Goal: Task Accomplishment & Management: Manage account settings

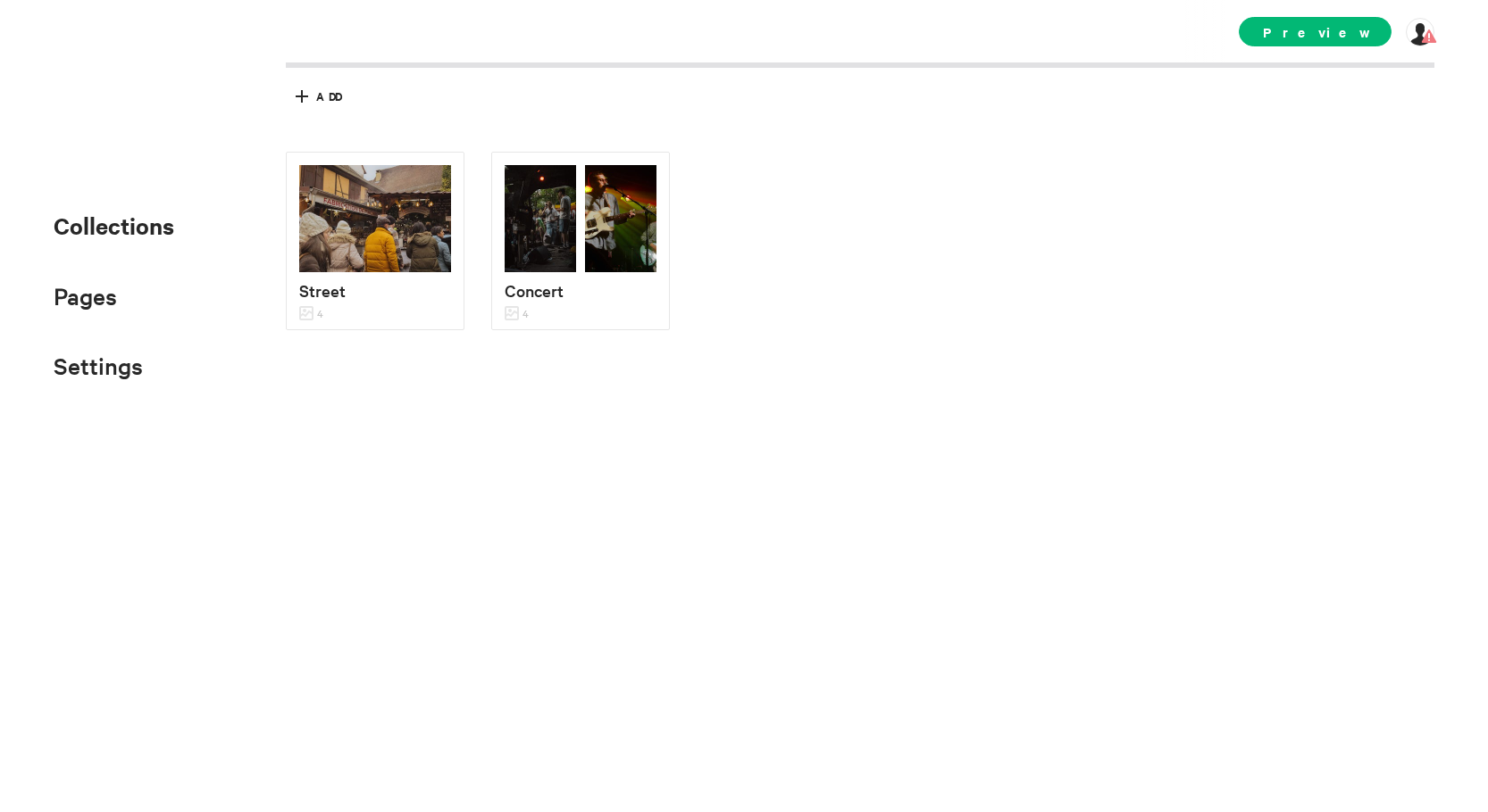
click at [1302, 243] on div "Street 4 Concert 4" at bounding box center [873, 344] width 1175 height 384
click at [296, 92] on icon at bounding box center [302, 96] width 29 height 28
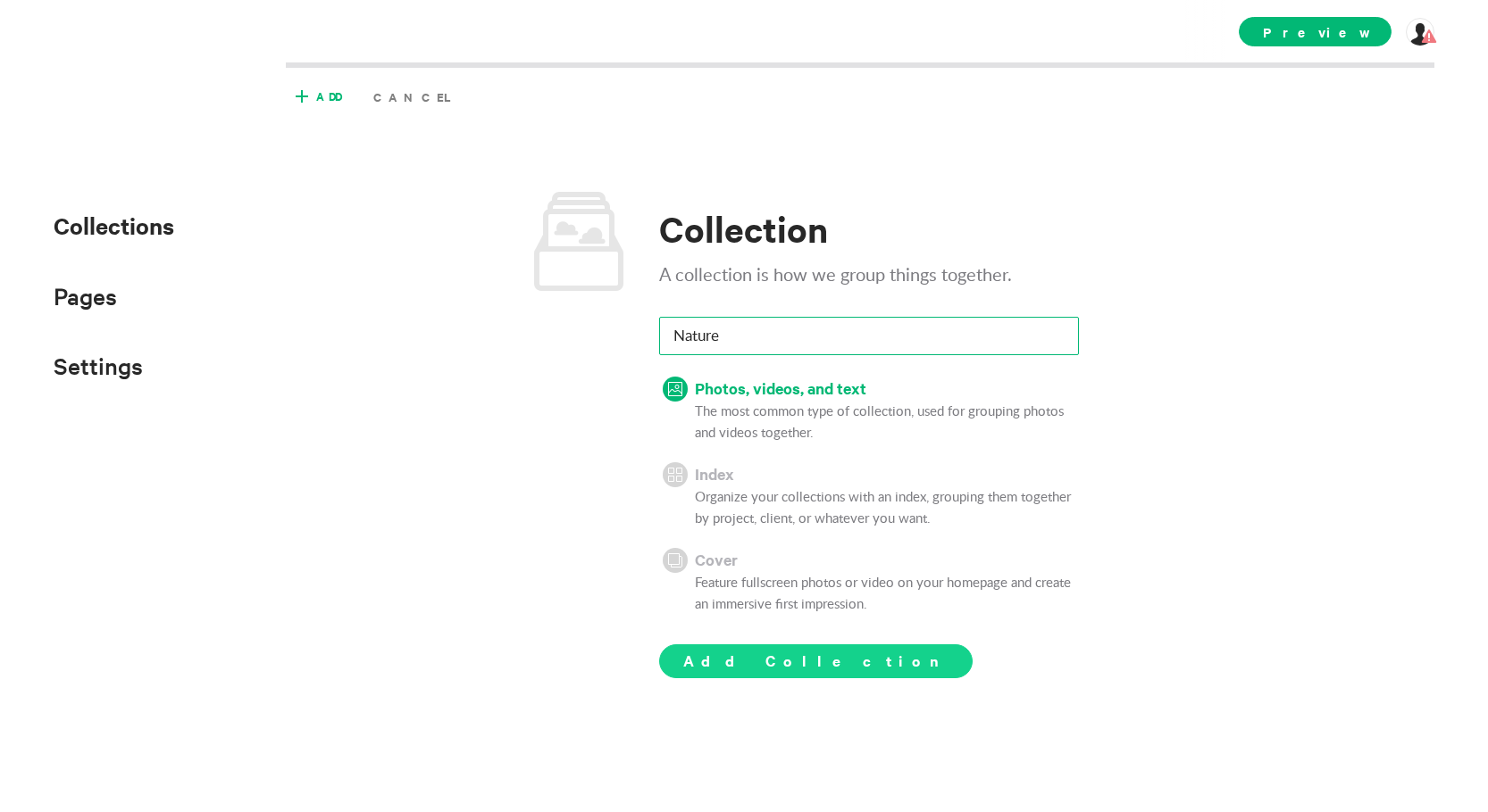
type input "Nature"
click at [798, 663] on span "Add Collection" at bounding box center [815, 660] width 265 height 22
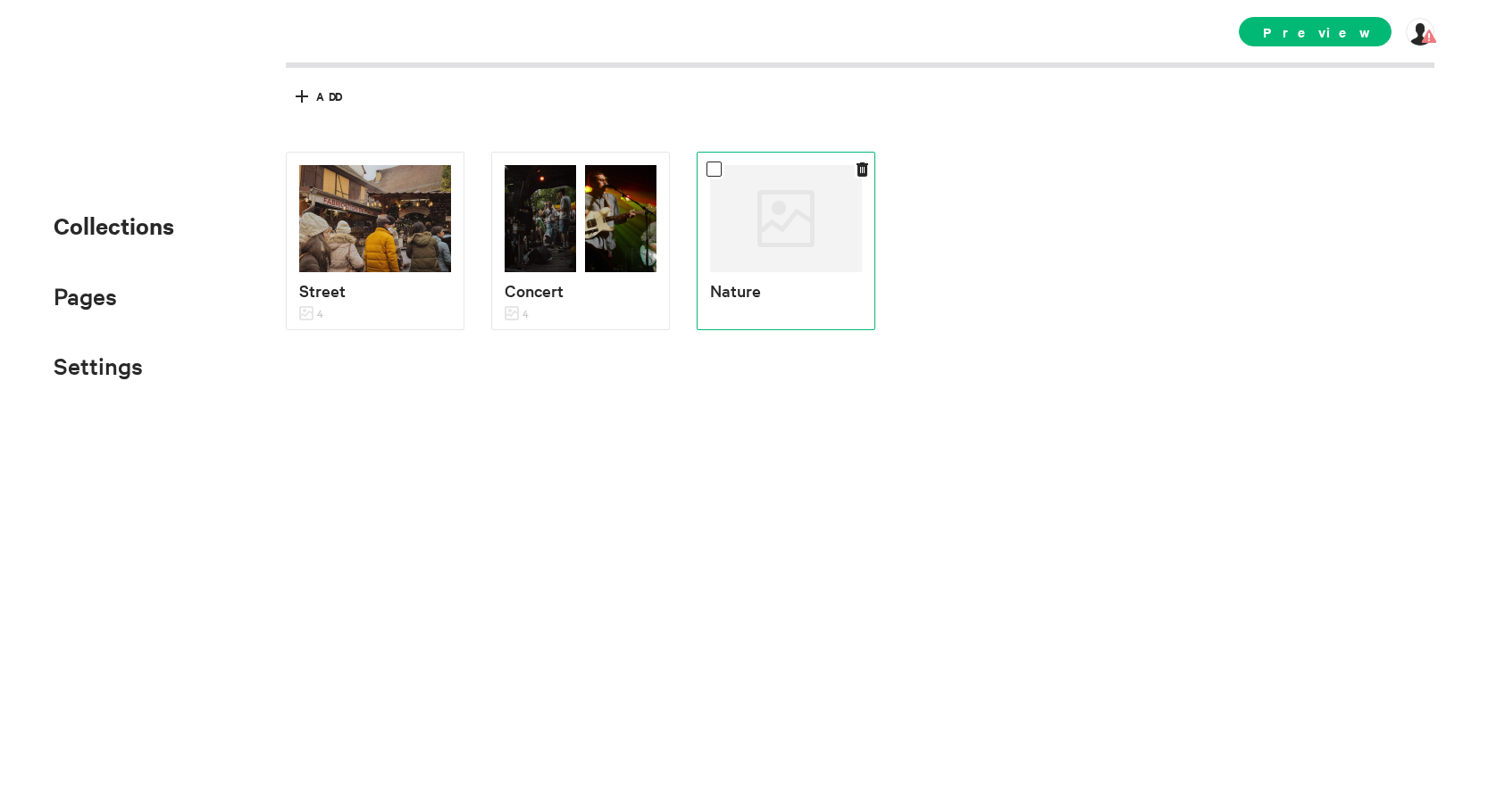
click at [756, 287] on p "Nature" at bounding box center [786, 290] width 152 height 26
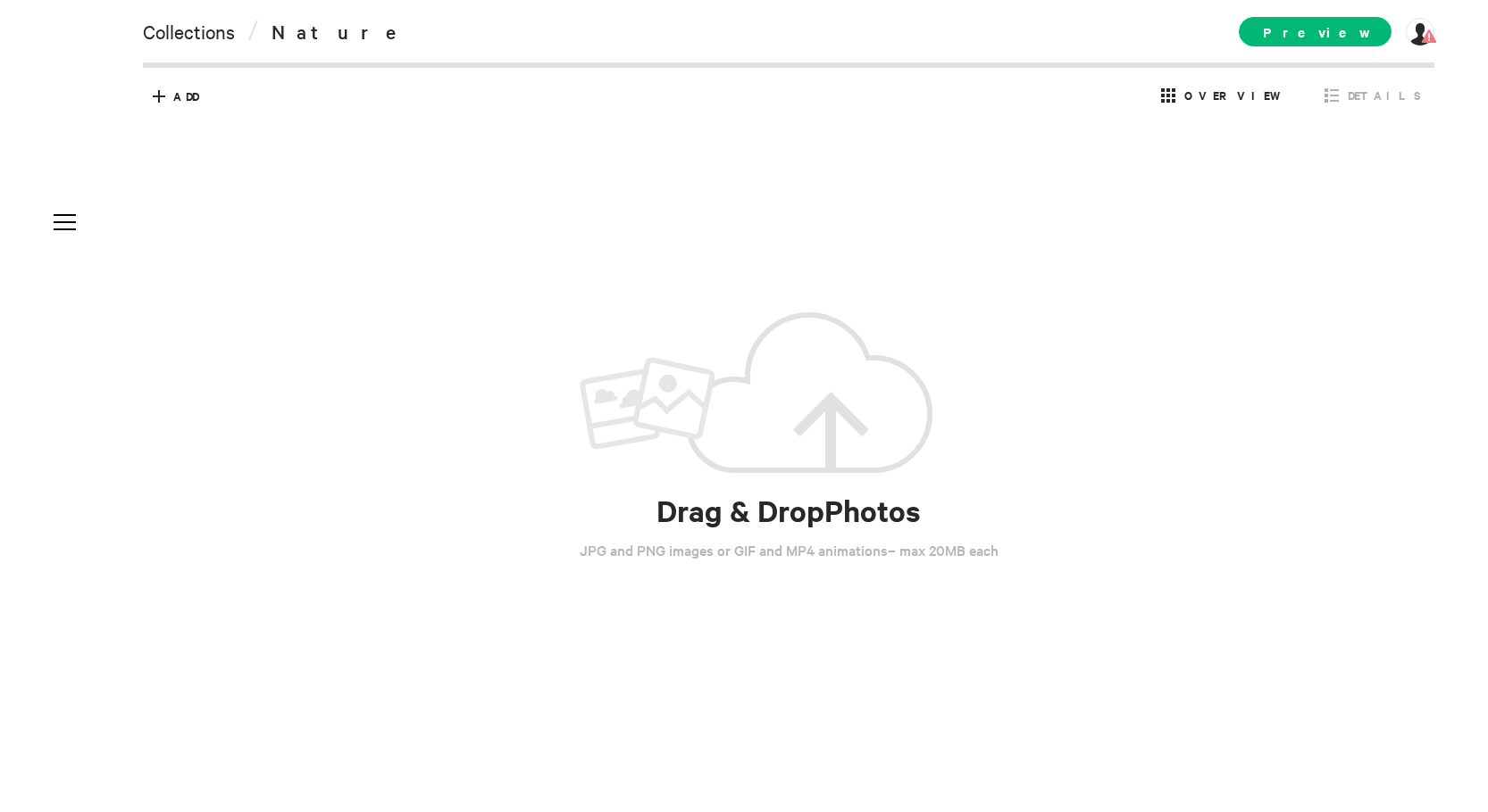
click at [308, 28] on span "Nature" at bounding box center [339, 31] width 136 height 25
click at [1378, 97] on span "Details" at bounding box center [1384, 95] width 73 height 16
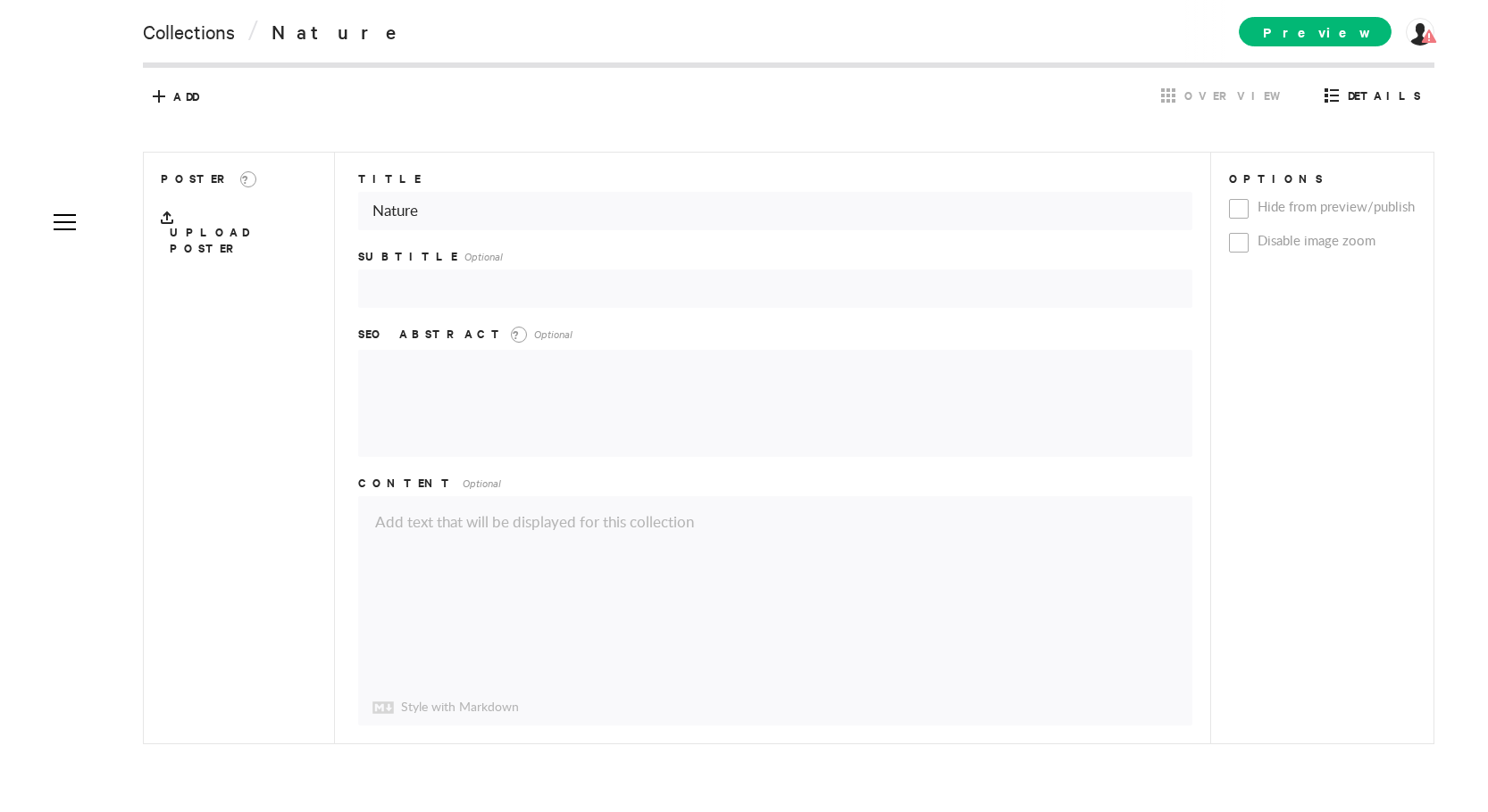
click at [315, 90] on div "Add Cancel Overview Details" at bounding box center [789, 96] width 1274 height 29
click at [1289, 87] on span "Overview" at bounding box center [1238, 95] width 106 height 16
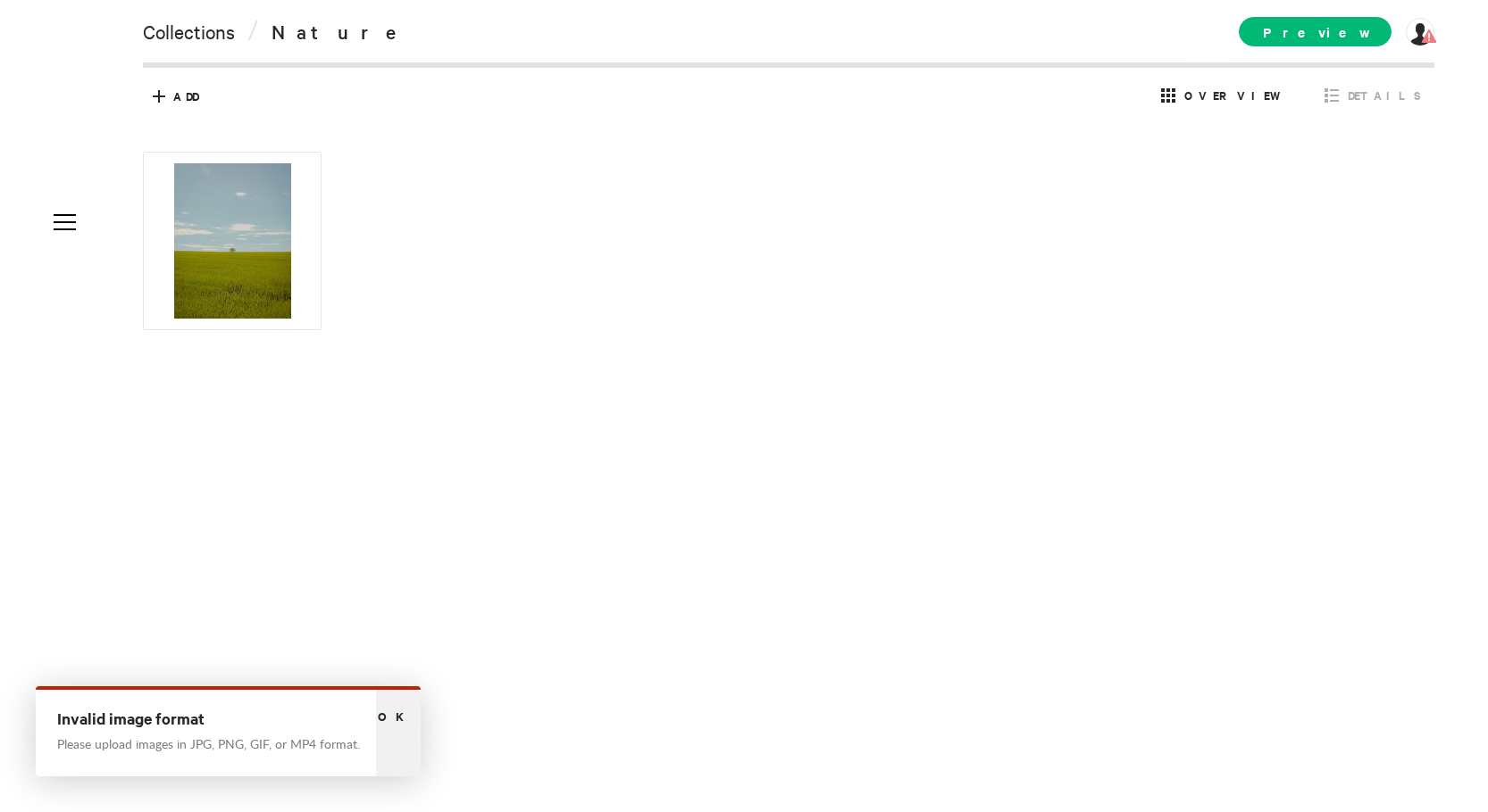
click at [413, 704] on div "Ok" at bounding box center [398, 733] width 45 height 86
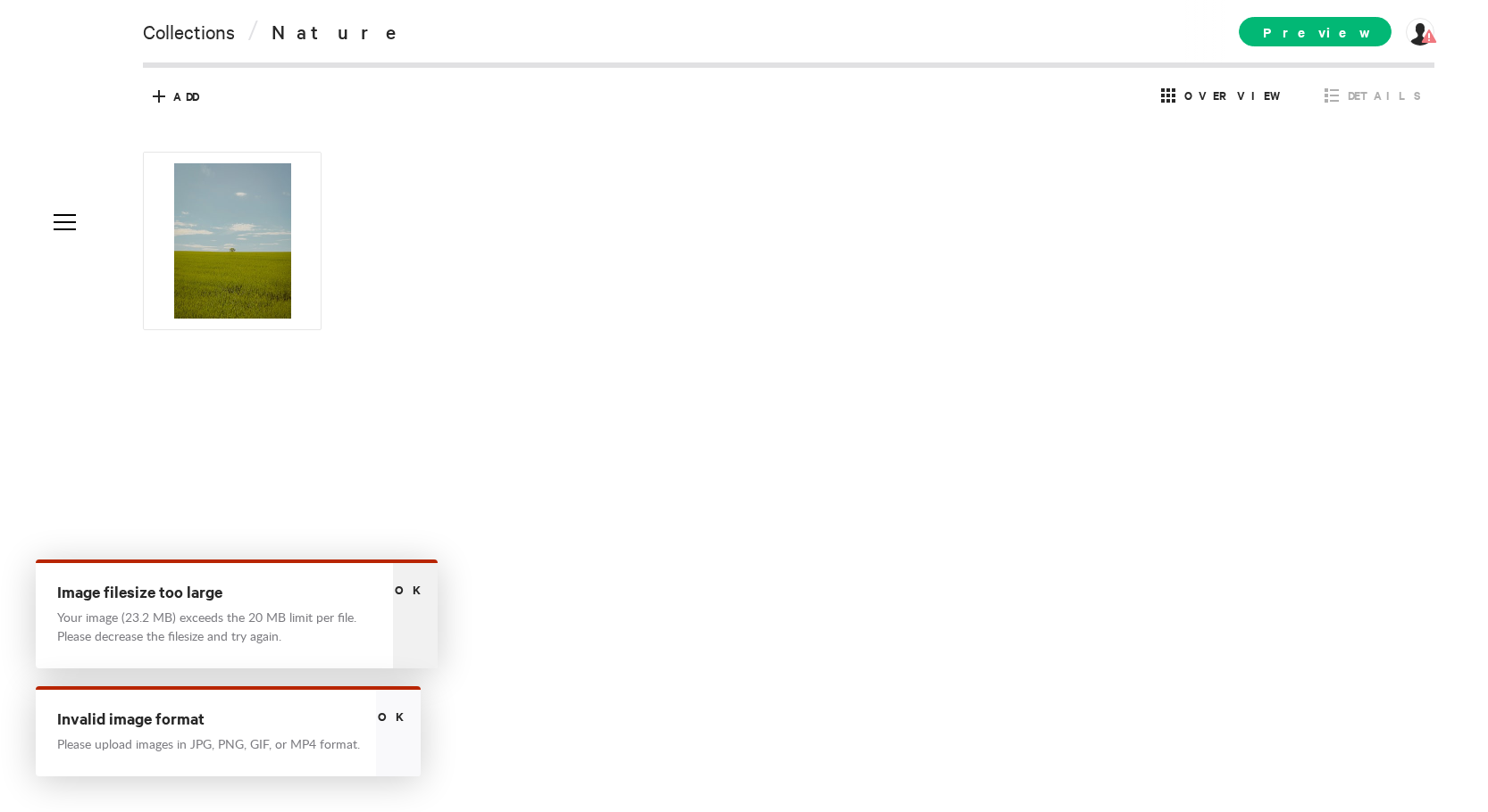
click at [418, 583] on span "Ok" at bounding box center [415, 590] width 41 height 17
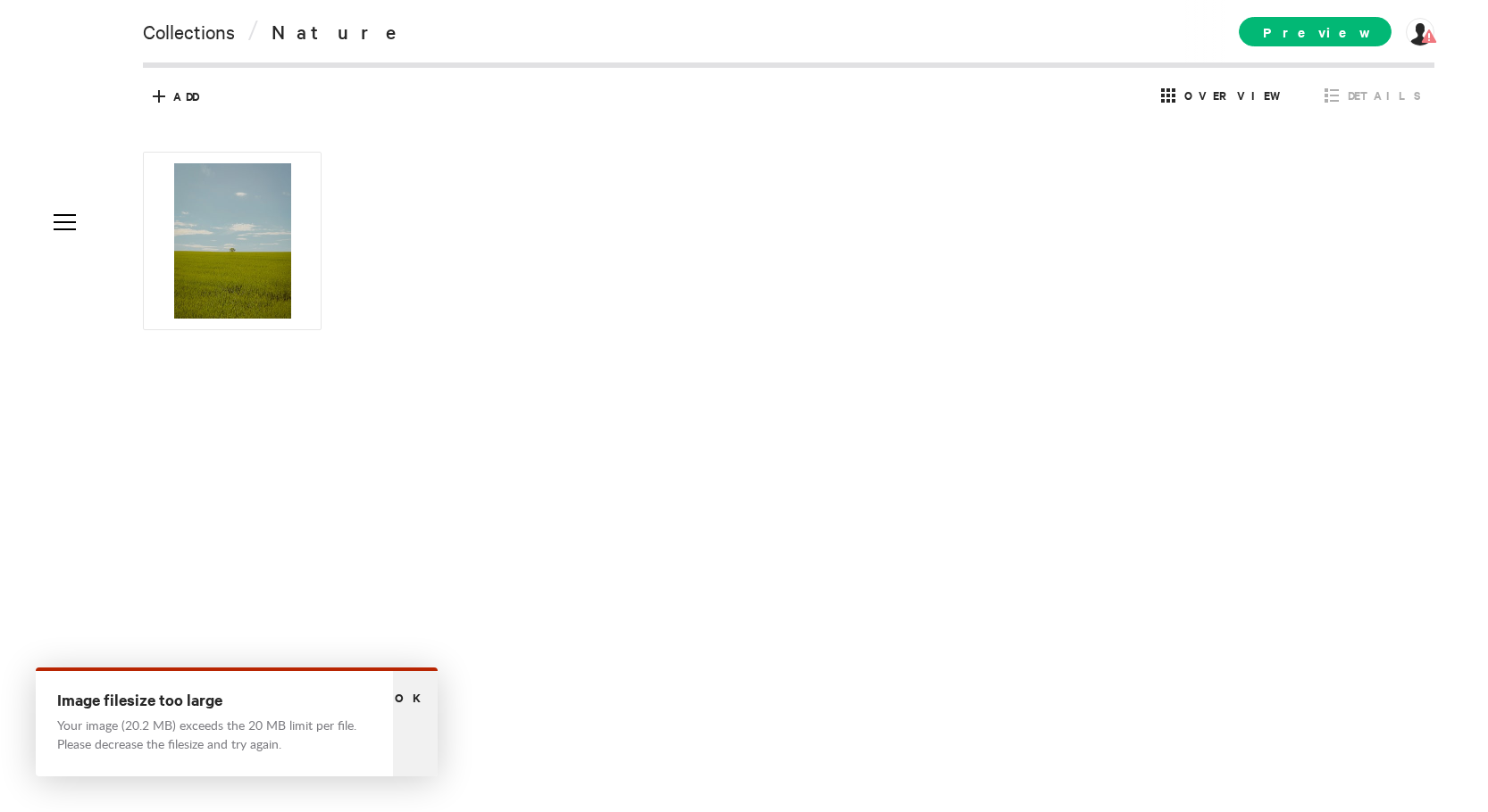
click at [431, 687] on div "Ok" at bounding box center [415, 724] width 45 height 105
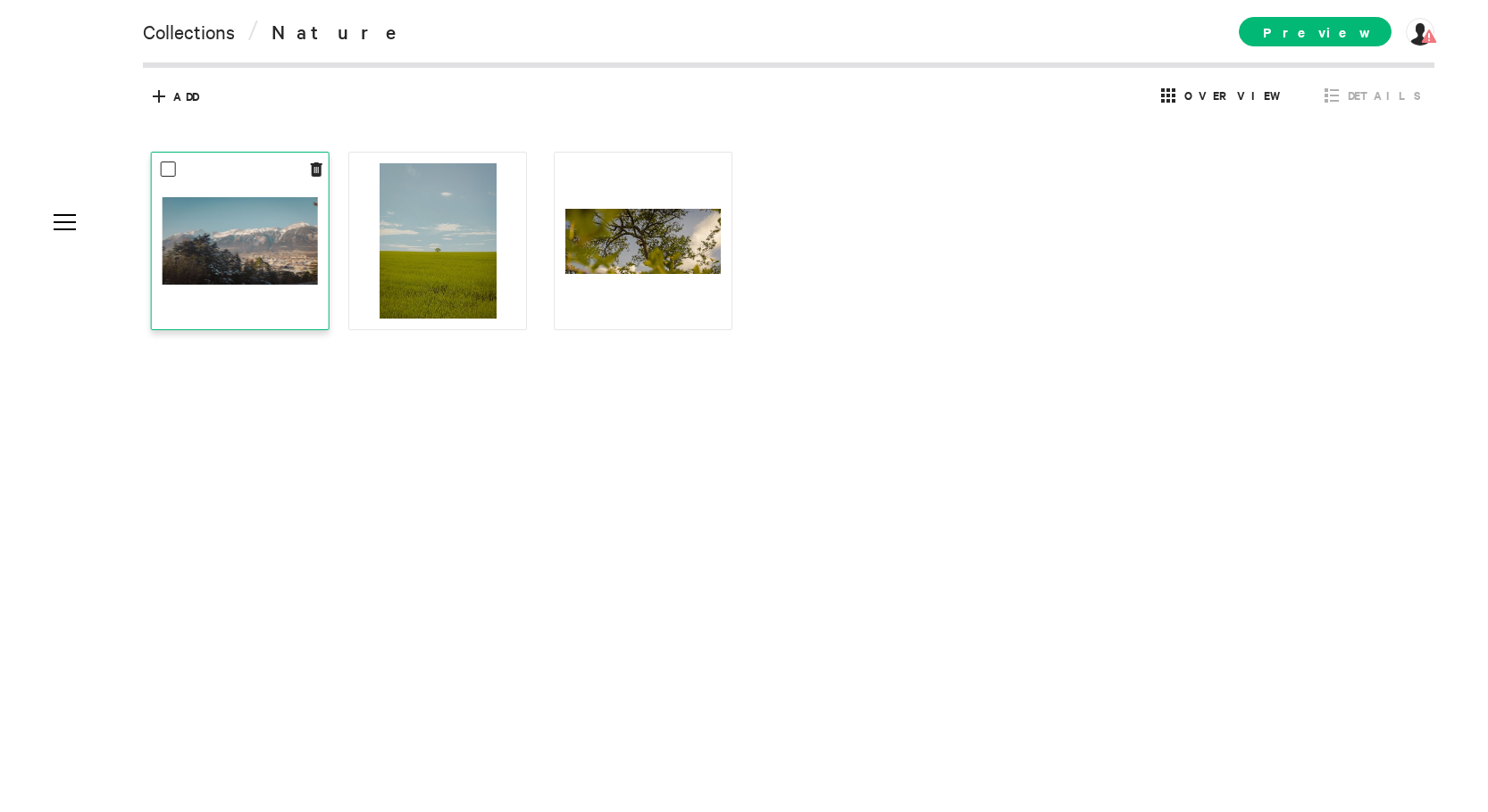
click at [222, 274] on img at bounding box center [240, 241] width 156 height 87
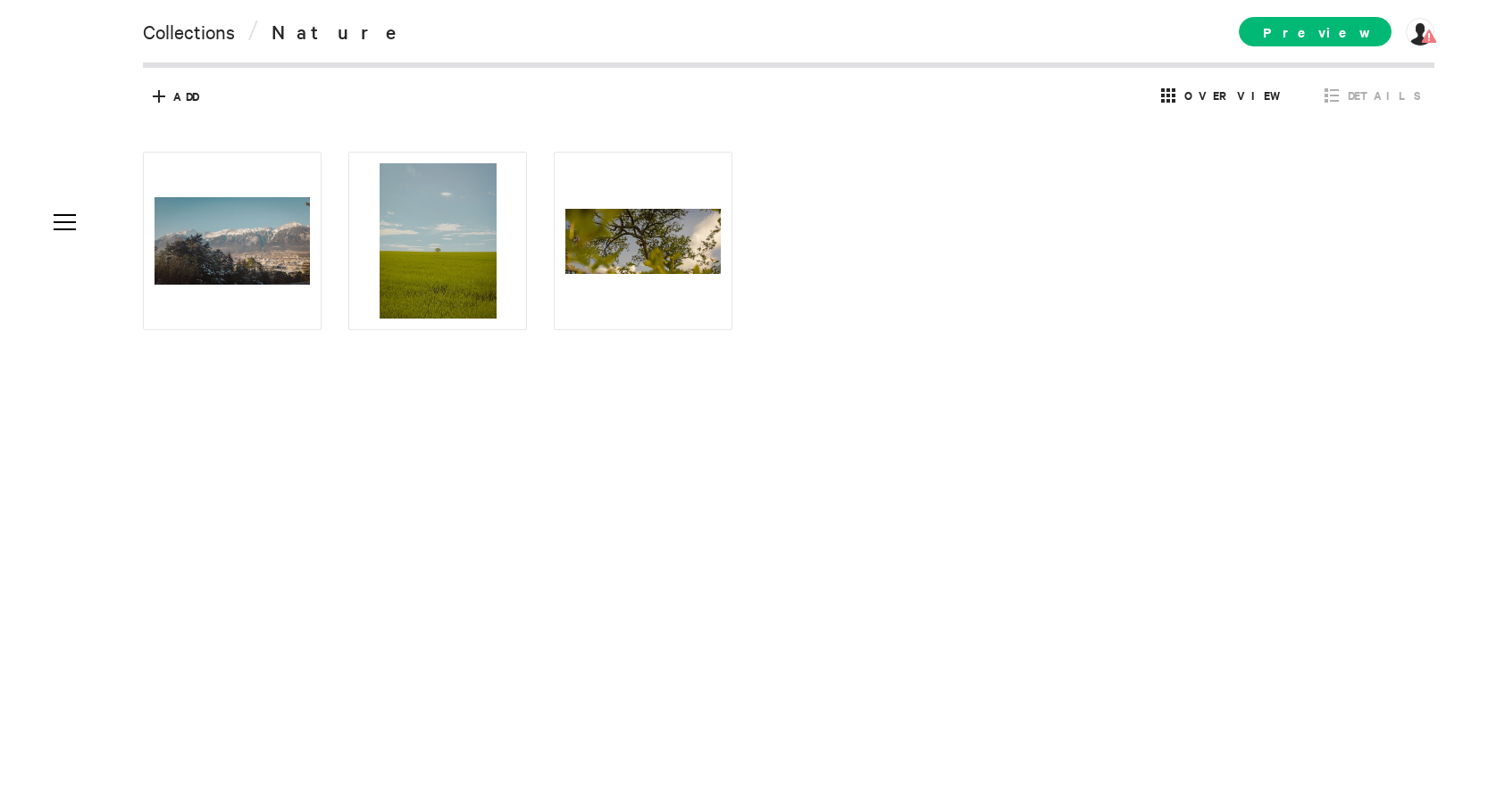
click at [316, 425] on div at bounding box center [802, 344] width 1319 height 384
click at [216, 34] on link "Collections" at bounding box center [188, 31] width 92 height 25
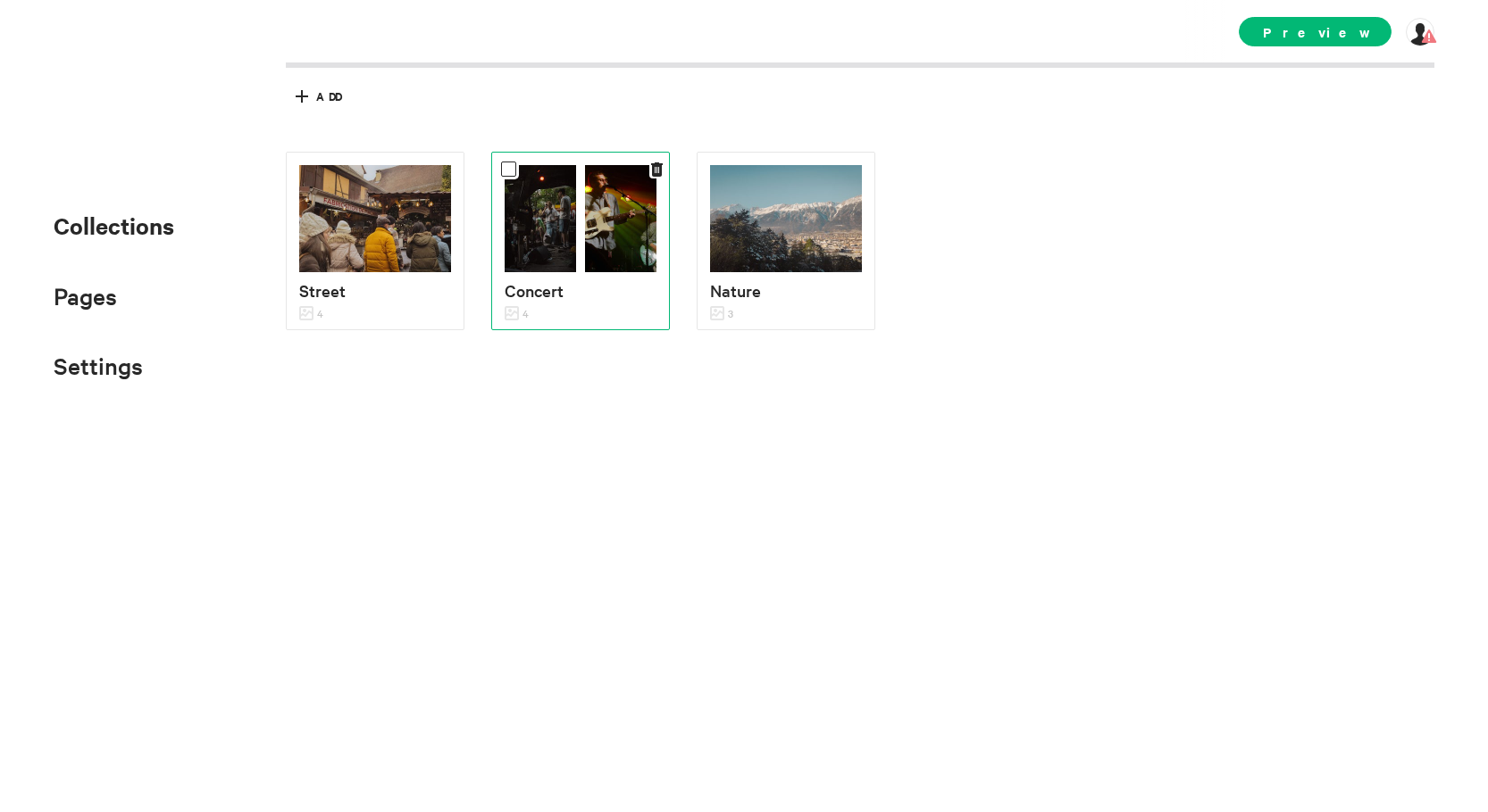
click at [571, 301] on p "Concert" at bounding box center [581, 290] width 152 height 26
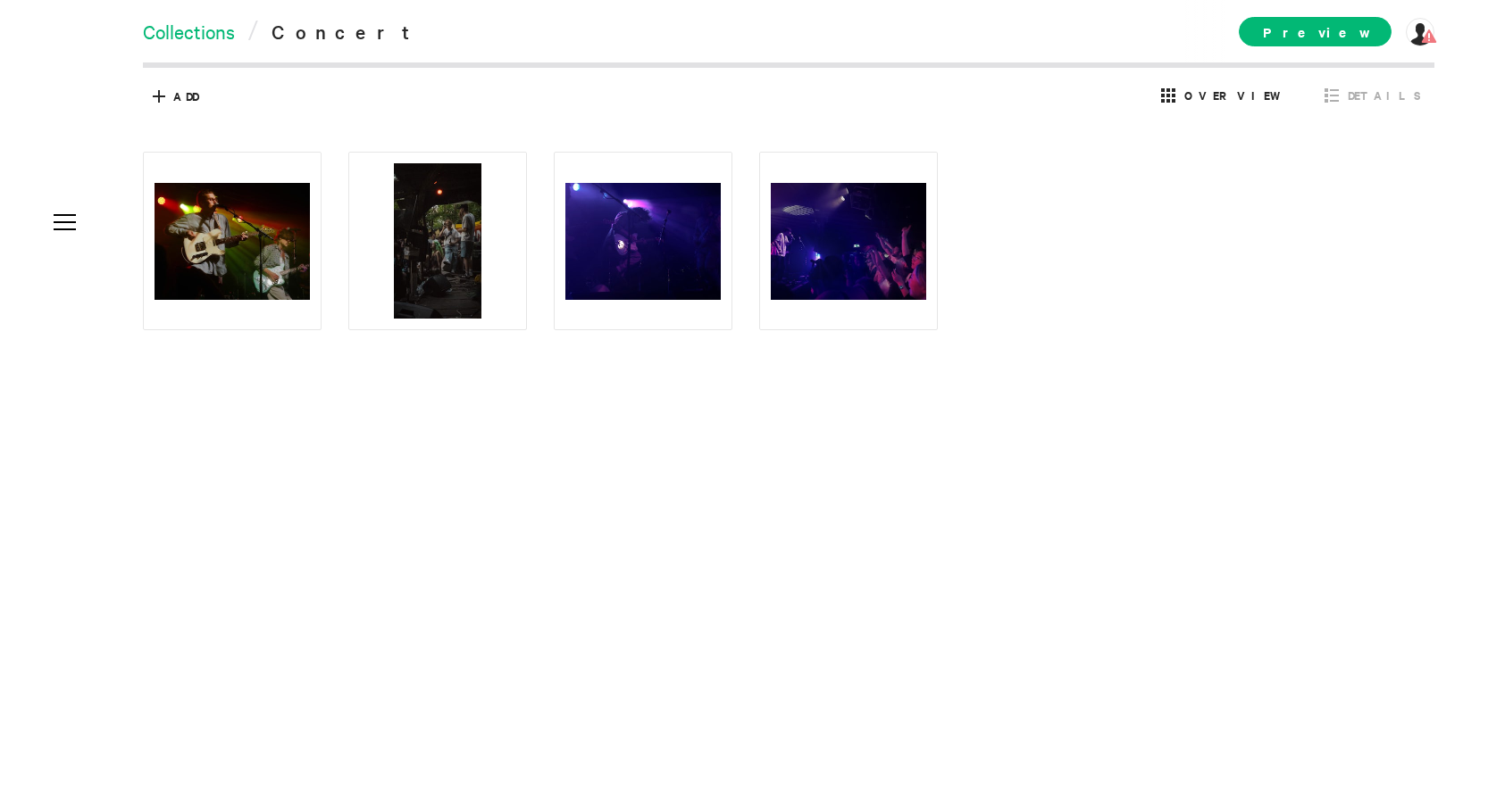
click at [220, 24] on link "Collections" at bounding box center [188, 31] width 92 height 25
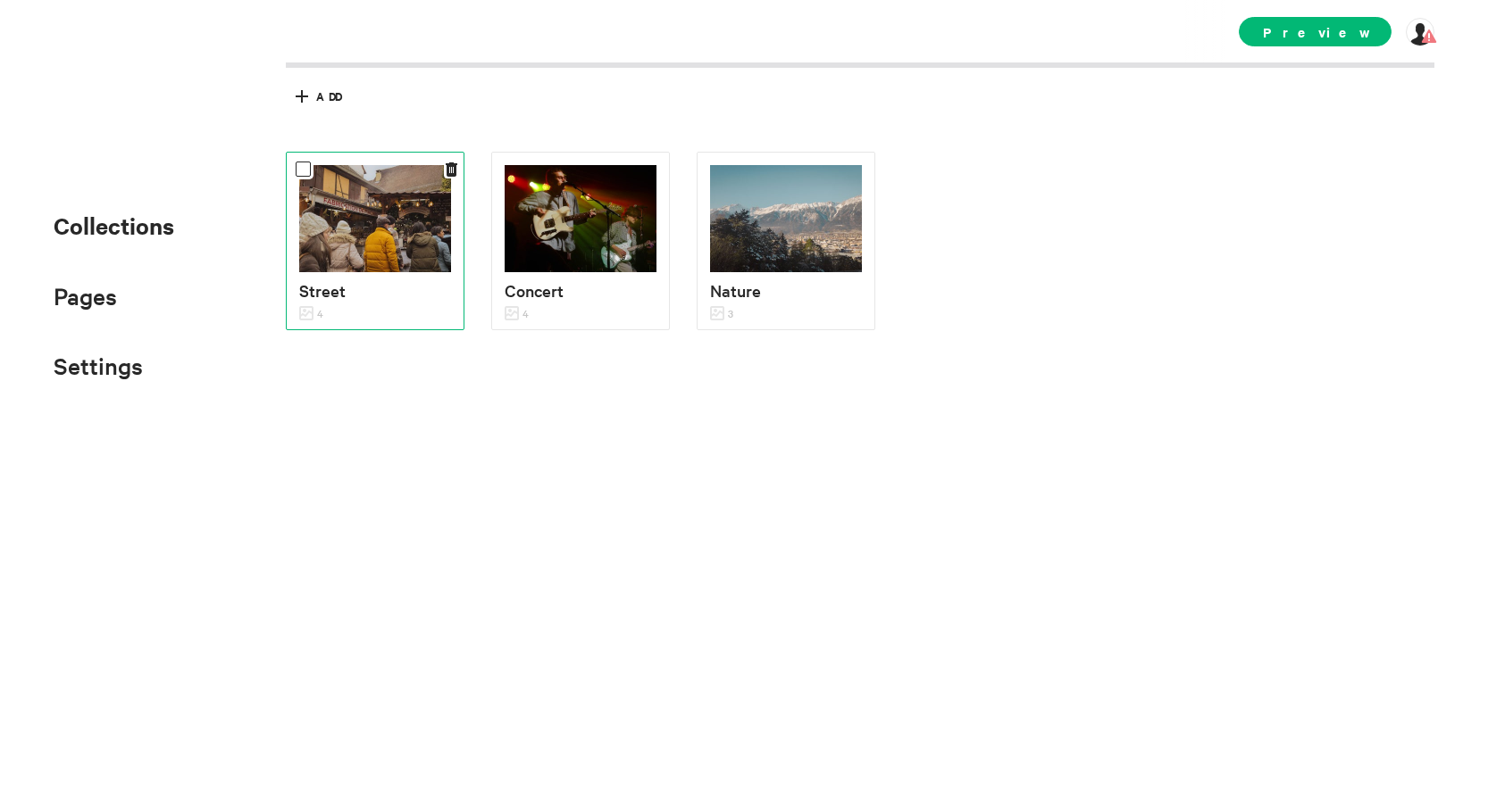
click at [448, 261] on img at bounding box center [375, 218] width 152 height 107
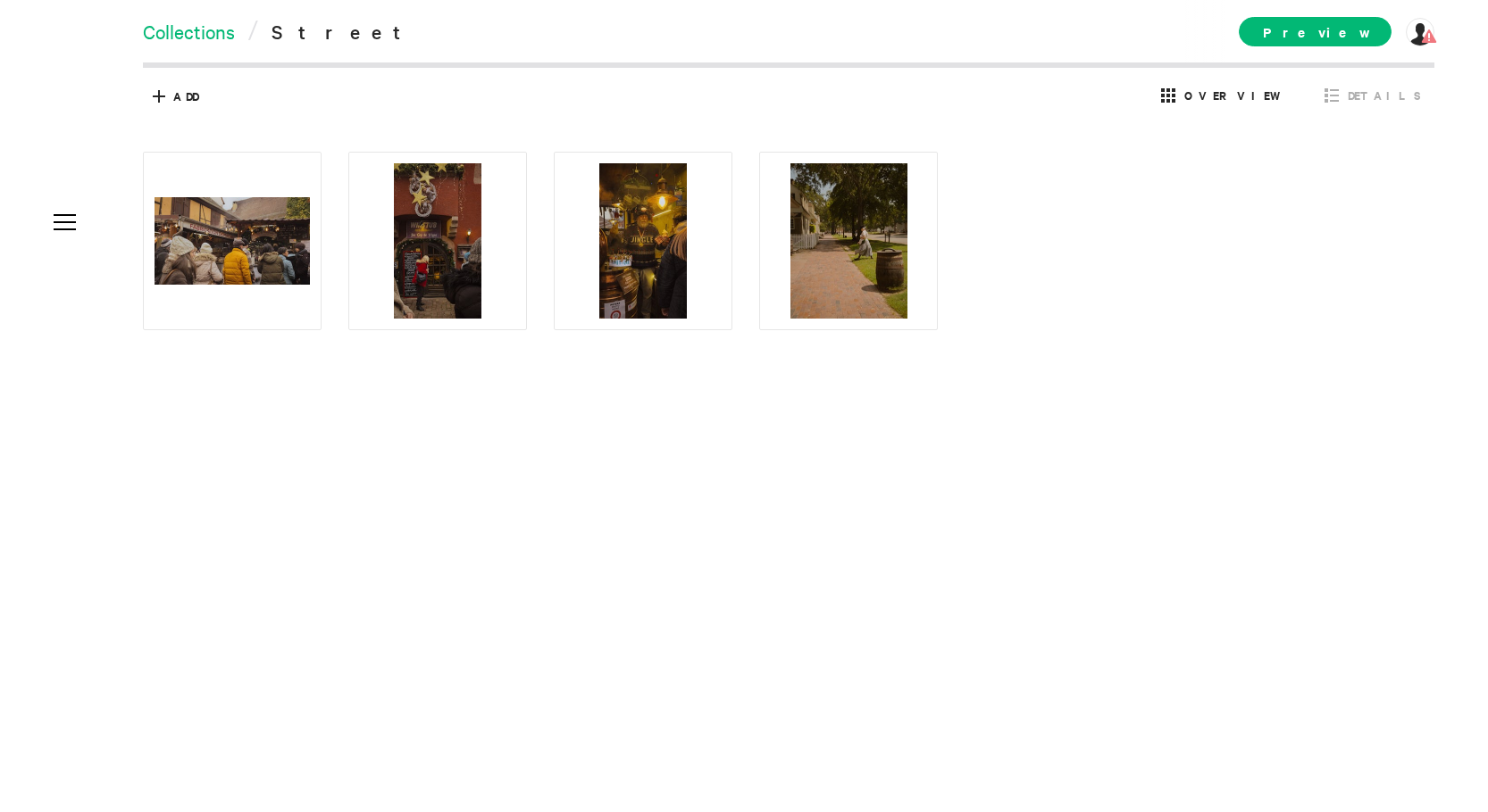
click at [216, 37] on link "Collections" at bounding box center [188, 31] width 92 height 25
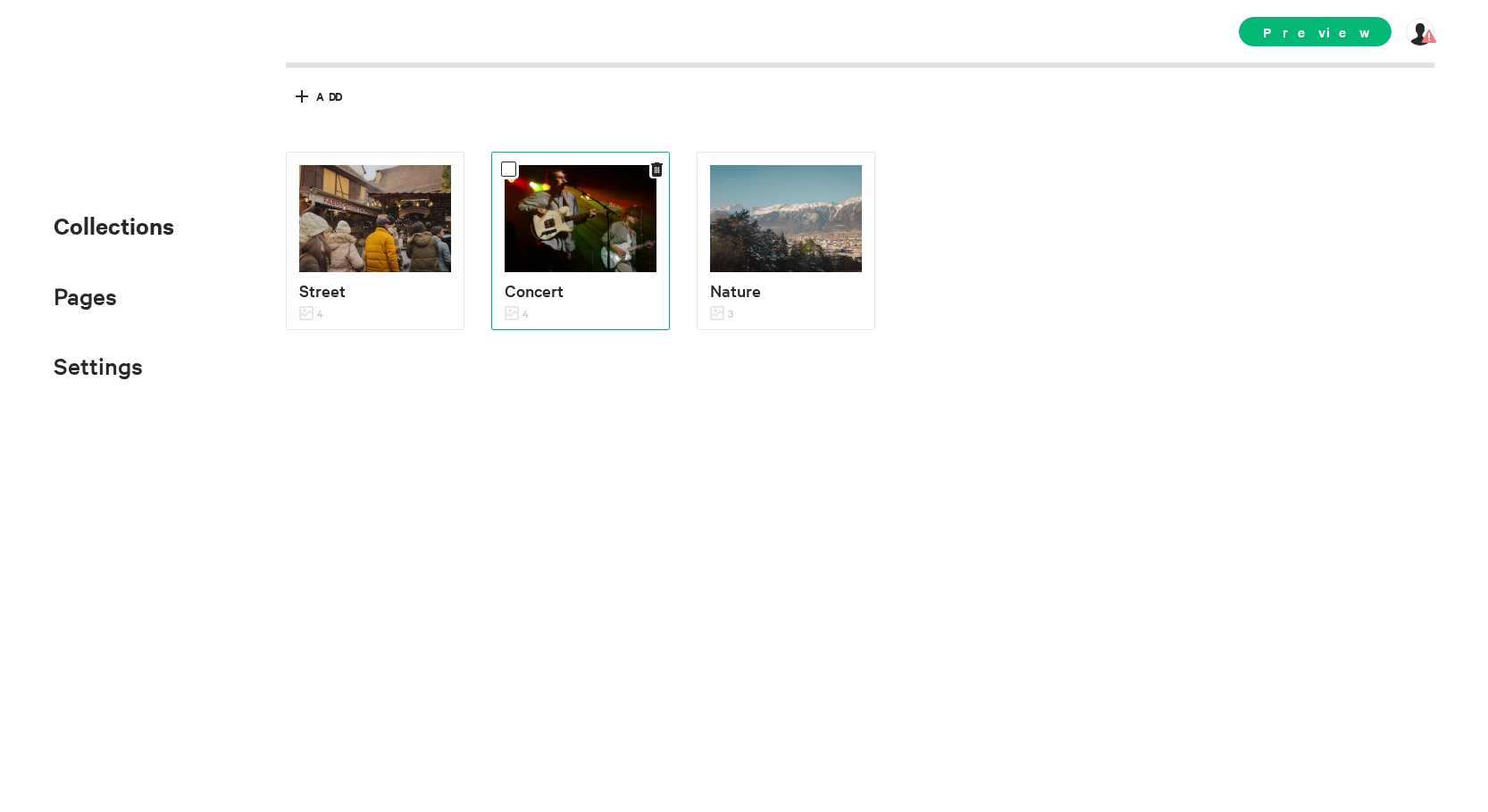
click at [559, 201] on img at bounding box center [581, 218] width 152 height 107
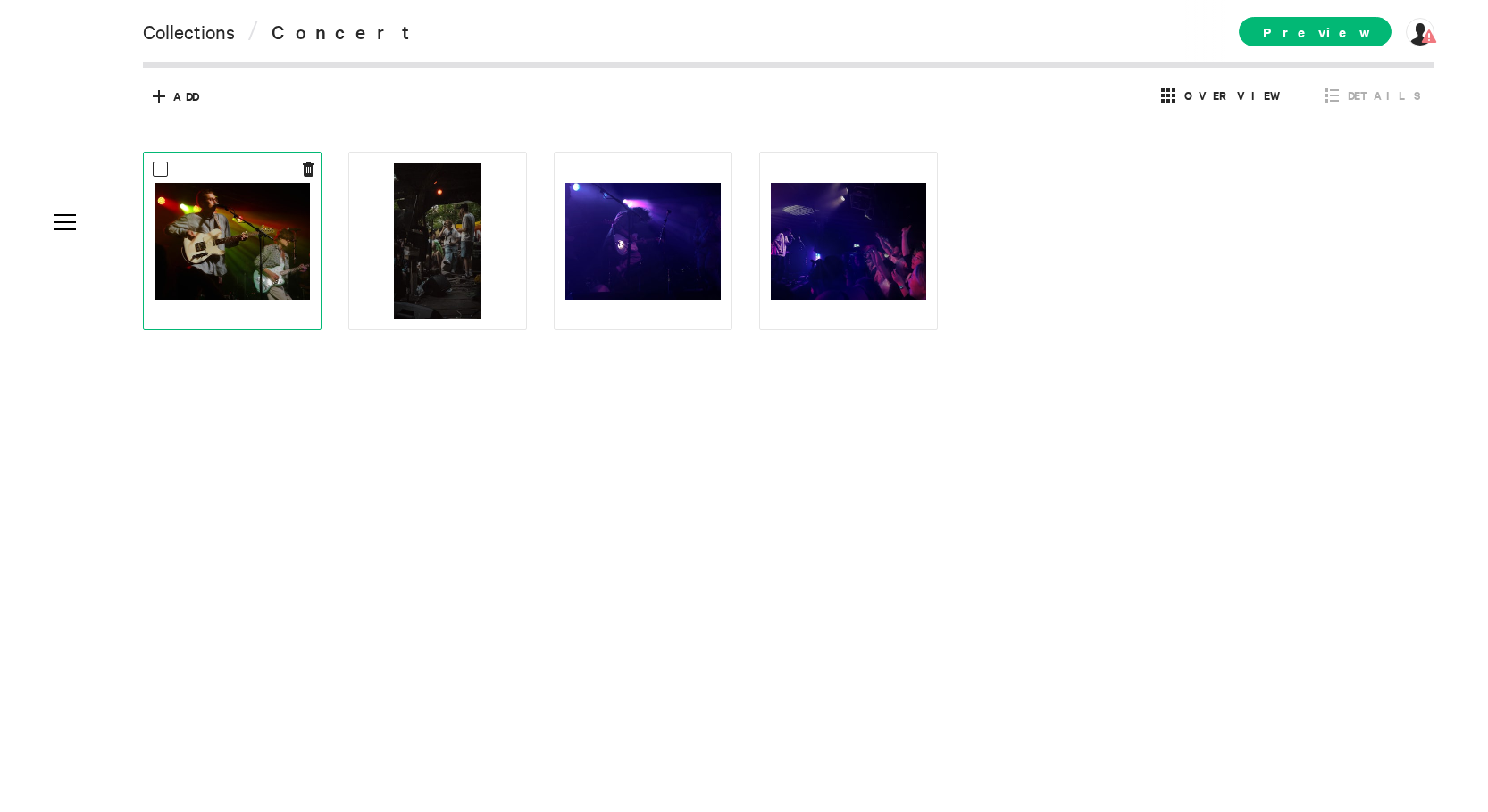
click at [262, 224] on img at bounding box center [233, 241] width 156 height 117
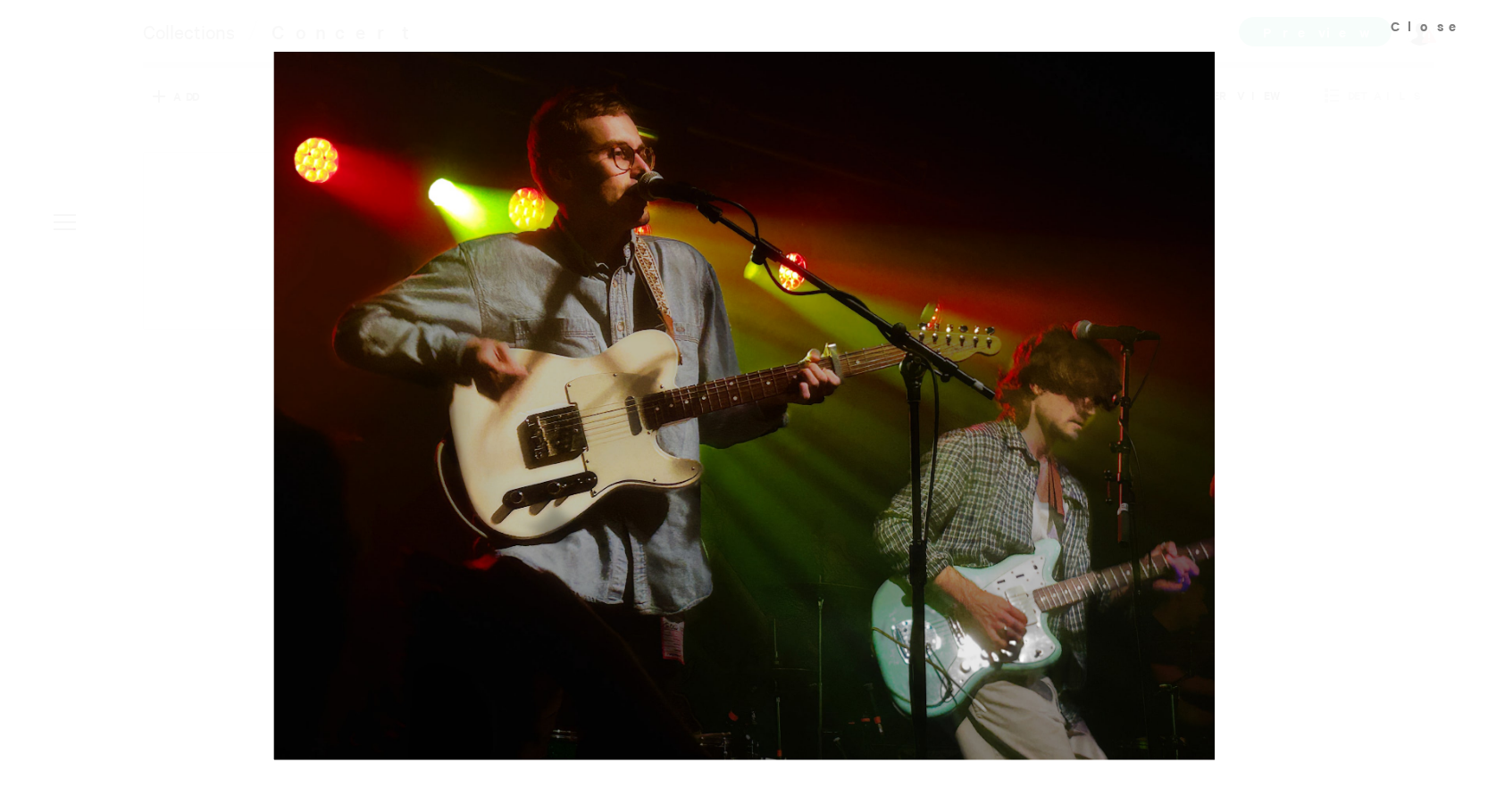
click at [196, 236] on div at bounding box center [744, 406] width 1488 height 812
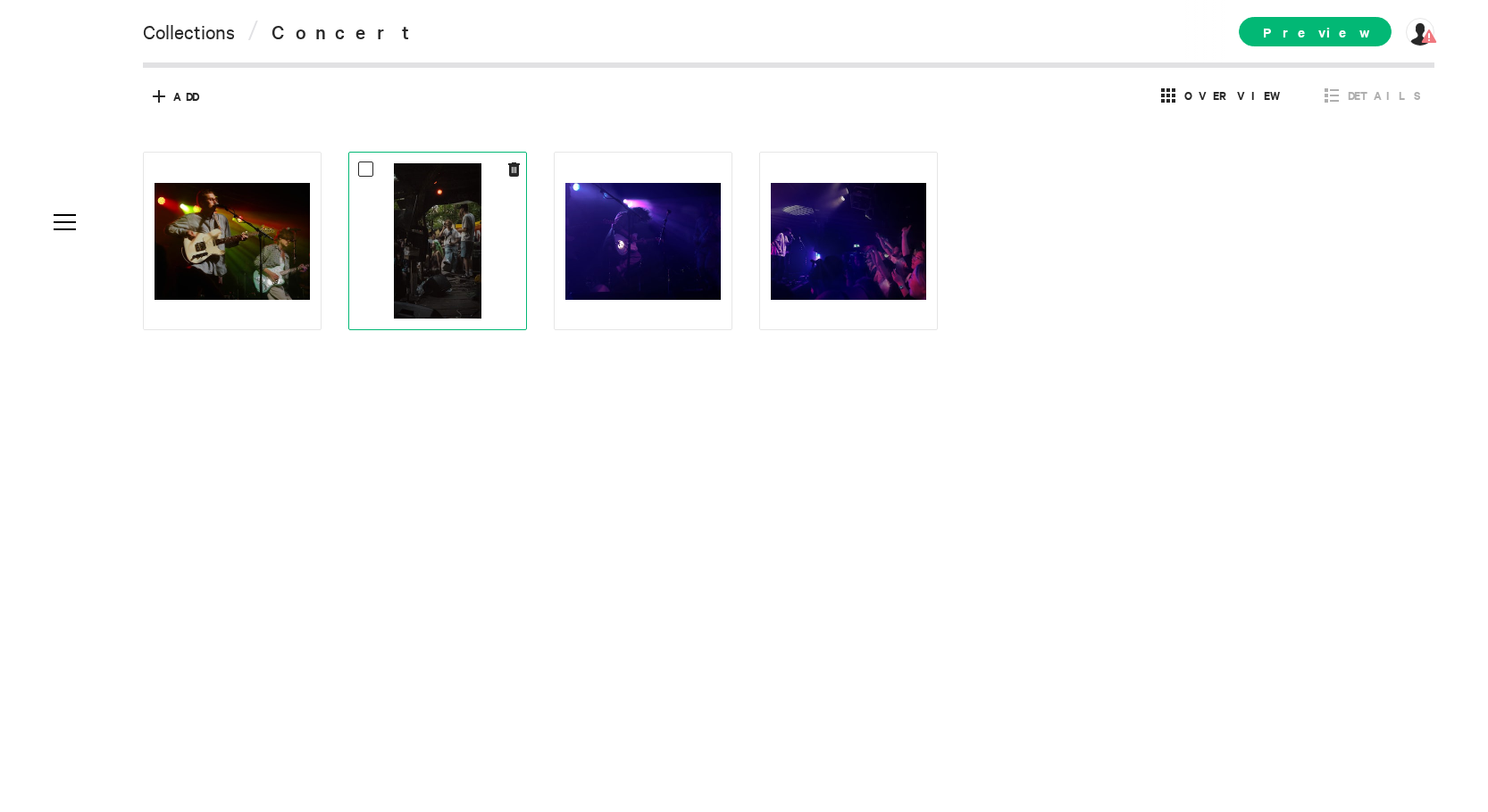
click at [433, 265] on img at bounding box center [438, 241] width 87 height 156
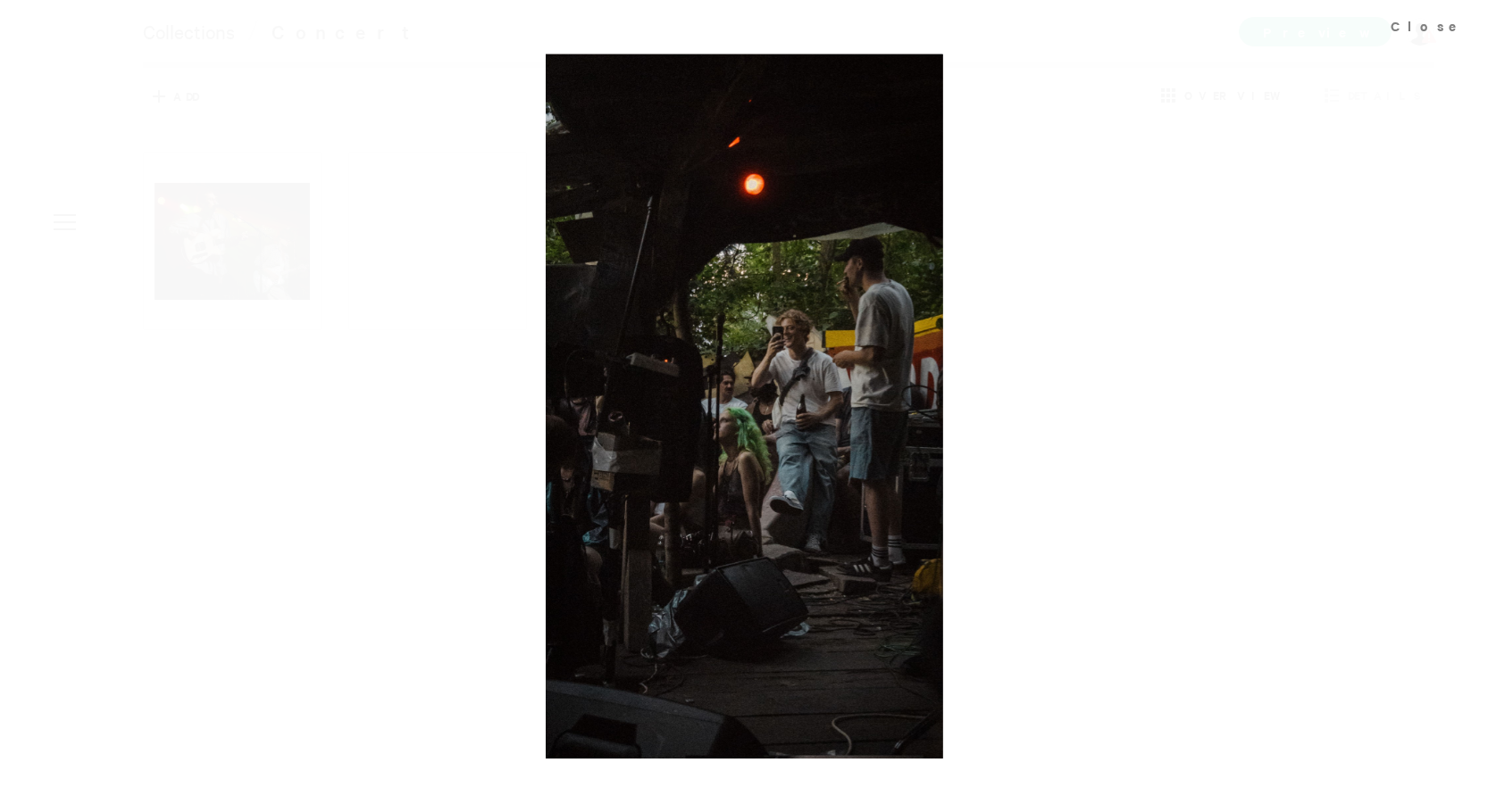
click at [432, 269] on div at bounding box center [744, 406] width 1488 height 812
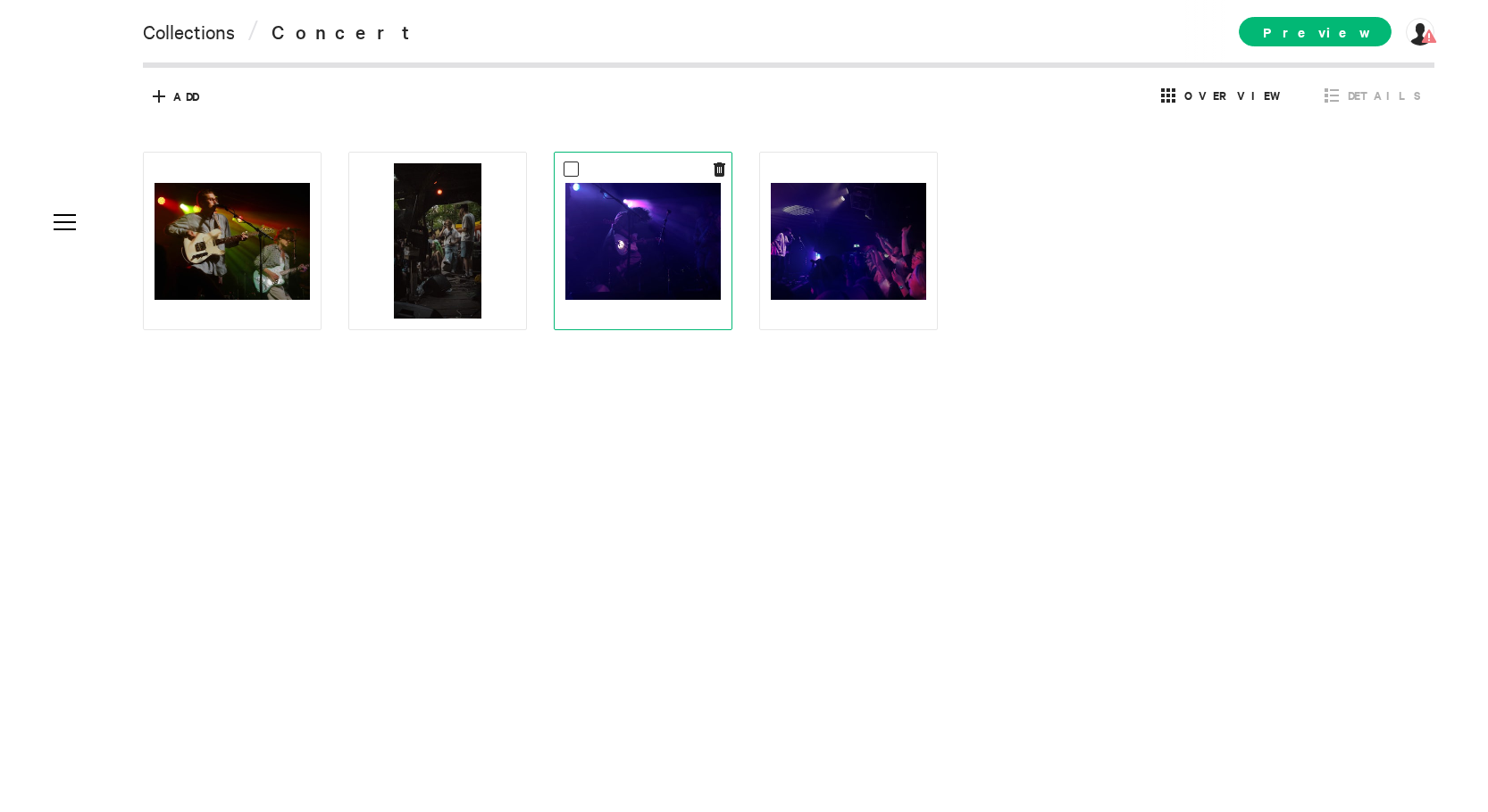
click at [593, 271] on img at bounding box center [643, 241] width 156 height 117
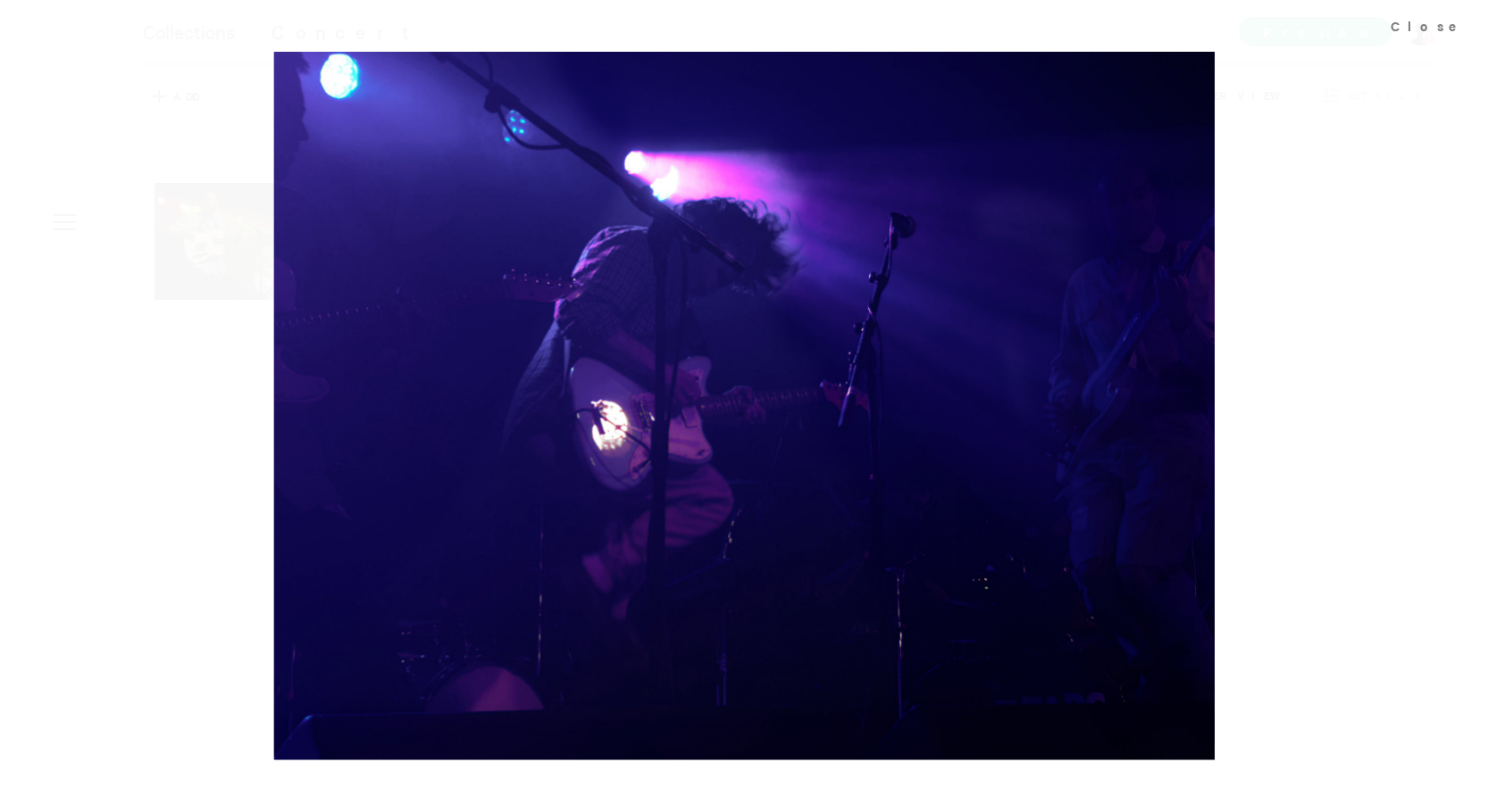
click at [244, 250] on div at bounding box center [744, 406] width 1488 height 812
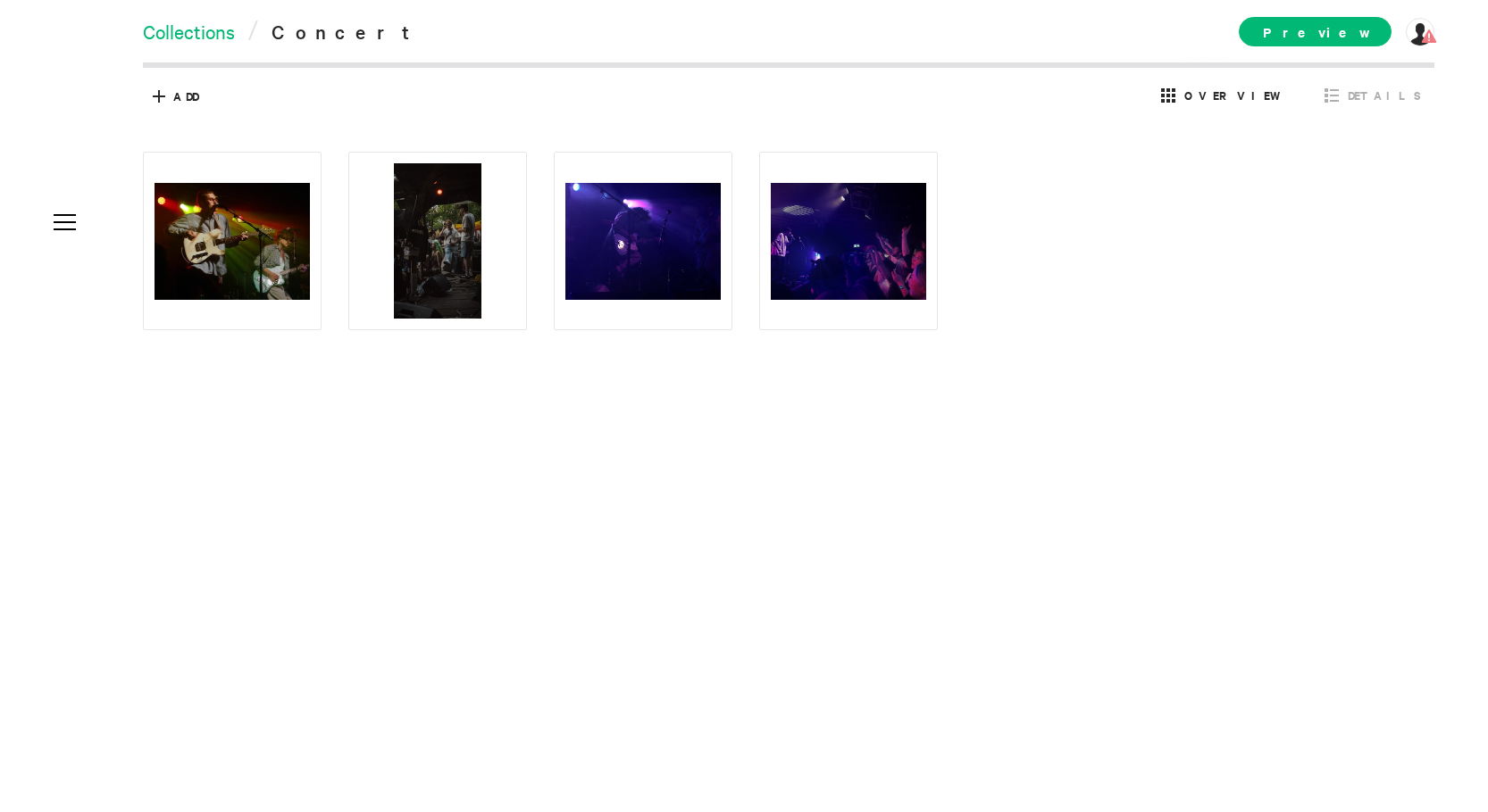
click at [211, 26] on link "Collections" at bounding box center [188, 31] width 92 height 25
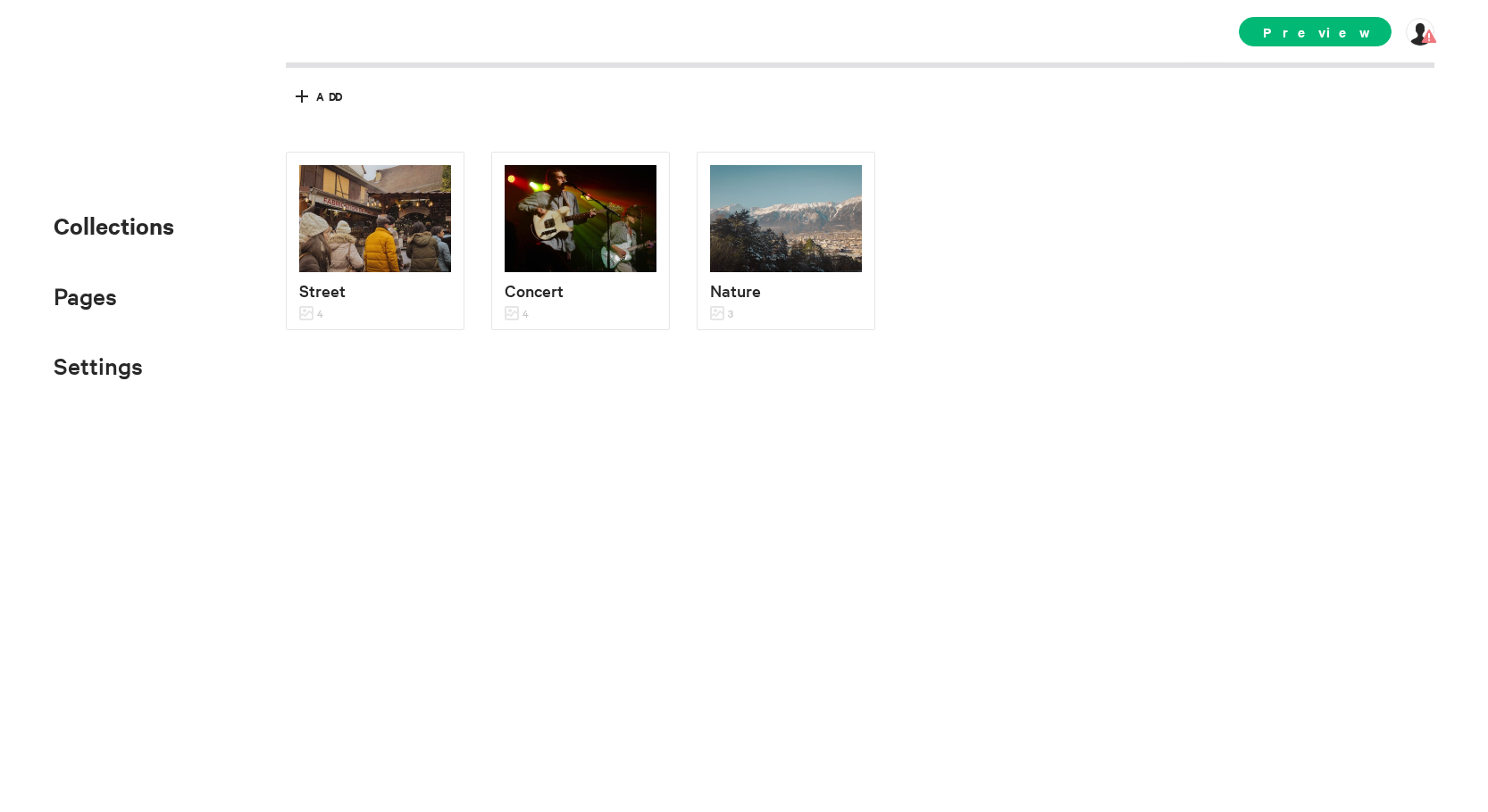
click at [344, 406] on div "Street 4 Concert 4 Nature 3" at bounding box center [873, 344] width 1175 height 384
click at [326, 94] on span "Add" at bounding box center [329, 96] width 25 height 16
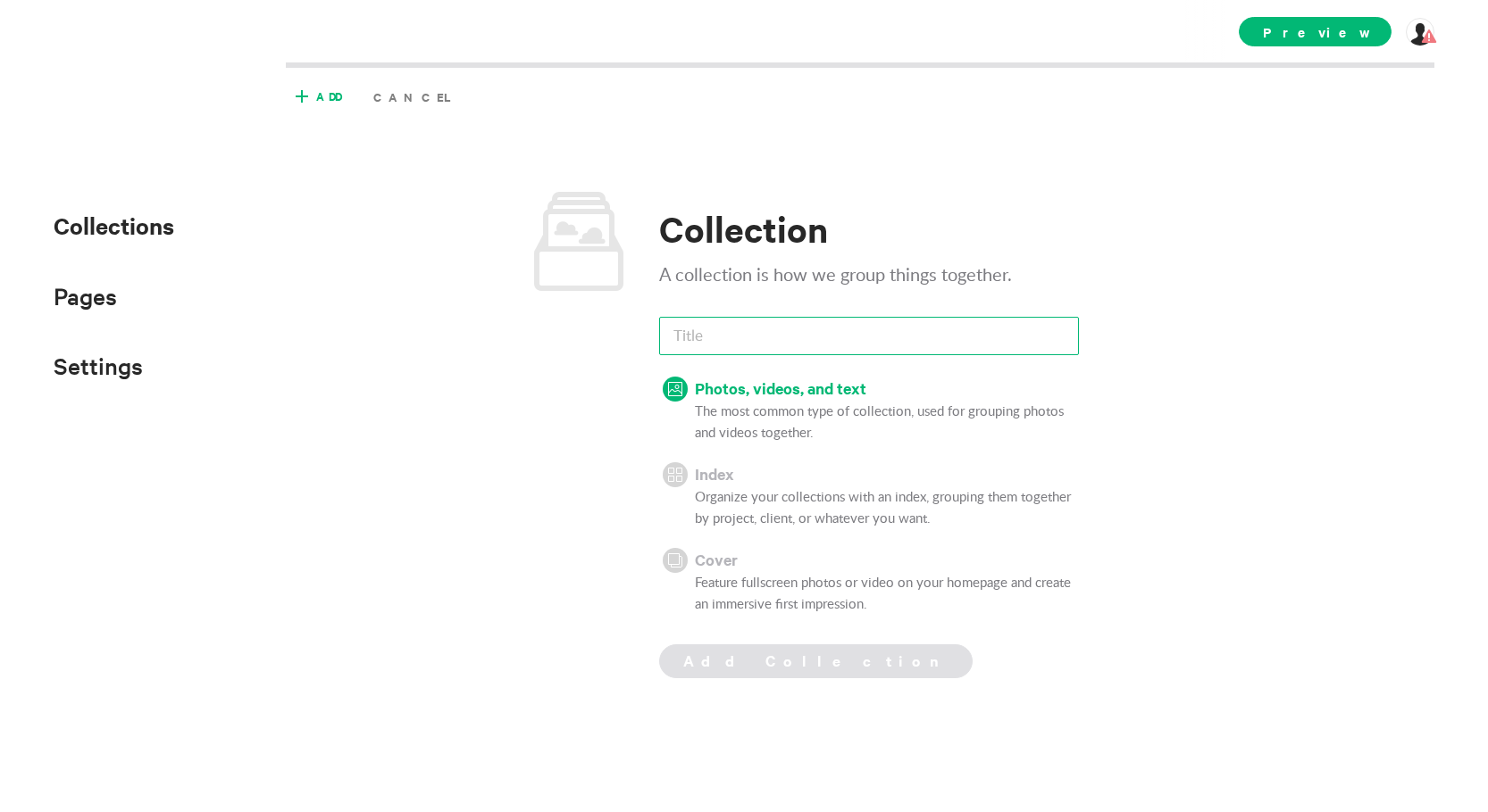
paste input "architecture"
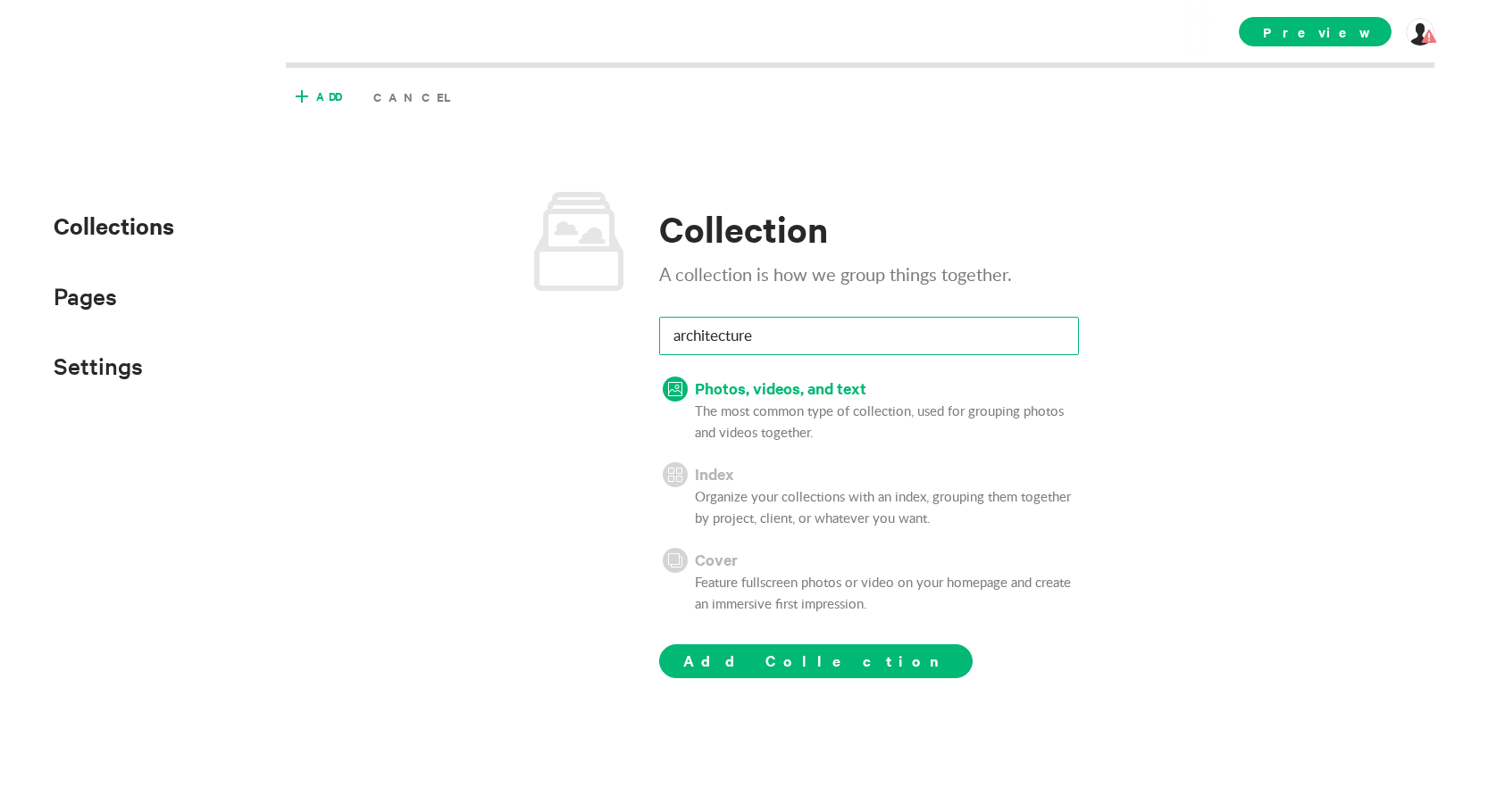
click at [678, 330] on input "architecture" at bounding box center [869, 336] width 420 height 38
type input "Architecture"
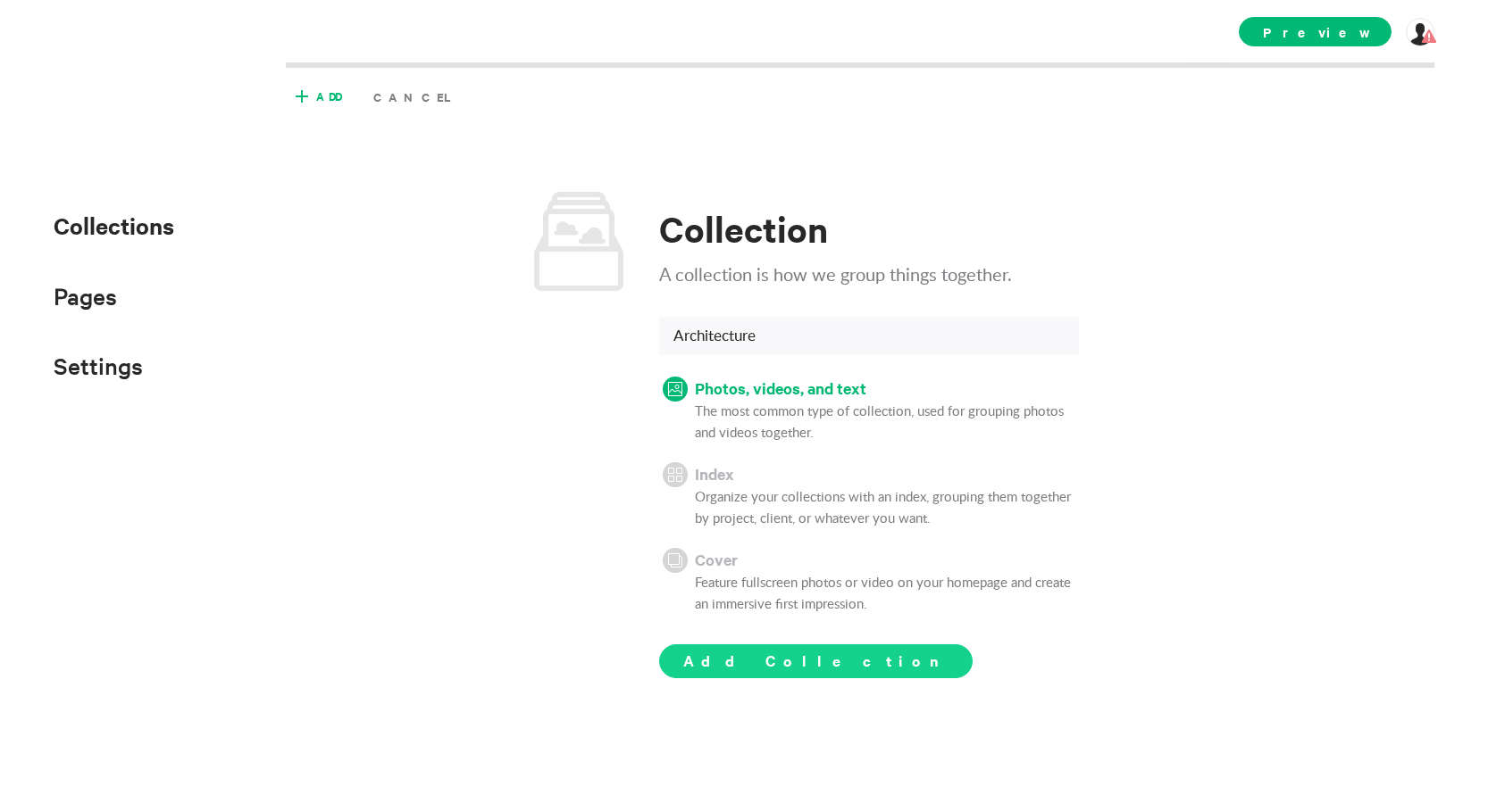
click at [780, 652] on span "Add Collection" at bounding box center [815, 660] width 265 height 22
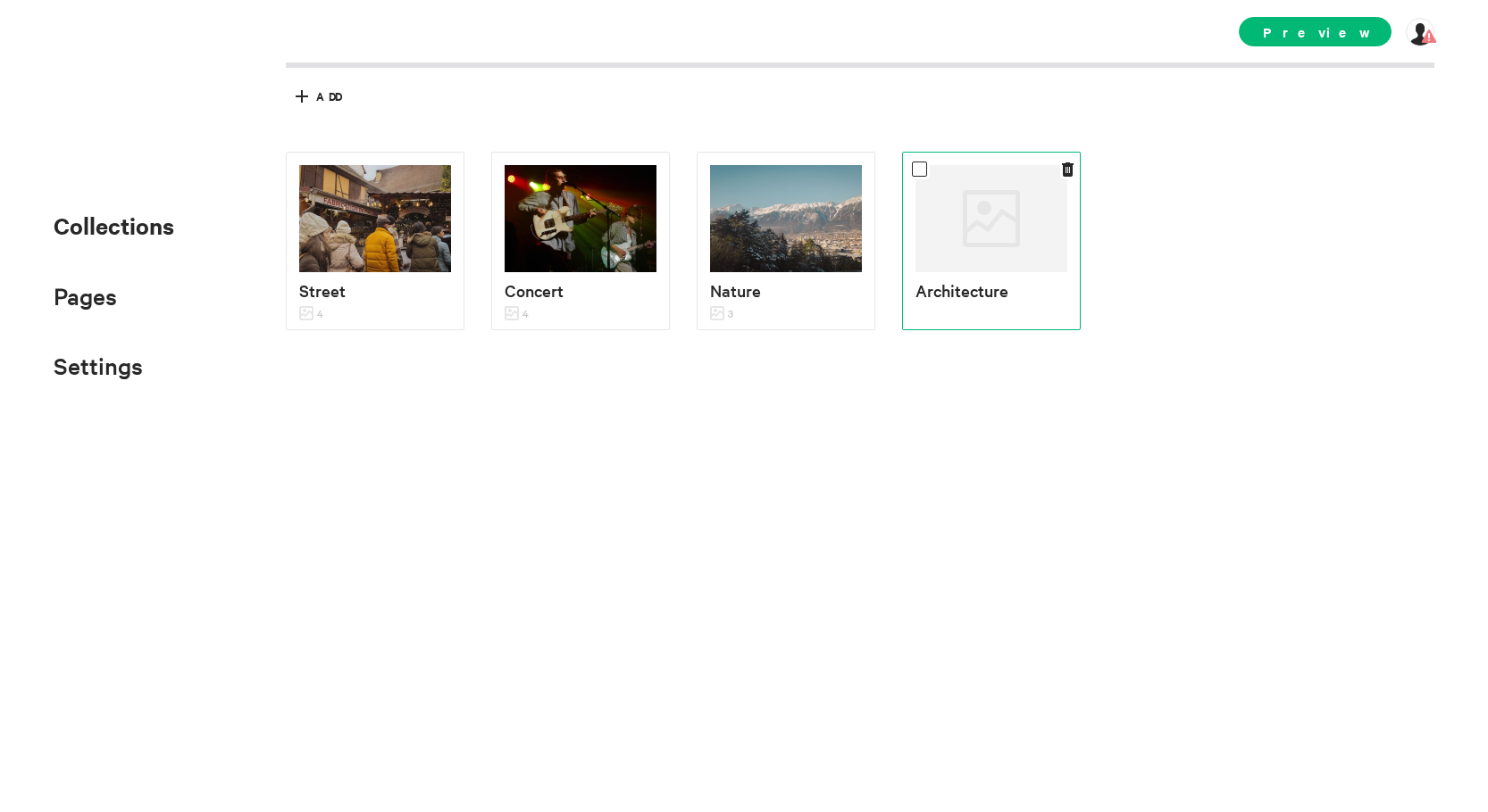
click at [949, 271] on div at bounding box center [992, 218] width 152 height 107
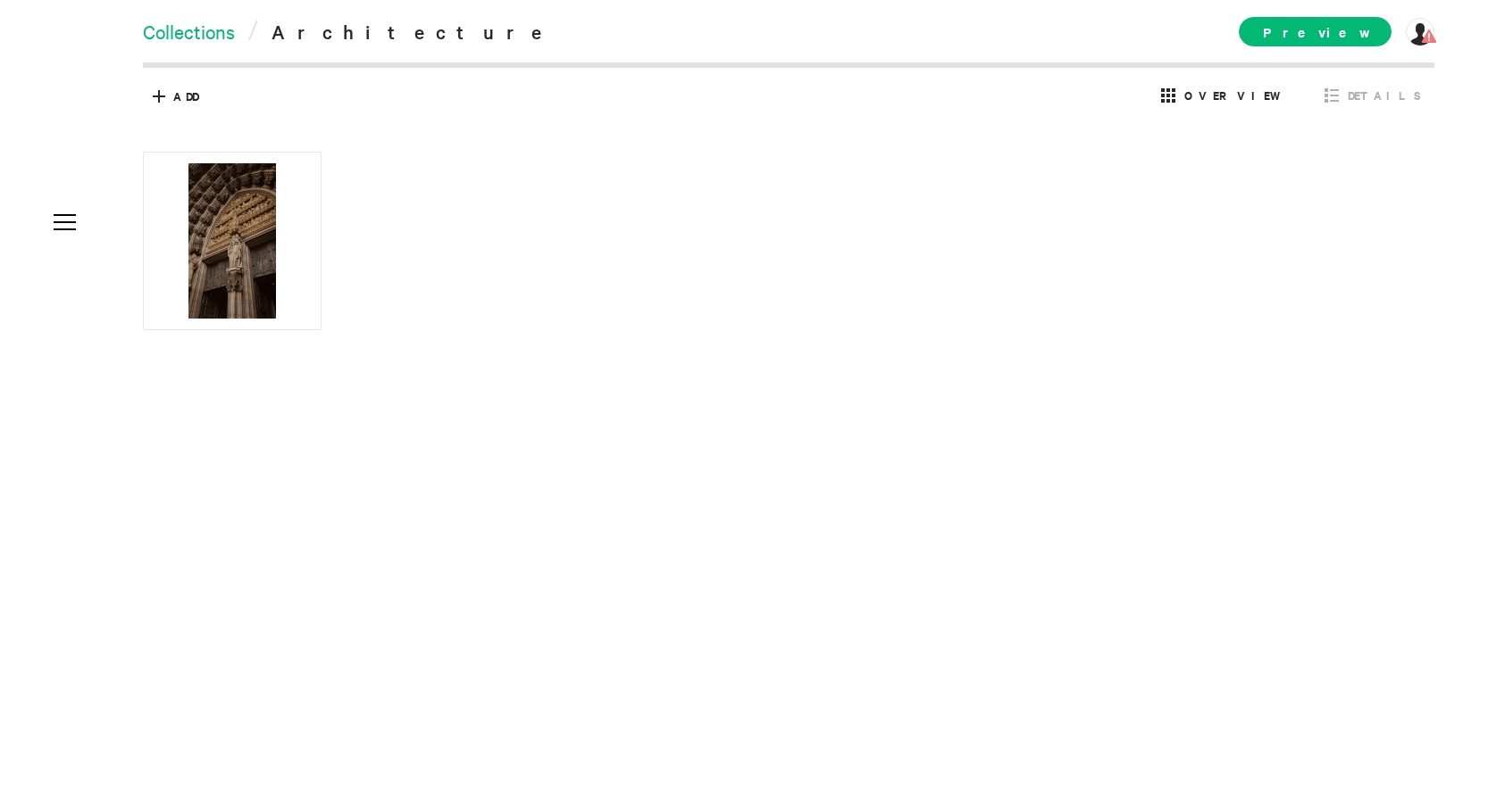
click at [214, 31] on link "Collections" at bounding box center [188, 31] width 92 height 25
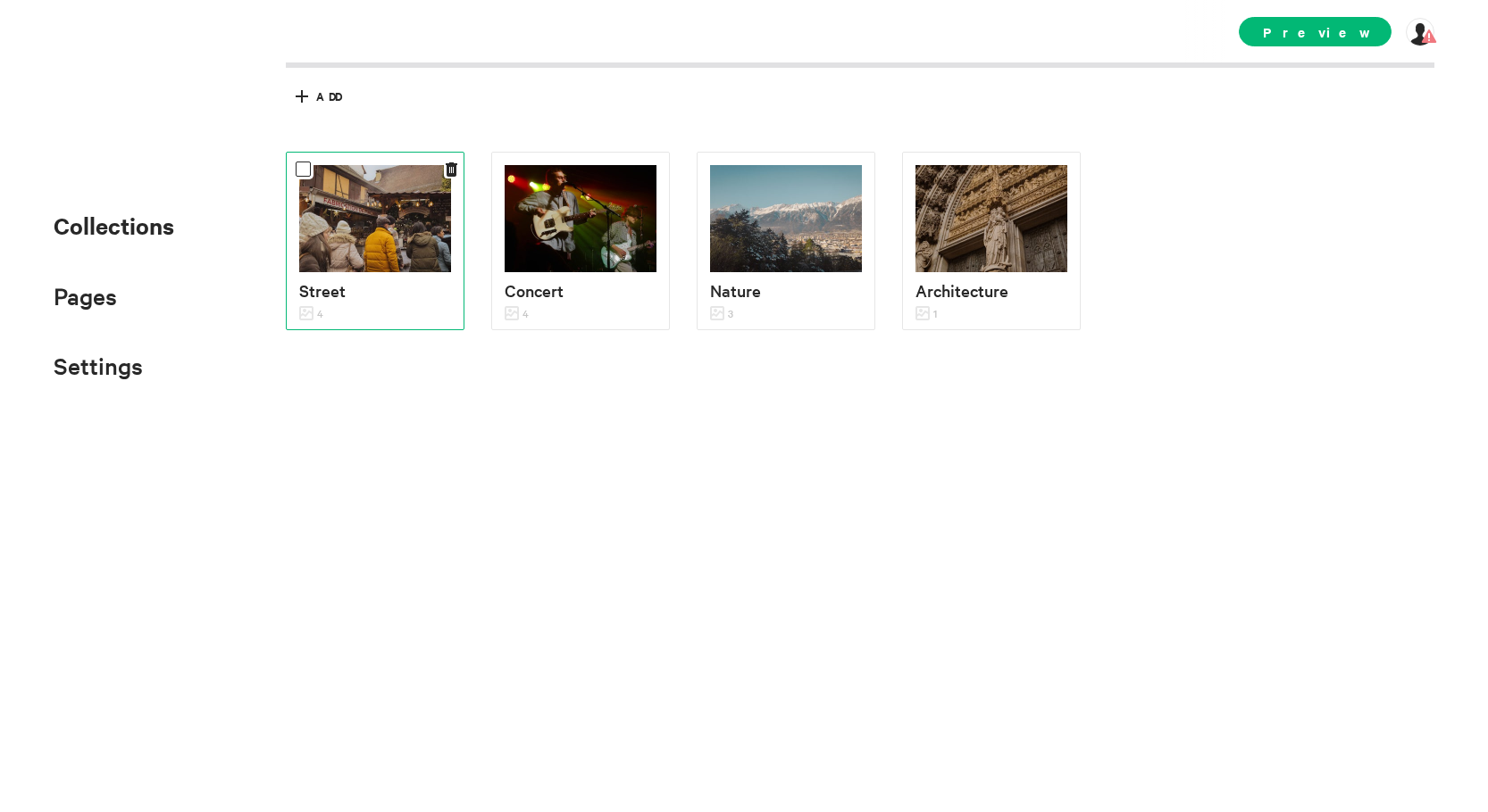
click at [360, 250] on img at bounding box center [375, 218] width 152 height 107
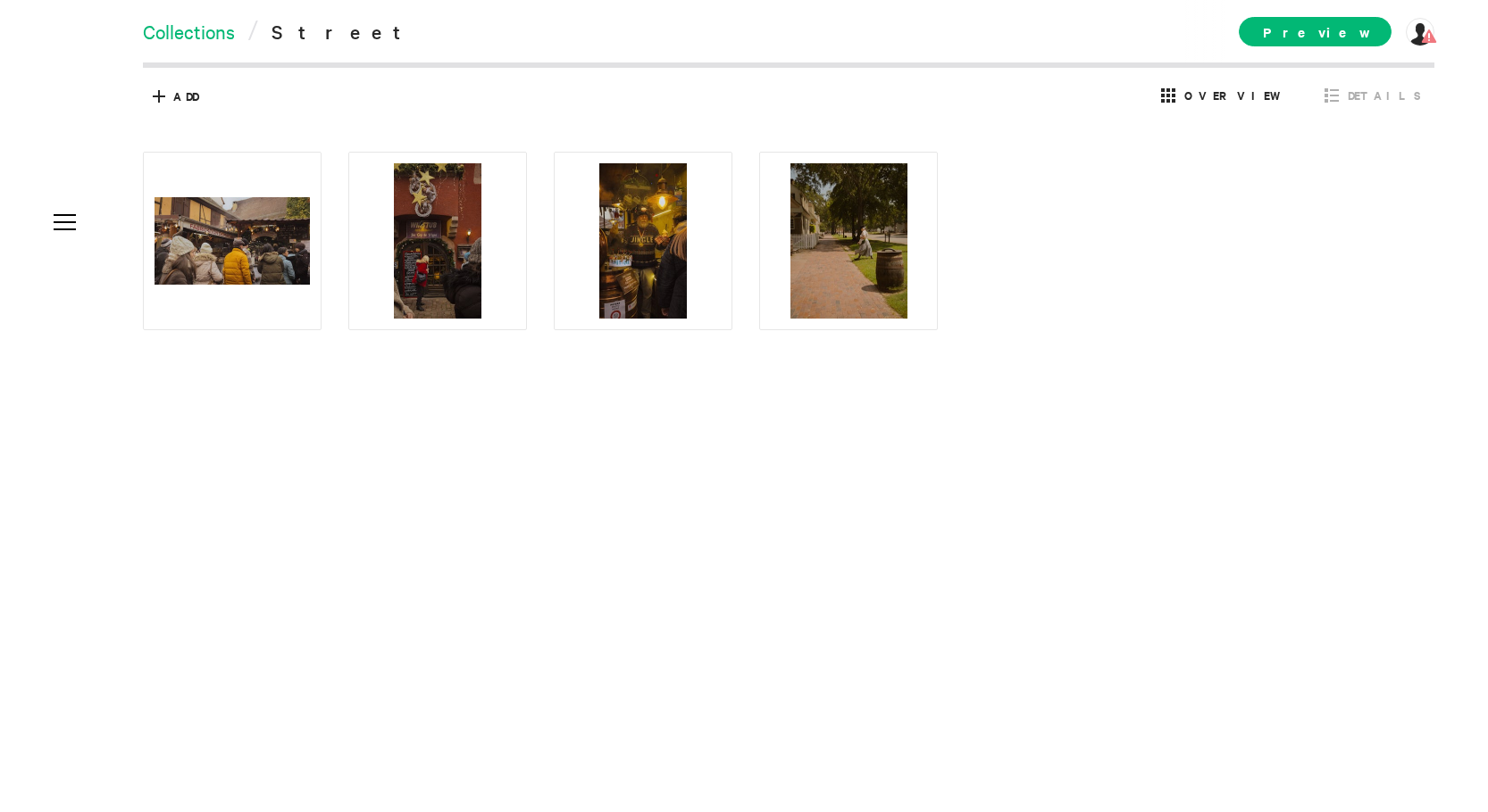
click at [220, 32] on link "Collections" at bounding box center [188, 31] width 92 height 25
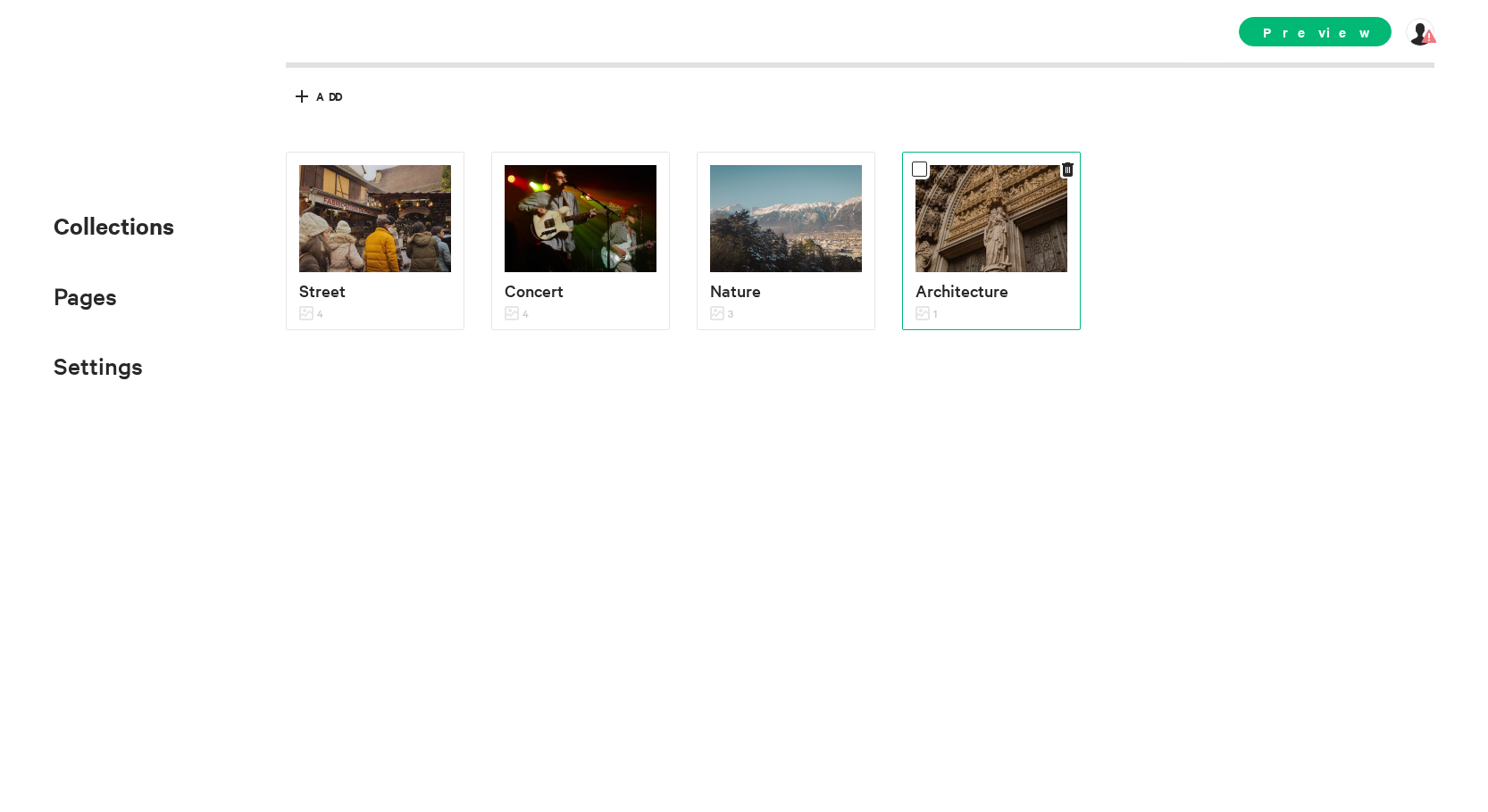
click at [932, 259] on img at bounding box center [992, 218] width 152 height 107
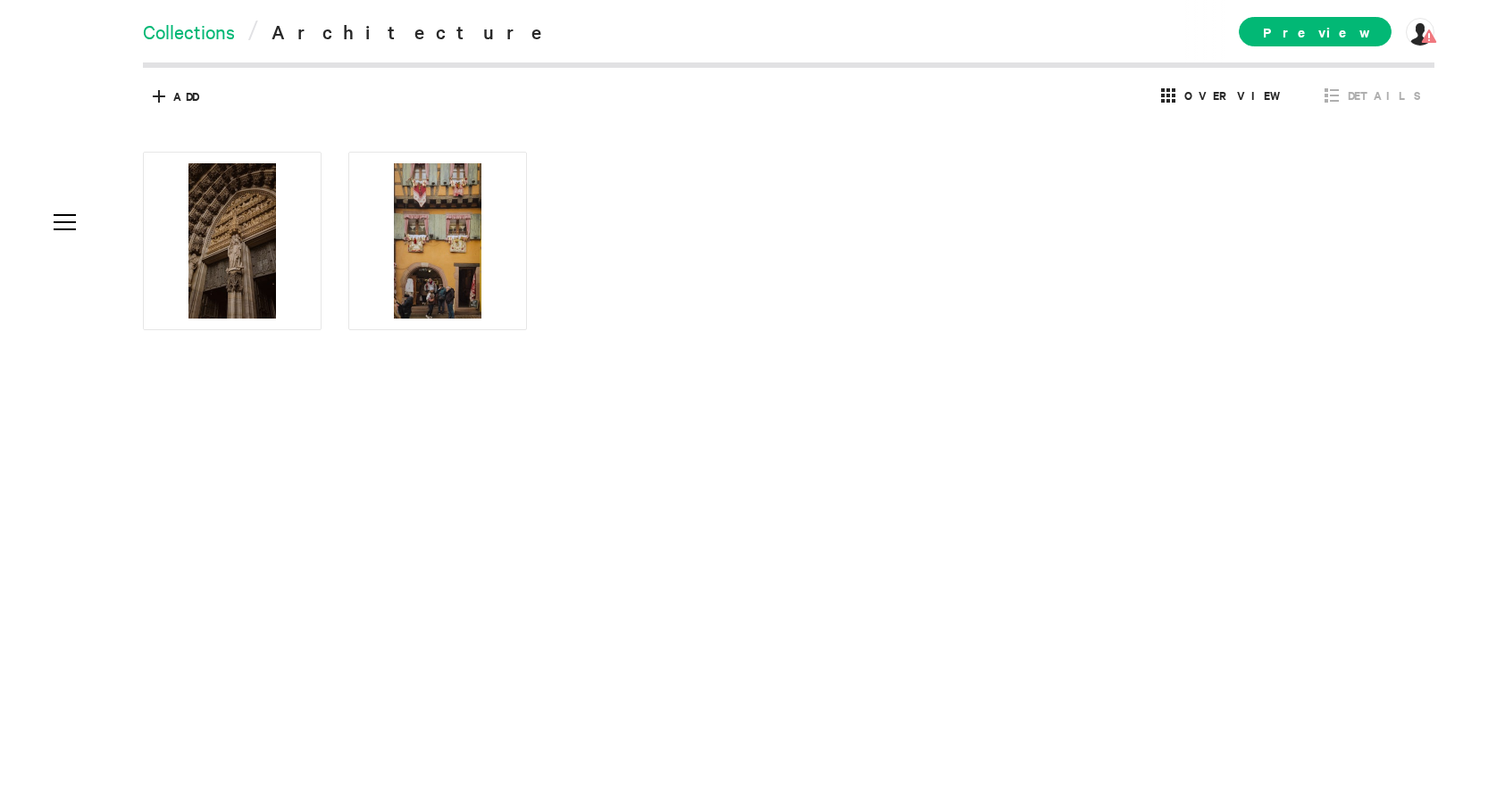
click at [222, 42] on link "Collections" at bounding box center [188, 31] width 92 height 25
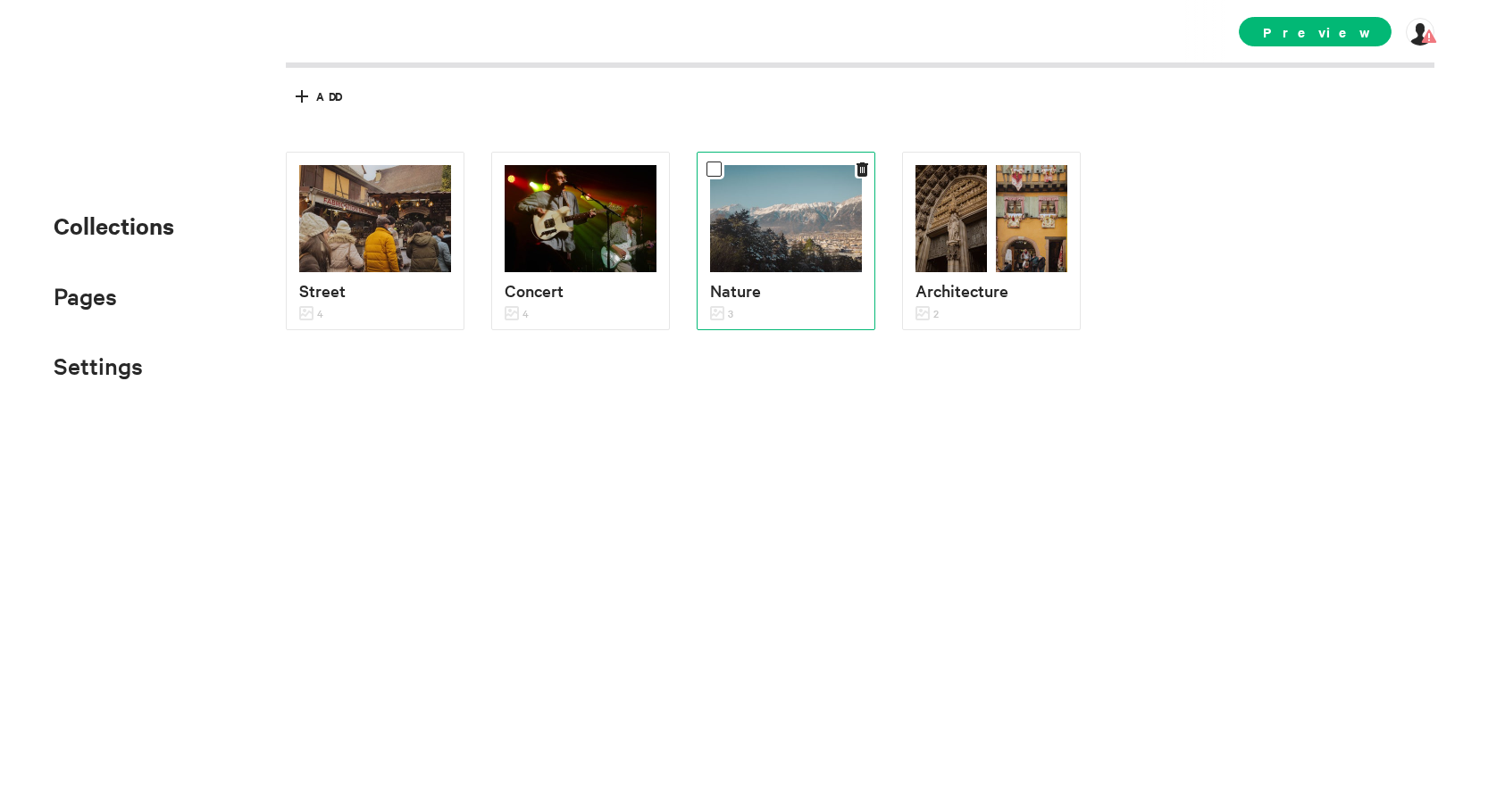
click at [760, 225] on img at bounding box center [786, 218] width 152 height 107
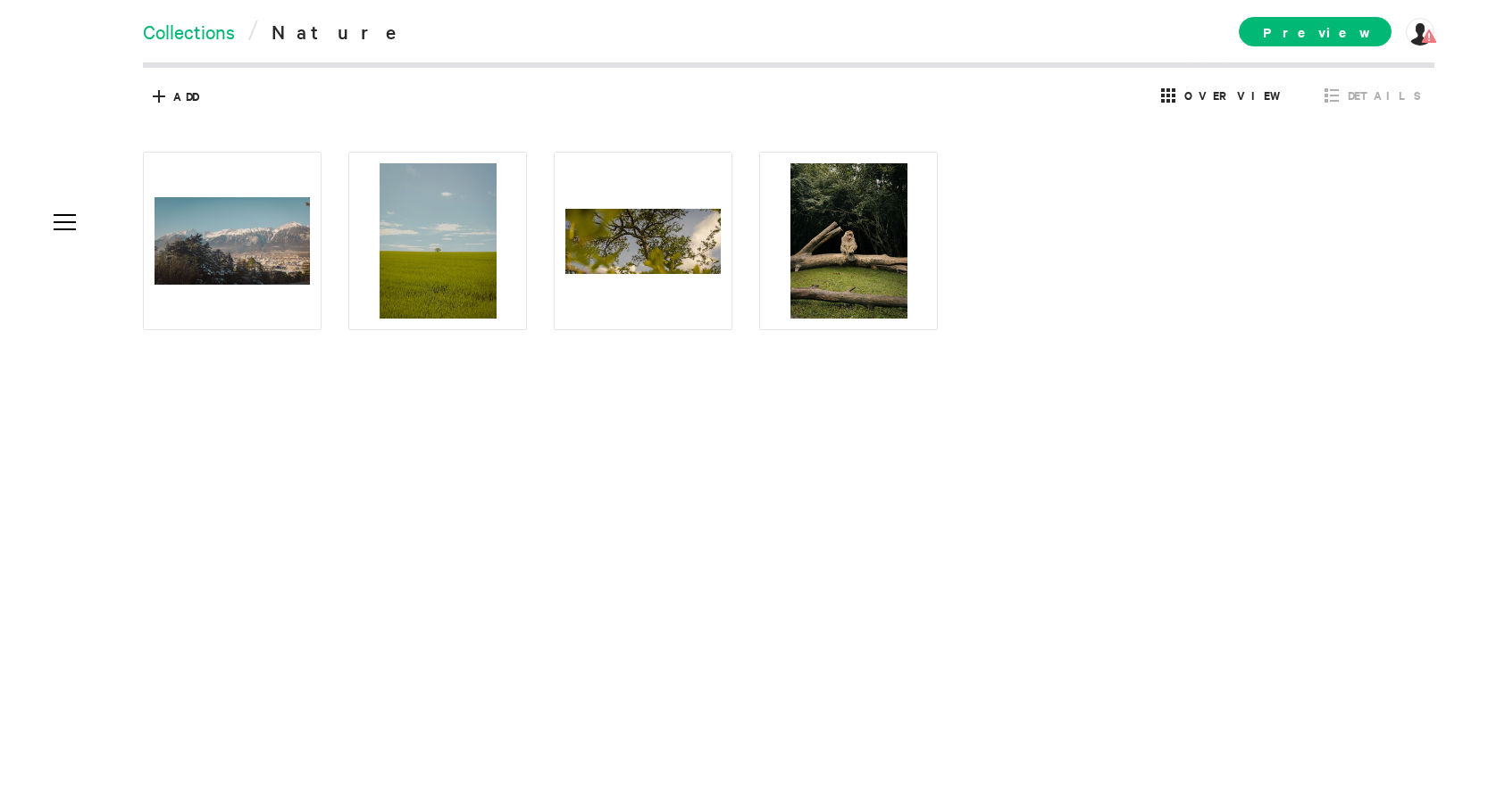
click at [219, 38] on link "Collections" at bounding box center [188, 31] width 92 height 25
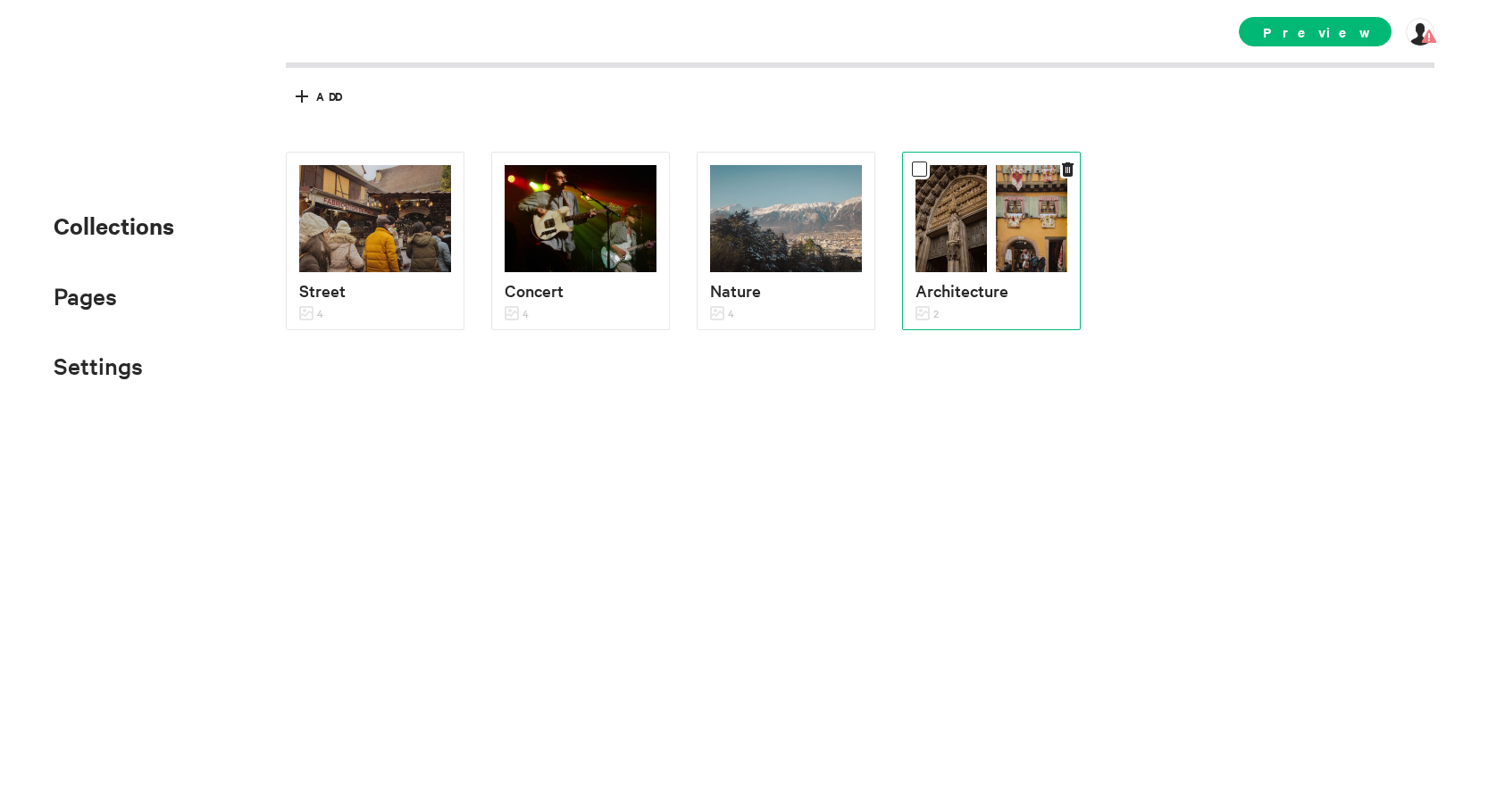
click at [969, 241] on img at bounding box center [951, 218] width 71 height 107
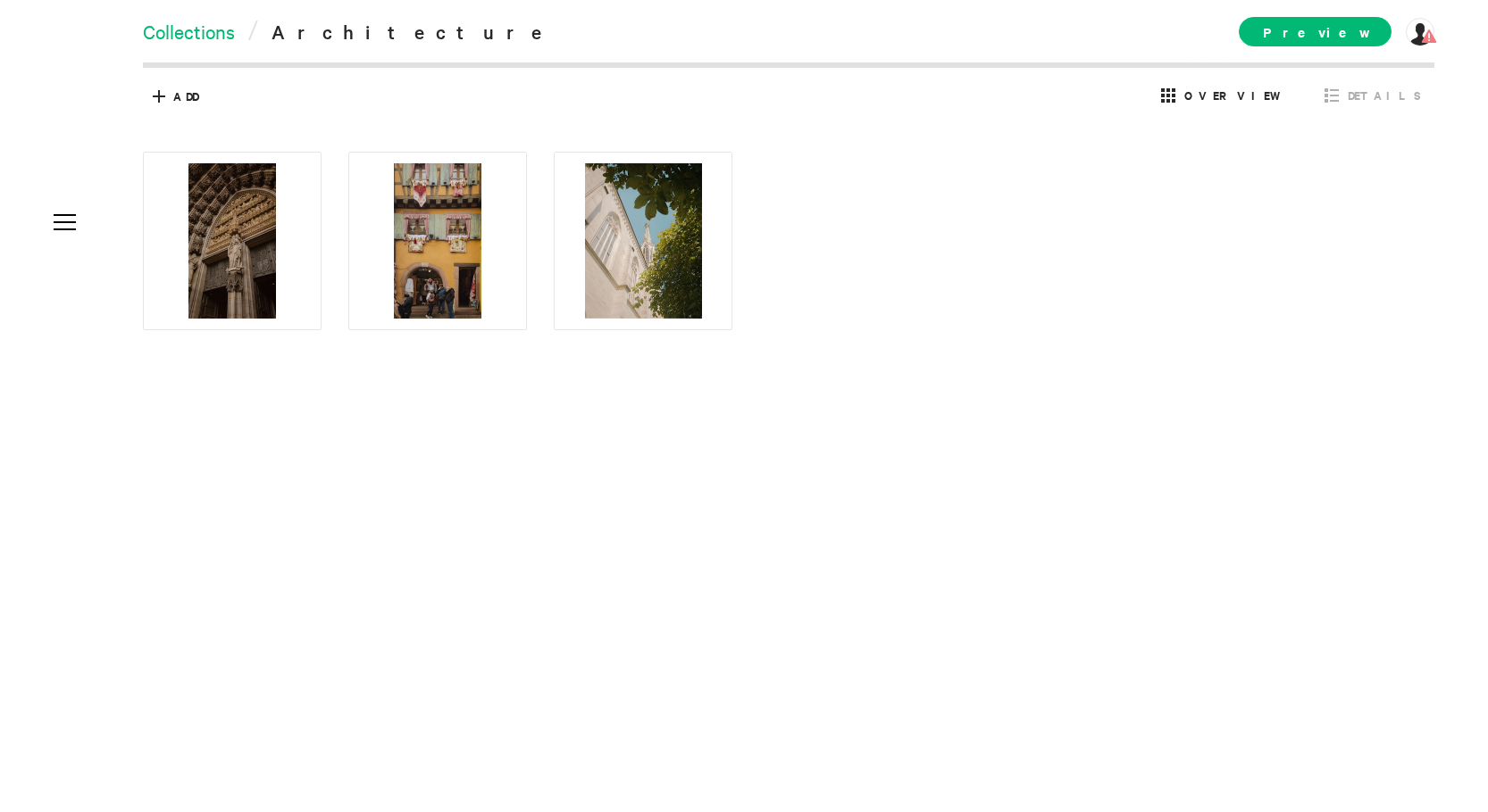
click at [192, 37] on link "Collections" at bounding box center [188, 31] width 92 height 25
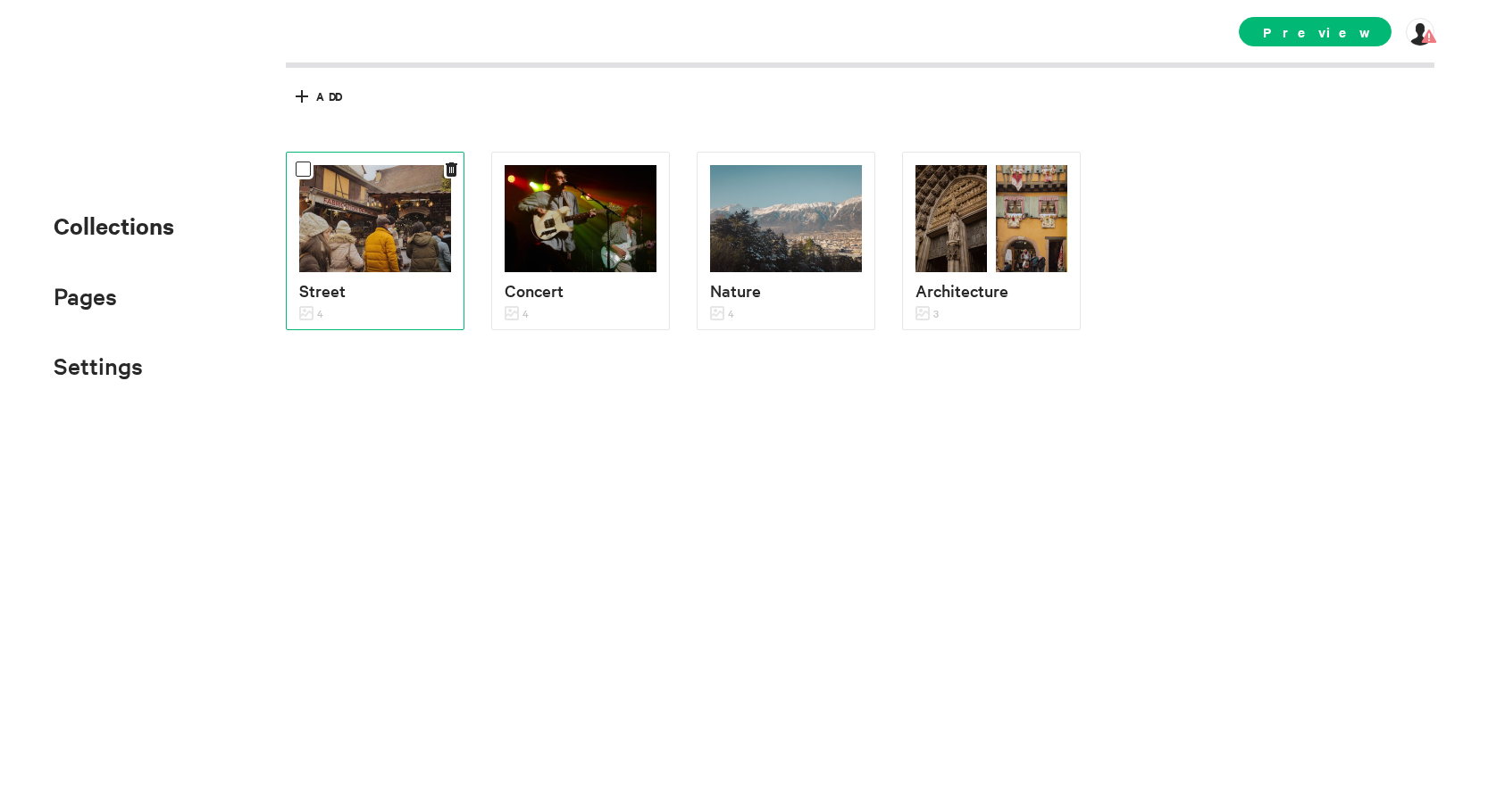
click at [410, 165] on img at bounding box center [375, 218] width 152 height 107
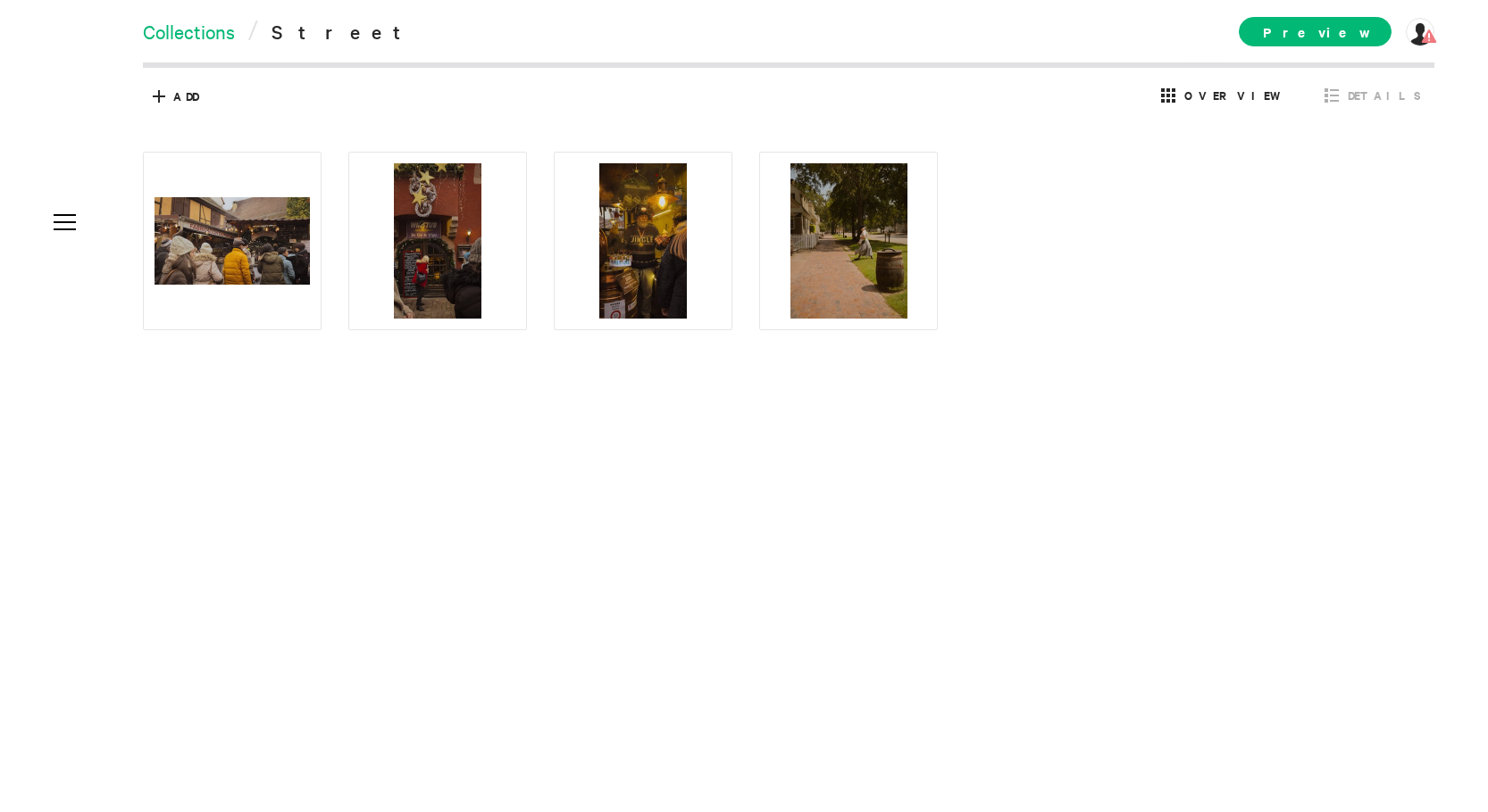
click at [210, 37] on link "Collections" at bounding box center [188, 31] width 92 height 25
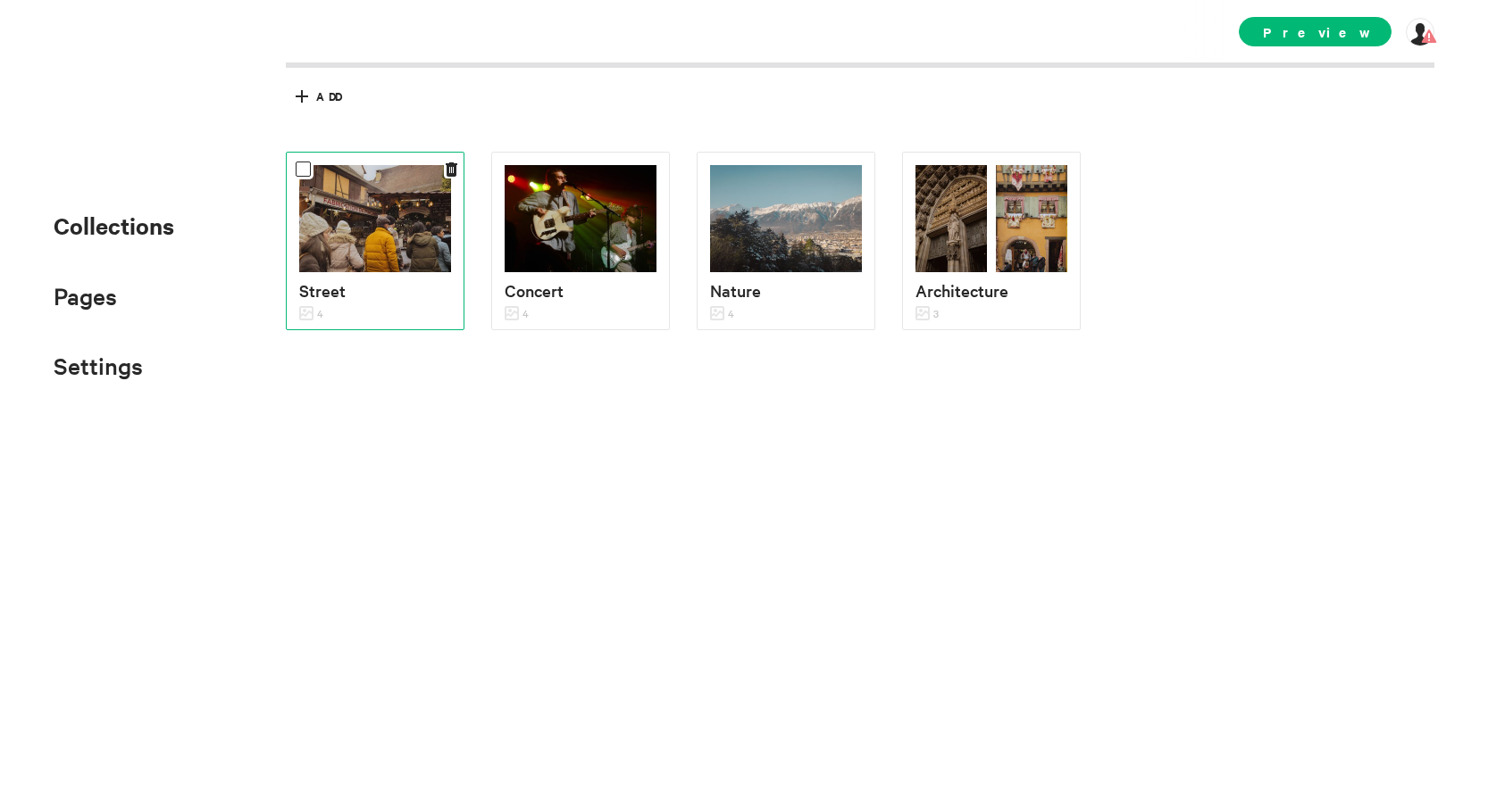
click at [372, 253] on img at bounding box center [375, 218] width 152 height 107
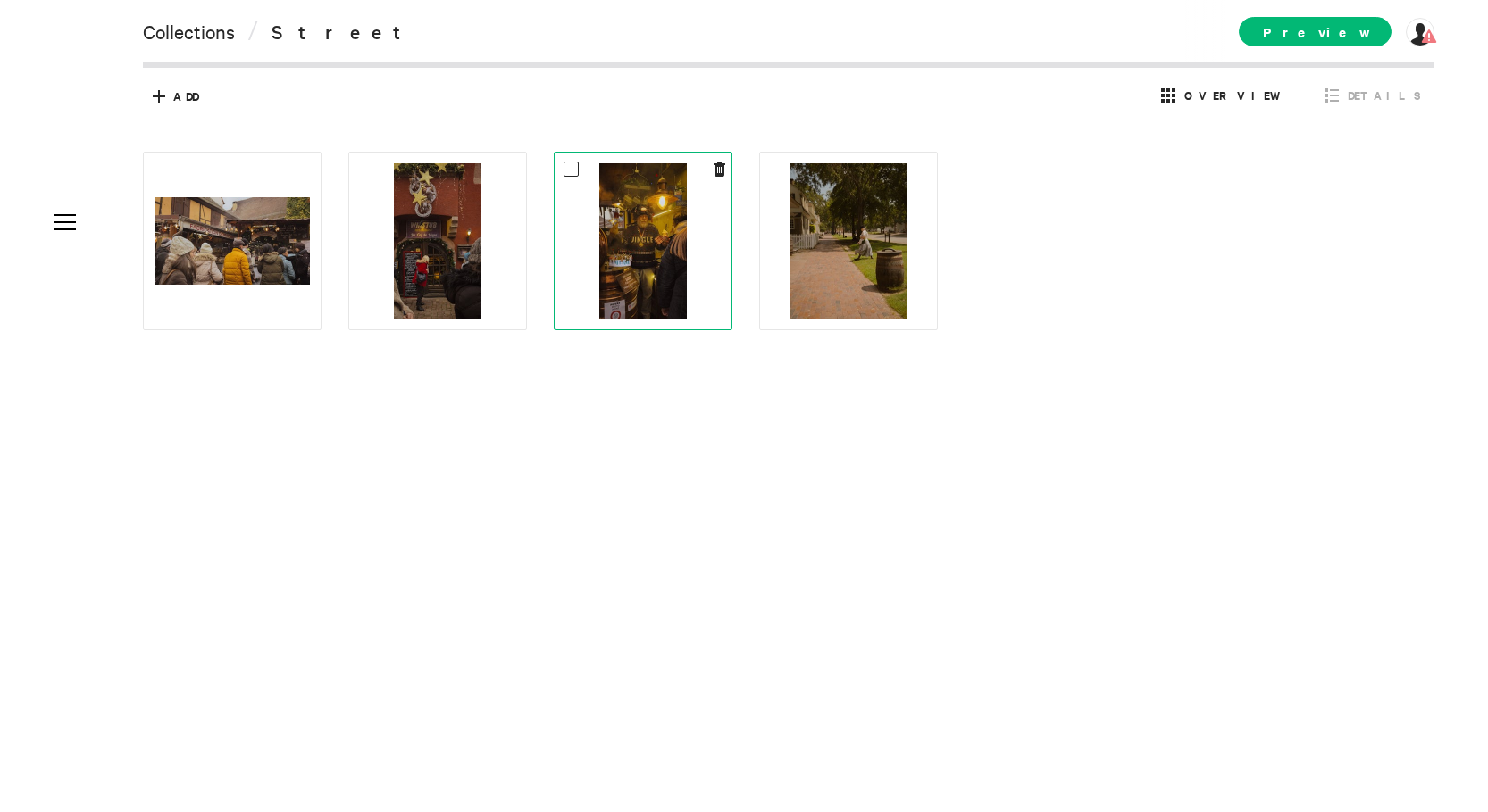
click at [625, 275] on img at bounding box center [643, 241] width 87 height 156
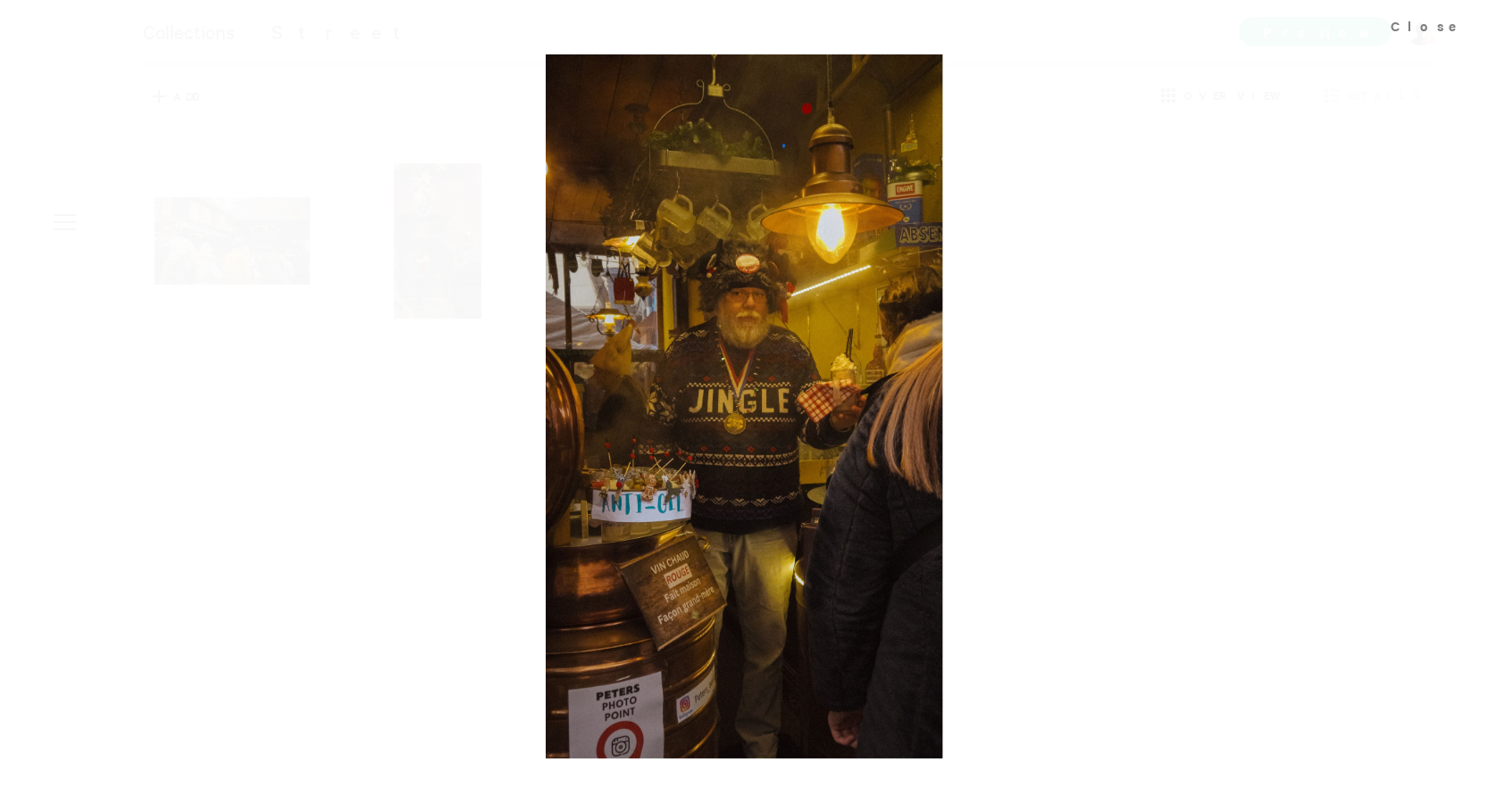
click at [992, 538] on div at bounding box center [744, 406] width 1488 height 812
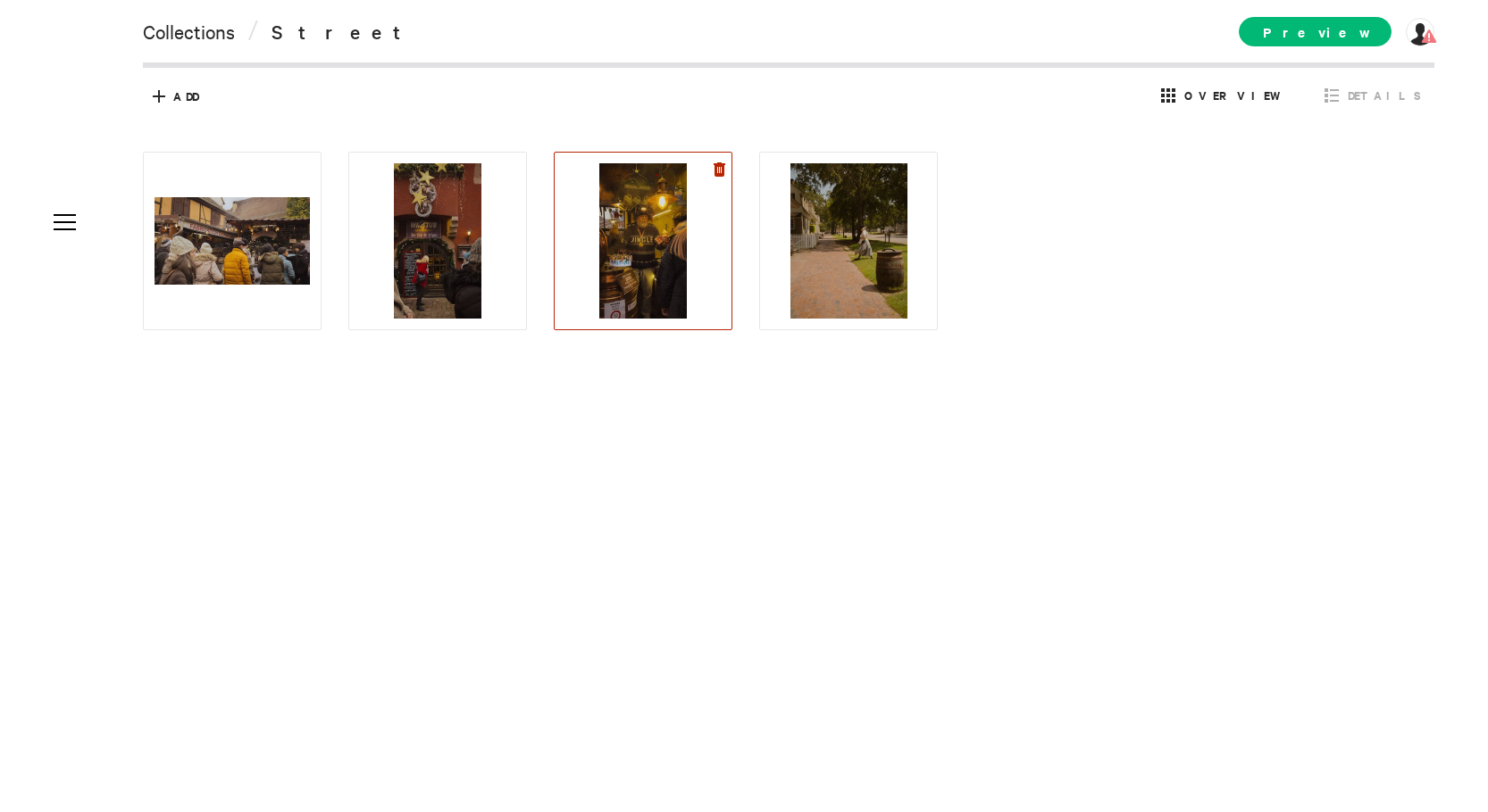
click at [718, 167] on icon at bounding box center [719, 169] width 11 height 14
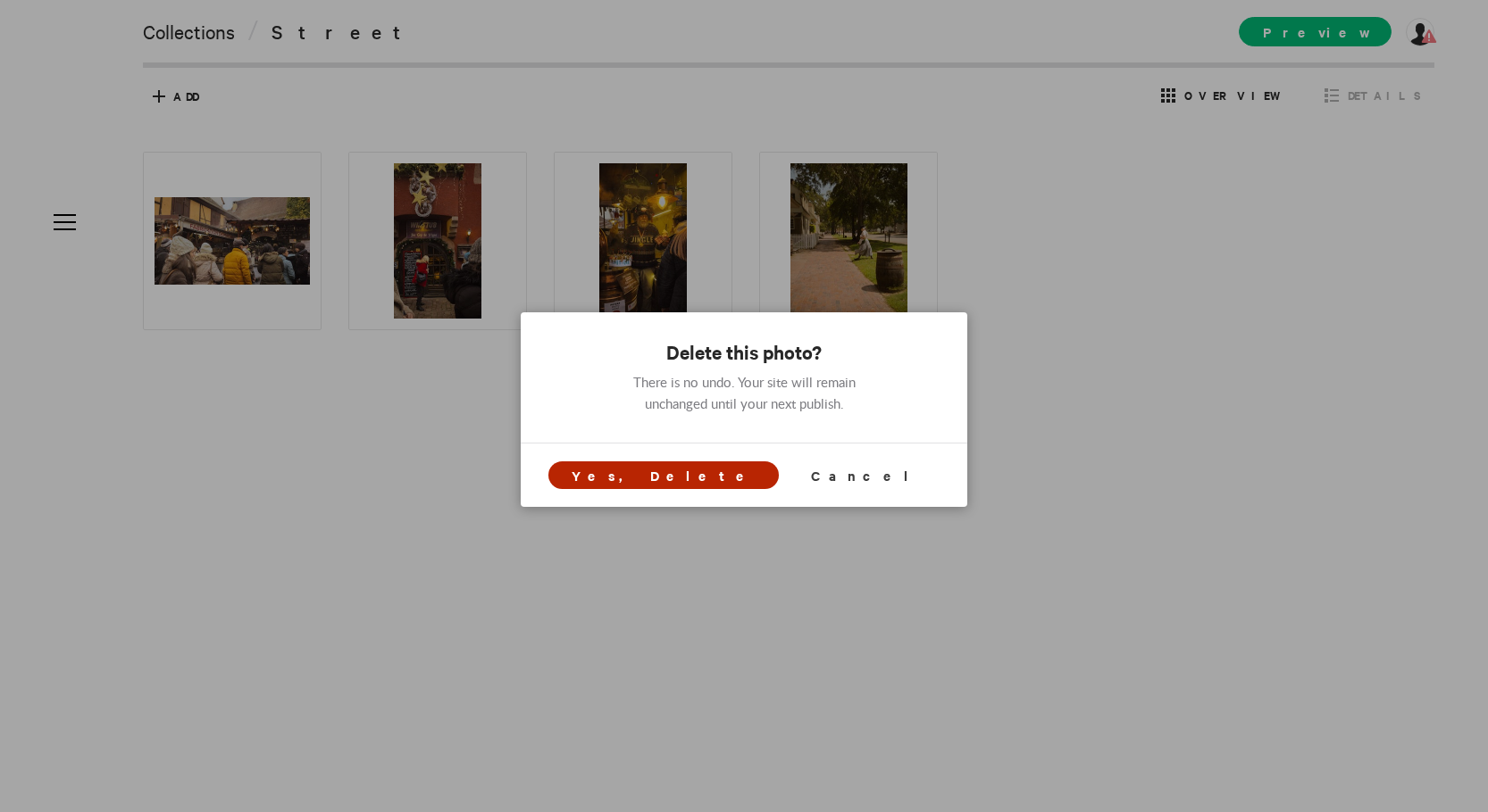
click at [701, 468] on span "Yes, Delete" at bounding box center [664, 476] width 184 height 19
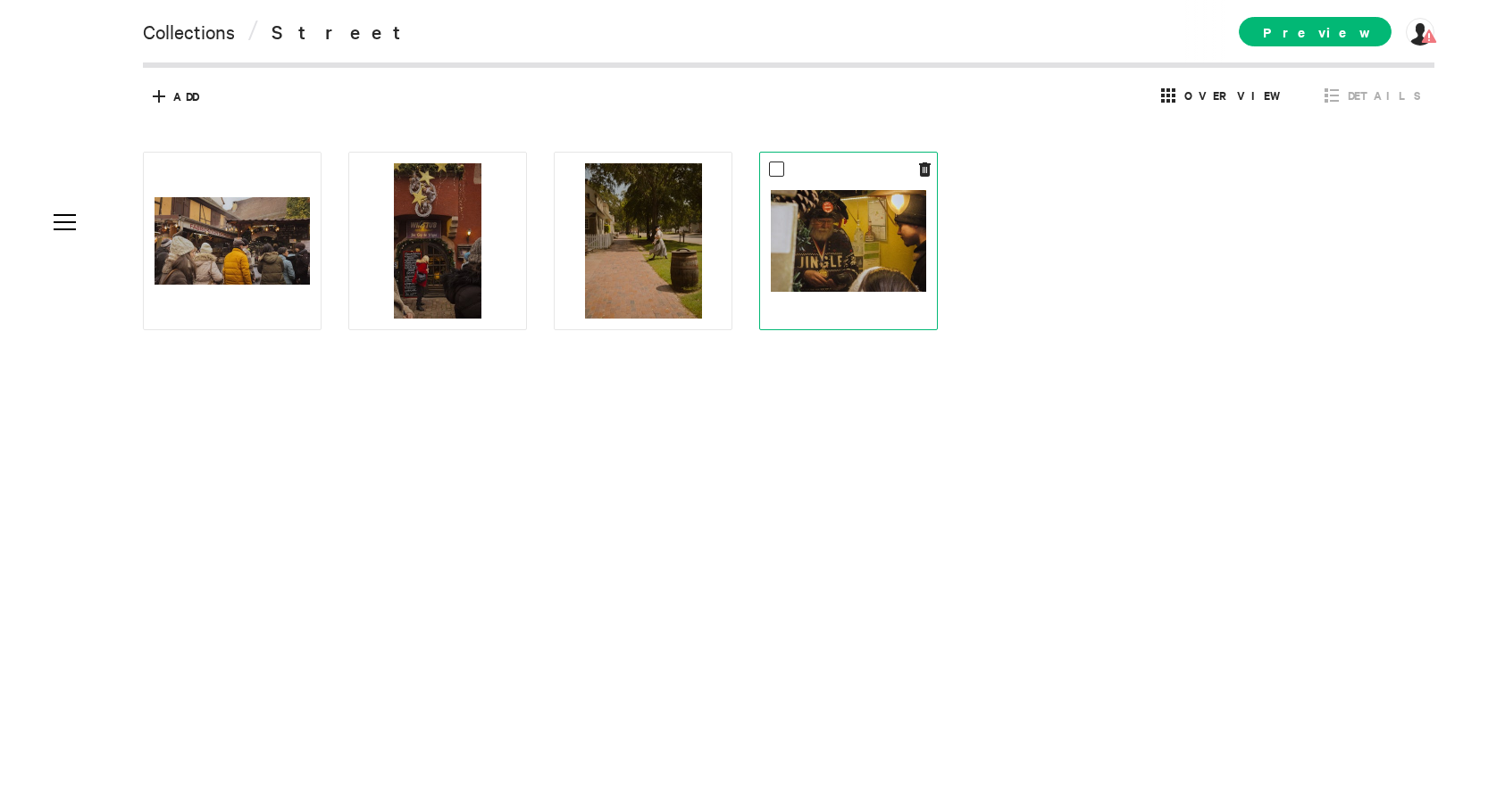
click at [839, 269] on img at bounding box center [849, 240] width 156 height 102
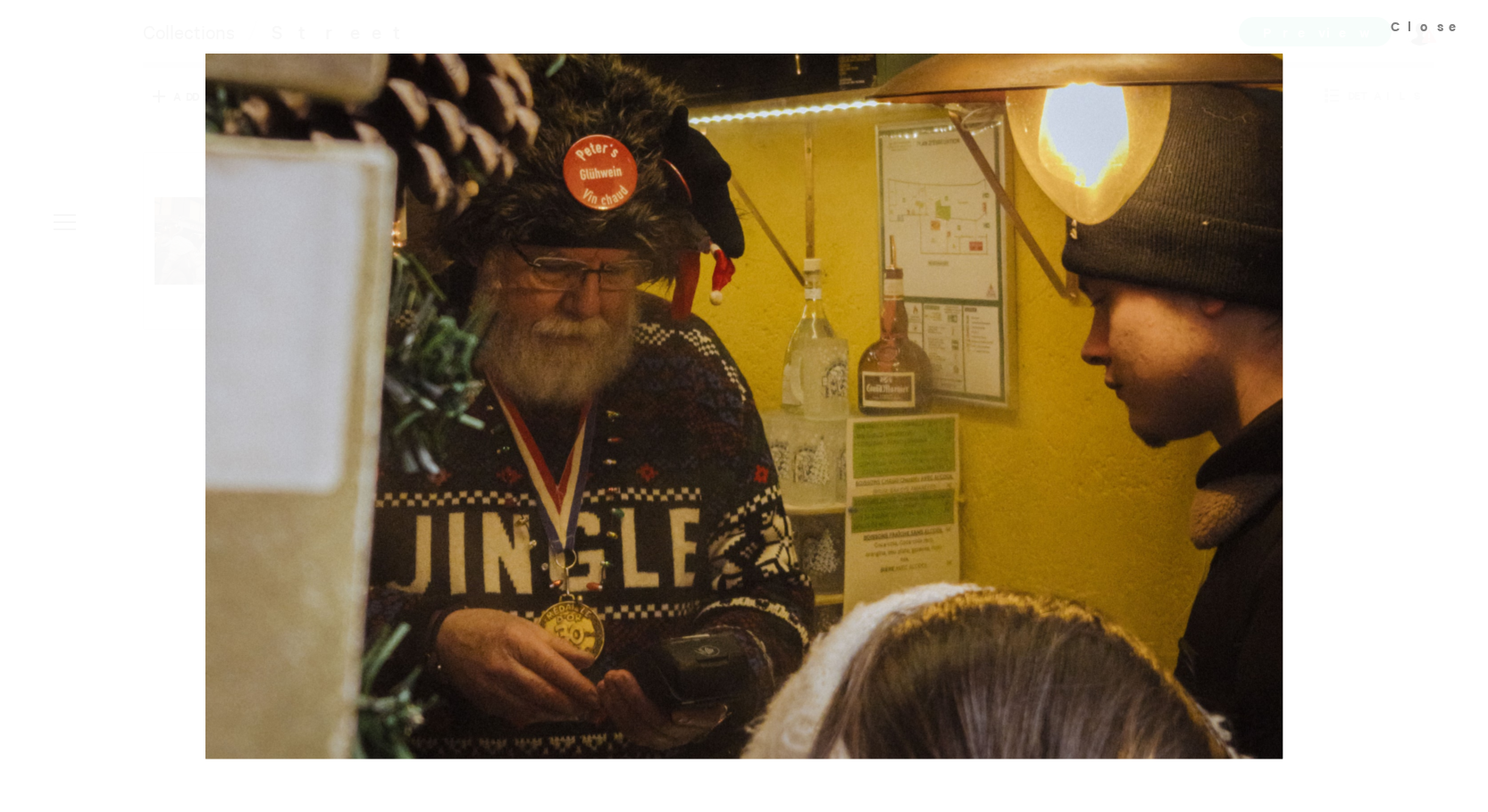
click at [1335, 344] on div at bounding box center [744, 406] width 1488 height 812
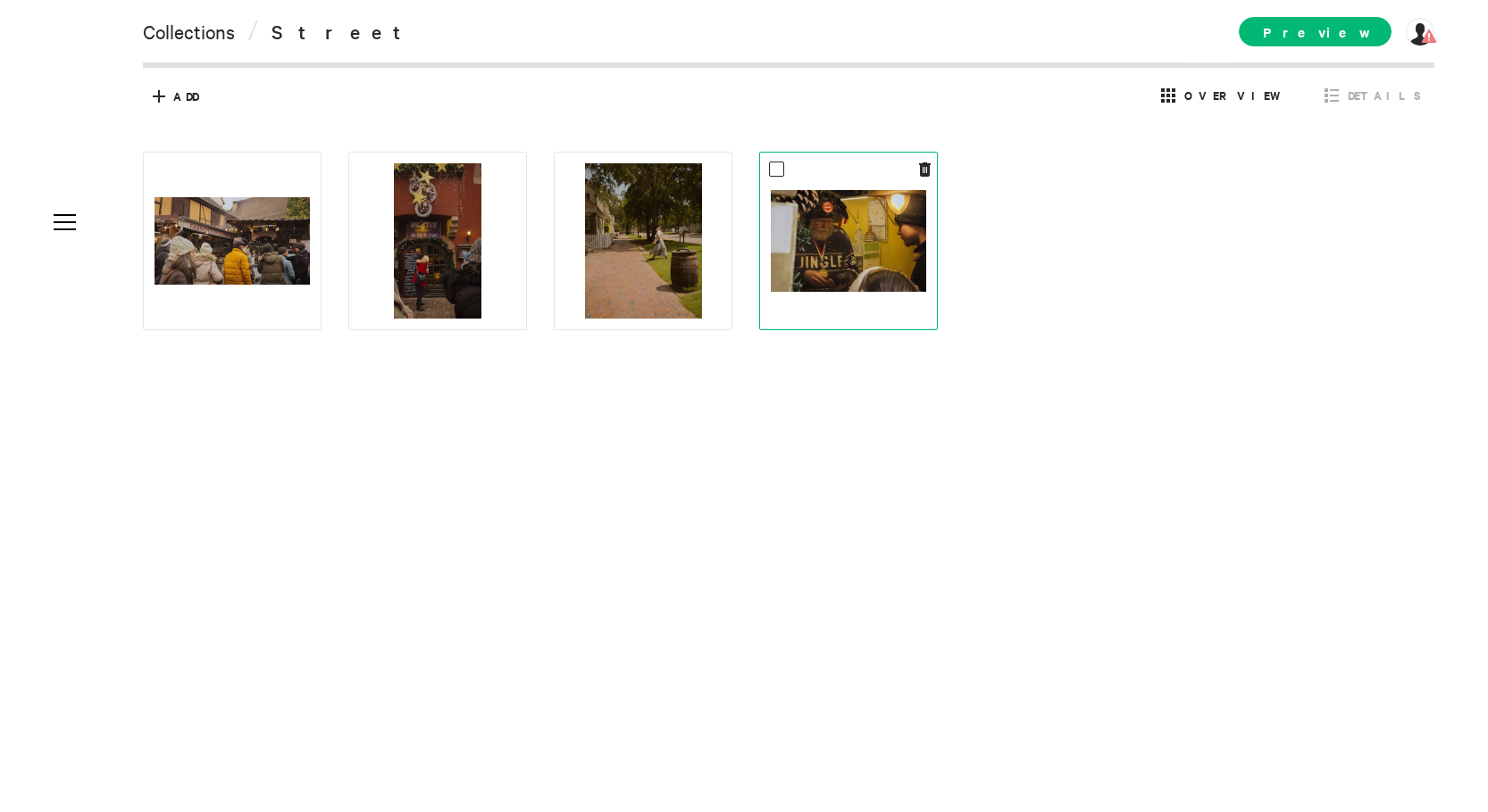
click at [831, 261] on img at bounding box center [849, 240] width 156 height 102
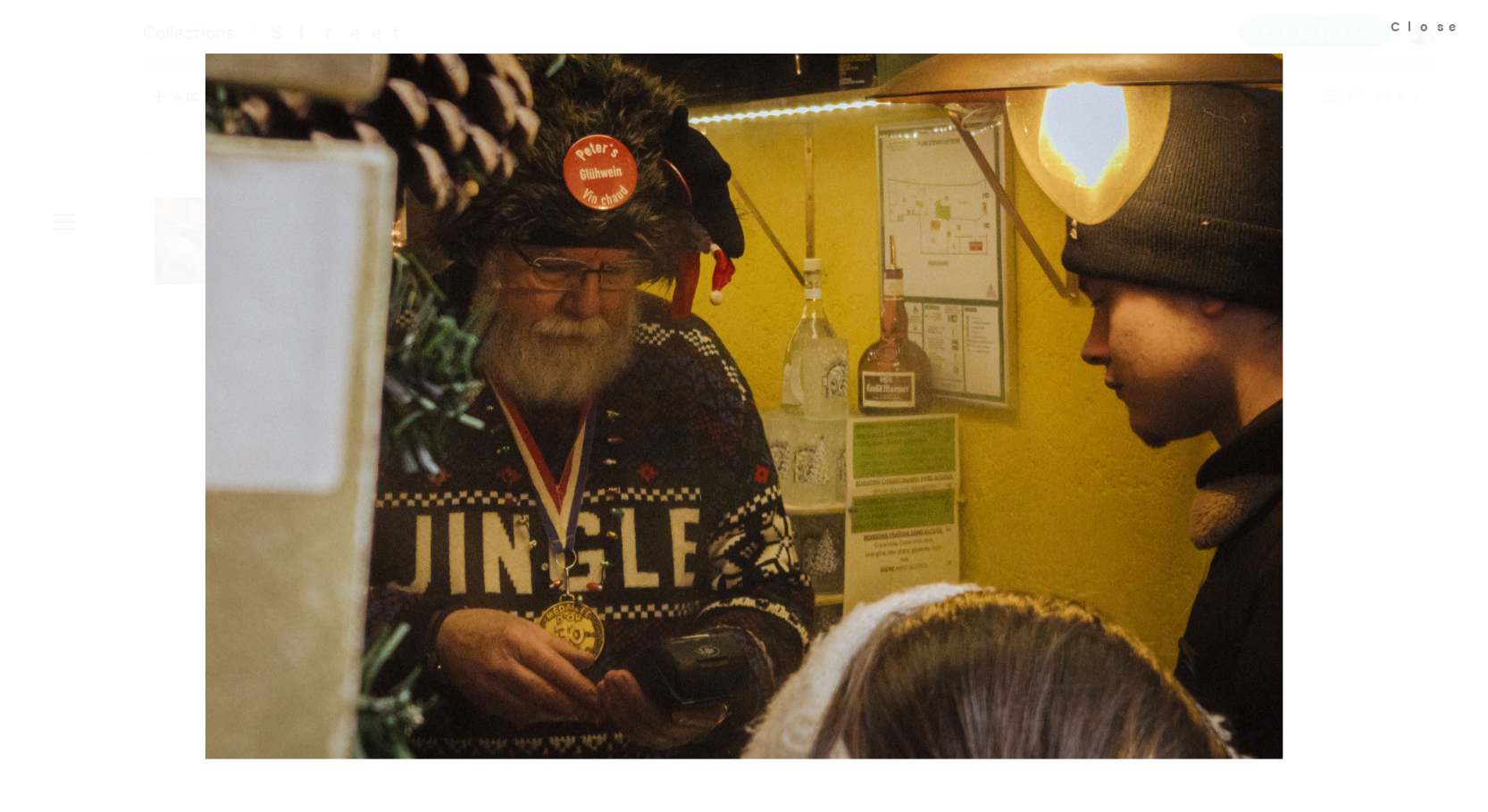
click at [1310, 229] on div at bounding box center [744, 406] width 1488 height 812
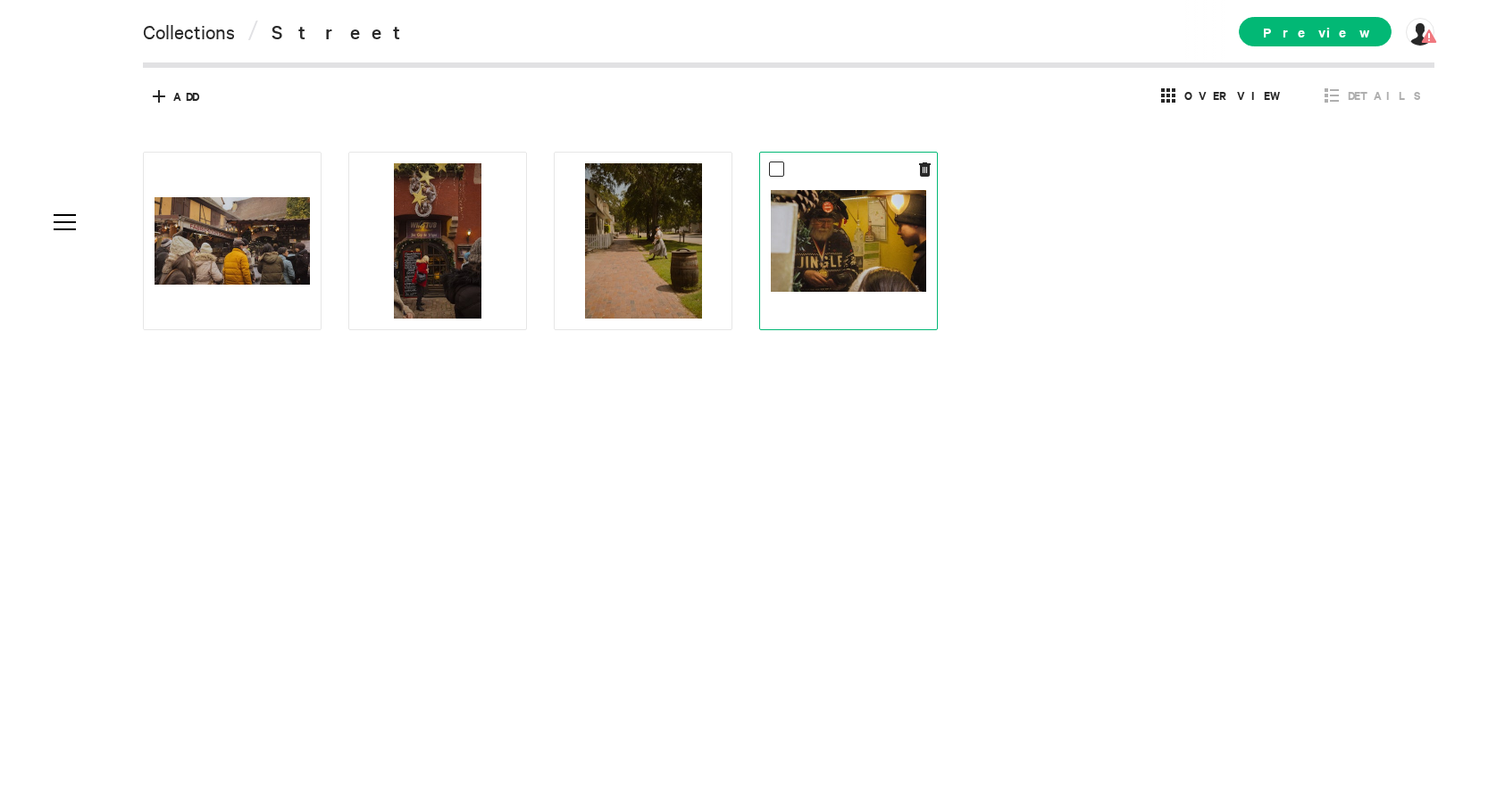
click at [933, 171] on div at bounding box center [849, 241] width 179 height 179
click at [927, 170] on icon at bounding box center [925, 169] width 11 height 14
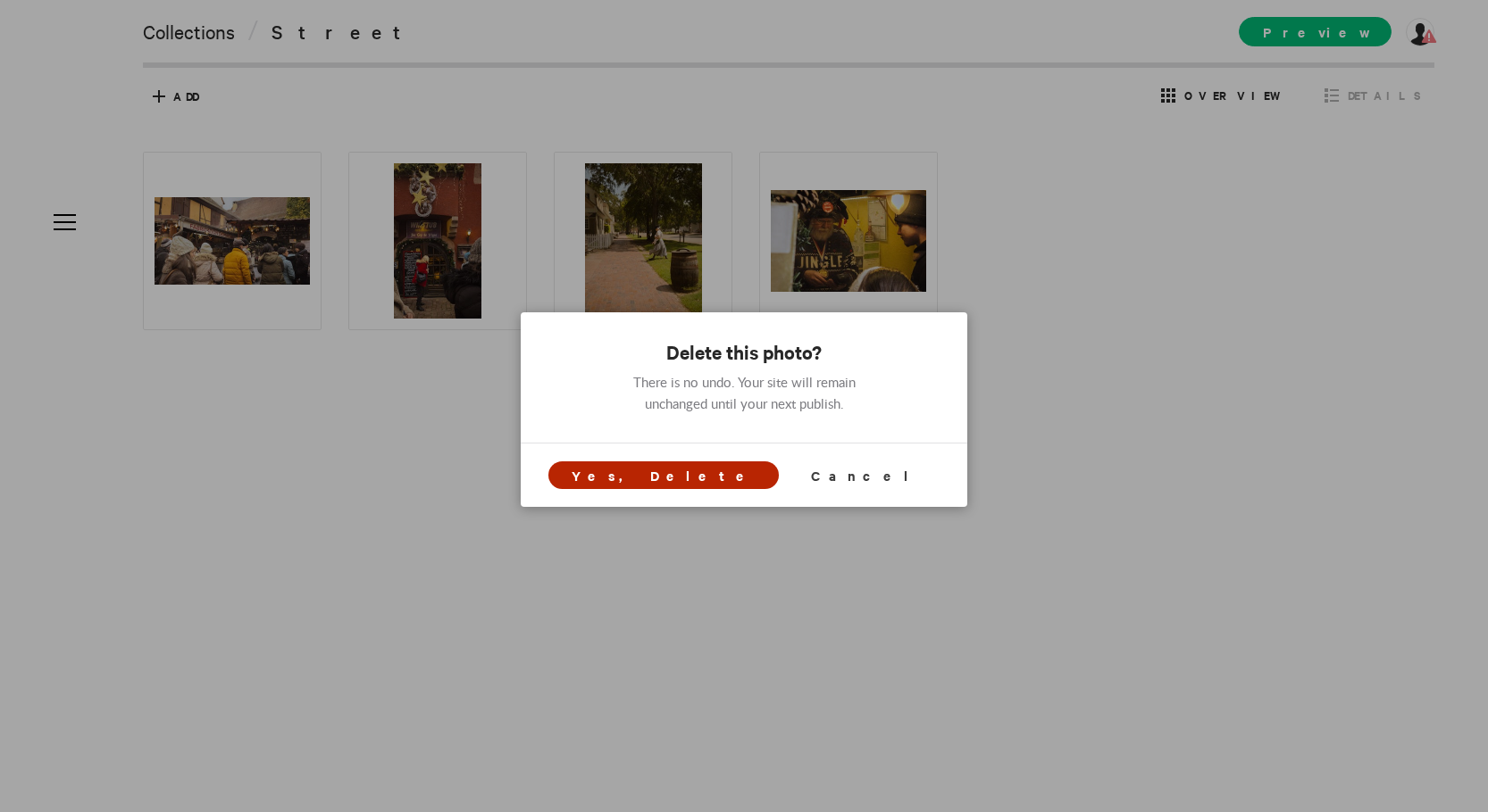
click at [697, 476] on span "Yes, Delete" at bounding box center [664, 476] width 184 height 19
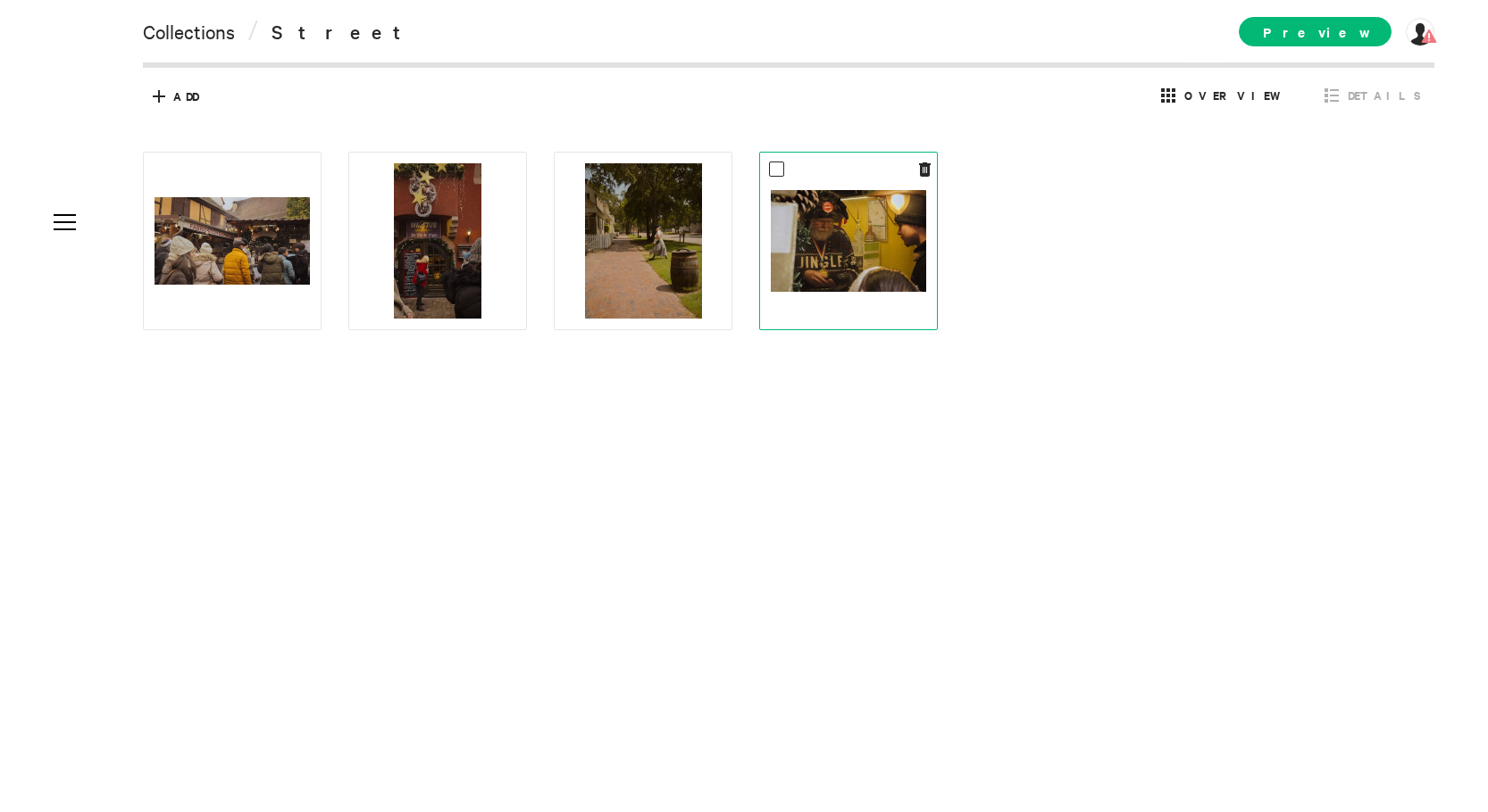
click at [902, 246] on img at bounding box center [849, 240] width 156 height 102
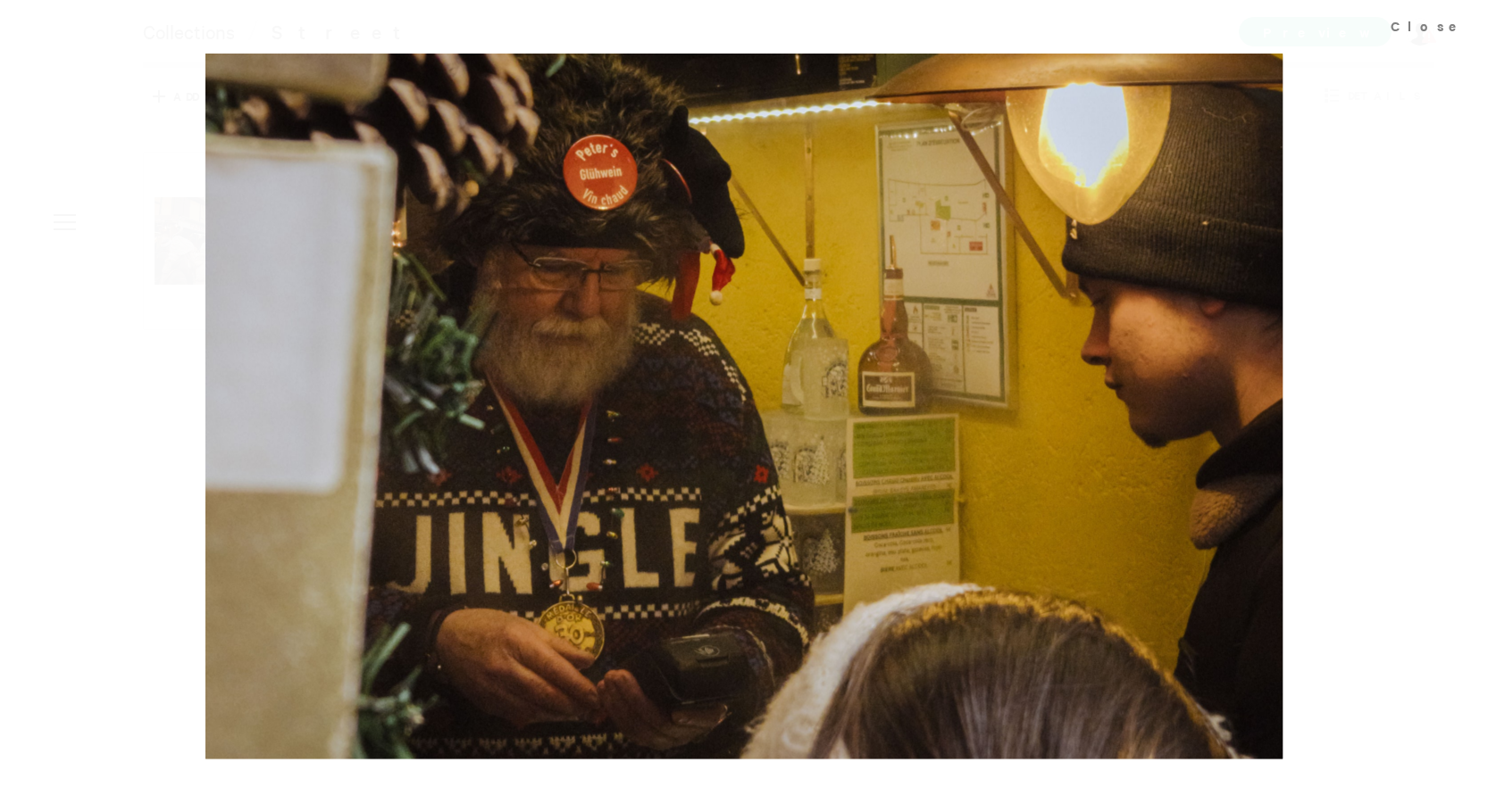
click at [1334, 318] on div at bounding box center [744, 406] width 1488 height 812
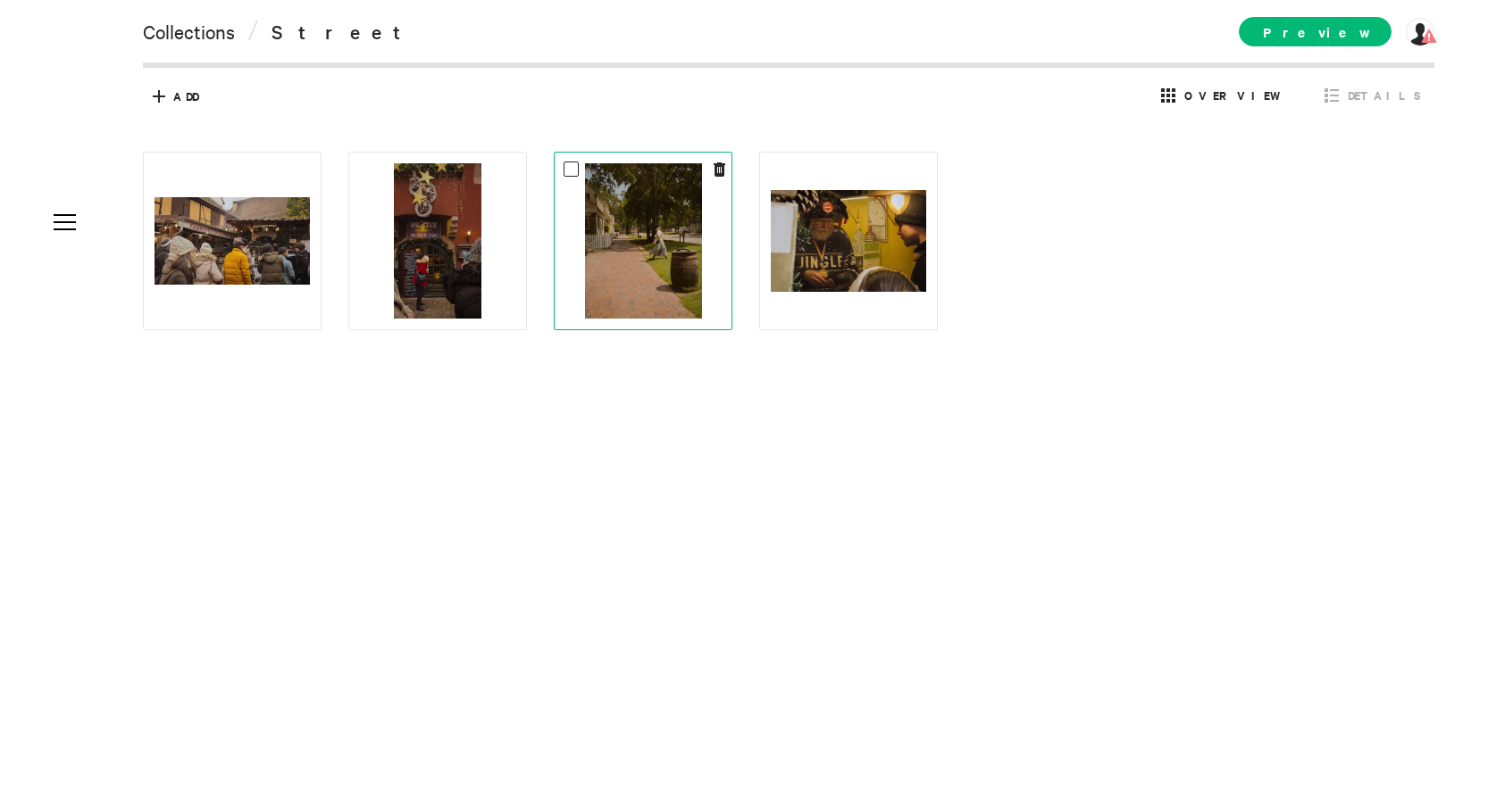
click at [669, 274] on img at bounding box center [643, 241] width 117 height 156
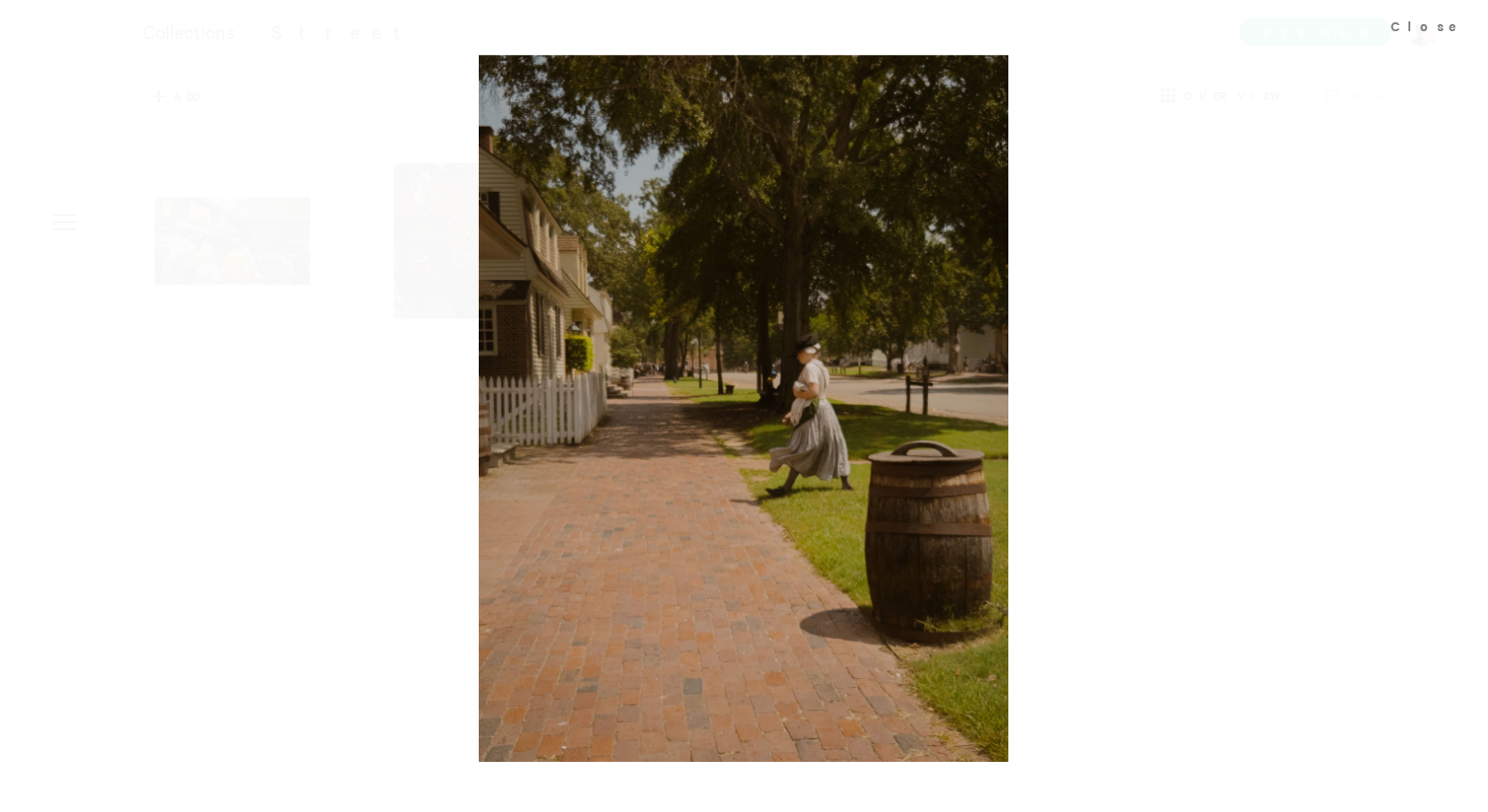
click at [1252, 333] on div at bounding box center [744, 406] width 1488 height 812
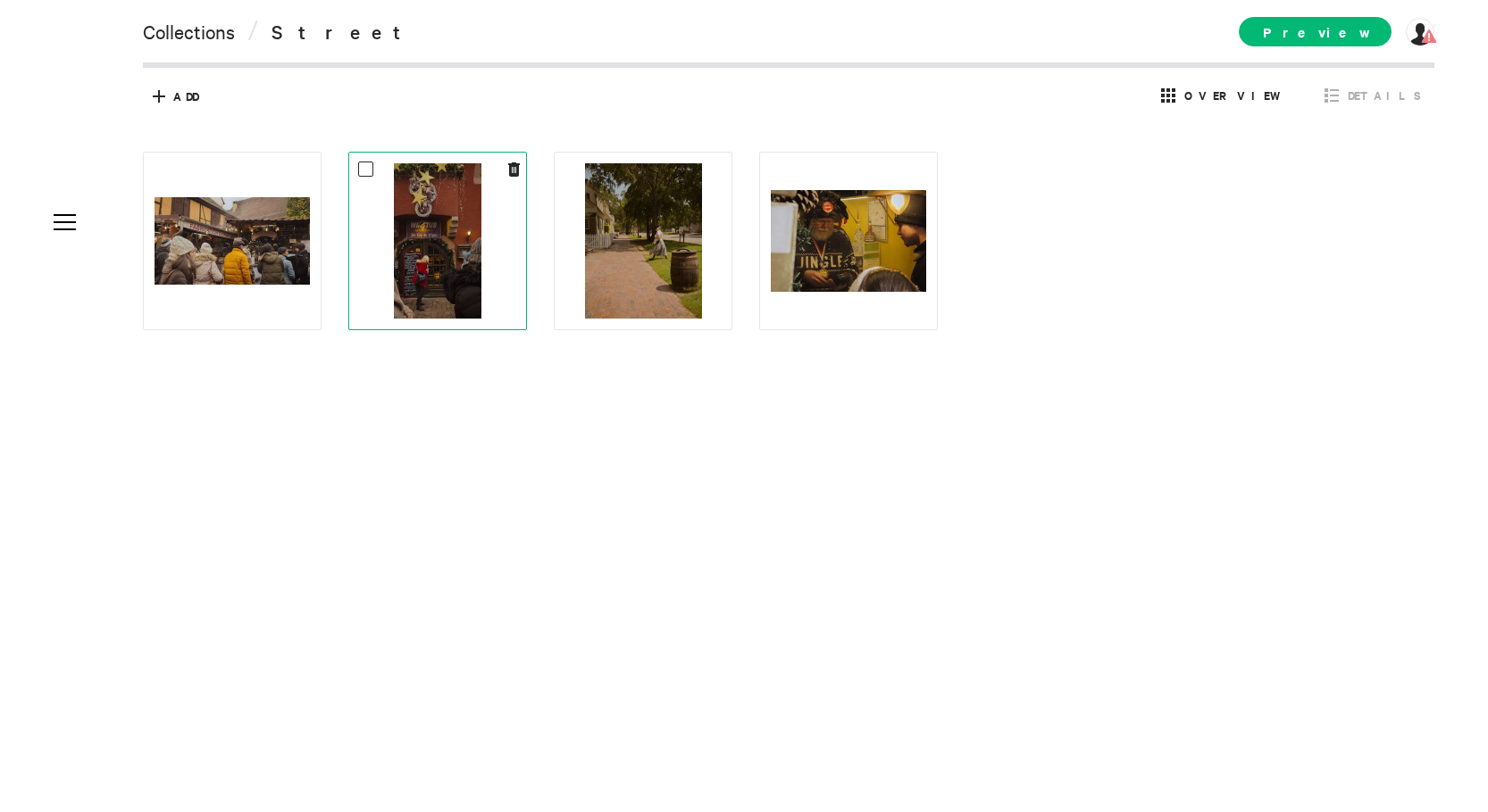
click at [478, 293] on img at bounding box center [438, 241] width 87 height 156
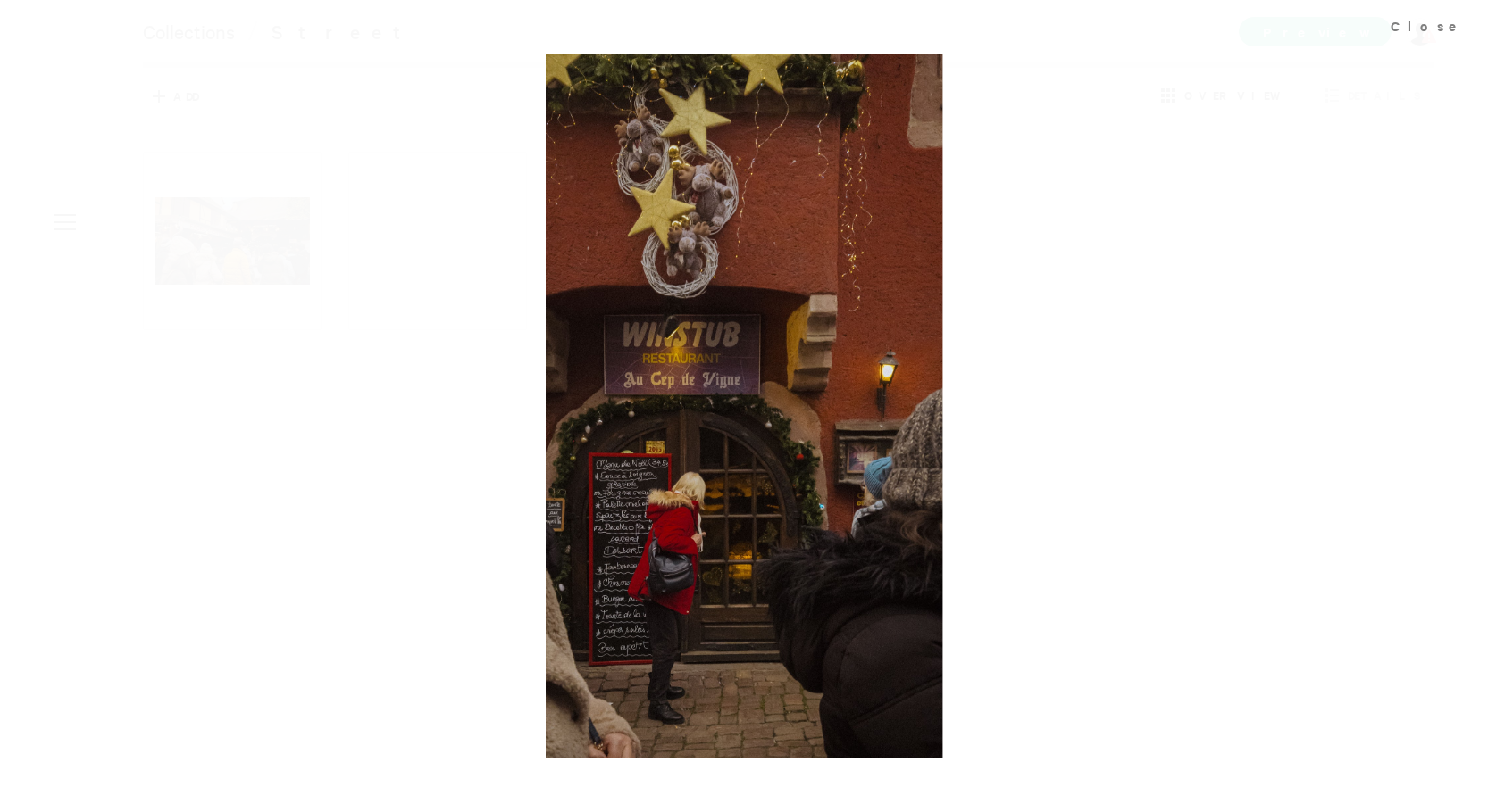
click at [478, 327] on div at bounding box center [744, 406] width 1488 height 812
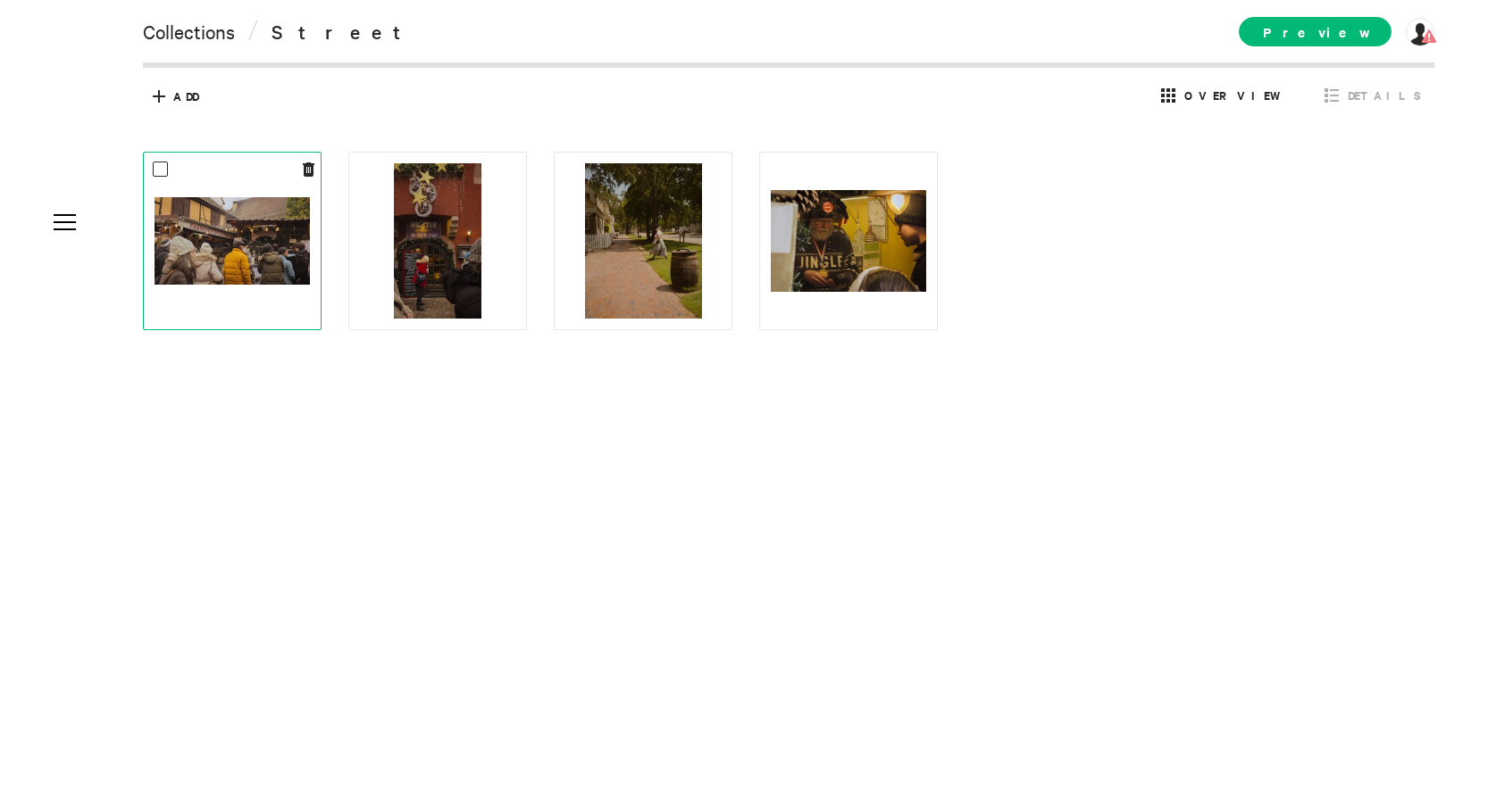
click at [263, 275] on img at bounding box center [233, 241] width 156 height 87
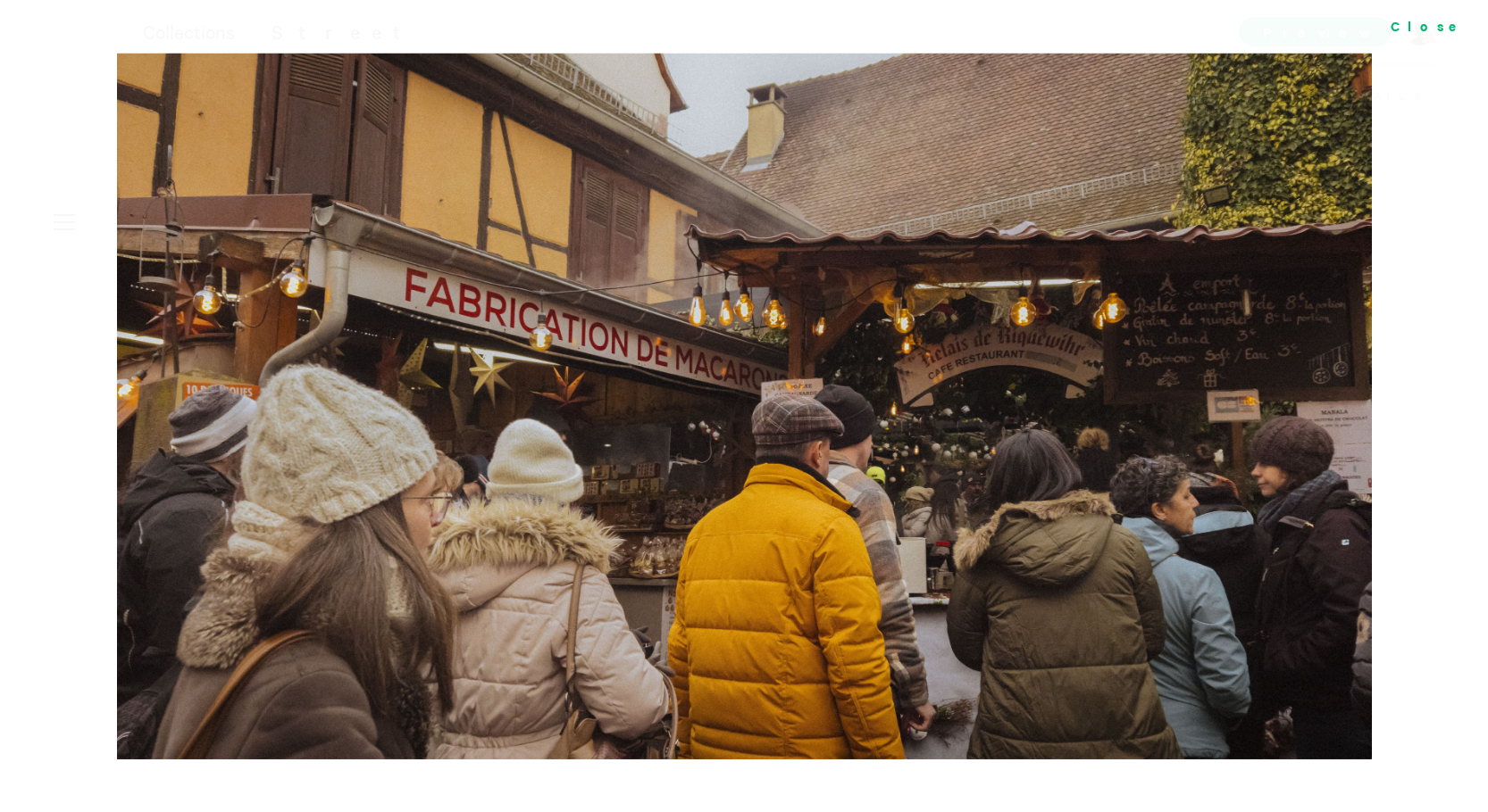
click at [1450, 28] on div "Close" at bounding box center [1431, 26] width 116 height 51
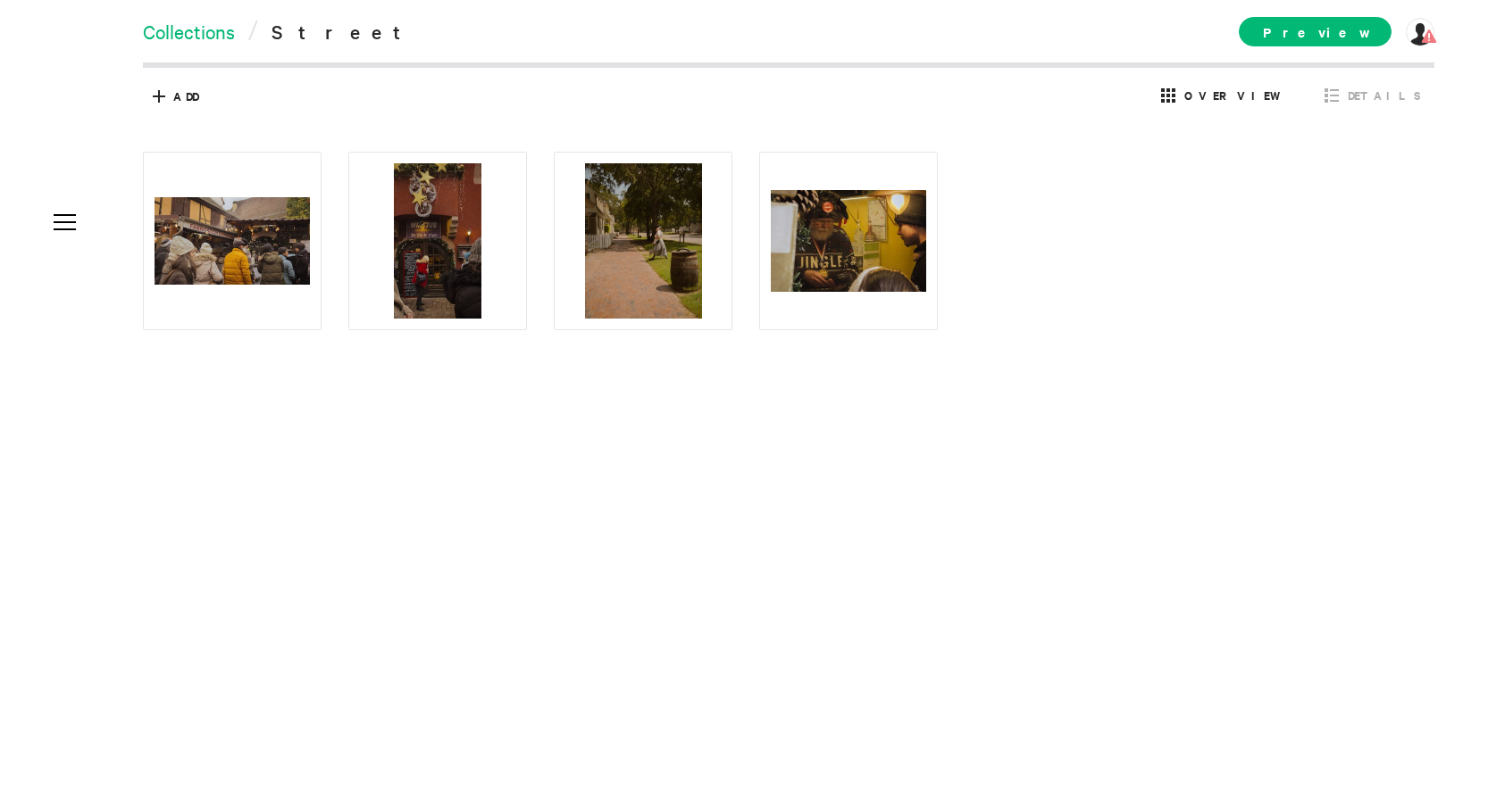
click at [216, 37] on link "Collections" at bounding box center [188, 31] width 92 height 25
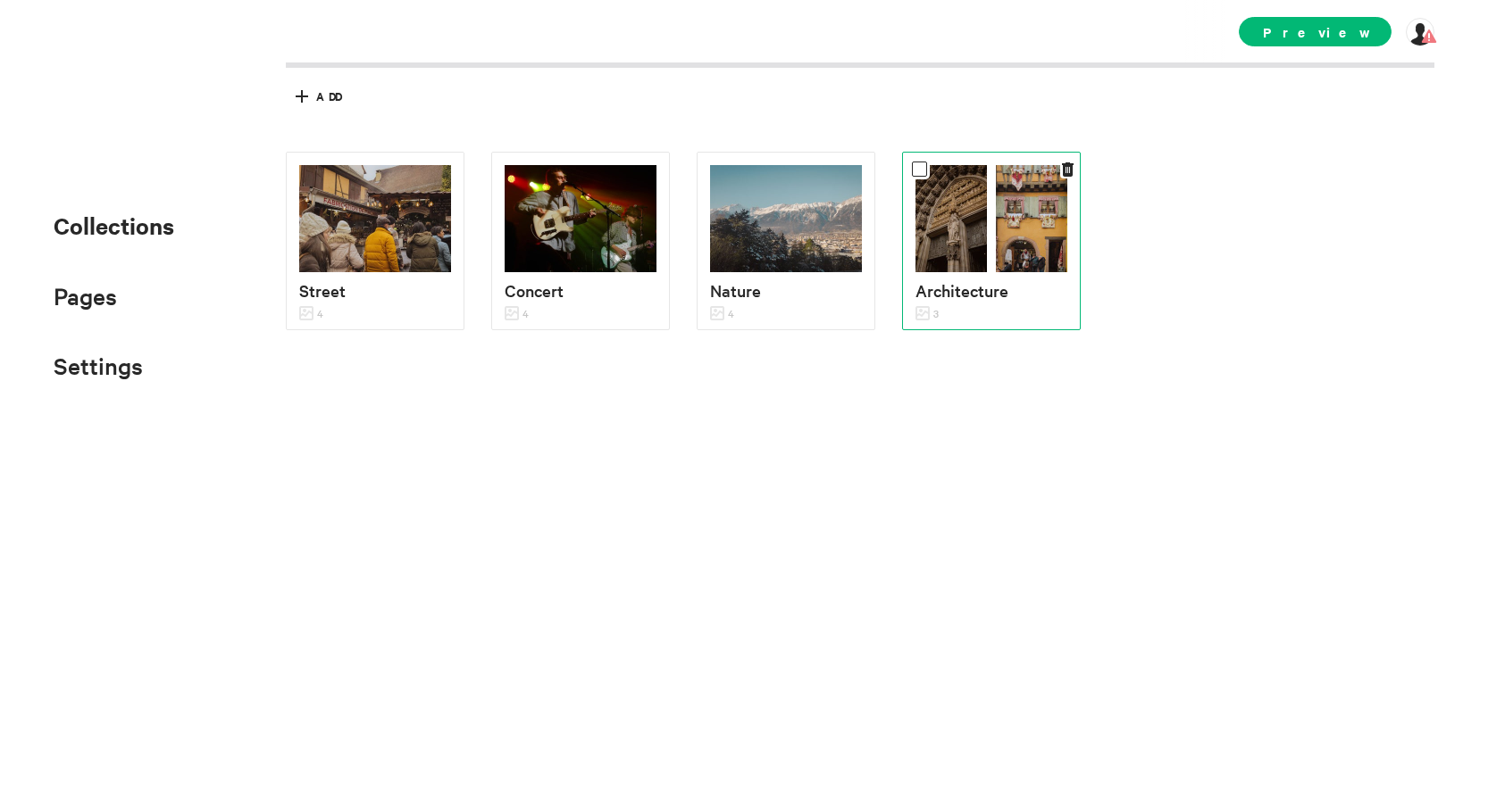
click at [1029, 289] on p "Architecture" at bounding box center [992, 290] width 152 height 26
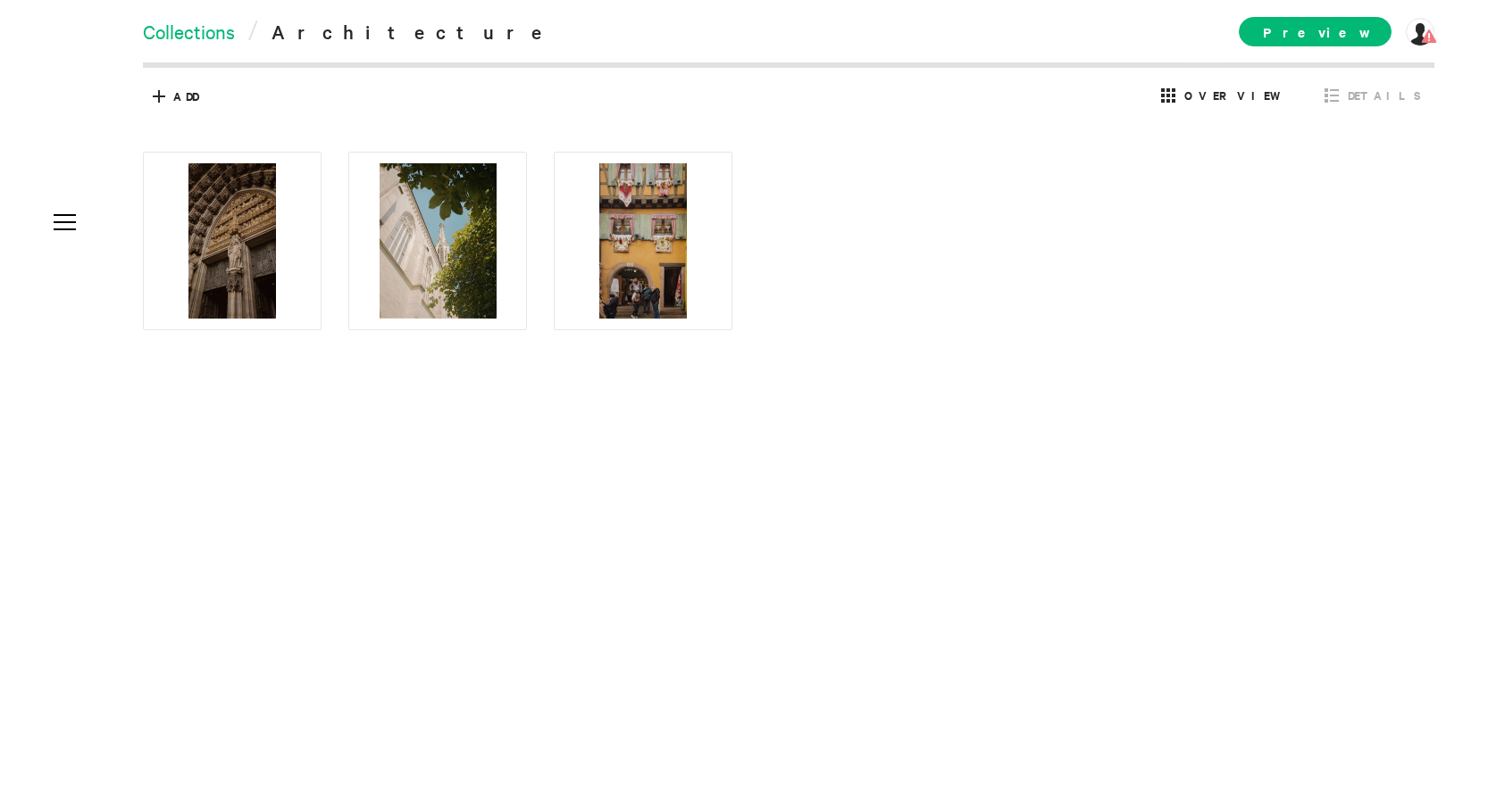
click at [192, 42] on link "Collections" at bounding box center [188, 31] width 92 height 25
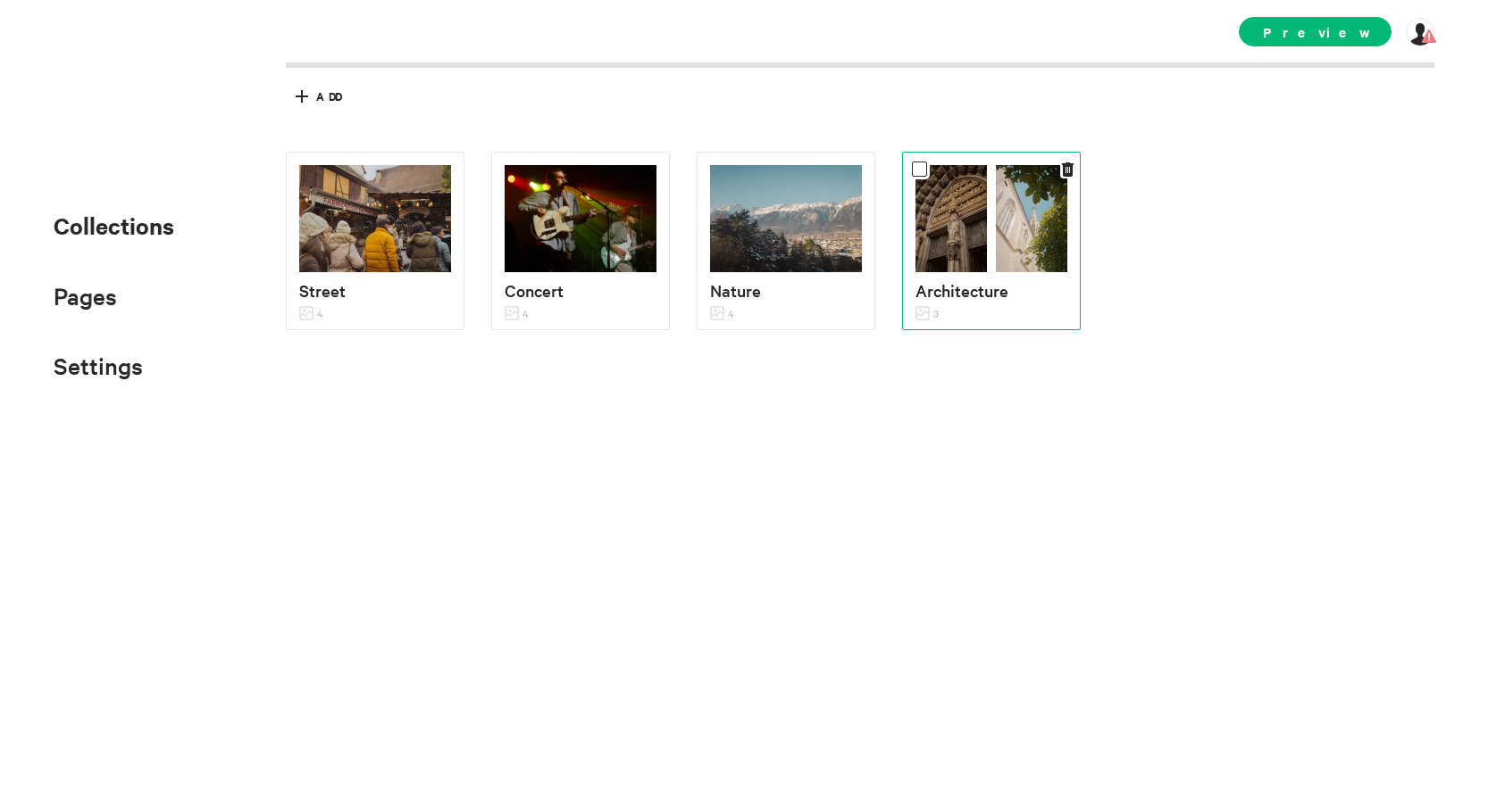
click at [926, 247] on img at bounding box center [951, 218] width 71 height 107
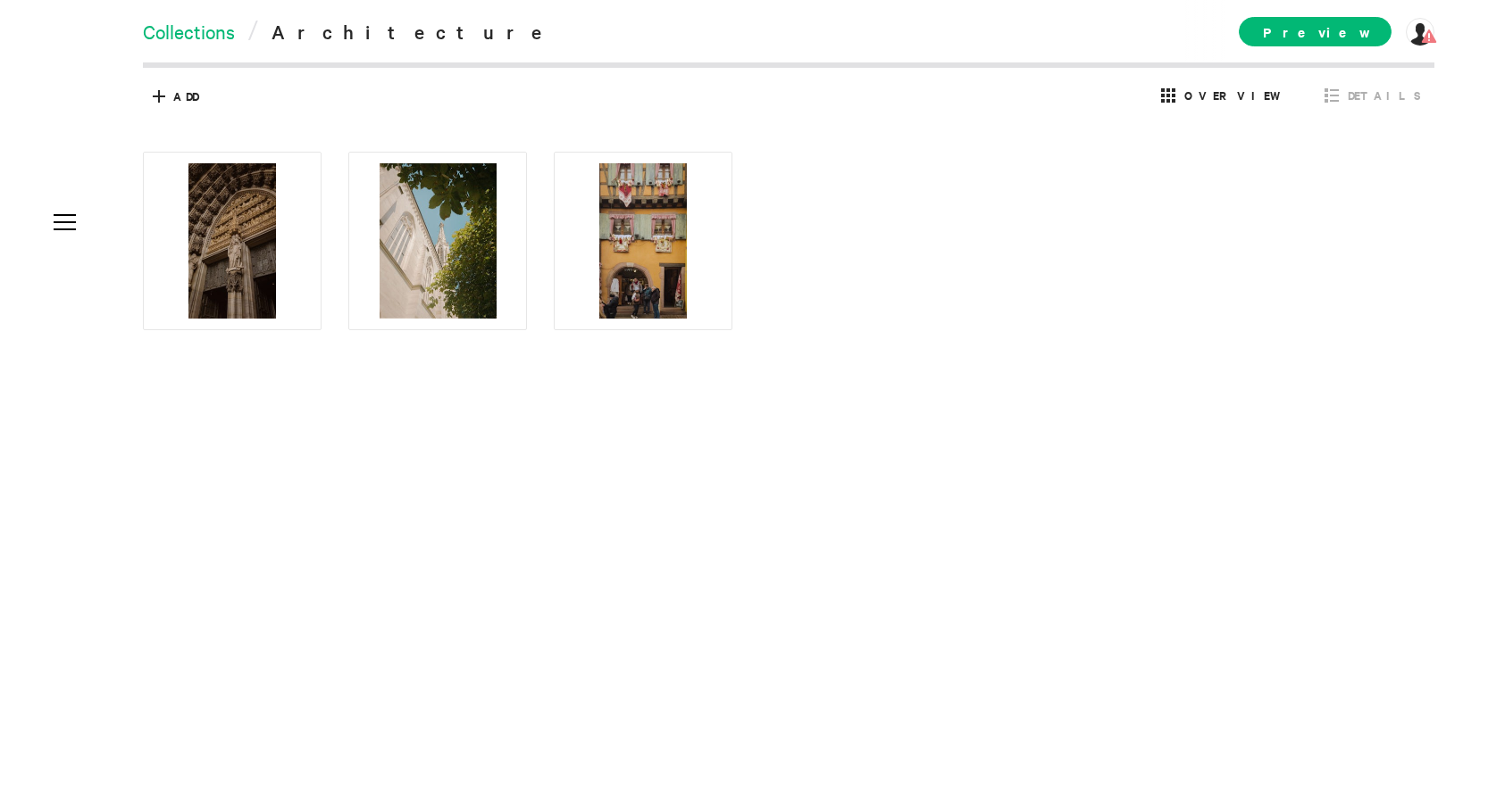
click at [201, 35] on link "Collections" at bounding box center [188, 31] width 92 height 25
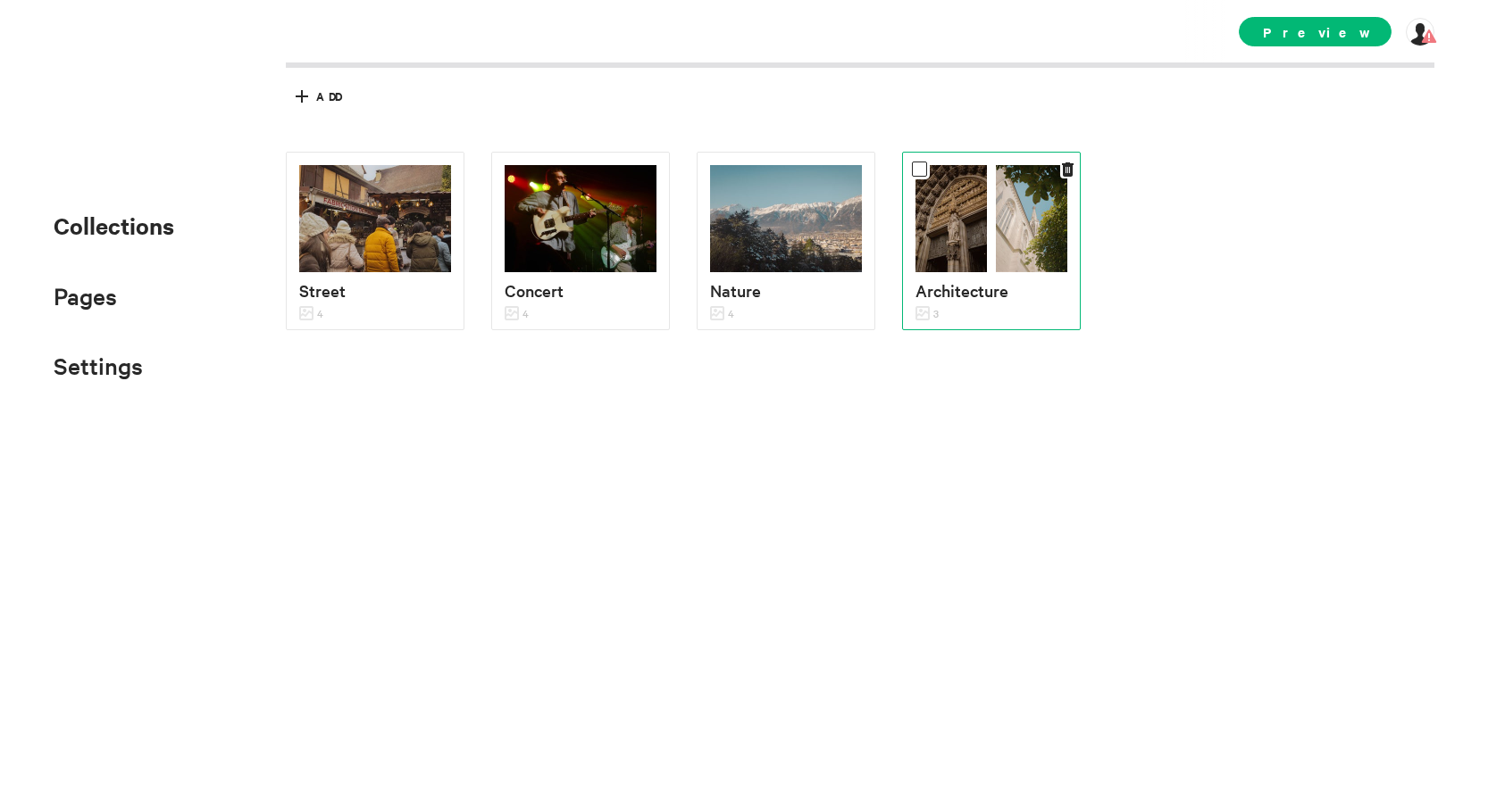
click at [998, 295] on p "Architecture" at bounding box center [992, 290] width 152 height 26
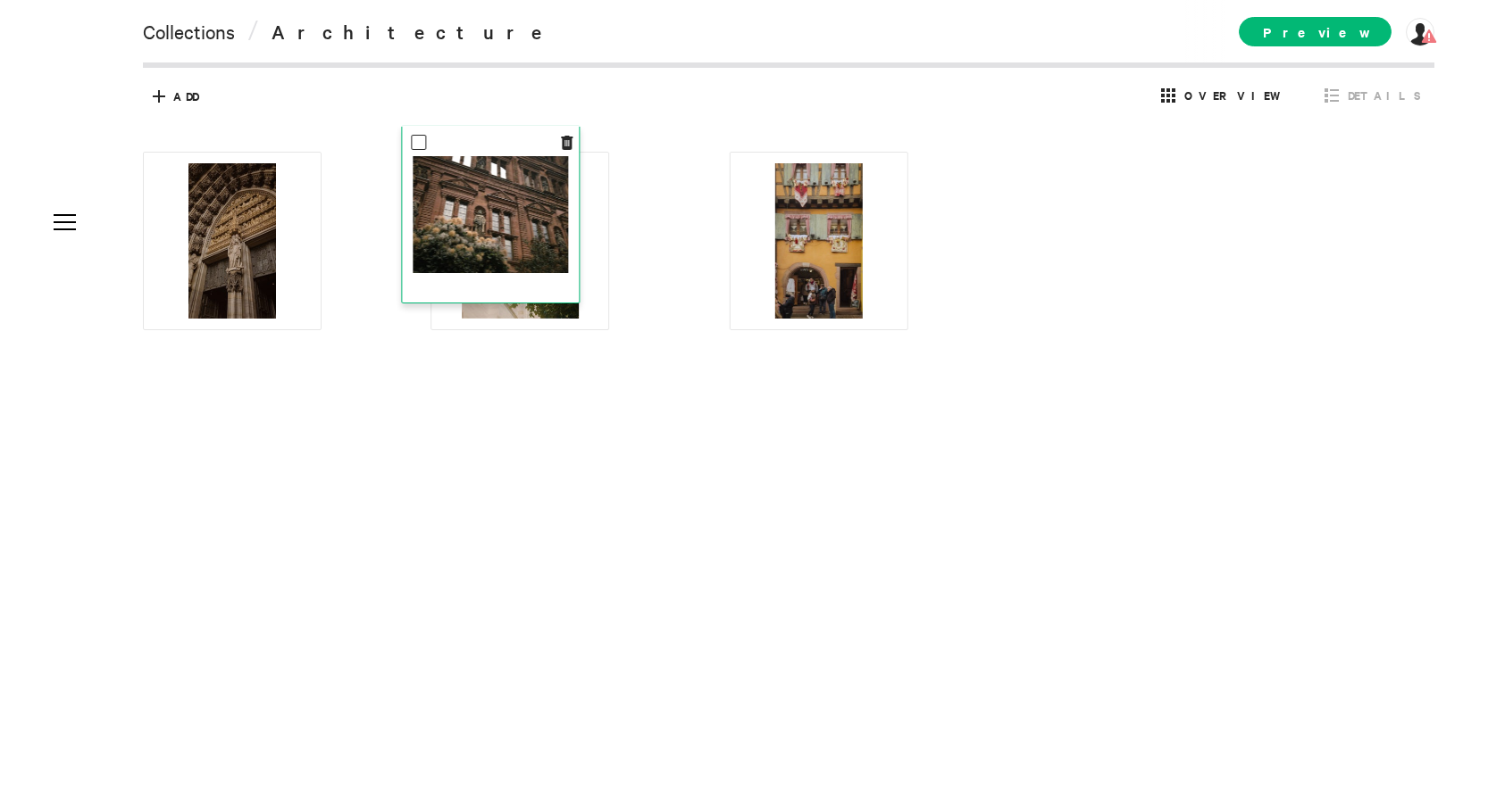
click at [470, 275] on div at bounding box center [490, 215] width 156 height 156
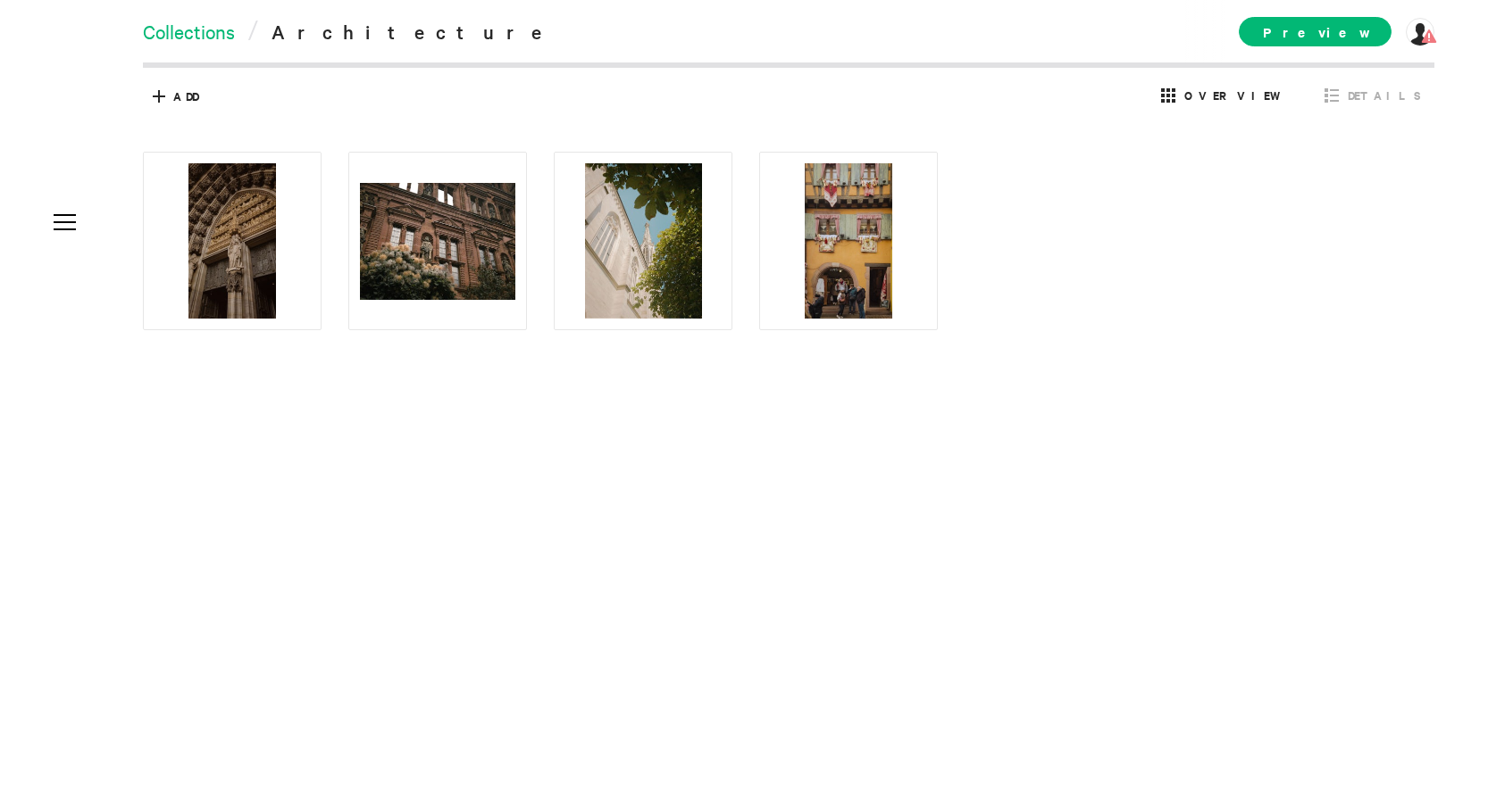
click at [208, 35] on link "Collections" at bounding box center [188, 31] width 92 height 25
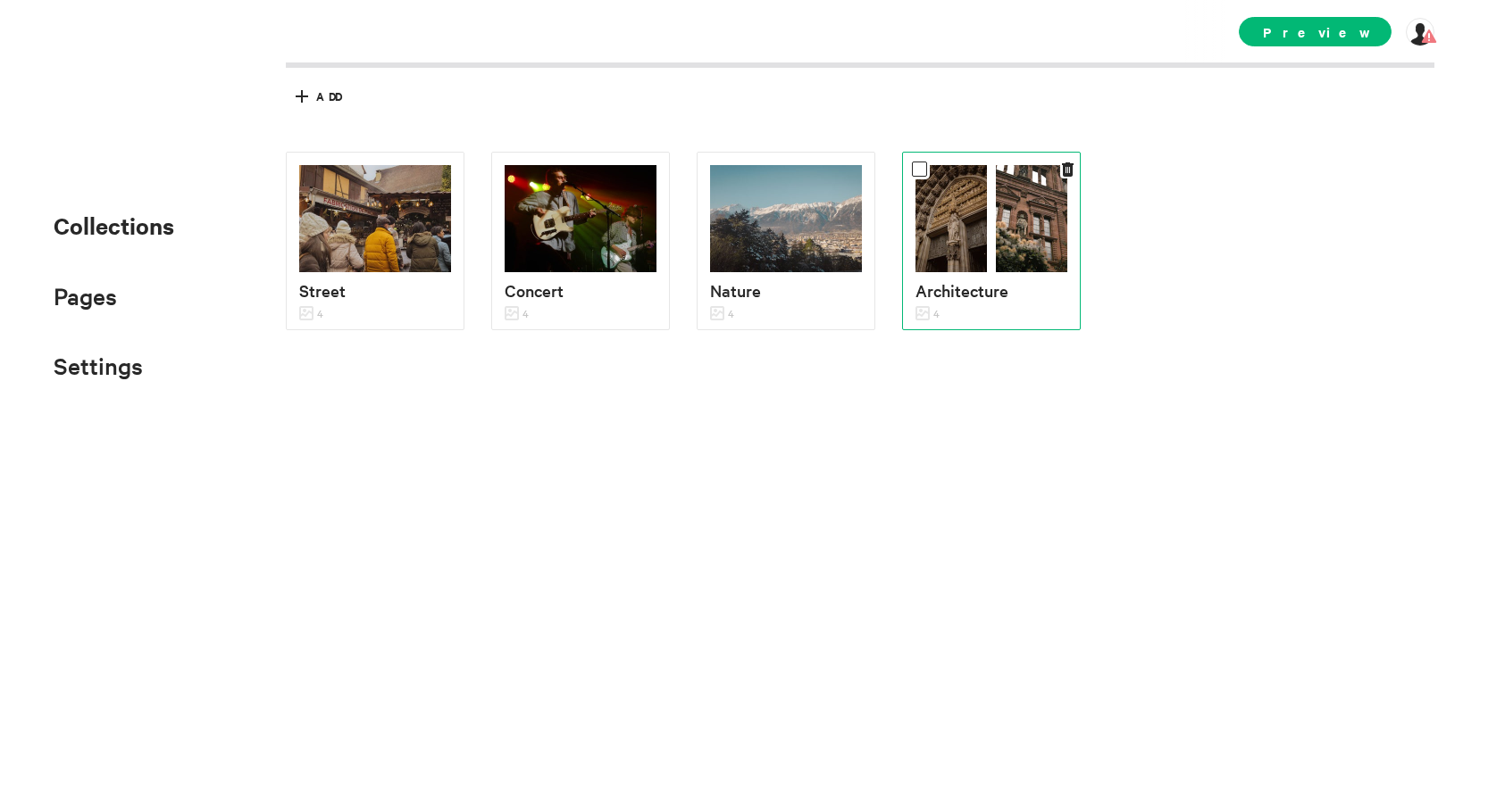
click at [973, 201] on img at bounding box center [951, 218] width 71 height 107
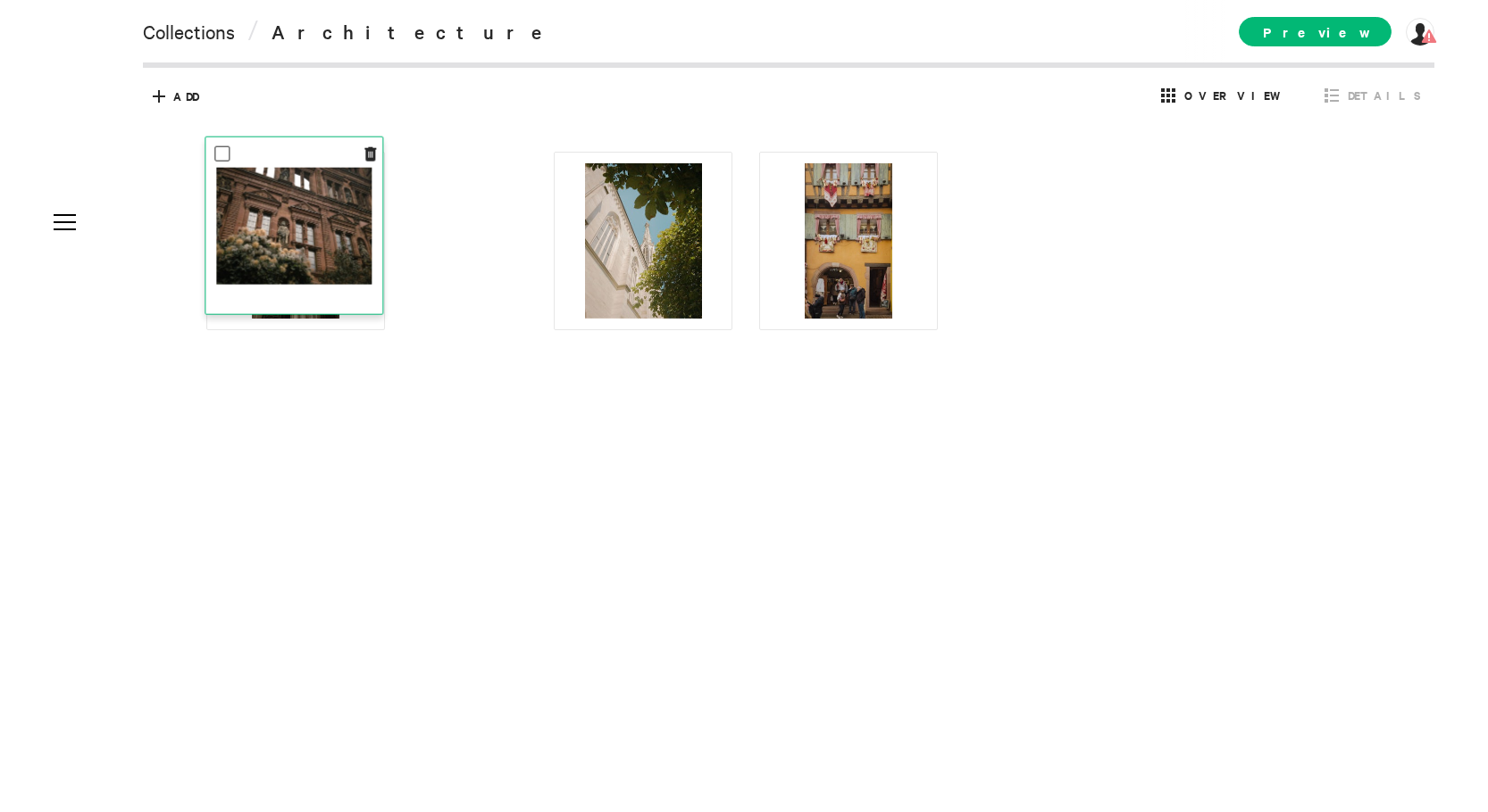
click at [271, 256] on img at bounding box center [295, 225] width 156 height 117
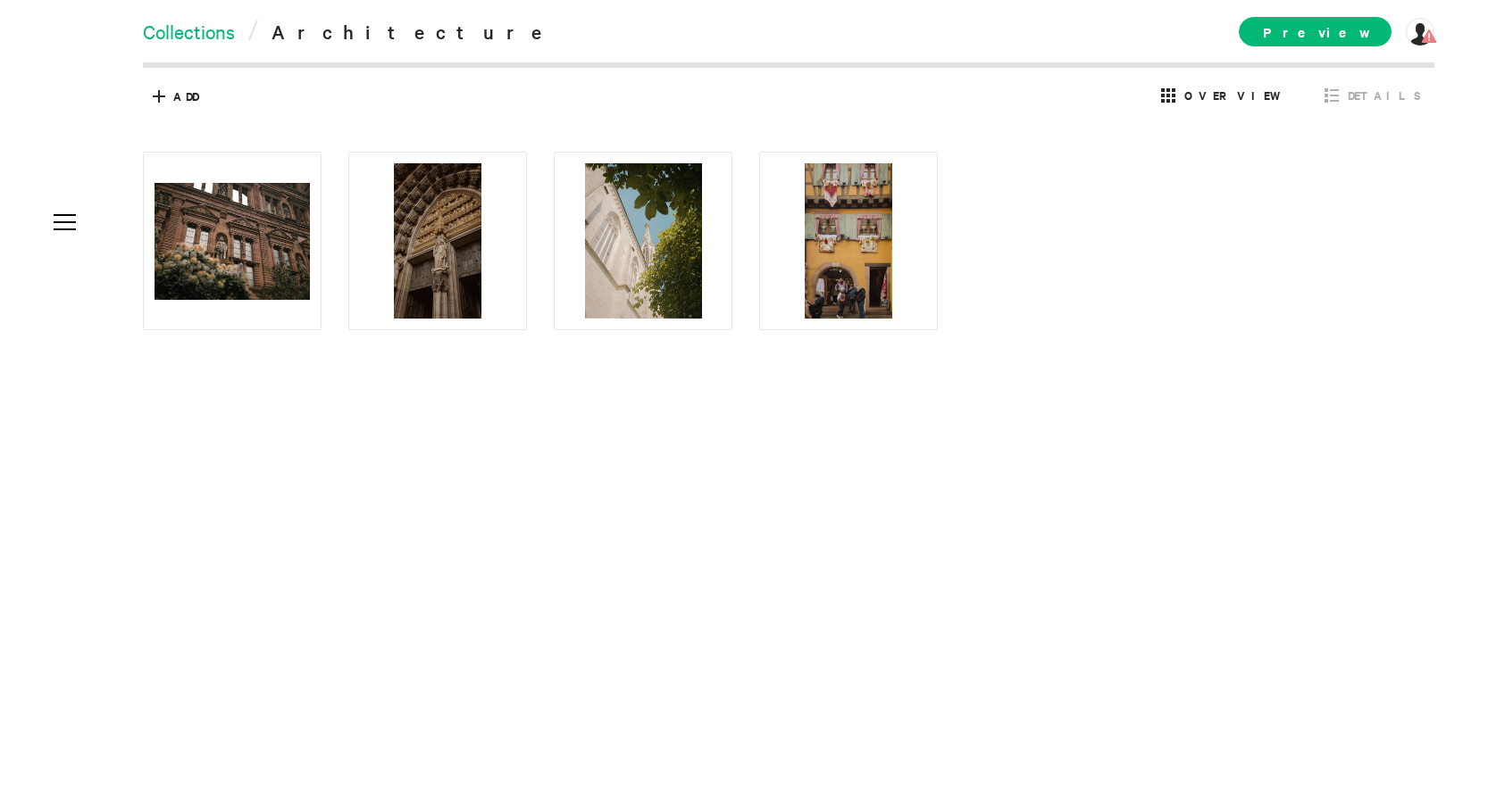
click at [203, 30] on link "Collections" at bounding box center [188, 31] width 92 height 25
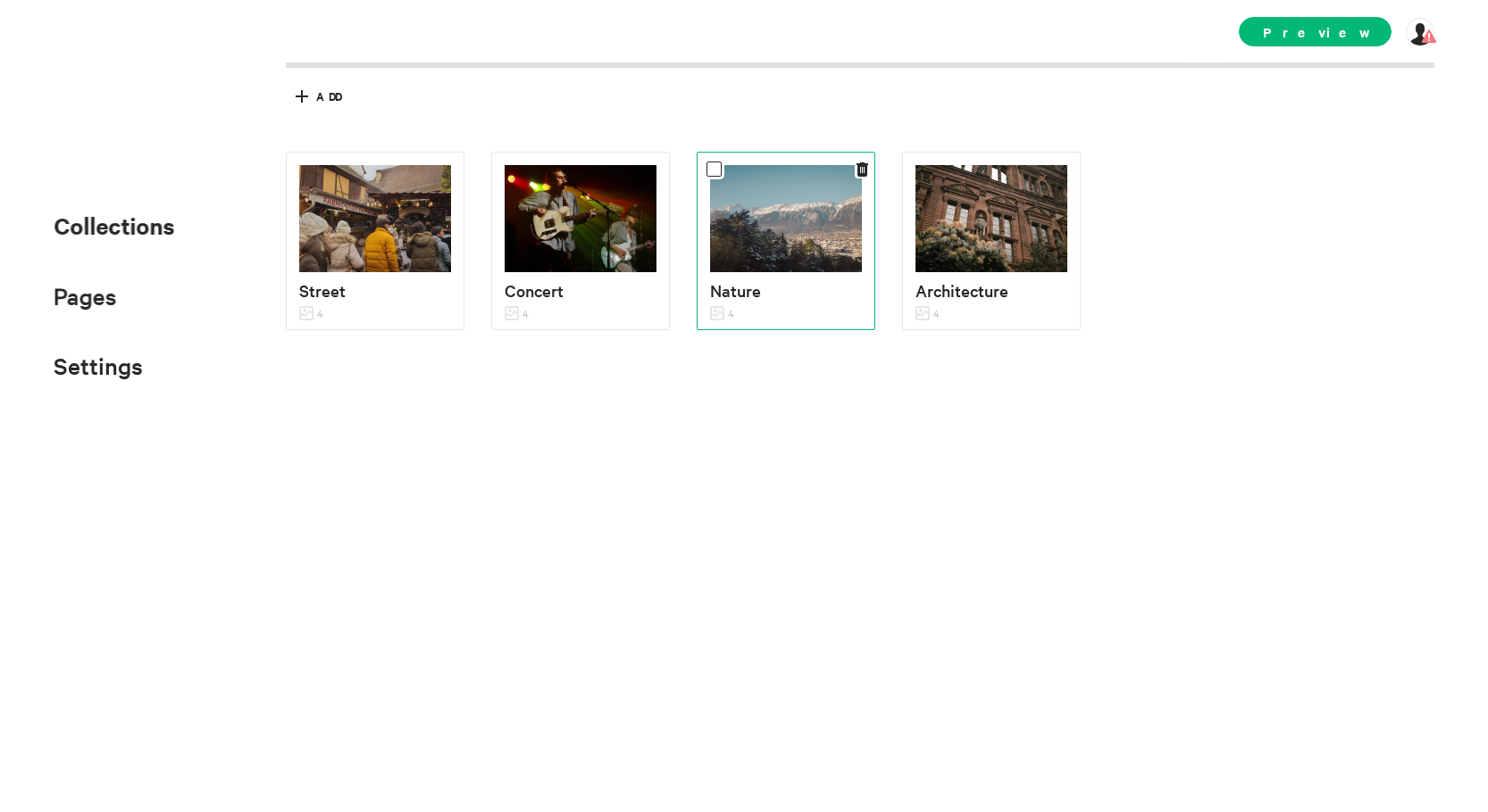
click at [750, 293] on p "Nature" at bounding box center [786, 290] width 152 height 26
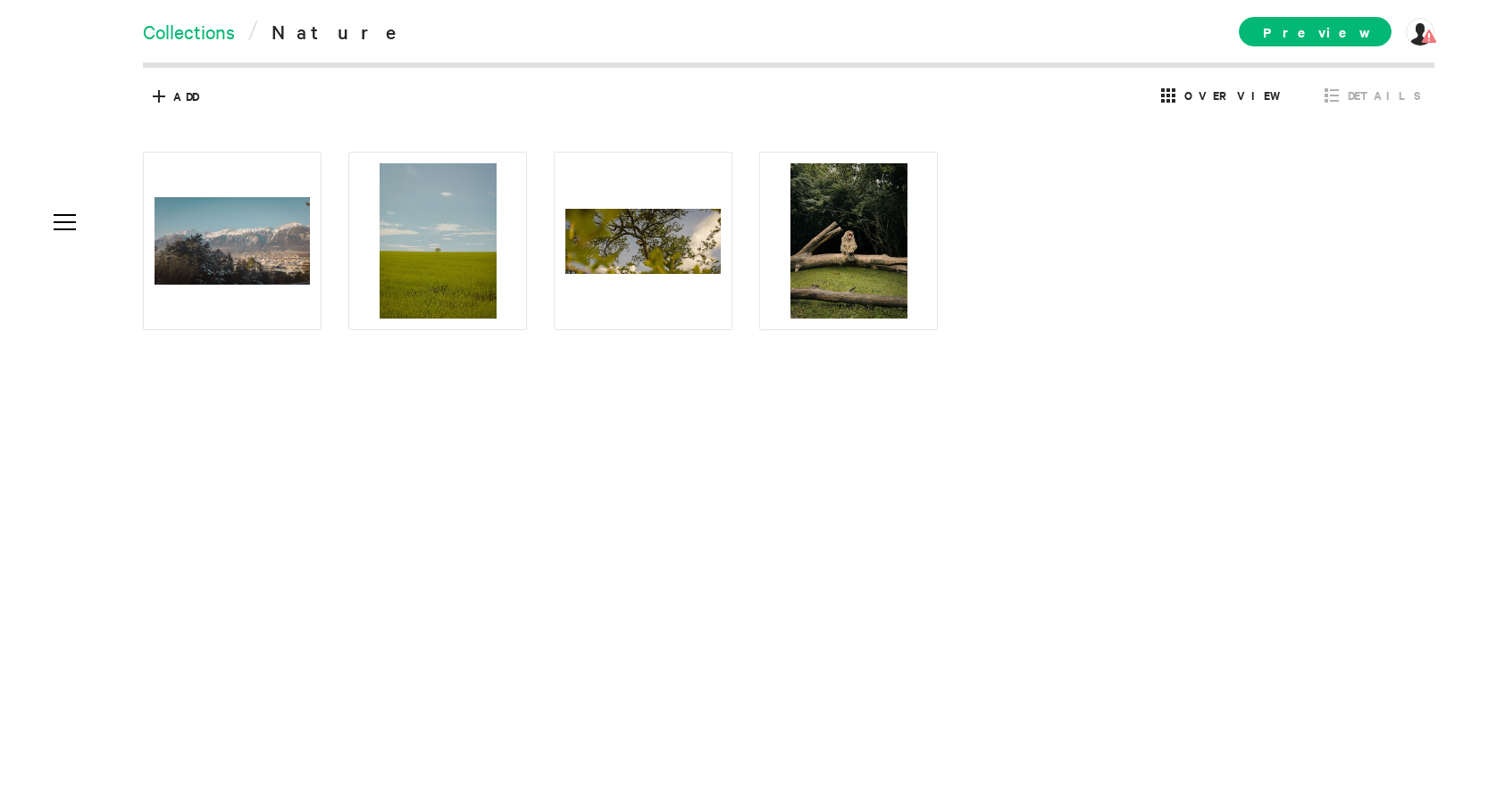
click at [211, 31] on link "Collections" at bounding box center [188, 31] width 92 height 25
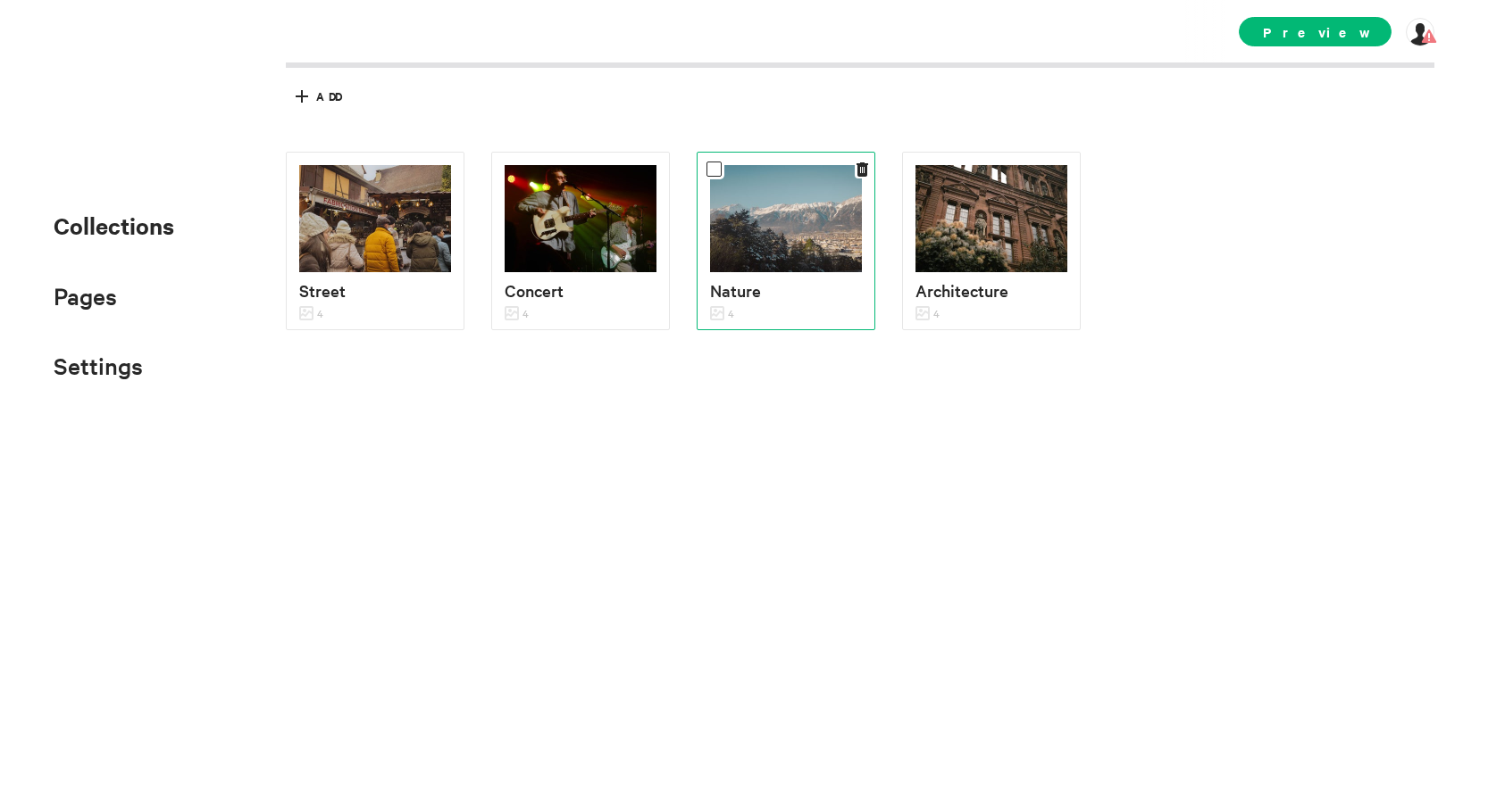
click at [738, 208] on img at bounding box center [786, 218] width 152 height 107
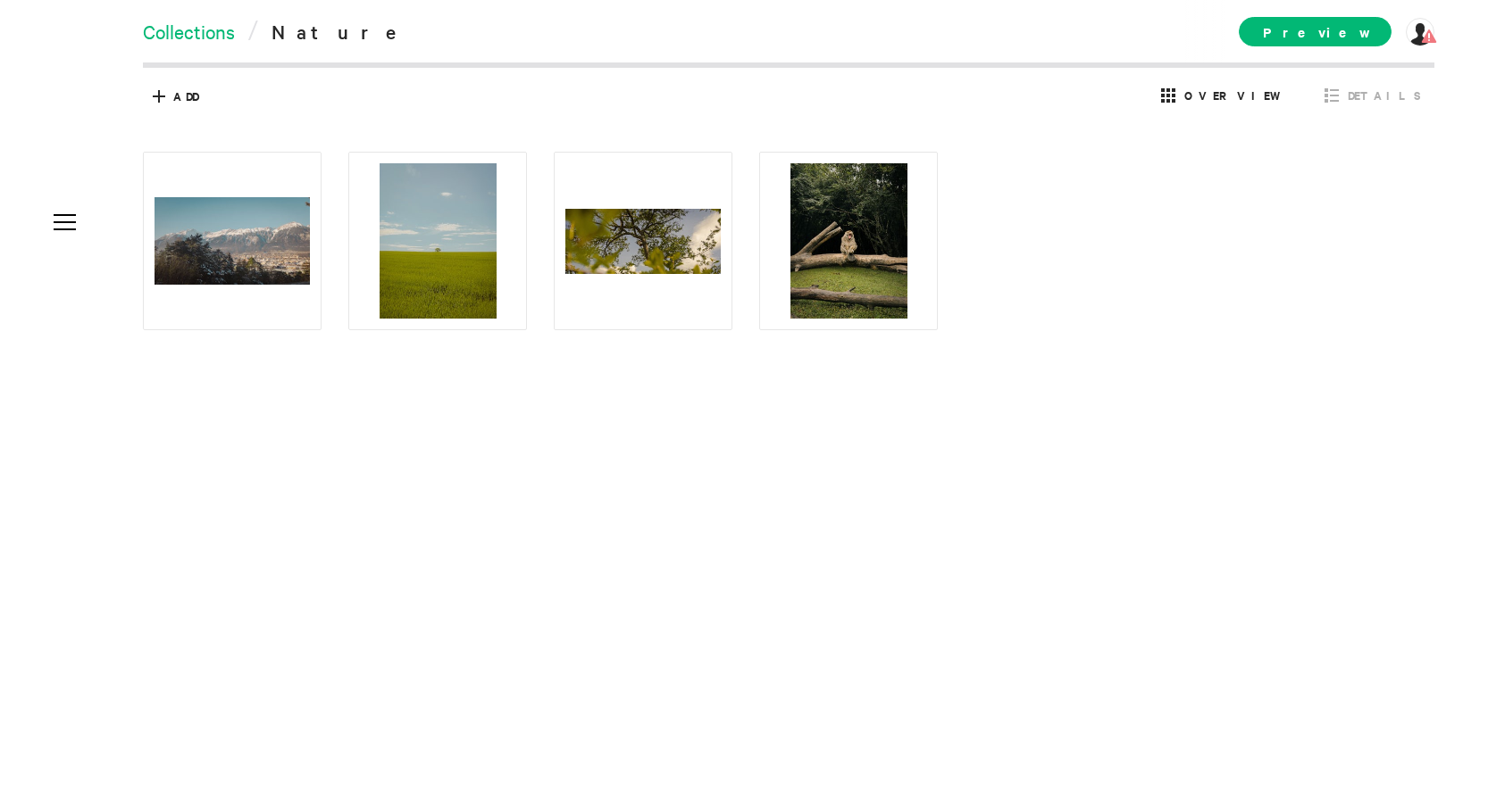
click at [208, 23] on link "Collections" at bounding box center [188, 31] width 92 height 25
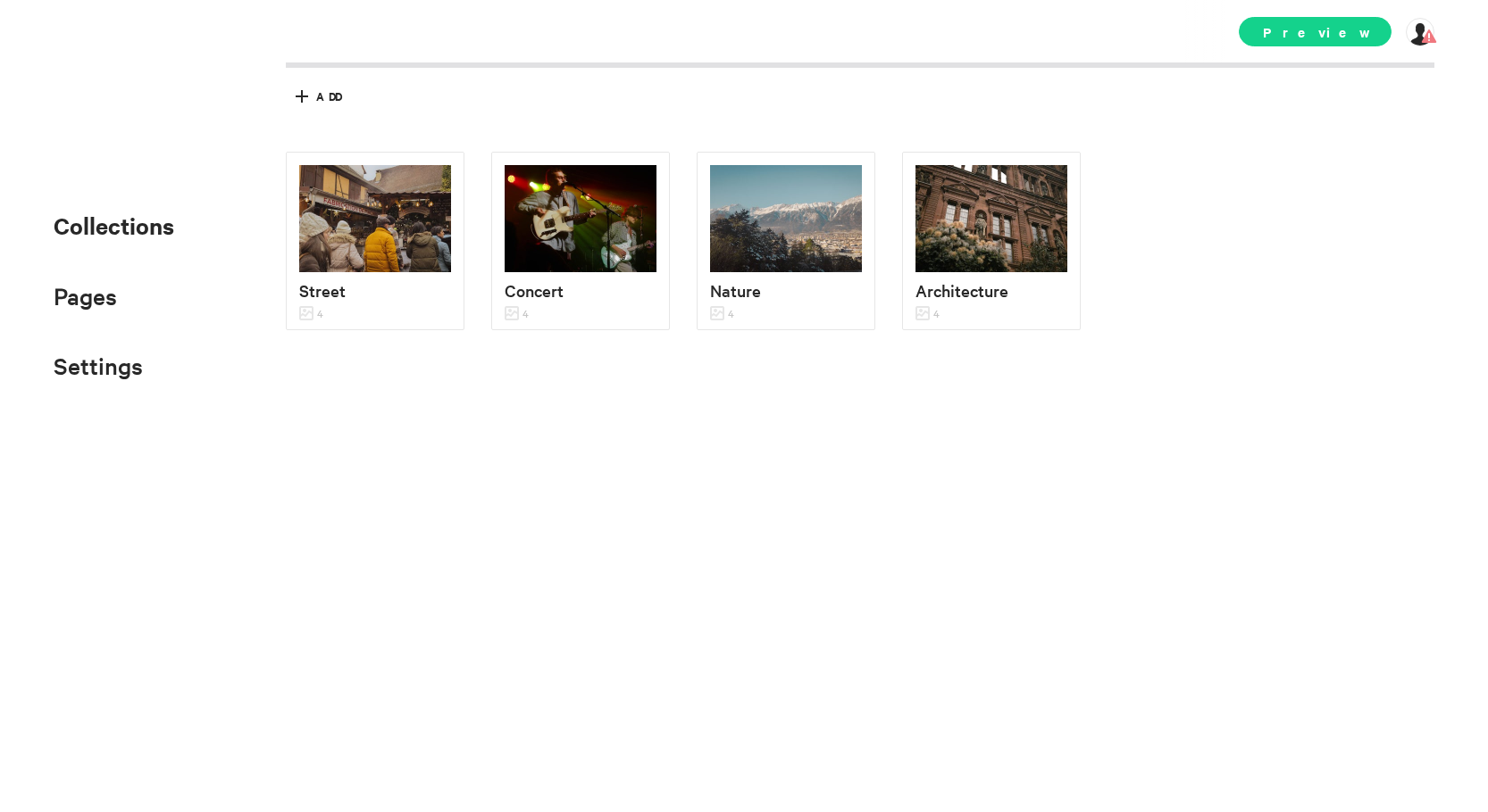
click at [1314, 28] on span "Preview" at bounding box center [1315, 31] width 153 height 29
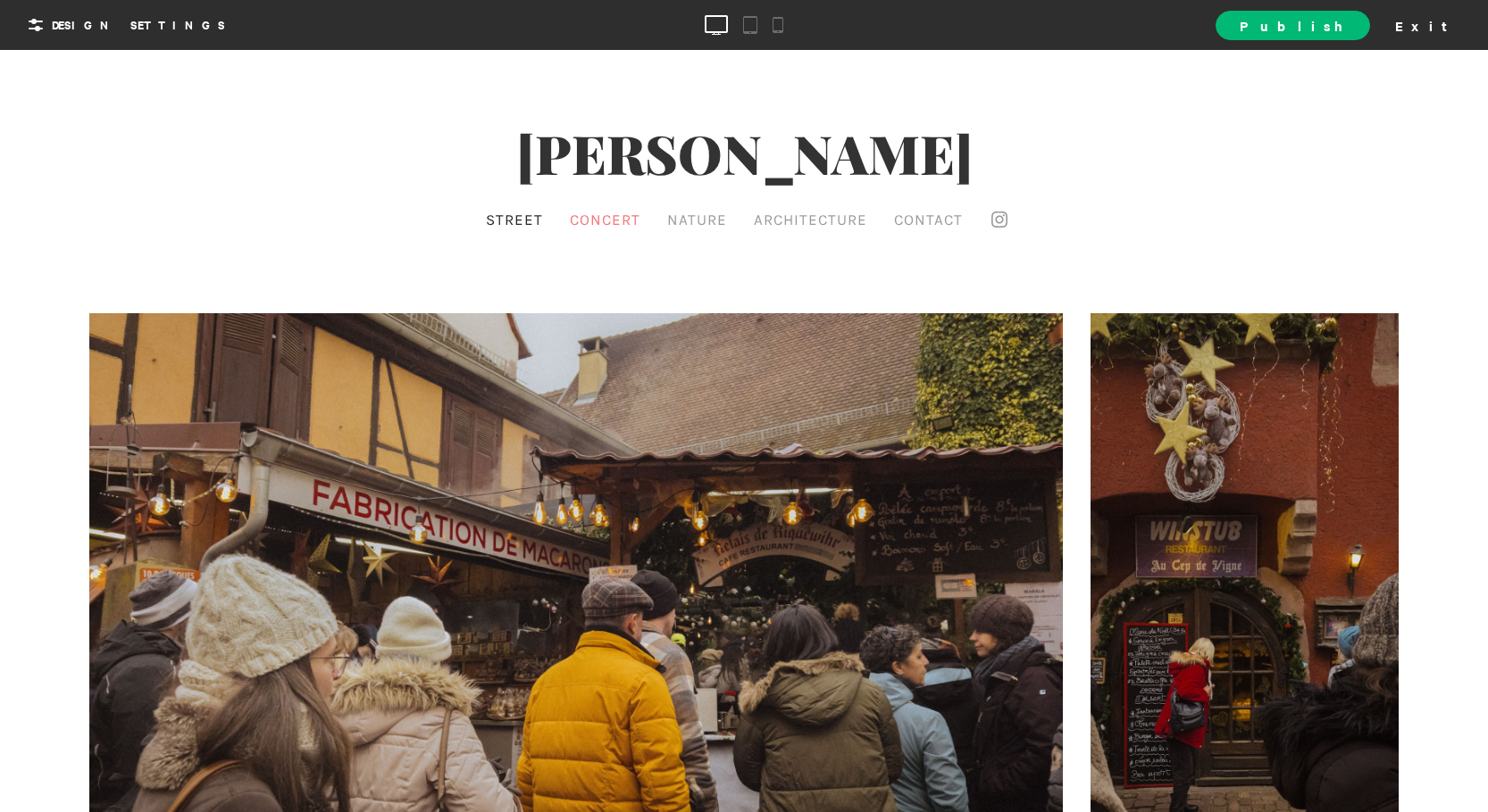
click at [608, 213] on span "Concert" at bounding box center [605, 219] width 70 height 18
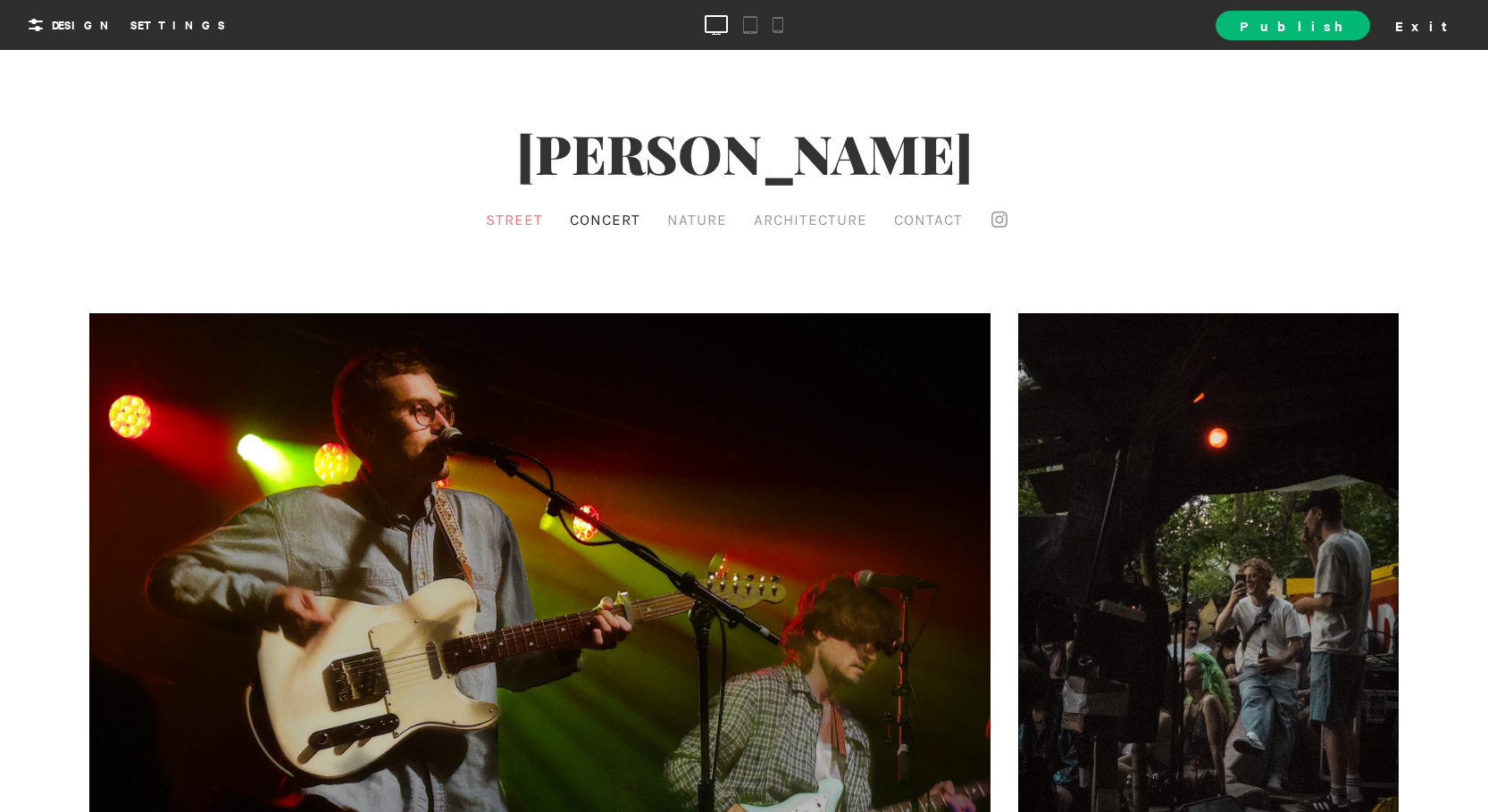
click at [532, 214] on link "Street" at bounding box center [515, 219] width 67 height 27
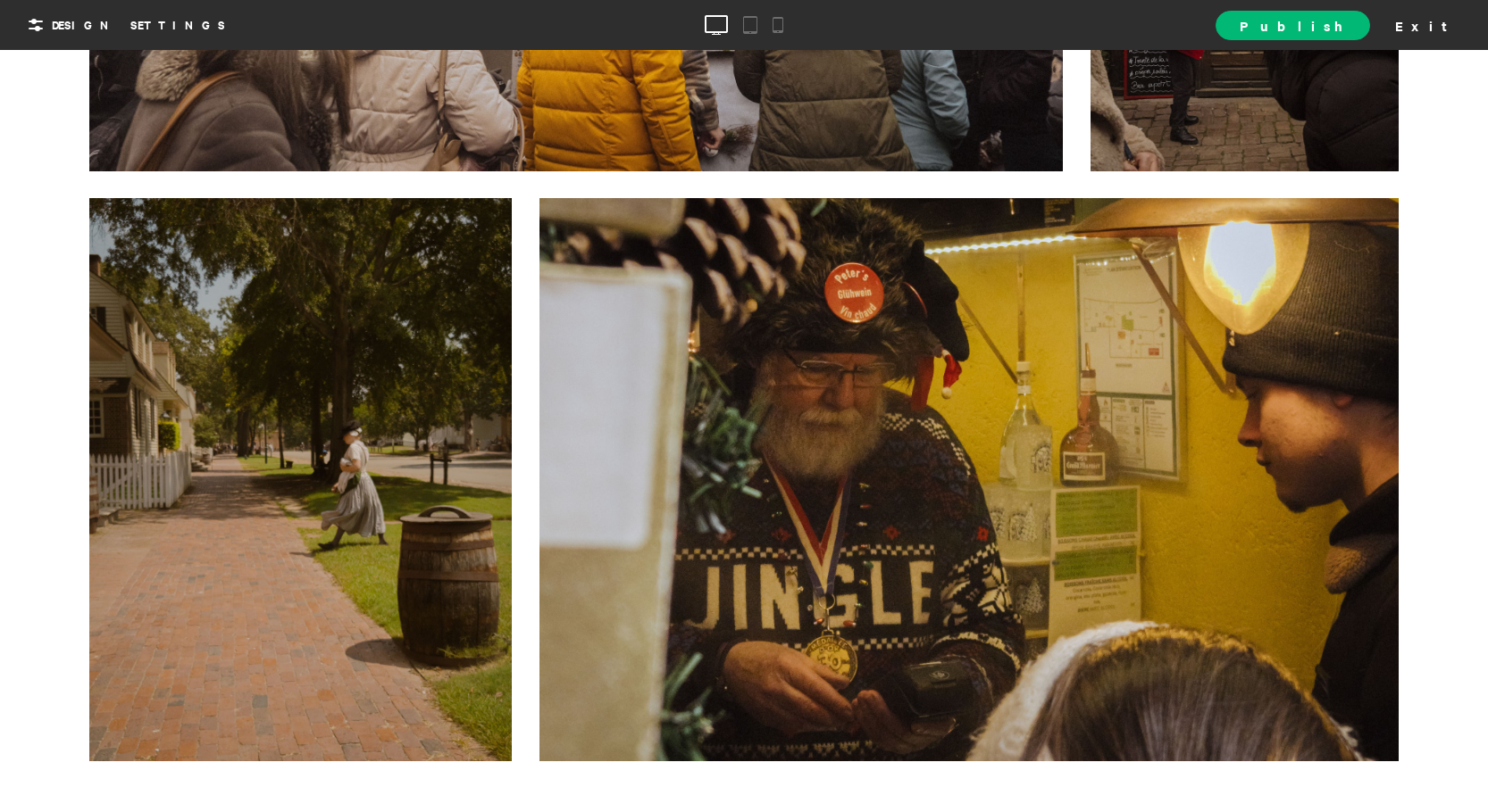
scroll to position [714, 0]
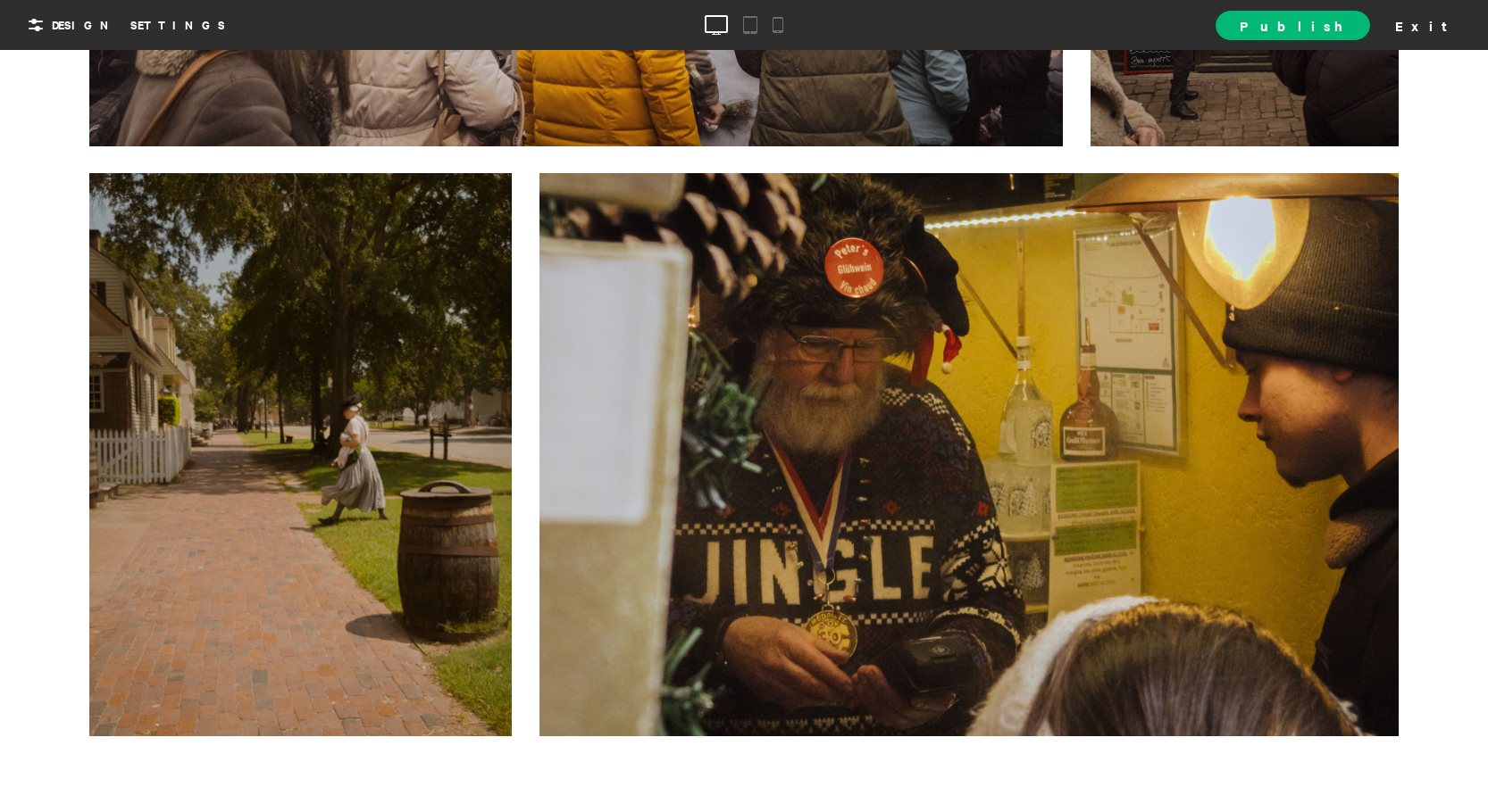
click at [451, 195] on div at bounding box center [300, 454] width 423 height 563
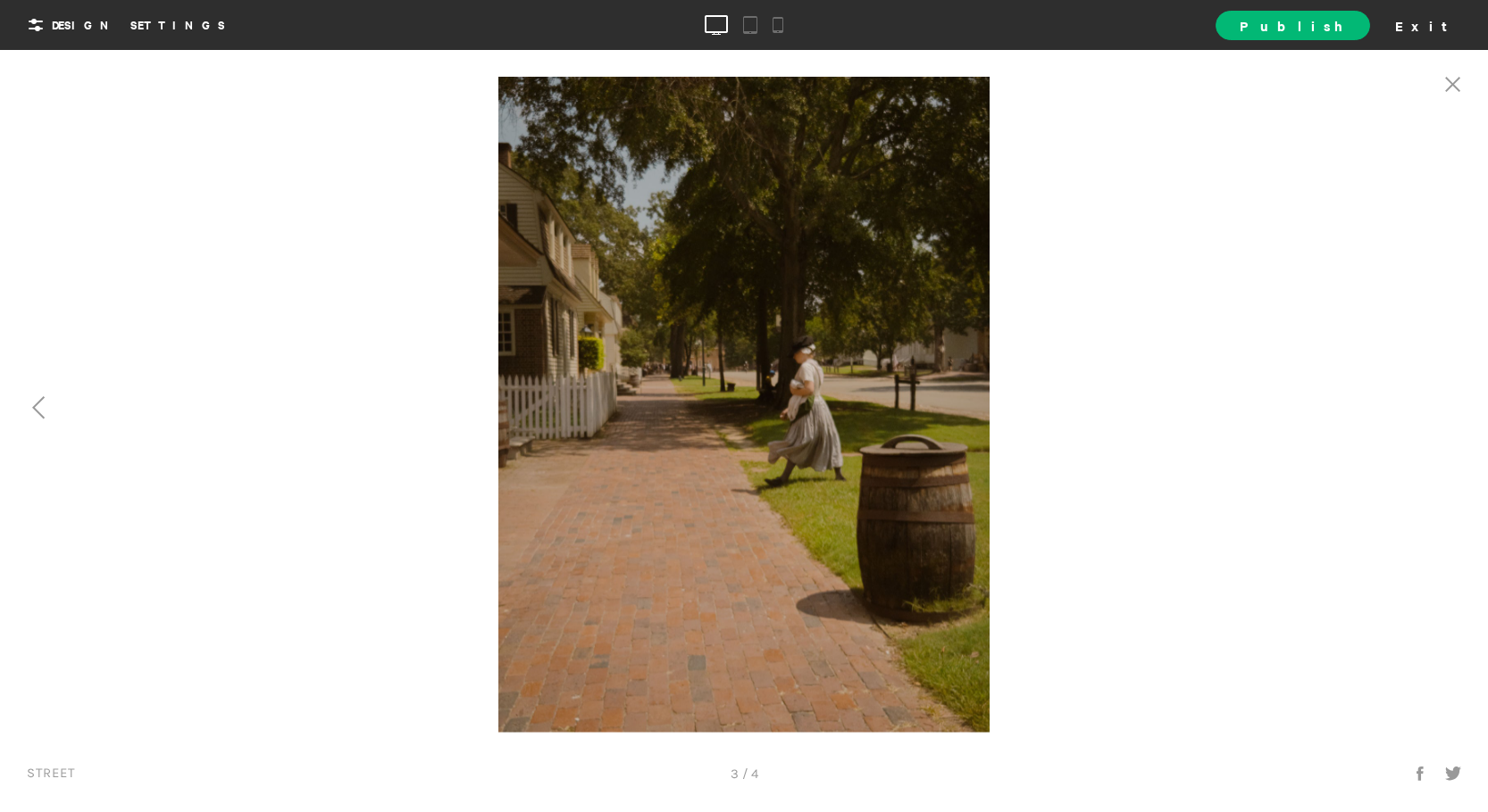
click at [385, 190] on div at bounding box center [372, 405] width 744 height 655
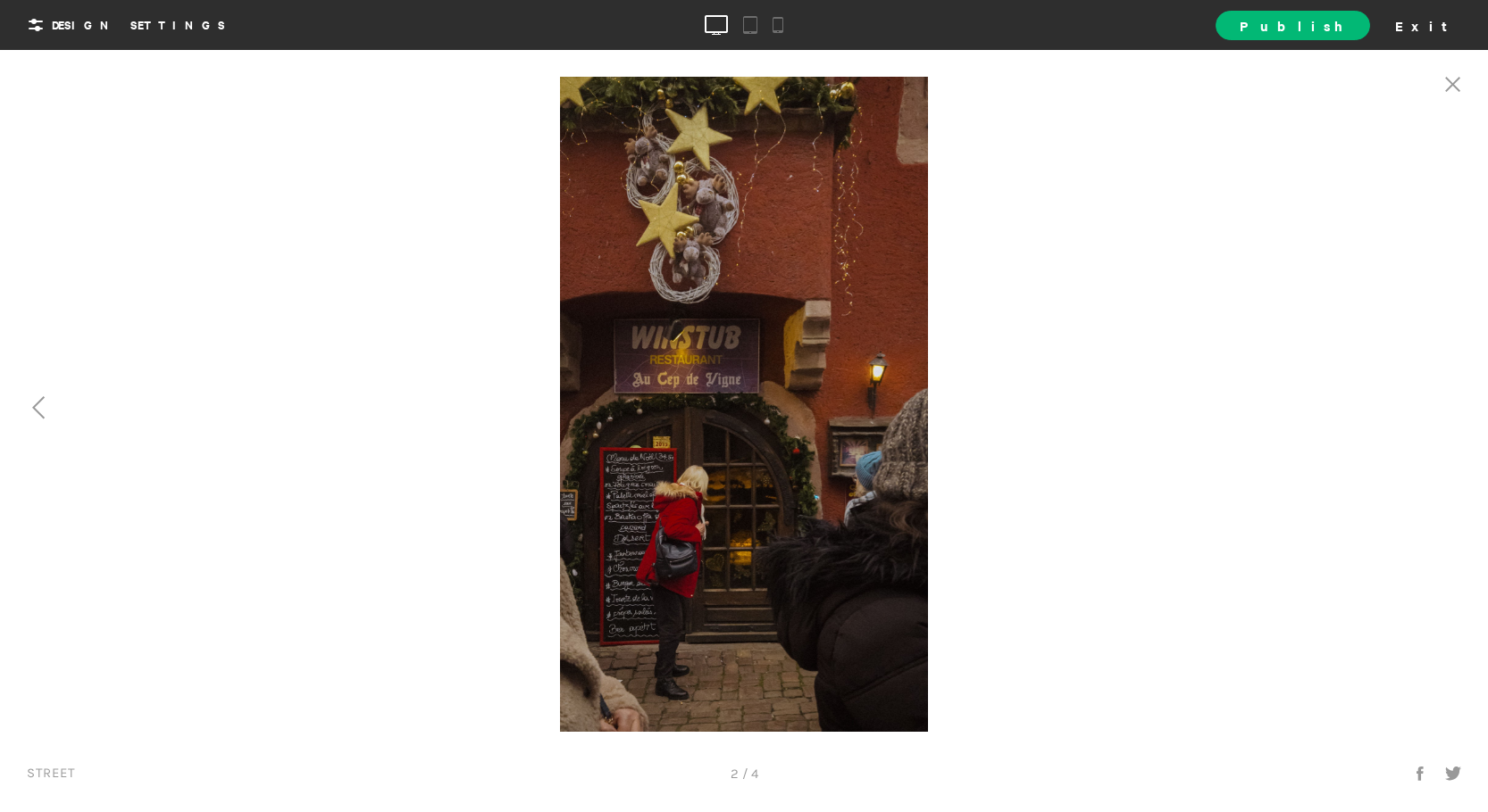
click at [405, 182] on div at bounding box center [372, 405] width 744 height 655
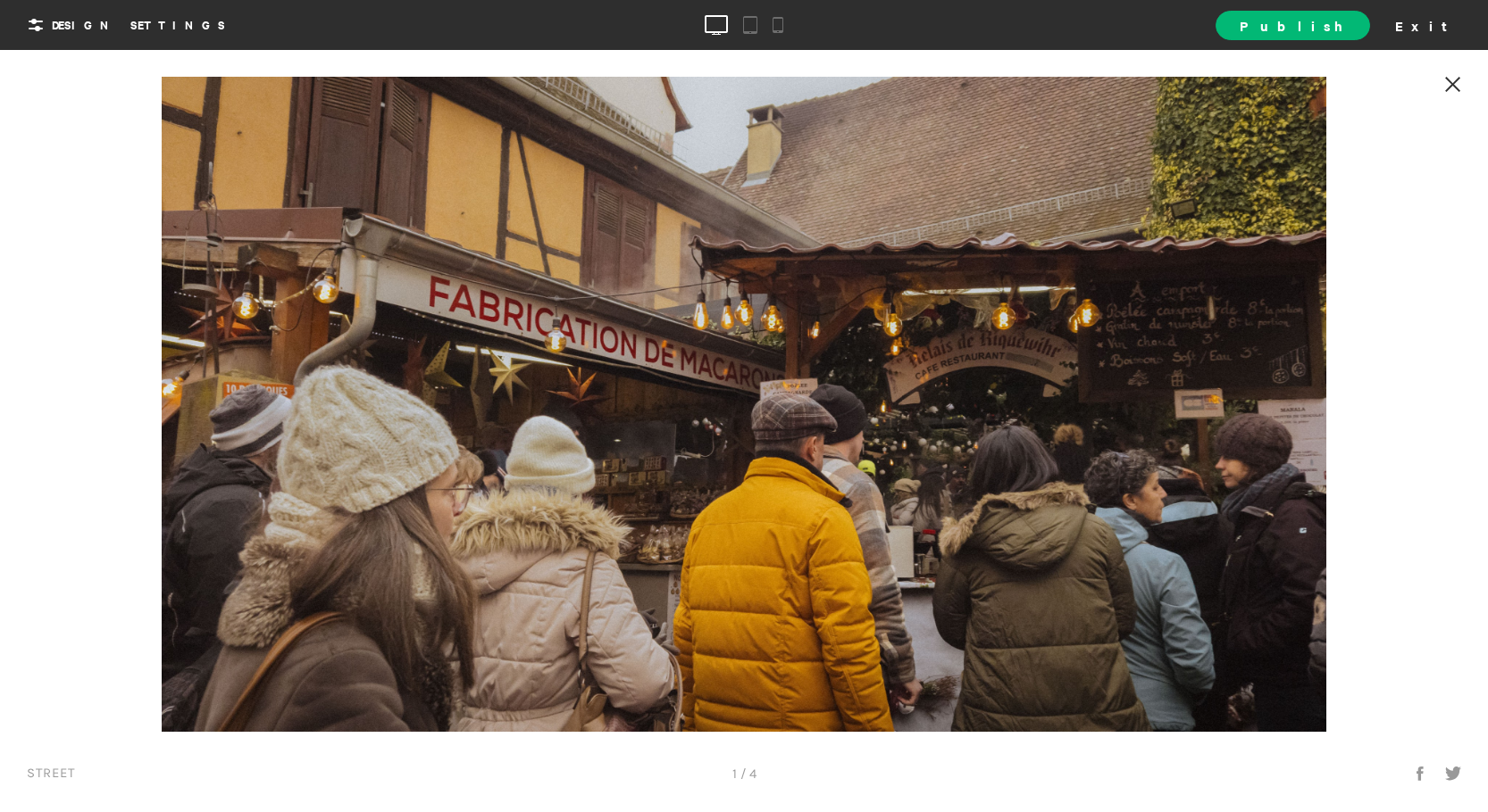
click at [1452, 82] on icon at bounding box center [1453, 85] width 16 height 15
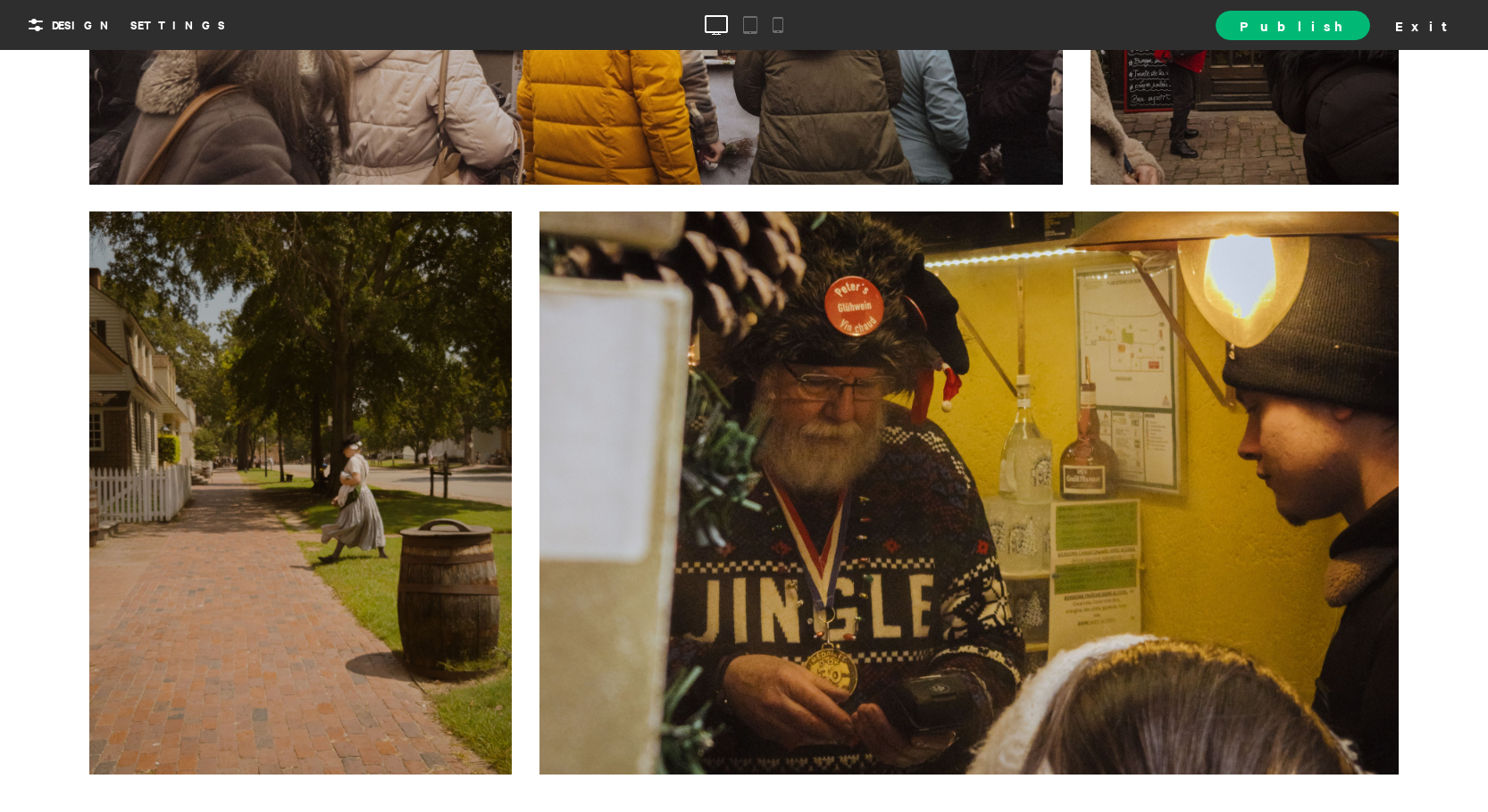
scroll to position [357, 0]
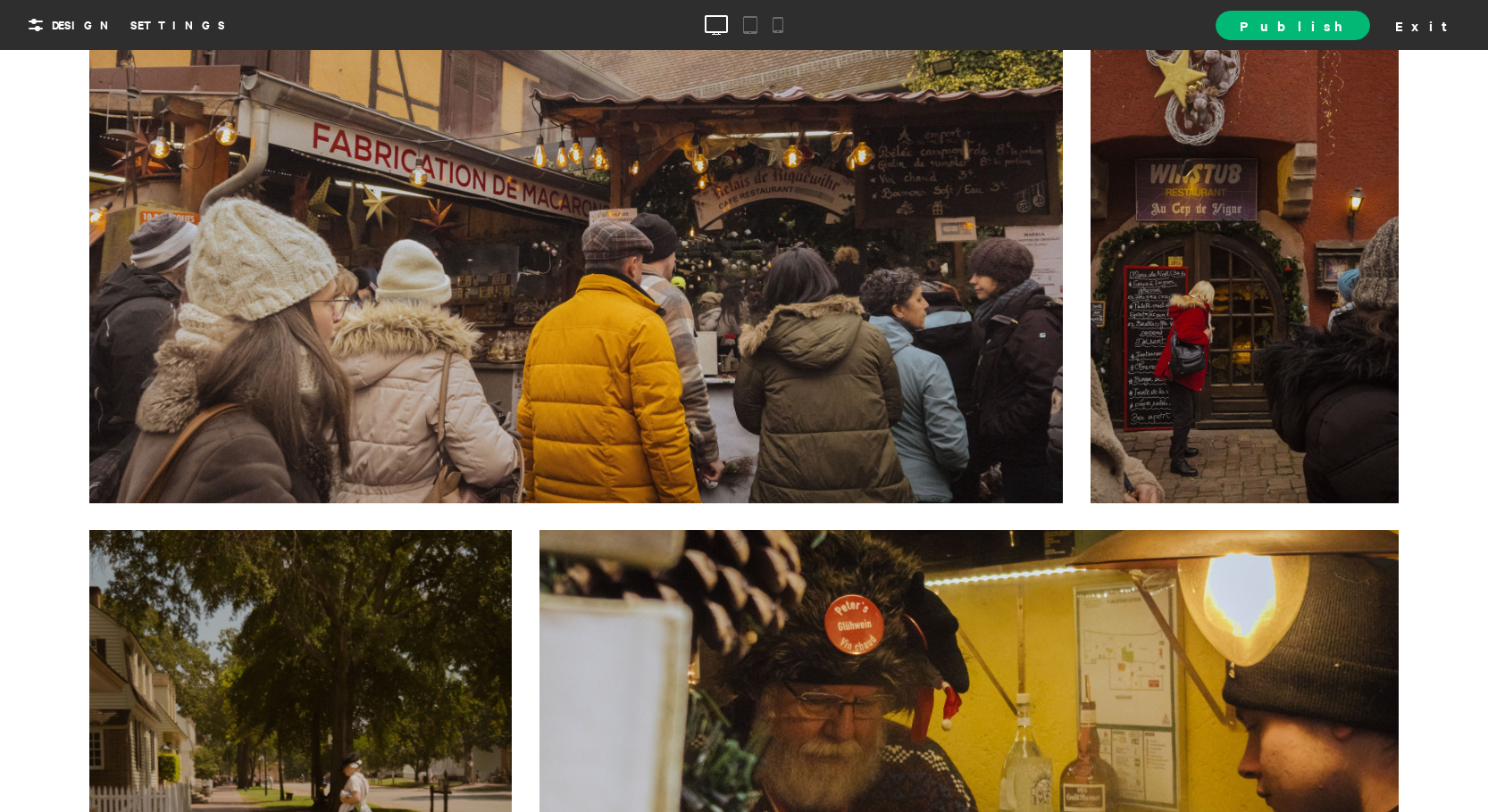
click at [813, 315] on div at bounding box center [576, 230] width 974 height 547
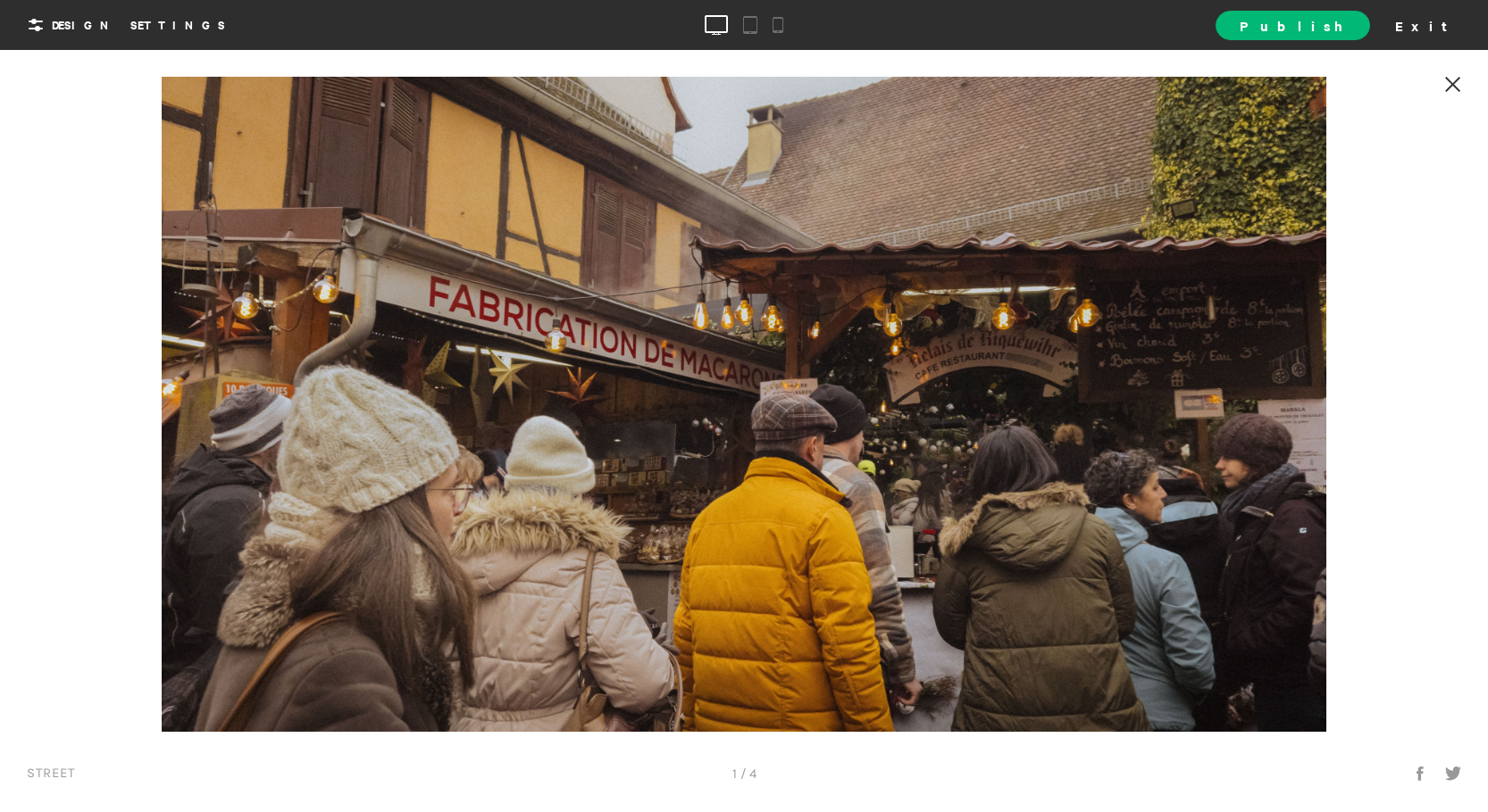
click at [1451, 86] on icon at bounding box center [1453, 85] width 15 height 15
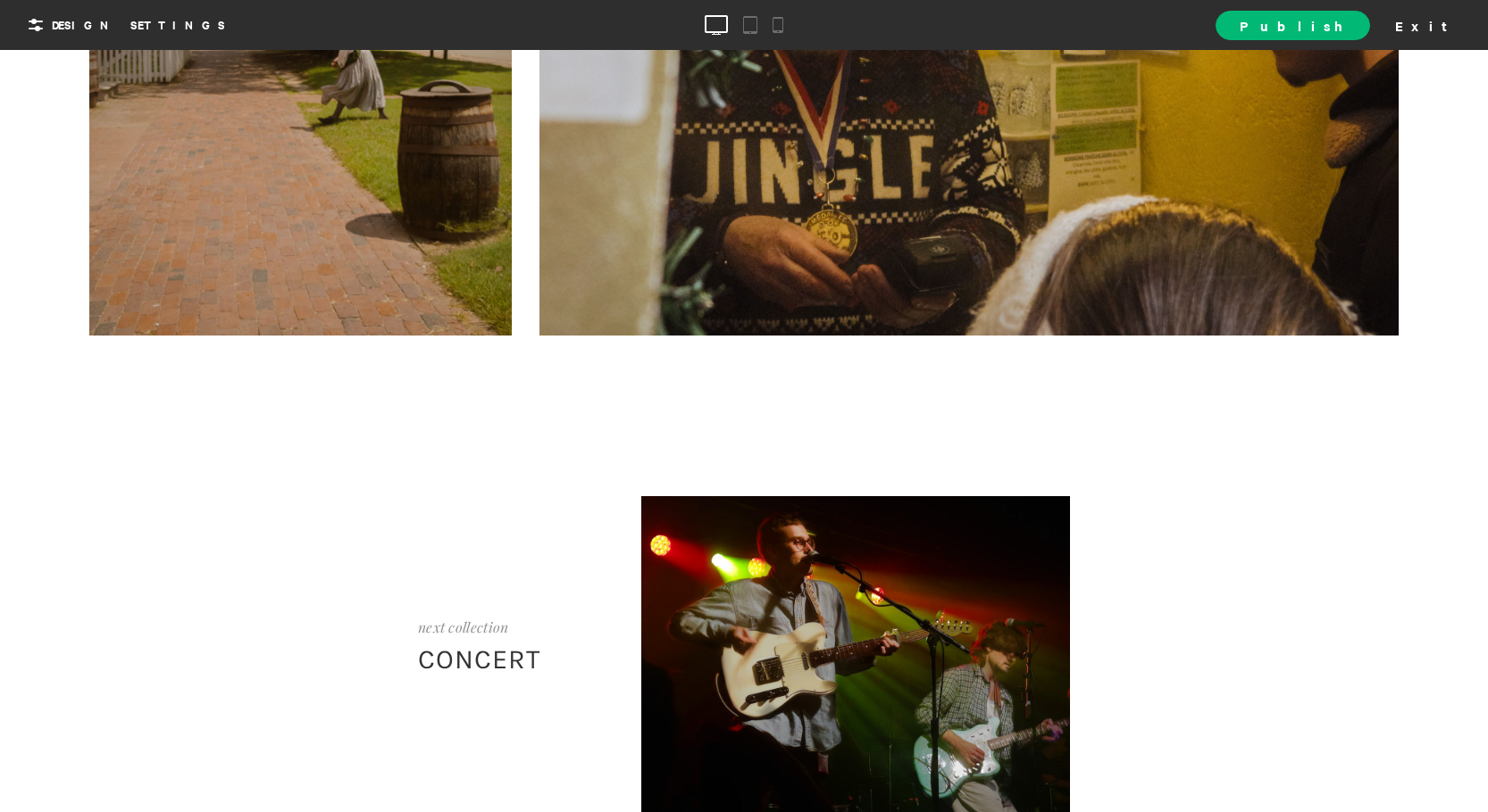
scroll to position [1413, 0]
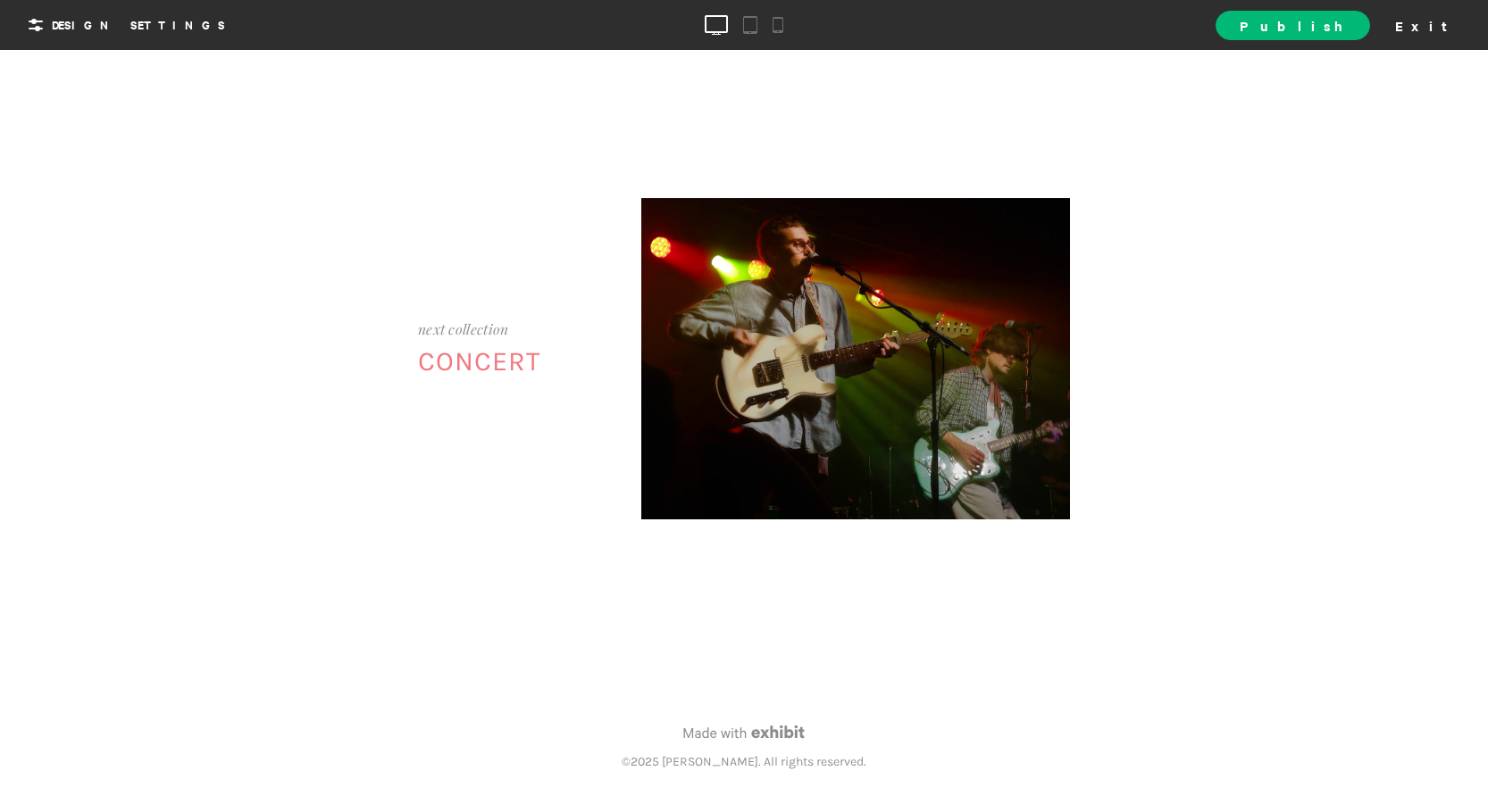
click at [794, 291] on div at bounding box center [855, 359] width 429 height 321
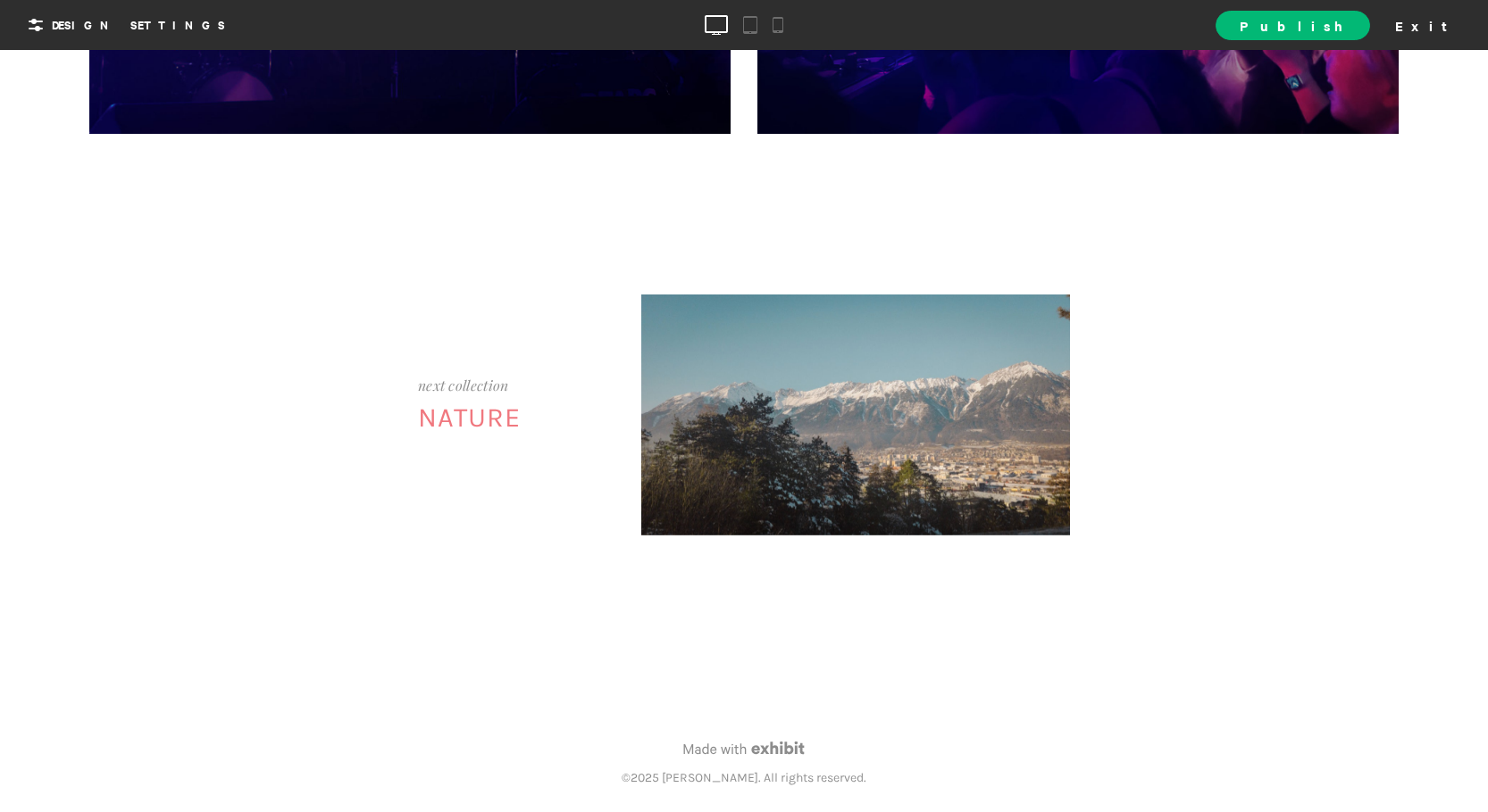
scroll to position [1379, 0]
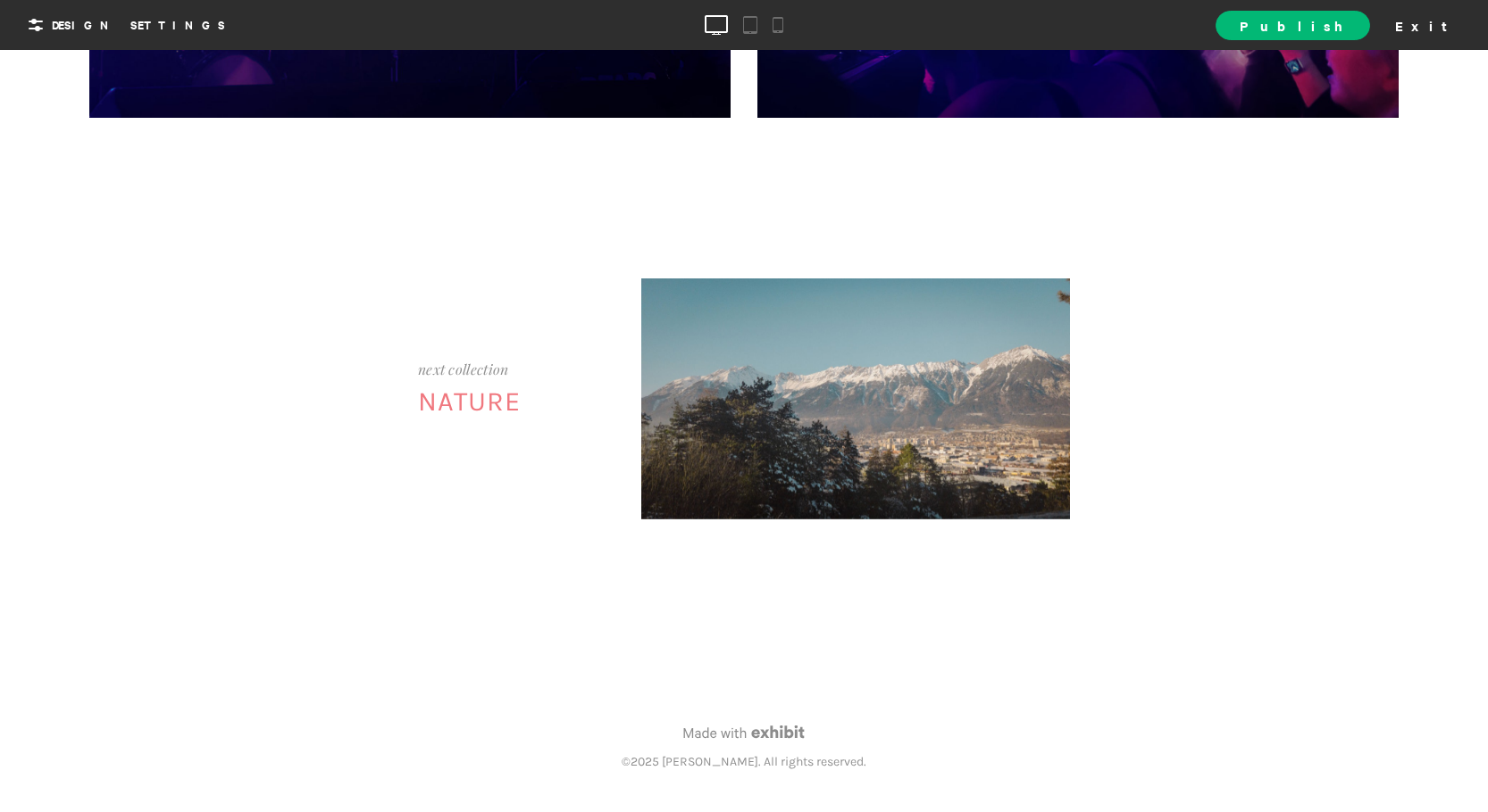
click at [794, 293] on div at bounding box center [855, 399] width 429 height 241
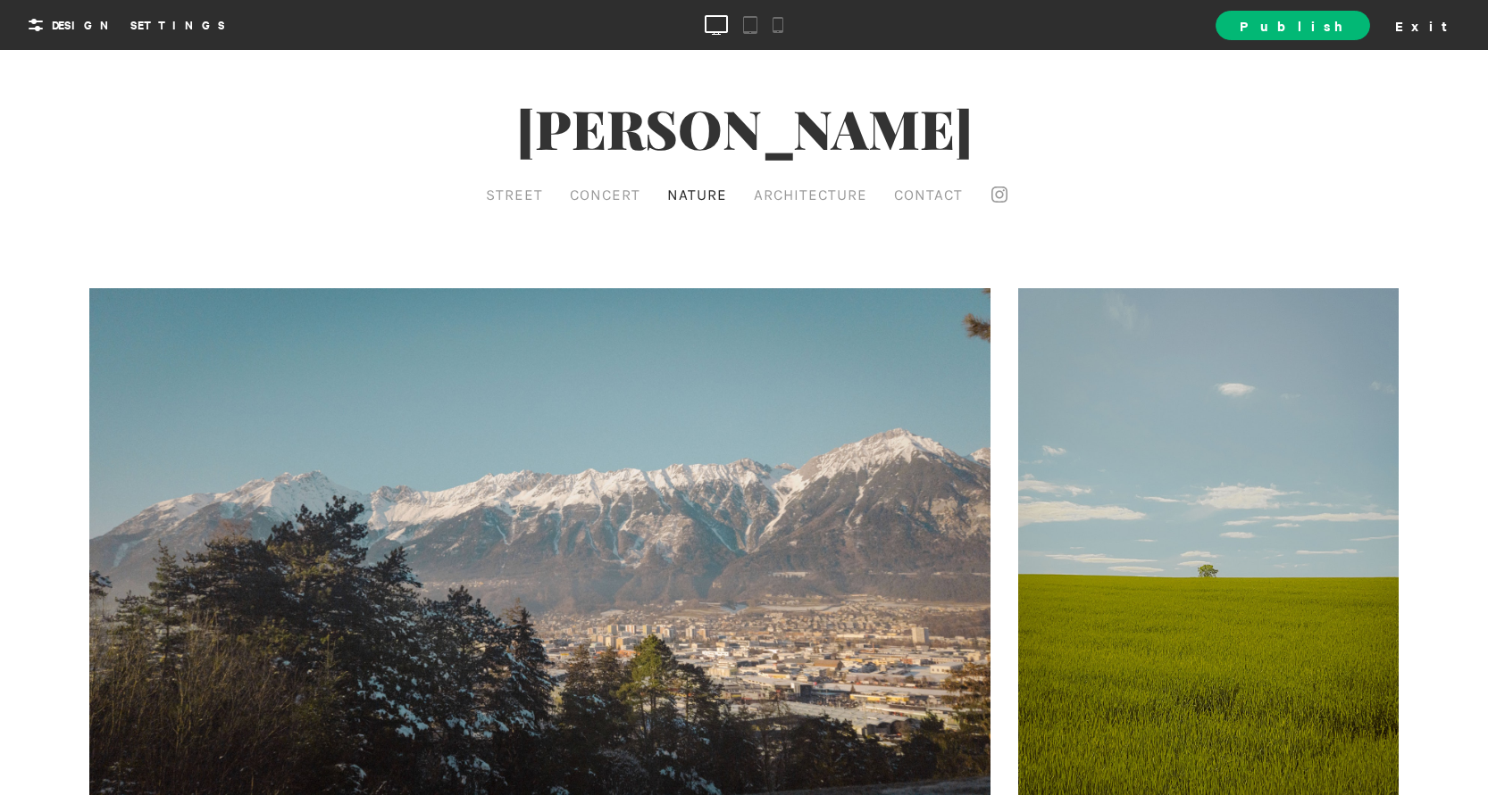
scroll to position [89, 0]
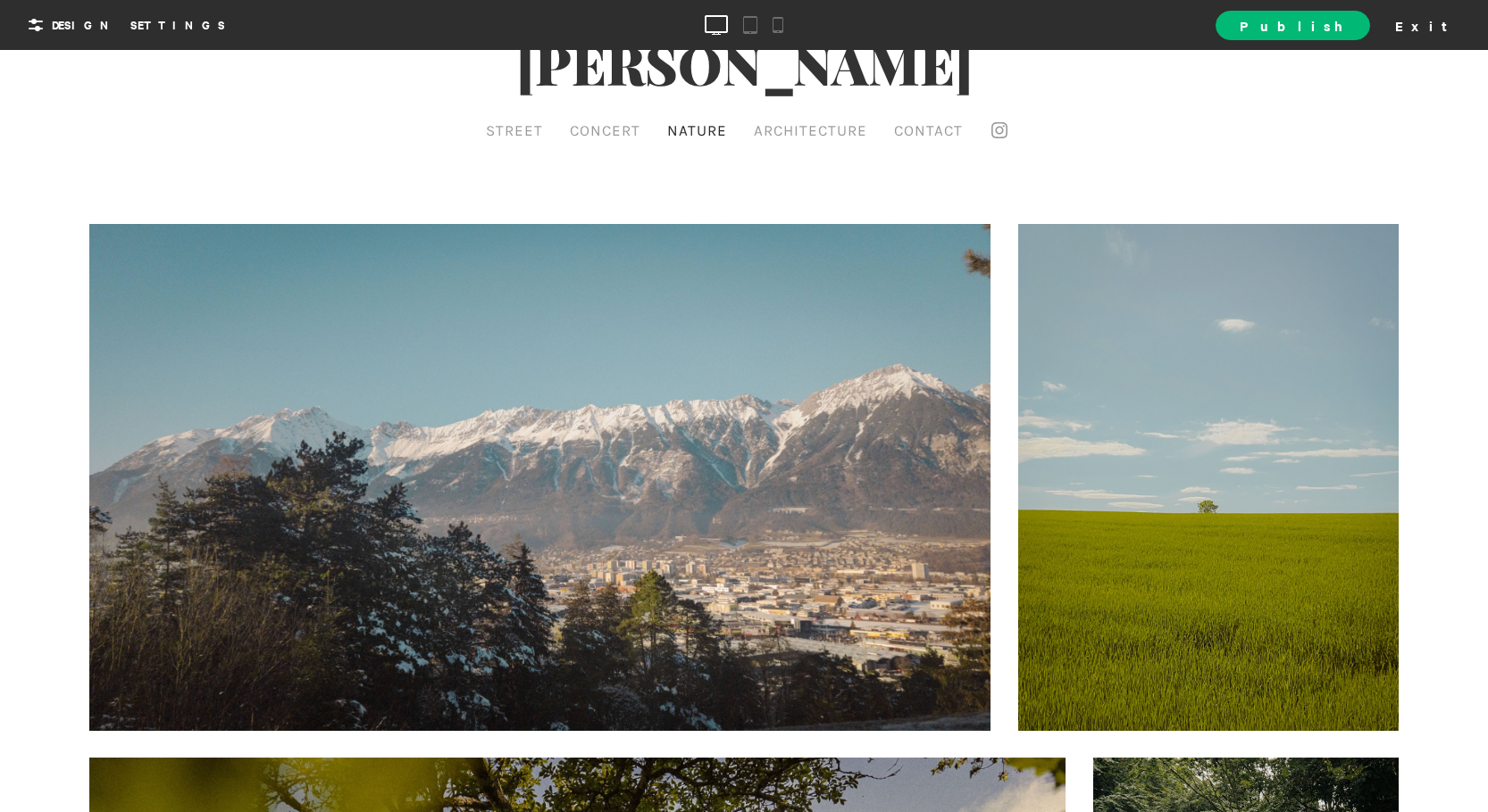
click at [794, 293] on div at bounding box center [540, 478] width 902 height 507
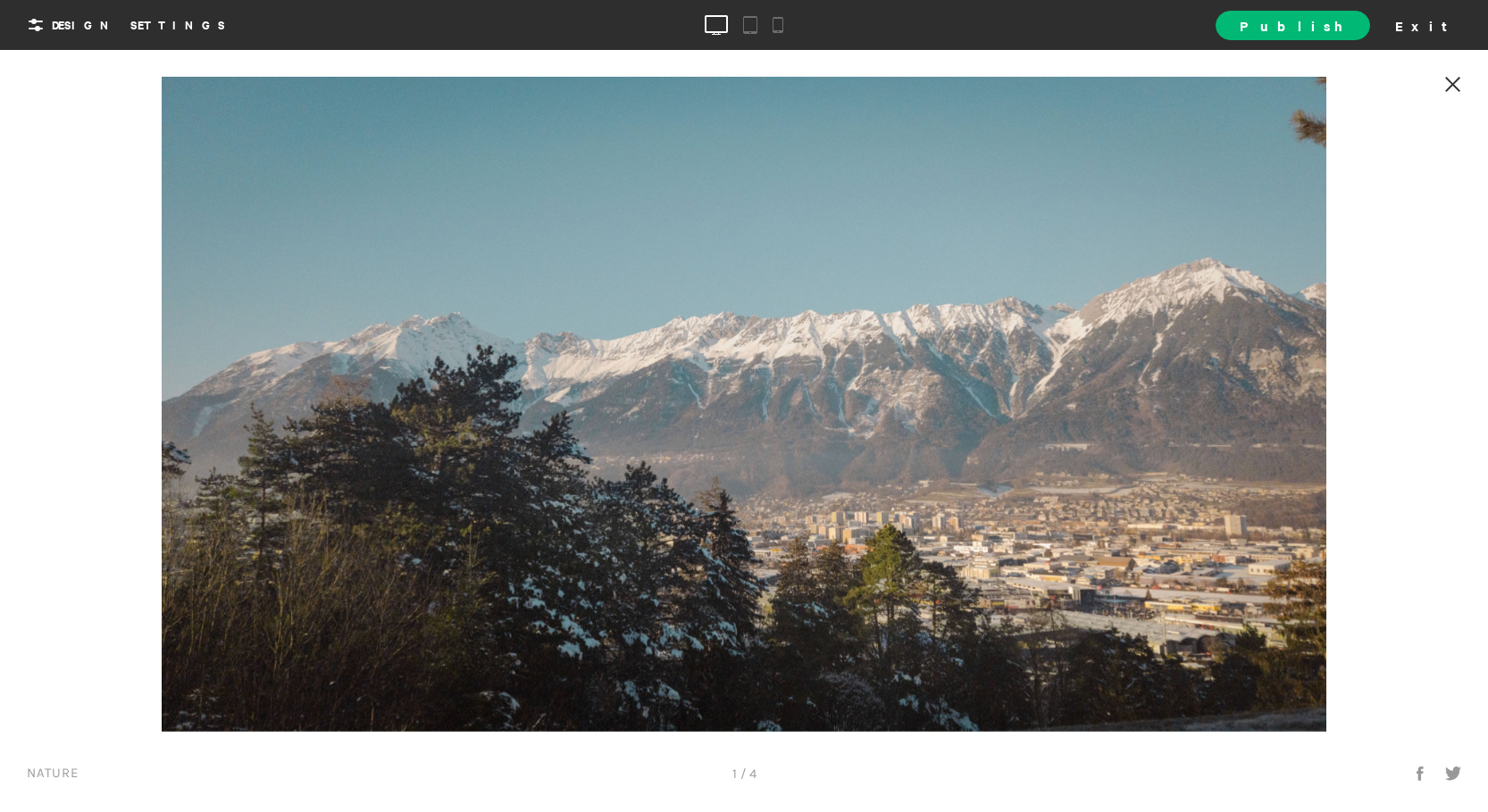
click at [1461, 86] on div at bounding box center [1453, 85] width 52 height 54
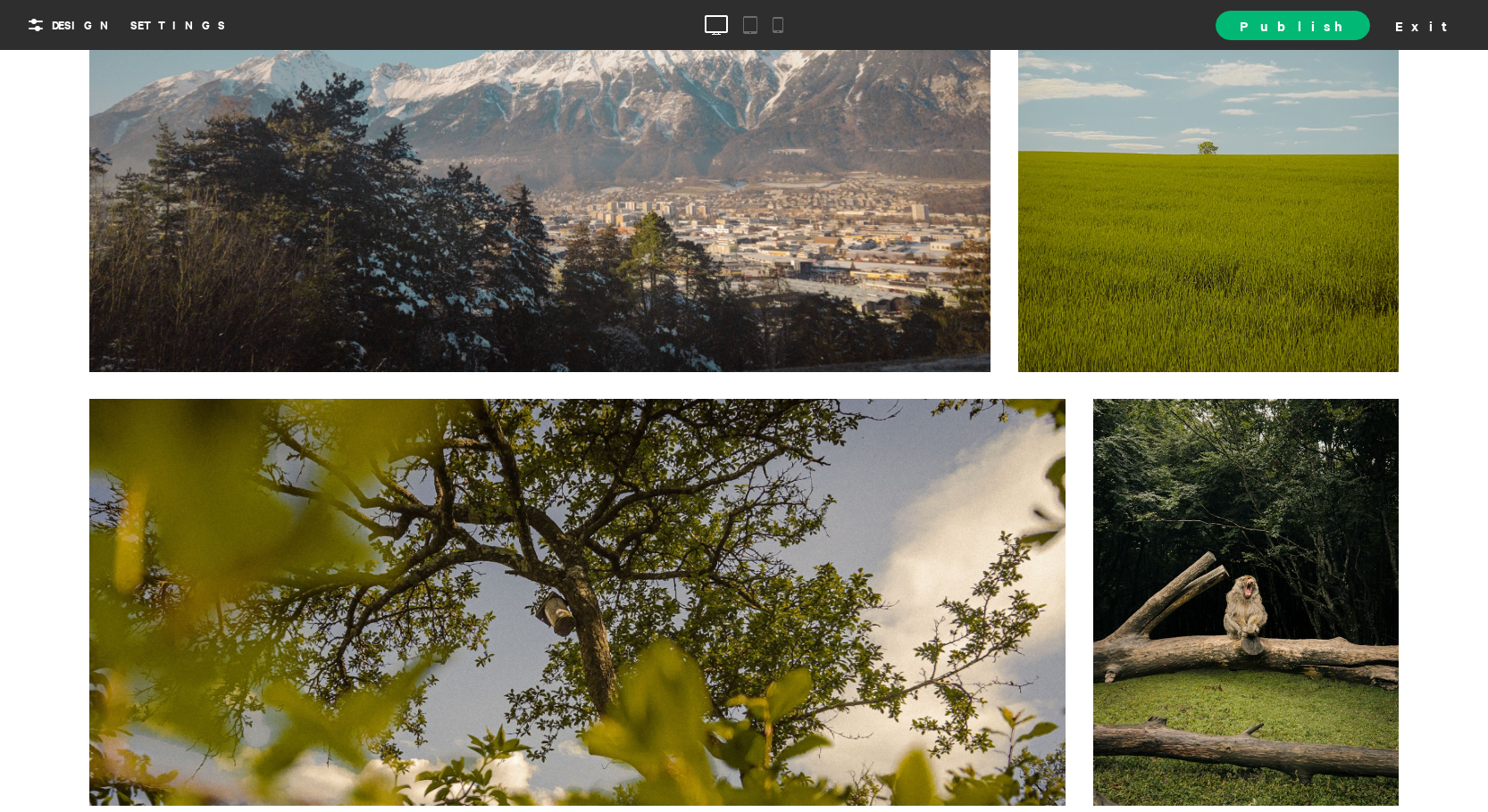
scroll to position [446, 0]
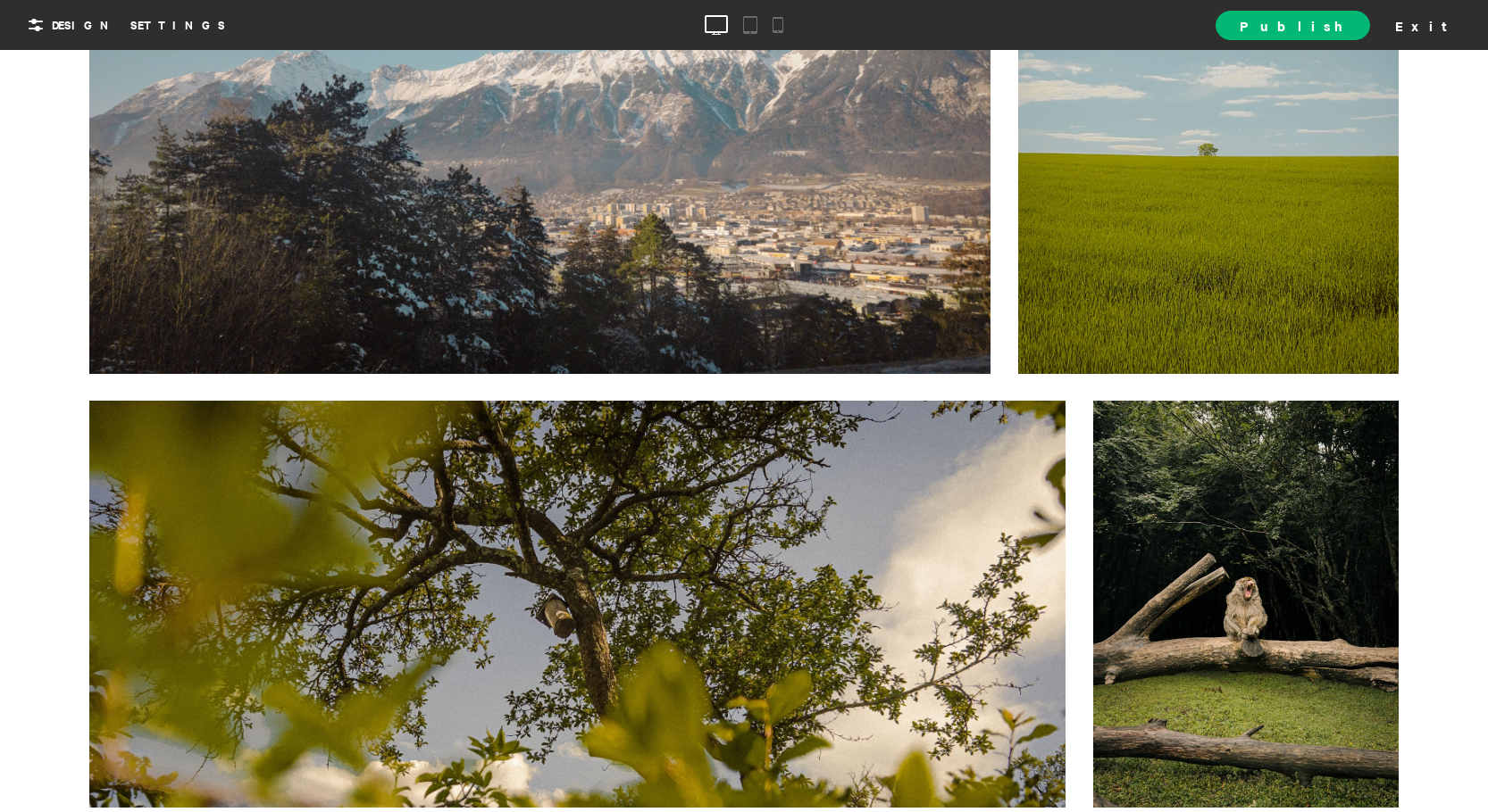
click at [1109, 208] on div at bounding box center [1209, 121] width 380 height 507
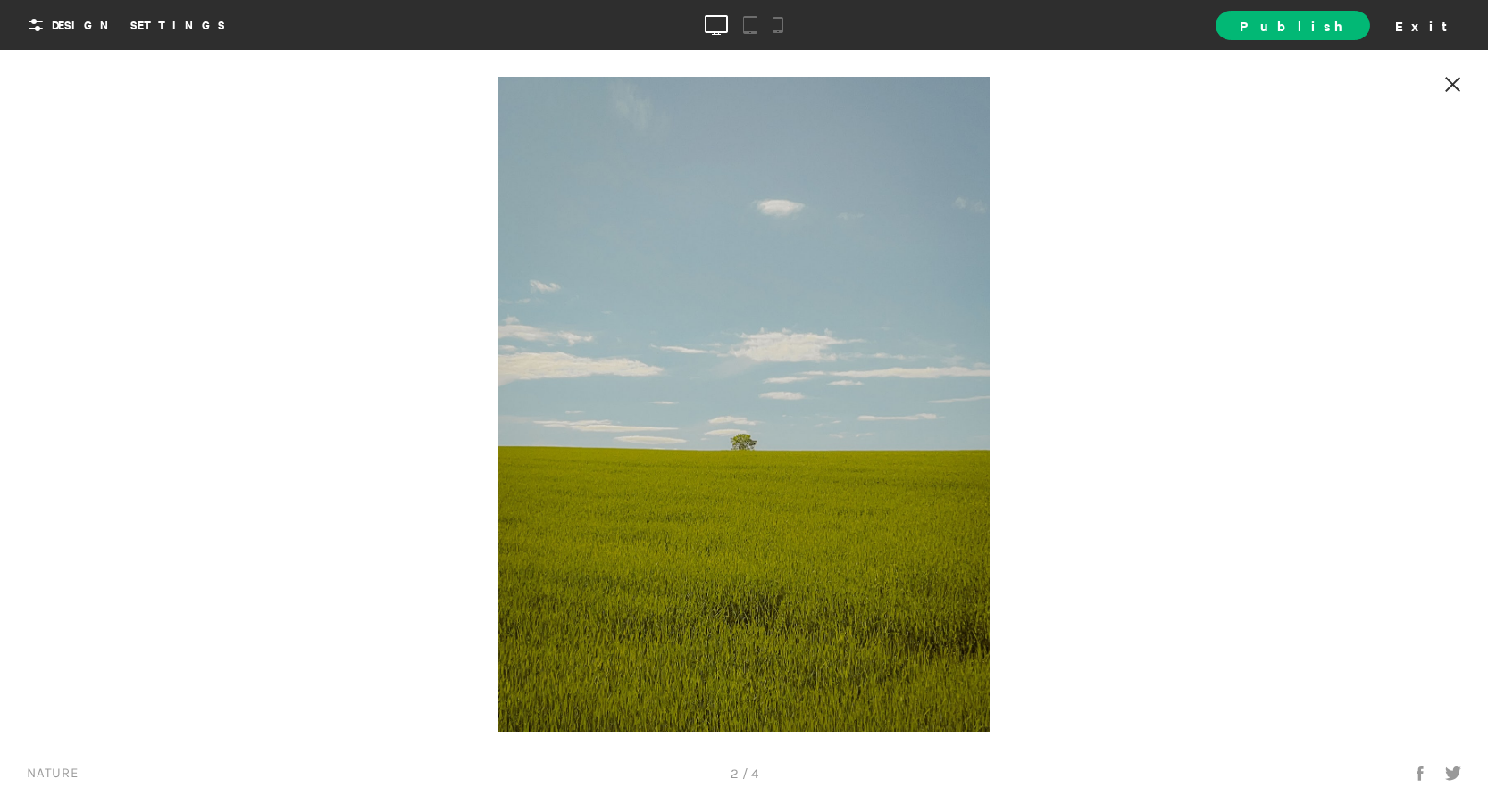
click at [1452, 82] on icon at bounding box center [1453, 85] width 15 height 15
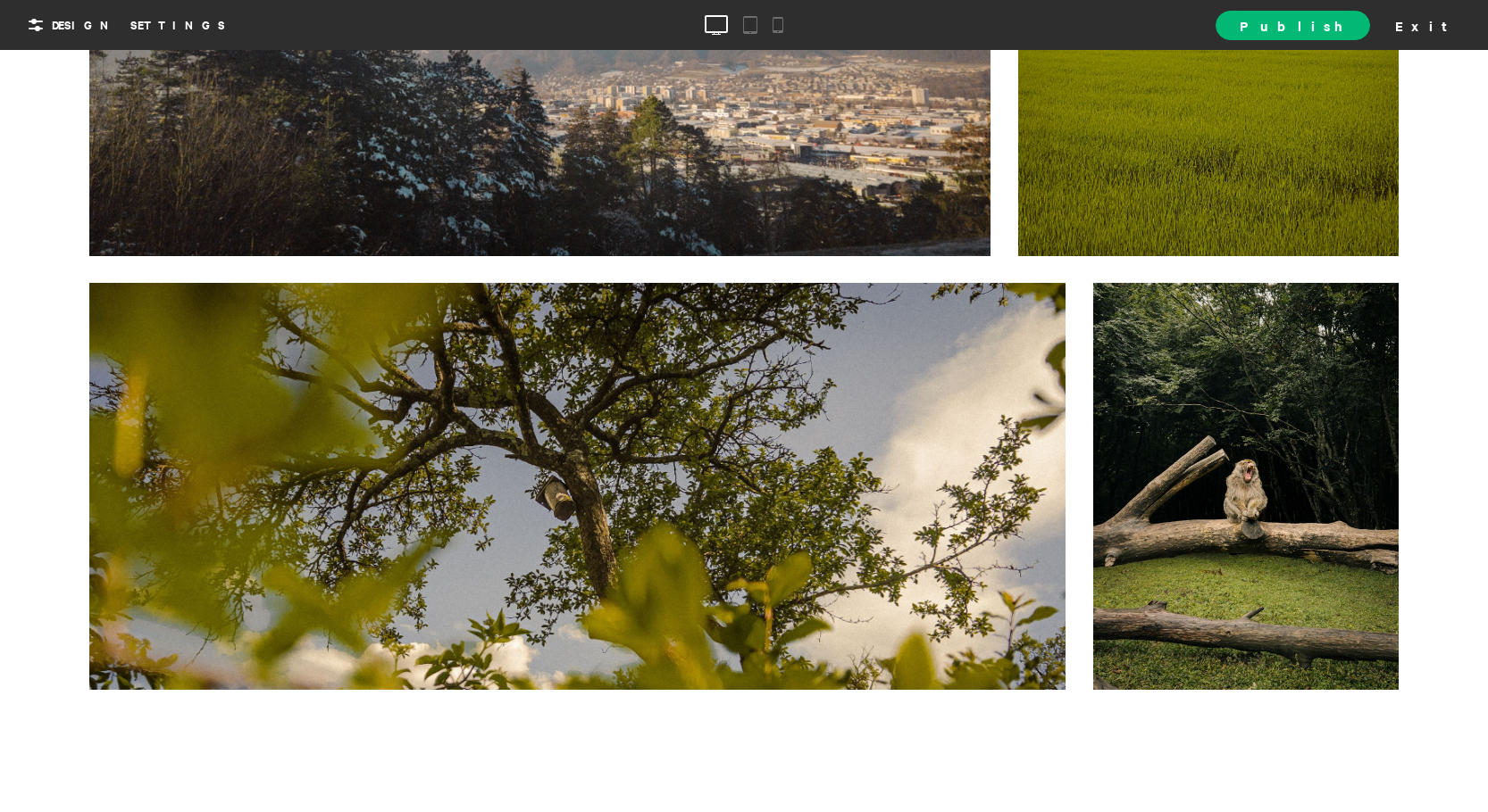
scroll to position [714, 0]
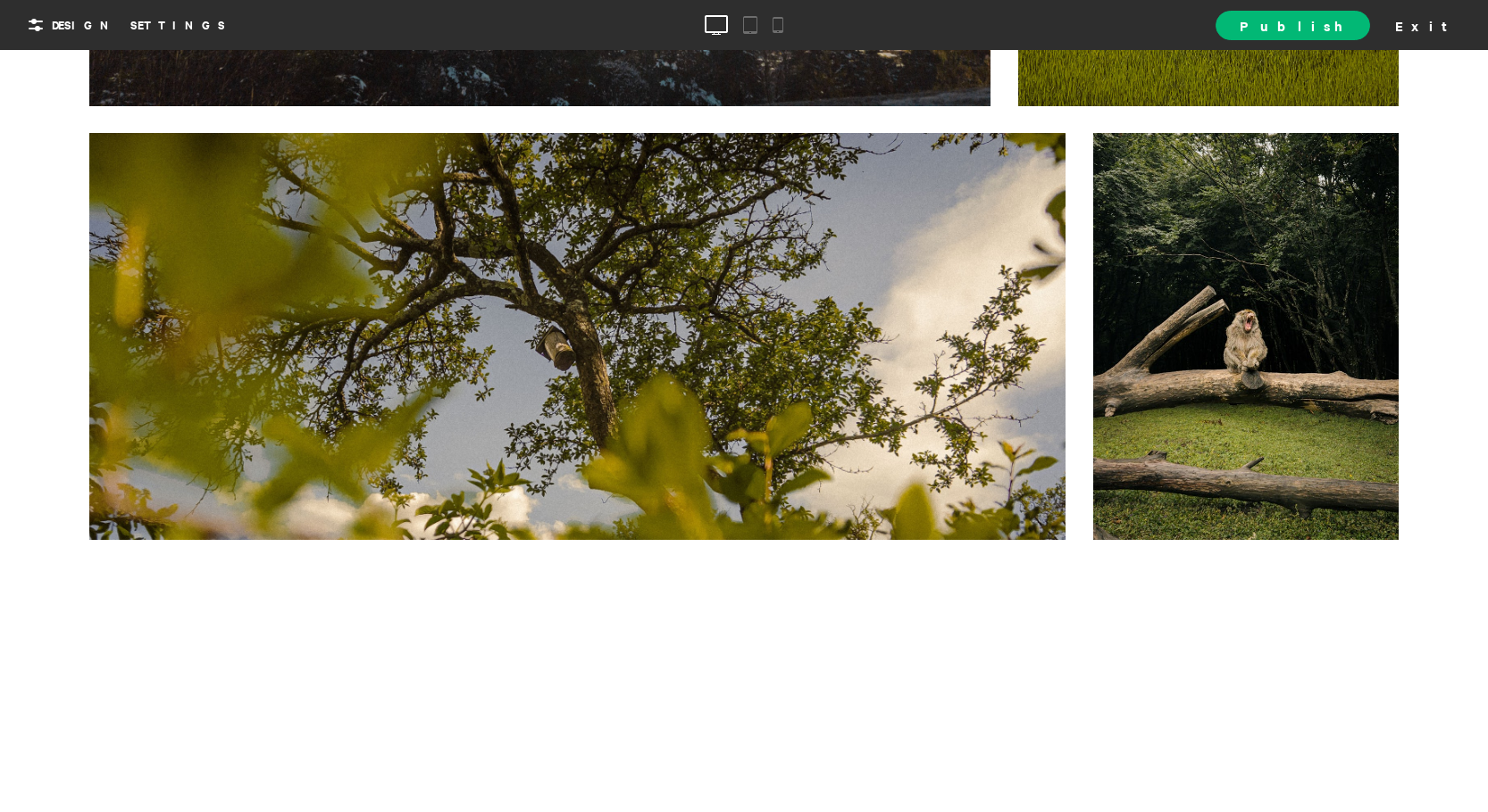
click at [1007, 231] on div at bounding box center [578, 337] width 977 height 408
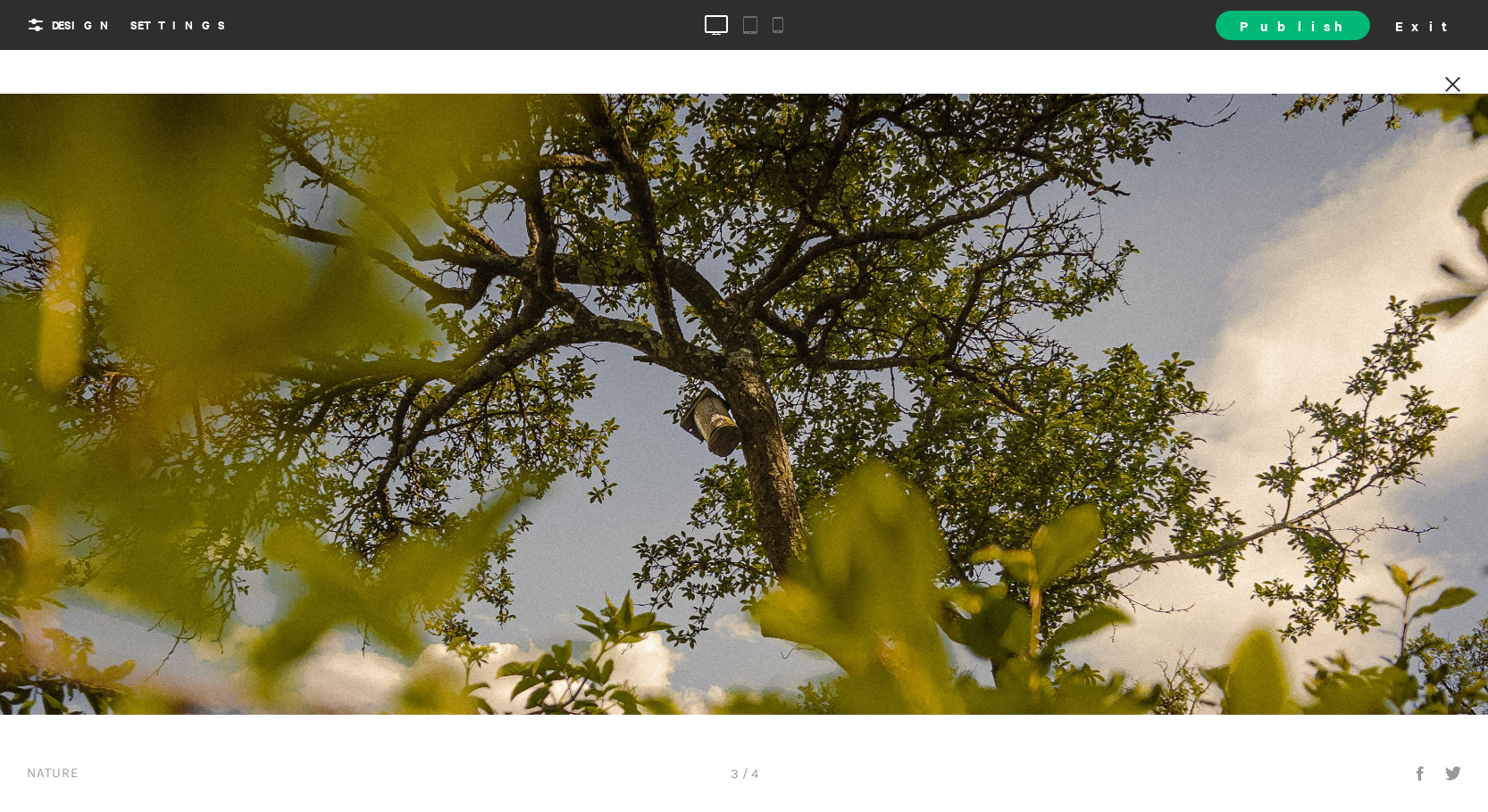
click at [1466, 85] on div at bounding box center [1453, 85] width 52 height 54
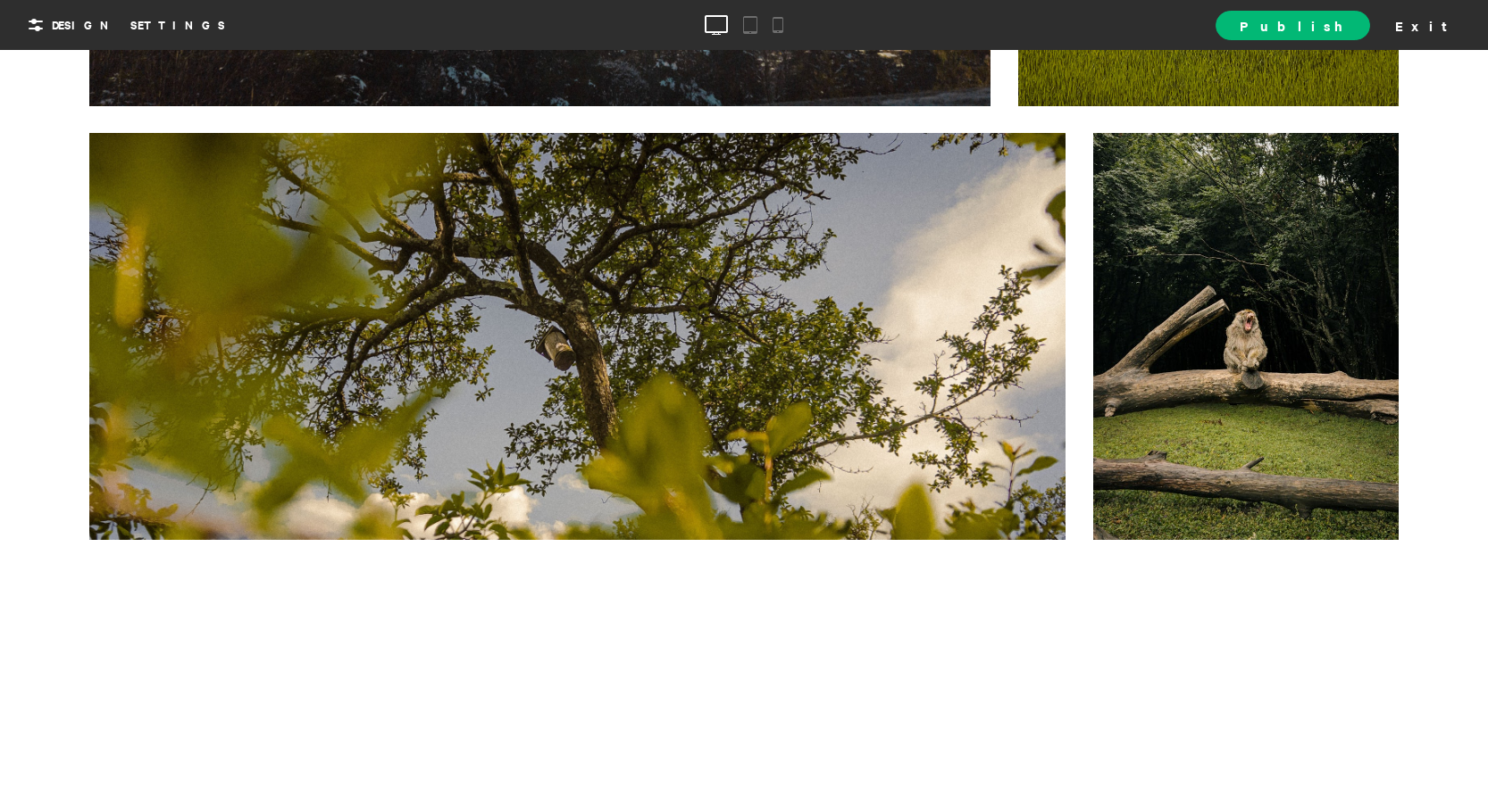
click at [1278, 191] on div at bounding box center [1247, 336] width 306 height 407
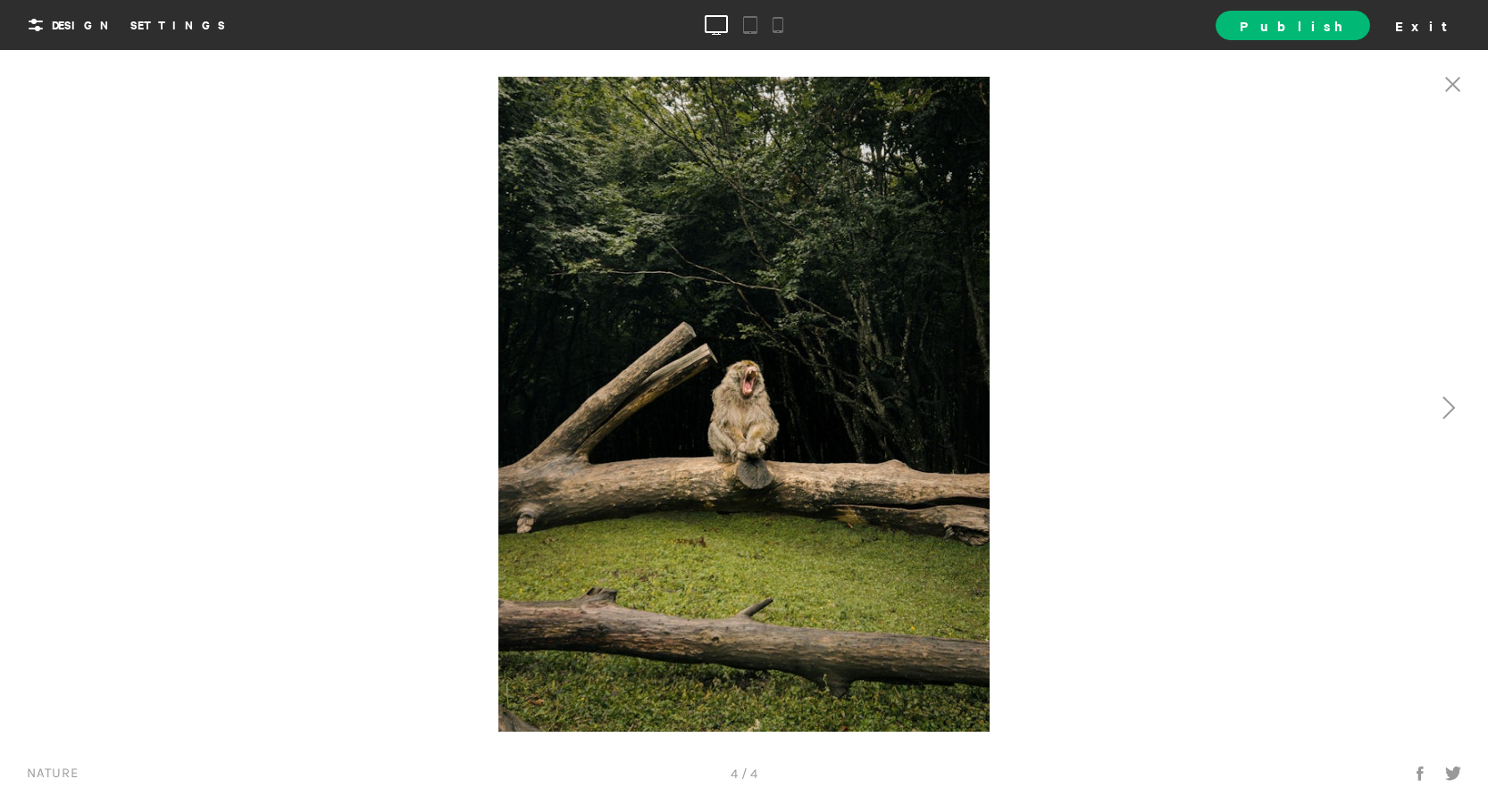
click at [949, 179] on div at bounding box center [1116, 405] width 744 height 655
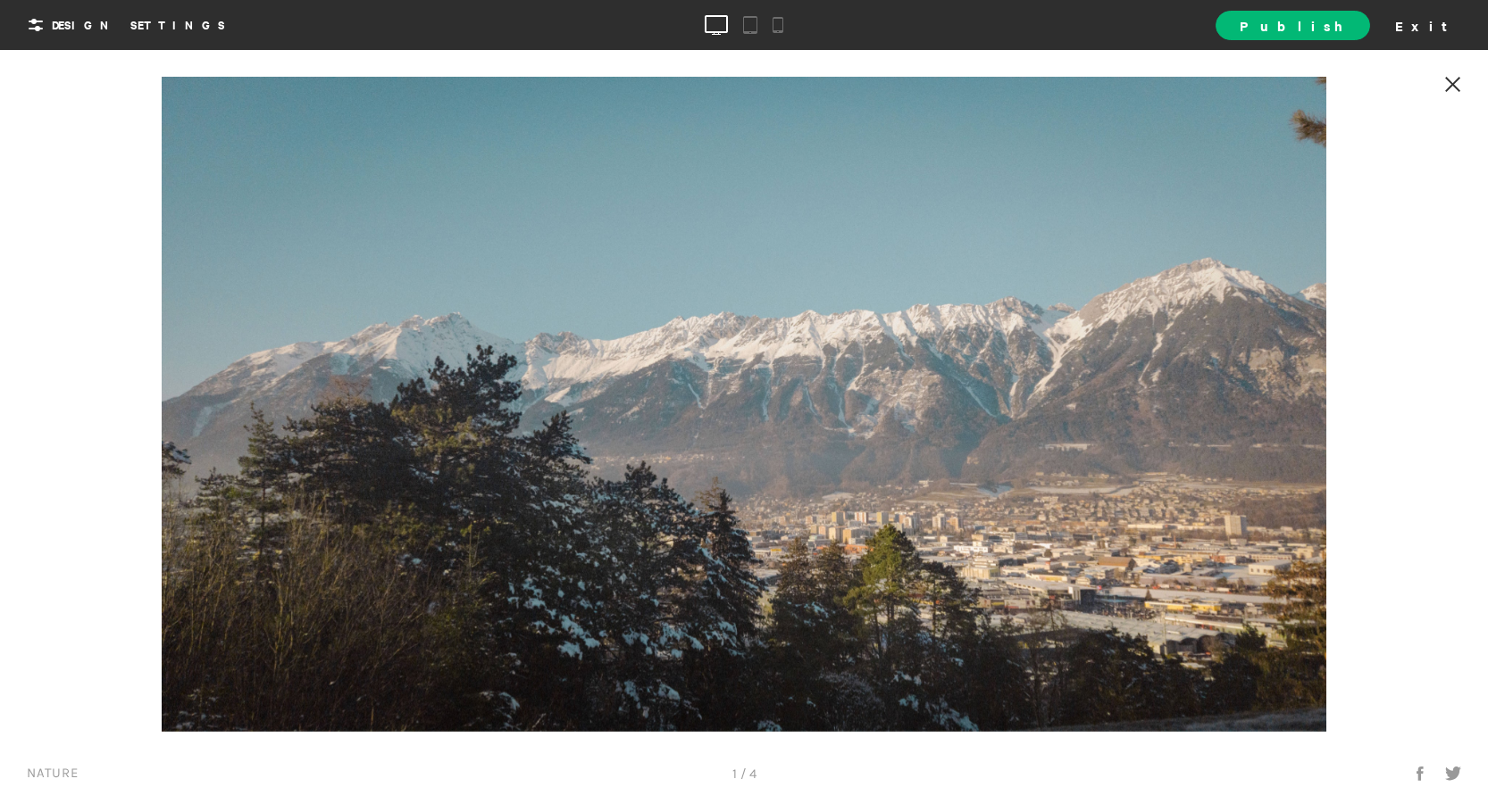
click at [1457, 72] on div at bounding box center [1453, 85] width 52 height 54
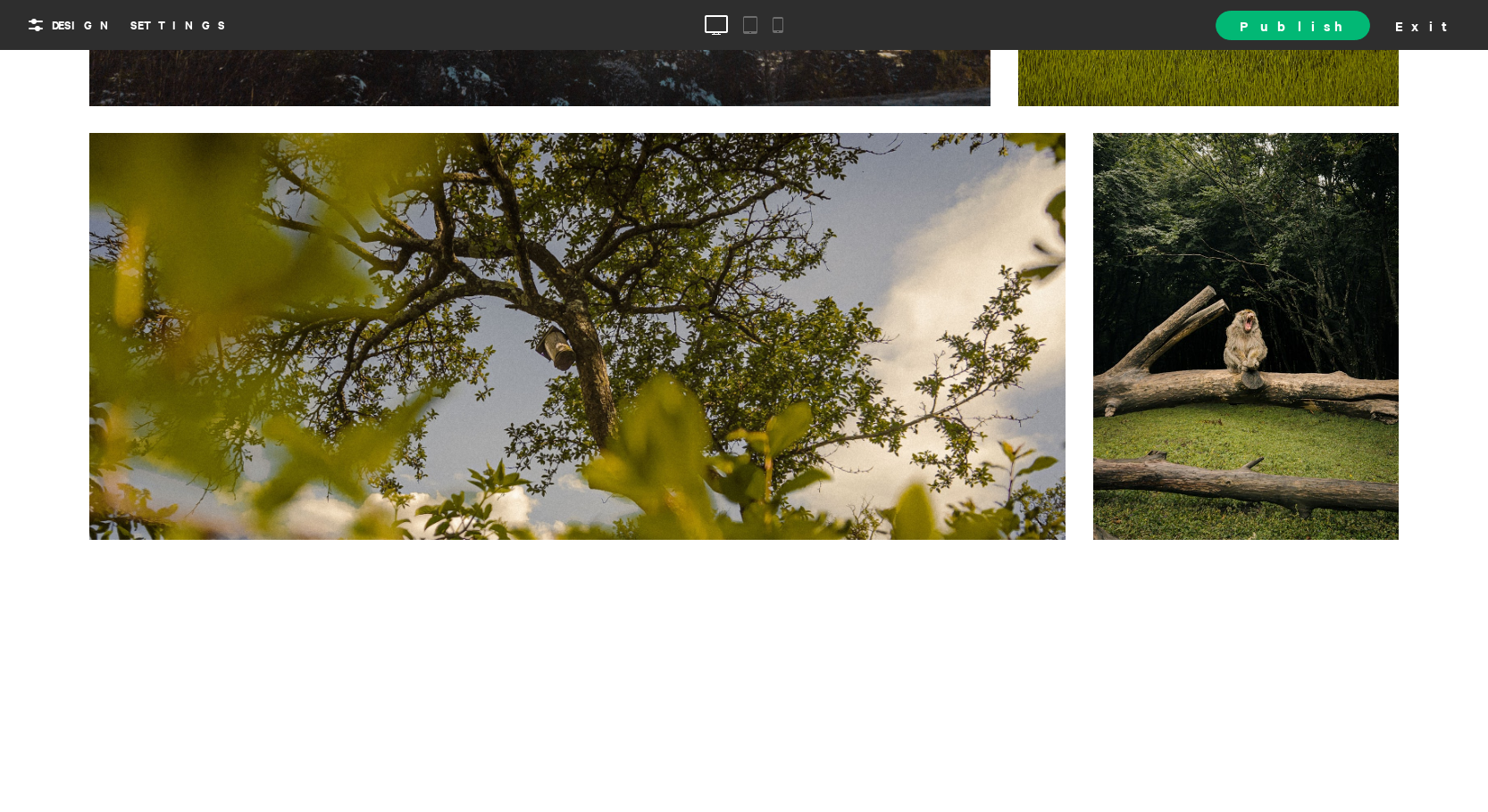
click at [1319, 340] on div at bounding box center [1116, 405] width 744 height 655
click at [1306, 351] on div at bounding box center [1247, 336] width 306 height 407
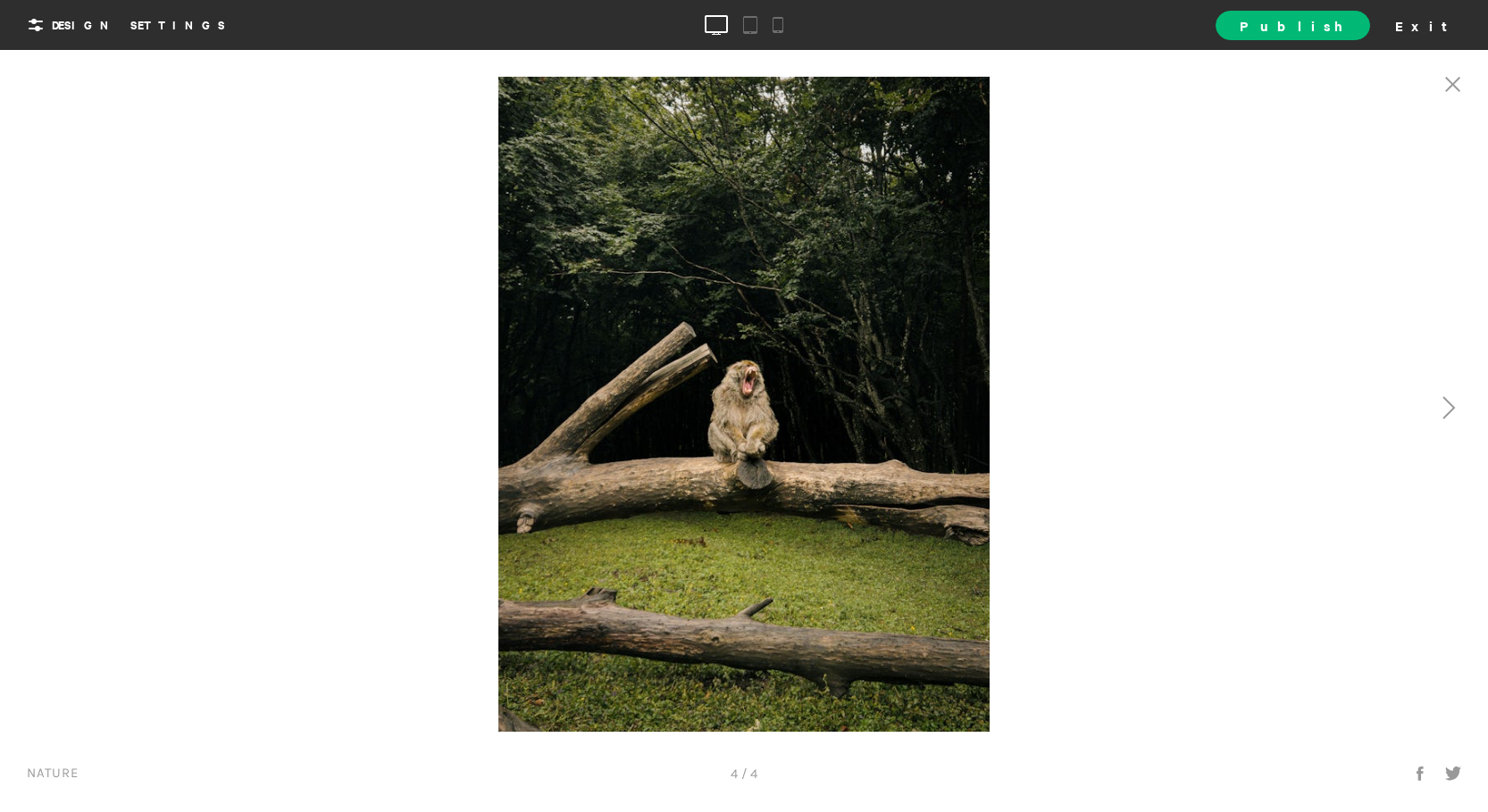
click at [1140, 213] on div at bounding box center [1116, 405] width 744 height 655
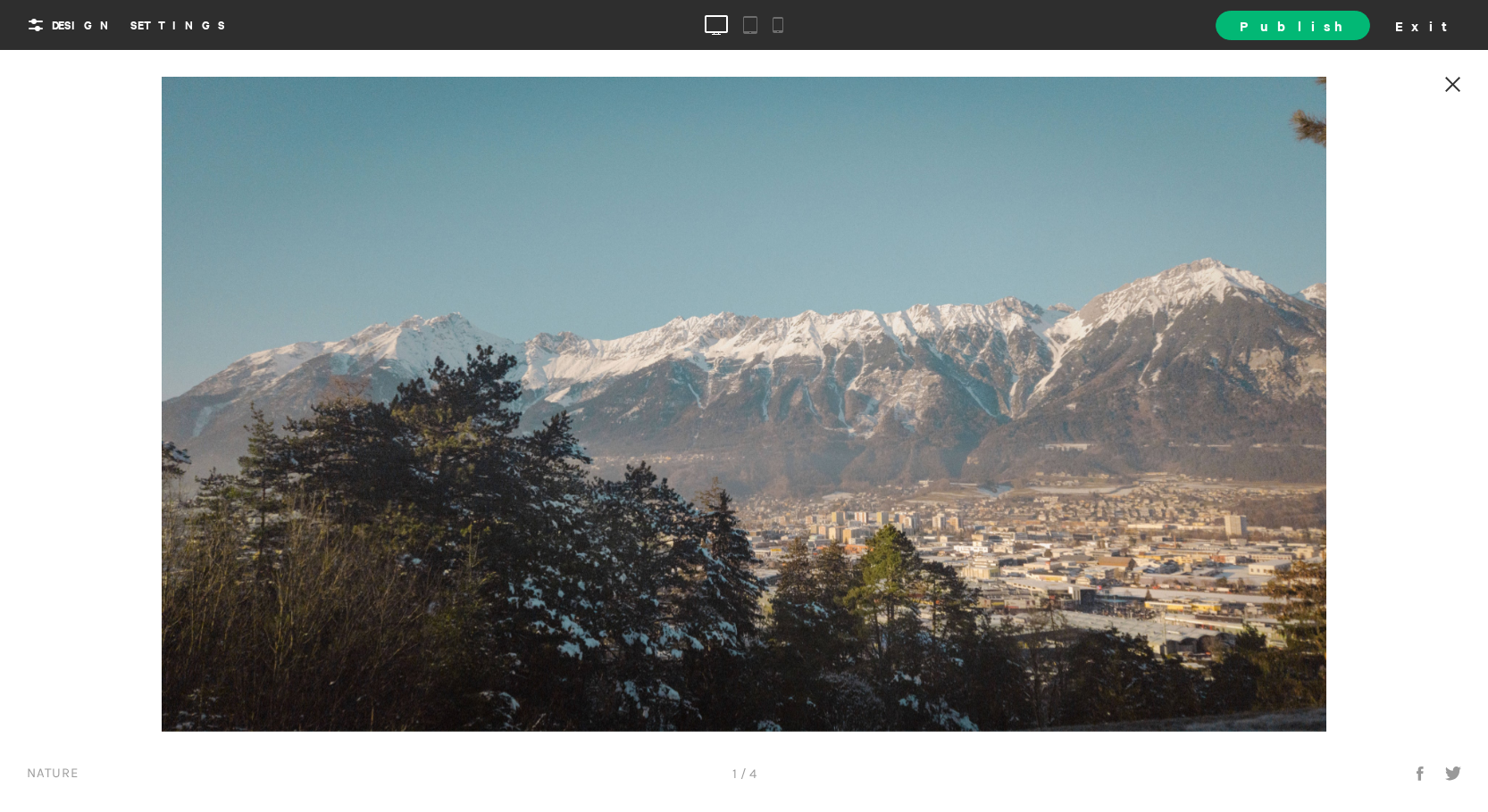
click at [1455, 85] on icon at bounding box center [1453, 85] width 16 height 15
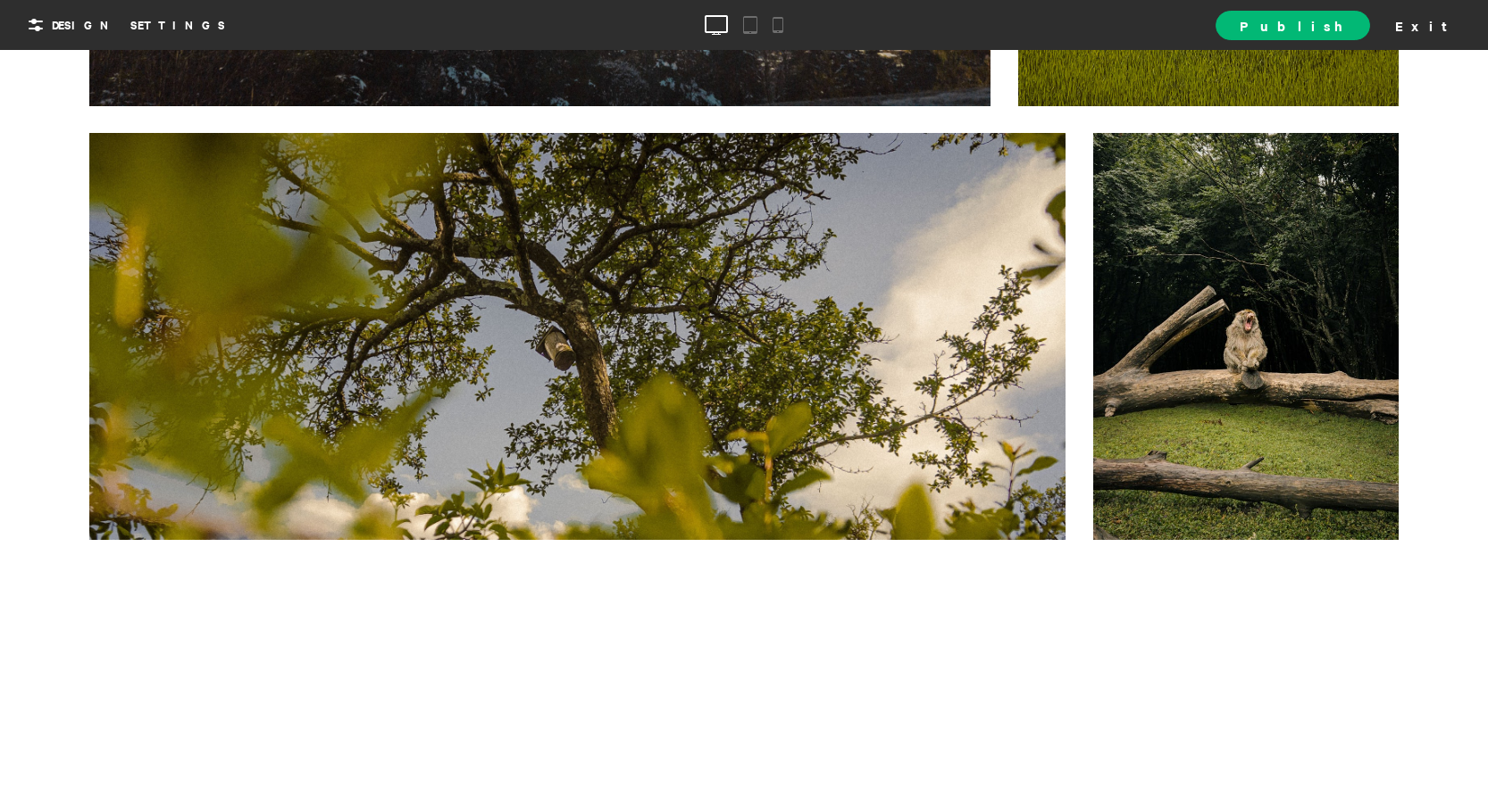
click at [1211, 385] on div at bounding box center [1116, 405] width 744 height 655
click at [1143, 398] on div at bounding box center [1247, 336] width 306 height 407
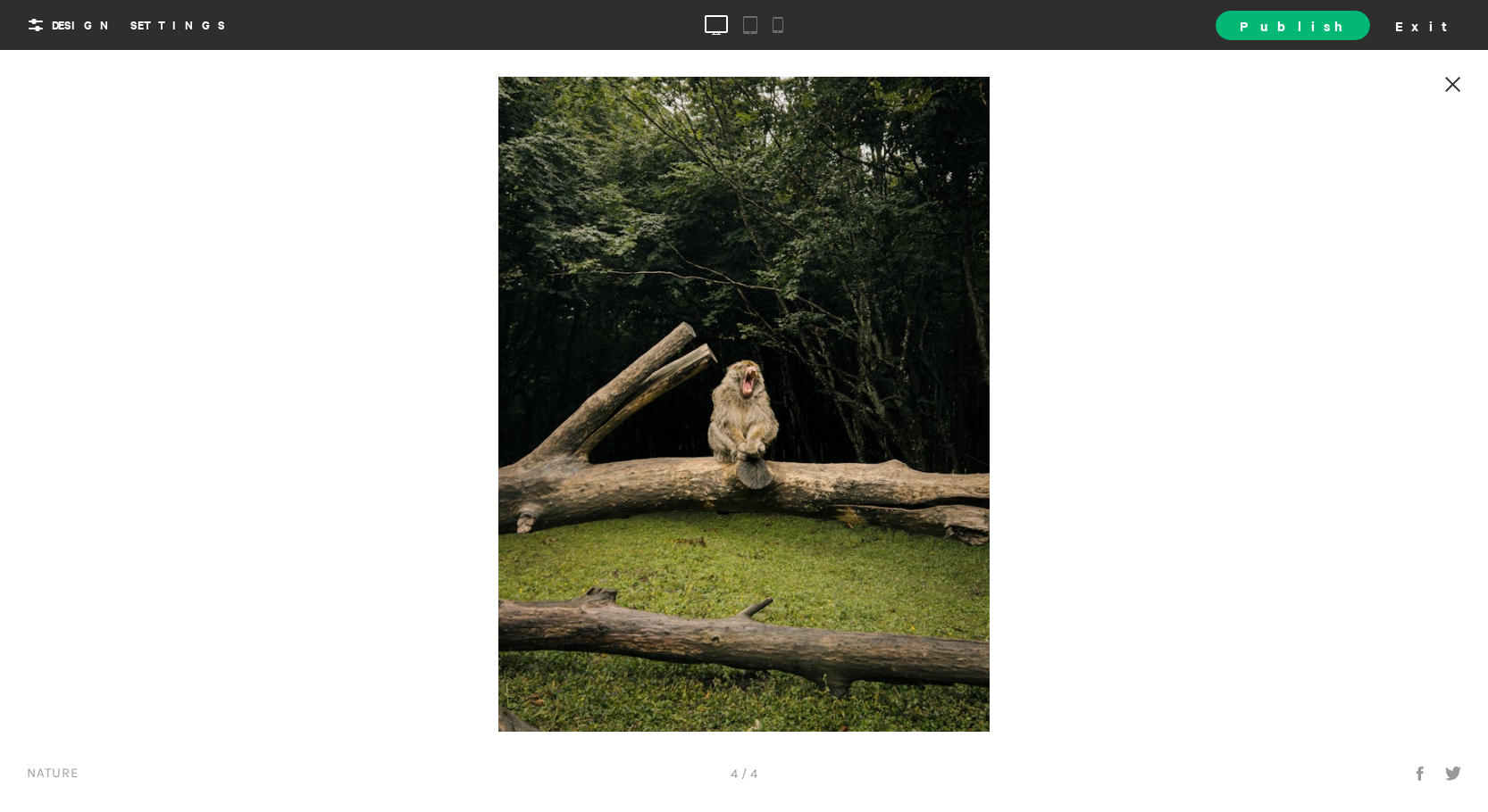
click at [1450, 78] on icon at bounding box center [1453, 85] width 16 height 15
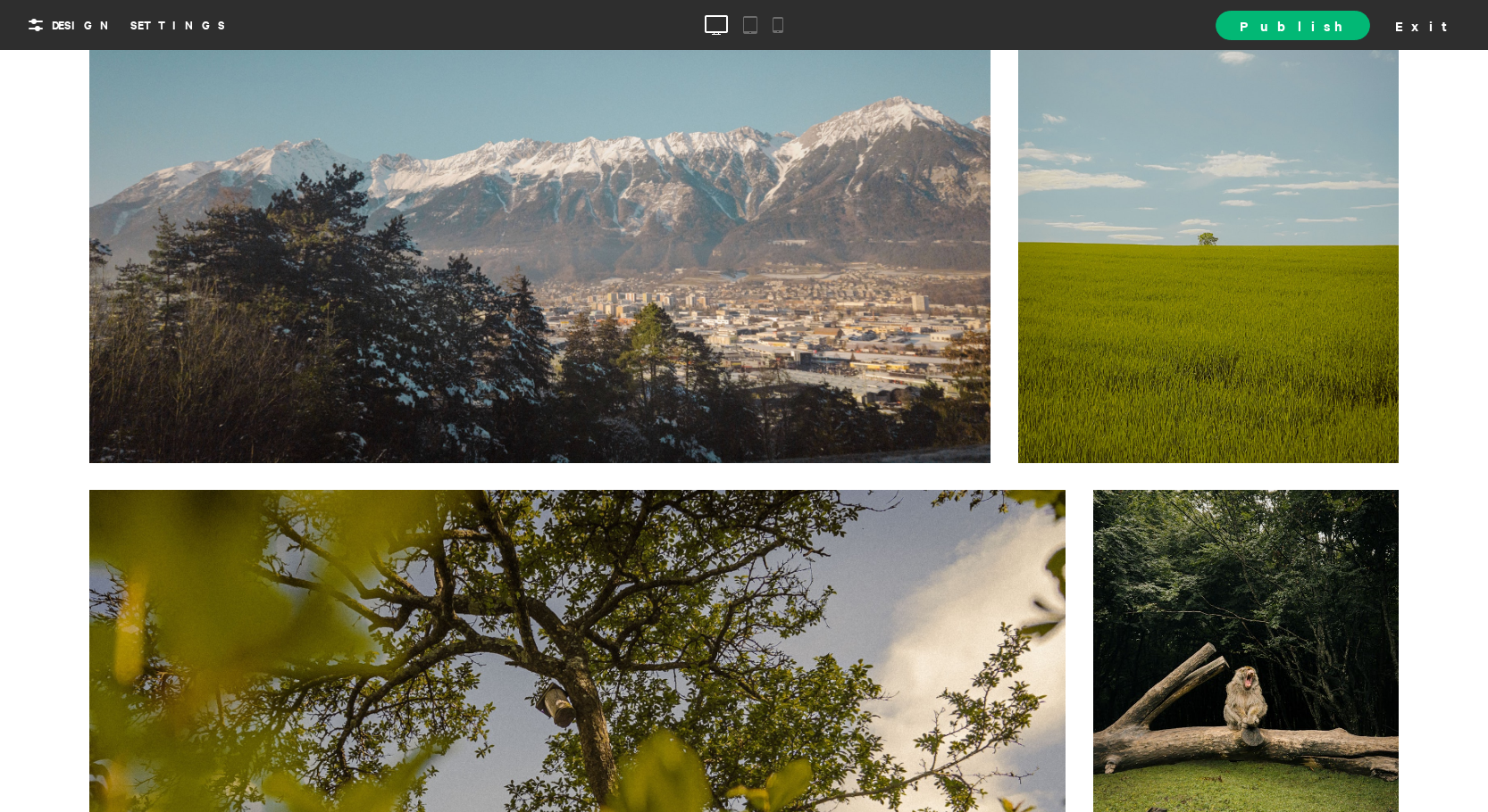
scroll to position [0, 0]
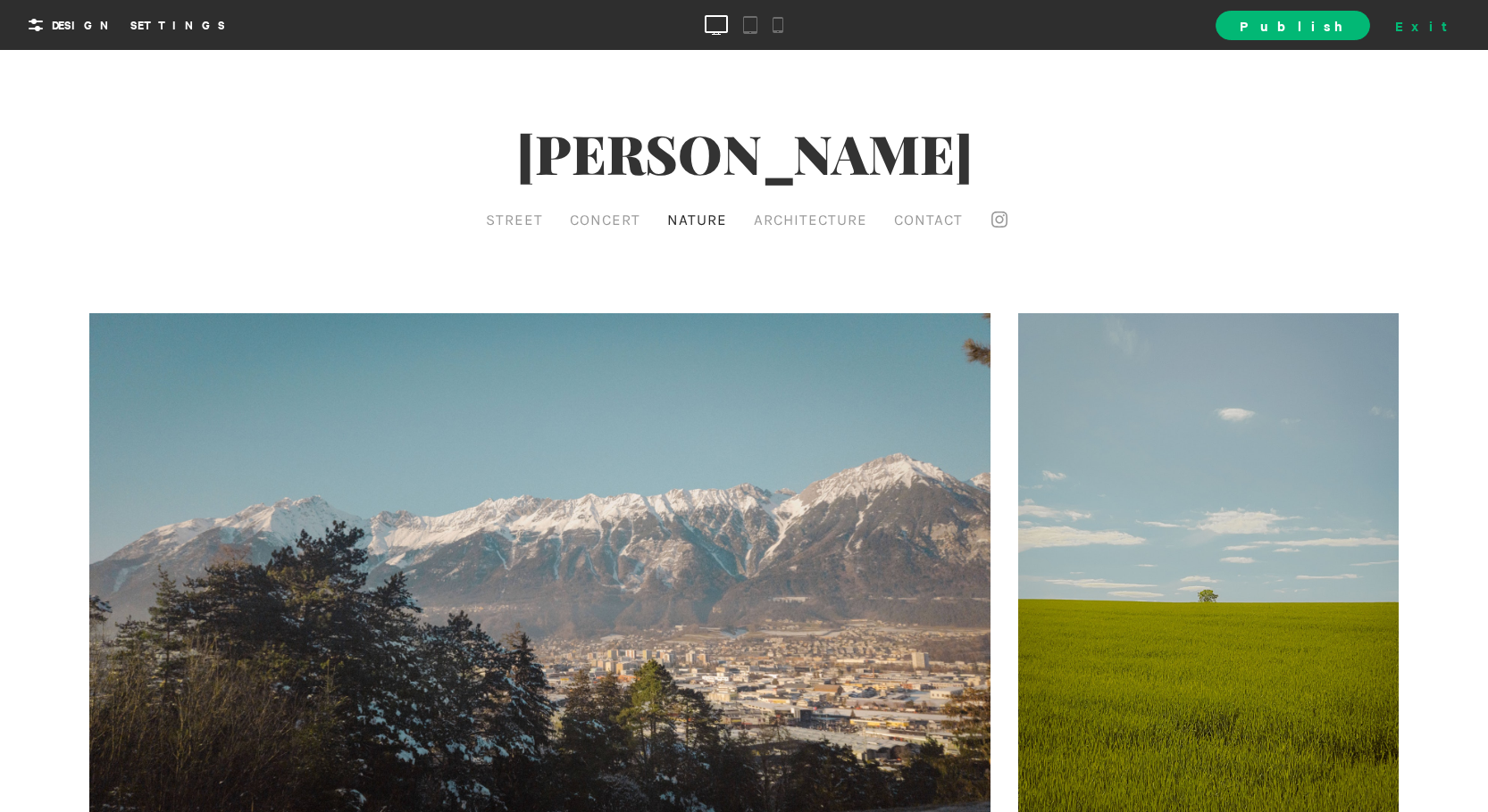
click at [1446, 25] on div "Exit" at bounding box center [1427, 25] width 79 height 27
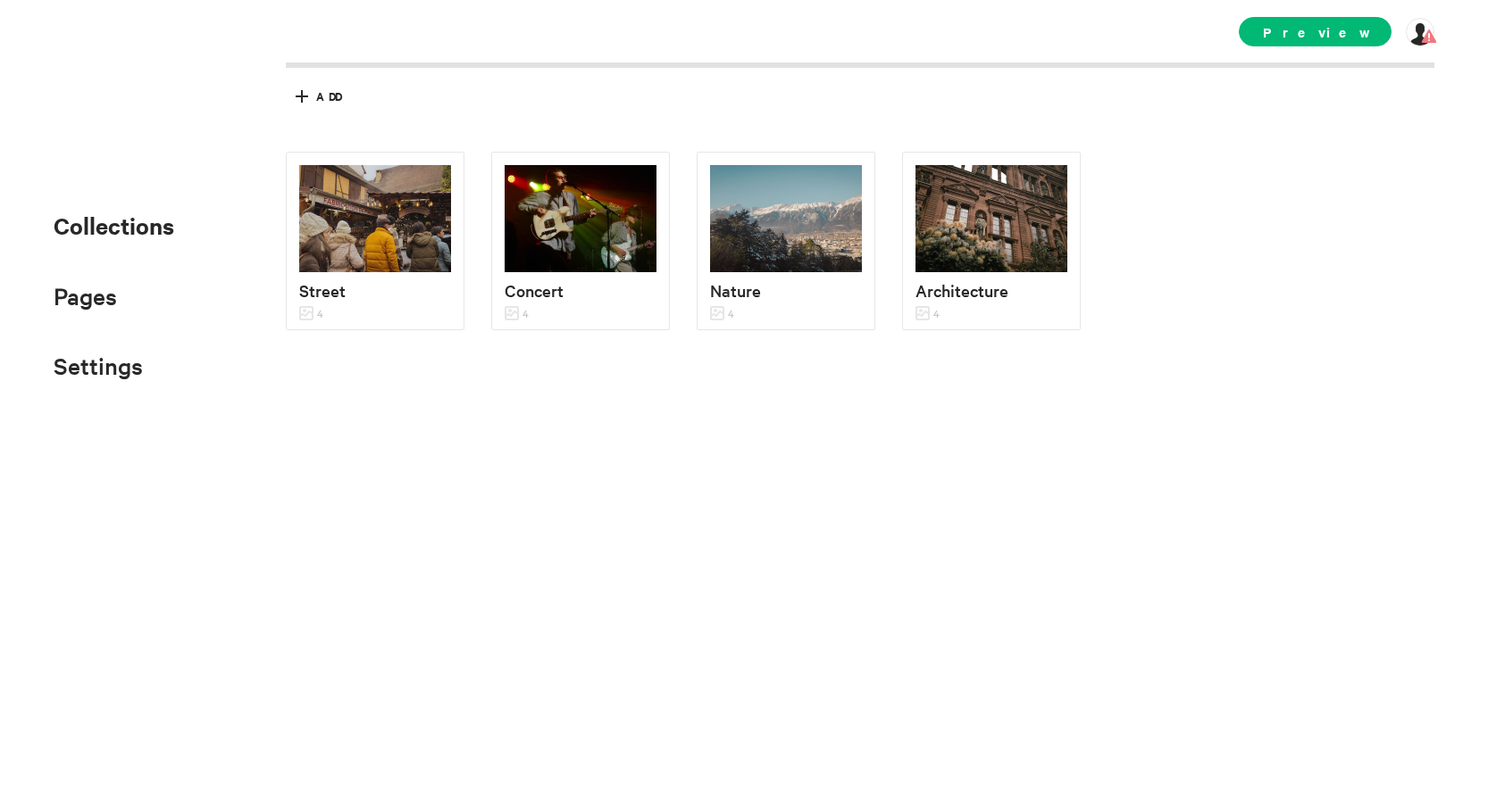
click at [142, 220] on span "Collections" at bounding box center [113, 225] width 121 height 31
click at [142, 227] on span "Collections" at bounding box center [113, 225] width 121 height 31
click at [827, 217] on img at bounding box center [786, 218] width 152 height 107
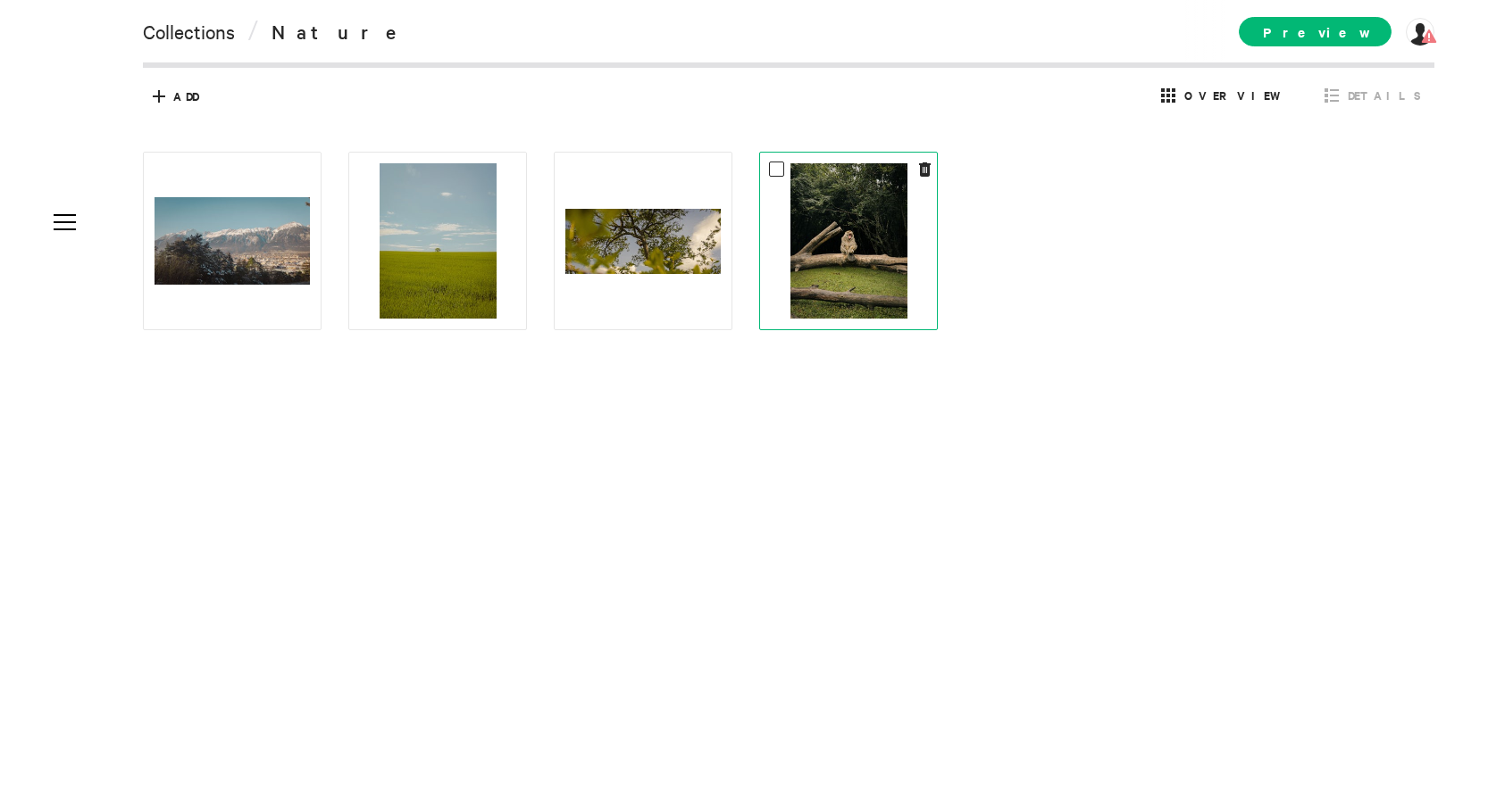
click at [903, 251] on img at bounding box center [849, 241] width 117 height 156
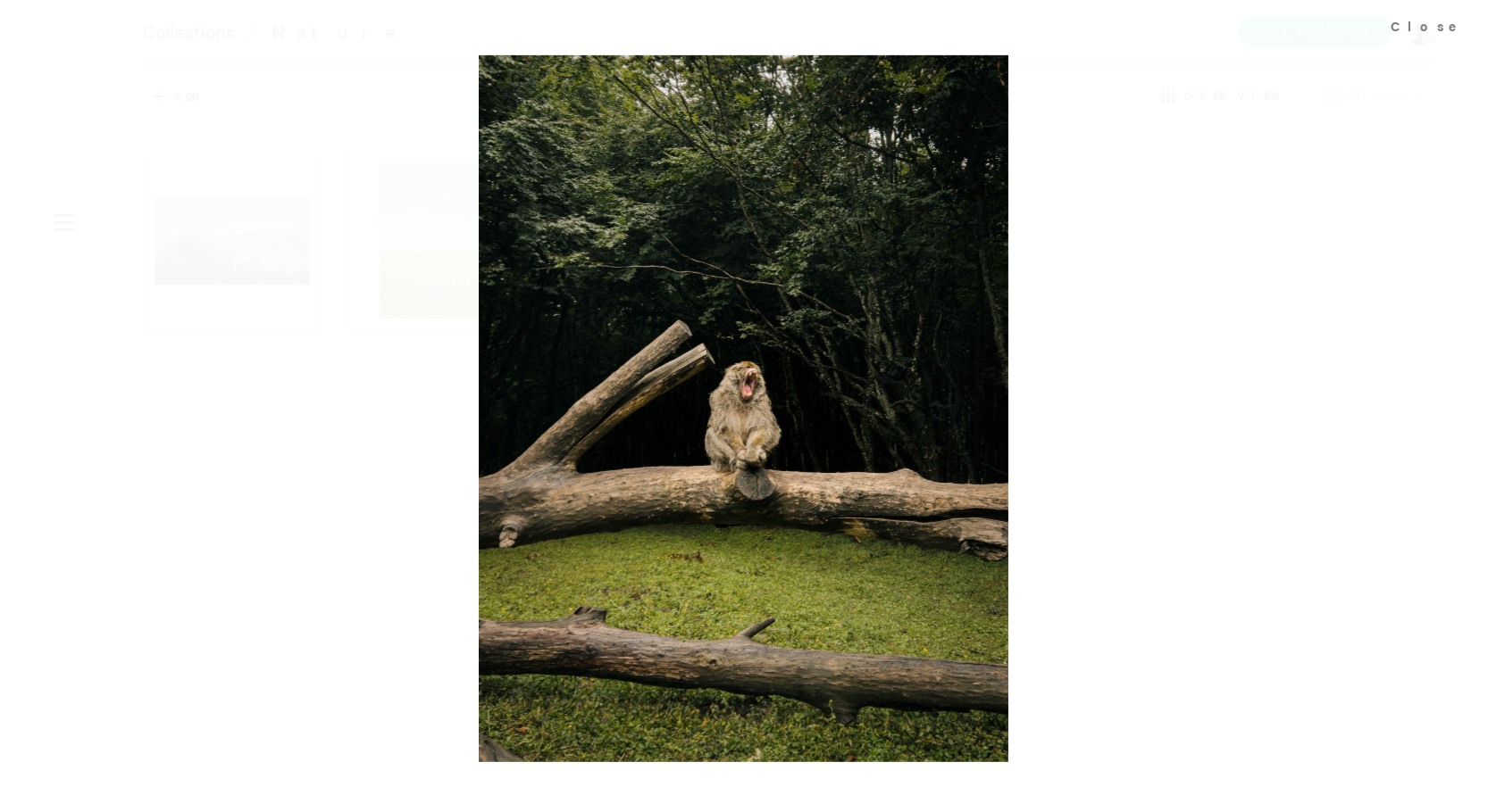
click at [1052, 245] on div at bounding box center [744, 406] width 1488 height 812
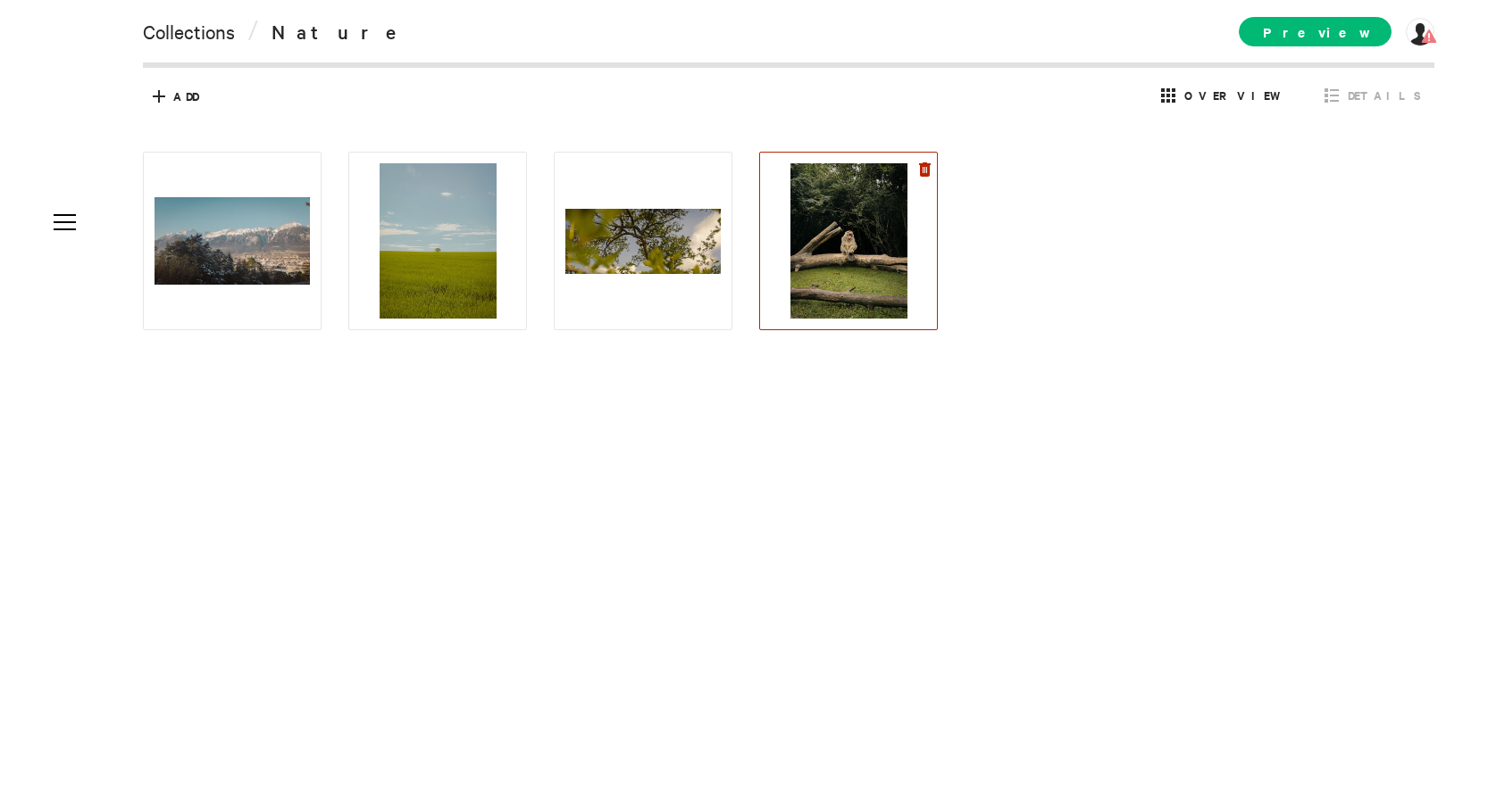
click at [925, 166] on icon at bounding box center [925, 169] width 11 height 14
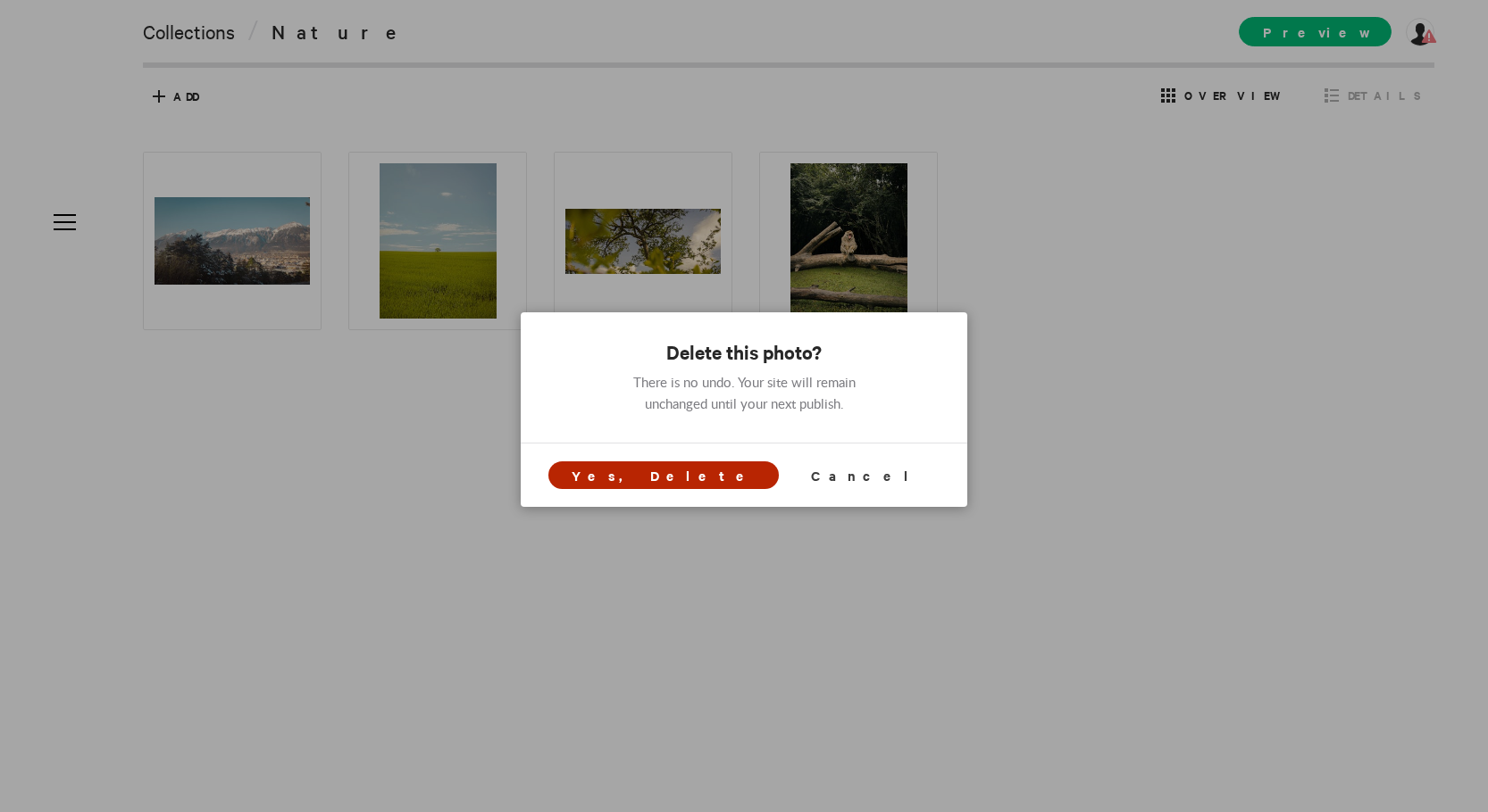
click at [714, 484] on span "Yes, Delete" at bounding box center [663, 475] width 231 height 28
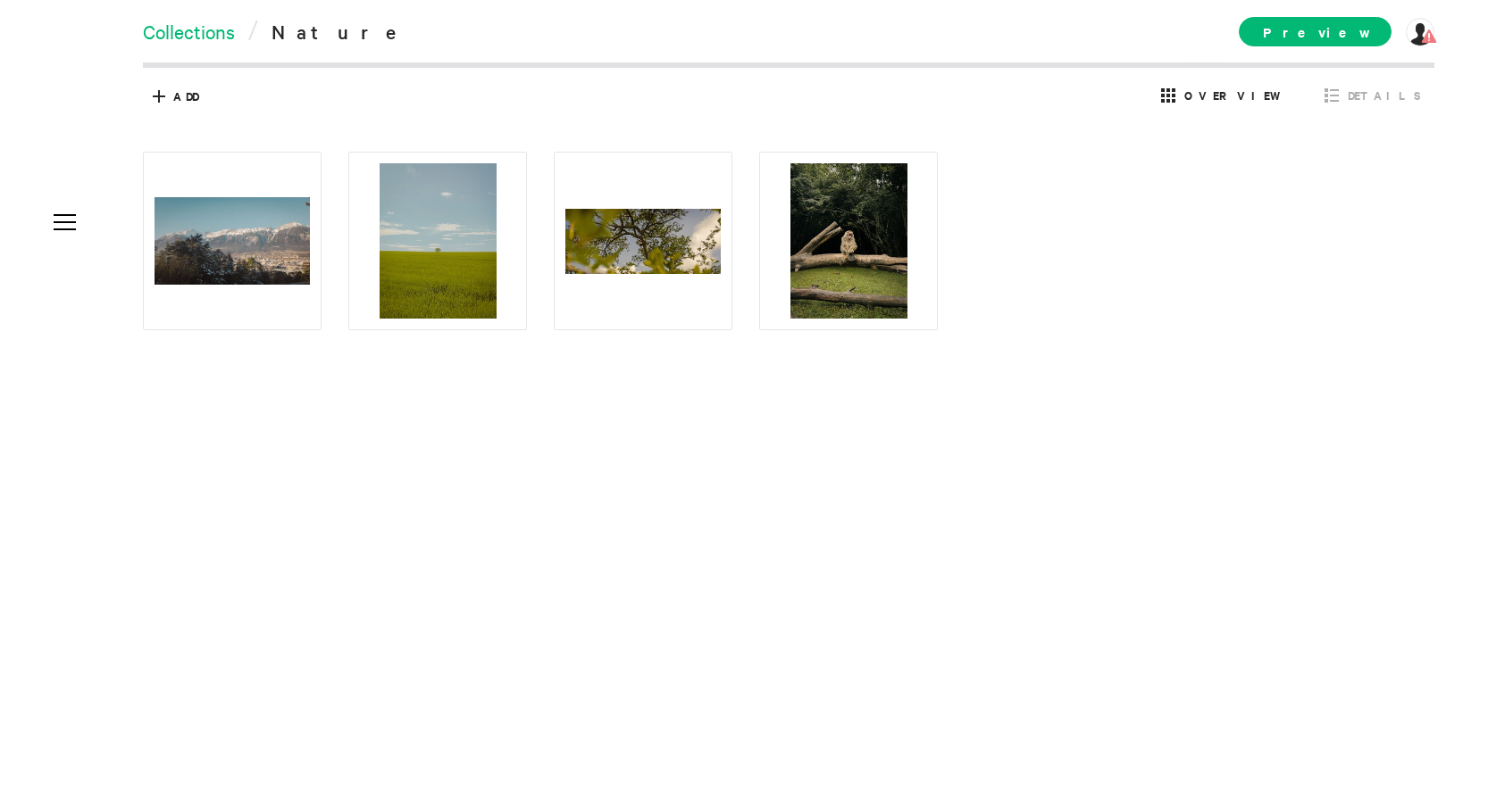
click at [207, 40] on link "Collections" at bounding box center [188, 31] width 92 height 25
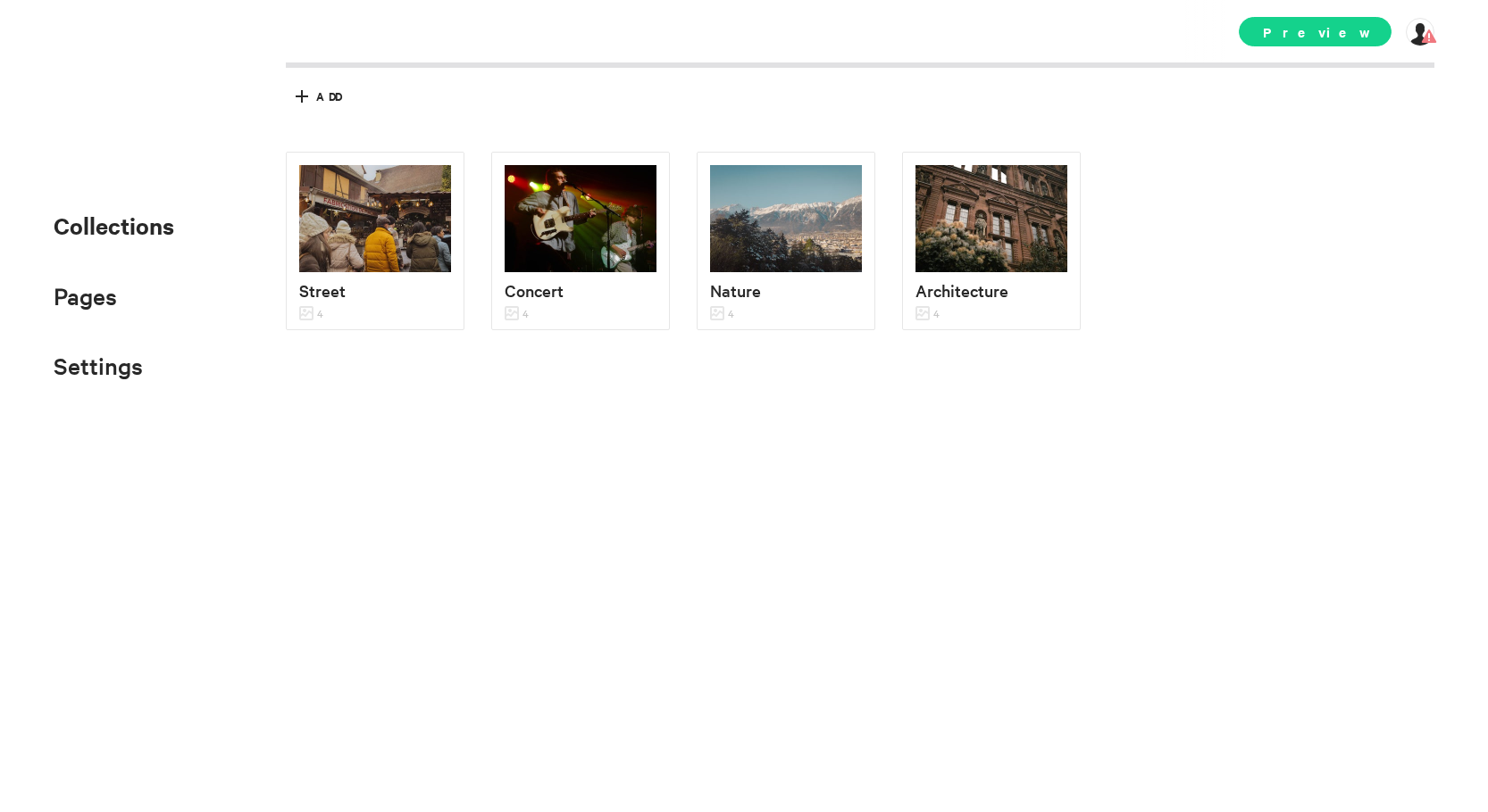
click at [1315, 40] on span "Preview" at bounding box center [1315, 31] width 153 height 29
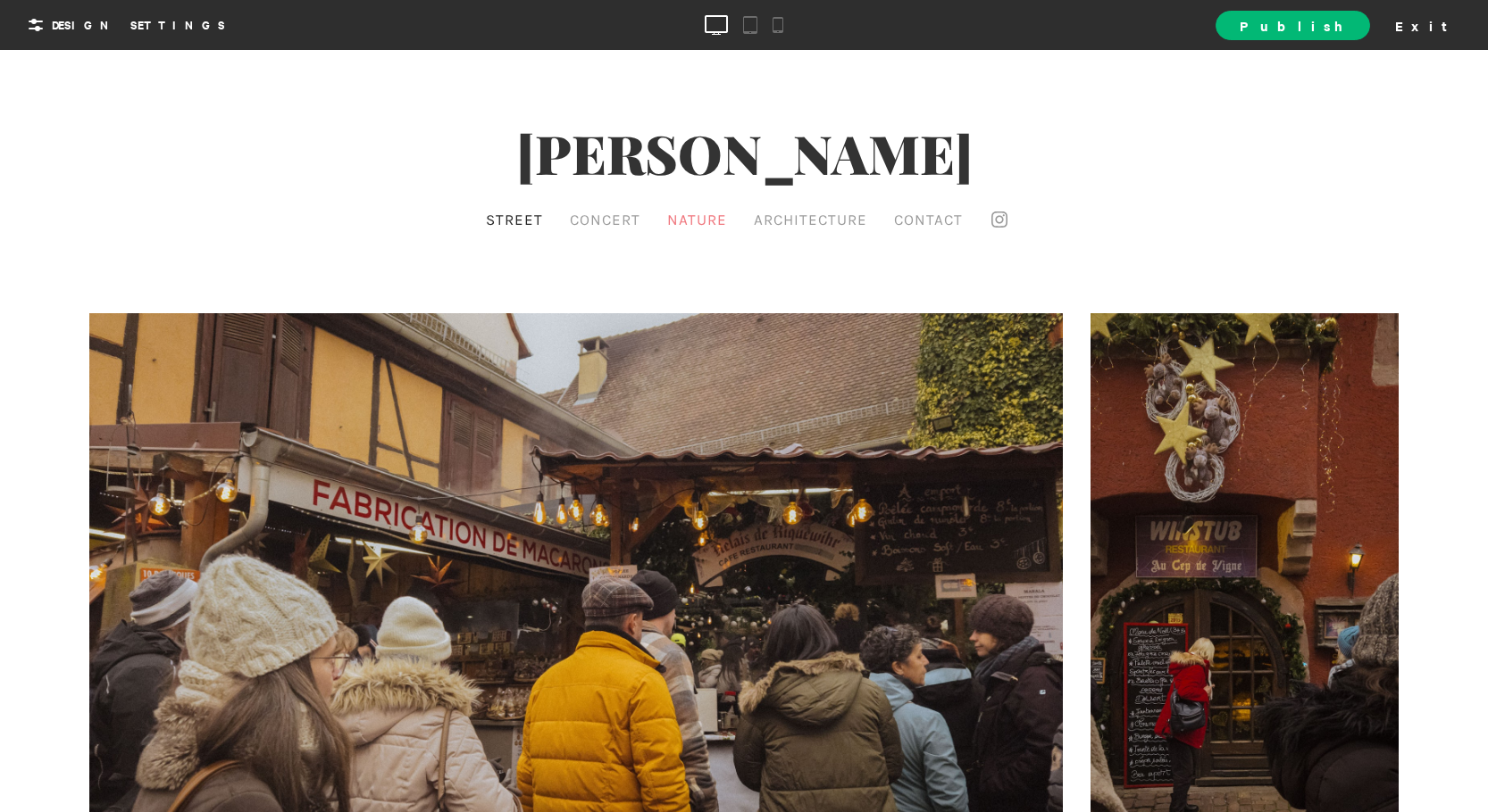
click at [702, 220] on span "Nature" at bounding box center [696, 219] width 60 height 18
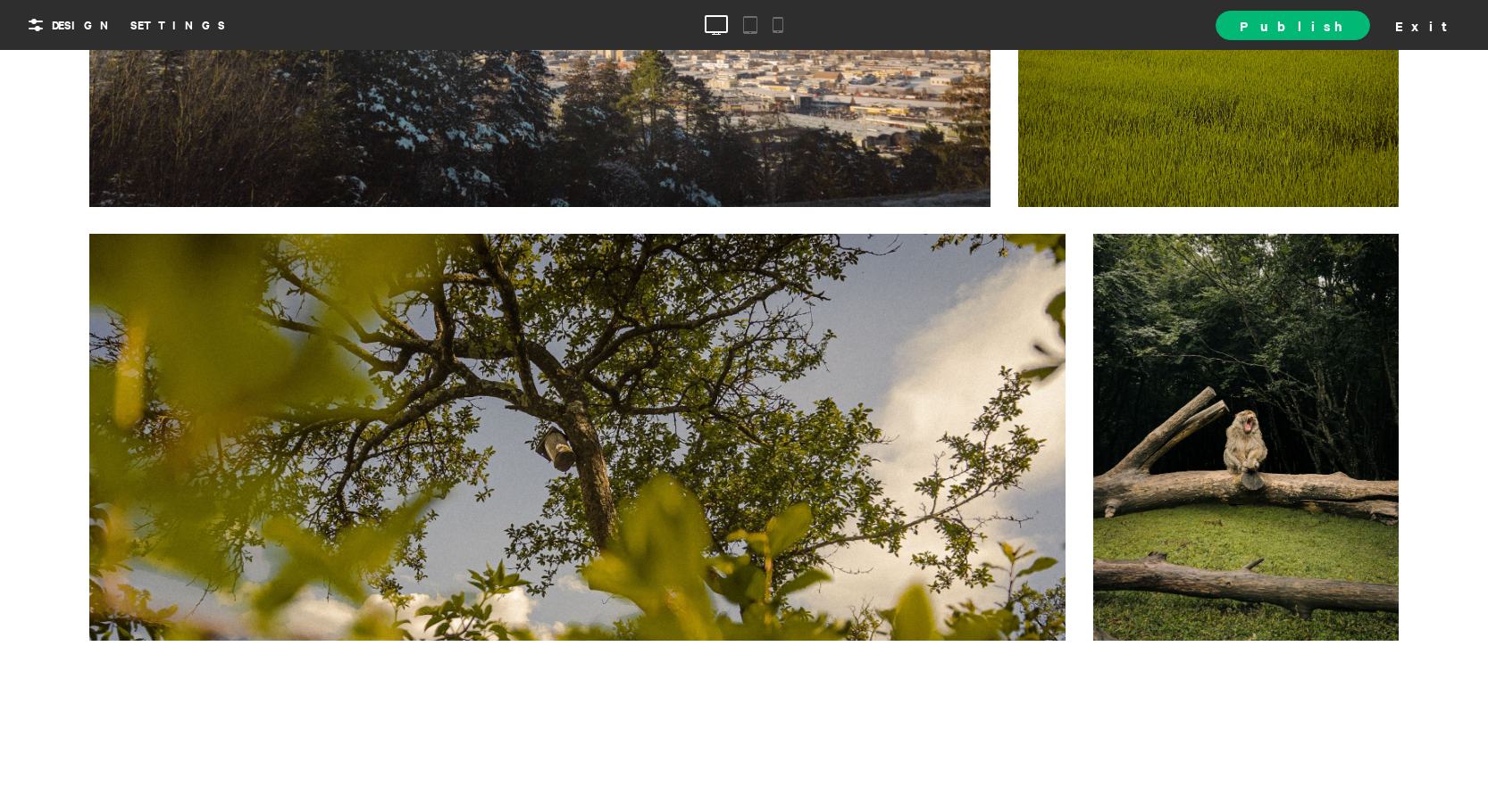
scroll to position [625, 0]
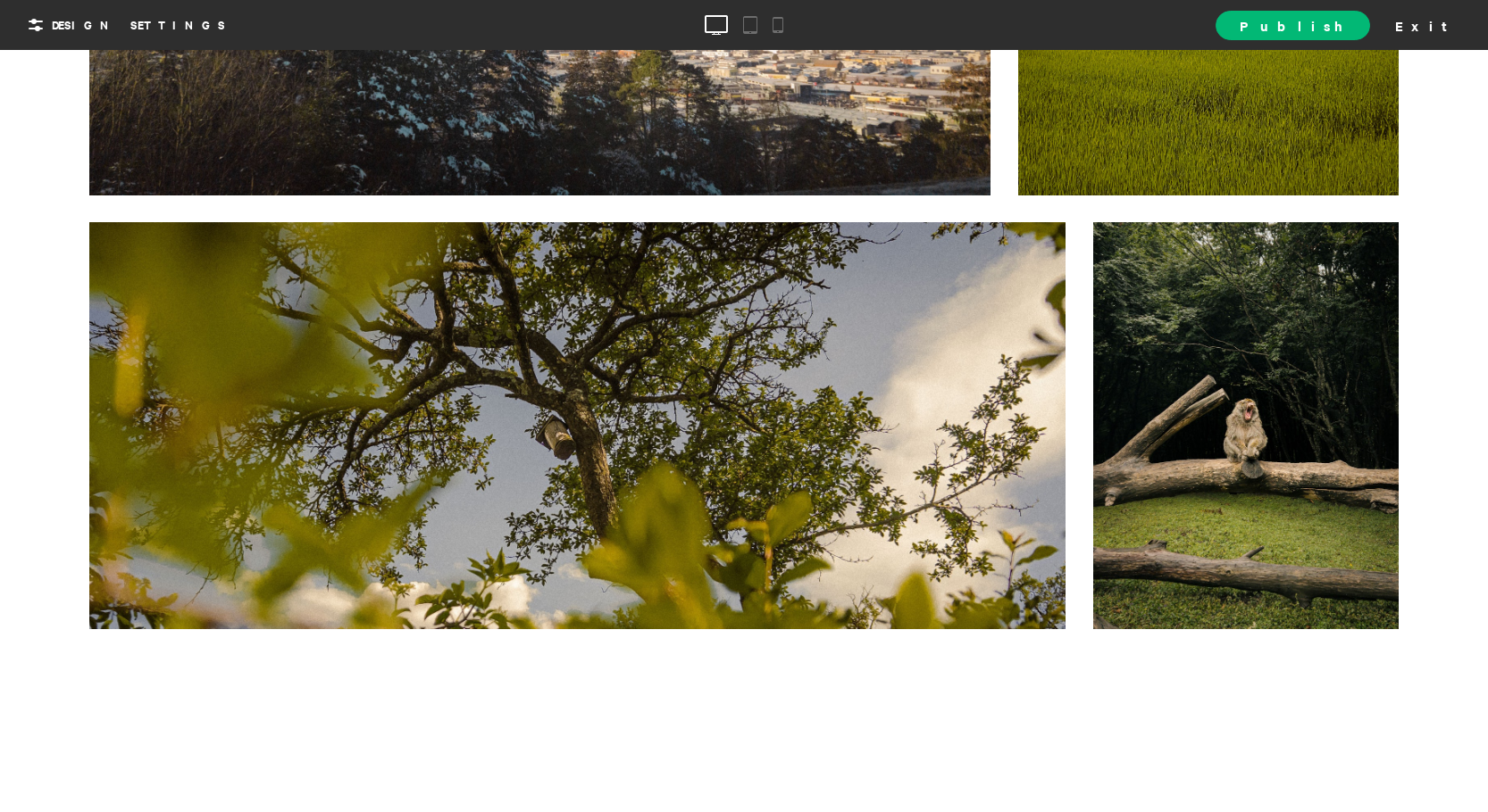
click at [1278, 348] on div at bounding box center [1247, 425] width 306 height 407
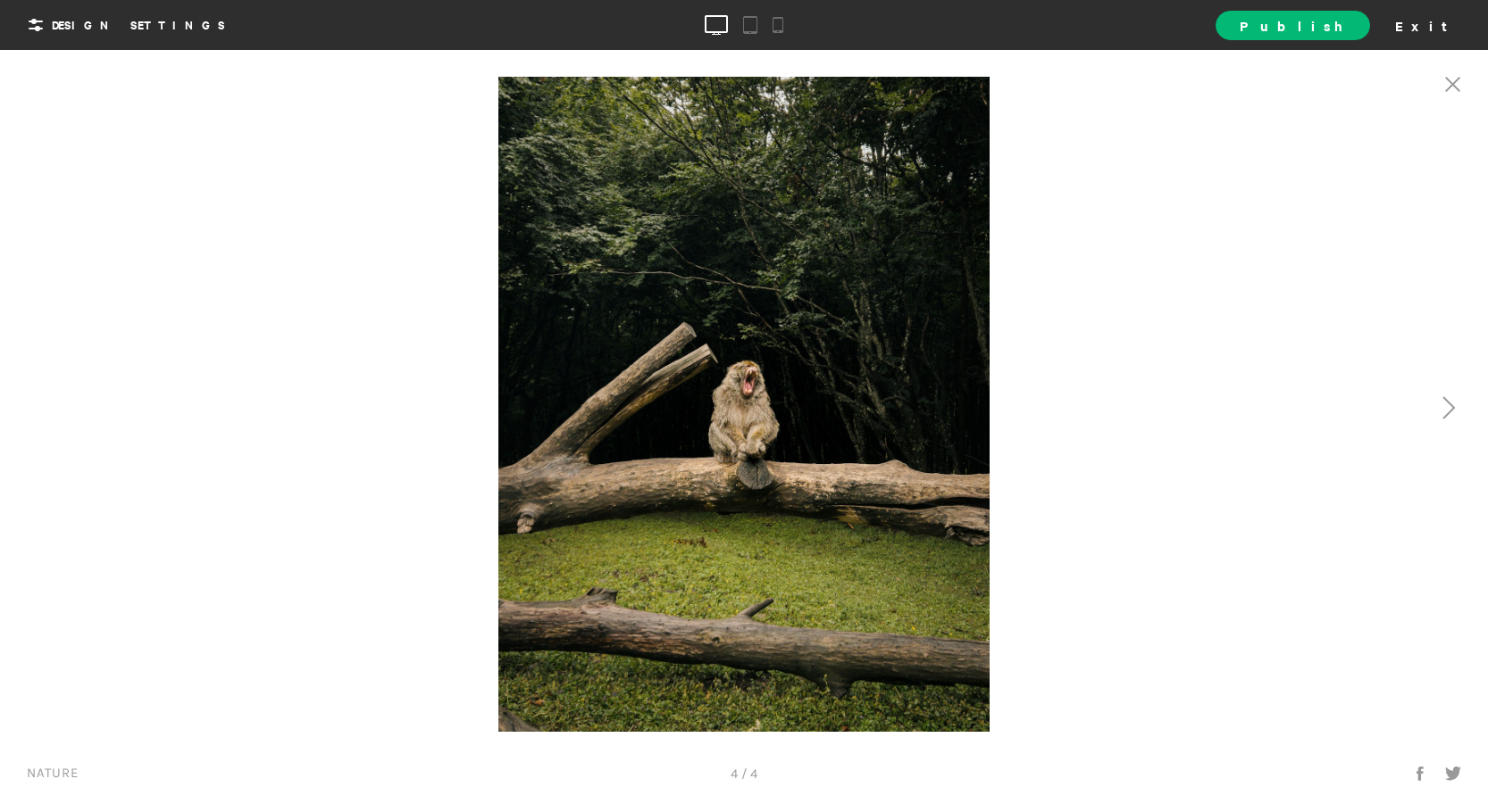
click at [1256, 339] on div at bounding box center [1116, 405] width 744 height 655
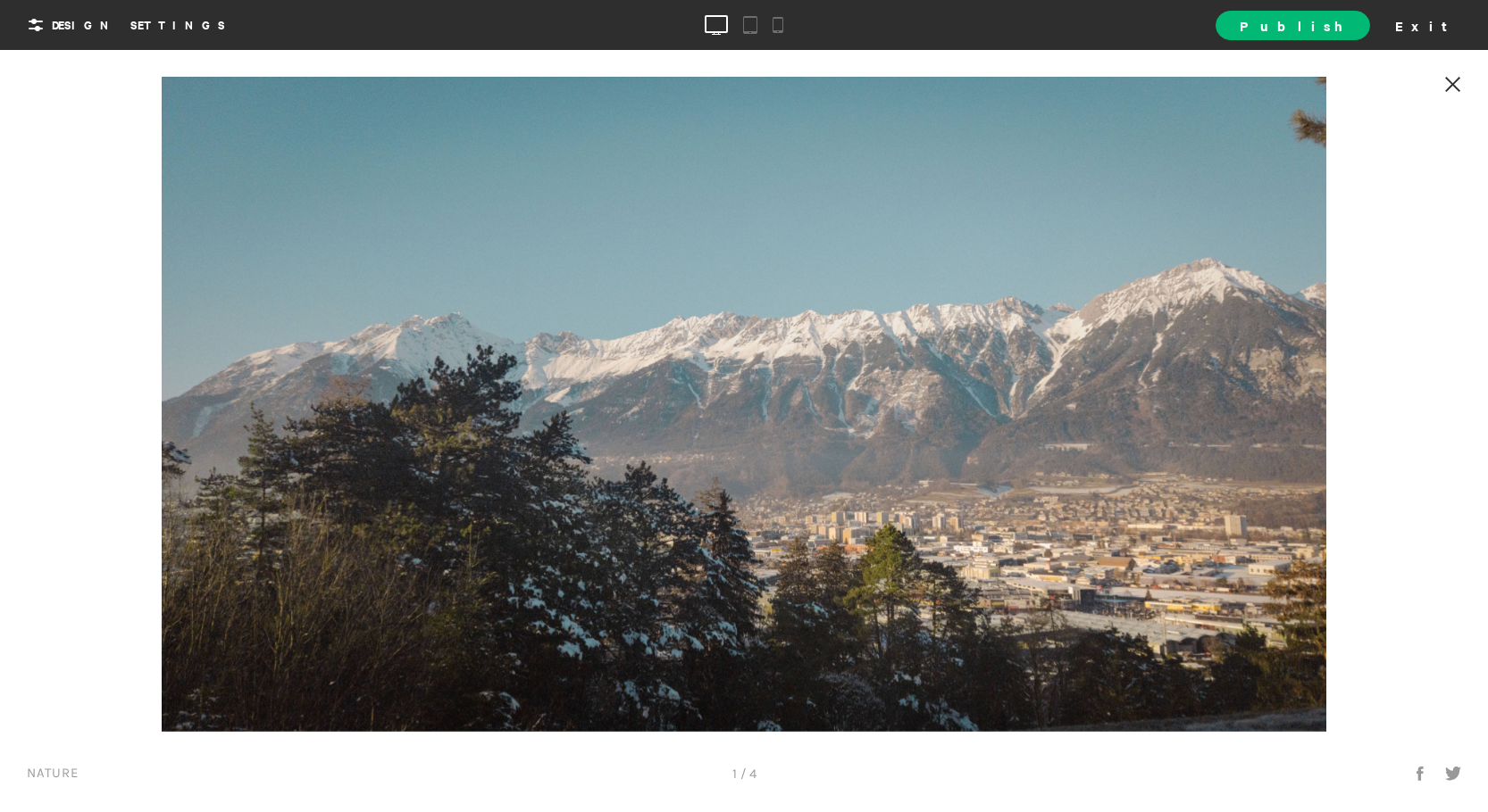
click at [1451, 90] on icon at bounding box center [1453, 85] width 16 height 15
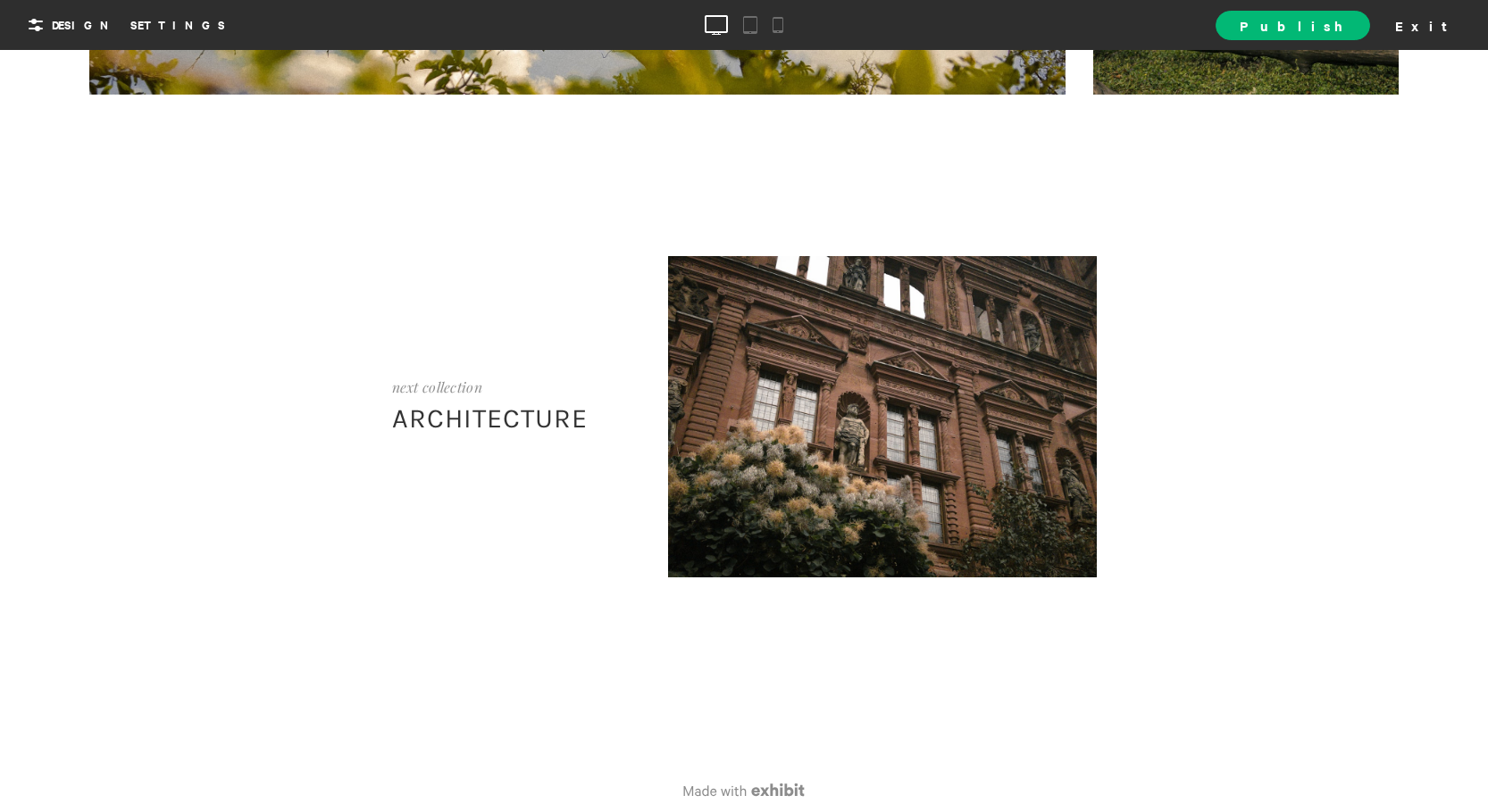
scroll to position [1161, 0]
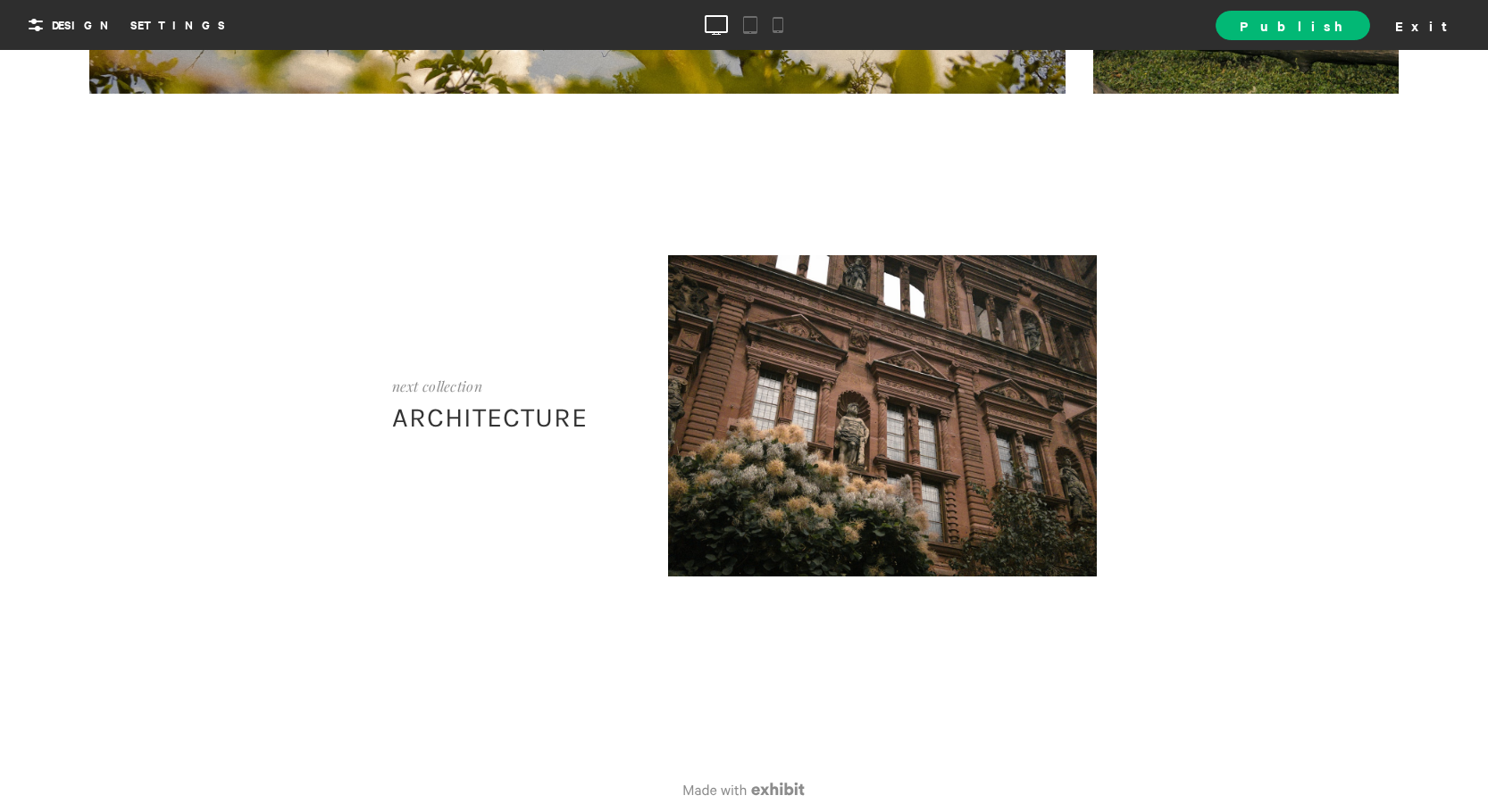
click at [595, 409] on div "next collection Architecture" at bounding box center [744, 497] width 1488 height 482
click at [754, 397] on div at bounding box center [882, 416] width 429 height 321
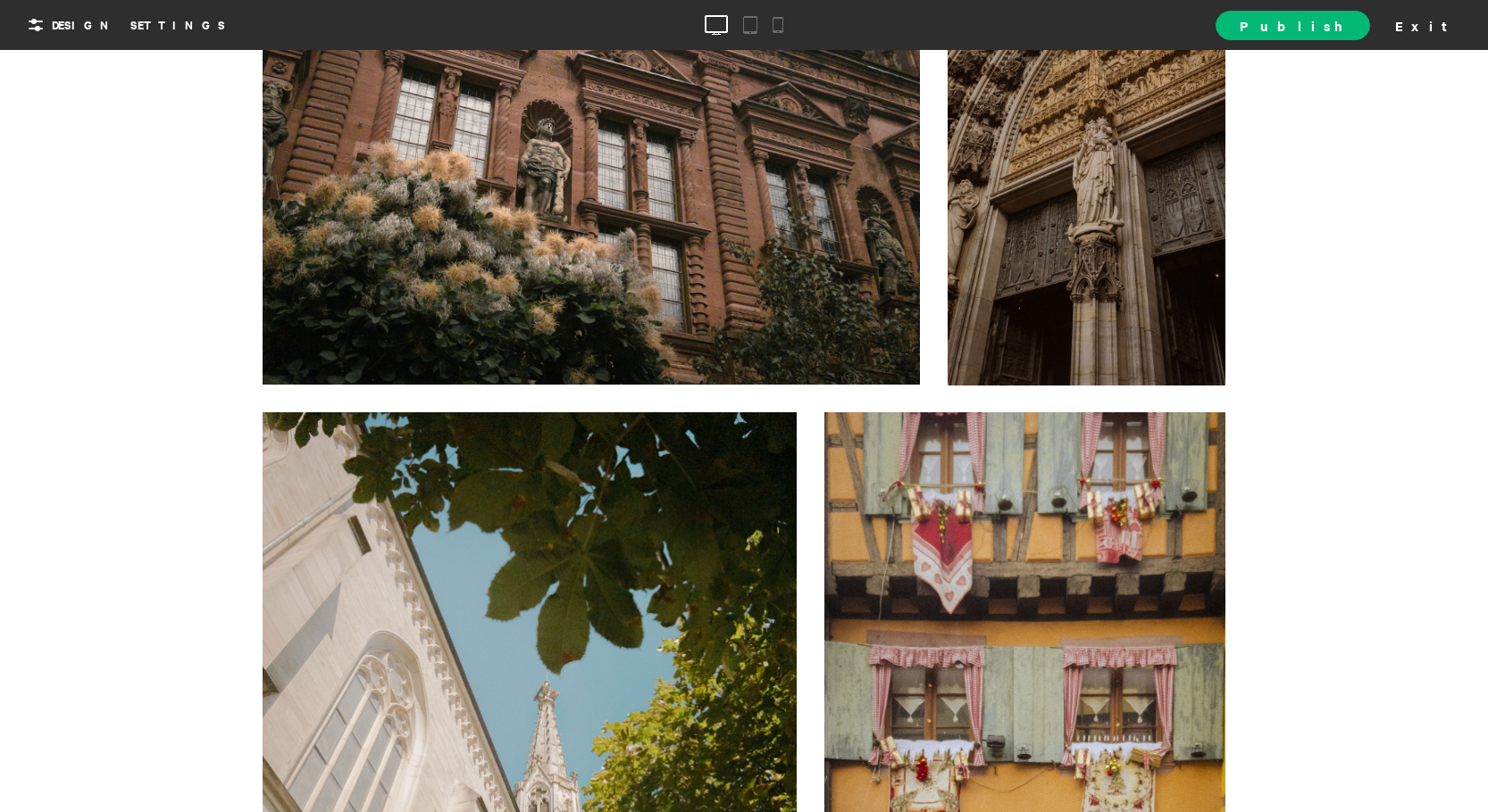
scroll to position [357, 0]
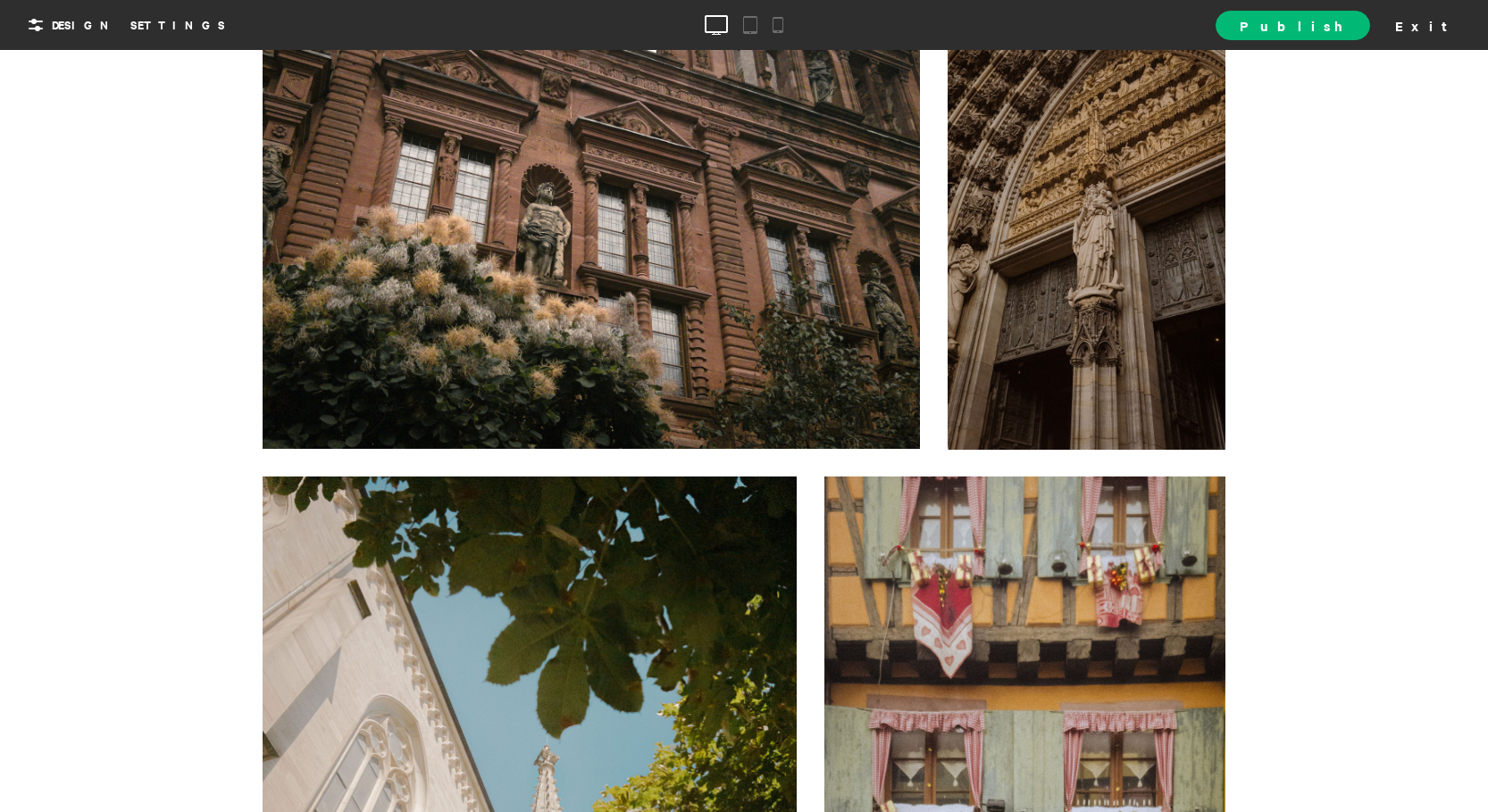
click at [1003, 337] on div at bounding box center [1086, 203] width 277 height 494
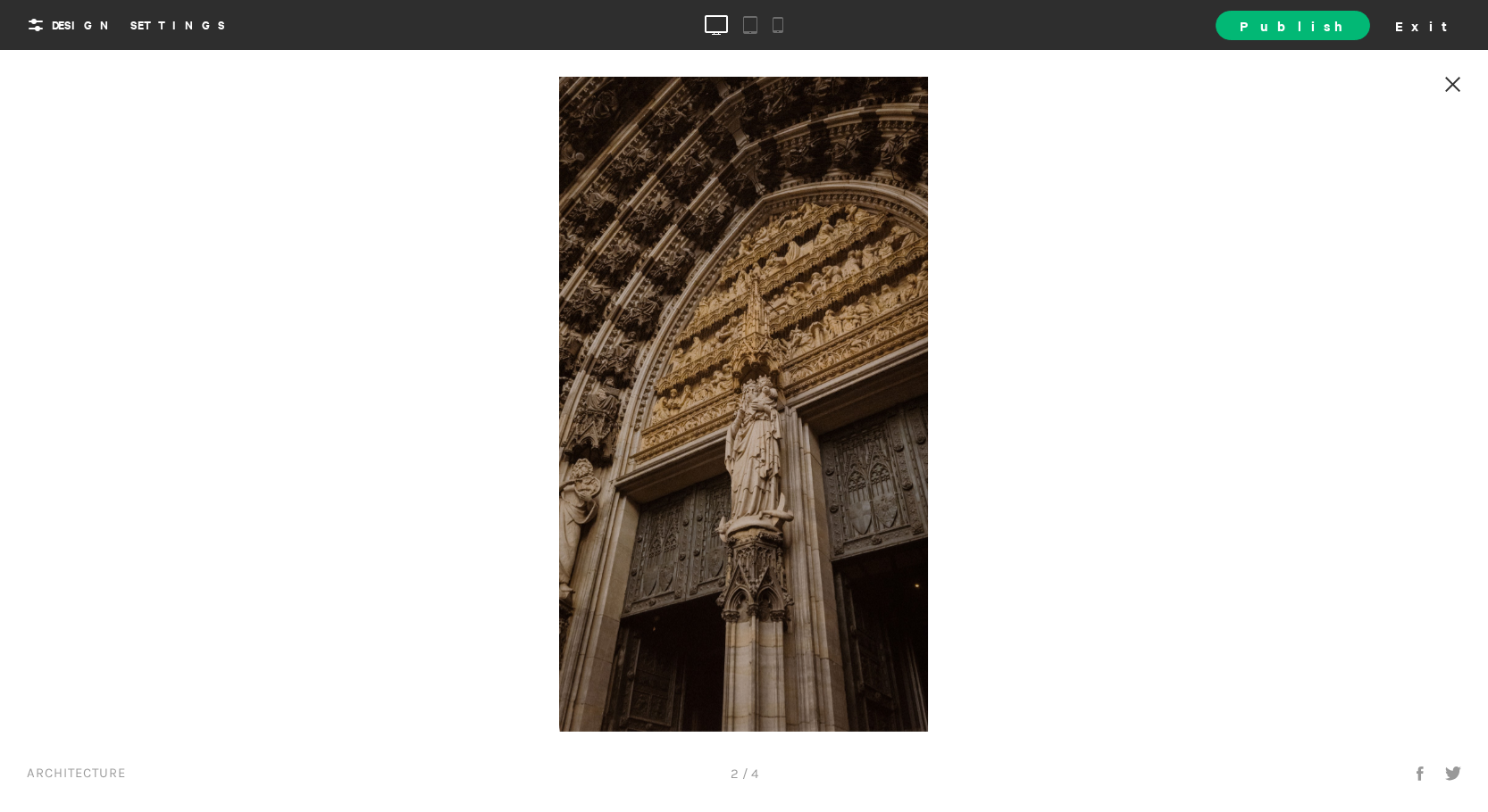
click at [1457, 83] on icon at bounding box center [1453, 85] width 16 height 15
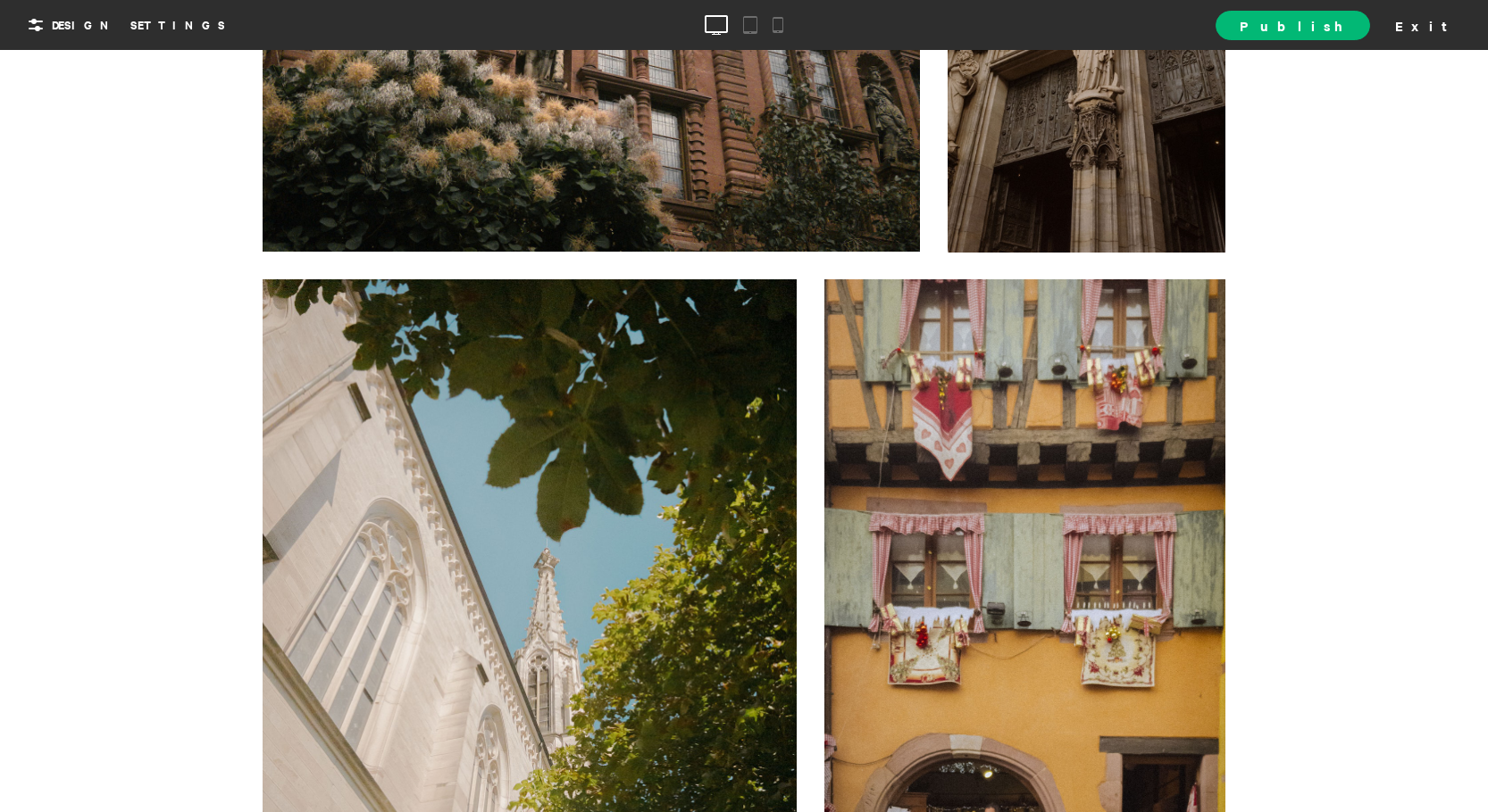
scroll to position [446, 0]
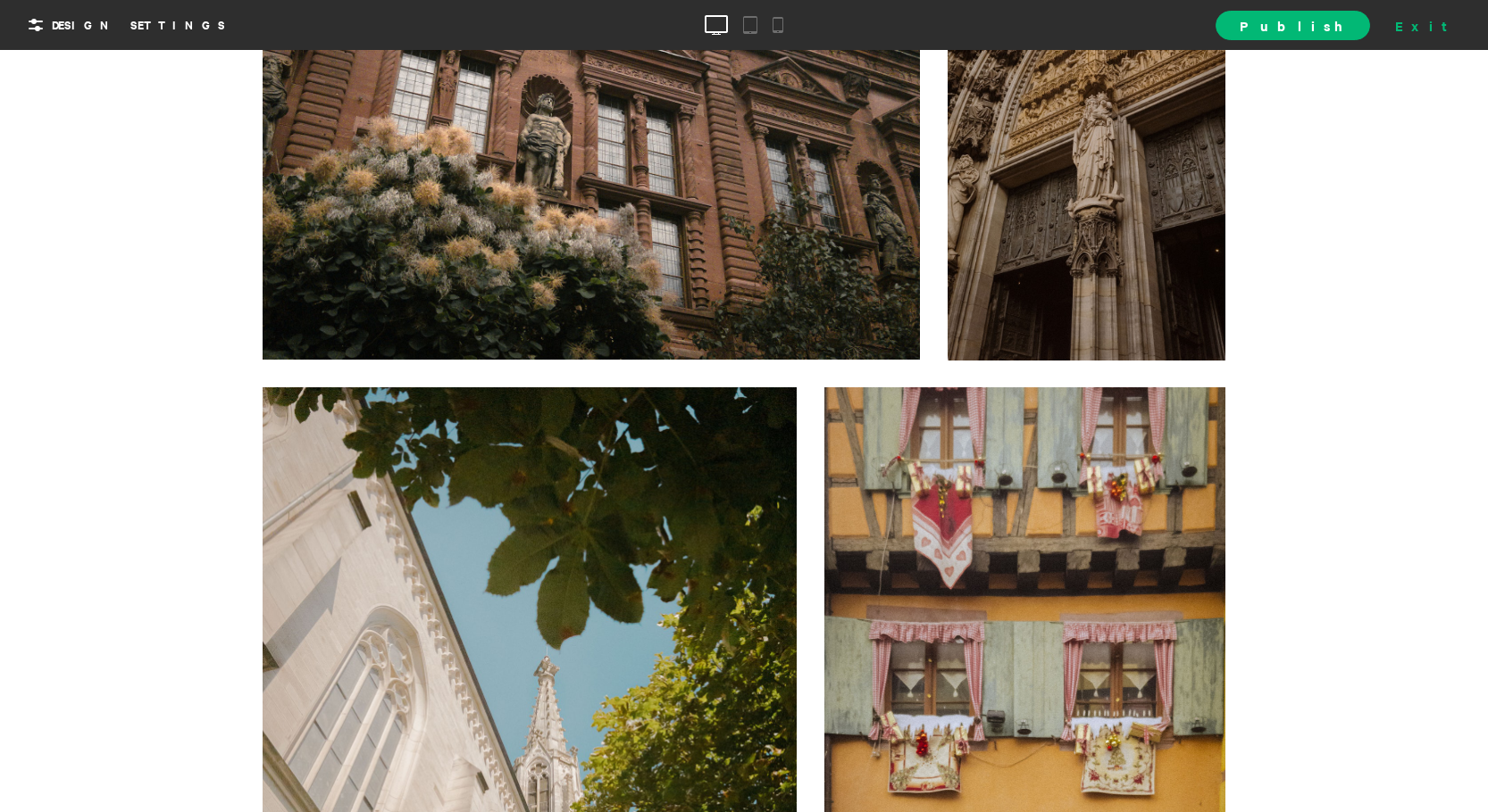
click at [1450, 30] on div "Exit" at bounding box center [1427, 25] width 79 height 27
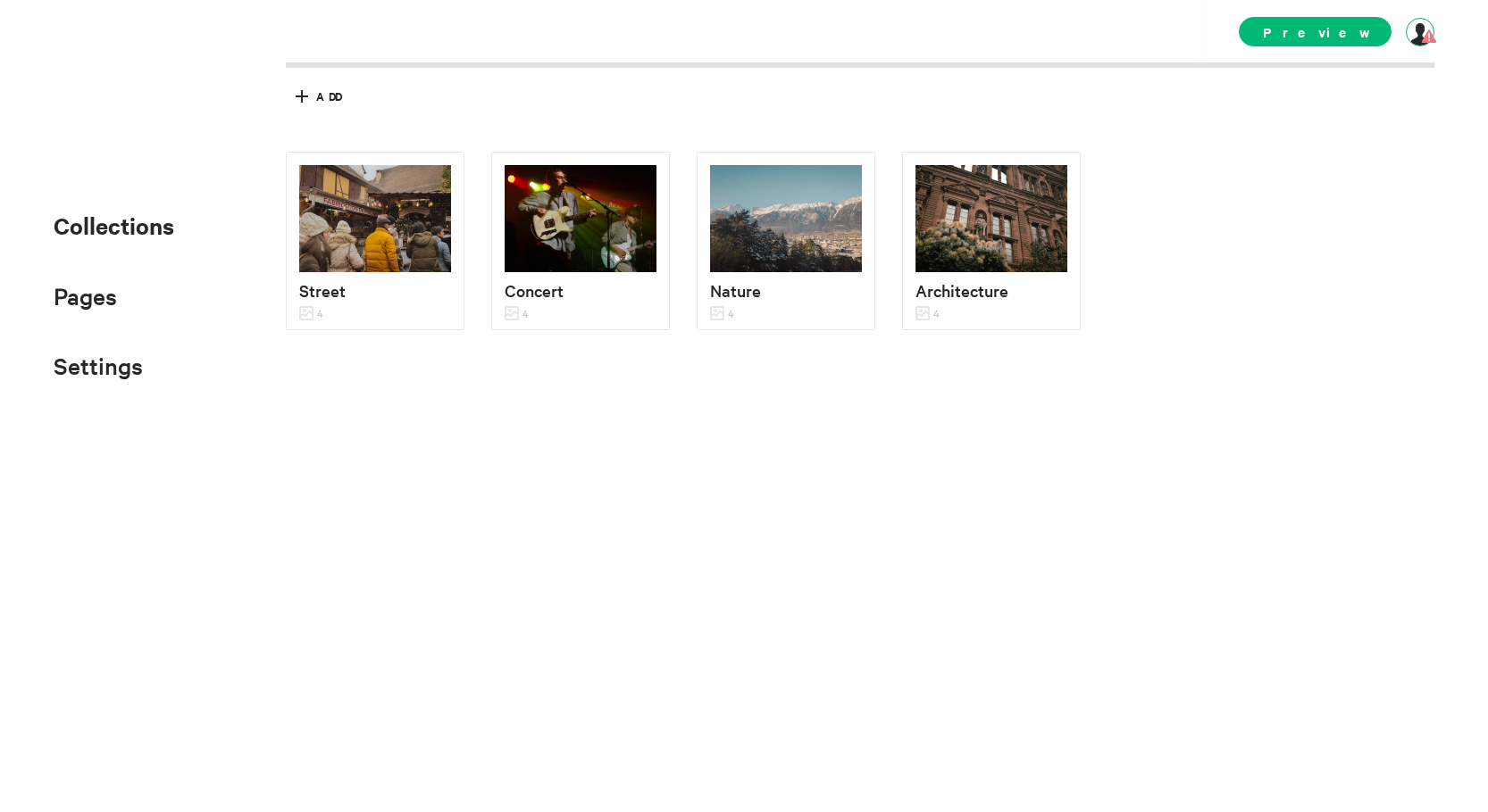
click at [1417, 33] on div at bounding box center [1421, 32] width 29 height 28
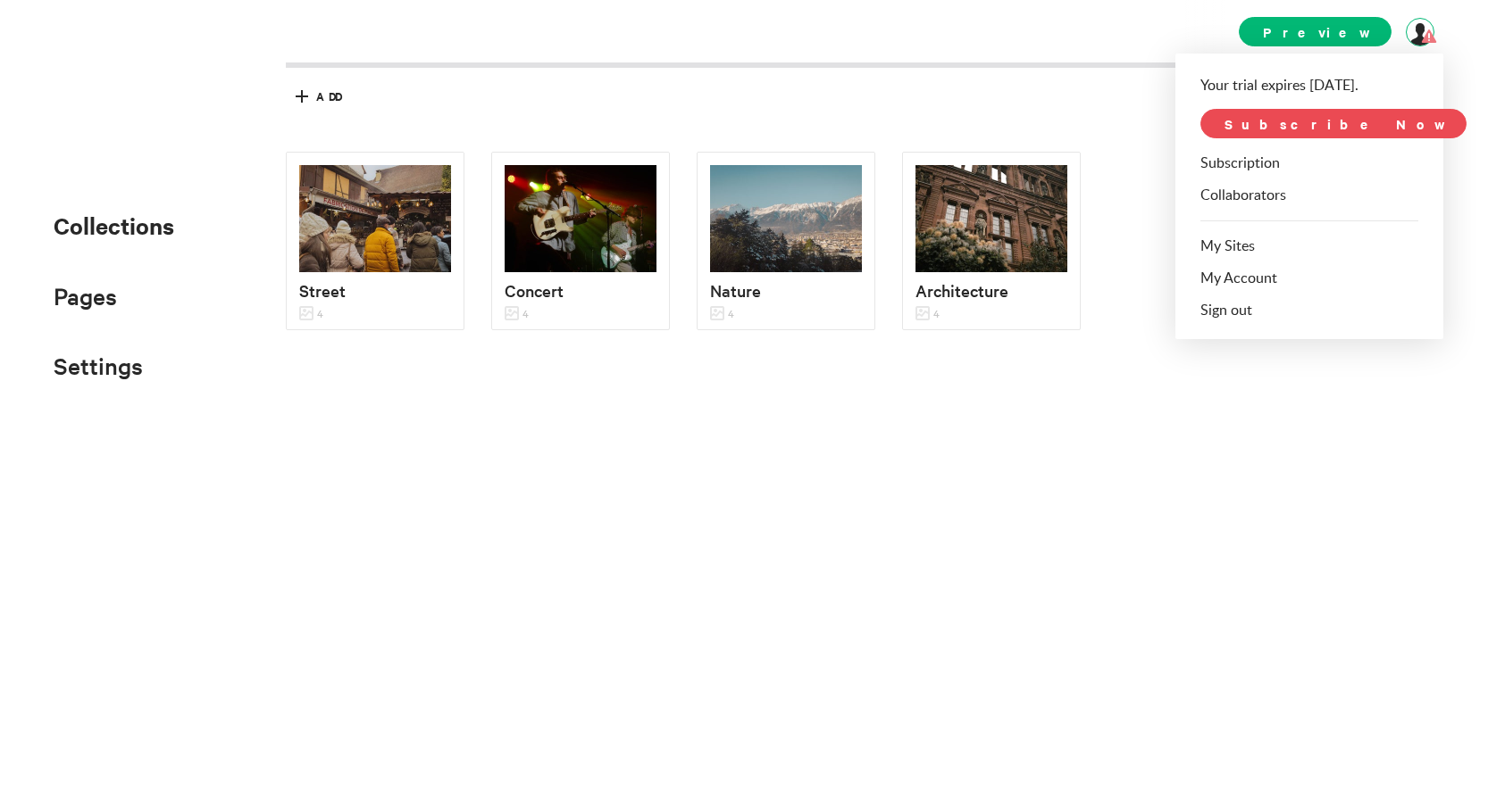
click at [1307, 117] on span "Subscribe Now" at bounding box center [1334, 123] width 266 height 29
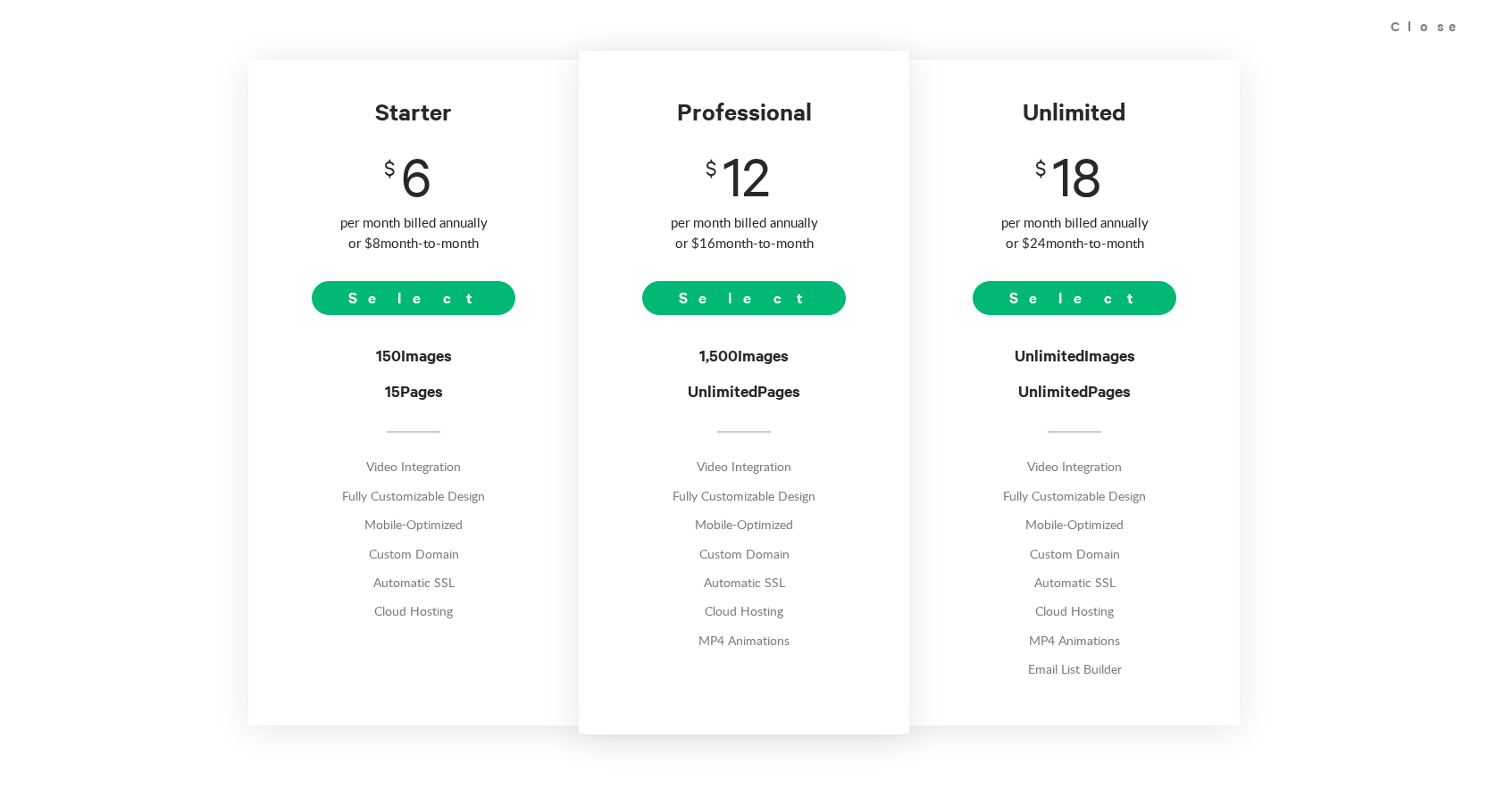
click at [476, 141] on div "Starter $ 6 per month billed annually or $ 8 month-to-month Select 150 Images 1…" at bounding box center [413, 392] width 331 height 665
click at [1455, 26] on div "Close" at bounding box center [1431, 26] width 116 height 51
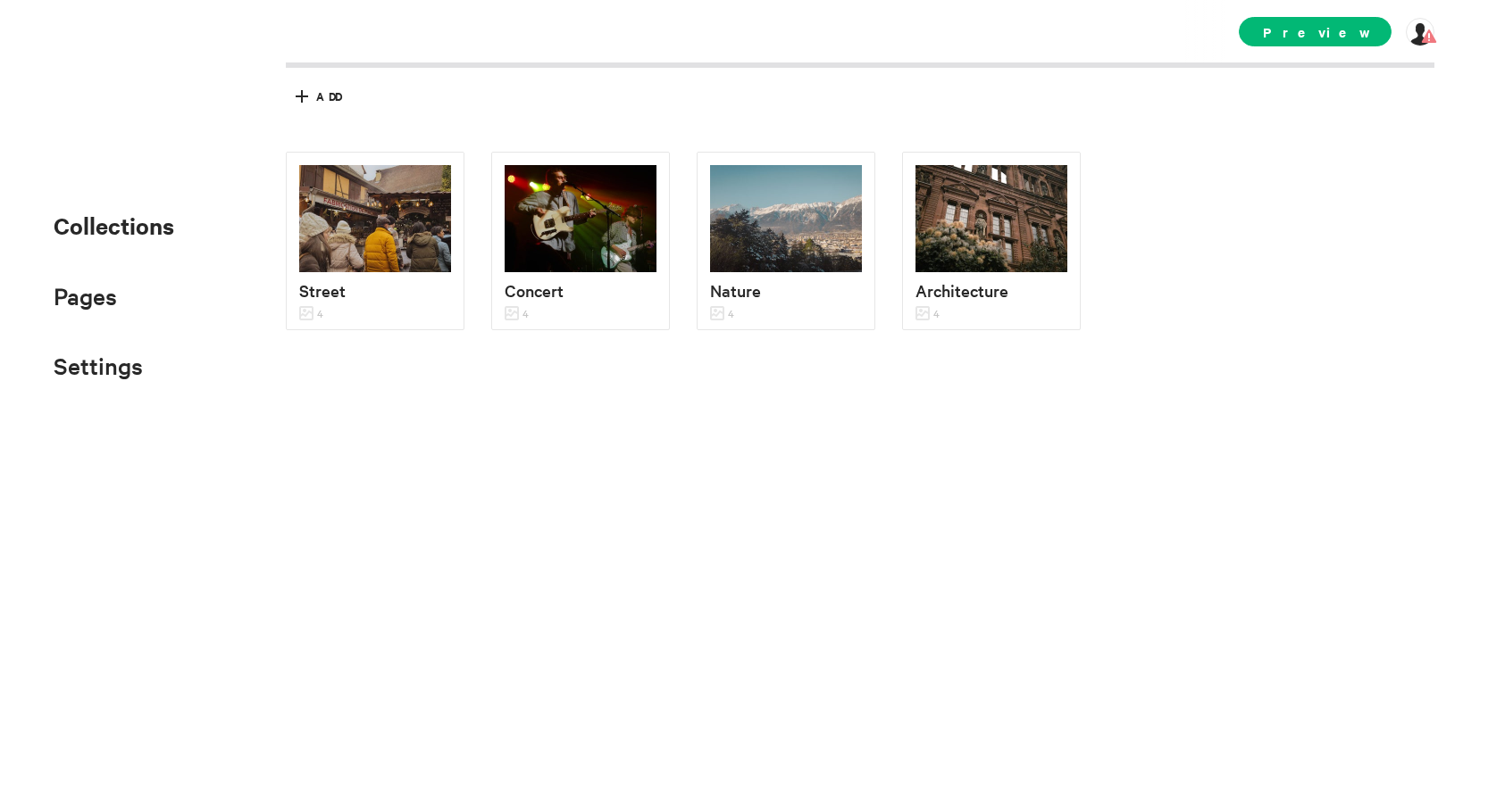
click at [1251, 261] on div "Street 4 Concert 4 Nature 4 Architecture 4" at bounding box center [873, 344] width 1175 height 384
click at [1417, 38] on div at bounding box center [1421, 32] width 29 height 28
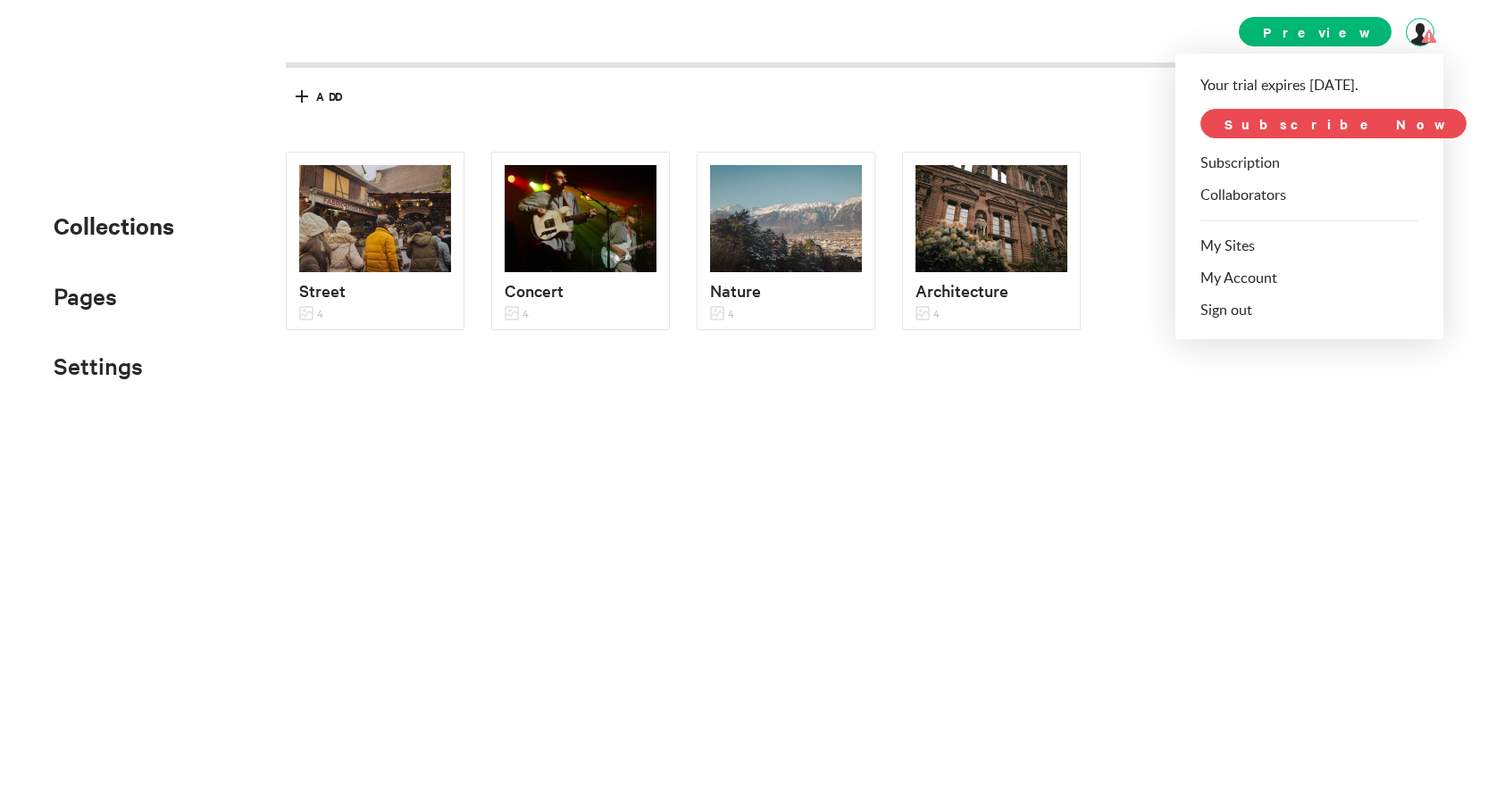
click at [1327, 119] on span "Subscribe Now" at bounding box center [1334, 123] width 266 height 29
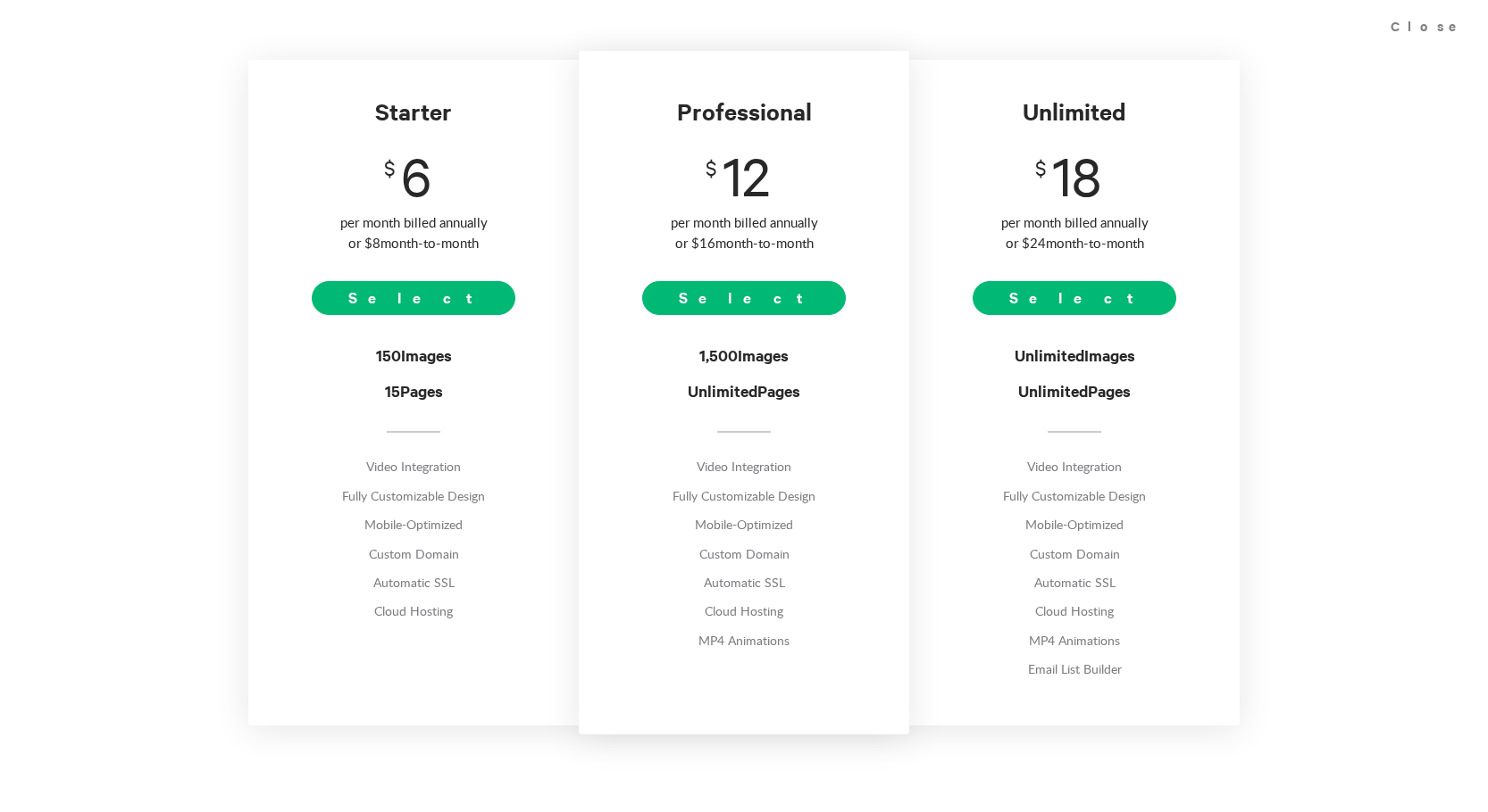
click at [1248, 368] on div "Starter $ 6 per month billed annually or $ 8 month-to-month Select 150 Images 1…" at bounding box center [744, 392] width 1488 height 665
click at [1444, 24] on div "Close" at bounding box center [1431, 26] width 116 height 51
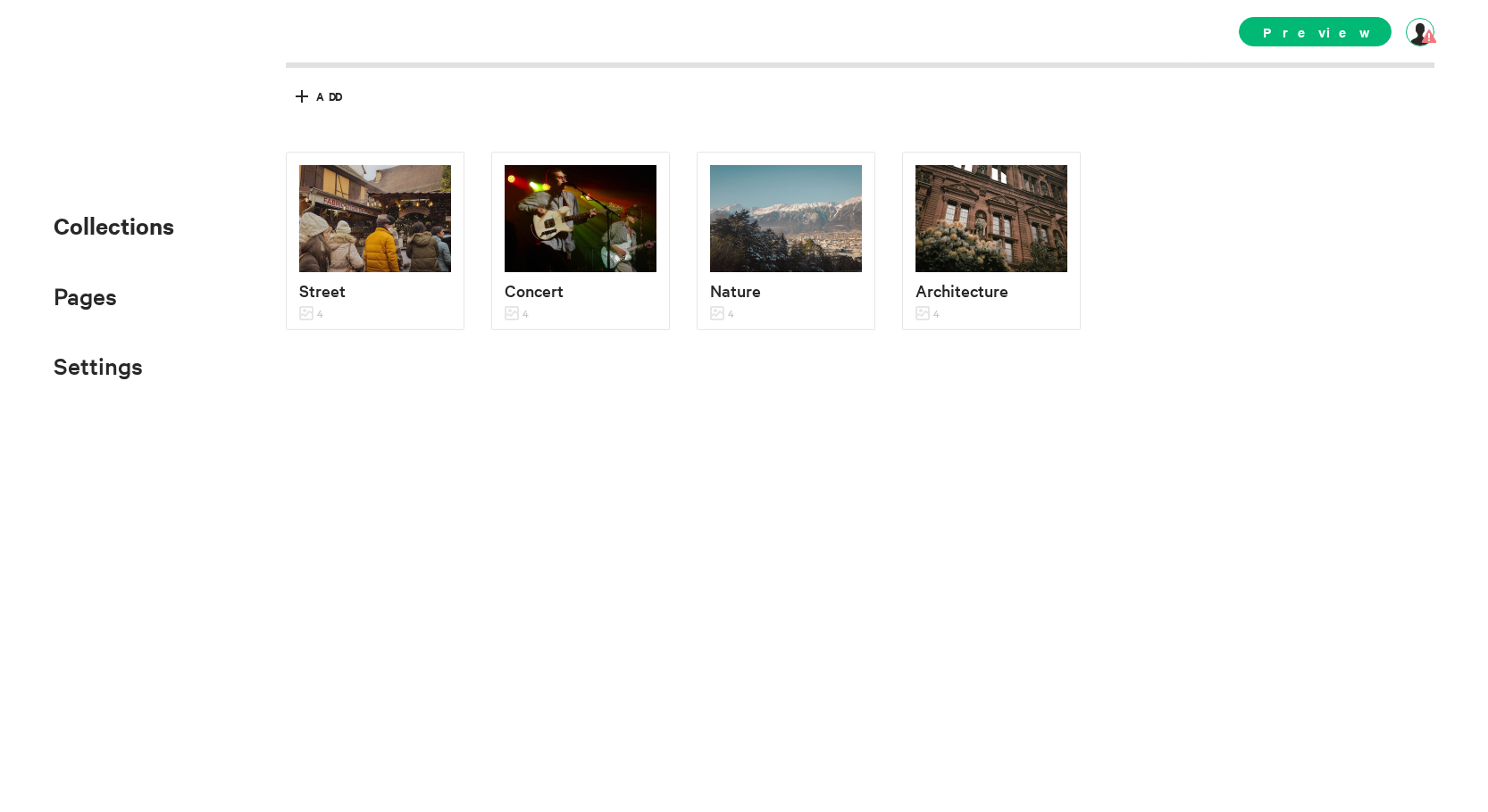
click at [1421, 44] on div at bounding box center [1421, 32] width 29 height 28
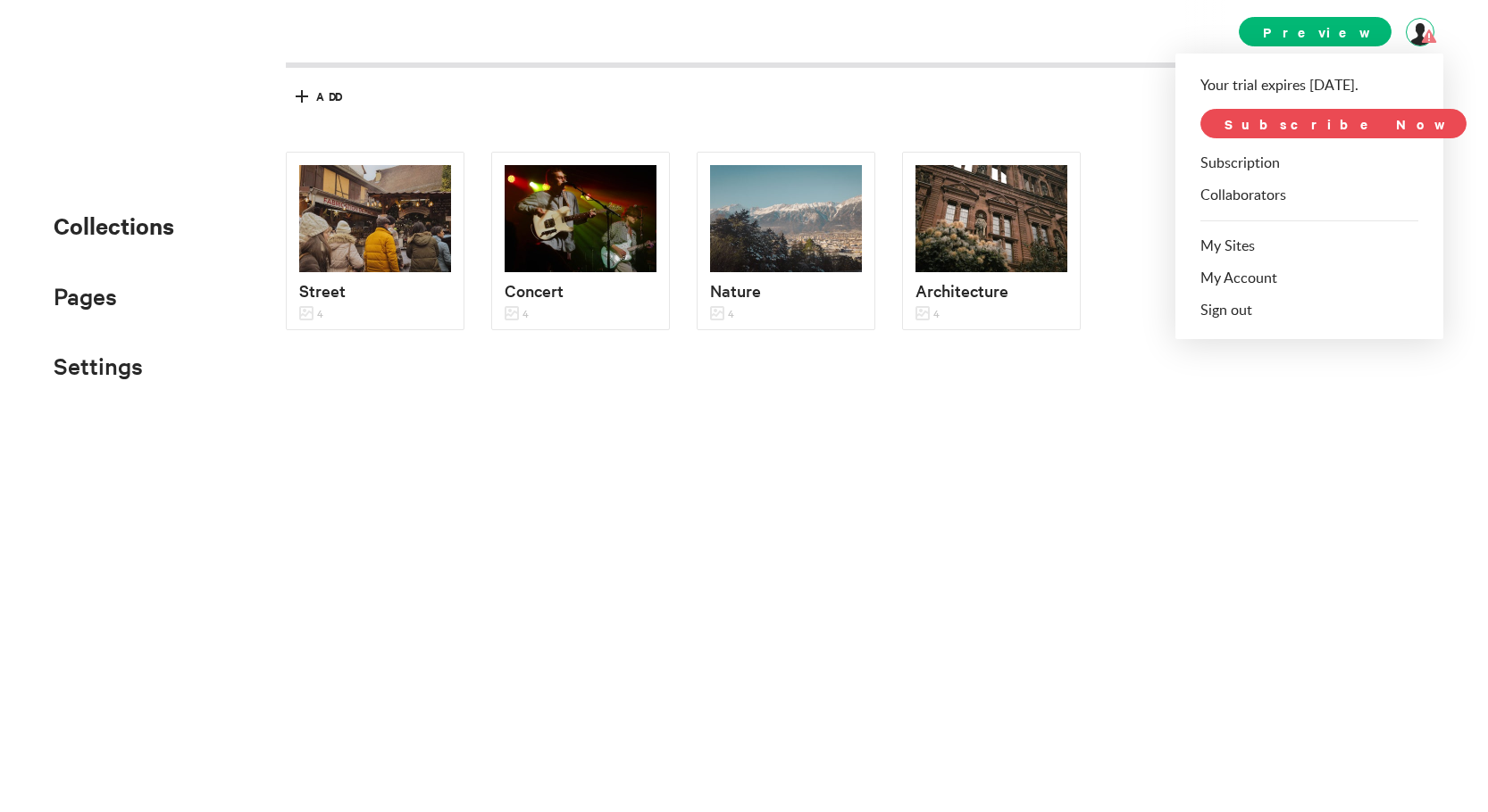
click at [1337, 119] on span "Subscribe Now" at bounding box center [1334, 123] width 266 height 29
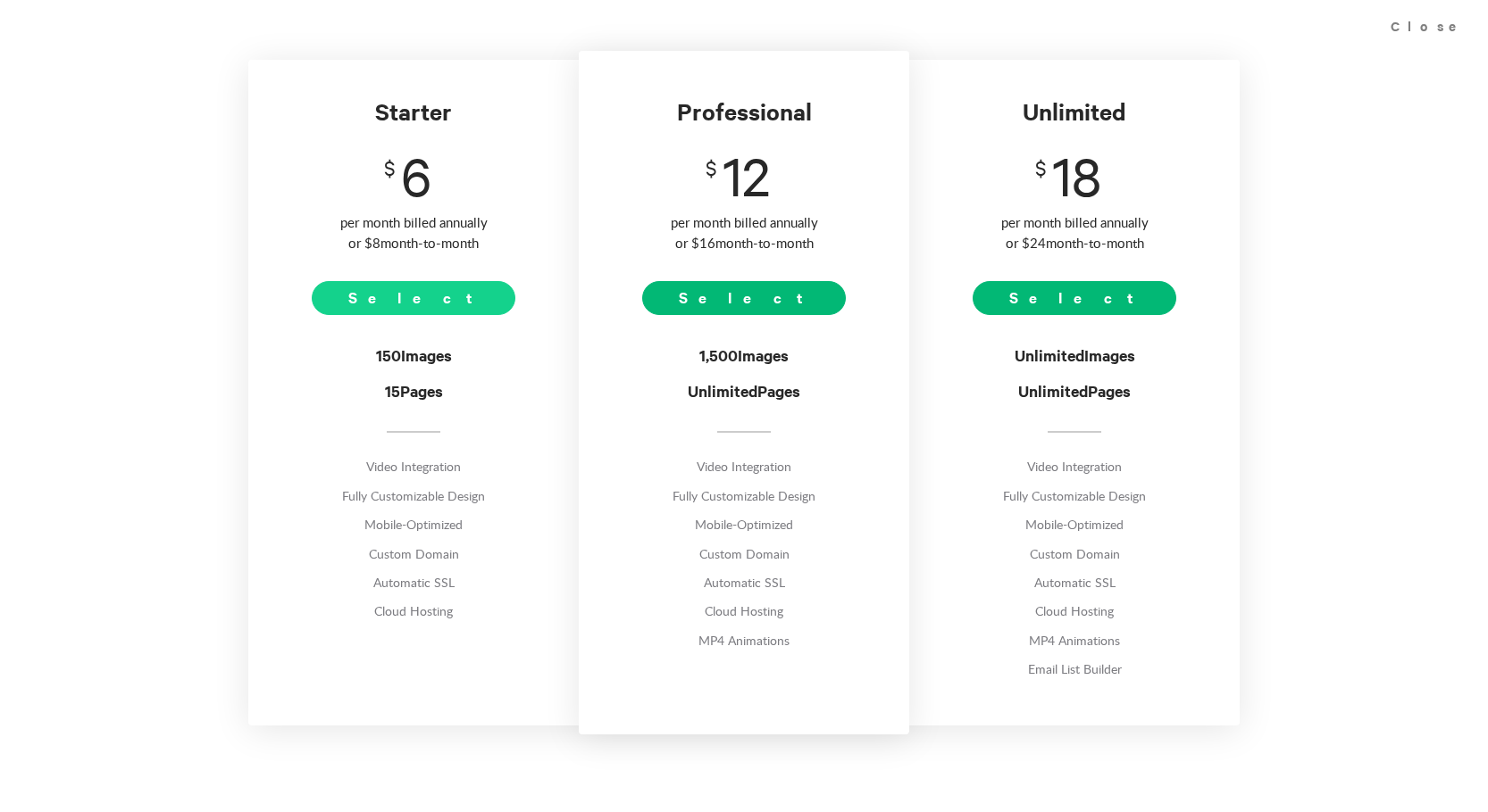
click at [444, 308] on span "Select" at bounding box center [413, 298] width 204 height 34
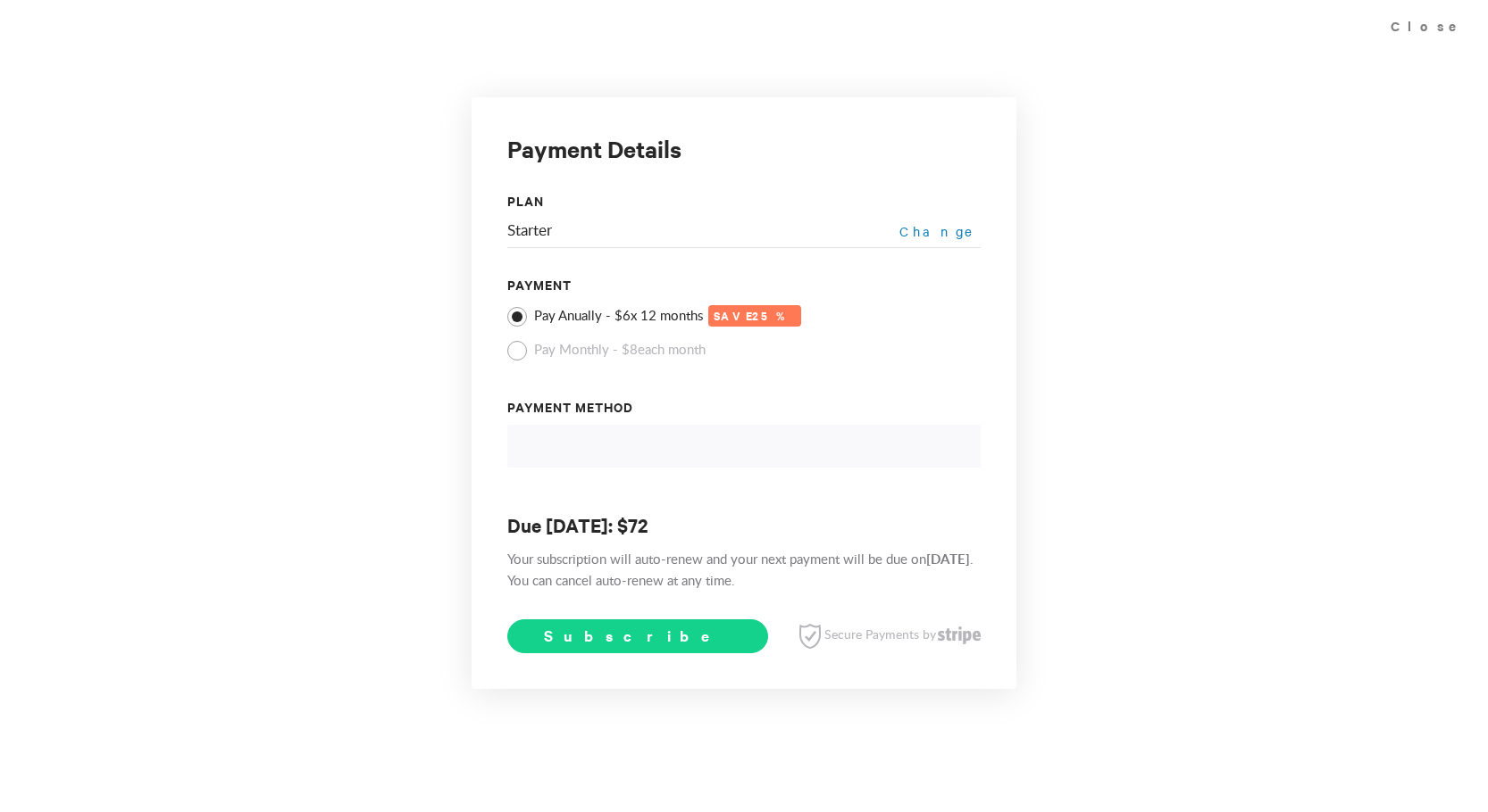
click at [630, 625] on button "Subscribe" at bounding box center [638, 636] width 261 height 34
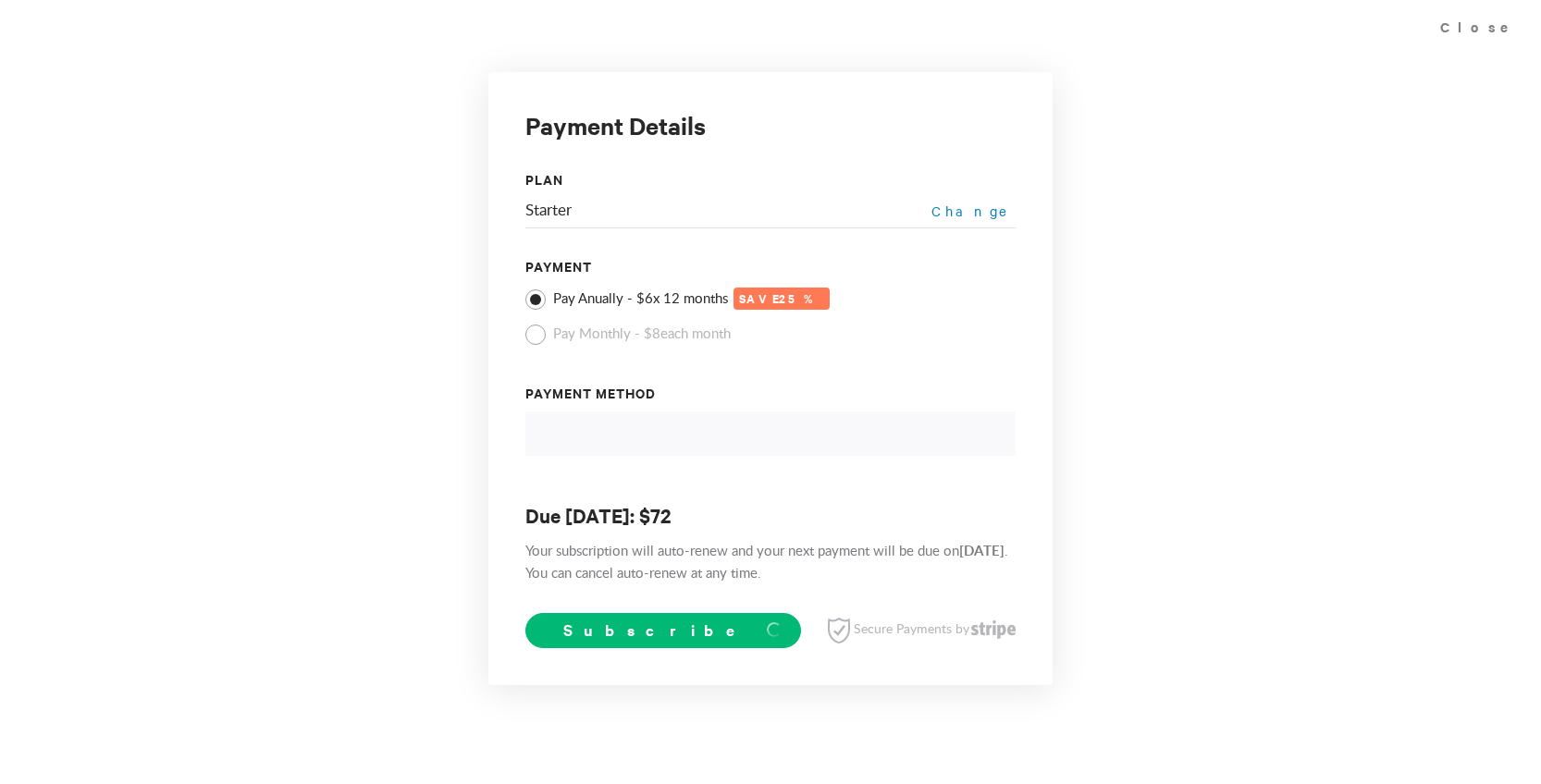
select select "new"
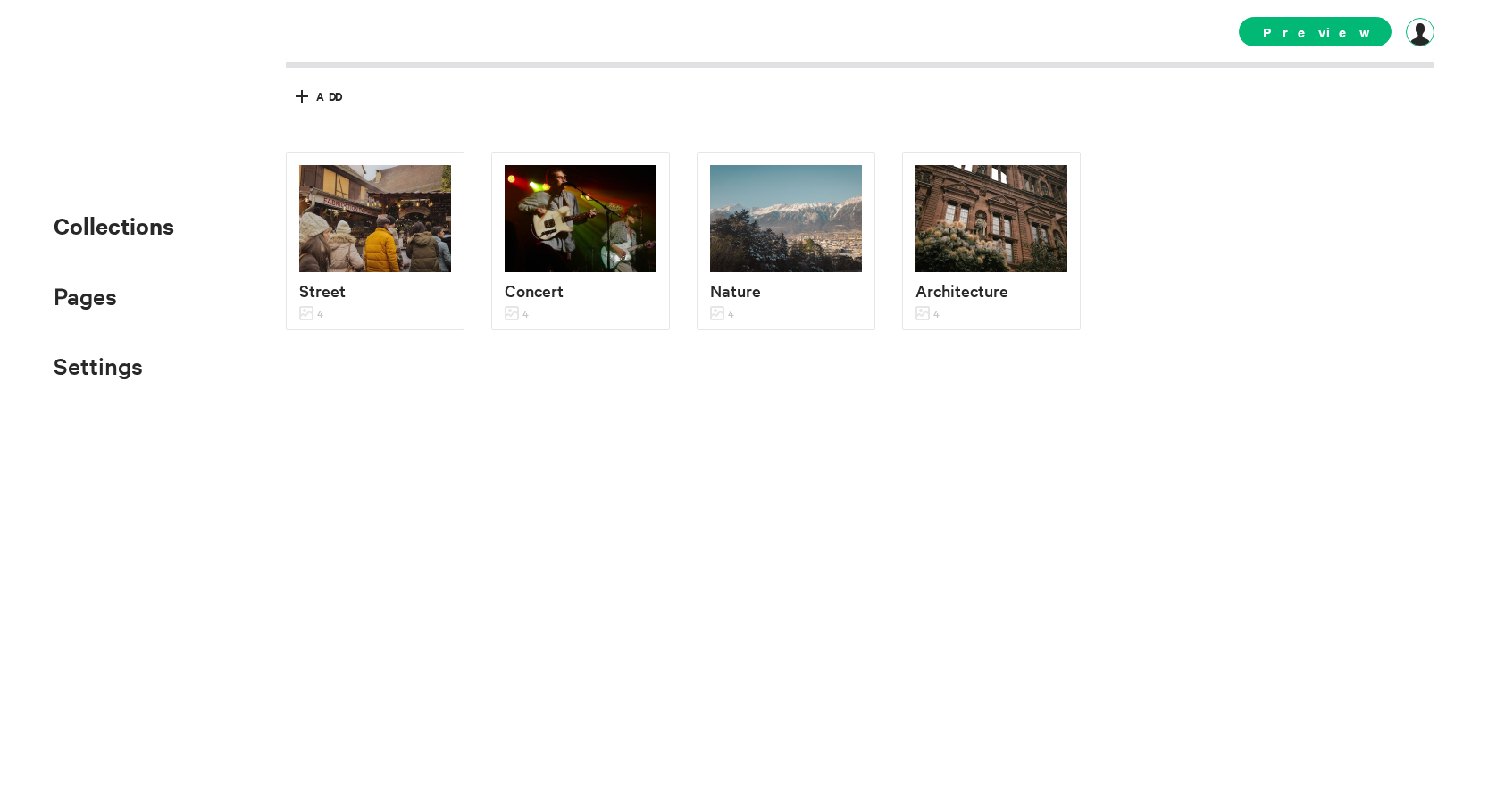
click at [1425, 36] on div at bounding box center [1421, 32] width 29 height 28
click at [1229, 183] on link "My Sites" at bounding box center [1228, 182] width 54 height 14
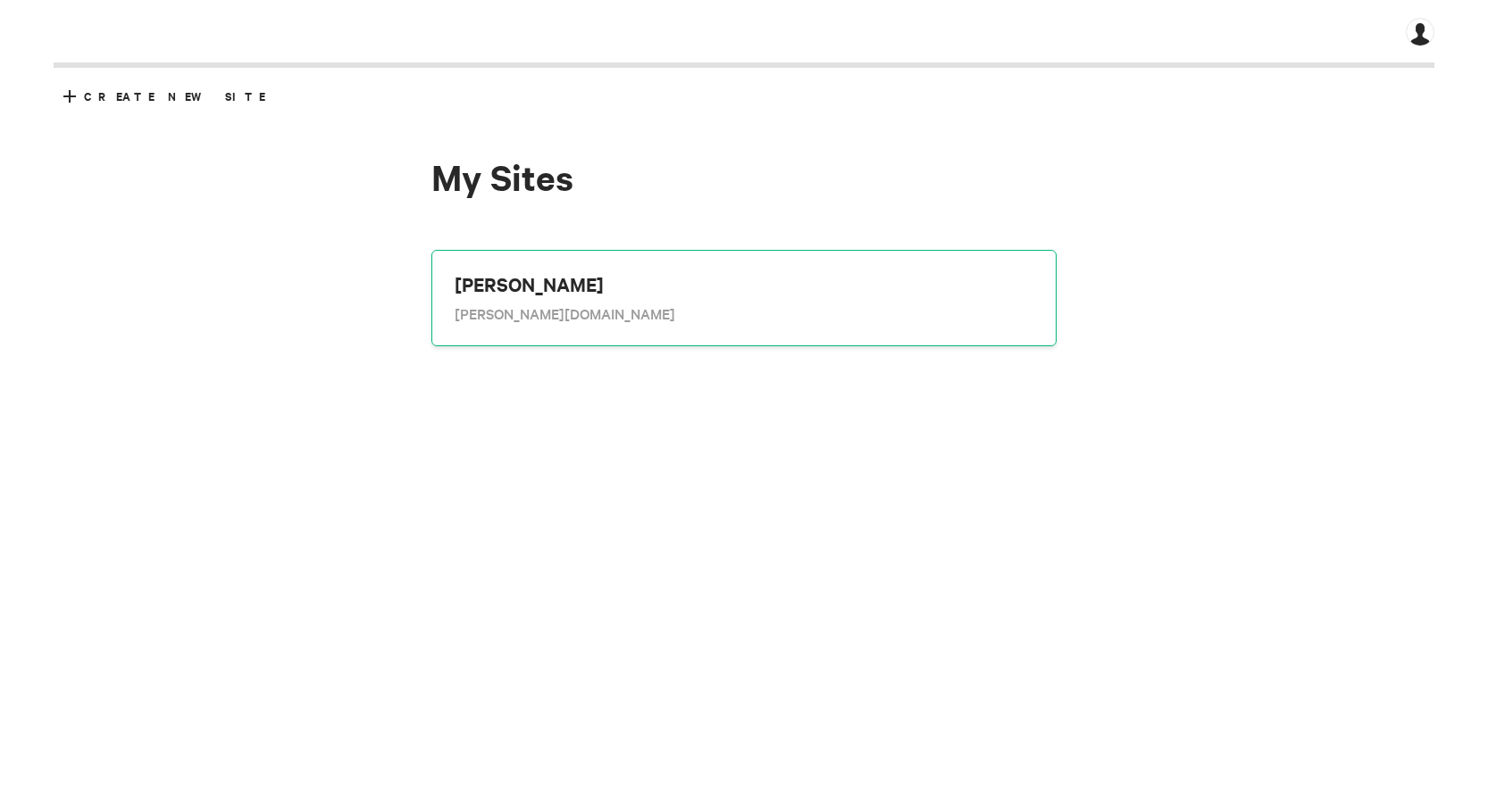
click at [919, 296] on div "[PERSON_NAME] [PERSON_NAME][DOMAIN_NAME]" at bounding box center [744, 298] width 625 height 97
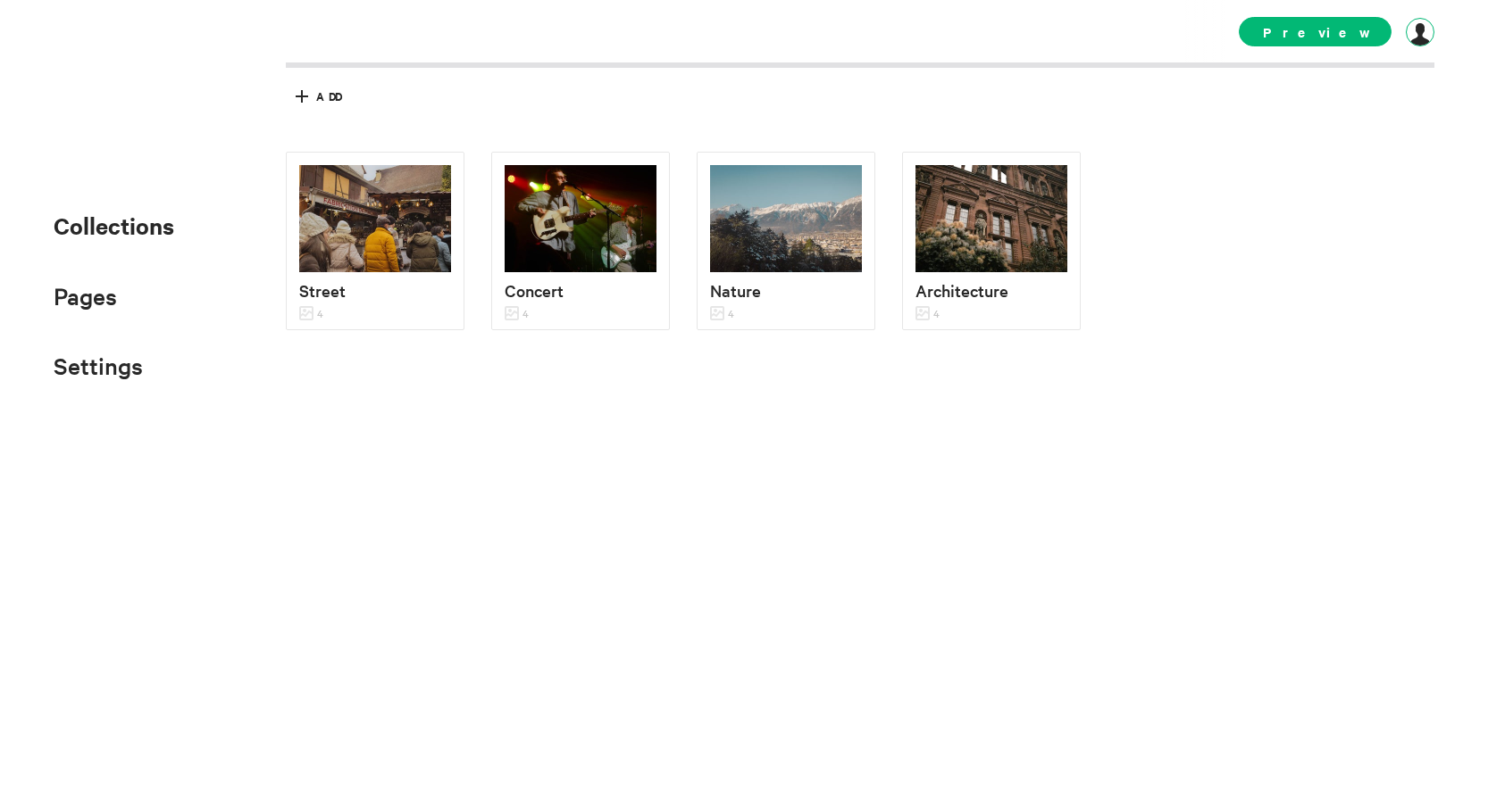
click at [1413, 33] on div at bounding box center [1421, 32] width 29 height 28
click at [1269, 99] on link "Subscription" at bounding box center [1241, 100] width 80 height 14
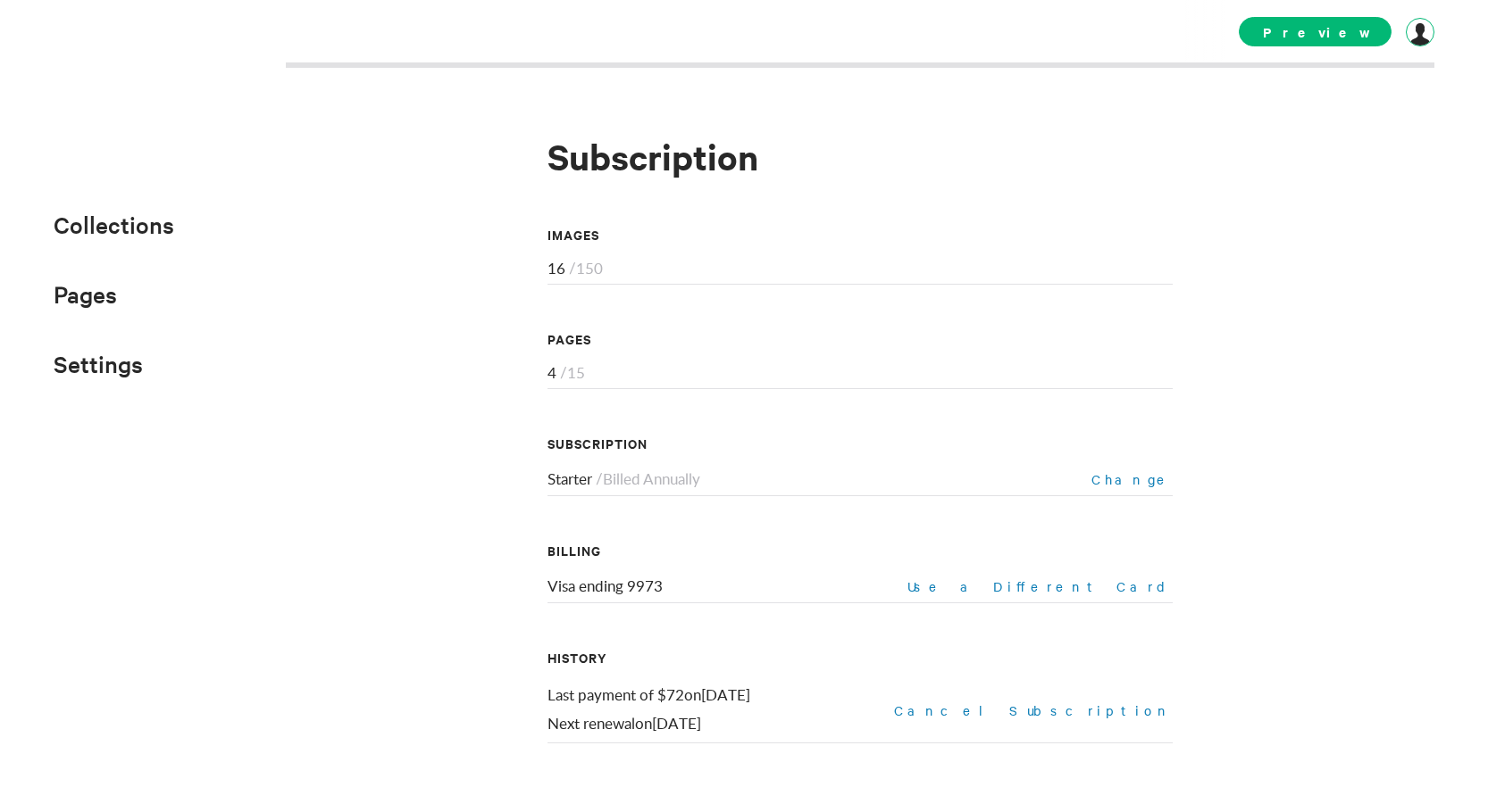
click at [1421, 37] on div at bounding box center [1421, 32] width 29 height 28
click at [1241, 208] on link "My Account" at bounding box center [1239, 215] width 77 height 14
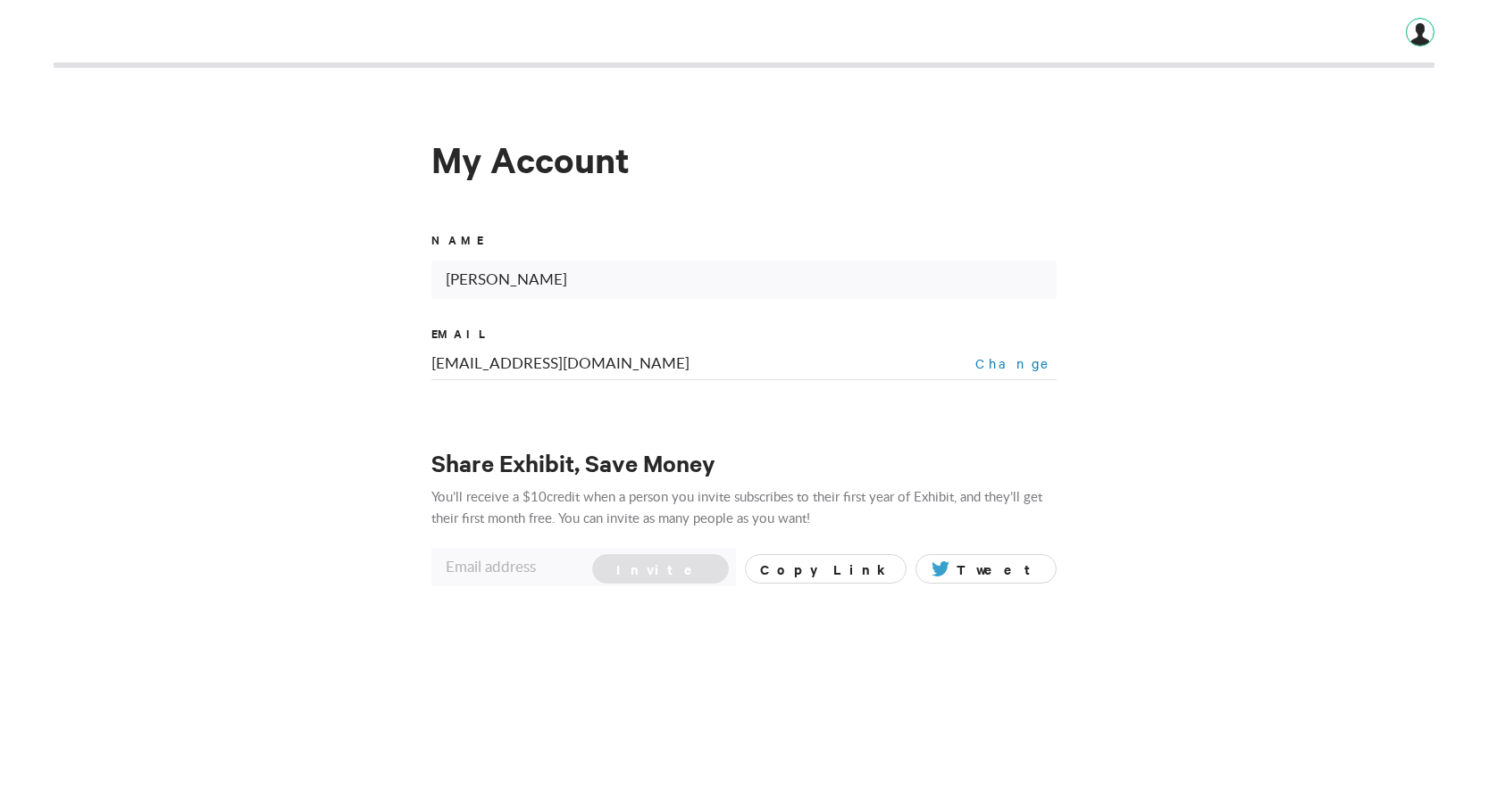
click at [1414, 29] on div at bounding box center [1421, 32] width 29 height 28
click at [1246, 101] on link "Subscription" at bounding box center [1241, 100] width 80 height 14
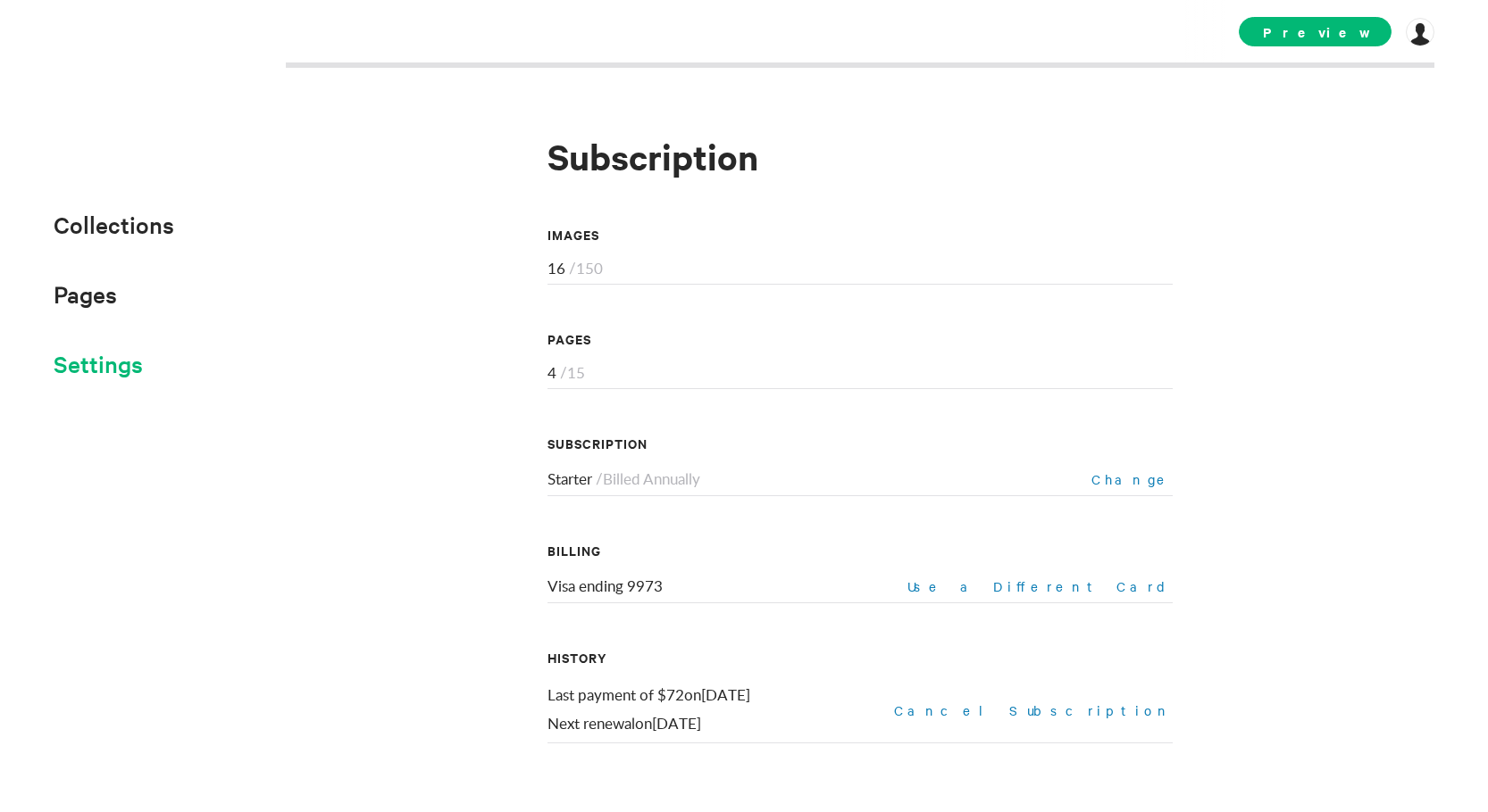
click at [81, 376] on span "Settings" at bounding box center [98, 364] width 89 height 29
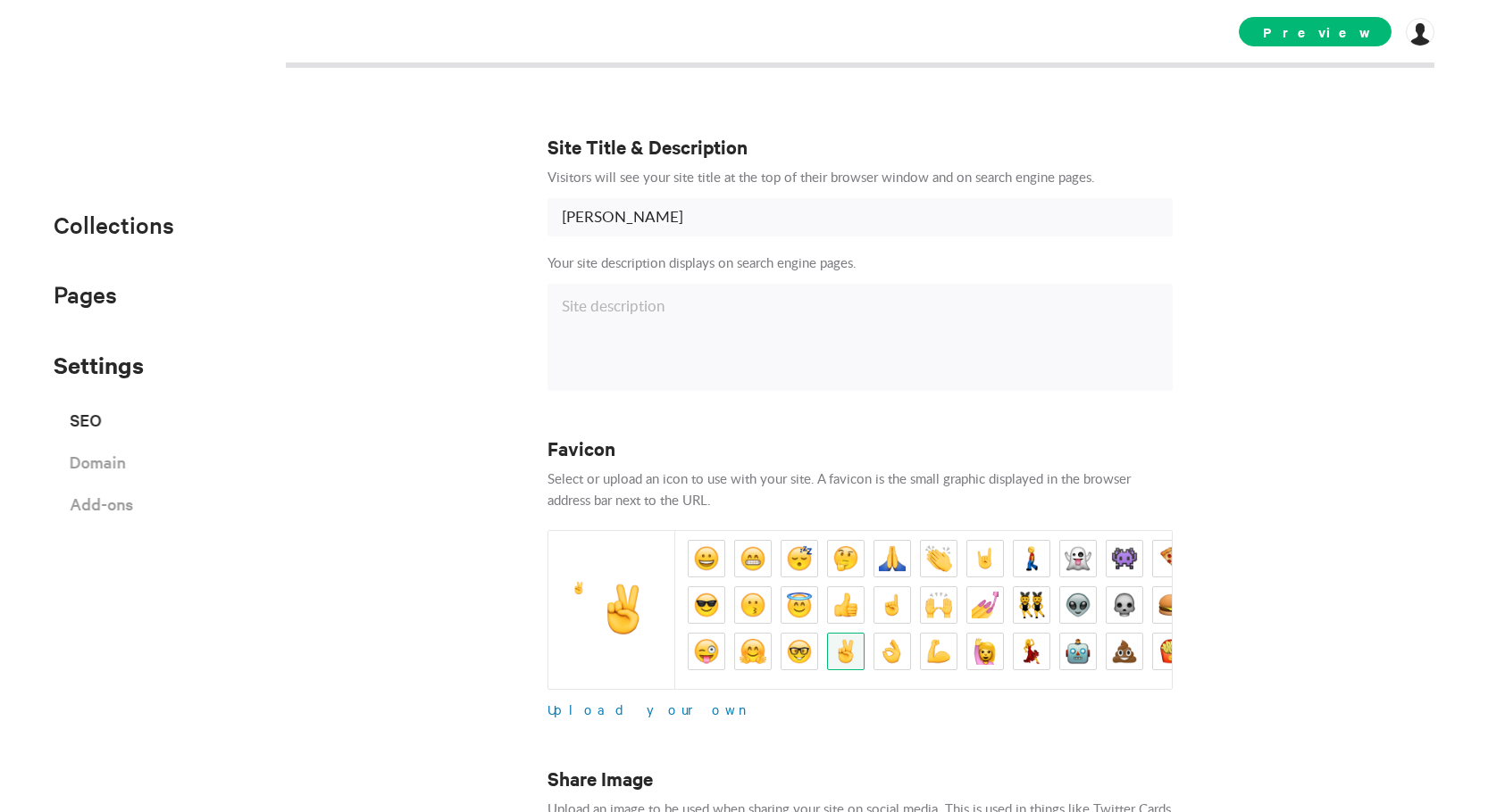
click at [700, 157] on h3 "Site Title & Description" at bounding box center [860, 146] width 625 height 25
click at [1348, 35] on span "Preview" at bounding box center [1315, 31] width 153 height 29
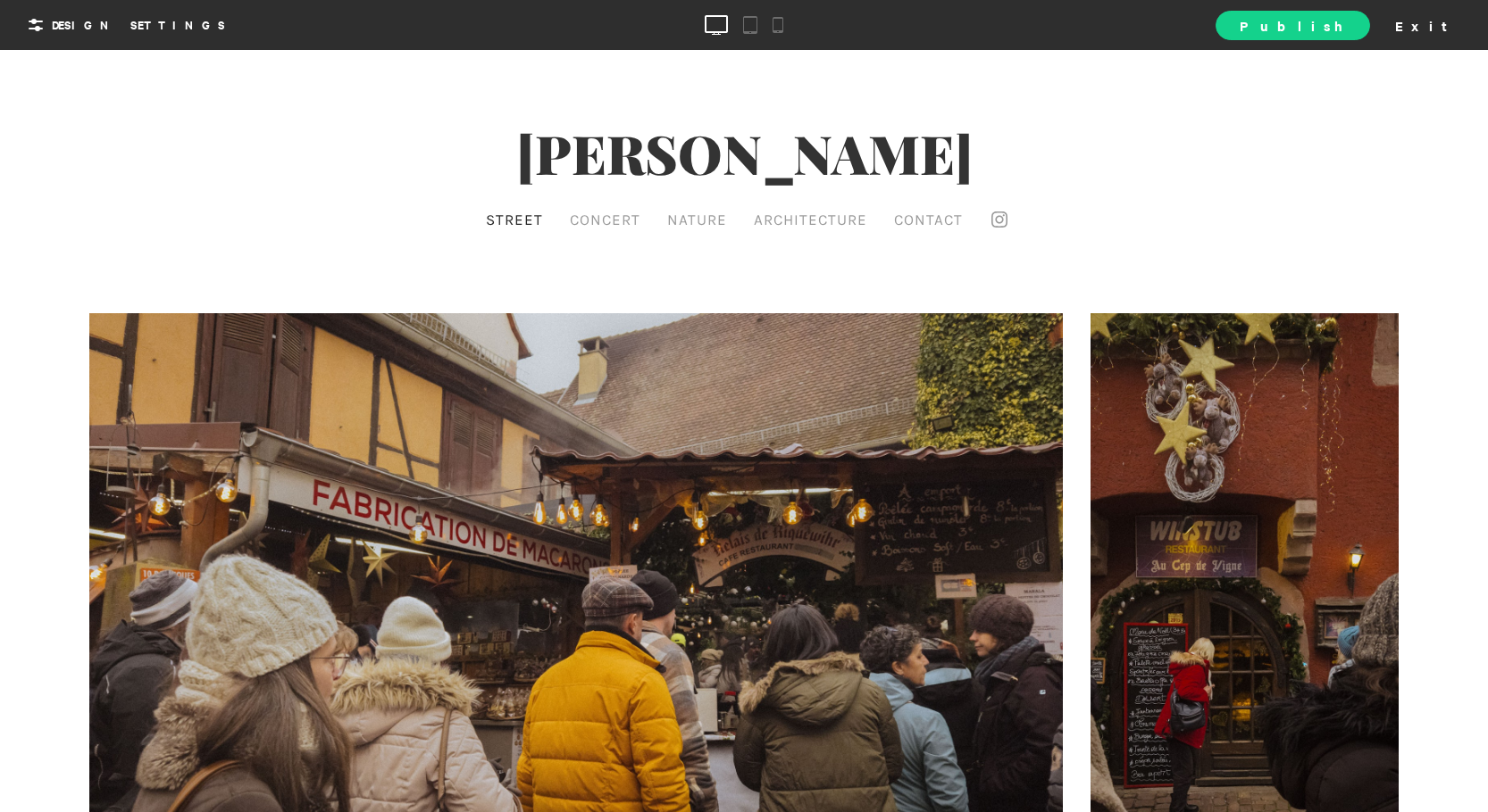
click at [1345, 31] on span "Publish" at bounding box center [1292, 26] width 105 height 19
click at [1346, 31] on span "View Site" at bounding box center [1271, 25] width 149 height 19
click at [1441, 23] on div "Exit" at bounding box center [1427, 25] width 79 height 27
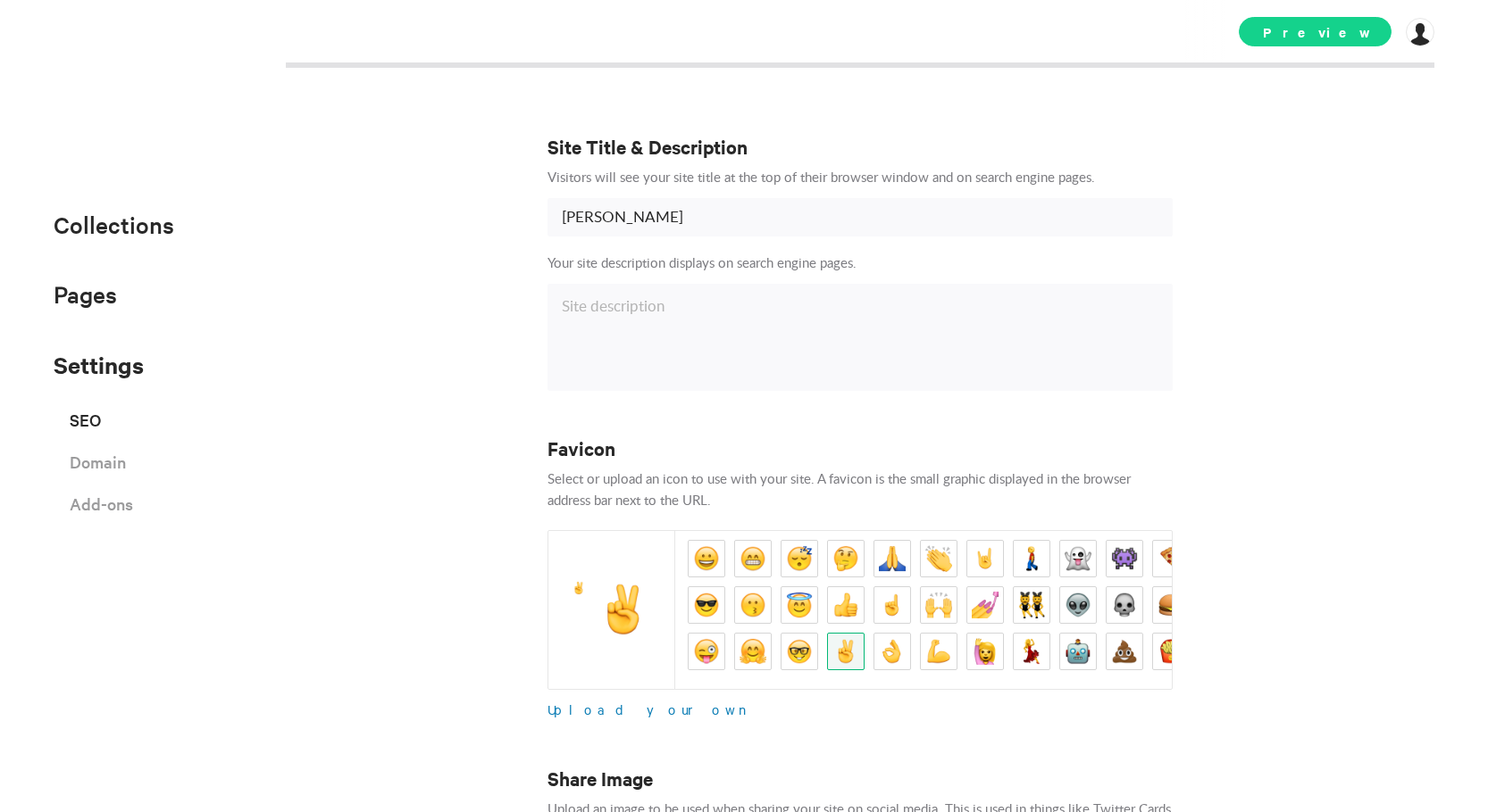
click at [1369, 28] on span "Preview" at bounding box center [1315, 31] width 153 height 29
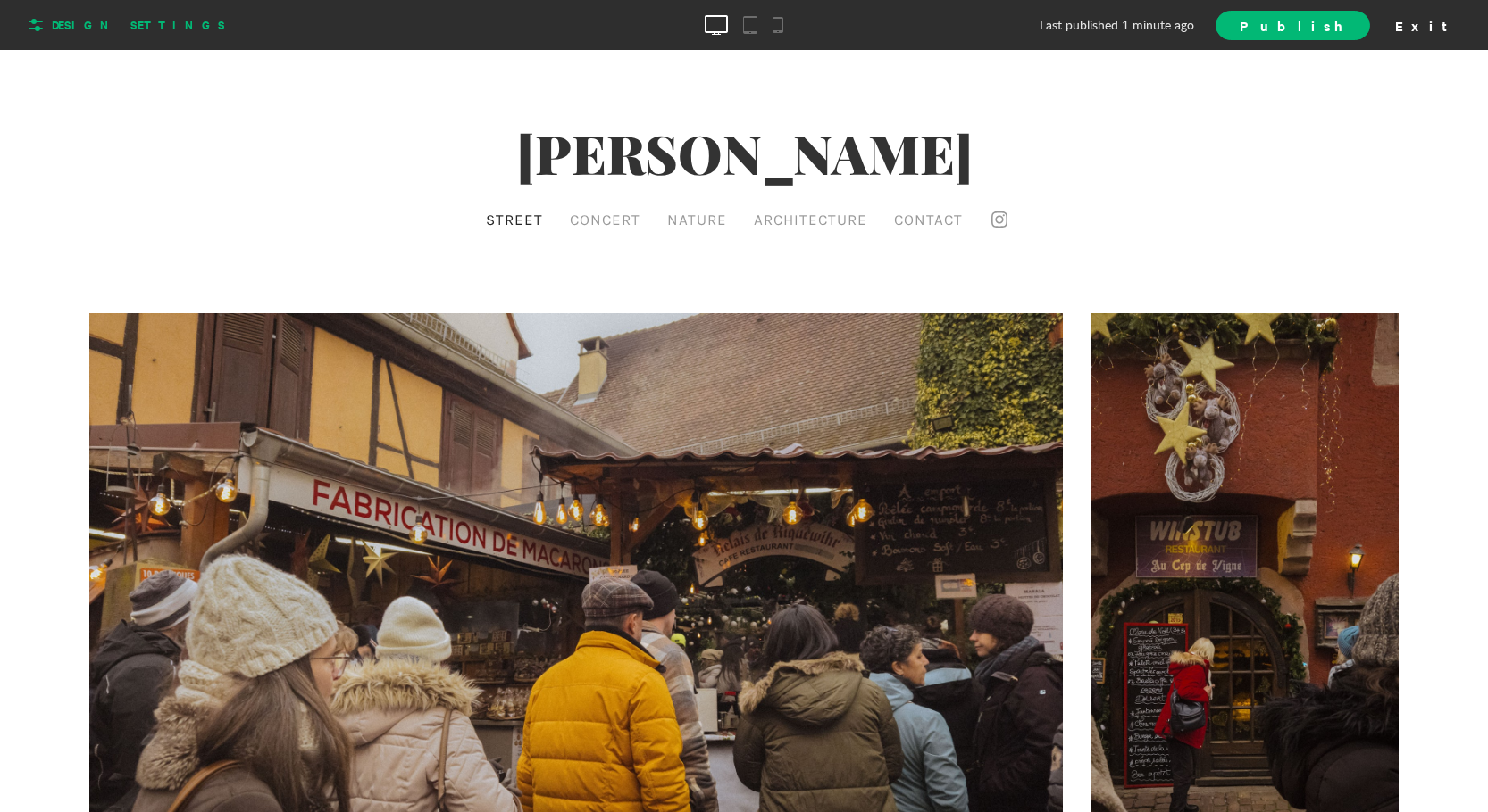
click at [140, 33] on span "Design Settings" at bounding box center [124, 25] width 203 height 28
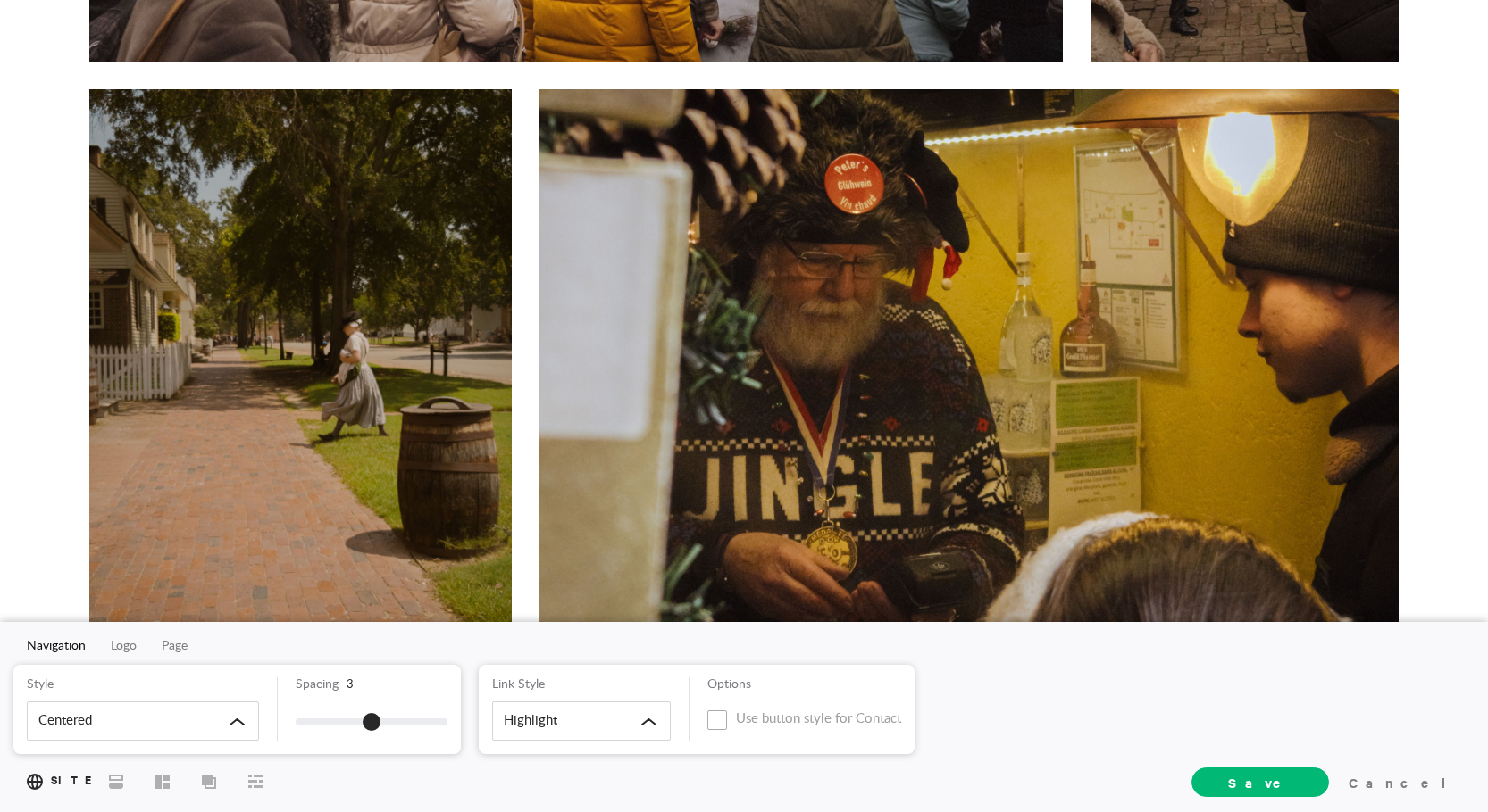
scroll to position [982, 0]
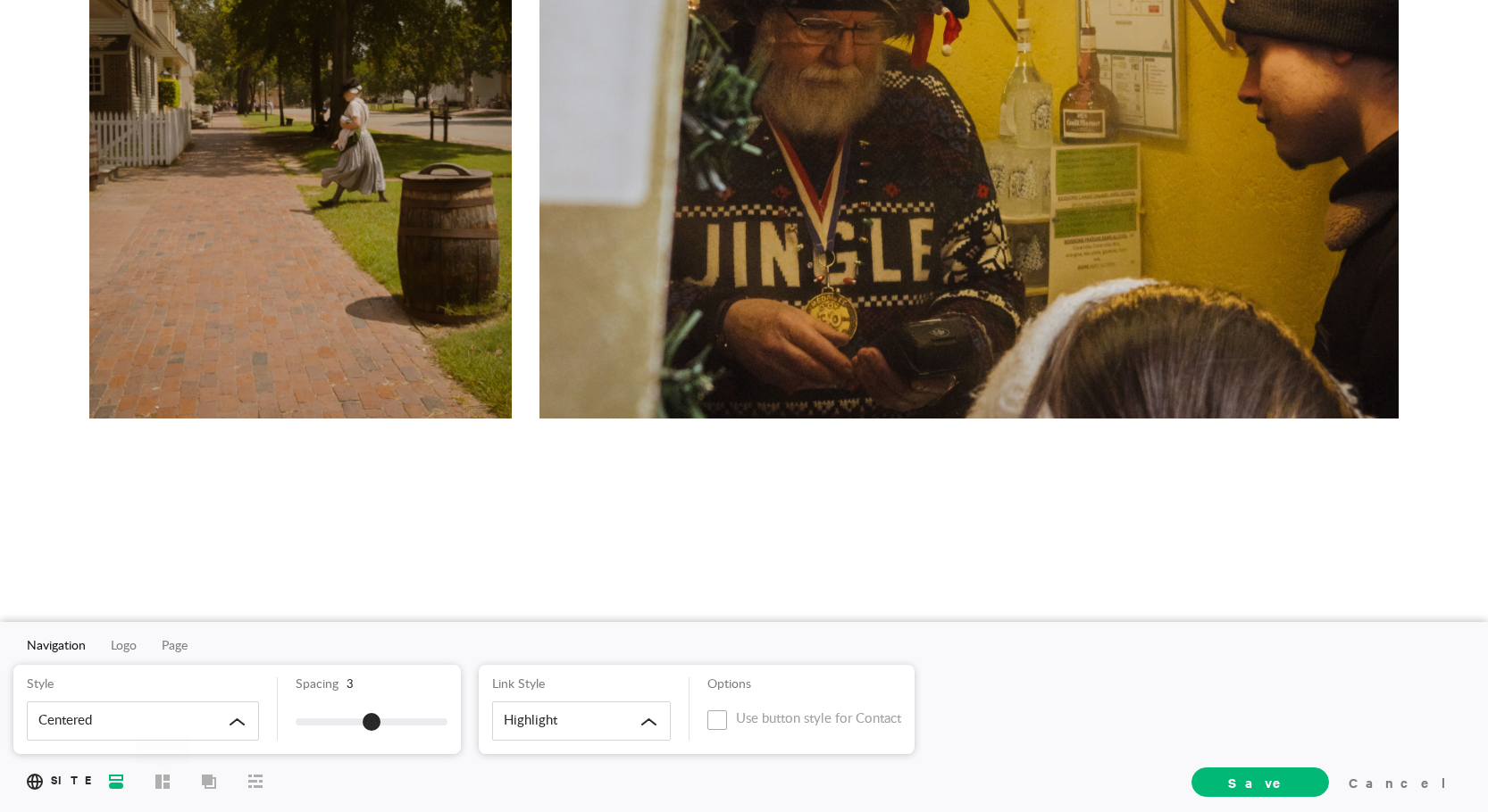
click at [125, 783] on span "Styles" at bounding box center [116, 781] width 29 height 32
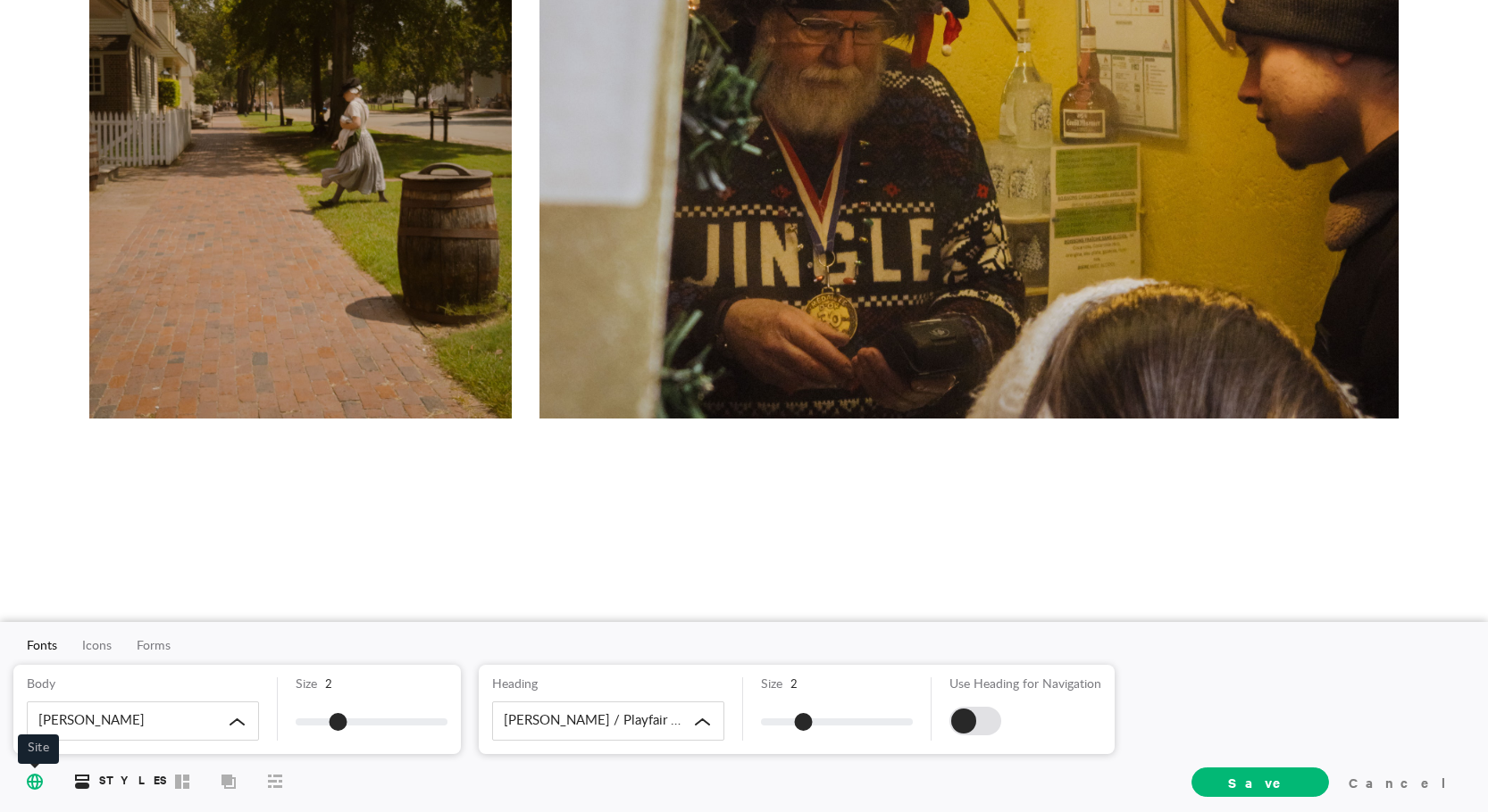
click at [41, 778] on icon at bounding box center [34, 781] width 16 height 16
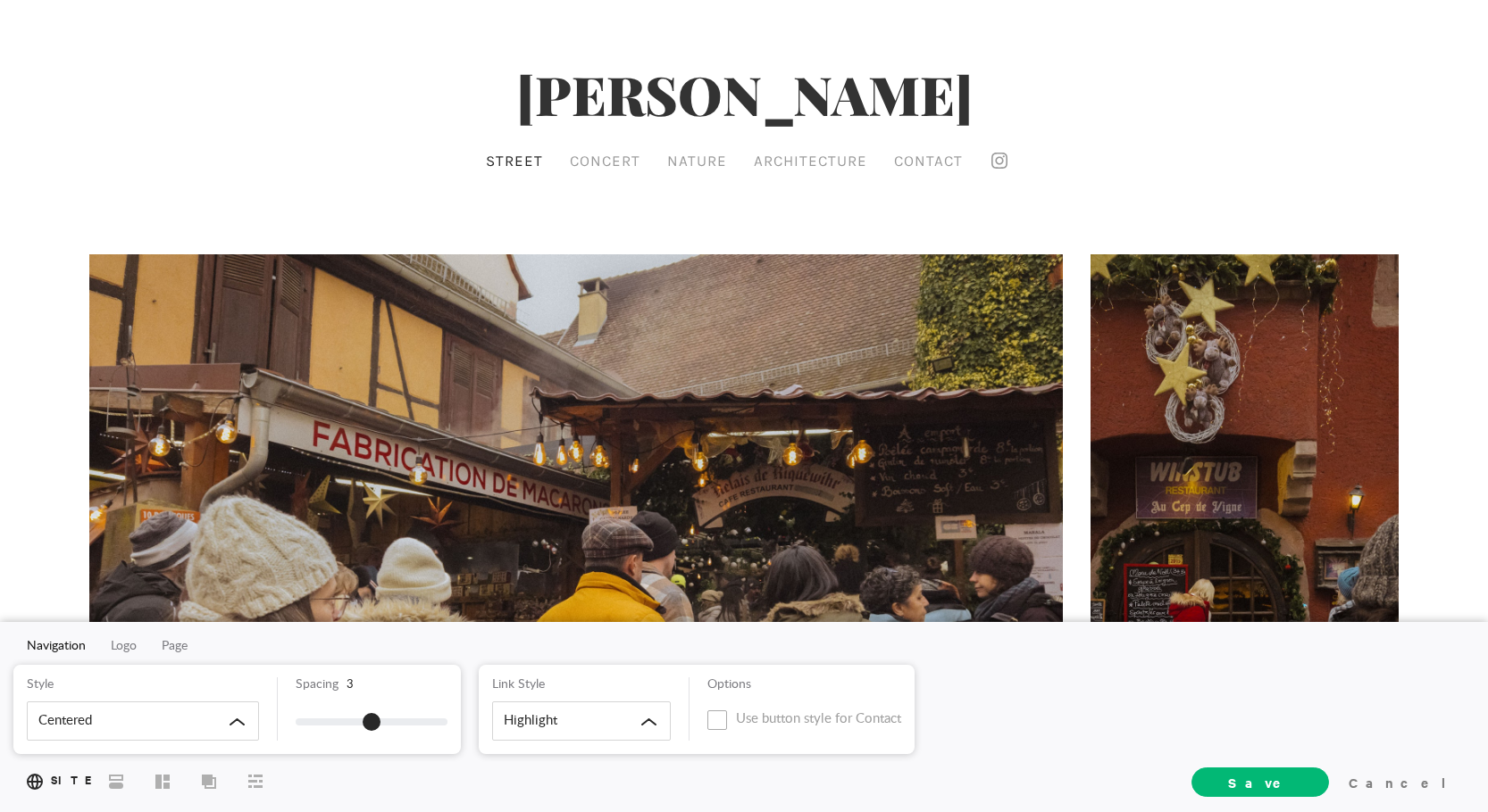
scroll to position [0, 0]
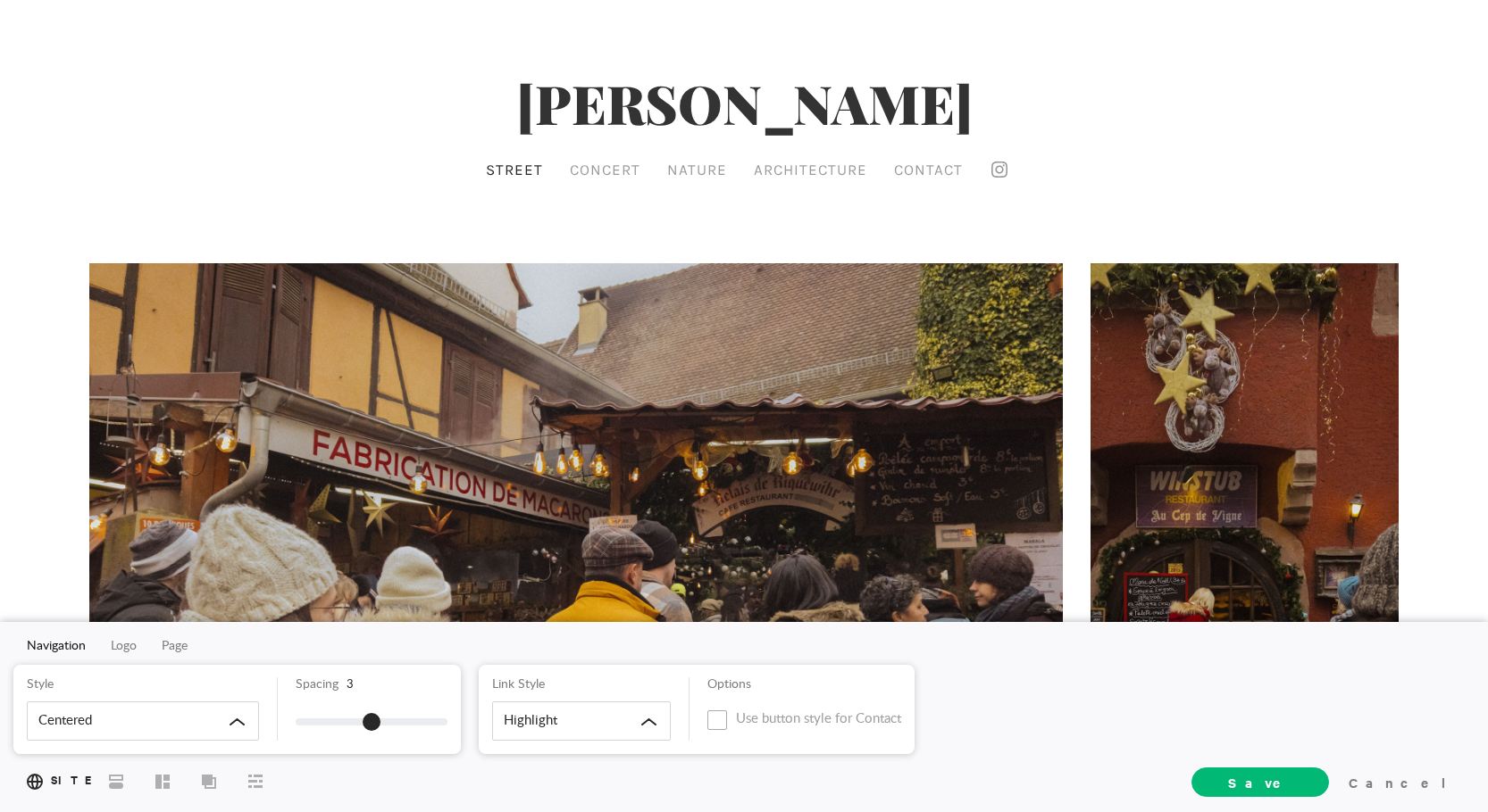
click at [131, 638] on div "Navigation Logo Page Style Centered Spacing 3 Link Style Highlight Options Use …" at bounding box center [744, 717] width 1488 height 190
click at [131, 646] on span "Logo" at bounding box center [124, 646] width 26 height 12
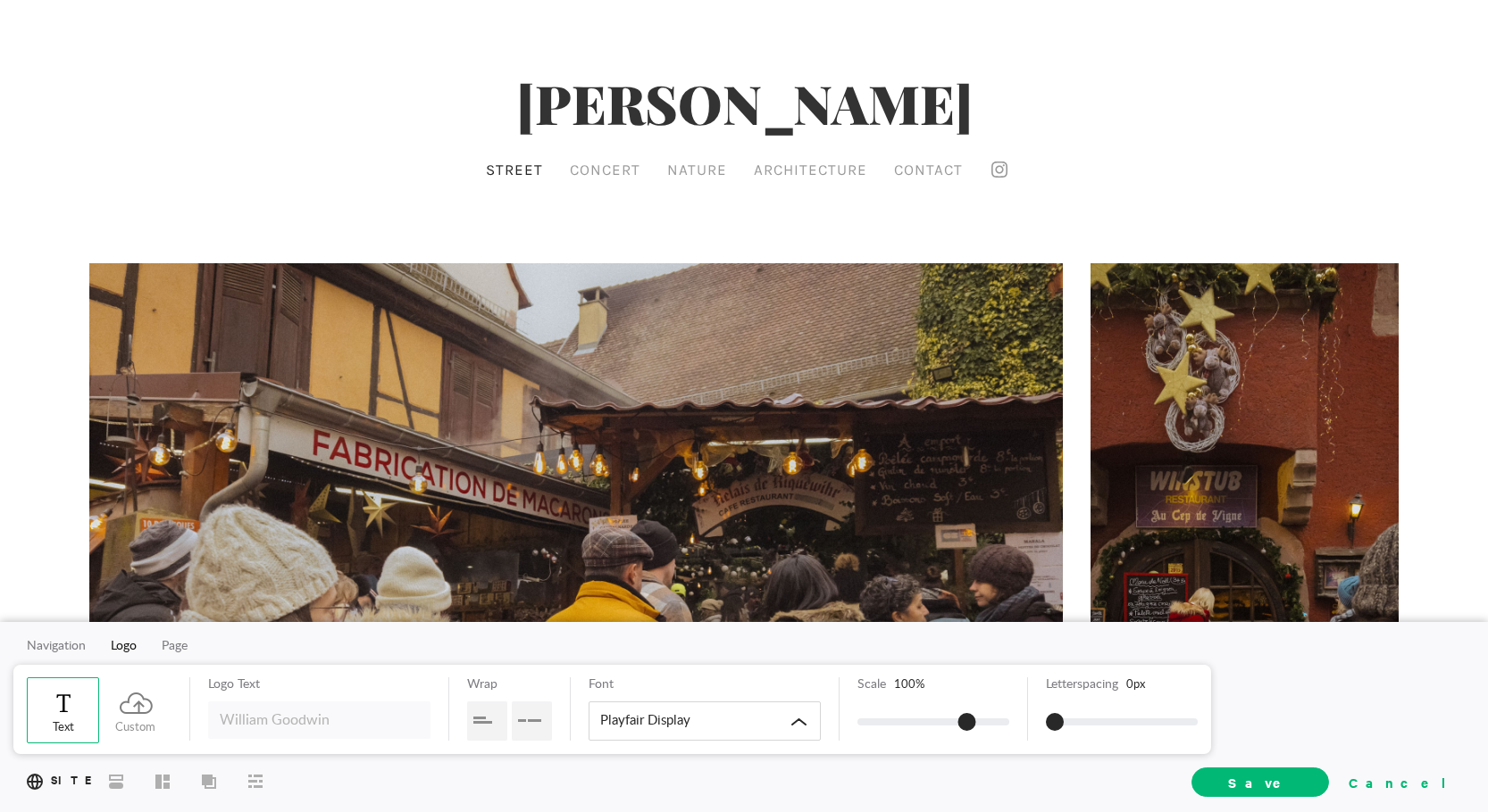
click at [1443, 772] on div "Cancel" at bounding box center [1402, 782] width 120 height 27
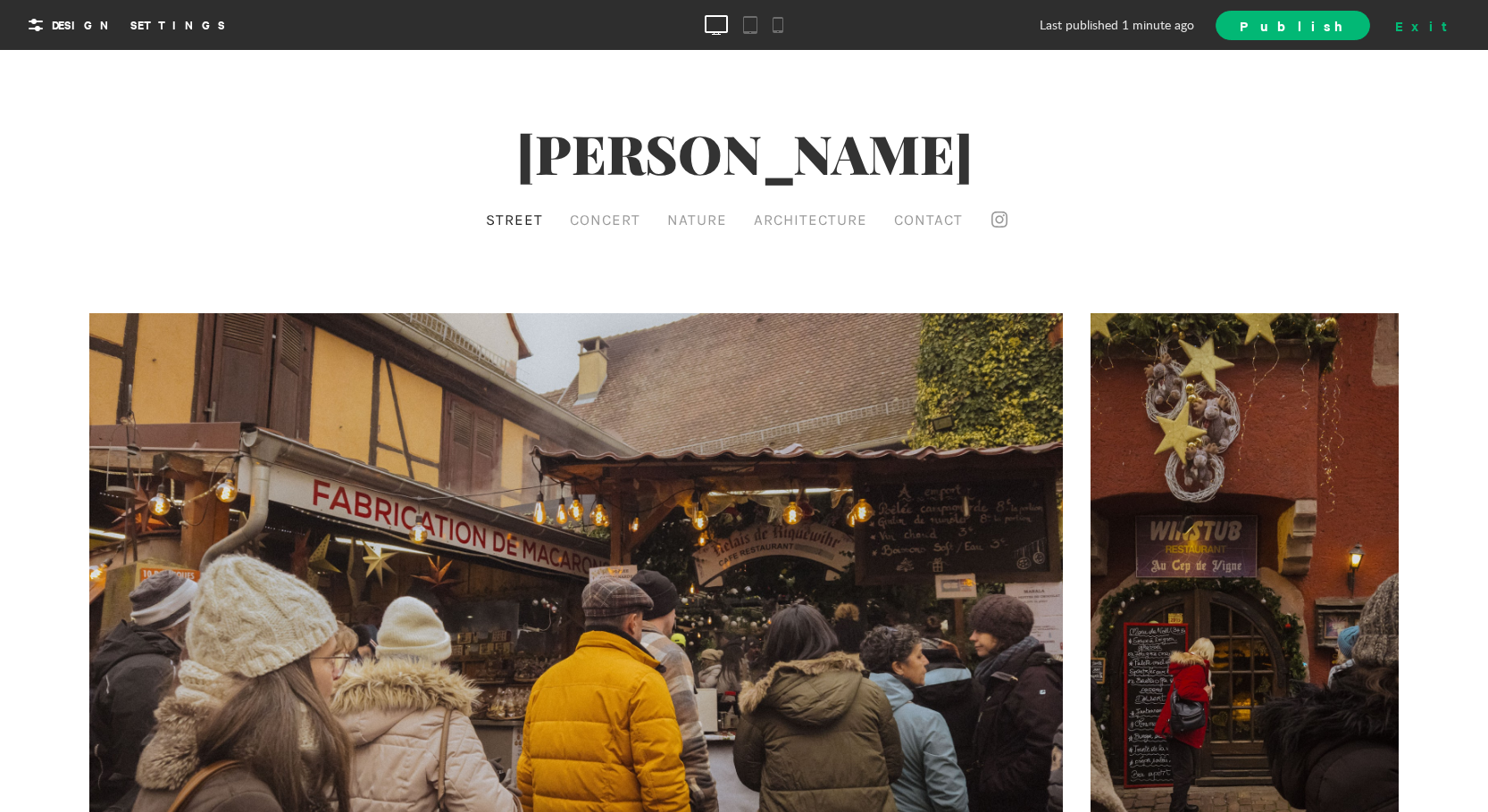
click at [1453, 28] on div "Exit" at bounding box center [1427, 25] width 79 height 27
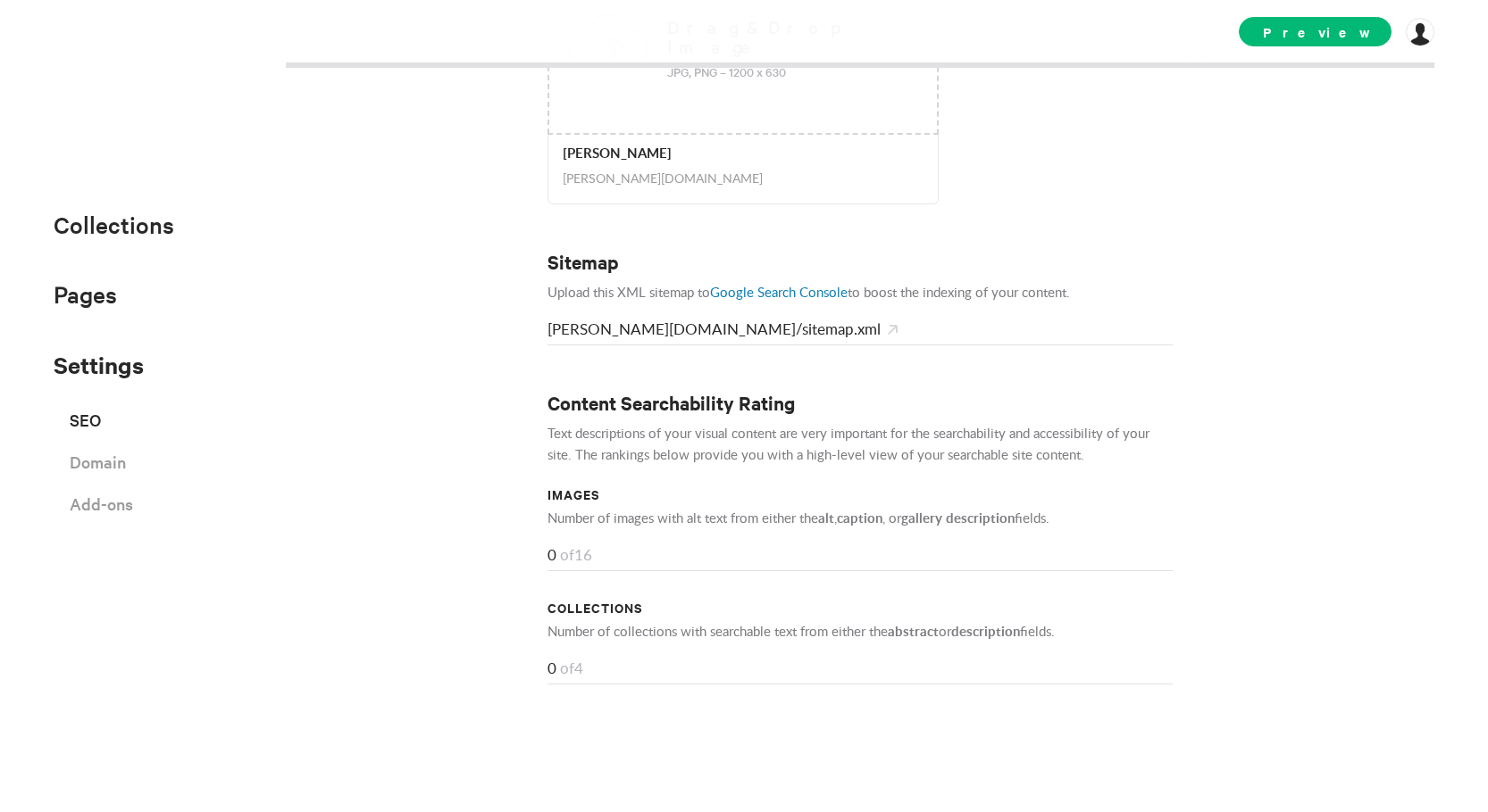
scroll to position [900, 0]
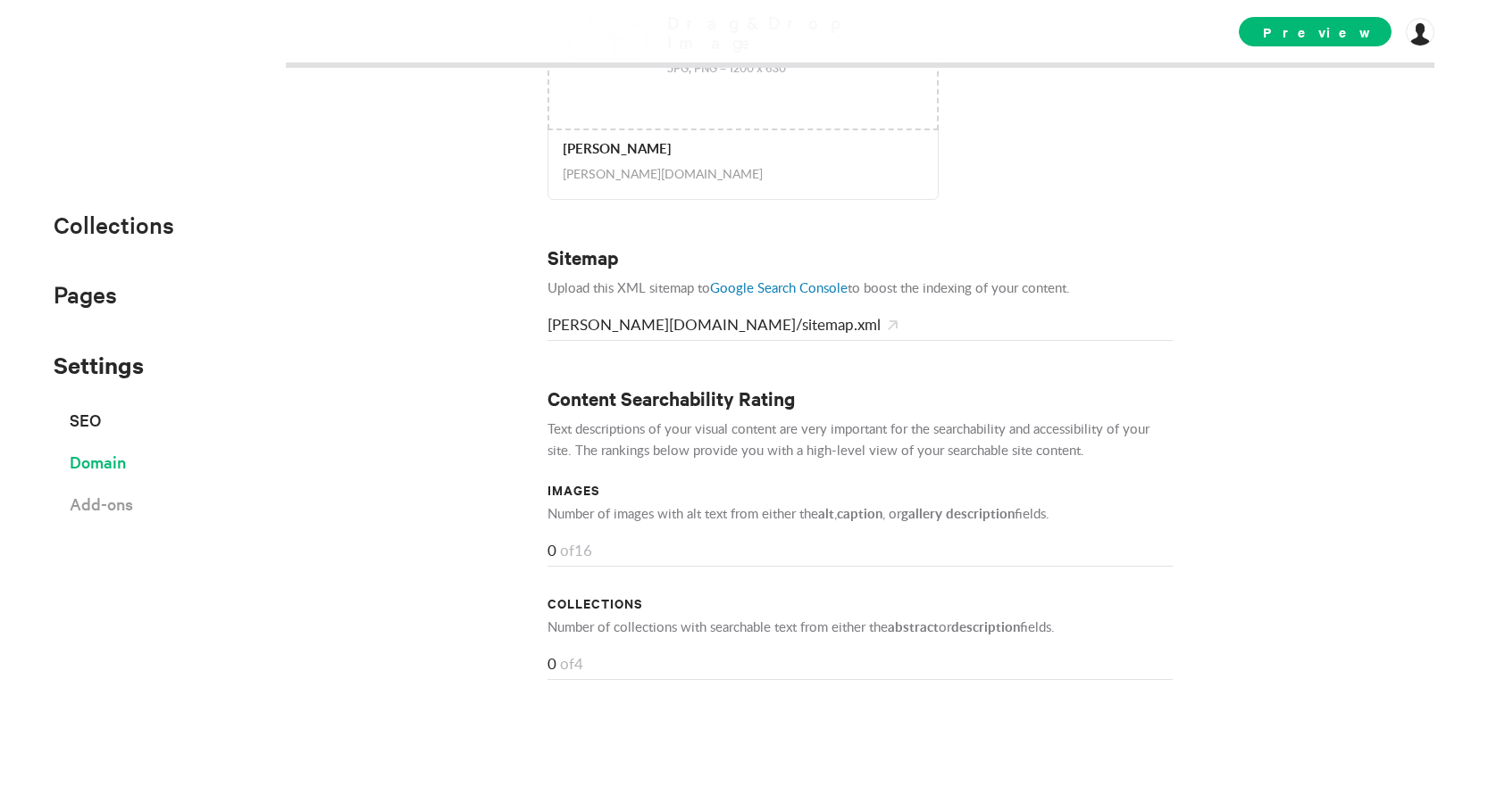
click at [112, 472] on span "Domain" at bounding box center [97, 462] width 56 height 31
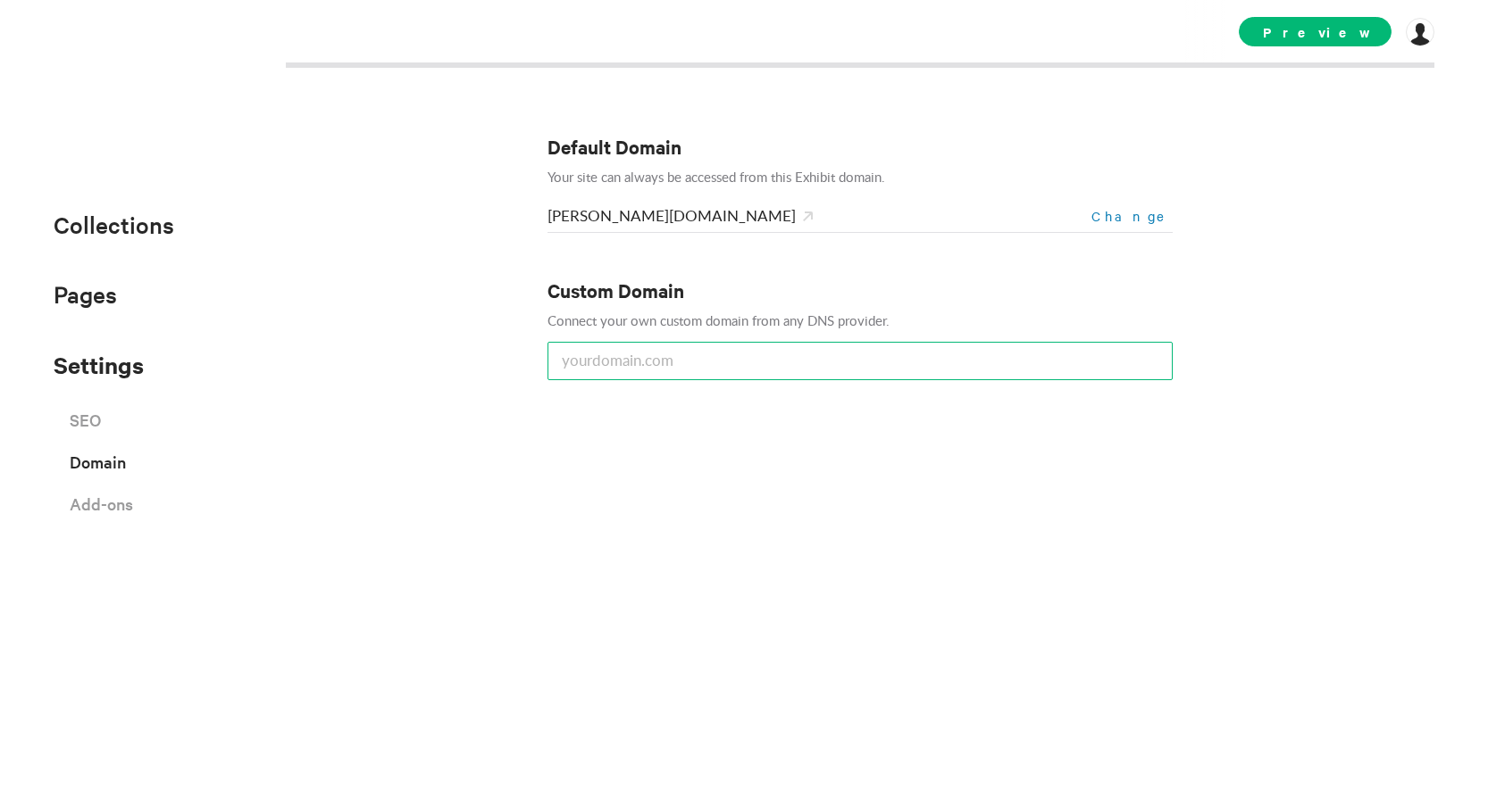
click at [748, 350] on input "text" at bounding box center [860, 361] width 625 height 38
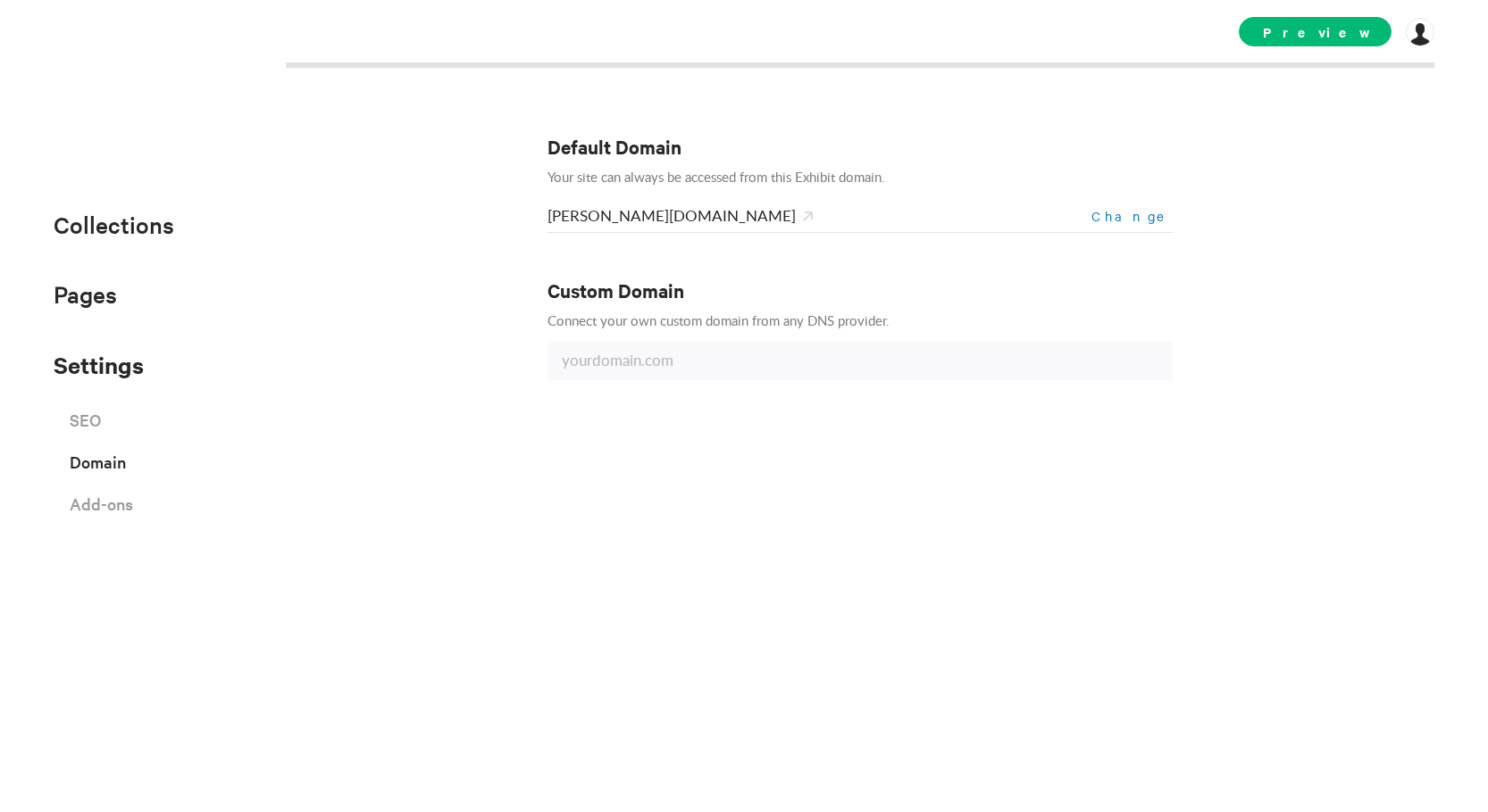
click at [1140, 212] on span "Change" at bounding box center [1133, 216] width 82 height 18
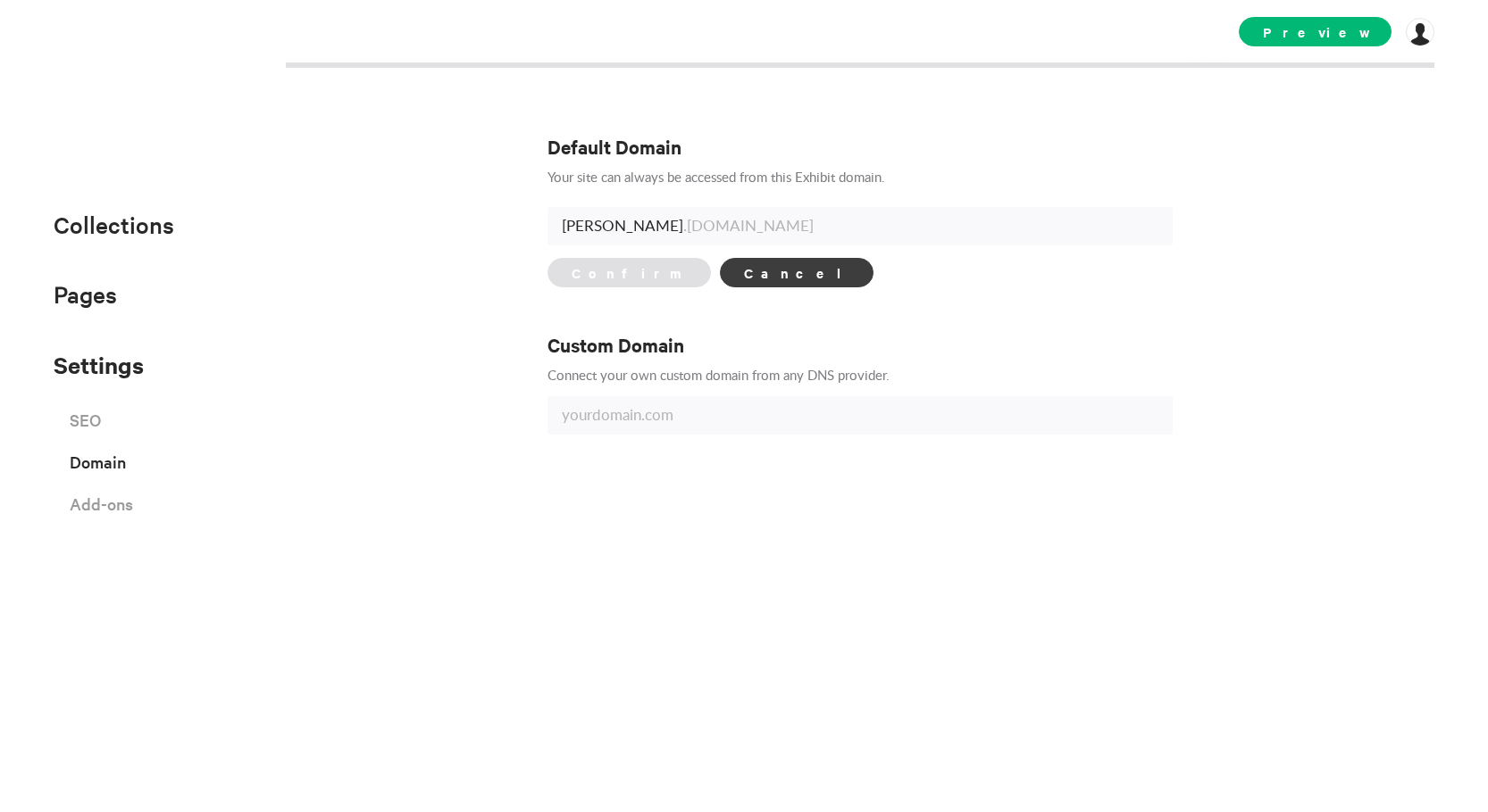
click at [725, 275] on span "Cancel" at bounding box center [797, 273] width 154 height 29
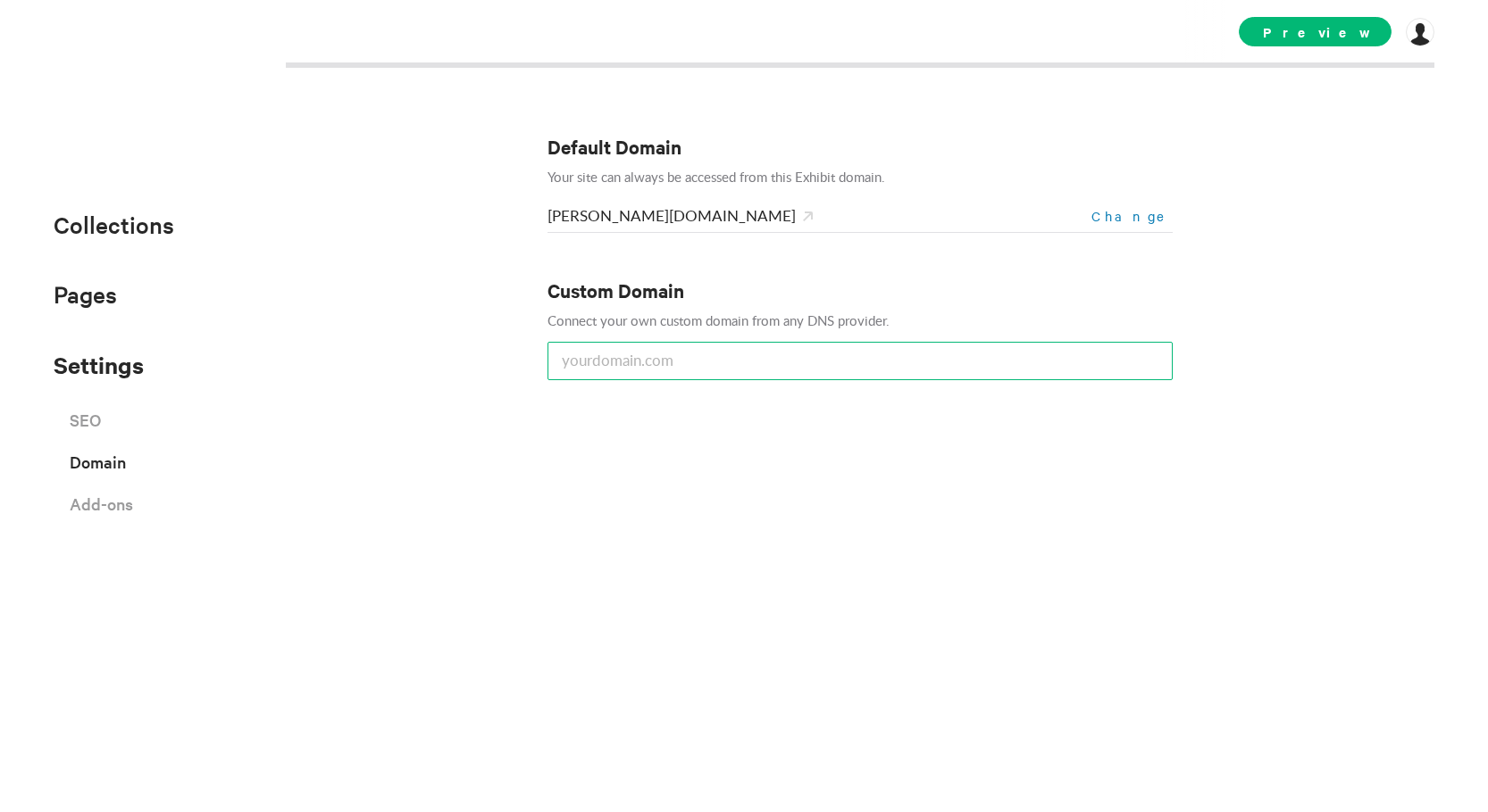
click at [719, 352] on input "text" at bounding box center [860, 361] width 625 height 38
type input "w"
type input "[DOMAIN_NAME]"
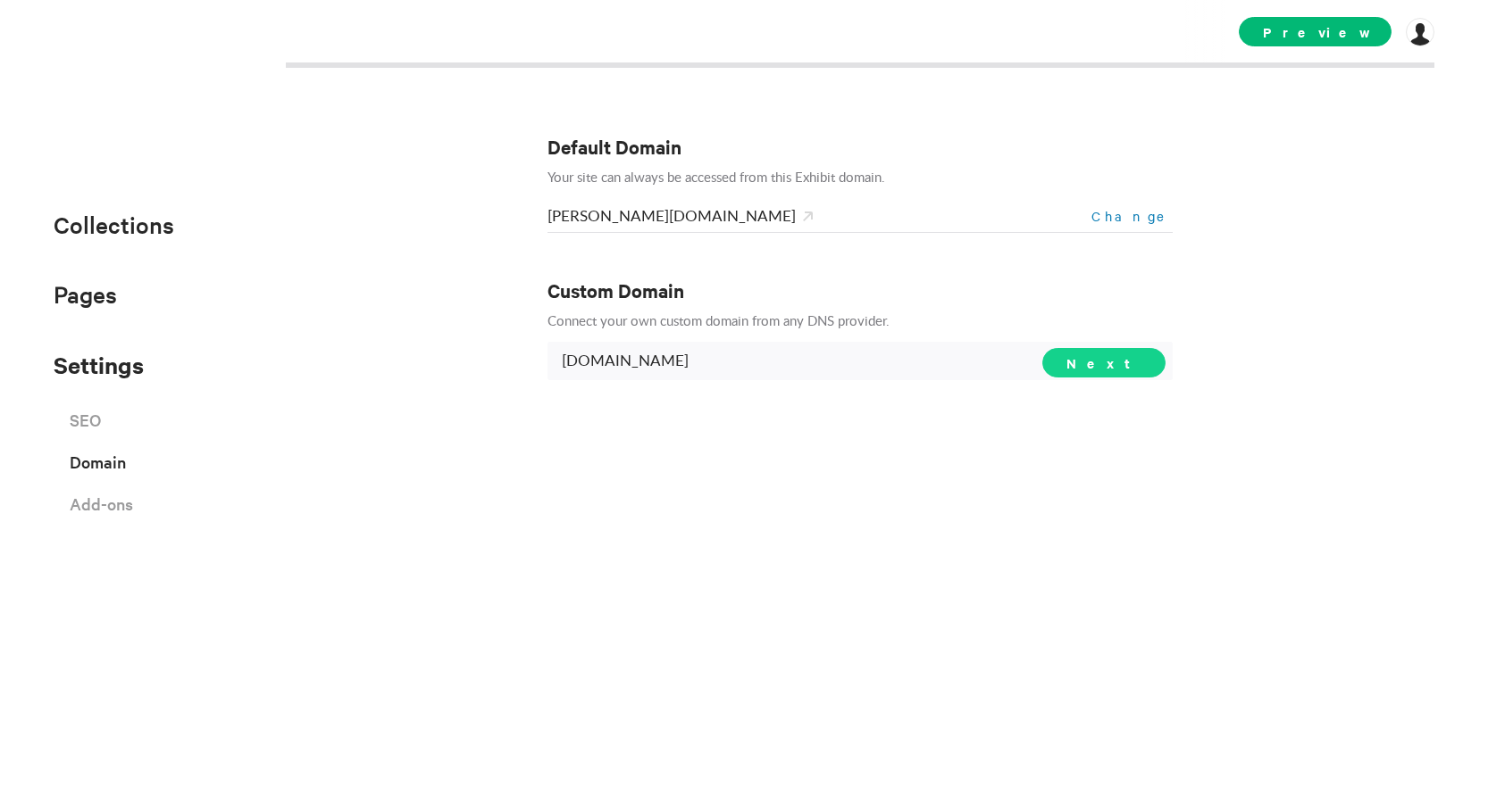
click at [1141, 368] on span "Next" at bounding box center [1103, 363] width 75 height 19
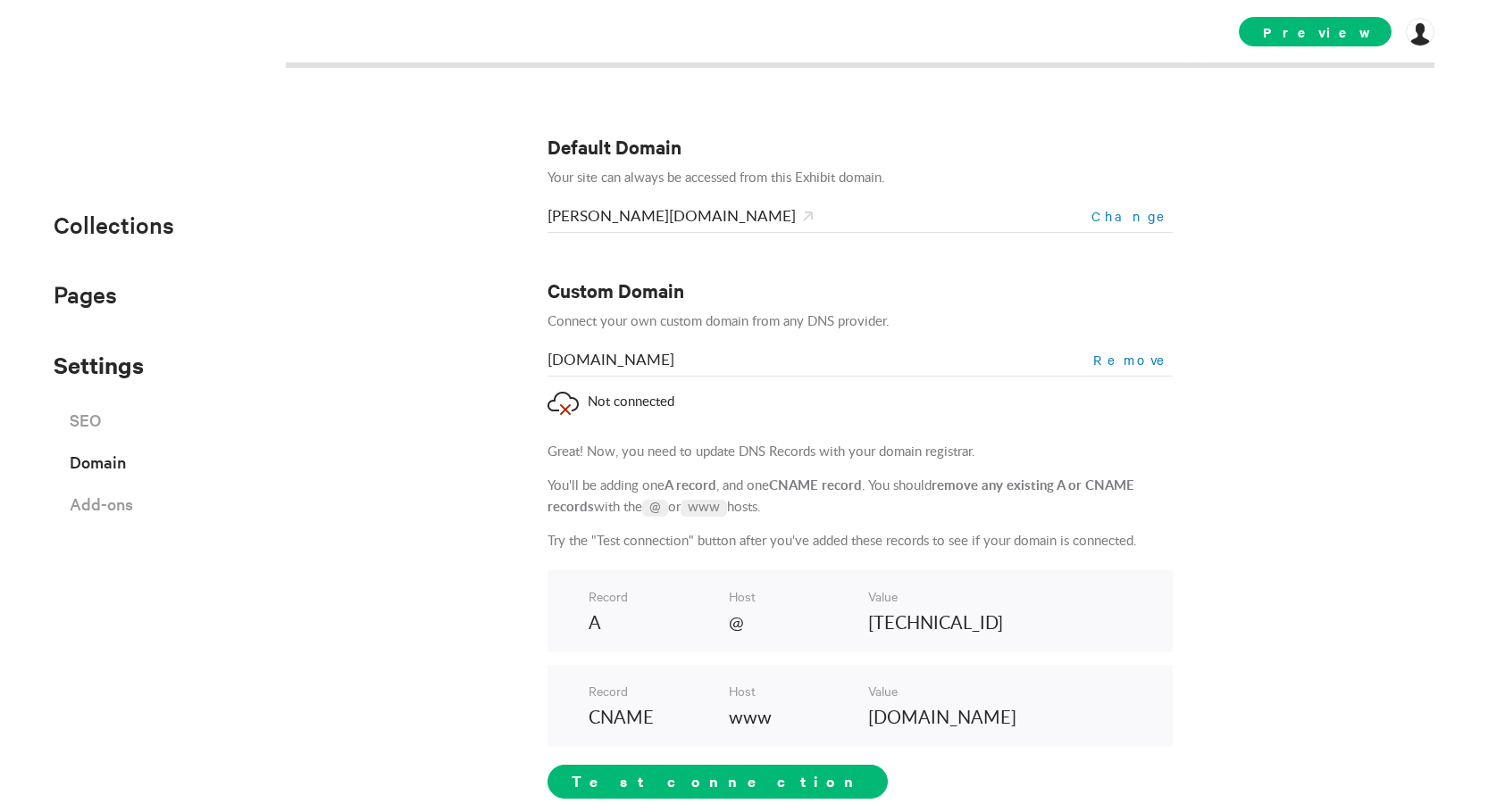
click at [1135, 220] on span "Change" at bounding box center [1133, 216] width 82 height 18
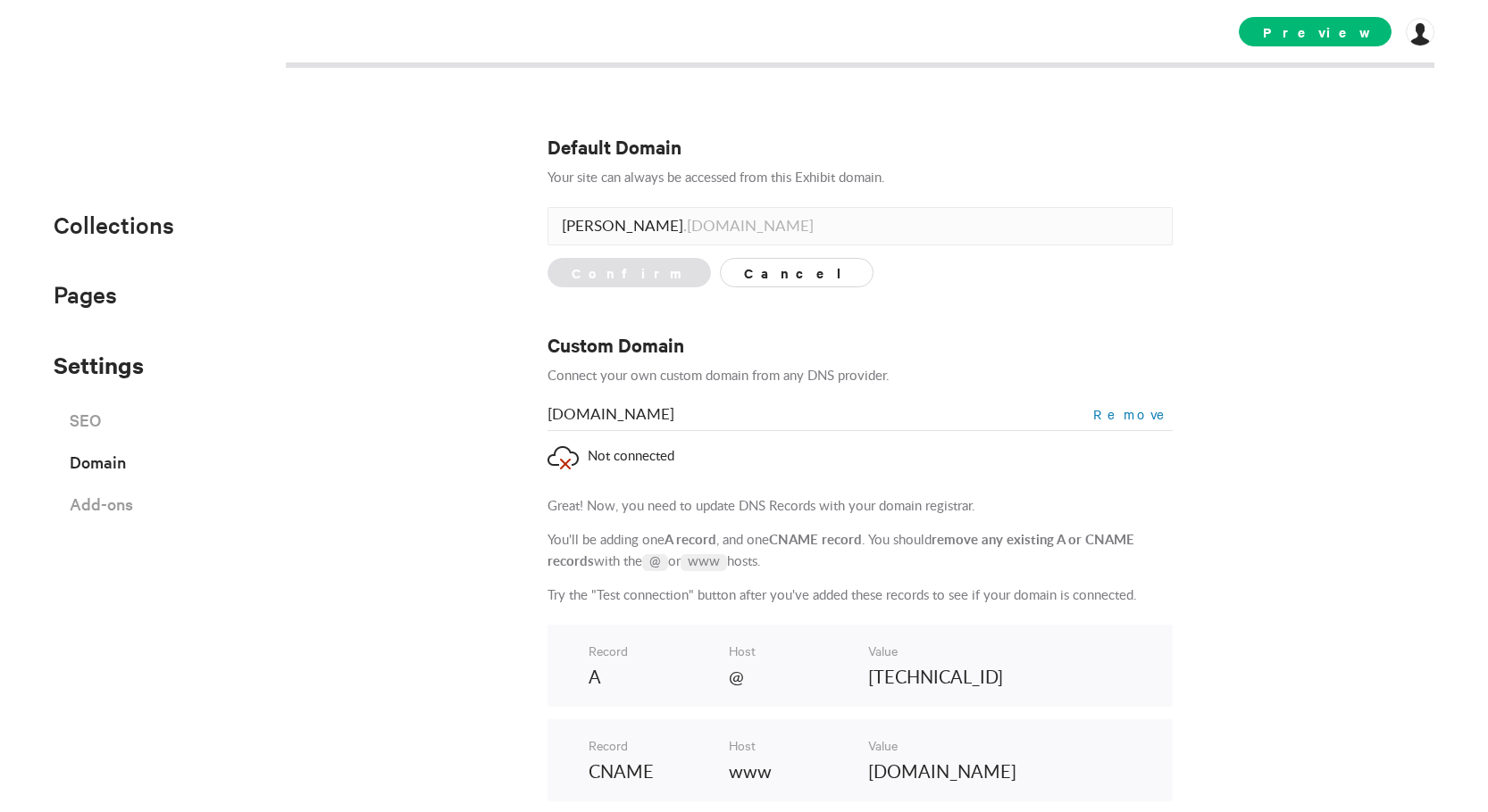
click at [606, 225] on input "[PERSON_NAME]" at bounding box center [860, 226] width 625 height 38
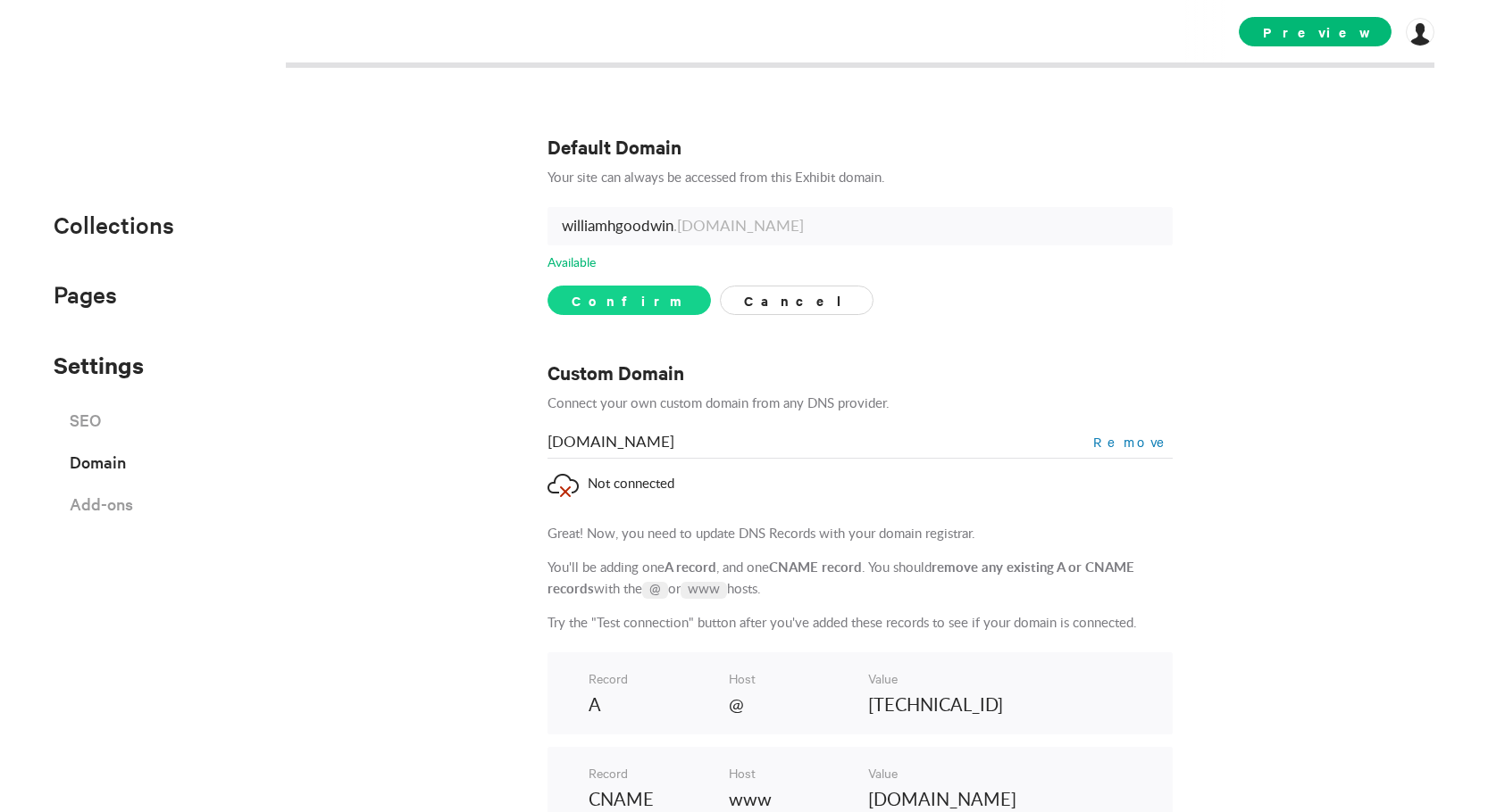
type input "williamhgoodwin"
click at [620, 289] on button "Confirm" at bounding box center [629, 300] width 163 height 29
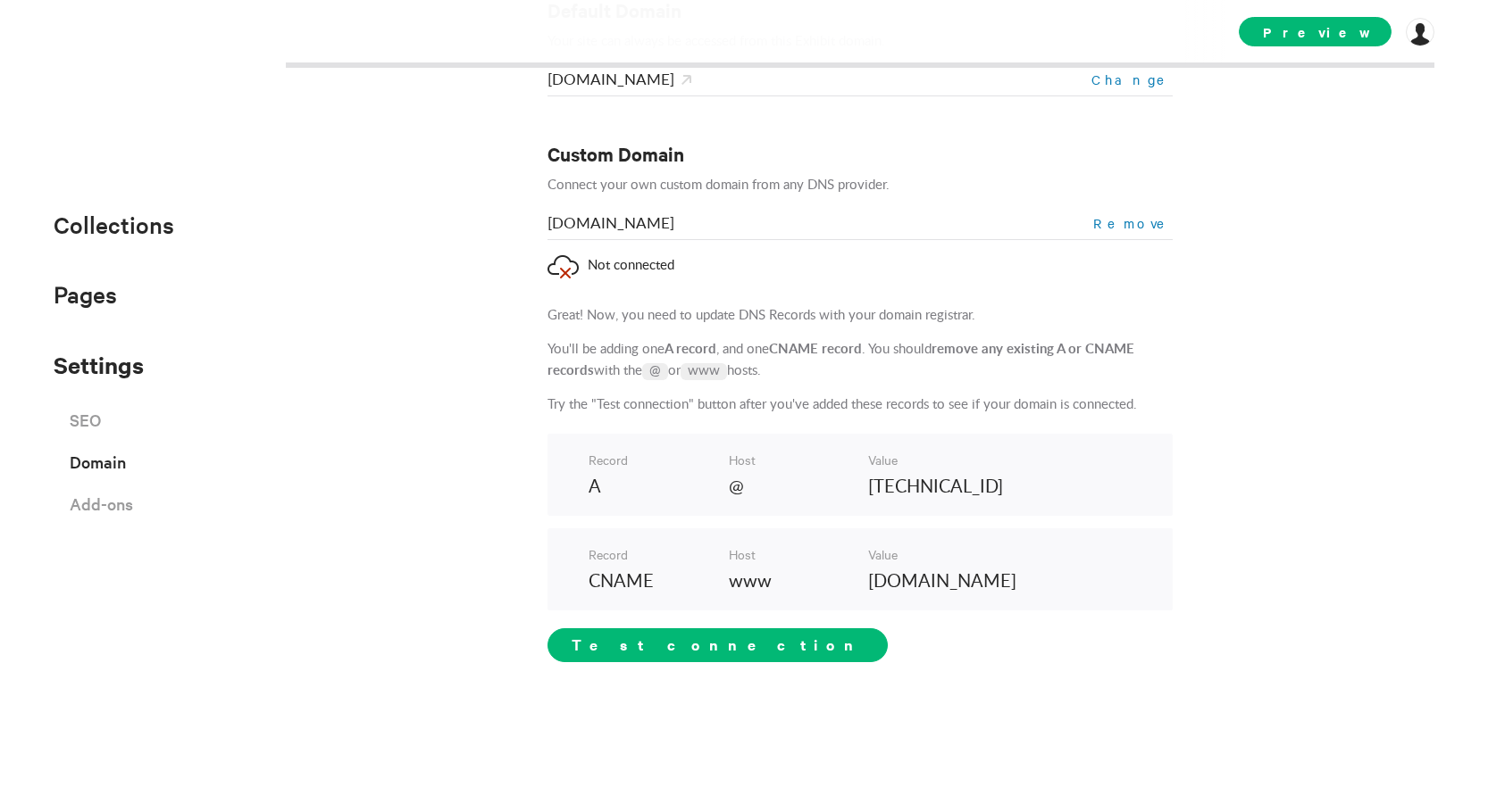
scroll to position [138, 0]
drag, startPoint x: 866, startPoint y: 489, endPoint x: 998, endPoint y: 488, distance: 132.0
click at [998, 488] on p "[TECHNICAL_ID]" at bounding box center [1001, 486] width 264 height 27
copy p "[TECHNICAL_ID]"
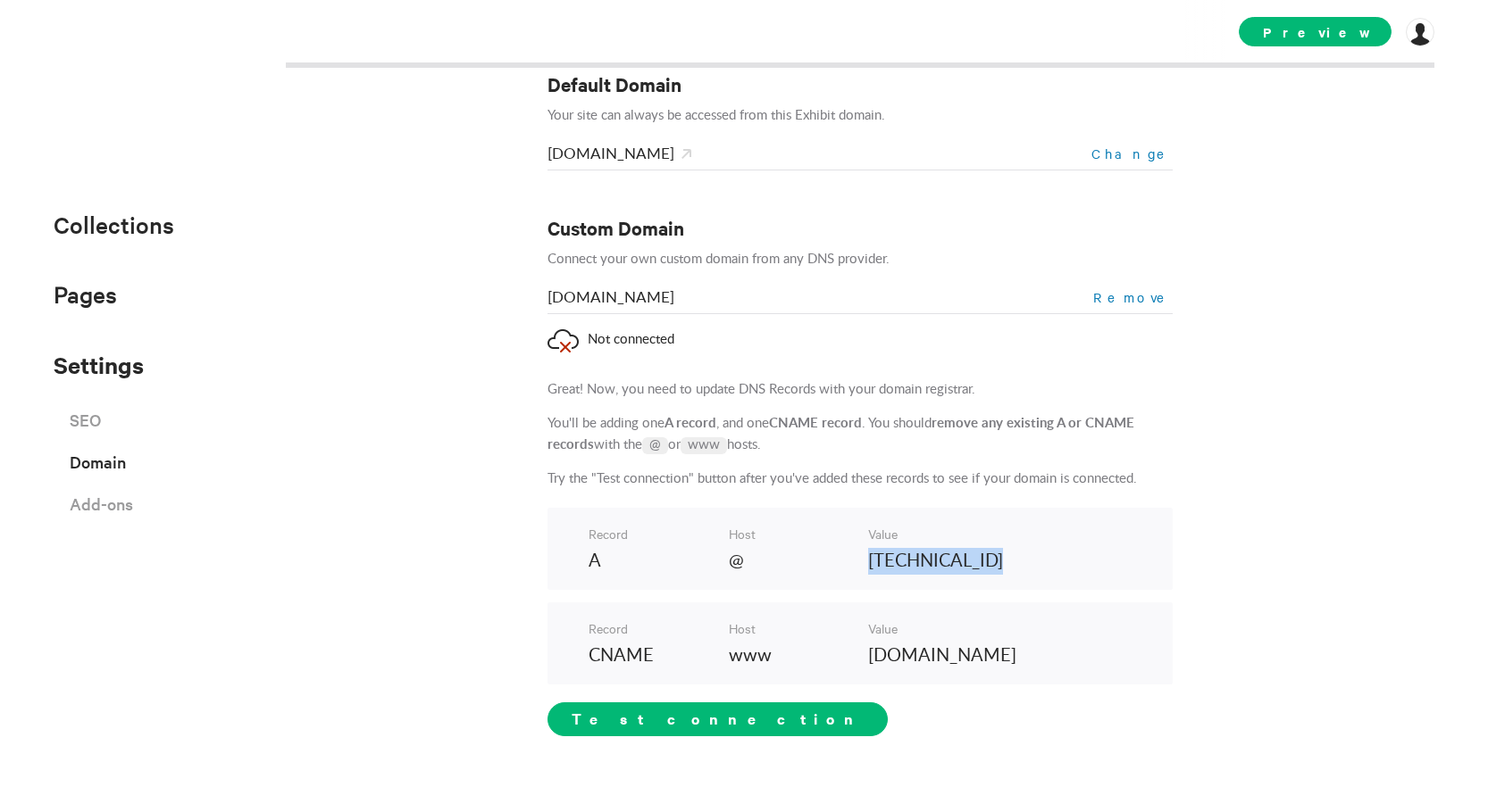
scroll to position [48, 0]
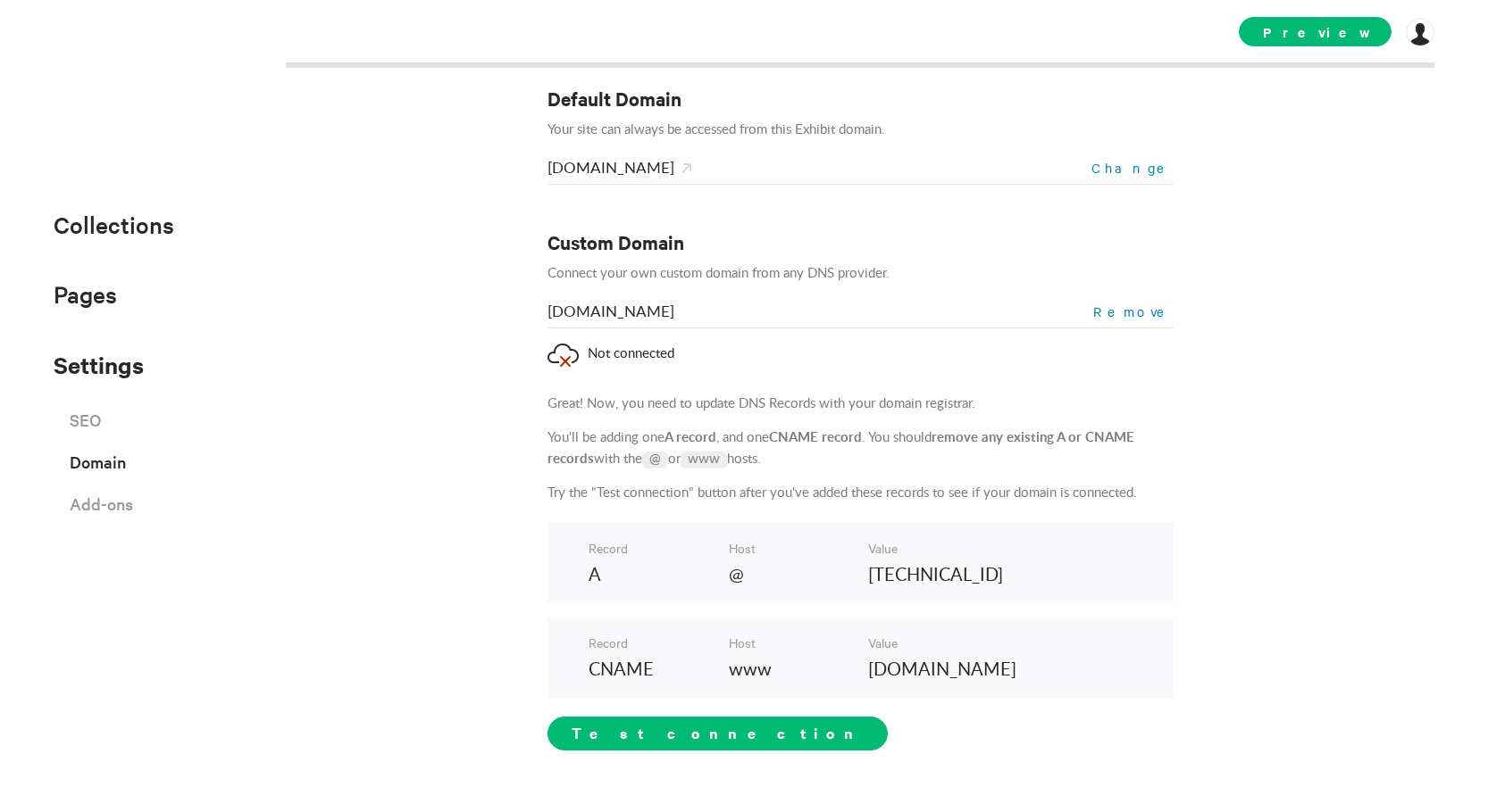
click at [1230, 323] on div "Default Domain Your site can always be accessed from this Exhibit domain. [DOMA…" at bounding box center [744, 406] width 1488 height 812
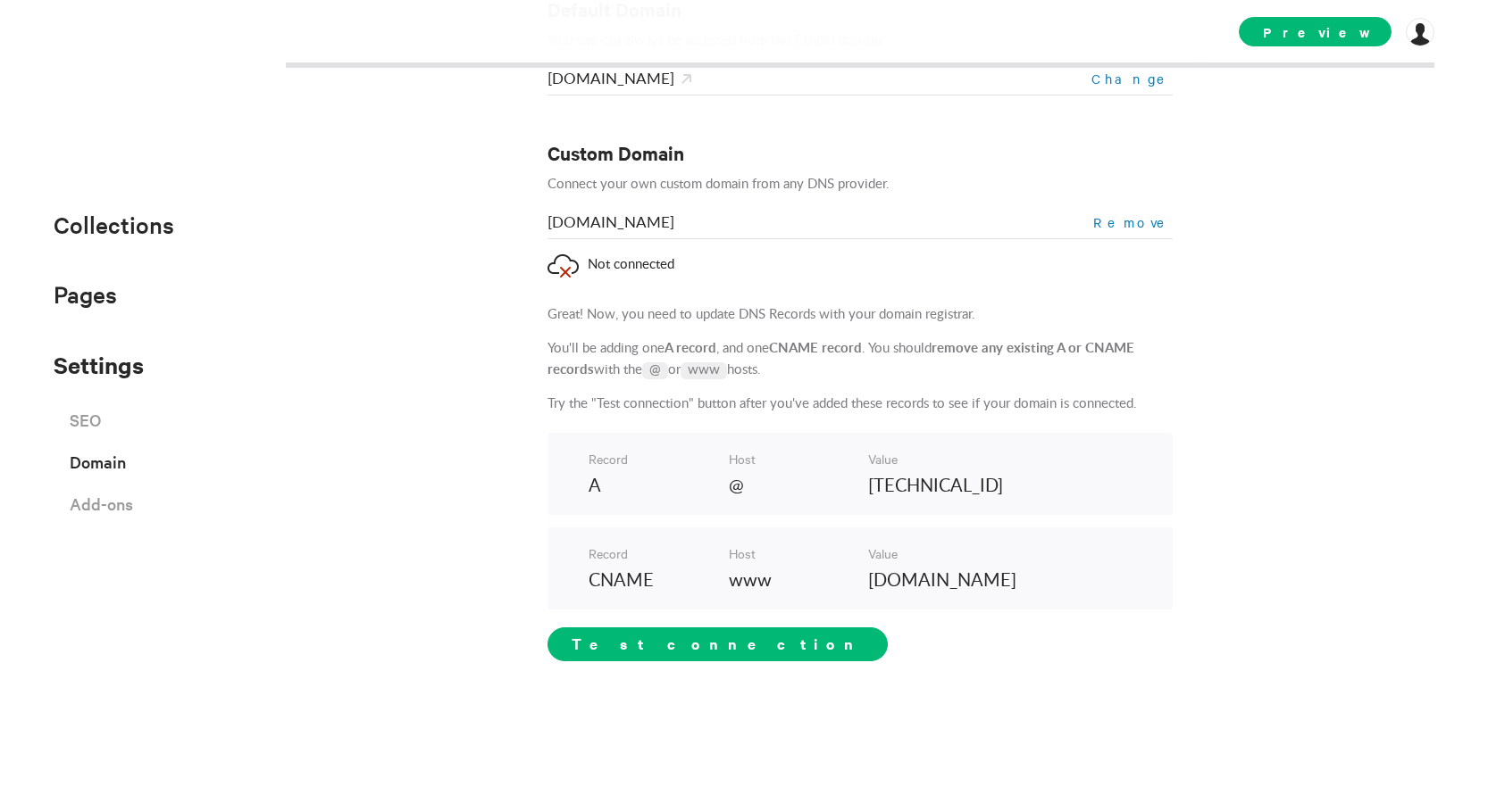
drag, startPoint x: 868, startPoint y: 483, endPoint x: 983, endPoint y: 479, distance: 115.1
click at [992, 479] on p "[TECHNICAL_ID]" at bounding box center [1001, 486] width 264 height 27
drag, startPoint x: 864, startPoint y: 484, endPoint x: 991, endPoint y: 488, distance: 127.1
click at [991, 488] on p "[TECHNICAL_ID]" at bounding box center [1001, 486] width 264 height 27
copy p "[TECHNICAL_ID]"
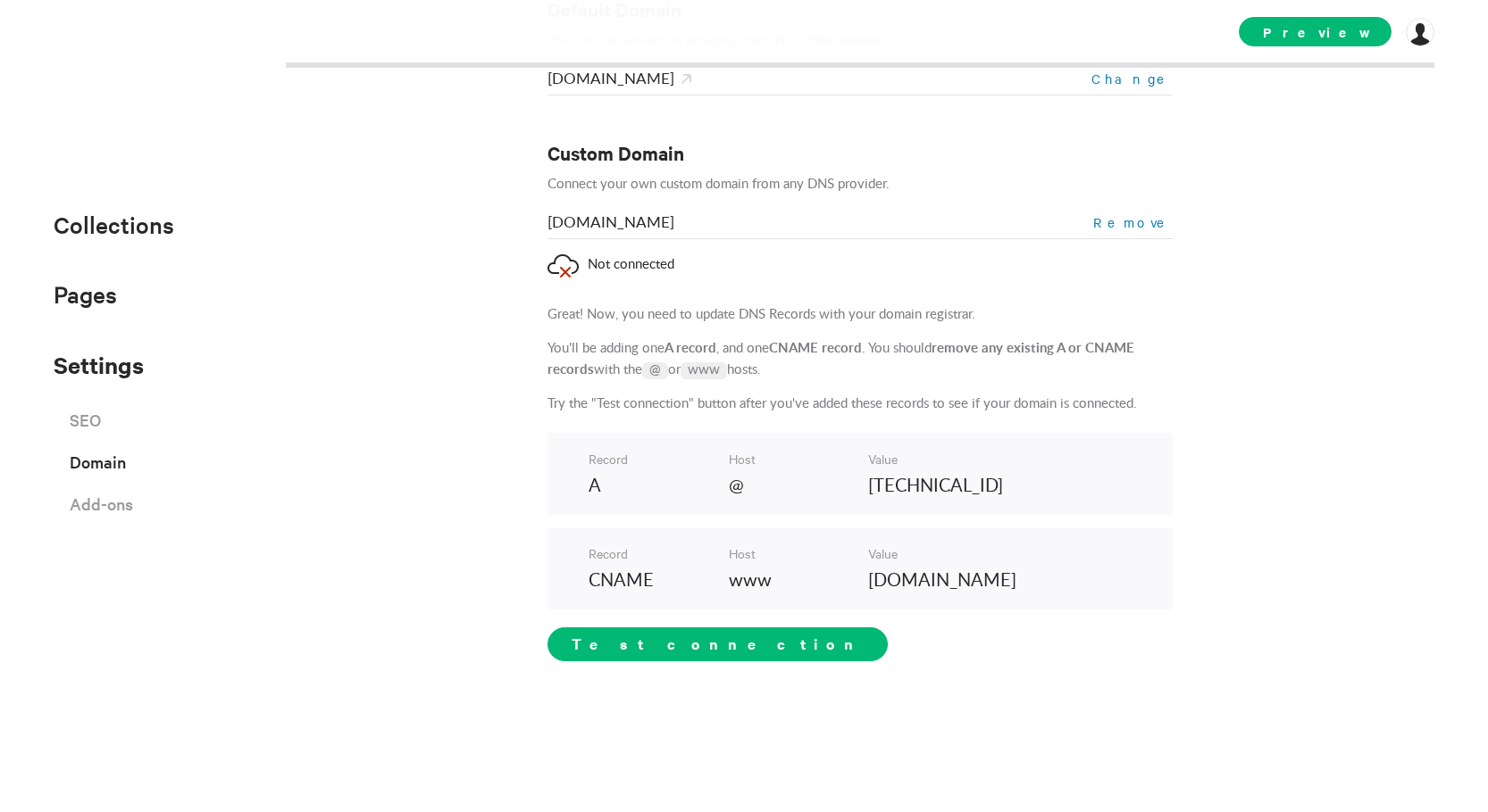
click at [861, 583] on div "Record CNAME Host www Value [DOMAIN_NAME]" at bounding box center [860, 569] width 625 height 82
drag, startPoint x: 865, startPoint y: 583, endPoint x: 996, endPoint y: 582, distance: 131.0
click at [996, 582] on p "[DOMAIN_NAME]" at bounding box center [1001, 581] width 264 height 27
copy p "[DOMAIN_NAME]"
click at [917, 291] on div "[DOMAIN_NAME] Remove Not connected Great! Now, you need to update DNS Records w…" at bounding box center [860, 438] width 625 height 448
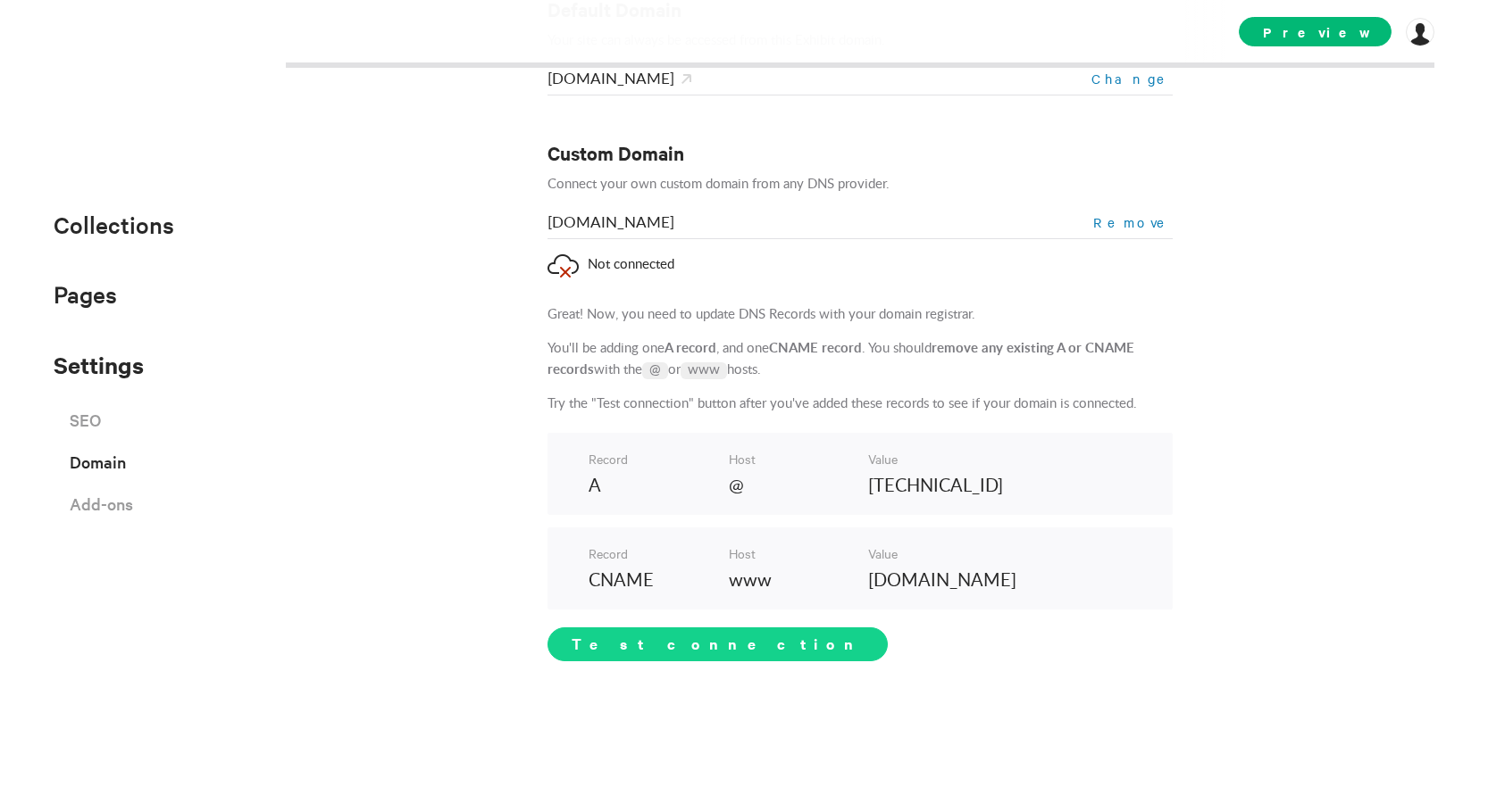
click at [697, 643] on span "Test connection" at bounding box center [717, 644] width 292 height 22
click at [635, 644] on span "Test connection" at bounding box center [717, 644] width 292 height 22
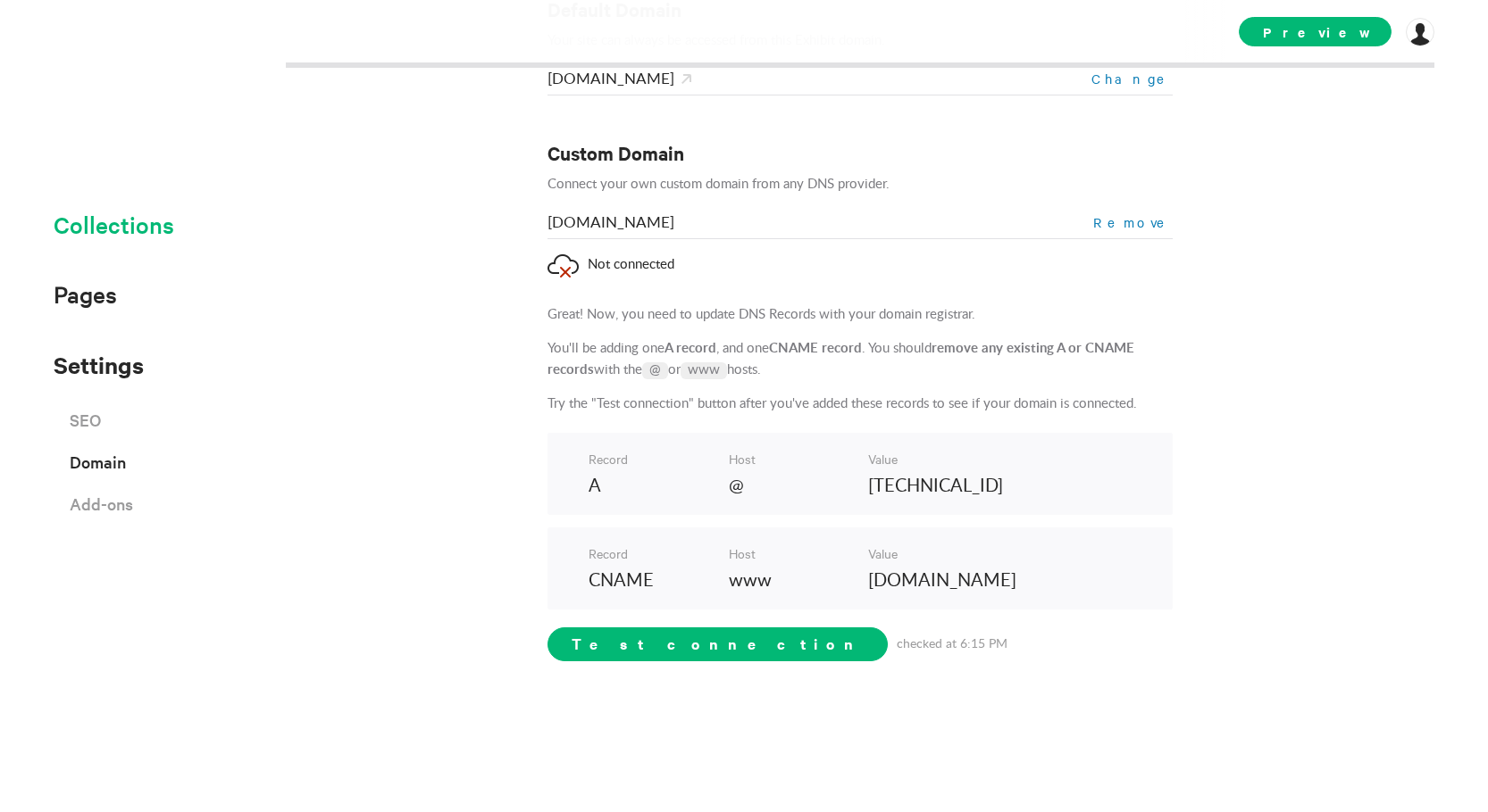
click at [169, 222] on span "Collections" at bounding box center [113, 224] width 121 height 29
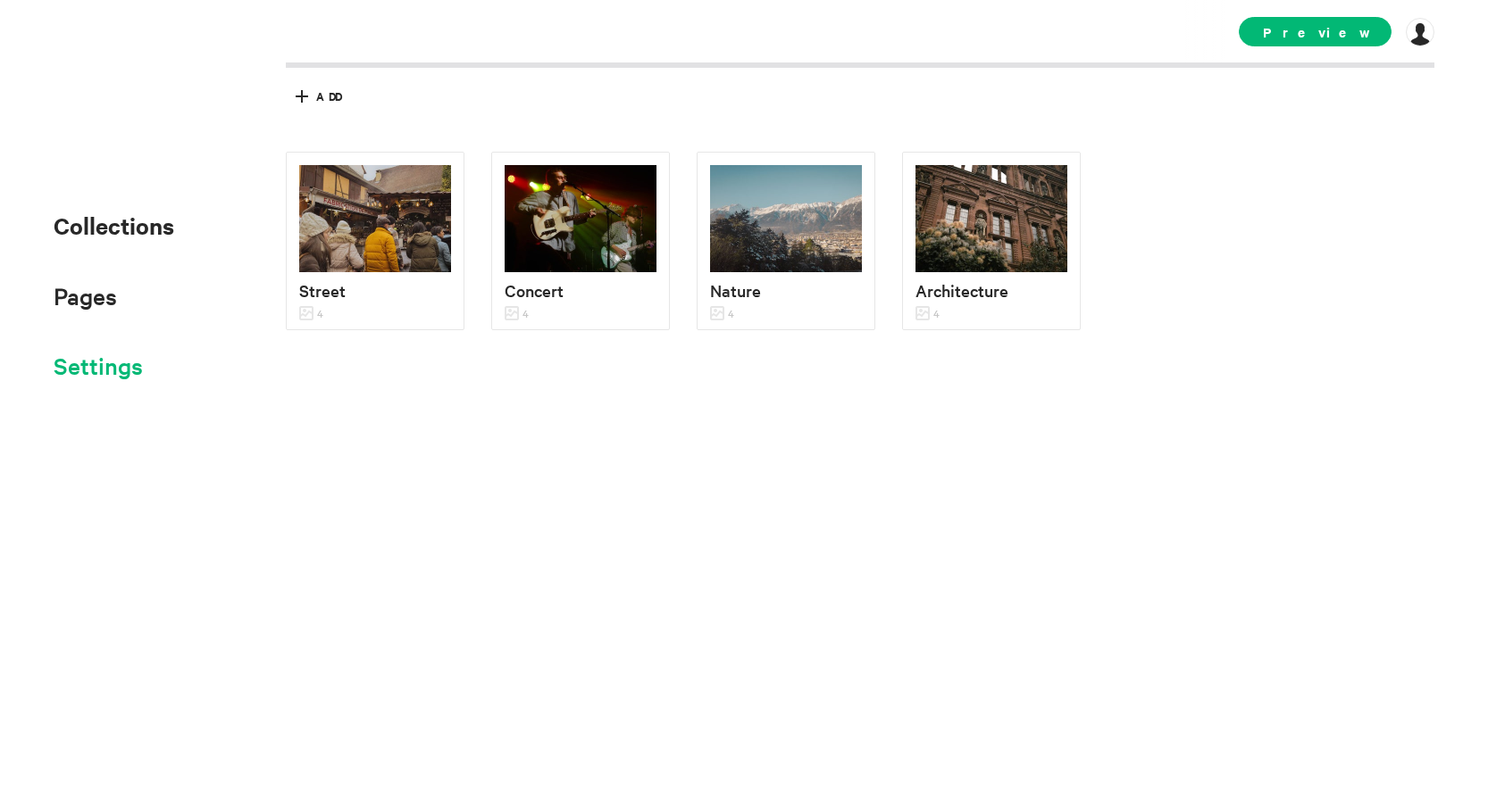
click at [90, 385] on span "Settings" at bounding box center [98, 366] width 89 height 38
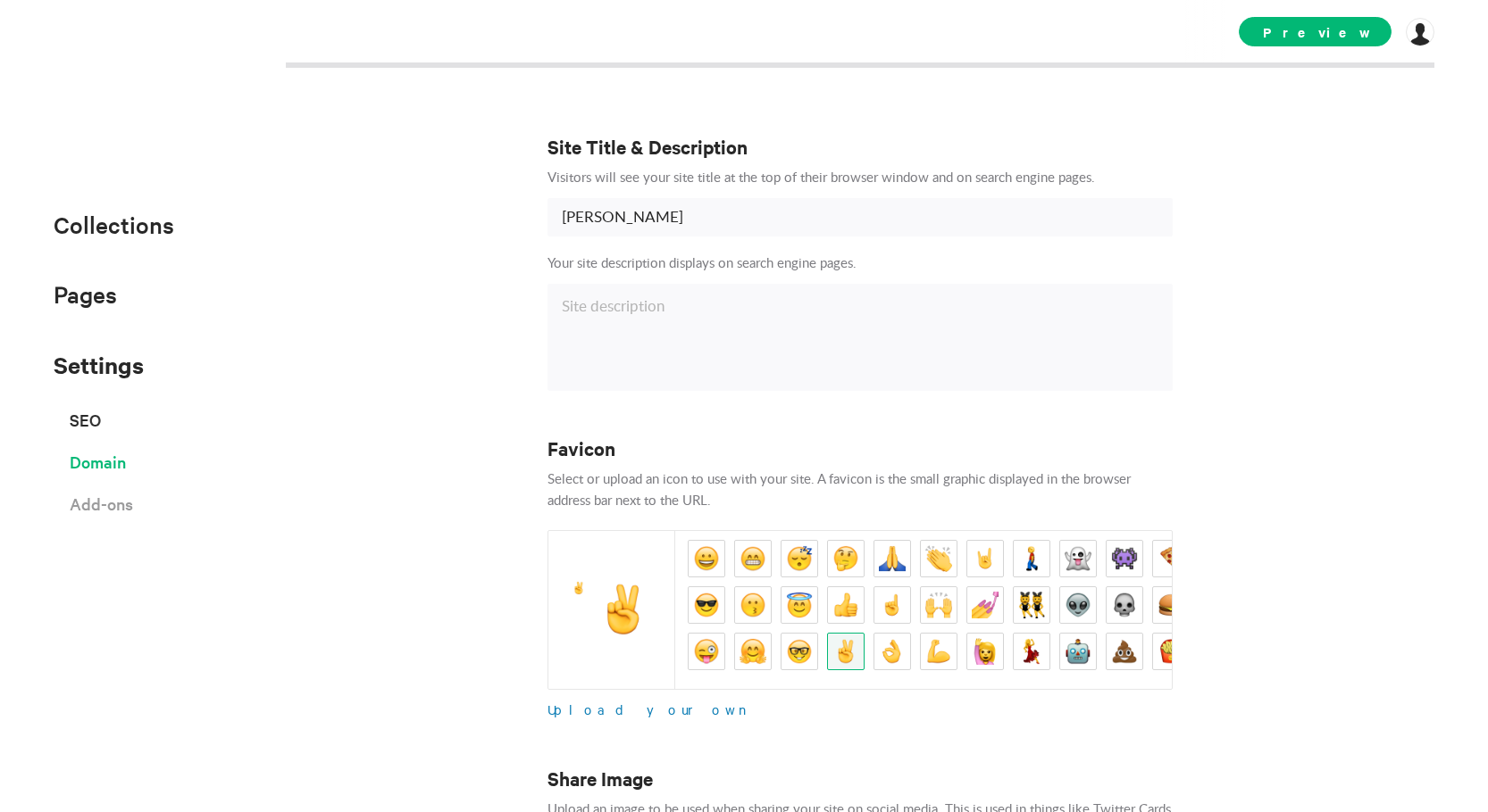
click at [115, 470] on span "Domain" at bounding box center [97, 462] width 56 height 31
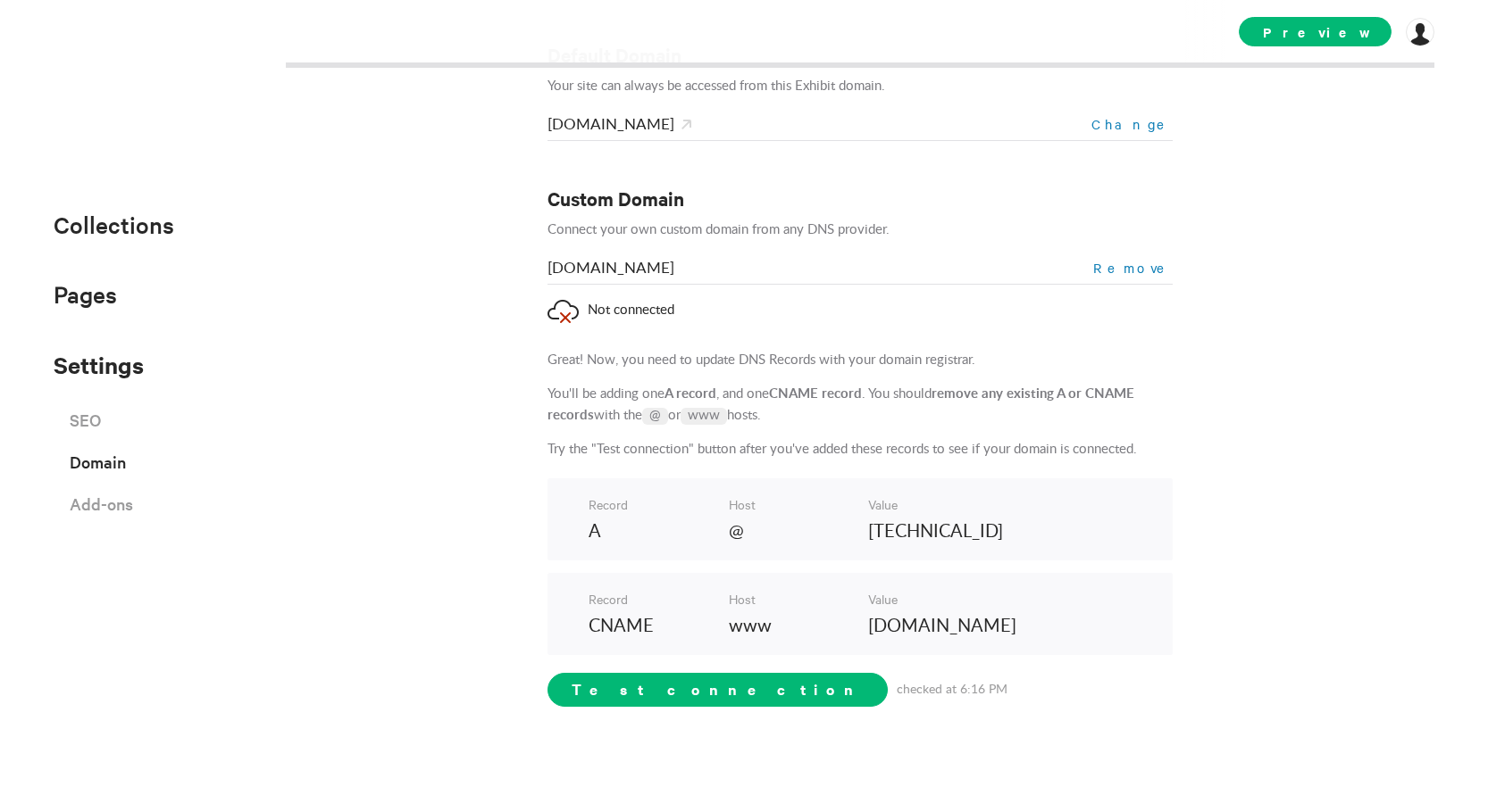
scroll to position [138, 0]
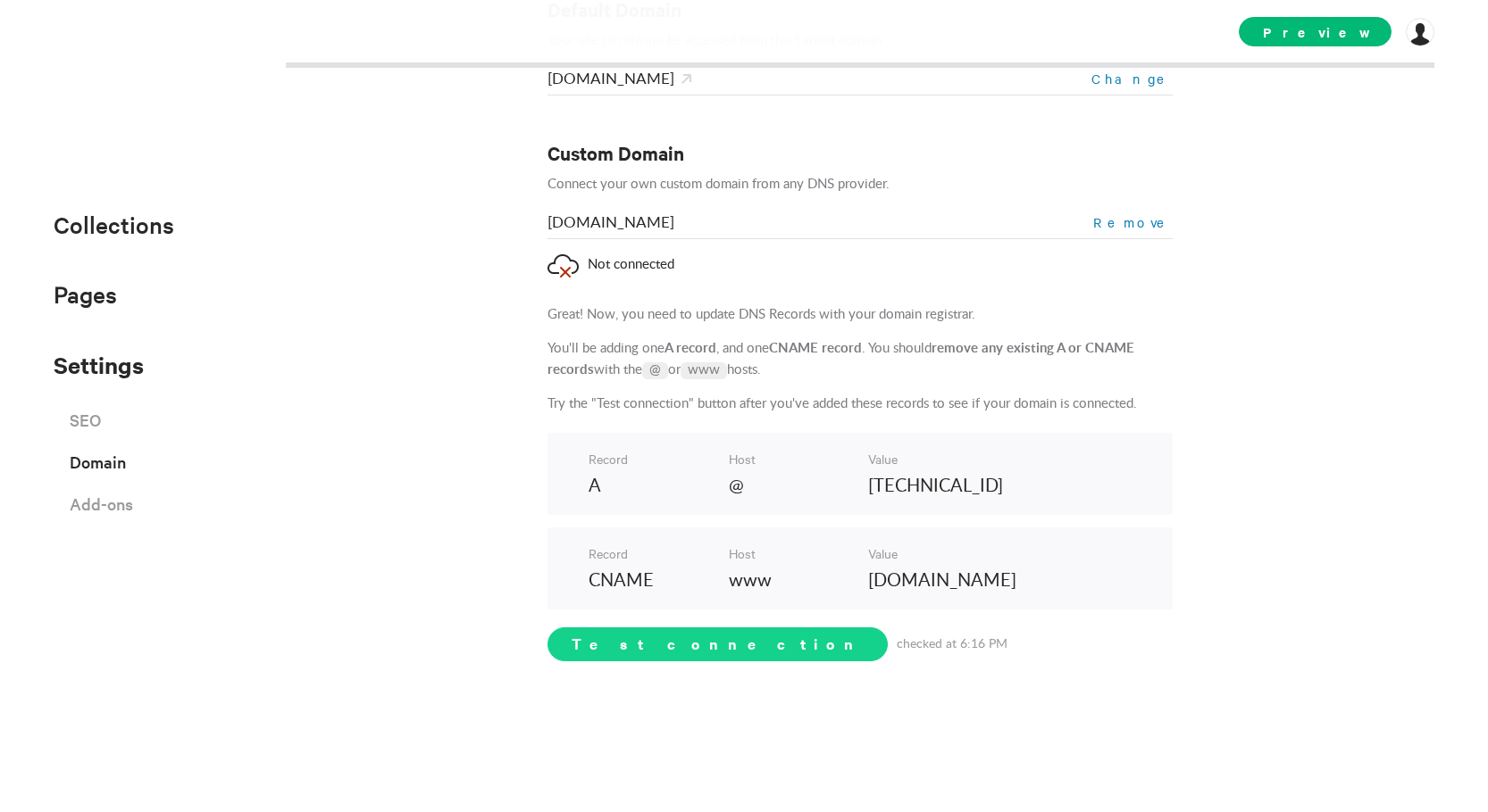
click at [619, 640] on span "Test connection" at bounding box center [717, 644] width 292 height 22
click at [1292, 101] on div "Default Domain Your site can always be accessed from this Exhibit domain. [DOMA…" at bounding box center [744, 406] width 1488 height 812
click at [99, 291] on span "Pages" at bounding box center [85, 293] width 64 height 29
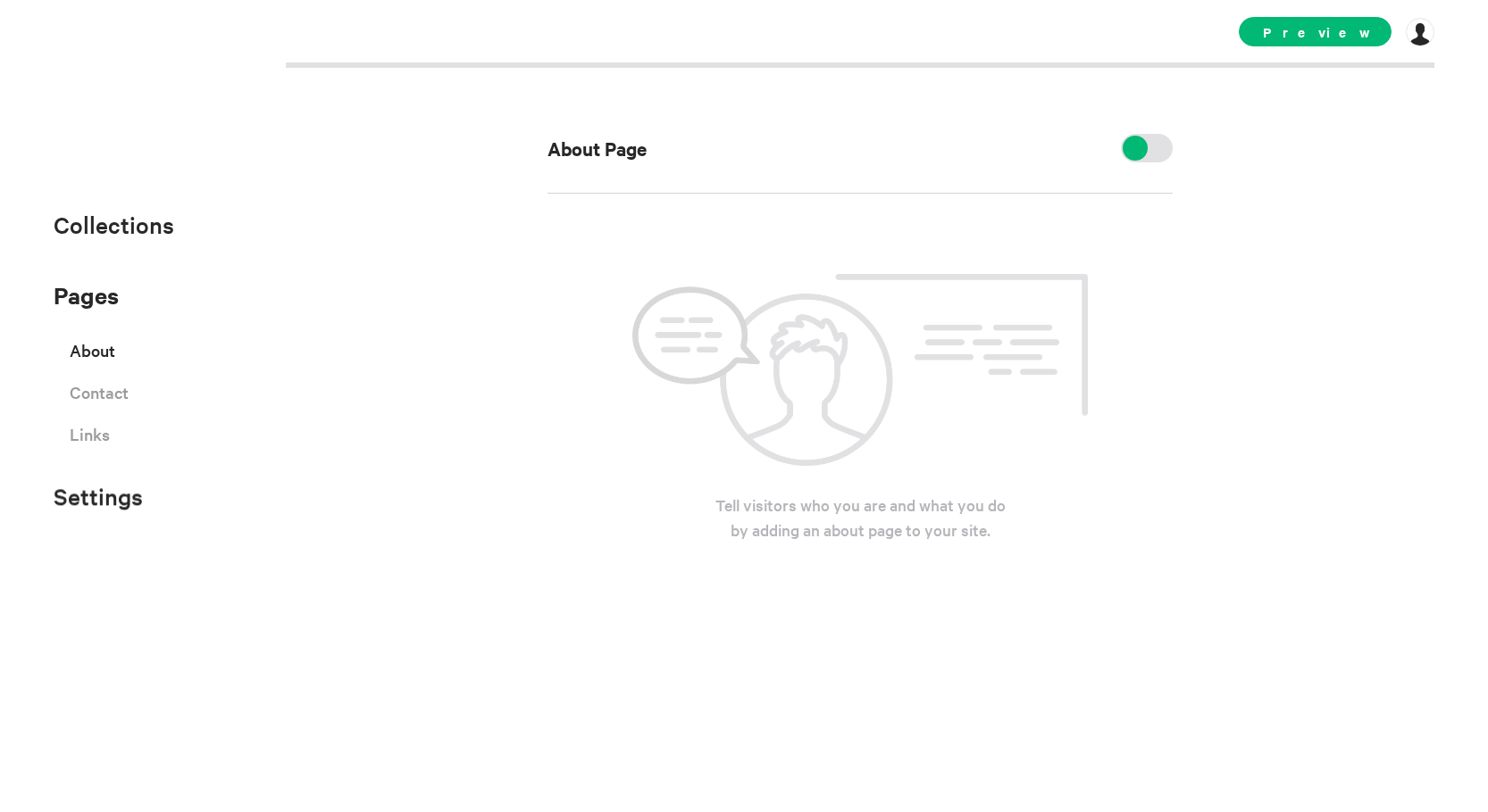
click at [1130, 148] on div at bounding box center [1135, 148] width 25 height 25
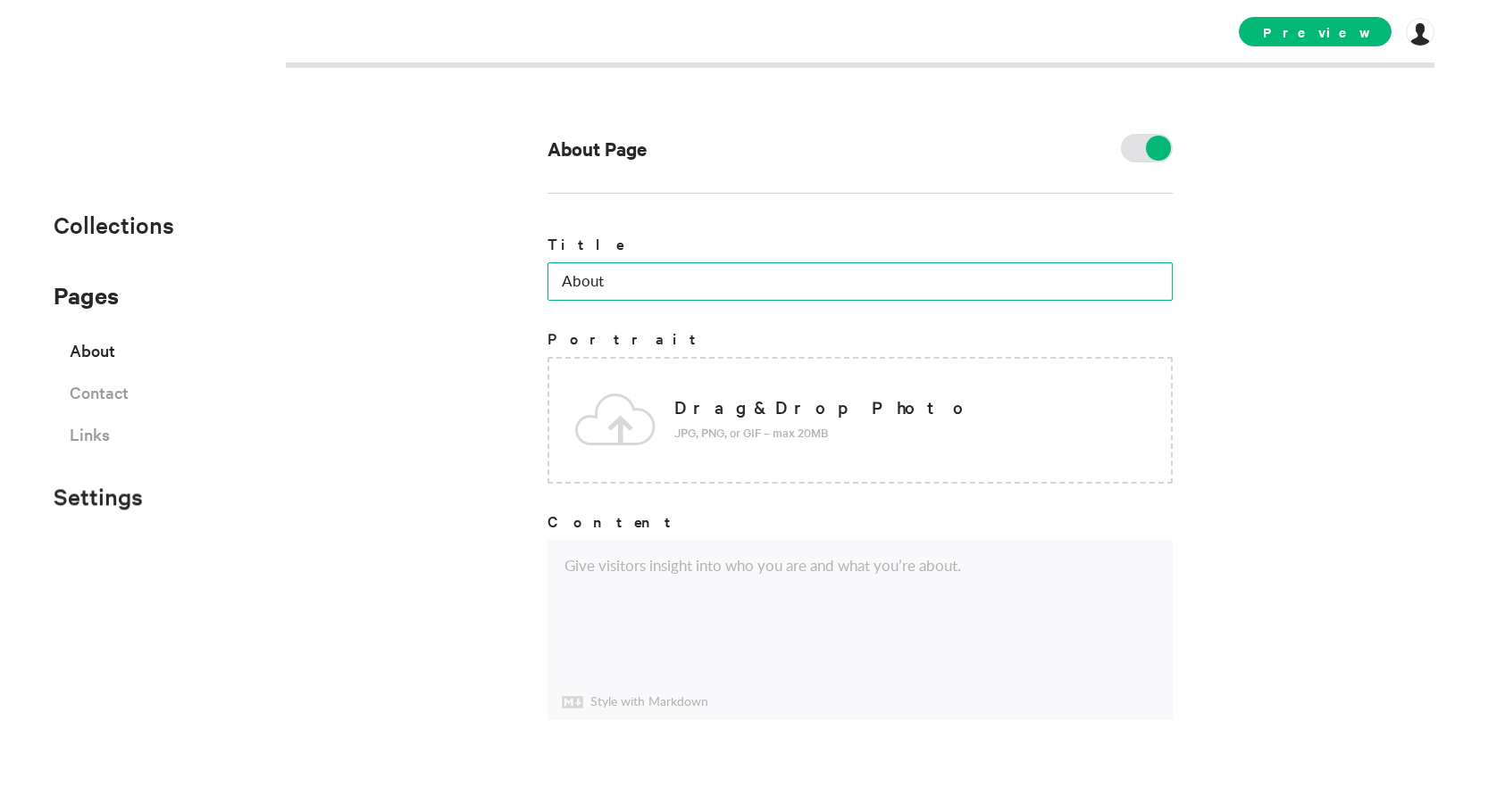
click at [977, 275] on input "About" at bounding box center [860, 281] width 625 height 38
type input "About Me"
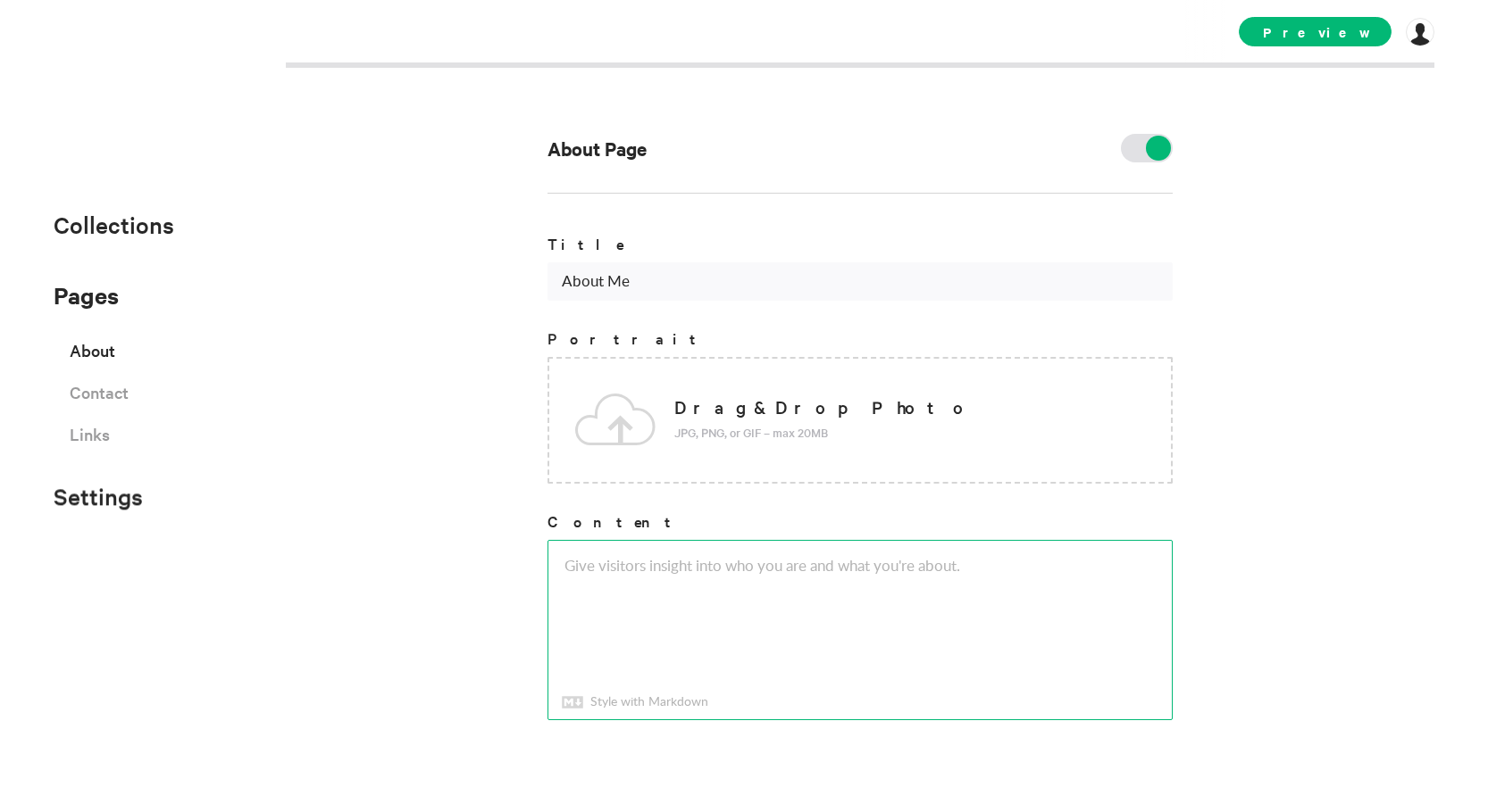
click at [811, 547] on textarea at bounding box center [860, 631] width 623 height 179
click at [603, 701] on p "Style with Markdown" at bounding box center [635, 703] width 146 height 19
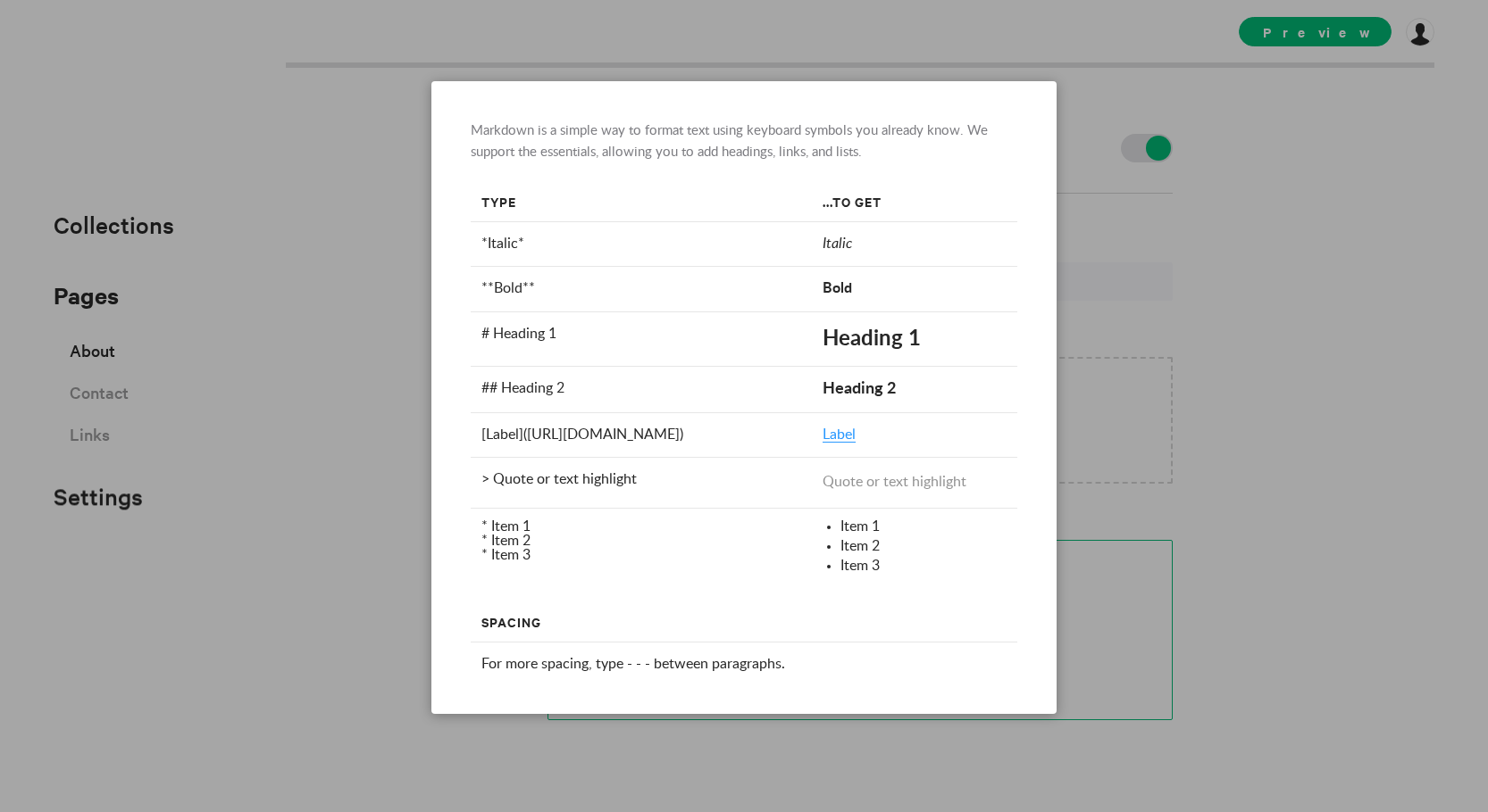
click at [1125, 544] on div at bounding box center [744, 406] width 1488 height 812
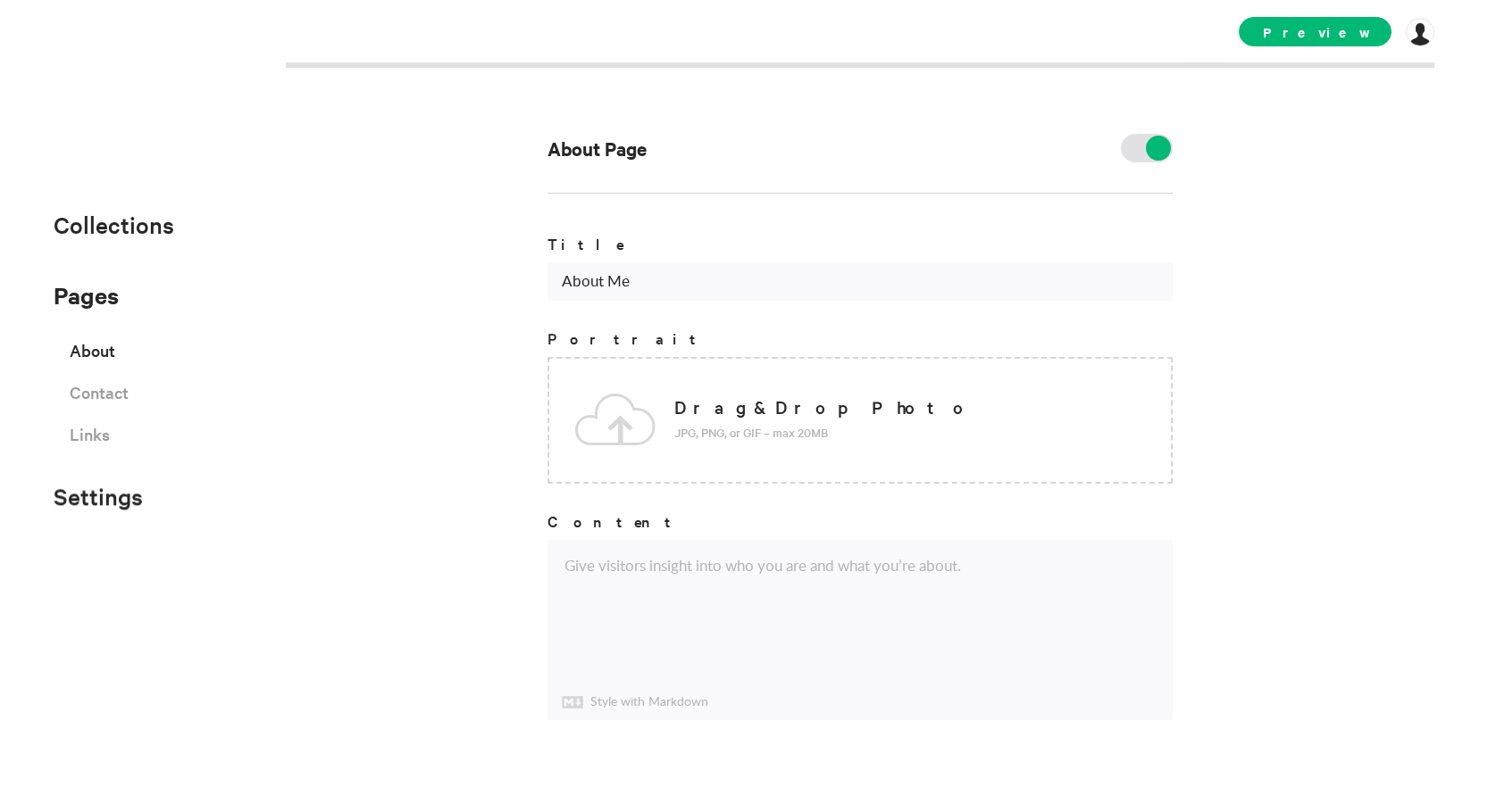
click at [888, 597] on div "Item 1 Item 2 Item 3" at bounding box center [915, 581] width 184 height 71
click at [898, 591] on textarea at bounding box center [860, 631] width 623 height 179
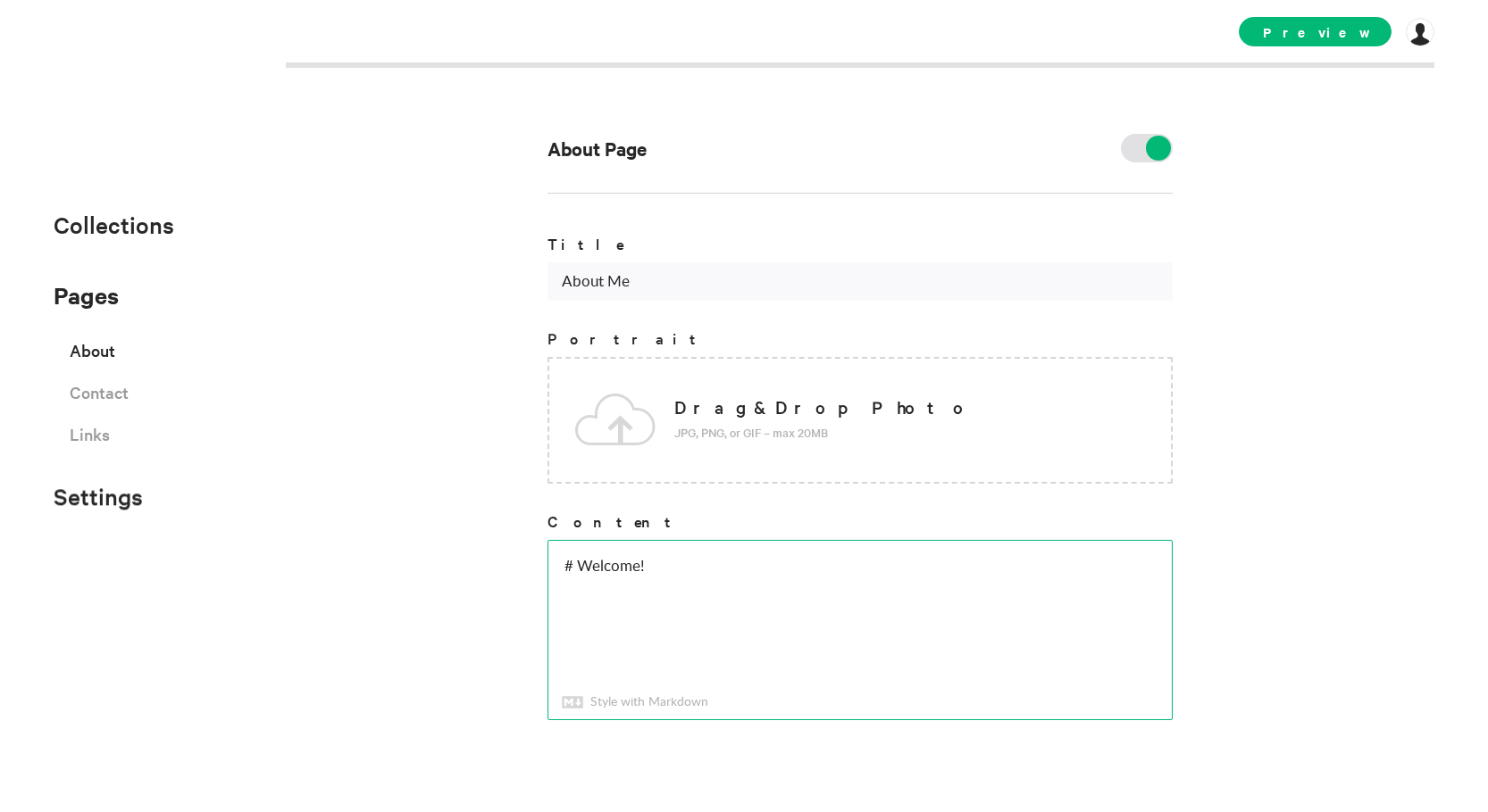
click at [645, 619] on textarea "# Welcome!" at bounding box center [860, 631] width 623 height 179
click at [584, 706] on p "Style with Markdown" at bounding box center [635, 703] width 146 height 19
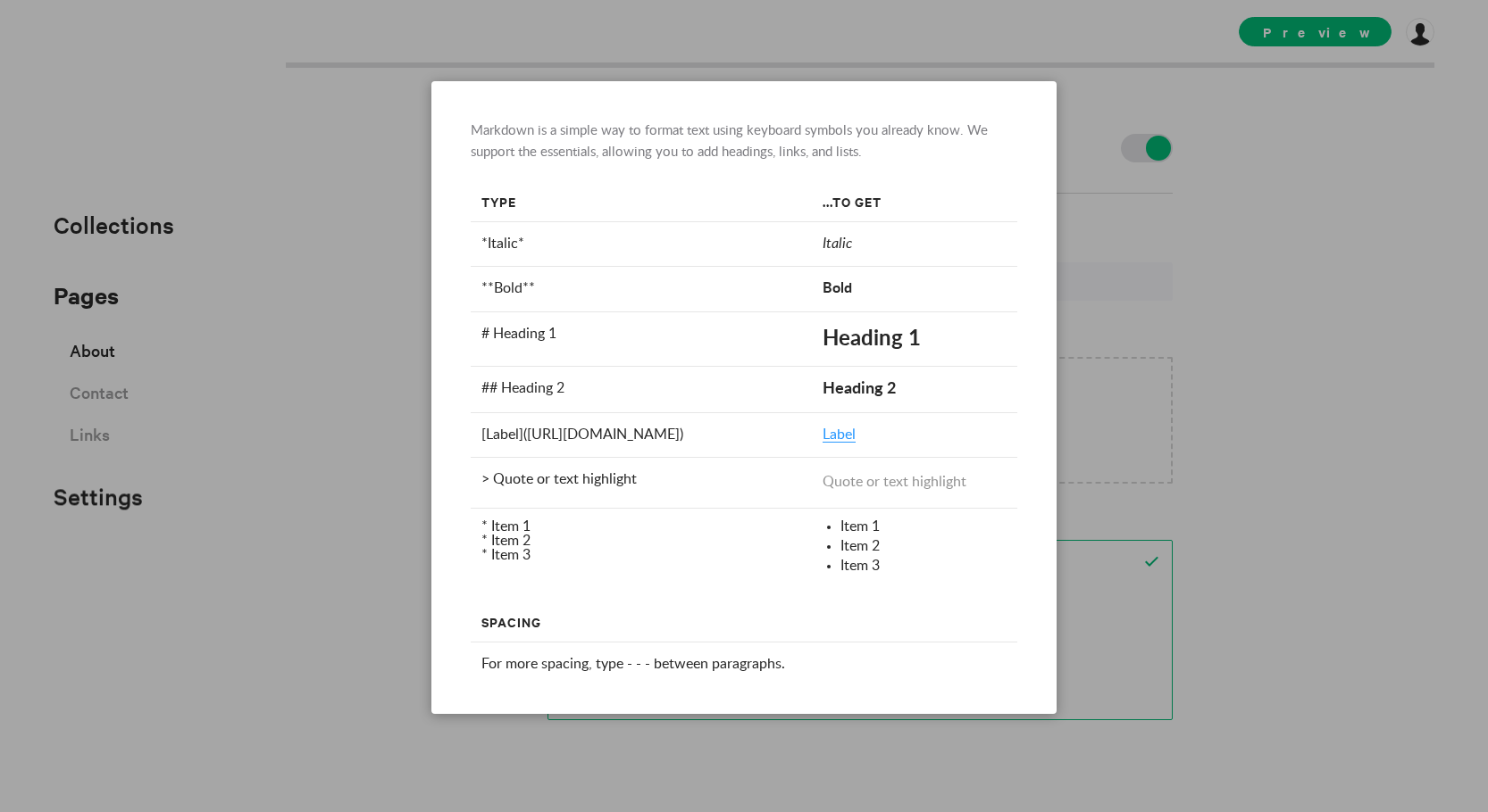
click at [587, 719] on div at bounding box center [744, 406] width 1488 height 812
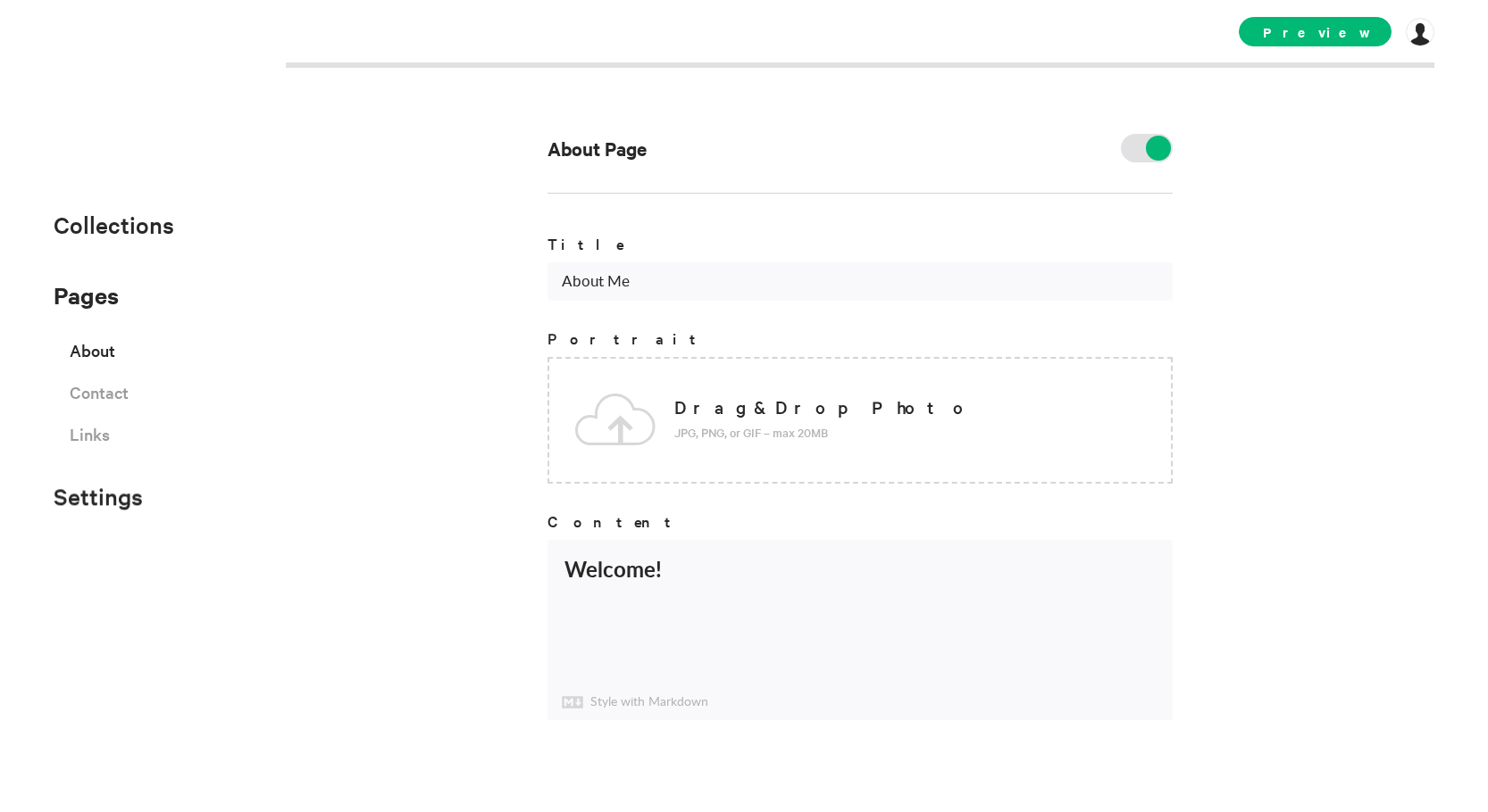
click at [469, 630] on div "About Page Title About Me Portrait Drag & Drop Photo JPG, PNG, or GIF – max 20M…" at bounding box center [744, 406] width 1488 height 812
click at [655, 580] on textarea "# Welcome!" at bounding box center [860, 631] width 623 height 179
click at [594, 697] on p "Style with Markdown" at bounding box center [635, 703] width 146 height 19
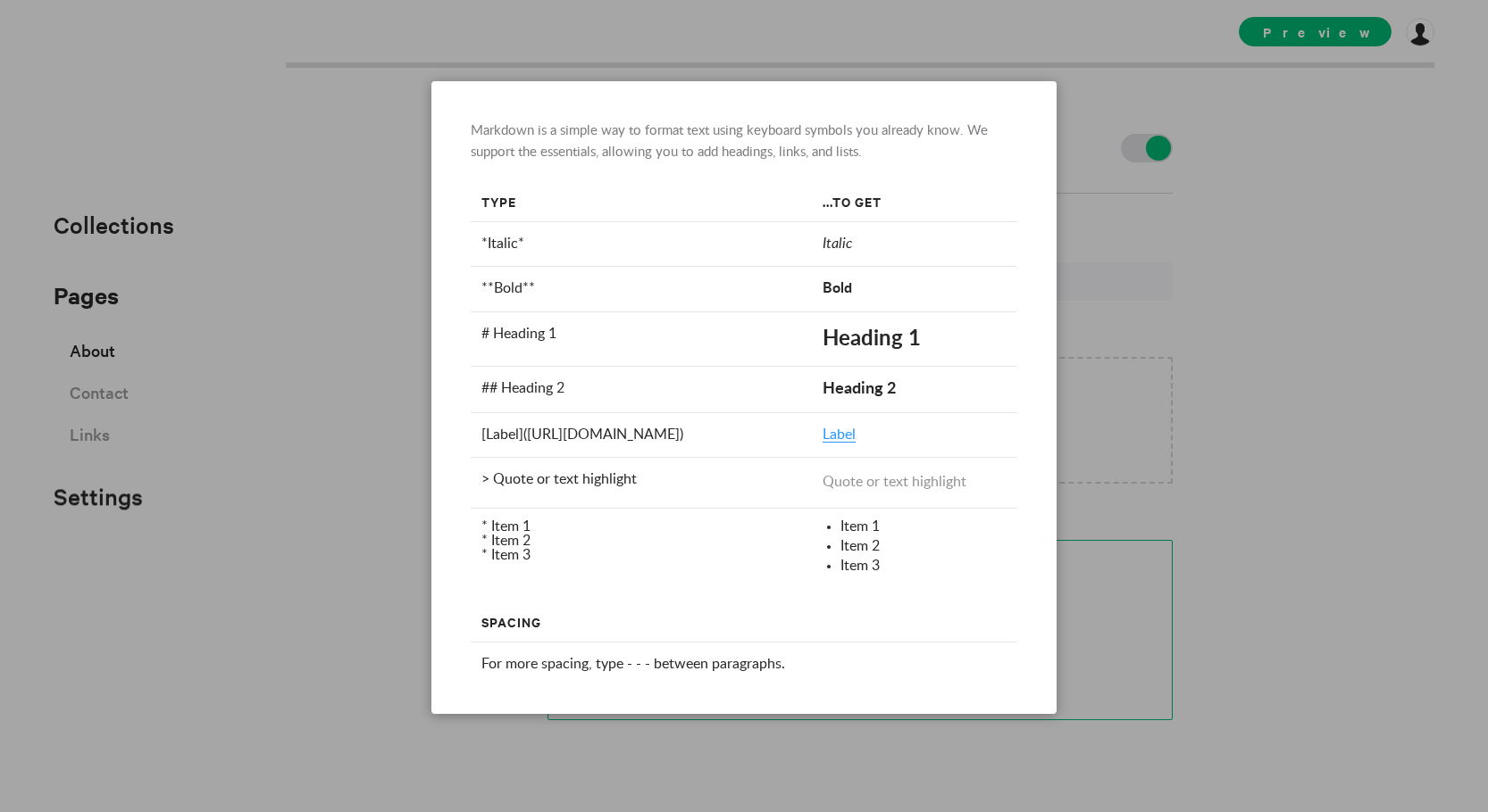
click at [368, 617] on div at bounding box center [744, 406] width 1488 height 812
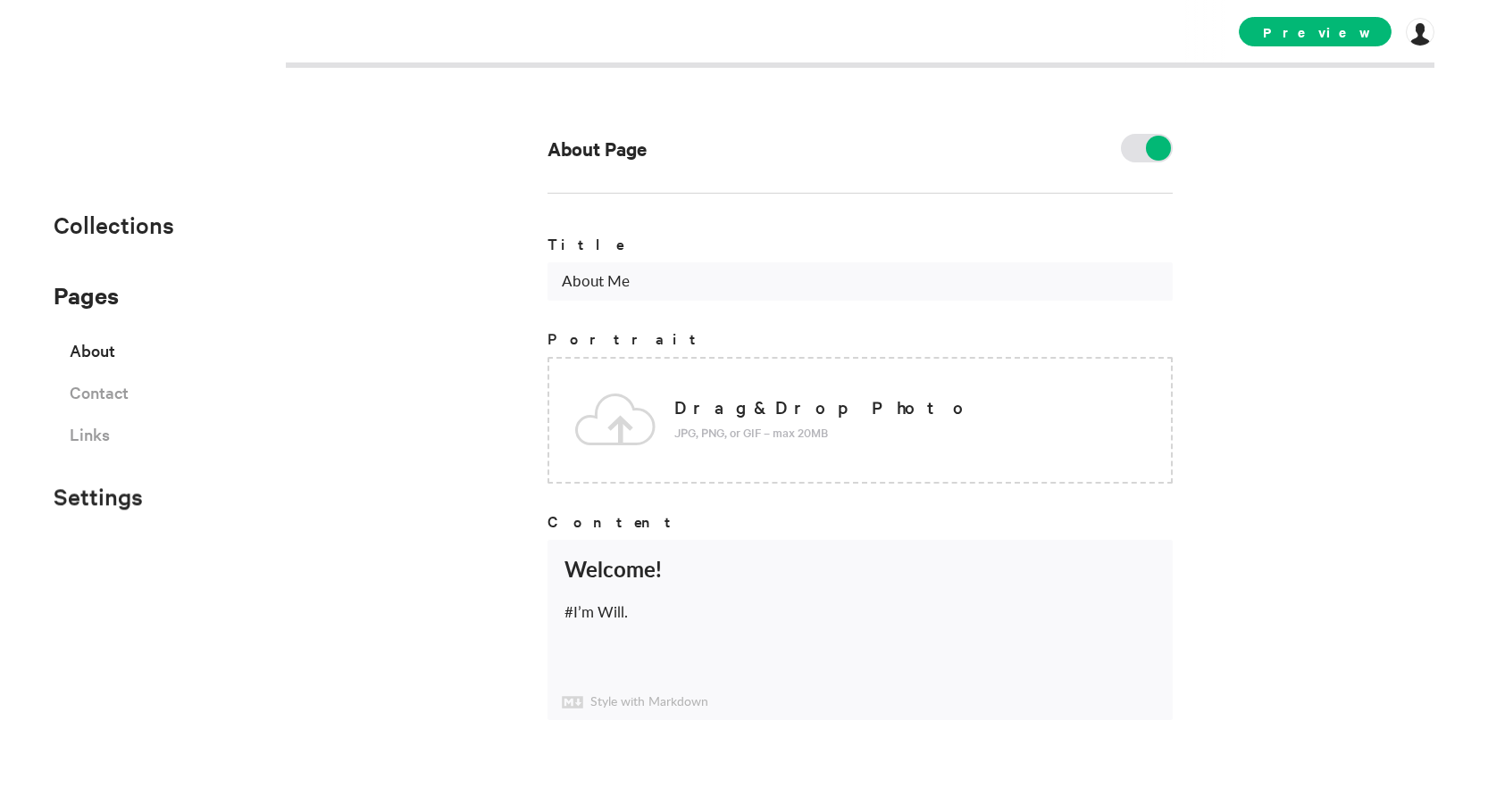
click at [509, 595] on div "About Page Title About Me Portrait Drag & Drop Photo JPG, PNG, or GIF – max 20M…" at bounding box center [744, 406] width 1488 height 812
click at [510, 605] on div "About Page Title About Me Portrait Drag & Drop Photo JPG, PNG, or GIF – max 20M…" at bounding box center [744, 406] width 1488 height 812
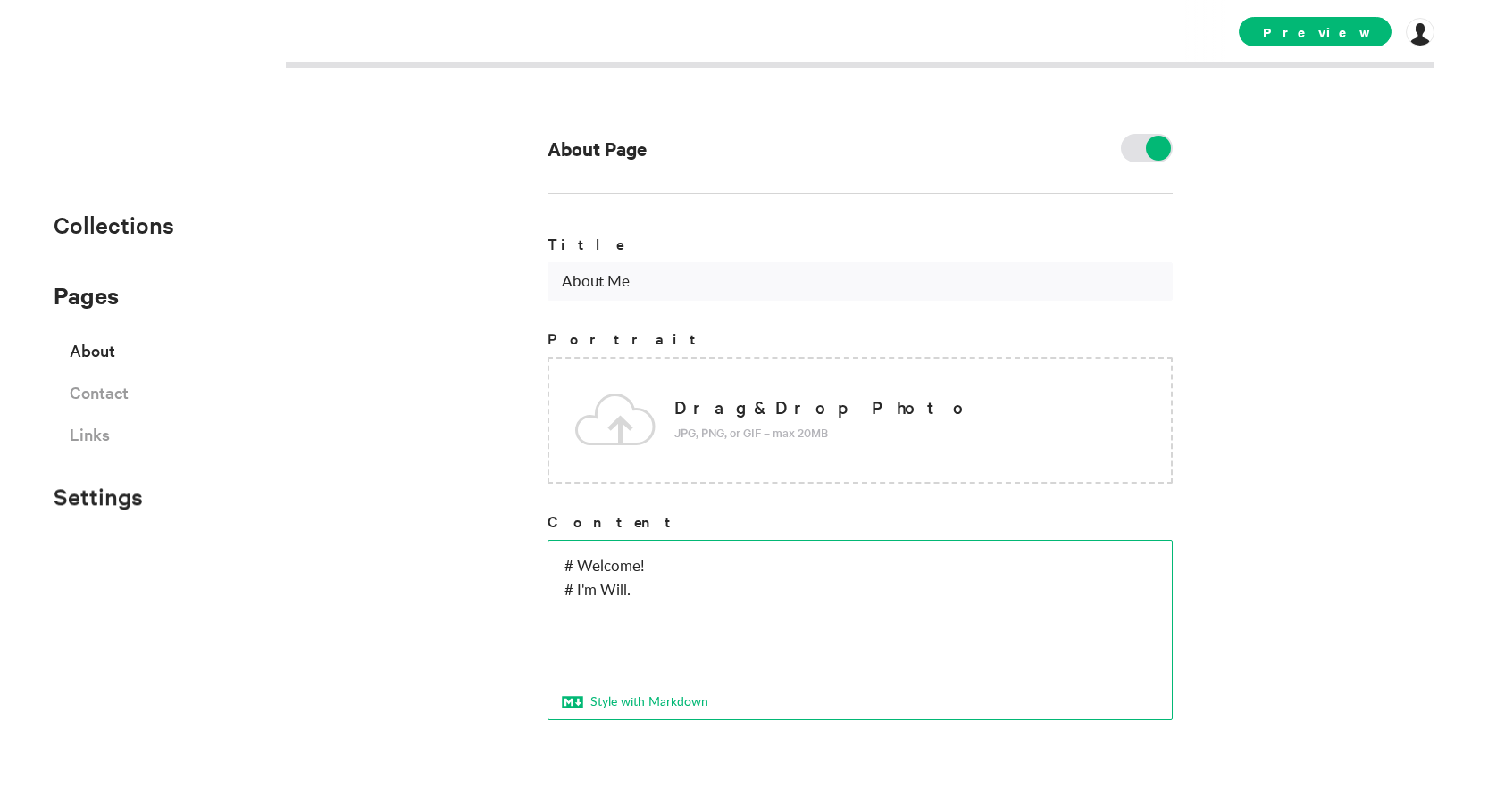
click at [578, 697] on icon at bounding box center [572, 702] width 22 height 12
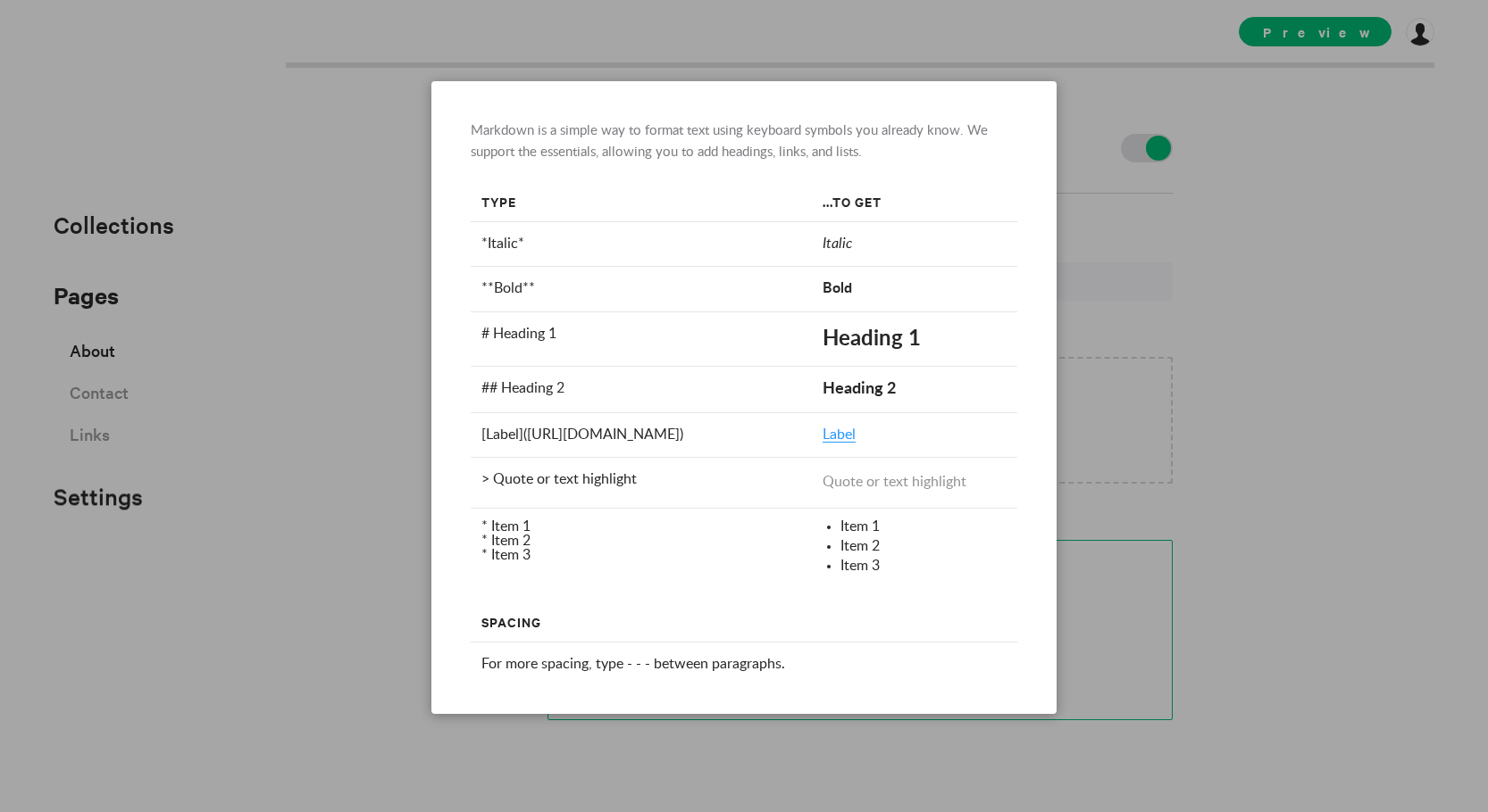
click at [394, 630] on div at bounding box center [744, 406] width 1488 height 812
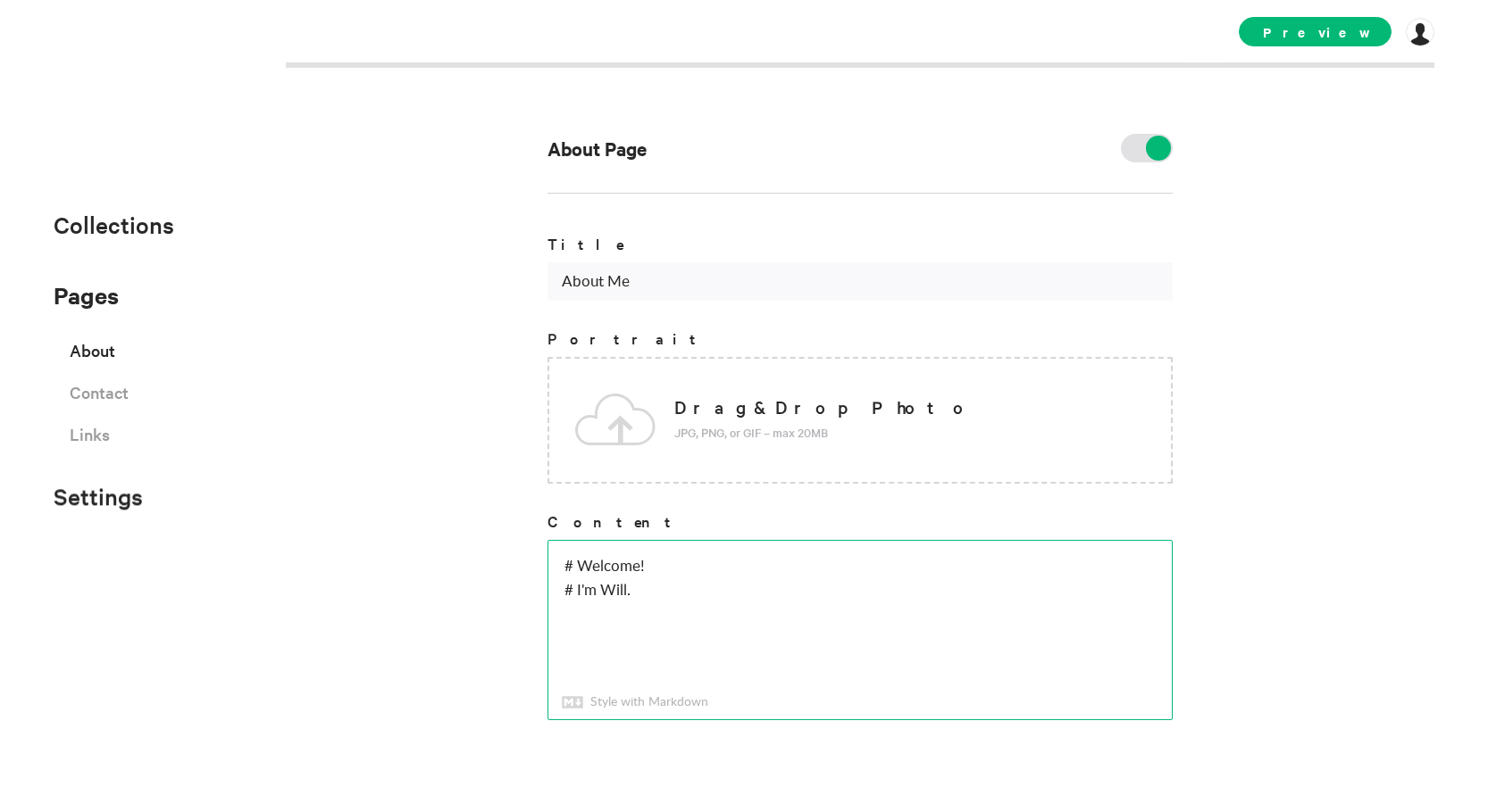
click at [430, 625] on div "About Page Title About Me Portrait Drag & Drop Photo JPG, PNG, or GIF – max 20M…" at bounding box center [744, 406] width 1488 height 812
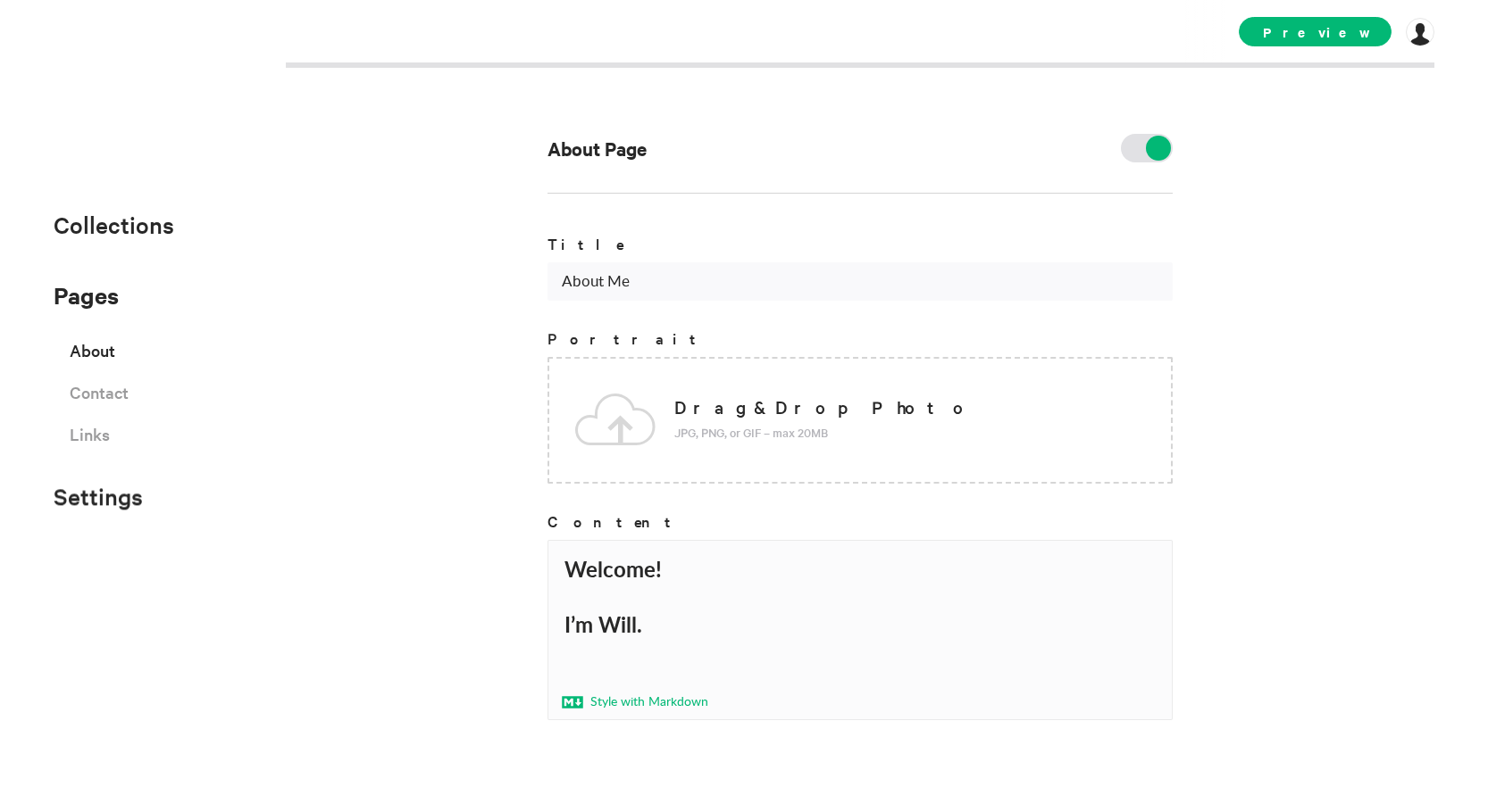
click at [574, 696] on icon at bounding box center [572, 702] width 22 height 12
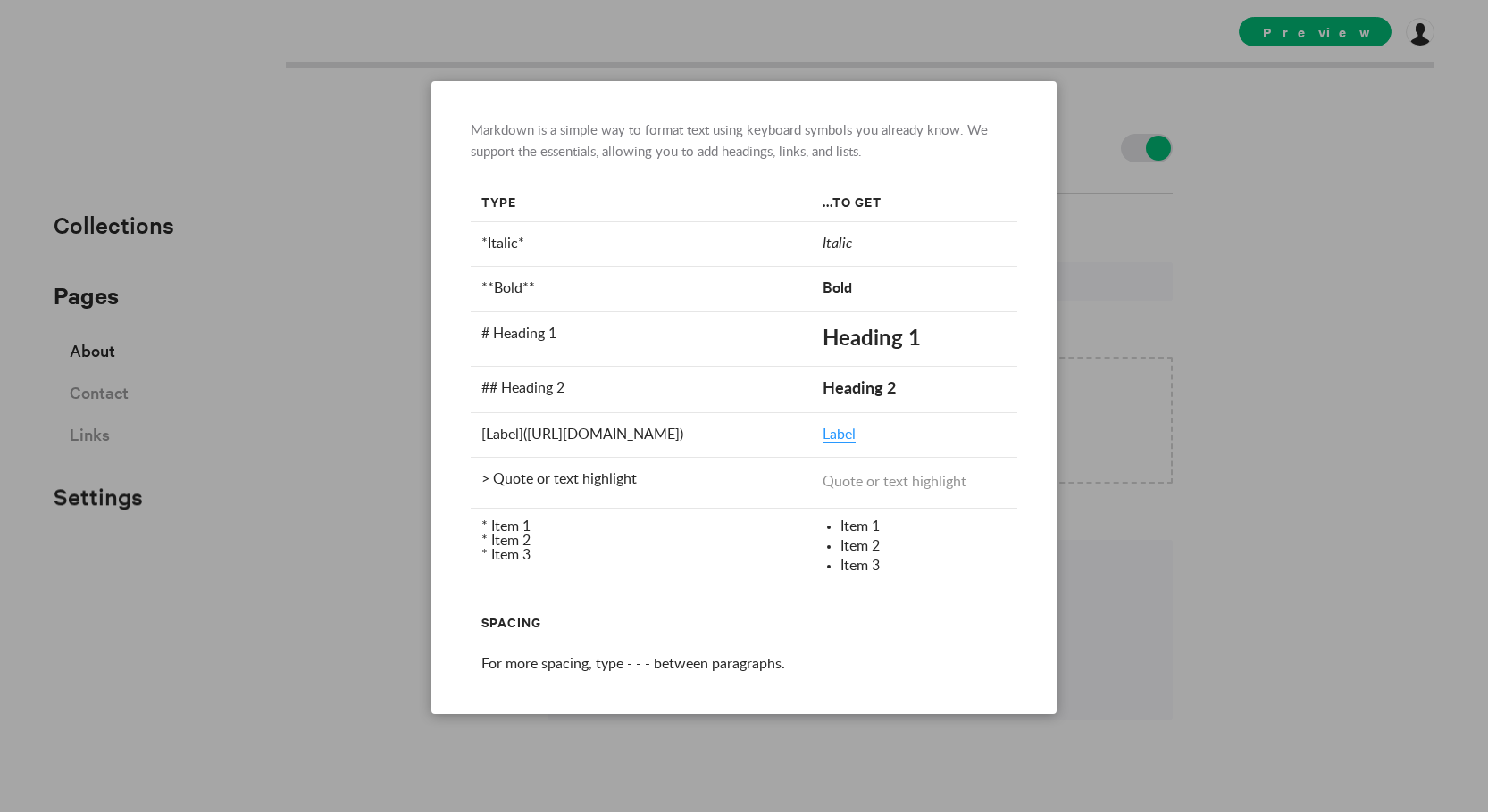
click at [335, 609] on div at bounding box center [744, 406] width 1488 height 812
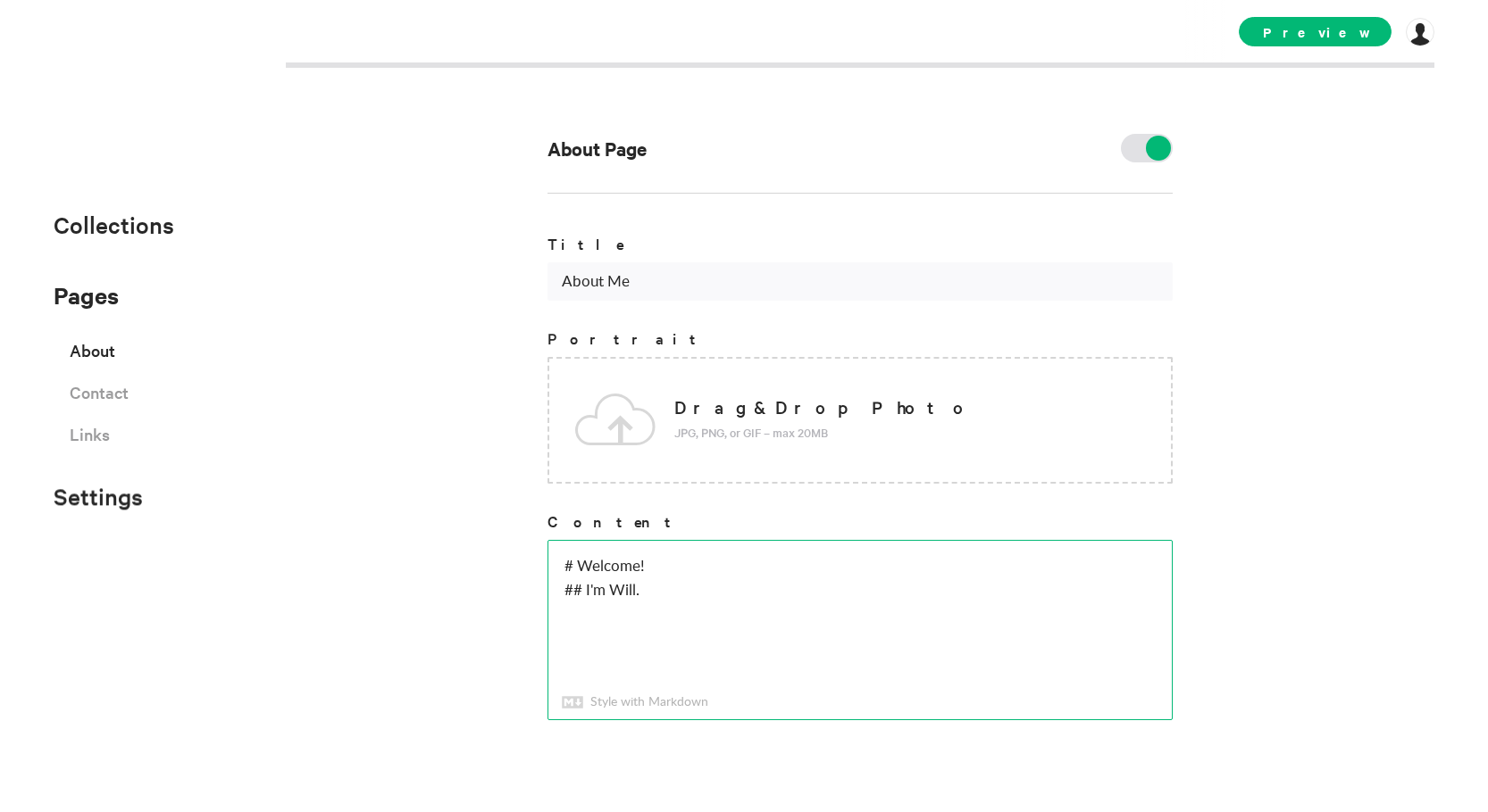
click at [498, 574] on div "About Page Title About Me Portrait Drag & Drop Photo JPG, PNG, or GIF – max 20M…" at bounding box center [744, 406] width 1488 height 812
type textarea "# Welcome! ## I'm Will."
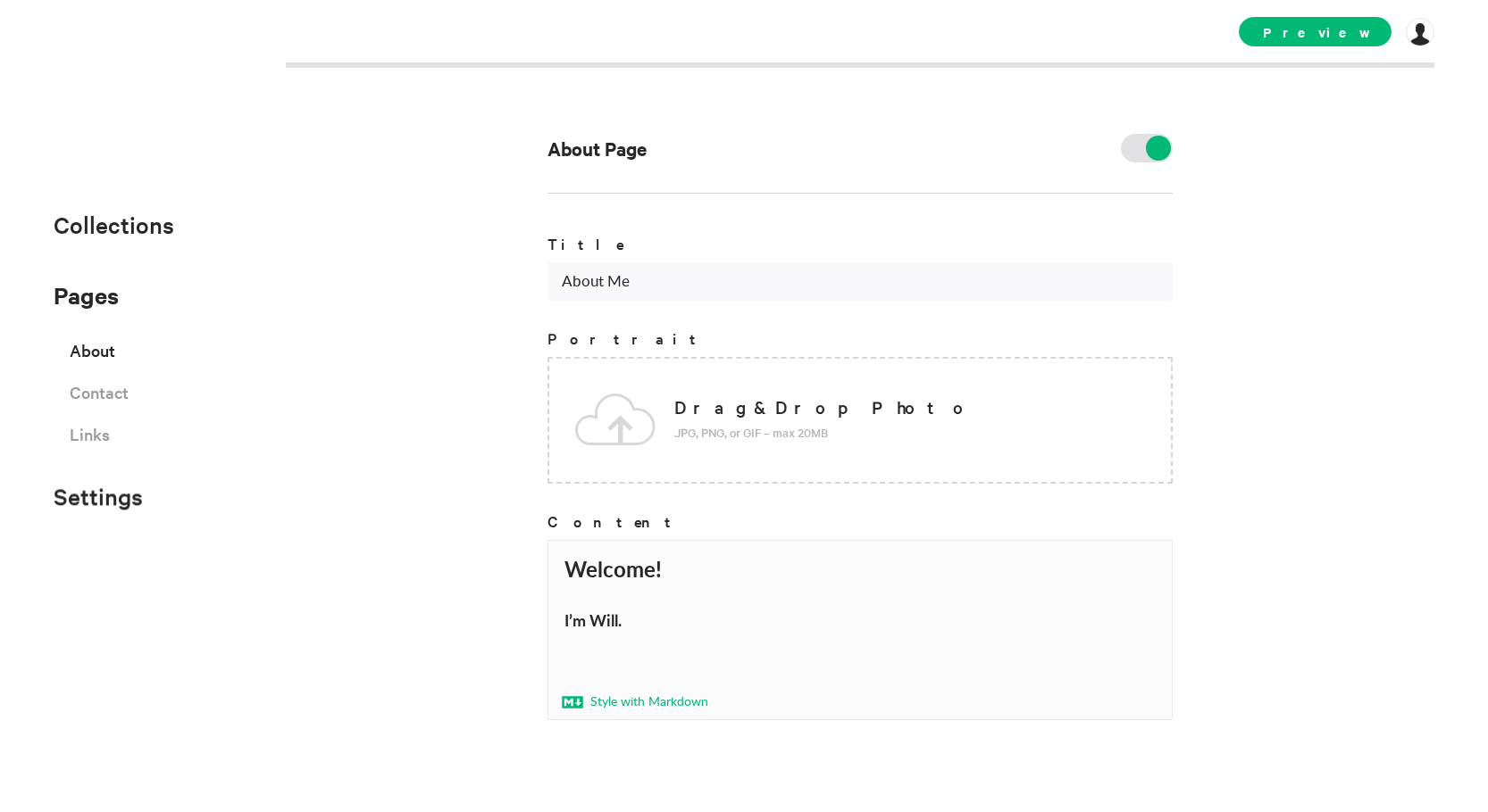
click at [568, 700] on icon at bounding box center [572, 702] width 22 height 12
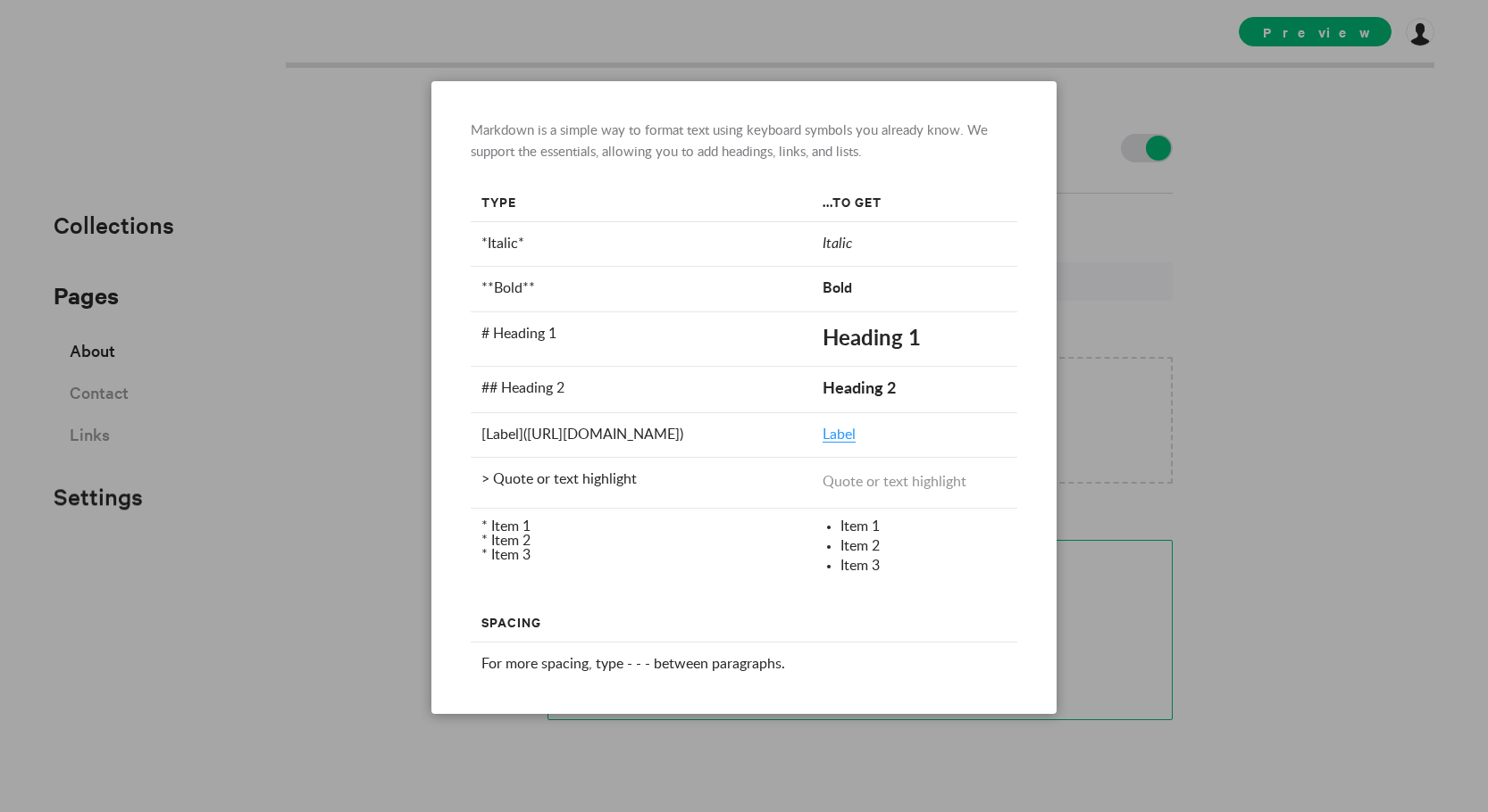
click at [300, 547] on div at bounding box center [744, 406] width 1488 height 812
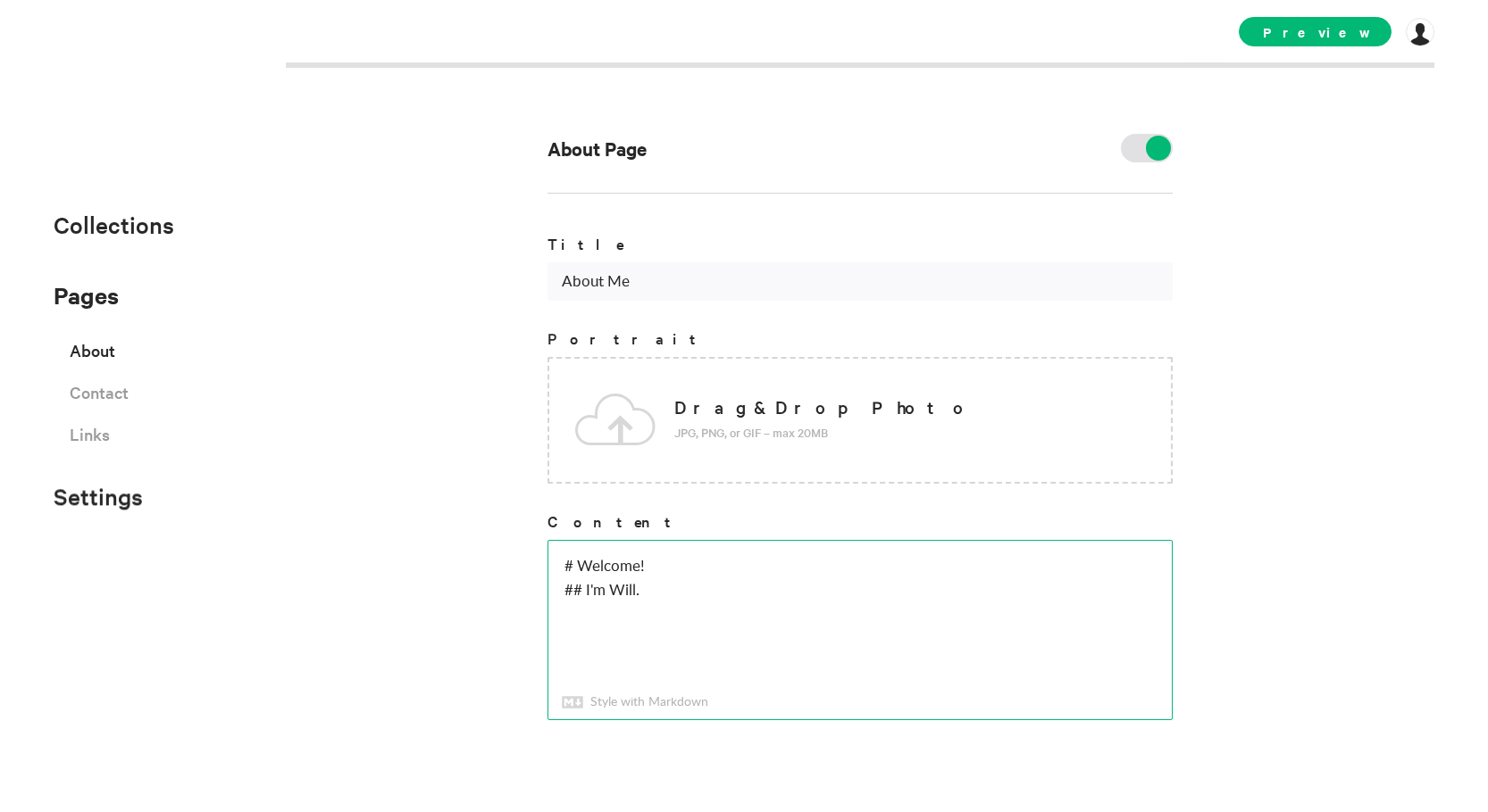
click at [1211, 289] on div "About Page Title About Me Portrait Drag & Drop Photo JPG, PNG, or GIF – max 20M…" at bounding box center [744, 406] width 1488 height 812
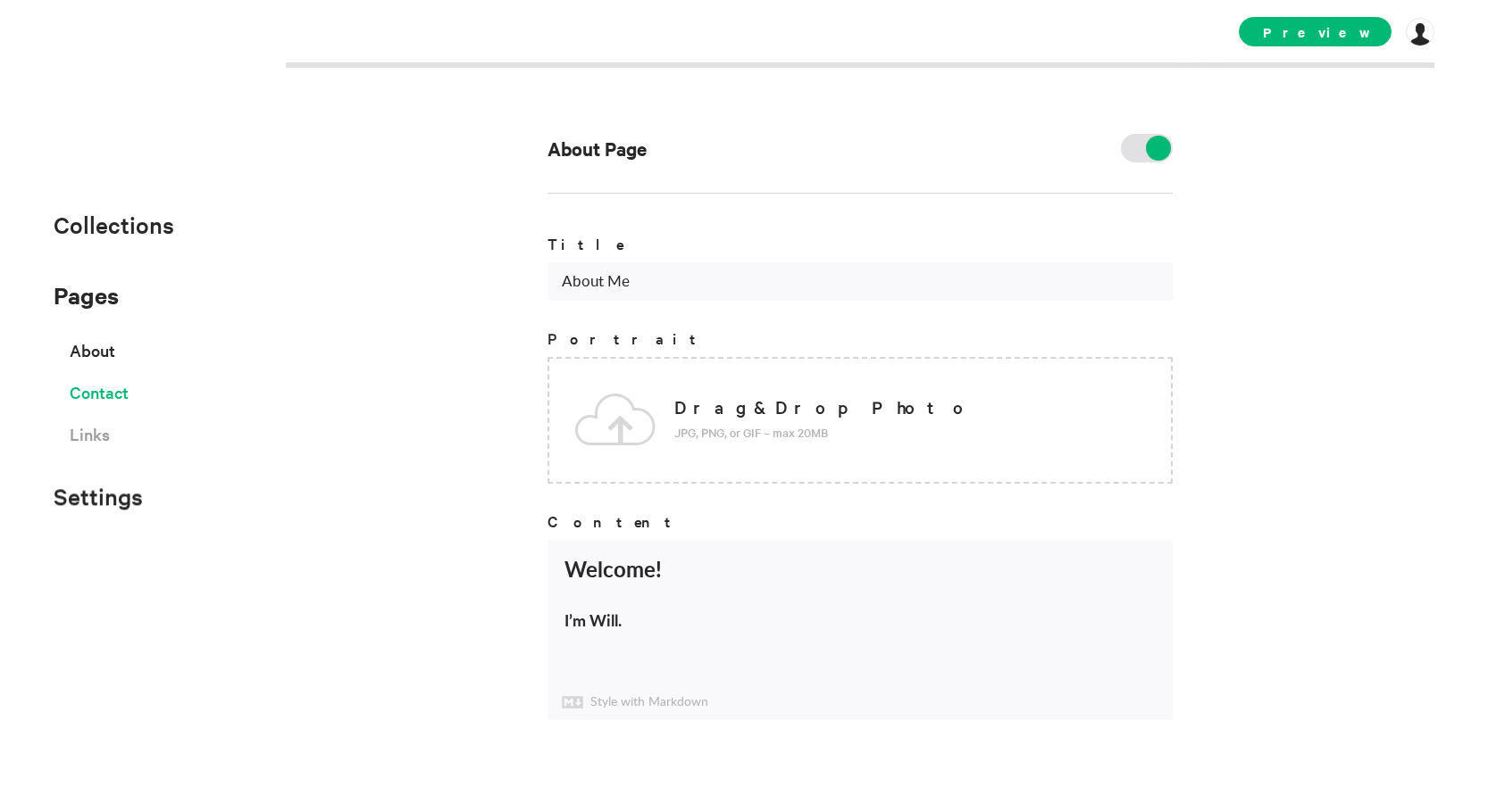
click at [85, 392] on span "Contact" at bounding box center [99, 392] width 59 height 31
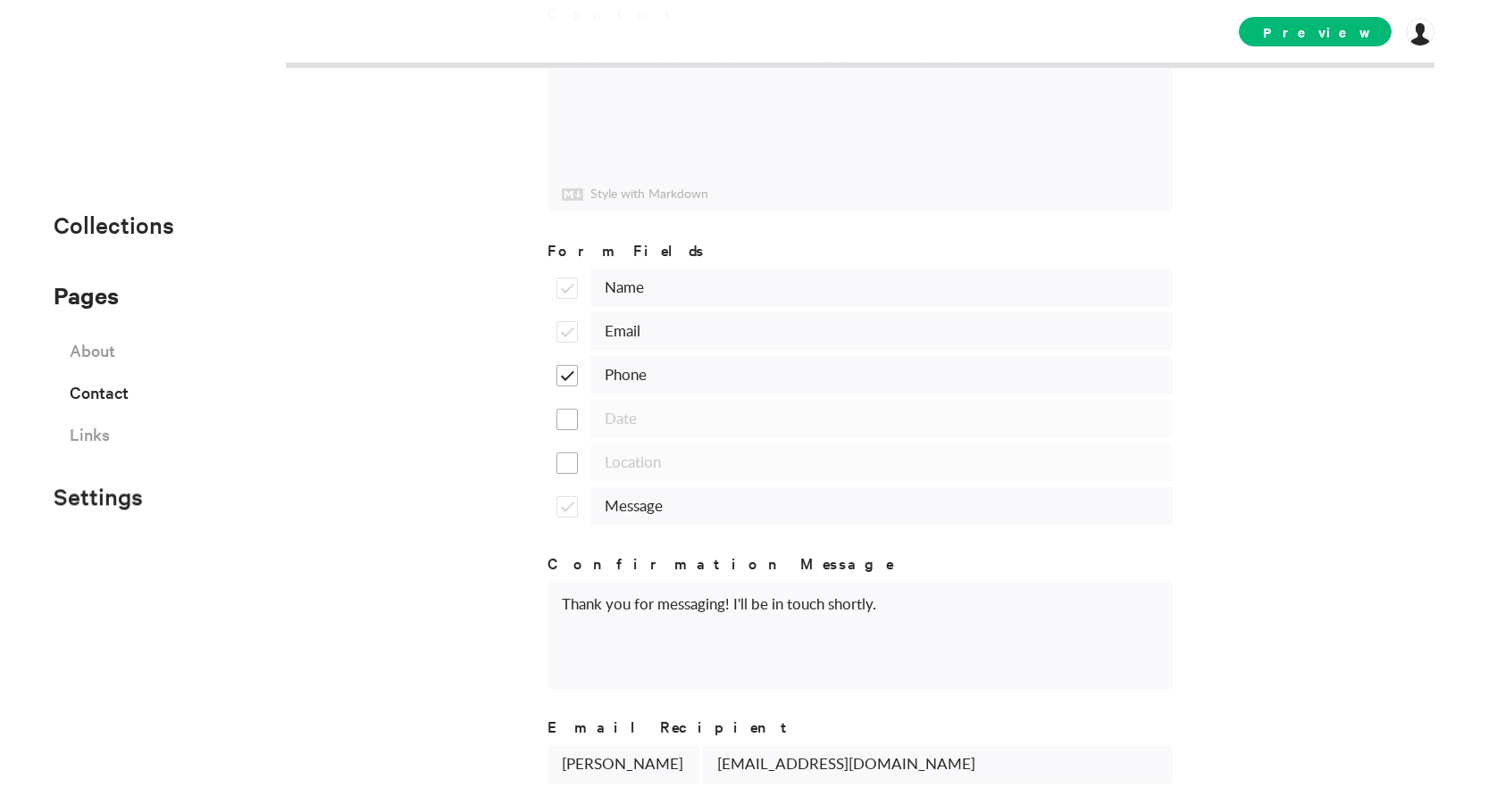
scroll to position [23, 0]
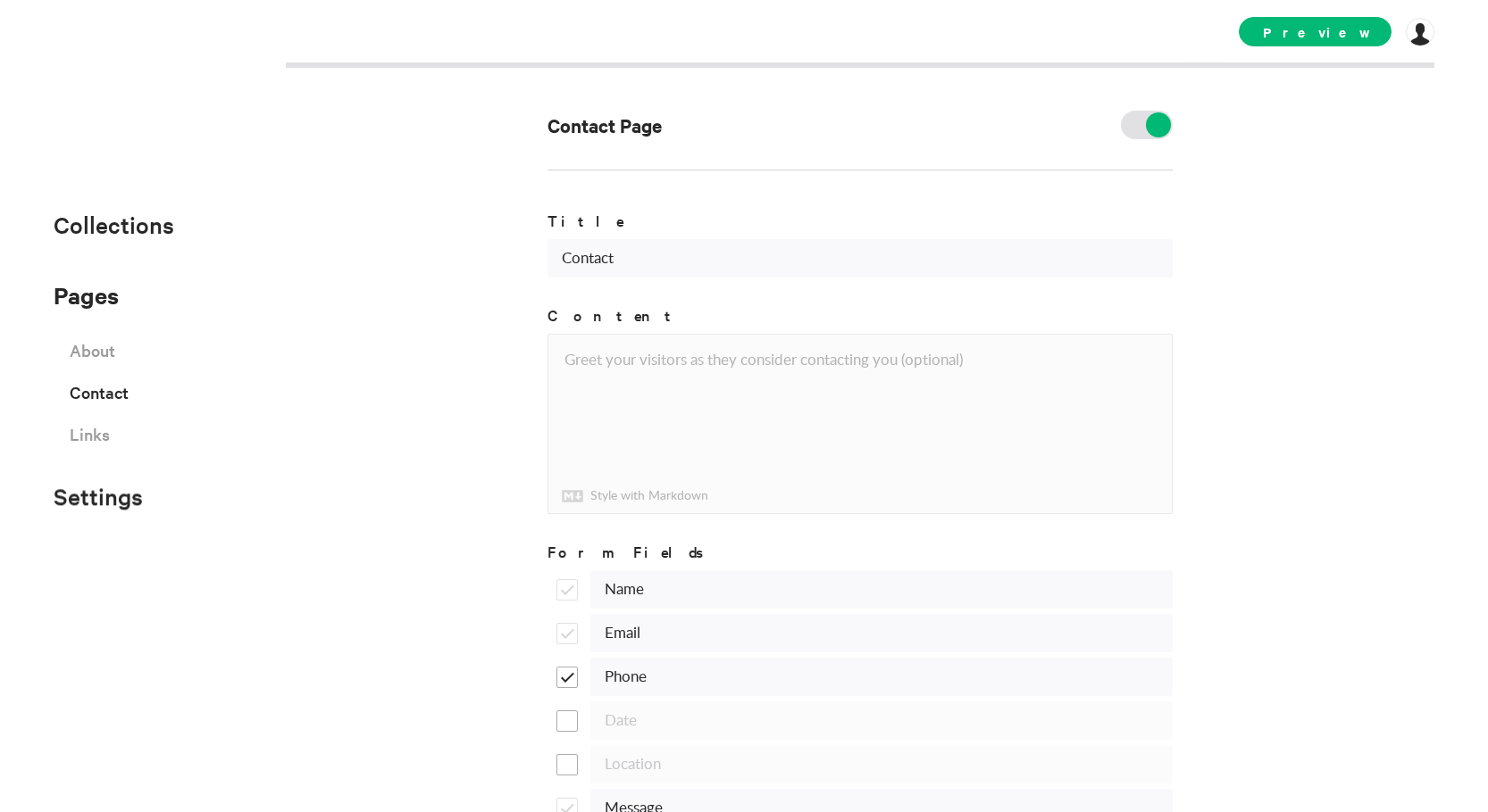
click at [620, 349] on textarea at bounding box center [860, 425] width 623 height 179
click at [598, 495] on p "Style with Markdown" at bounding box center [635, 497] width 146 height 19
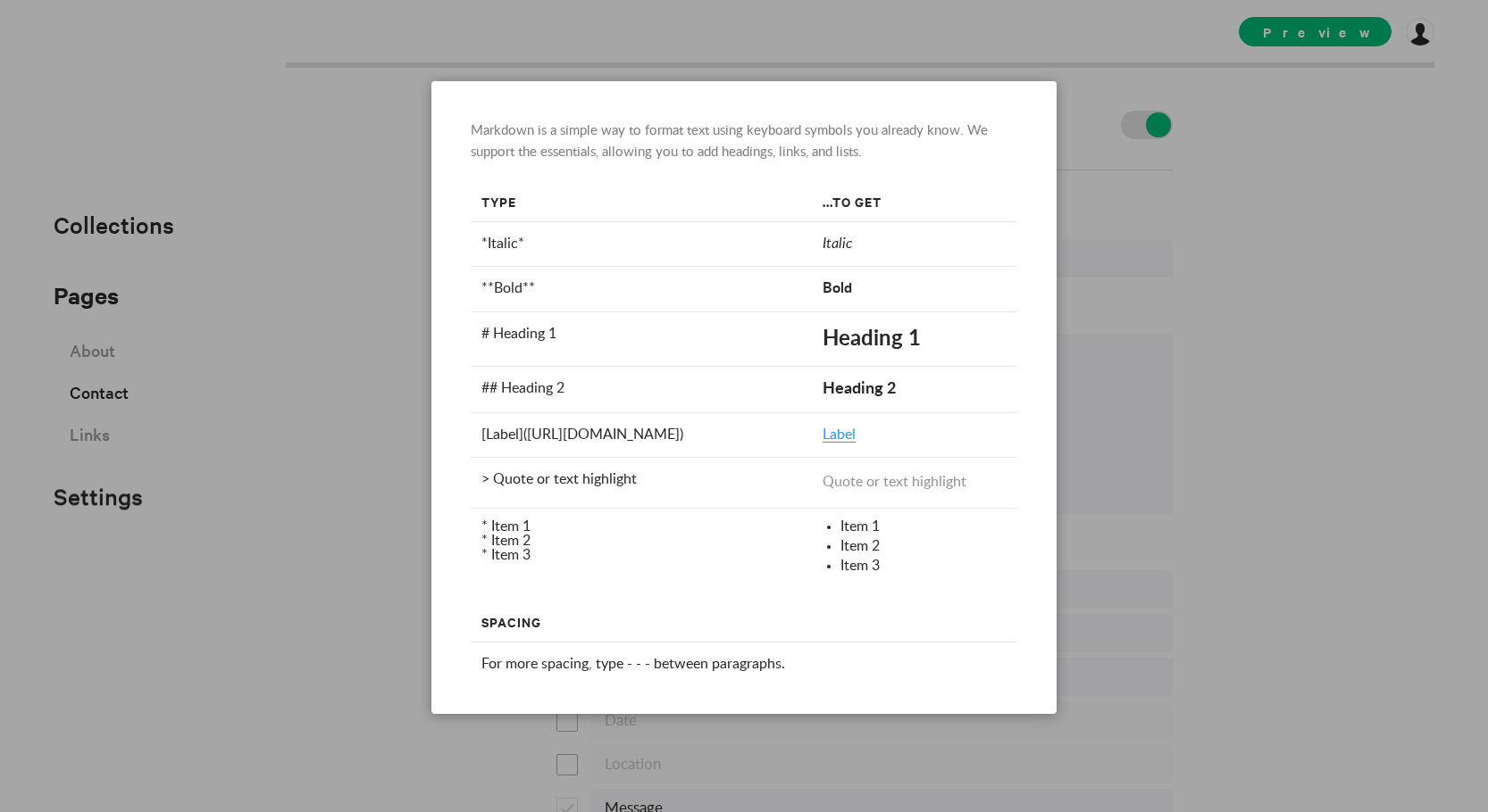
click at [360, 419] on div at bounding box center [744, 406] width 1488 height 812
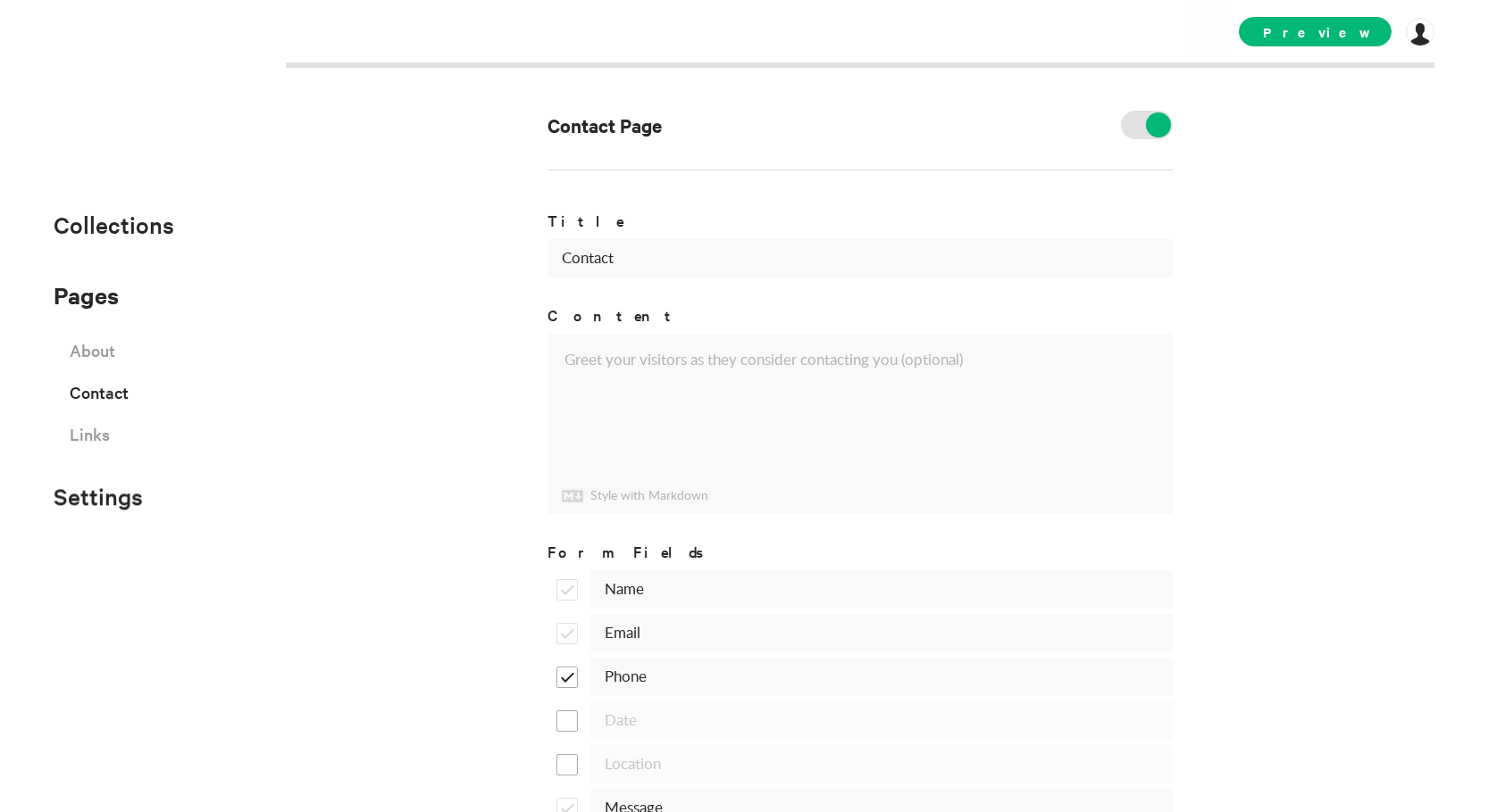
click at [574, 403] on textarea at bounding box center [860, 425] width 623 height 179
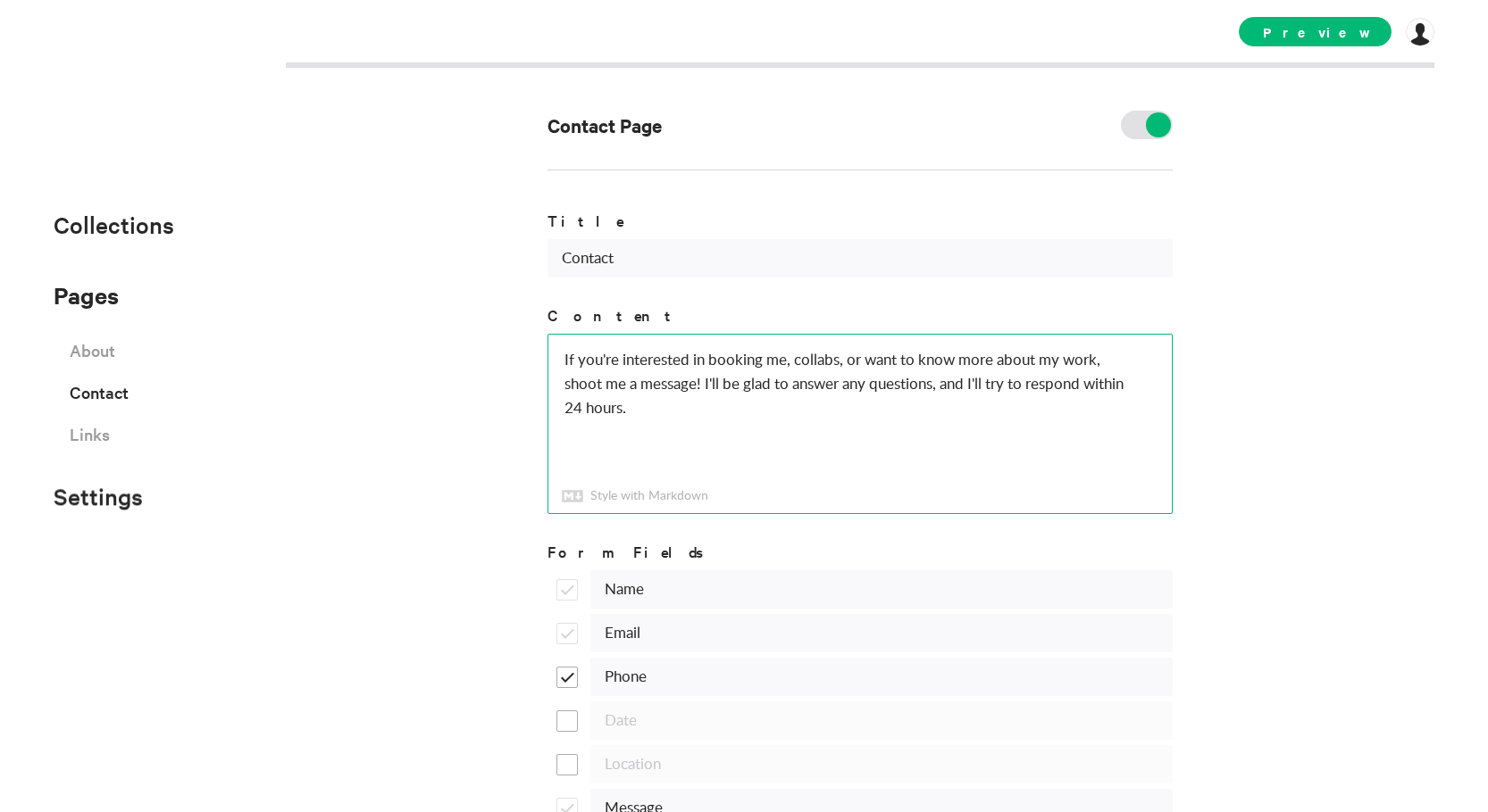
type textarea "If you're interested in booking me, collabs, or want to know more about my work…"
click at [514, 326] on div "Contact Page Title Contact Content If you're interested in booking me, collabs,…" at bounding box center [744, 406] width 1488 height 812
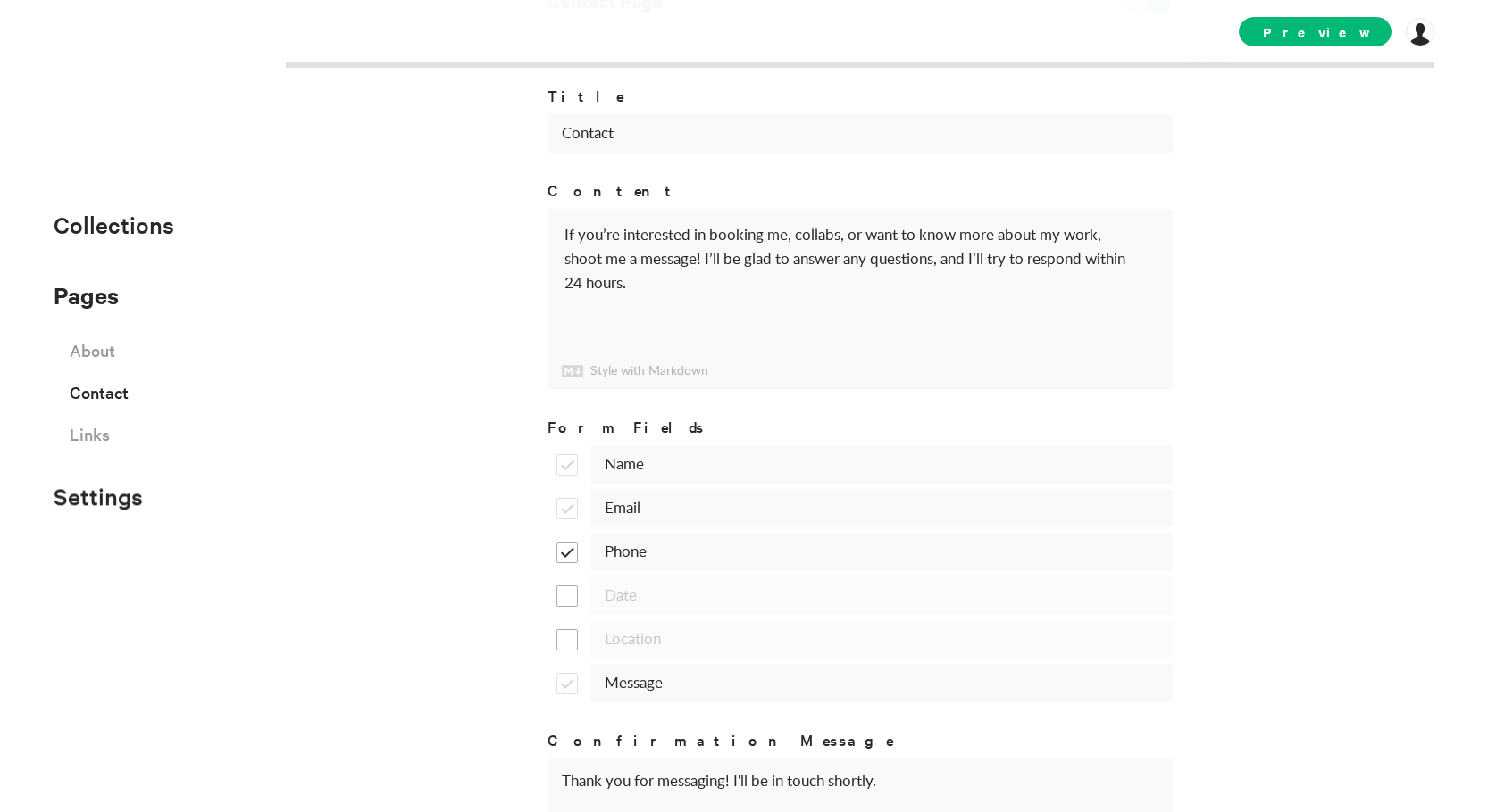
scroll to position [112, 0]
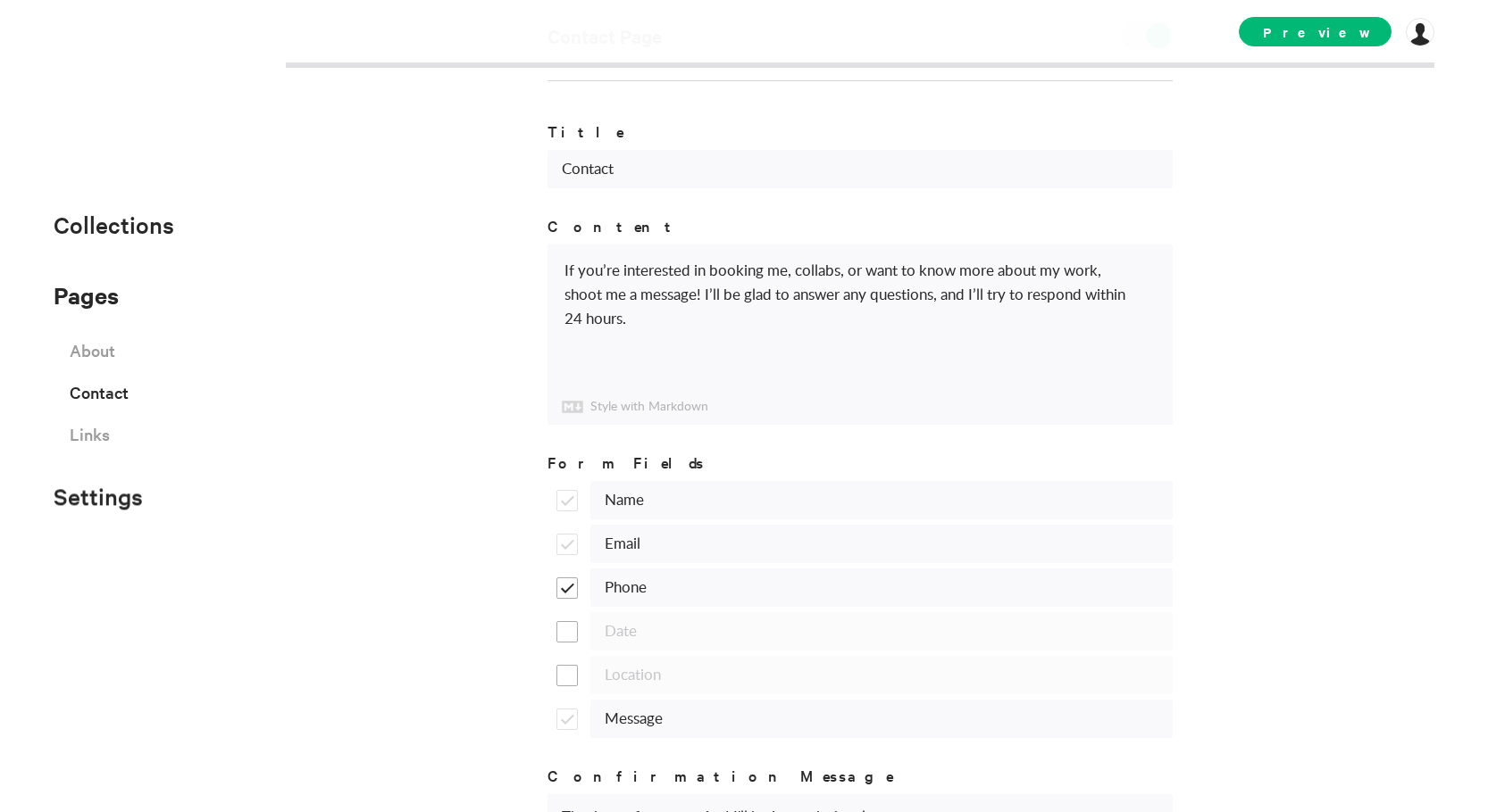
click at [110, 437] on li "Links" at bounding box center [99, 434] width 59 height 31
click at [102, 439] on span "Links" at bounding box center [89, 434] width 40 height 31
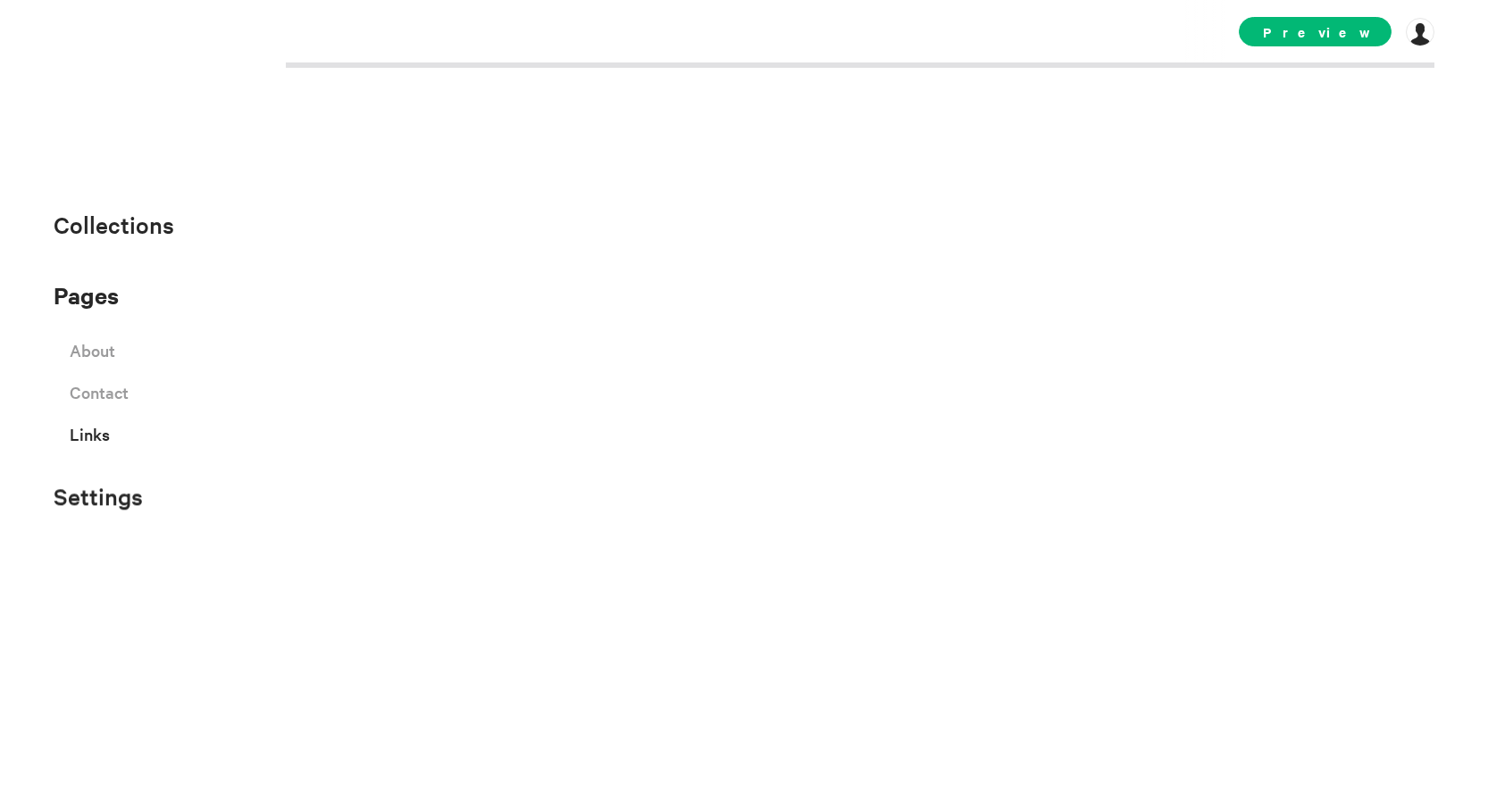
select select "instagram"
select select "facebook"
select select "twitter"
select select "youtube"
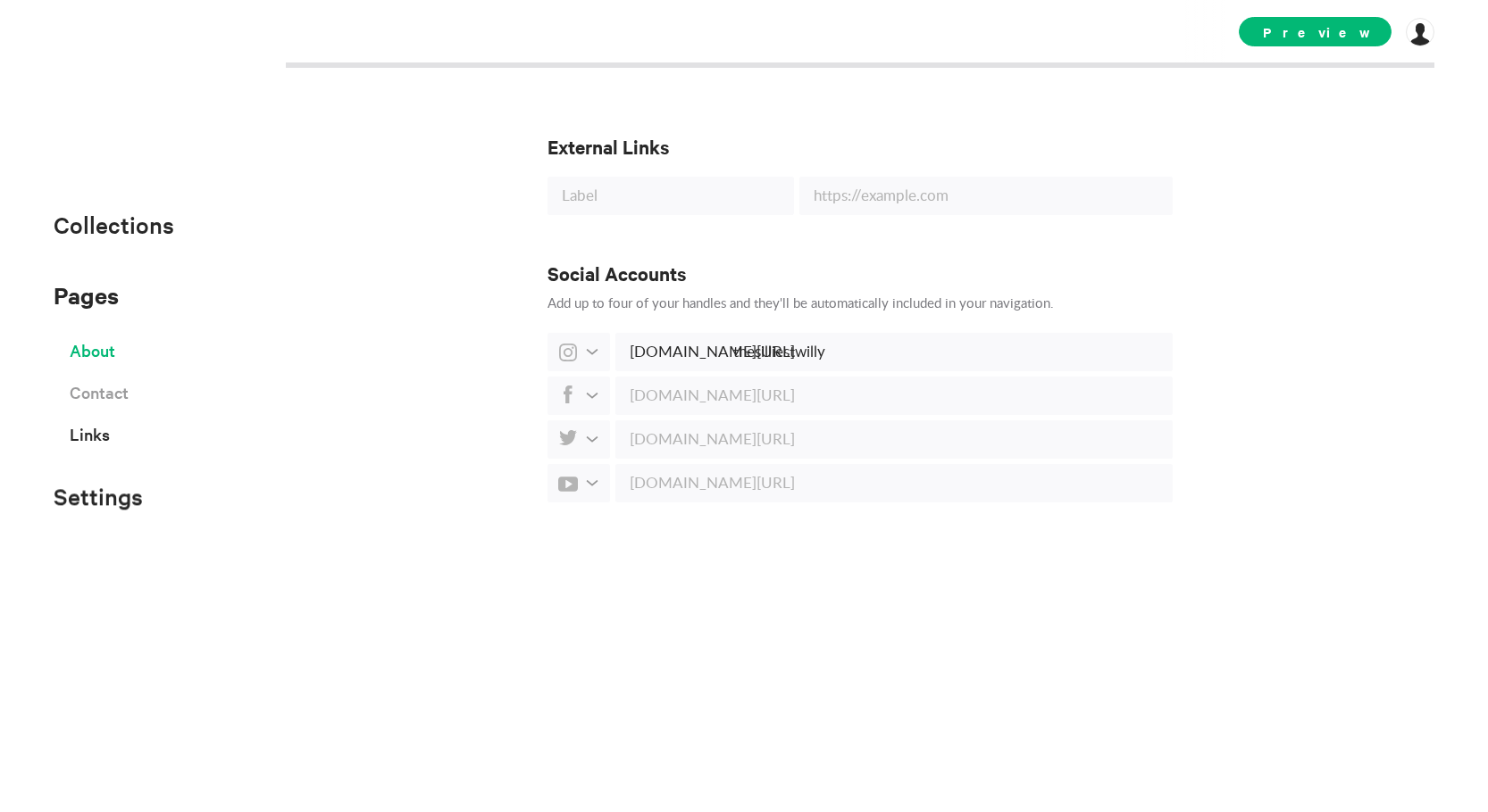
click at [97, 360] on span "About" at bounding box center [92, 350] width 46 height 31
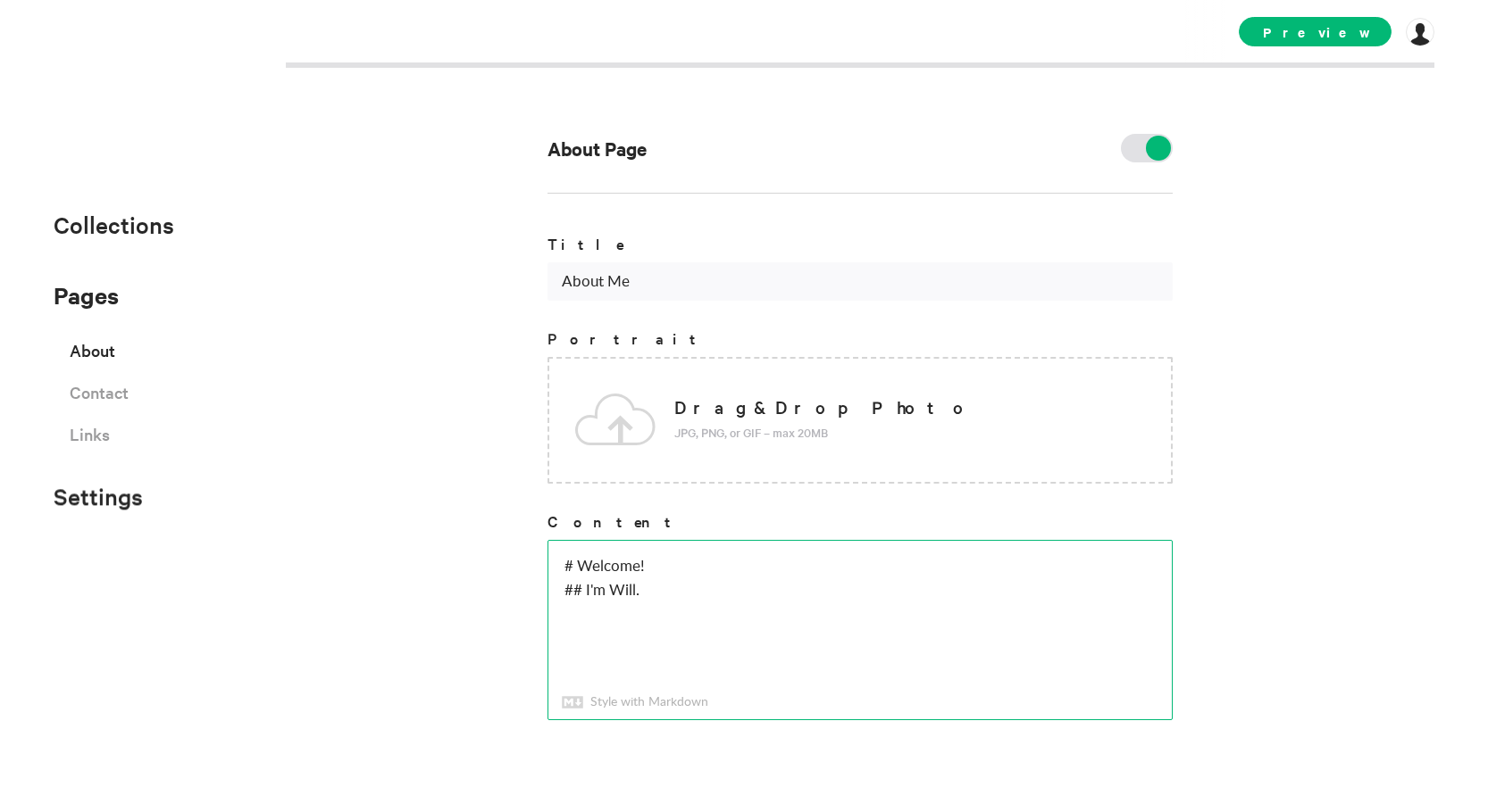
click at [666, 564] on textarea "# Welcome! ## I'm Will." at bounding box center [860, 631] width 623 height 179
click at [677, 591] on textarea "# Welcome! ## I'm Will." at bounding box center [860, 631] width 623 height 179
click at [418, 567] on div "About Page Title About Me Portrait Drag & Drop Photo JPG, PNG, or GIF – max 20M…" at bounding box center [744, 406] width 1488 height 812
click at [677, 607] on textarea "# Welcome ## I'm Will!" at bounding box center [860, 631] width 623 height 179
drag, startPoint x: 758, startPoint y: 611, endPoint x: 639, endPoint y: 613, distance: 119.0
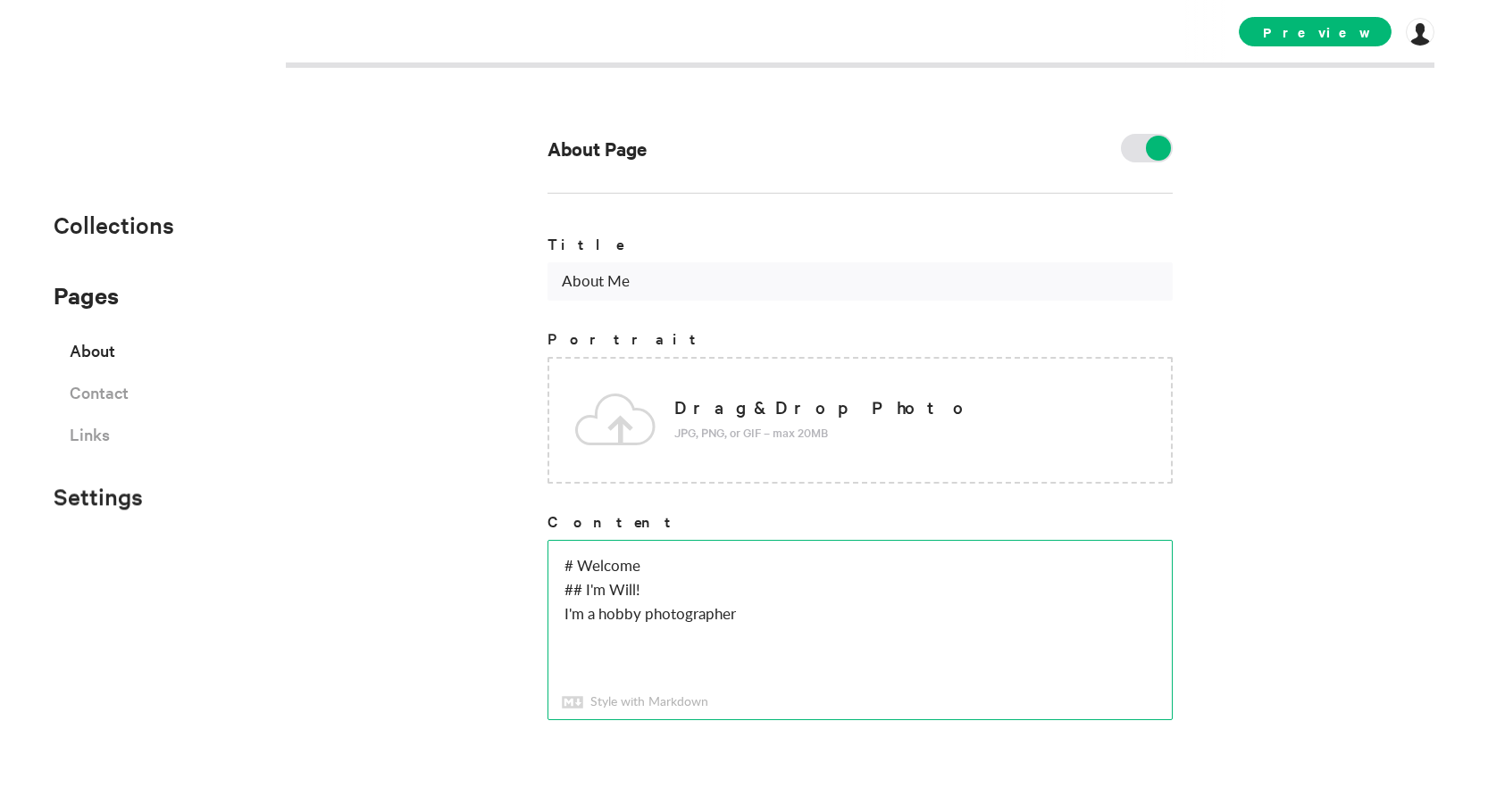
click at [639, 613] on textarea "# Welcome ## I'm Will! I'm a hobby photographer" at bounding box center [860, 631] width 623 height 179
click at [601, 614] on textarea "# Welcome ## I'm Will! I'm a hobby photographer" at bounding box center [860, 631] width 623 height 179
click at [773, 615] on textarea "# Welcome ## I'm Will! I'm a hobby photographer" at bounding box center [860, 631] width 623 height 179
click at [671, 614] on textarea "# Welcome ## I'm Will! I'm a hobby photographer" at bounding box center [860, 631] width 623 height 179
click at [852, 614] on textarea "# Welcome ## I'm Will! I'm a hobby photographer" at bounding box center [860, 631] width 623 height 179
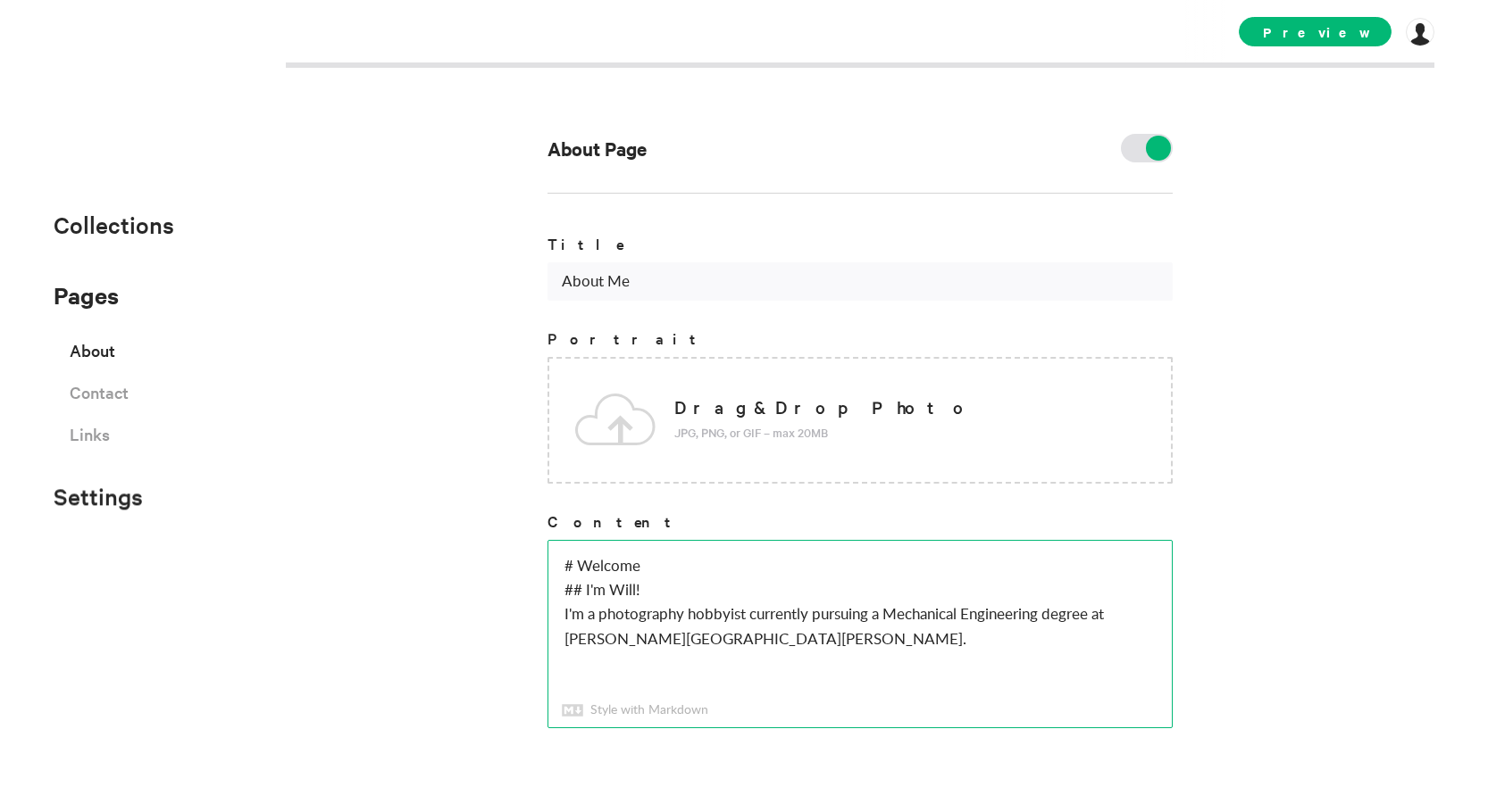
type textarea "# Welcome ## I'm Will! I'm a photography hobbyist currently pursuing a Mechanic…"
click at [109, 401] on span "Contact" at bounding box center [99, 392] width 59 height 31
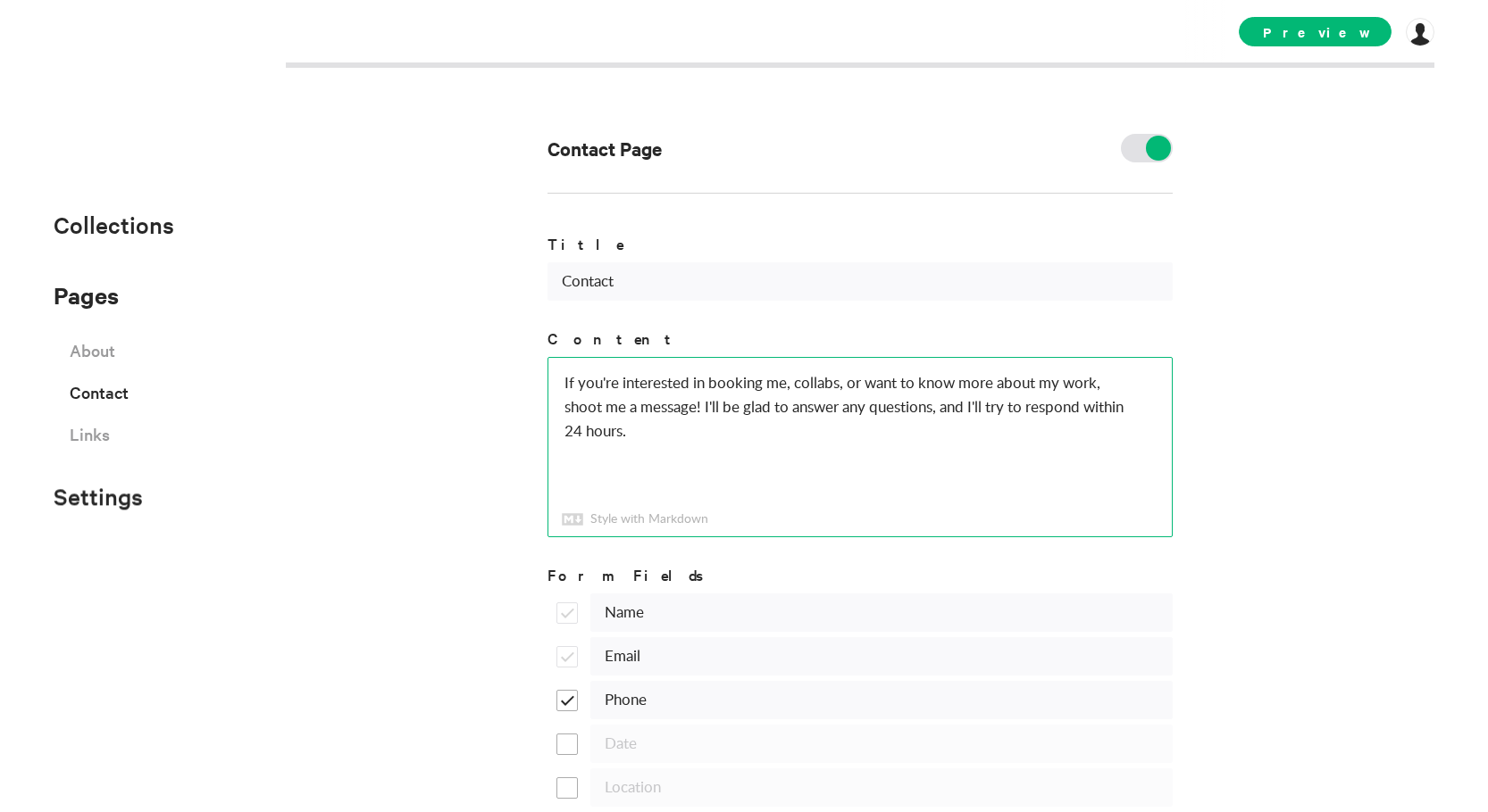
drag, startPoint x: 788, startPoint y: 384, endPoint x: 705, endPoint y: 379, distance: 83.2
click at [752, 381] on textarea "If you're interested in booking me, collabs, or want to know more about my work…" at bounding box center [860, 447] width 623 height 179
type textarea "If you're interested in collabs or want to know more about my work, shoot me a …"
click at [1173, 308] on div "Contact Page Title Contact Content If you're interested in booking me, collabs,…" at bounding box center [744, 406] width 1488 height 812
click at [106, 360] on span "About" at bounding box center [92, 350] width 46 height 31
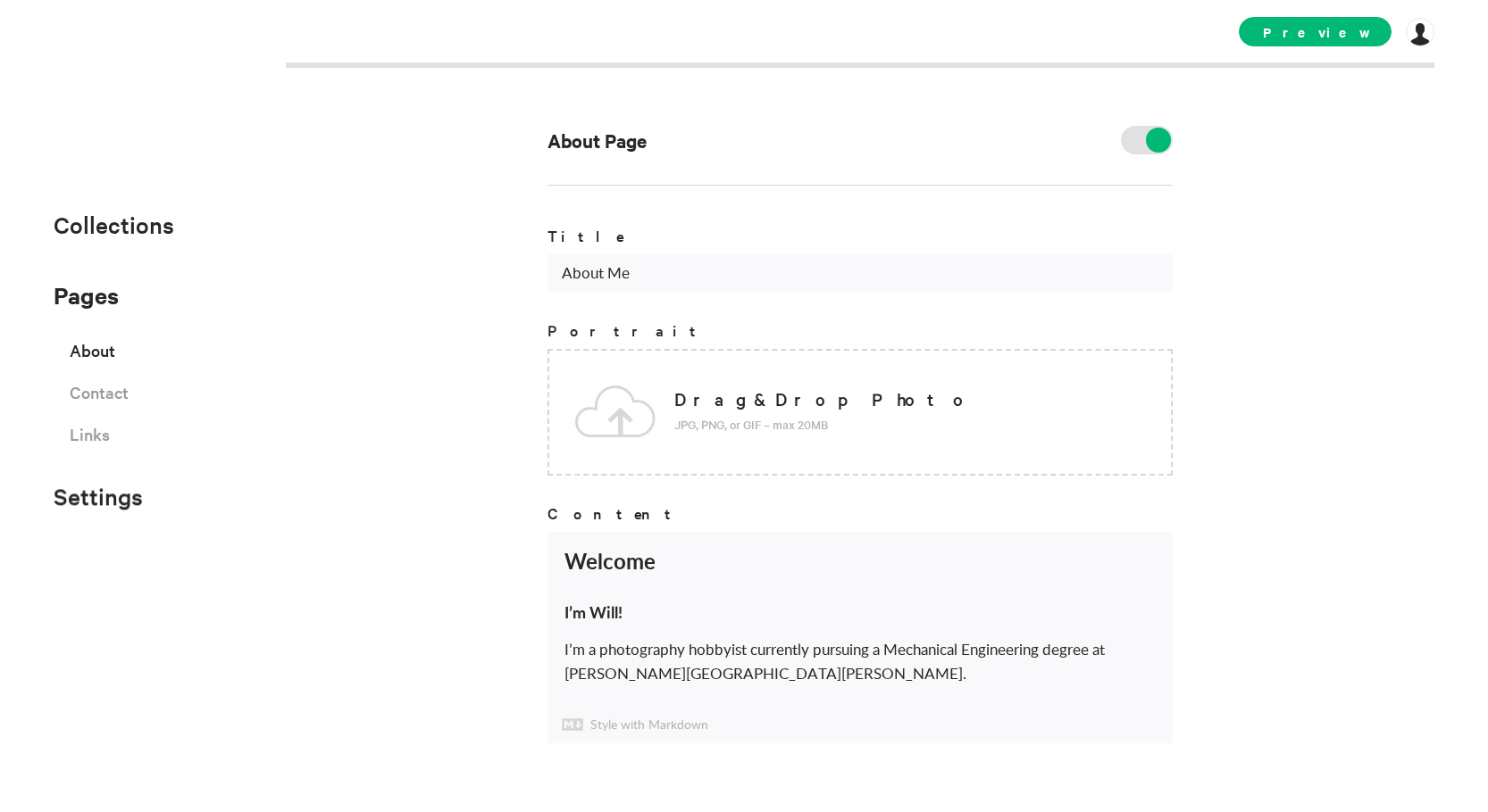
scroll to position [26, 0]
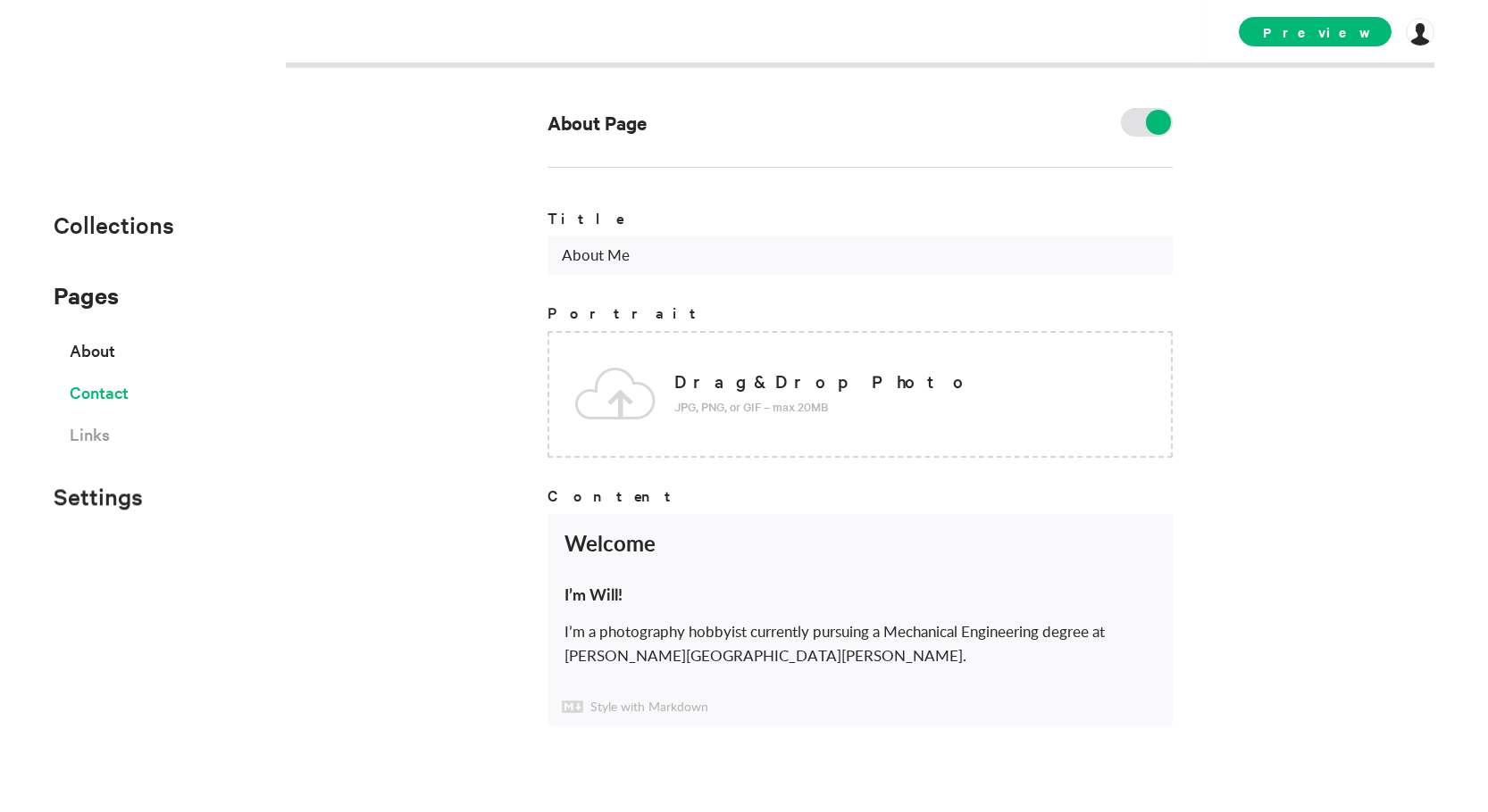
click at [114, 397] on span "Contact" at bounding box center [99, 392] width 59 height 31
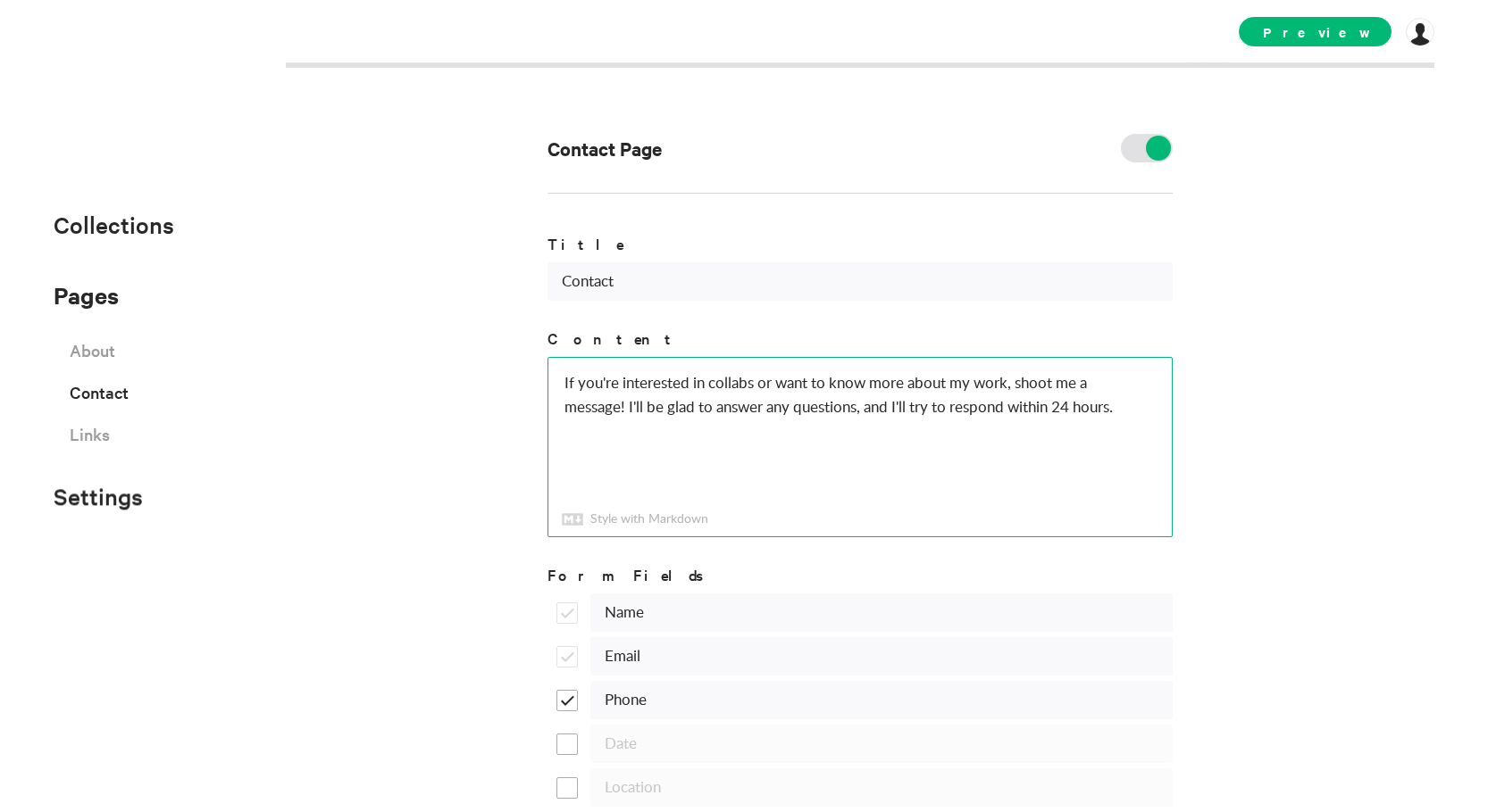
click at [701, 382] on textarea "If you're interested in collabs or want to know more about my work, shoot me a …" at bounding box center [860, 447] width 623 height 179
drag, startPoint x: 780, startPoint y: 382, endPoint x: 756, endPoint y: 383, distance: 24.0
click at [756, 383] on textarea "If you're interested in collabs or want to know more about my work, shoot me a …" at bounding box center [860, 447] width 623 height 179
click at [781, 425] on textarea "If you're interested in collabs or want to know more about my work, shoot me a …" at bounding box center [860, 447] width 623 height 179
type textarea "If you're interested in bookings, collabs or want to know more about my work, s…"
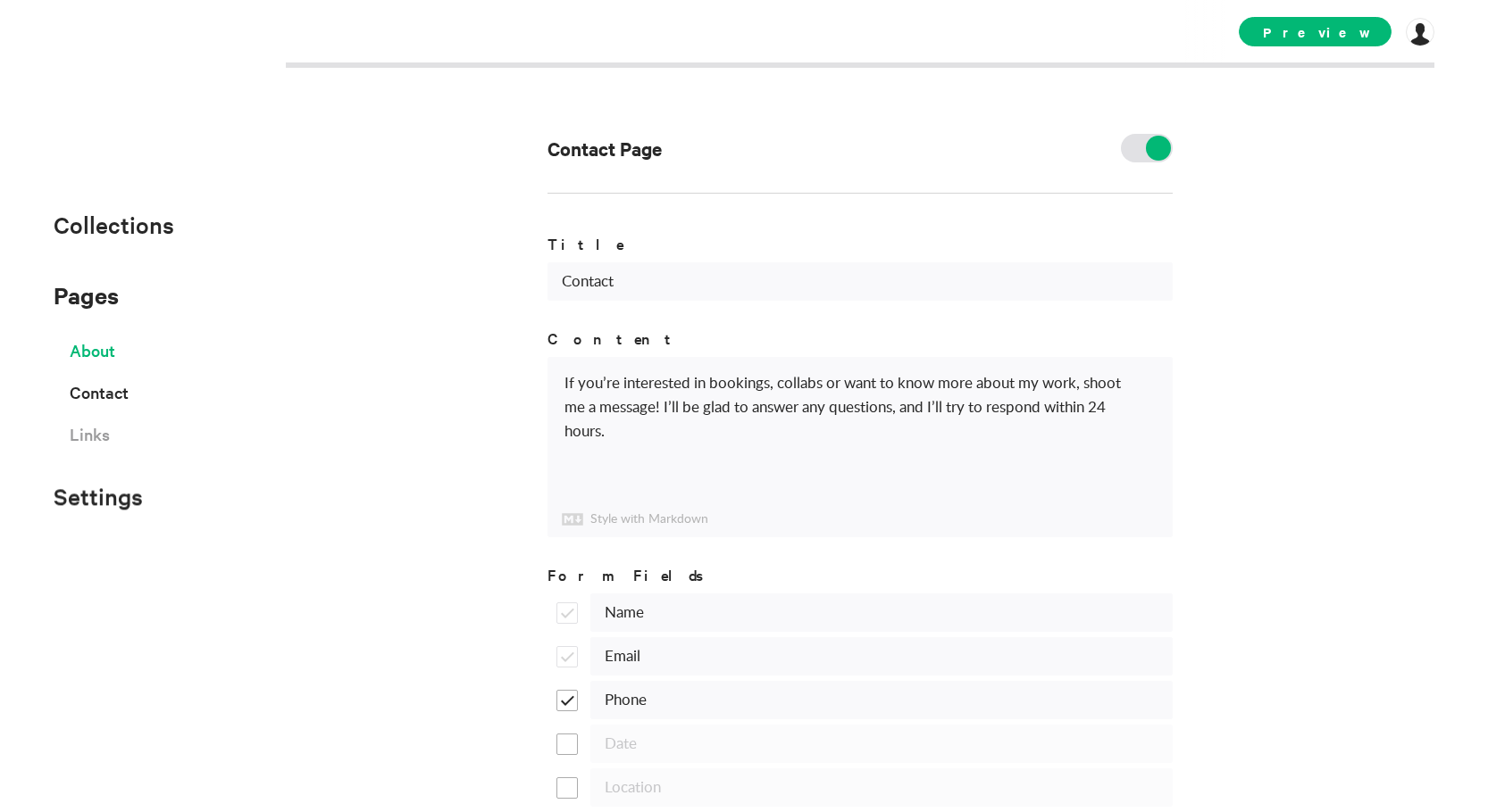
click at [103, 350] on span "About" at bounding box center [92, 350] width 46 height 31
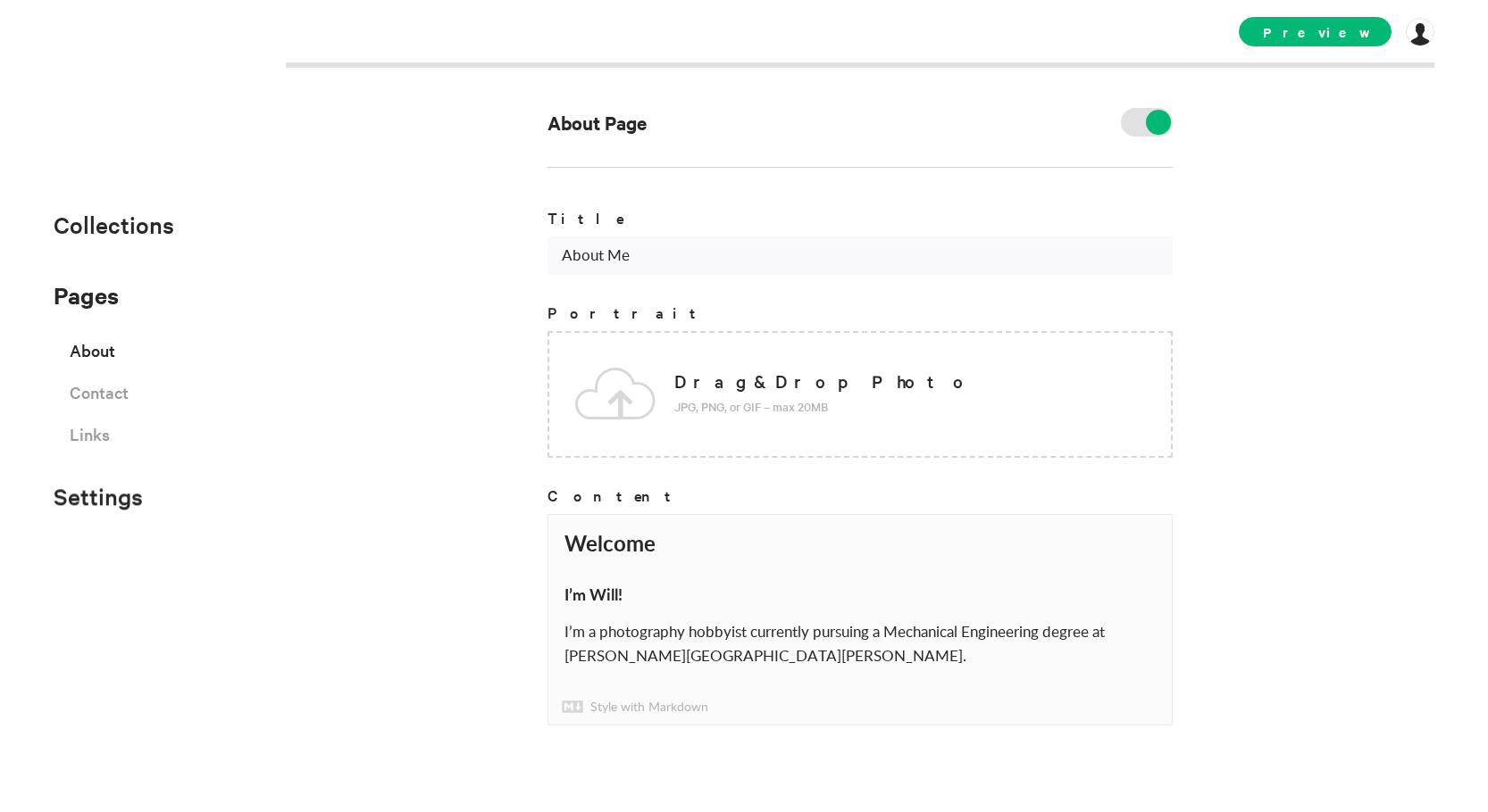
scroll to position [4, 0]
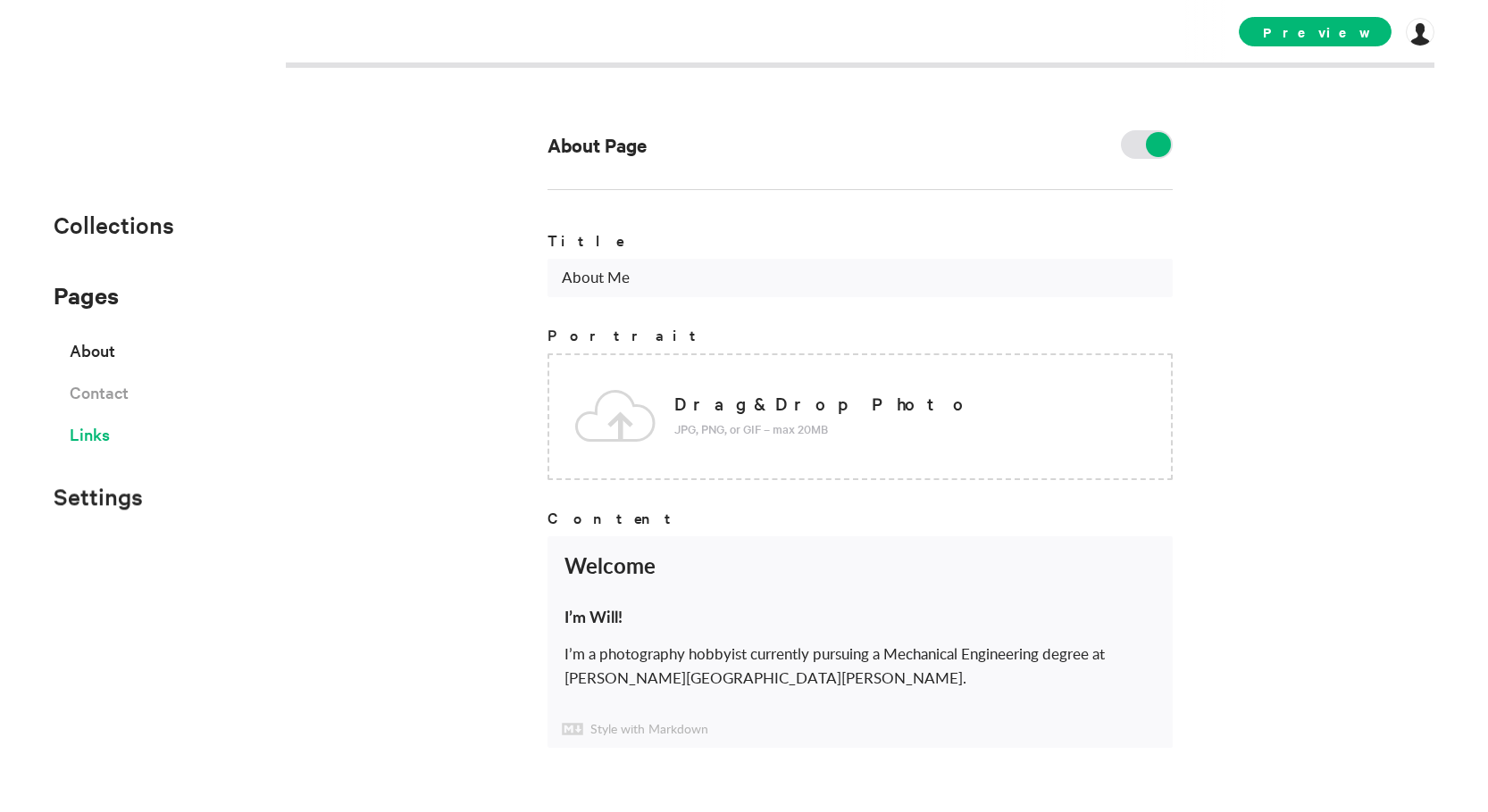
click at [106, 445] on span "Links" at bounding box center [89, 434] width 40 height 31
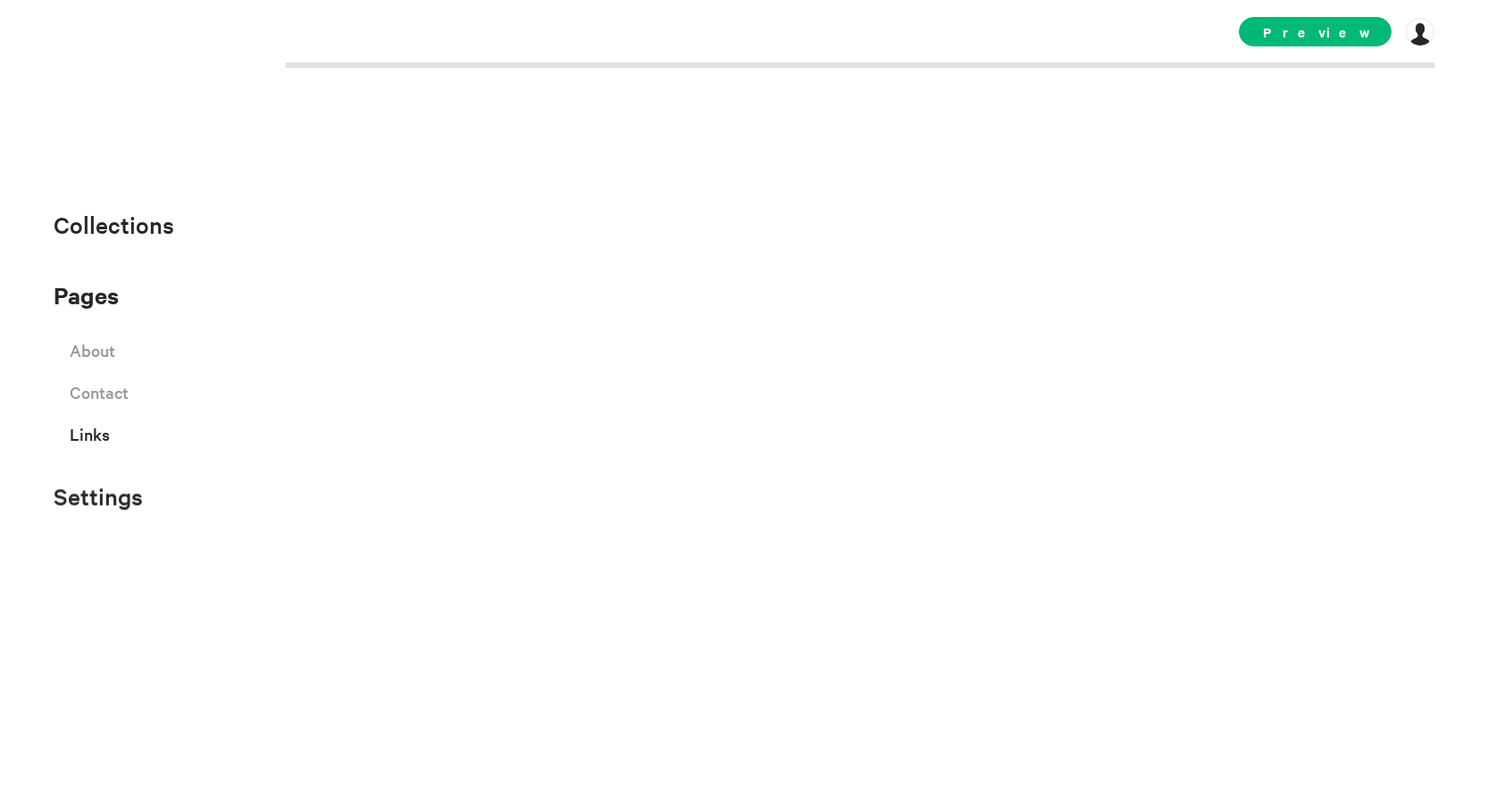
select select "instagram"
select select "facebook"
select select "twitter"
select select "youtube"
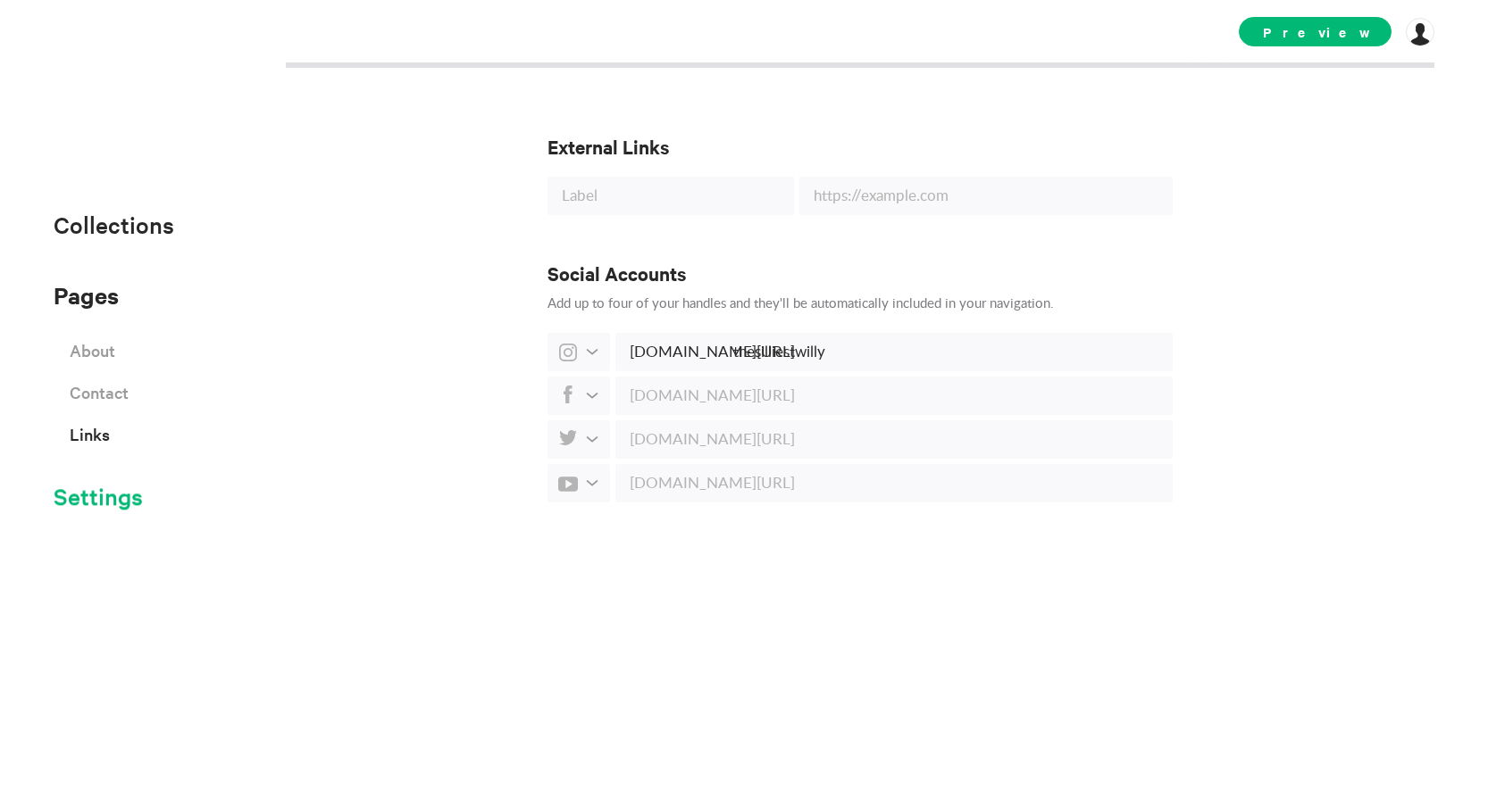
click at [103, 492] on span "Settings" at bounding box center [98, 496] width 89 height 29
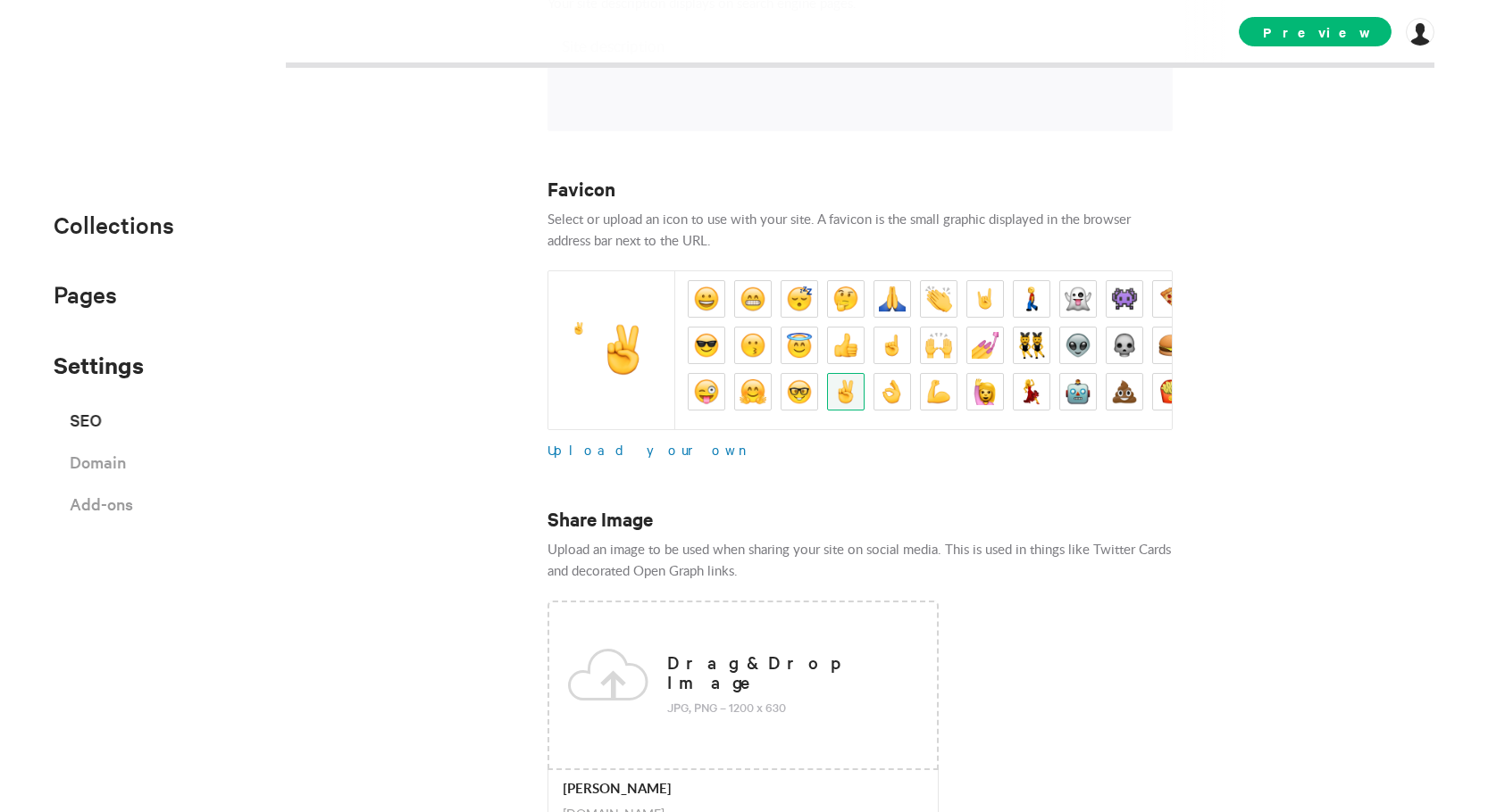
scroll to position [357, 0]
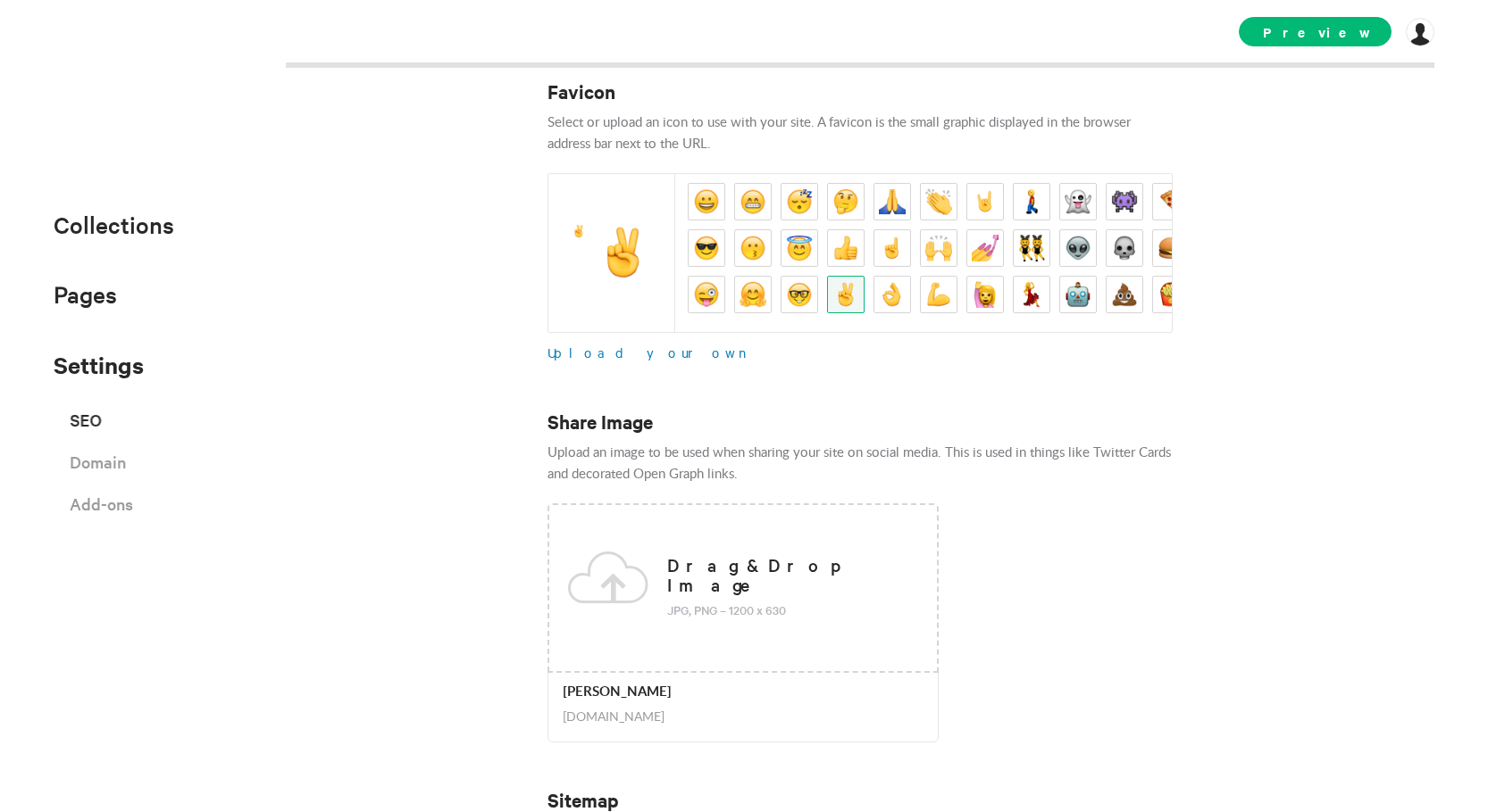
click at [571, 349] on span "Upload your own" at bounding box center [650, 352] width 206 height 18
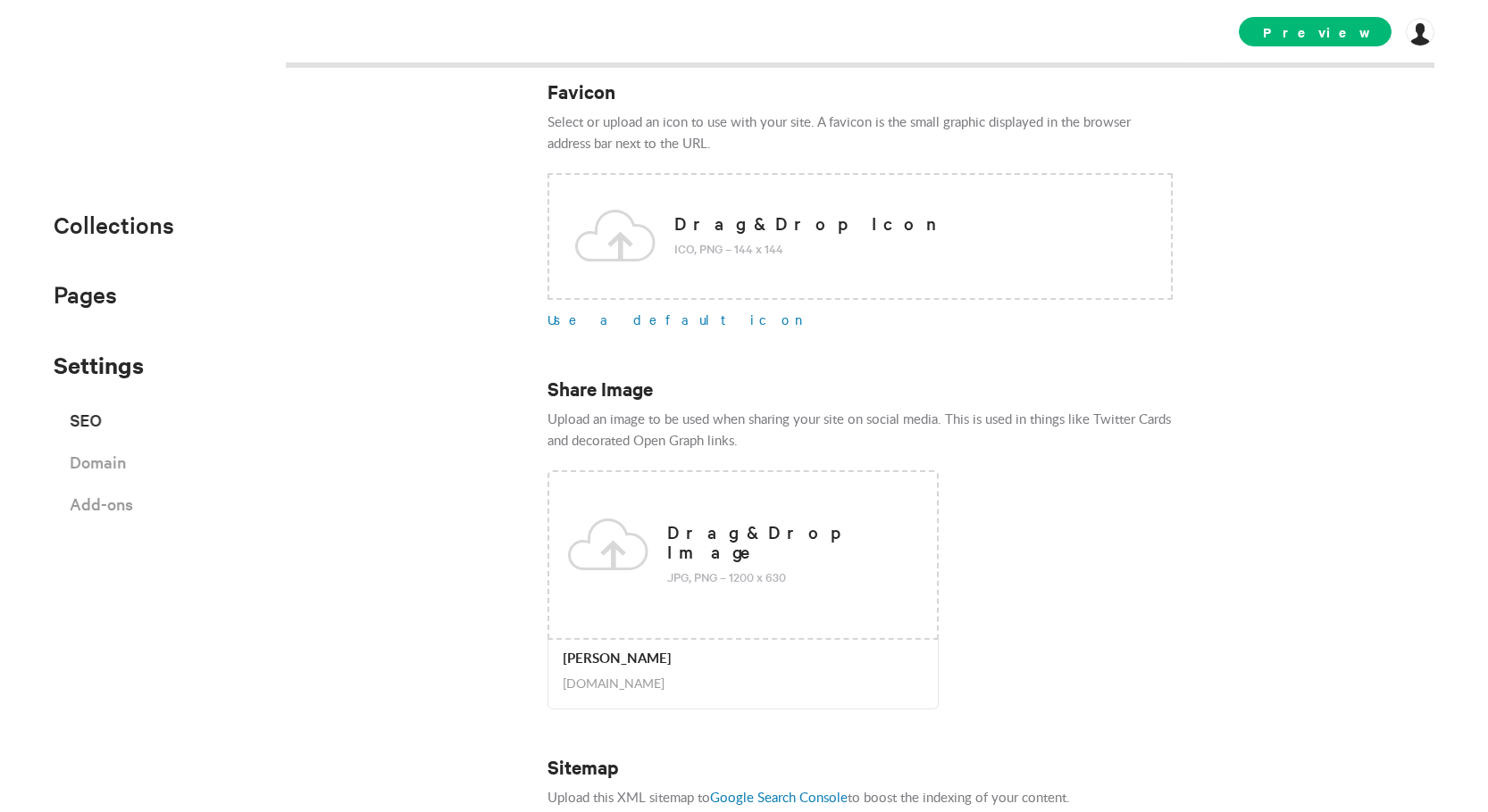
click at [1187, 89] on div "Site Title & Description Visitors will see your site title at the top of their …" at bounding box center [744, 406] width 1488 height 812
click at [94, 307] on span "Pages" at bounding box center [85, 293] width 64 height 29
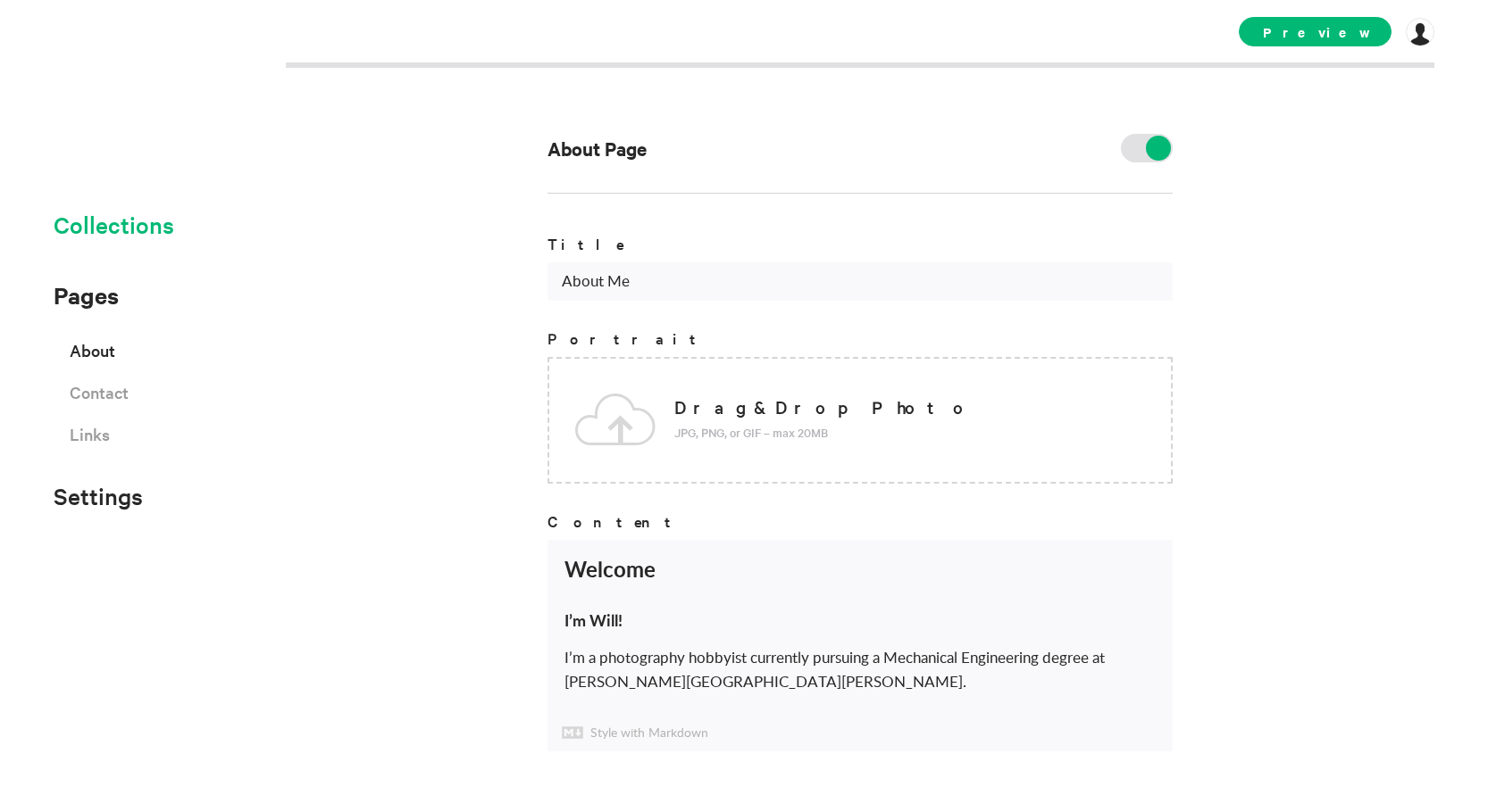
click at [115, 231] on span "Collections" at bounding box center [113, 224] width 121 height 29
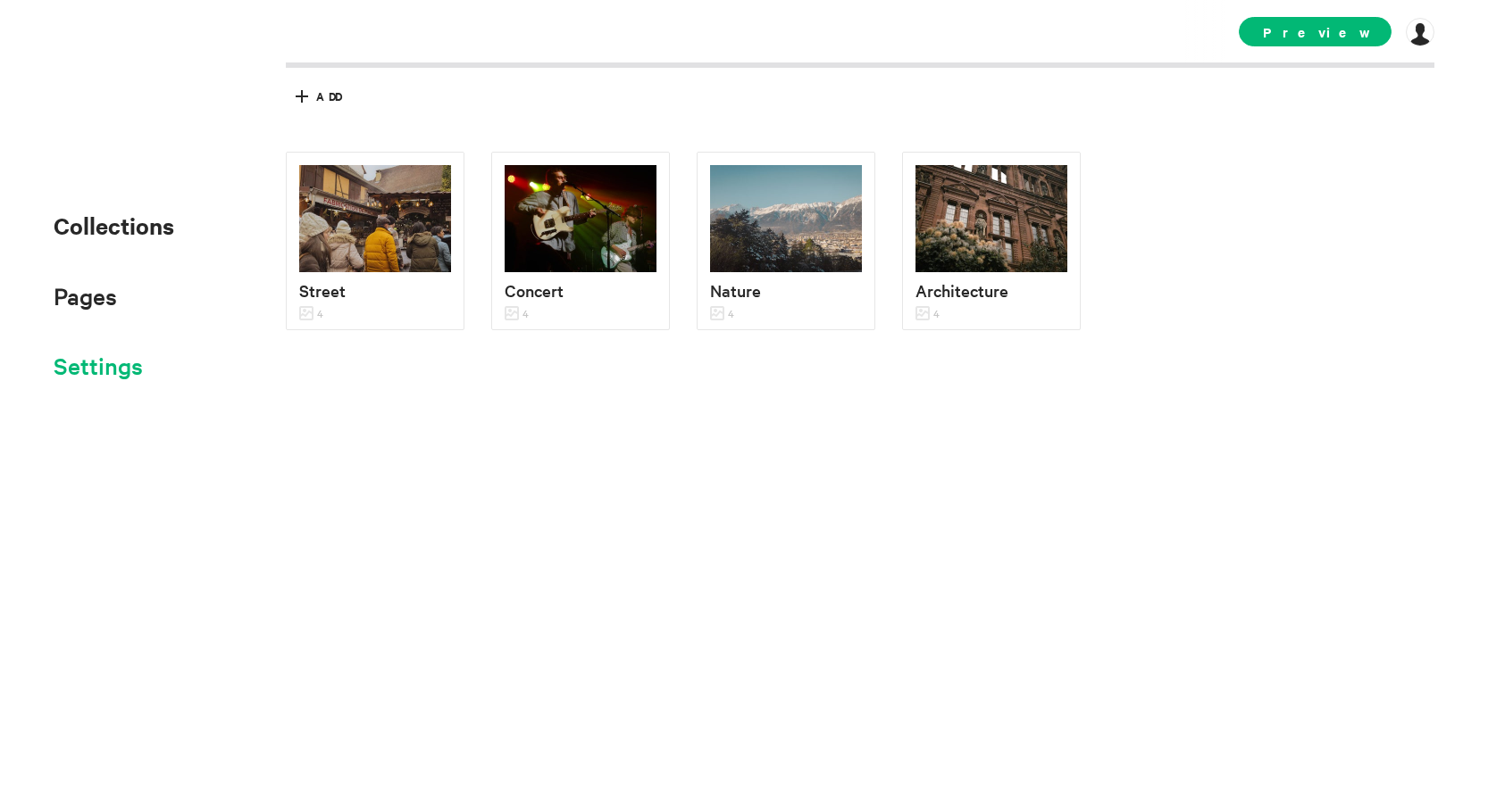
click at [98, 363] on span "Settings" at bounding box center [98, 365] width 89 height 29
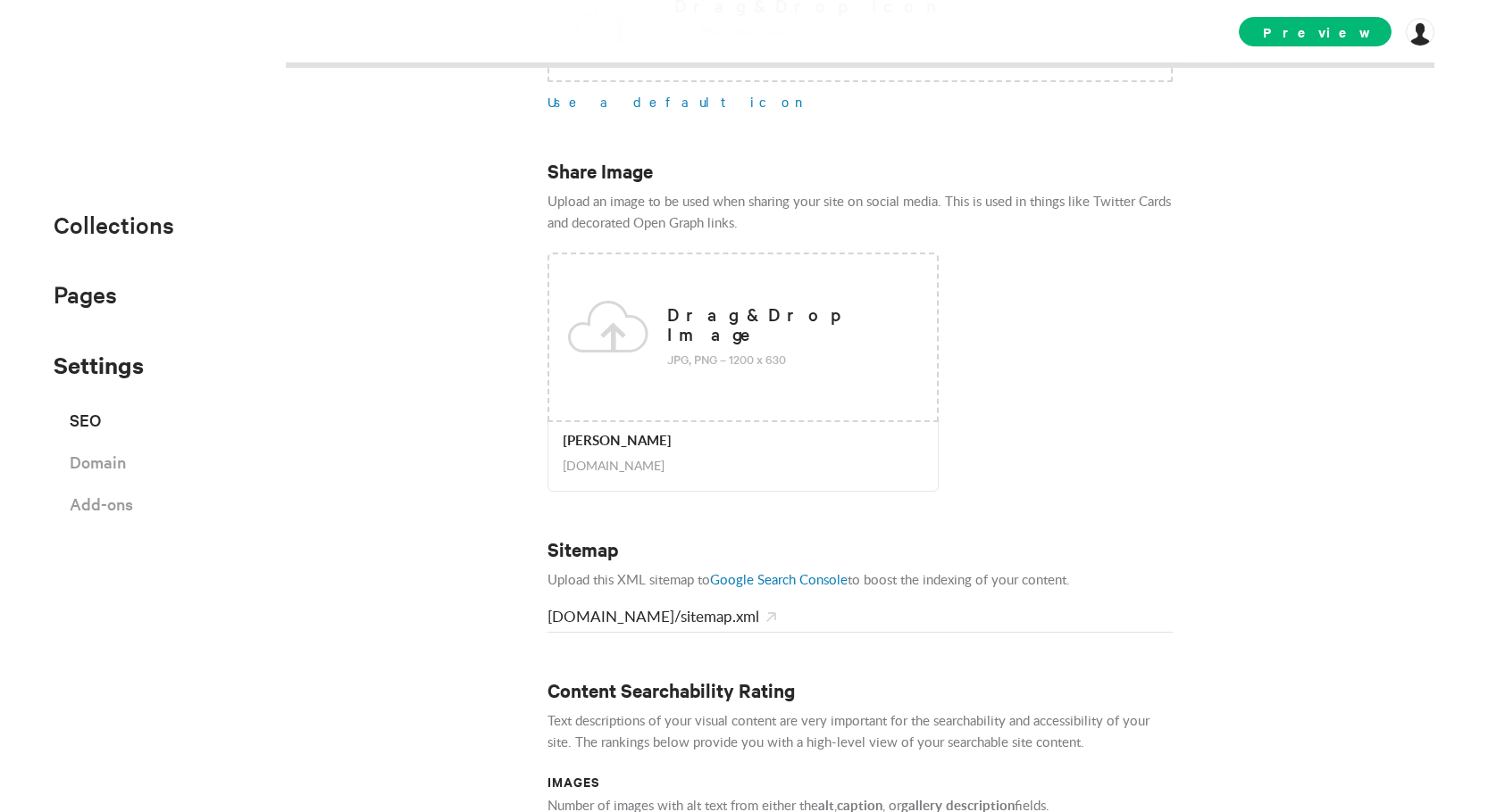
scroll to position [867, 0]
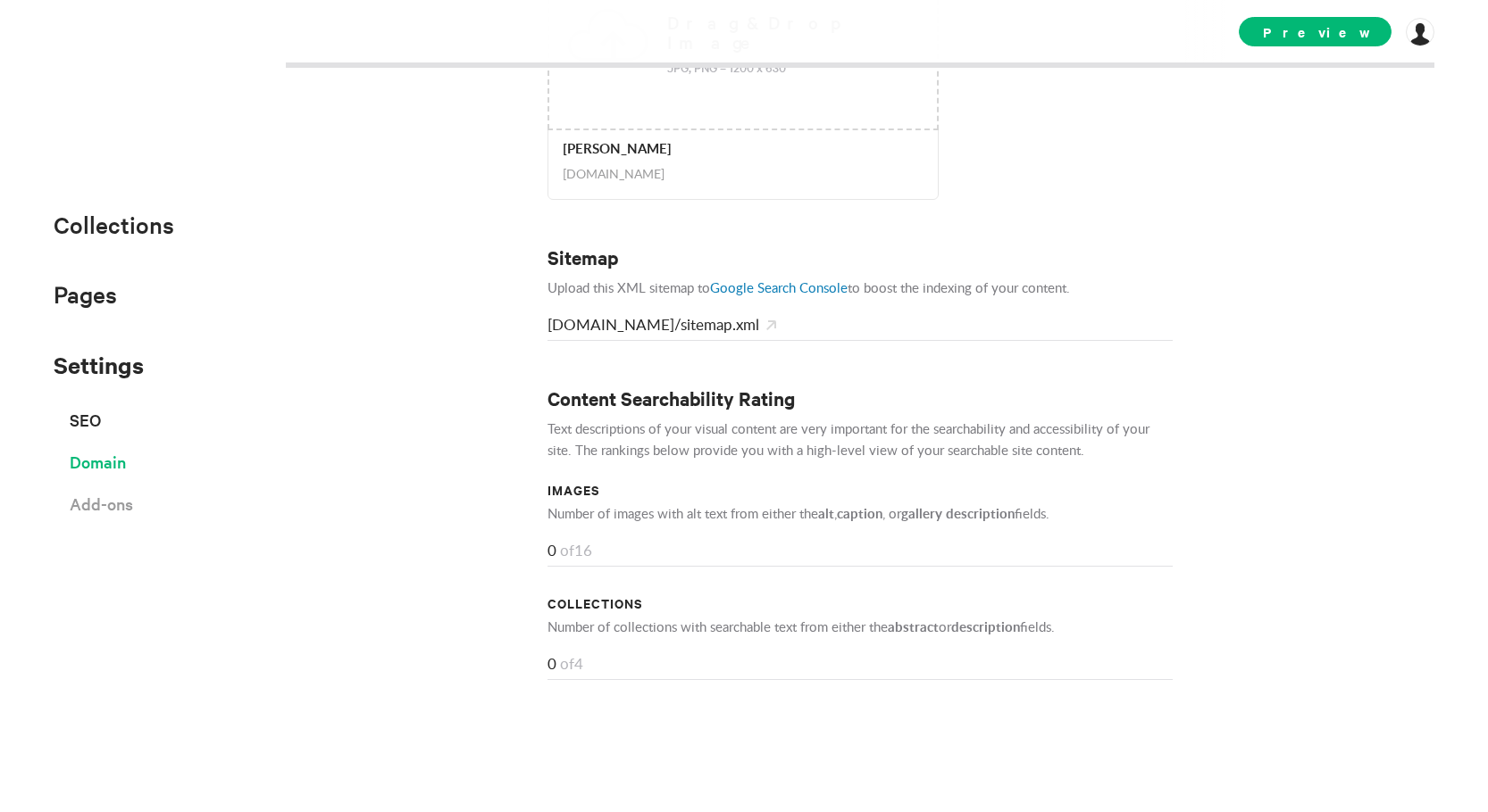
click at [116, 473] on span "Domain" at bounding box center [97, 462] width 56 height 31
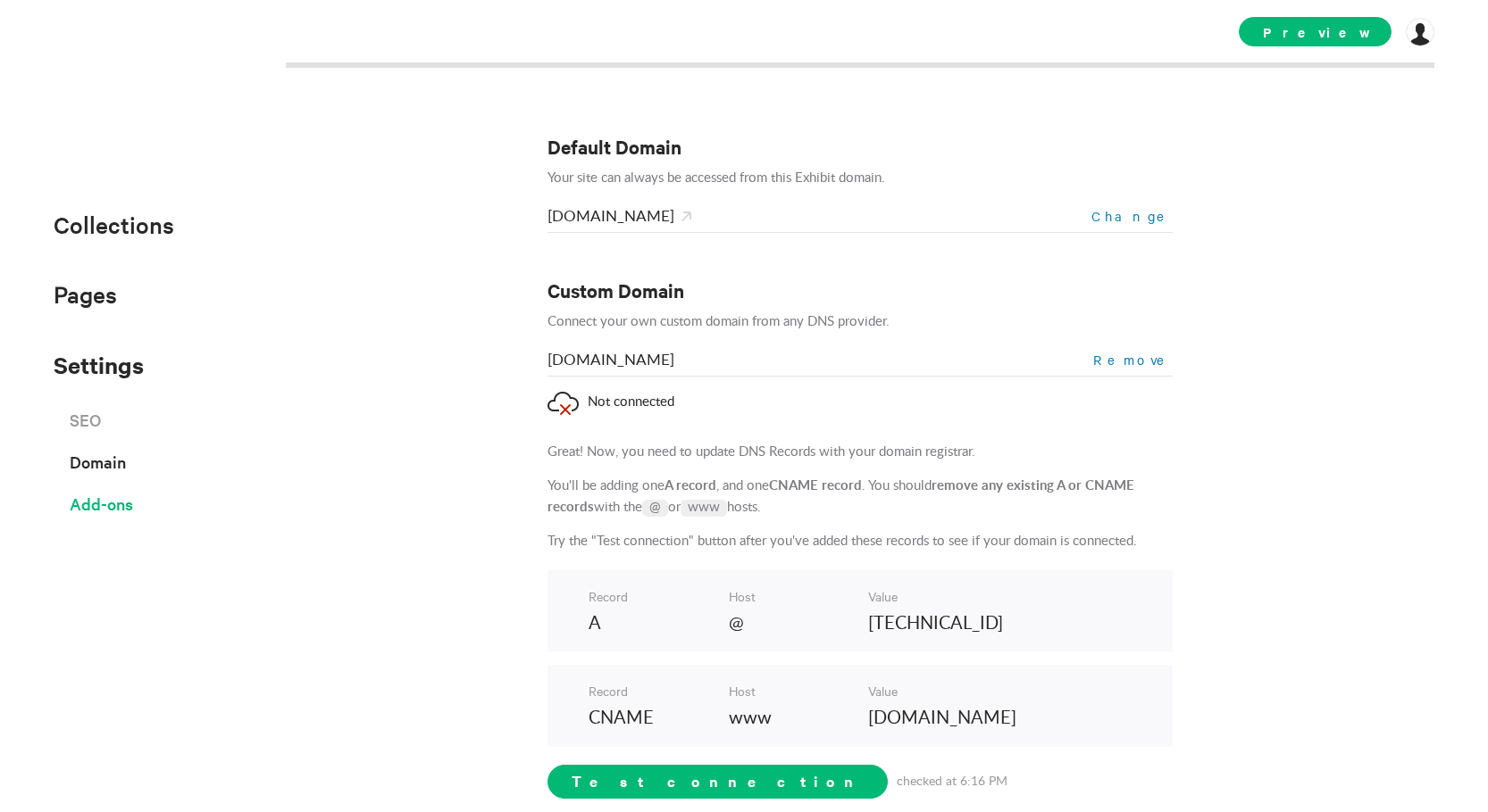
click at [117, 510] on span "Add-ons" at bounding box center [101, 503] width 64 height 31
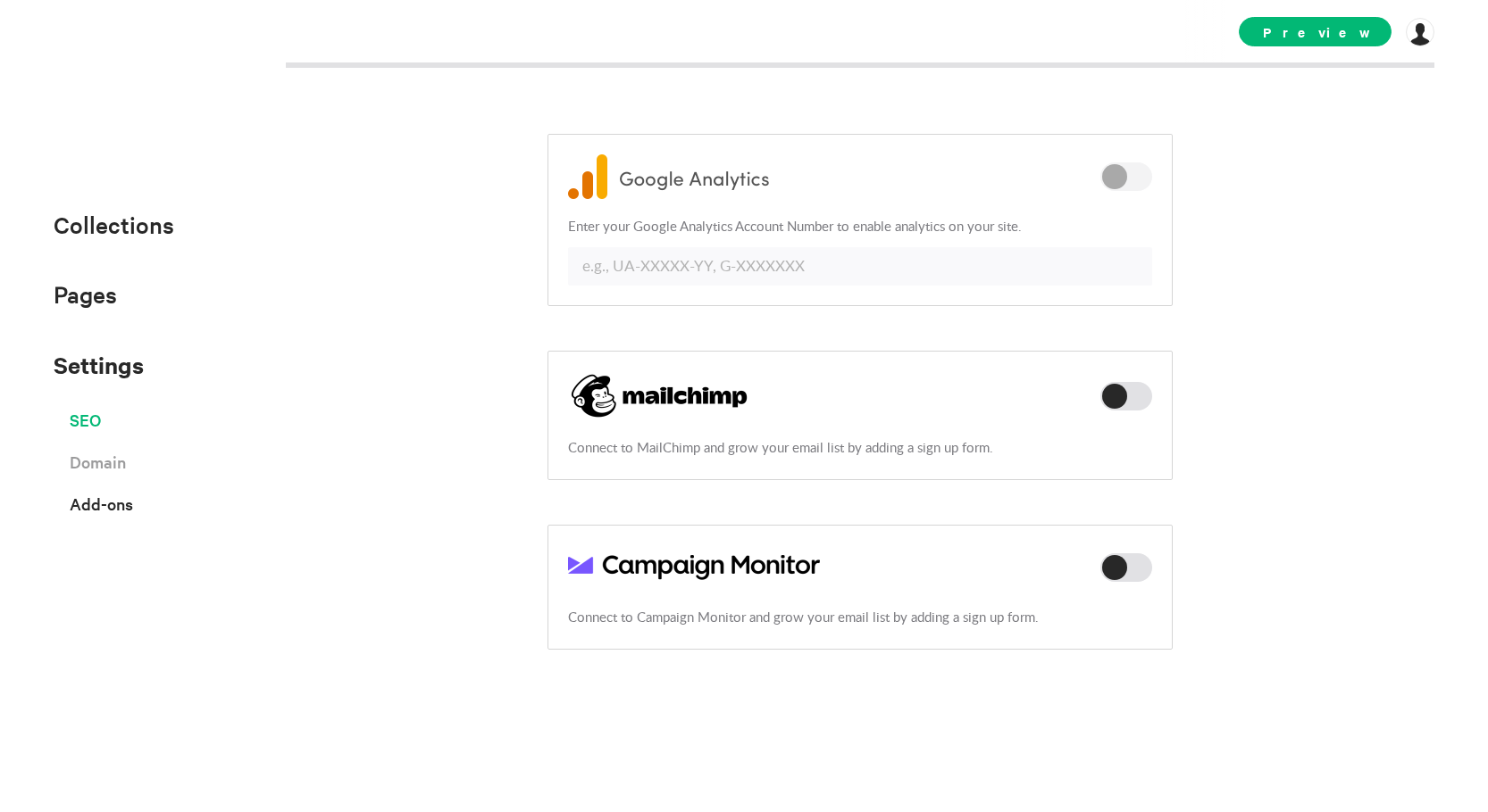
click at [97, 430] on span "SEO" at bounding box center [85, 420] width 31 height 31
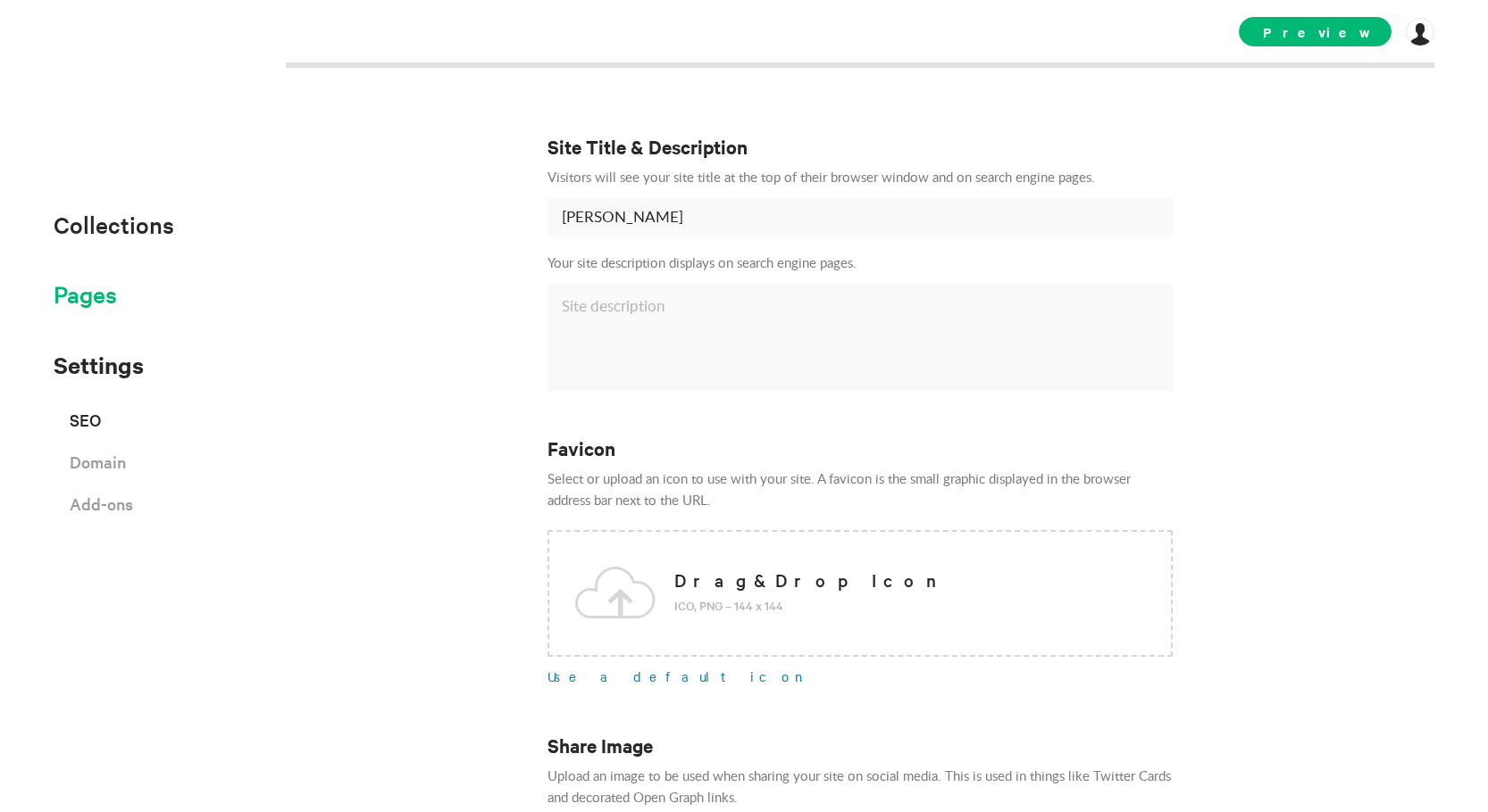
click at [104, 305] on span "Pages" at bounding box center [85, 293] width 64 height 29
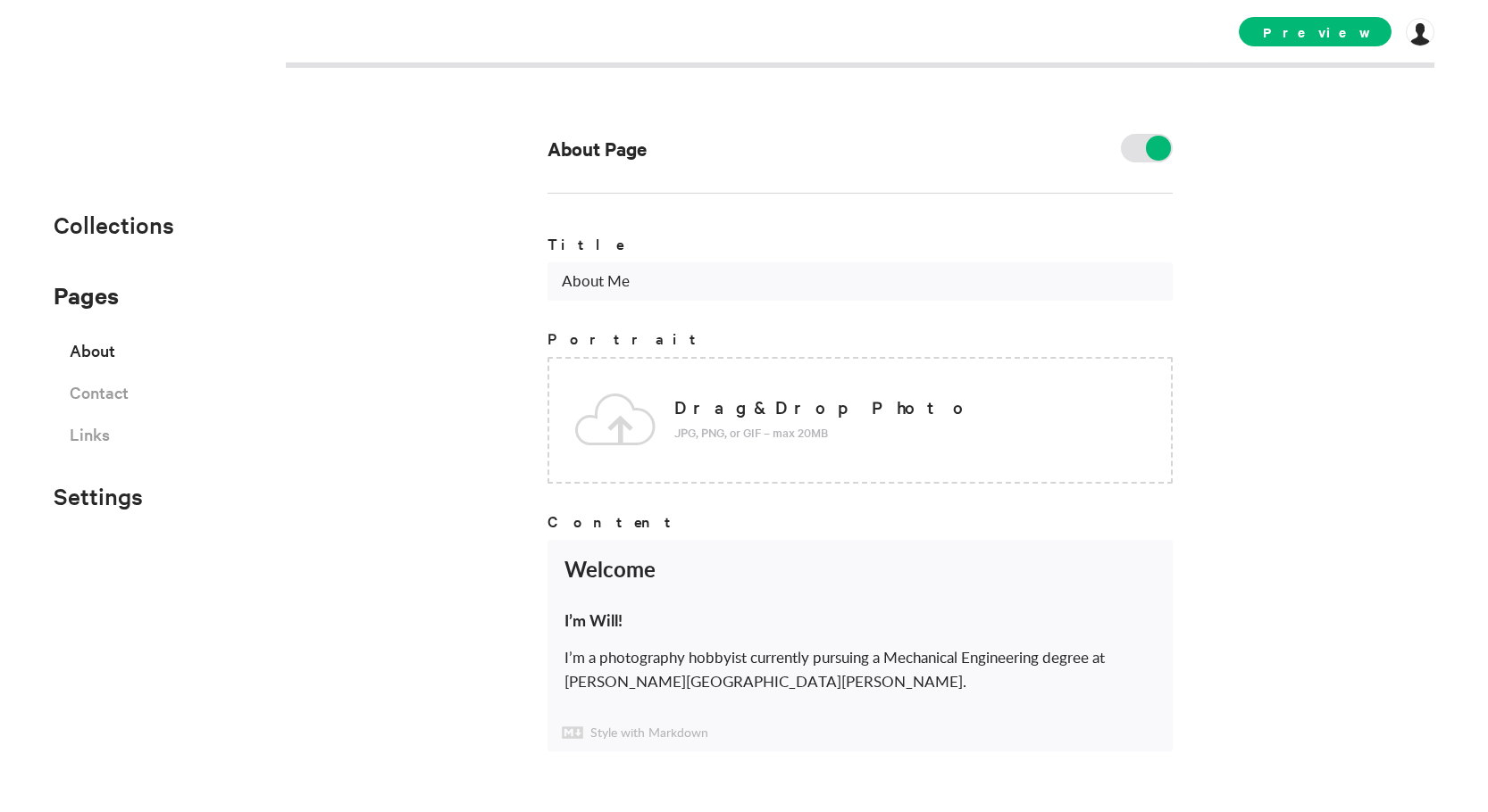
click at [102, 361] on span "About" at bounding box center [92, 350] width 46 height 31
click at [103, 404] on span "Contact" at bounding box center [99, 392] width 59 height 31
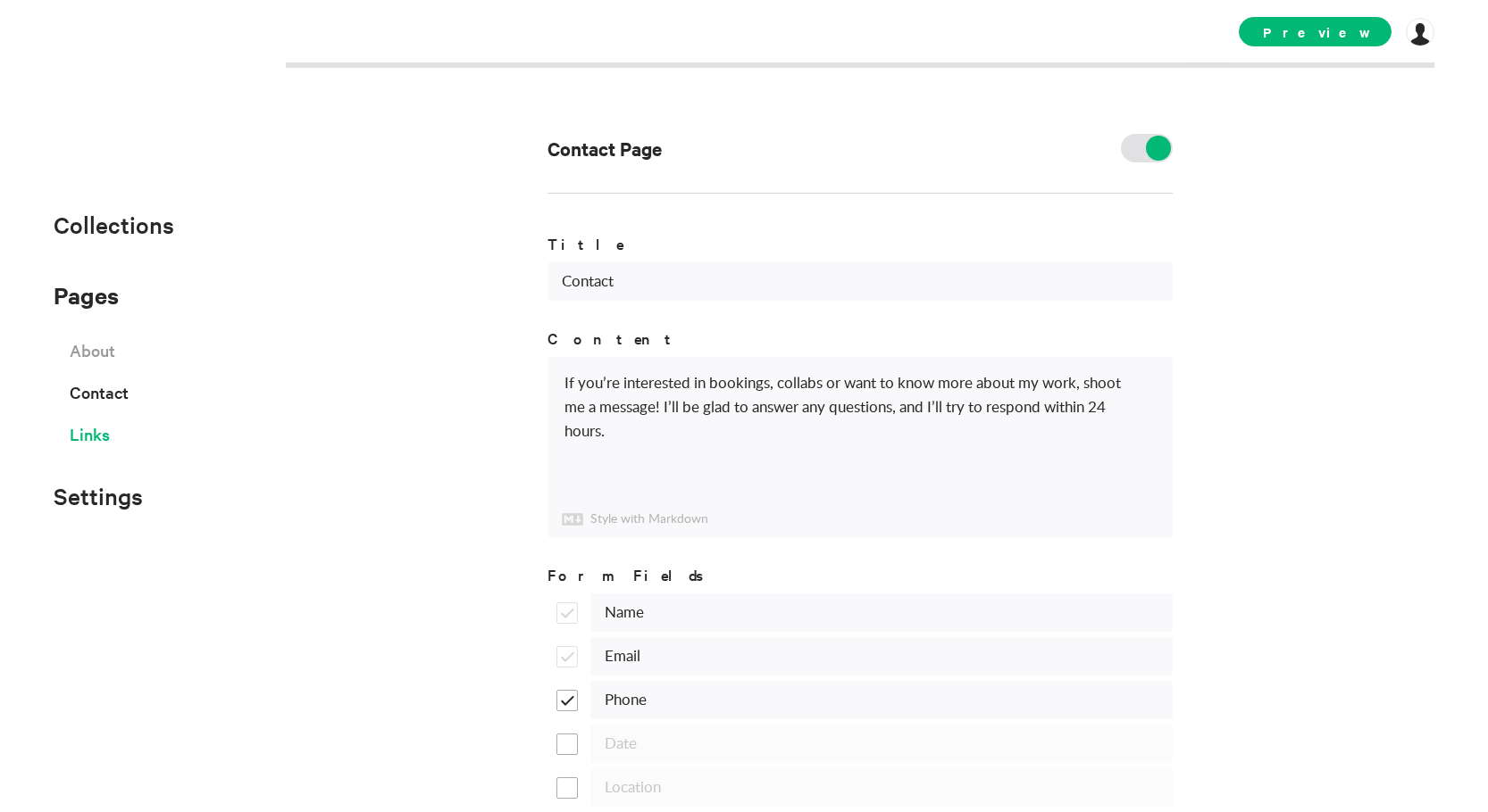
click at [83, 443] on span "Links" at bounding box center [89, 434] width 40 height 31
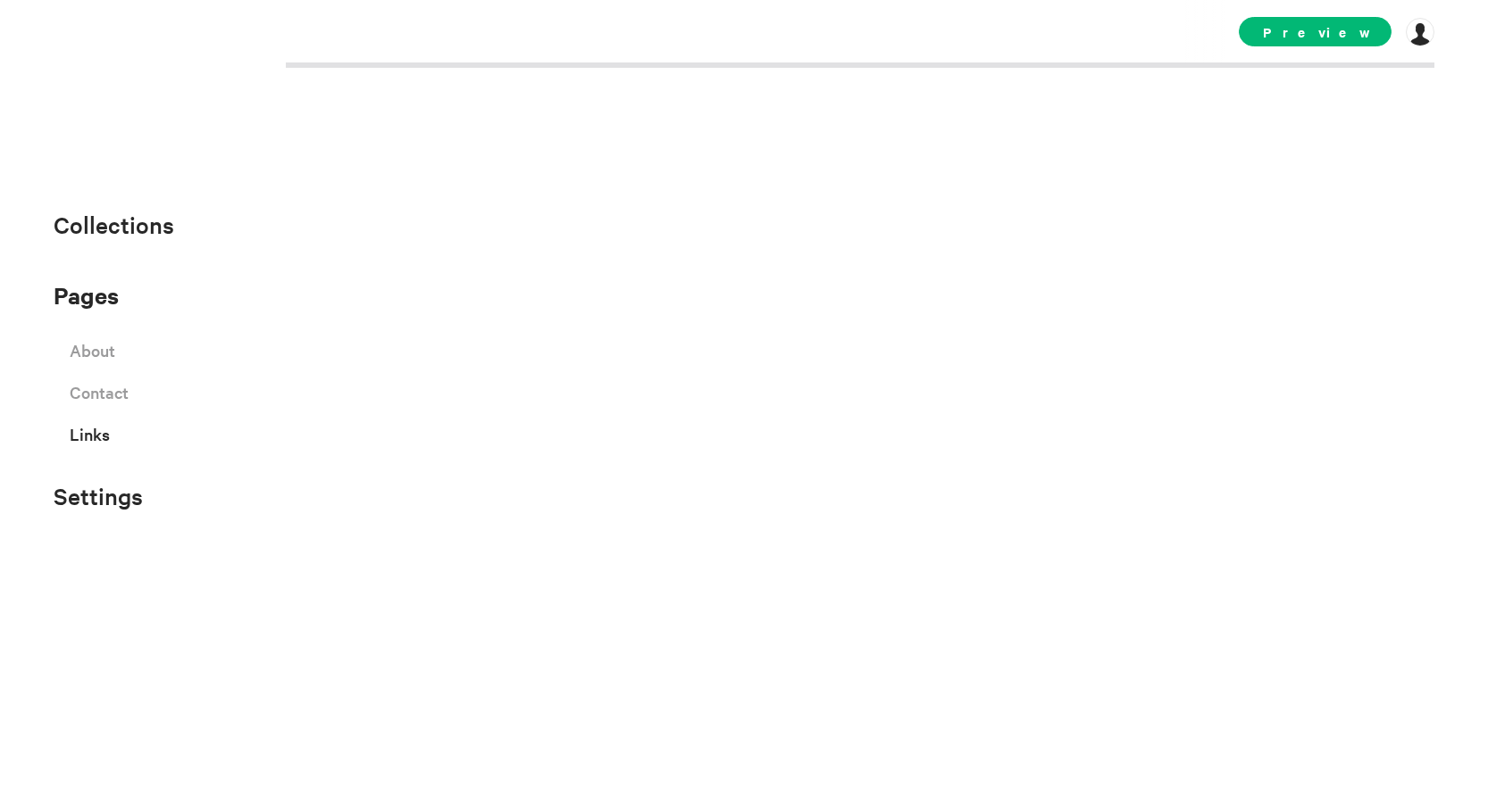
select select "instagram"
select select "facebook"
select select "twitter"
select select "youtube"
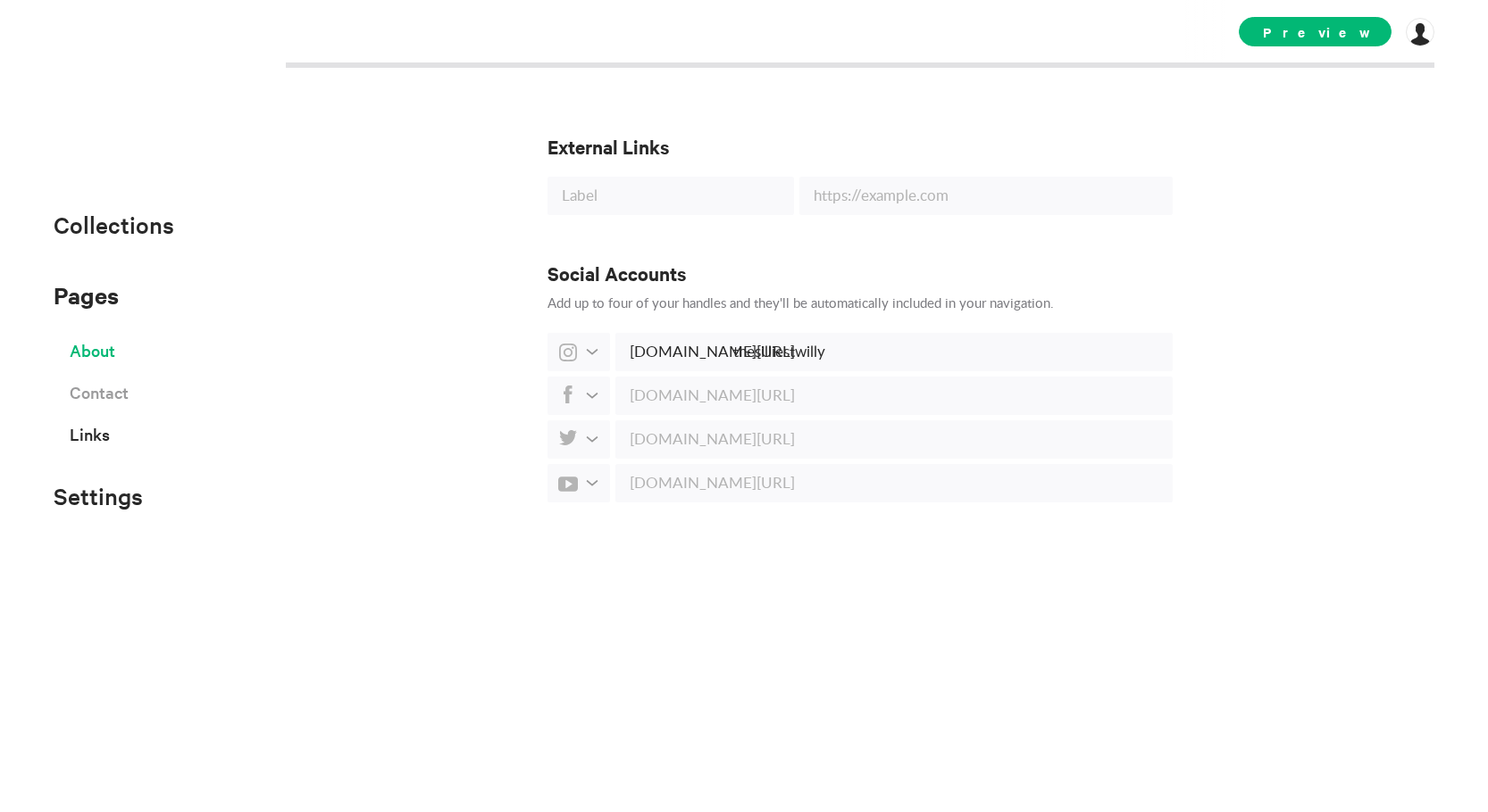
click at [105, 349] on span "About" at bounding box center [92, 350] width 46 height 31
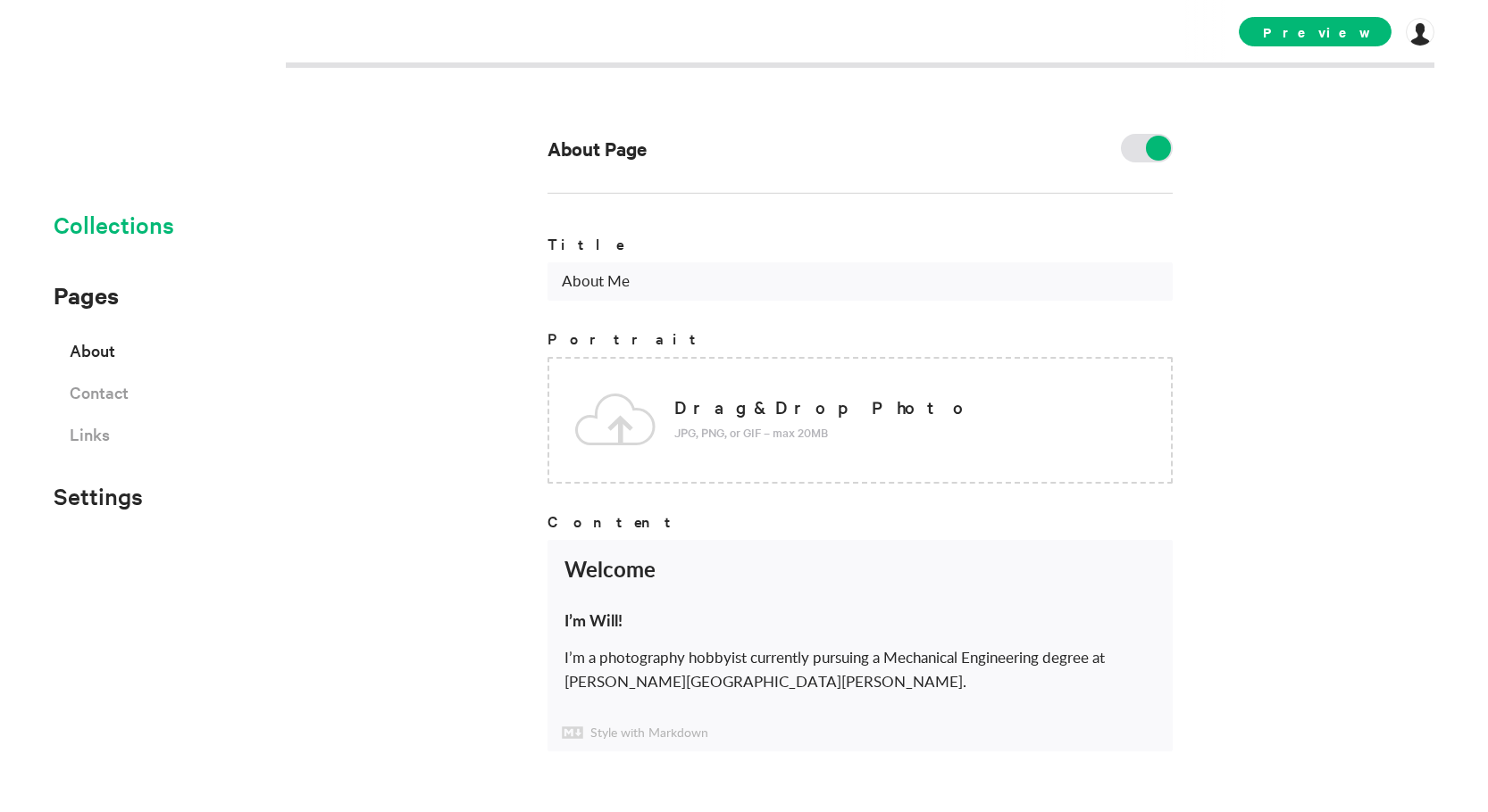
click at [143, 244] on span "Collections" at bounding box center [113, 224] width 121 height 38
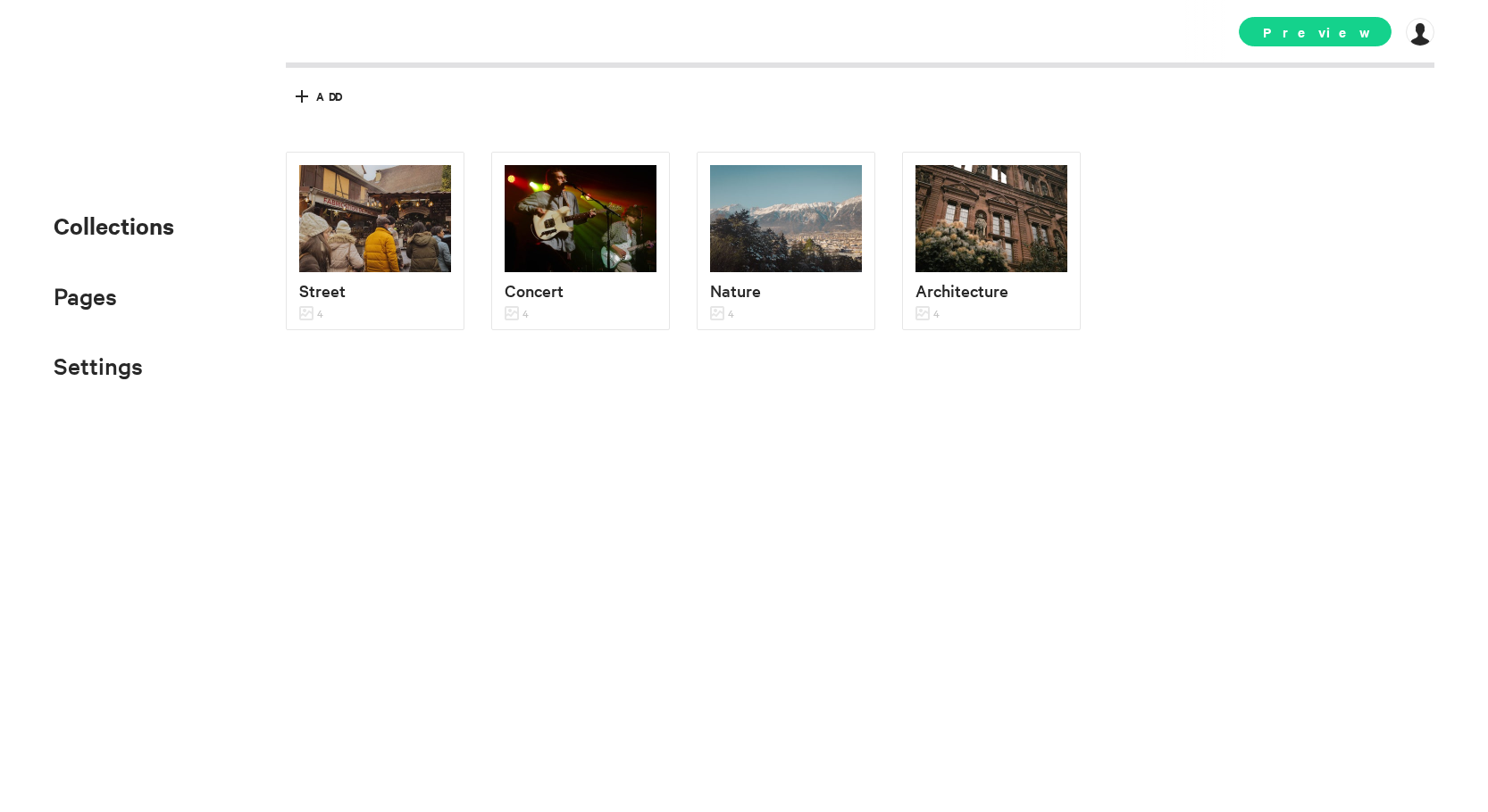
click at [1373, 18] on span "Preview" at bounding box center [1315, 31] width 153 height 29
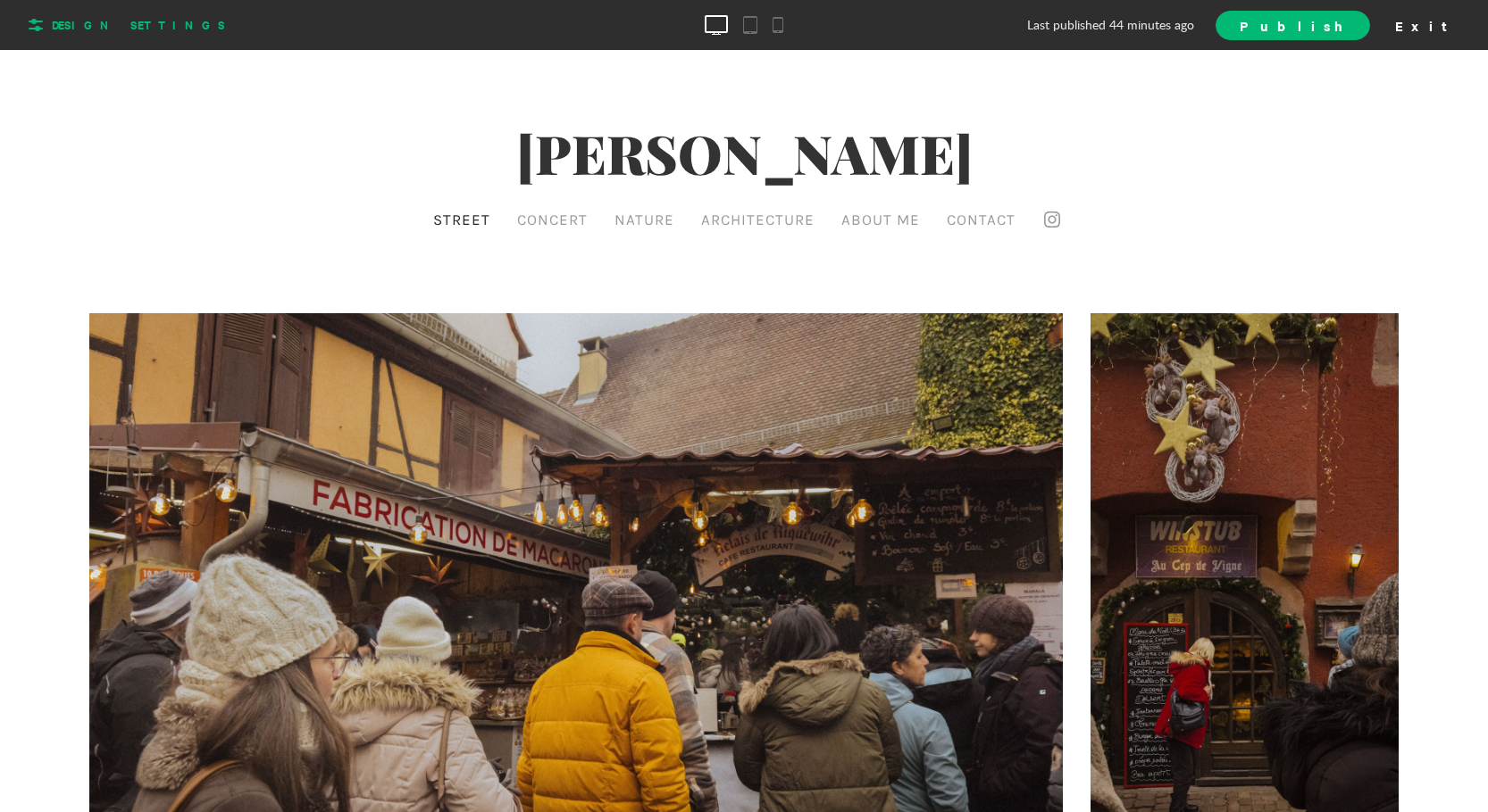
click at [123, 33] on span "Design Settings" at bounding box center [139, 25] width 173 height 16
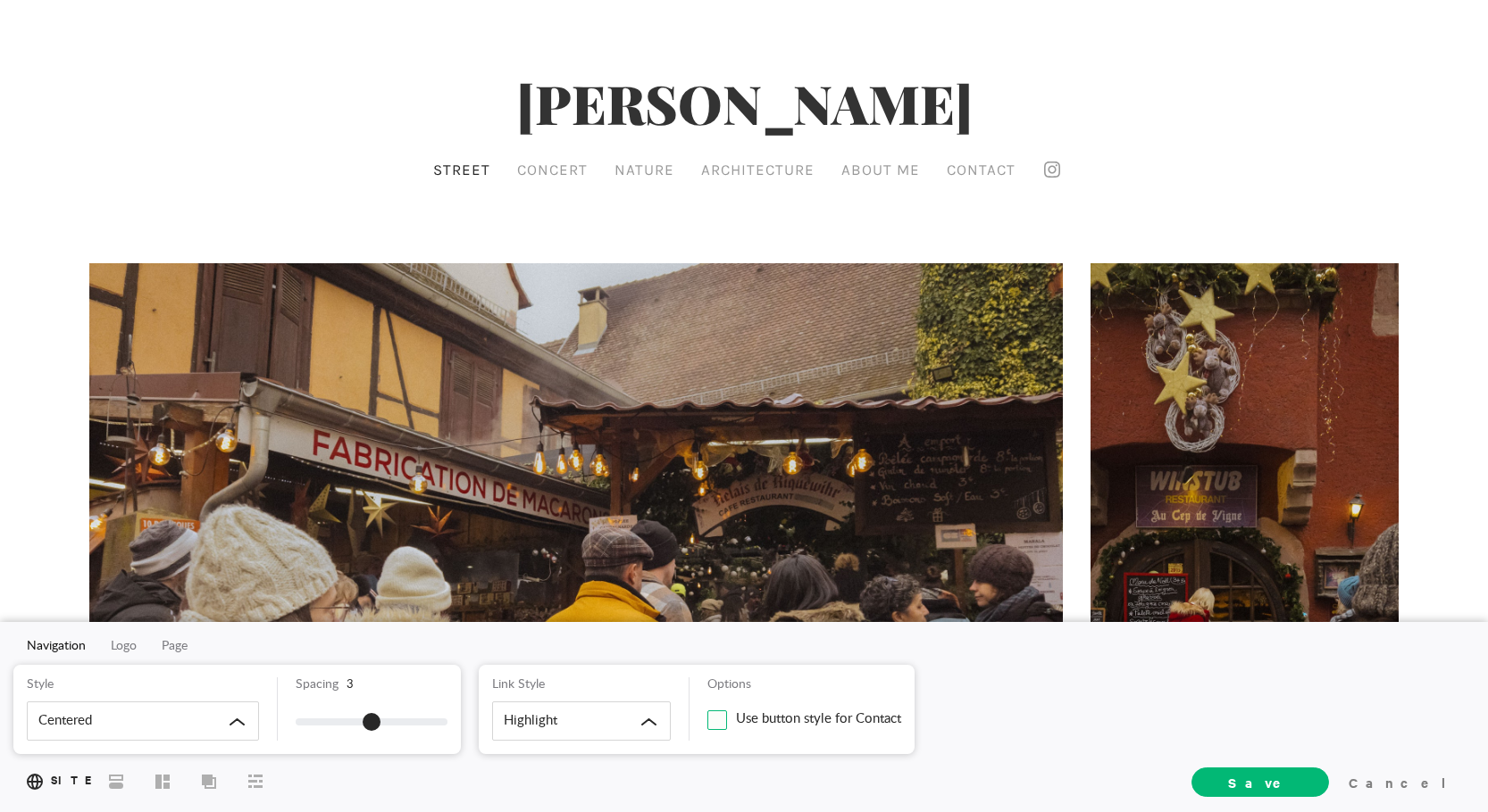
click at [715, 722] on span at bounding box center [717, 720] width 20 height 20
click at [0, 0] on input "Use button style for Contact" at bounding box center [0, 0] width 0 height 0
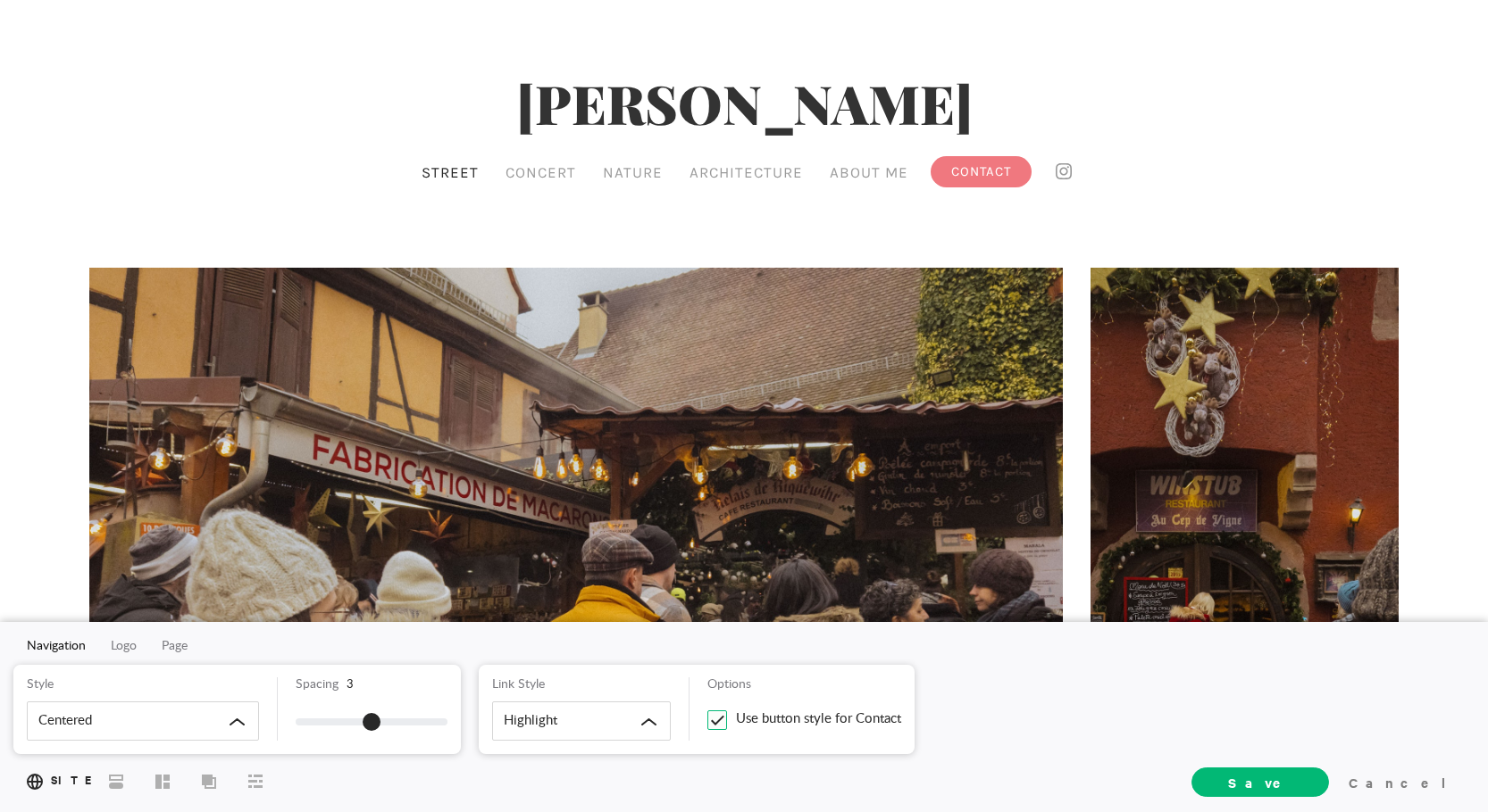
click at [720, 723] on span at bounding box center [717, 720] width 20 height 20
click at [0, 0] on input "Use button style for Contact" at bounding box center [0, 0] width 0 height 0
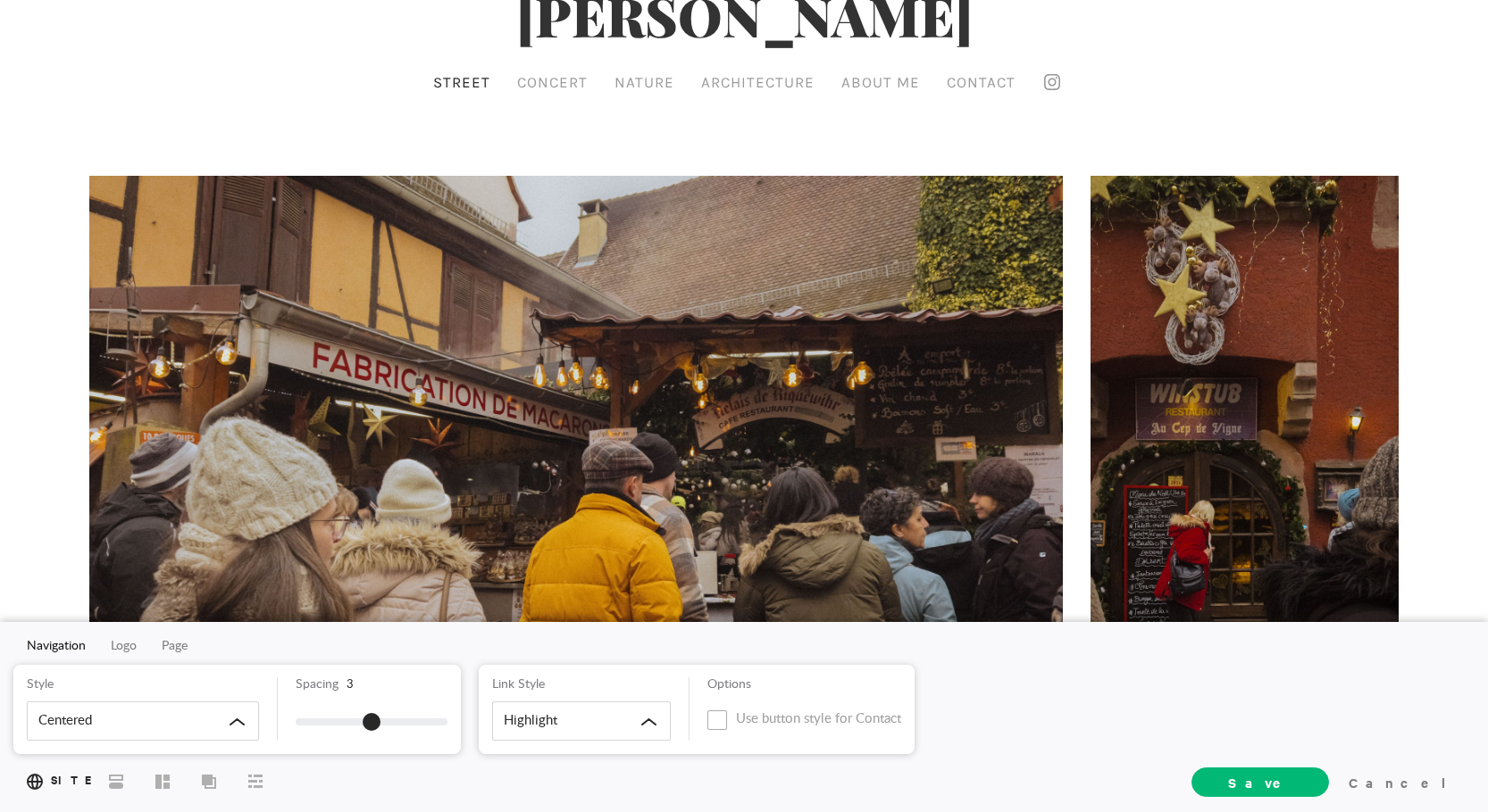
scroll to position [89, 0]
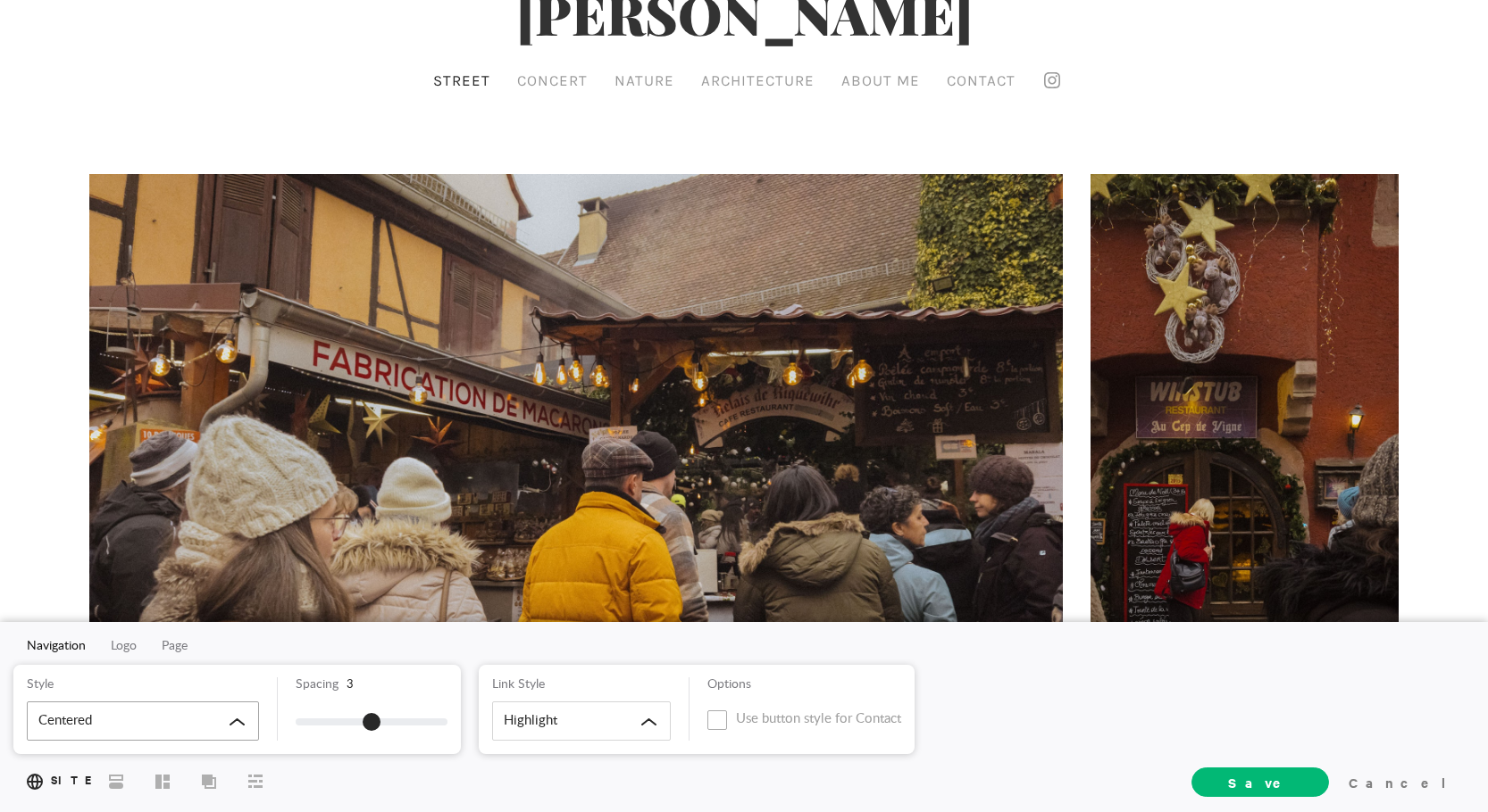
click at [238, 717] on div "Centered" at bounding box center [143, 721] width 232 height 39
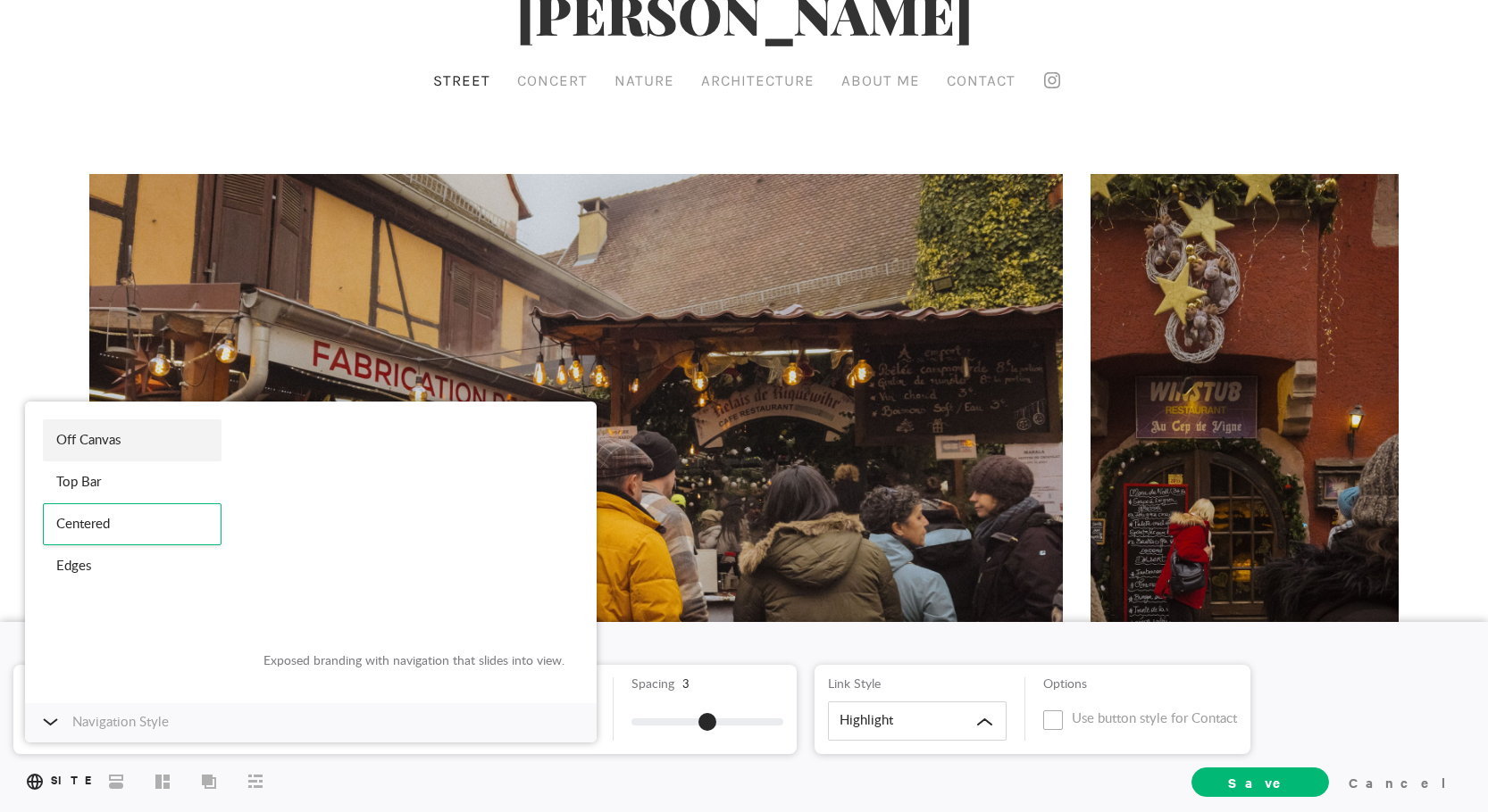
click at [107, 437] on div "Off Canvas" at bounding box center [132, 441] width 179 height 42
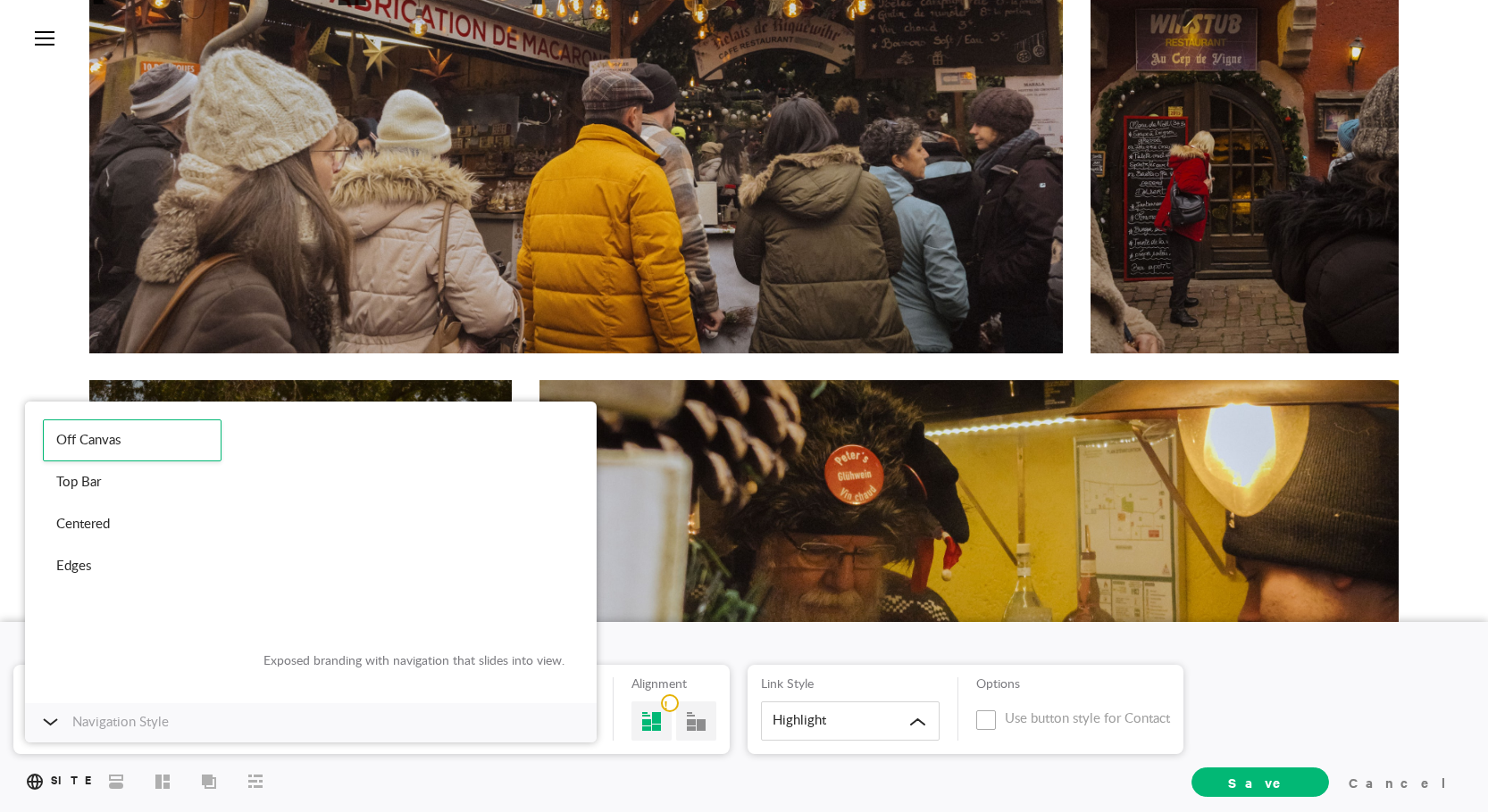
scroll to position [0, 0]
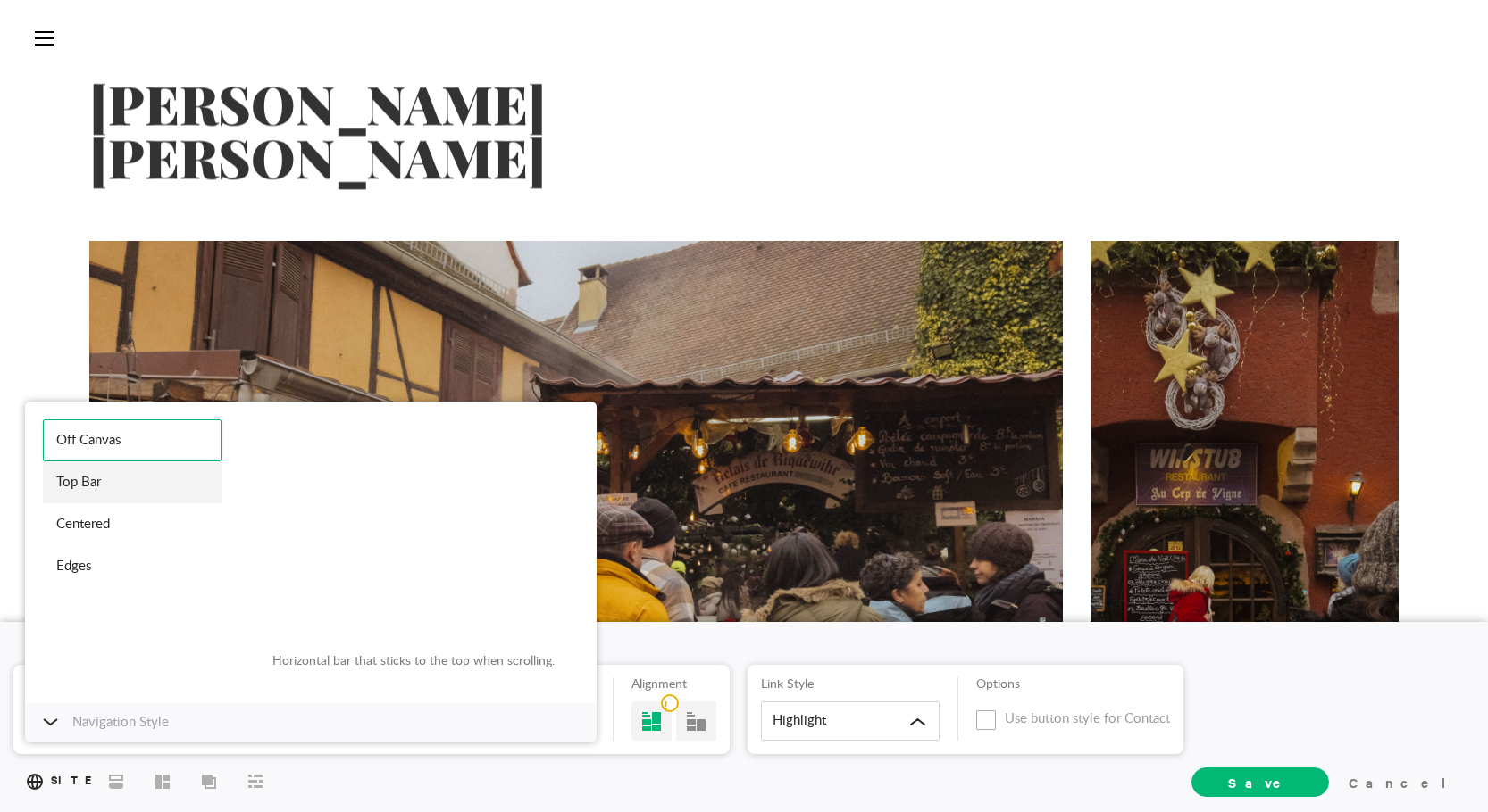
click at [115, 473] on div "Top Bar" at bounding box center [132, 482] width 179 height 42
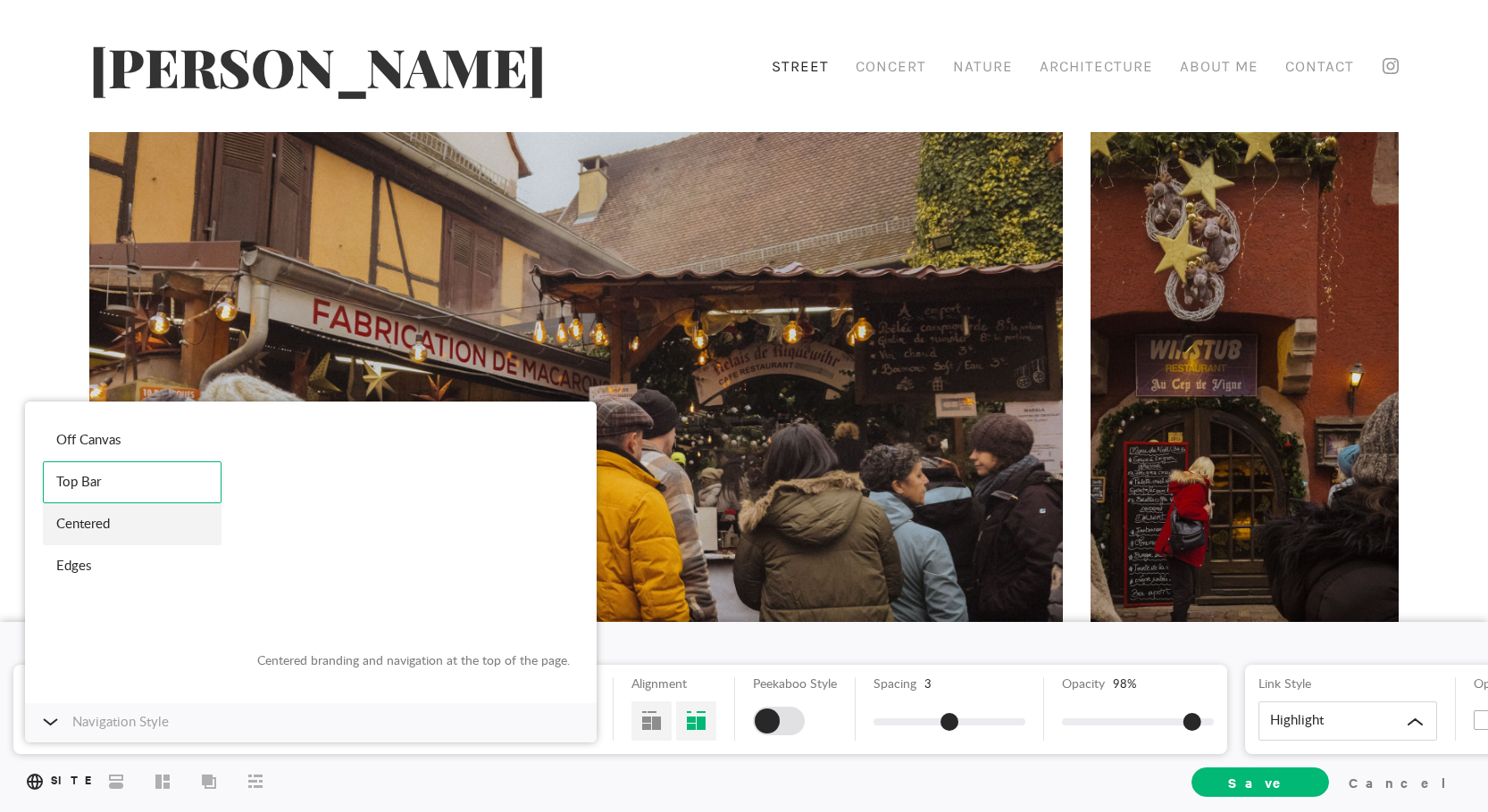
click at [155, 519] on div "Centered" at bounding box center [132, 524] width 179 height 42
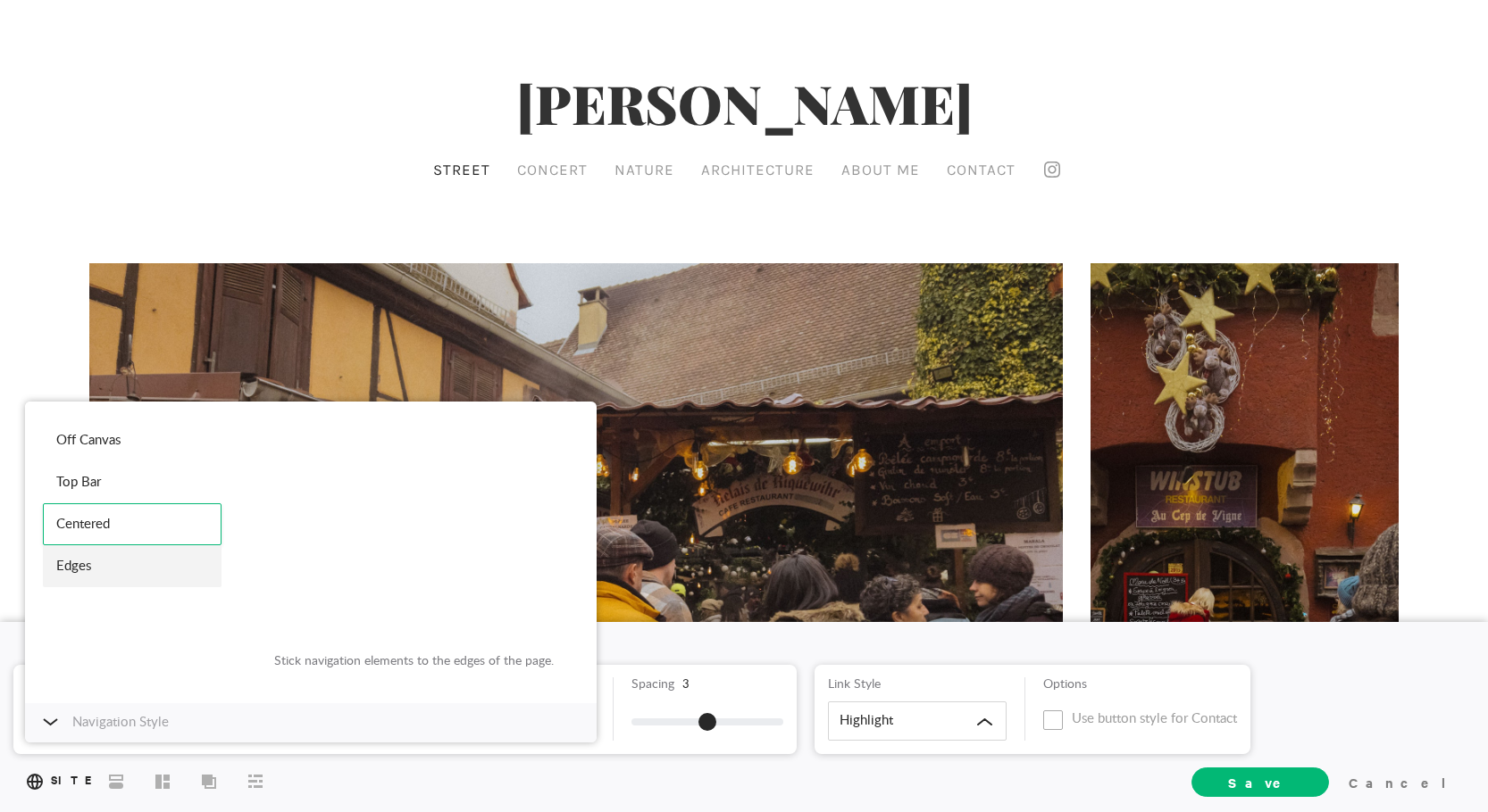
click at [92, 556] on div "Edges" at bounding box center [132, 566] width 179 height 42
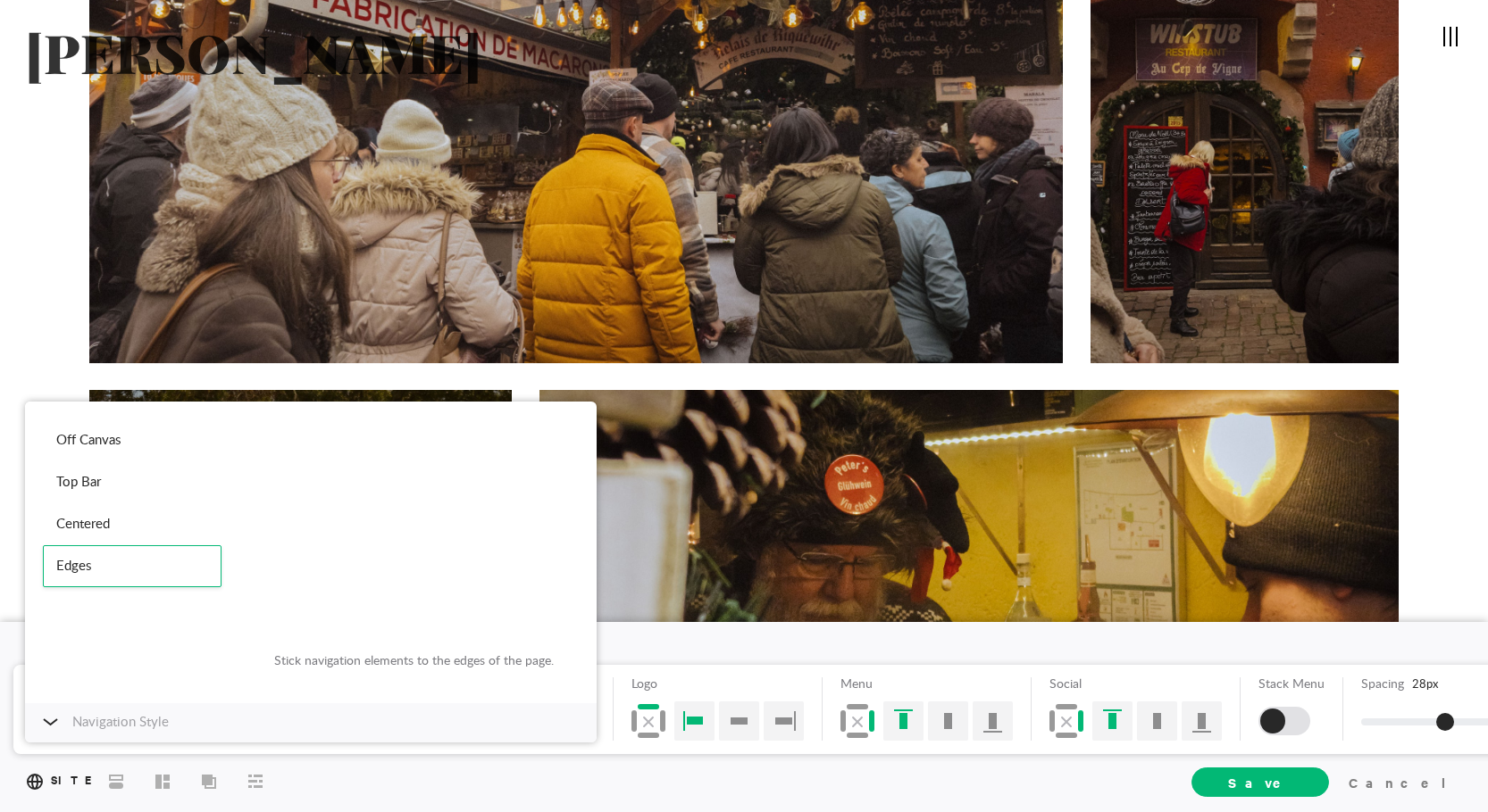
scroll to position [179, 0]
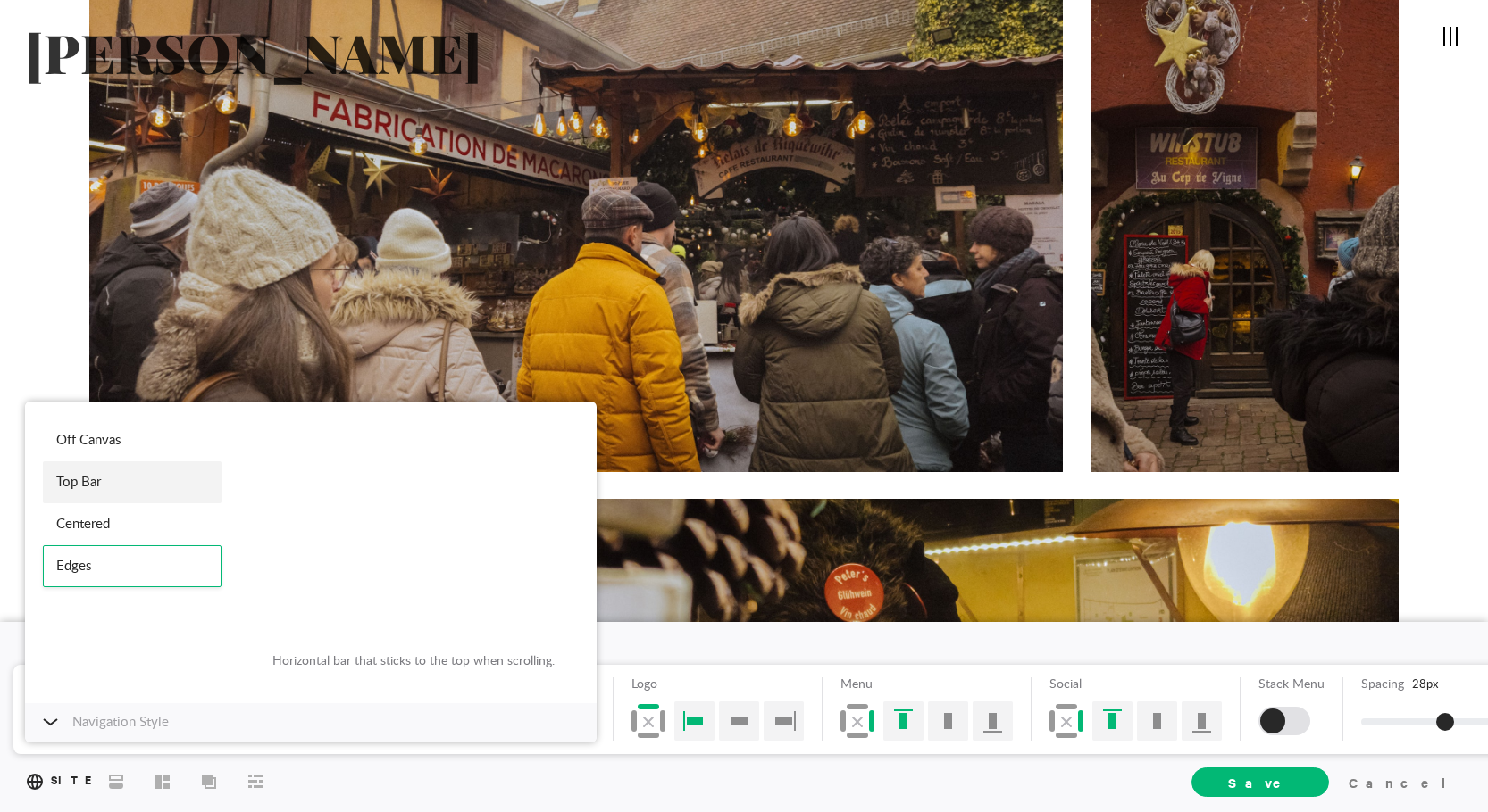
click at [137, 489] on div "Top Bar" at bounding box center [132, 482] width 179 height 42
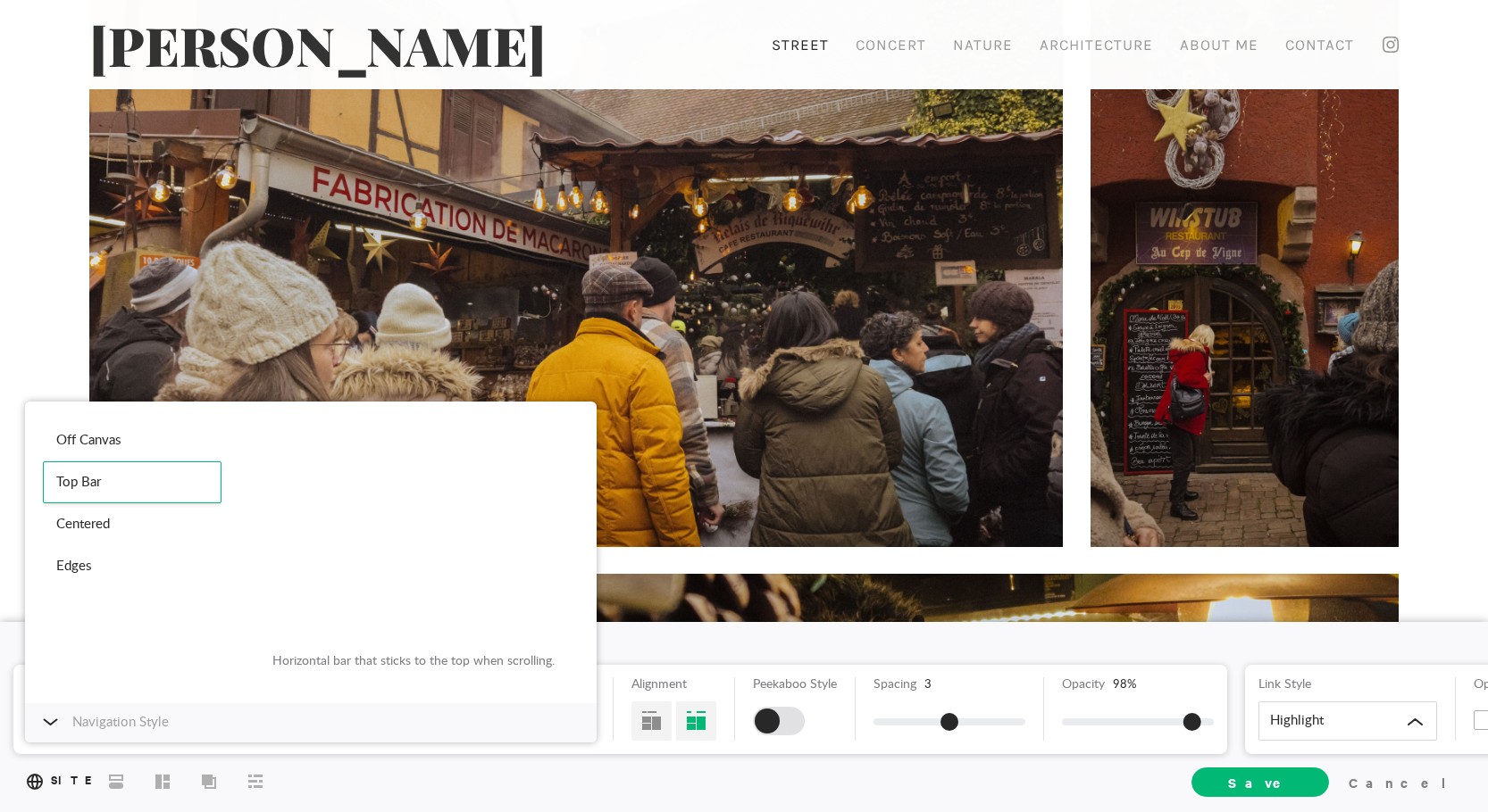
scroll to position [58, 0]
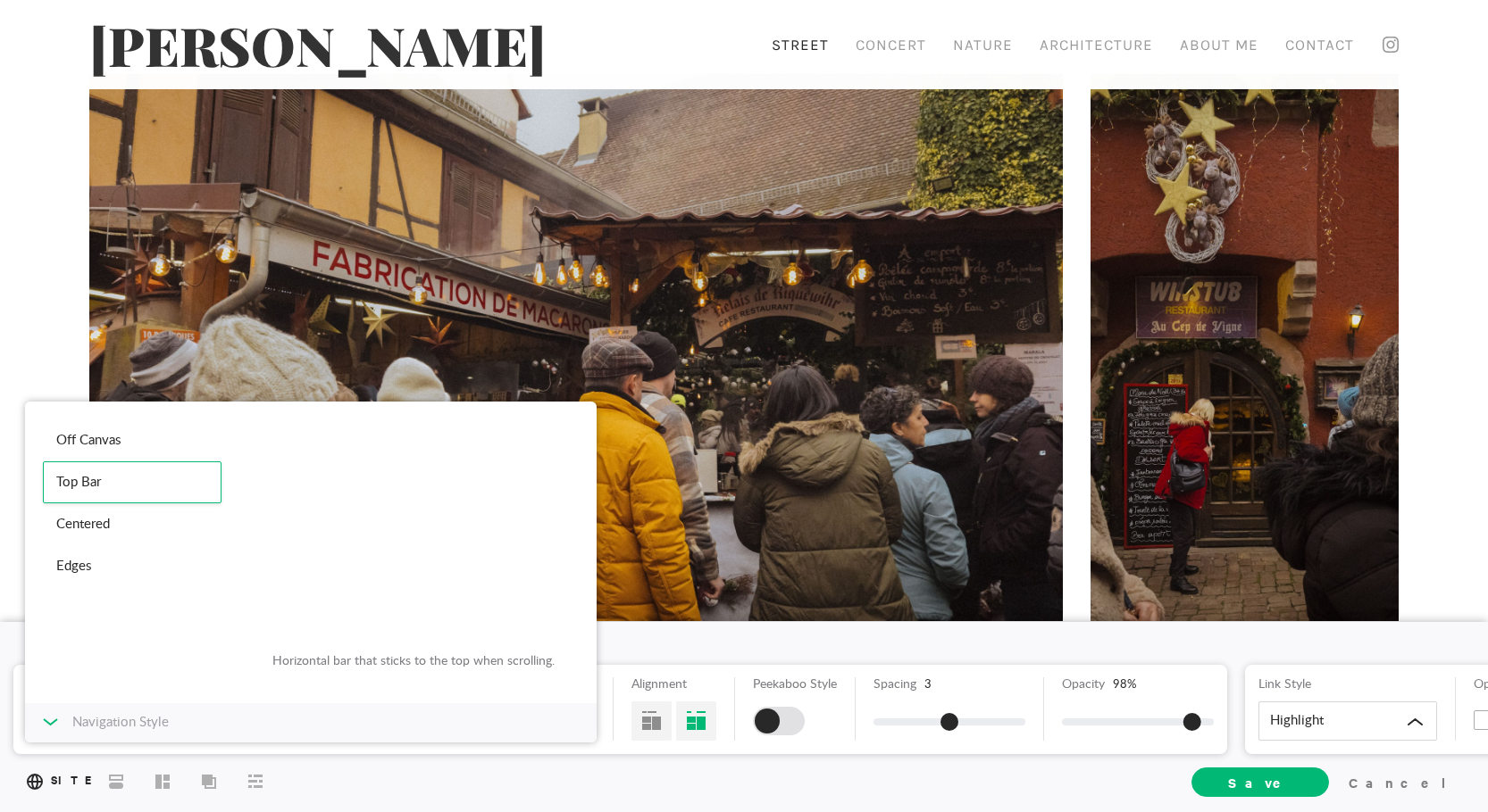
click at [66, 719] on div "Navigation Style" at bounding box center [311, 723] width 572 height 39
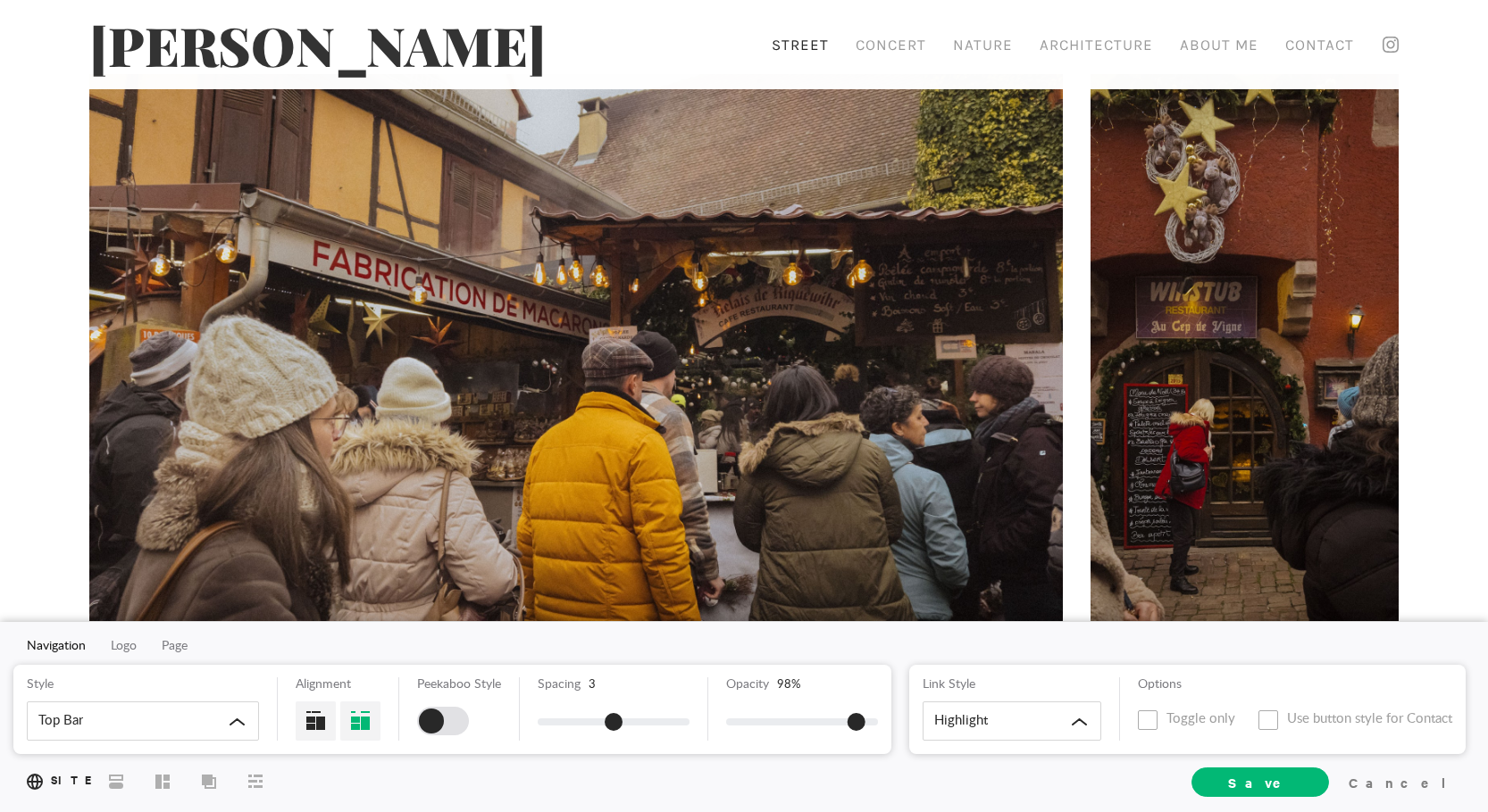
click at [319, 726] on div at bounding box center [315, 721] width 40 height 39
click at [376, 716] on div at bounding box center [360, 721] width 40 height 39
click at [308, 709] on div at bounding box center [315, 721] width 40 height 39
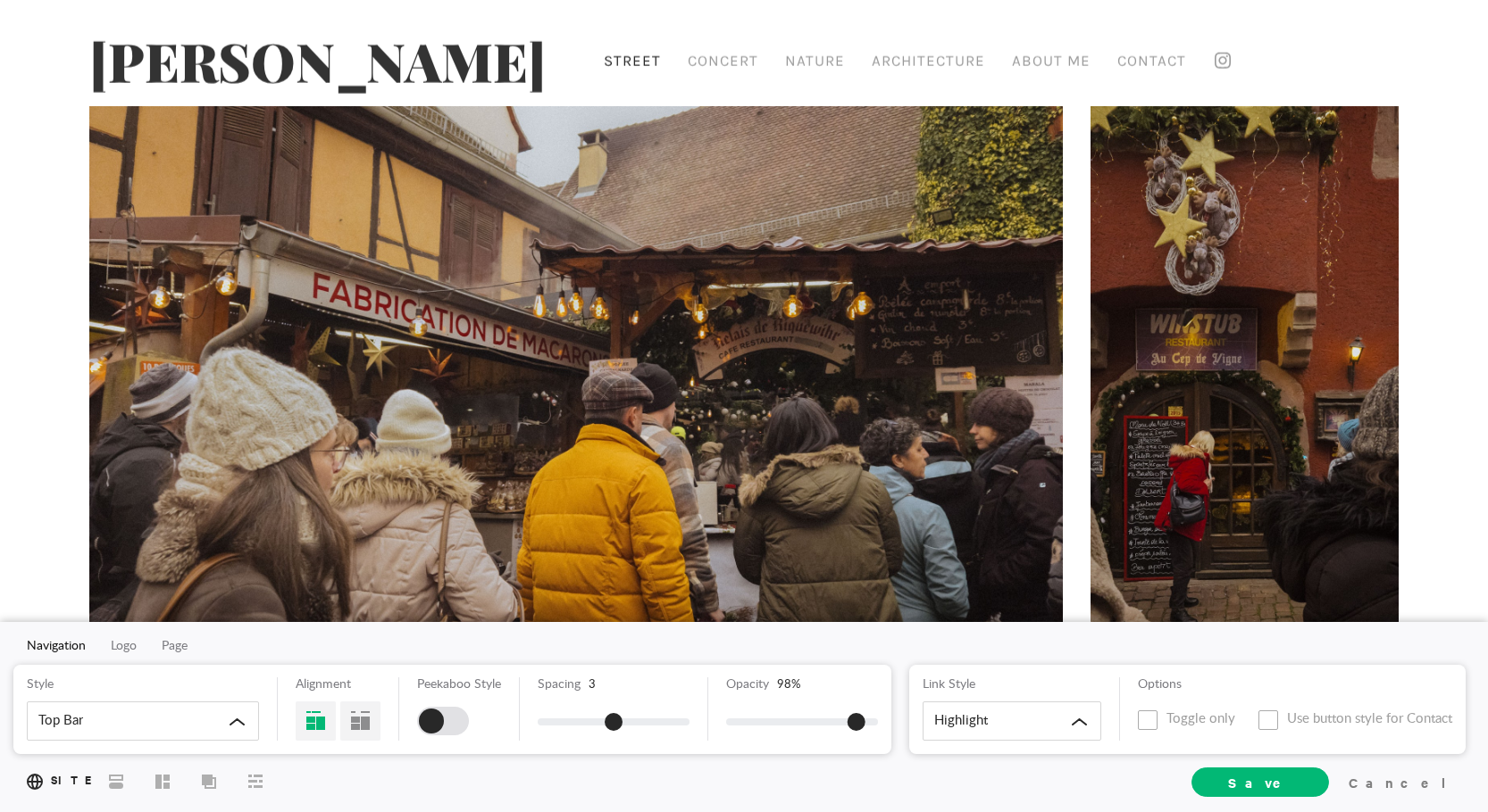
scroll to position [0, 0]
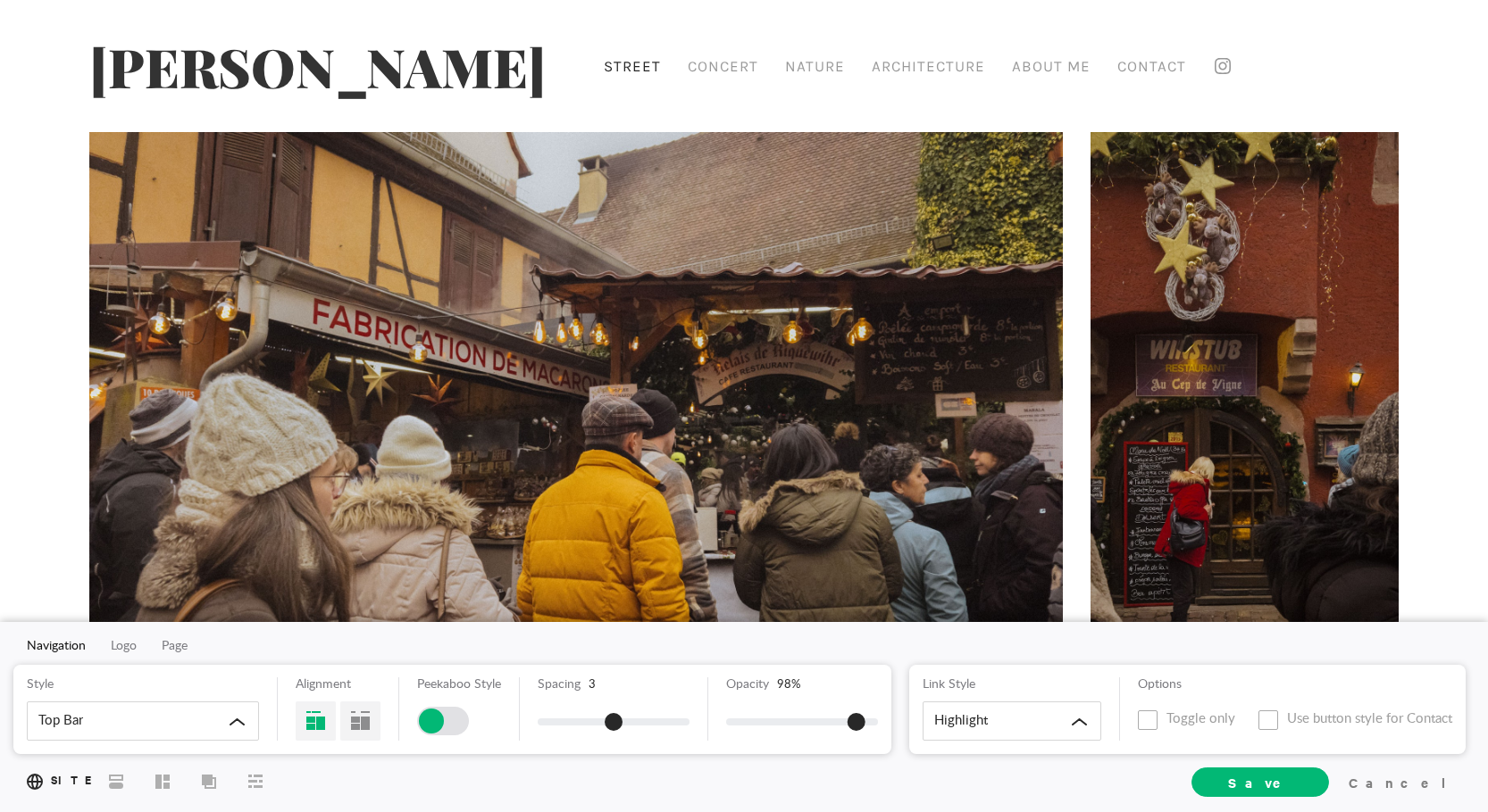
click at [439, 720] on div at bounding box center [431, 721] width 25 height 25
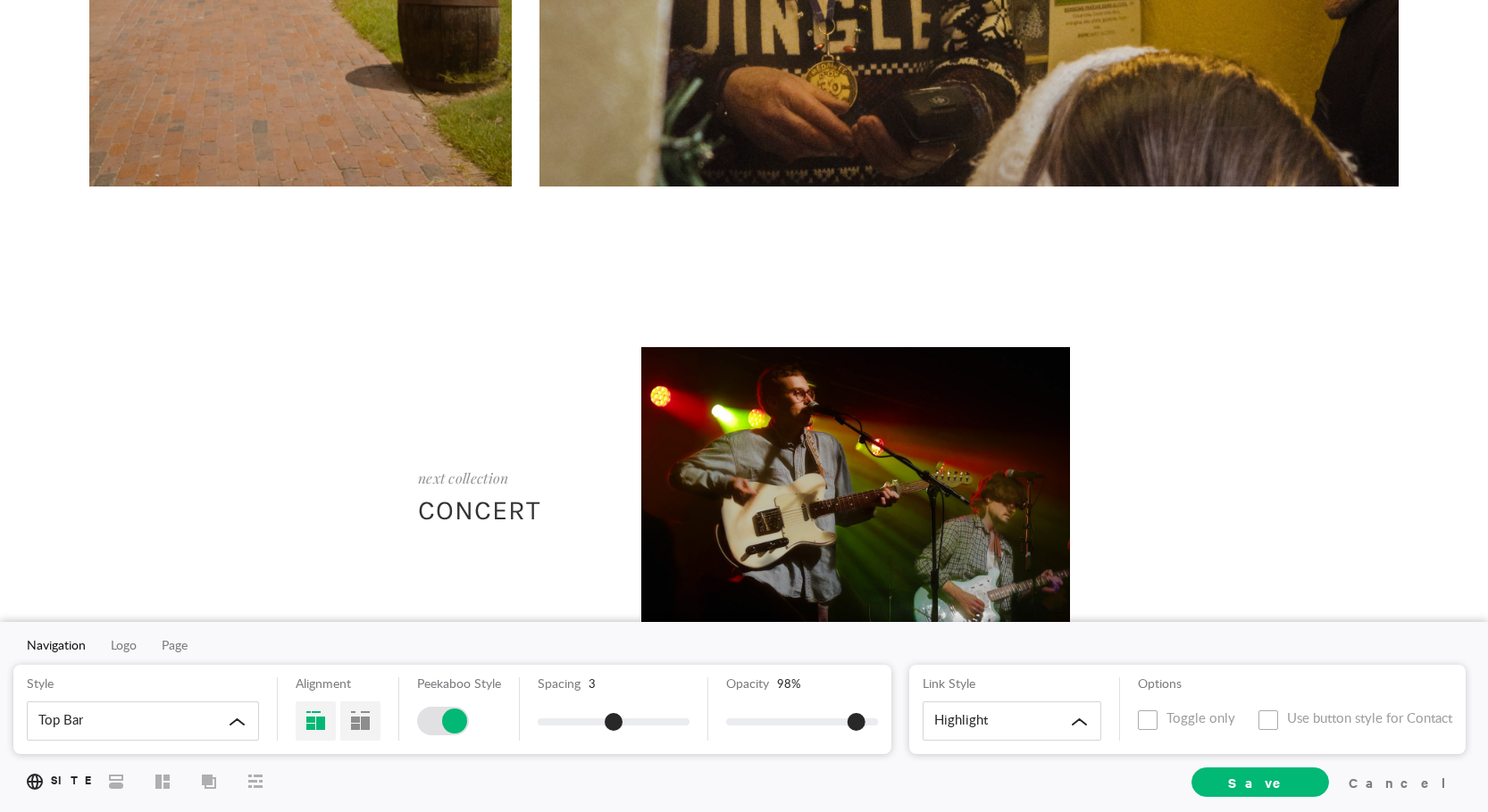
scroll to position [1161, 0]
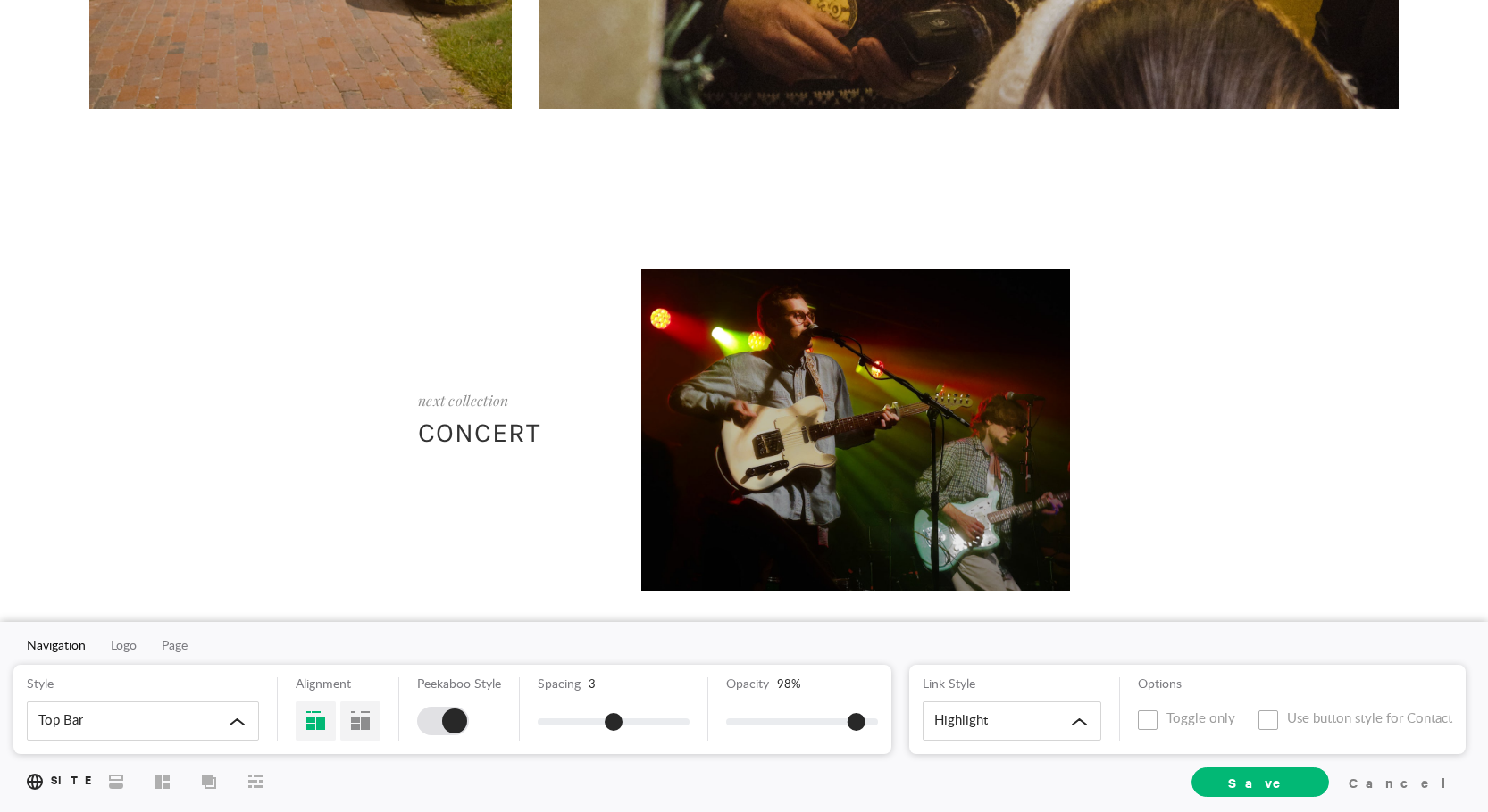
click at [443, 715] on div at bounding box center [454, 721] width 25 height 25
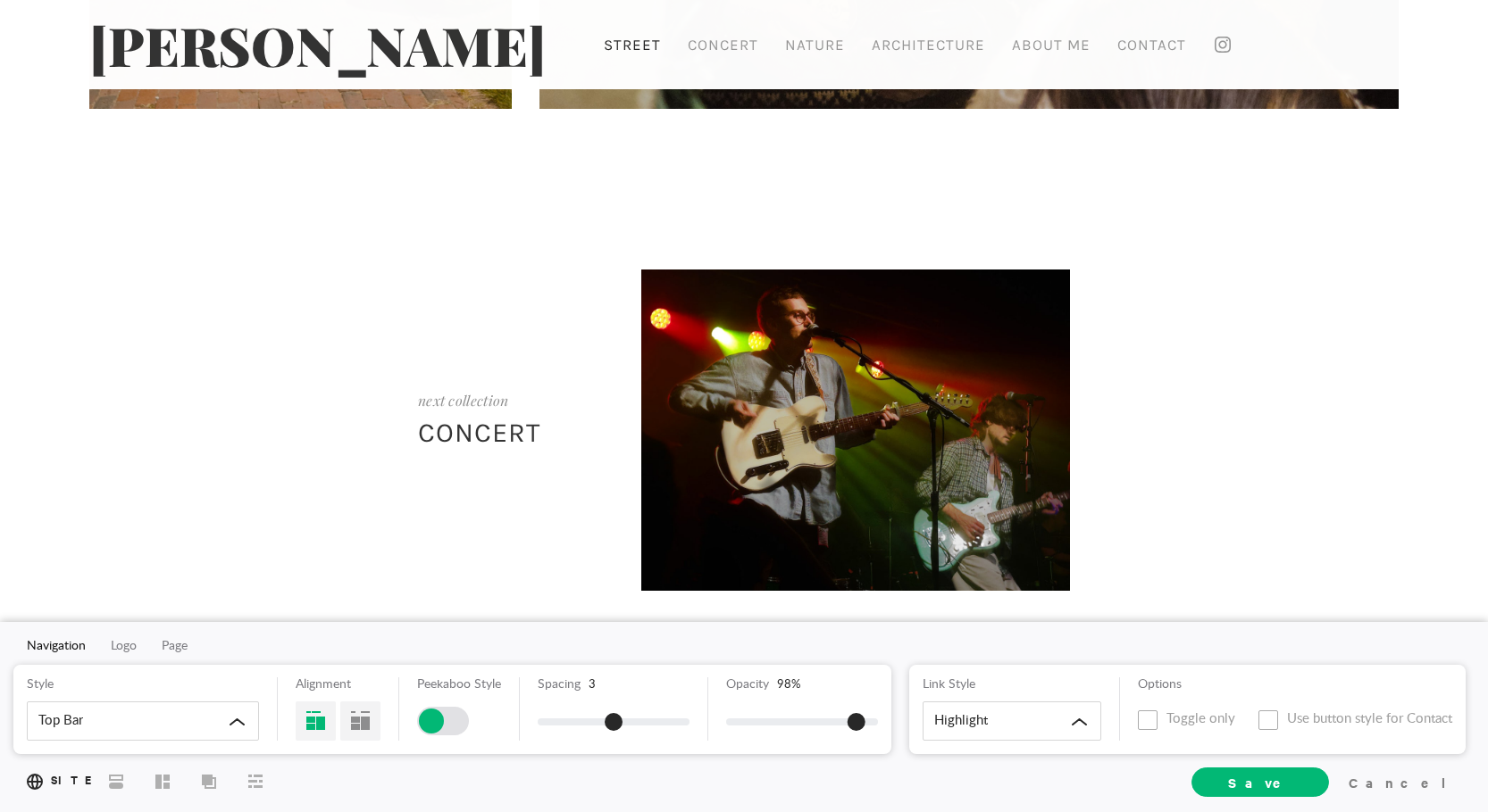
click at [448, 723] on div at bounding box center [443, 722] width 52 height 28
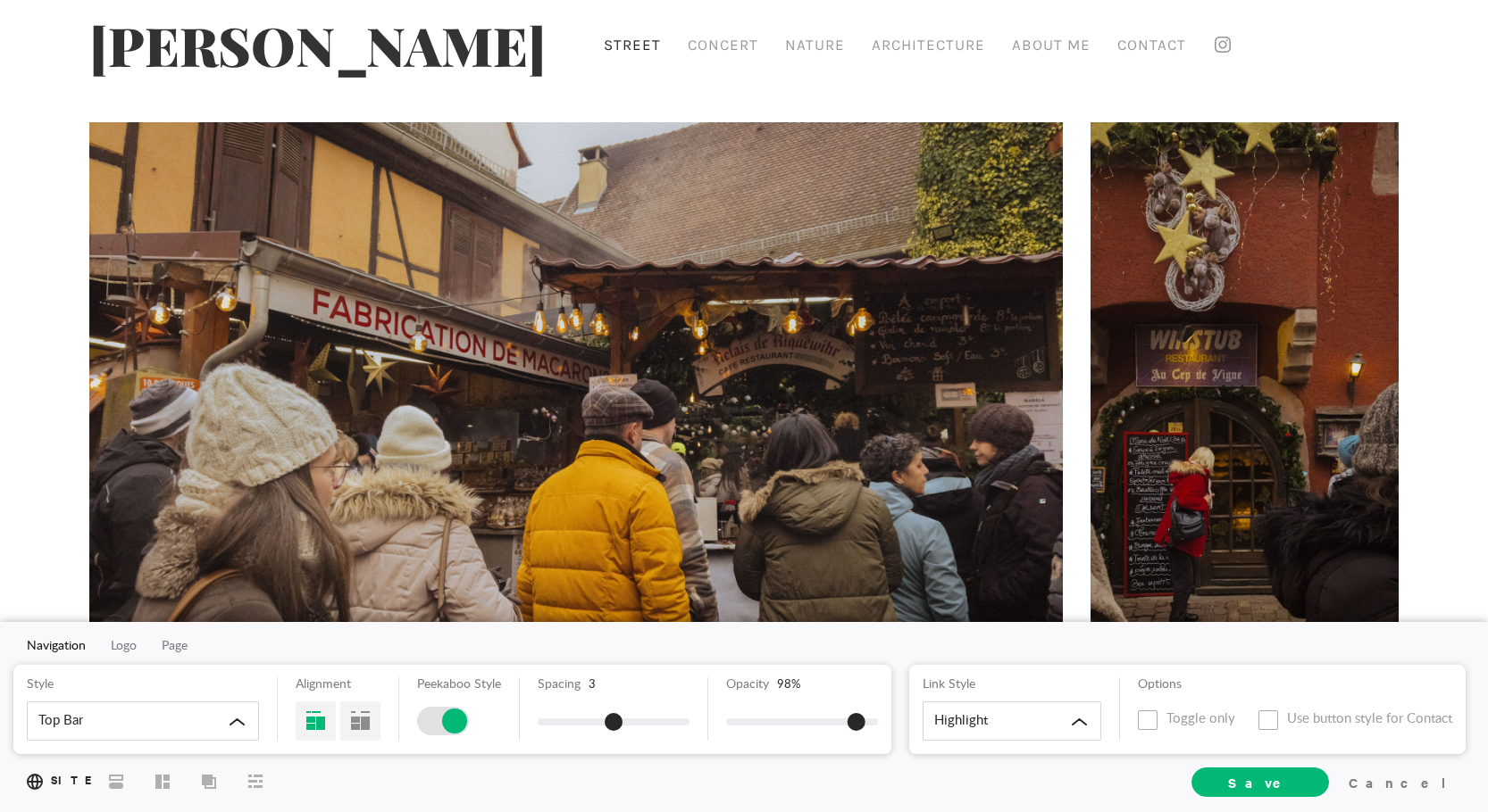
scroll to position [0, 0]
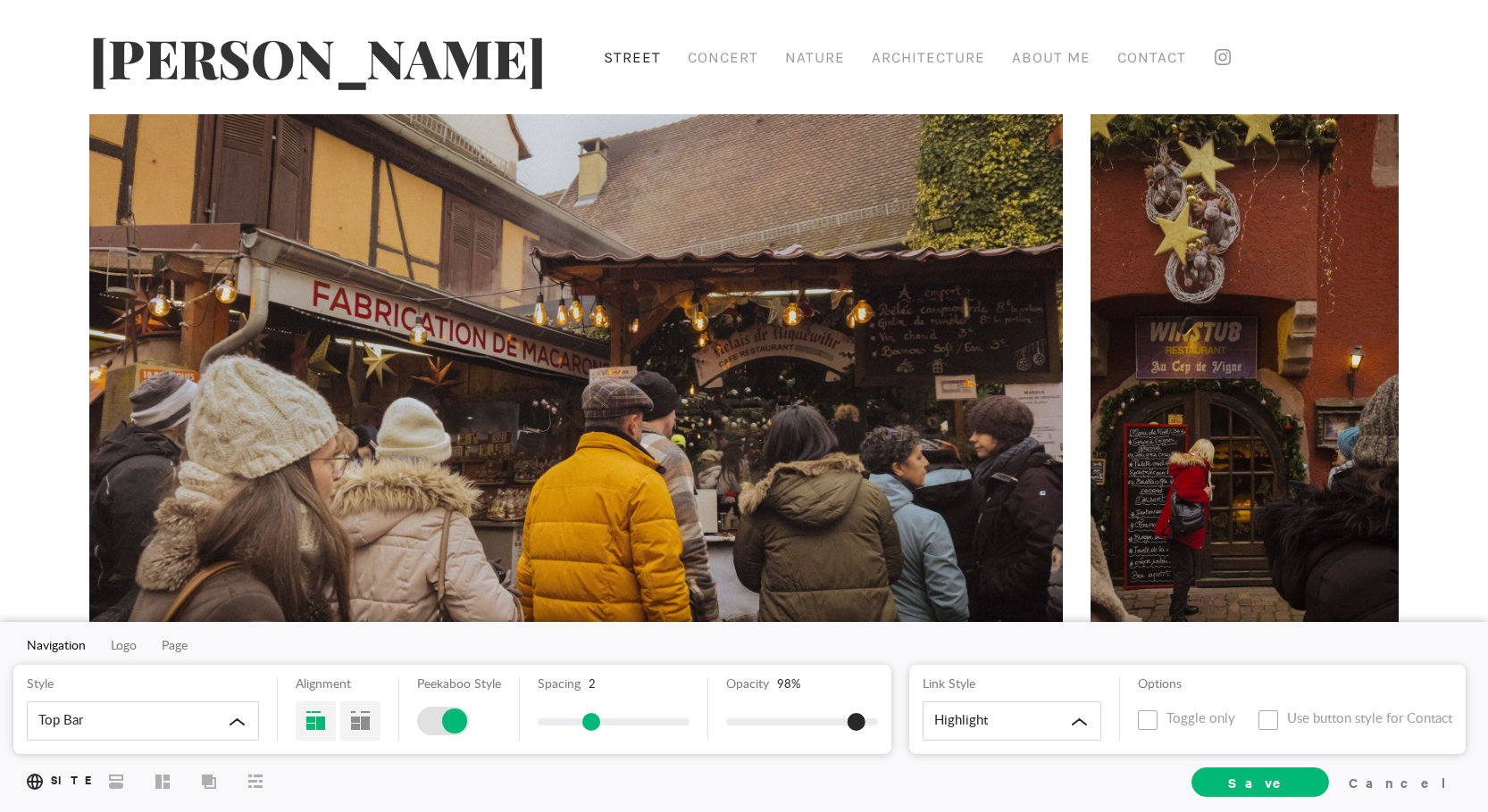
drag, startPoint x: 609, startPoint y: 723, endPoint x: 587, endPoint y: 724, distance: 22.0
click at [587, 724] on span at bounding box center [591, 722] width 18 height 18
drag, startPoint x: 857, startPoint y: 727, endPoint x: 707, endPoint y: 727, distance: 150.0
click at [707, 727] on div "Alignment Peekaboo Style Spacing 2 Opacity 0 %" at bounding box center [568, 709] width 619 height 64
drag, startPoint x: 782, startPoint y: 721, endPoint x: 831, endPoint y: 723, distance: 49.0
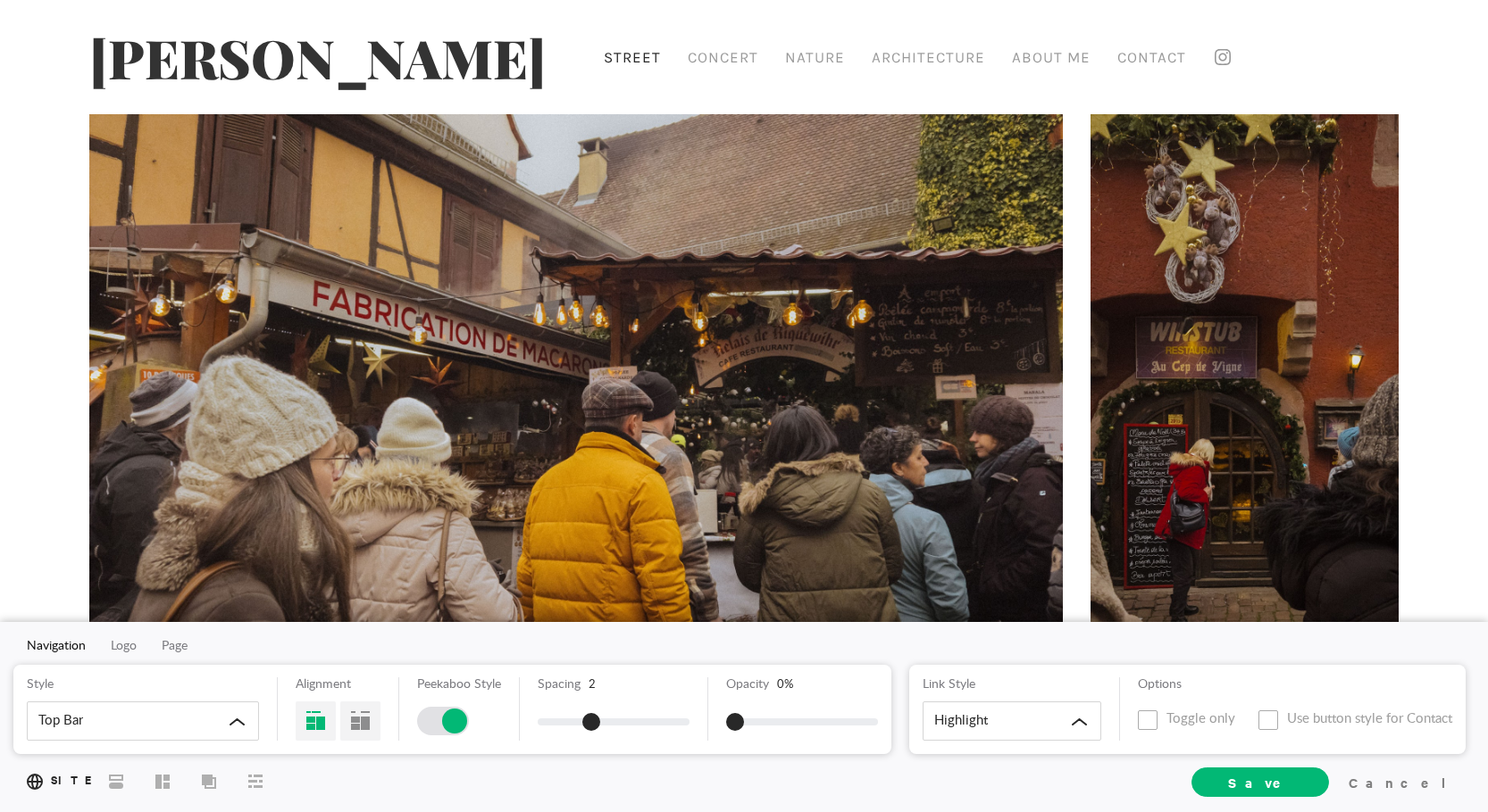
click at [831, 723] on div at bounding box center [802, 723] width 152 height 8
drag, startPoint x: 833, startPoint y: 718, endPoint x: 800, endPoint y: 719, distance: 33.0
click at [800, 719] on div "Opacity 96 %" at bounding box center [802, 702] width 152 height 48
drag, startPoint x: 841, startPoint y: 721, endPoint x: 801, endPoint y: 723, distance: 40.0
click at [801, 723] on span at bounding box center [804, 722] width 18 height 18
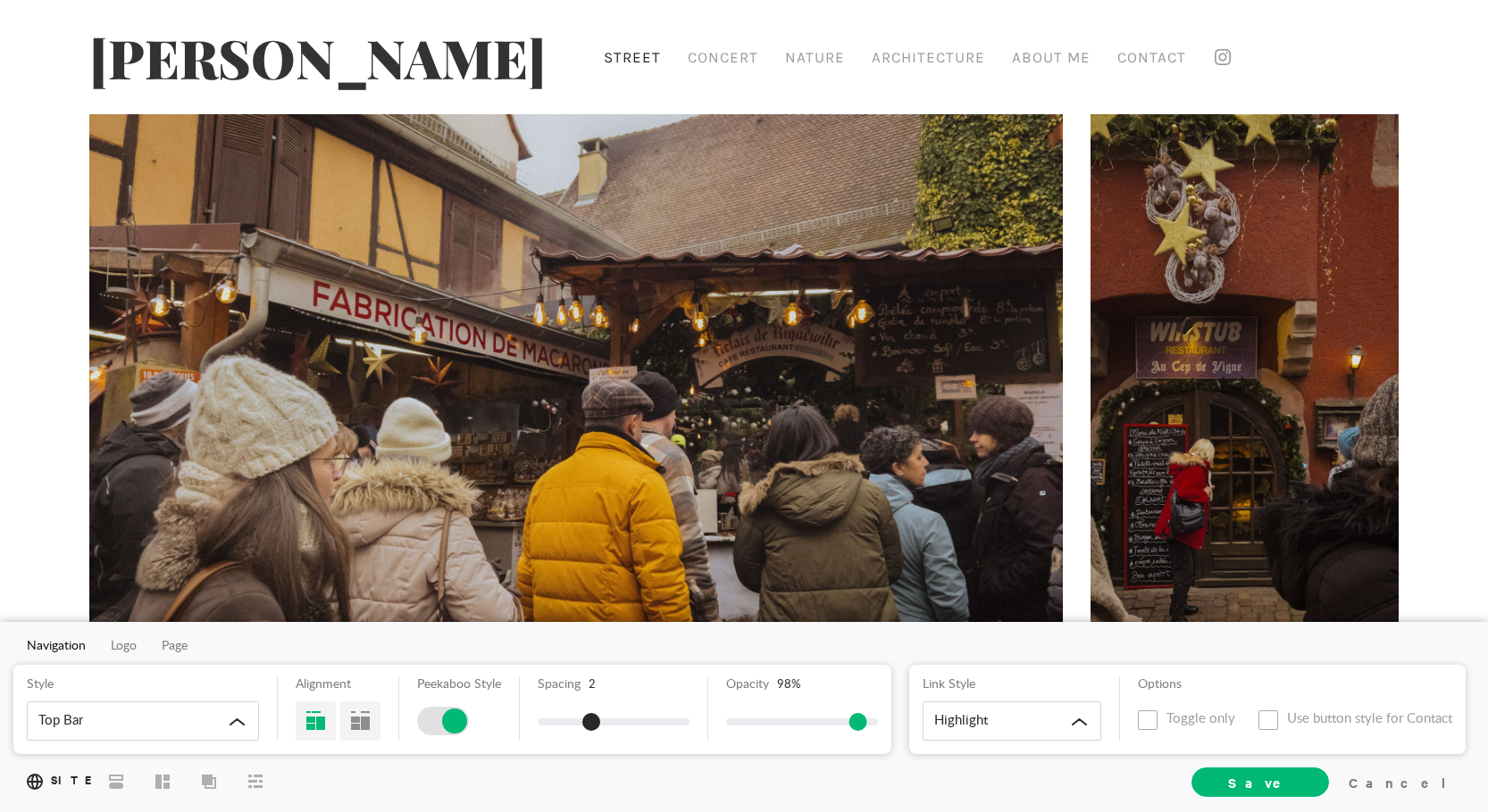
drag, startPoint x: 805, startPoint y: 719, endPoint x: 858, endPoint y: 729, distance: 53.9
click at [858, 729] on span at bounding box center [858, 722] width 18 height 18
click at [1071, 721] on div "Highlight" at bounding box center [1012, 721] width 179 height 39
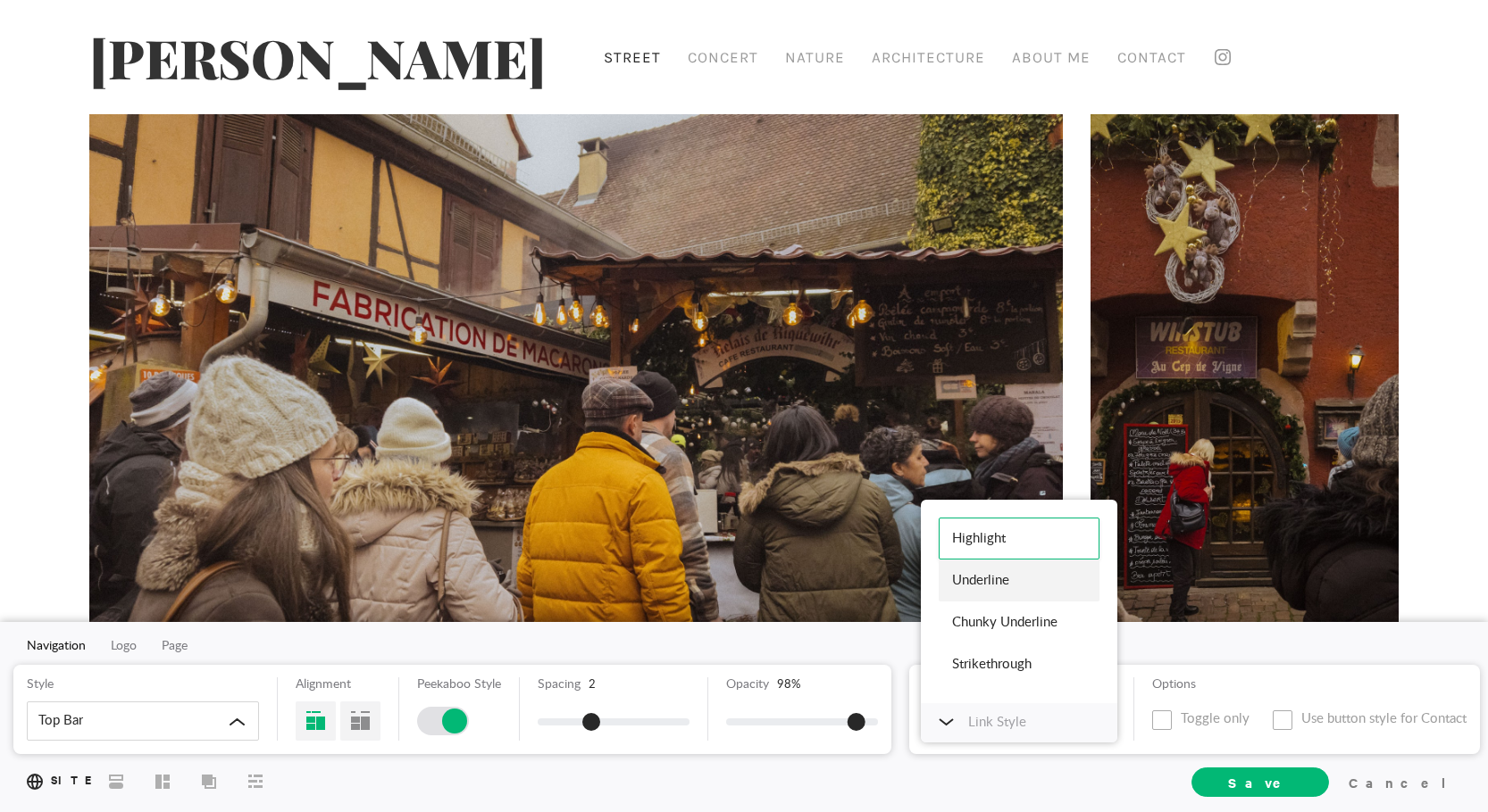
click at [1004, 587] on div "Underline" at bounding box center [1019, 580] width 161 height 42
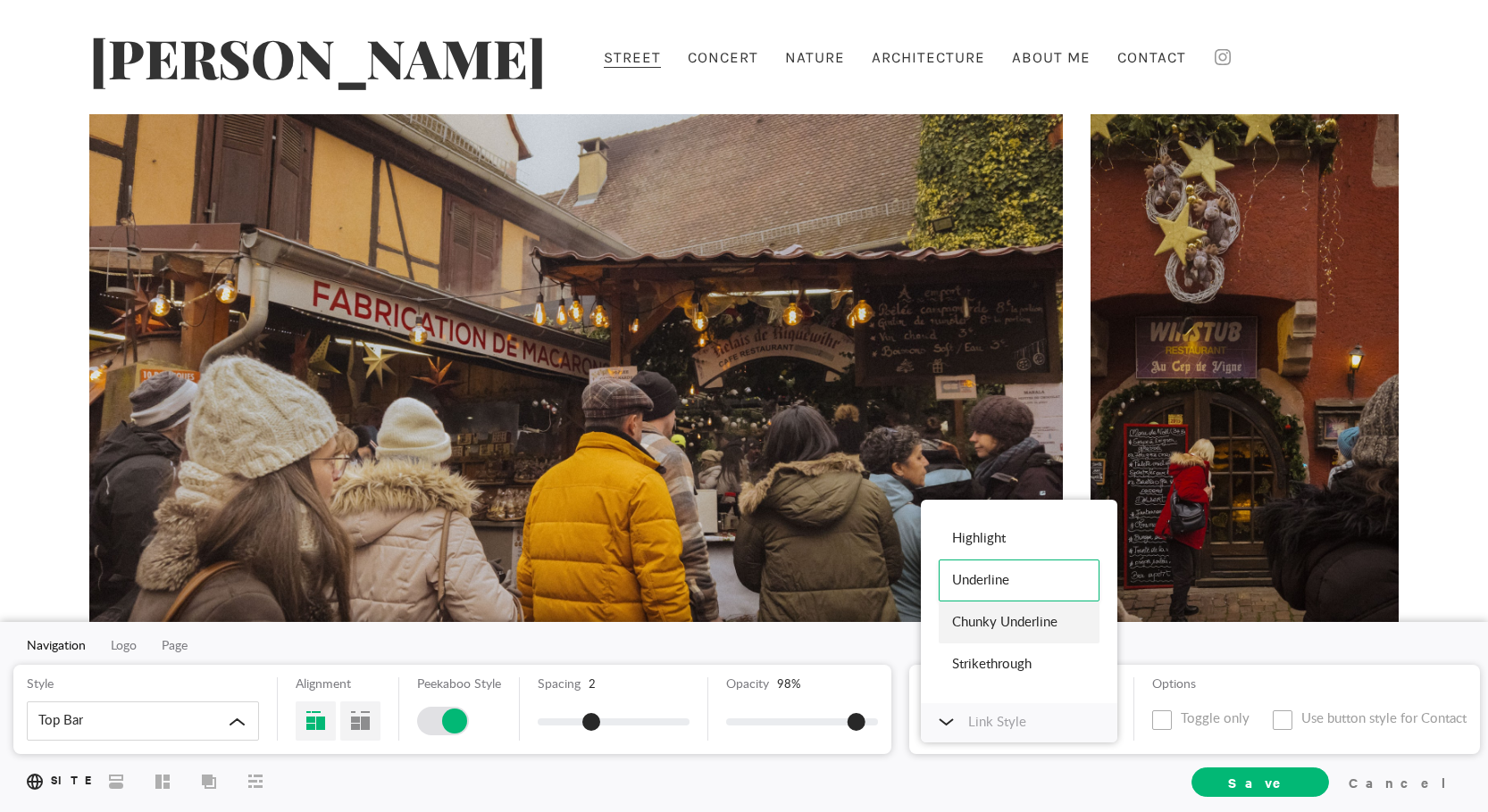
click at [996, 630] on div "Chunky Underline" at bounding box center [1019, 623] width 161 height 42
click at [997, 667] on div "Strikethrough" at bounding box center [1019, 665] width 161 height 42
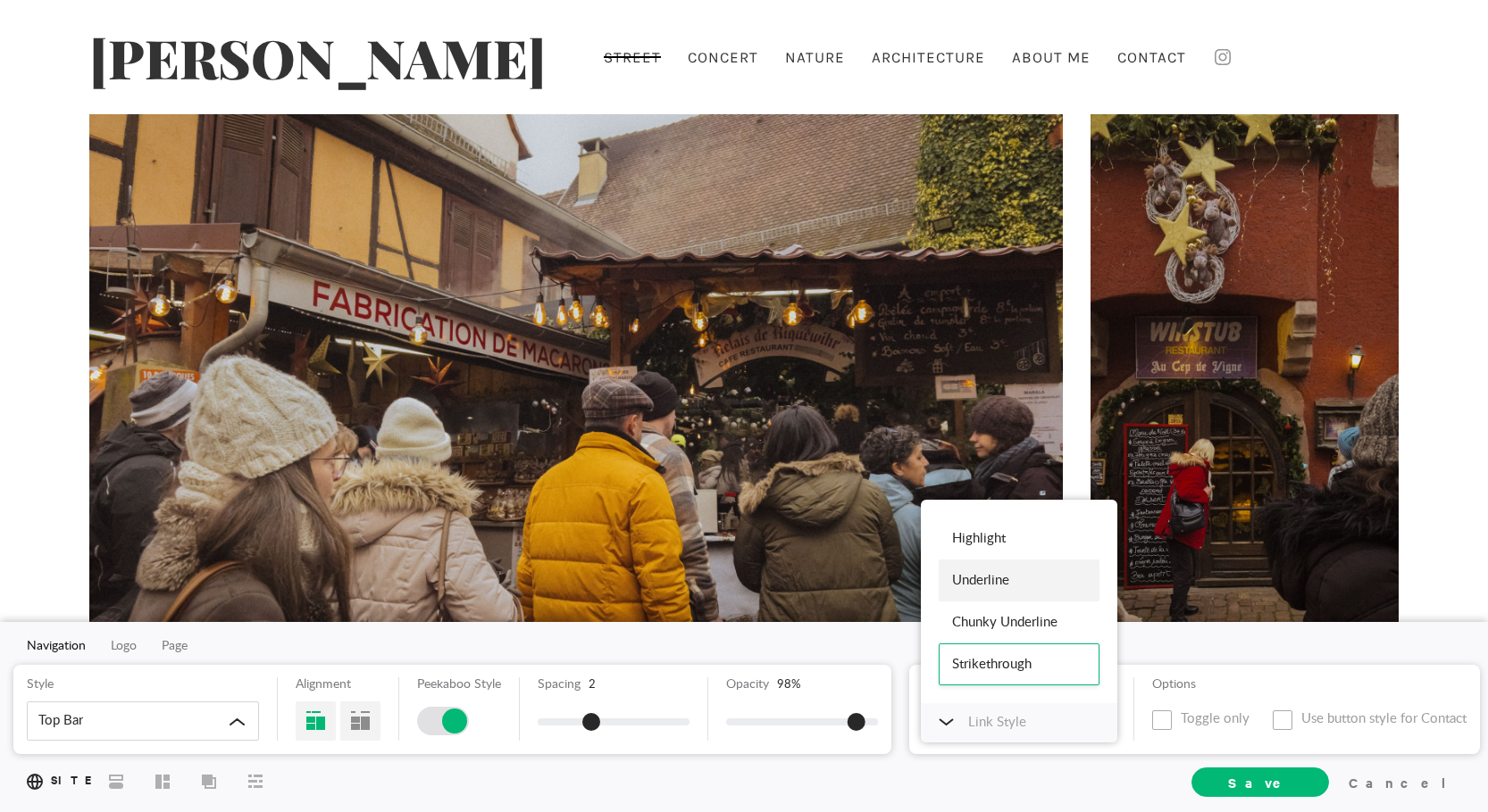
click at [1003, 573] on div "Underline" at bounding box center [1019, 580] width 161 height 42
click at [1135, 689] on div "Options Toggle only Use button style for Contact" at bounding box center [1300, 709] width 334 height 64
click at [976, 724] on p "Link Style" at bounding box center [997, 723] width 58 height 22
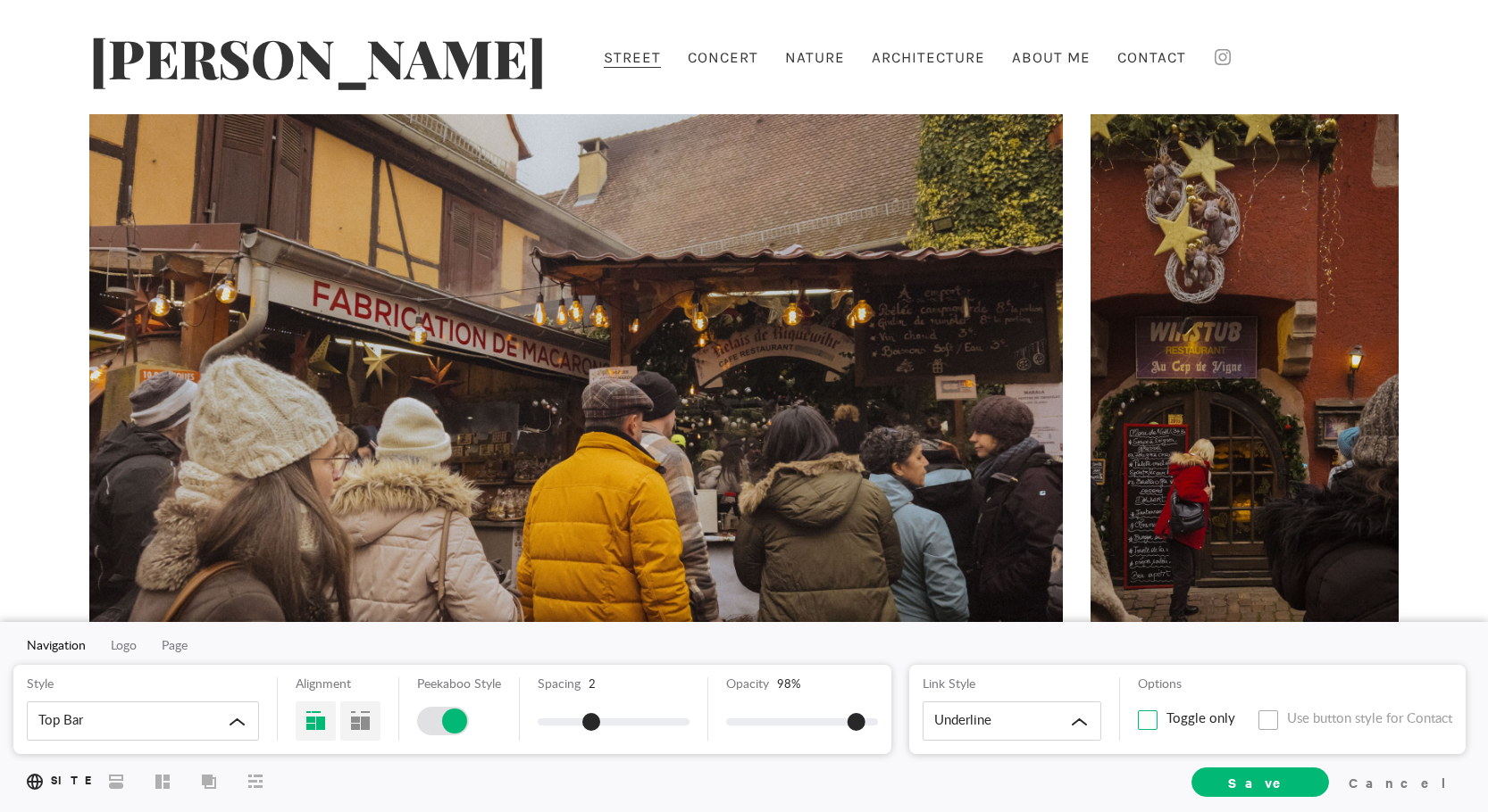
click at [1143, 719] on span at bounding box center [1148, 720] width 20 height 20
click at [0, 0] on input "Toggle only" at bounding box center [0, 0] width 0 height 0
click at [600, 52] on div at bounding box center [609, 57] width 20 height 14
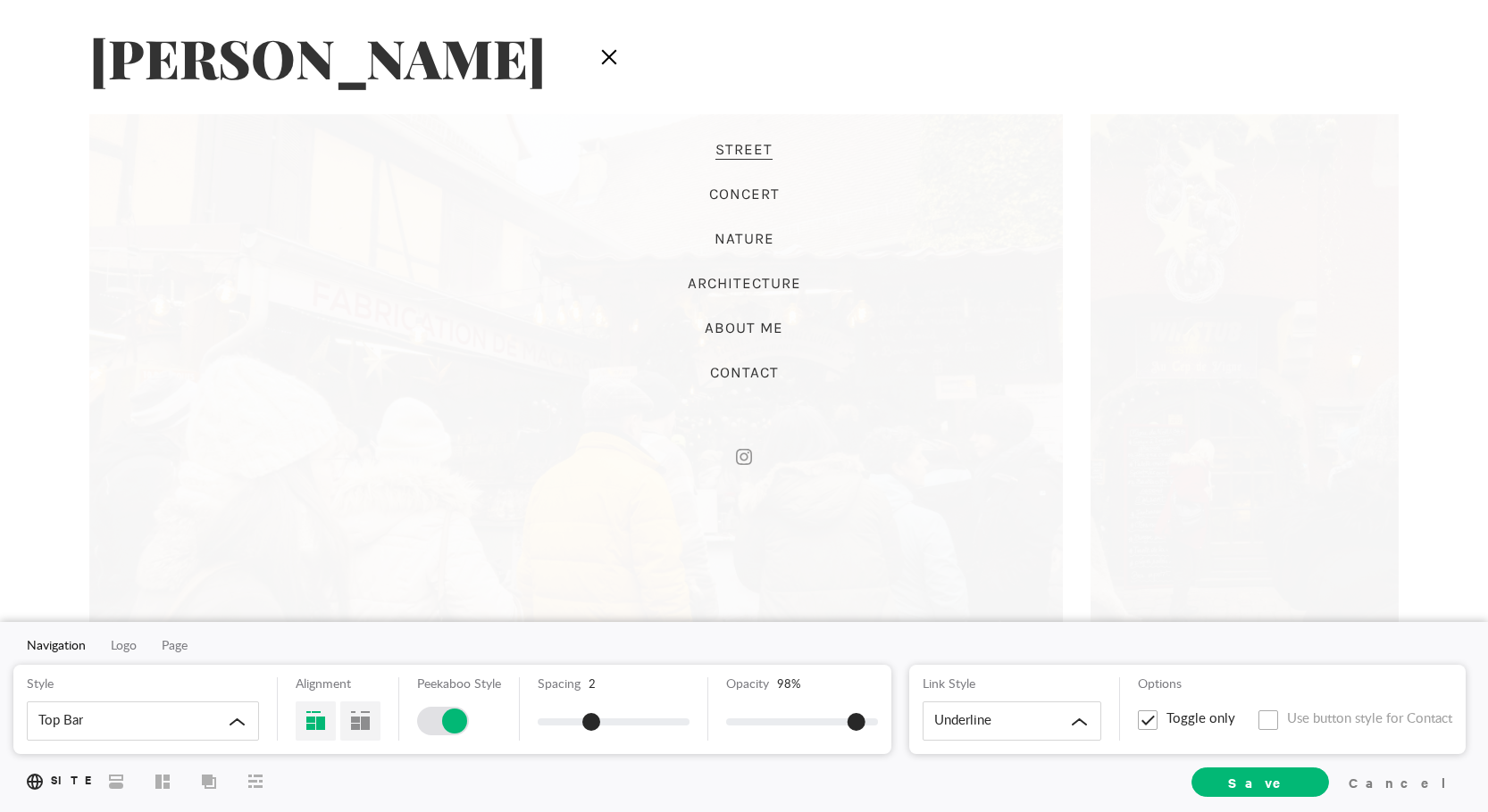
click at [600, 52] on div at bounding box center [609, 57] width 20 height 14
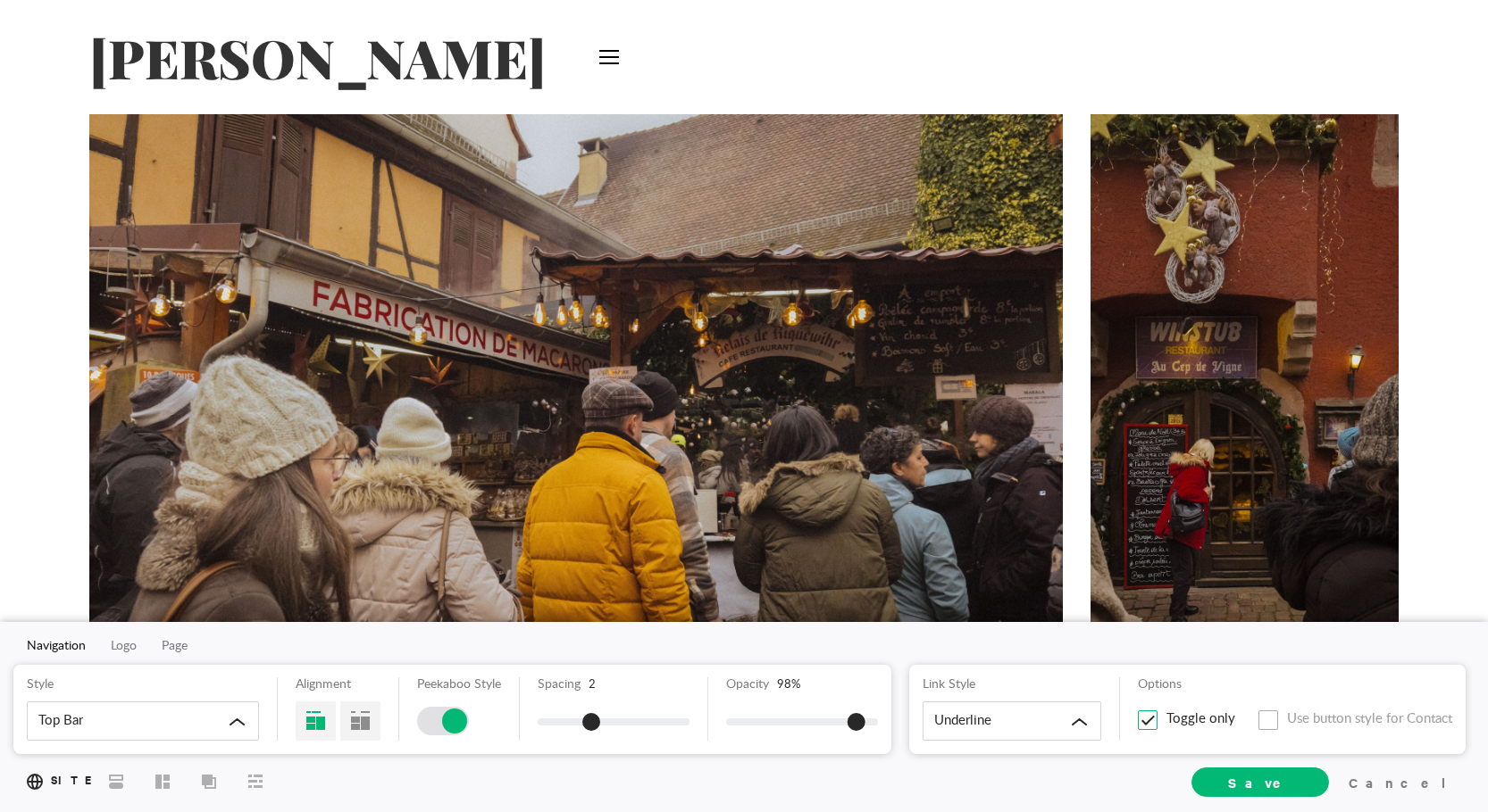
click at [1148, 715] on span at bounding box center [1148, 720] width 20 height 20
click at [0, 0] on input "Toggle only" at bounding box center [0, 0] width 0 height 0
click at [1265, 717] on span at bounding box center [1269, 720] width 20 height 20
click at [0, 0] on input "Use button style for Contact" at bounding box center [0, 0] width 0 height 0
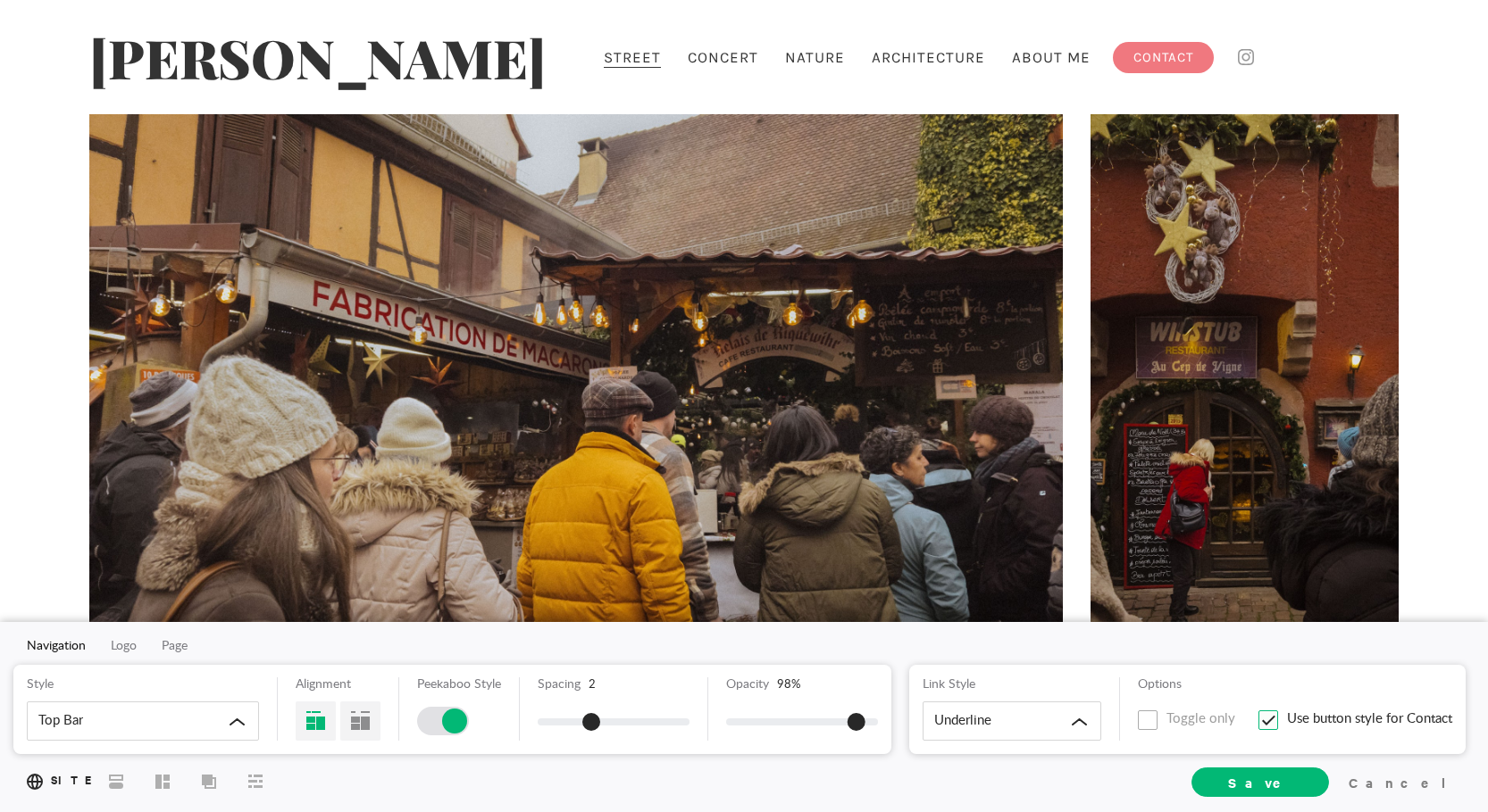
click at [1263, 724] on span at bounding box center [1269, 720] width 20 height 20
click at [0, 0] on input "Use button style for Contact" at bounding box center [0, 0] width 0 height 0
click at [117, 778] on icon at bounding box center [116, 781] width 14 height 14
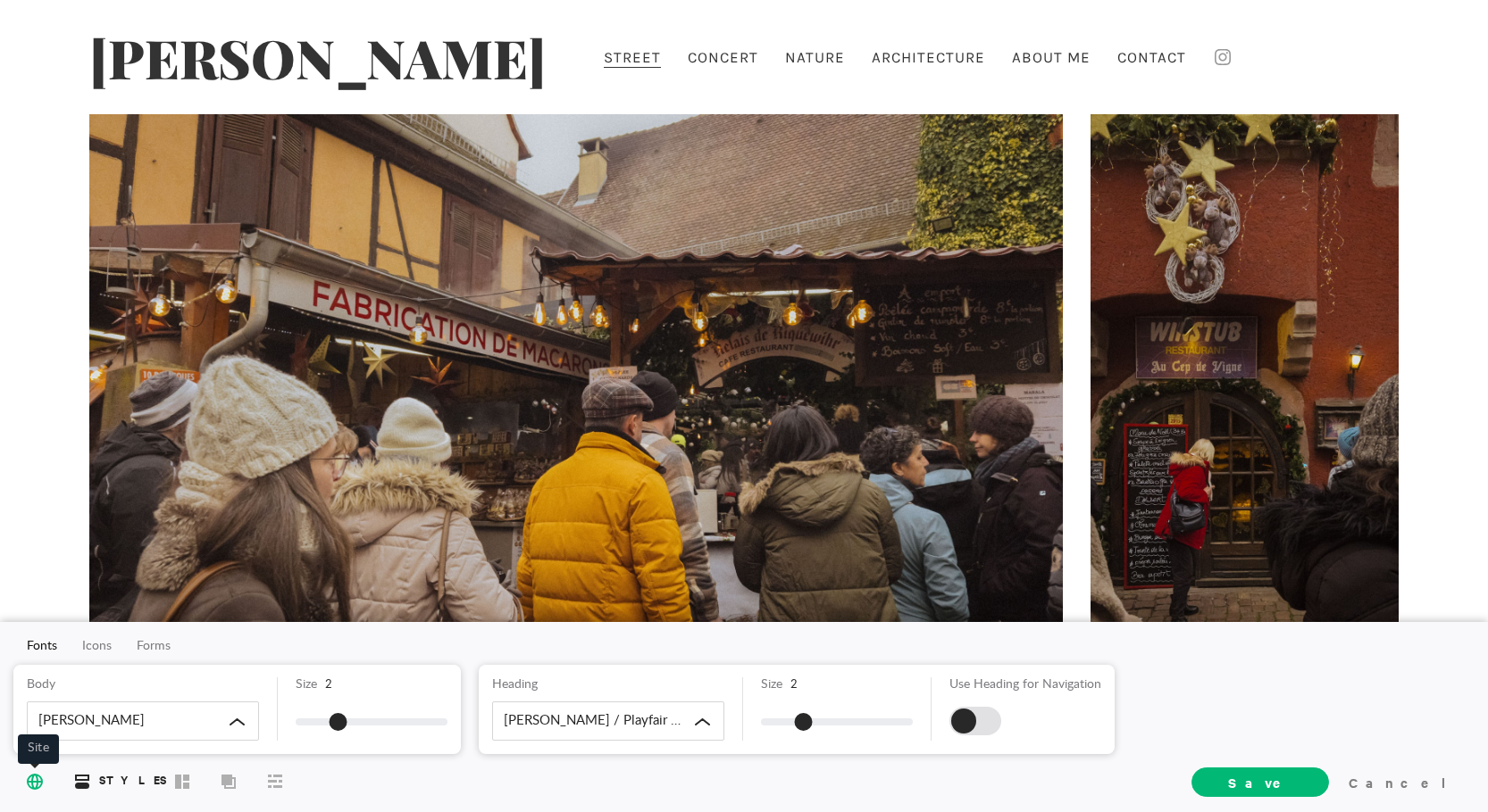
click at [36, 776] on icon at bounding box center [34, 781] width 16 height 16
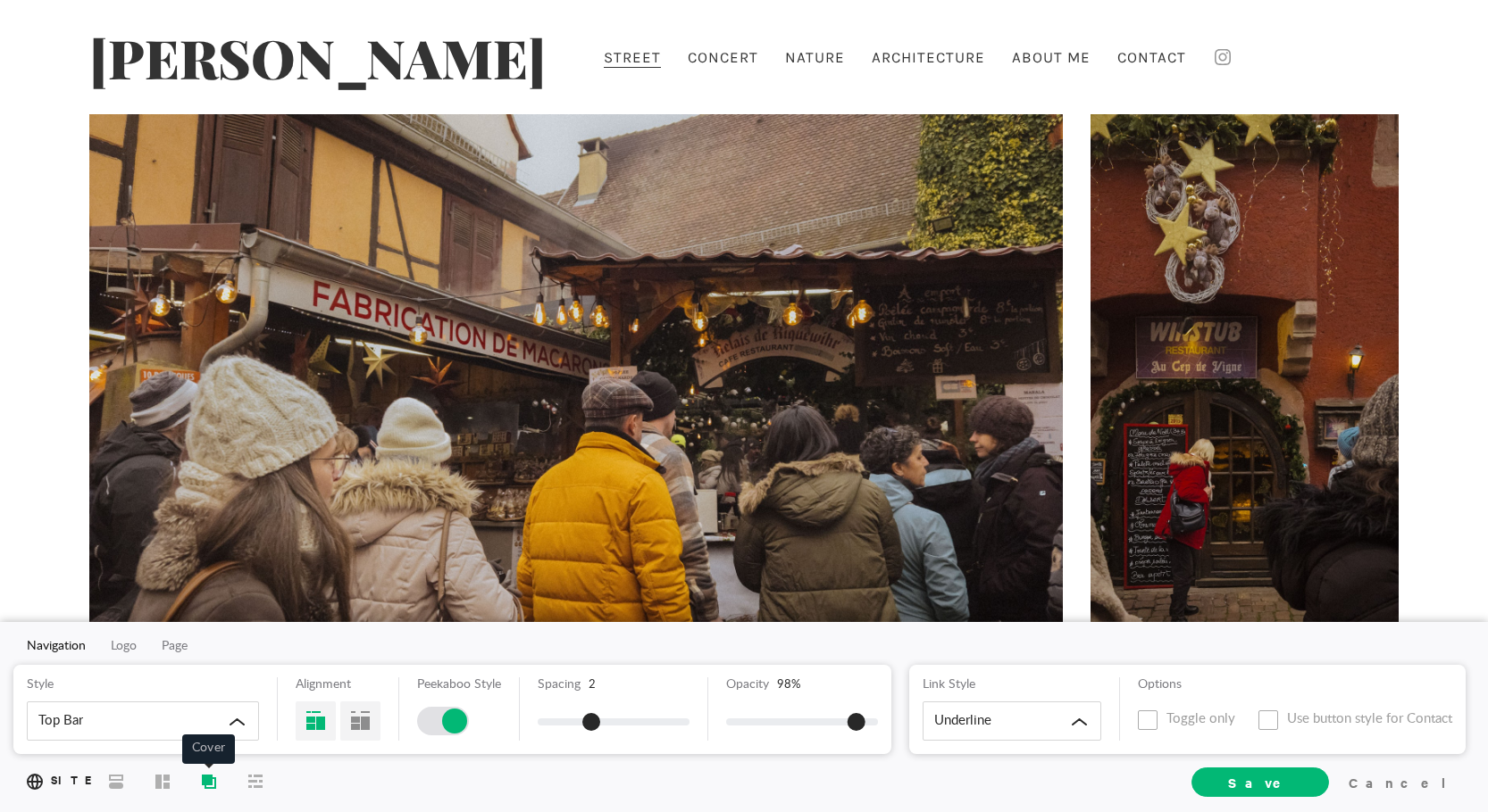
click at [211, 780] on icon at bounding box center [206, 779] width 10 height 10
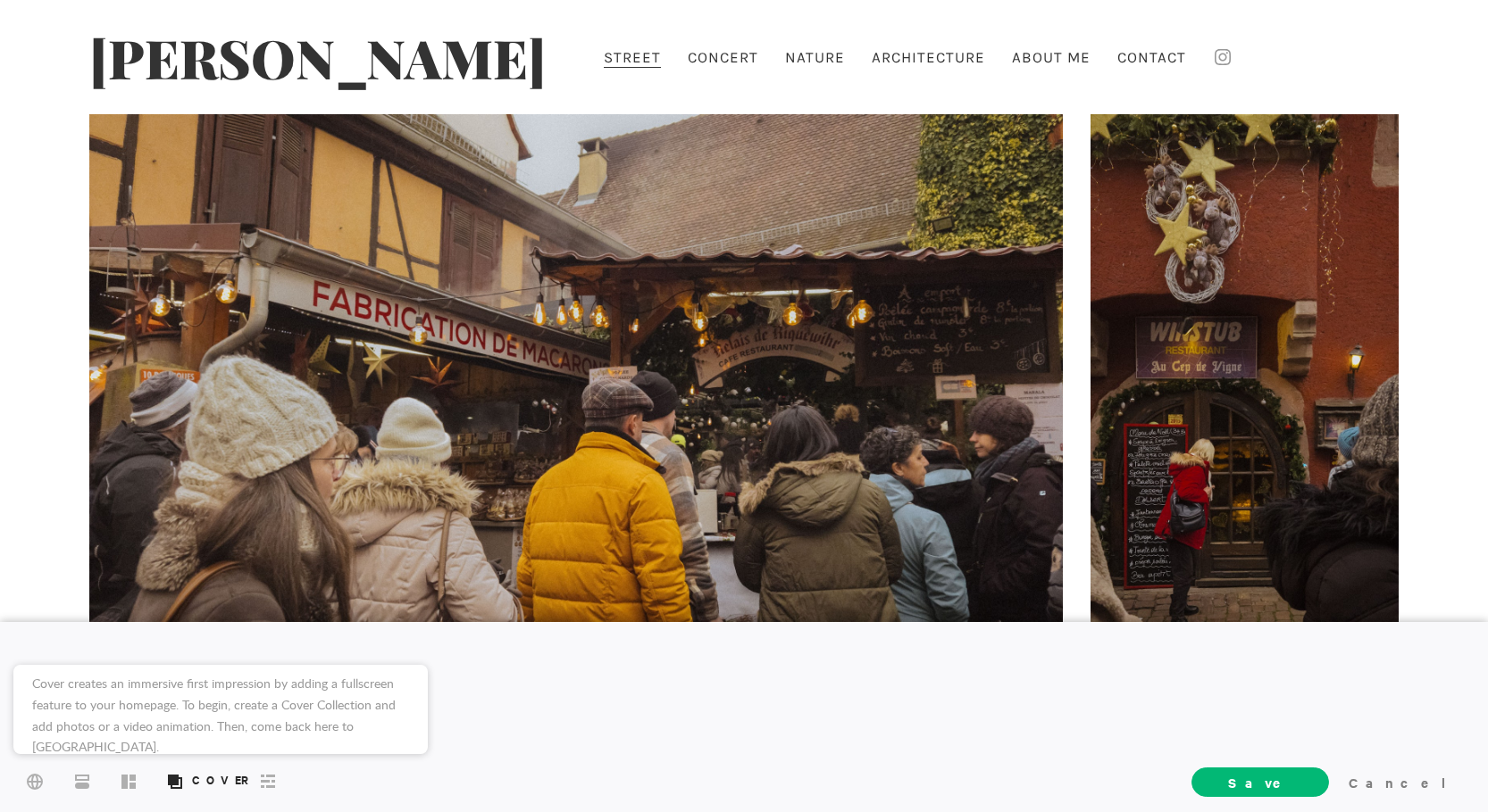
click at [204, 711] on div "Cover creates an immersive first impression by adding a fullscreen feature to y…" at bounding box center [220, 717] width 388 height 85
click at [206, 700] on div "Cover creates an immersive first impression by adding a fullscreen feature to y…" at bounding box center [220, 717] width 388 height 85
click at [1320, 776] on span "Save" at bounding box center [1260, 782] width 138 height 29
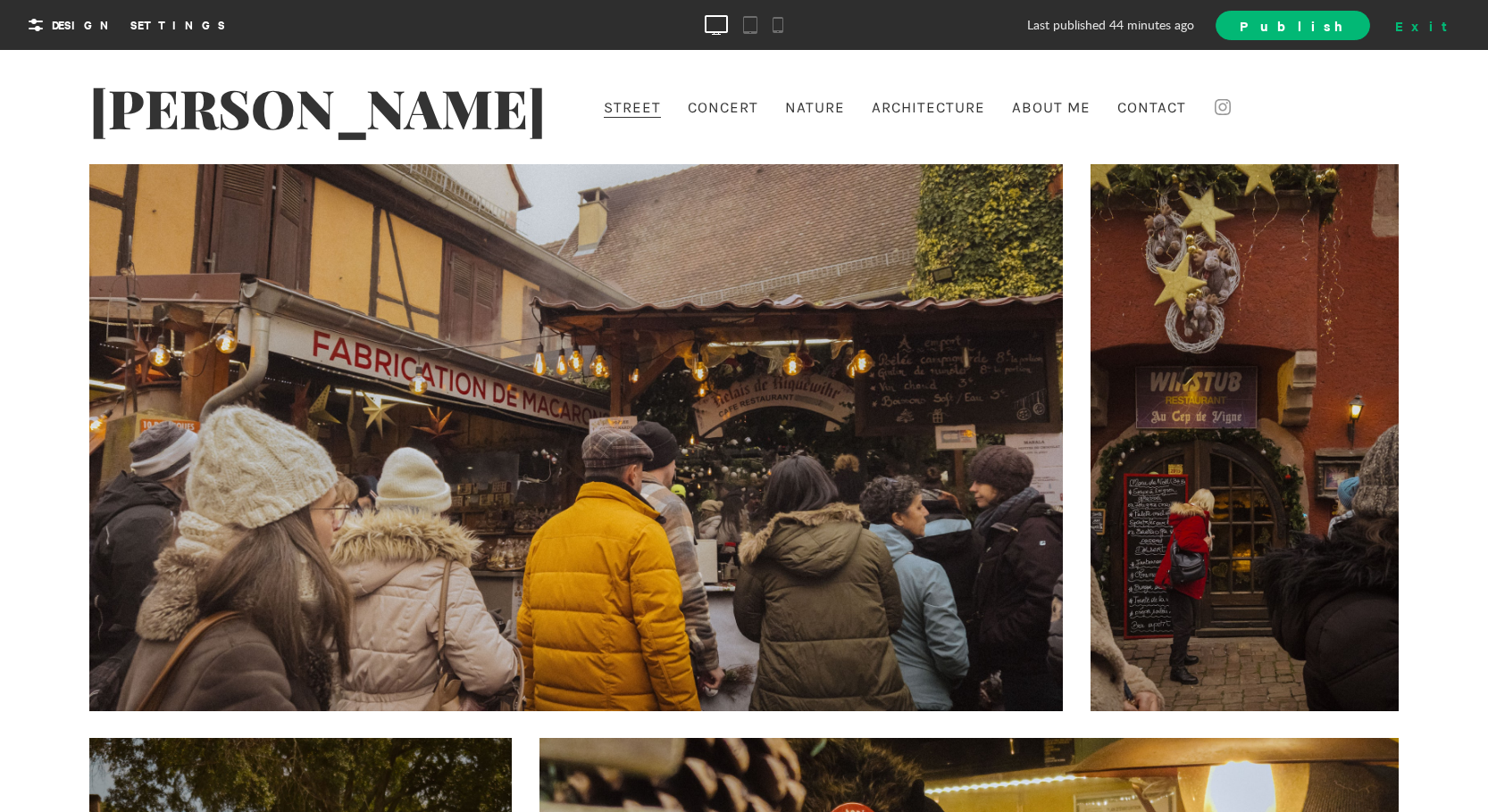
click at [1449, 28] on div "Exit" at bounding box center [1427, 25] width 79 height 27
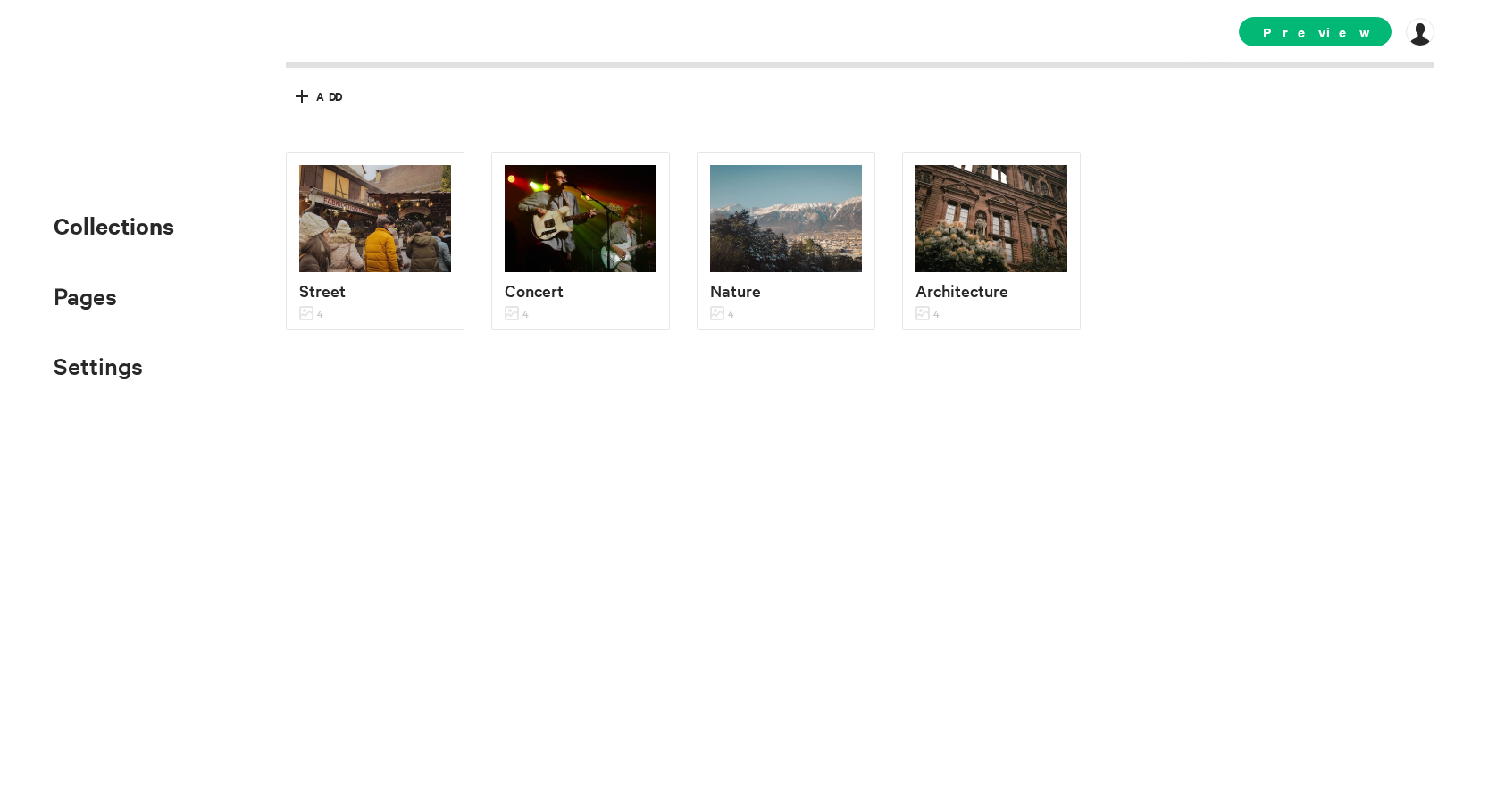
click at [162, 226] on span "Collections" at bounding box center [113, 225] width 121 height 31
click at [142, 220] on span "Collections" at bounding box center [113, 225] width 121 height 31
click at [136, 224] on span "Collections" at bounding box center [113, 225] width 121 height 31
click at [135, 230] on span "Collections" at bounding box center [113, 225] width 121 height 31
click at [316, 103] on span "Add" at bounding box center [329, 96] width 25 height 16
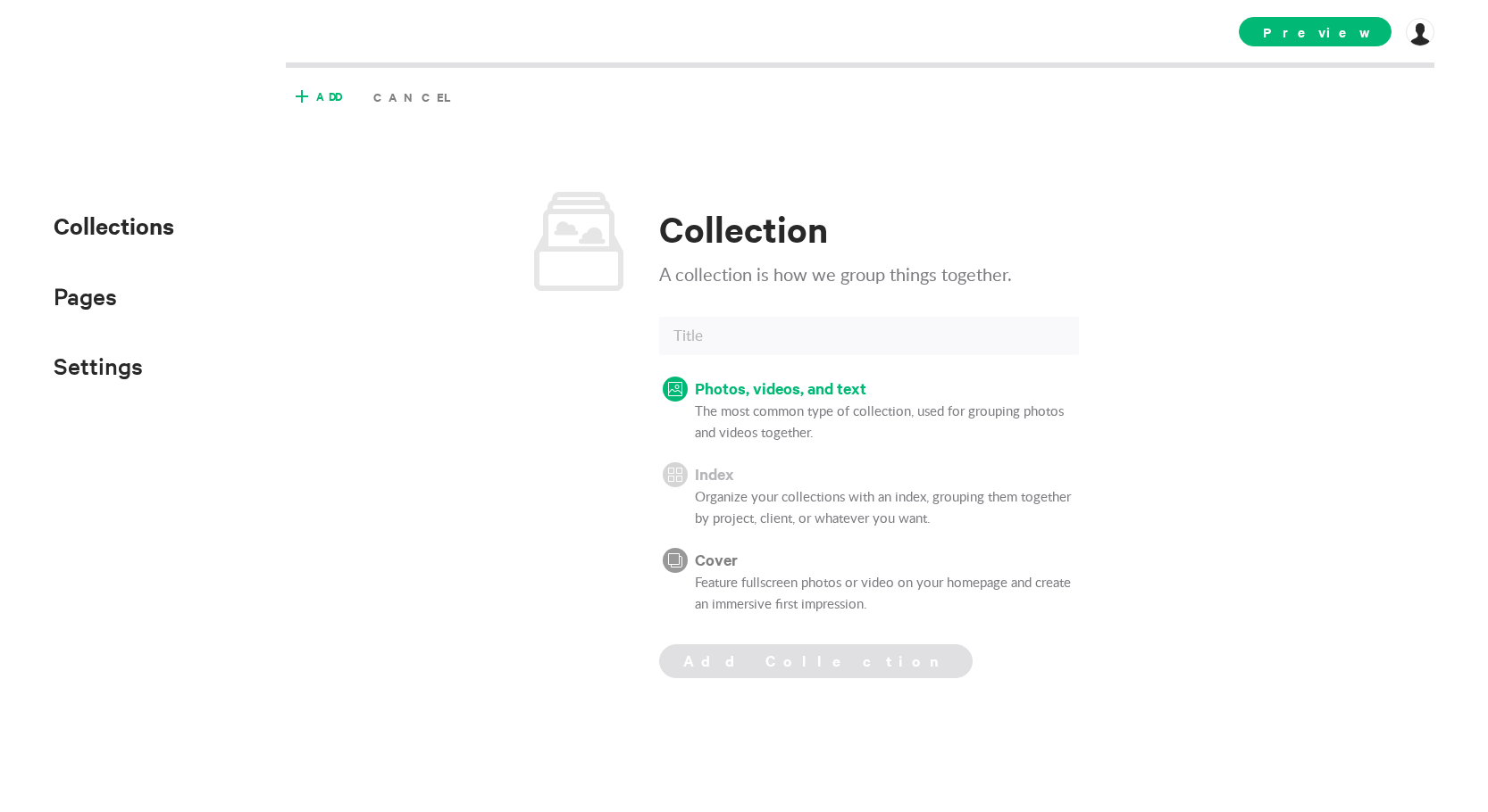
click at [713, 556] on p "Cover" at bounding box center [887, 559] width 384 height 27
type input "Cover"
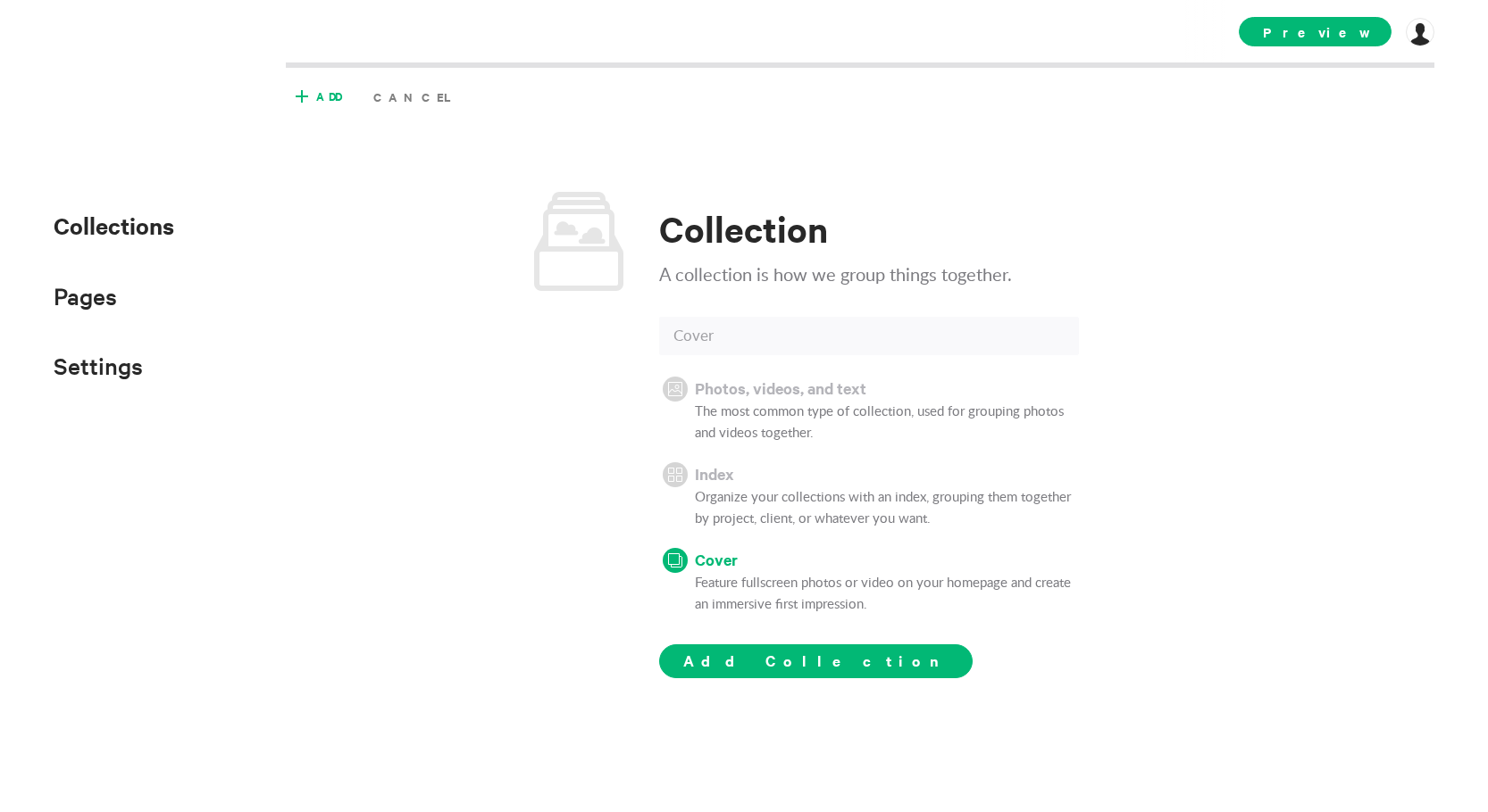
click at [726, 336] on input "Cover" at bounding box center [869, 336] width 420 height 38
click at [679, 660] on button "Add Collection" at bounding box center [816, 662] width 314 height 34
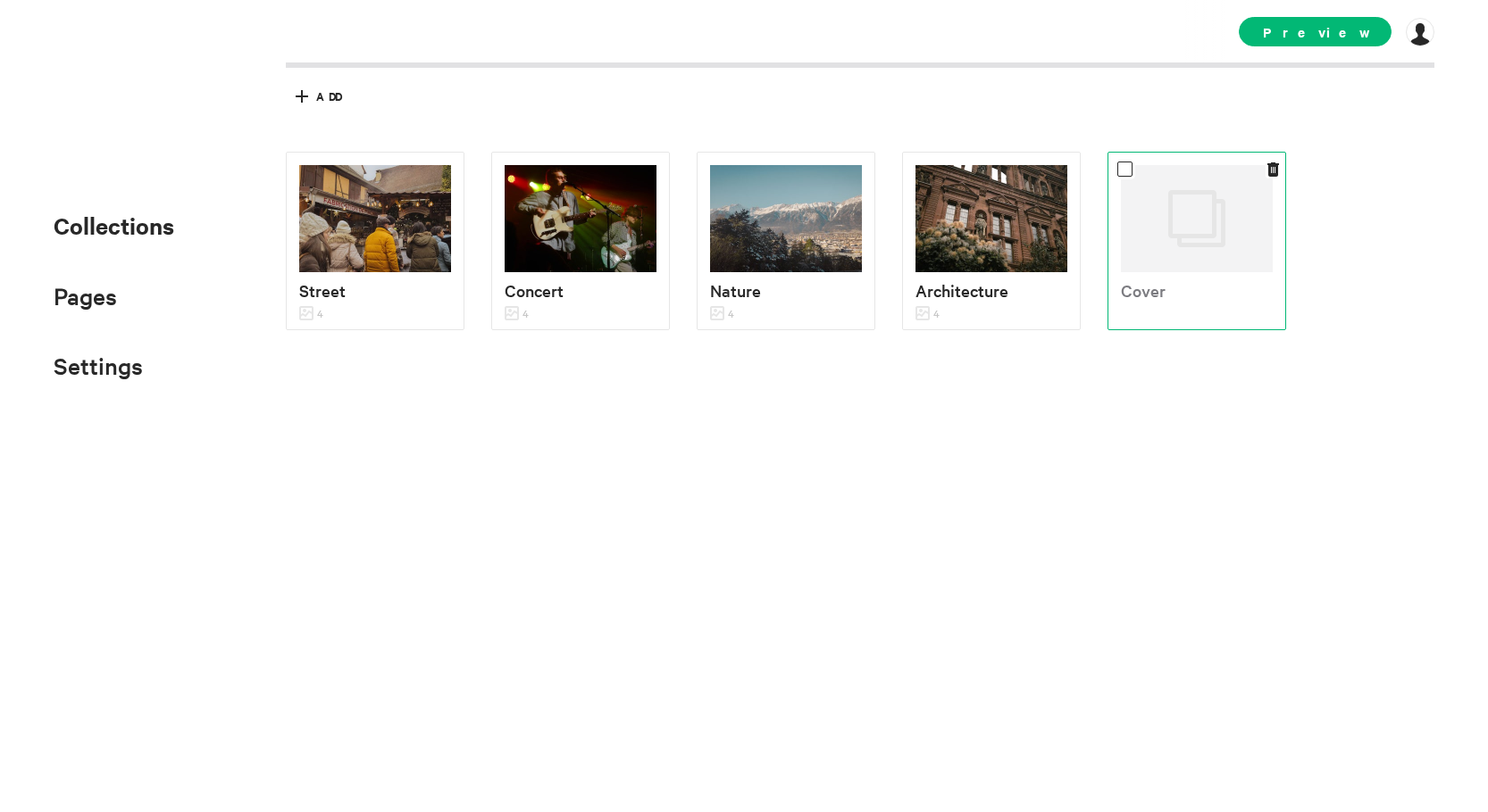
click at [1174, 254] on div at bounding box center [1197, 218] width 152 height 107
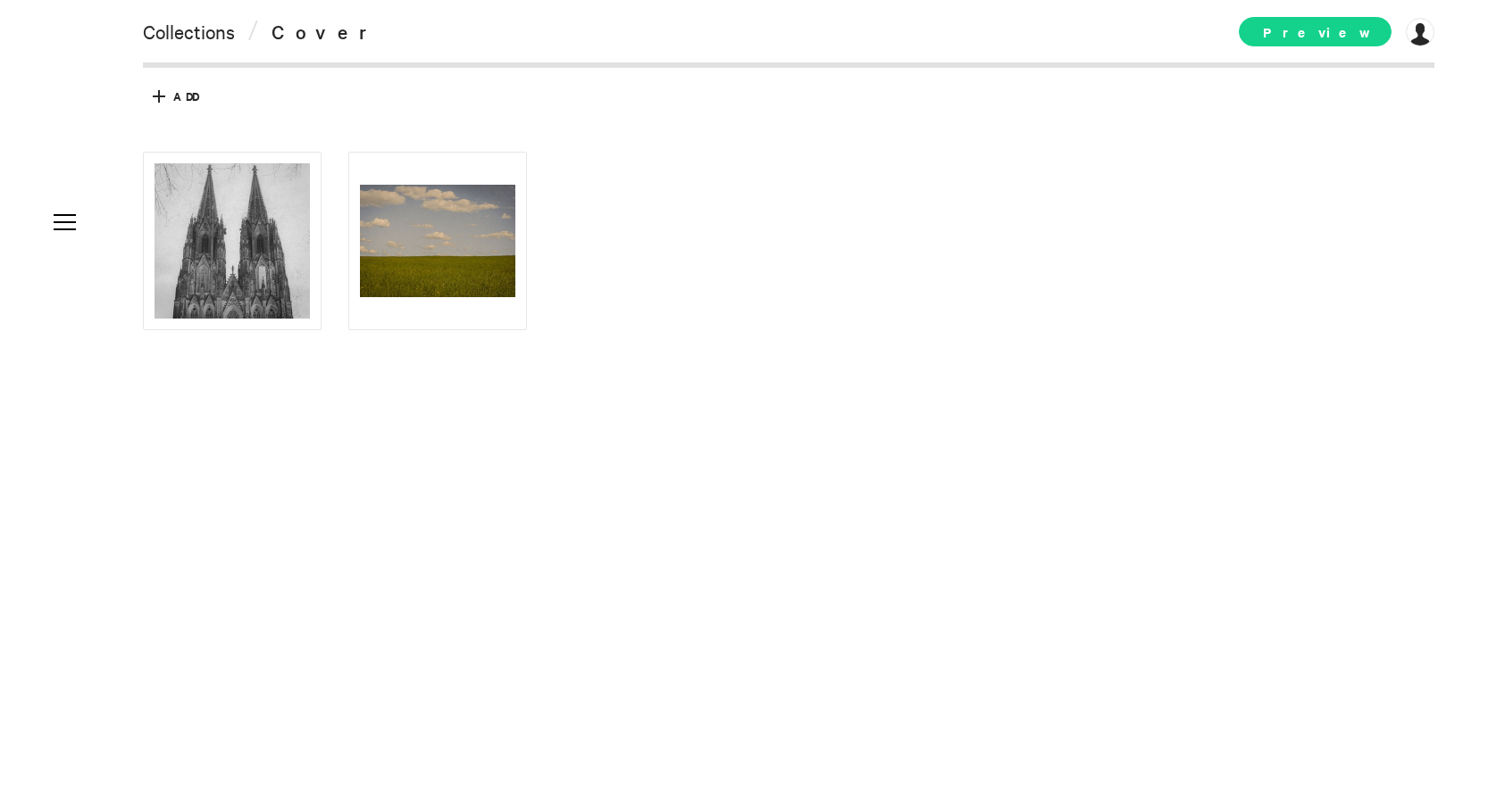
click at [1306, 31] on span "Preview" at bounding box center [1315, 31] width 153 height 29
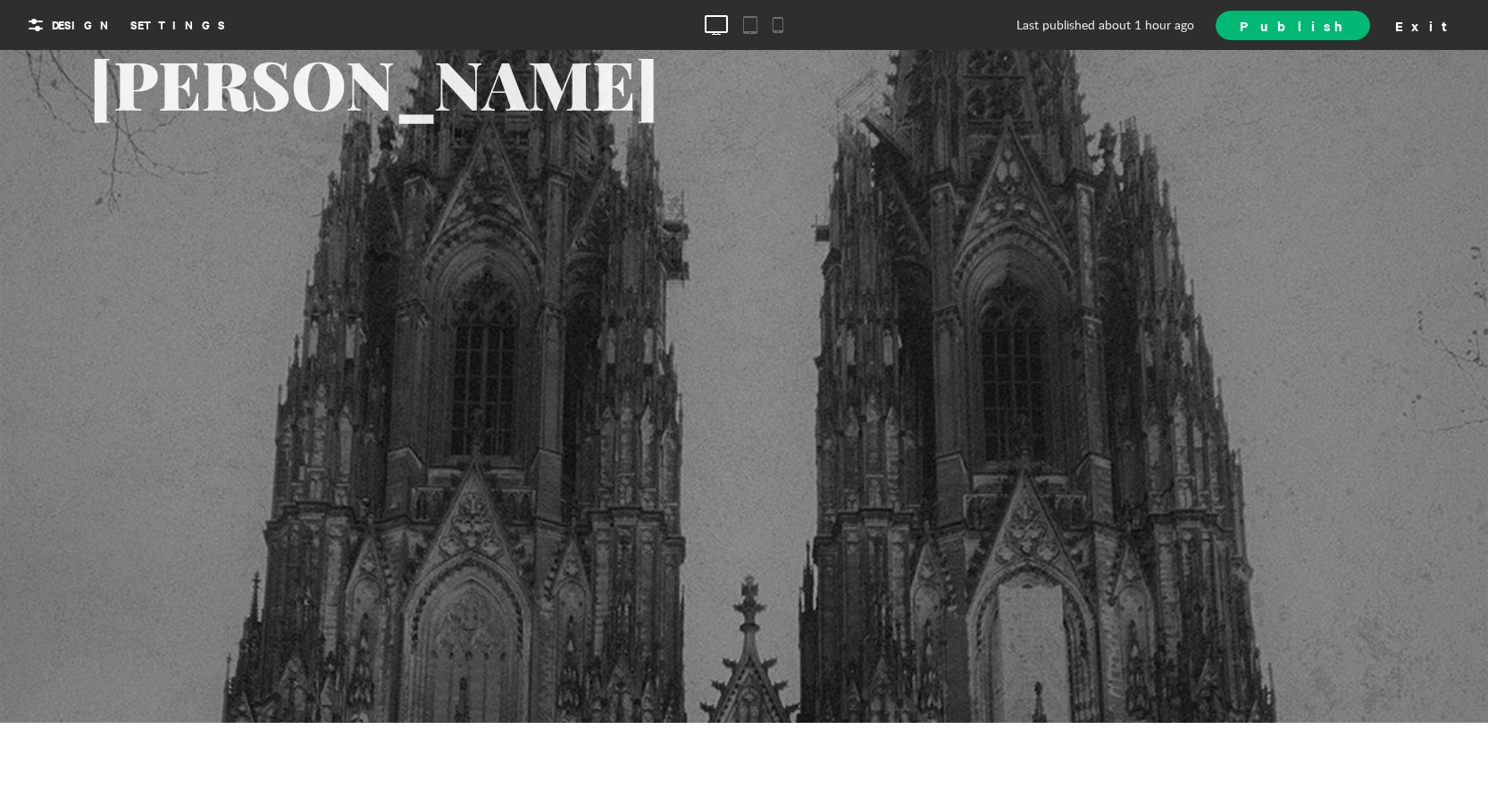
click at [90, 648] on div at bounding box center [106, 661] width 61 height 47
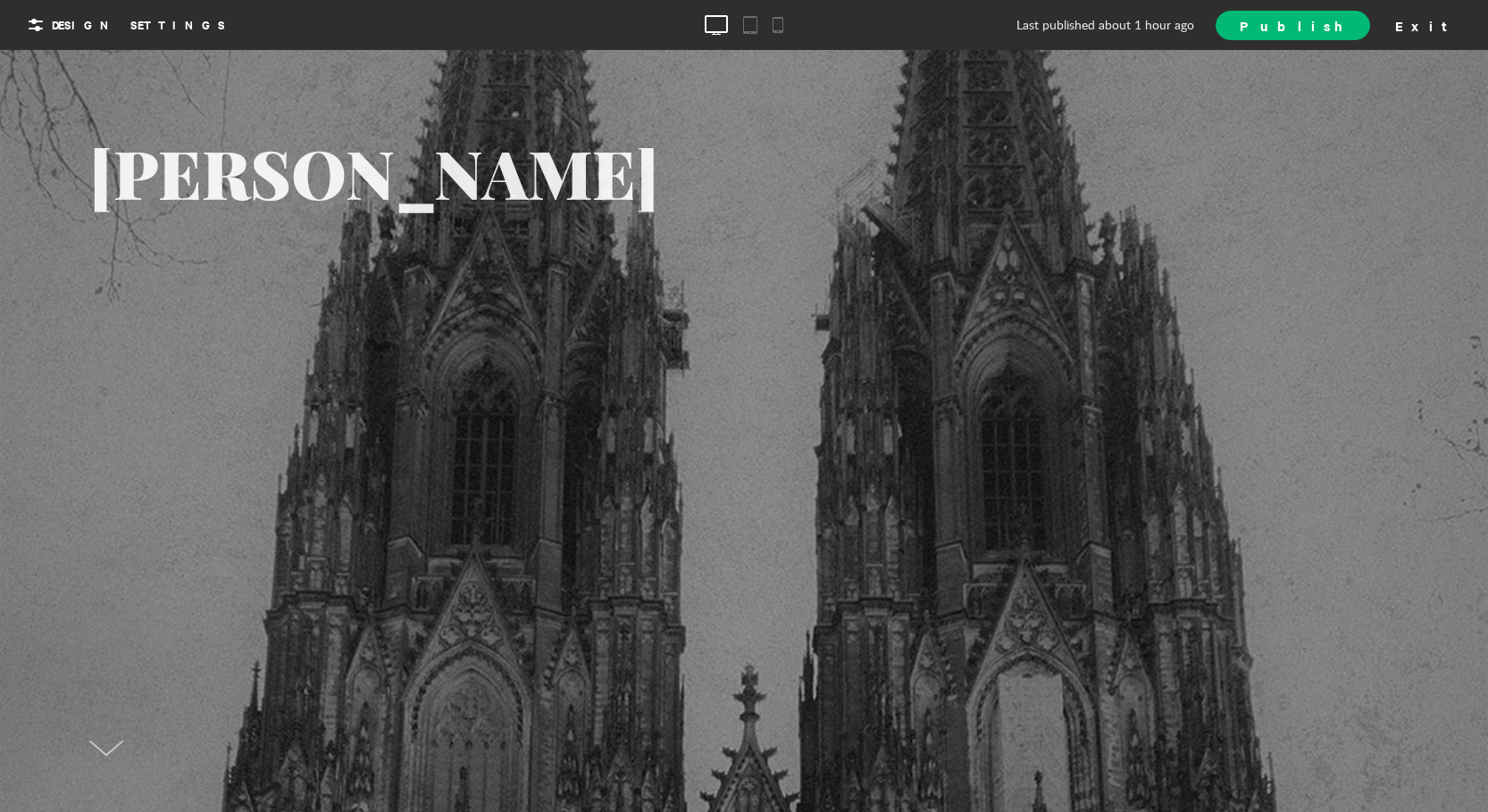
click at [523, 348] on div "[PERSON_NAME]" at bounding box center [374, 432] width 570 height 586
click at [145, 29] on span "Design Settings" at bounding box center [139, 25] width 173 height 16
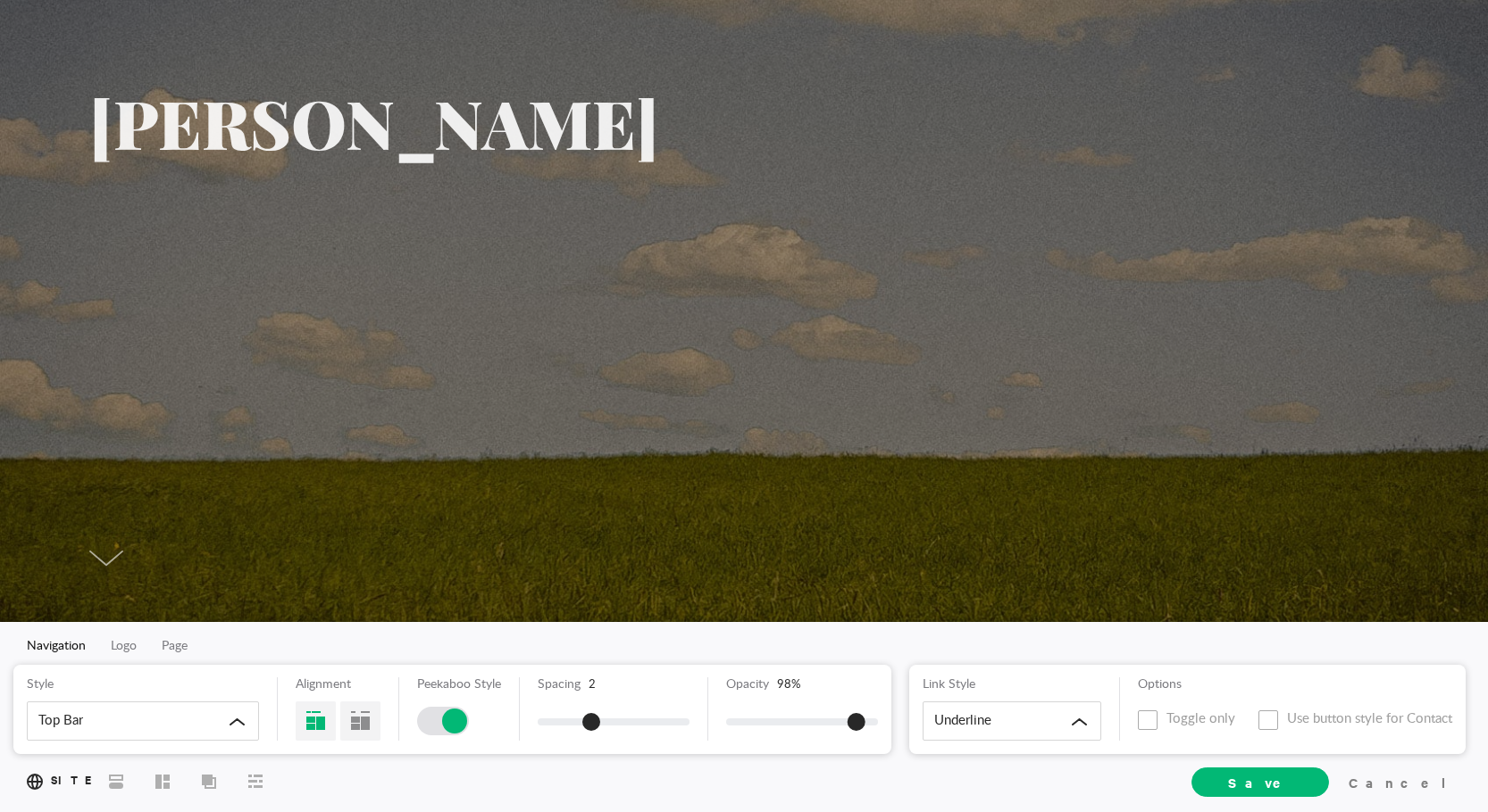
click at [562, 333] on div "[PERSON_NAME]" at bounding box center [374, 312] width 570 height 445
click at [570, 314] on div "[PERSON_NAME]" at bounding box center [374, 312] width 570 height 445
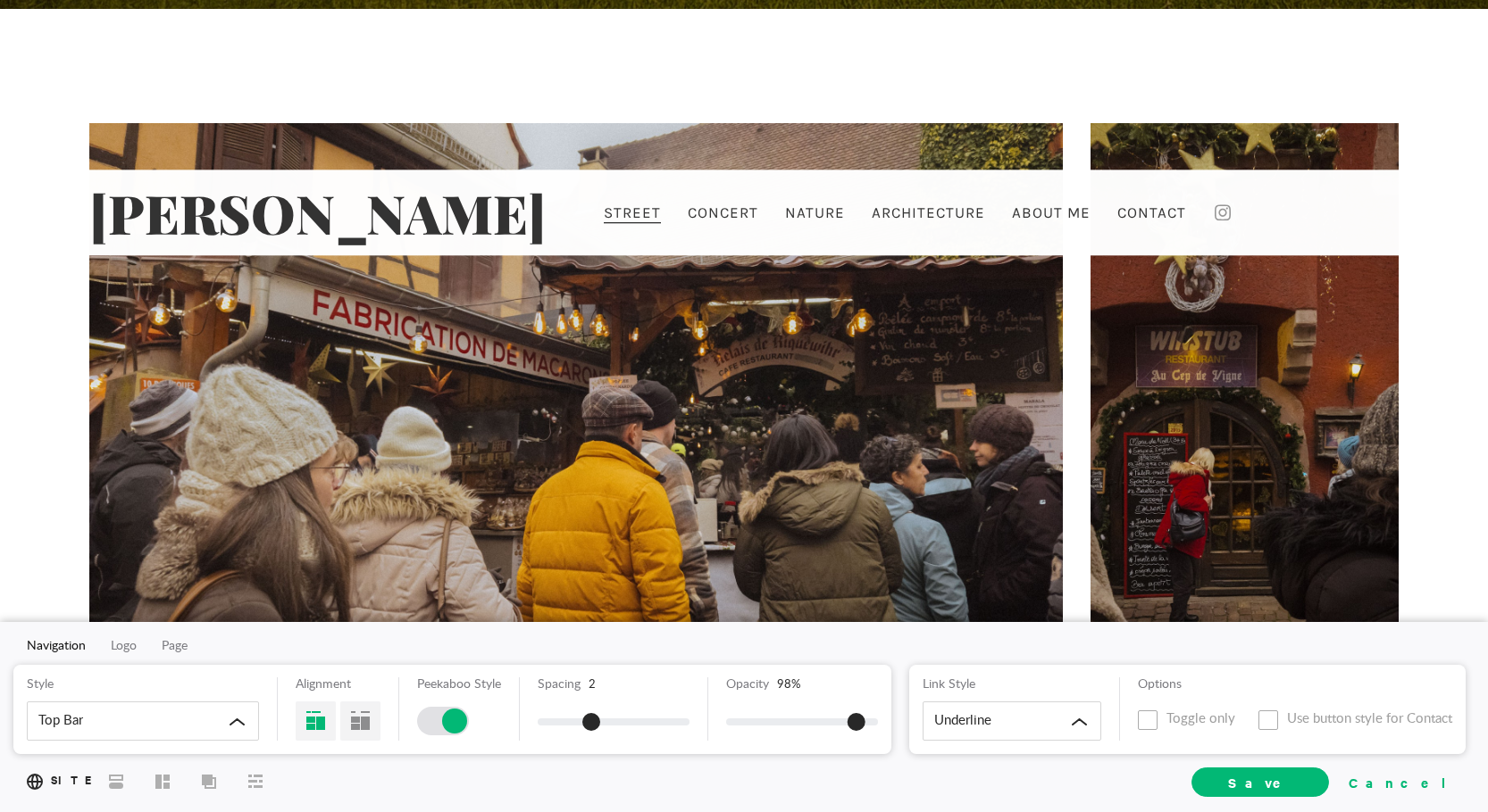
click at [1429, 783] on div "Cancel" at bounding box center [1402, 782] width 120 height 27
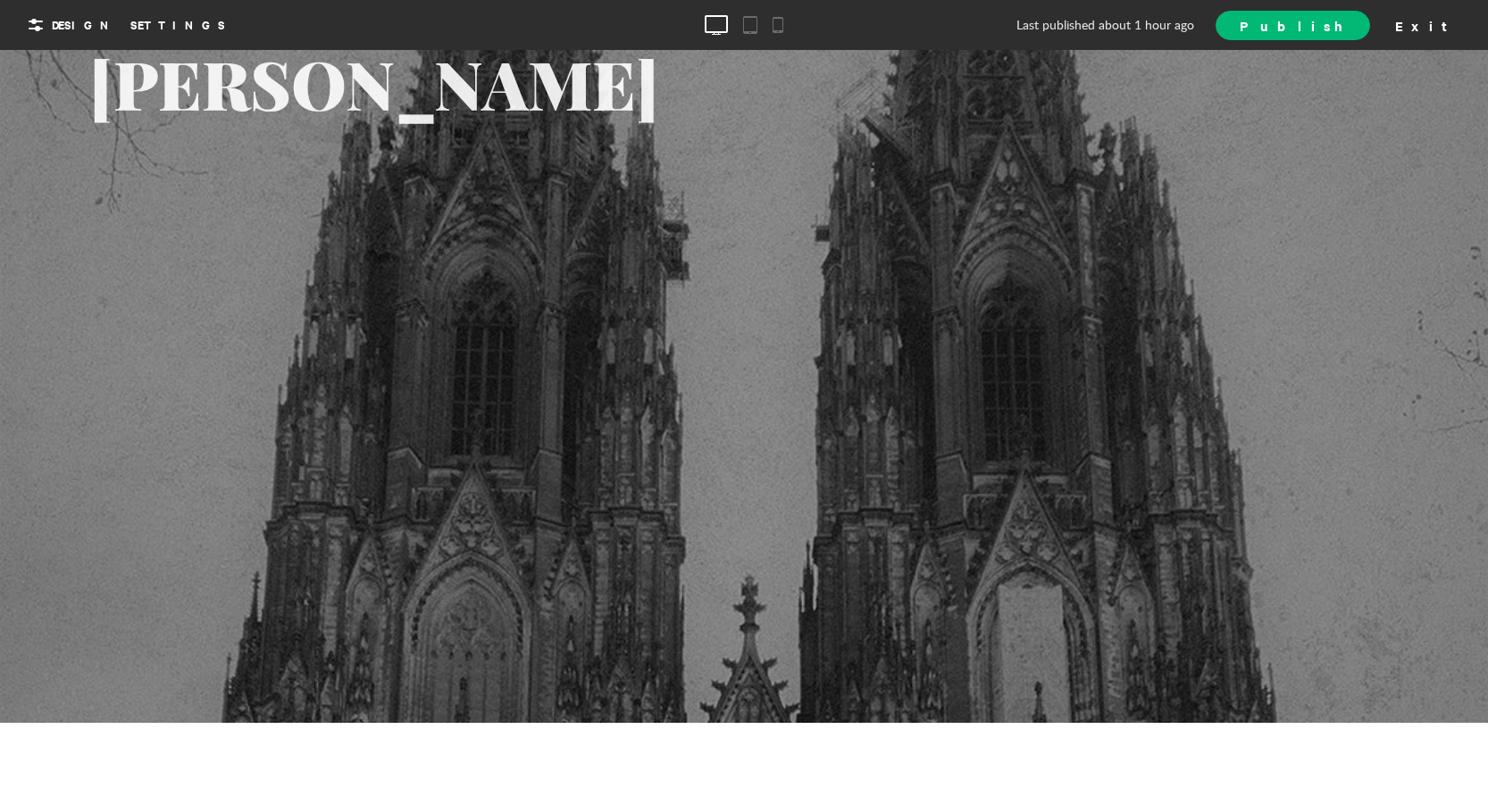
click at [231, 484] on div "[PERSON_NAME]" at bounding box center [374, 343] width 570 height 586
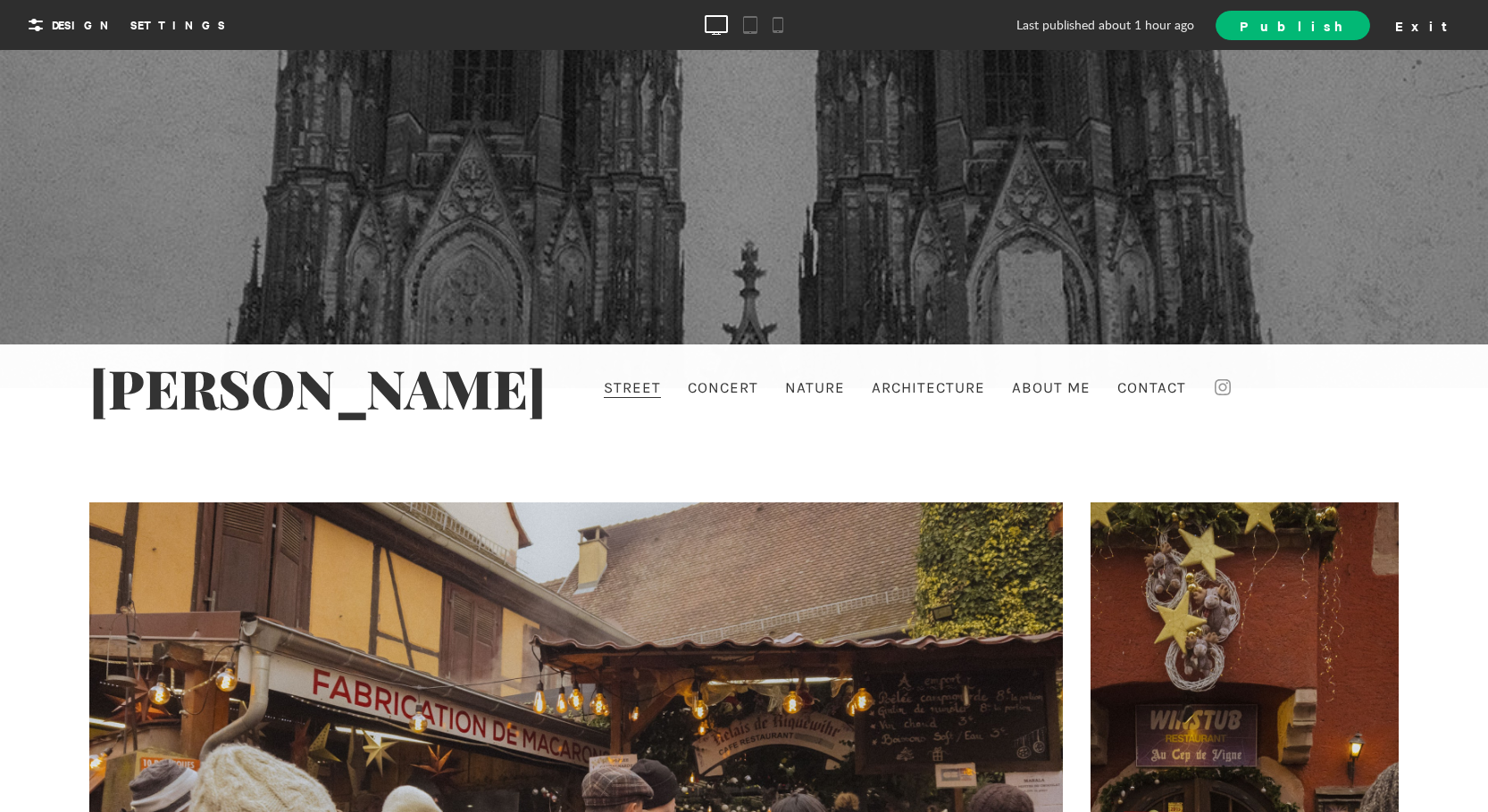
scroll to position [227, 0]
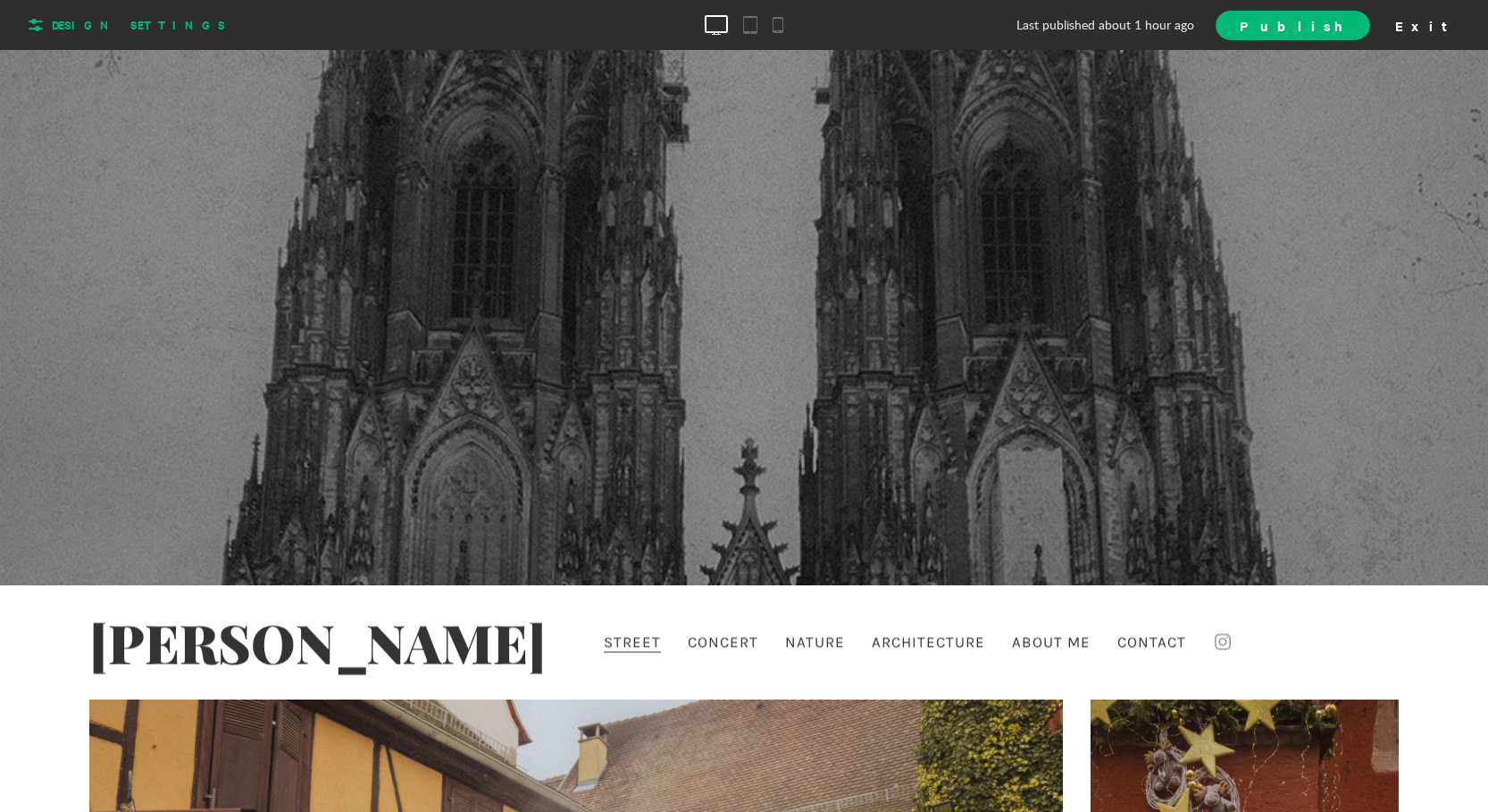
click at [121, 29] on span "Design Settings" at bounding box center [139, 25] width 173 height 16
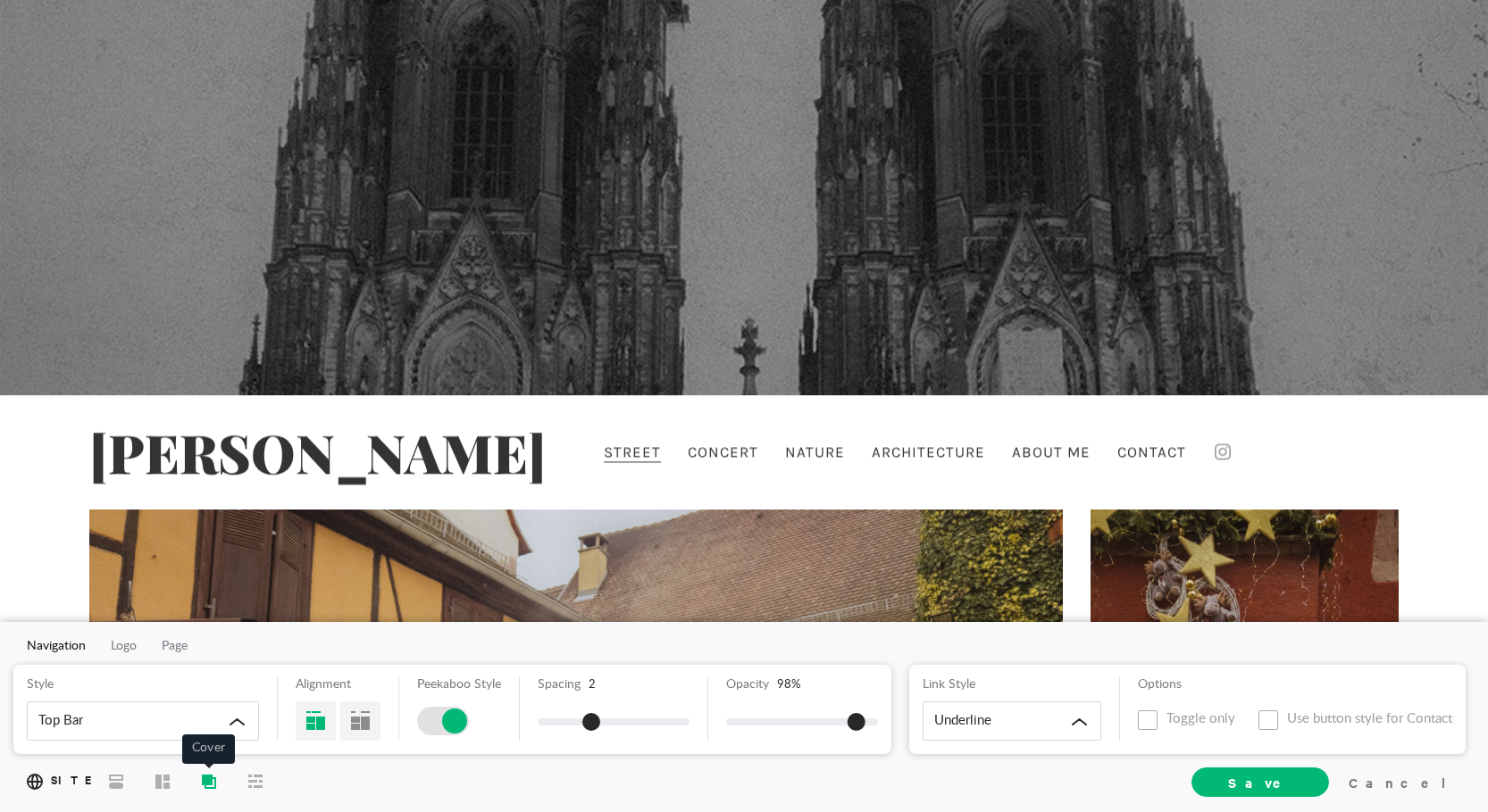
click at [207, 778] on icon at bounding box center [206, 779] width 10 height 10
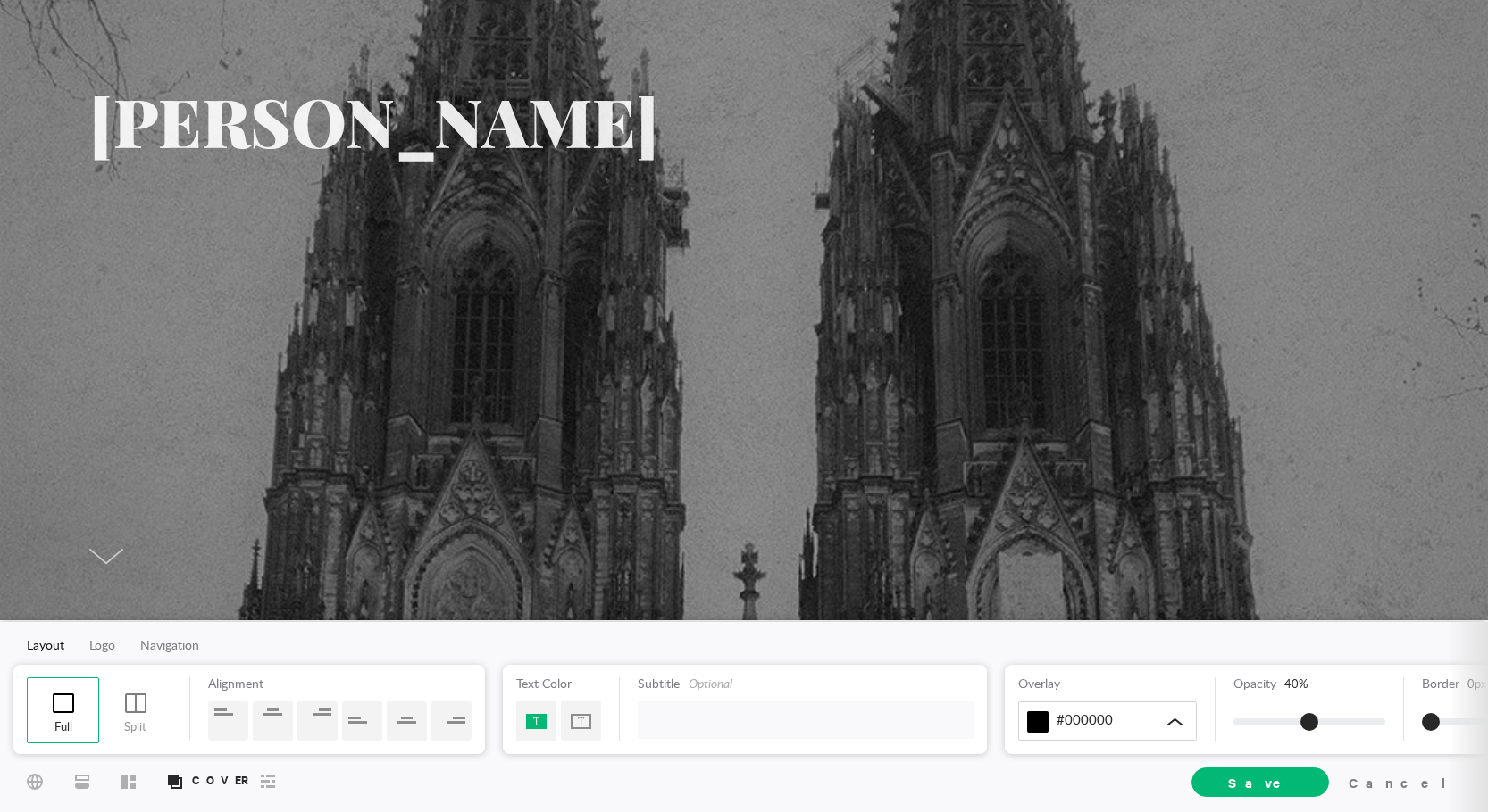
scroll to position [0, 0]
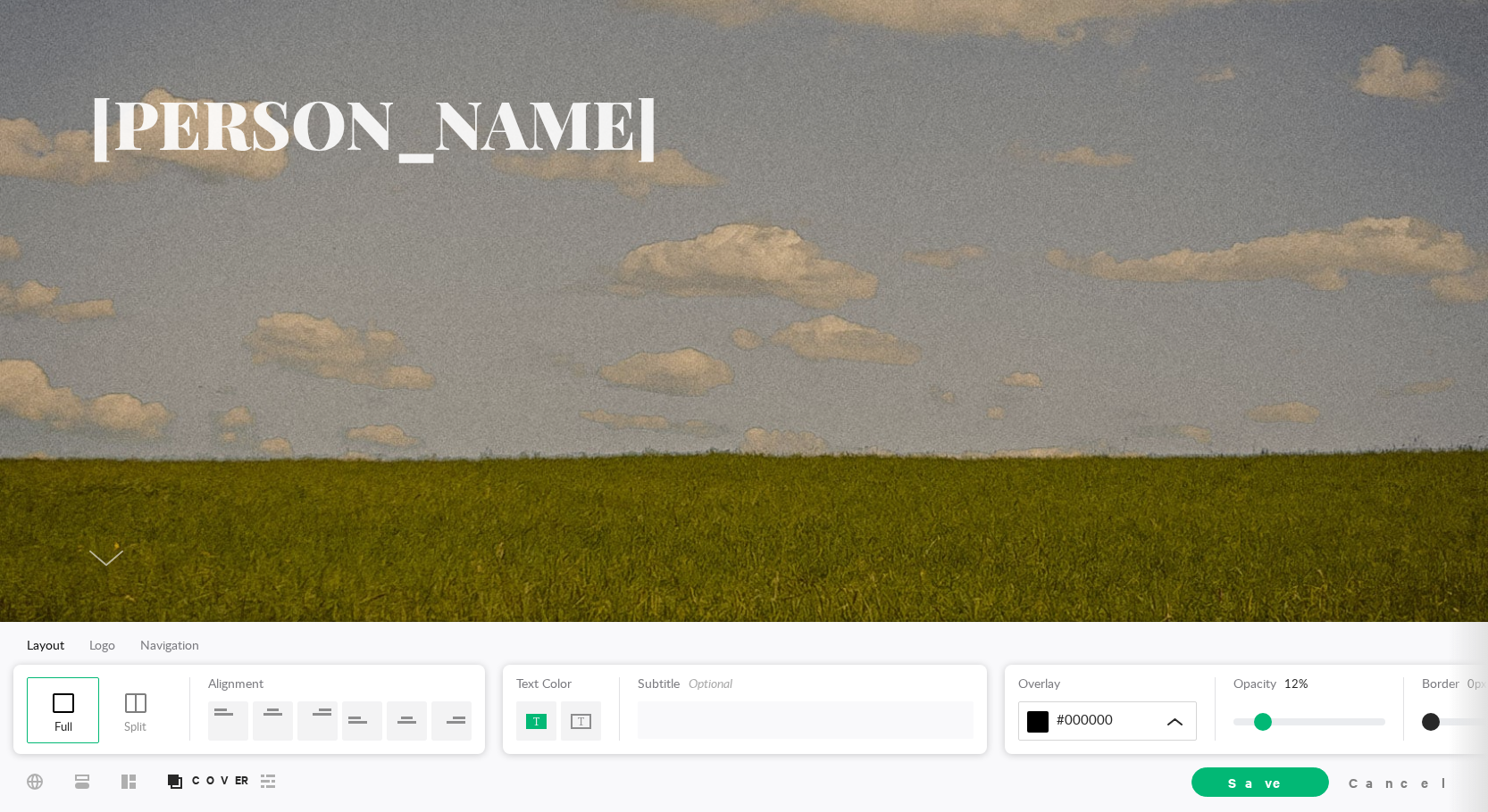
drag, startPoint x: 1309, startPoint y: 720, endPoint x: 1260, endPoint y: 730, distance: 50.0
click at [1260, 730] on span at bounding box center [1263, 722] width 18 height 18
drag, startPoint x: 1436, startPoint y: 725, endPoint x: 1405, endPoint y: 723, distance: 31.1
click at [1405, 723] on div "Border 0 px" at bounding box center [1489, 709] width 171 height 64
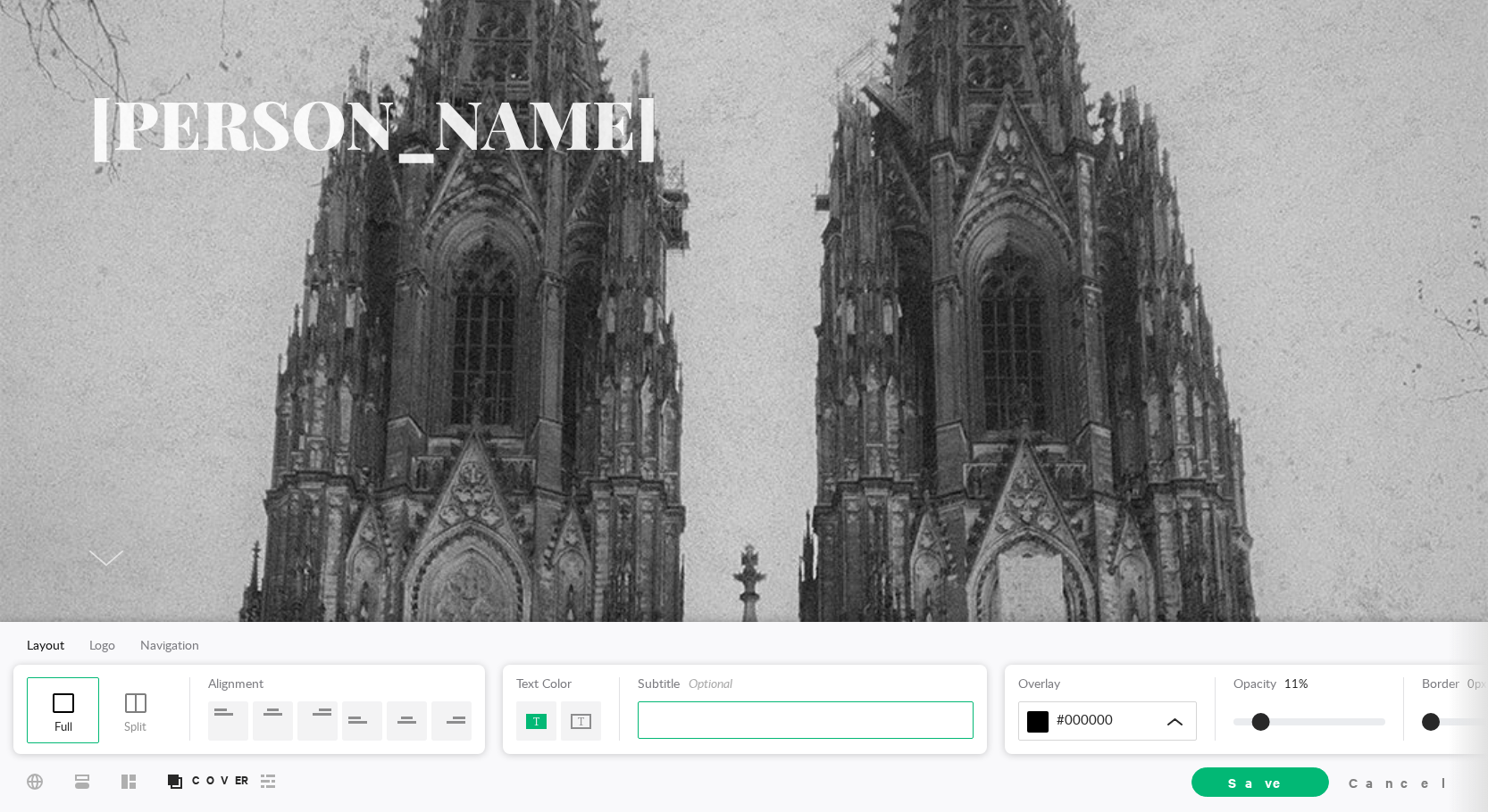
click at [717, 713] on input "text" at bounding box center [805, 720] width 335 height 37
type input "h"
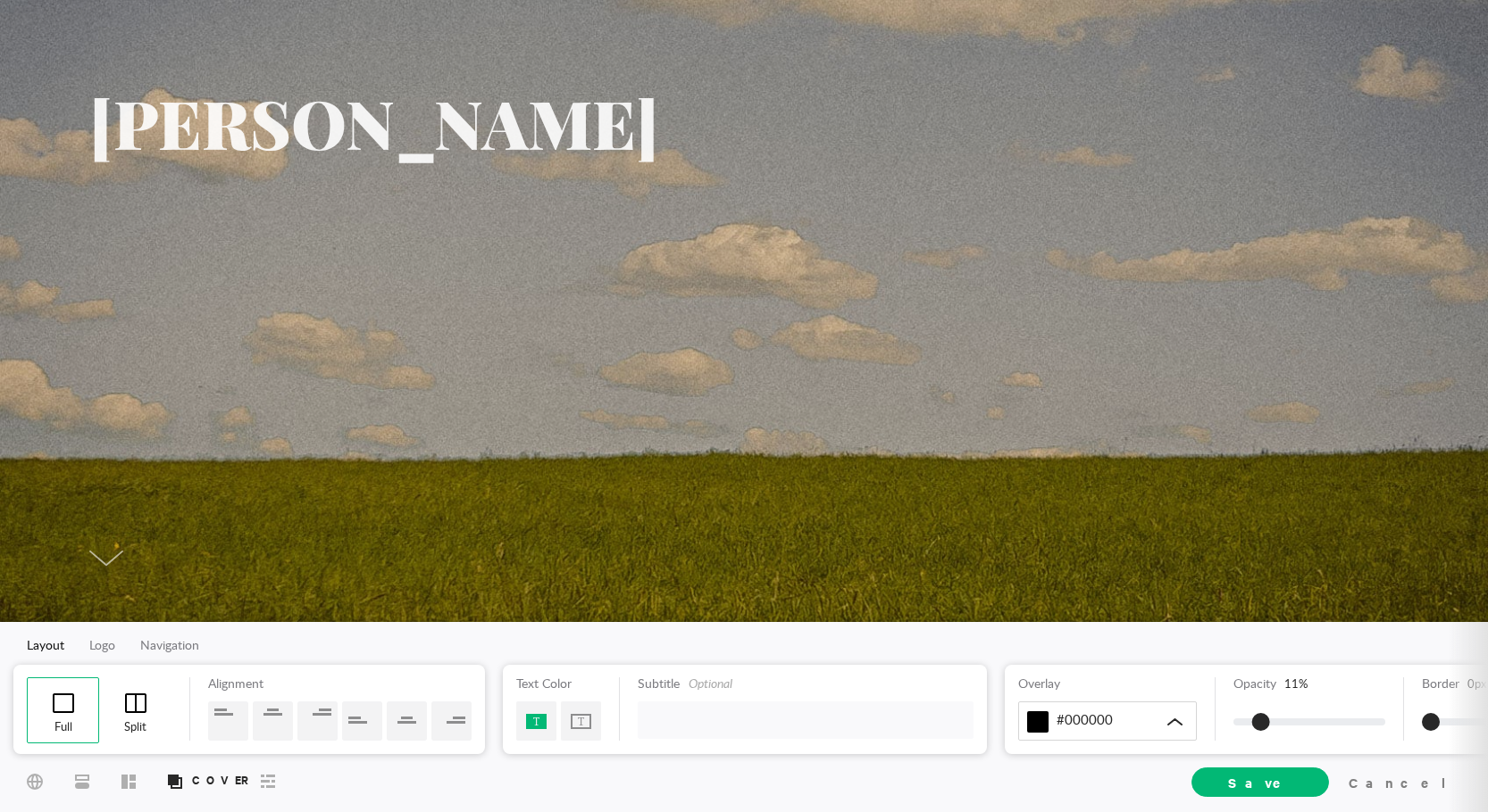
click at [139, 705] on span at bounding box center [136, 703] width 37 height 26
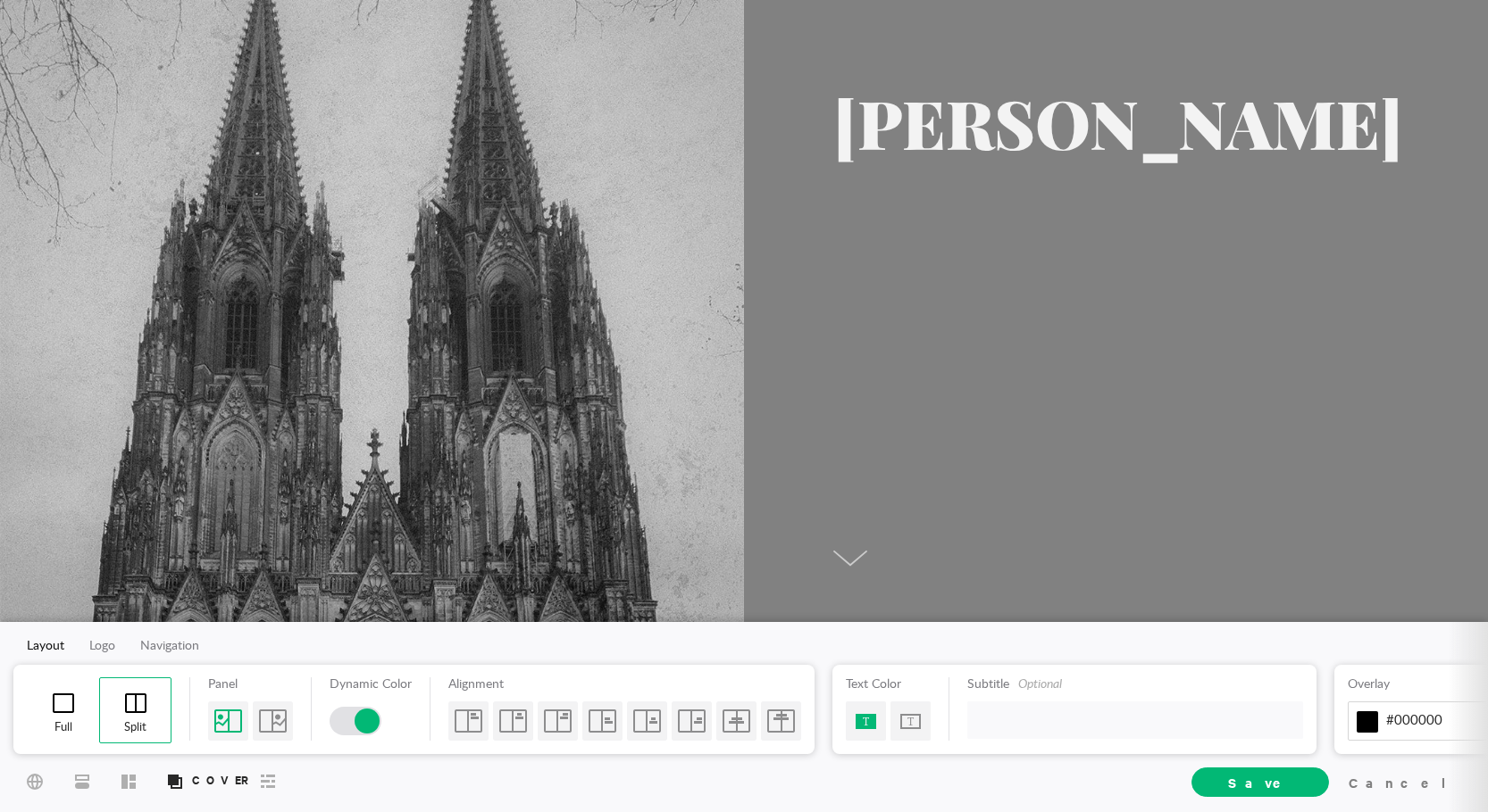
click at [65, 706] on span at bounding box center [64, 703] width 37 height 26
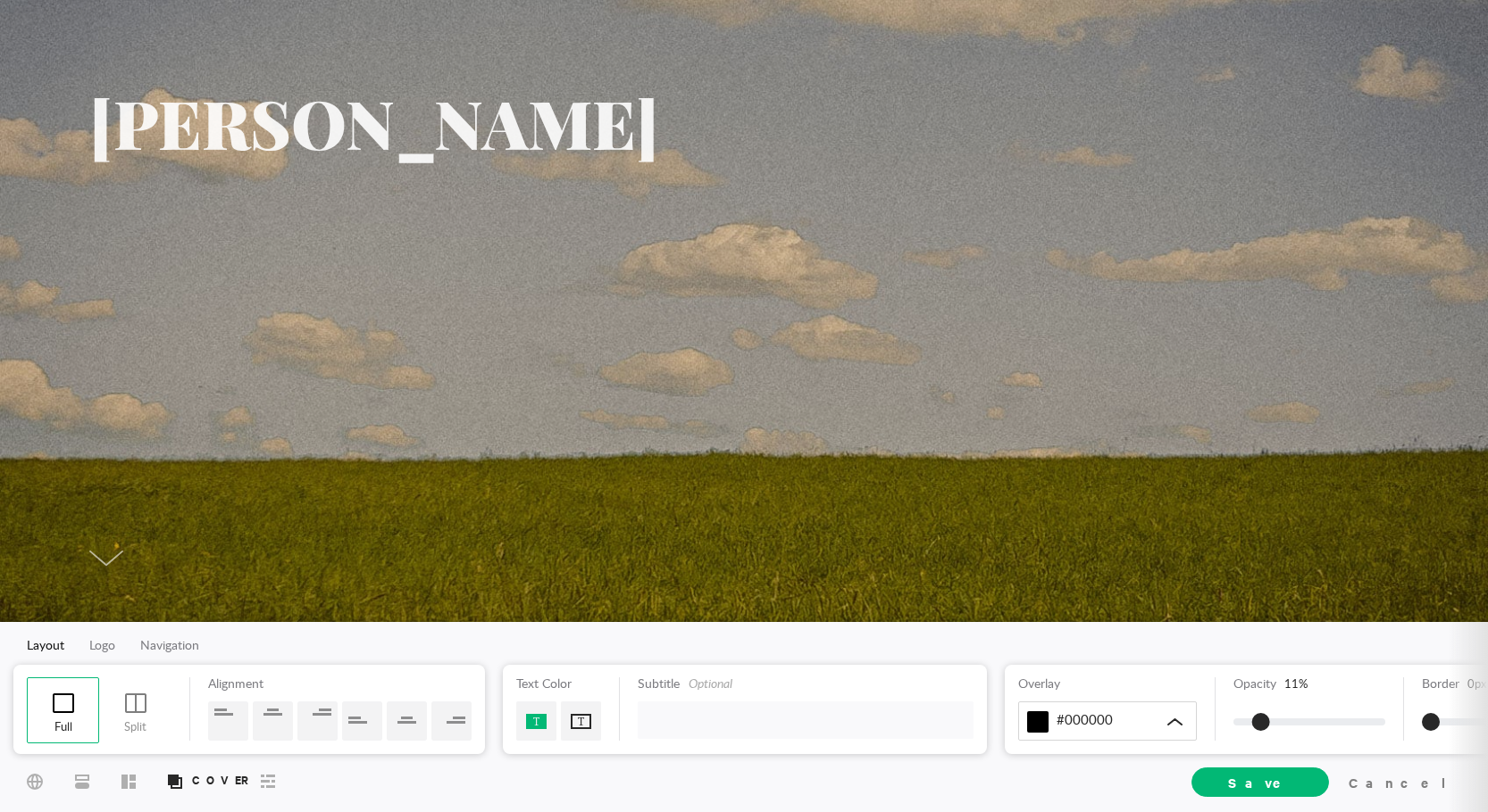
click at [585, 727] on div at bounding box center [581, 721] width 40 height 39
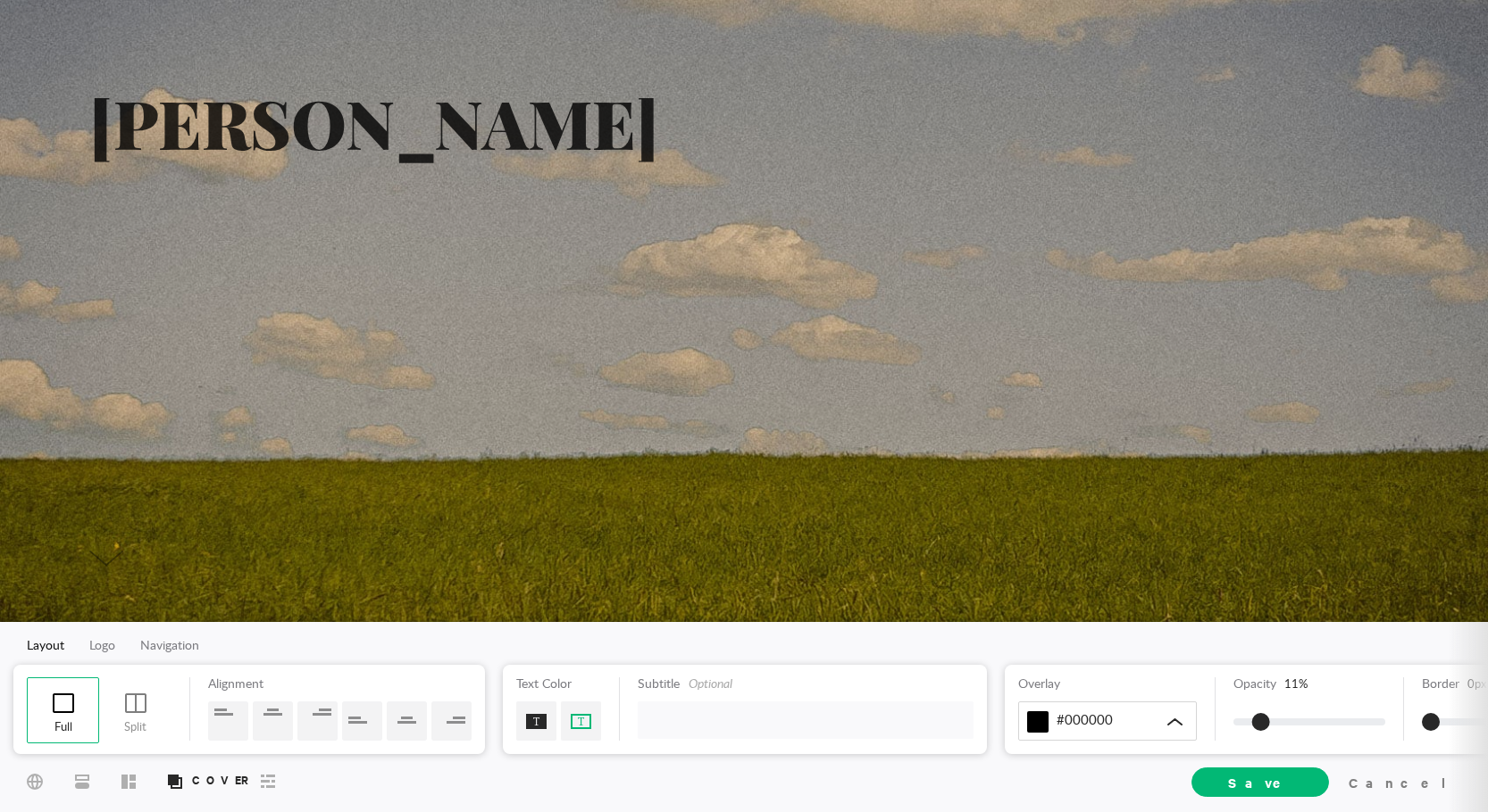
click at [532, 721] on div at bounding box center [536, 721] width 40 height 39
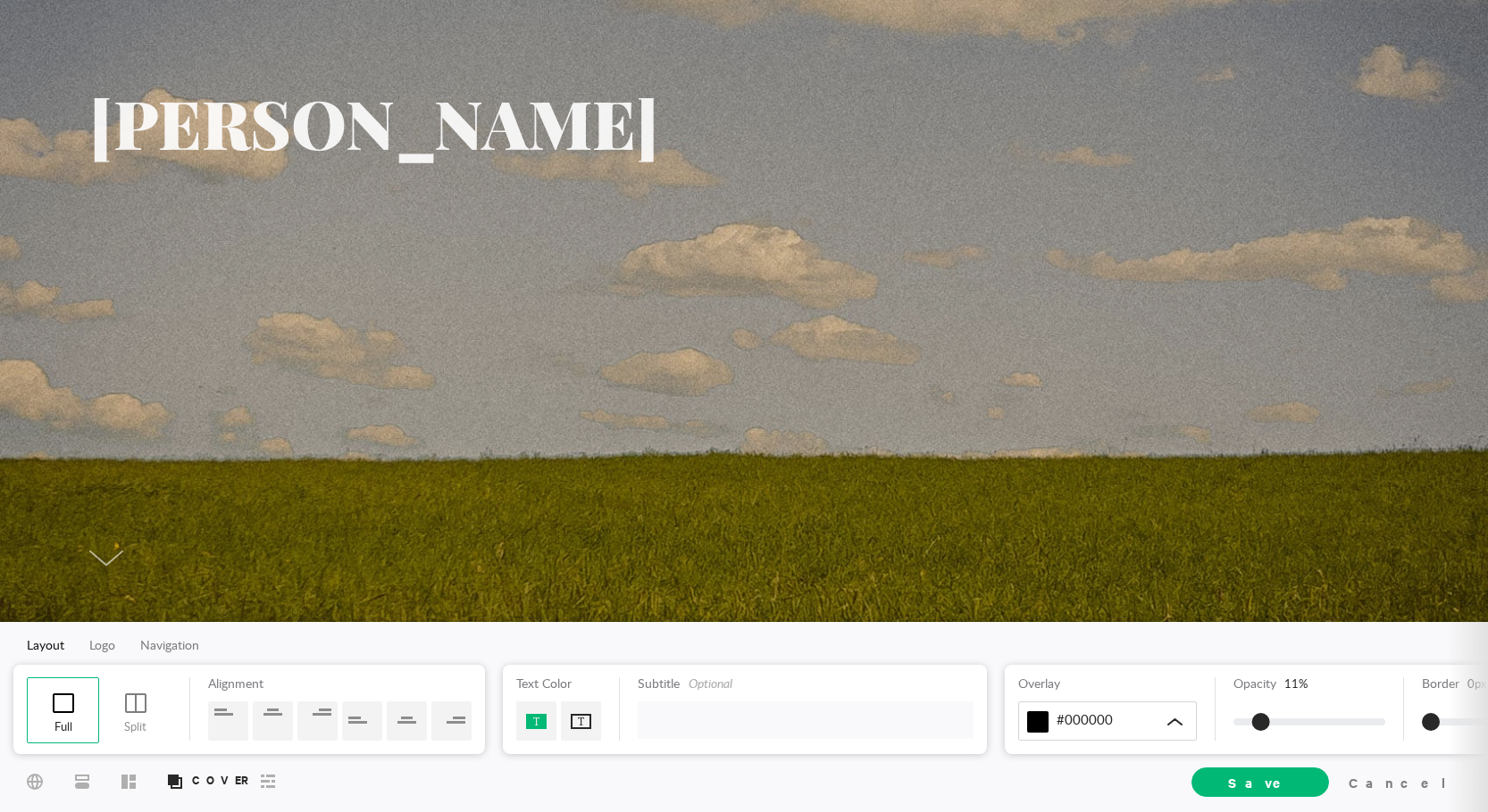
click at [574, 723] on div at bounding box center [581, 721] width 40 height 39
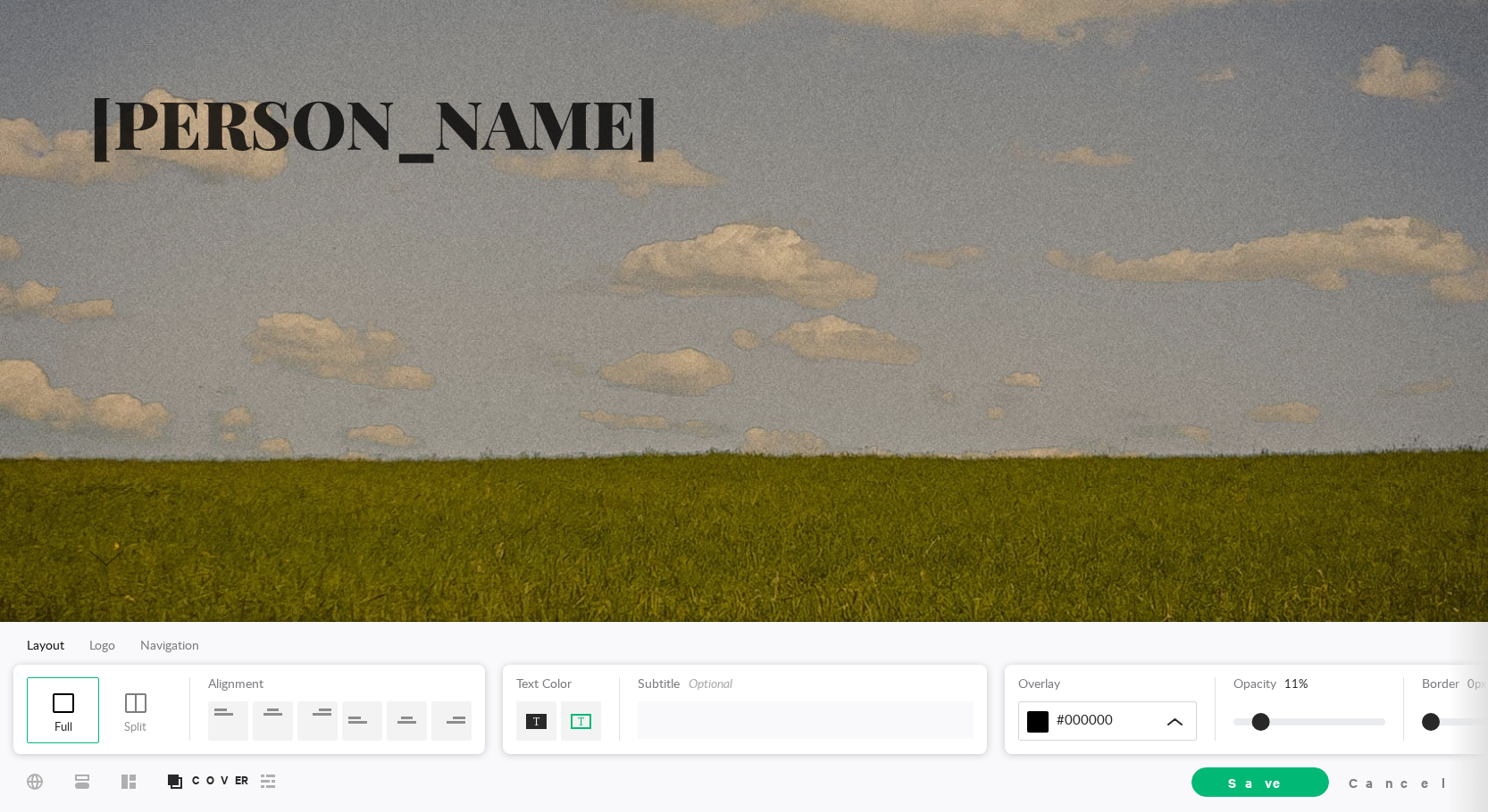
click at [535, 721] on div at bounding box center [536, 721] width 40 height 39
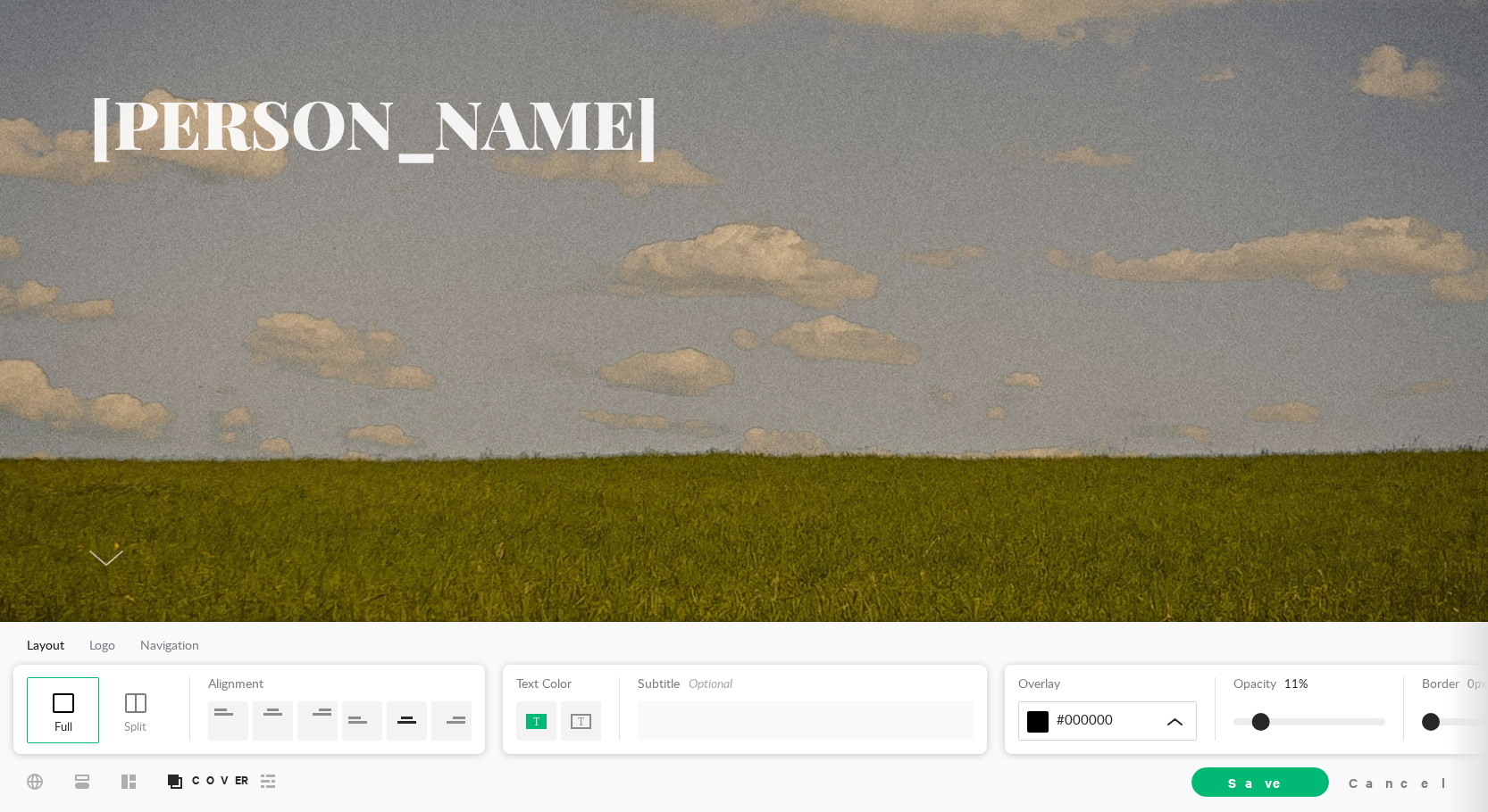
click at [409, 726] on div at bounding box center [407, 721] width 40 height 39
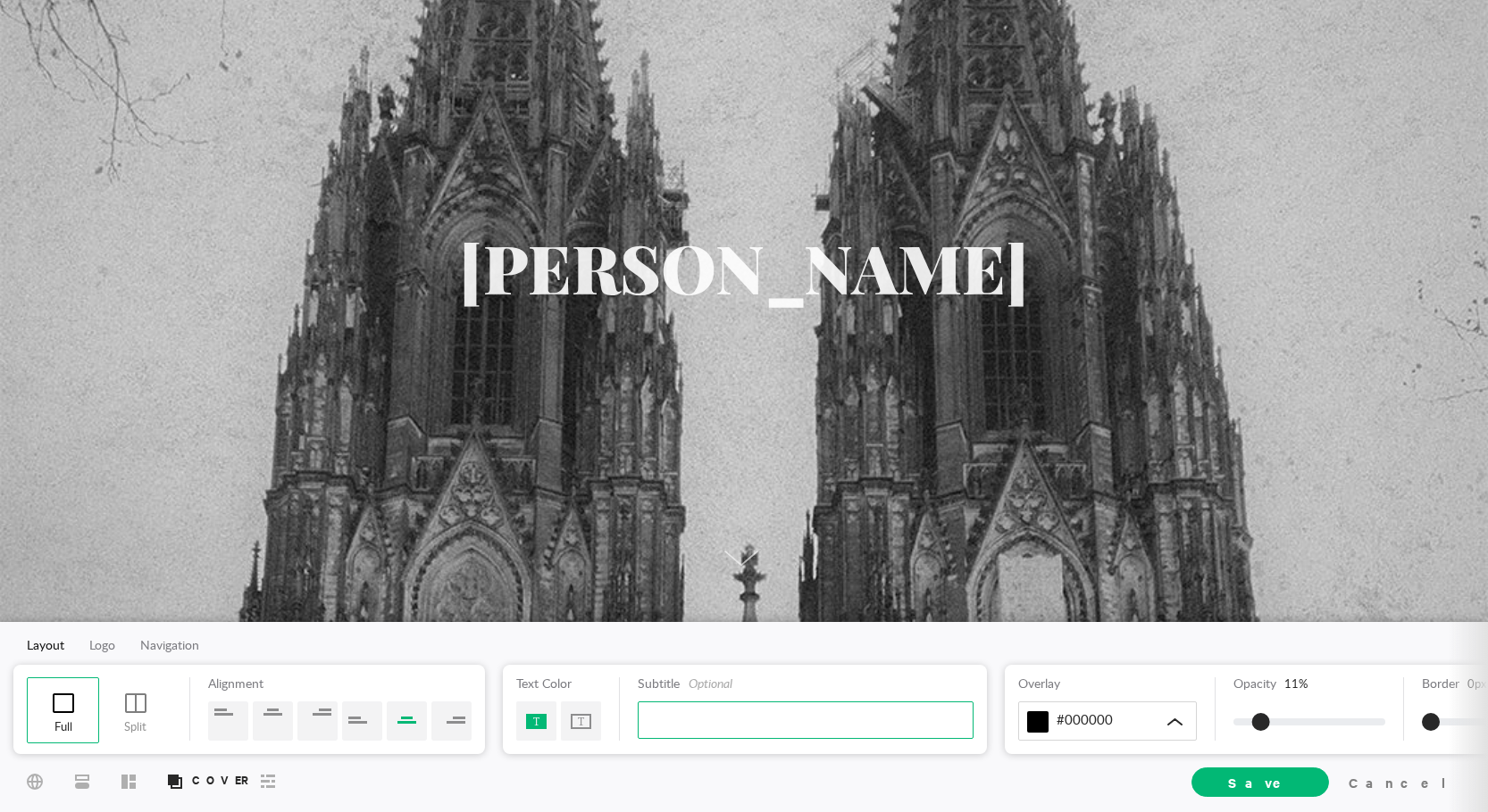
click at [711, 727] on input "text" at bounding box center [805, 720] width 335 height 37
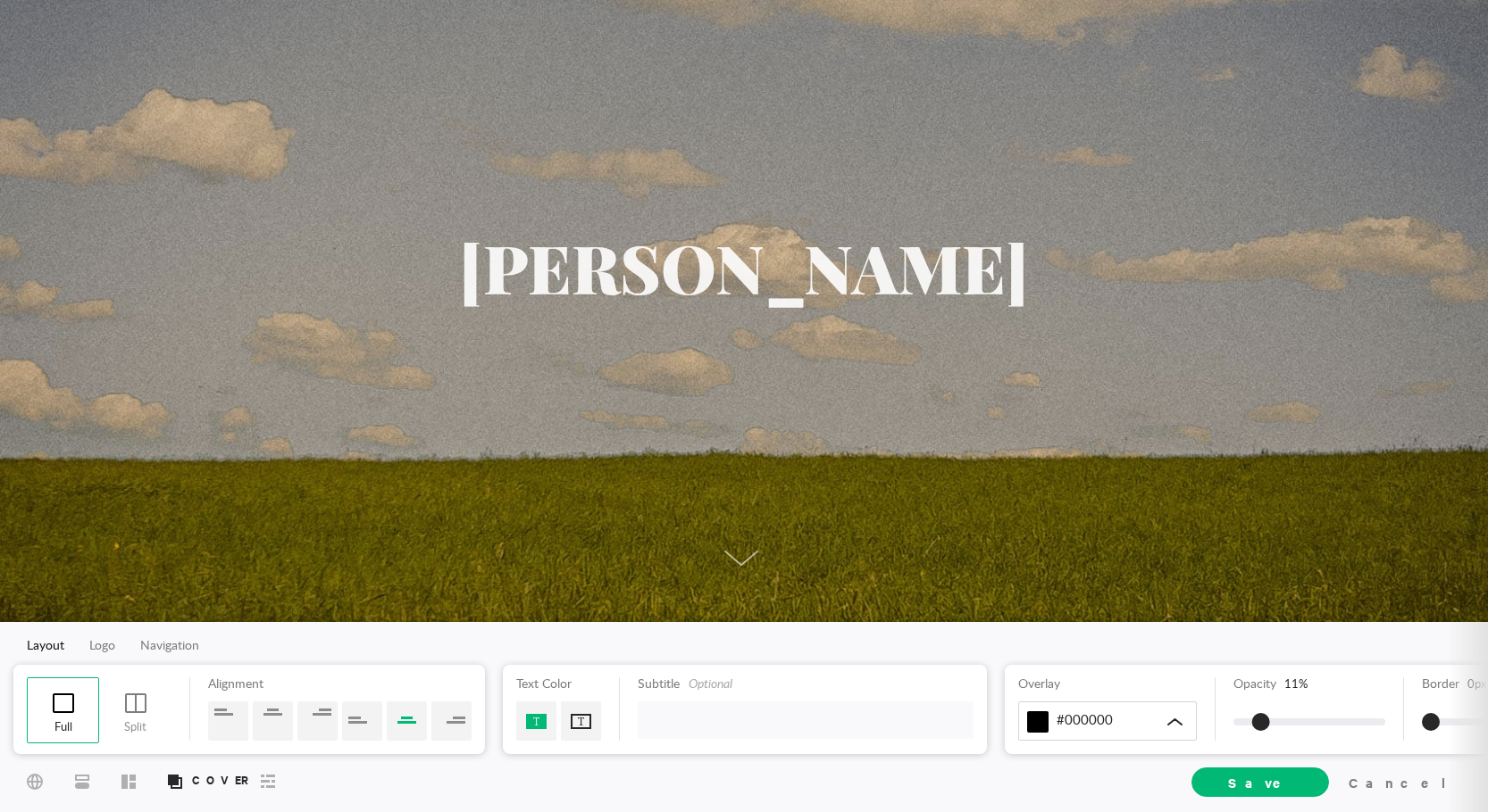
click at [578, 718] on div at bounding box center [581, 721] width 40 height 39
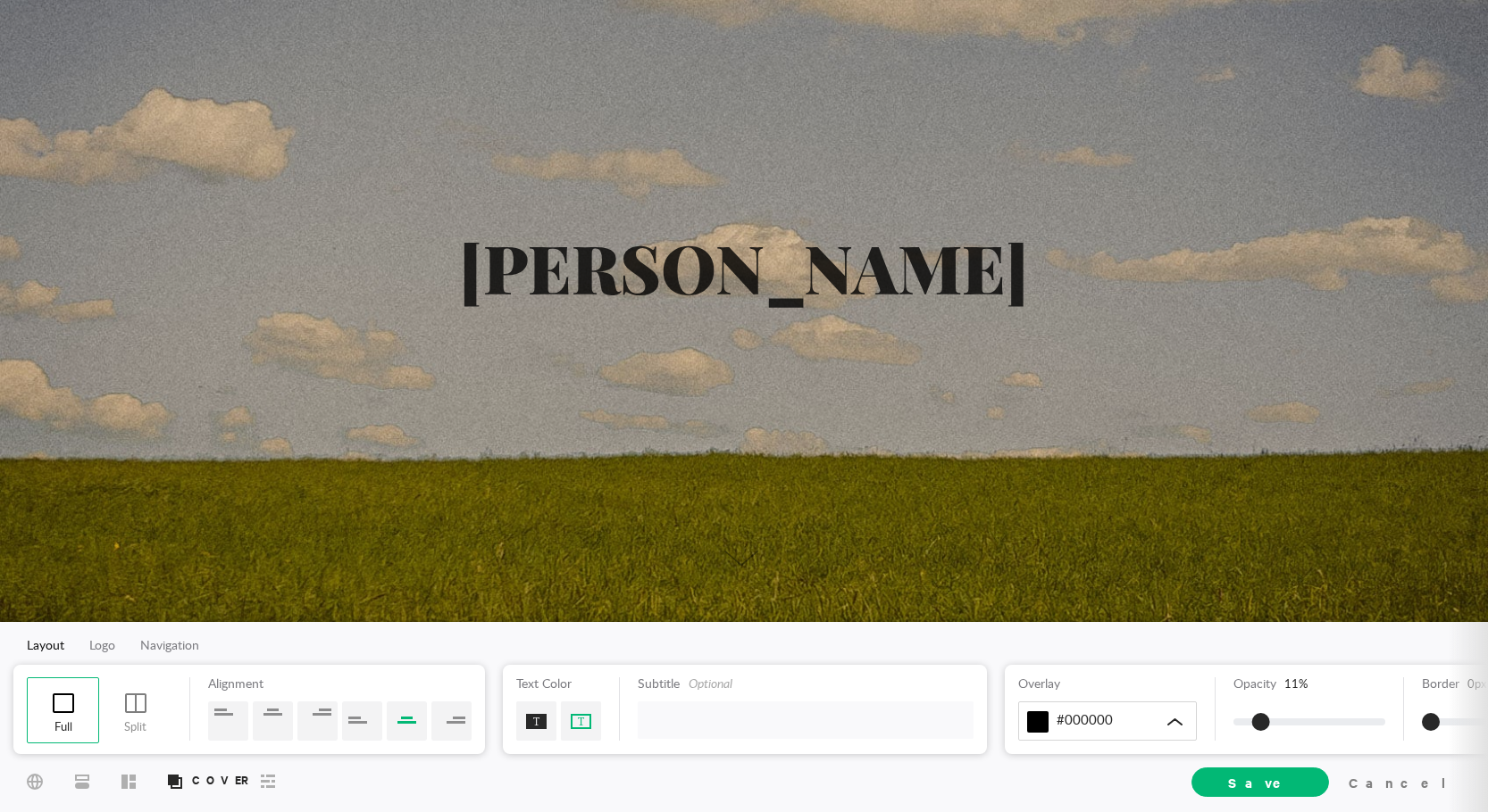
click at [537, 720] on div at bounding box center [536, 721] width 40 height 39
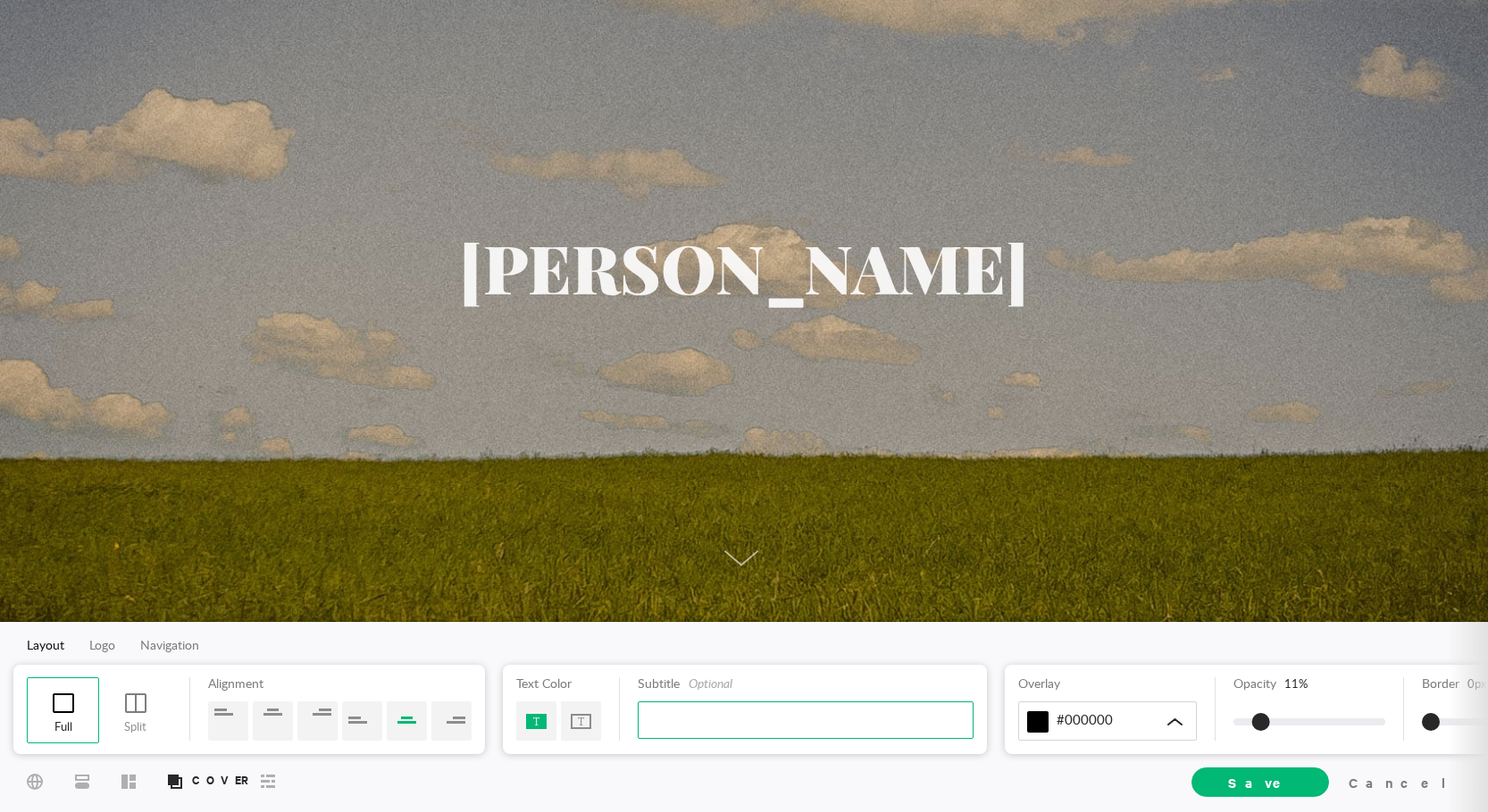
click at [679, 726] on input "text" at bounding box center [805, 720] width 335 height 37
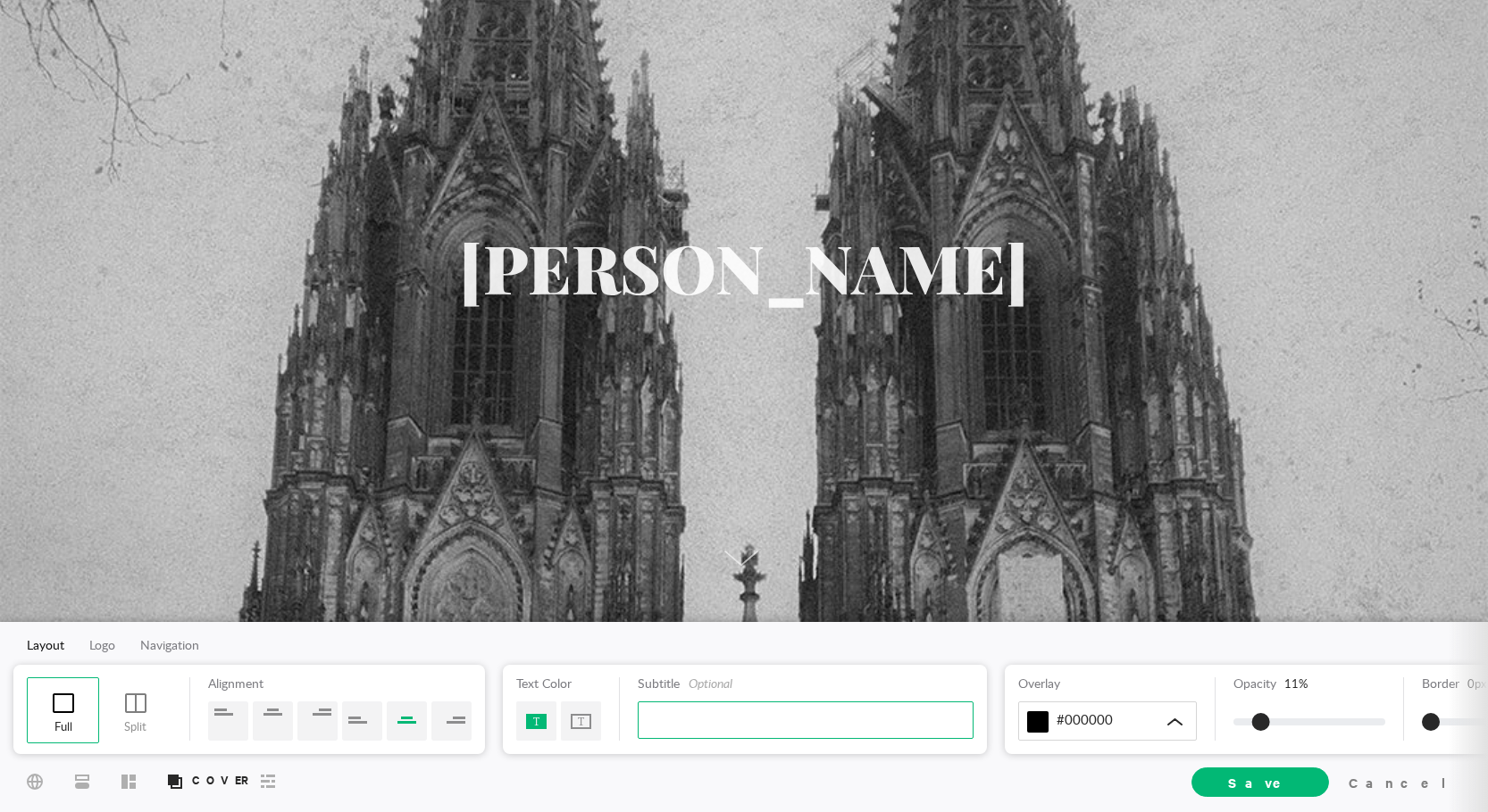
type input "g"
click at [111, 644] on span "Logo" at bounding box center [102, 646] width 26 height 12
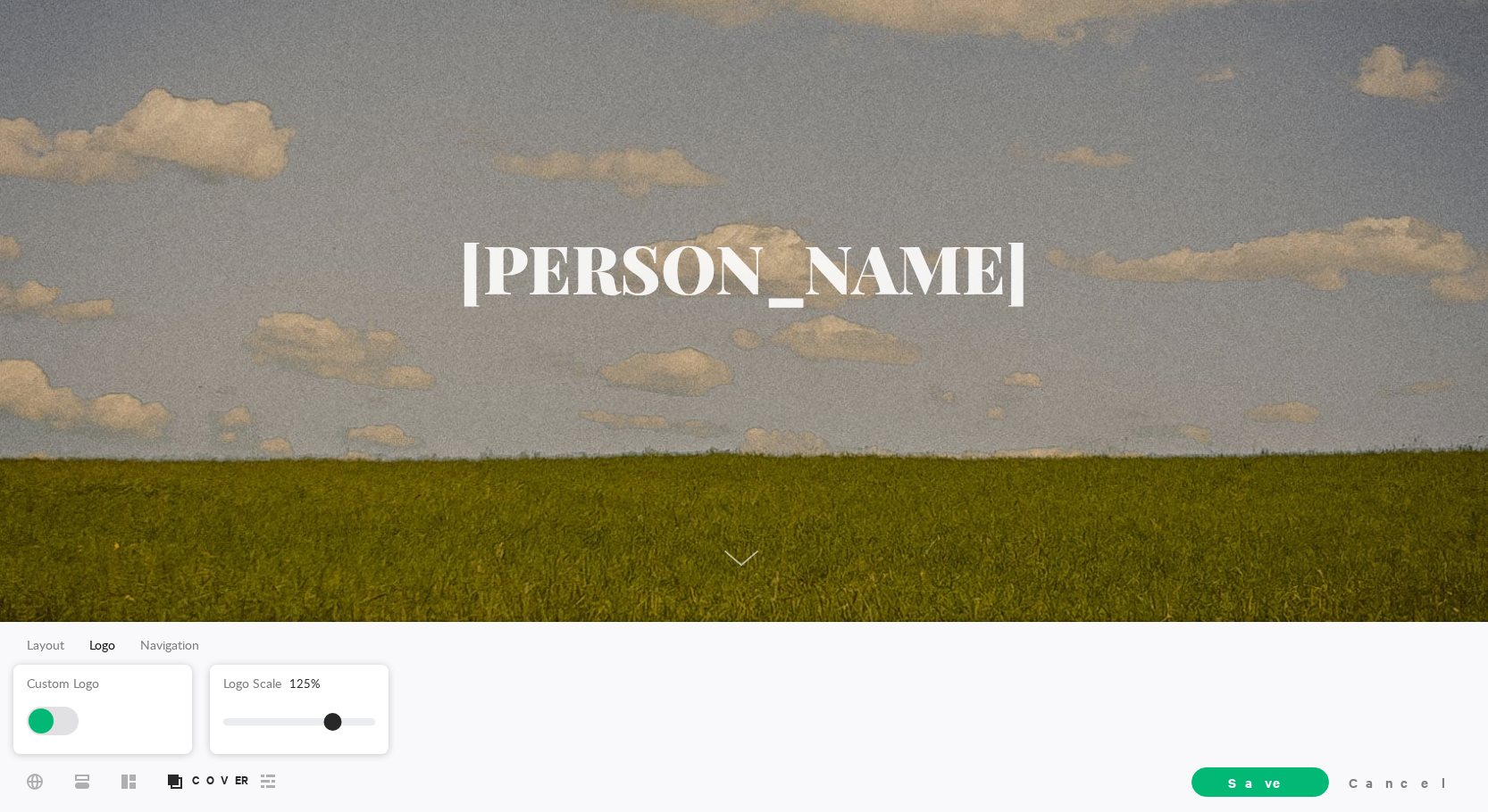
click at [56, 720] on div at bounding box center [52, 722] width 52 height 28
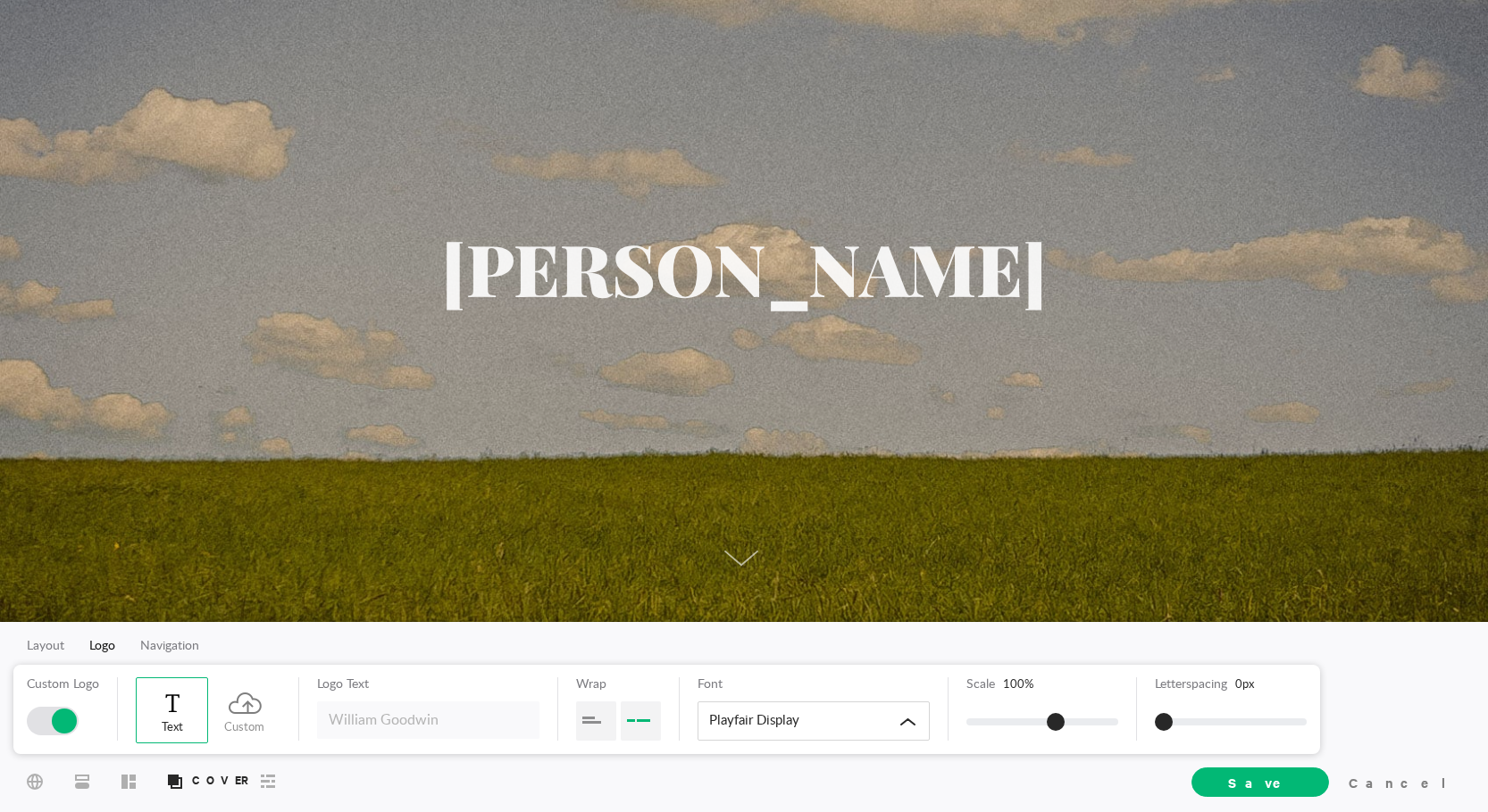
click at [56, 720] on div at bounding box center [65, 721] width 25 height 25
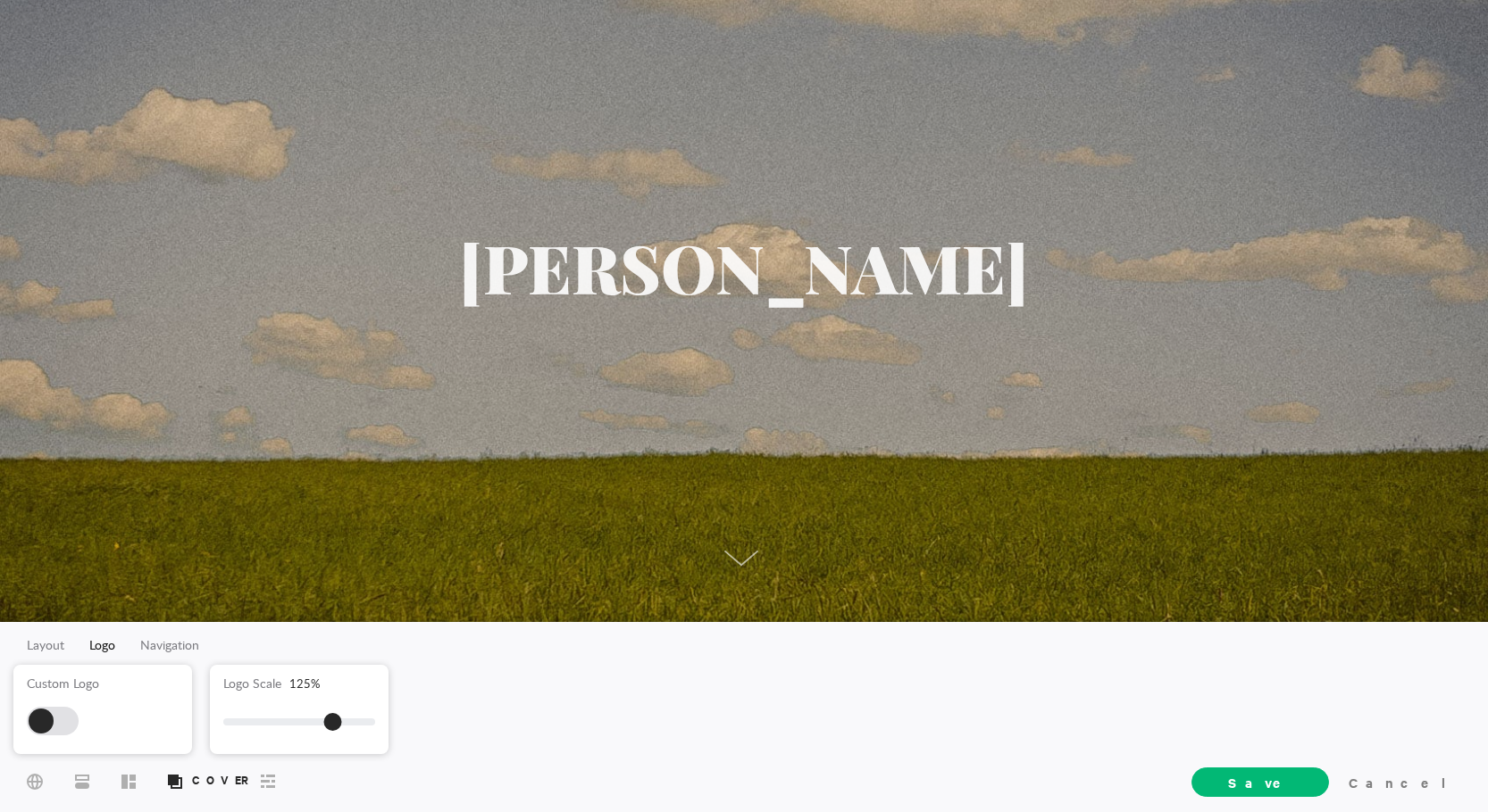
click at [56, 720] on div at bounding box center [52, 722] width 52 height 28
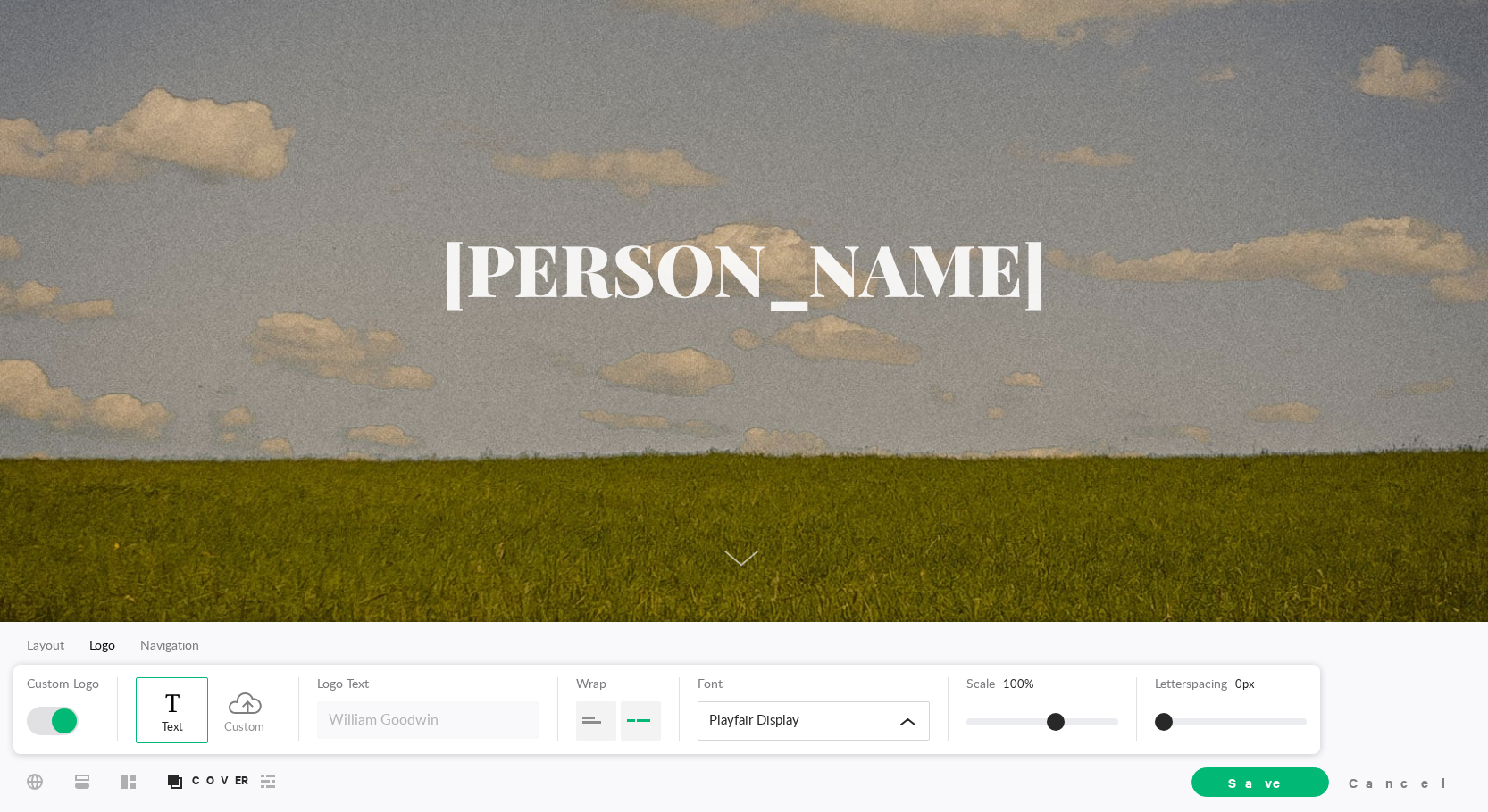
click at [56, 720] on div at bounding box center [65, 721] width 25 height 25
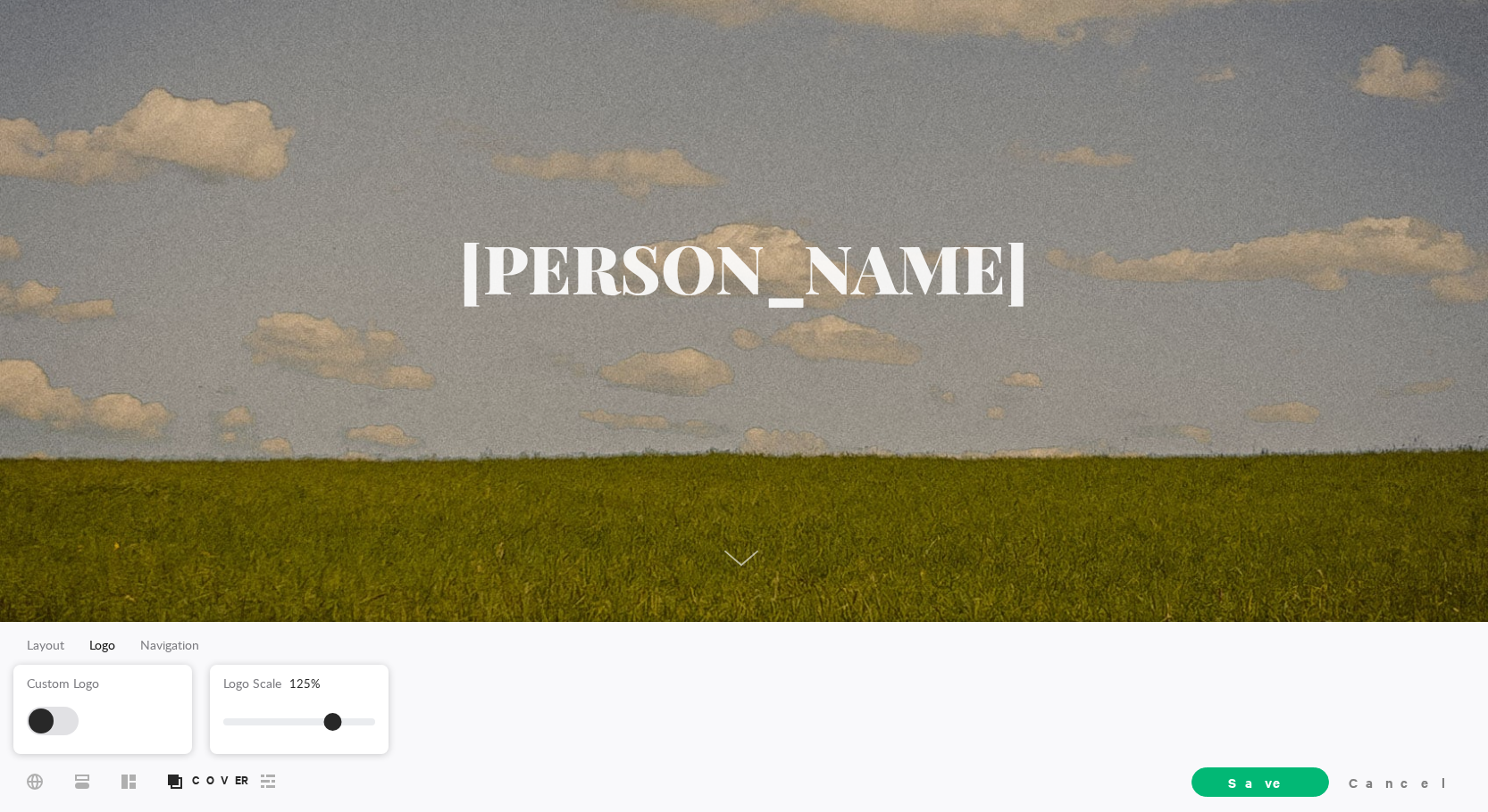
click at [56, 720] on div at bounding box center [52, 722] width 52 height 28
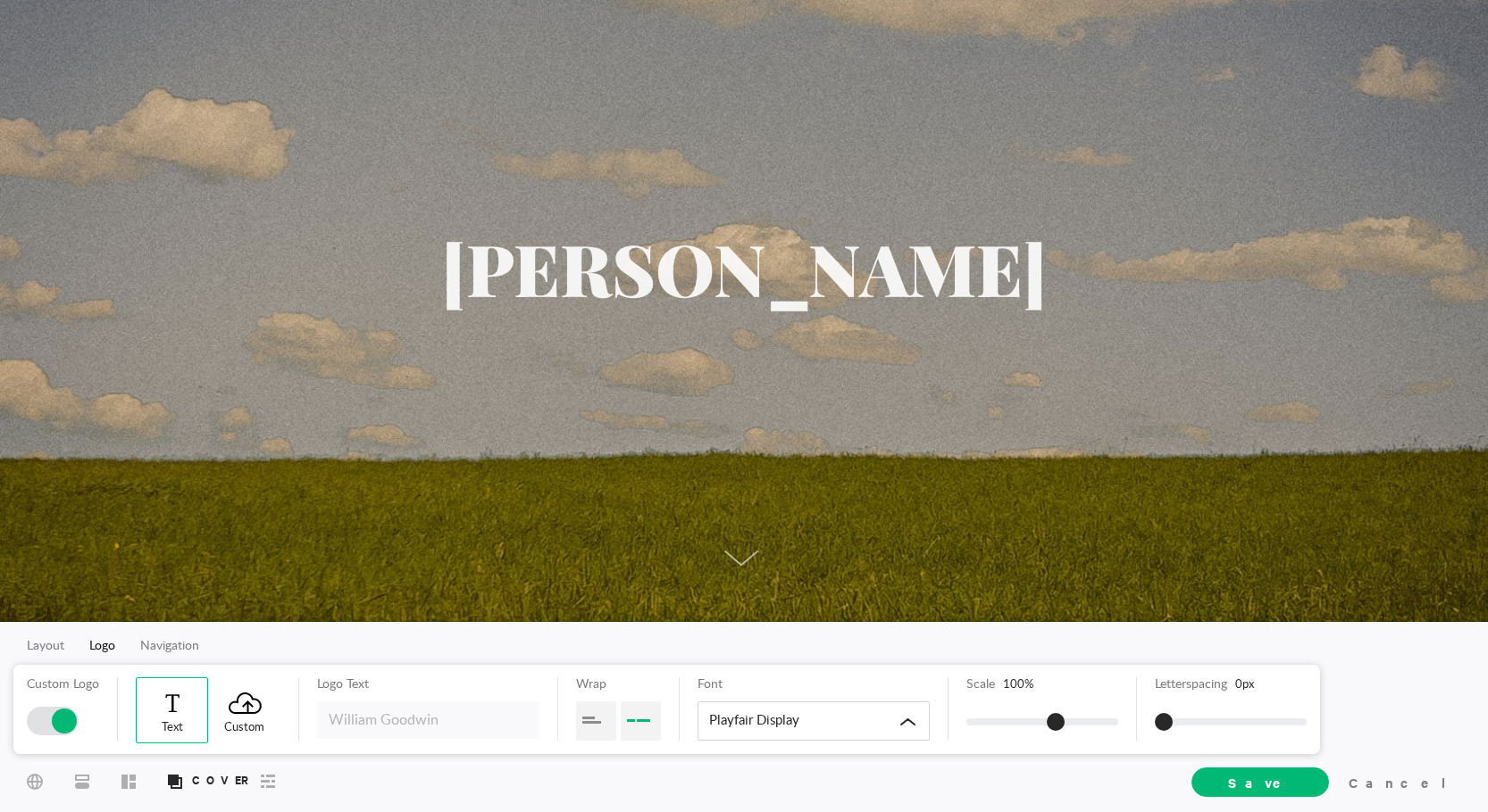
click at [236, 711] on span at bounding box center [245, 703] width 37 height 26
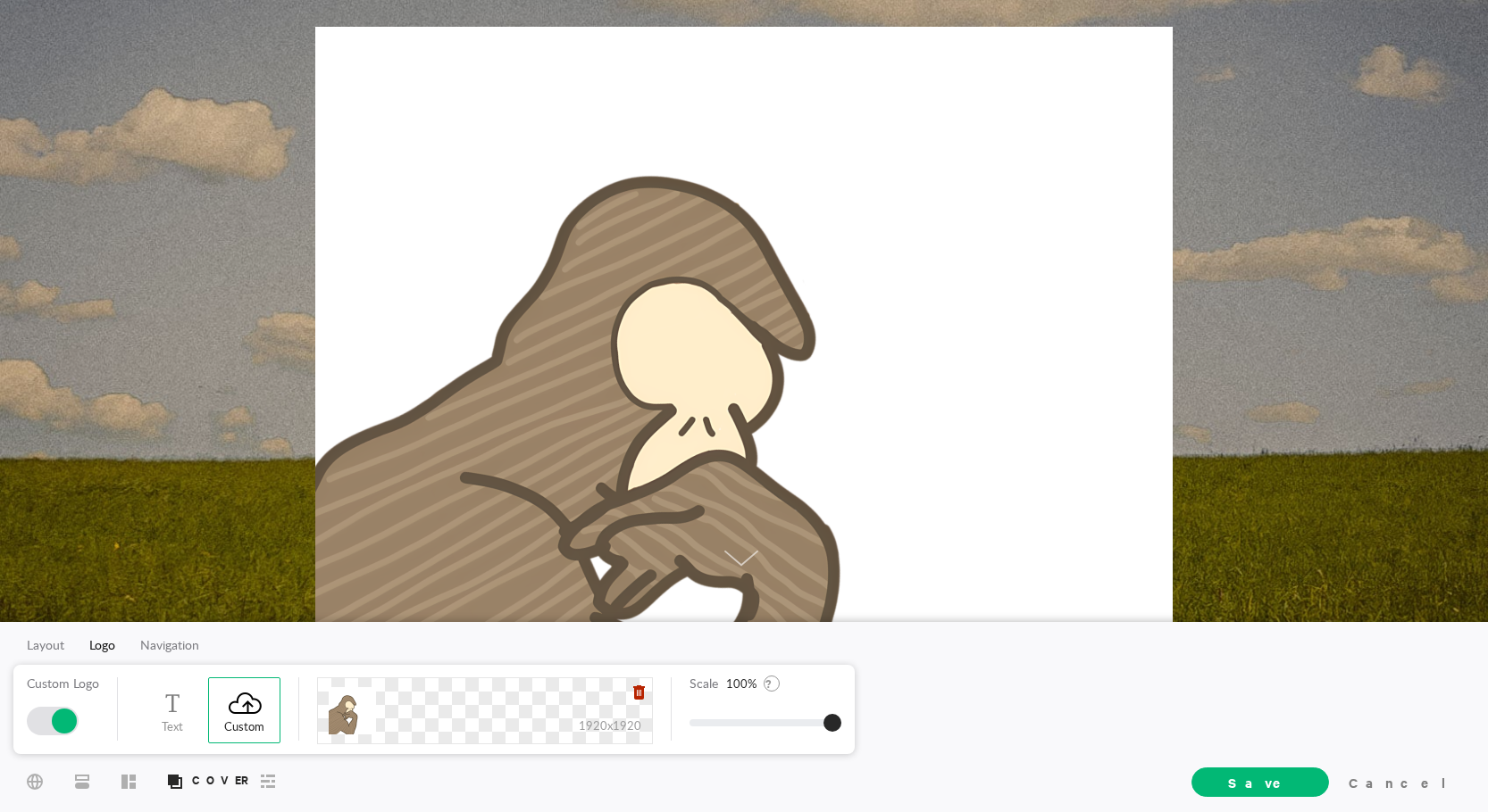
click at [636, 690] on icon at bounding box center [639, 692] width 11 height 14
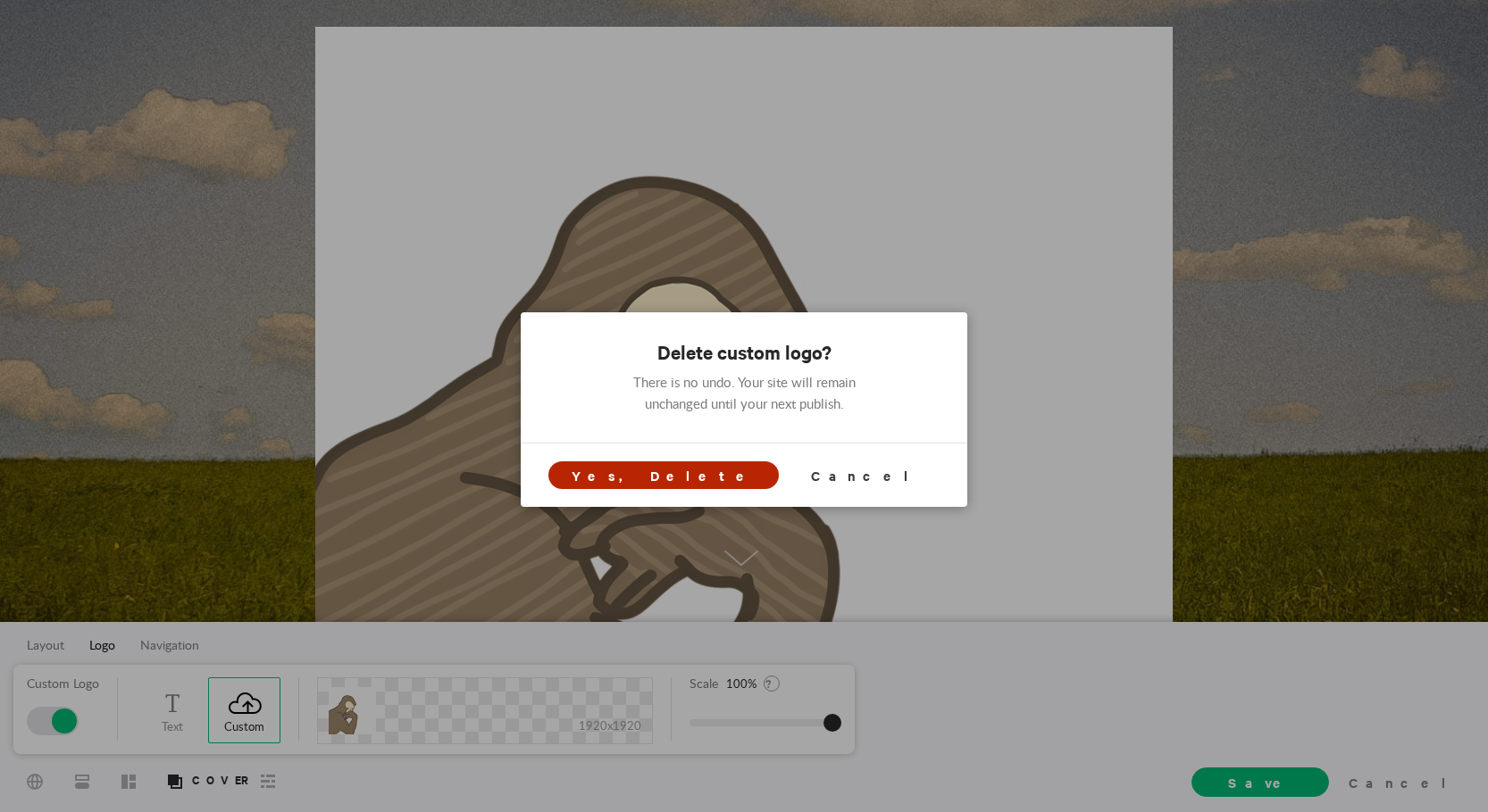
click at [688, 467] on span "Yes, Delete" at bounding box center [664, 476] width 184 height 19
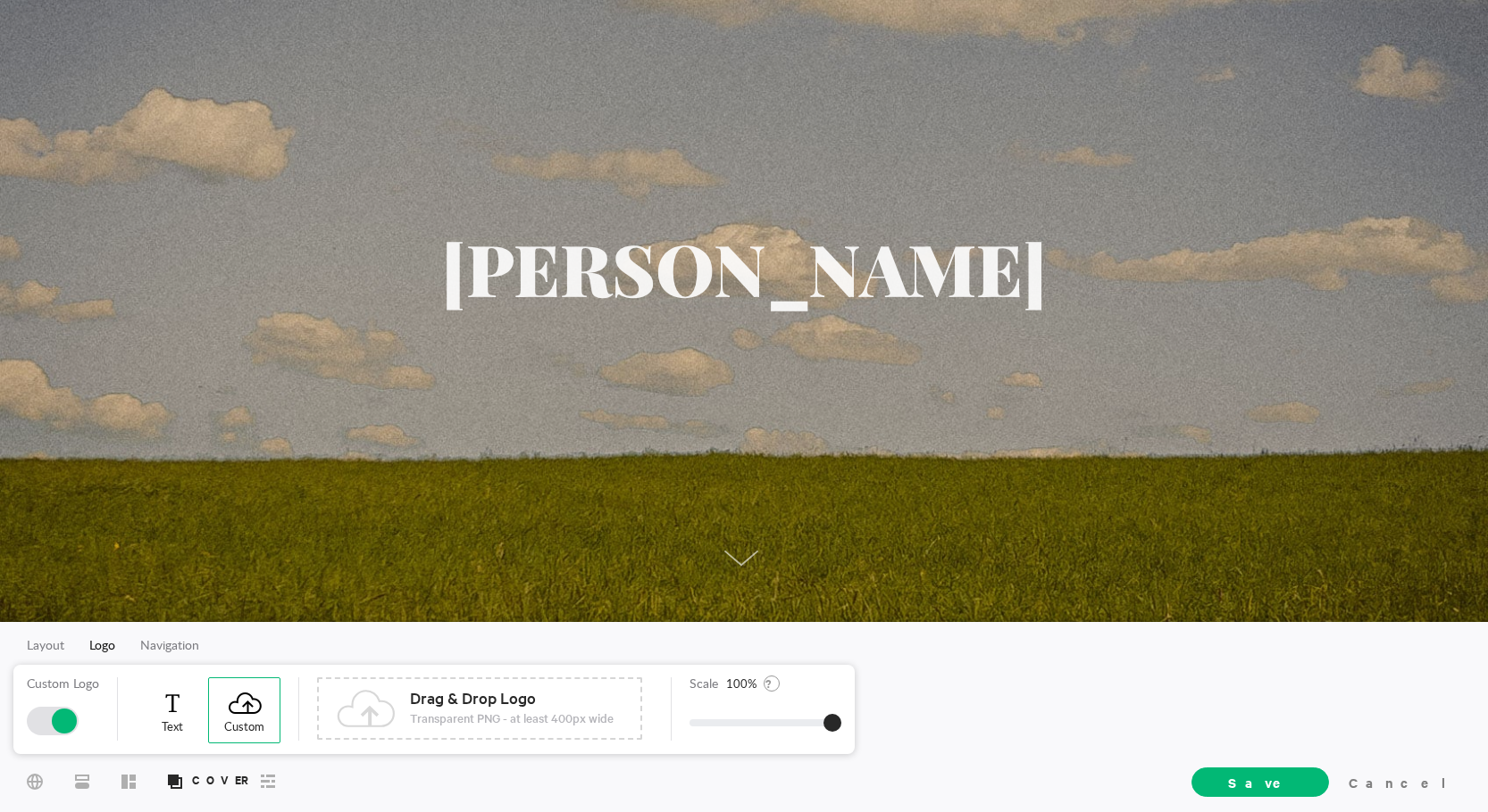
click at [171, 708] on span at bounding box center [173, 703] width 37 height 26
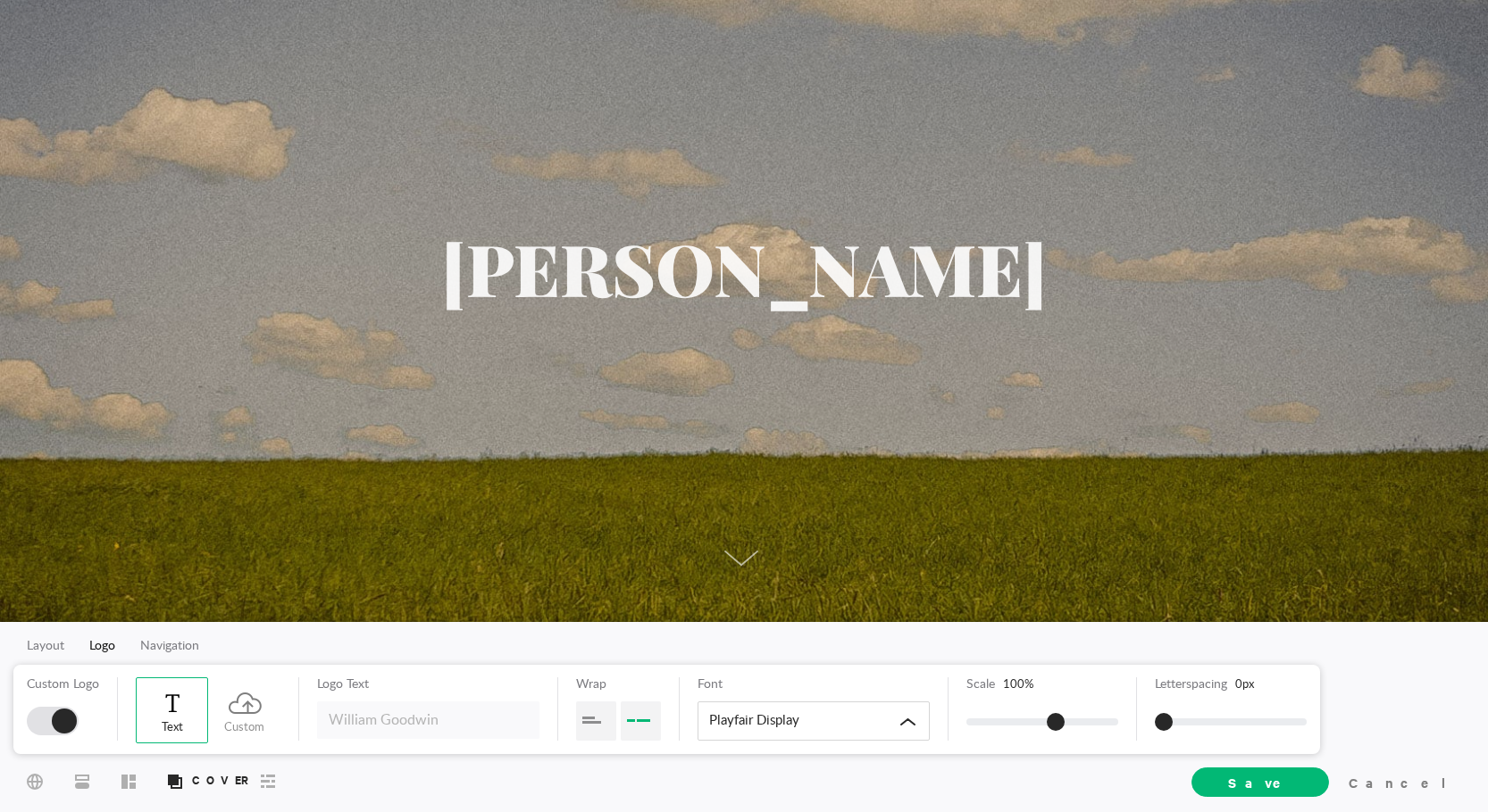
click at [67, 717] on div at bounding box center [65, 721] width 25 height 25
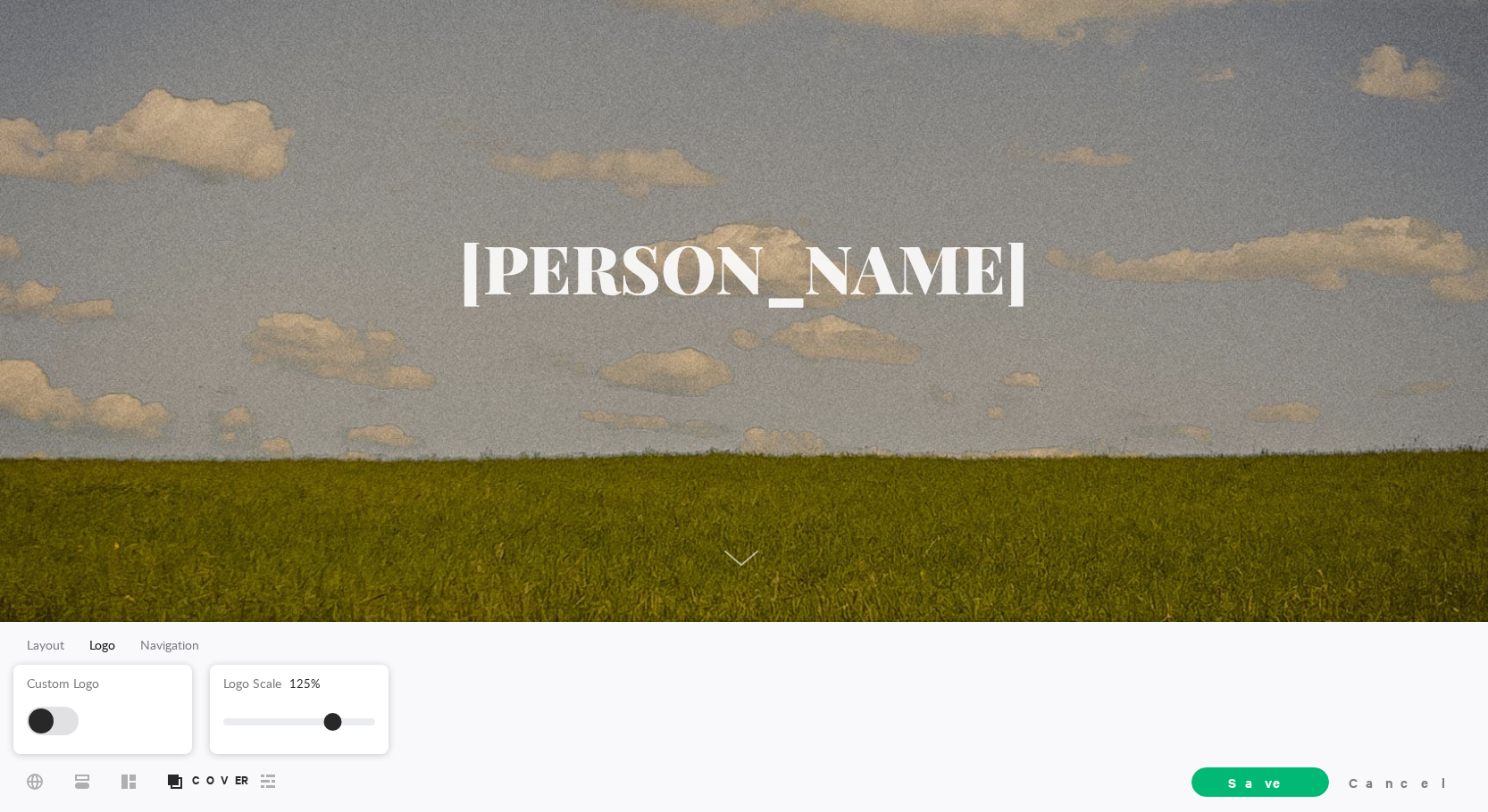
click at [67, 717] on div at bounding box center [52, 722] width 52 height 28
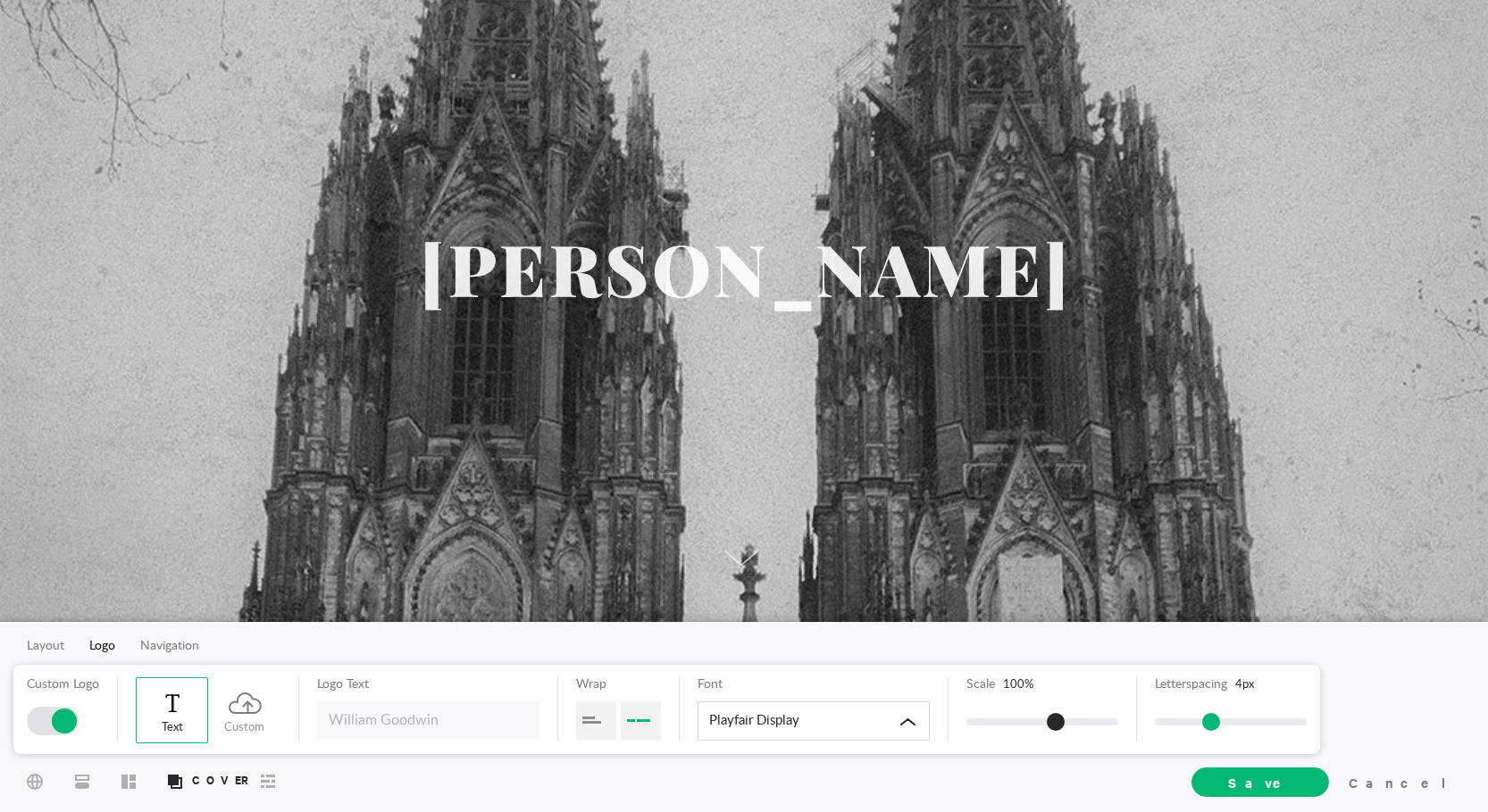
drag, startPoint x: 1160, startPoint y: 719, endPoint x: 1208, endPoint y: 724, distance: 48.3
click at [1208, 724] on span at bounding box center [1211, 722] width 18 height 18
click at [592, 717] on div at bounding box center [596, 721] width 40 height 39
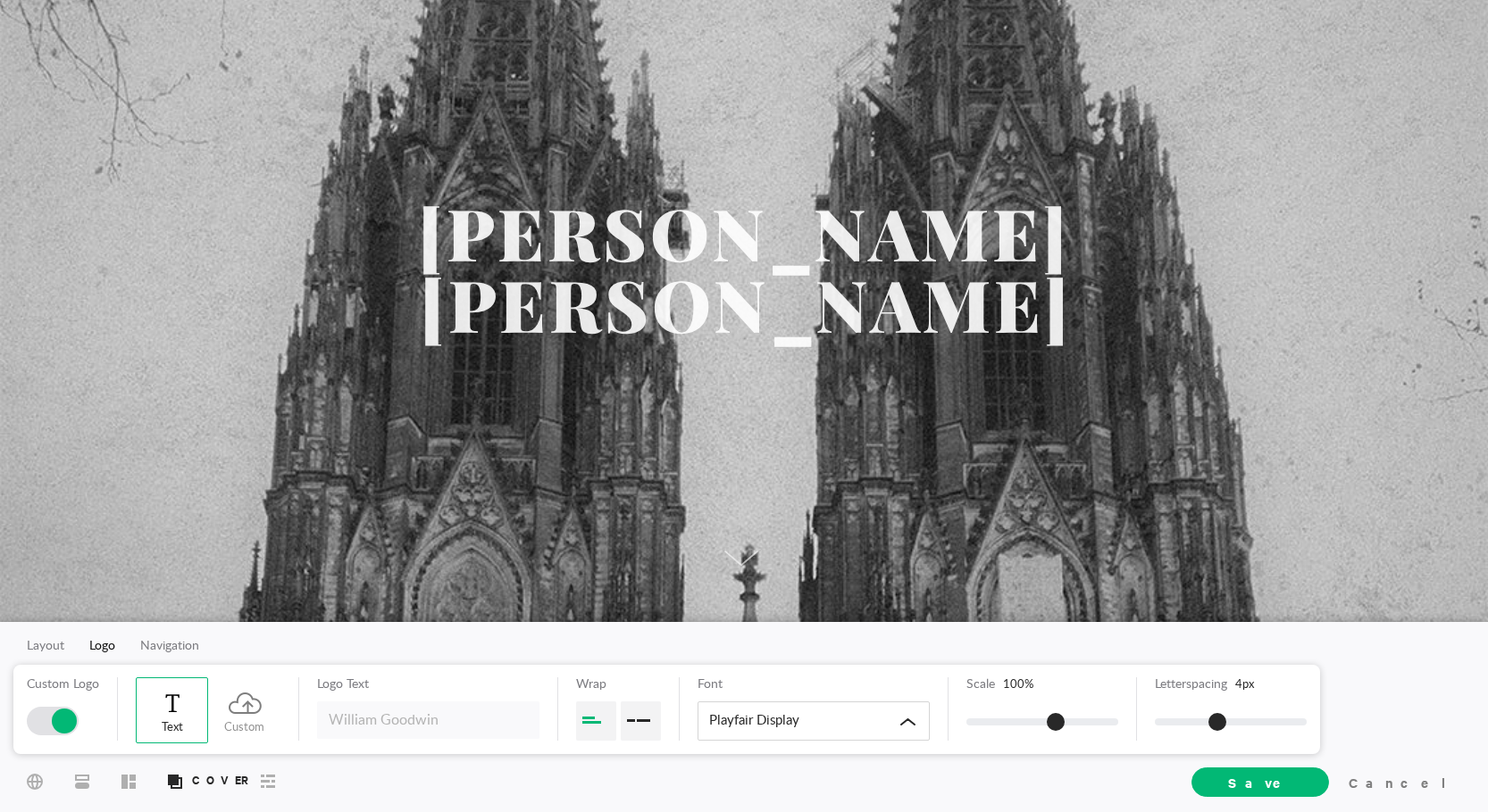
click at [637, 721] on div at bounding box center [640, 721] width 40 height 39
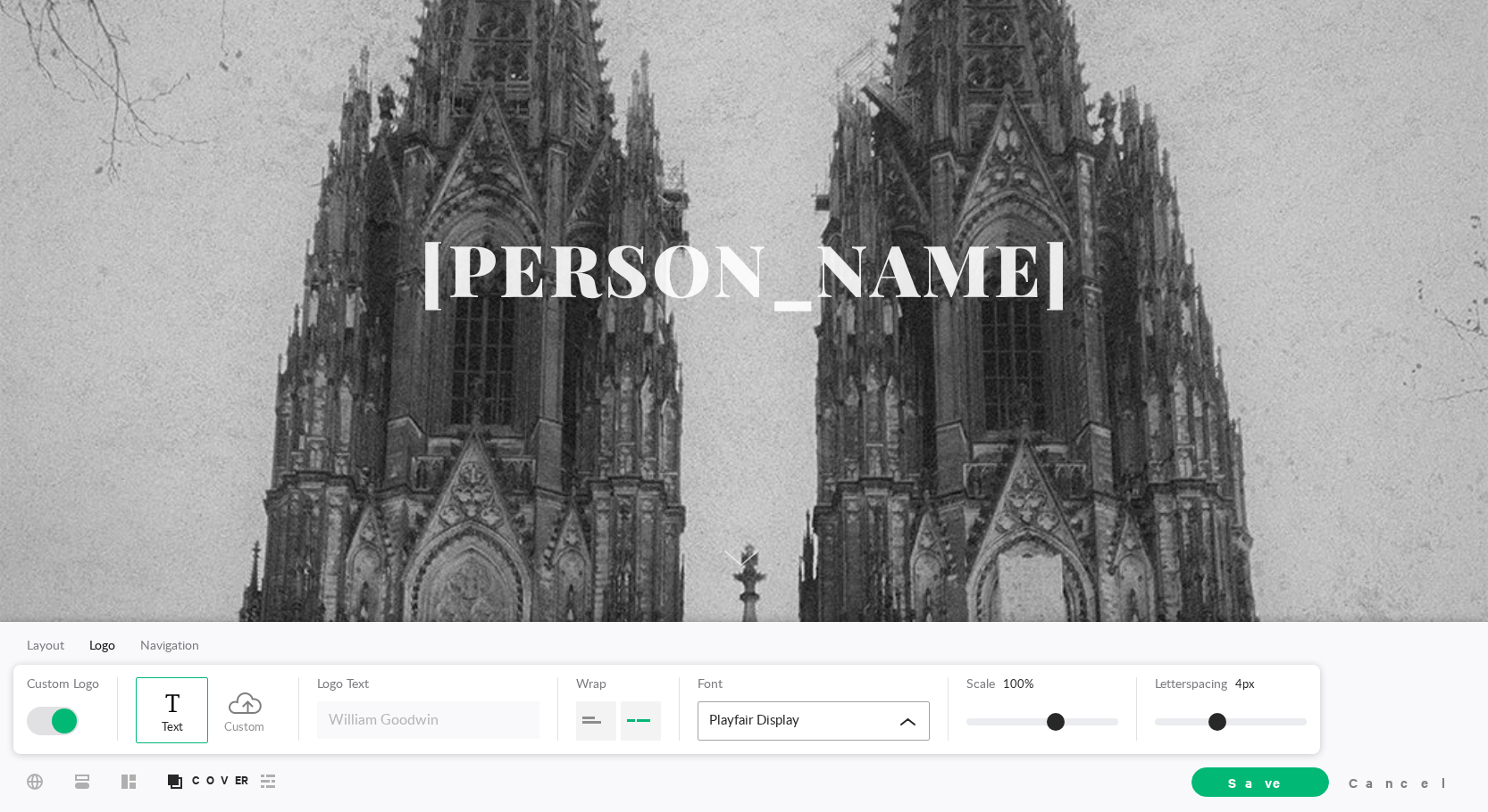
click at [855, 722] on div "Playfair Display" at bounding box center [813, 721] width 232 height 39
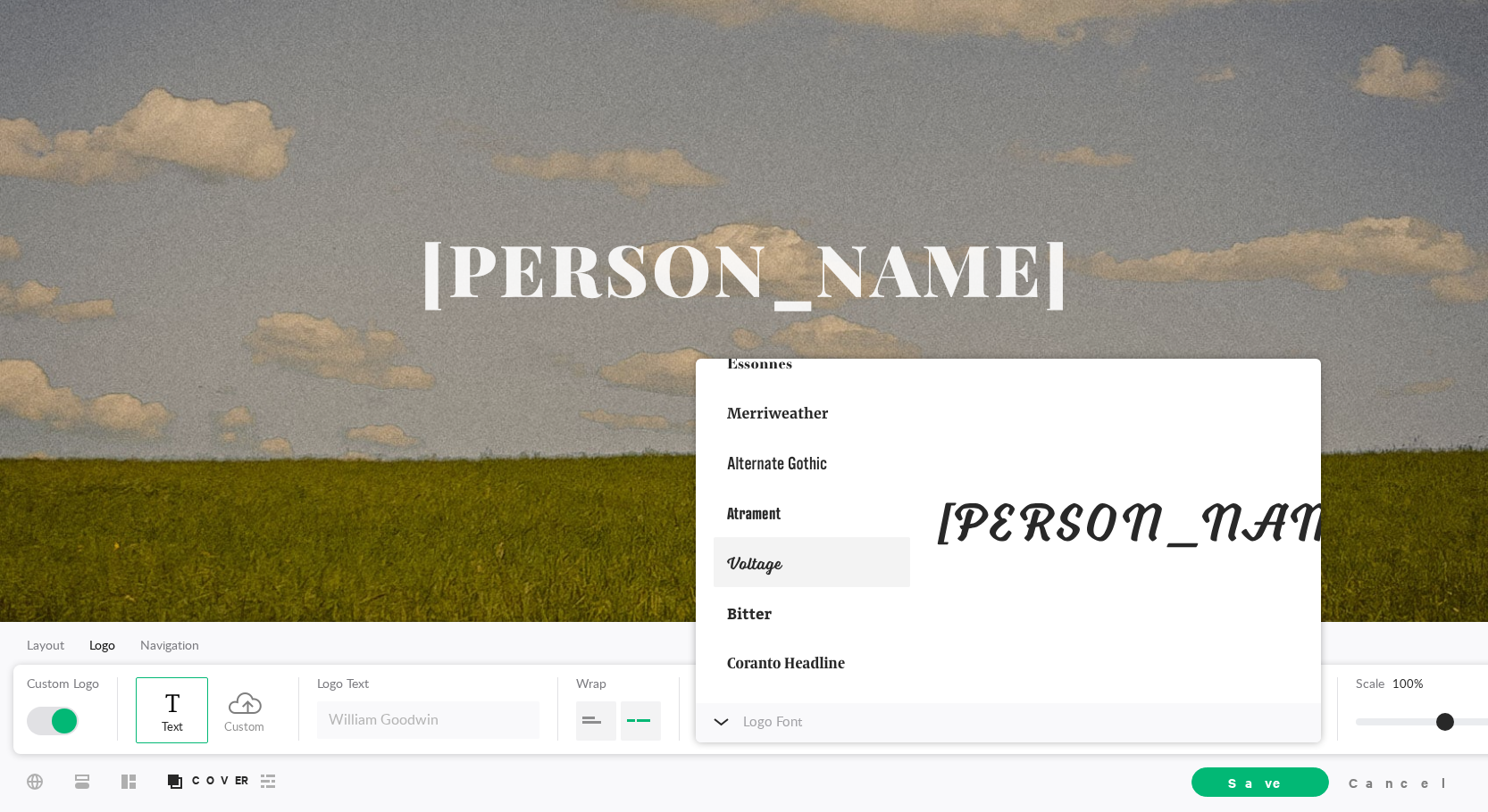
scroll to position [803, 0]
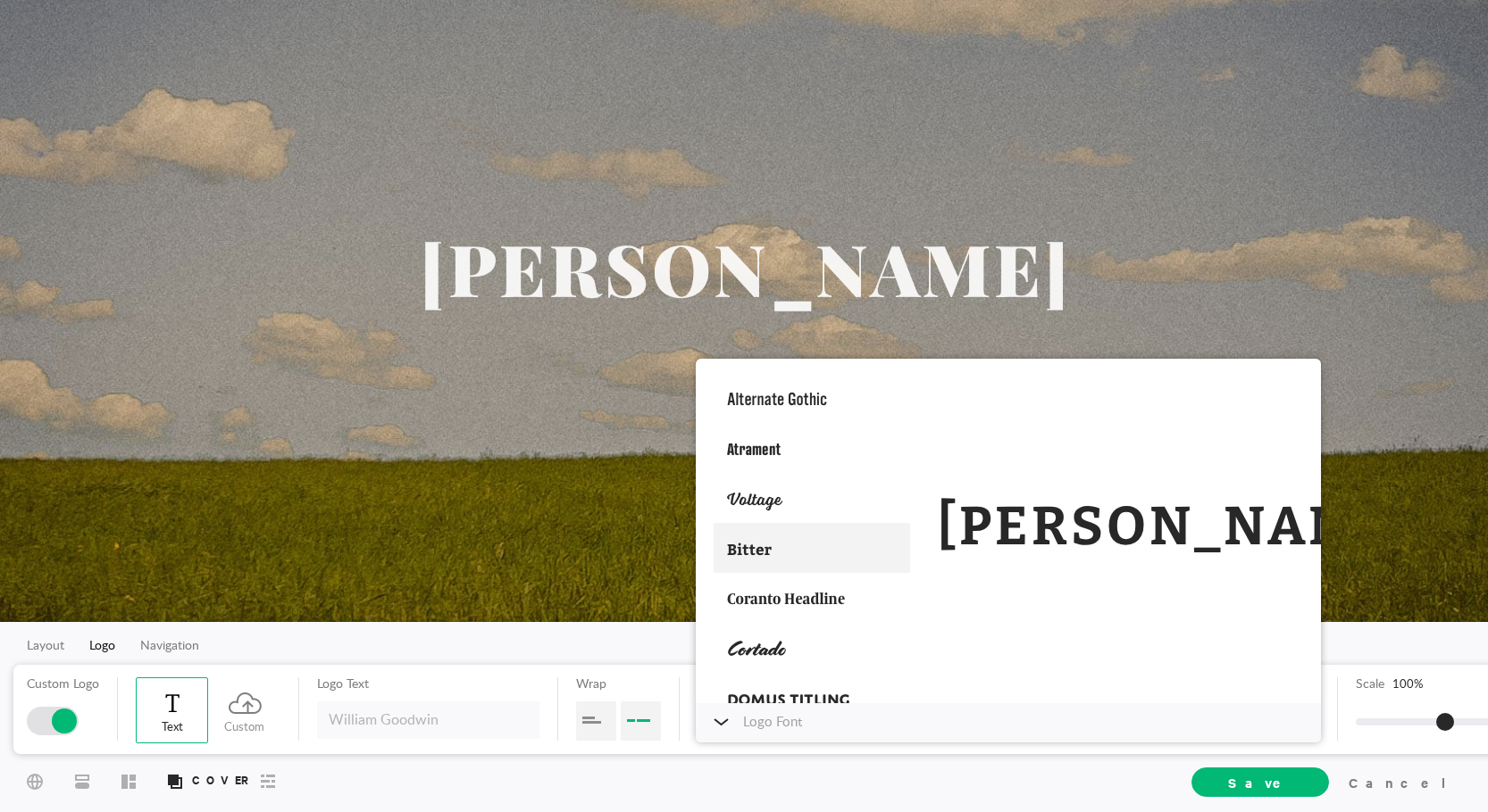
click at [767, 549] on div at bounding box center [811, 548] width 197 height 50
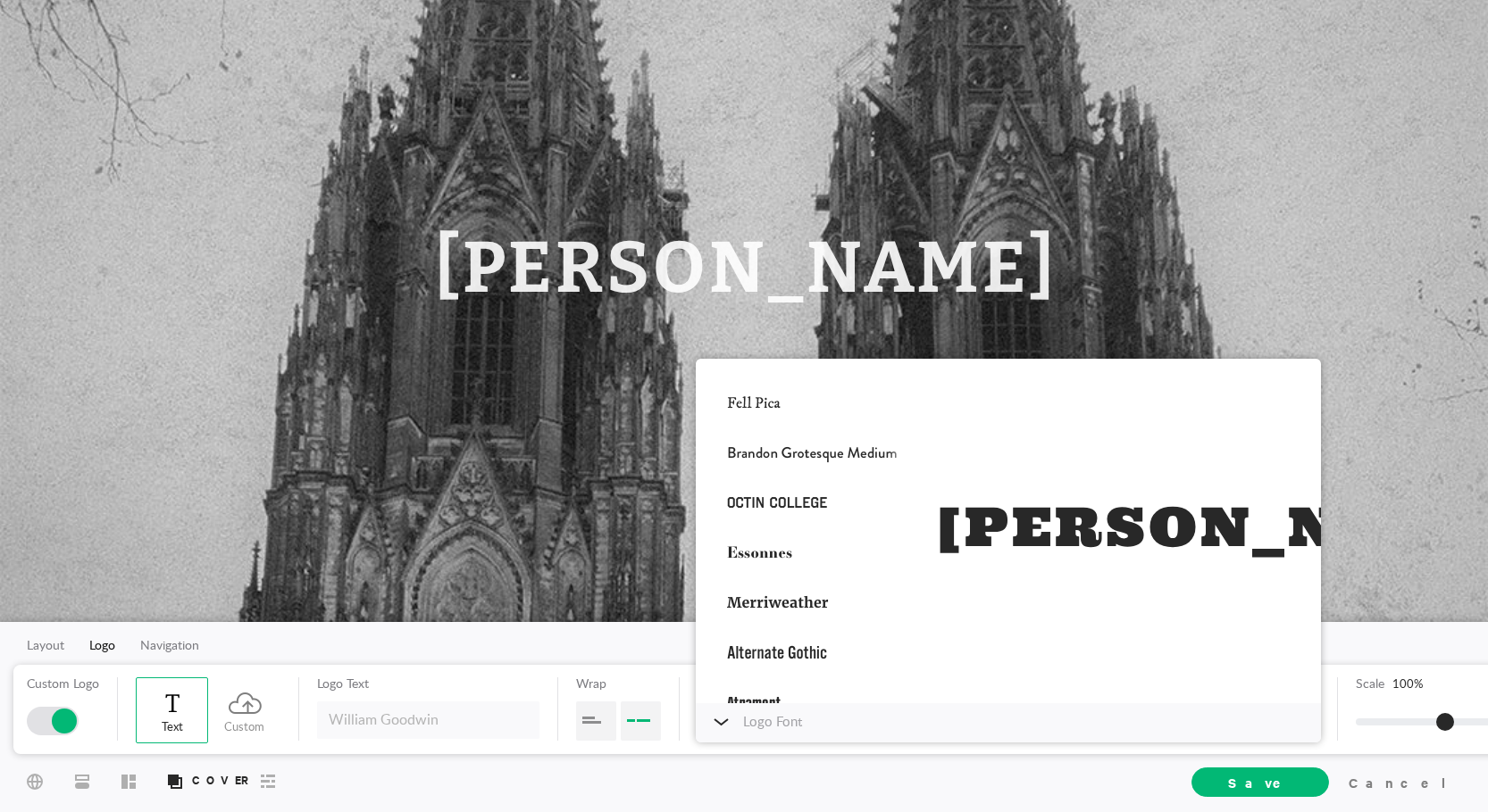
scroll to position [548, 0]
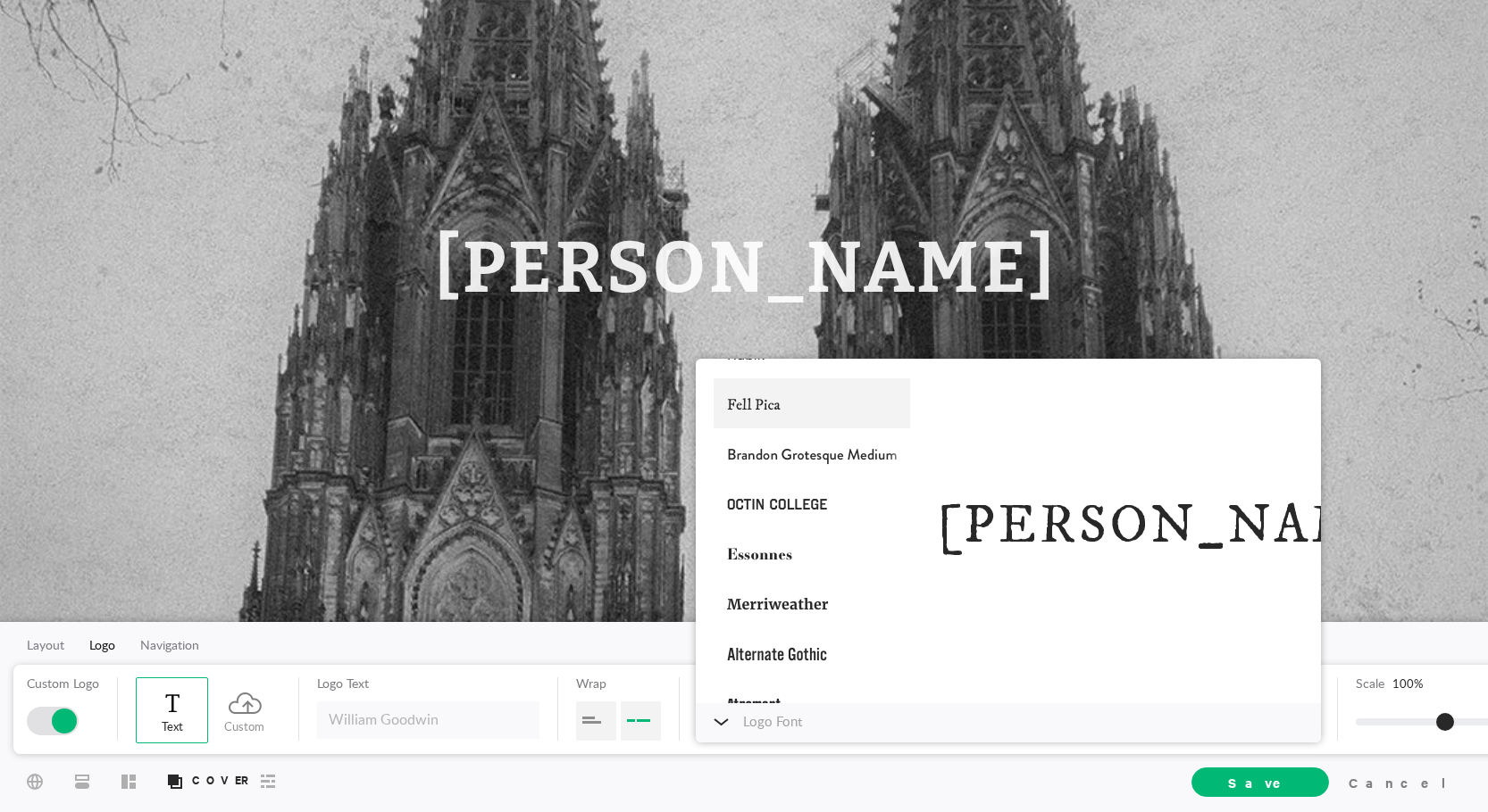
click at [792, 417] on div at bounding box center [811, 404] width 197 height 50
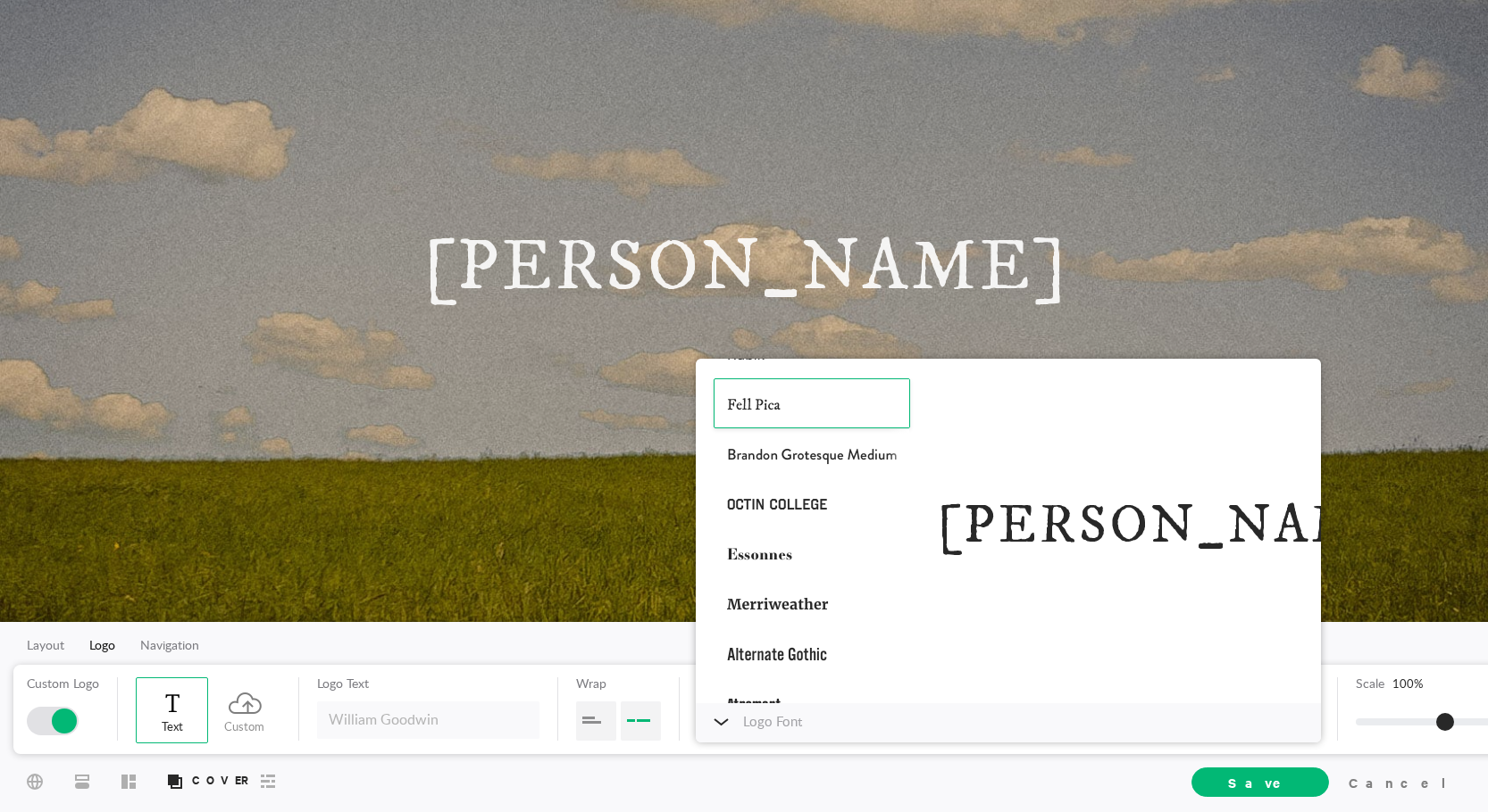
click at [590, 651] on div "Layout Logo Navigation Custom Logo Text Custom Logo Text Wrap Font Fell Pica Wi…" at bounding box center [744, 717] width 1488 height 190
click at [1364, 633] on div "Layout Logo Navigation Custom Logo Text Custom Logo Text Wrap Font Fell Pica Wi…" at bounding box center [744, 717] width 1488 height 190
click at [791, 398] on div at bounding box center [811, 404] width 197 height 50
click at [618, 653] on div "Layout Logo Navigation Custom Logo Text Custom Logo Text Wrap Font Fell Pica Wi…" at bounding box center [744, 717] width 1488 height 190
click at [725, 721] on icon at bounding box center [721, 723] width 13 height 6
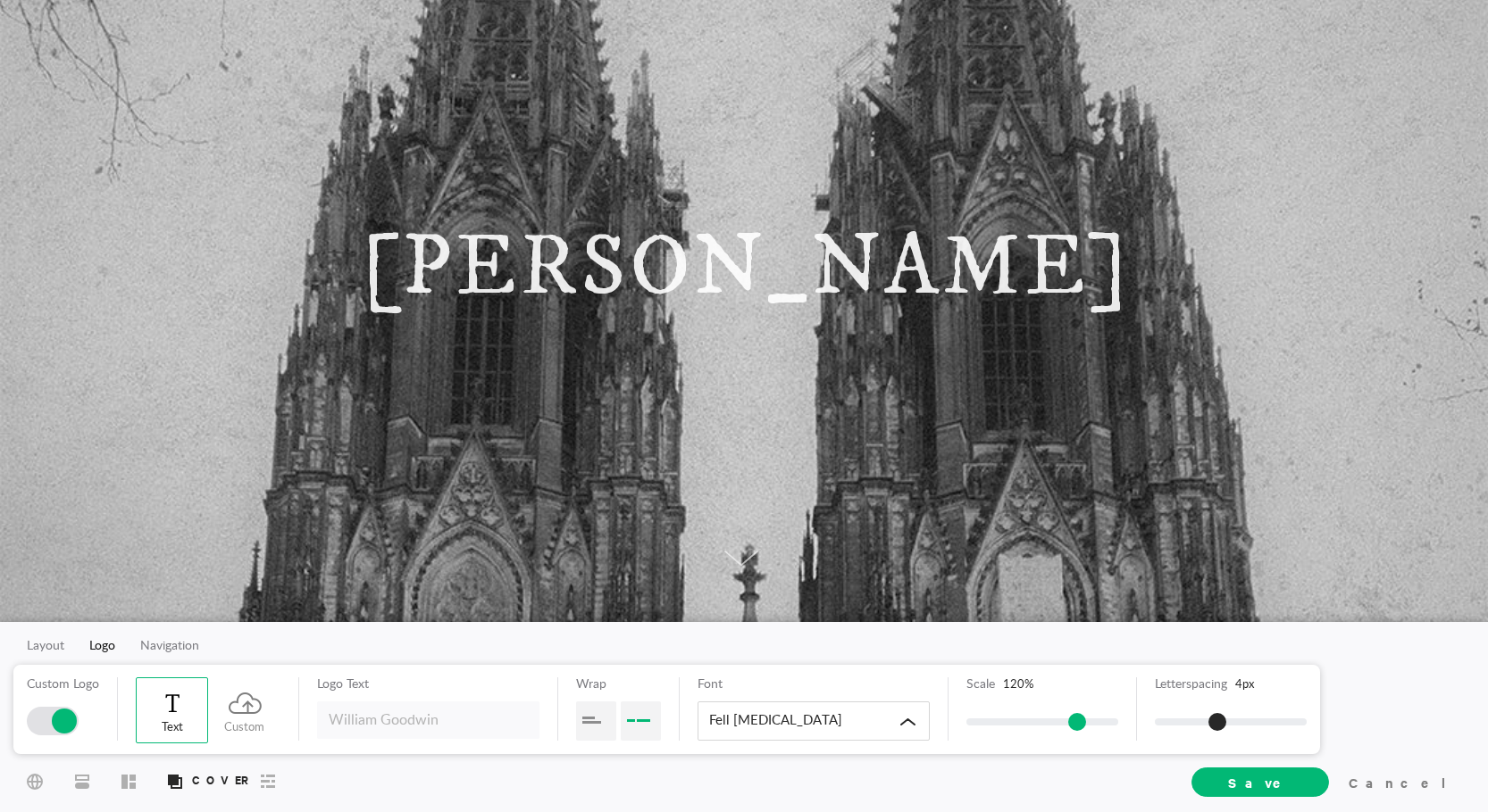
drag, startPoint x: 1055, startPoint y: 725, endPoint x: 1077, endPoint y: 727, distance: 22.1
click at [1077, 727] on span at bounding box center [1077, 722] width 18 height 18
click at [171, 649] on span "Navigation" at bounding box center [170, 646] width 59 height 12
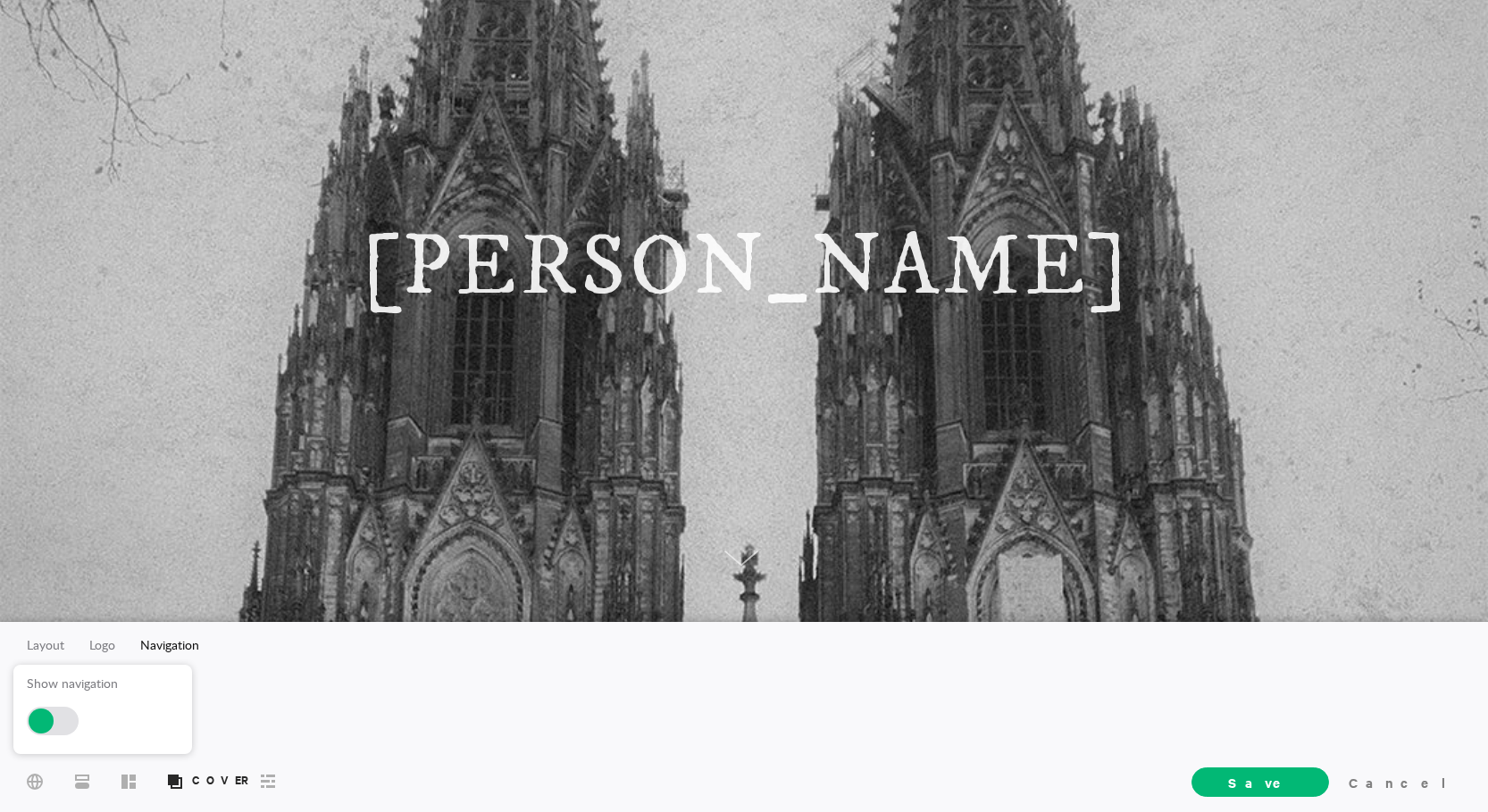
click at [64, 725] on div at bounding box center [52, 722] width 52 height 28
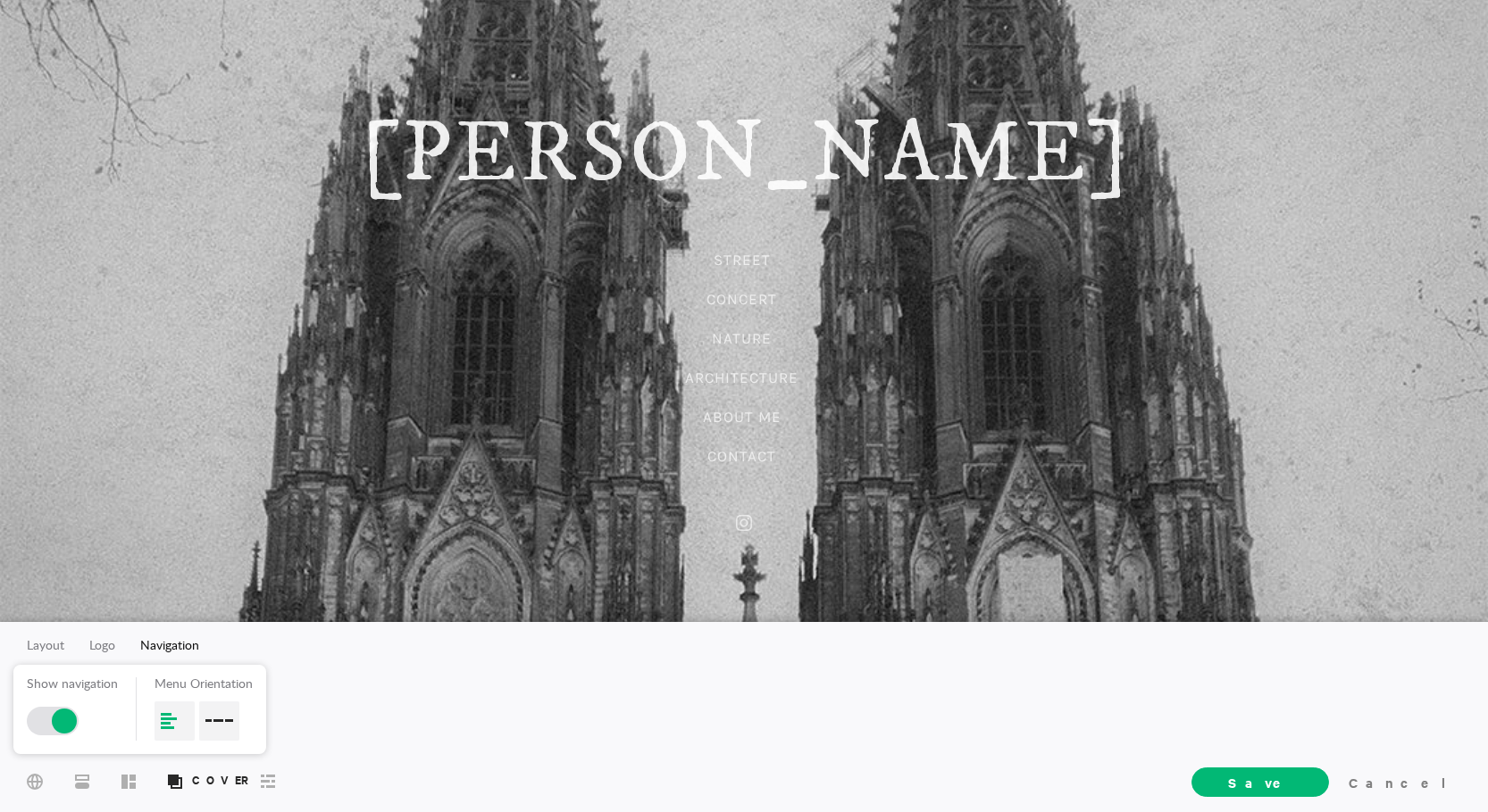
click at [216, 730] on div at bounding box center [219, 721] width 40 height 39
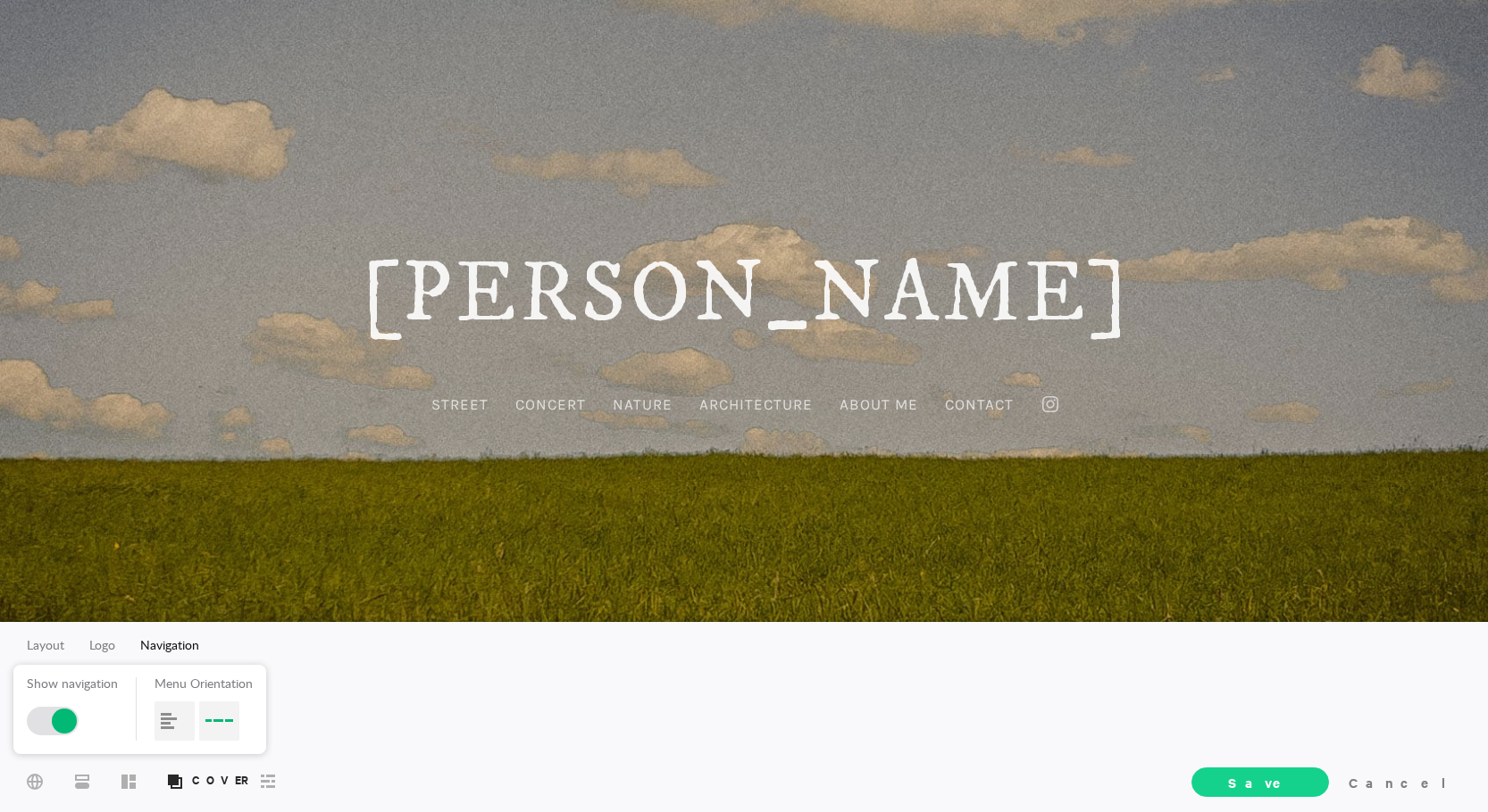
click at [1292, 784] on span "Save" at bounding box center [1261, 783] width 65 height 19
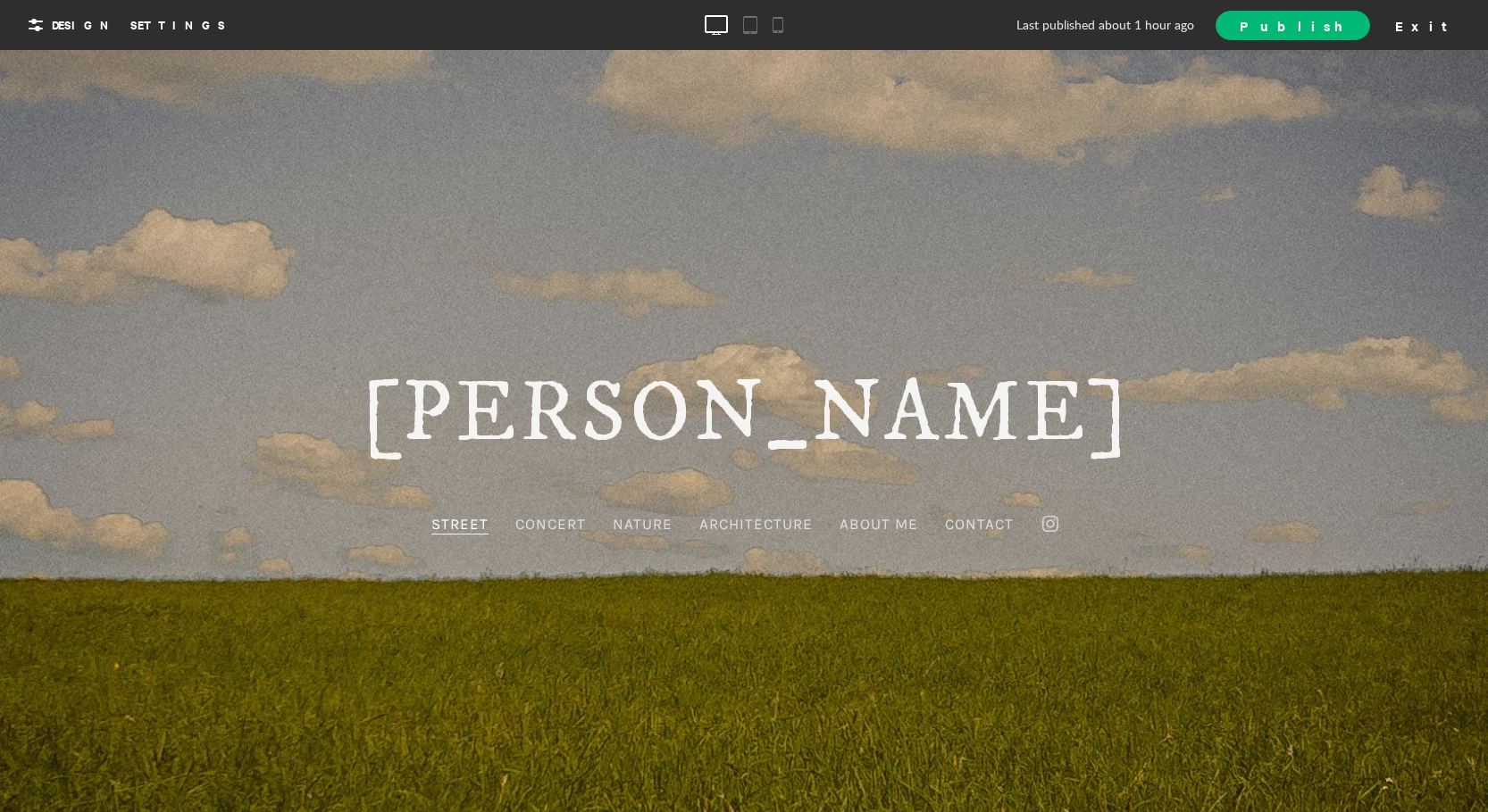
click at [458, 530] on span "Street" at bounding box center [460, 524] width 57 height 20
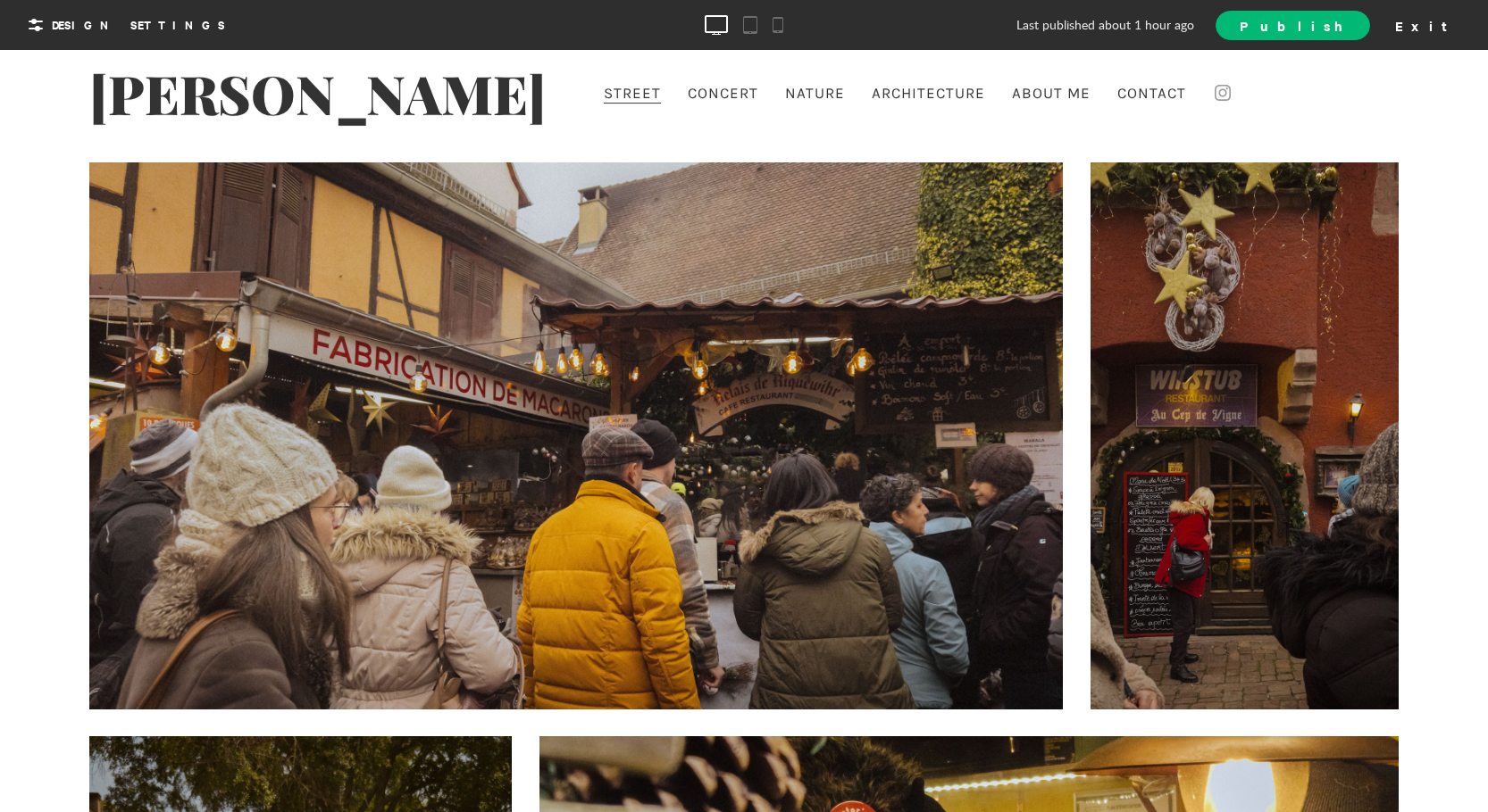
scroll to position [0, 0]
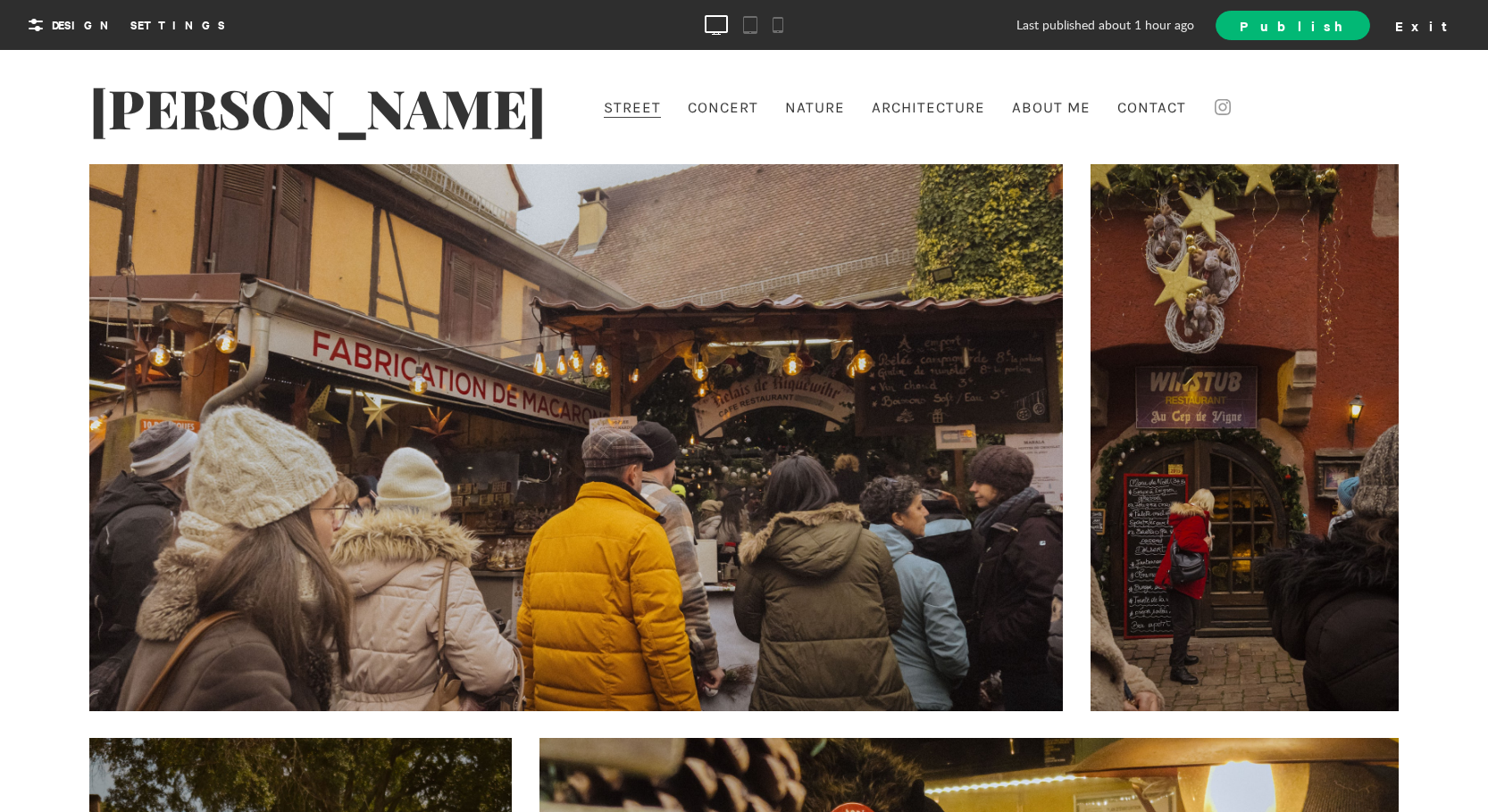
click at [464, 104] on link "[PERSON_NAME]" at bounding box center [317, 107] width 456 height 53
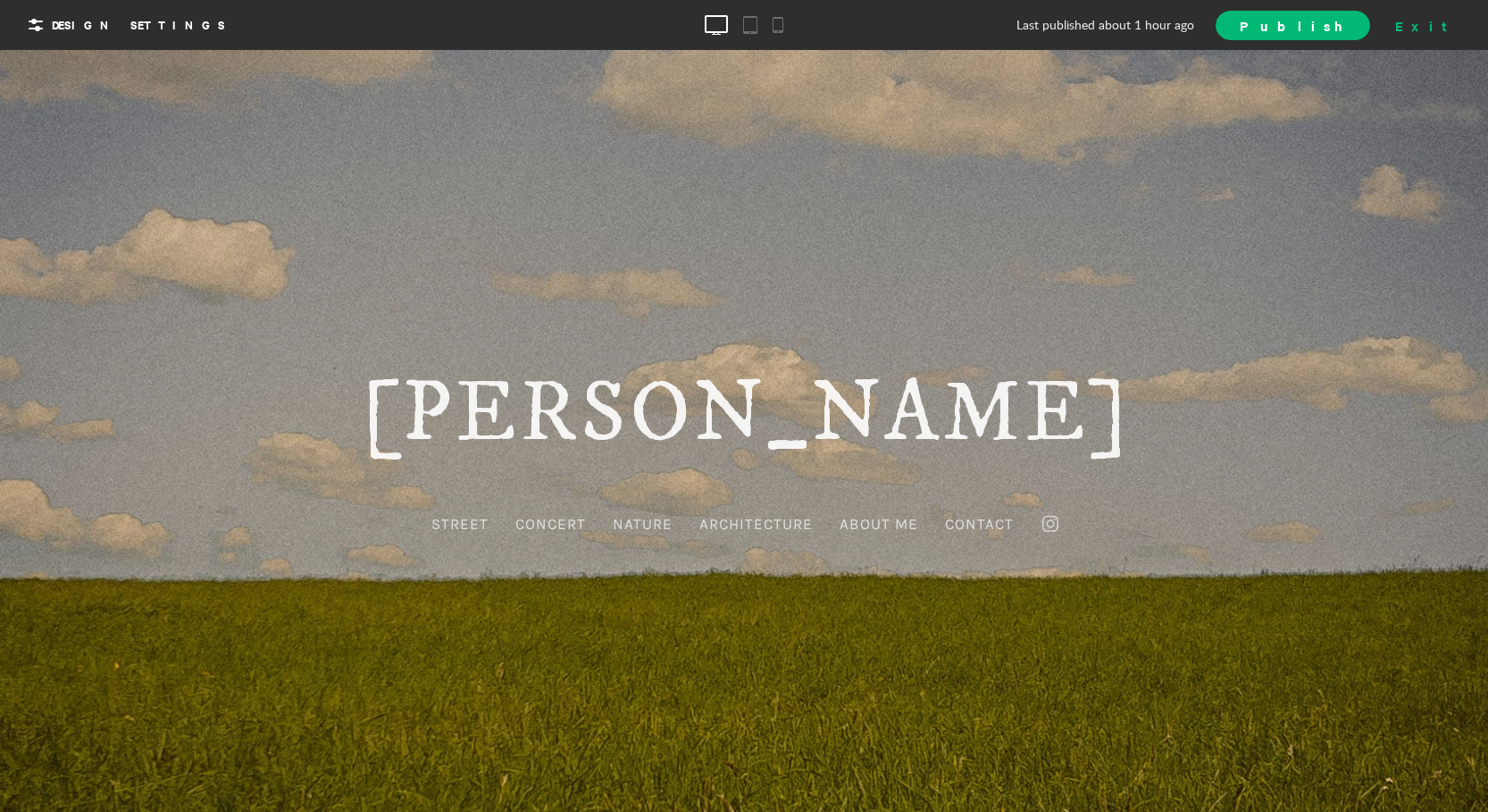
click at [1460, 27] on div "Exit" at bounding box center [1427, 25] width 79 height 27
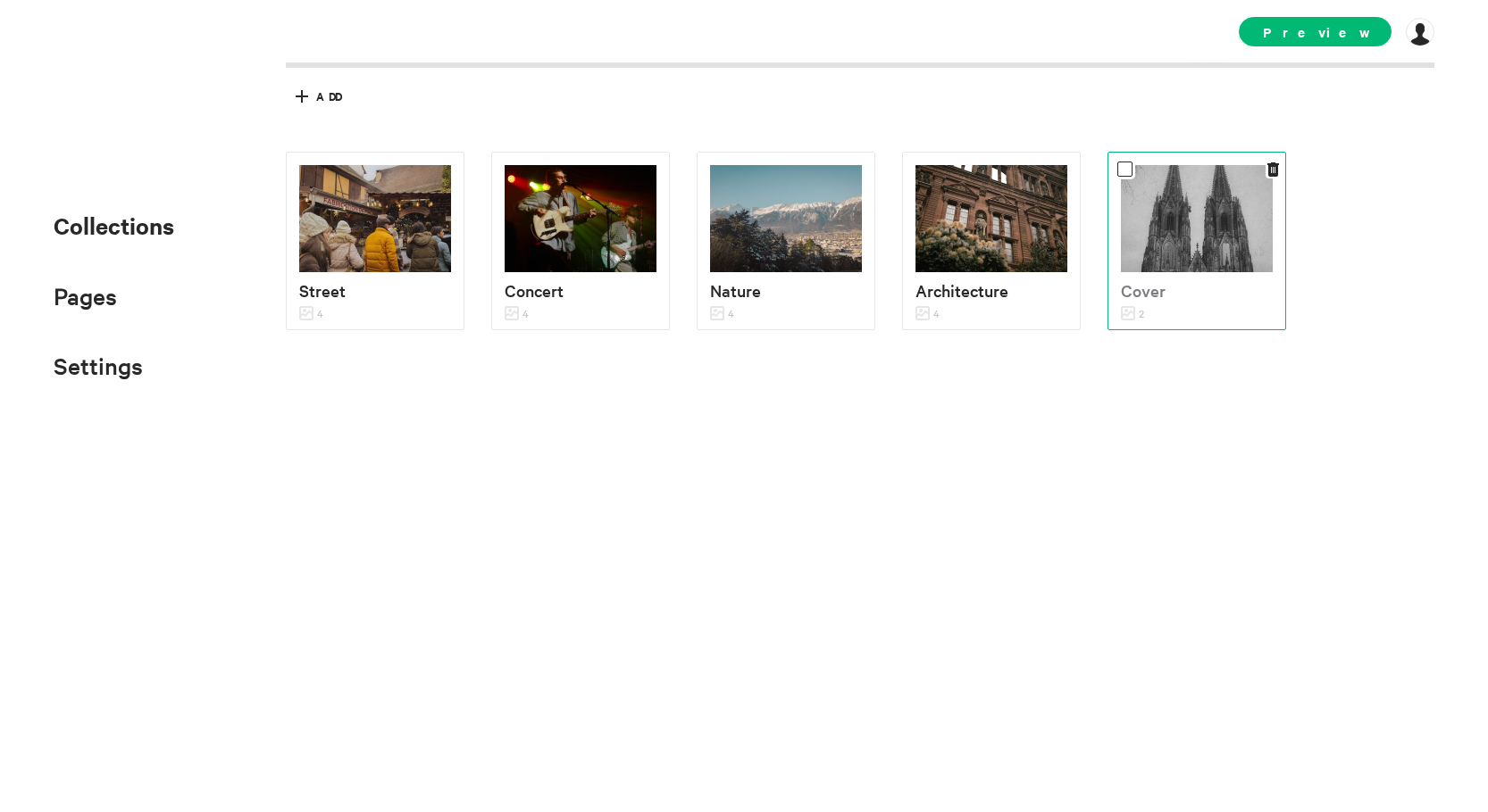
click at [1188, 226] on div at bounding box center [1197, 218] width 152 height 107
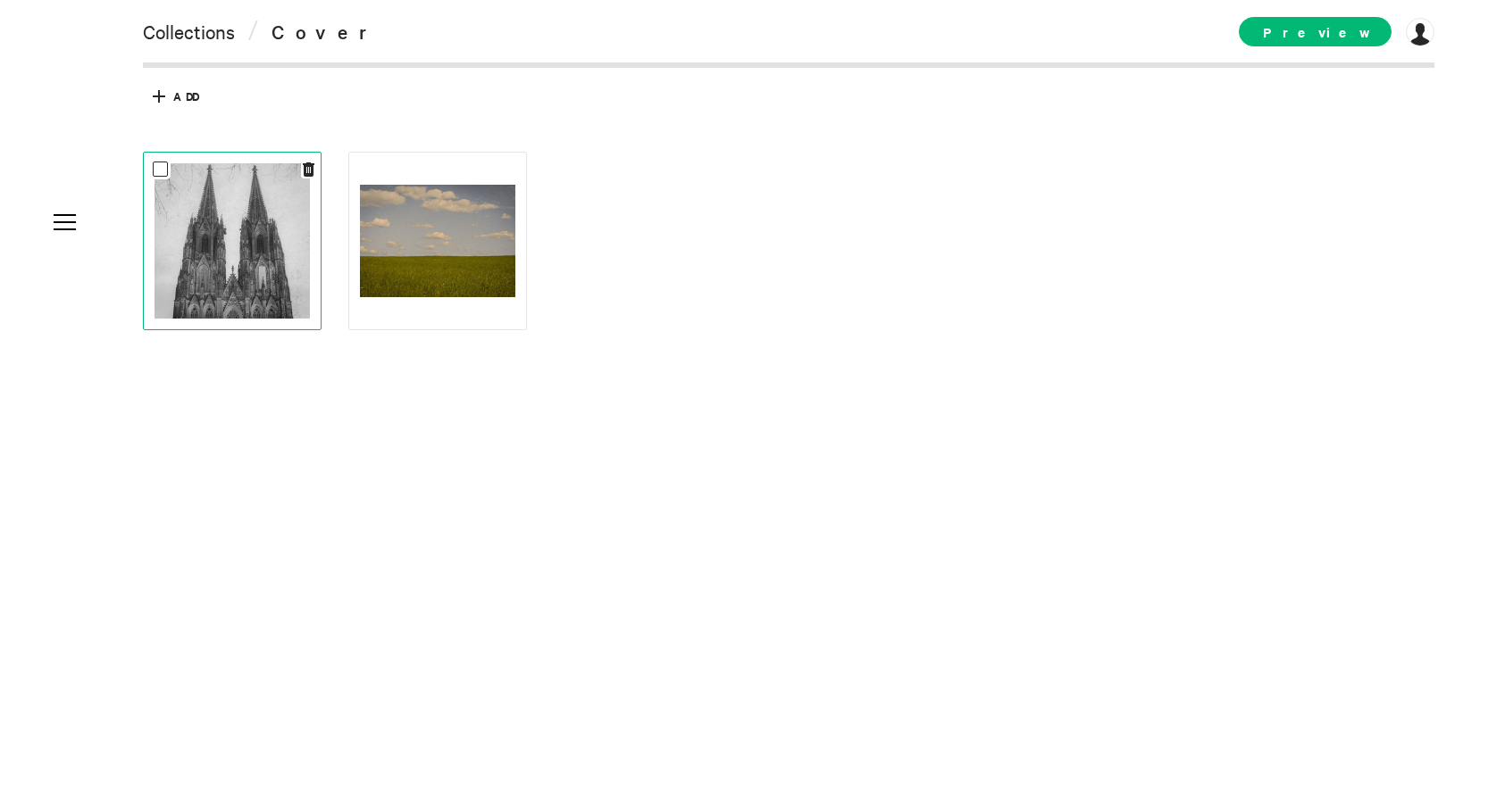
click at [315, 171] on div at bounding box center [232, 241] width 179 height 179
click at [307, 169] on icon at bounding box center [309, 169] width 11 height 14
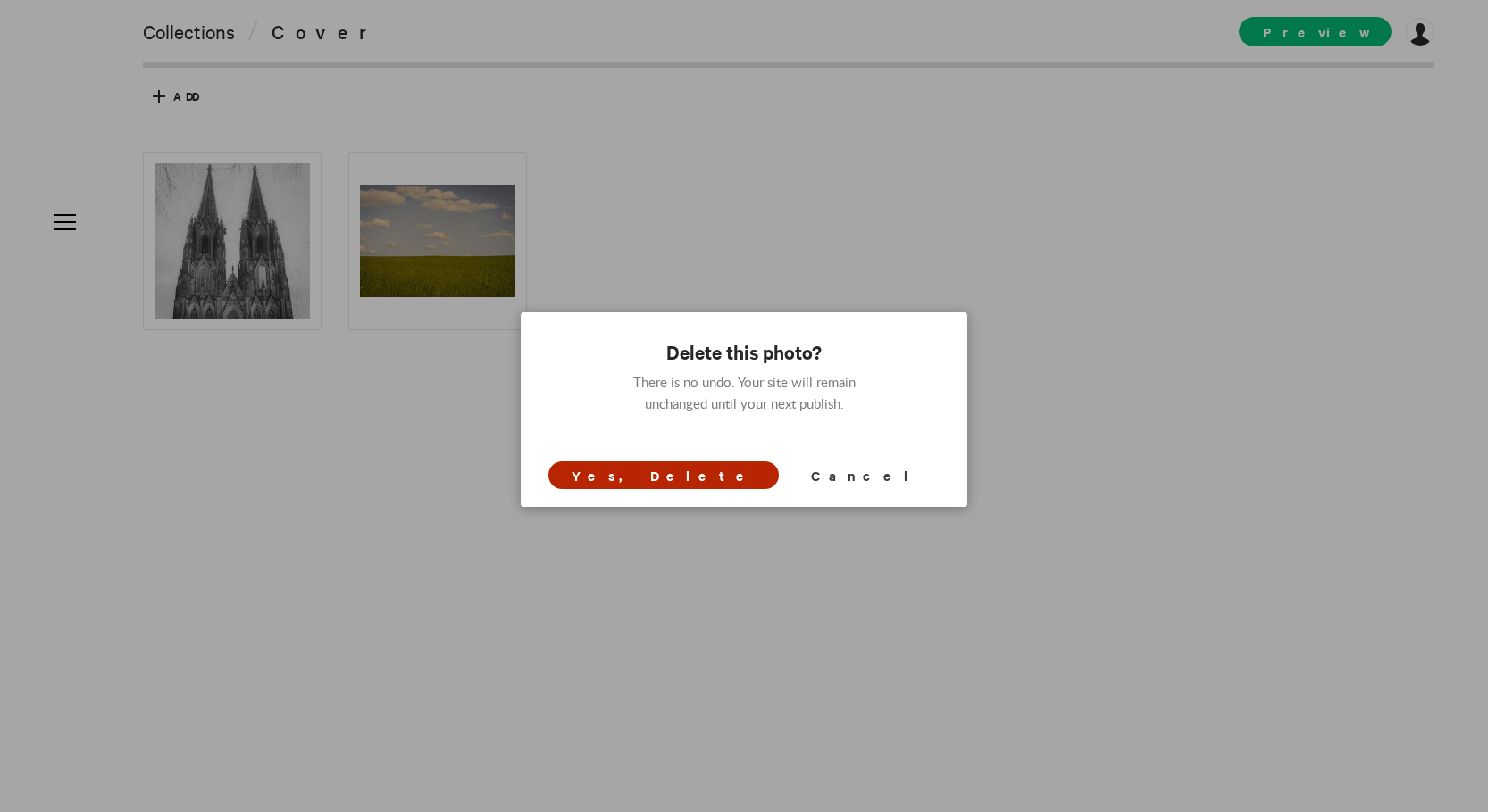
click at [709, 486] on span "Yes, Delete" at bounding box center [663, 475] width 231 height 28
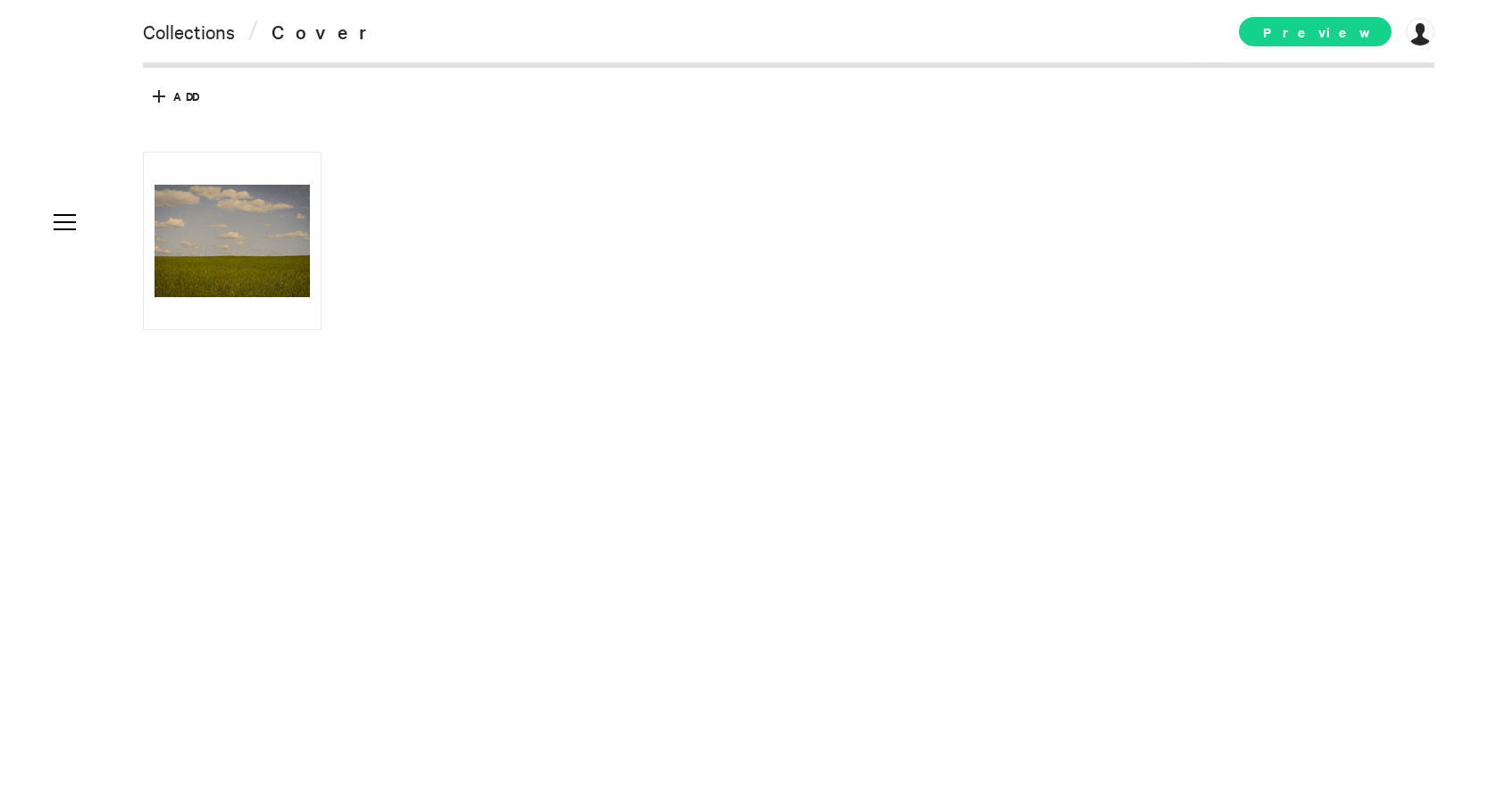
click at [1304, 35] on span "Preview" at bounding box center [1315, 31] width 153 height 29
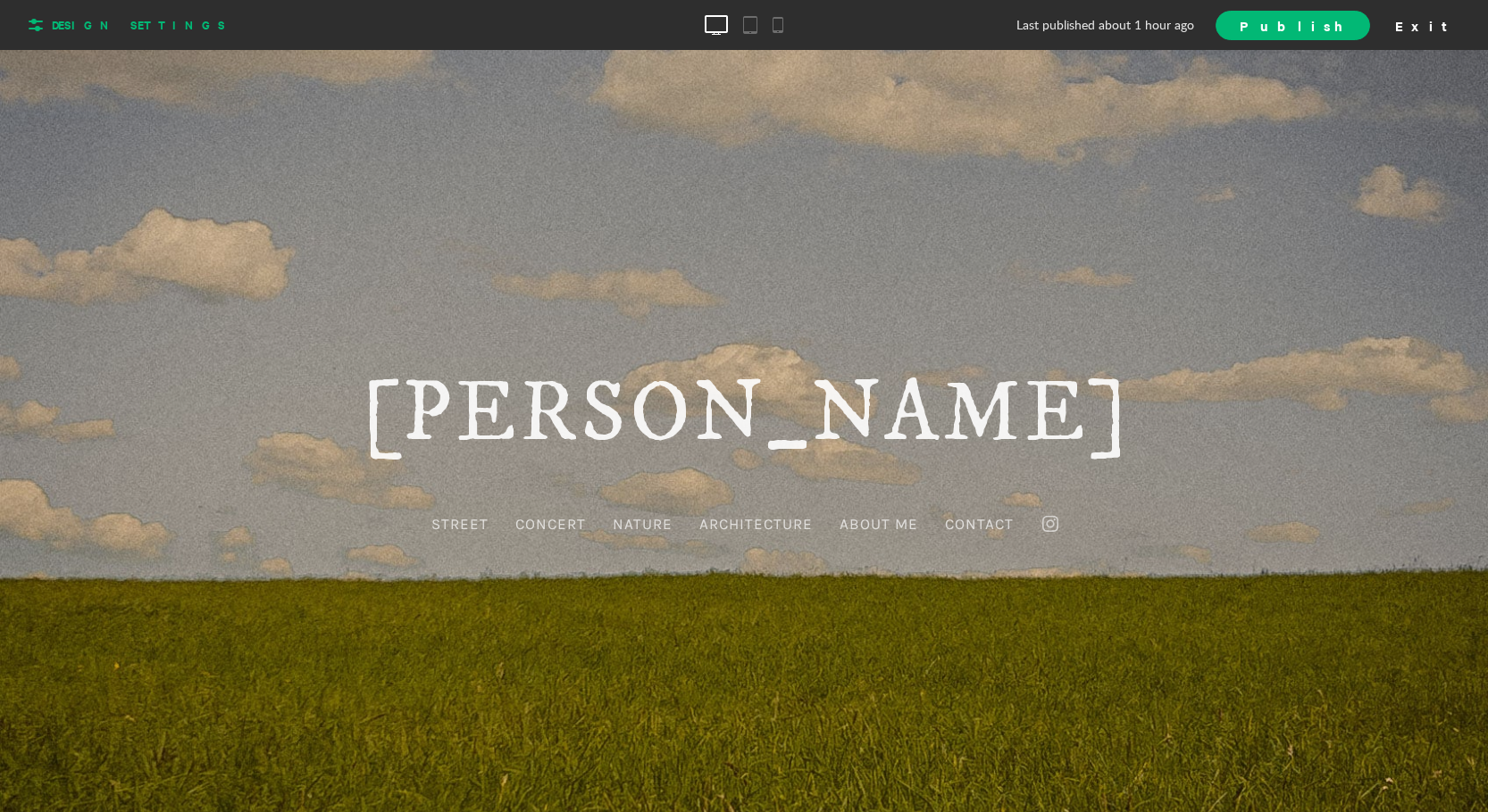
click at [126, 27] on span "Design Settings" at bounding box center [139, 25] width 173 height 16
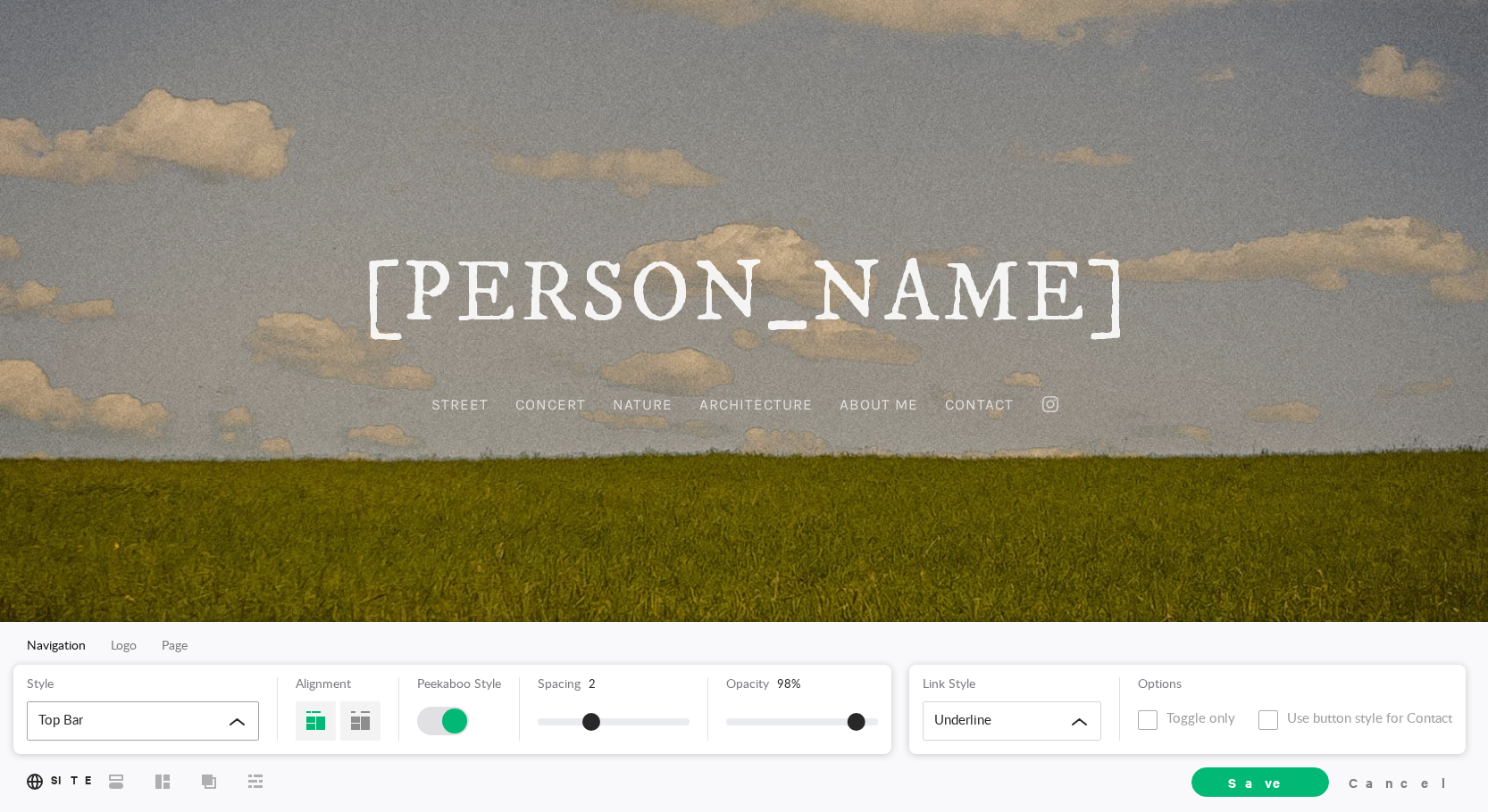
click at [226, 715] on div "Top Bar" at bounding box center [143, 721] width 232 height 39
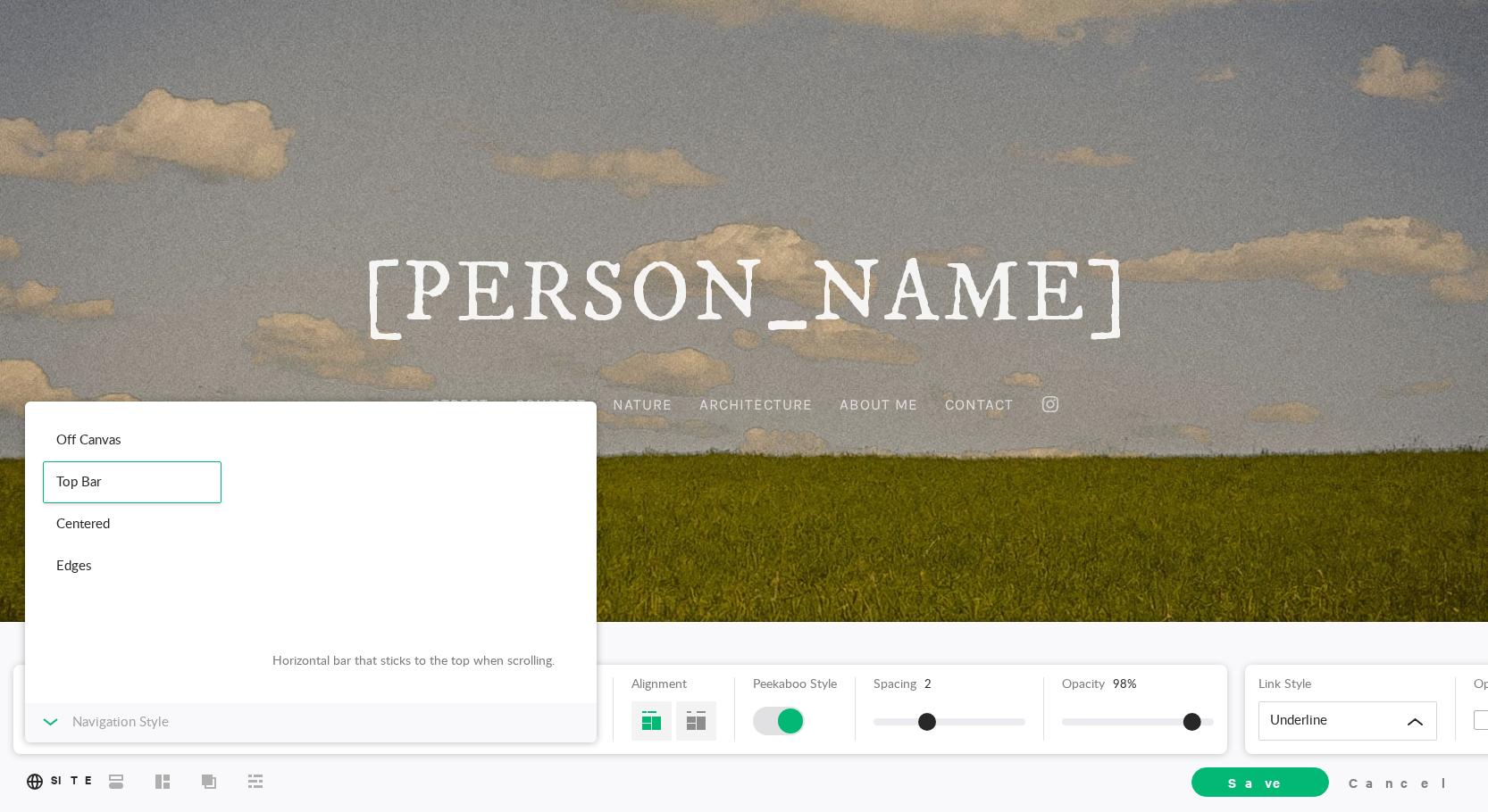
click at [69, 727] on div "Navigation Style" at bounding box center [311, 723] width 572 height 39
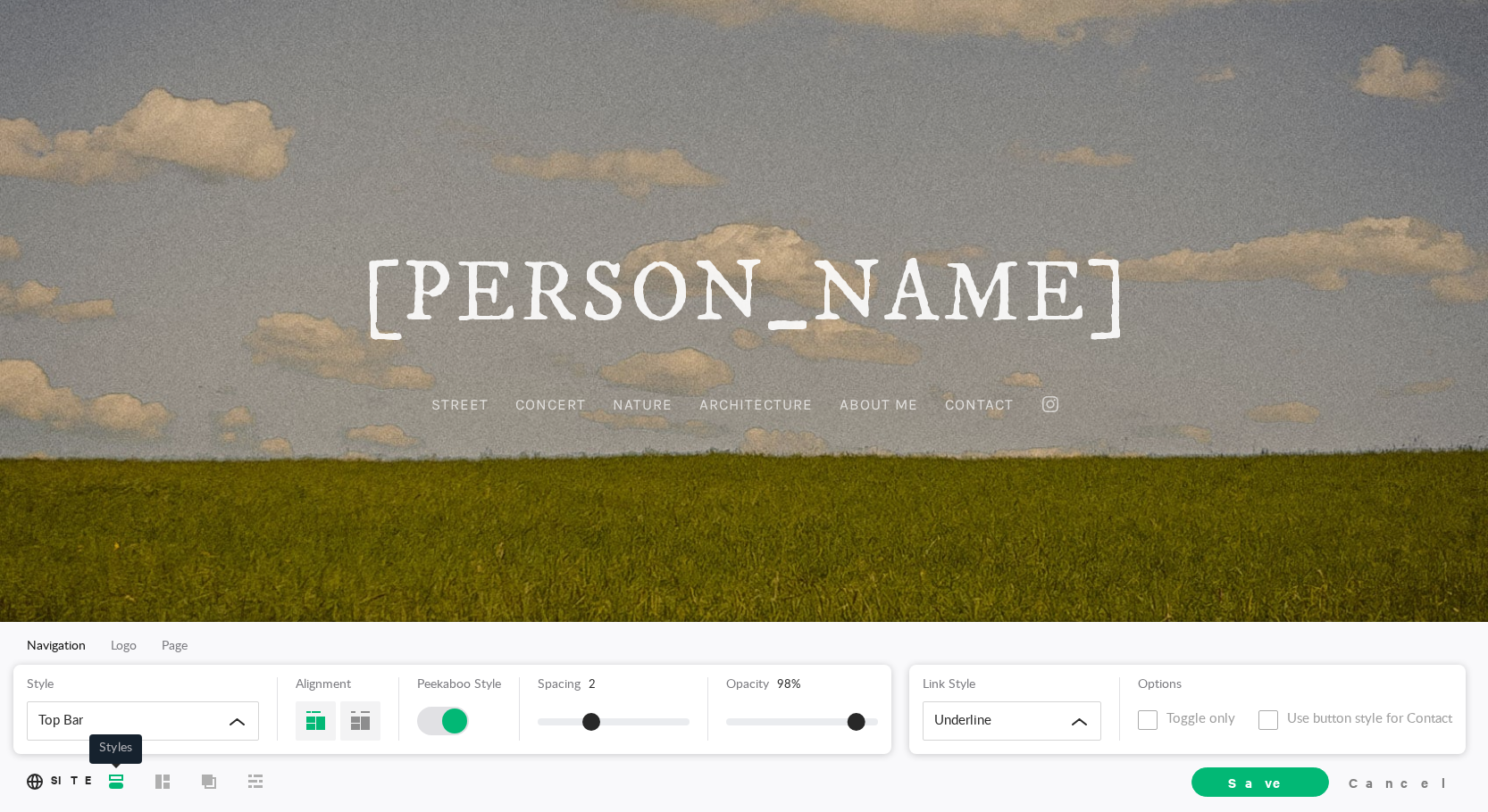
click at [121, 785] on icon at bounding box center [116, 781] width 14 height 14
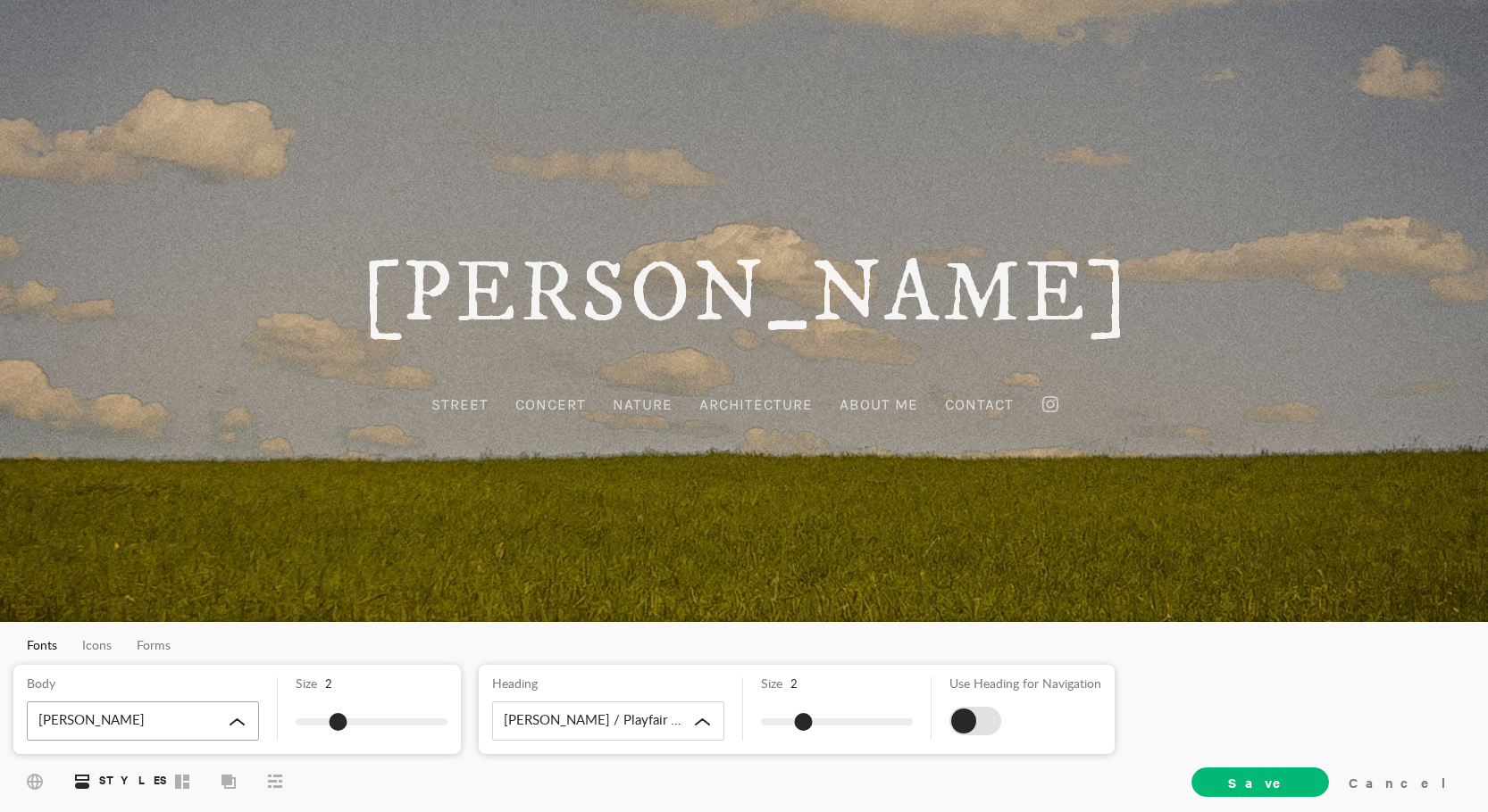
click at [196, 718] on div "[PERSON_NAME]" at bounding box center [143, 721] width 232 height 39
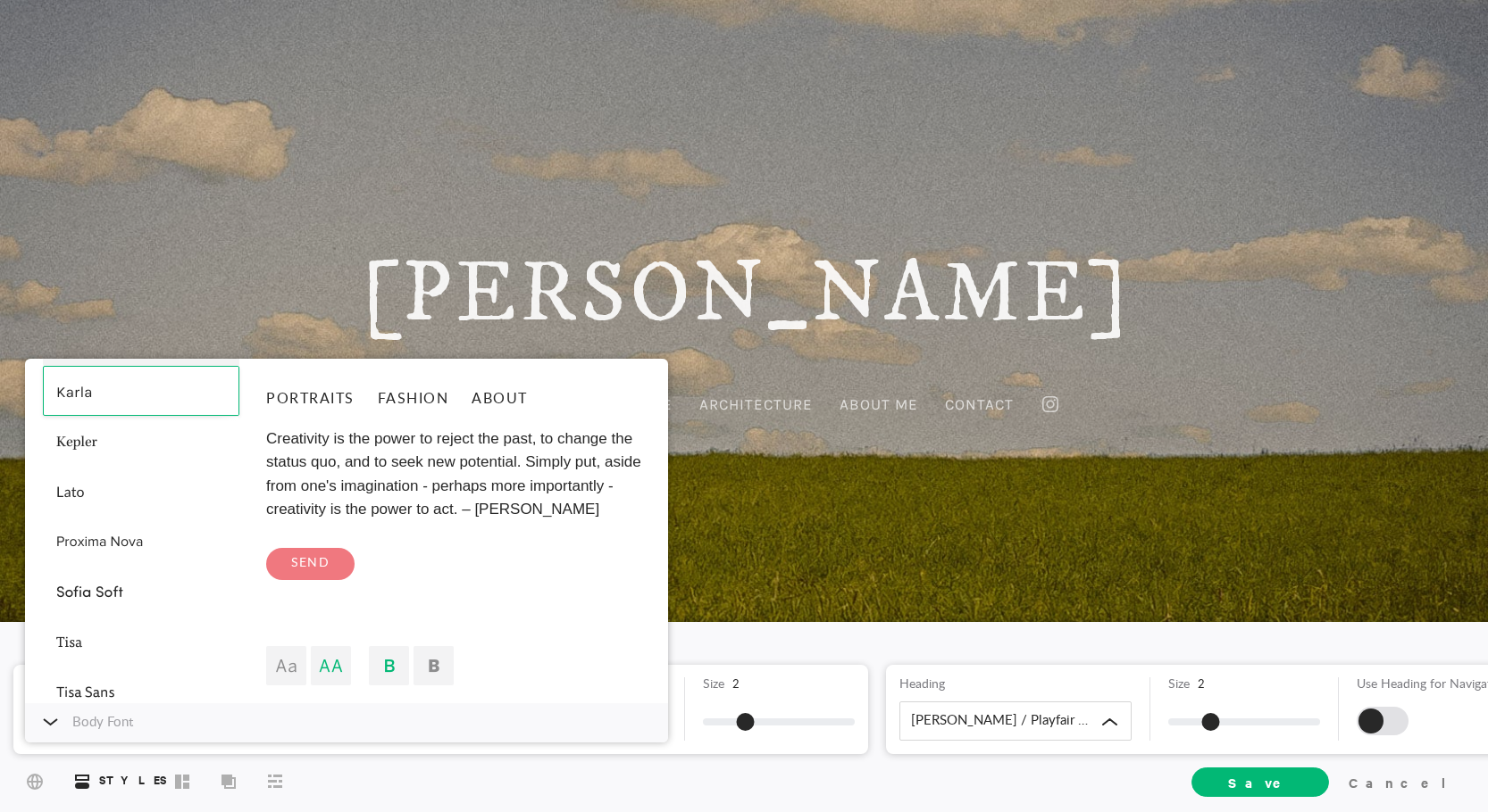
scroll to position [536, 0]
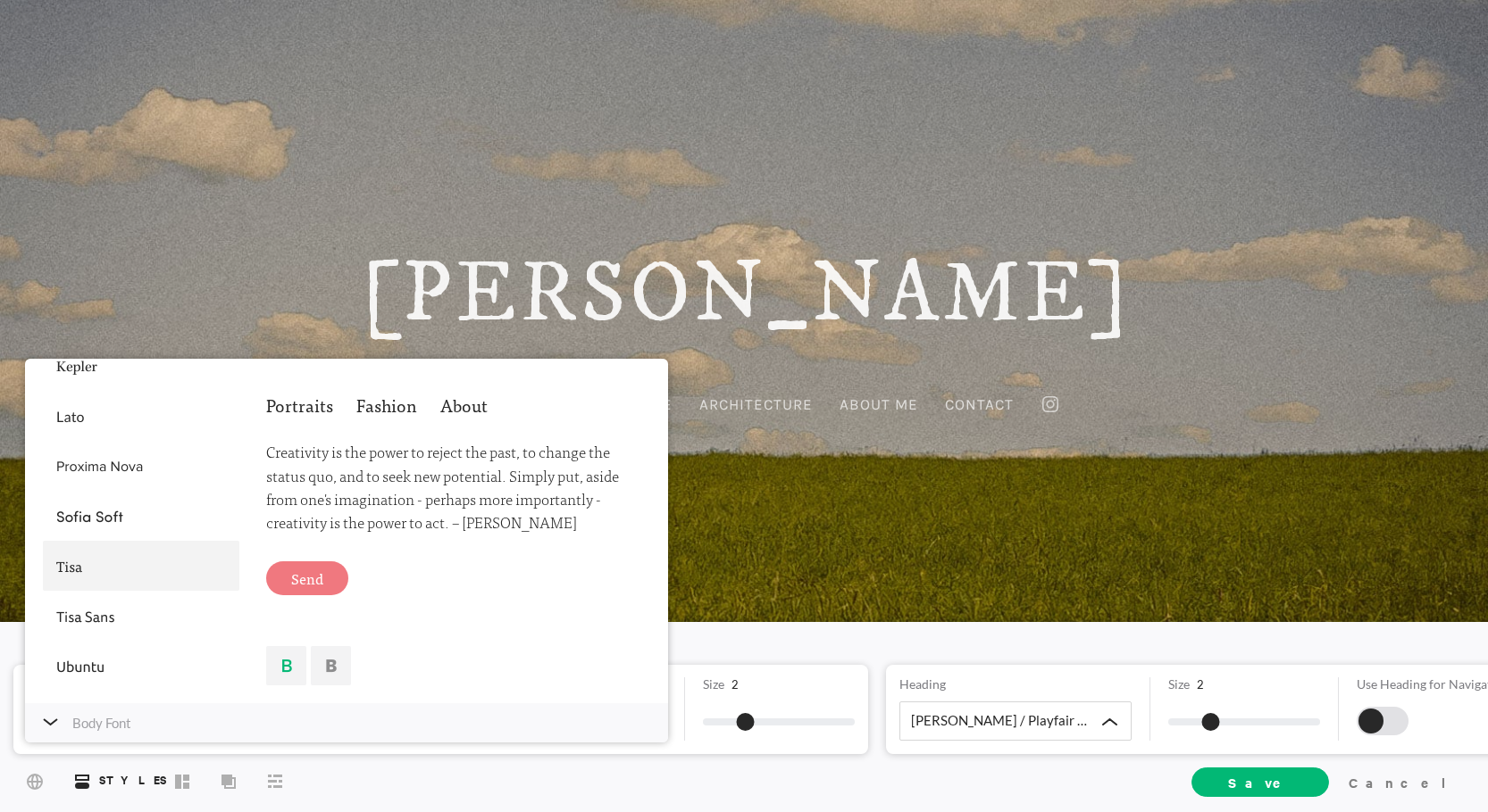
click at [136, 569] on div at bounding box center [141, 566] width 197 height 50
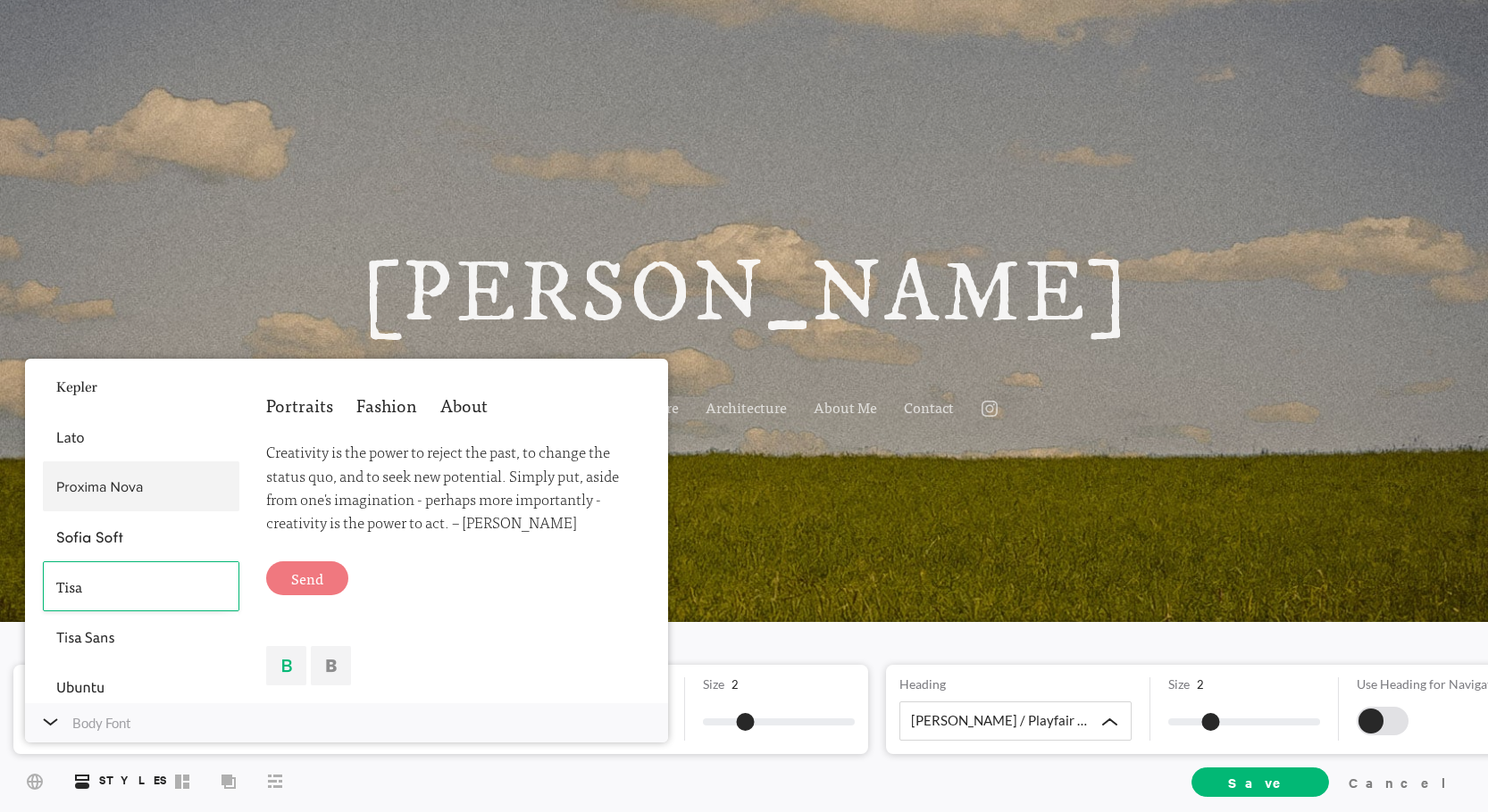
scroll to position [452, 0]
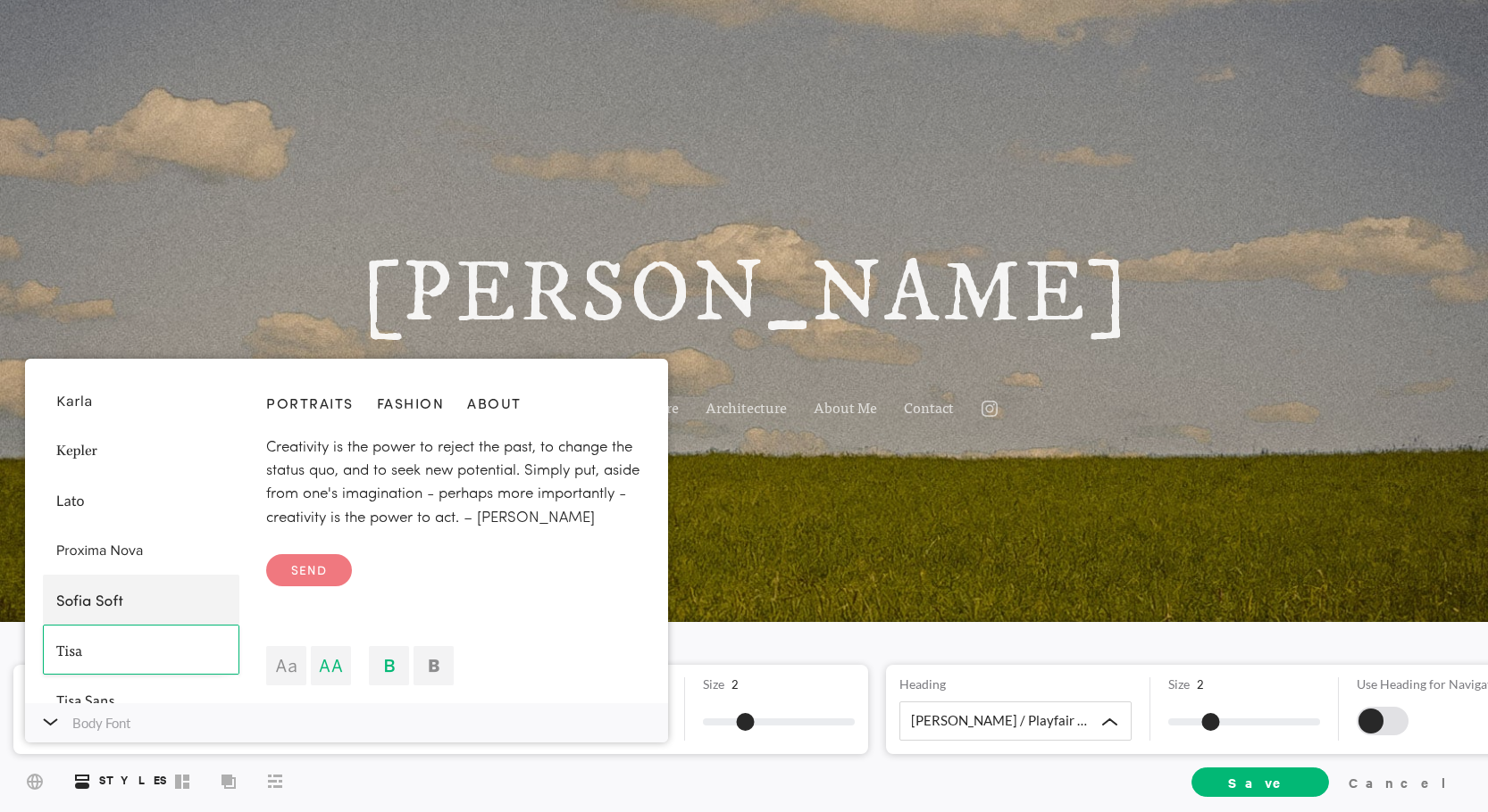
click at [128, 603] on div at bounding box center [141, 599] width 197 height 50
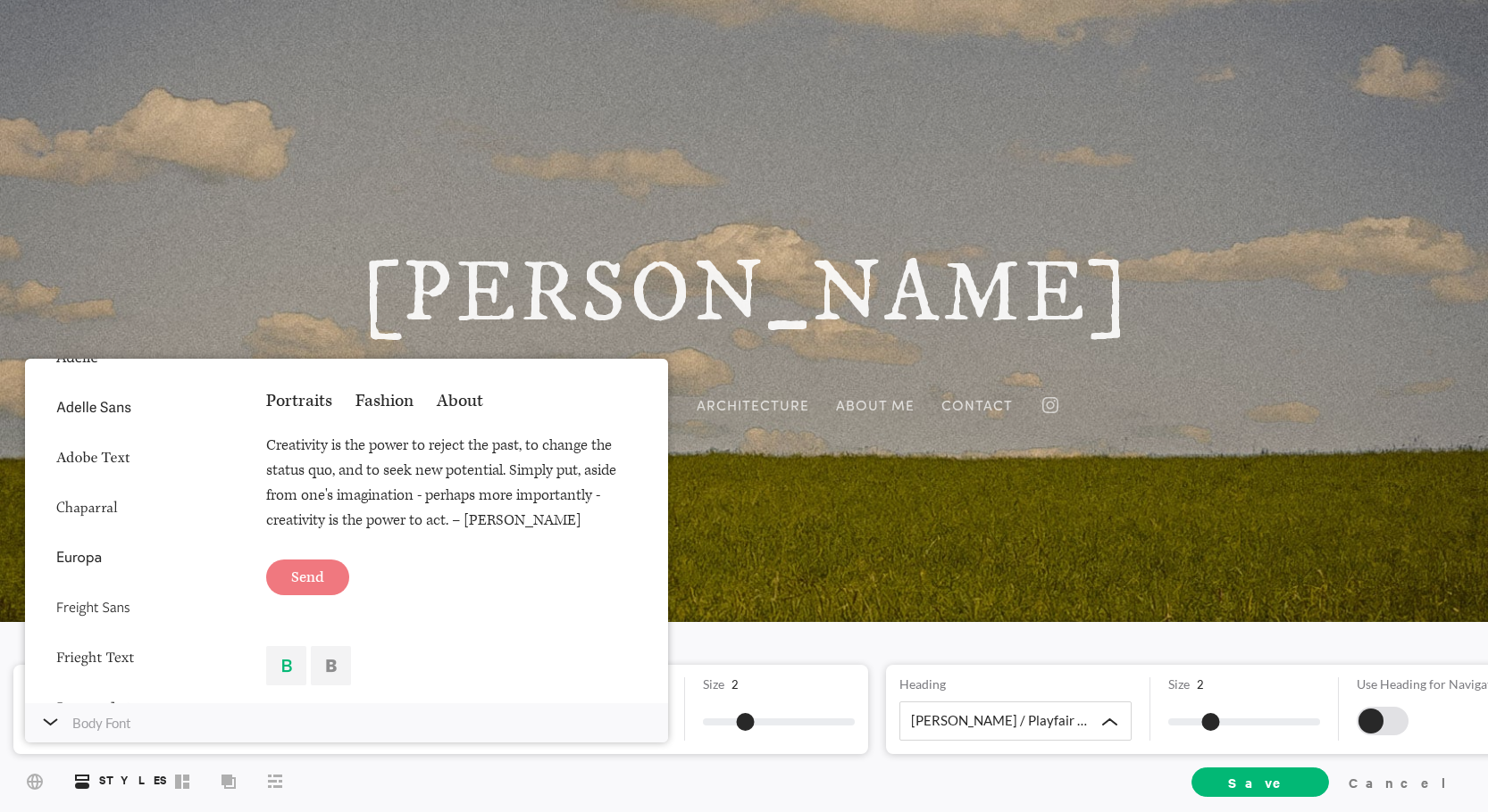
scroll to position [95, 0]
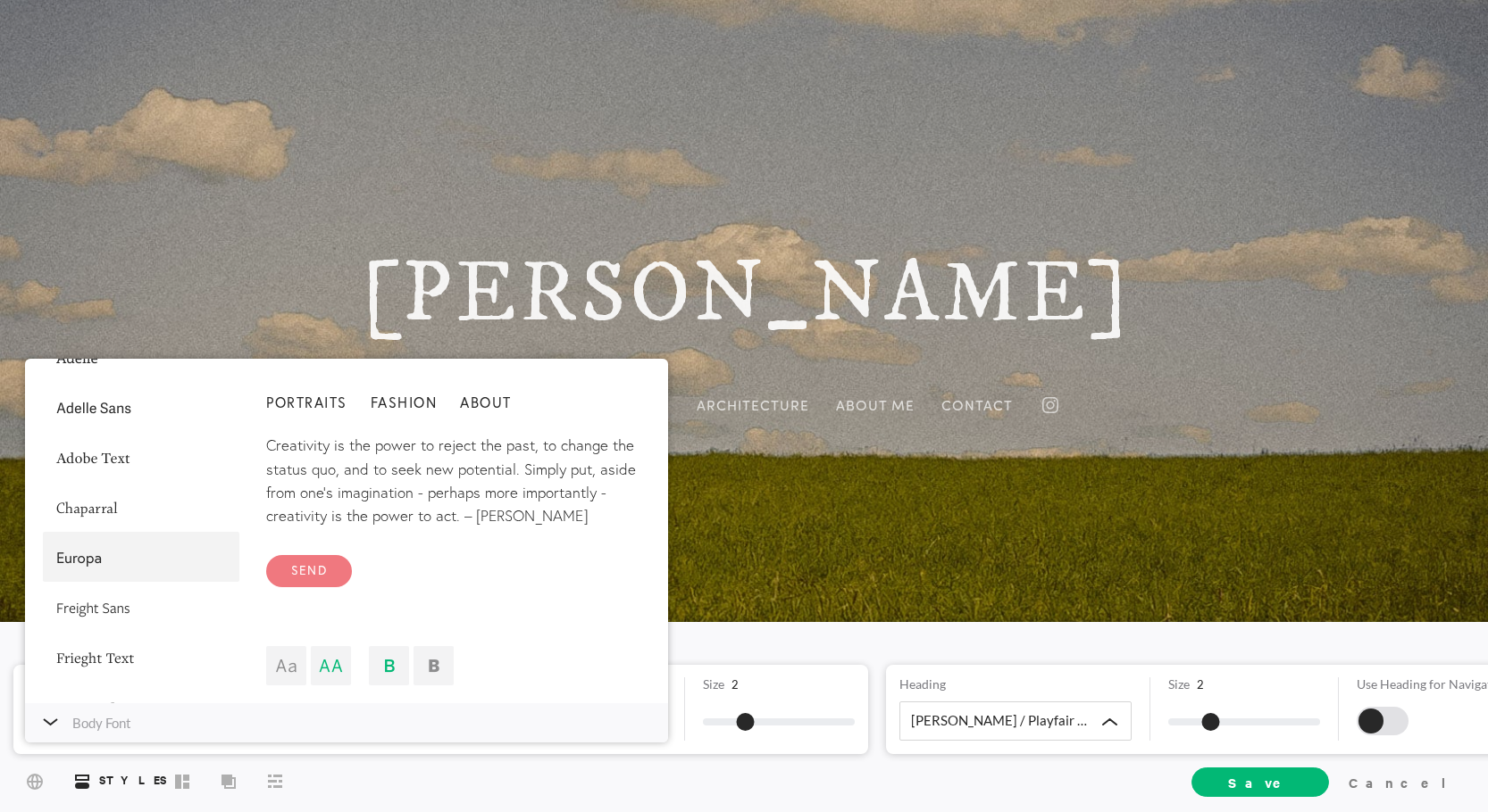
click at [124, 548] on div at bounding box center [141, 557] width 197 height 50
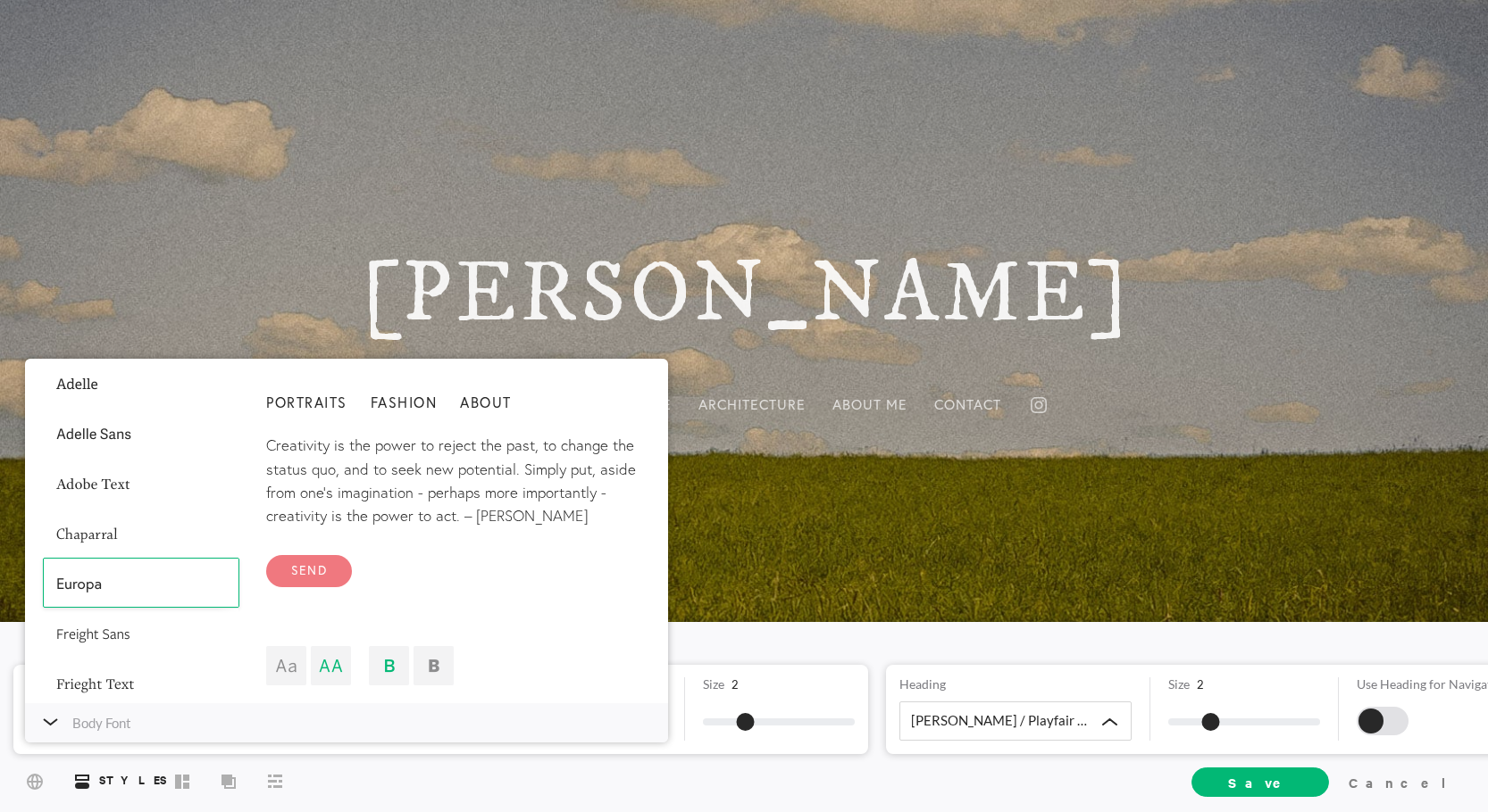
scroll to position [0, 0]
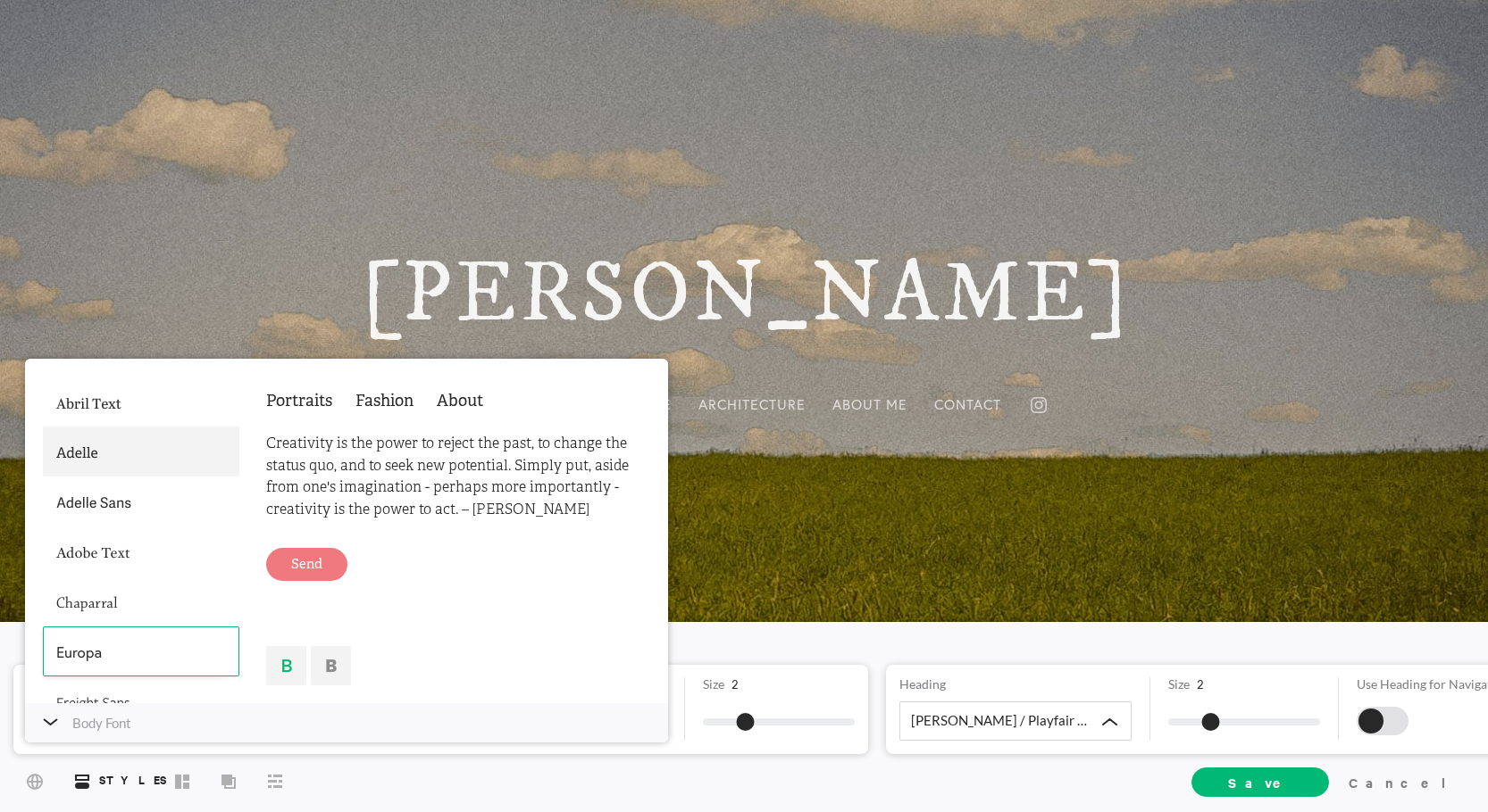
click at [130, 440] on div at bounding box center [141, 451] width 197 height 50
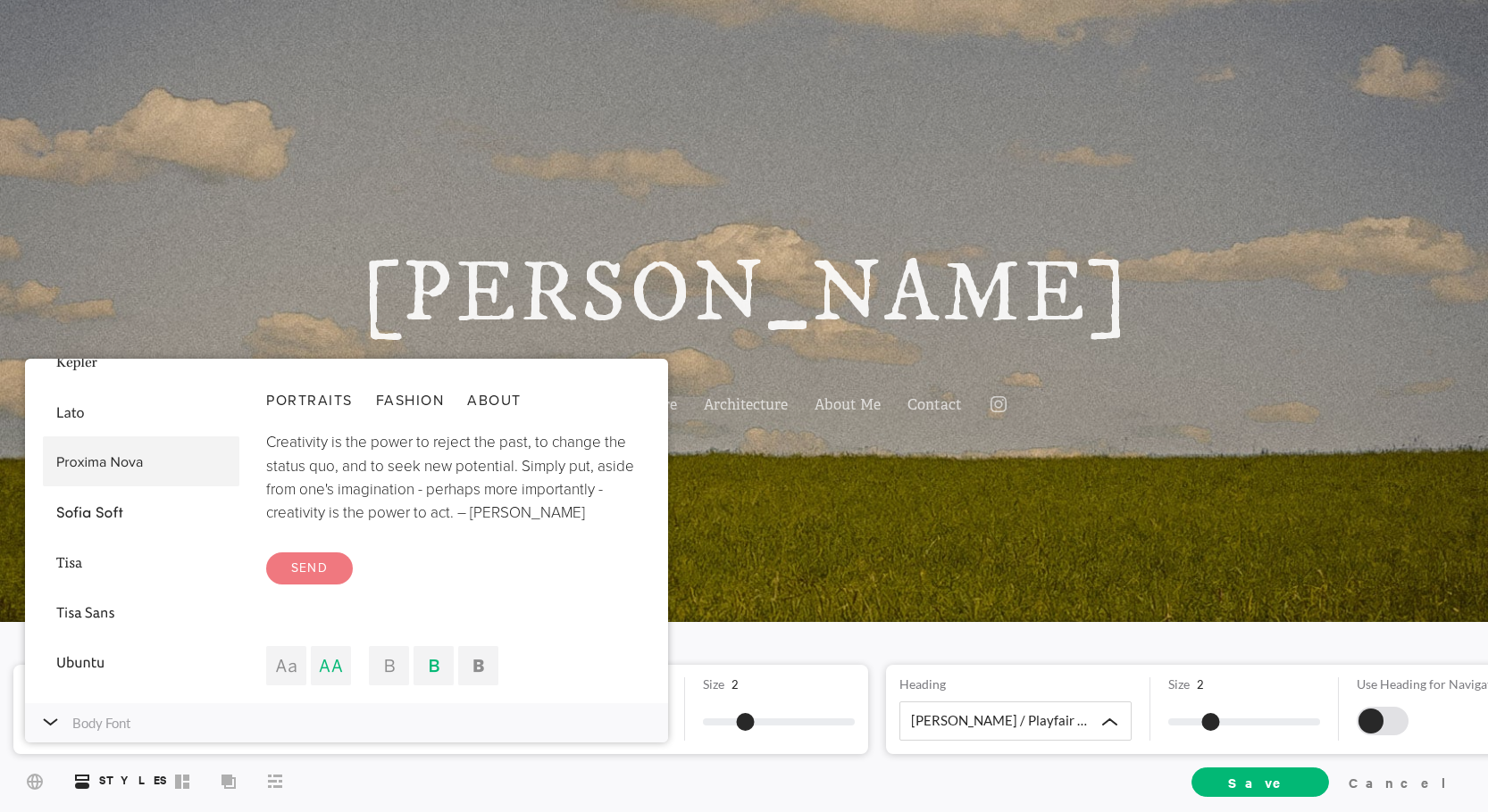
scroll to position [541, 0]
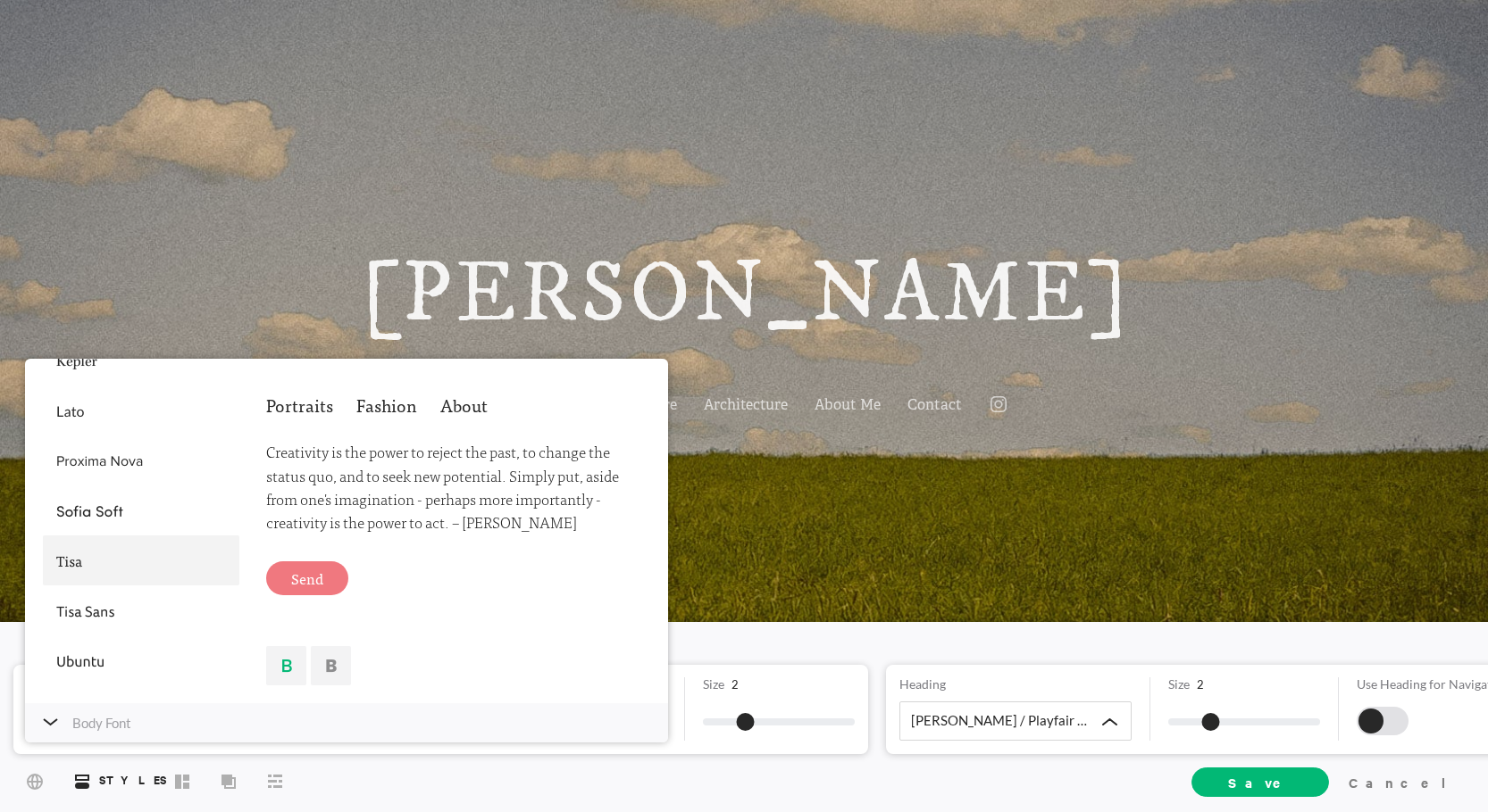
click at [103, 564] on div at bounding box center [141, 560] width 197 height 50
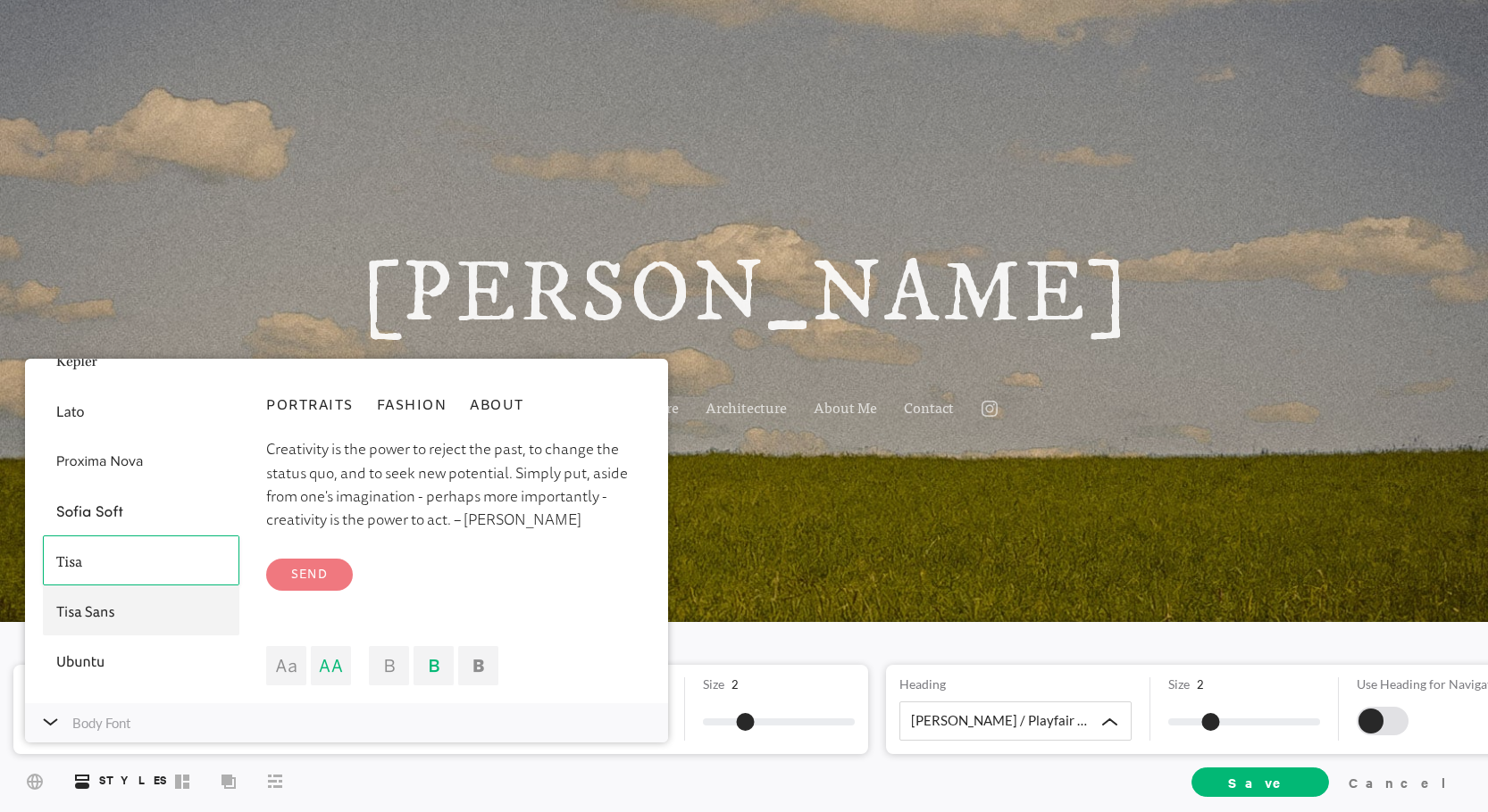
click at [124, 607] on div at bounding box center [141, 611] width 197 height 50
click at [291, 671] on div at bounding box center [286, 666] width 40 height 39
click at [334, 669] on div at bounding box center [331, 666] width 40 height 39
click at [399, 667] on div at bounding box center [389, 666] width 40 height 39
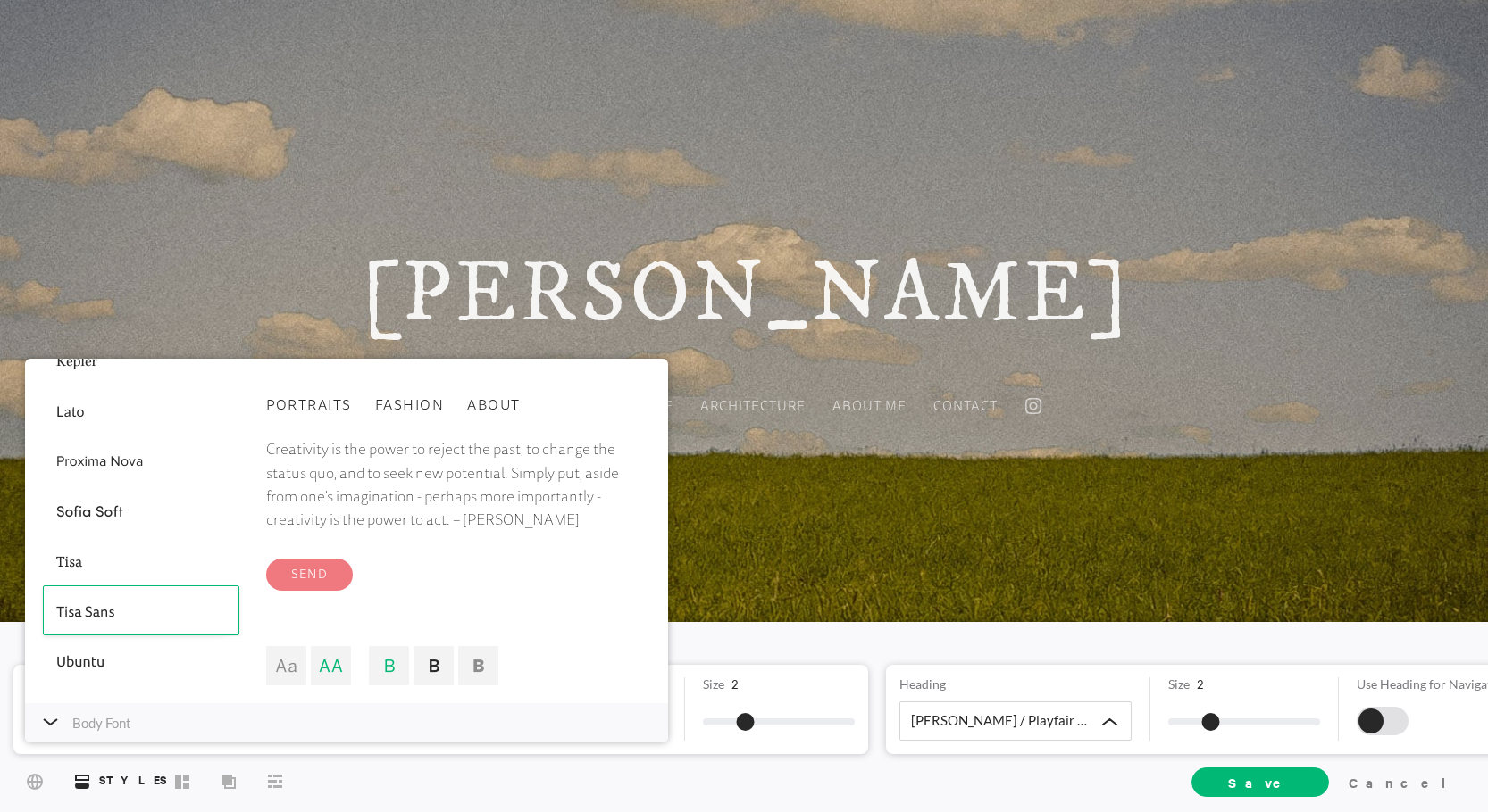
click at [440, 666] on div at bounding box center [433, 666] width 40 height 39
click at [494, 664] on div at bounding box center [478, 666] width 40 height 39
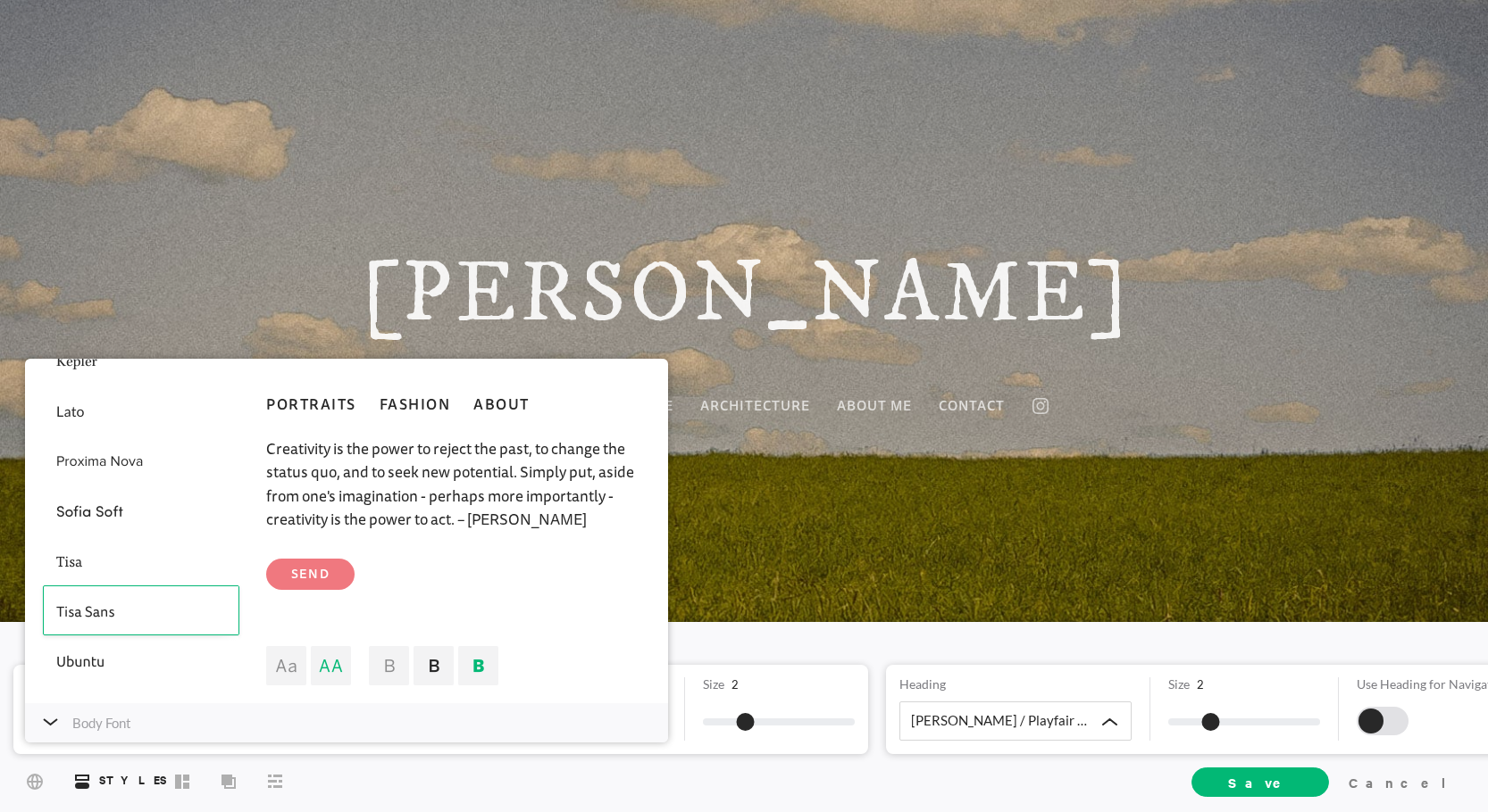
click at [443, 665] on div at bounding box center [433, 666] width 40 height 39
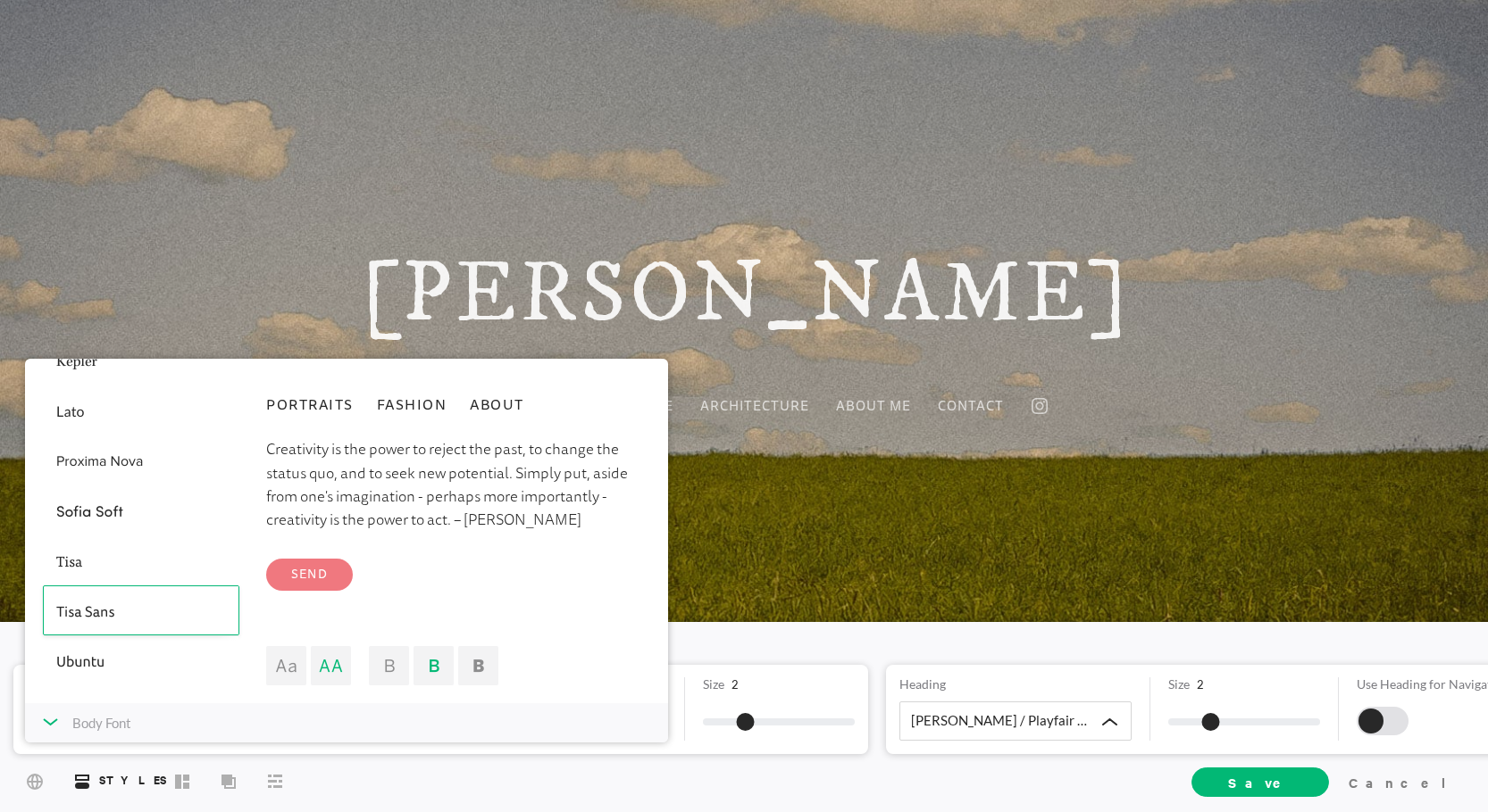
click at [52, 721] on icon at bounding box center [50, 723] width 13 height 6
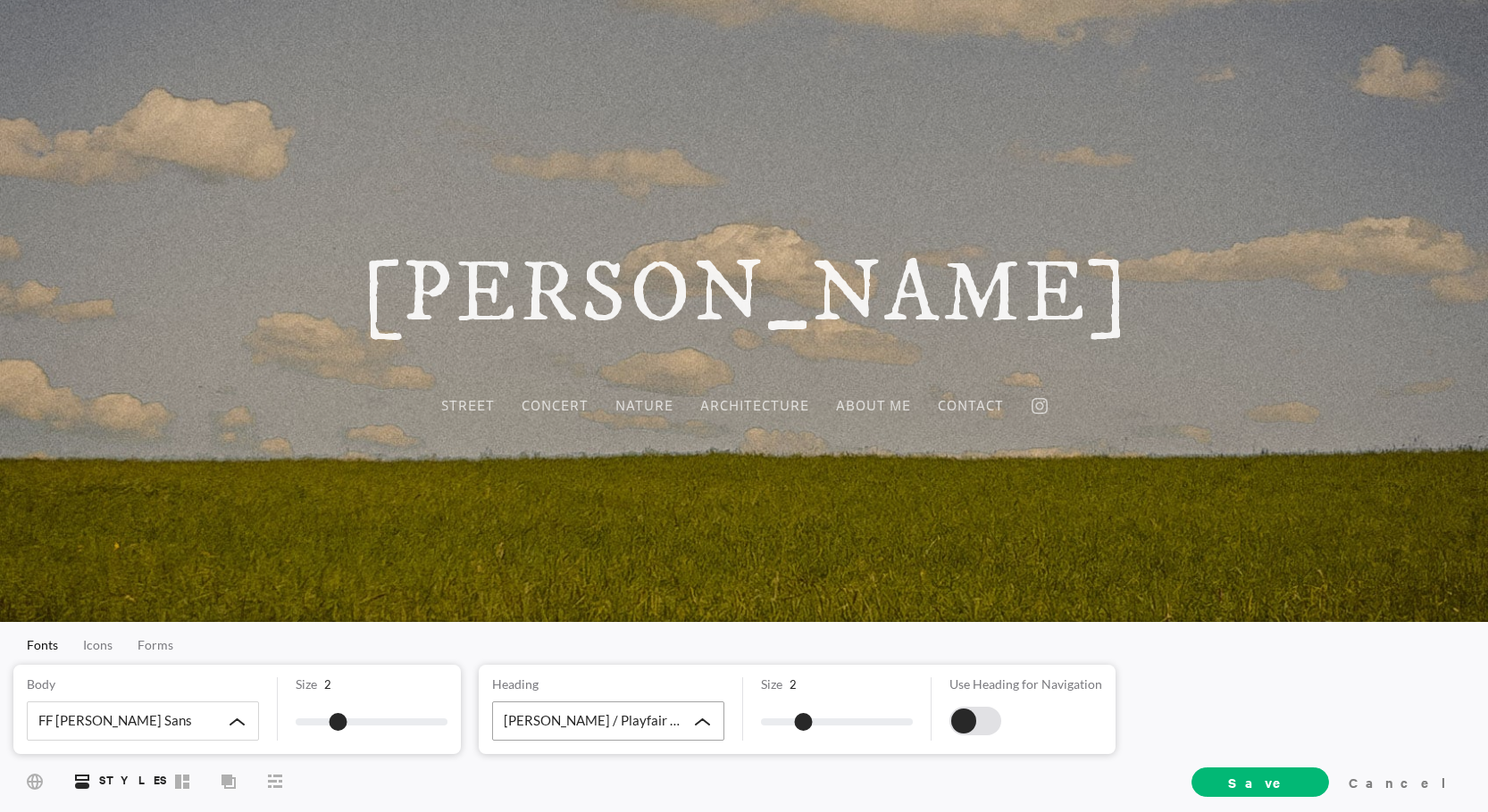
click at [631, 721] on div "[PERSON_NAME] / Playfair Italic" at bounding box center [608, 721] width 232 height 39
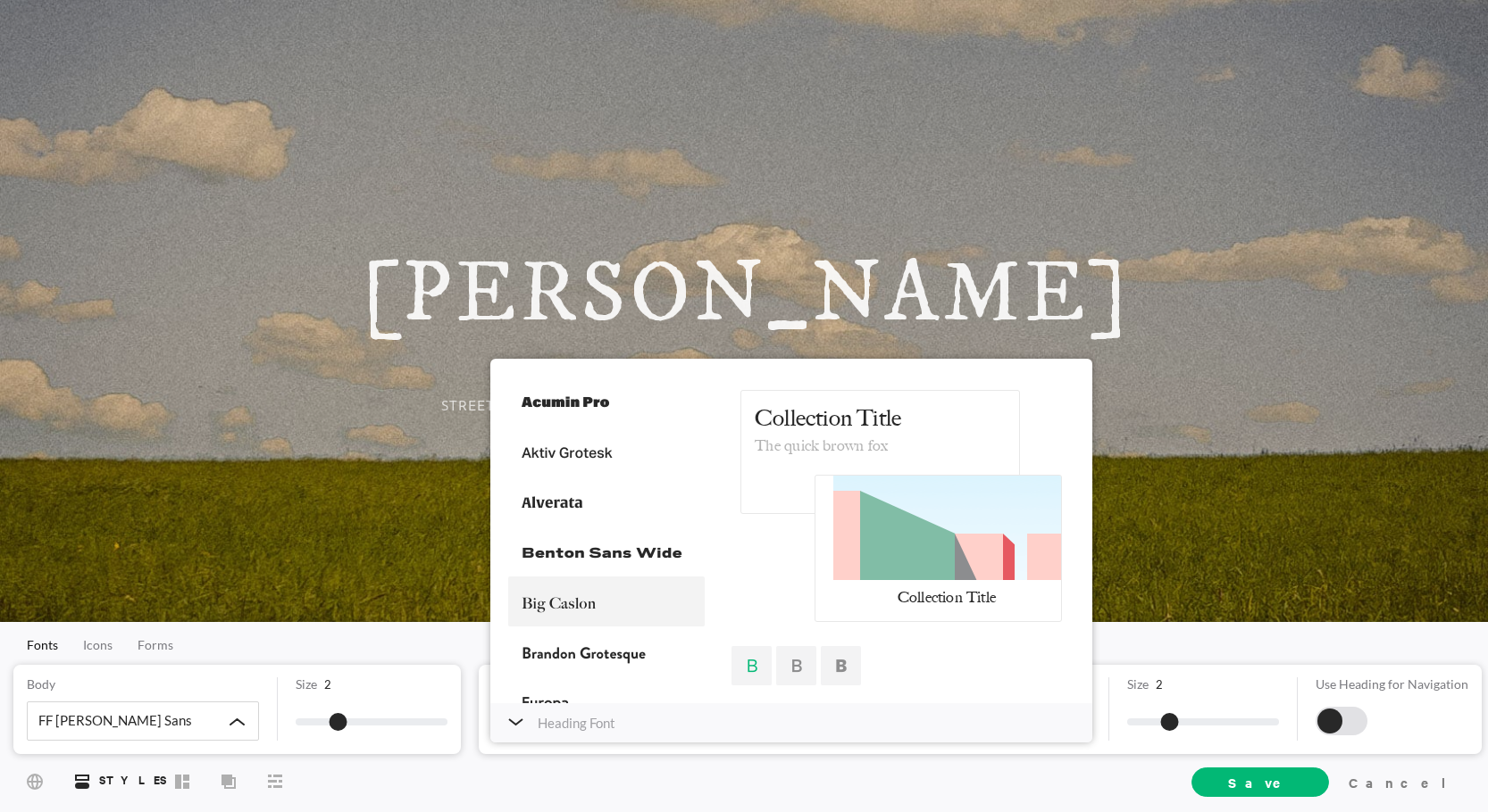
click at [596, 600] on div at bounding box center [606, 601] width 197 height 50
click at [516, 725] on icon at bounding box center [516, 723] width 13 height 6
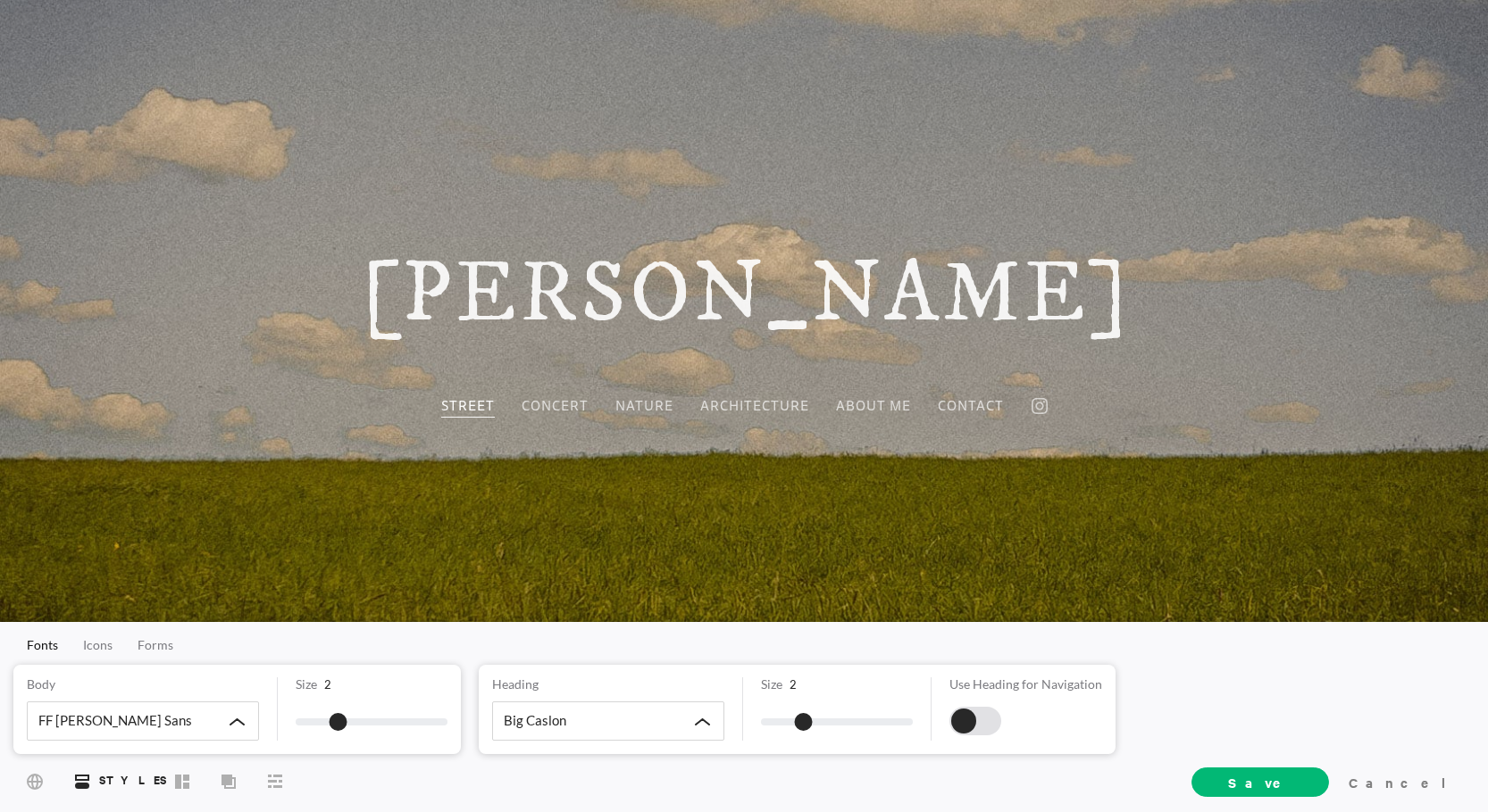
click at [484, 407] on span "Street" at bounding box center [467, 406] width 53 height 23
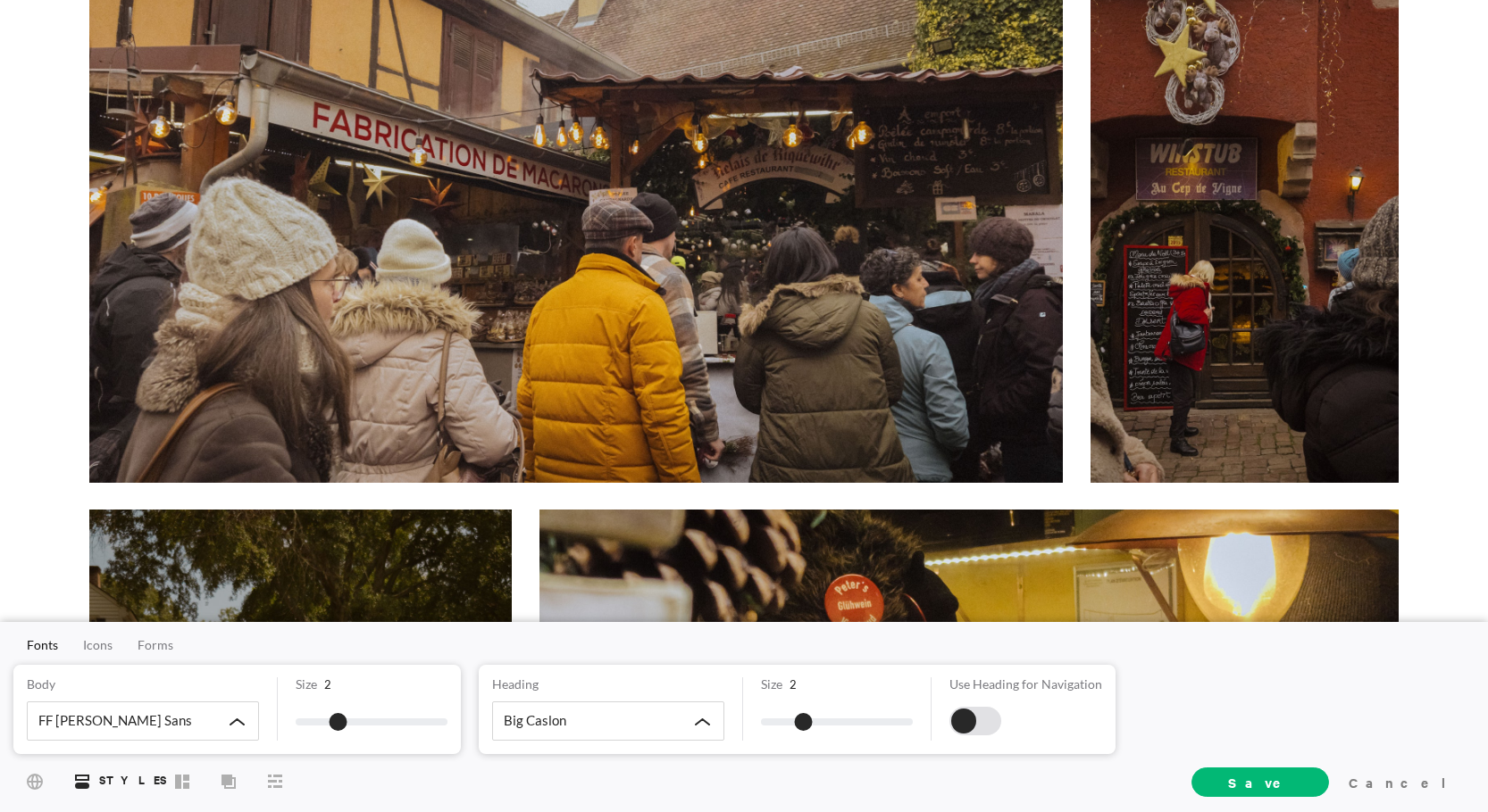
scroll to position [0, 0]
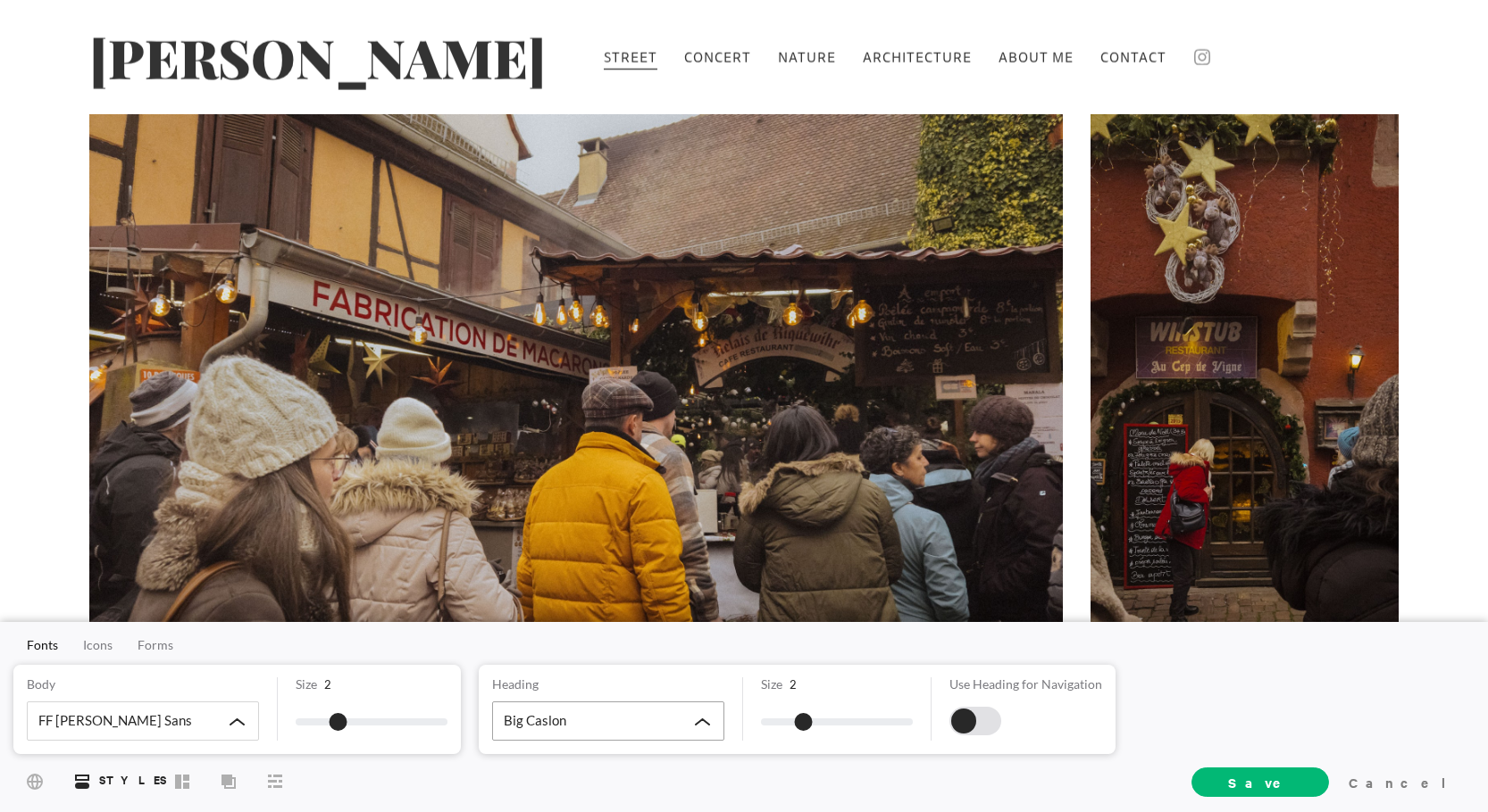
click at [686, 717] on div "Big Caslon" at bounding box center [608, 721] width 232 height 39
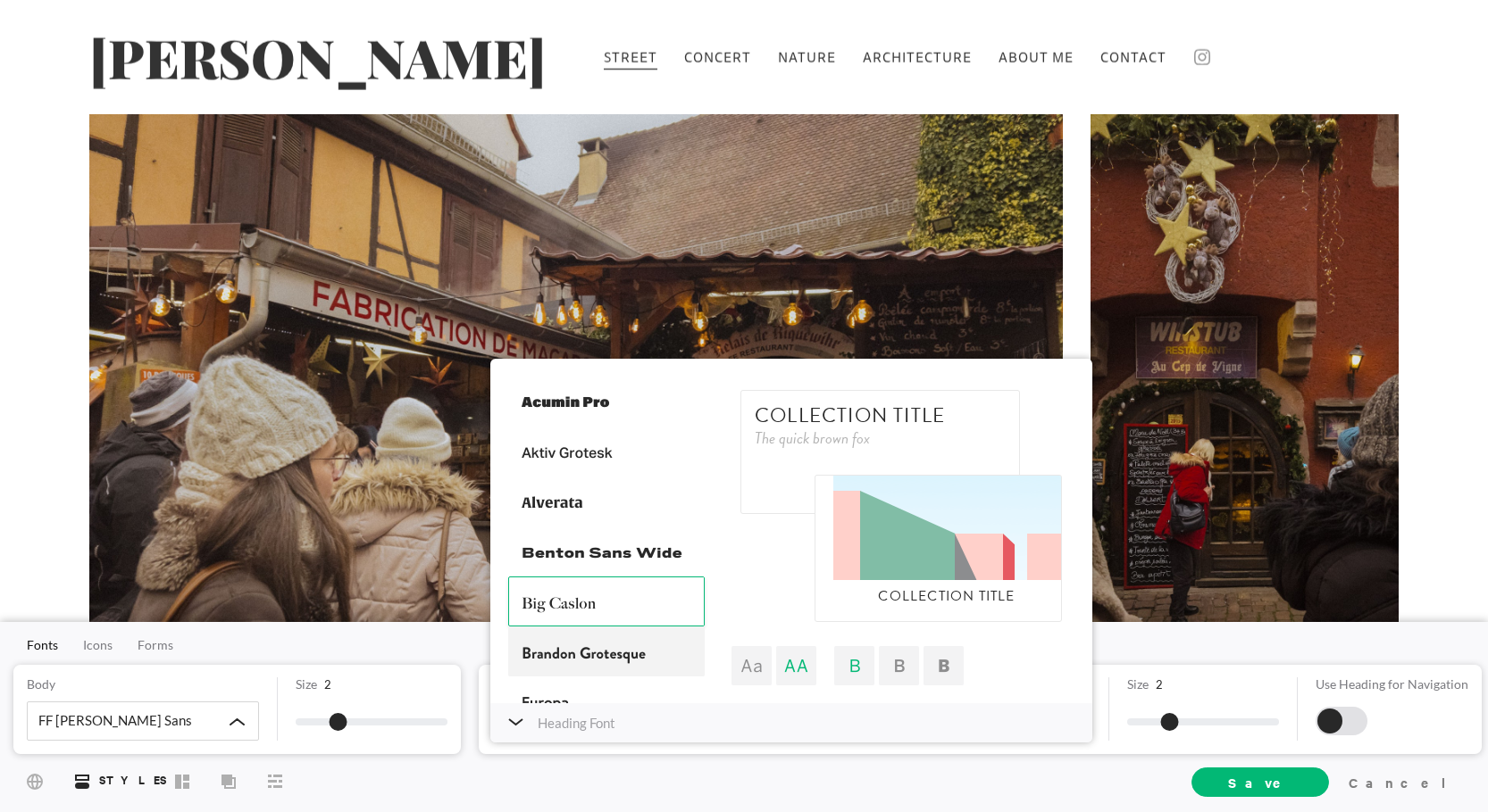
click at [617, 646] on div at bounding box center [606, 651] width 197 height 50
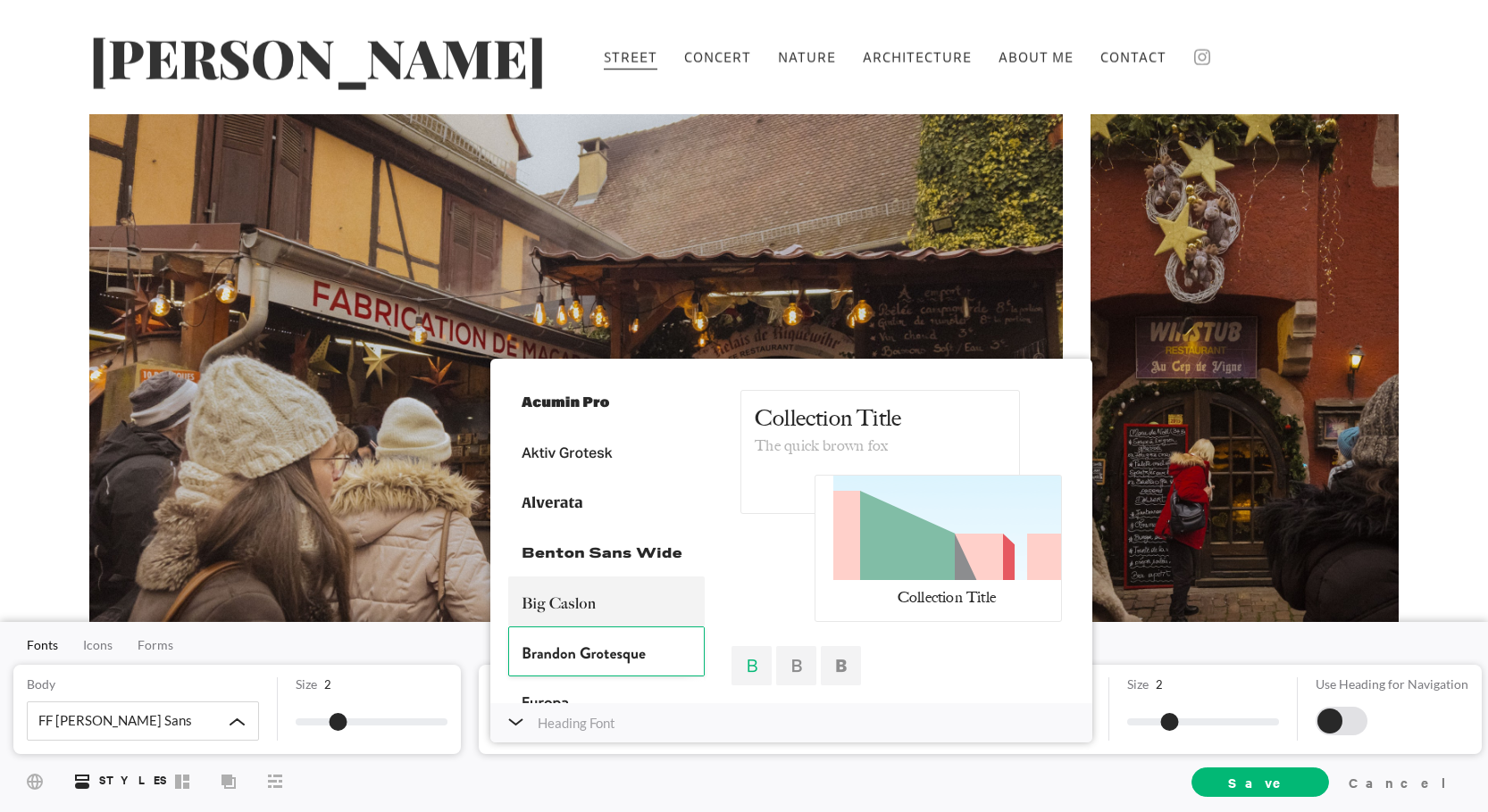
click at [608, 601] on div at bounding box center [606, 601] width 197 height 50
click at [667, 756] on div "Site Styles Layout Cover More Save Cancel" at bounding box center [744, 783] width 1488 height 61
click at [514, 727] on div "Heading Font" at bounding box center [792, 723] width 602 height 39
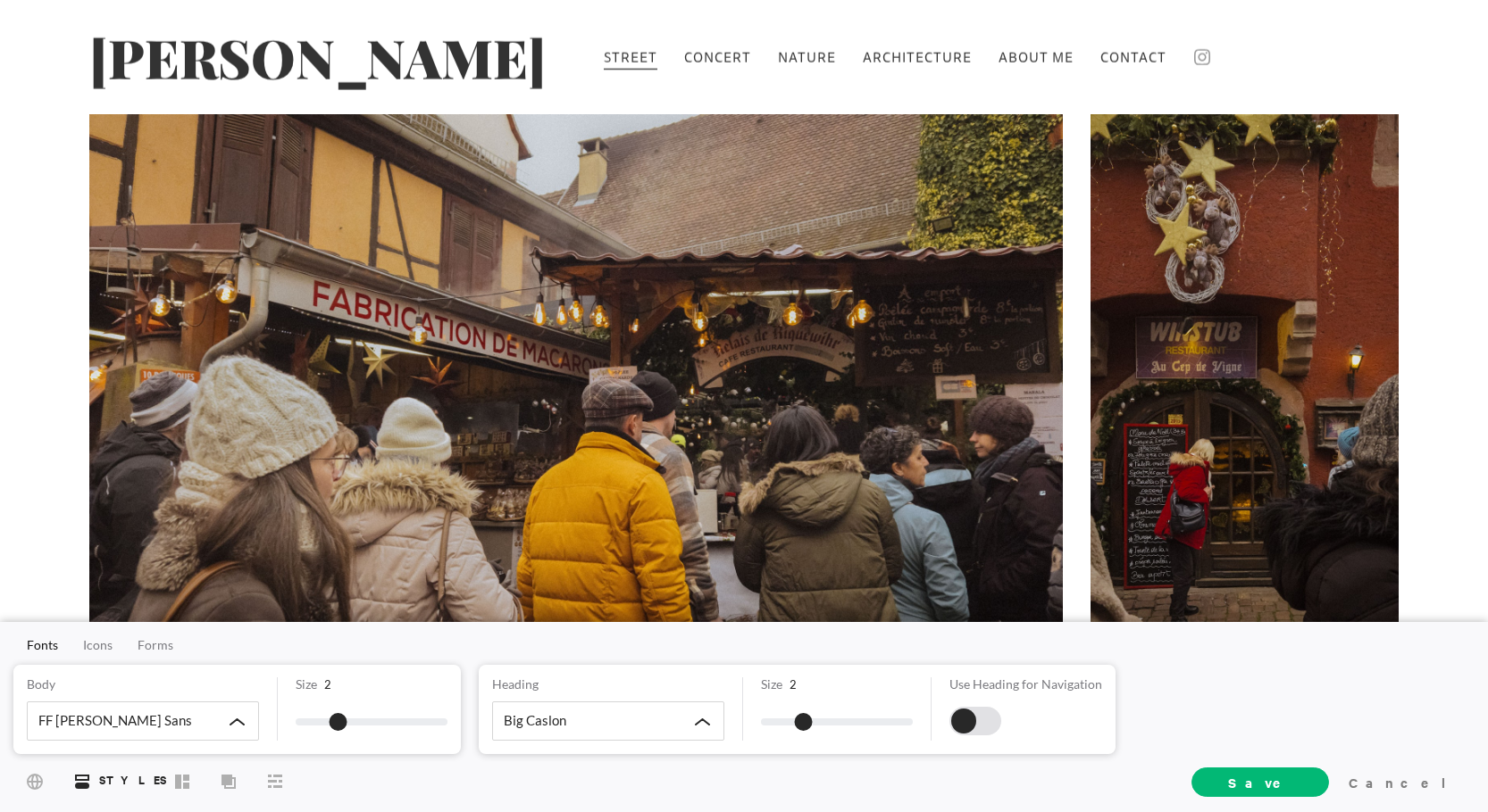
click at [569, 330] on div at bounding box center [576, 387] width 974 height 547
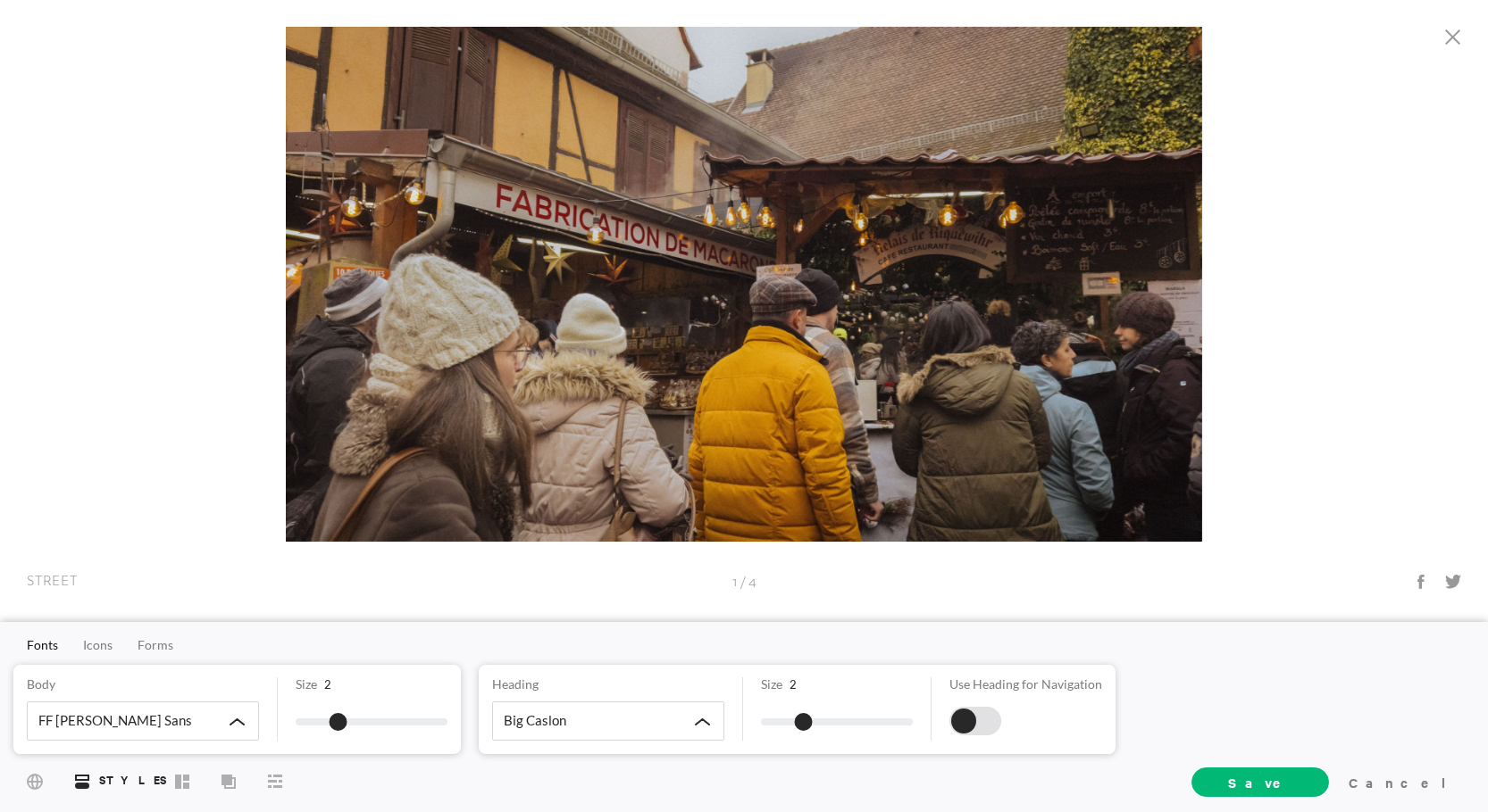
click at [569, 330] on div at bounding box center [372, 284] width 744 height 515
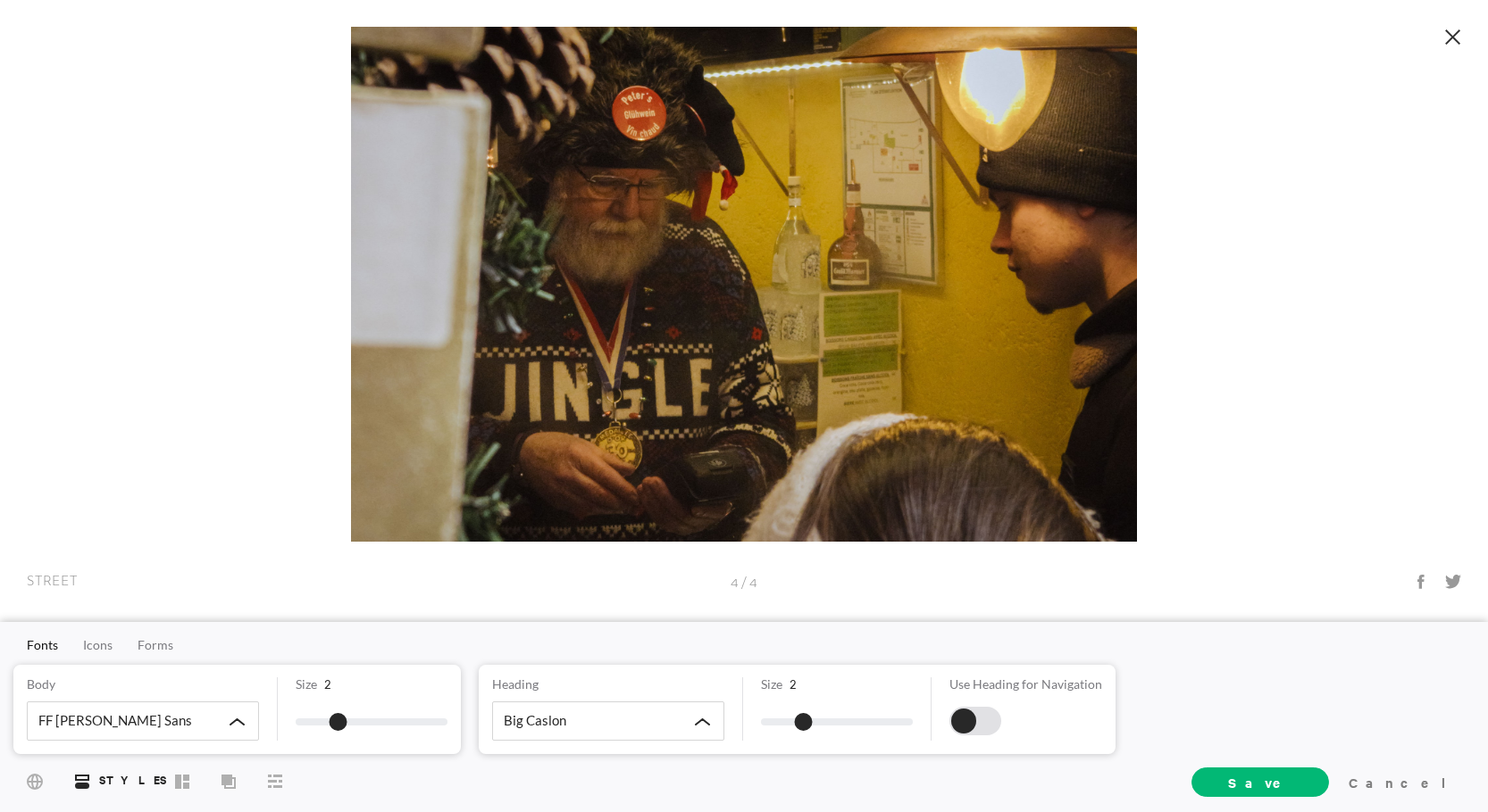
click at [1451, 41] on icon at bounding box center [1453, 37] width 16 height 15
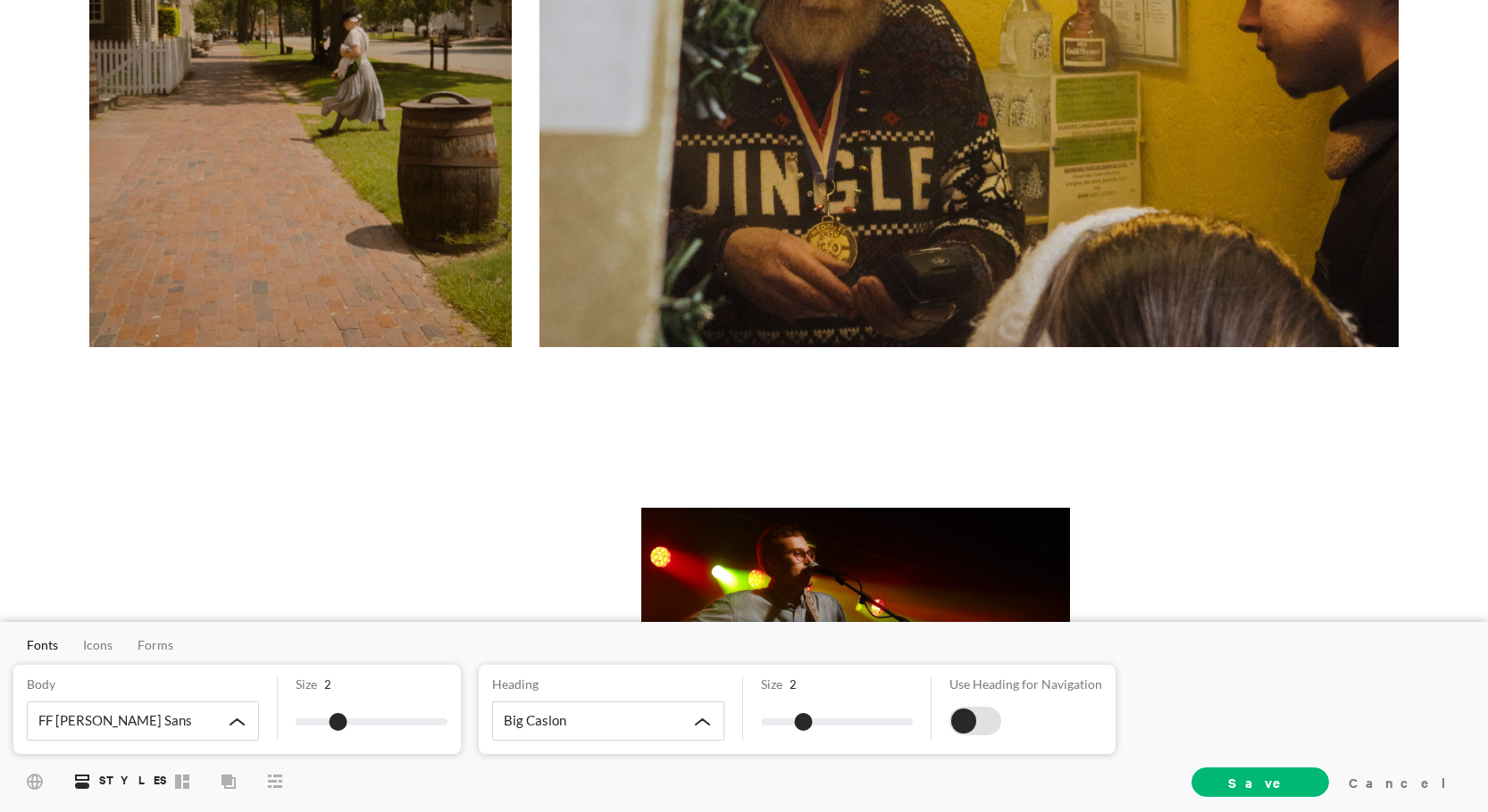
scroll to position [1339, 0]
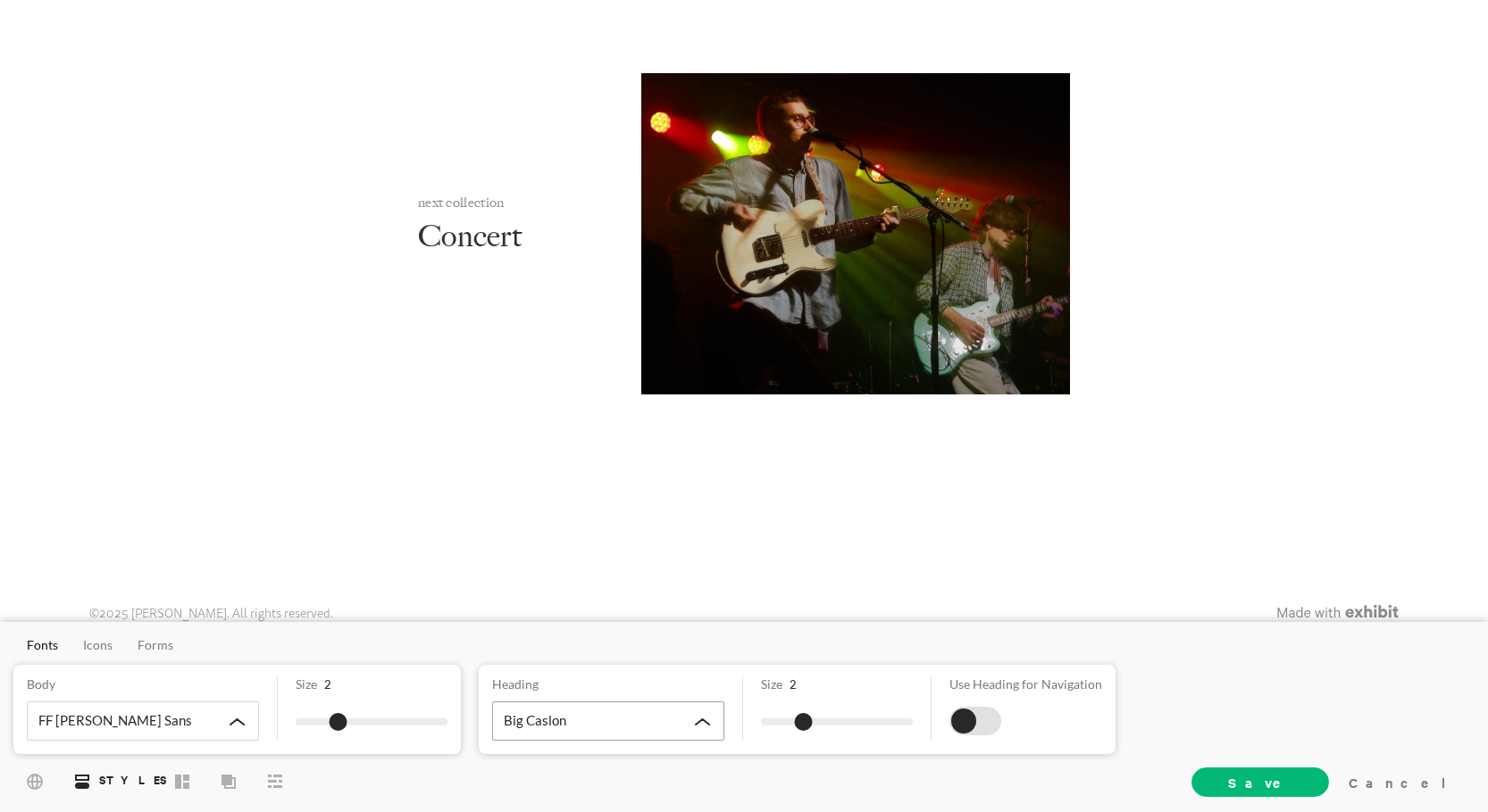
click at [621, 707] on div "Big Caslon" at bounding box center [608, 721] width 232 height 39
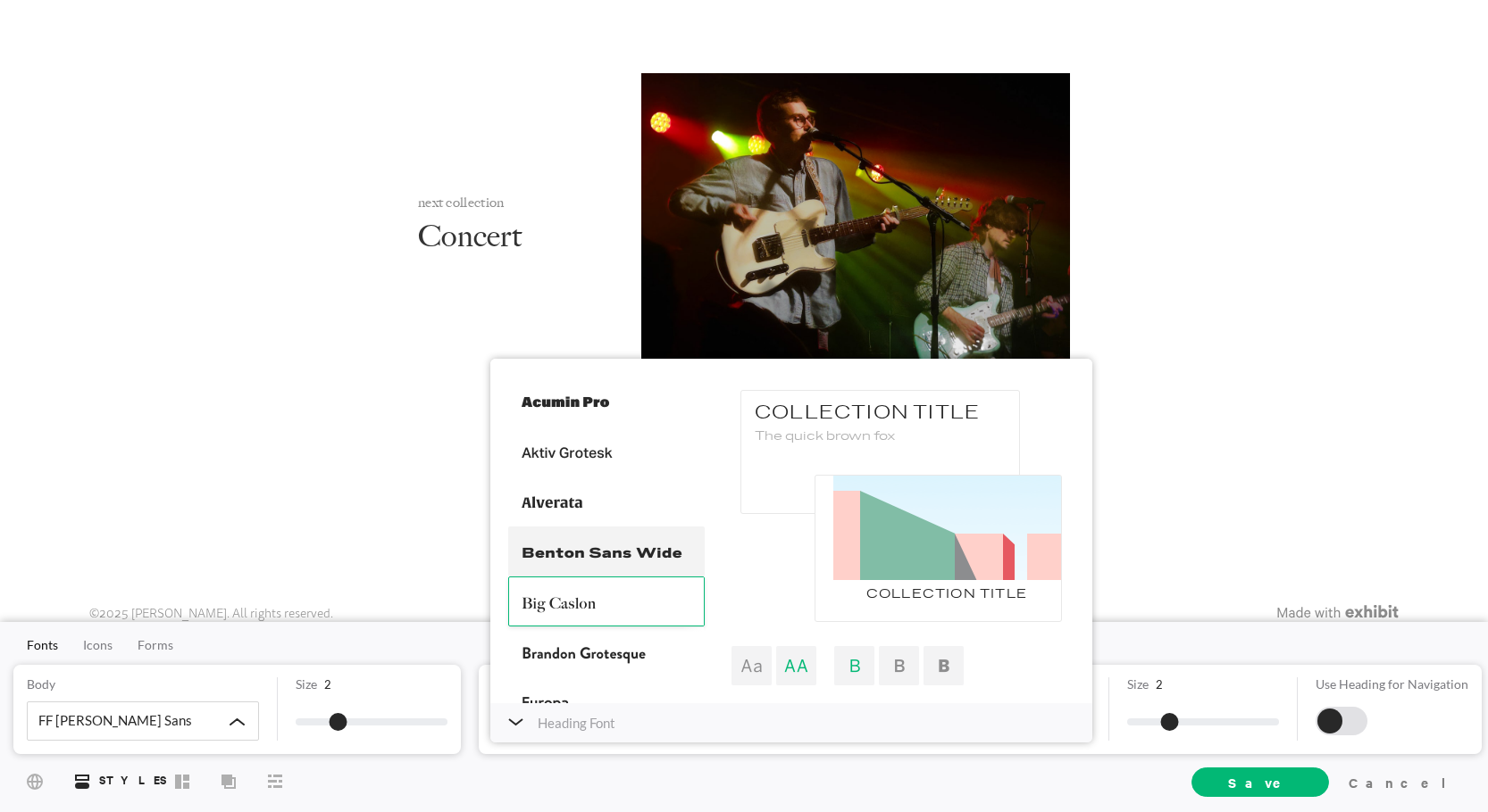
click at [584, 544] on div at bounding box center [606, 552] width 197 height 50
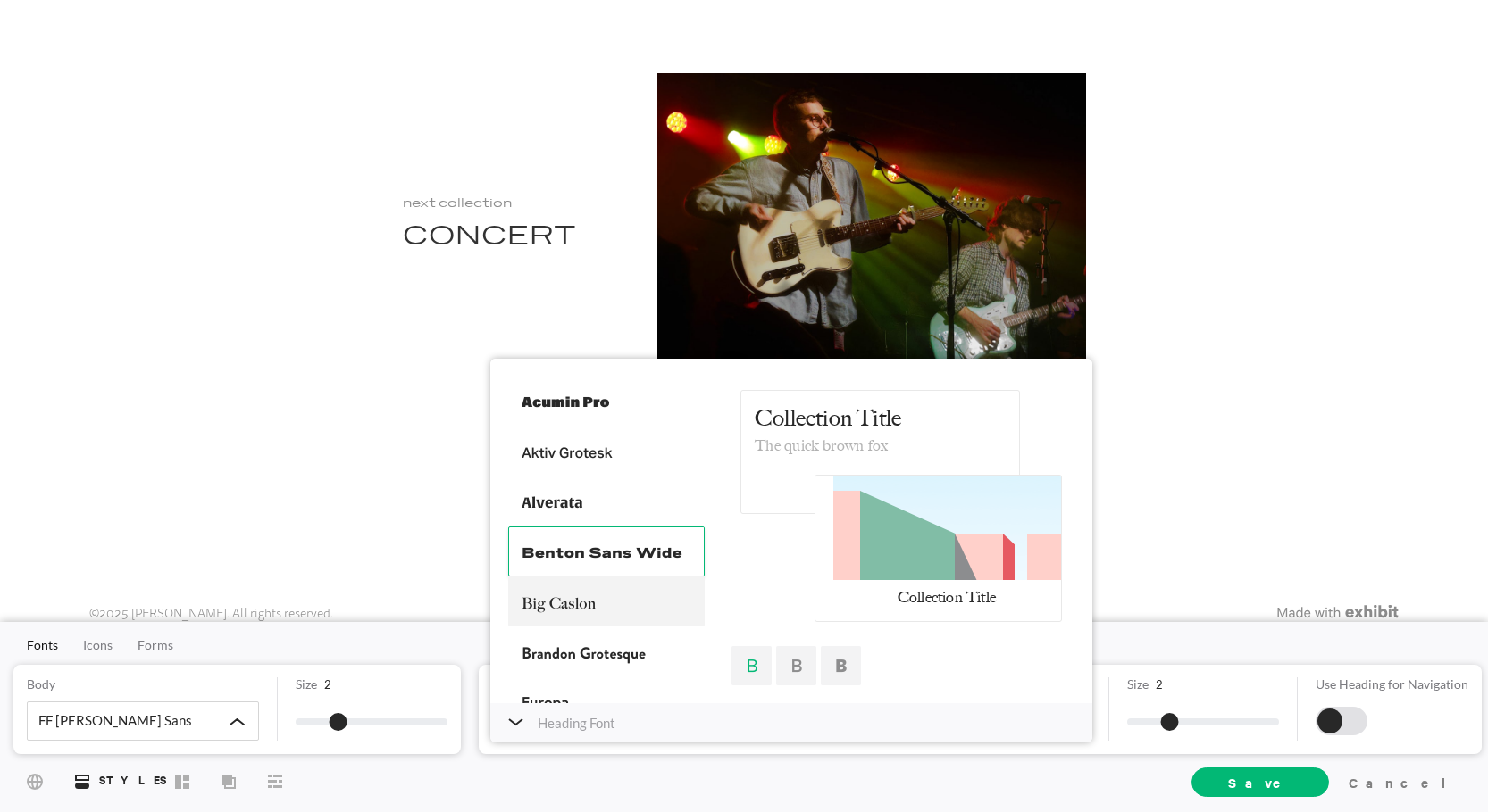
click at [596, 587] on div at bounding box center [606, 601] width 197 height 50
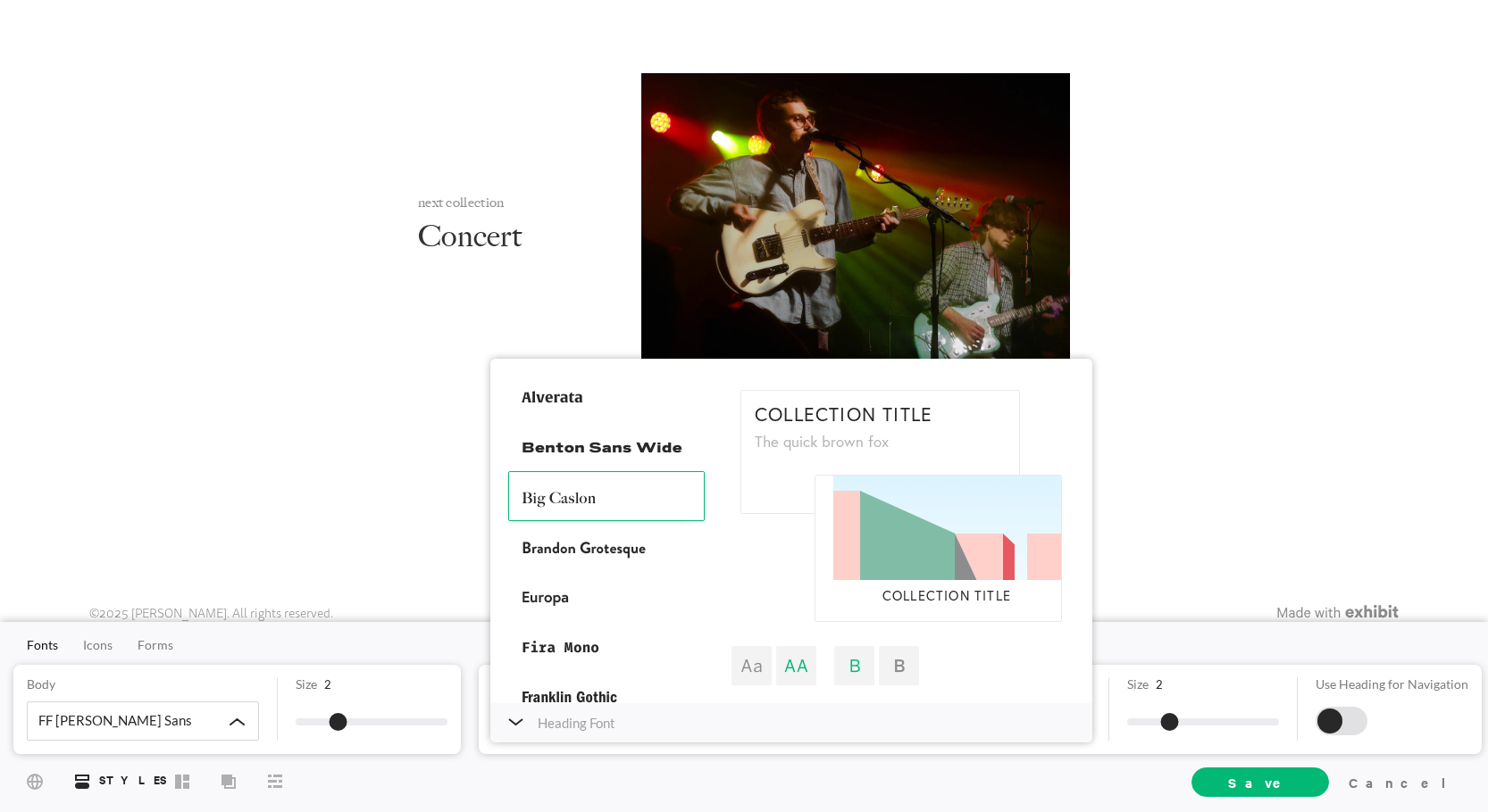
scroll to position [179, 0]
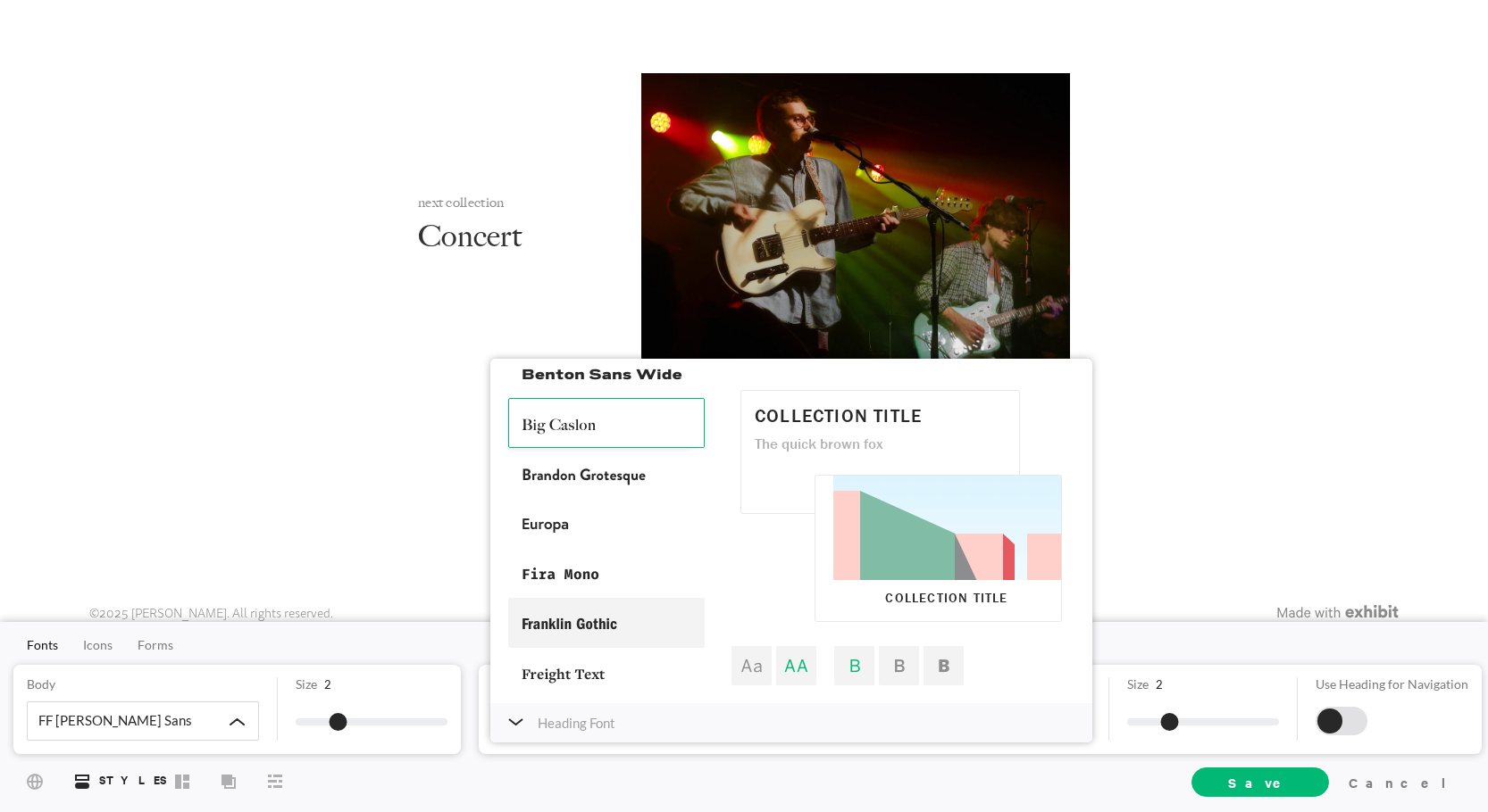
click at [630, 610] on div at bounding box center [606, 623] width 197 height 50
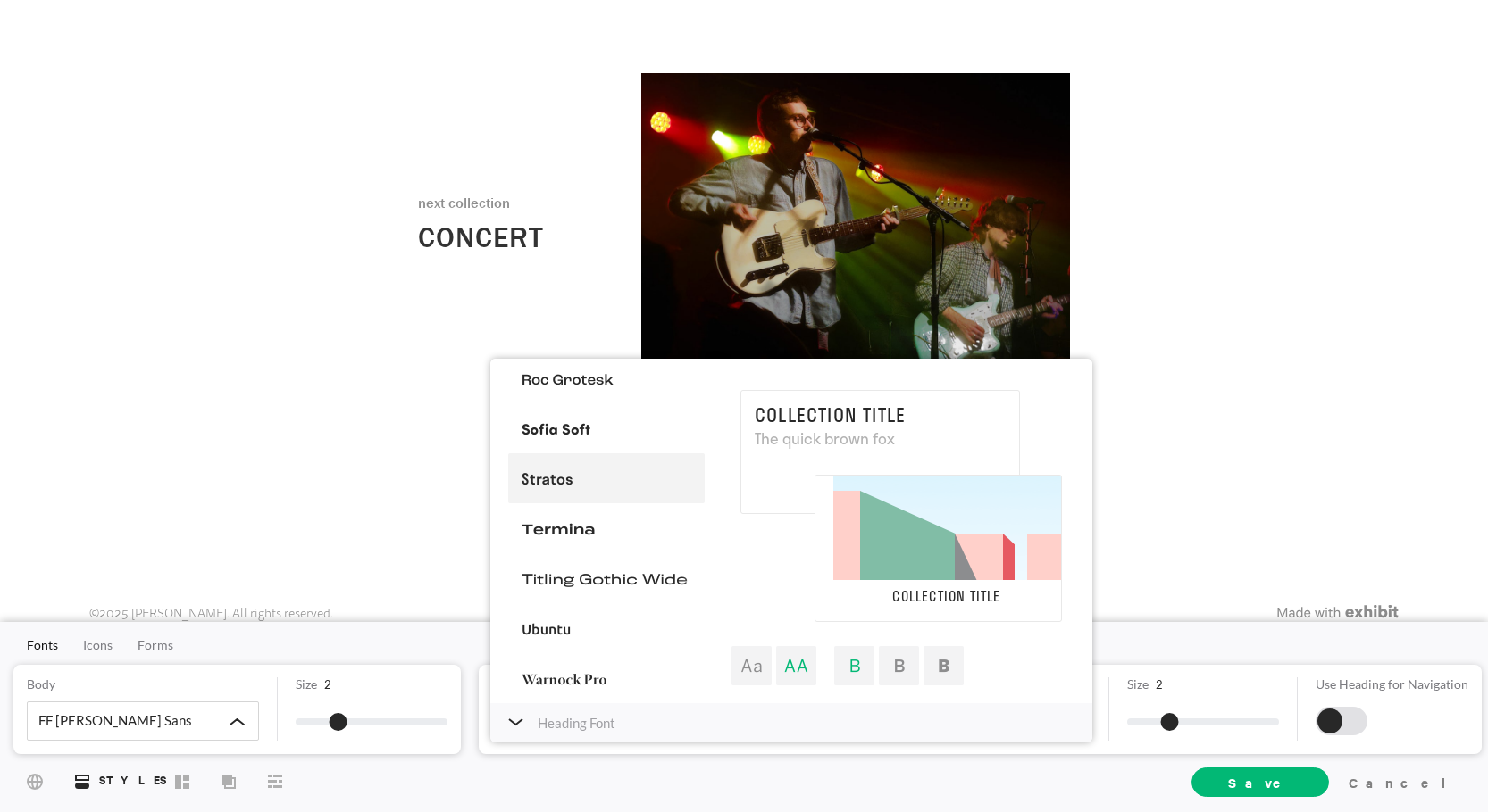
scroll to position [1041, 0]
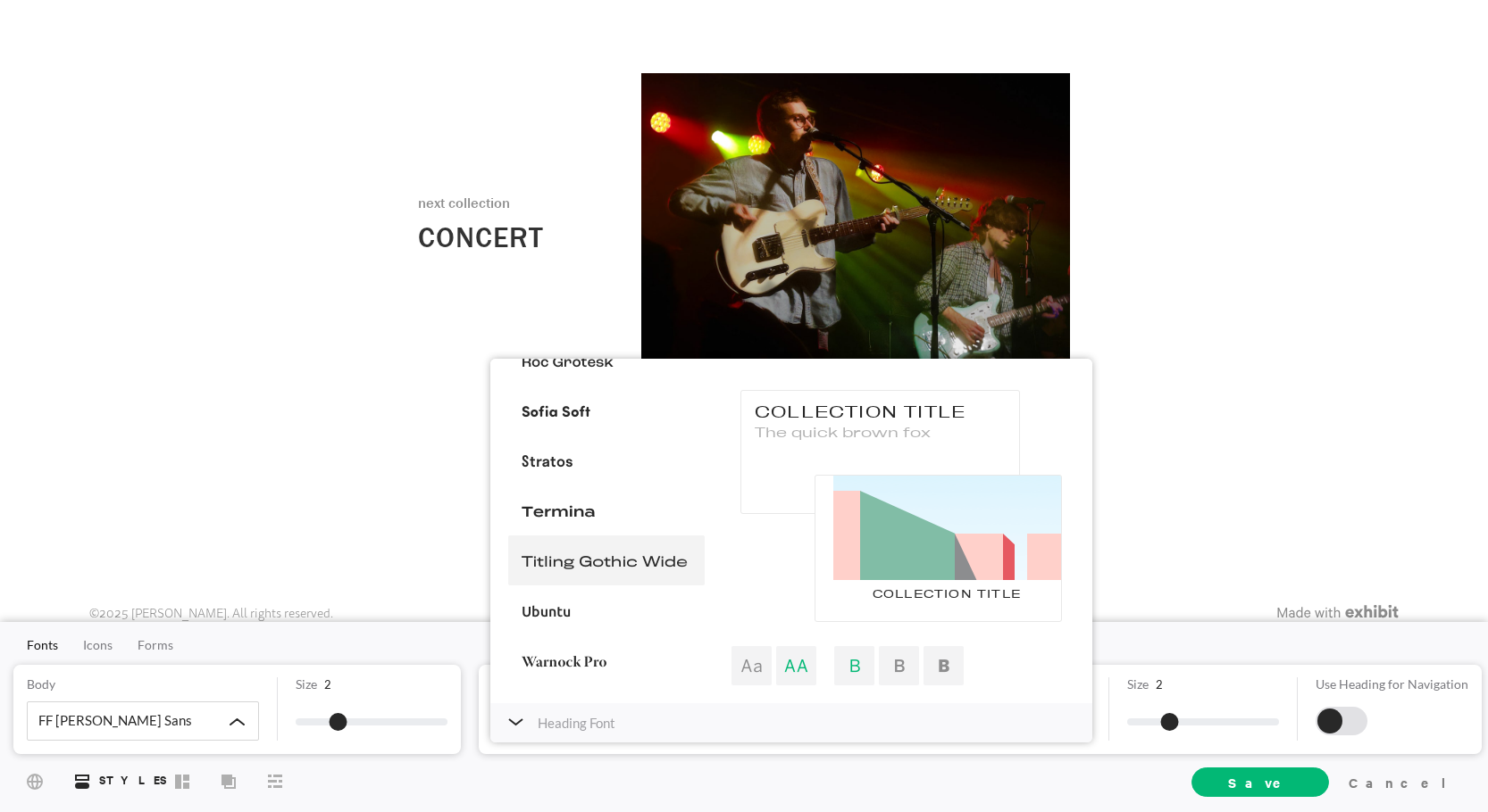
click at [619, 563] on div at bounding box center [606, 560] width 197 height 50
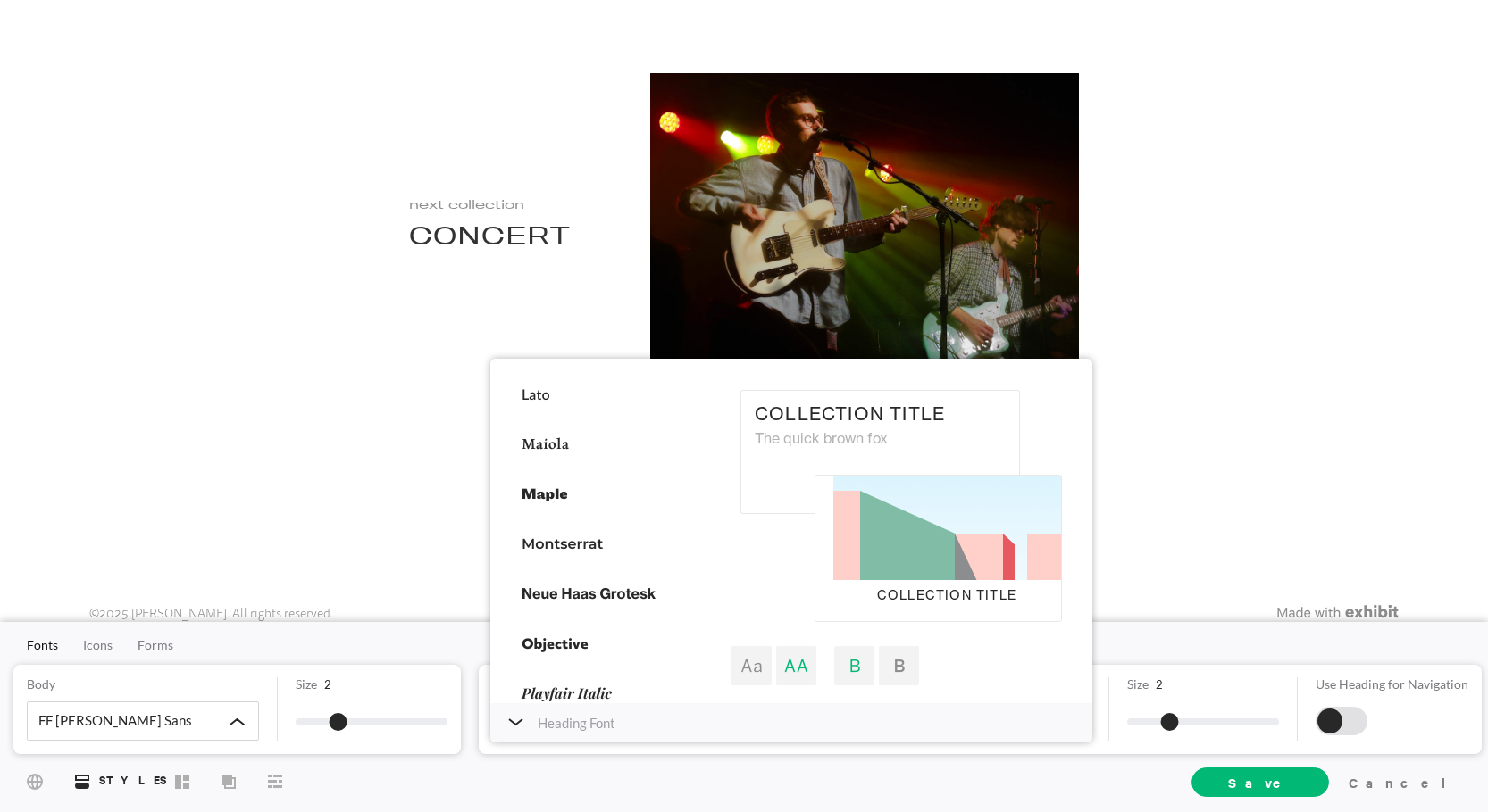
scroll to position [595, 0]
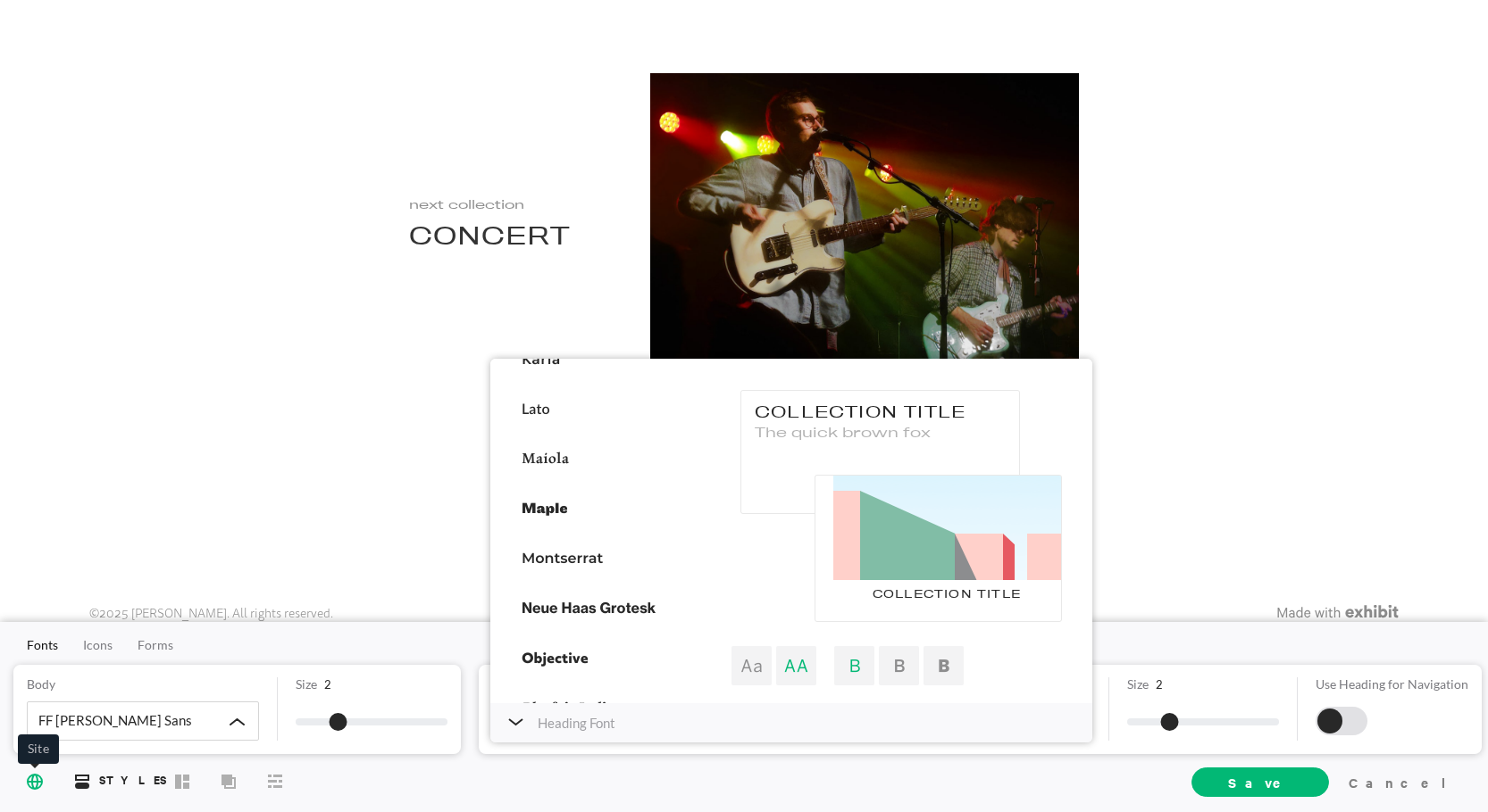
click at [26, 780] on span "Site" at bounding box center [35, 781] width 30 height 33
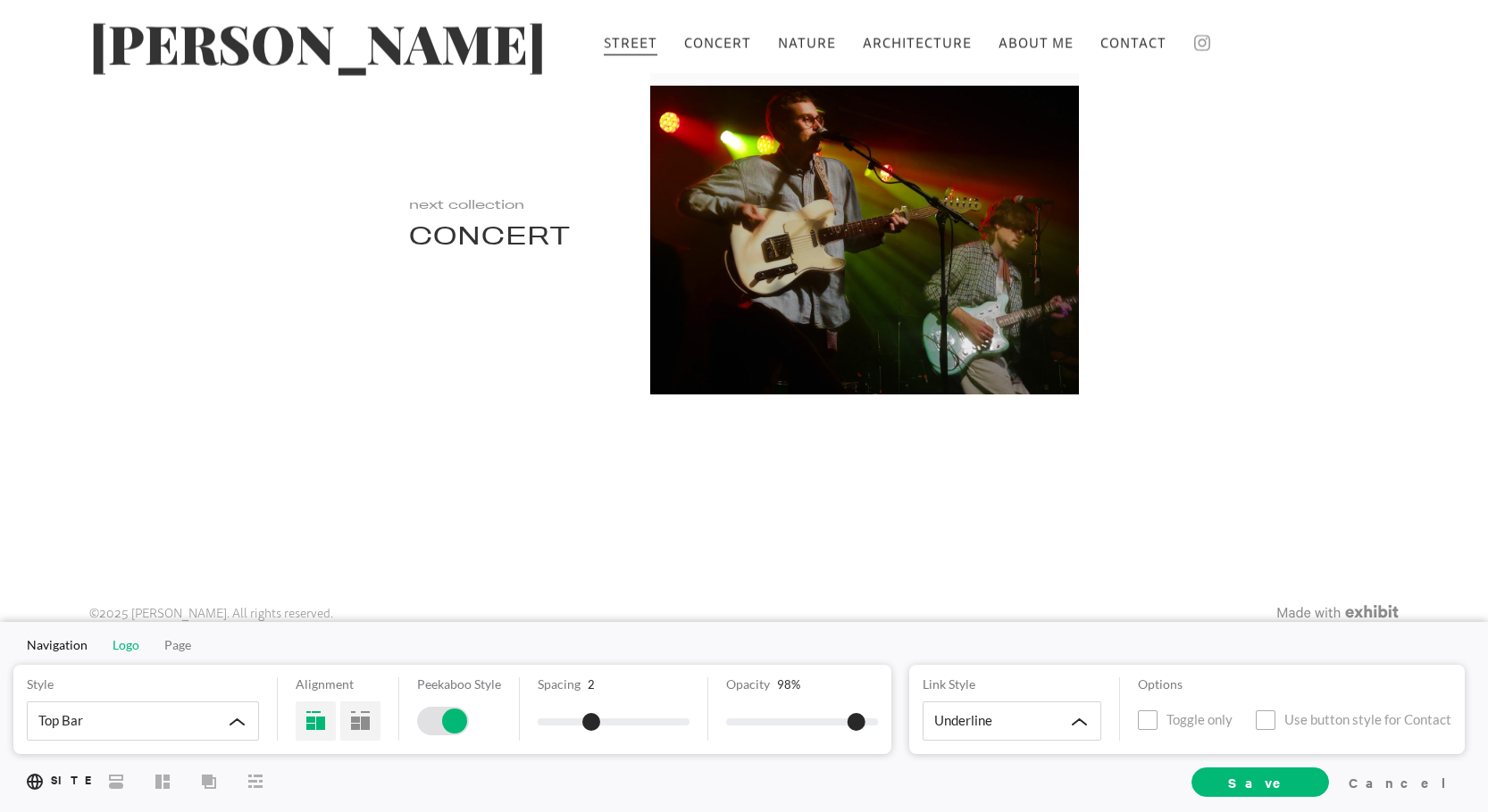
click at [127, 642] on span "Logo" at bounding box center [125, 645] width 27 height 15
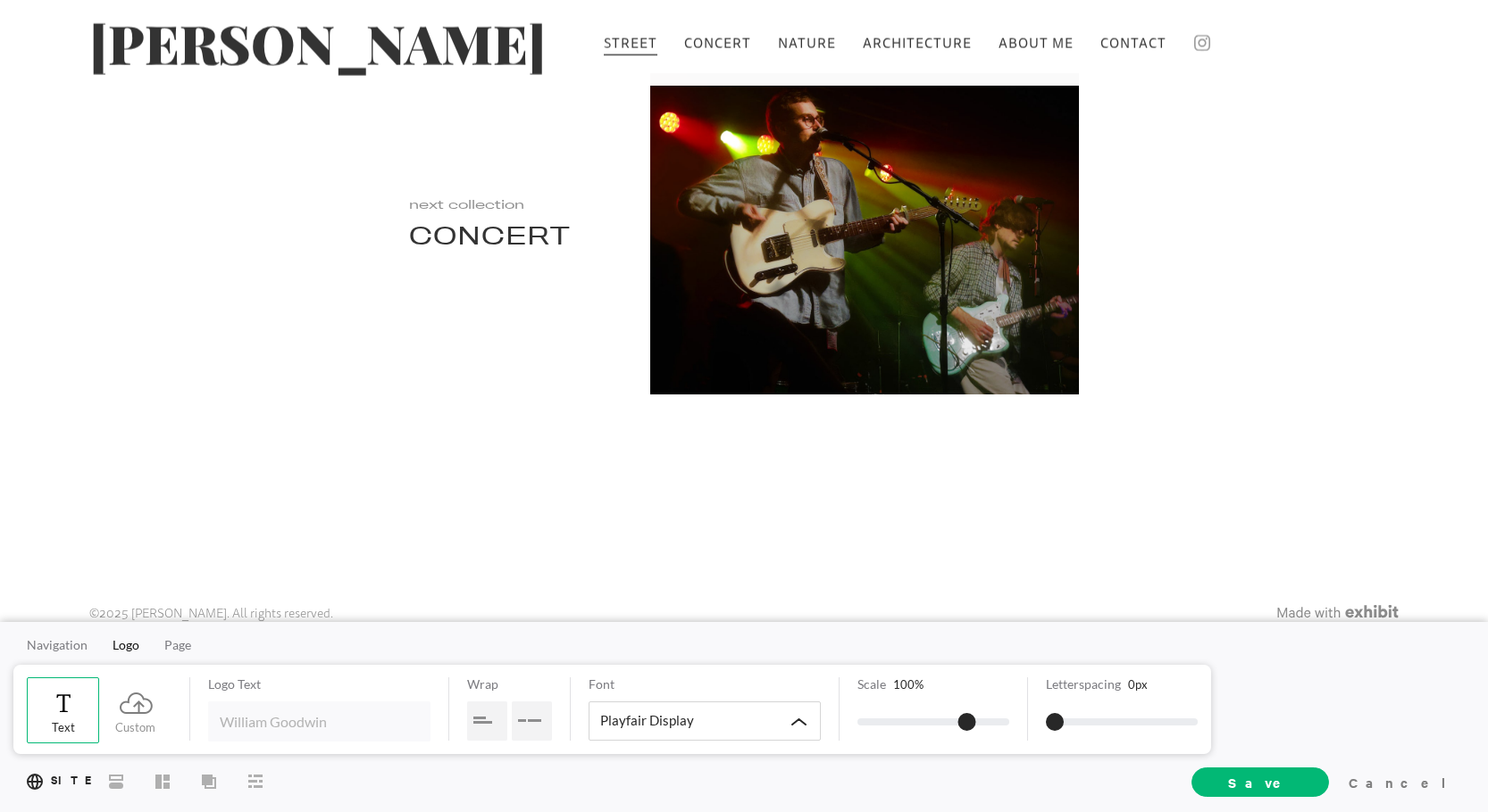
click at [204, 754] on div "Navigation Logo Page Text Custom Logo Text Wrap Font Playfair Display Scale 100…" at bounding box center [744, 717] width 1488 height 190
click at [208, 770] on span "Cover" at bounding box center [209, 781] width 29 height 32
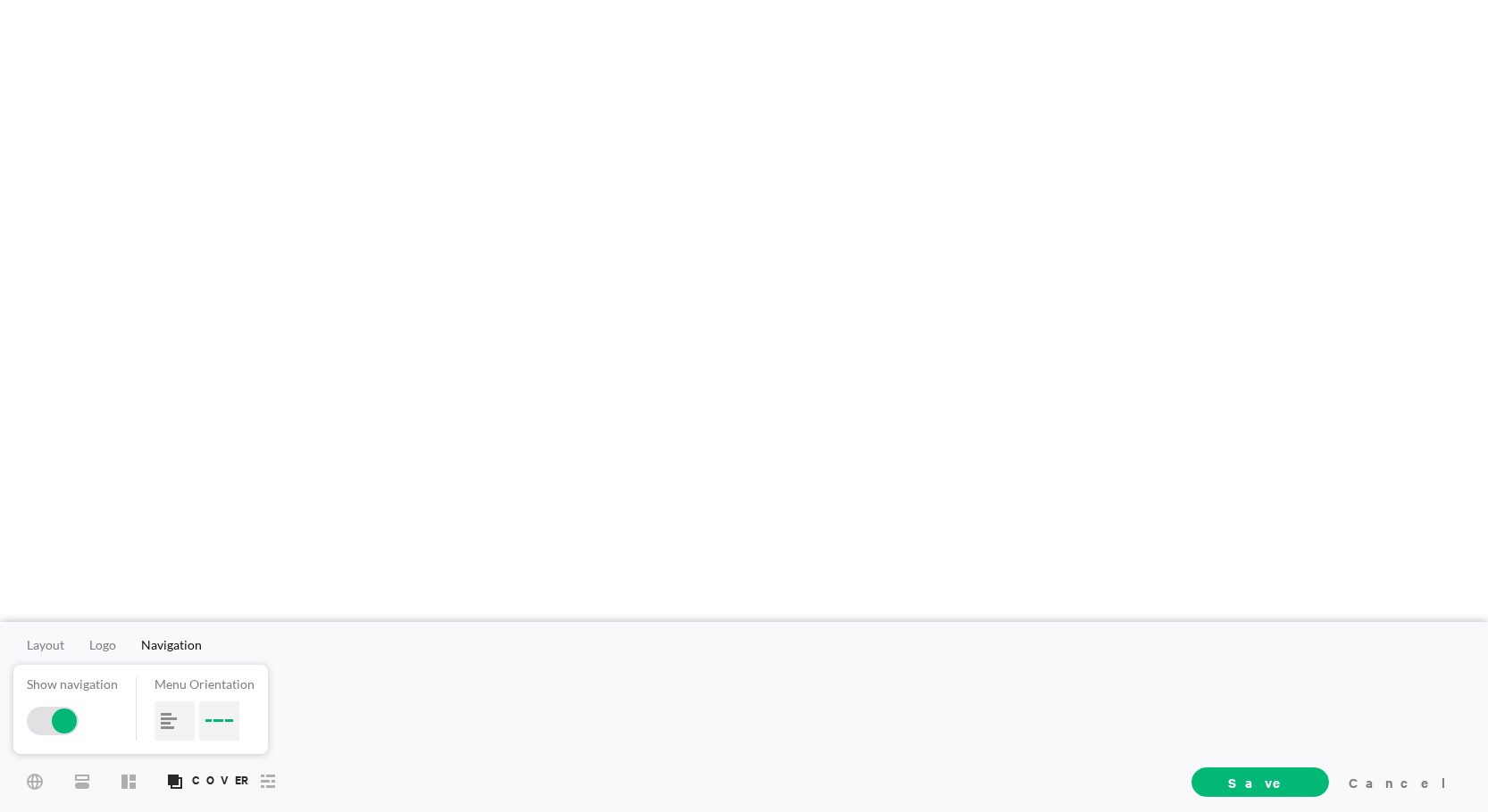
scroll to position [0, 0]
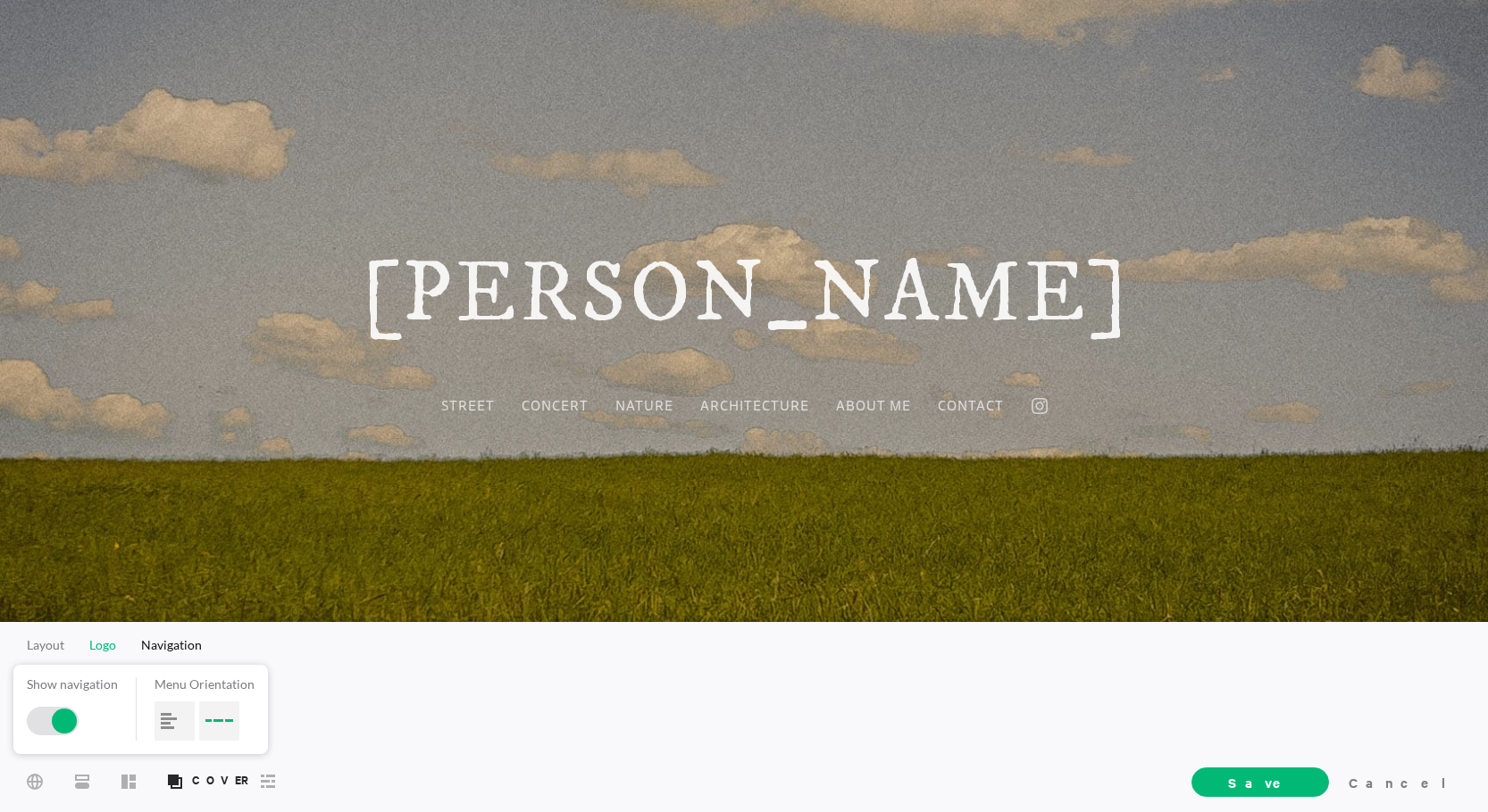
click at [109, 649] on span "Logo" at bounding box center [103, 645] width 27 height 15
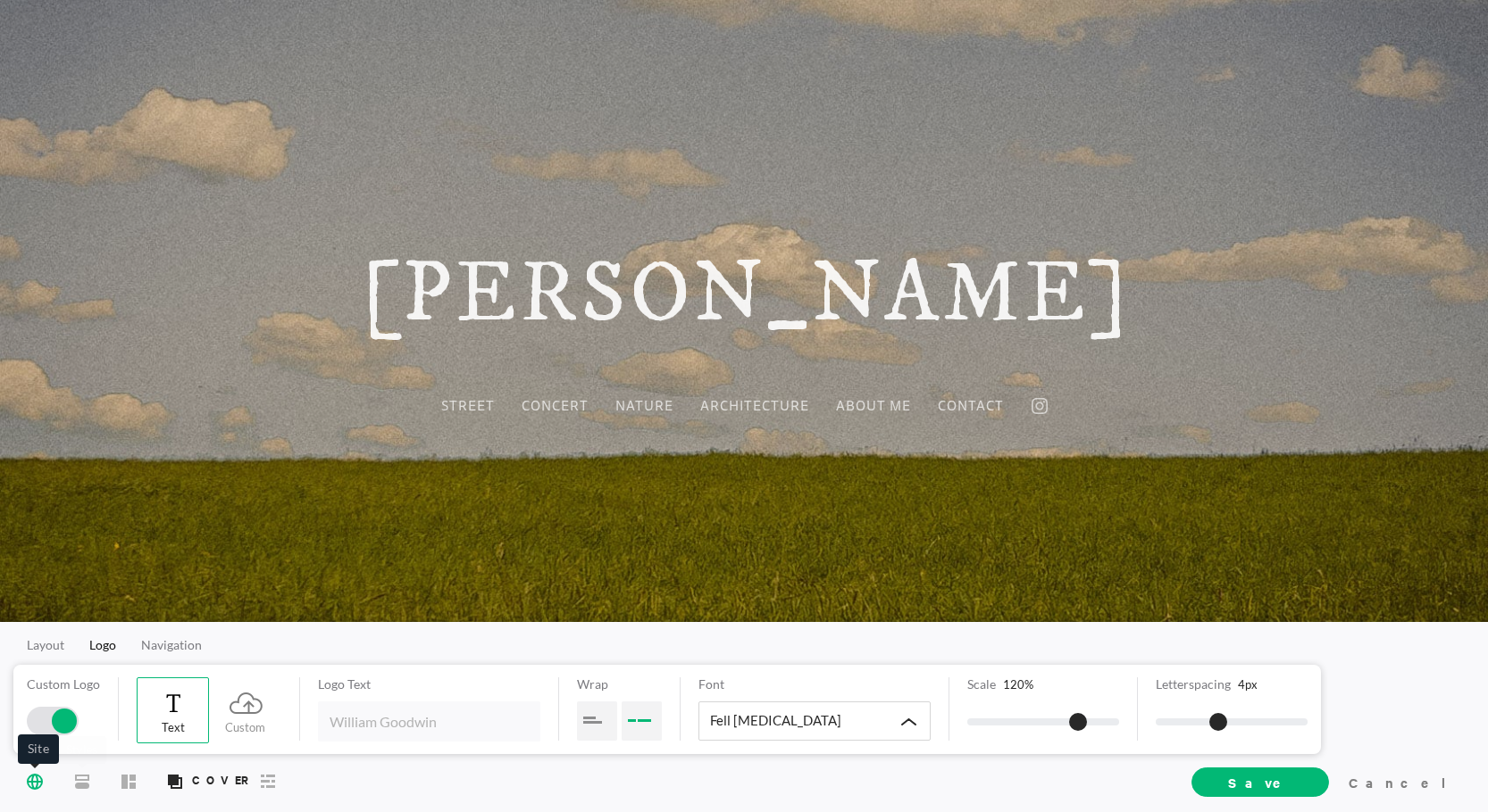
click at [41, 771] on span "Site" at bounding box center [35, 781] width 30 height 33
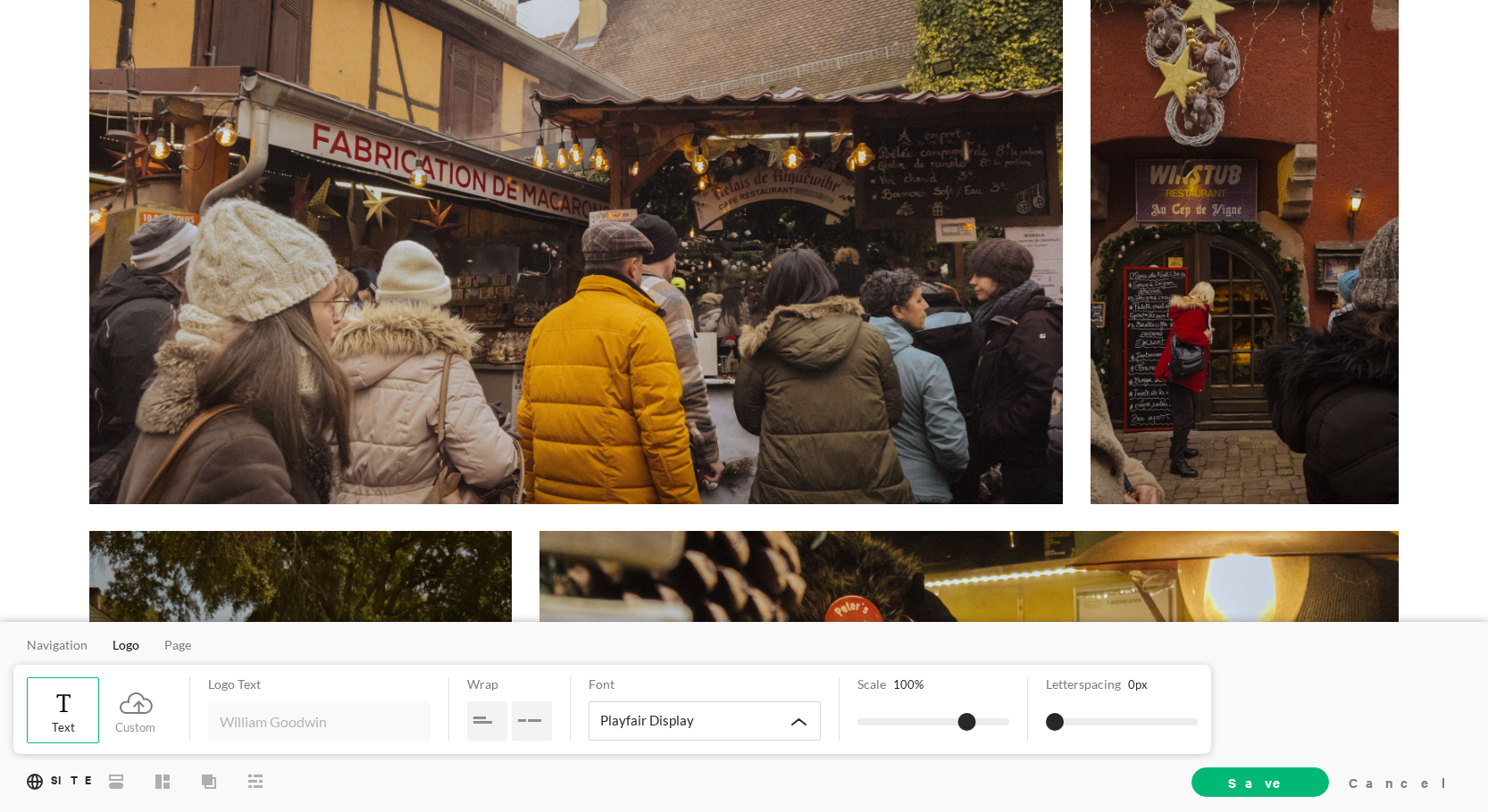
scroll to position [89, 0]
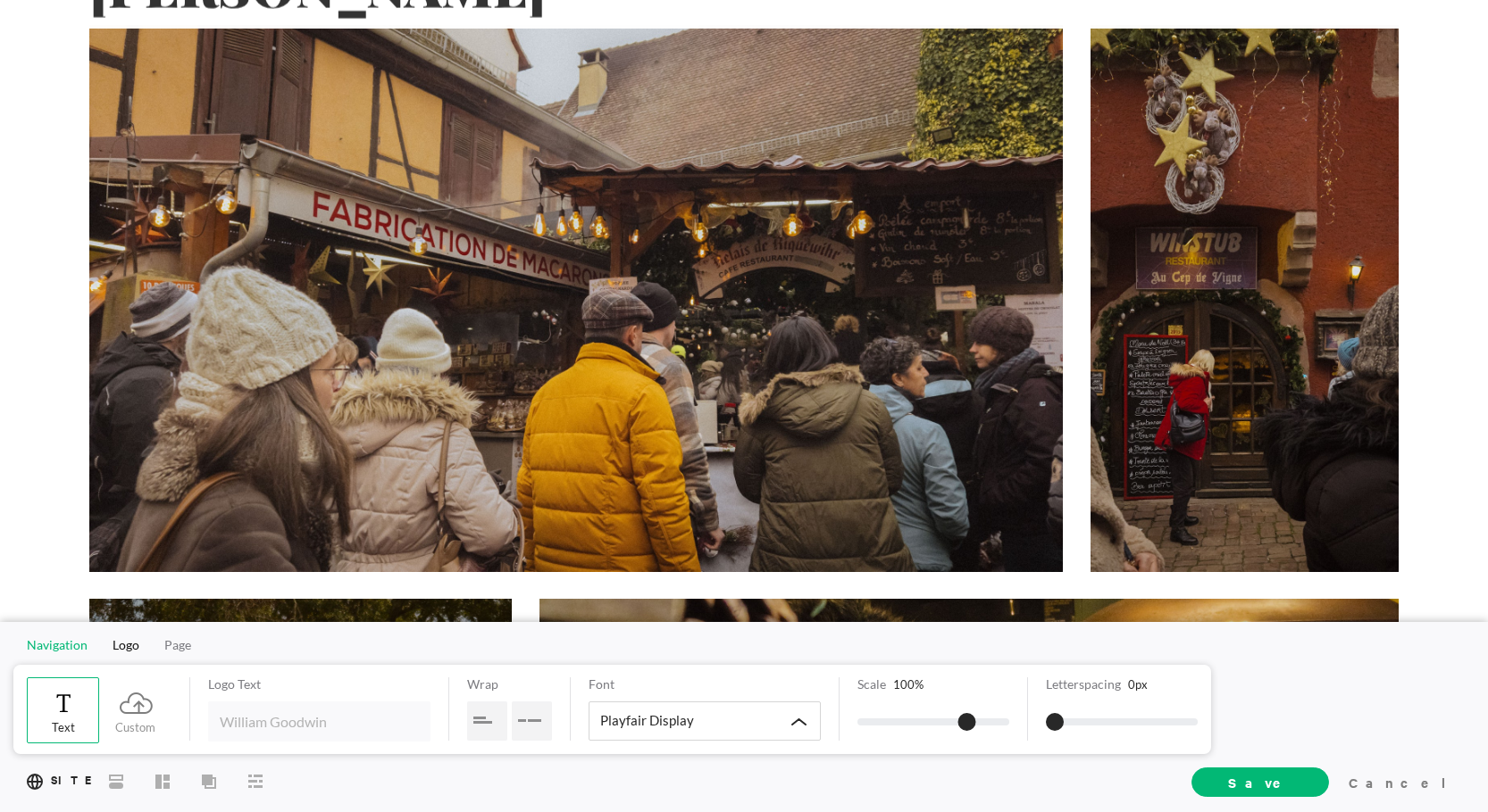
click at [64, 649] on span "Navigation" at bounding box center [57, 645] width 61 height 15
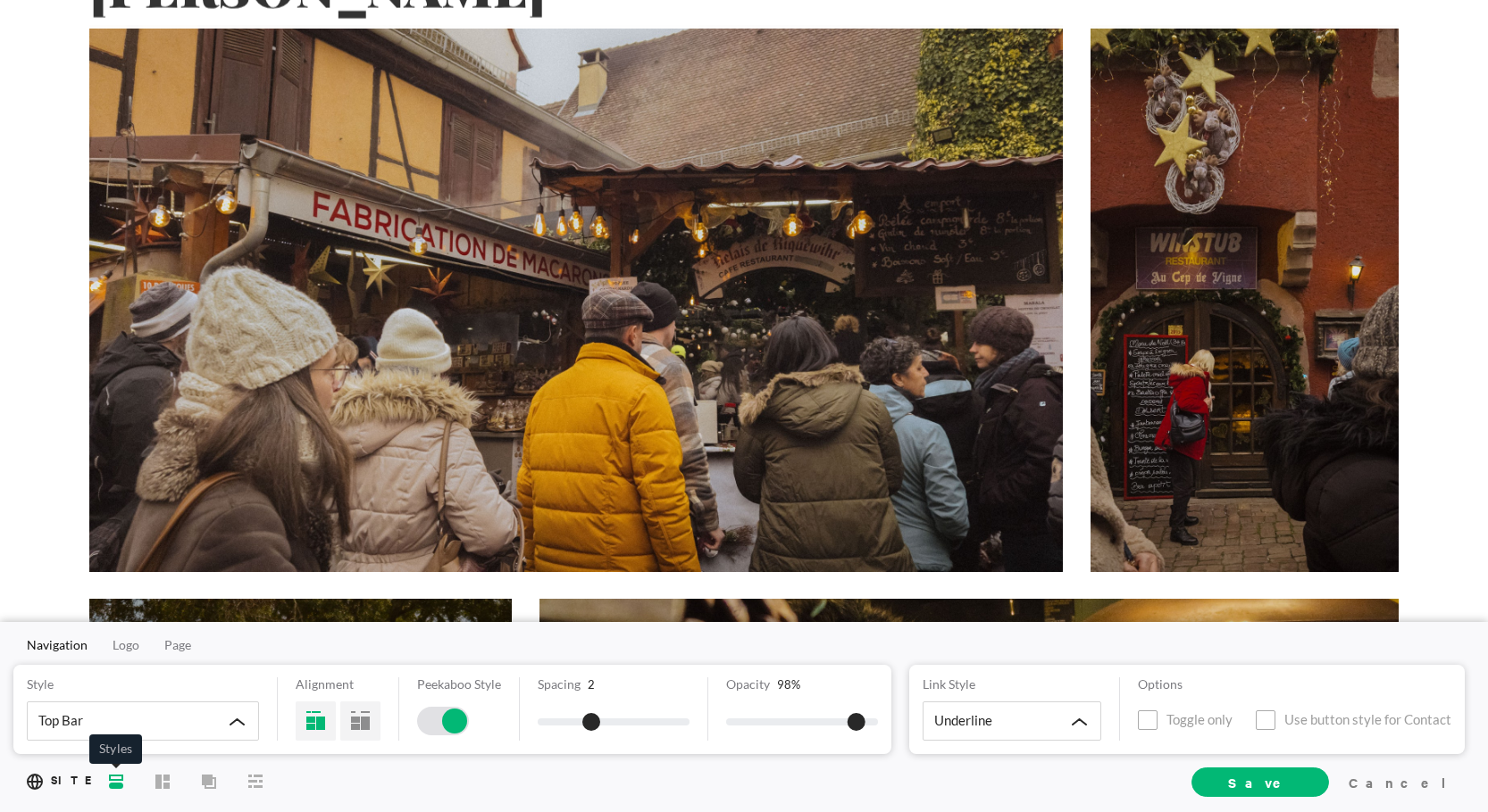
click at [120, 780] on icon at bounding box center [116, 781] width 14 height 14
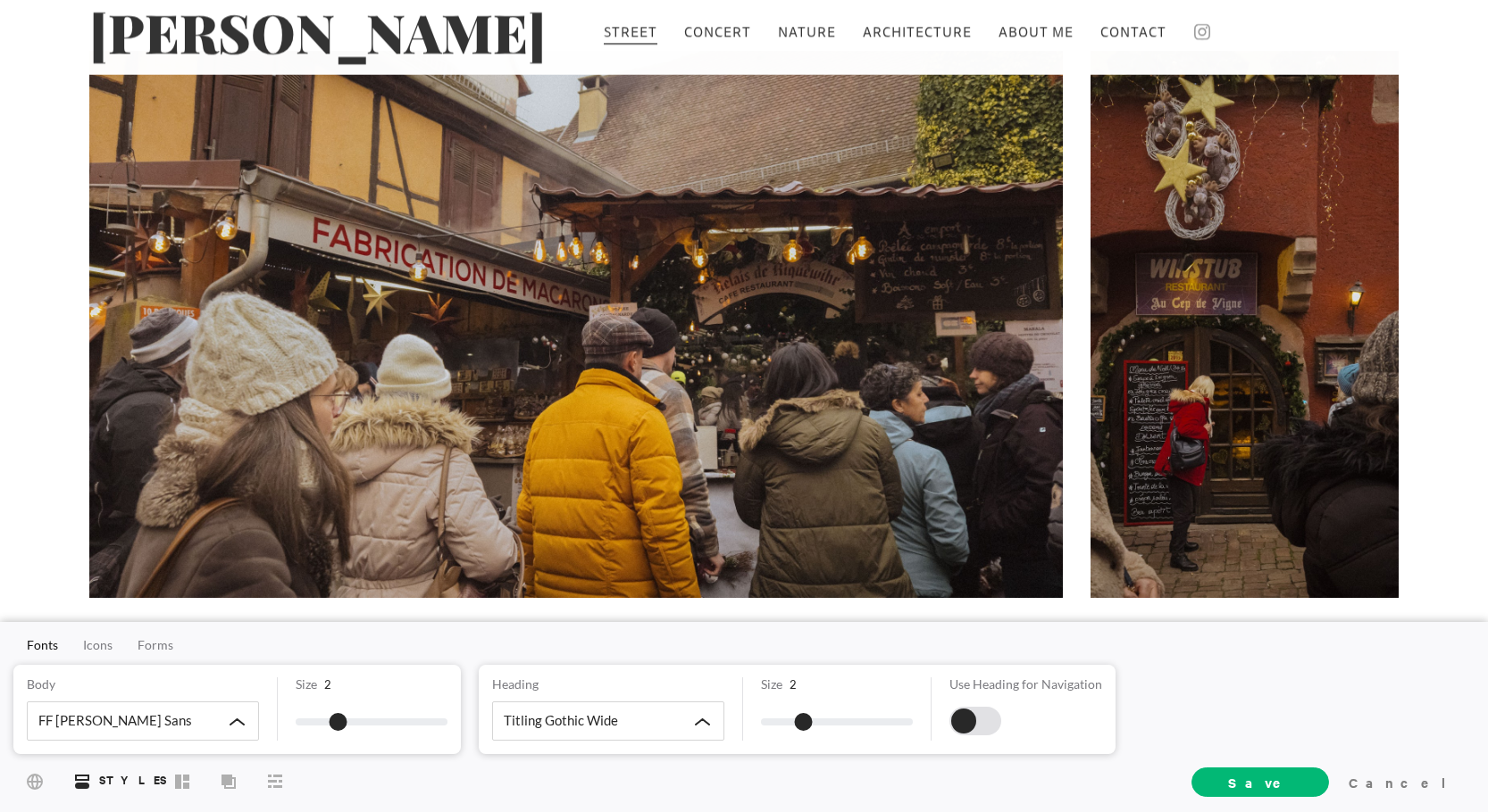
scroll to position [0, 0]
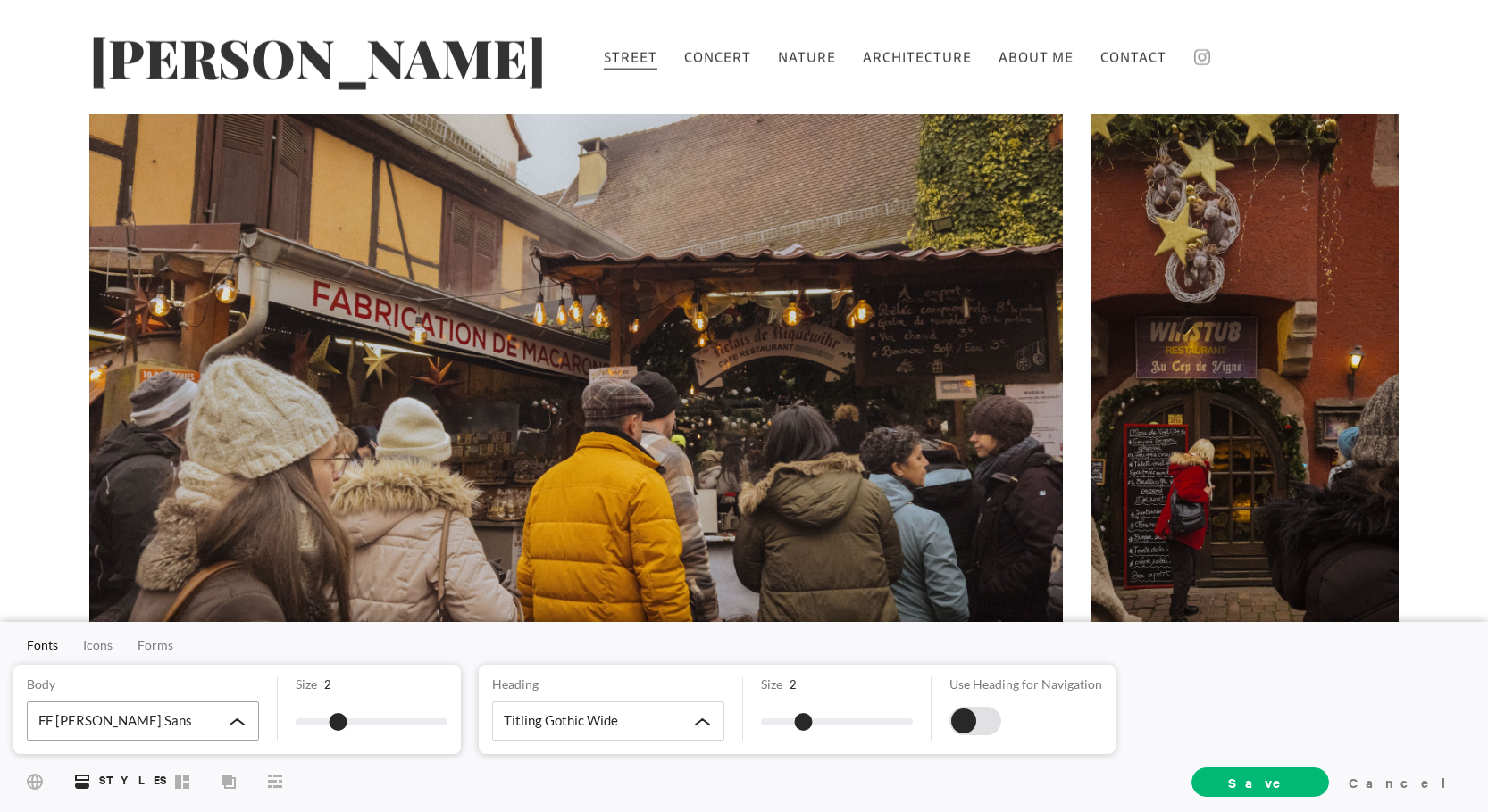
click at [201, 723] on div "FF Tisa Sans" at bounding box center [143, 721] width 232 height 39
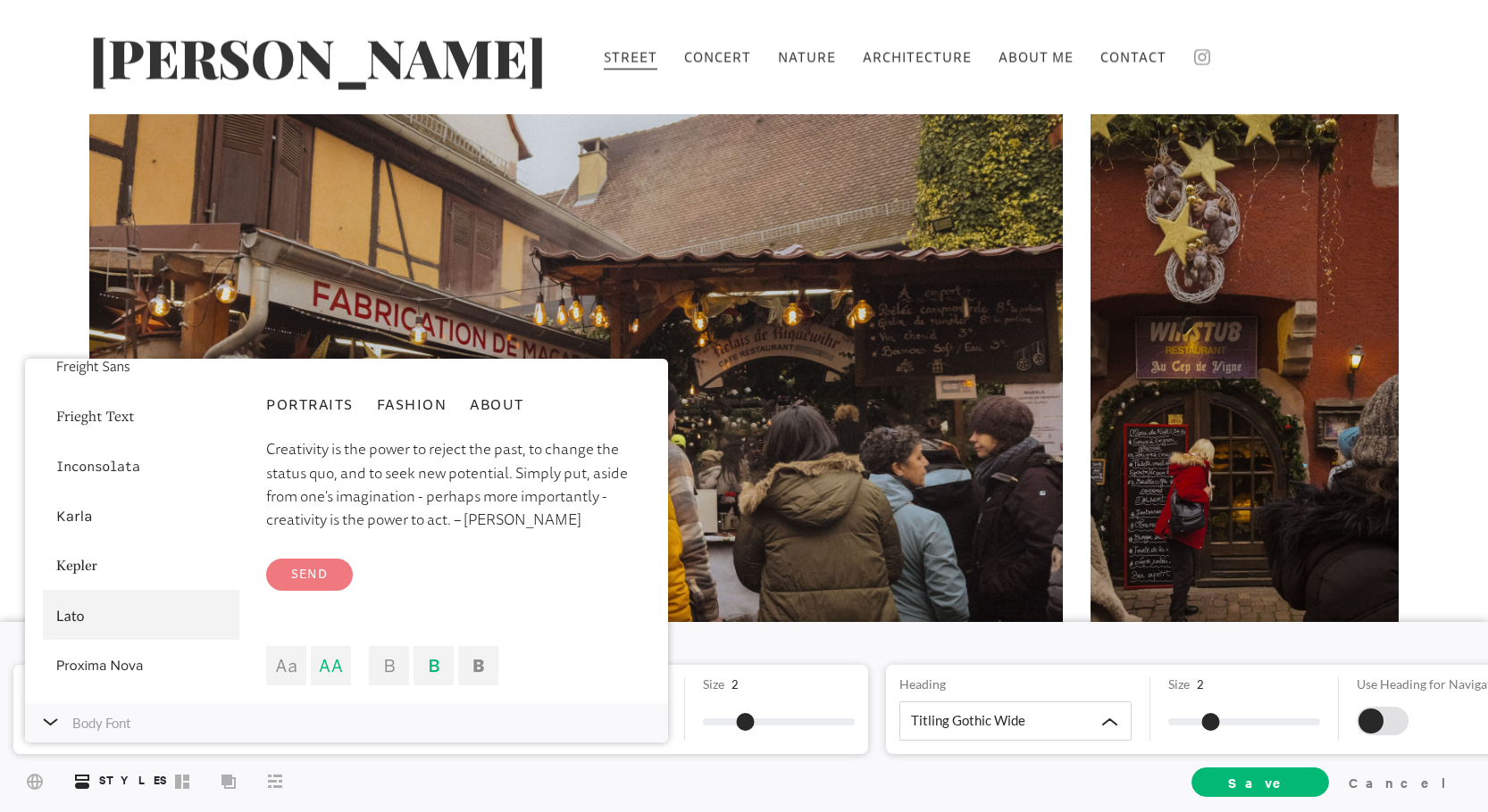
scroll to position [274, 0]
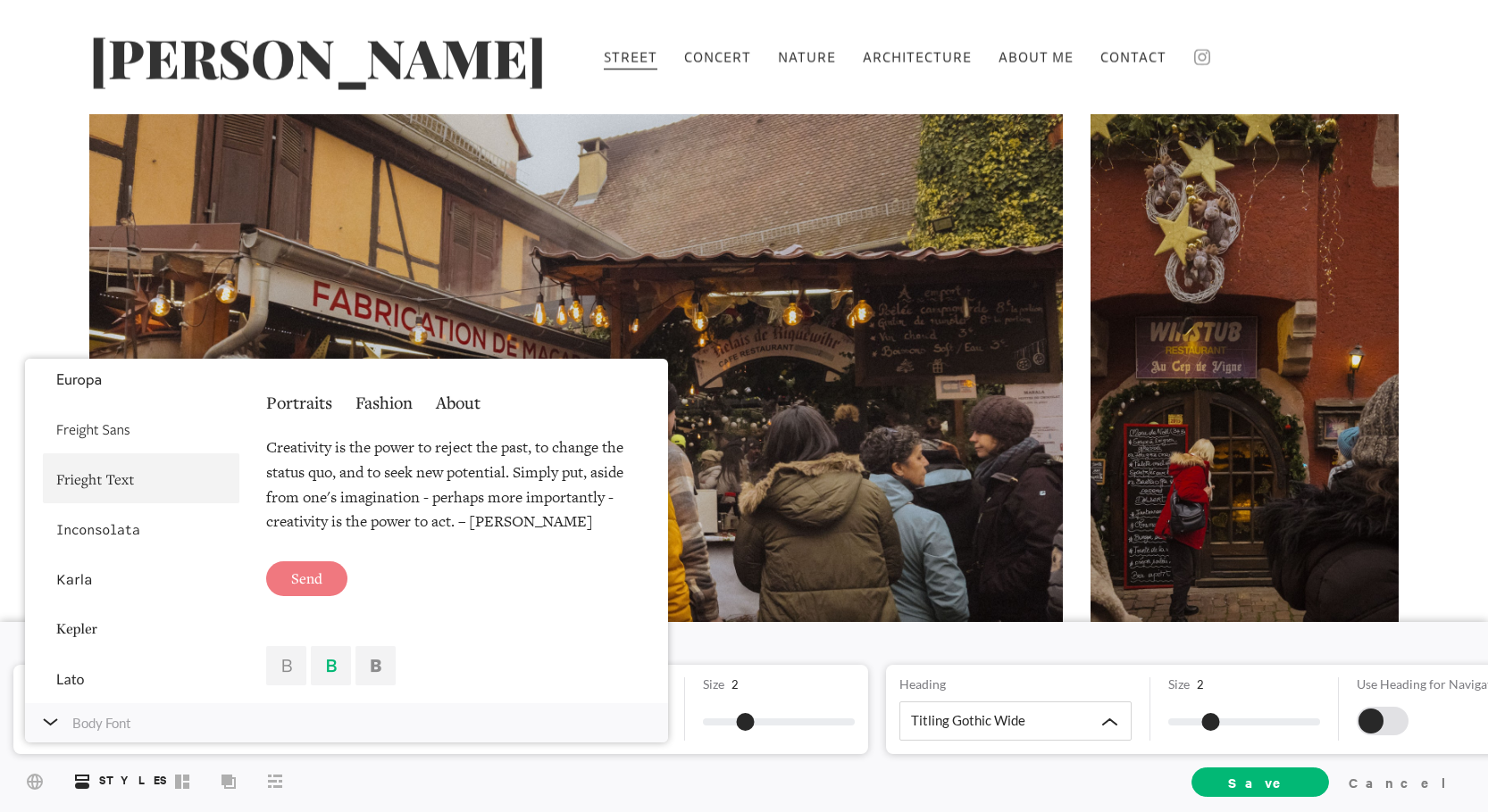
click at [121, 465] on div at bounding box center [141, 479] width 197 height 50
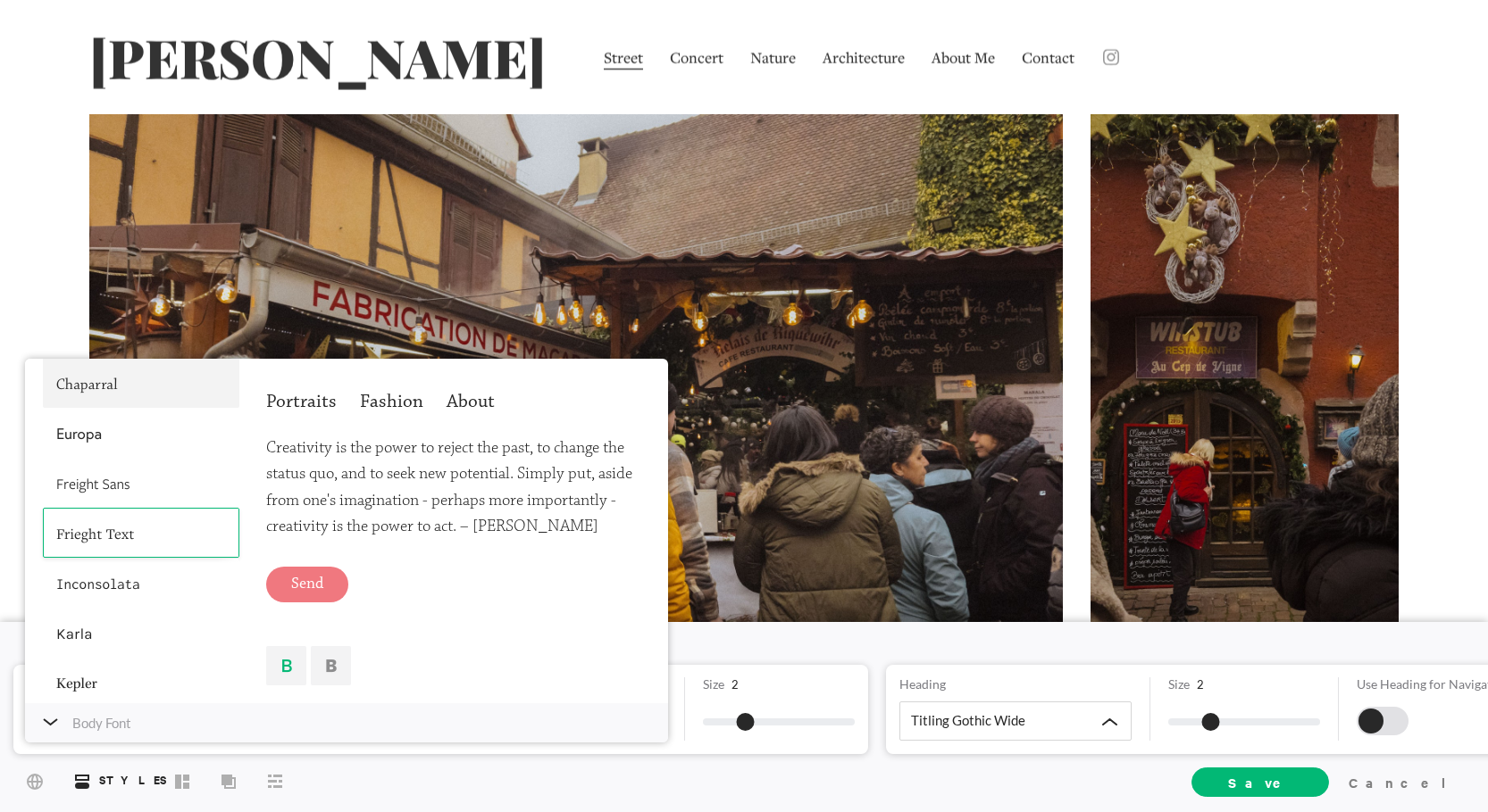
scroll to position [0, 0]
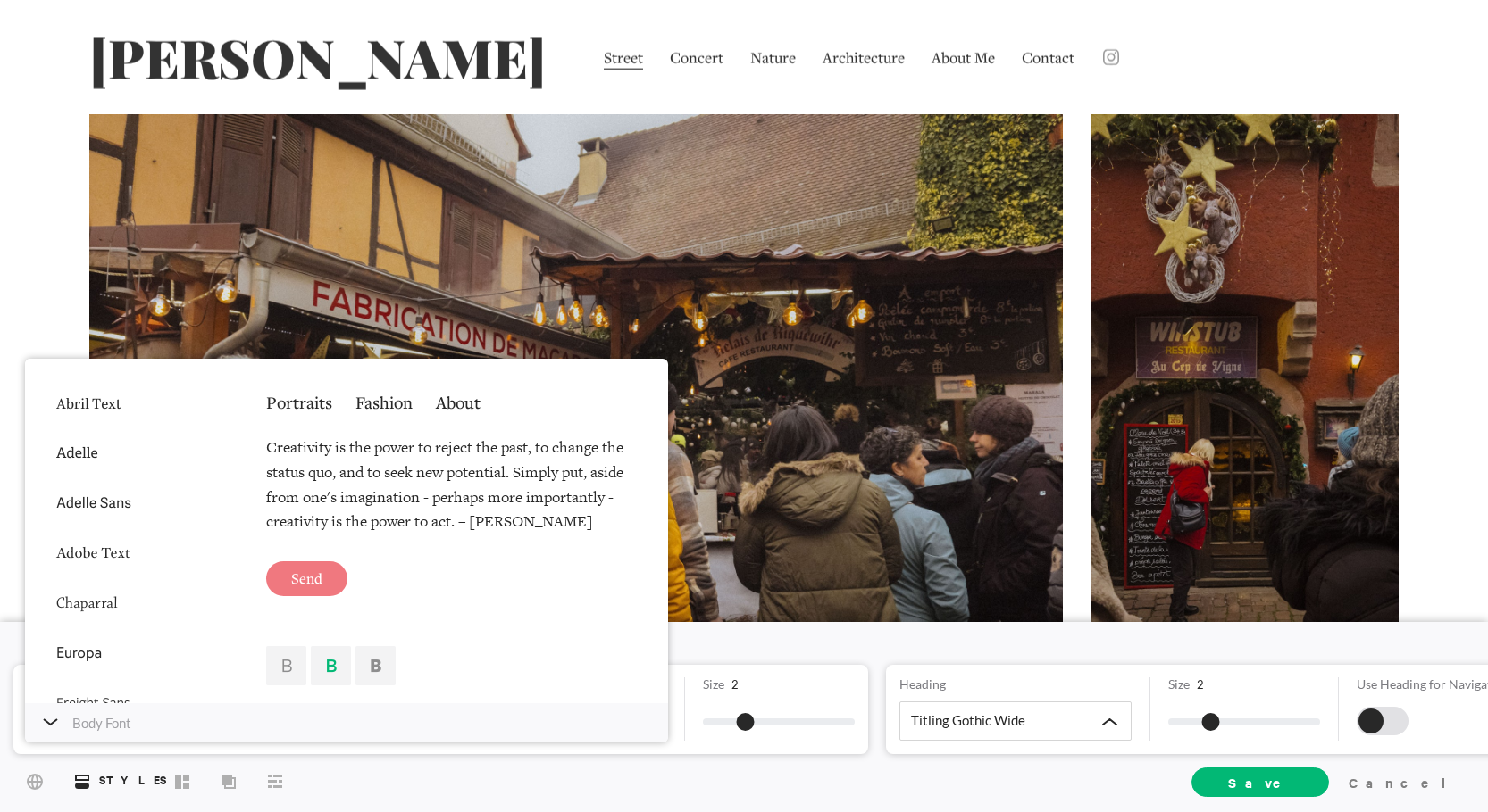
click at [3, 687] on div "Body Freight Text Portraits Fashion About Creativity is the power to reject the…" at bounding box center [771, 709] width 1541 height 89
click at [25, 744] on div "Body Freight Text Portraits Fashion About Creativity is the power to reject the…" at bounding box center [441, 709] width 855 height 89
click at [53, 728] on div "Body Font" at bounding box center [346, 723] width 643 height 39
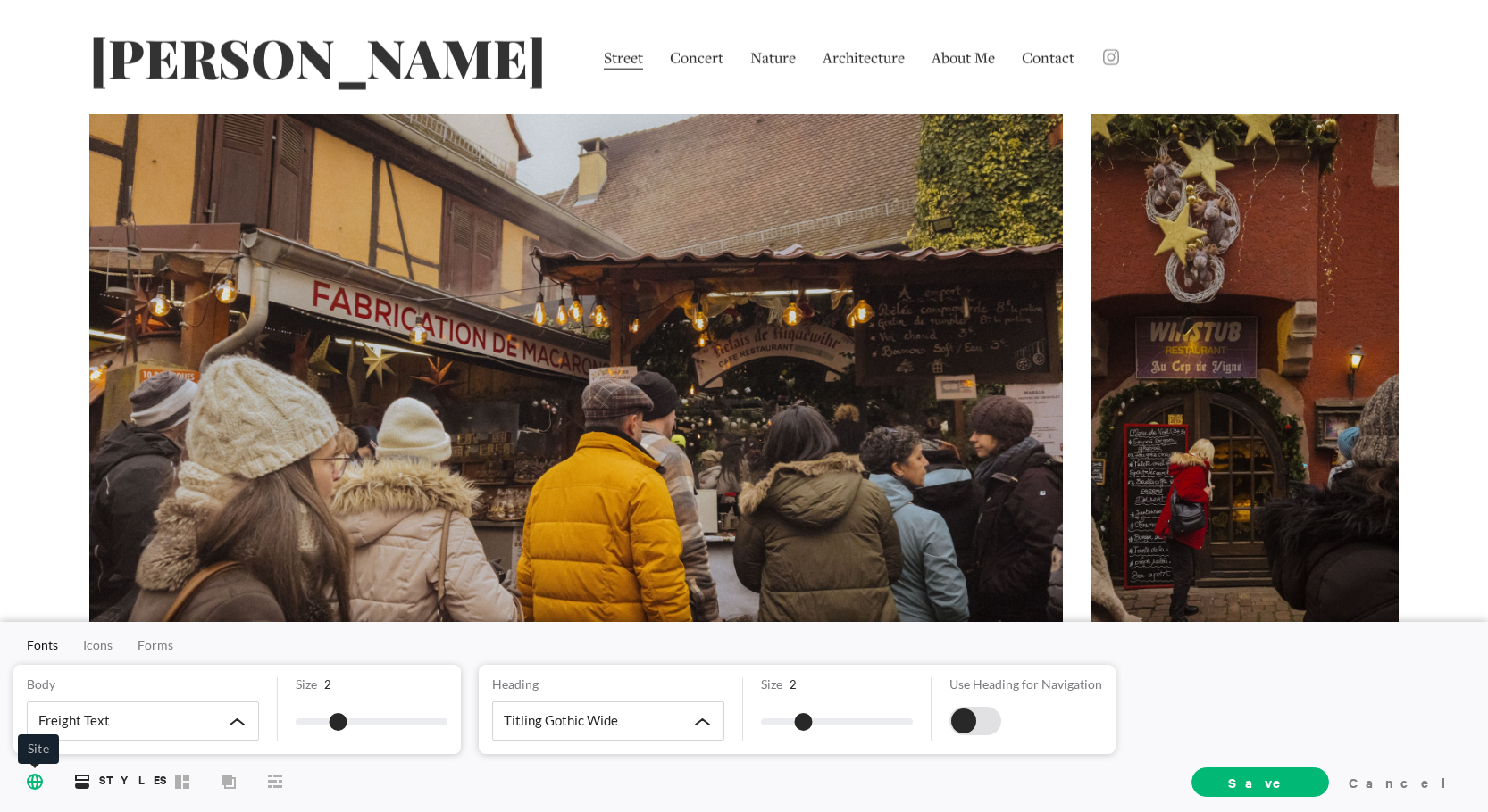
click at [43, 783] on span "Site" at bounding box center [35, 781] width 30 height 33
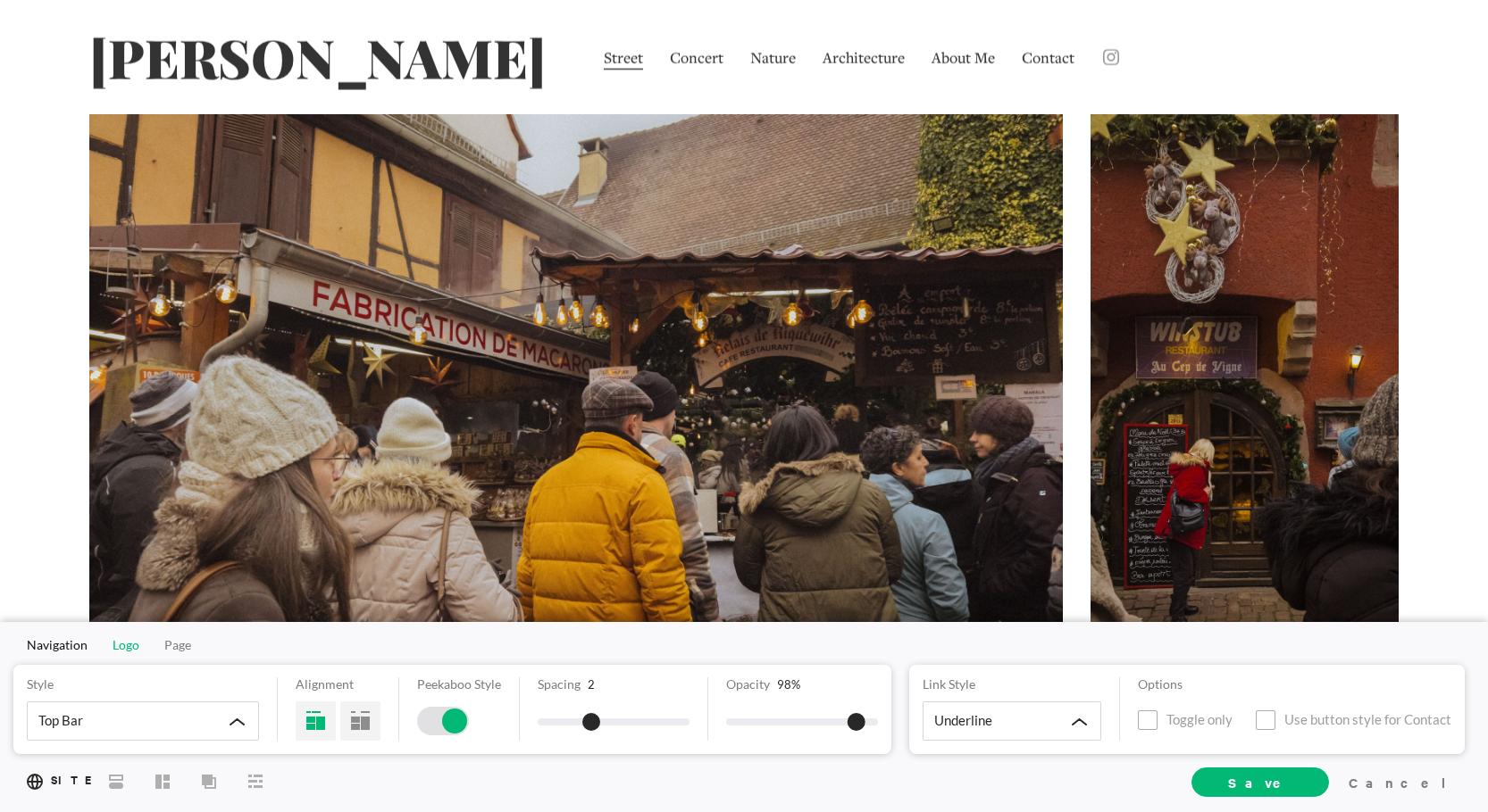
click at [126, 642] on span "Logo" at bounding box center [125, 645] width 27 height 15
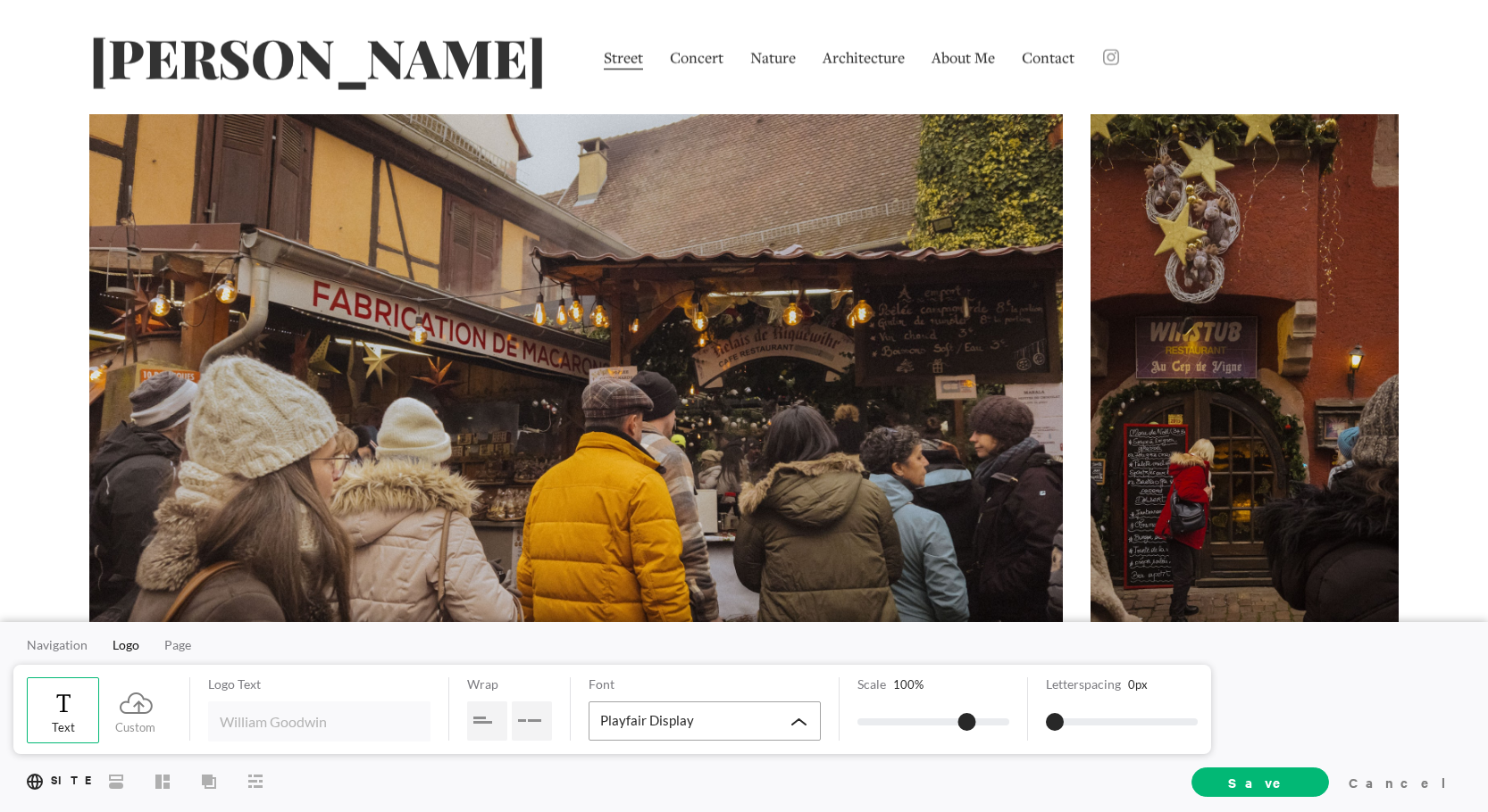
click at [675, 718] on span "Playfair Display" at bounding box center [647, 720] width 94 height 16
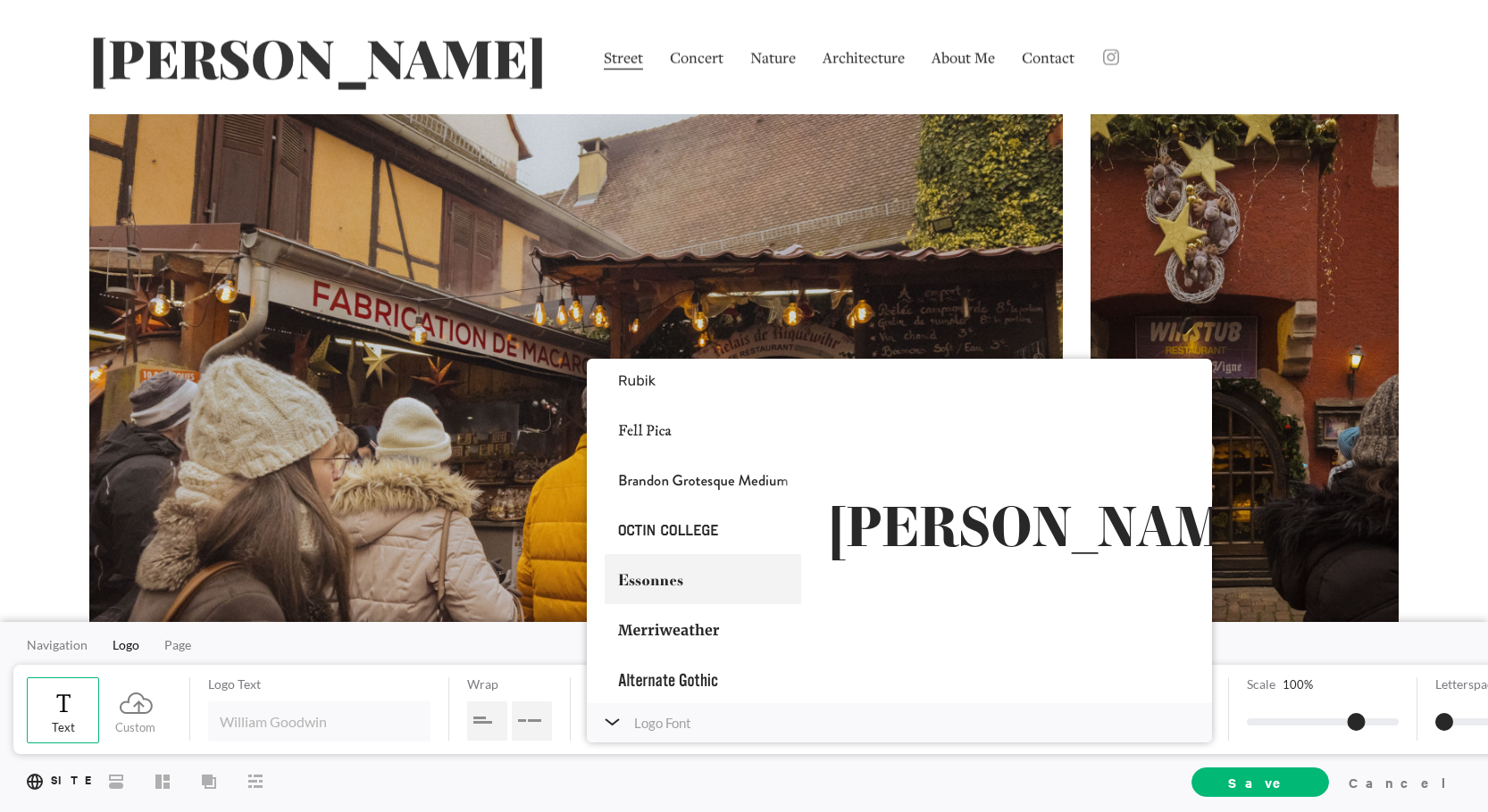
scroll to position [459, 0]
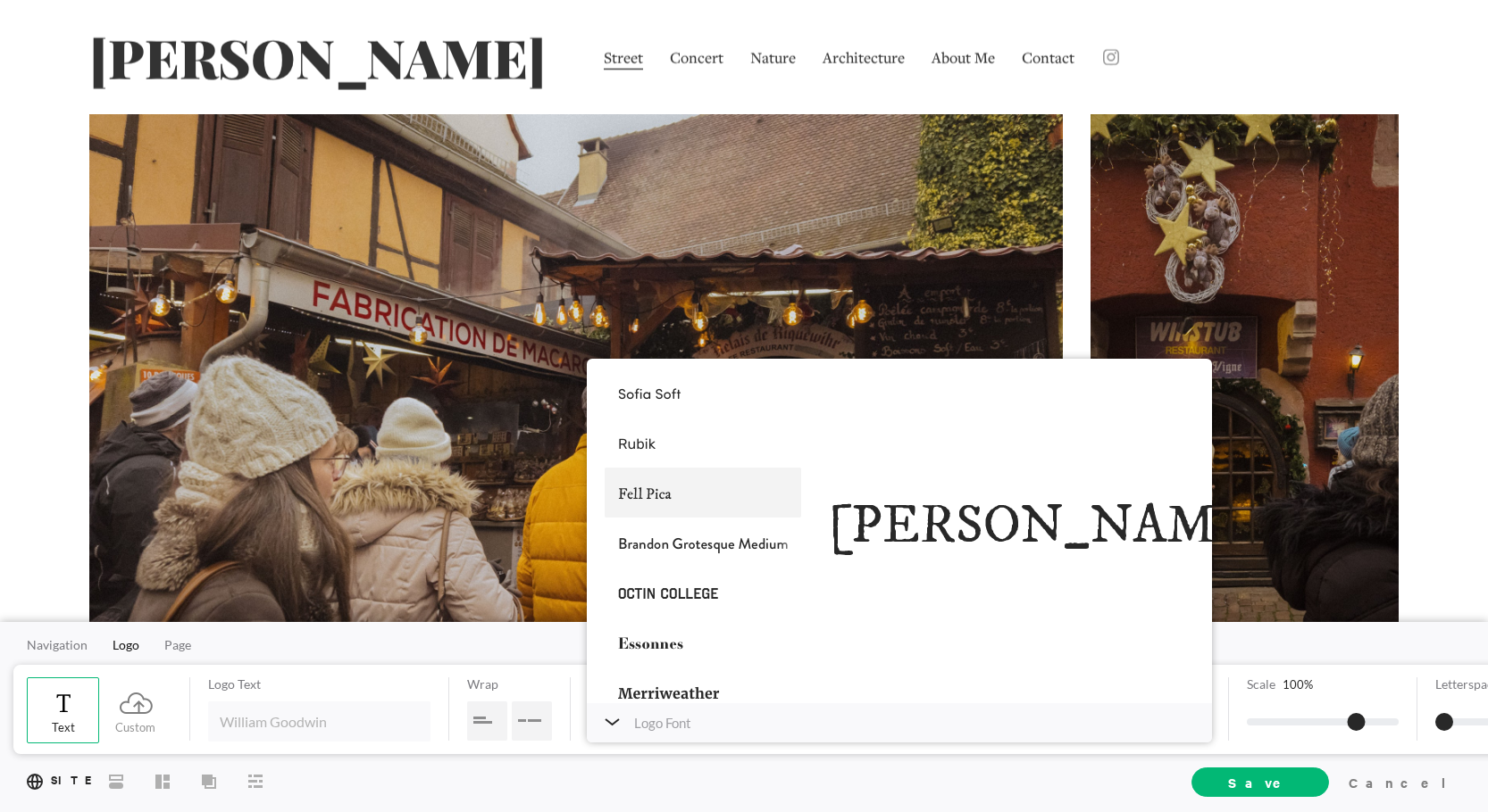
click at [680, 498] on div at bounding box center [702, 493] width 197 height 50
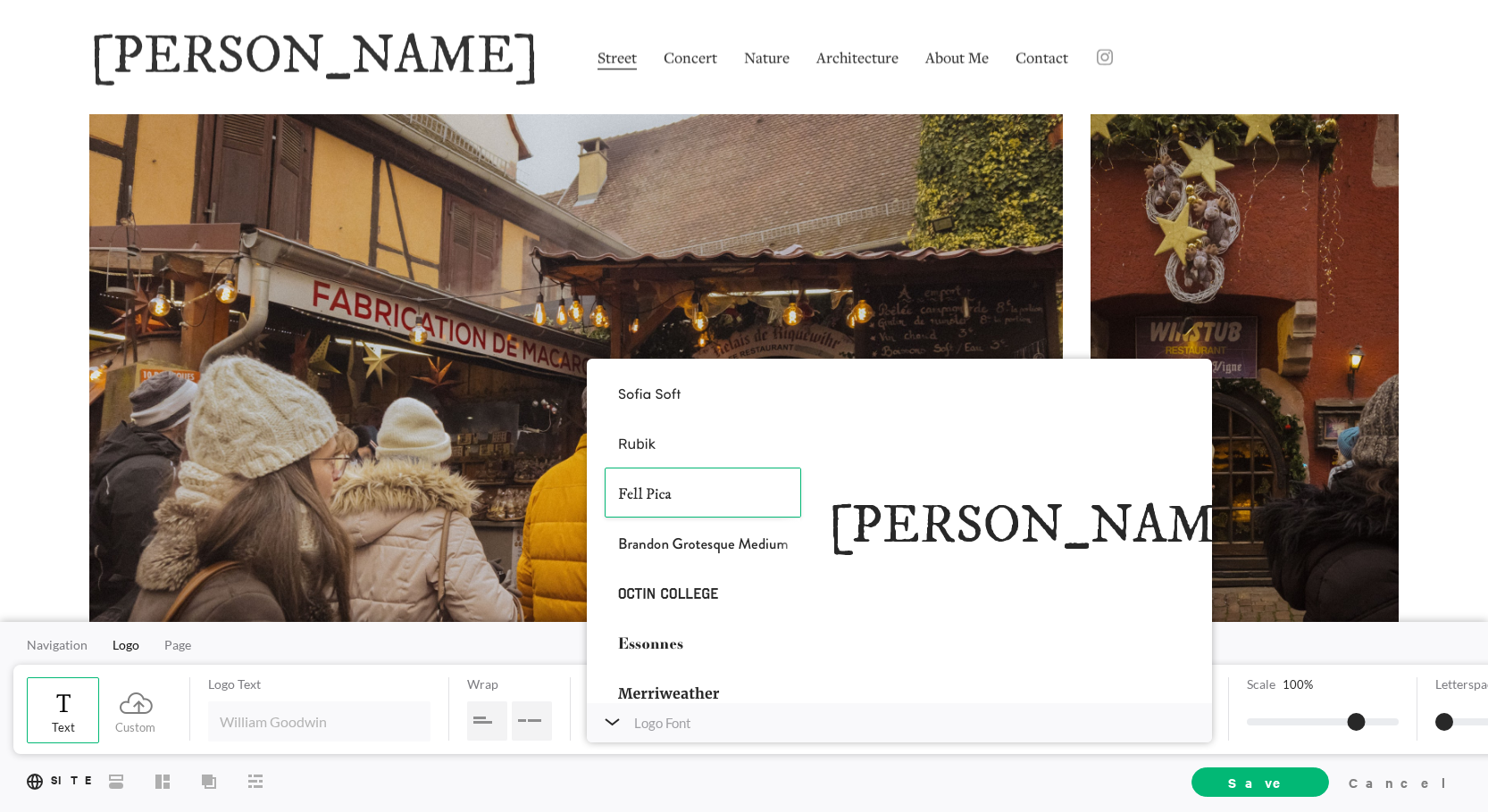
click at [306, 648] on div "Navigation Logo Page Text Custom Logo Text Wrap Font Fell Pica William Goodwin …" at bounding box center [744, 717] width 1488 height 190
click at [296, 648] on div "Navigation Logo Page Text Custom Logo Text Wrap Font Fell Pica William Goodwin …" at bounding box center [744, 717] width 1488 height 190
click at [619, 721] on icon at bounding box center [612, 723] width 13 height 6
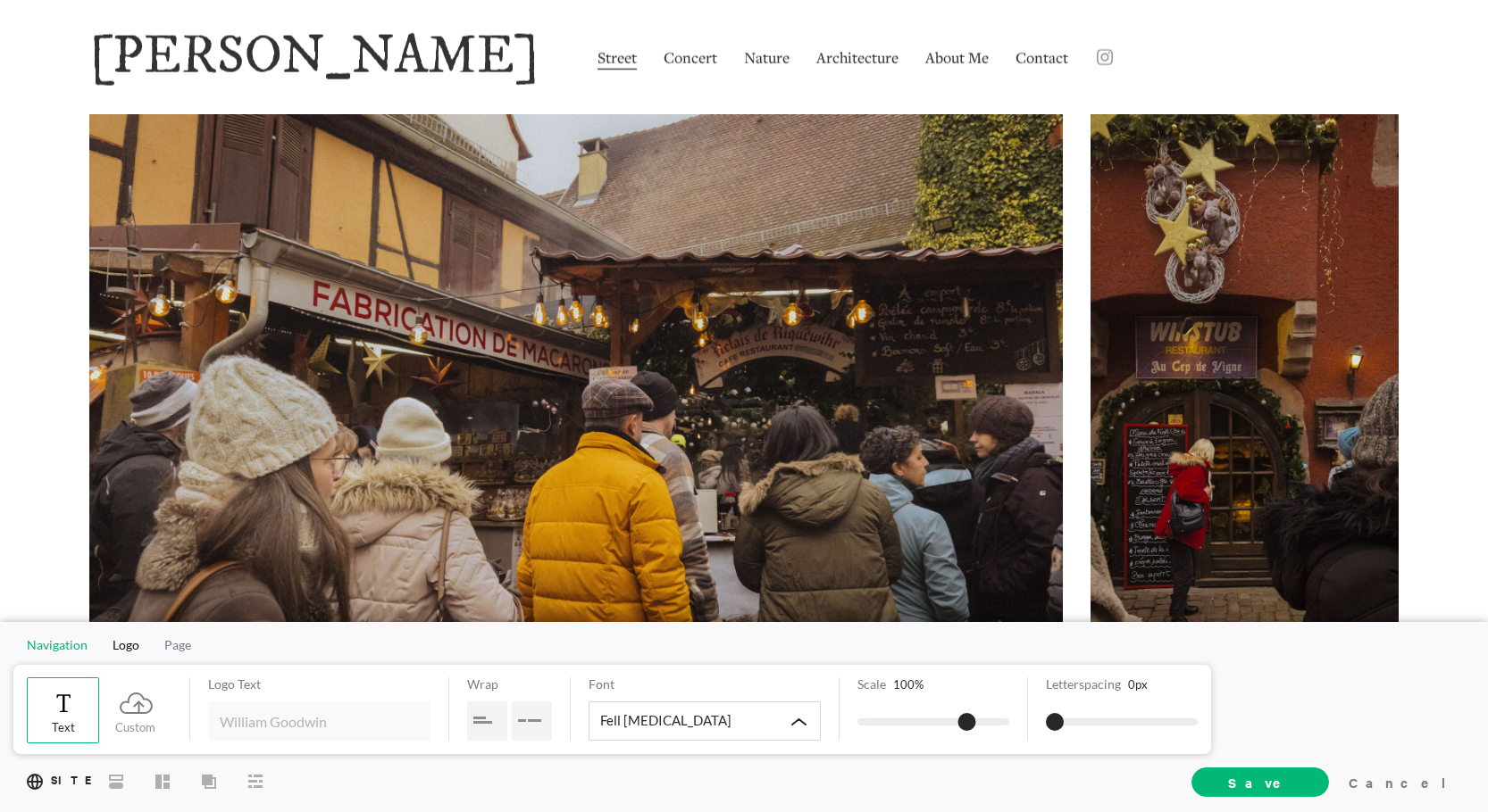
click at [49, 648] on span "Navigation" at bounding box center [57, 645] width 61 height 15
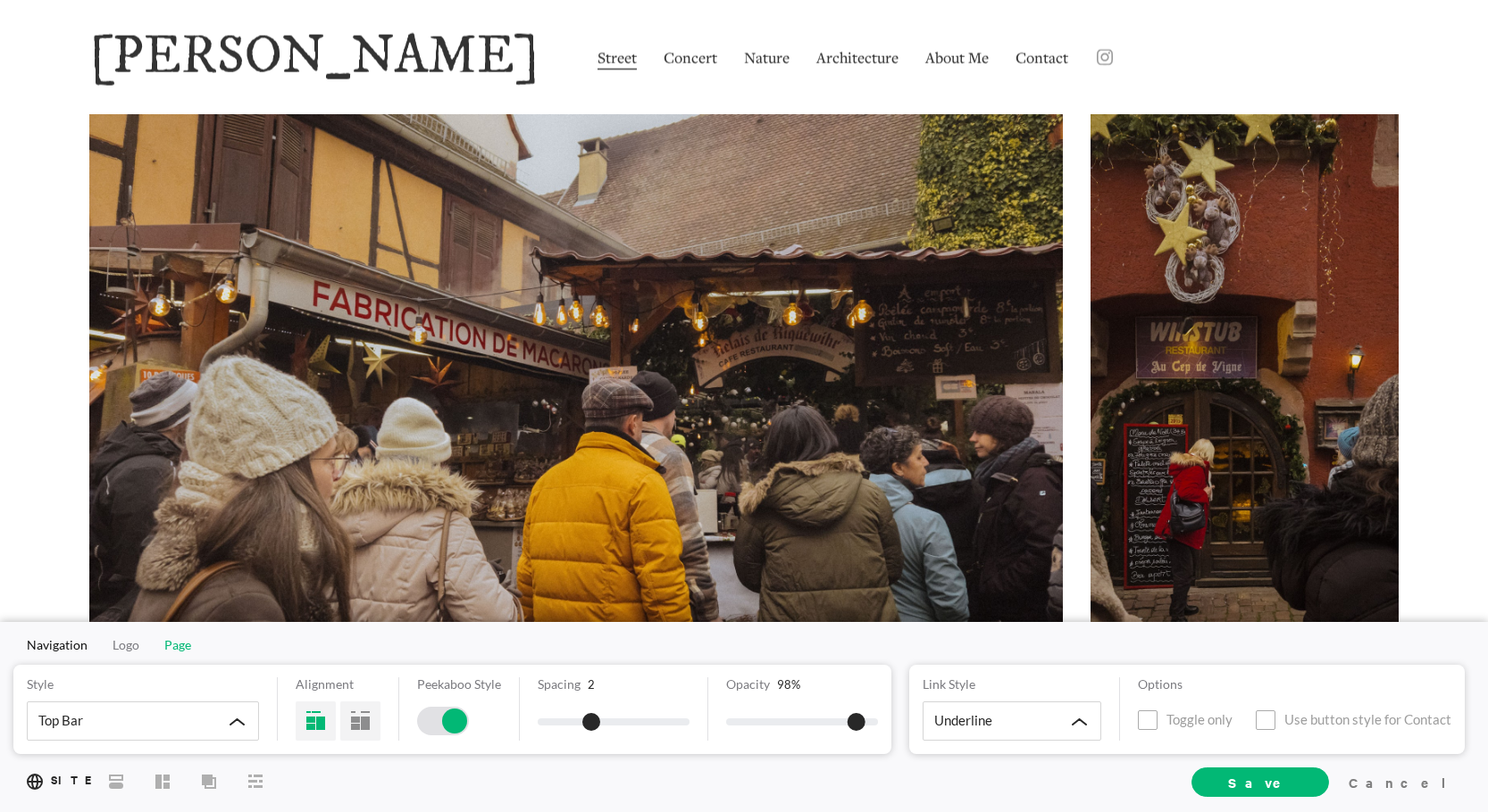
click at [172, 649] on span "Page" at bounding box center [178, 645] width 27 height 15
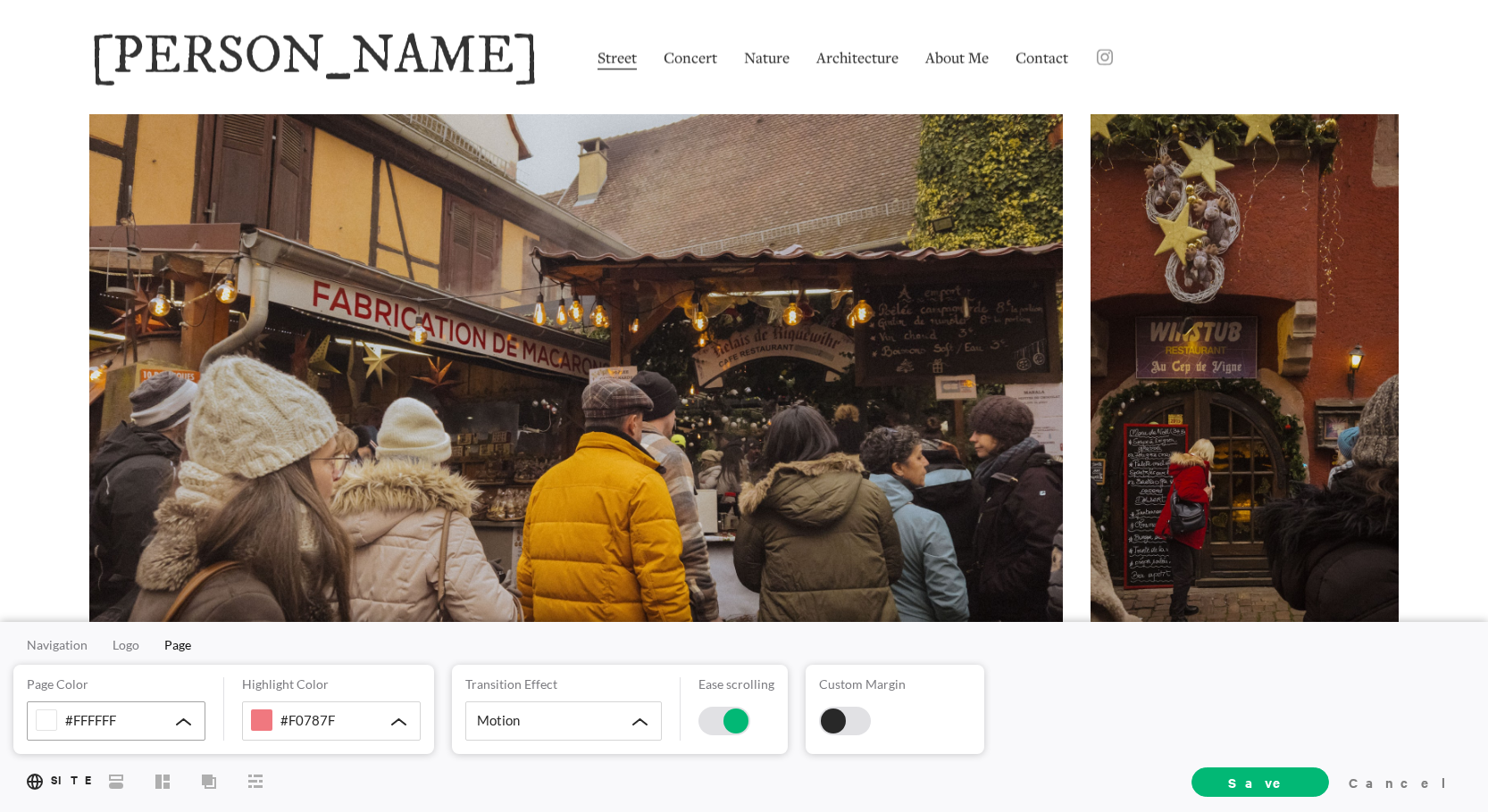
click at [178, 723] on icon at bounding box center [183, 723] width 15 height 8
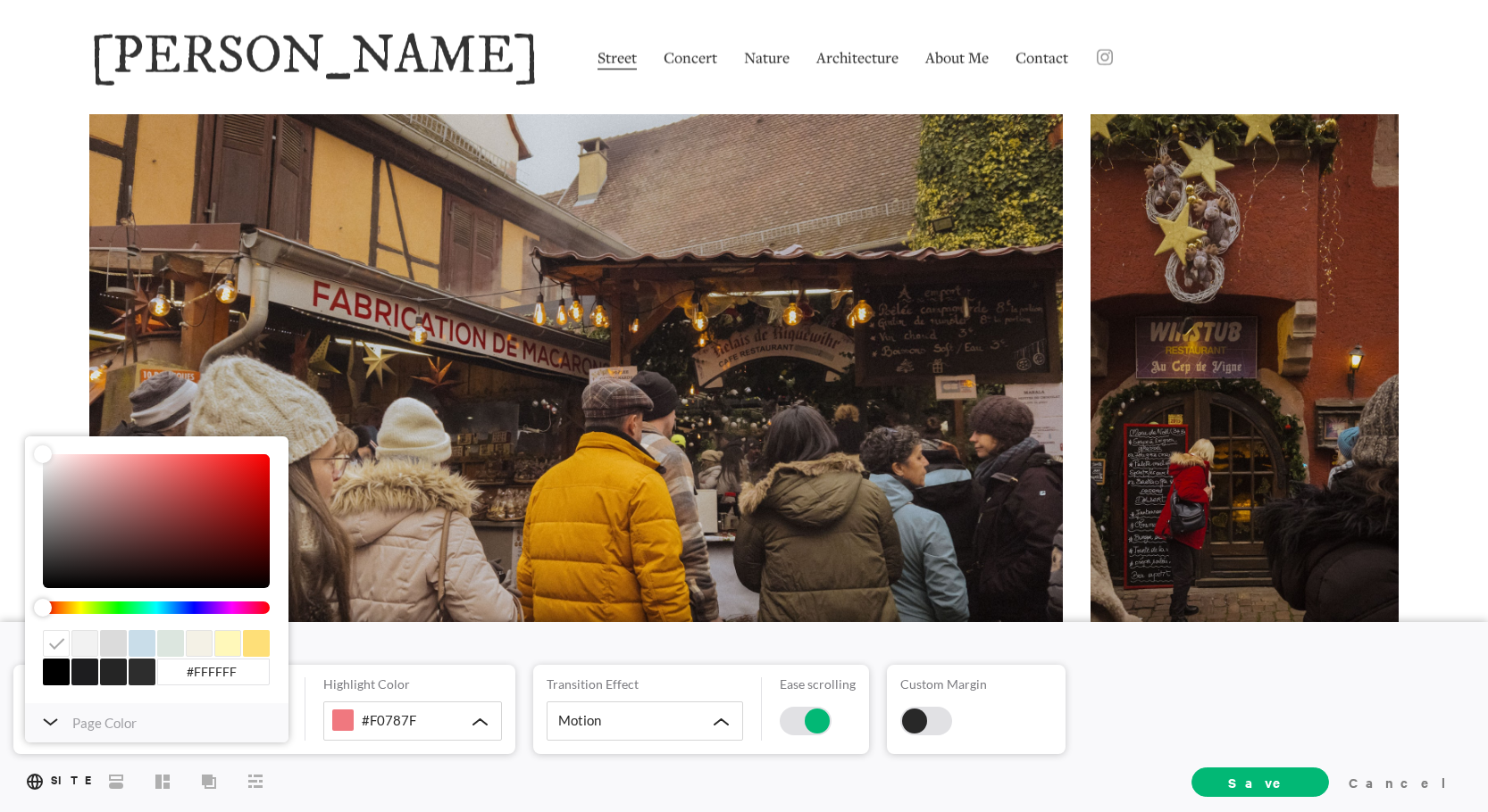
click at [85, 665] on div at bounding box center [85, 672] width 27 height 27
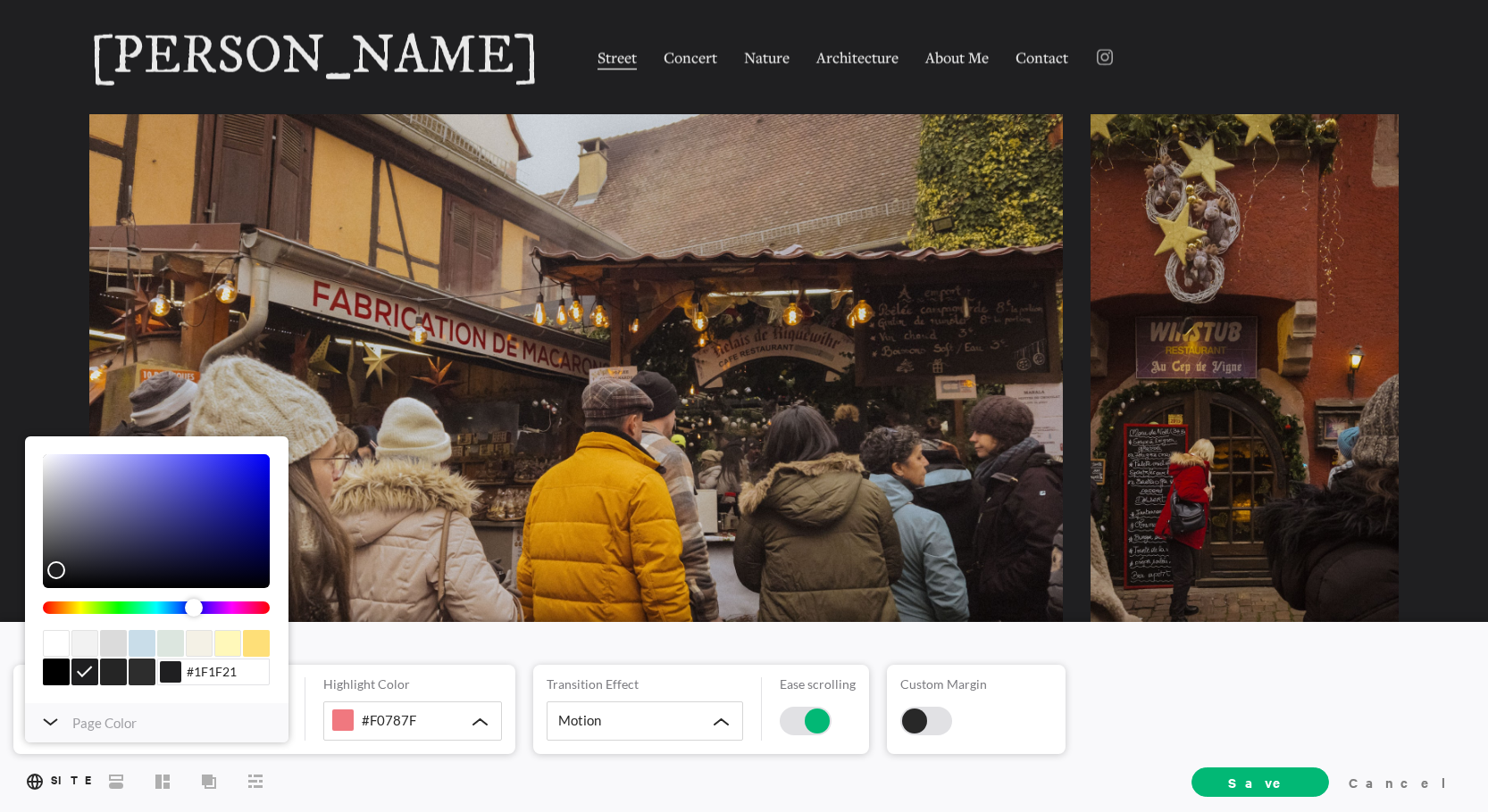
click at [52, 670] on div at bounding box center [56, 672] width 27 height 27
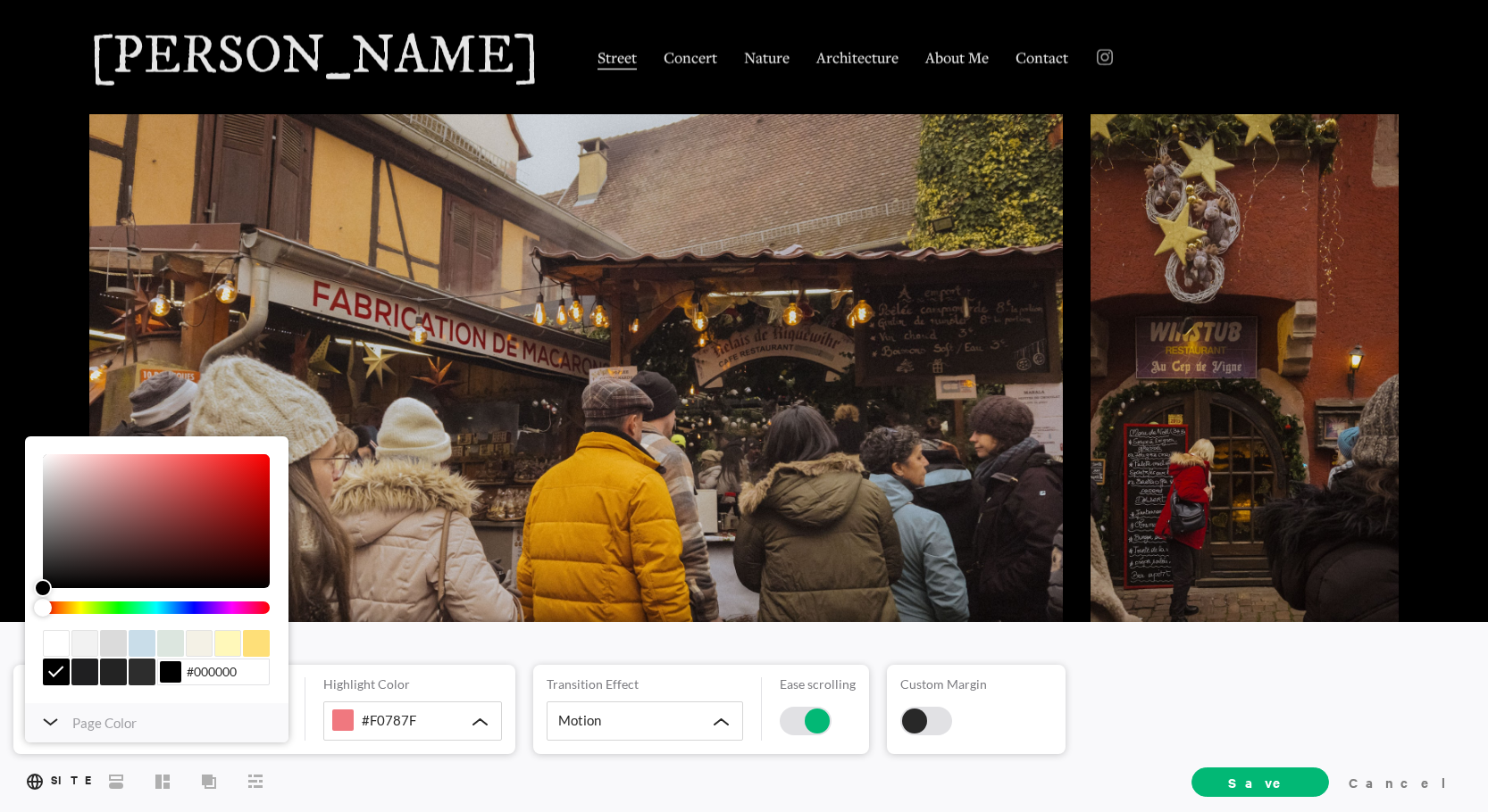
click at [112, 676] on div at bounding box center [113, 672] width 27 height 27
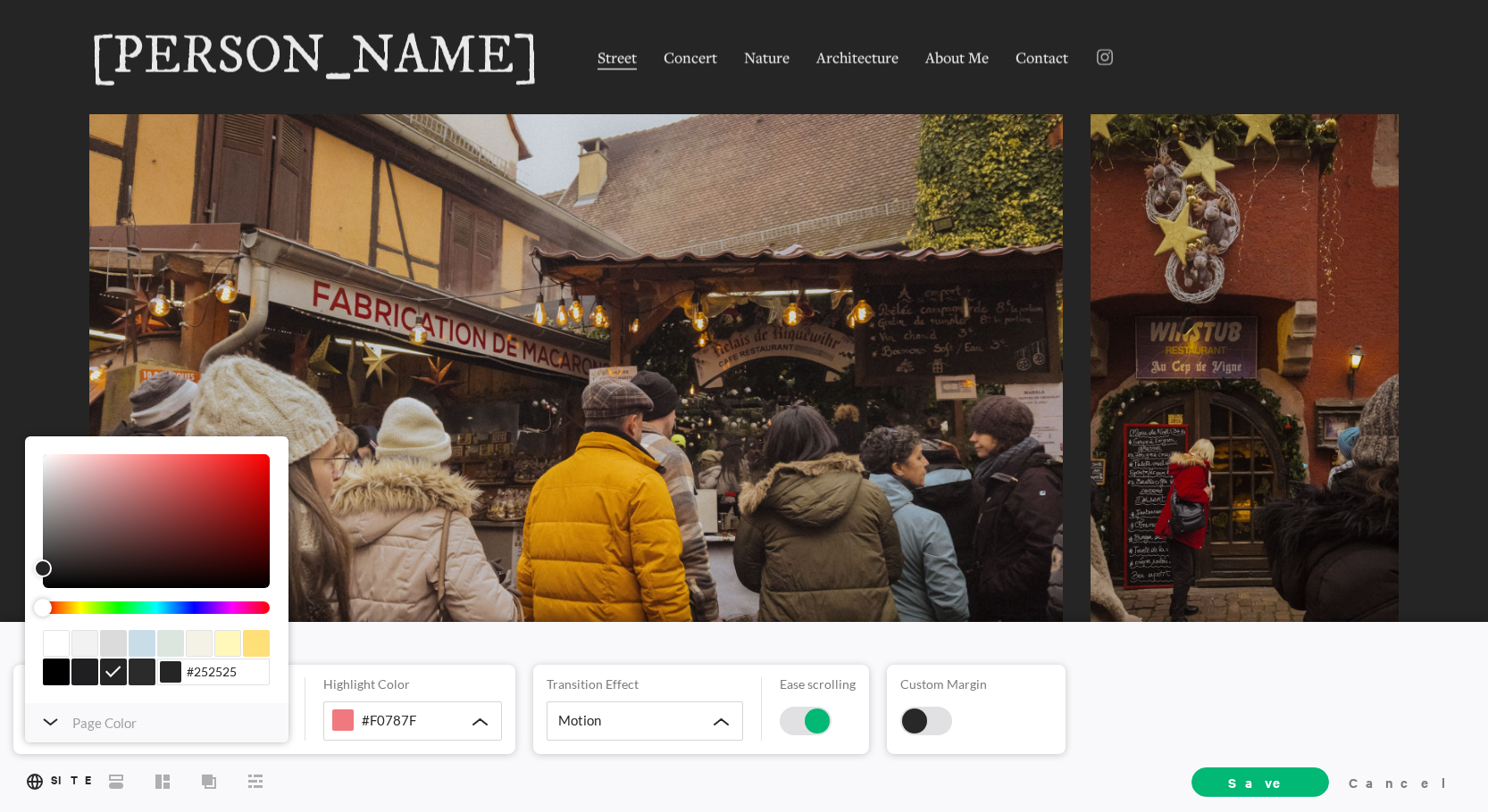
click at [146, 676] on div at bounding box center [142, 672] width 27 height 27
click at [88, 675] on div at bounding box center [85, 672] width 27 height 27
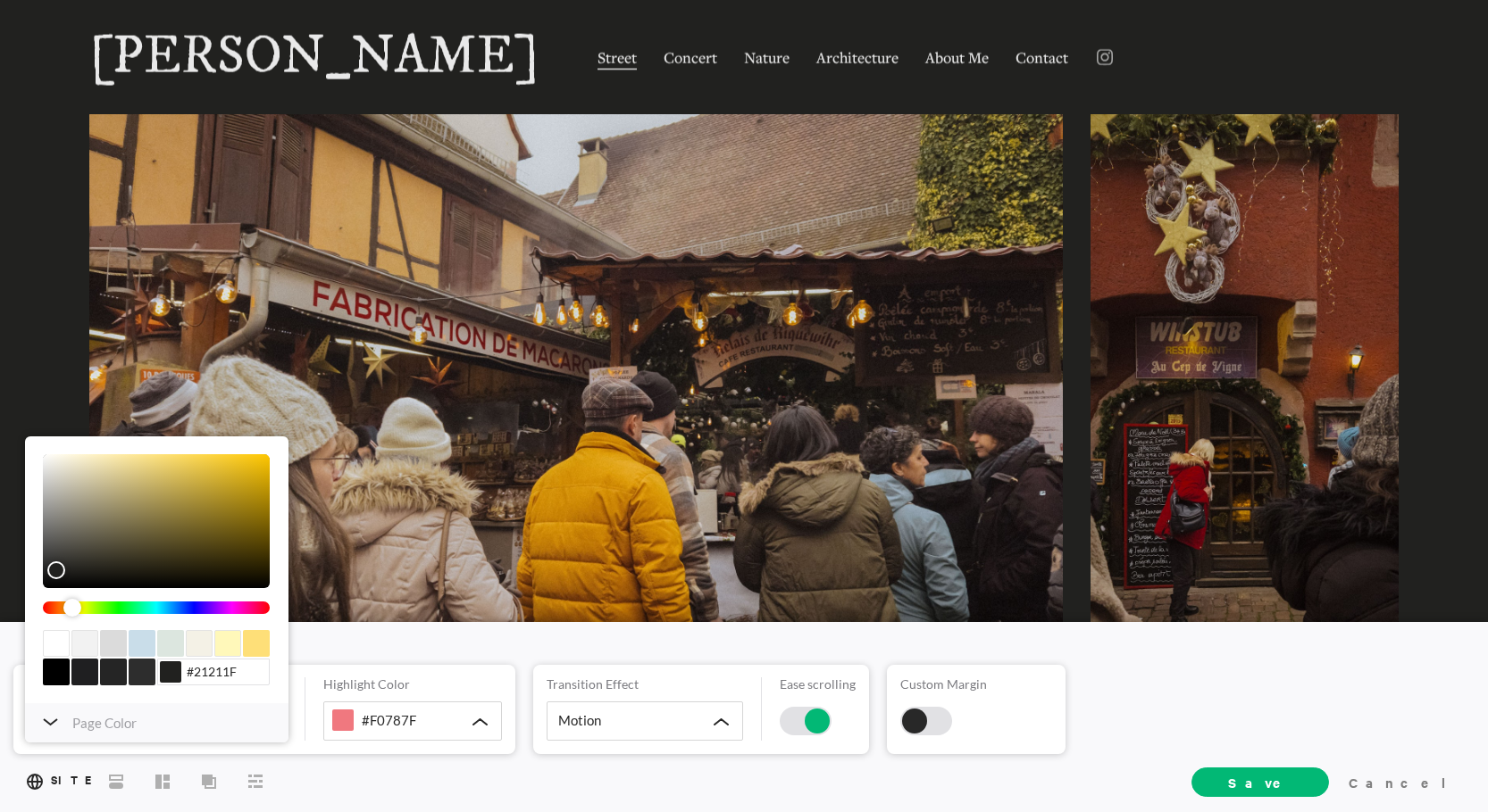
drag, startPoint x: 197, startPoint y: 605, endPoint x: 72, endPoint y: 617, distance: 125.6
click at [72, 617] on div "color picker dialog" at bounding box center [72, 608] width 18 height 18
type input "#21211F"
click at [71, 610] on div "color picker dialog" at bounding box center [71, 608] width 18 height 18
click at [52, 719] on icon at bounding box center [50, 723] width 15 height 8
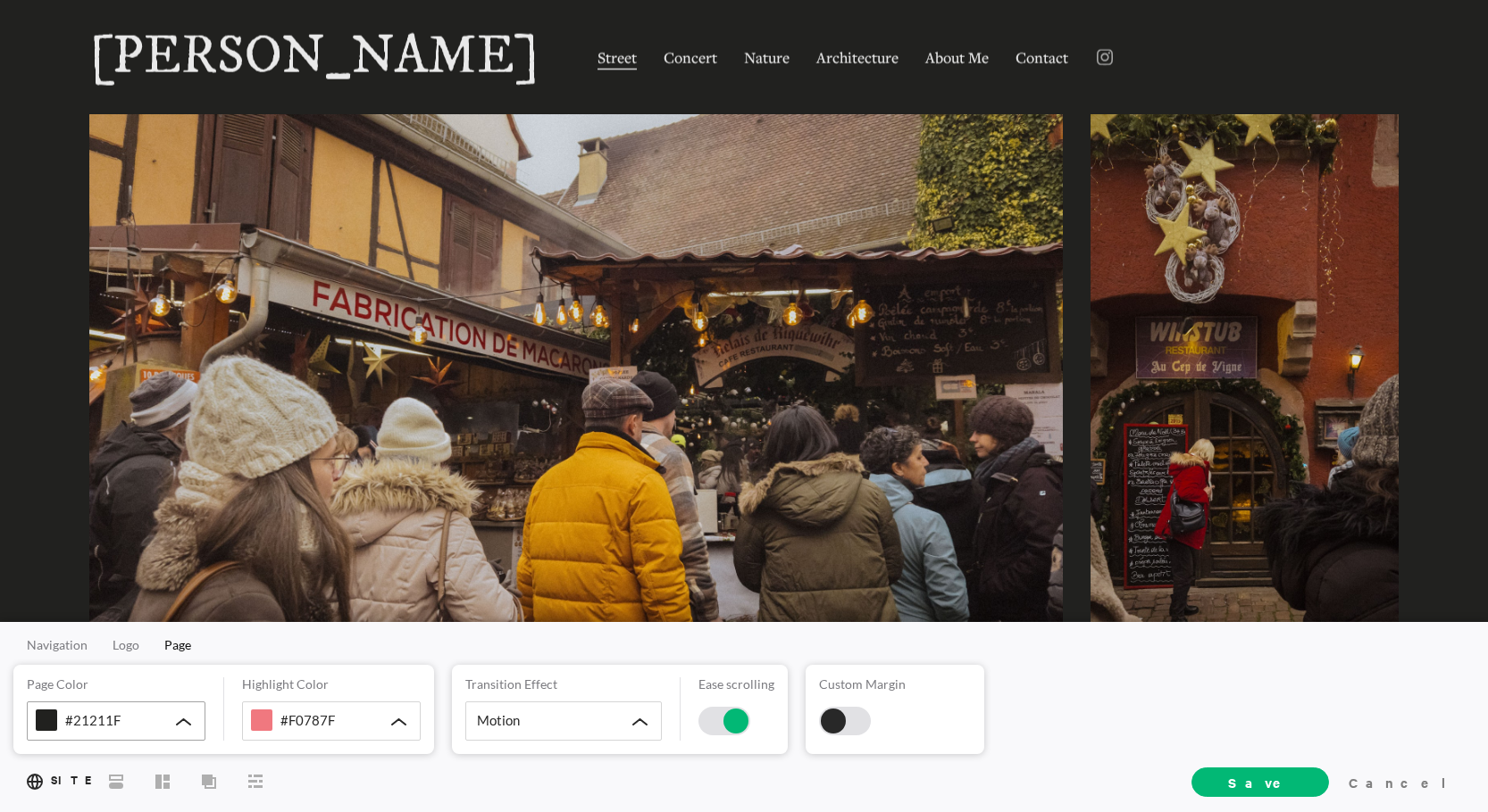
click at [85, 715] on span "#21211F" at bounding box center [93, 720] width 55 height 16
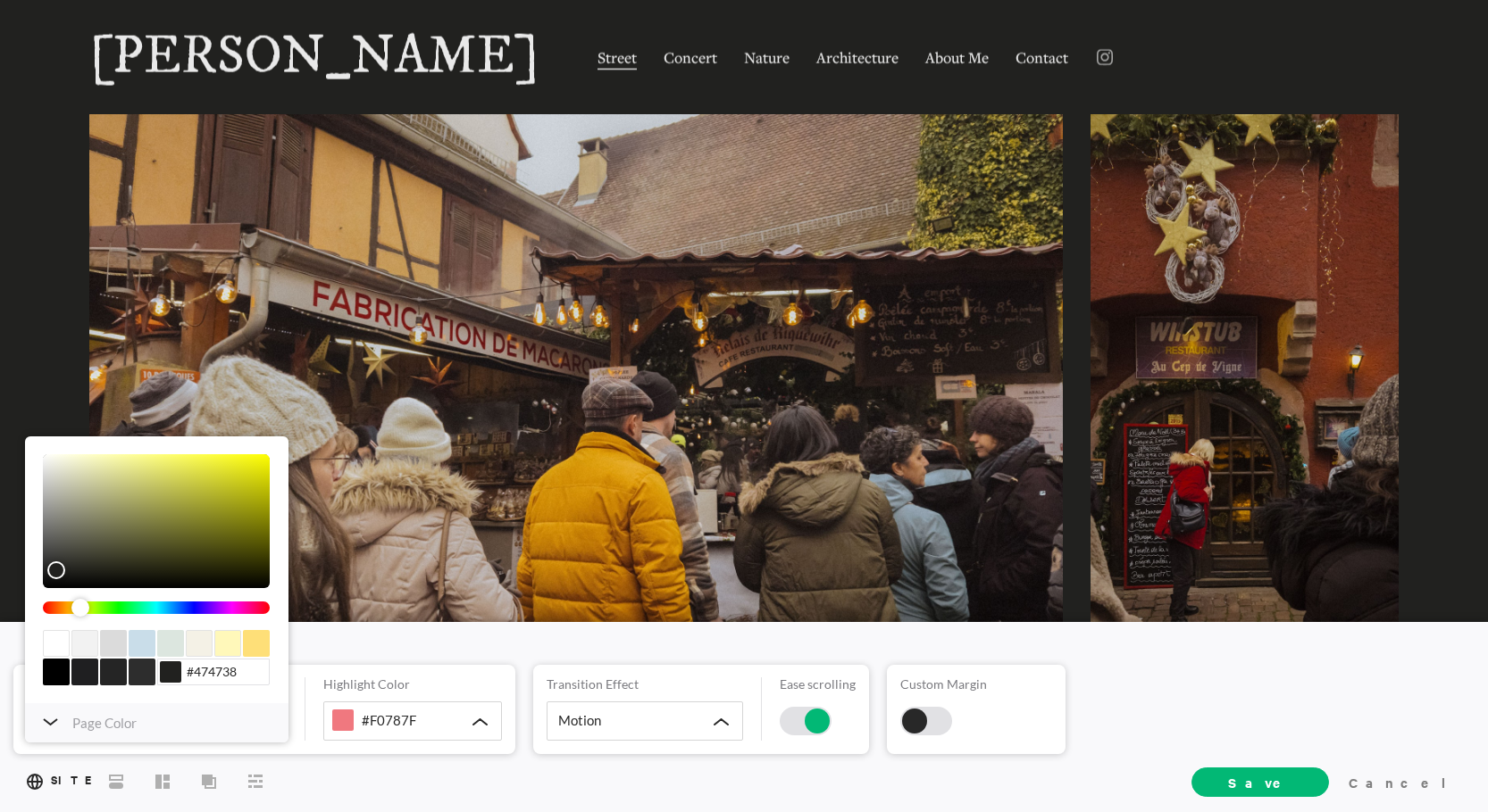
click at [90, 551] on div "color picker dialog" at bounding box center [156, 521] width 227 height 134
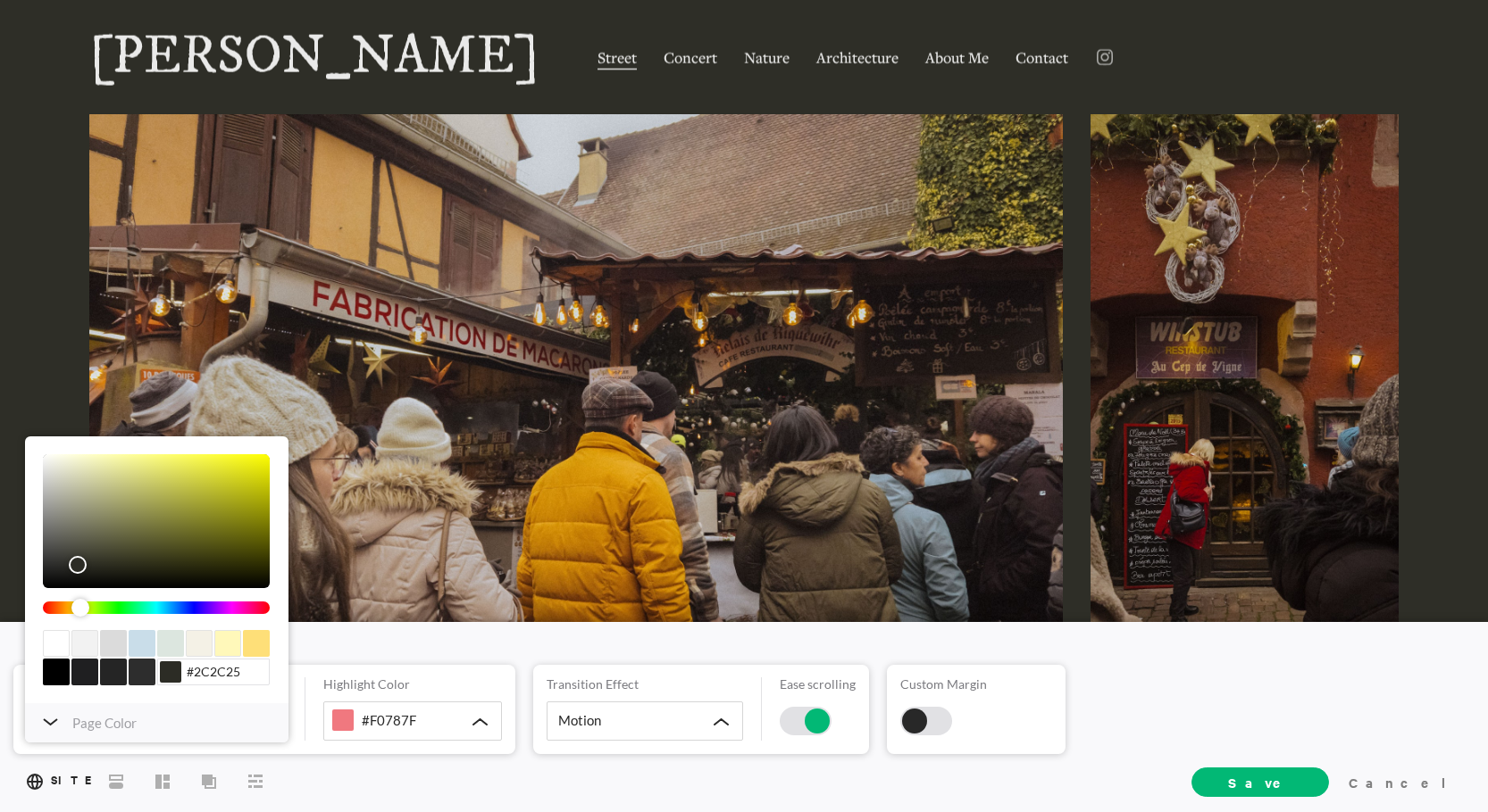
click at [77, 565] on div "color picker dialog" at bounding box center [156, 521] width 227 height 134
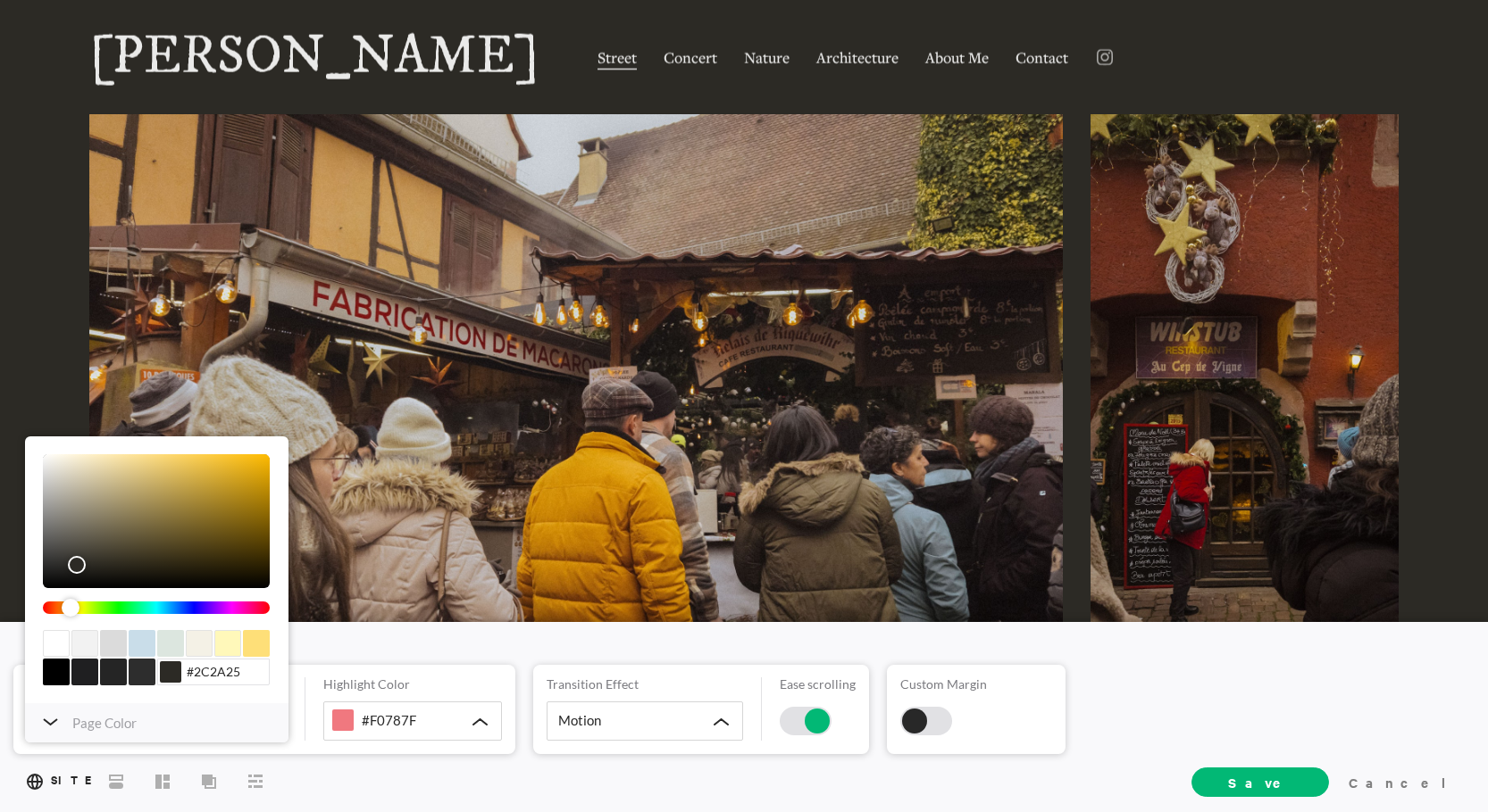
click at [70, 604] on div "color picker dialog" at bounding box center [70, 608] width 18 height 18
type input "#23211C"
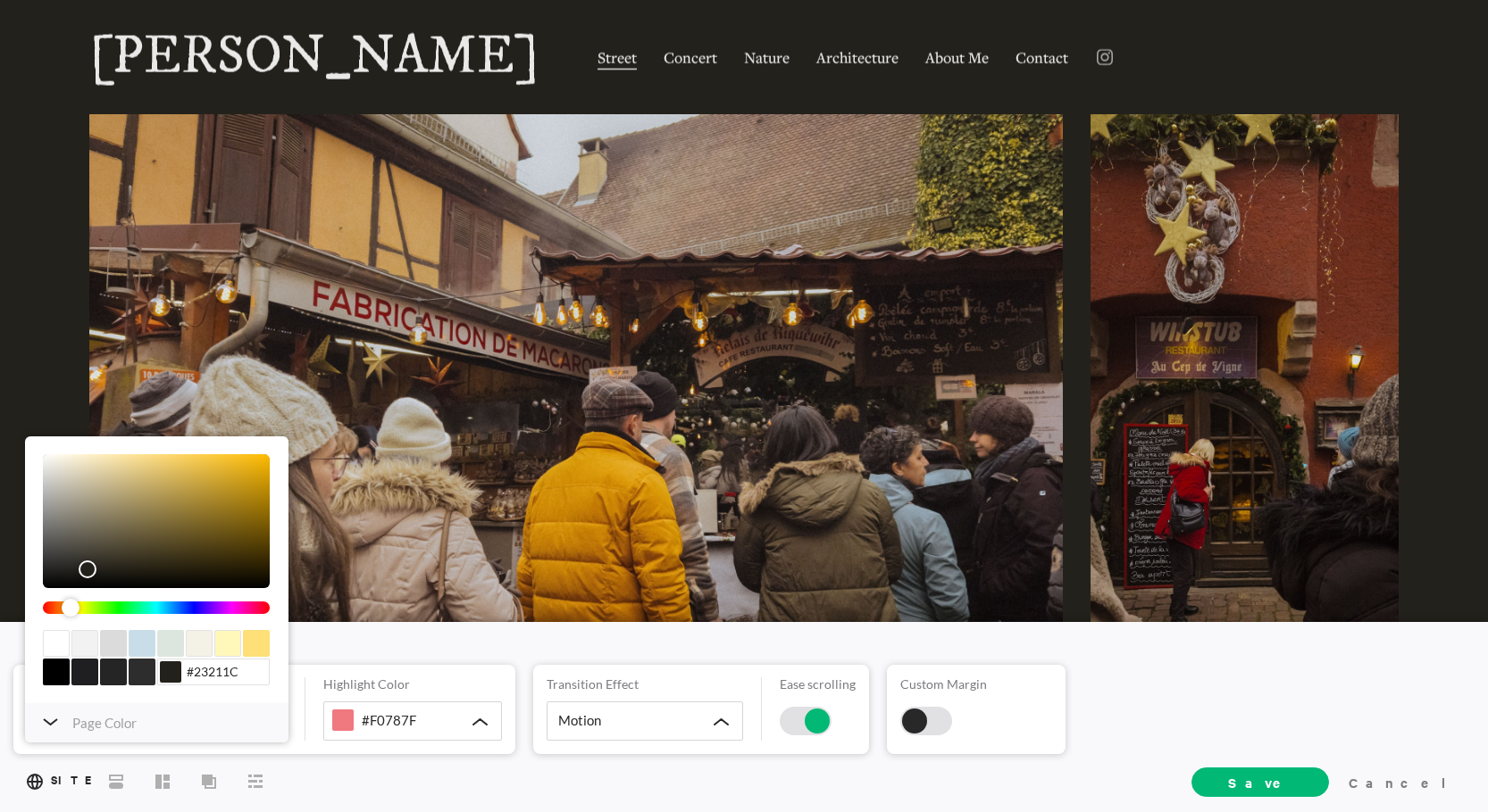
click at [87, 570] on div "color picker dialog" at bounding box center [87, 569] width 18 height 18
click at [50, 735] on div "Page Color" at bounding box center [156, 723] width 263 height 39
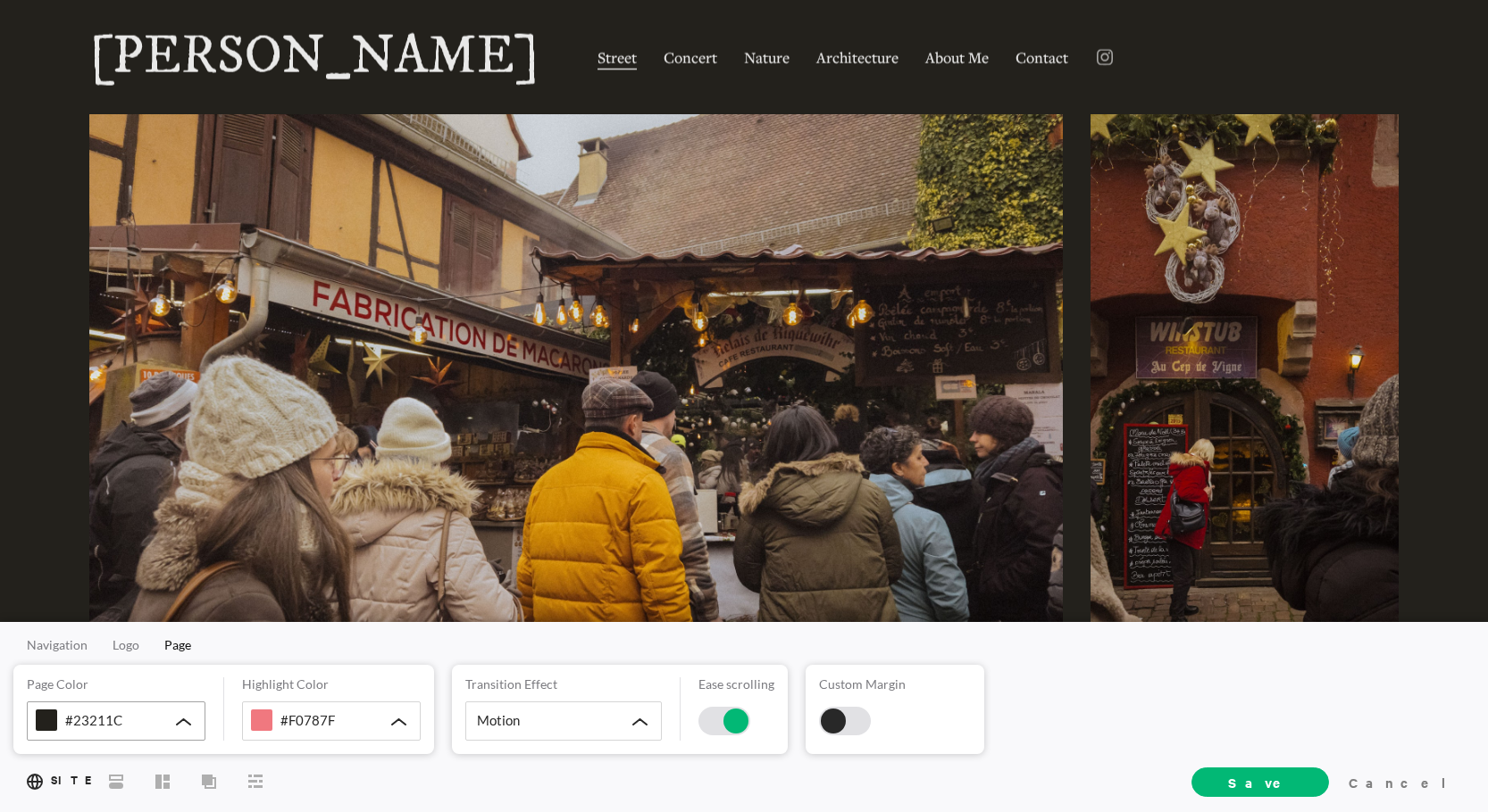
click at [142, 710] on div "#23211C" at bounding box center [116, 721] width 179 height 39
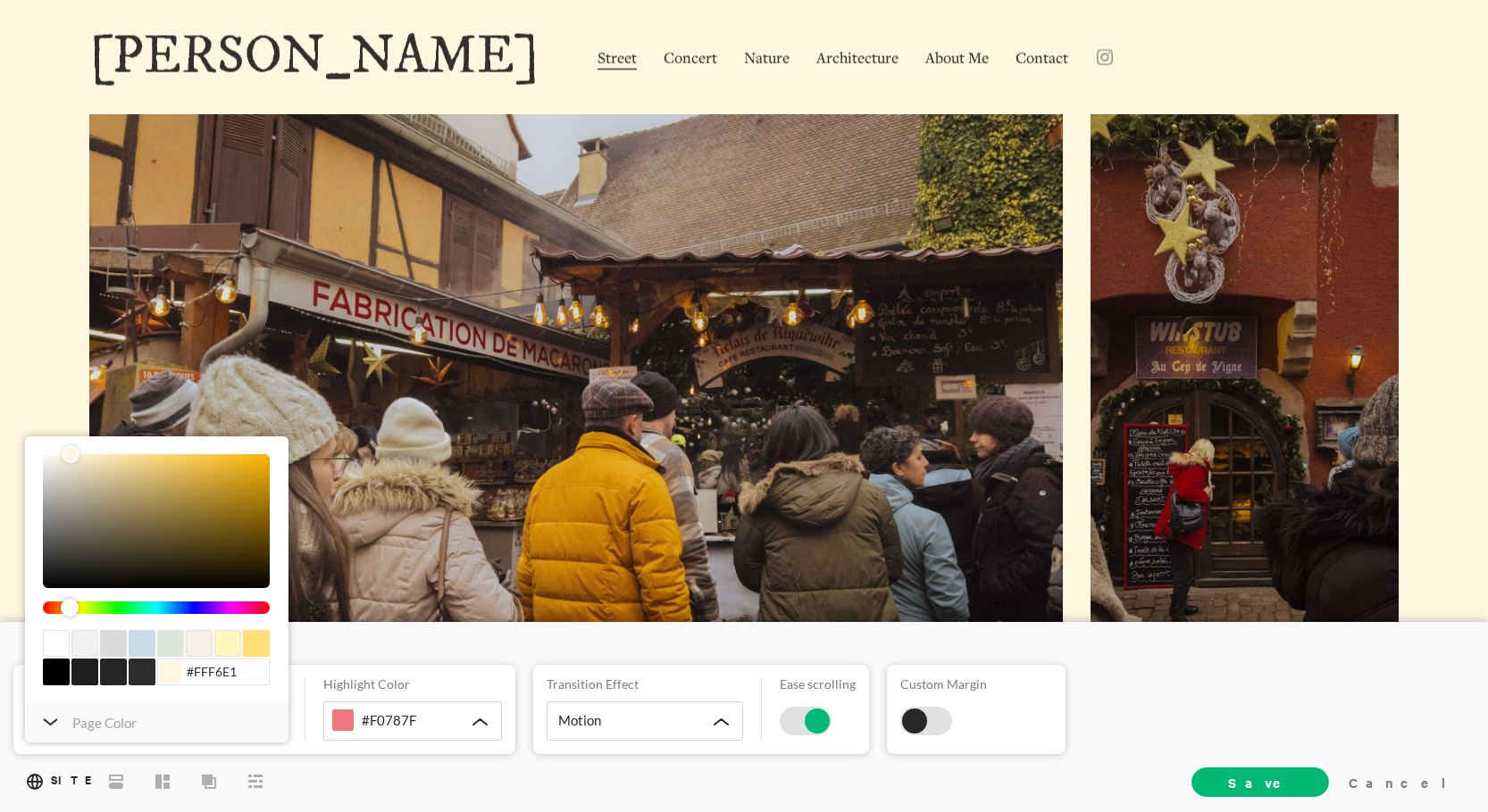
type input "#FFF7E2"
drag, startPoint x: 75, startPoint y: 465, endPoint x: 68, endPoint y: 443, distance: 23.1
click at [68, 443] on div "#FFF7E2 HEX RGB HSL HSV CMYK Save Cancel Clear #FFF7E2" at bounding box center [114, 570] width 179 height 267
click at [45, 722] on icon at bounding box center [50, 723] width 13 height 6
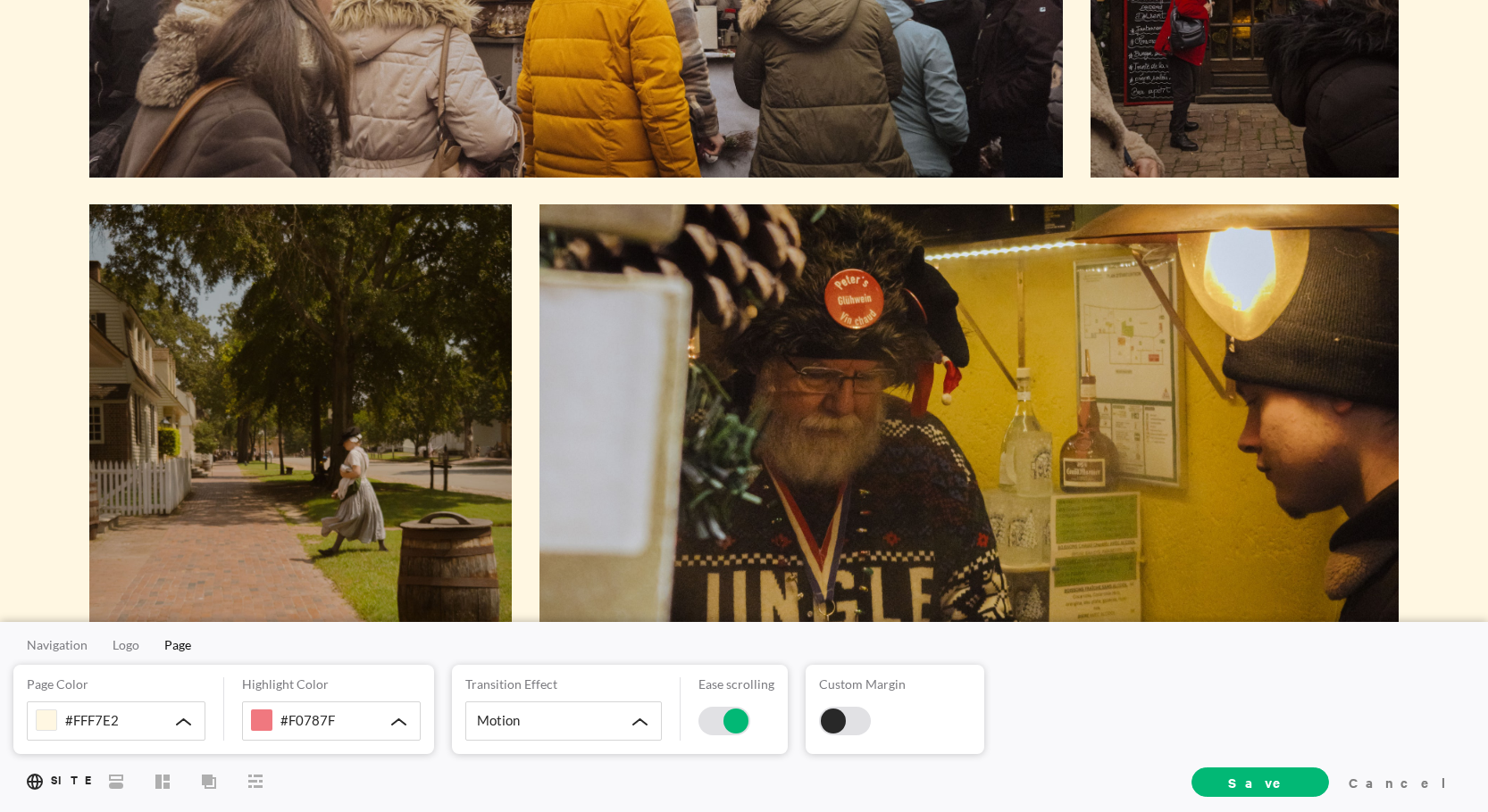
scroll to position [803, 0]
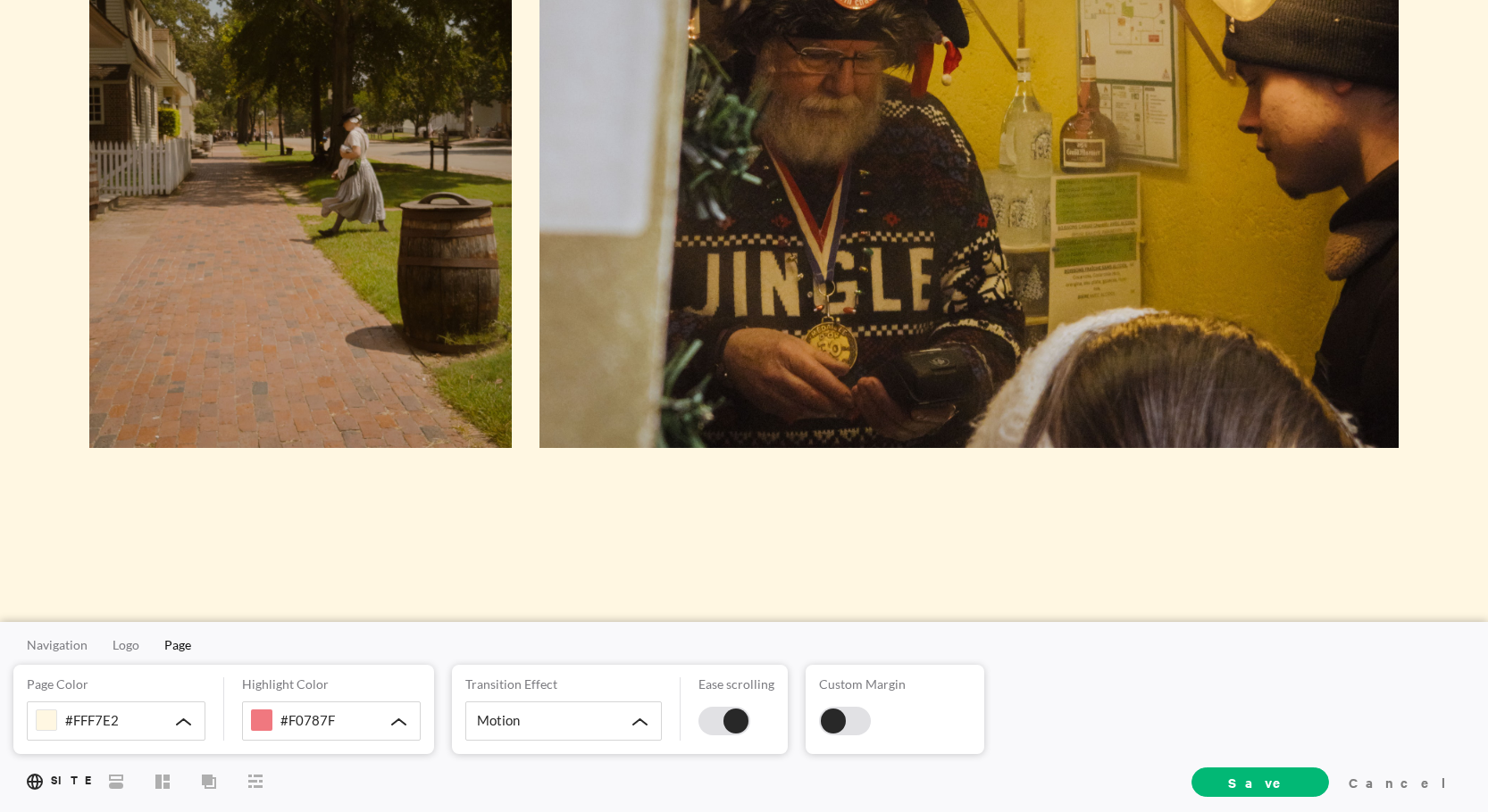
drag, startPoint x: 734, startPoint y: 720, endPoint x: 730, endPoint y: 683, distance: 37.2
click at [734, 720] on div at bounding box center [735, 721] width 25 height 25
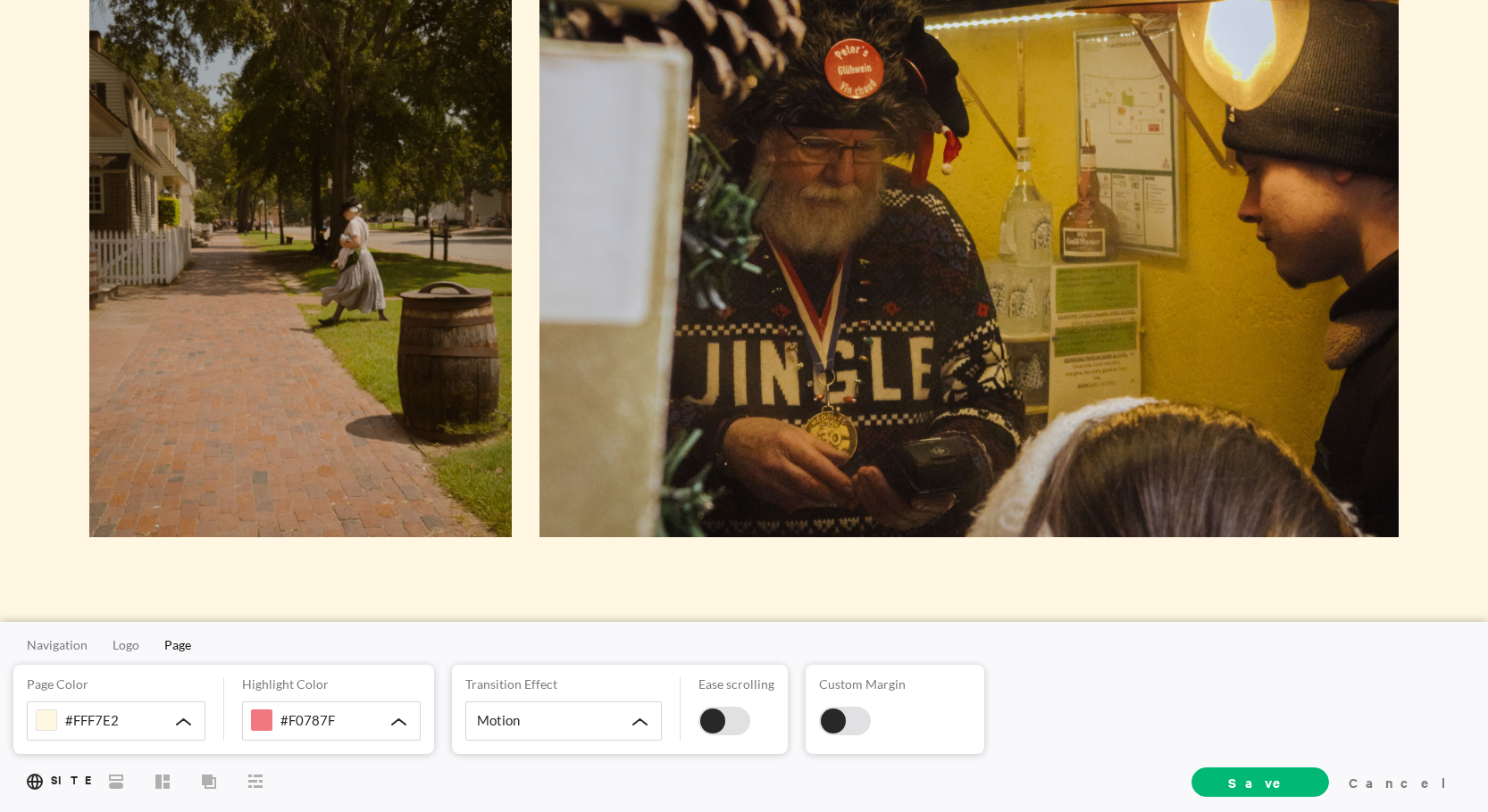
scroll to position [982, 0]
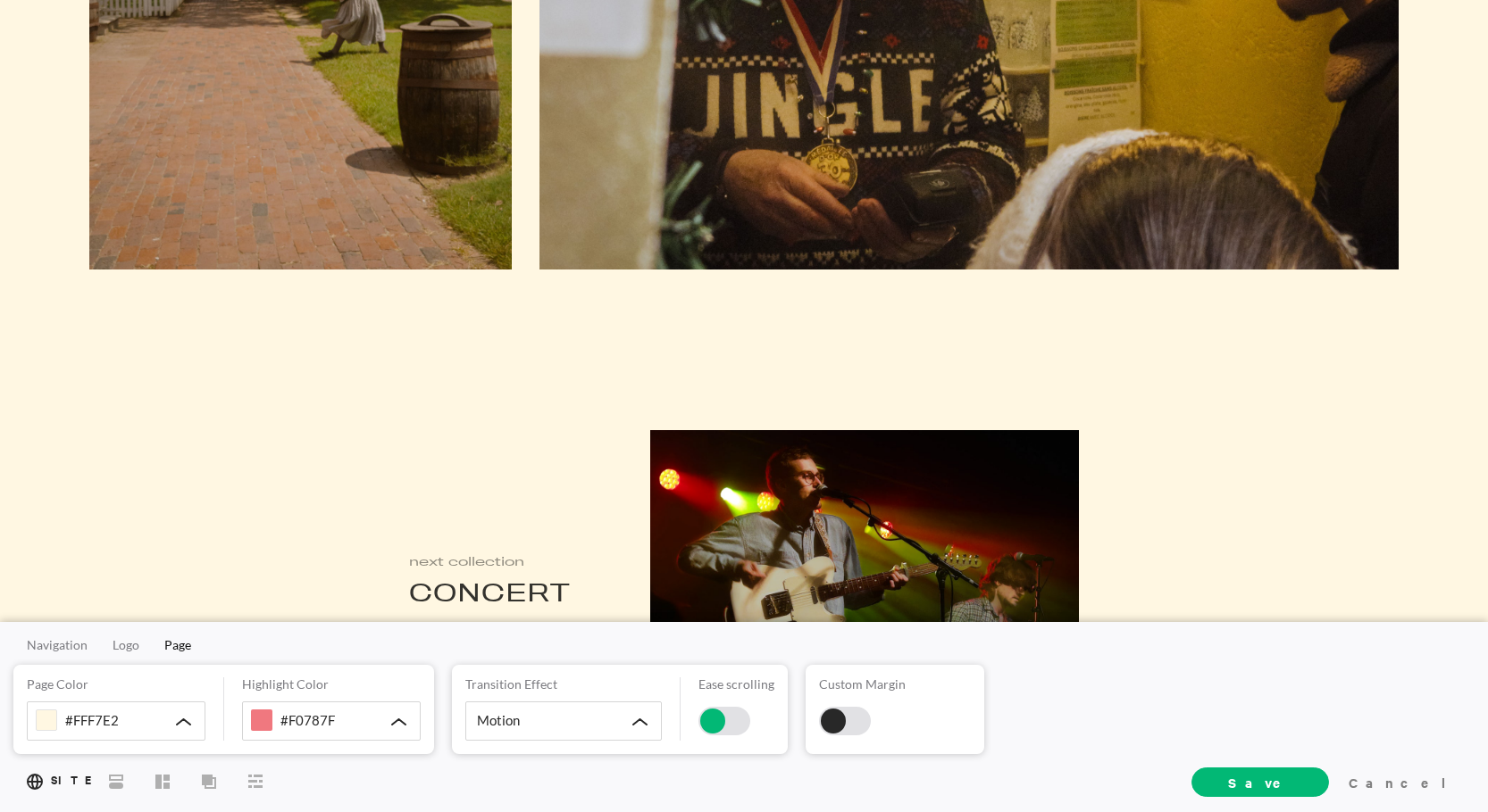
click at [724, 711] on div at bounding box center [724, 722] width 52 height 28
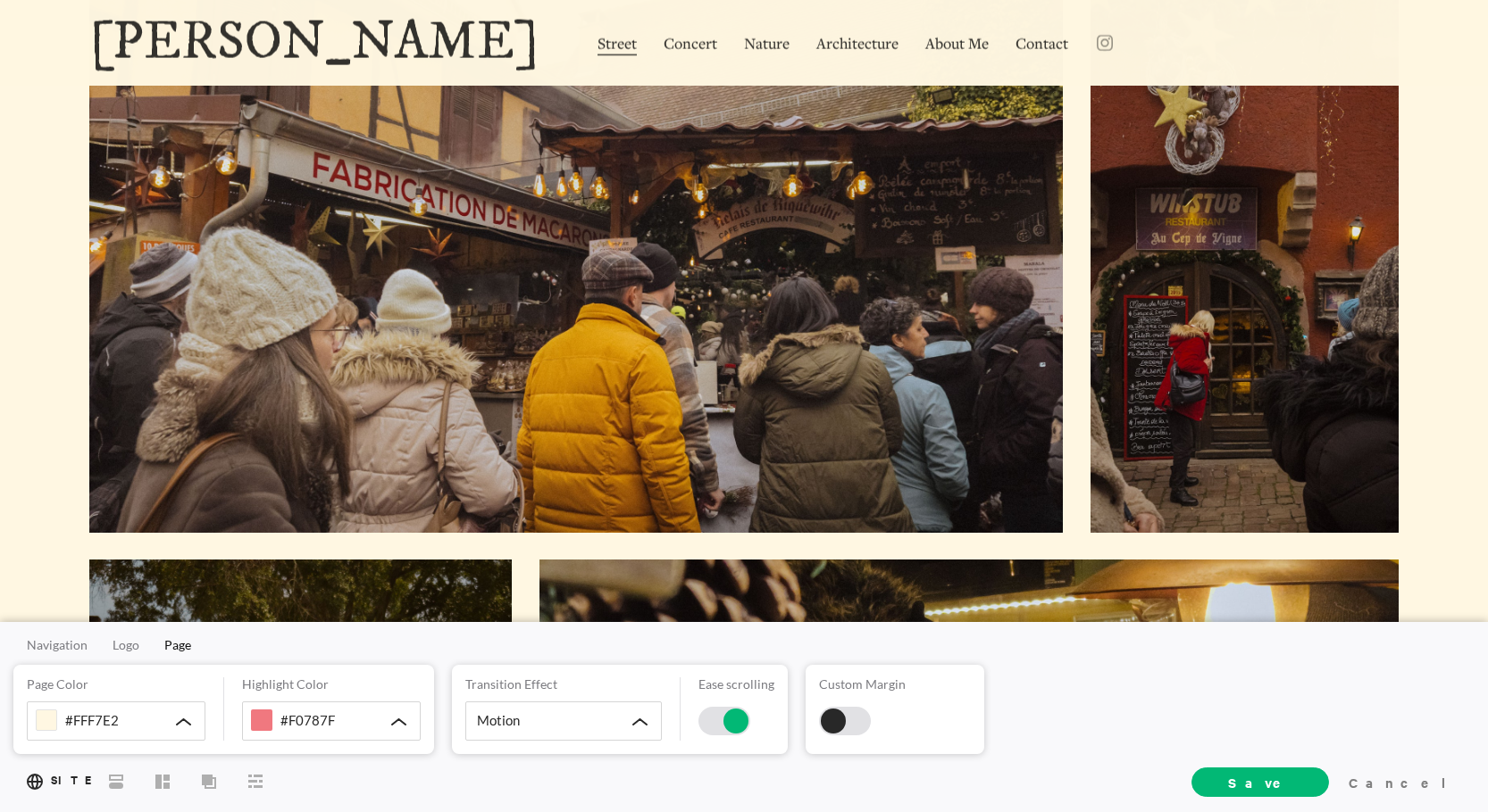
scroll to position [0, 0]
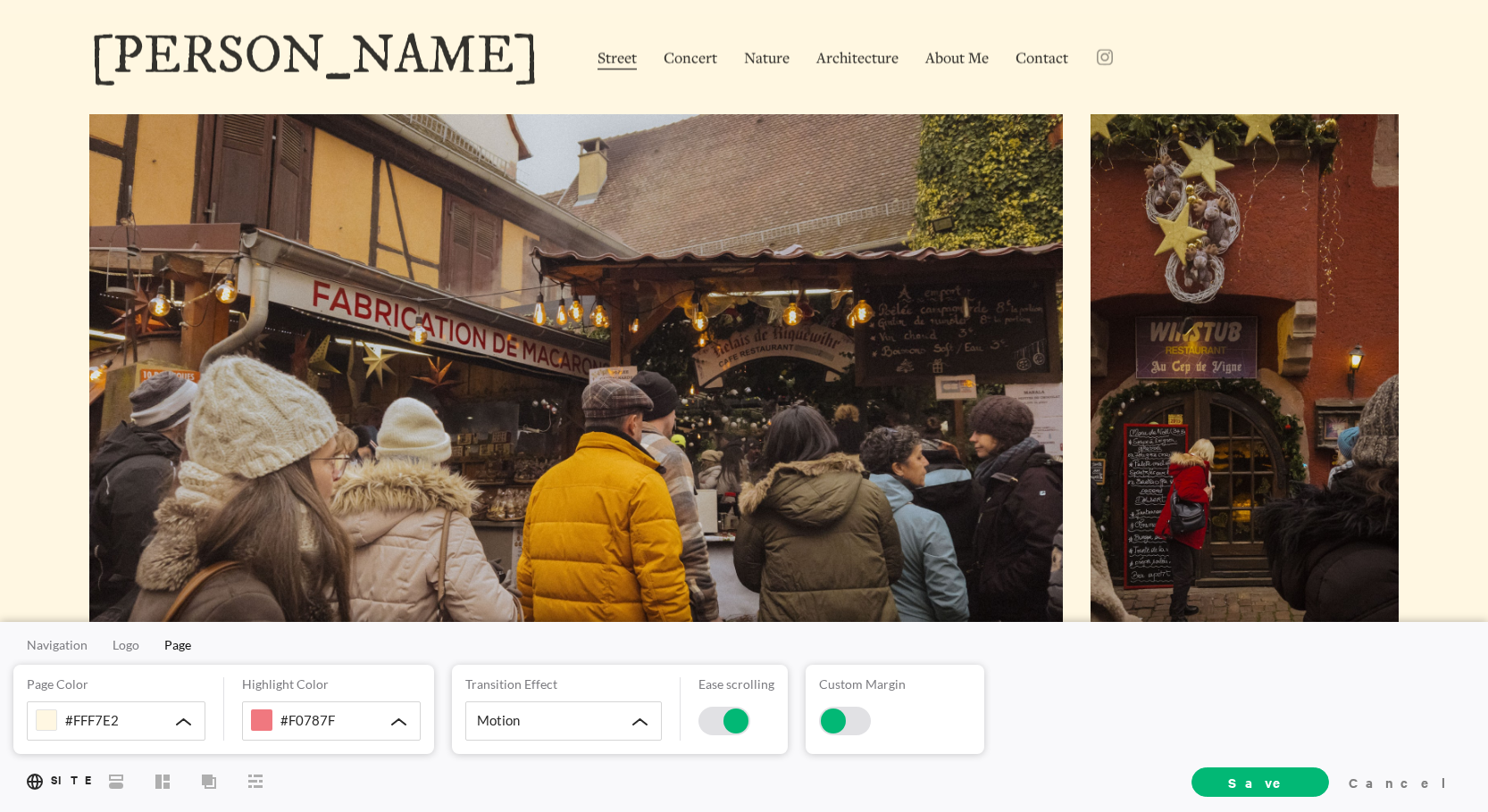
click at [828, 719] on div at bounding box center [833, 721] width 25 height 25
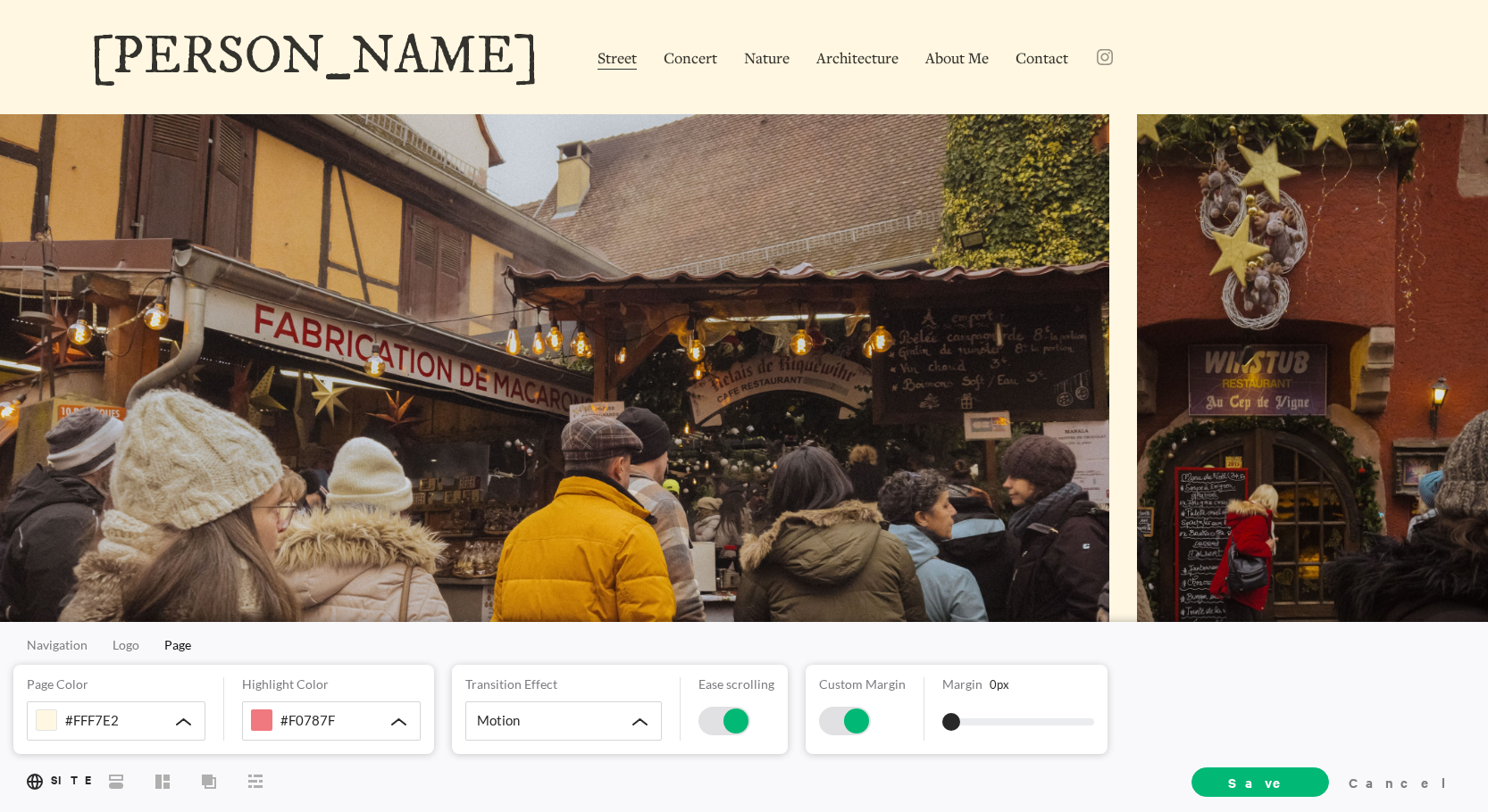
click at [853, 724] on div at bounding box center [856, 721] width 25 height 25
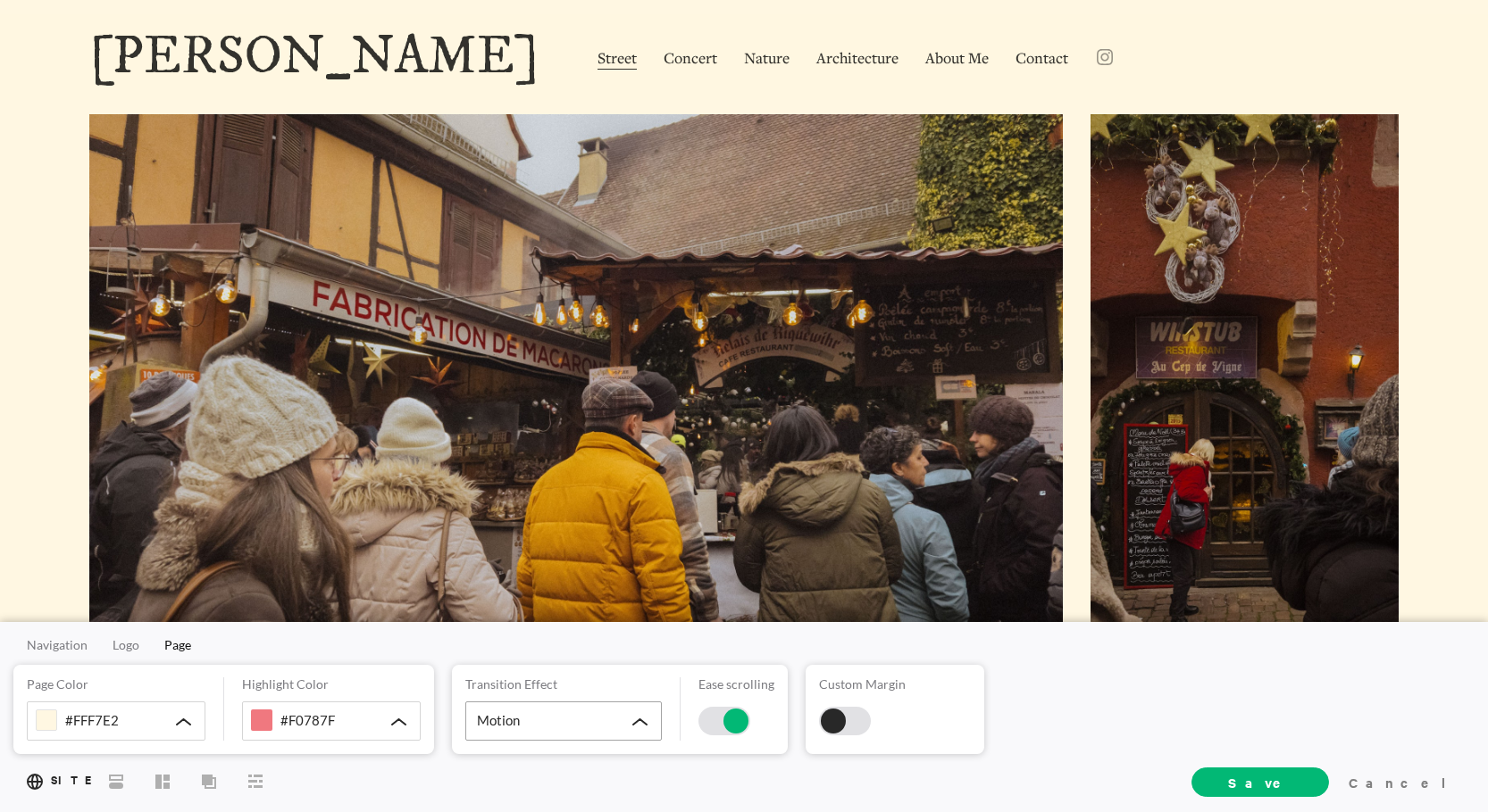
click at [610, 718] on div "Motion" at bounding box center [563, 721] width 197 height 39
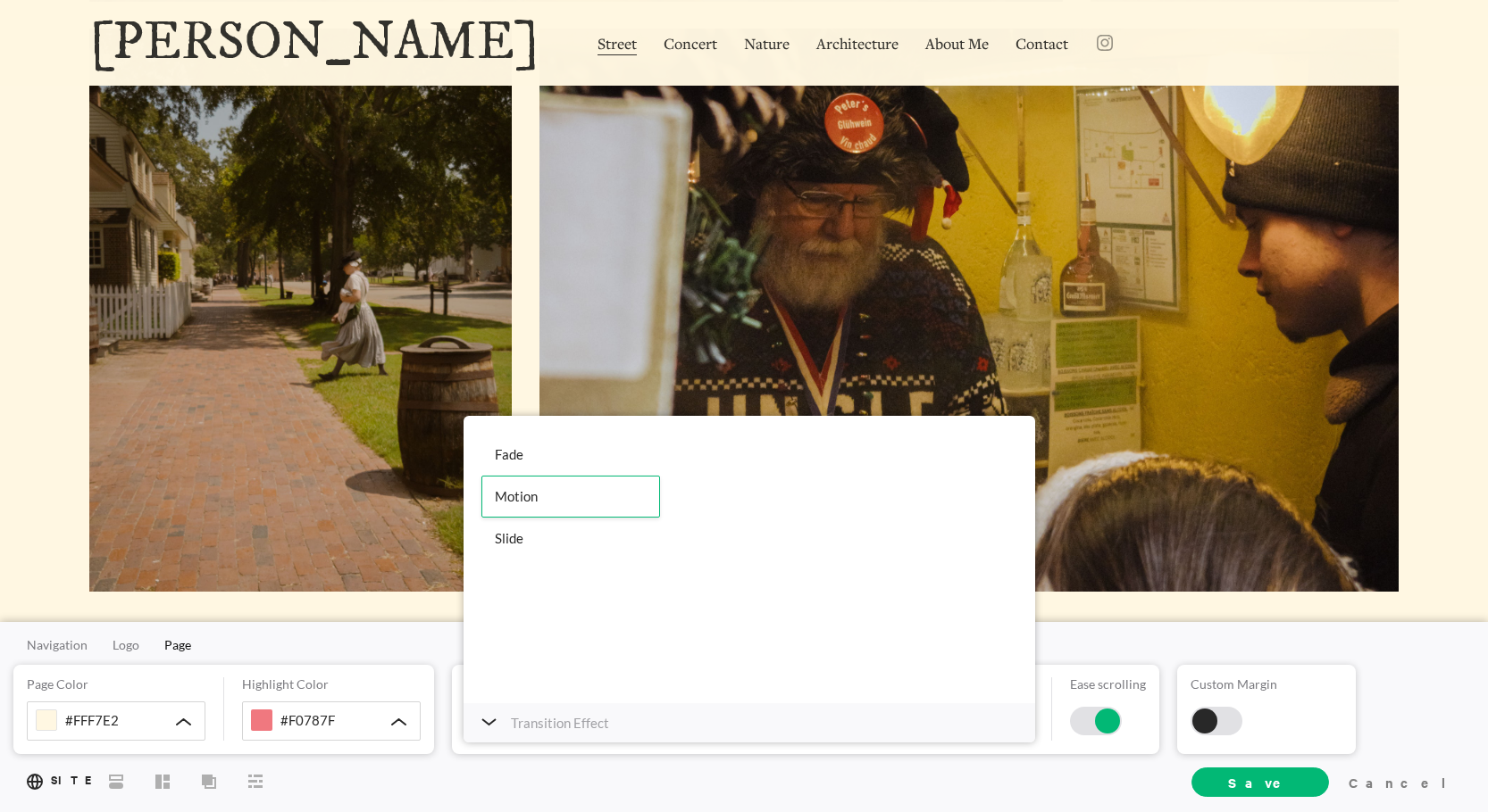
scroll to position [625, 0]
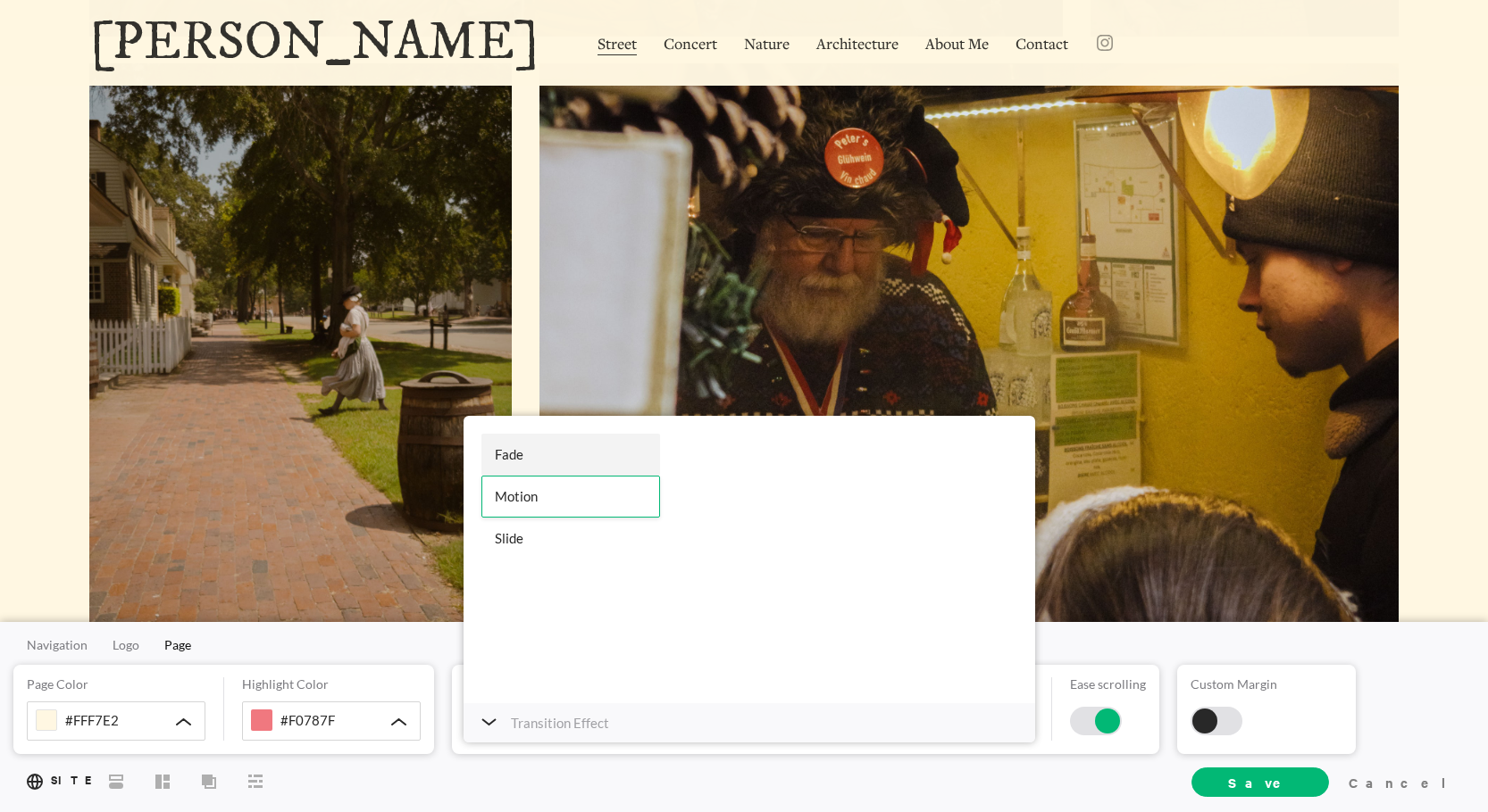
click at [544, 462] on div "Fade" at bounding box center [571, 455] width 179 height 42
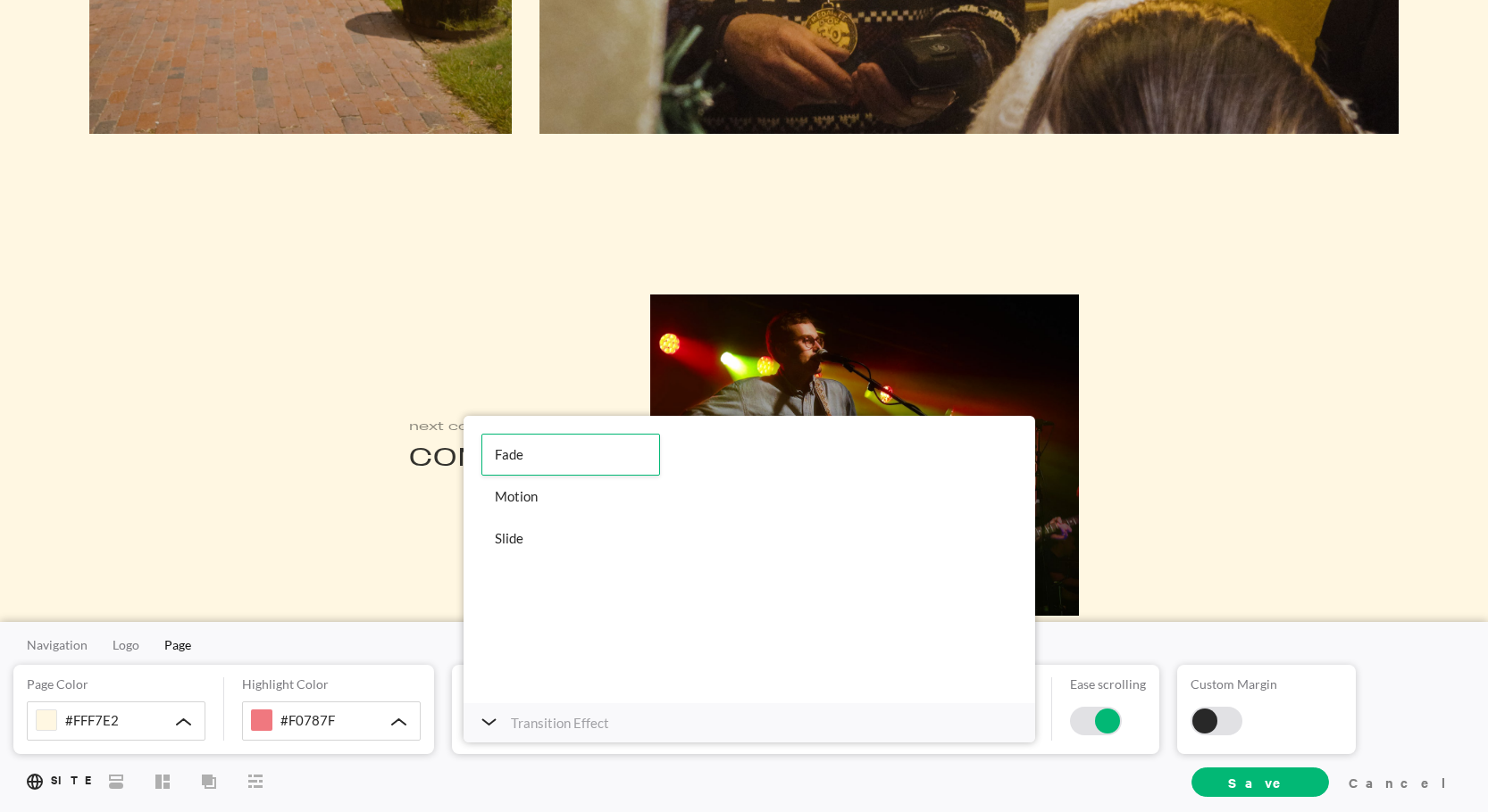
scroll to position [1250, 0]
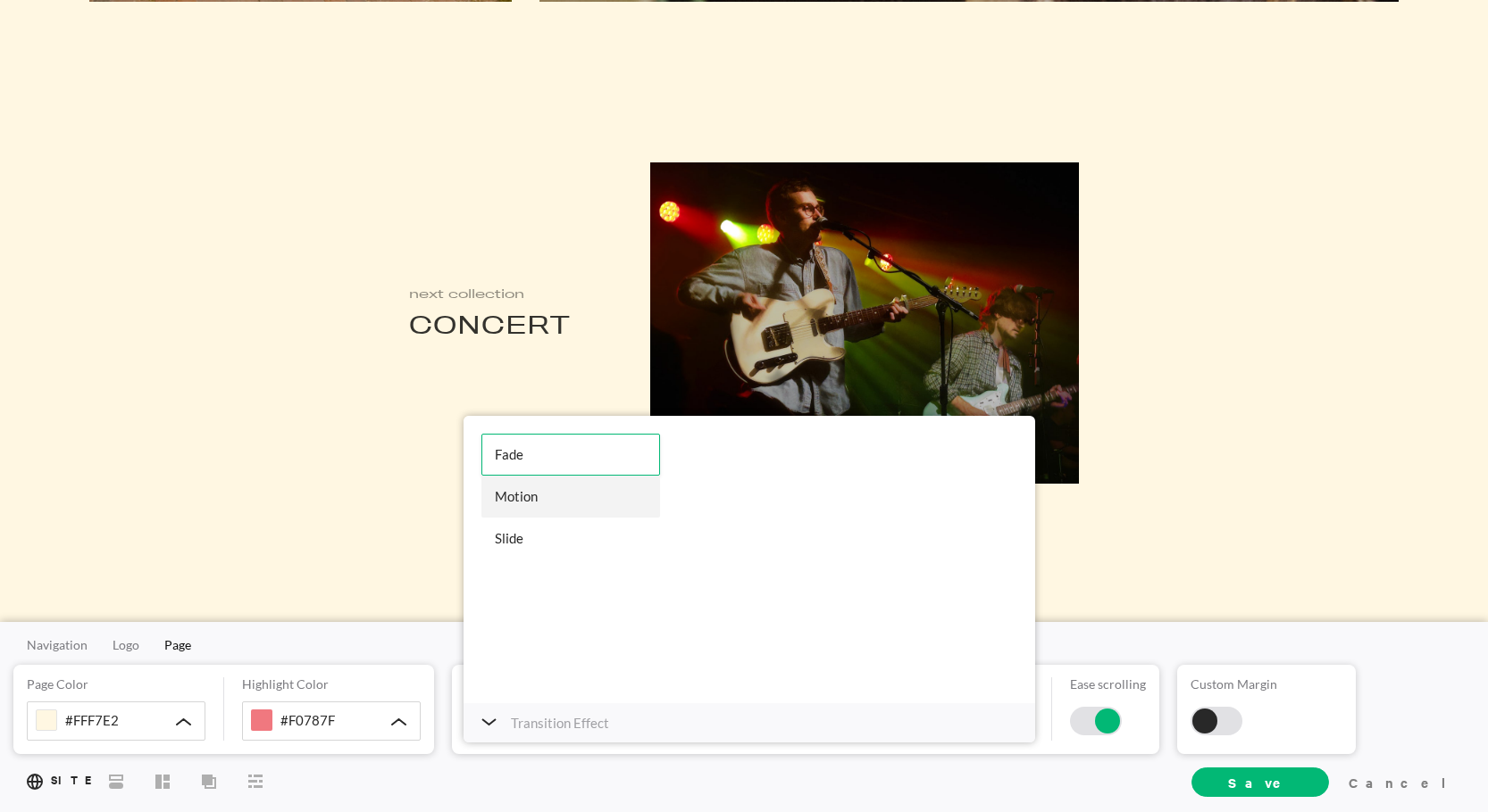
click at [544, 500] on div "Motion" at bounding box center [571, 497] width 179 height 42
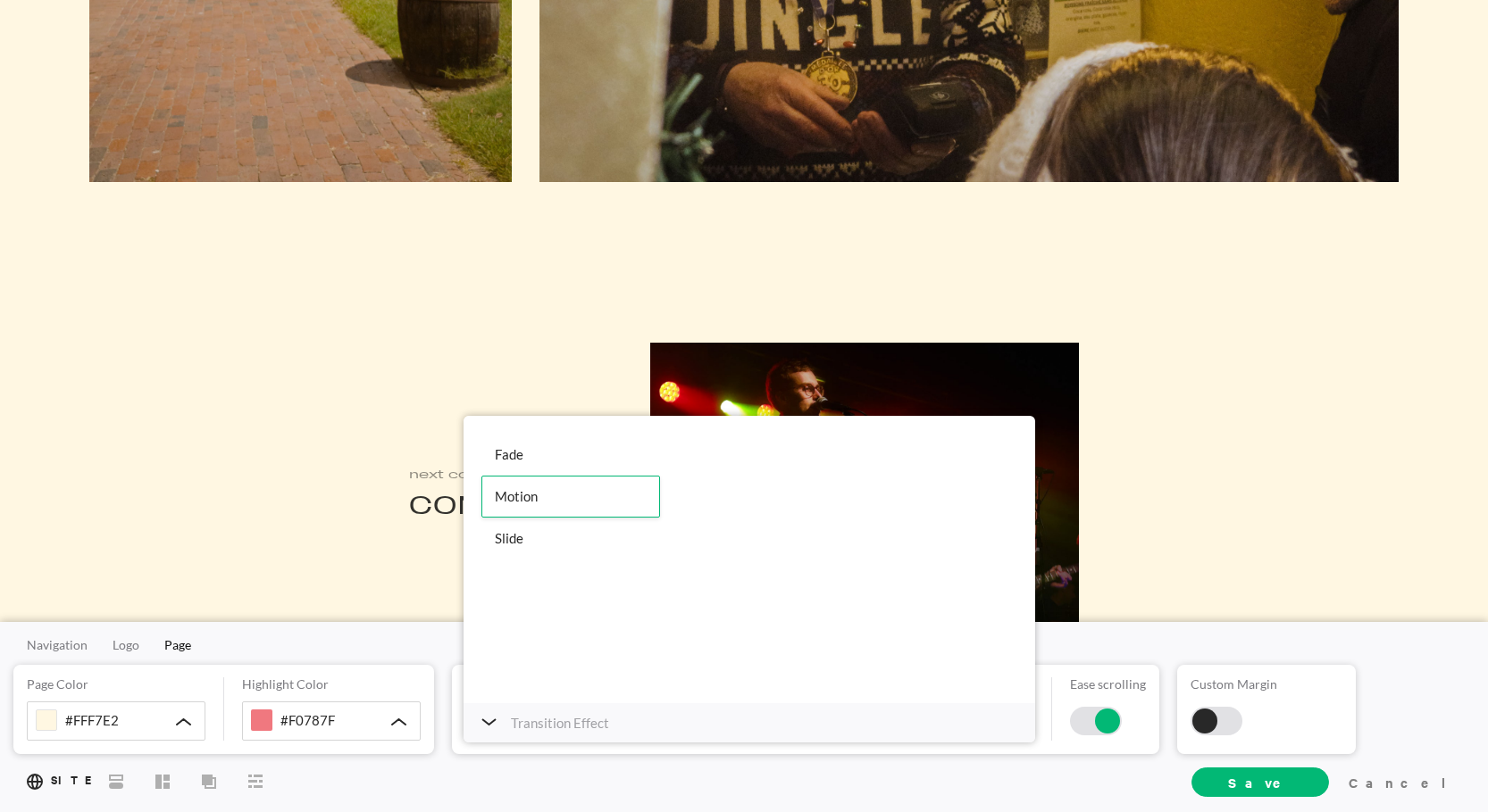
scroll to position [1161, 0]
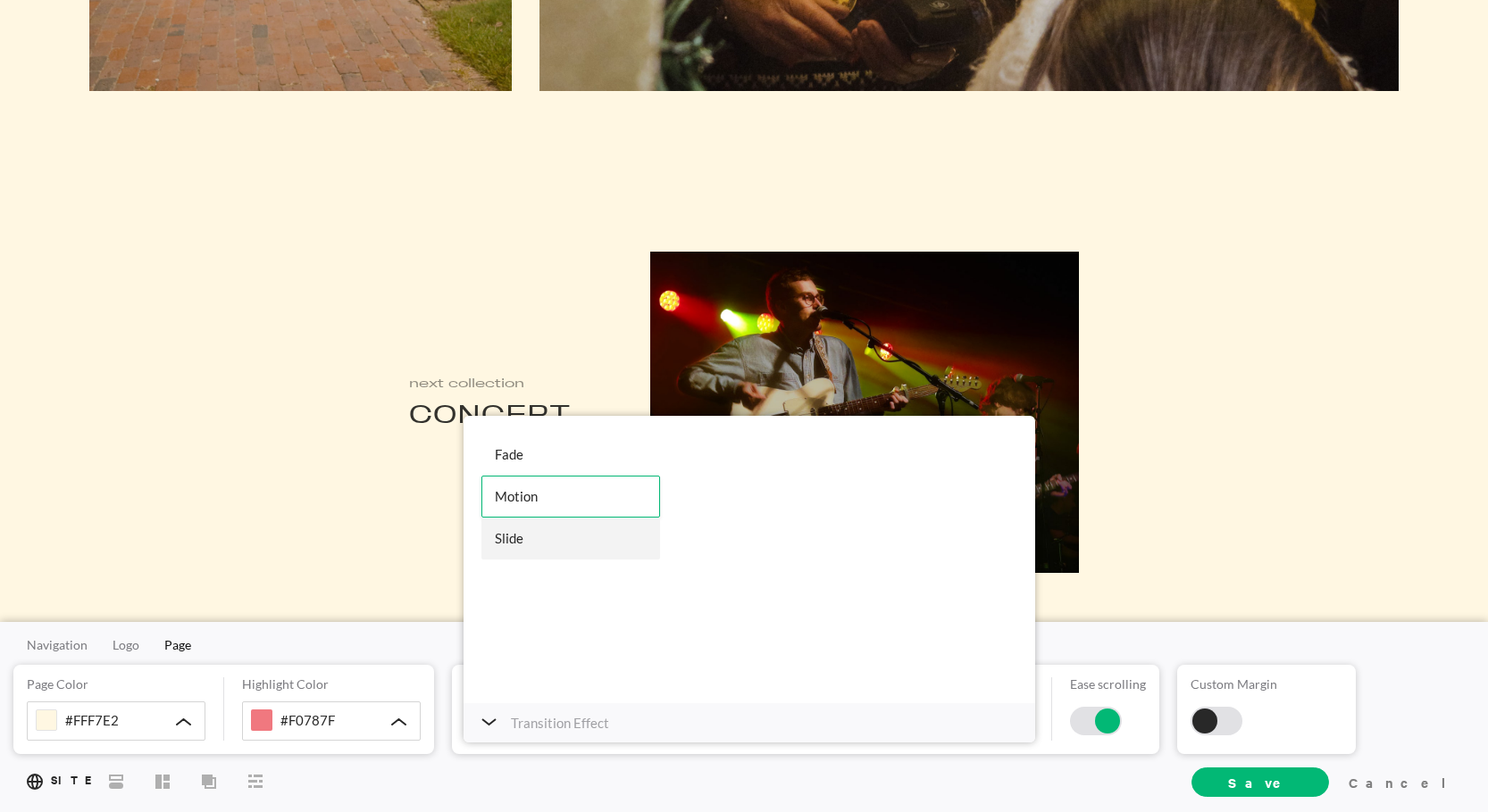
click at [515, 537] on div "Slide" at bounding box center [571, 538] width 179 height 42
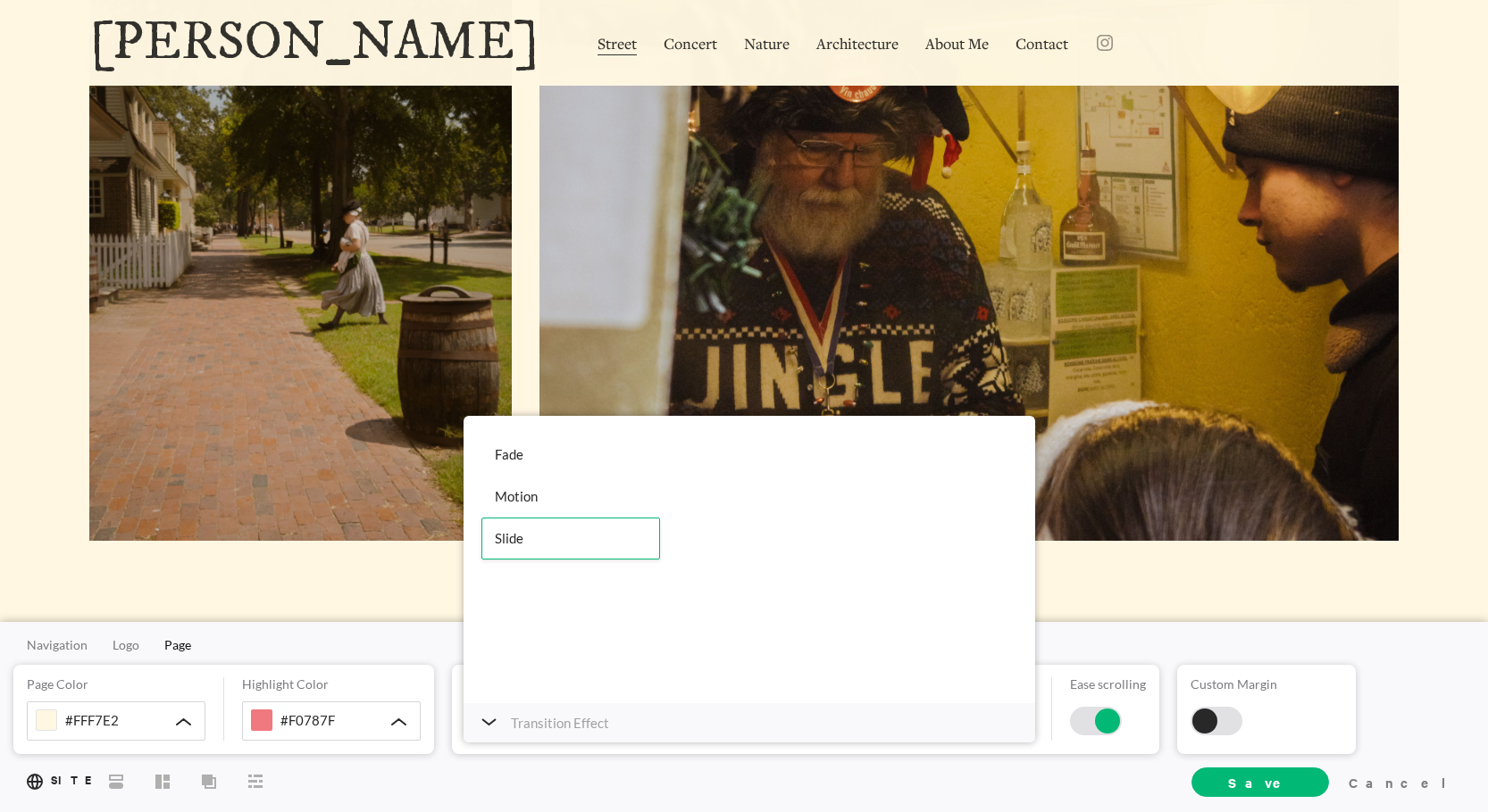
scroll to position [268, 0]
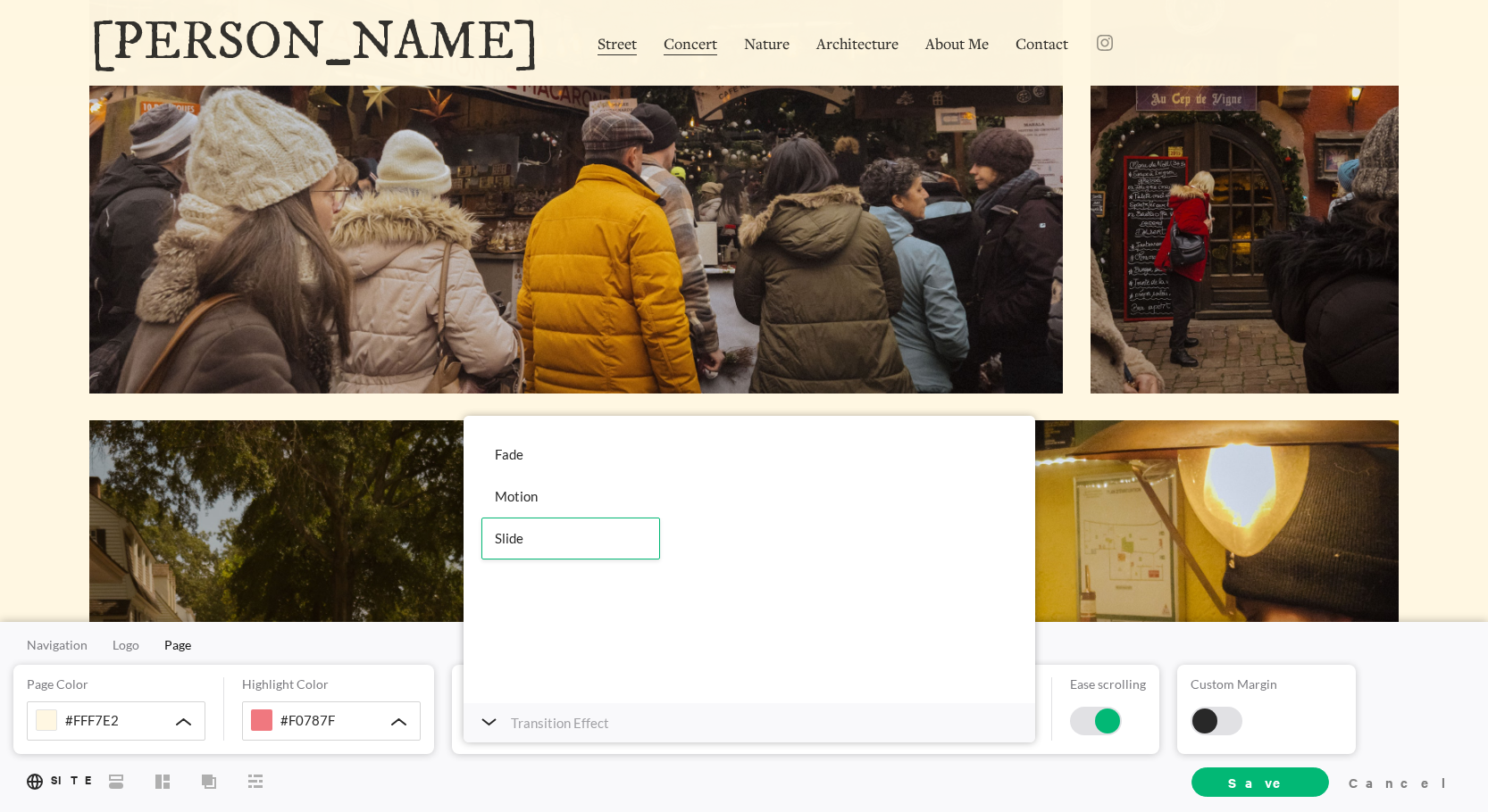
click at [664, 44] on span "Concert" at bounding box center [691, 45] width 53 height 23
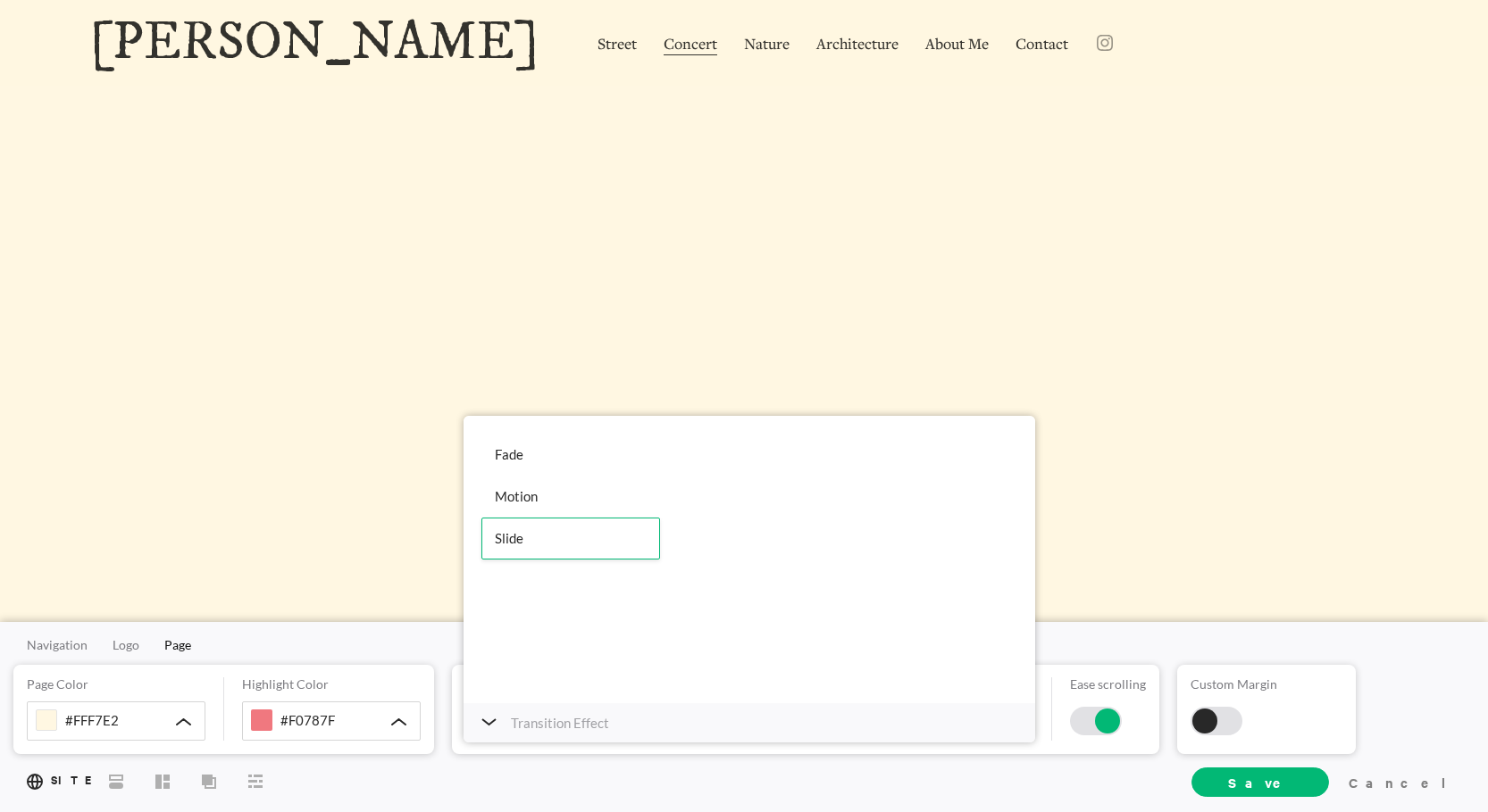
scroll to position [0, 0]
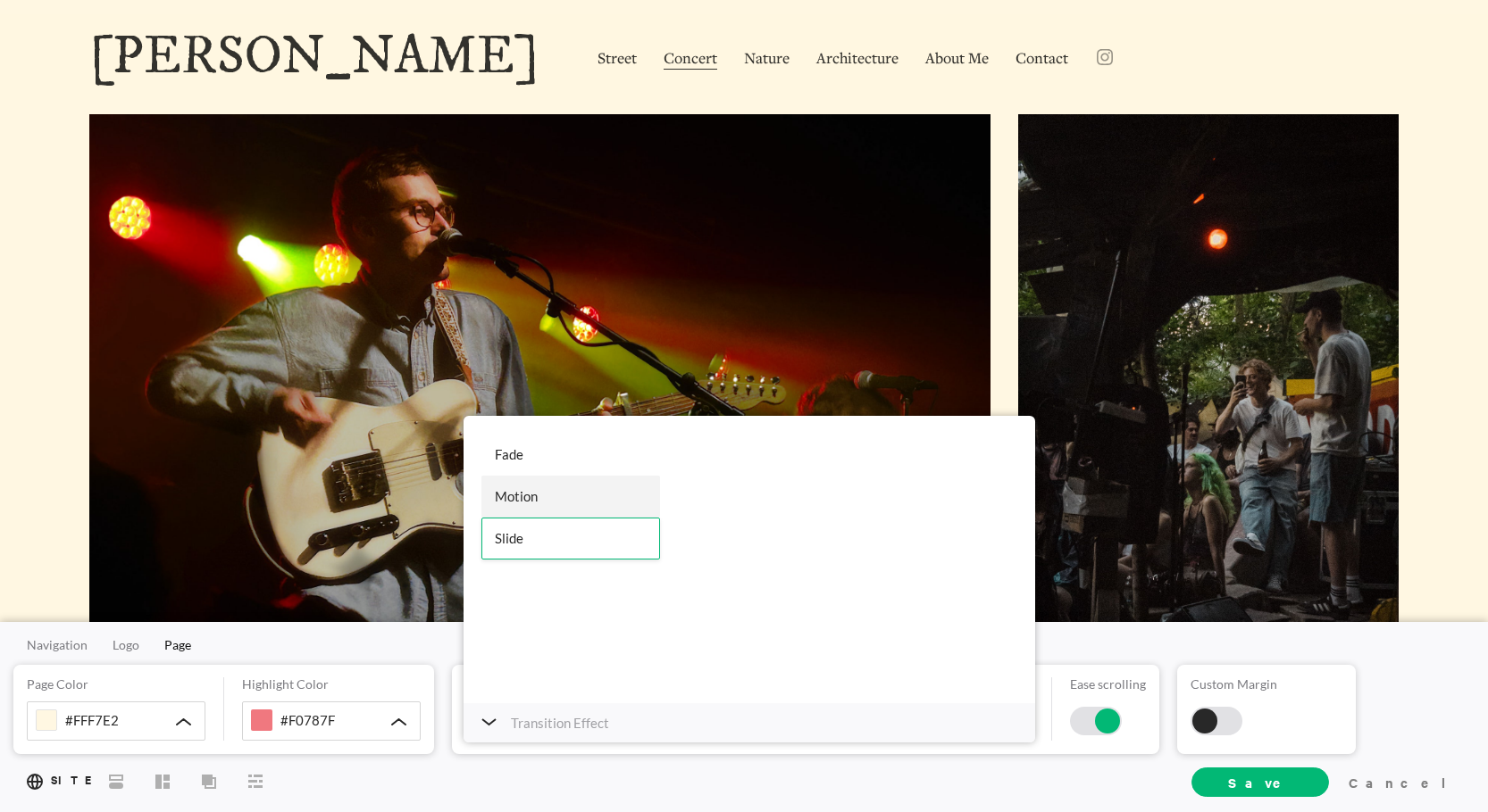
click at [559, 491] on div "Motion" at bounding box center [571, 497] width 179 height 42
click at [598, 64] on span "Street" at bounding box center [617, 59] width 39 height 23
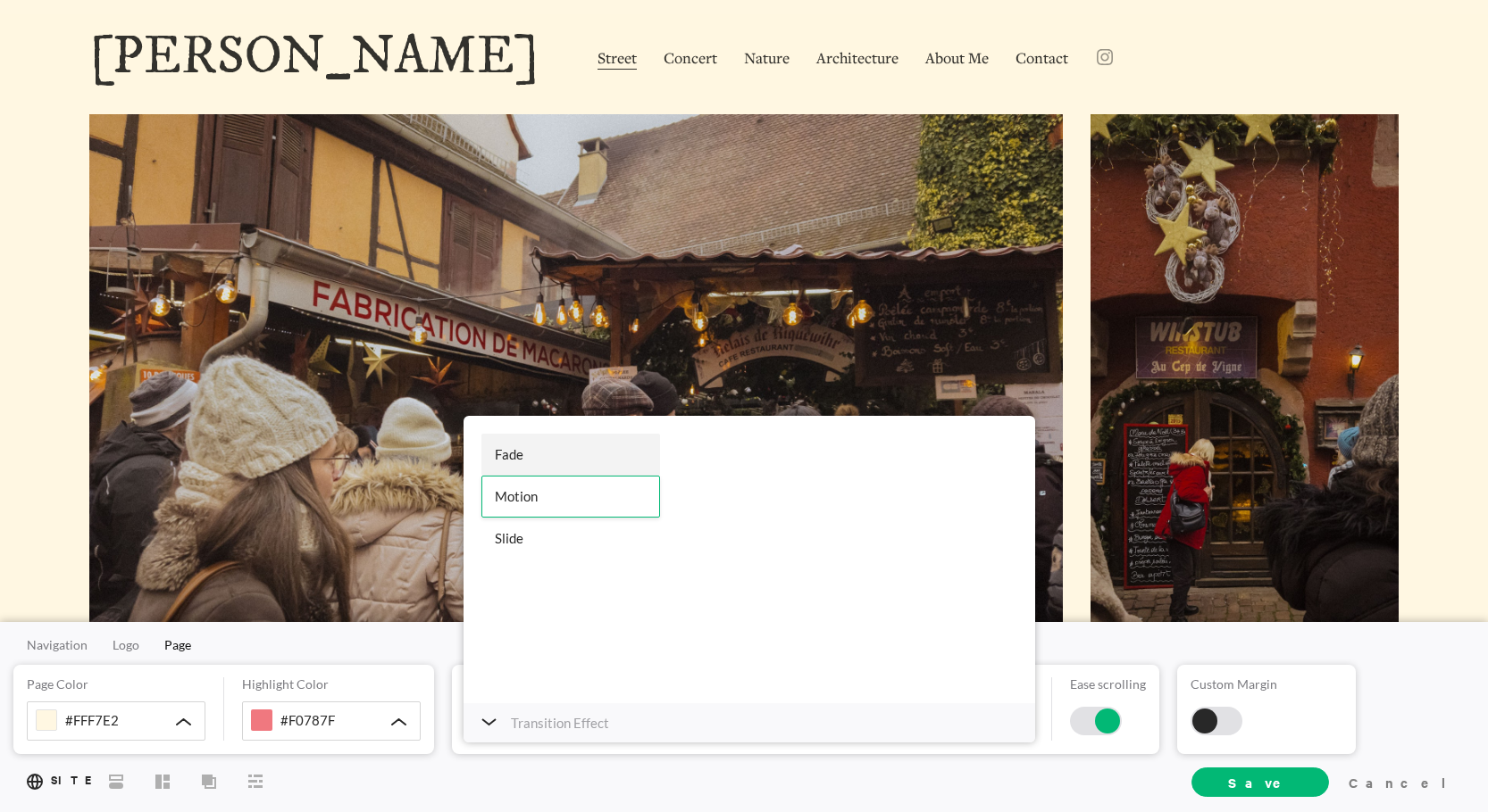
click at [517, 445] on div "Fade" at bounding box center [571, 455] width 179 height 42
click at [622, 42] on div at bounding box center [744, 57] width 1488 height 85
click at [664, 51] on span "Concert" at bounding box center [691, 59] width 53 height 23
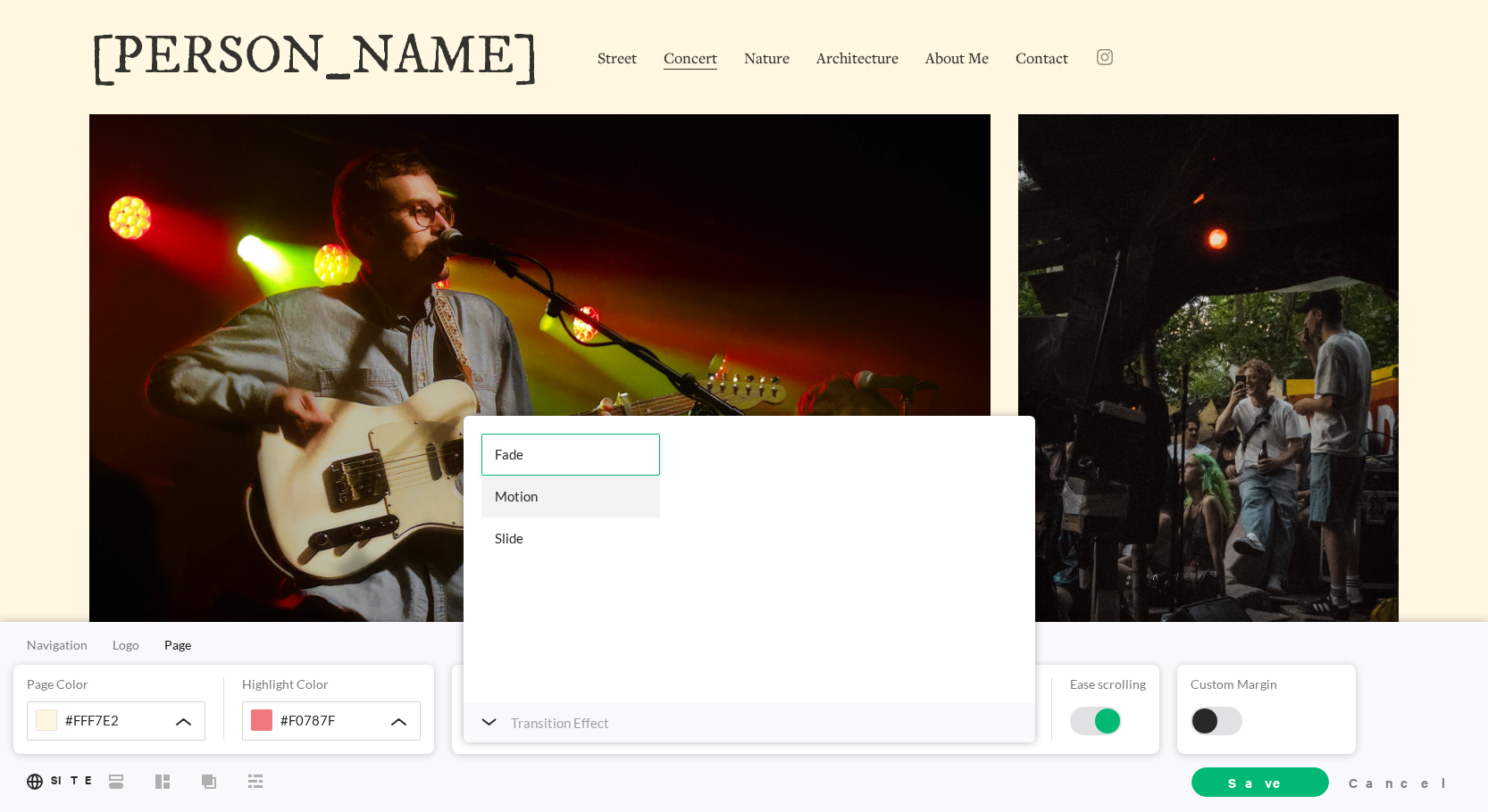
click at [545, 500] on div "Motion" at bounding box center [571, 497] width 179 height 42
click at [598, 58] on span "Street" at bounding box center [617, 59] width 39 height 23
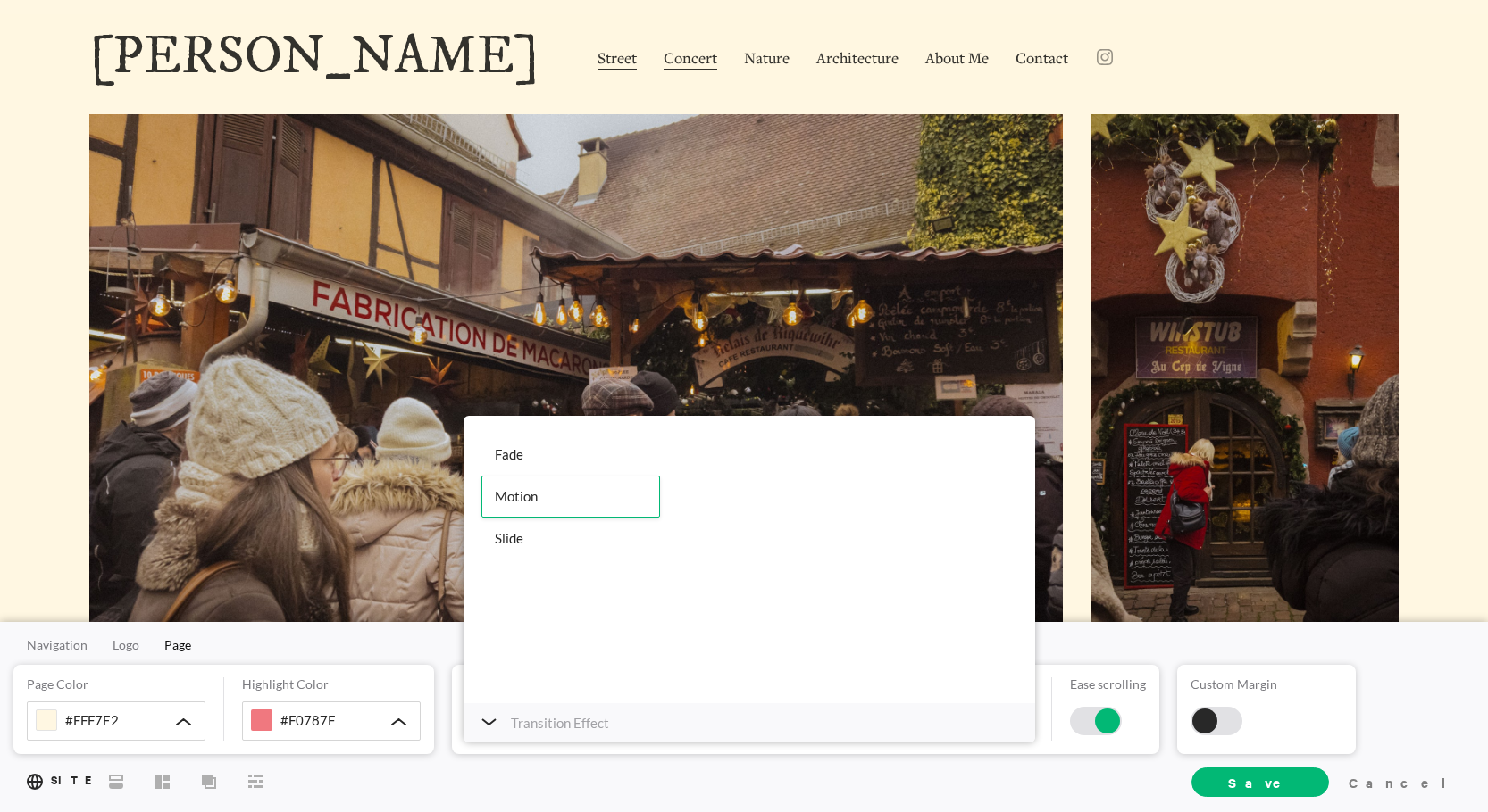
click at [664, 55] on span "Concert" at bounding box center [691, 59] width 53 height 23
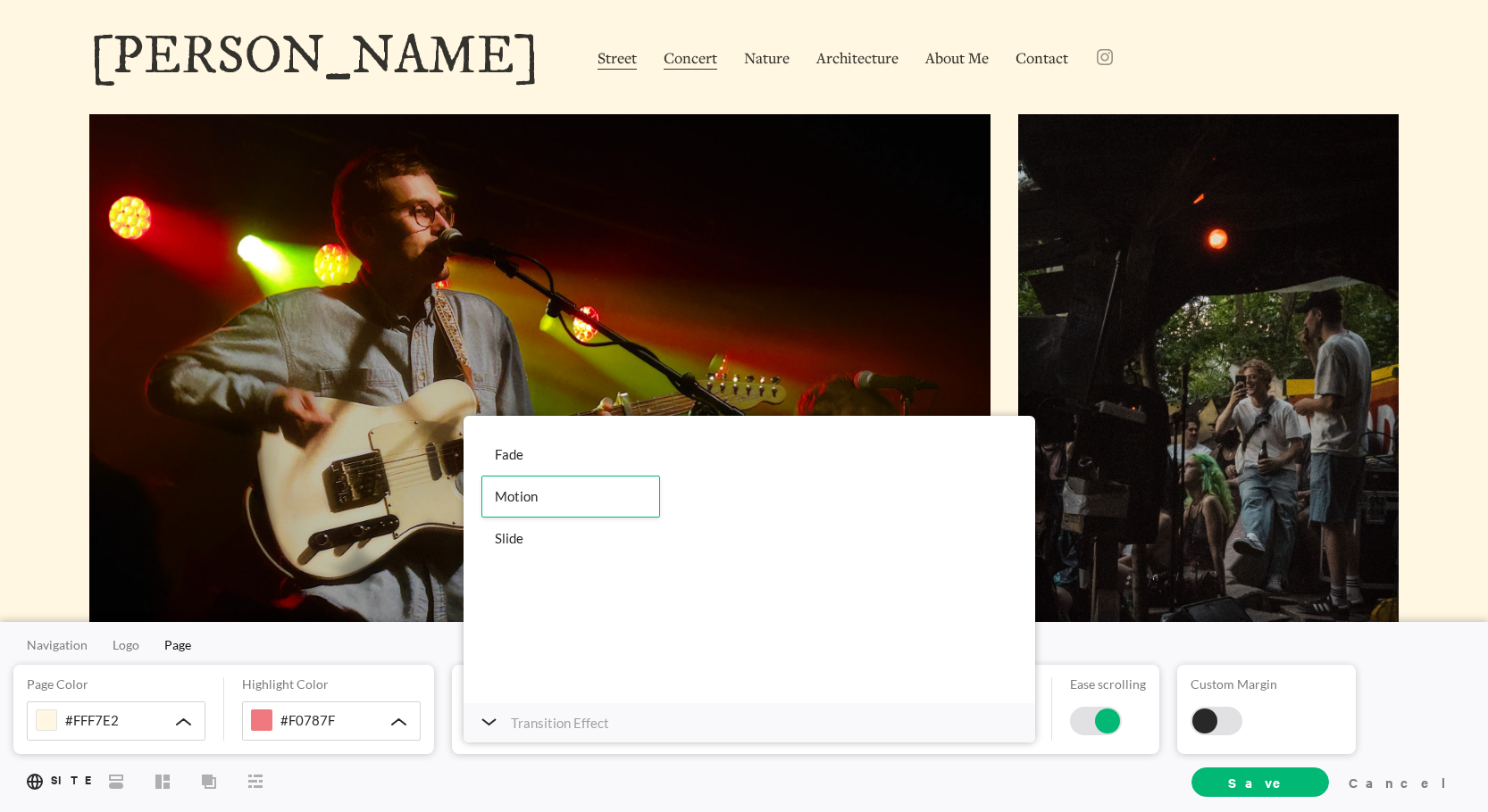
click at [598, 52] on span "Street" at bounding box center [617, 59] width 39 height 23
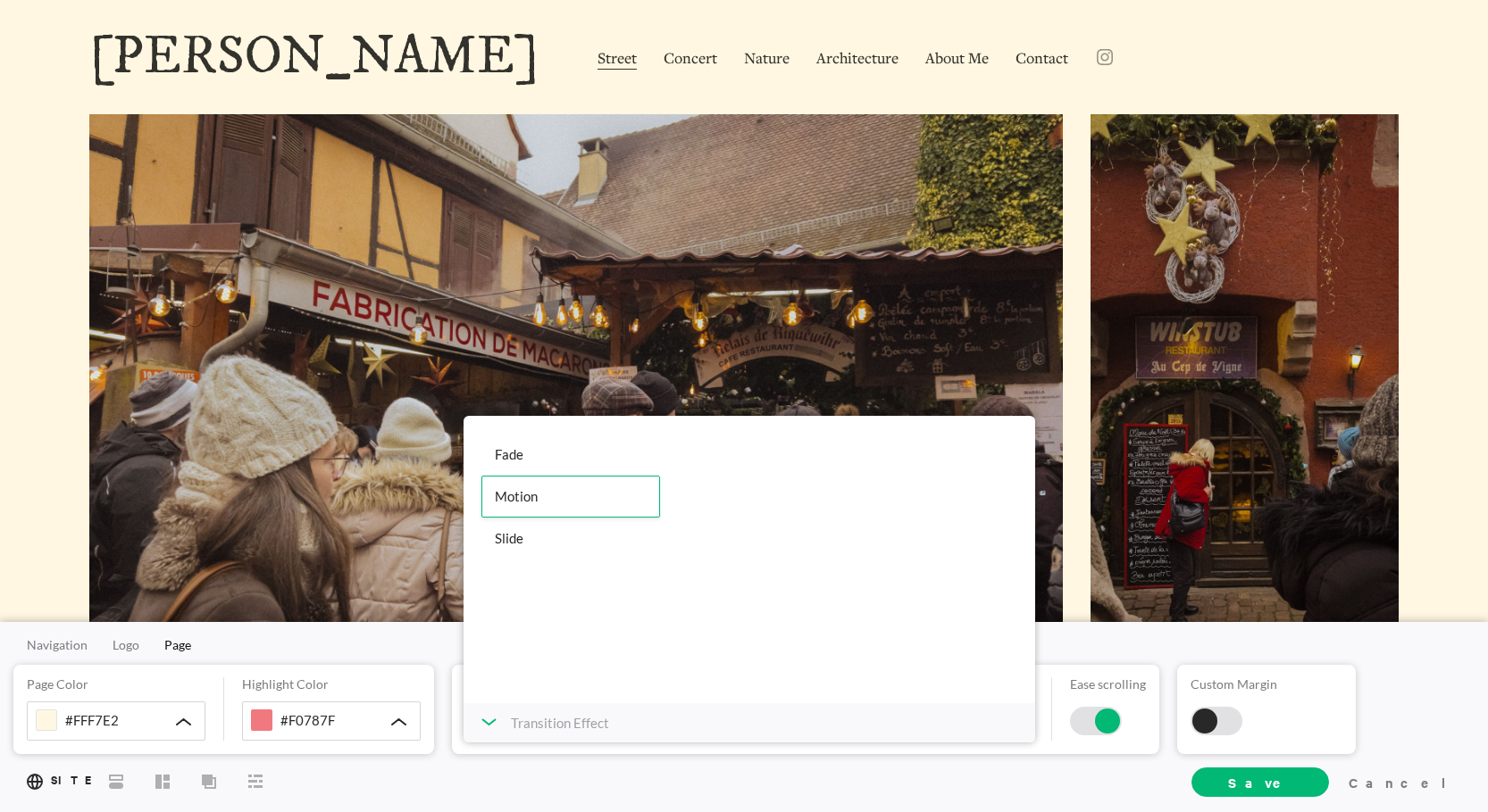
click at [489, 720] on icon at bounding box center [489, 723] width 15 height 8
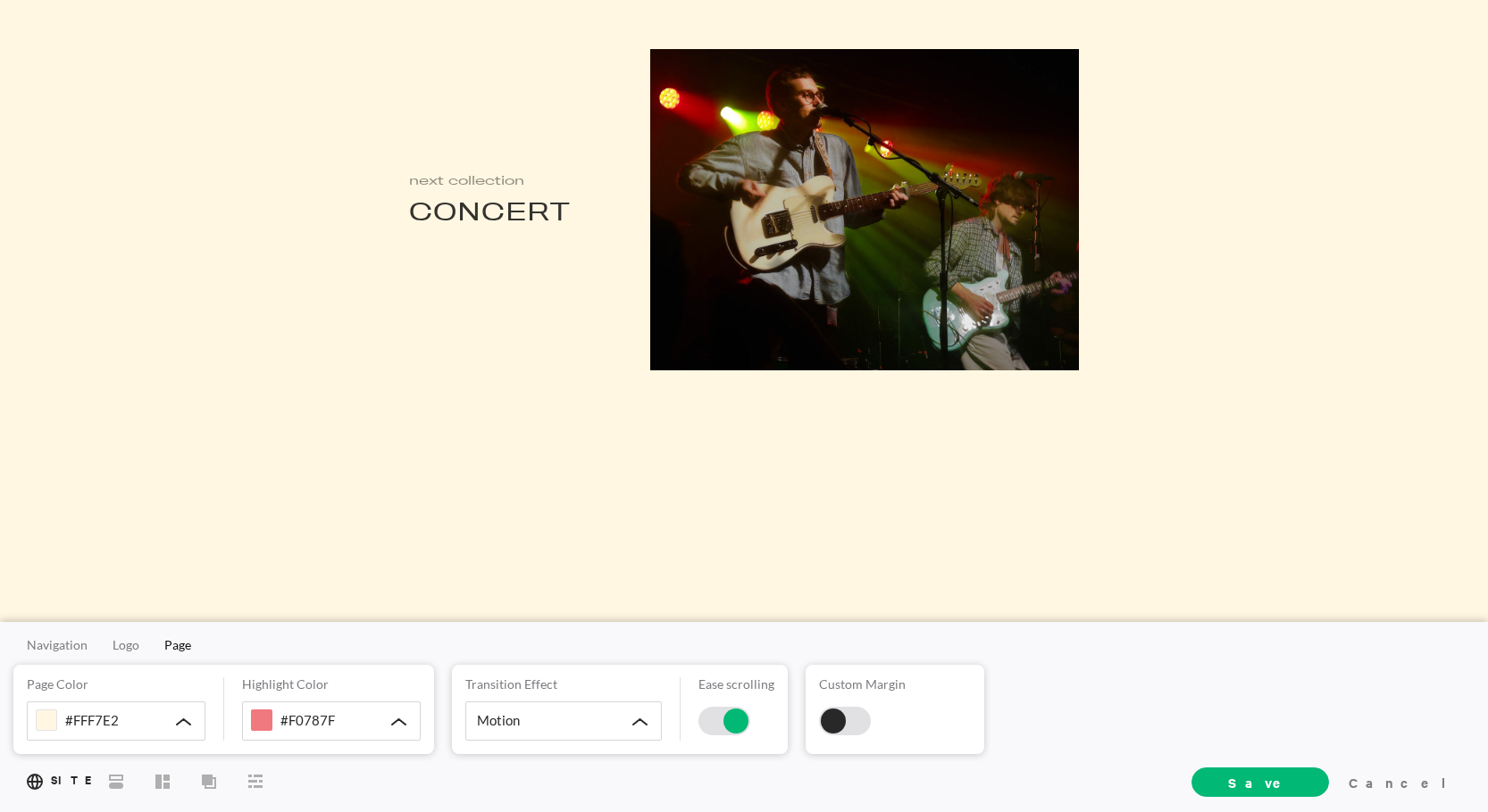
scroll to position [1385, 0]
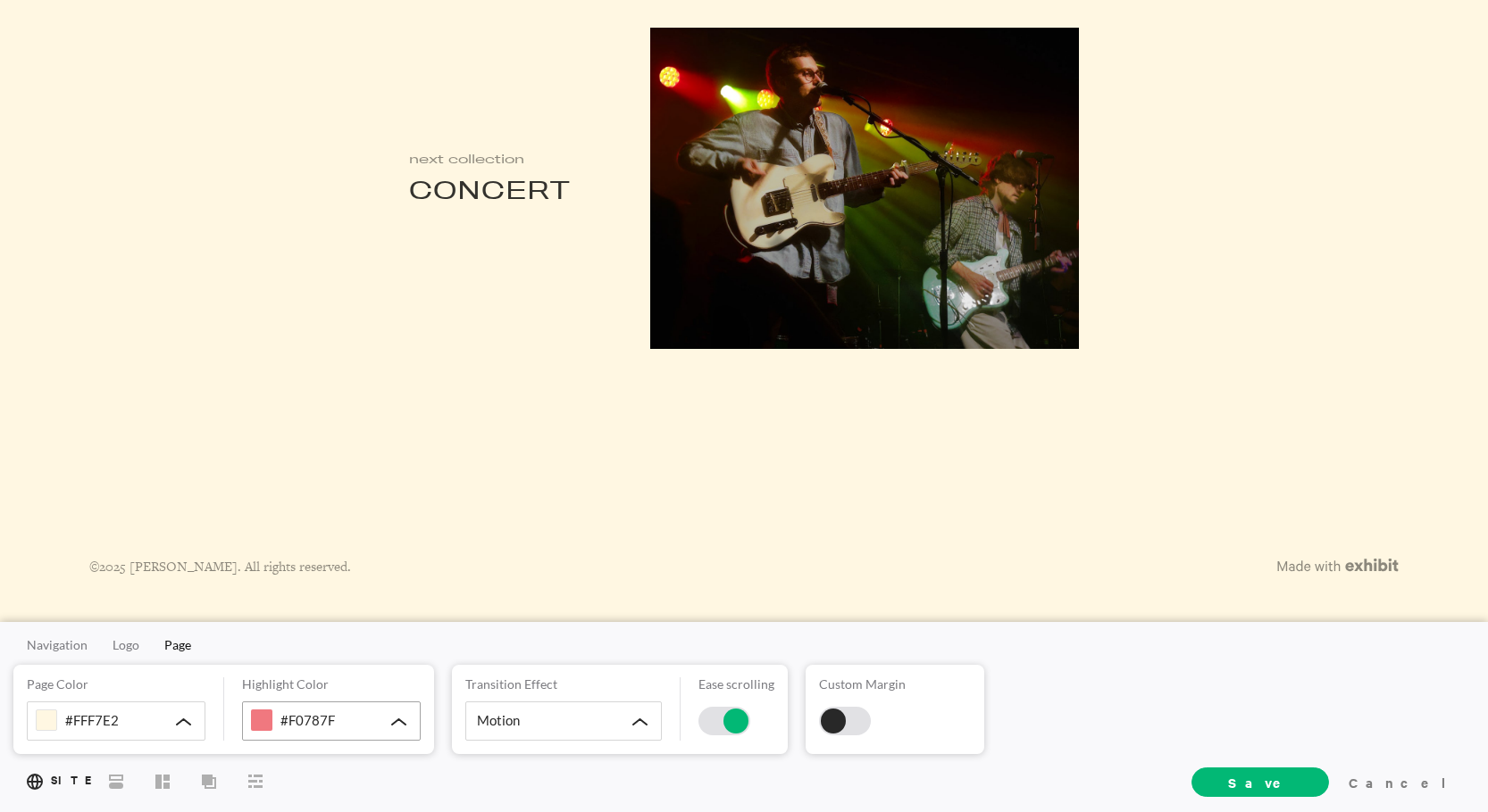
click at [384, 711] on div "#F0787F" at bounding box center [332, 721] width 179 height 39
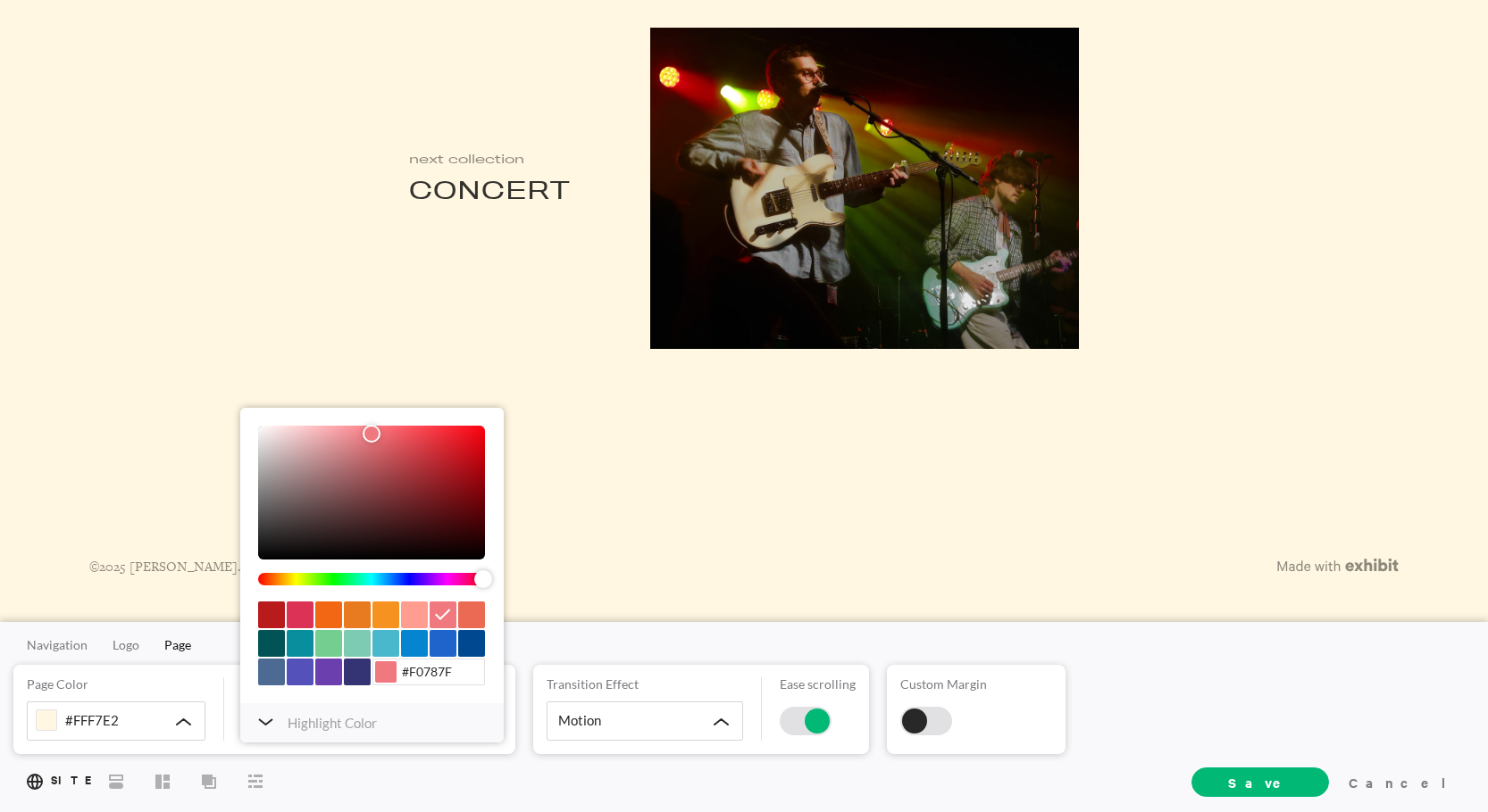
click at [282, 582] on div "#F0787F HEX RGB HSL HSV CMYK Save Cancel Clear" at bounding box center [372, 513] width 227 height 176
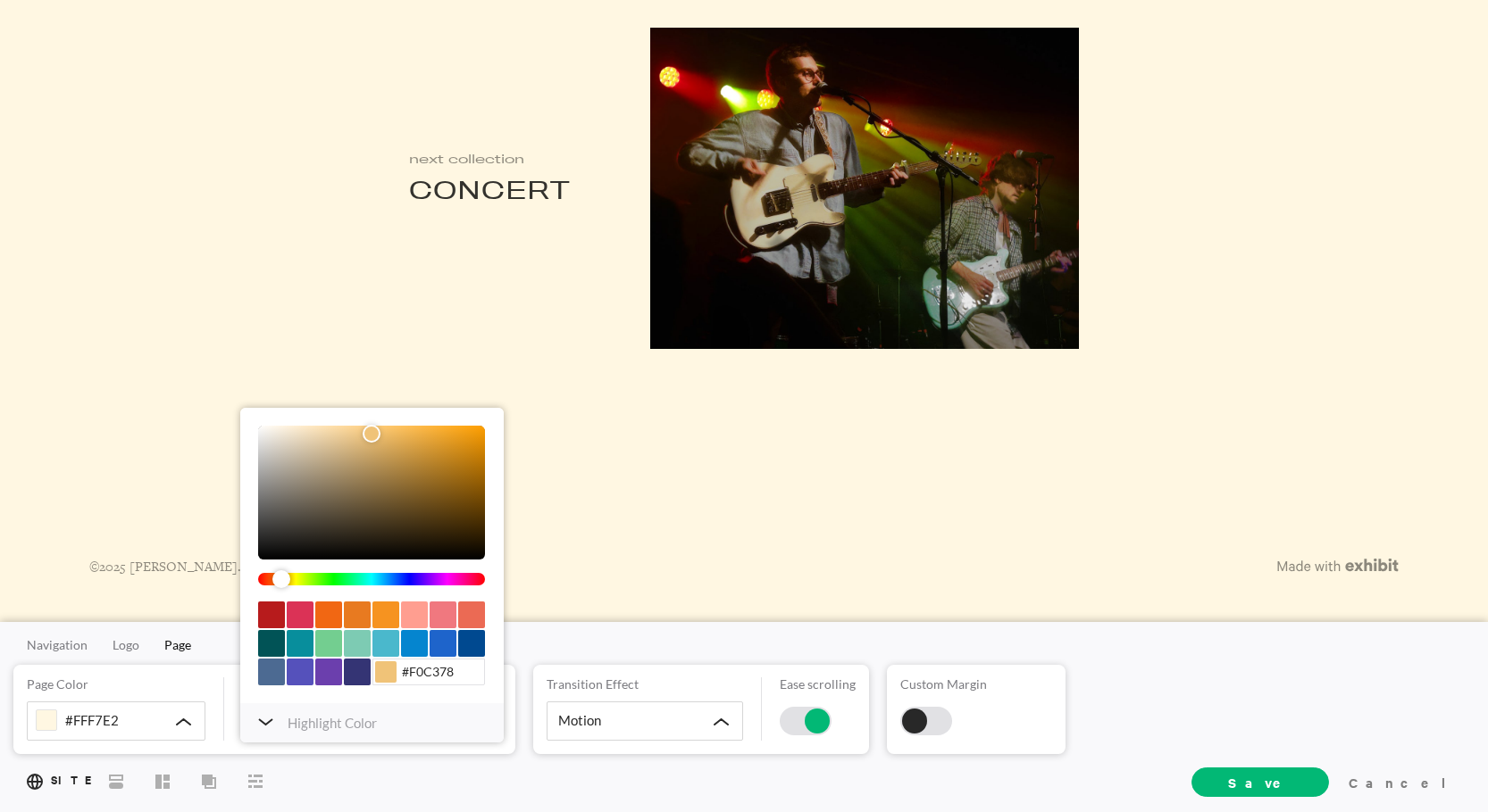
click at [281, 579] on div "color picker dialog" at bounding box center [372, 579] width 227 height 12
type input "#47361A"
drag, startPoint x: 308, startPoint y: 502, endPoint x: 400, endPoint y: 522, distance: 94.1
click at [400, 522] on div "color picker dialog" at bounding box center [372, 492] width 227 height 134
click at [277, 714] on div "Highlight Color" at bounding box center [372, 723] width 263 height 39
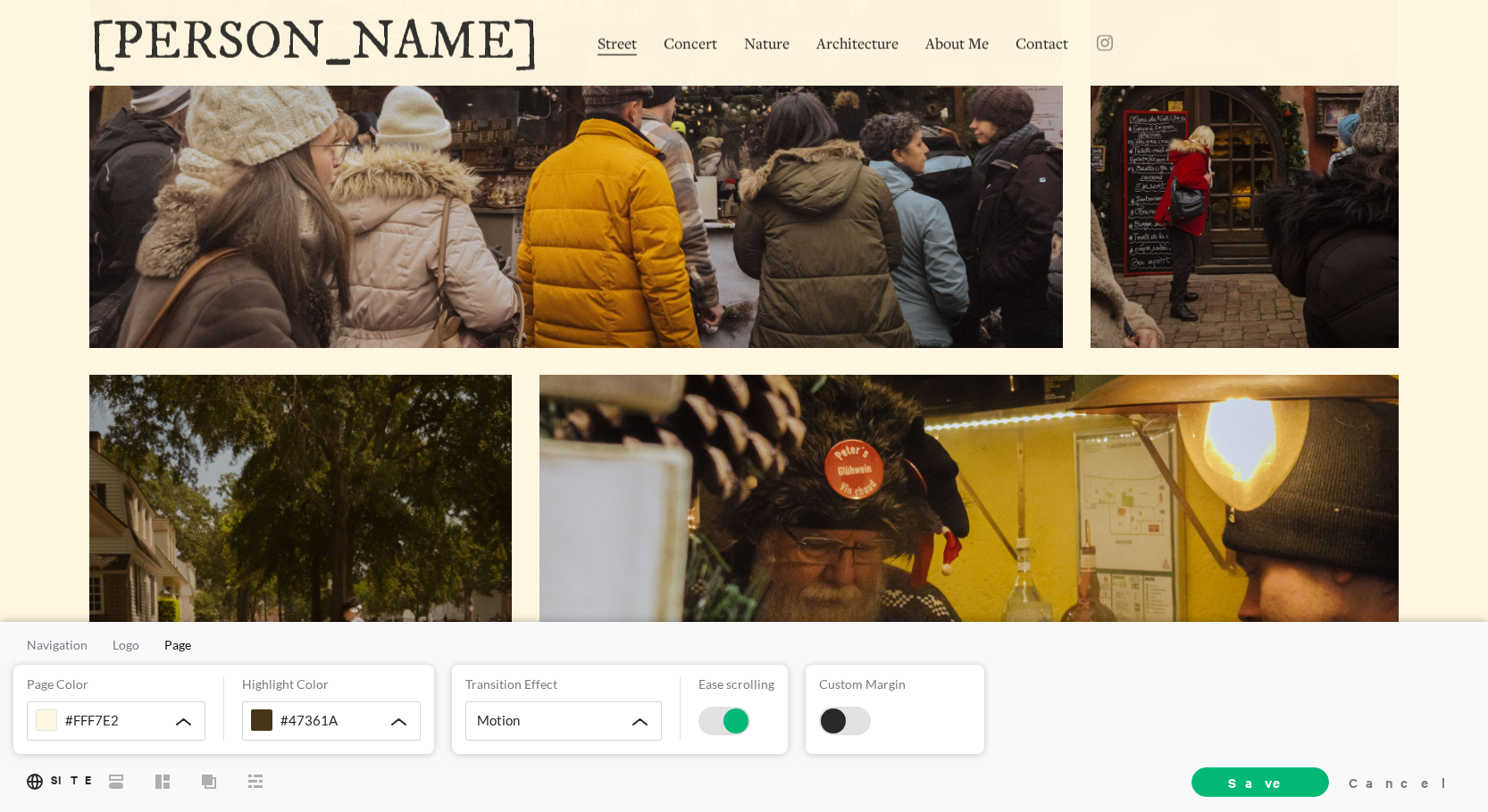
scroll to position [0, 0]
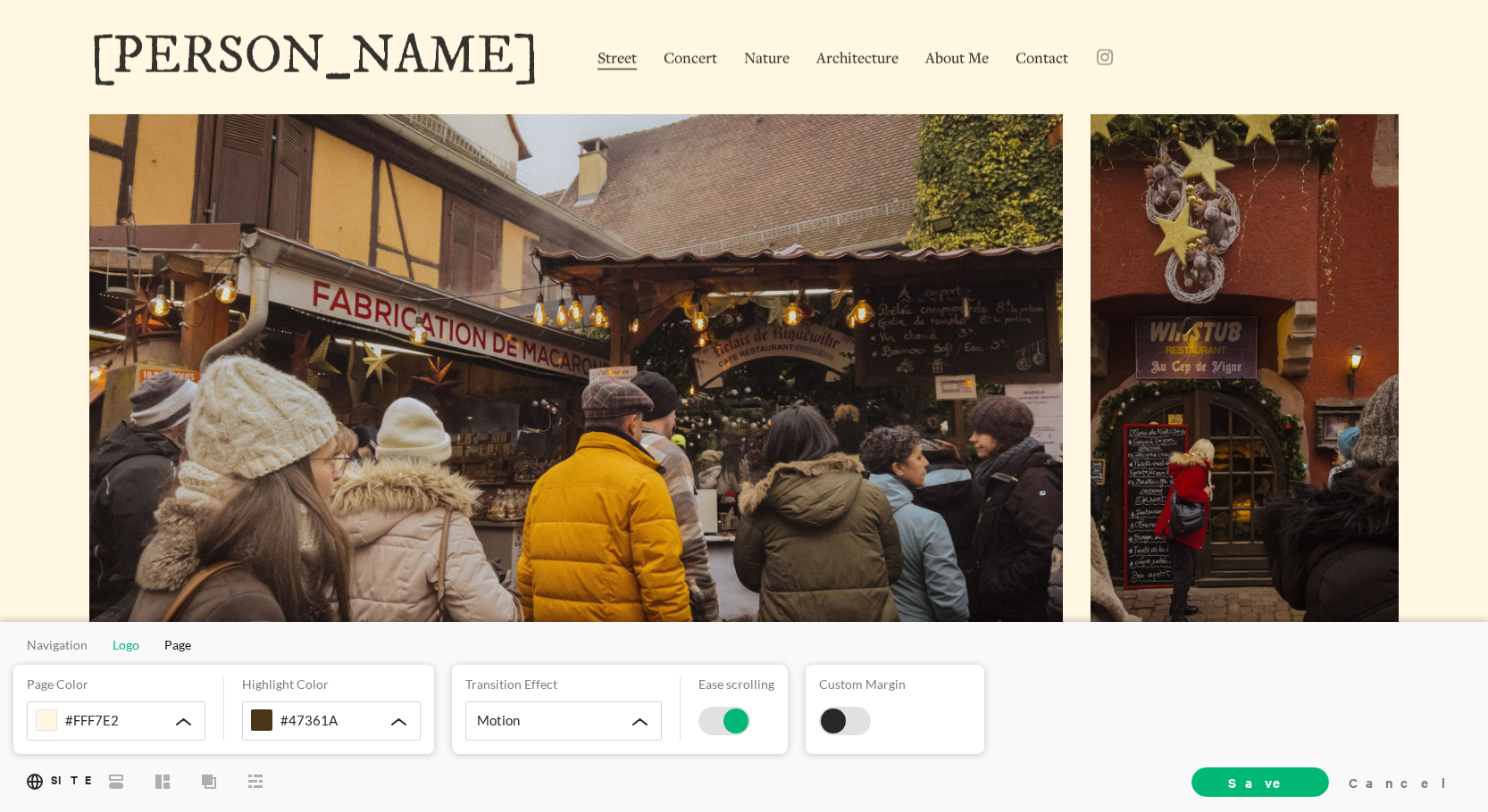
click at [120, 649] on span "Logo" at bounding box center [125, 645] width 27 height 15
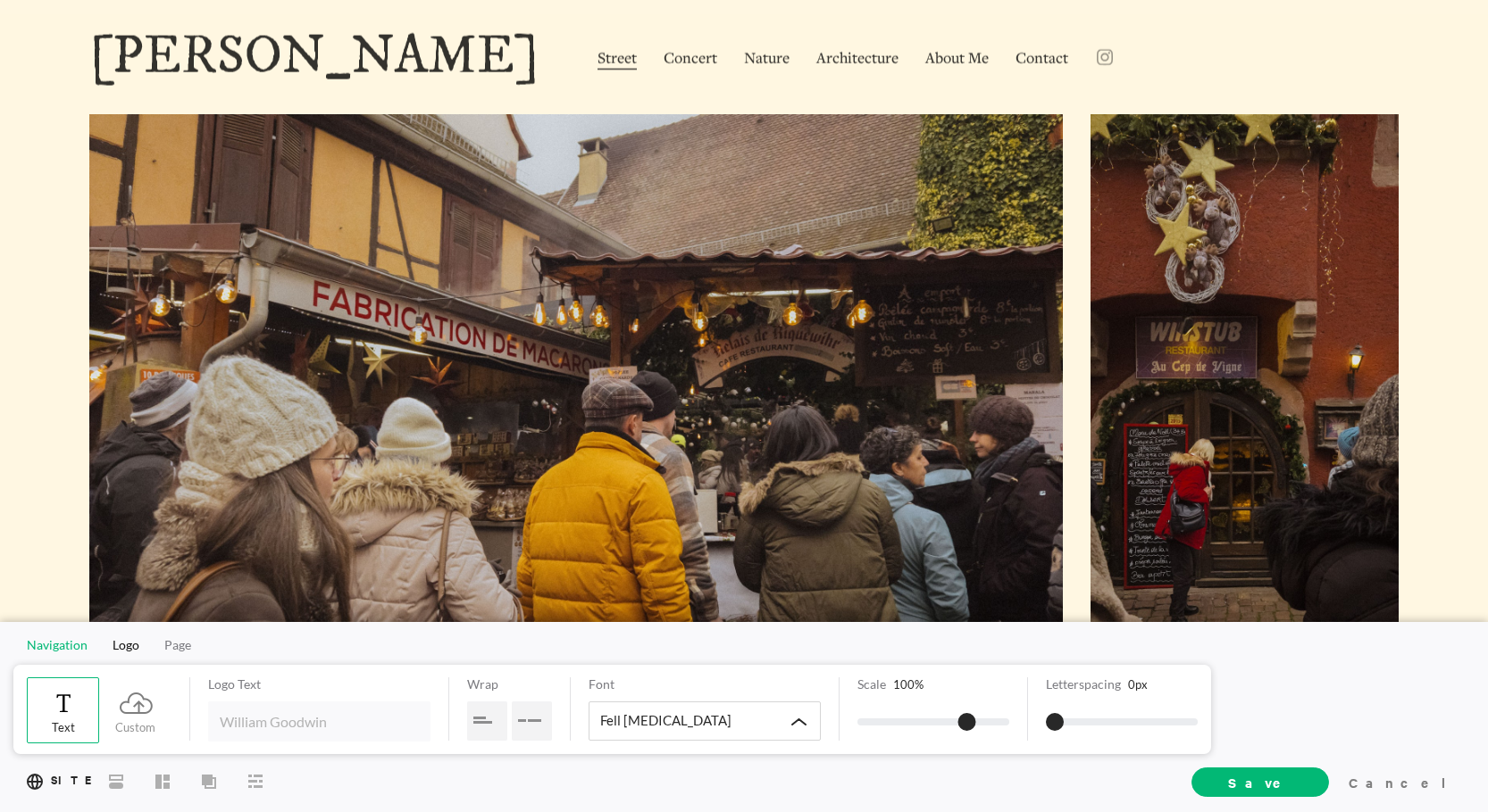
click at [81, 646] on span "Navigation" at bounding box center [57, 645] width 61 height 15
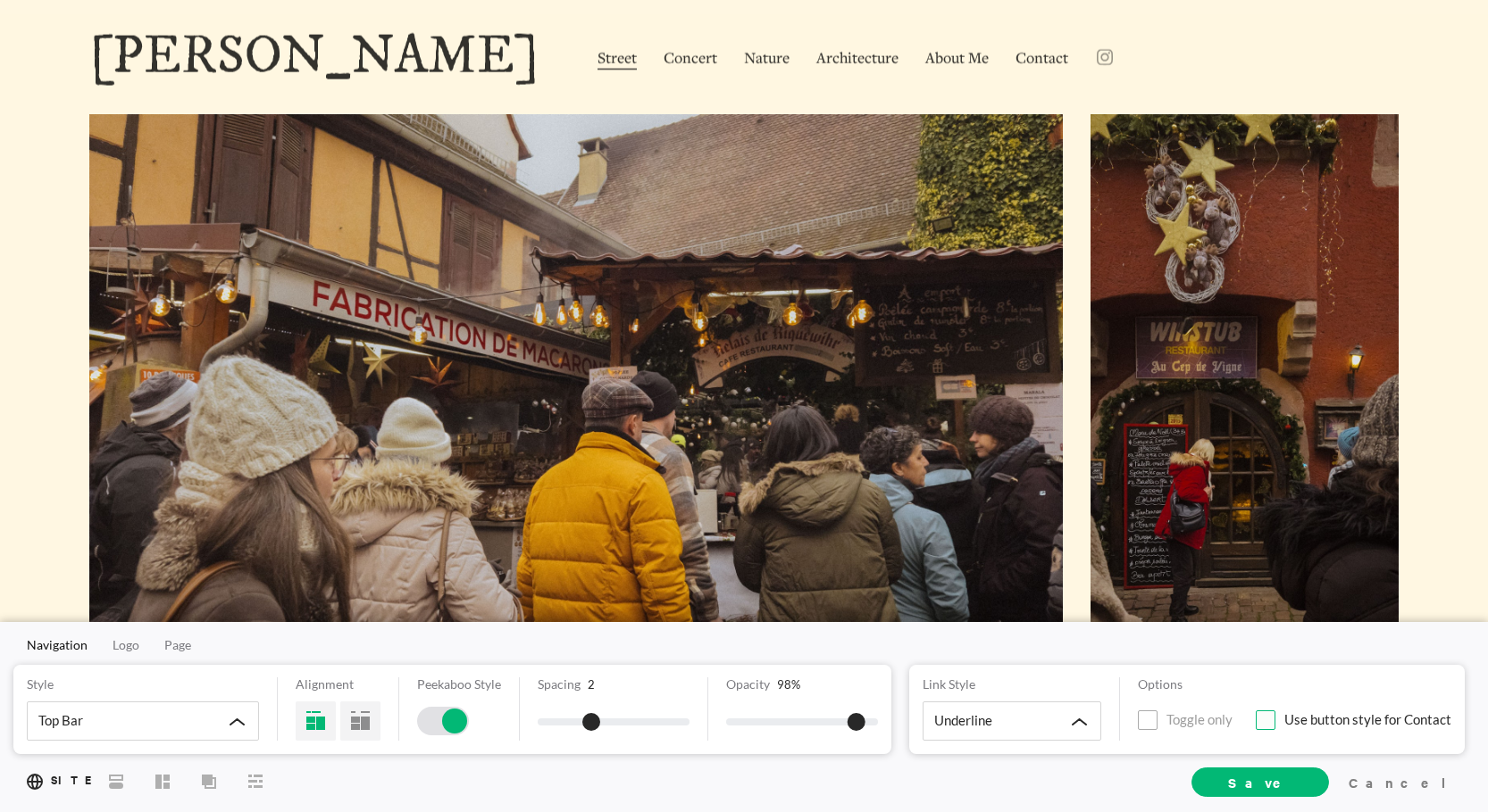
click at [1257, 716] on span at bounding box center [1266, 720] width 20 height 20
click at [0, 0] on input "Use button style for Contact" at bounding box center [0, 0] width 0 height 0
click at [113, 782] on icon at bounding box center [116, 781] width 14 height 14
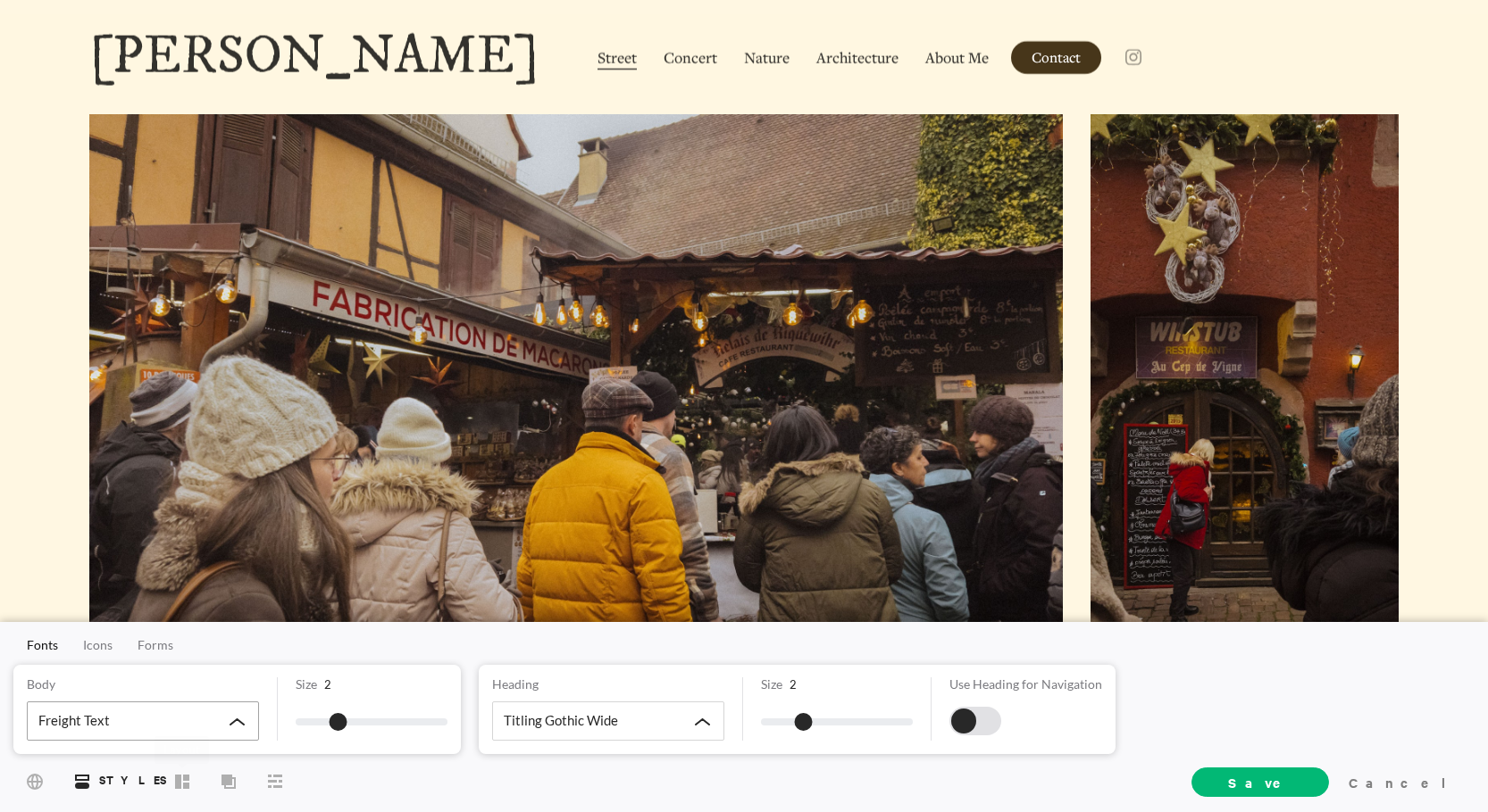
click at [209, 733] on div "Freight Text" at bounding box center [143, 721] width 232 height 39
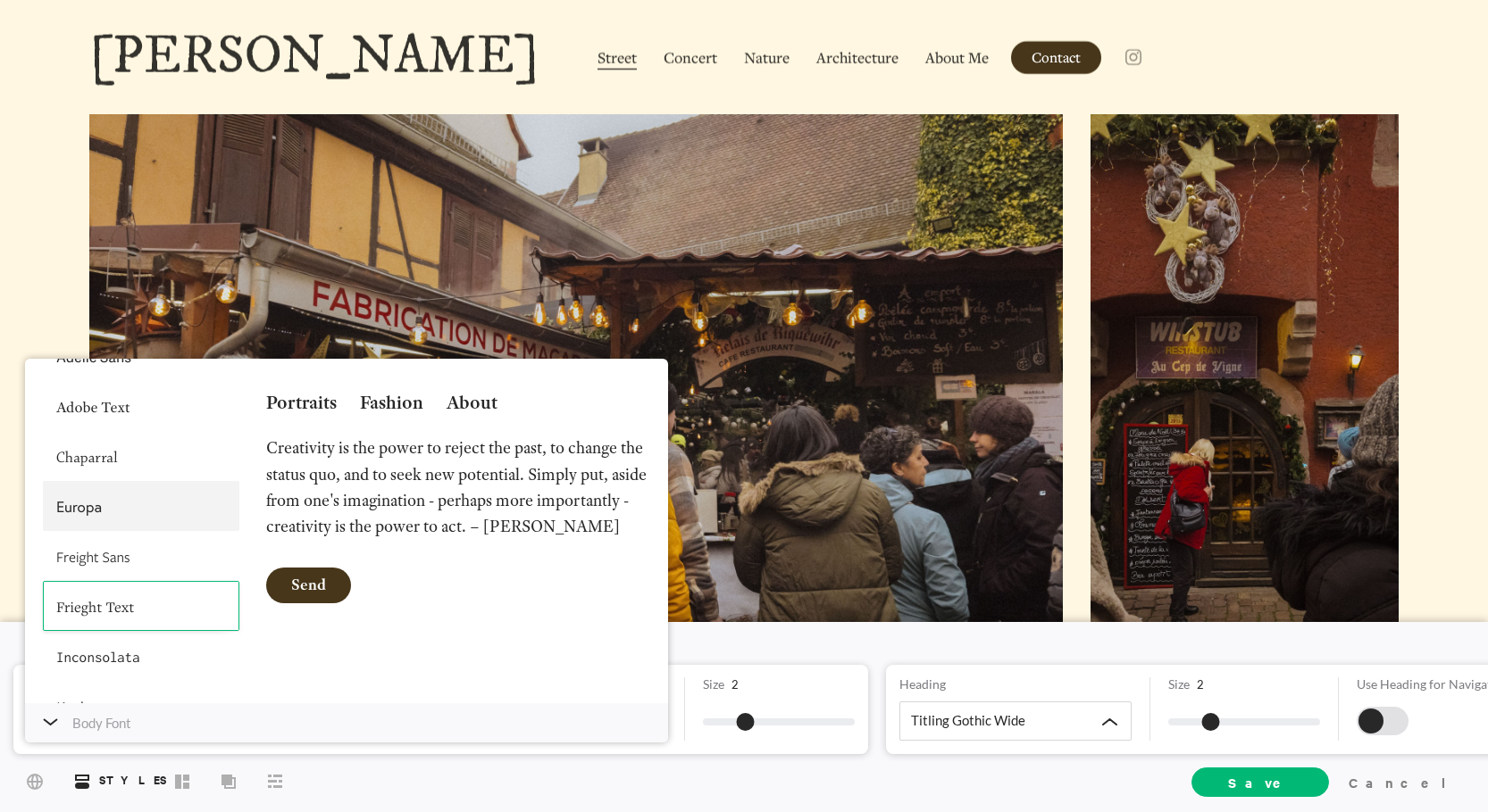
scroll to position [179, 0]
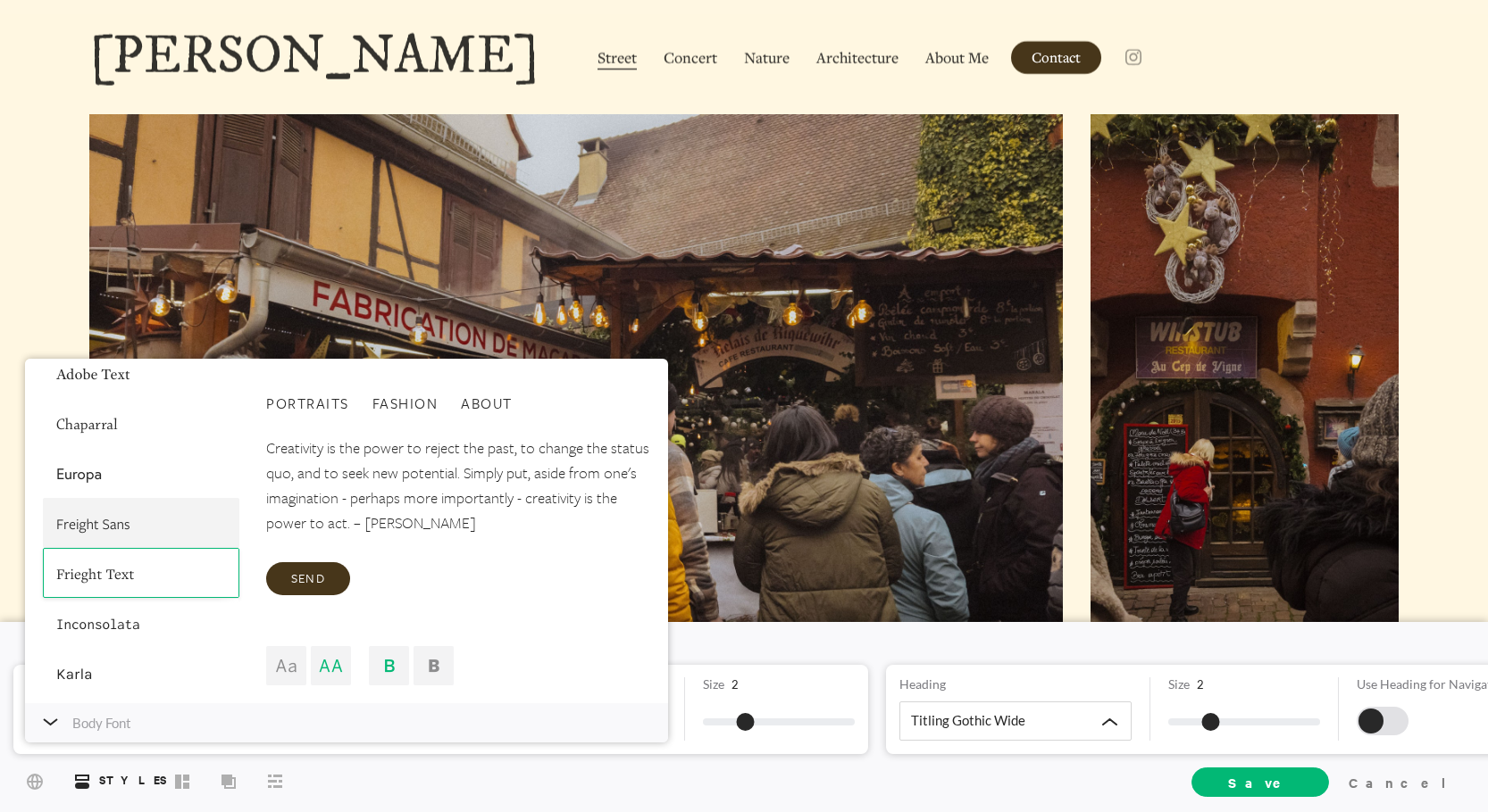
click at [157, 533] on div at bounding box center [141, 523] width 197 height 50
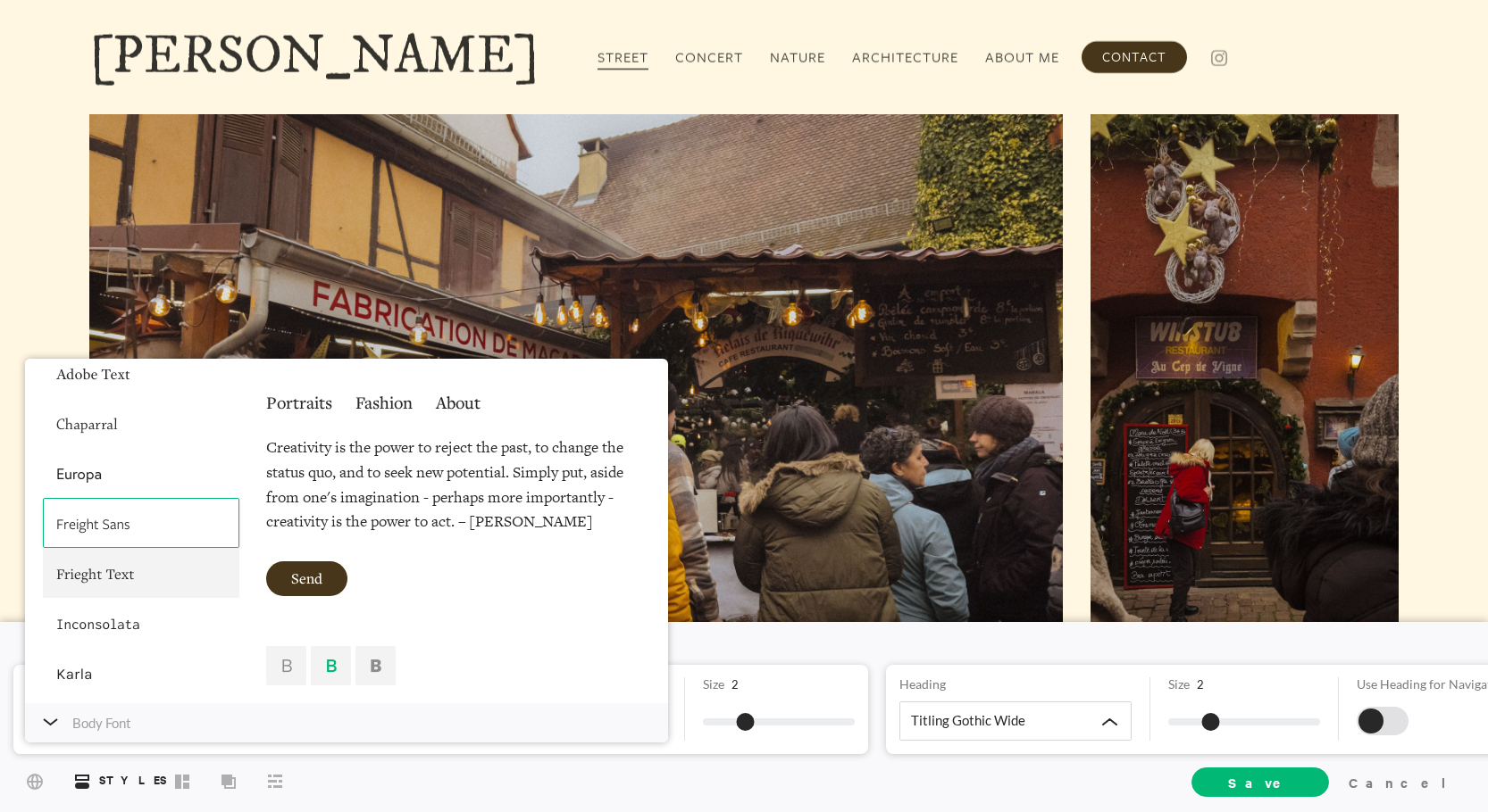
click at [149, 576] on div at bounding box center [141, 573] width 197 height 50
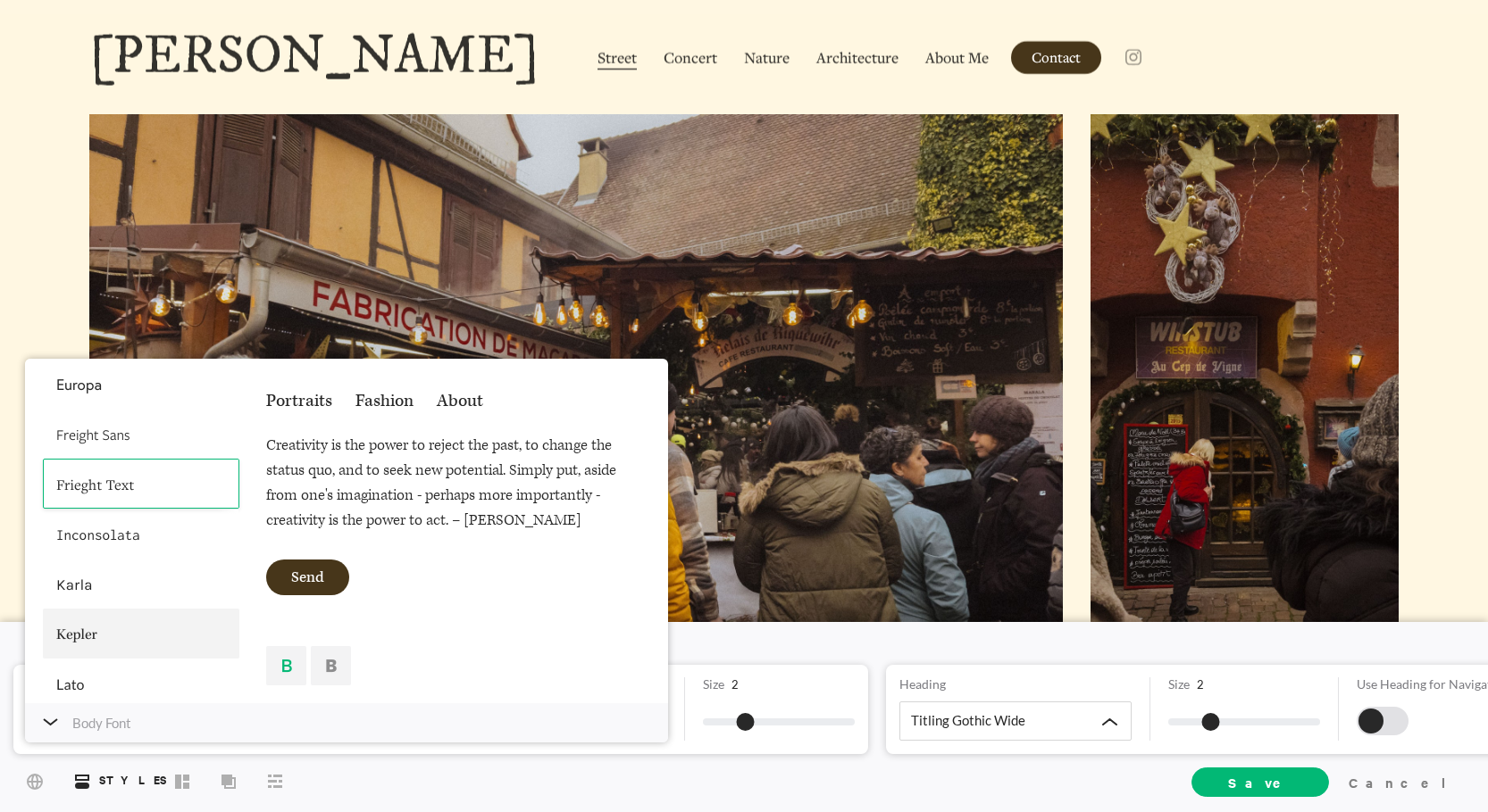
scroll to position [357, 0]
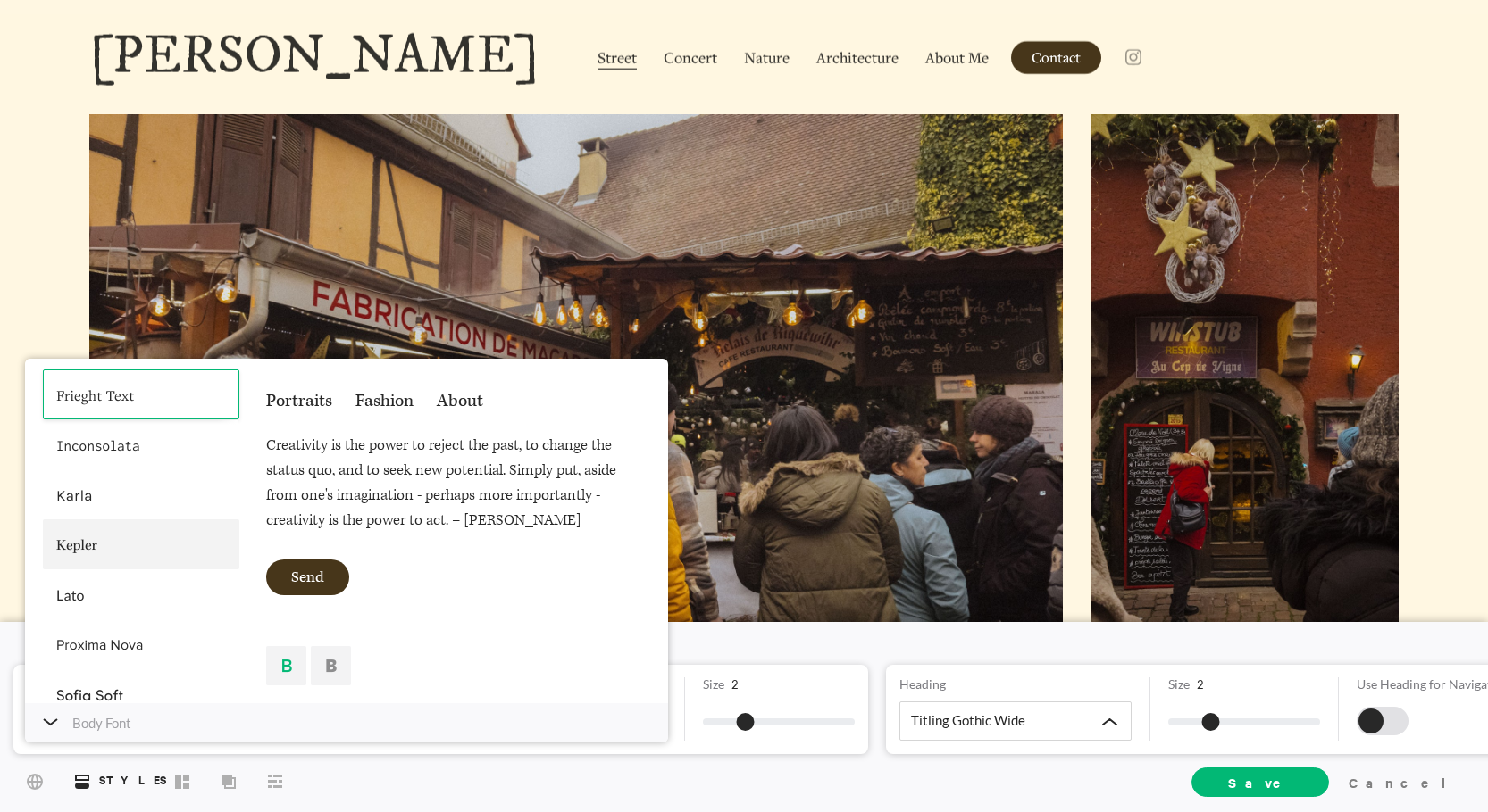
click at [120, 552] on div at bounding box center [141, 544] width 197 height 50
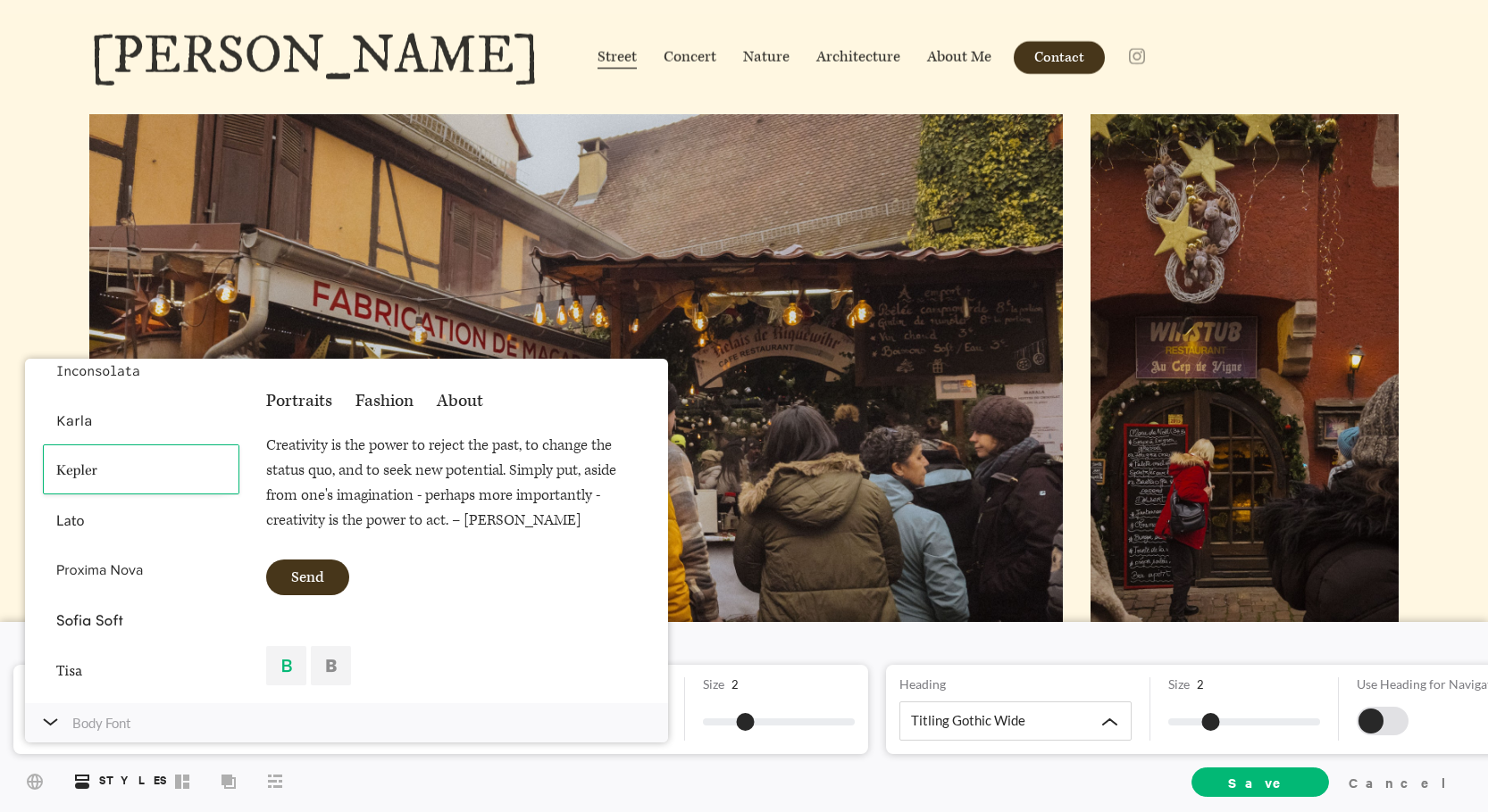
scroll to position [446, 0]
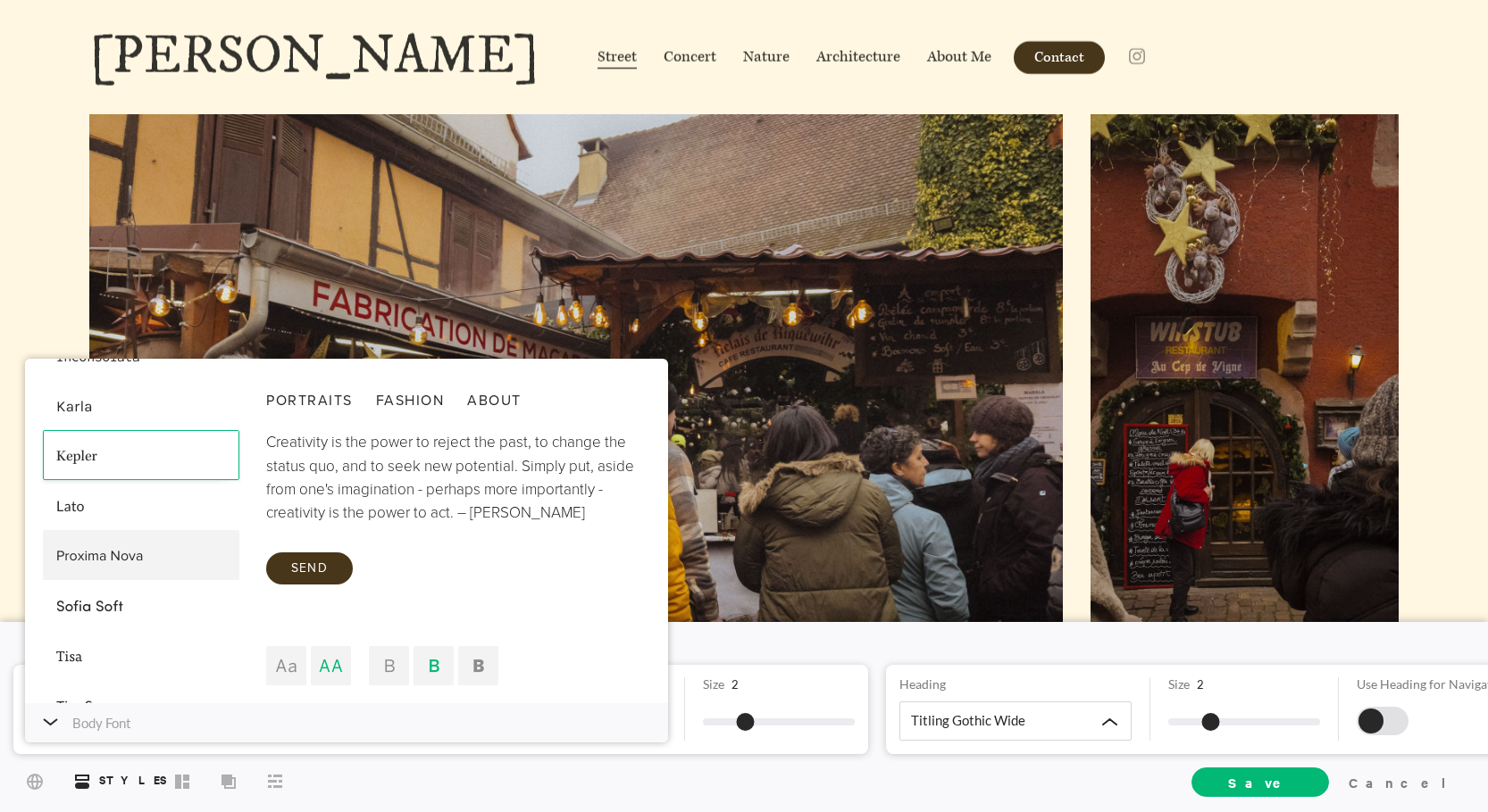
click at [134, 562] on div at bounding box center [141, 555] width 197 height 50
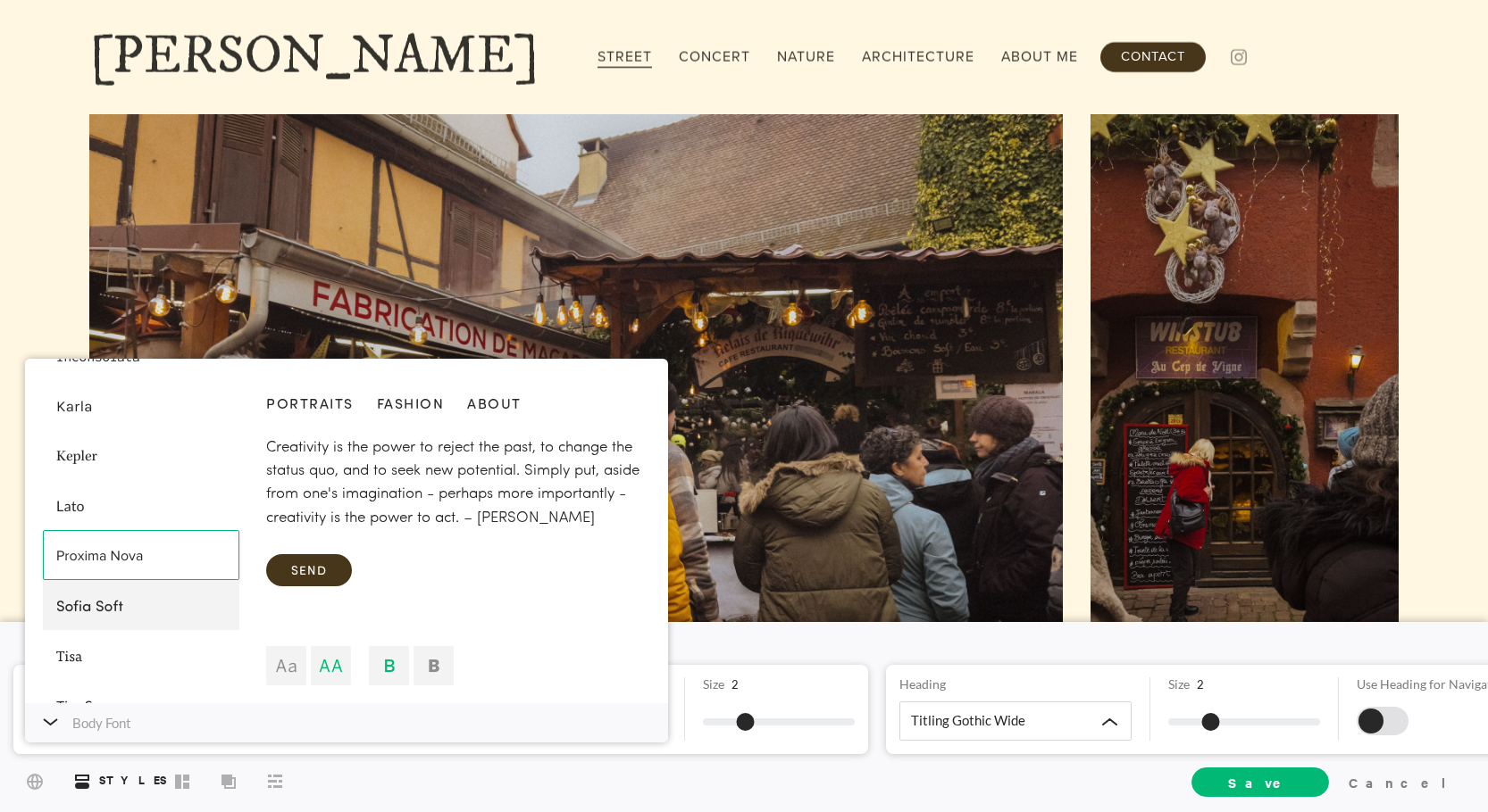
click at [134, 600] on div at bounding box center [141, 605] width 197 height 50
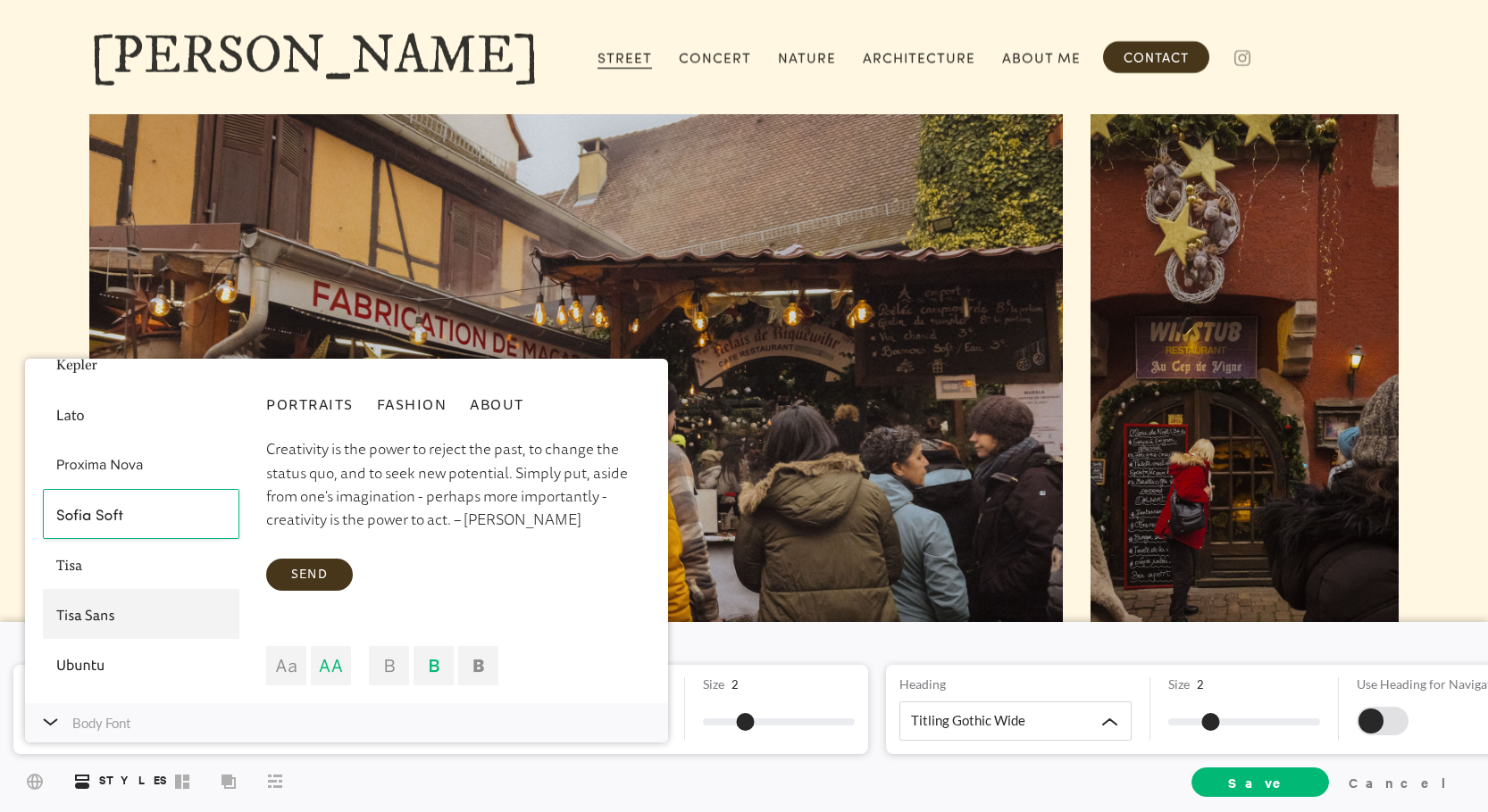
scroll to position [541, 0]
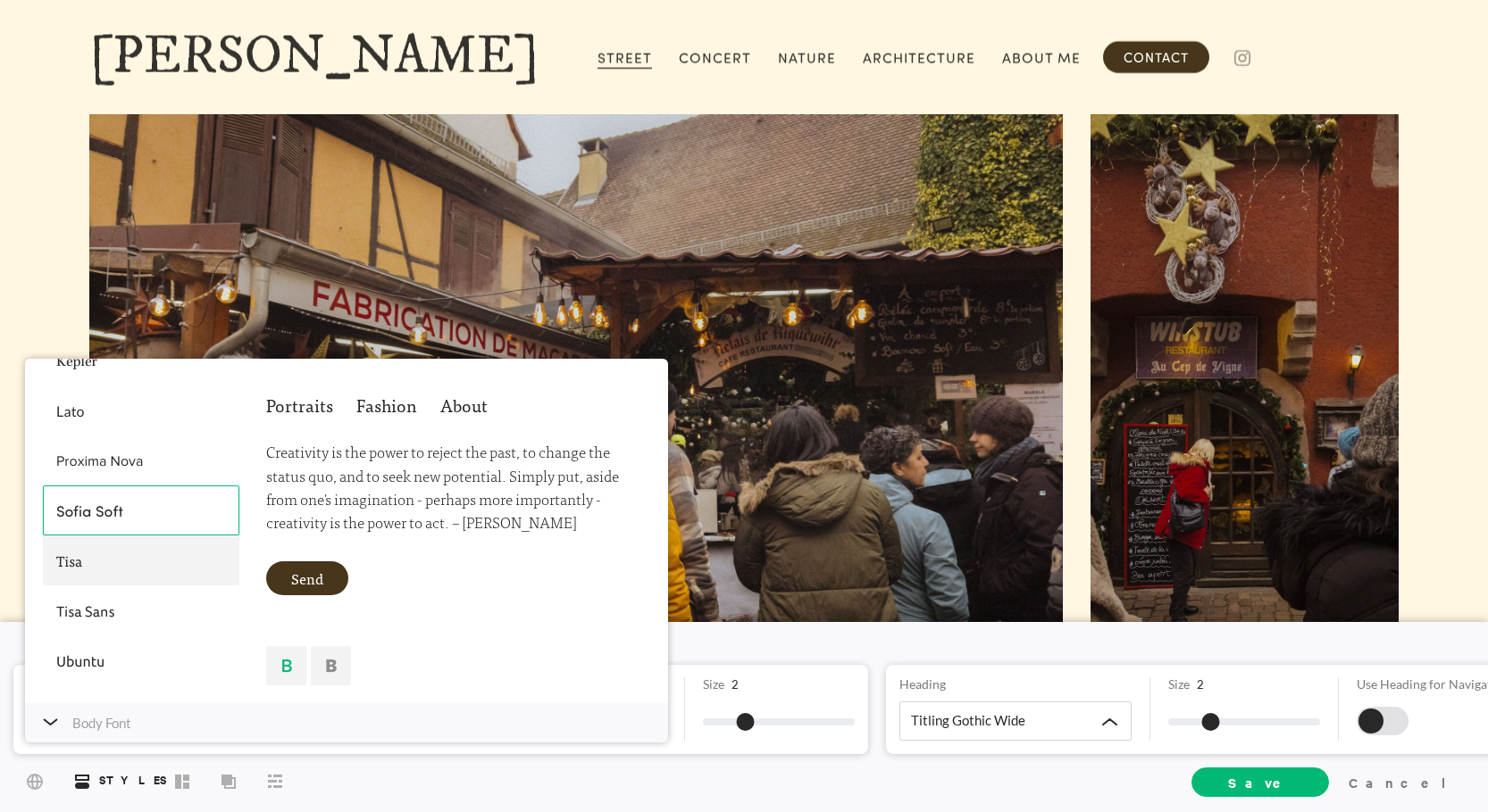
click at [125, 560] on div at bounding box center [141, 560] width 197 height 50
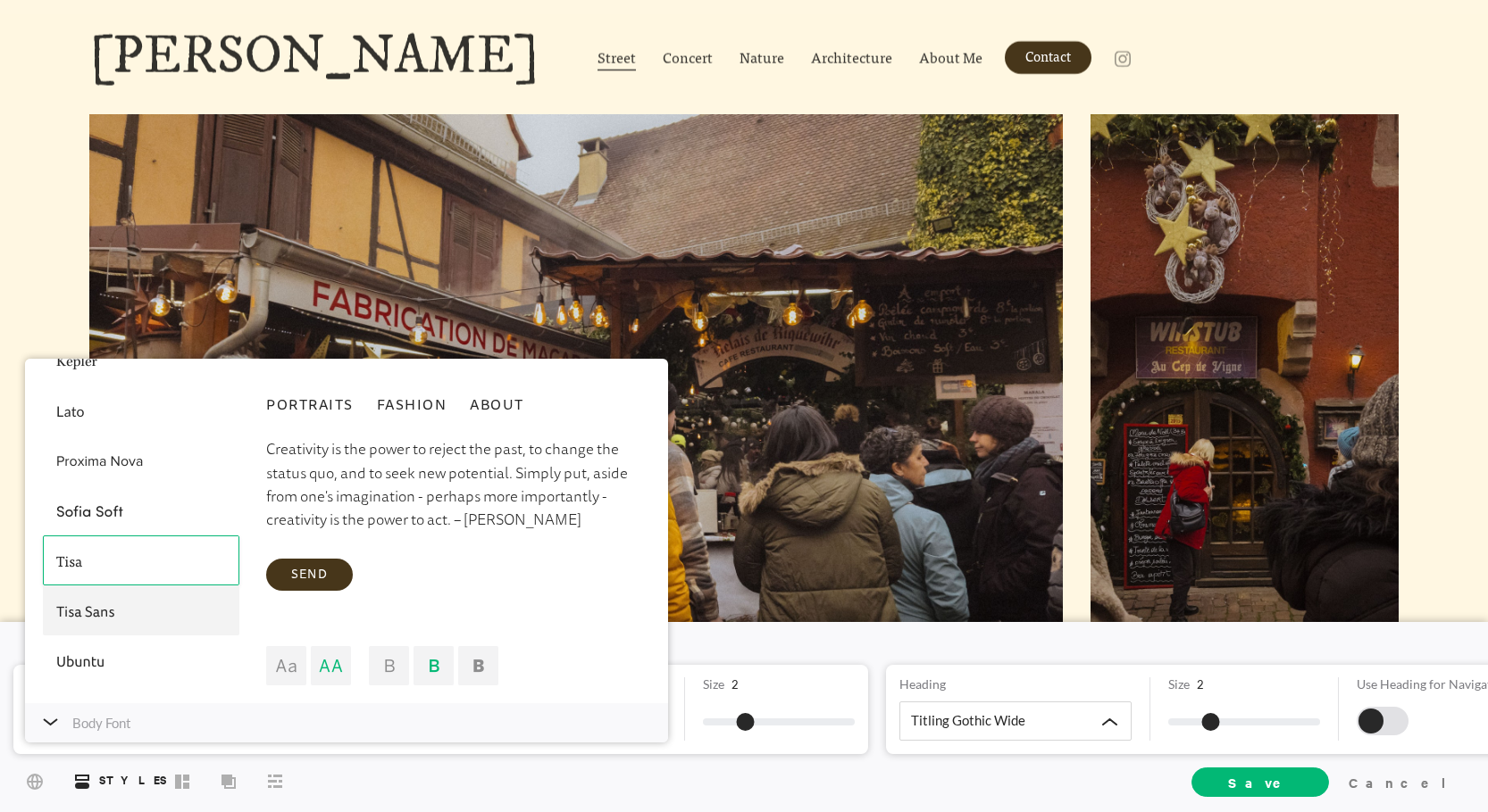
click at [142, 597] on div at bounding box center [141, 611] width 197 height 50
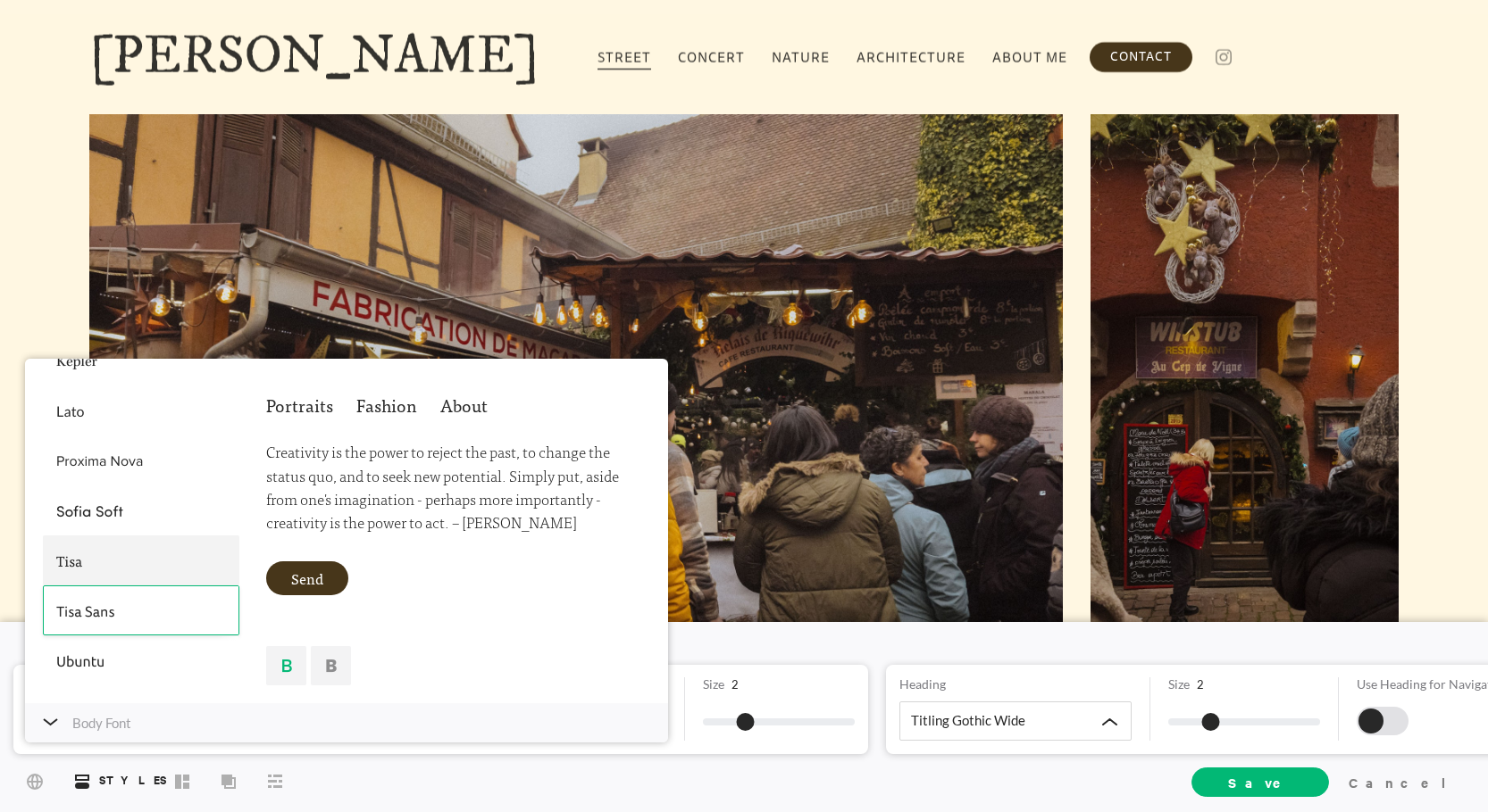
click at [141, 570] on div at bounding box center [141, 560] width 197 height 50
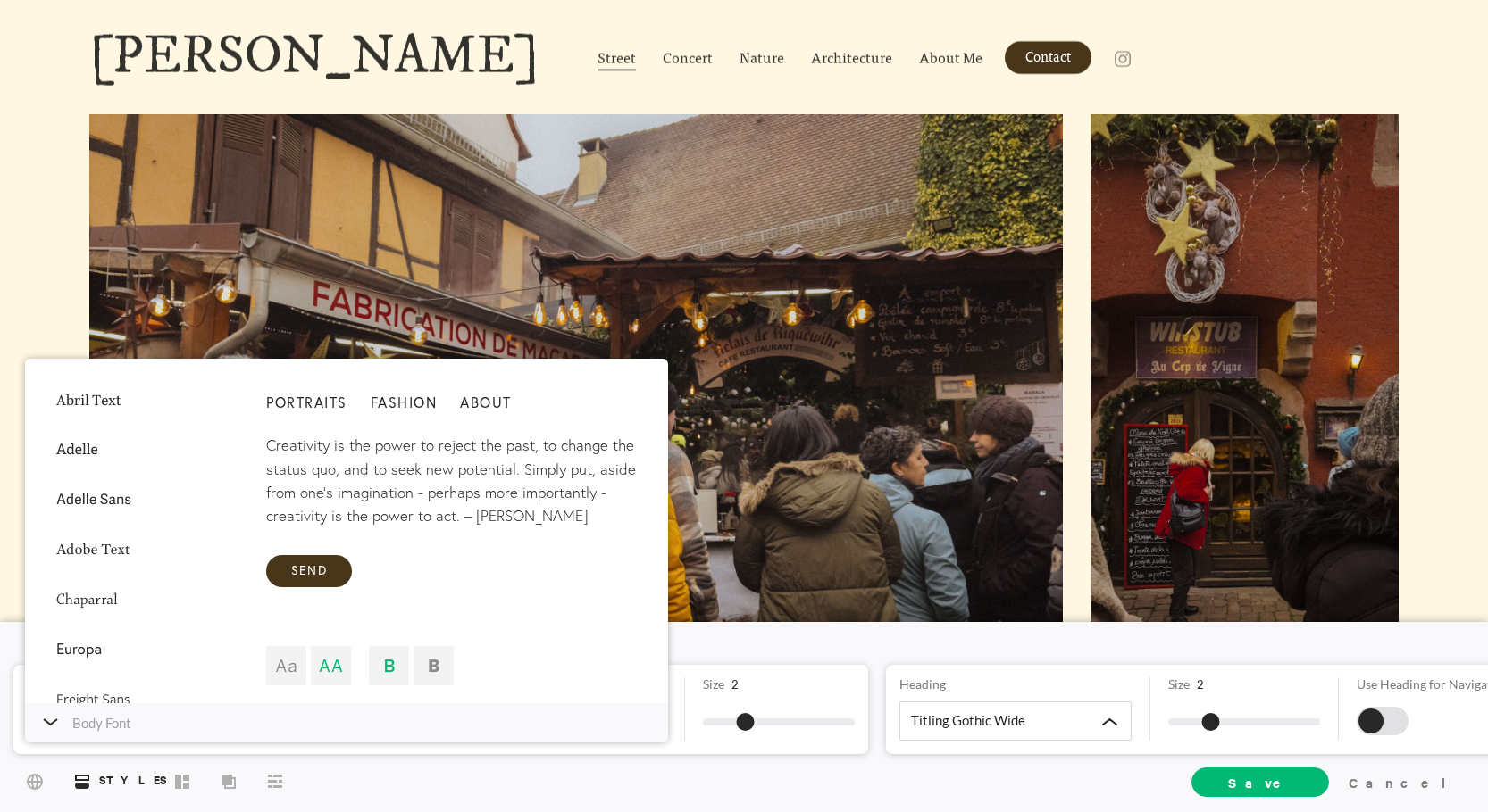
scroll to position [0, 0]
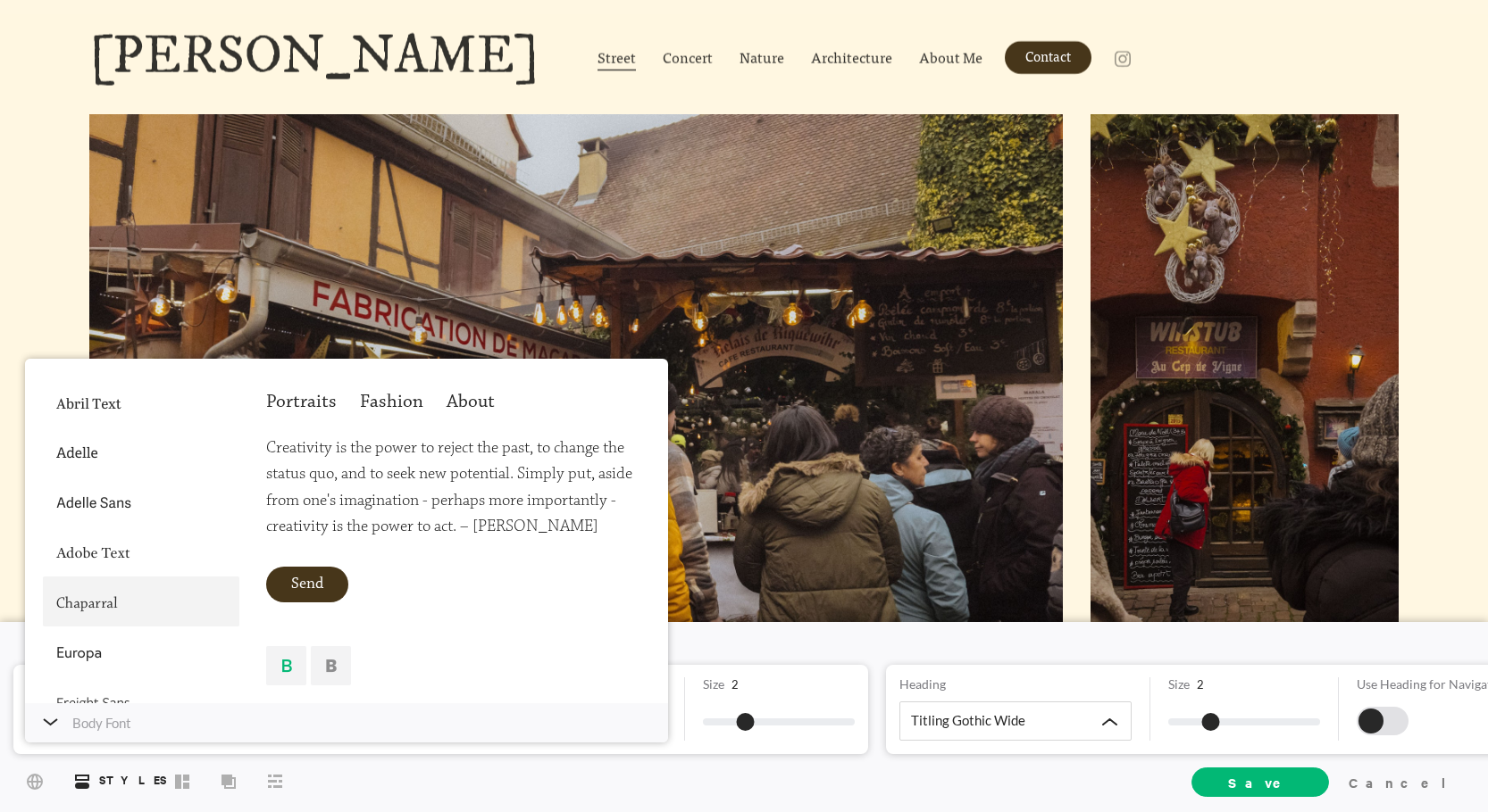
click at [148, 590] on div at bounding box center [141, 601] width 197 height 50
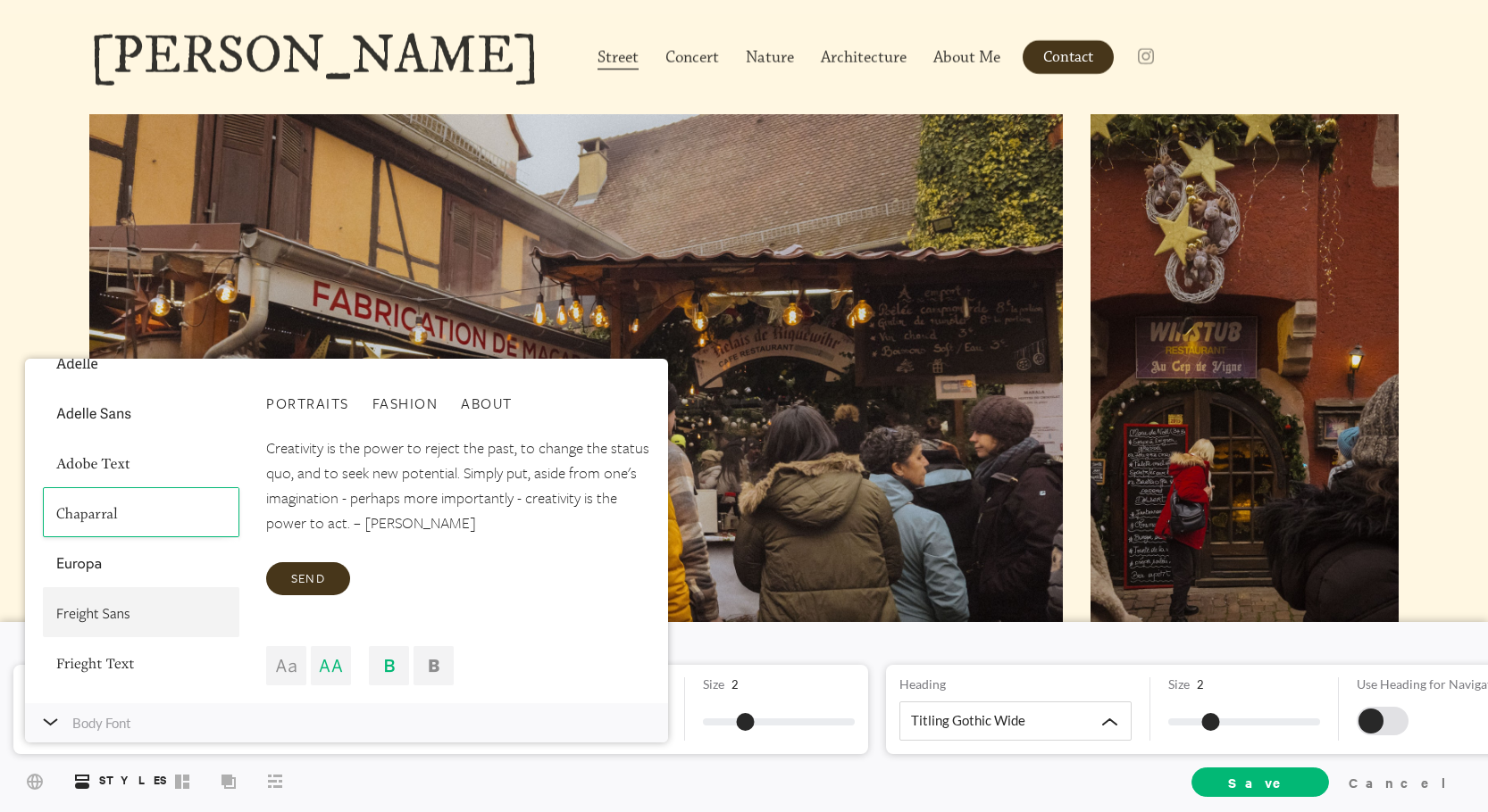
click at [139, 598] on div at bounding box center [141, 613] width 197 height 50
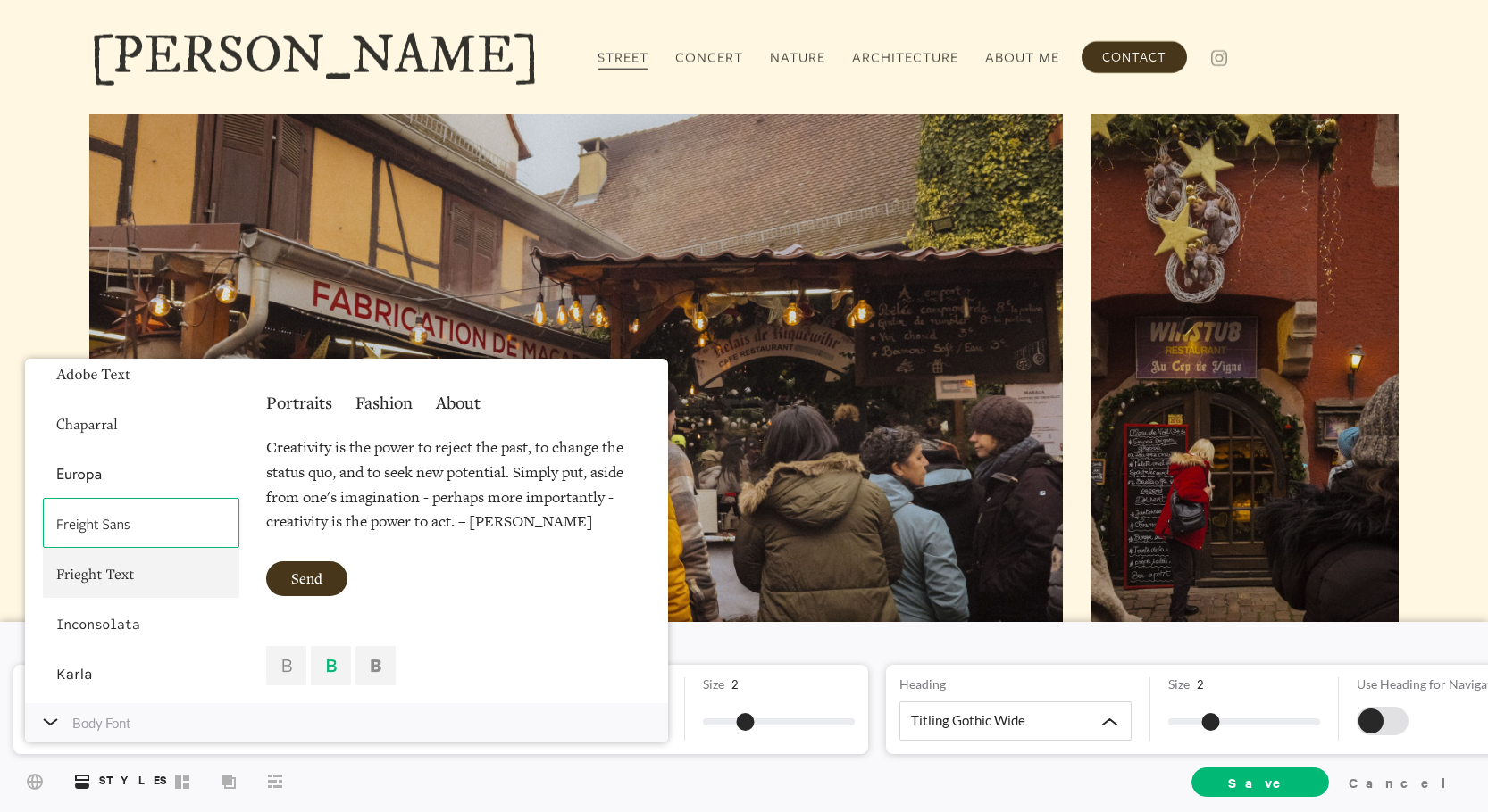
click at [141, 583] on div at bounding box center [141, 573] width 197 height 50
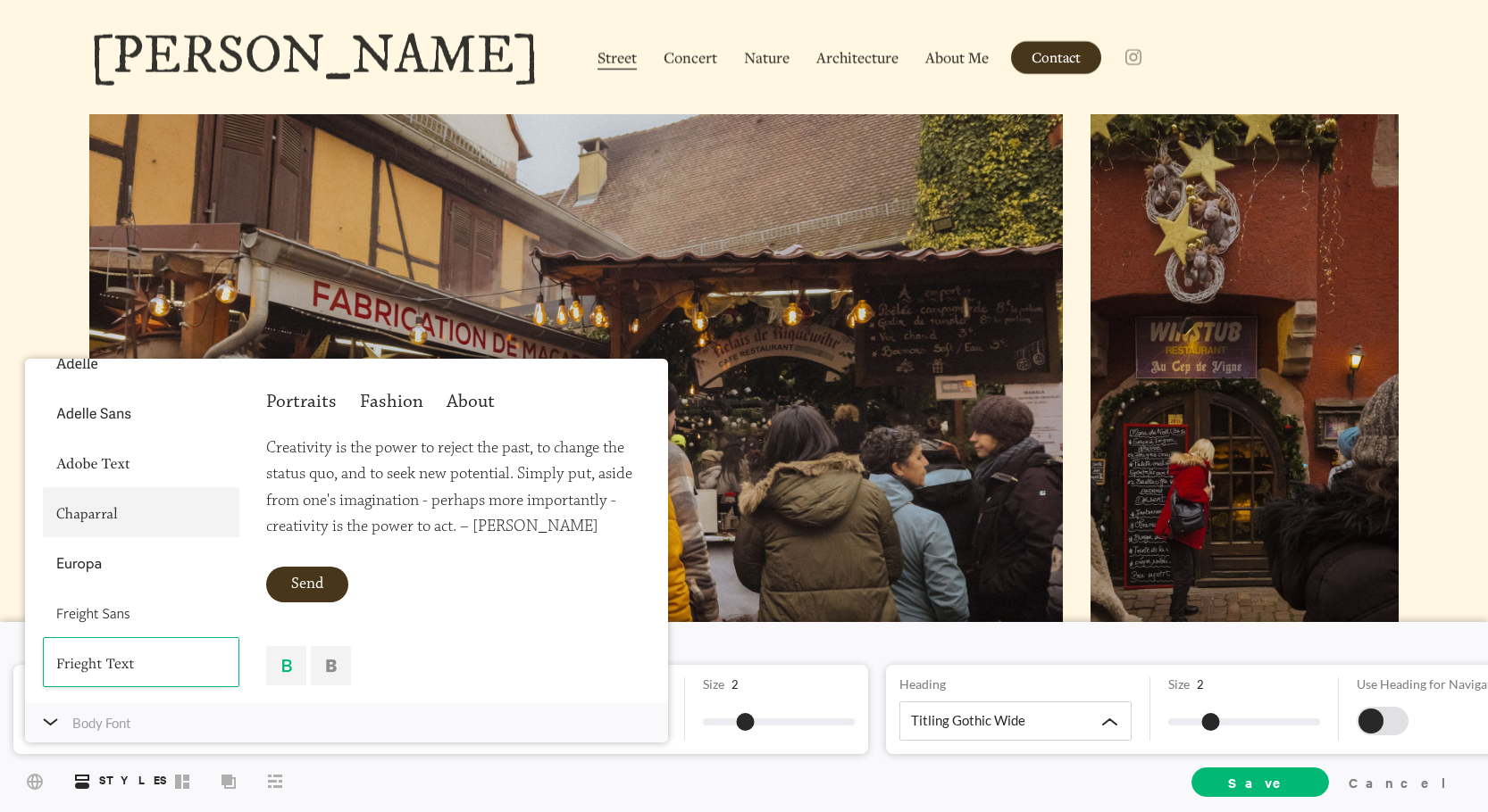
click at [133, 517] on div at bounding box center [141, 512] width 197 height 50
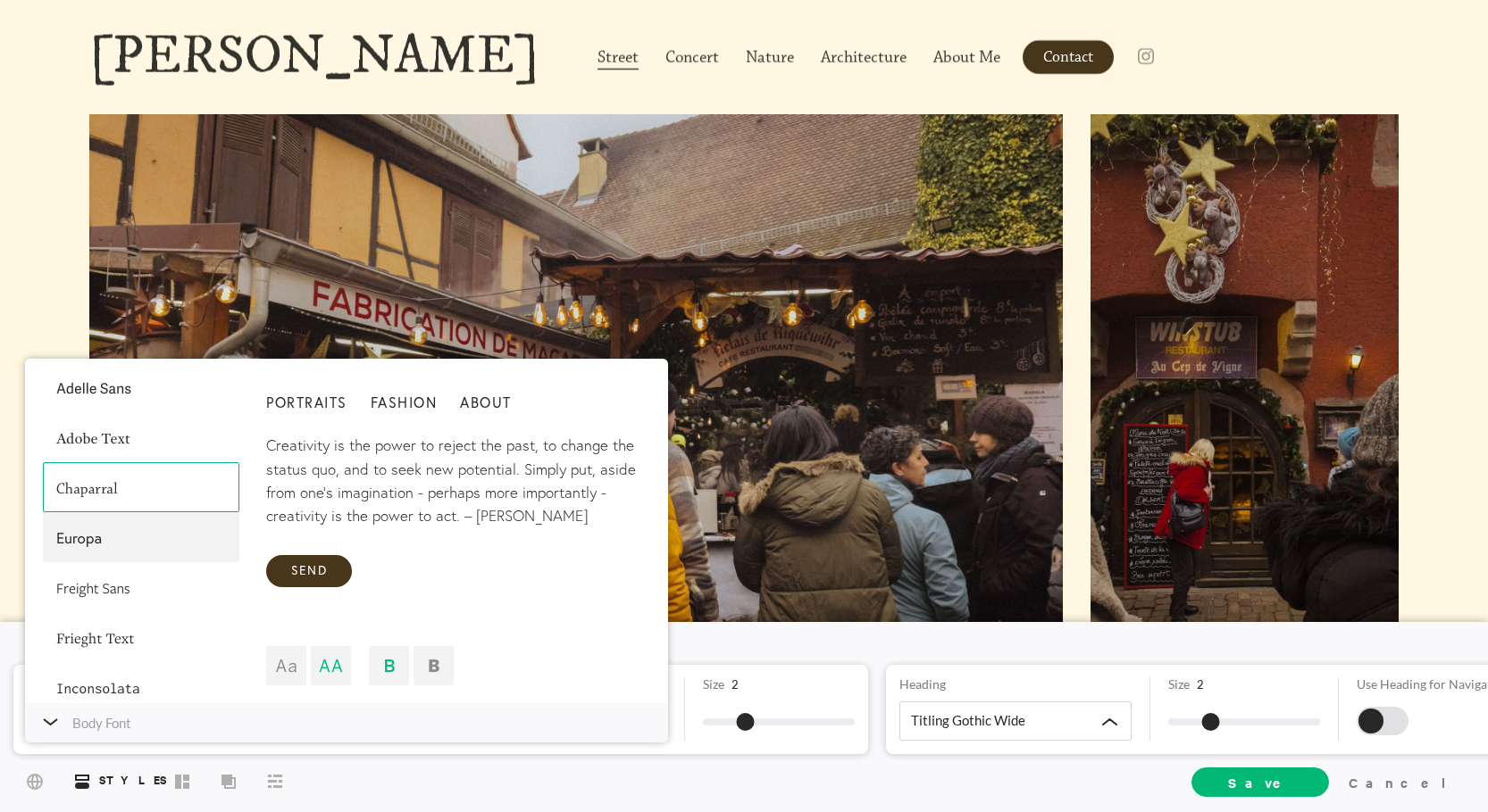
scroll to position [179, 0]
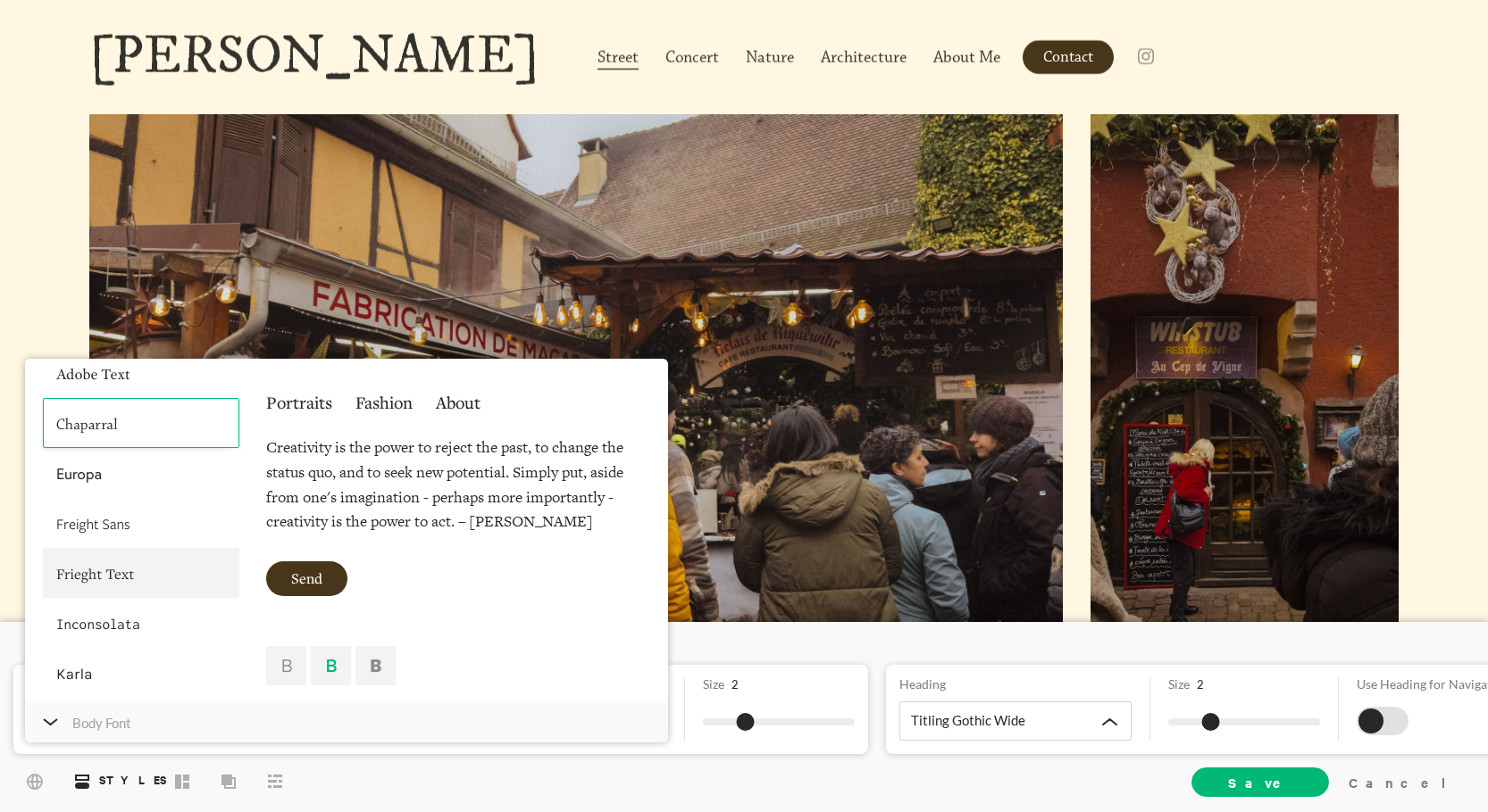
click at [143, 576] on div at bounding box center [141, 573] width 197 height 50
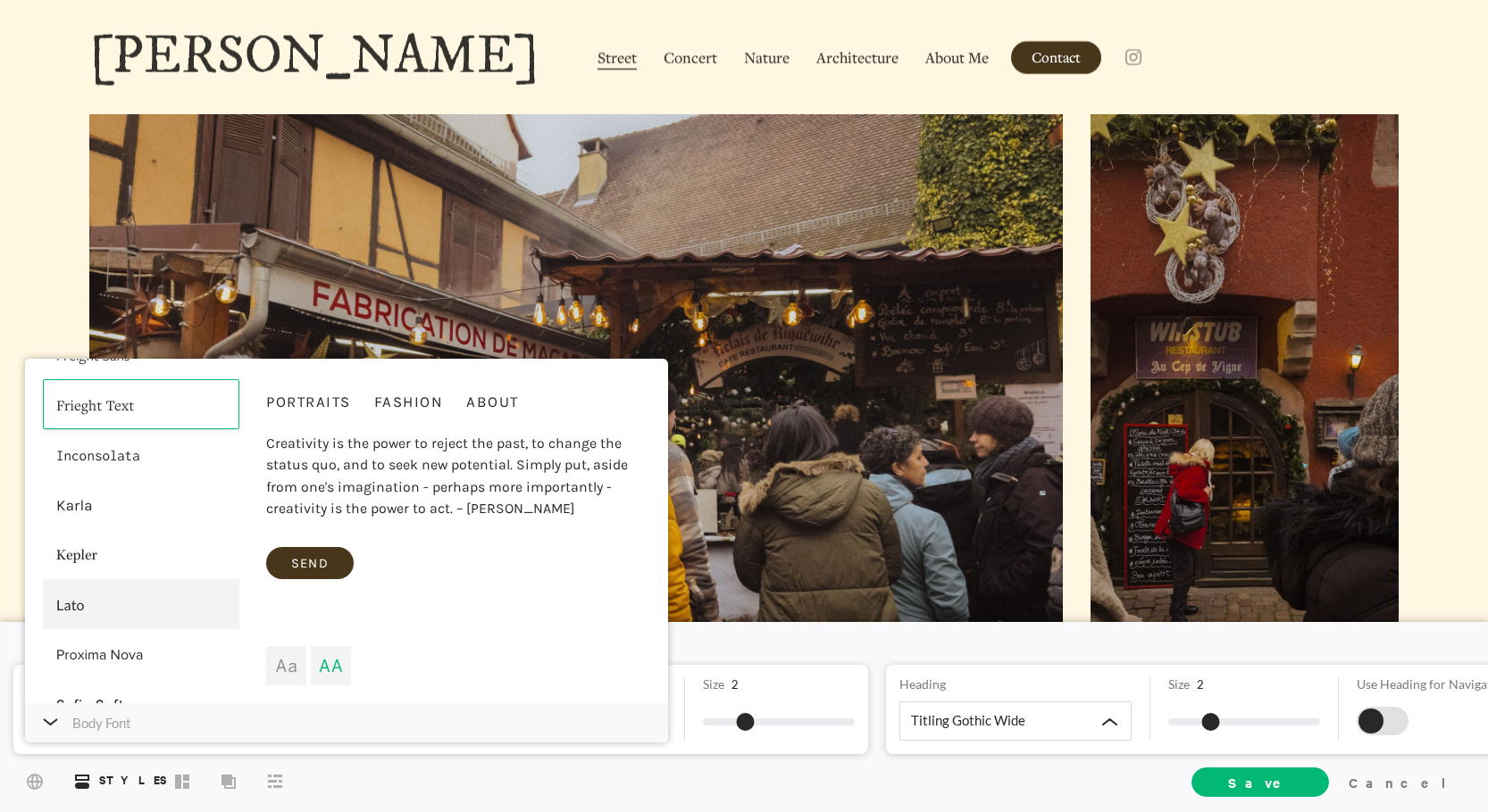
scroll to position [357, 0]
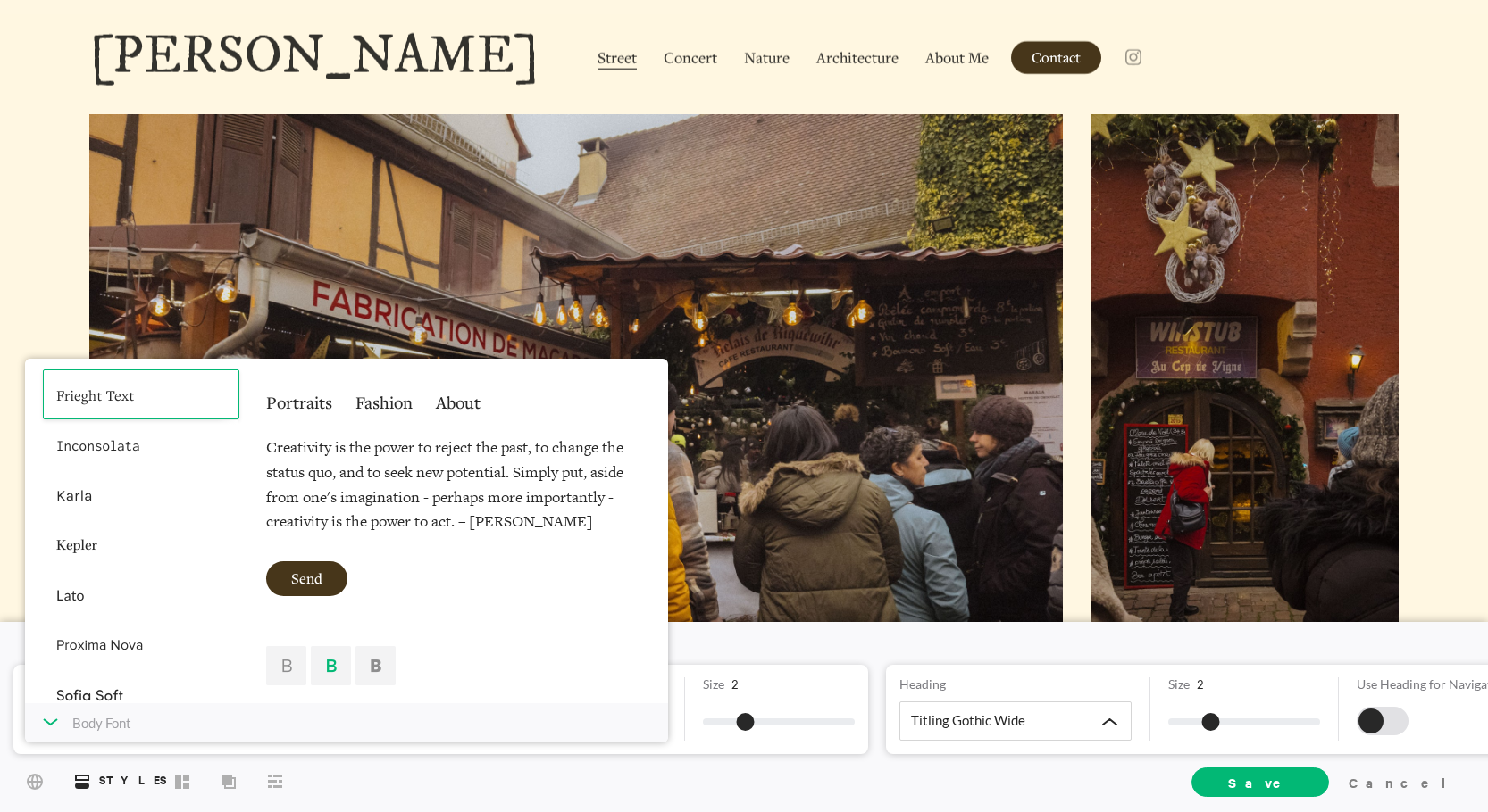
click at [56, 727] on div "Body Font" at bounding box center [346, 723] width 643 height 39
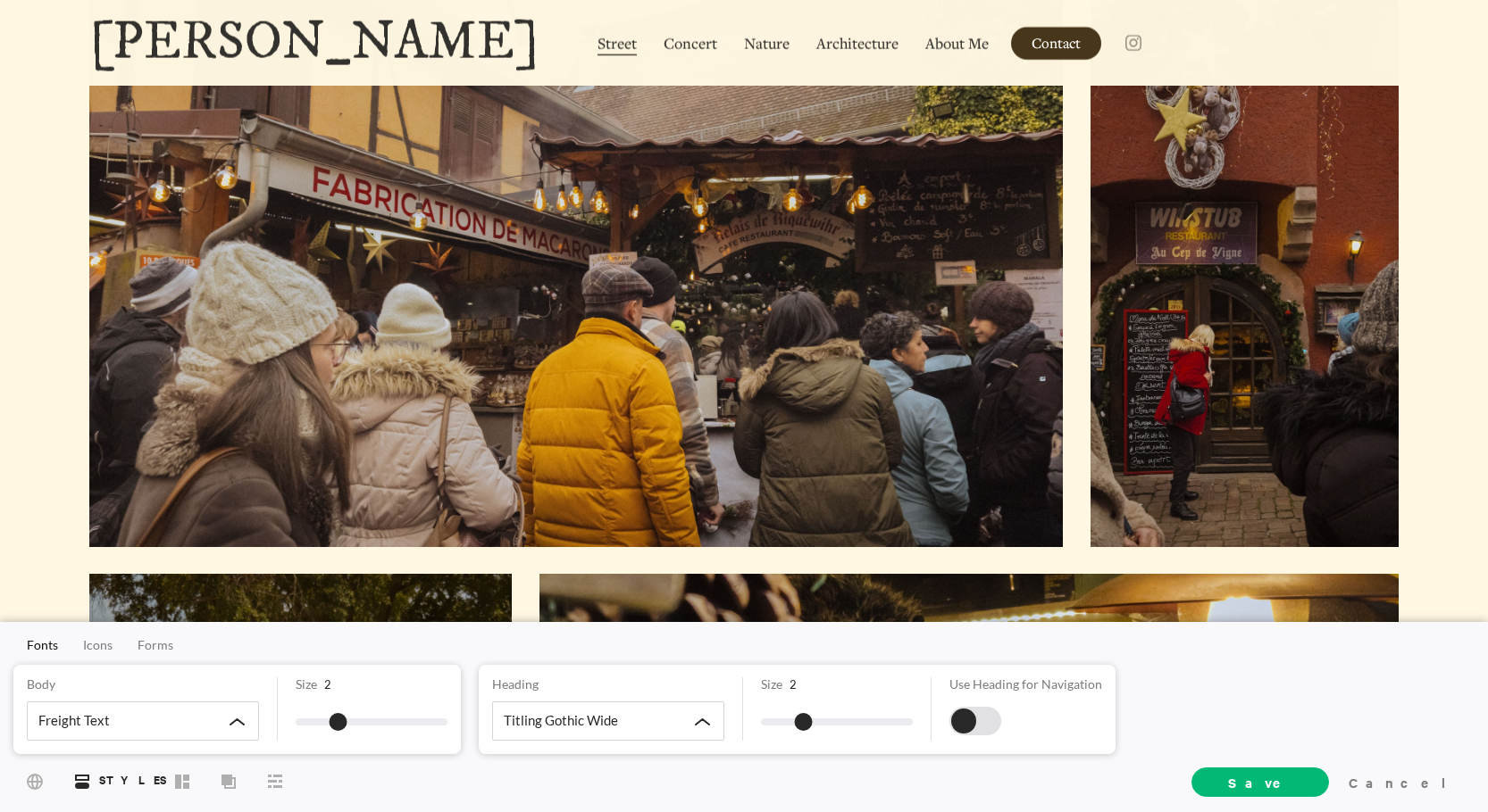
scroll to position [0, 0]
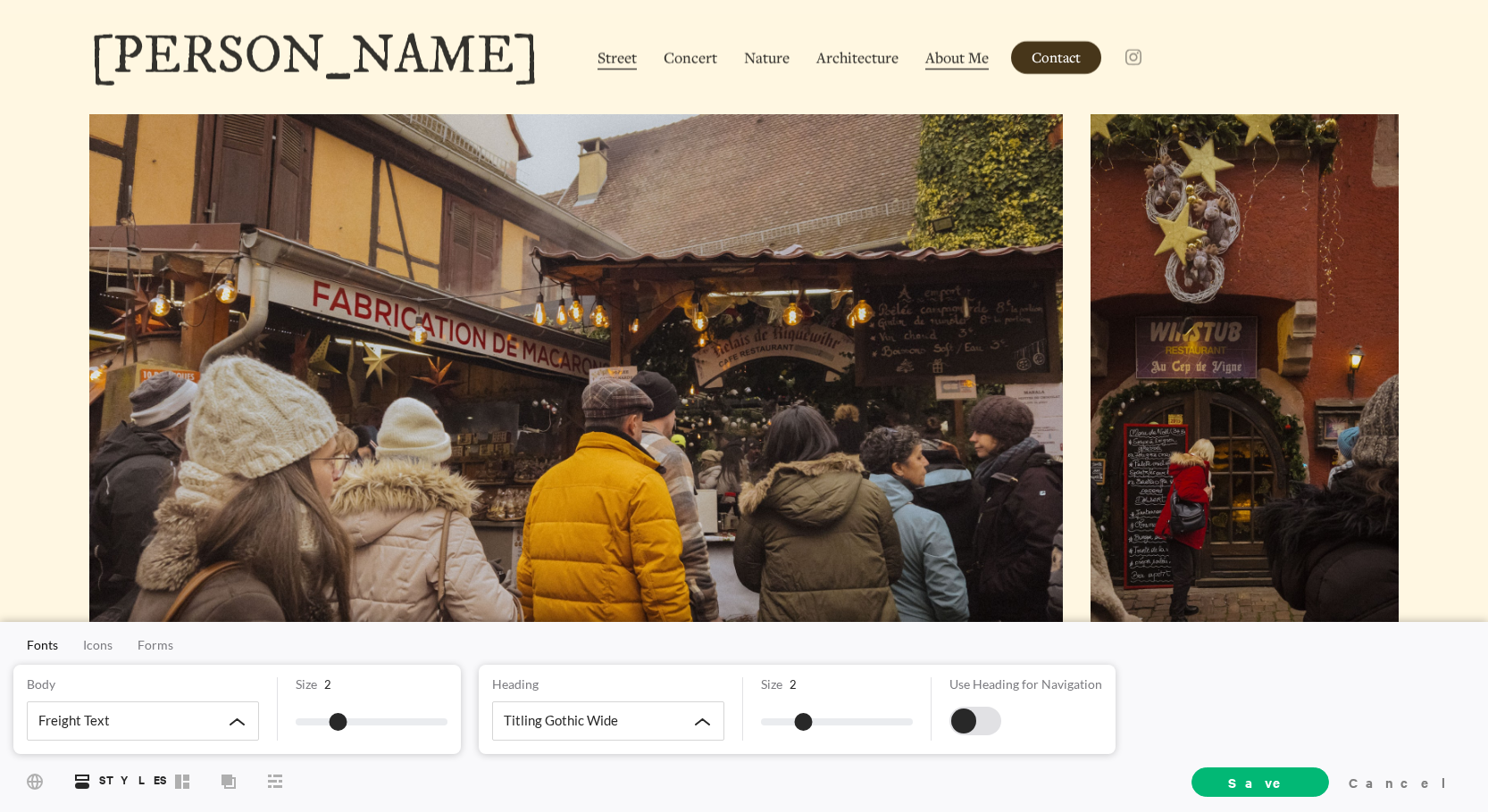
click at [925, 58] on span "About Me" at bounding box center [957, 59] width 64 height 23
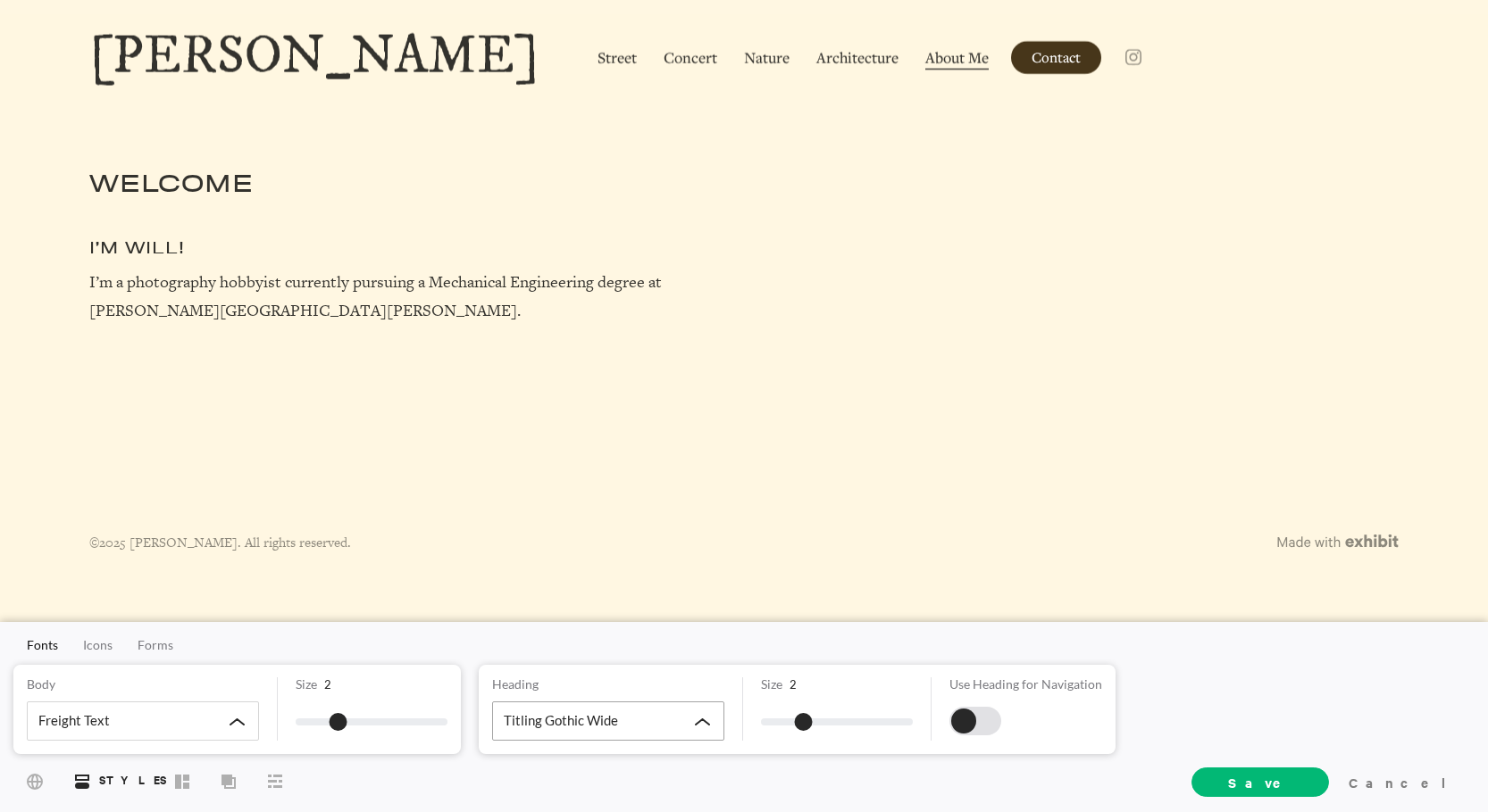
click at [679, 708] on div "Titling Gothic Wide" at bounding box center [608, 721] width 232 height 39
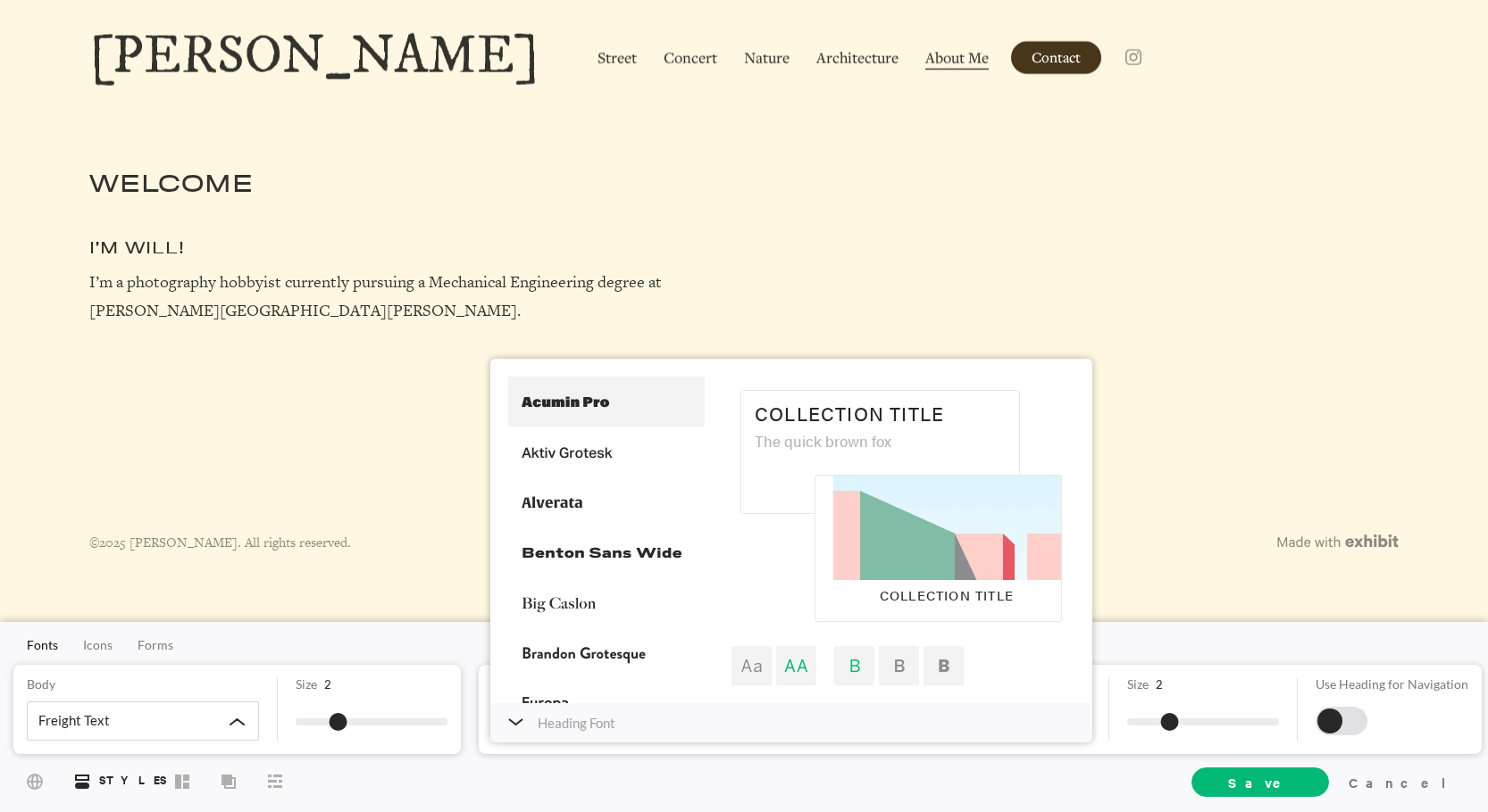
click at [574, 397] on div at bounding box center [606, 402] width 197 height 50
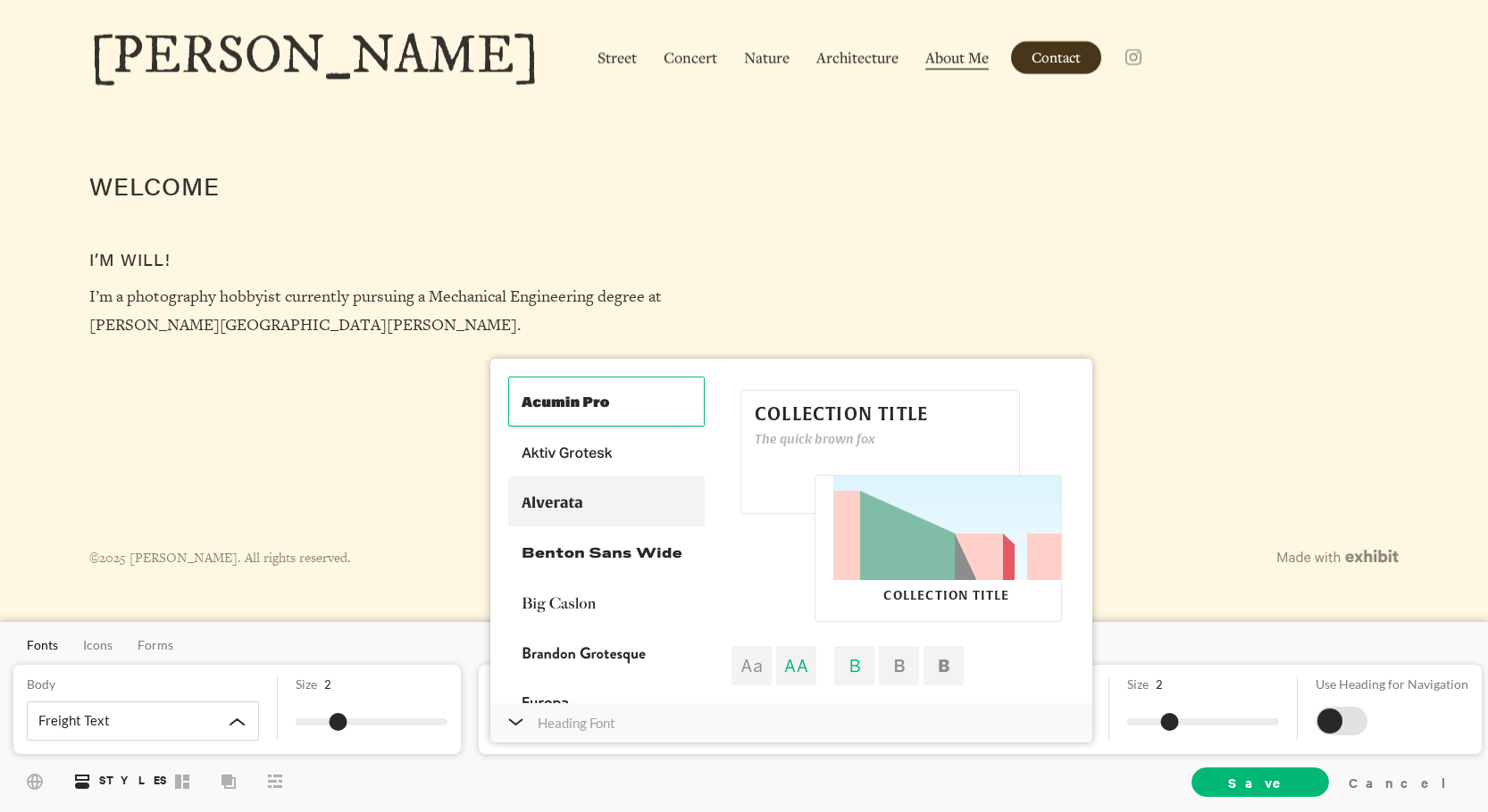
click at [590, 515] on div at bounding box center [606, 501] width 197 height 50
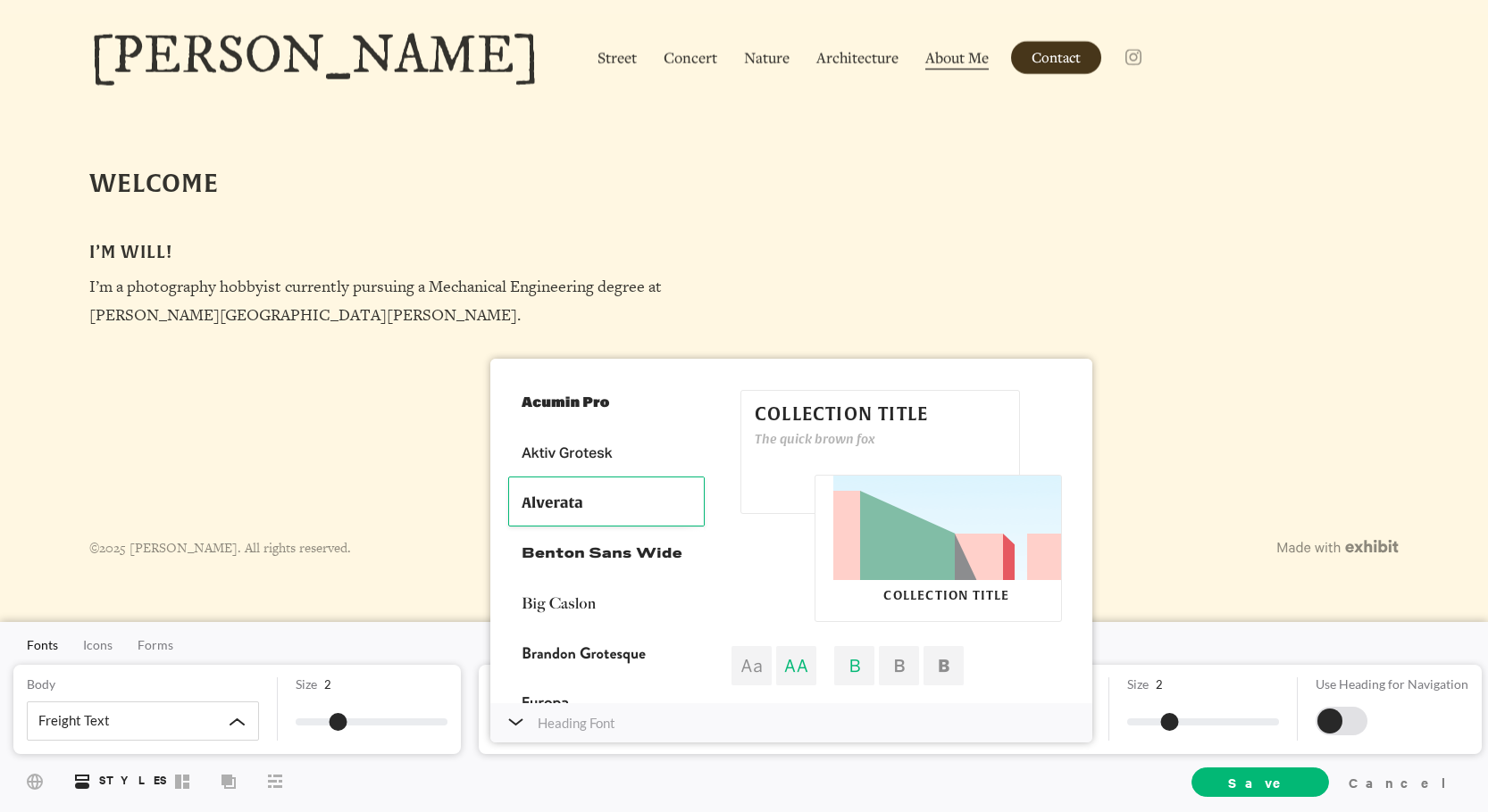
scroll to position [89, 0]
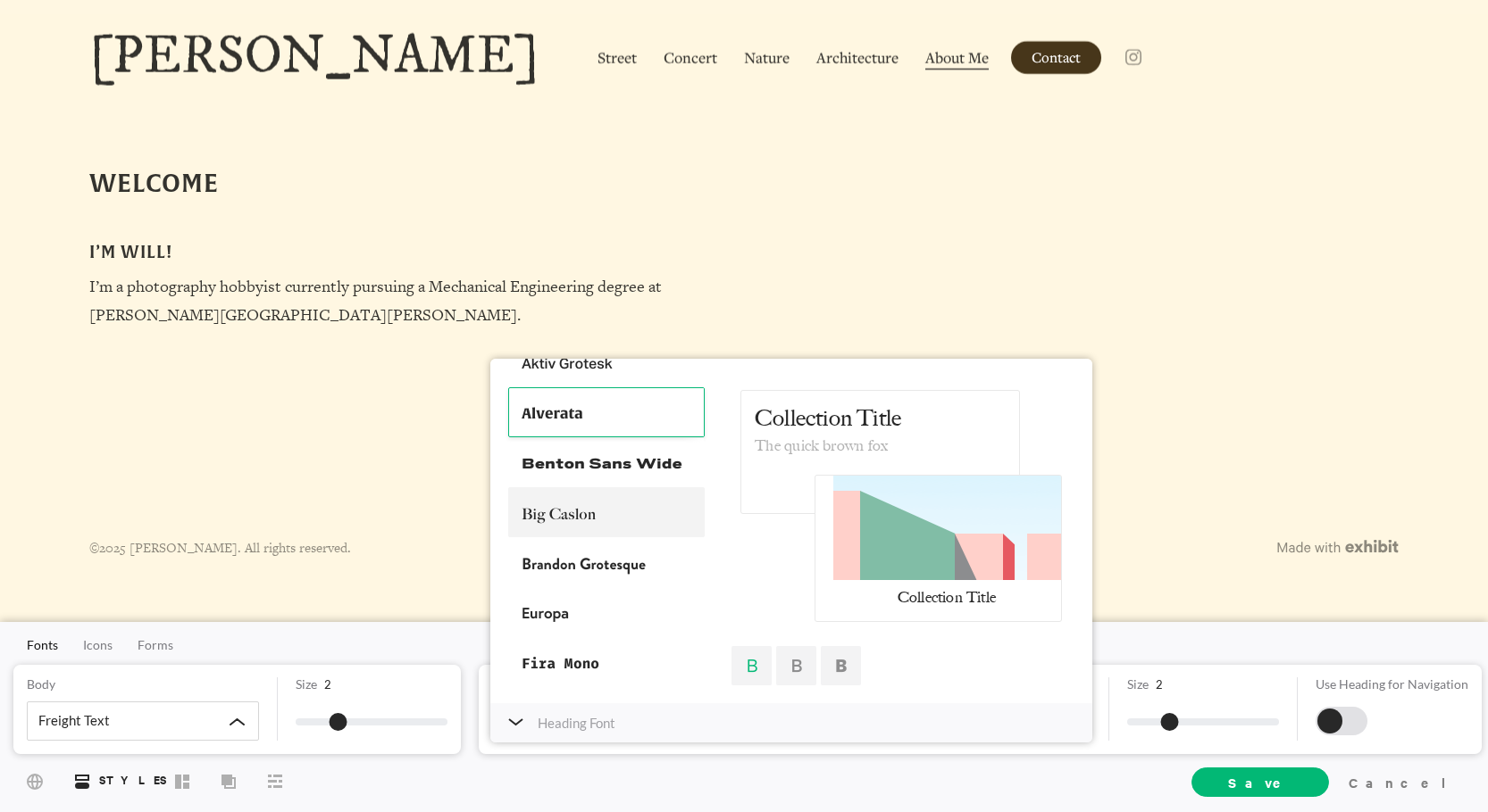
click at [583, 513] on div at bounding box center [606, 512] width 197 height 50
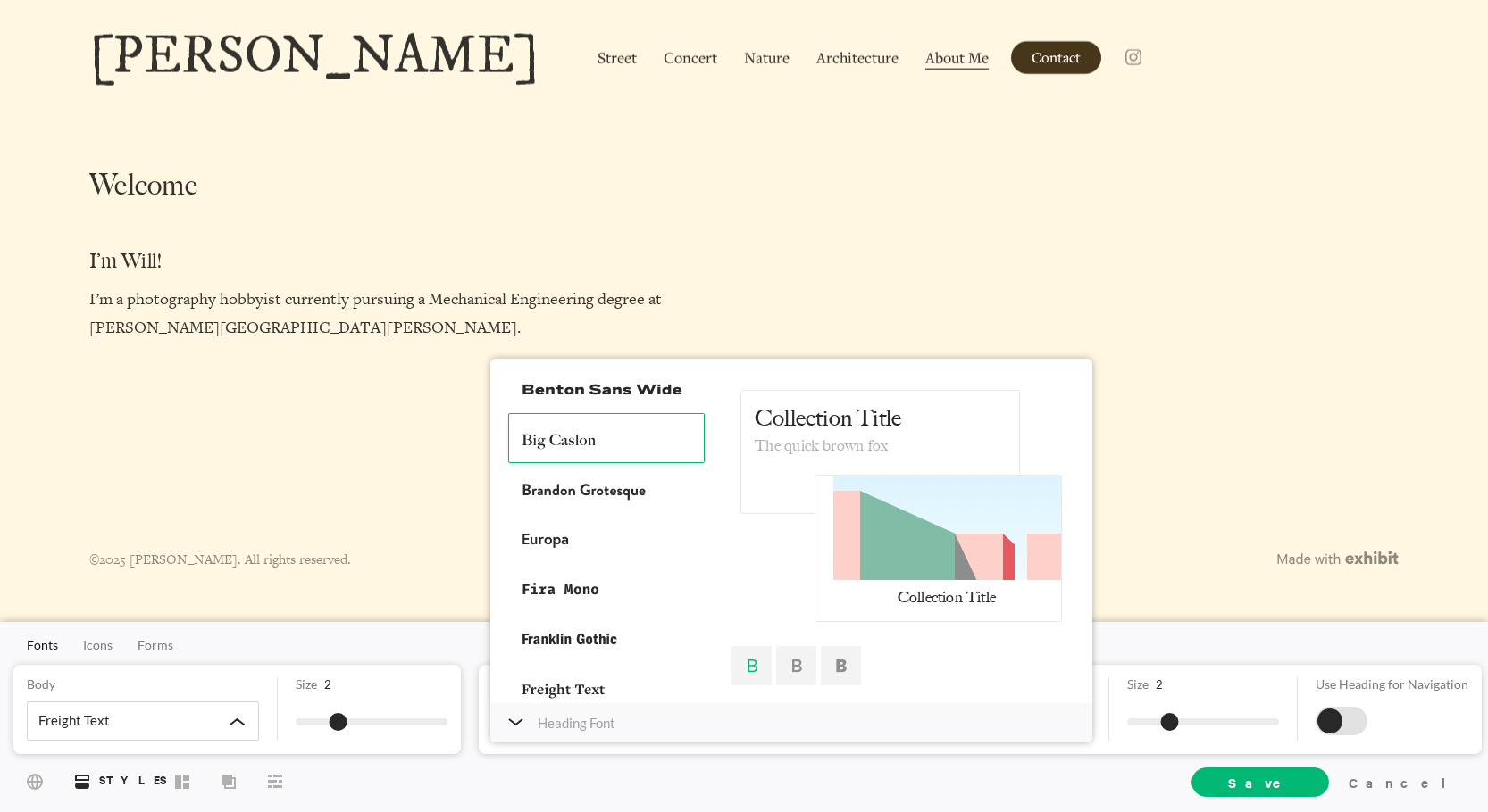
scroll to position [179, 0]
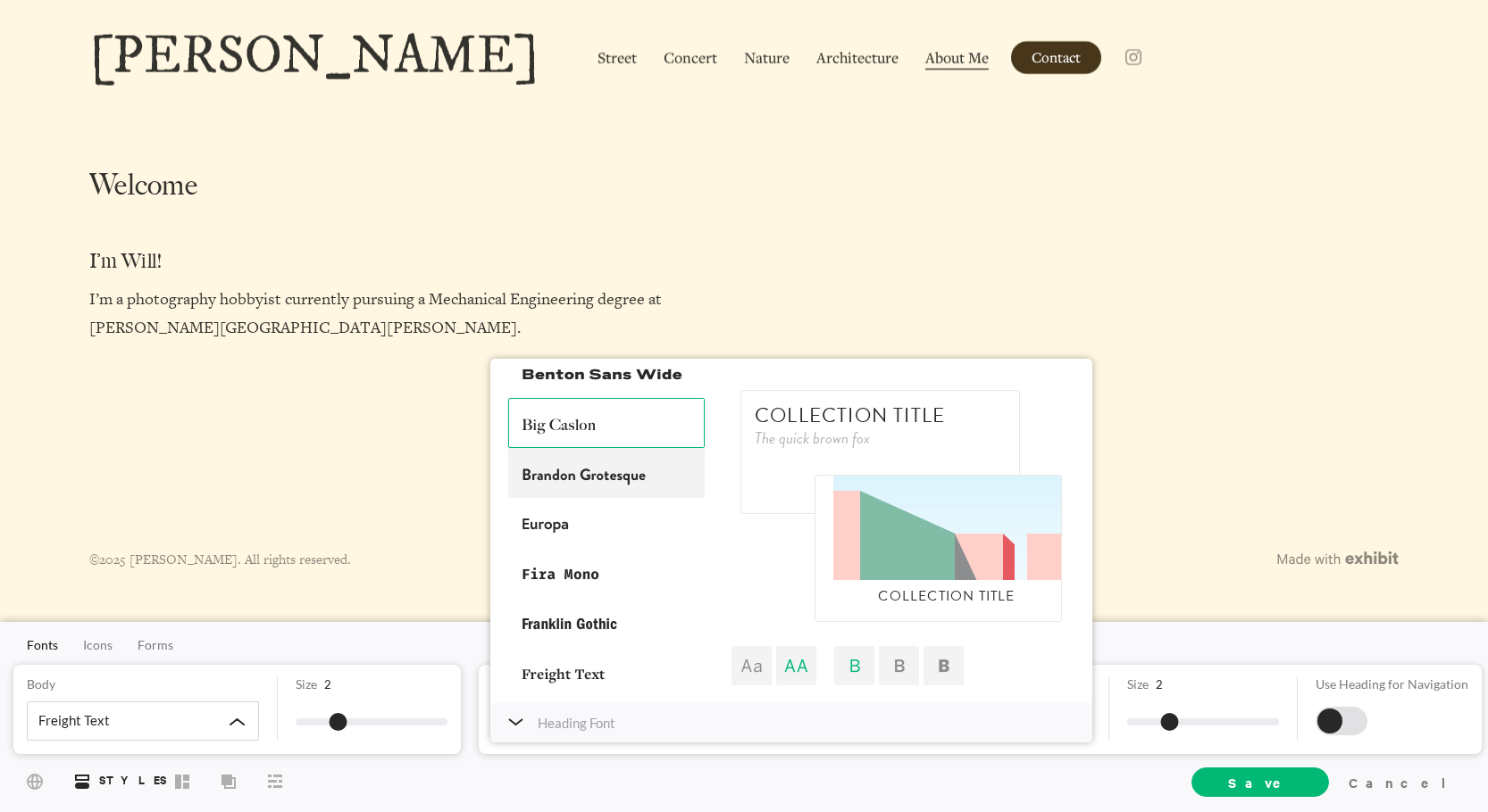
click at [569, 486] on div at bounding box center [606, 473] width 197 height 50
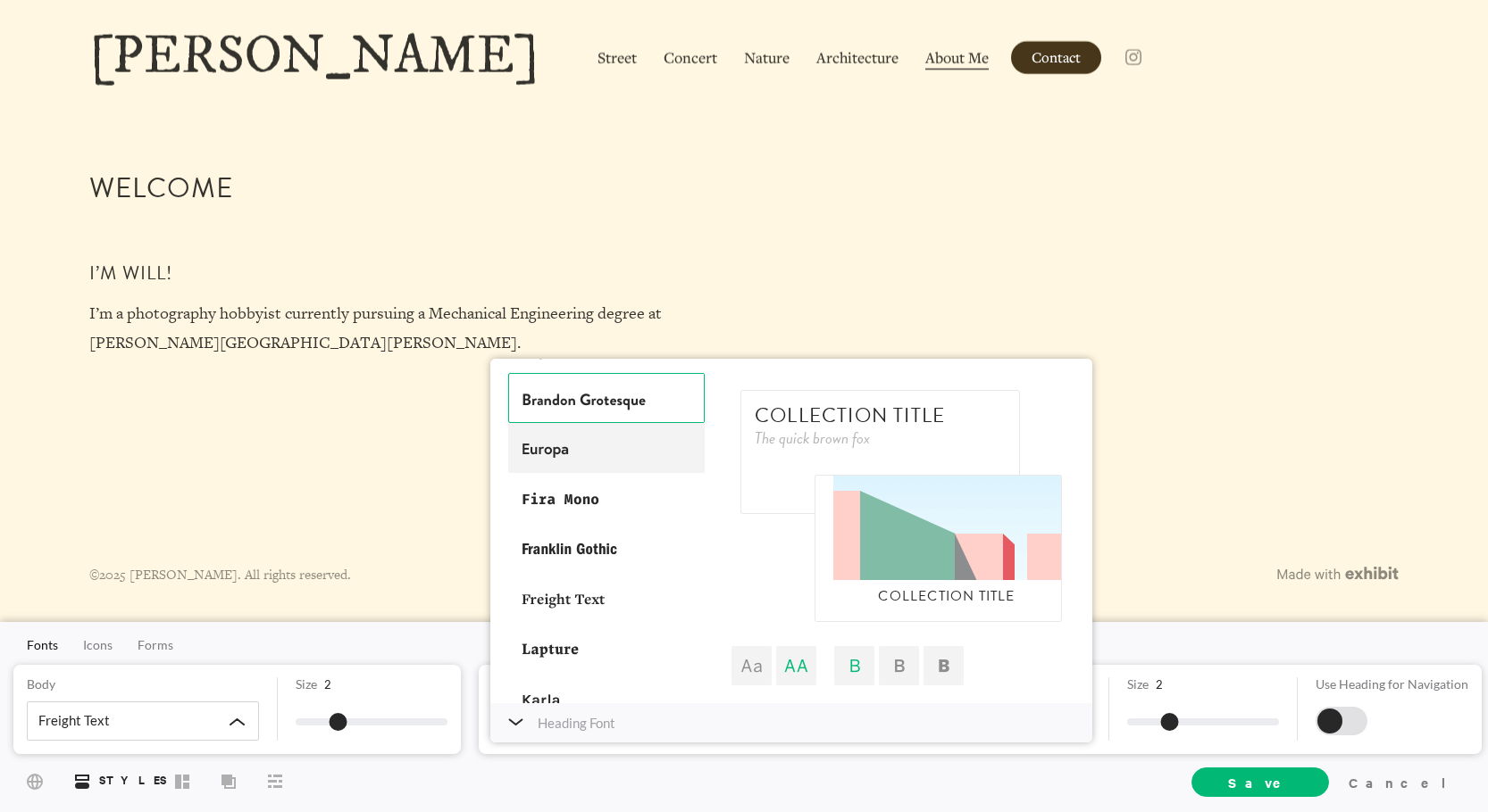
scroll to position [268, 0]
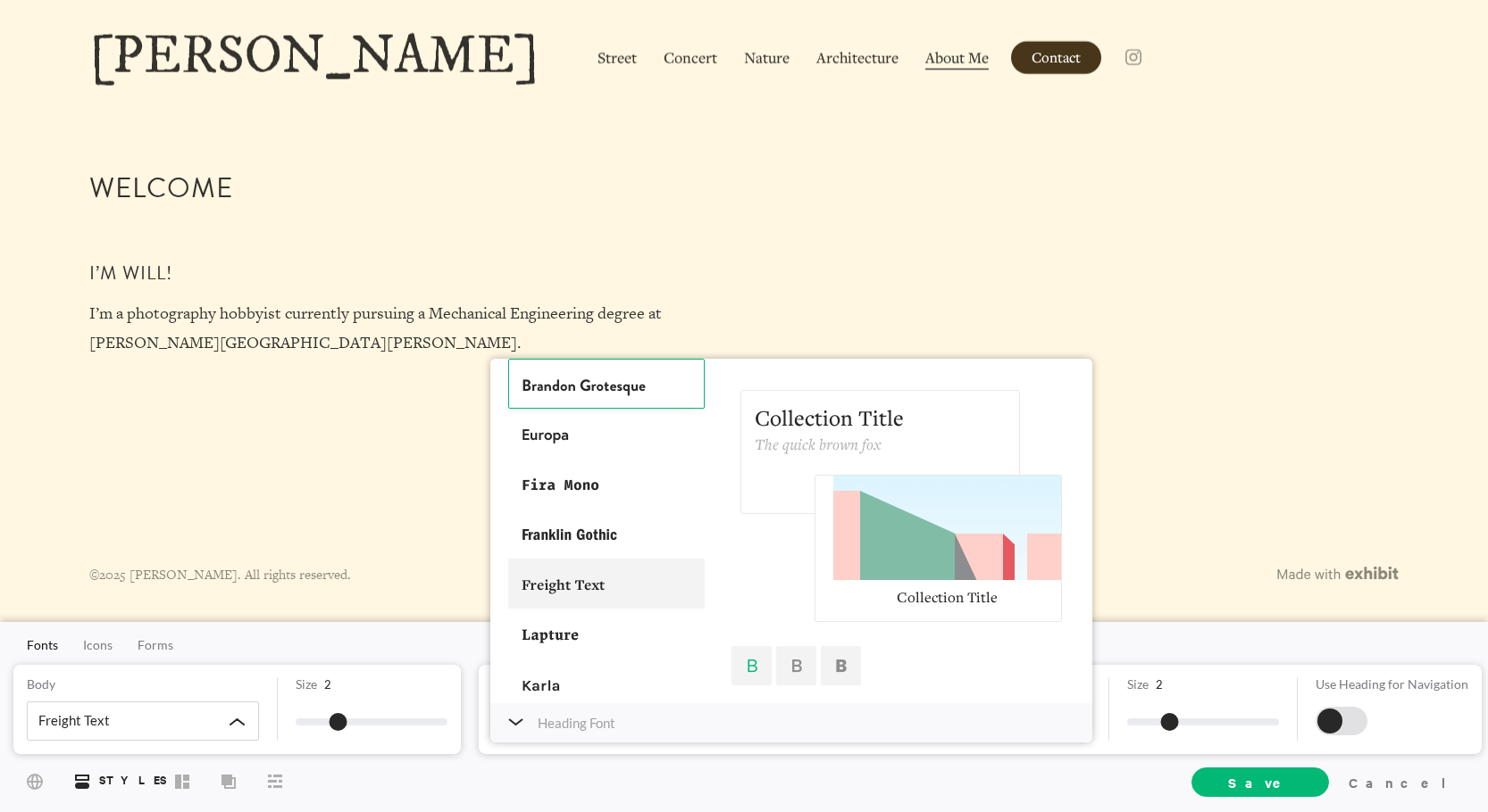
click at [617, 578] on div at bounding box center [606, 584] width 197 height 50
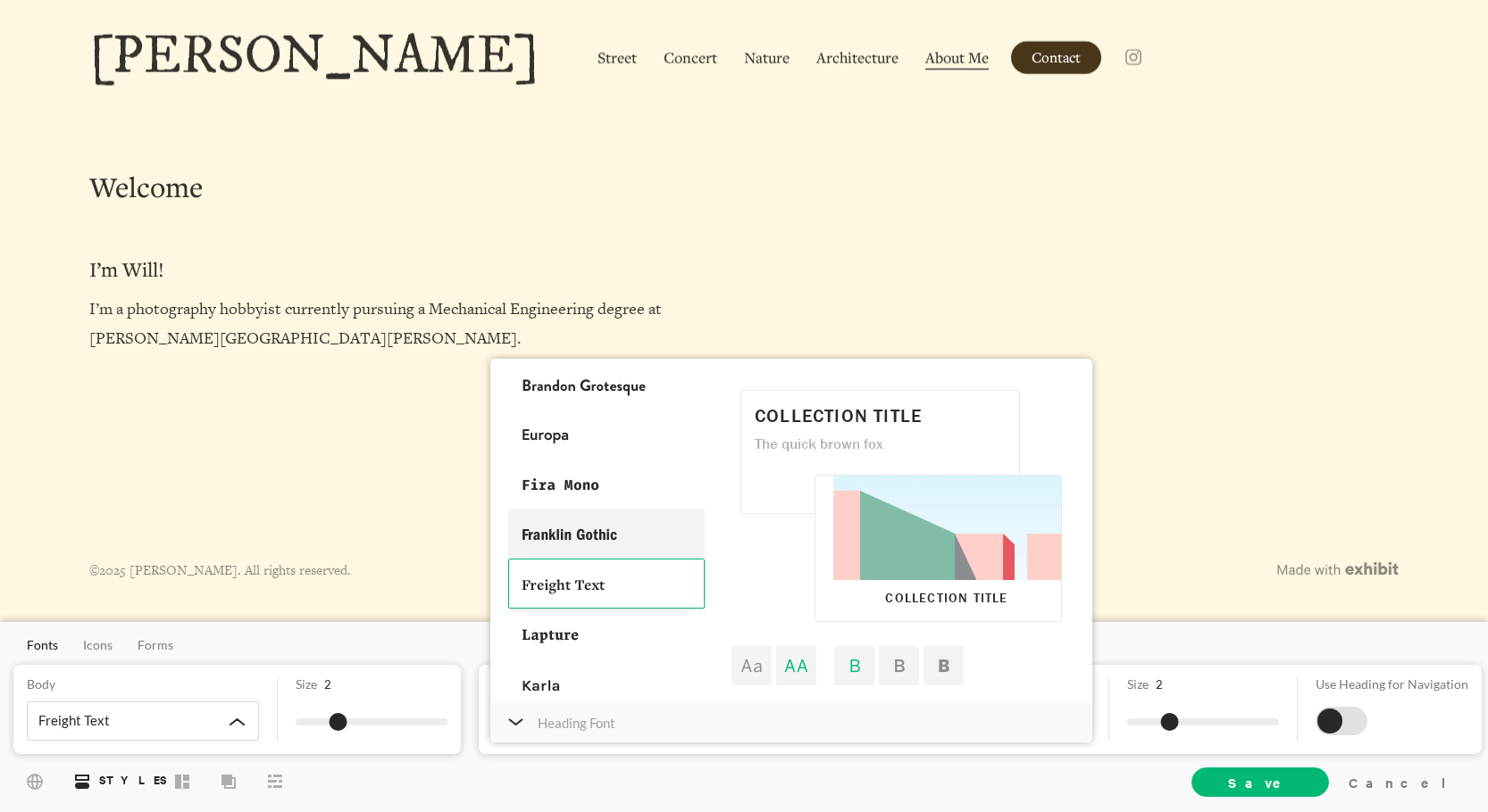
click at [624, 530] on div at bounding box center [606, 534] width 197 height 50
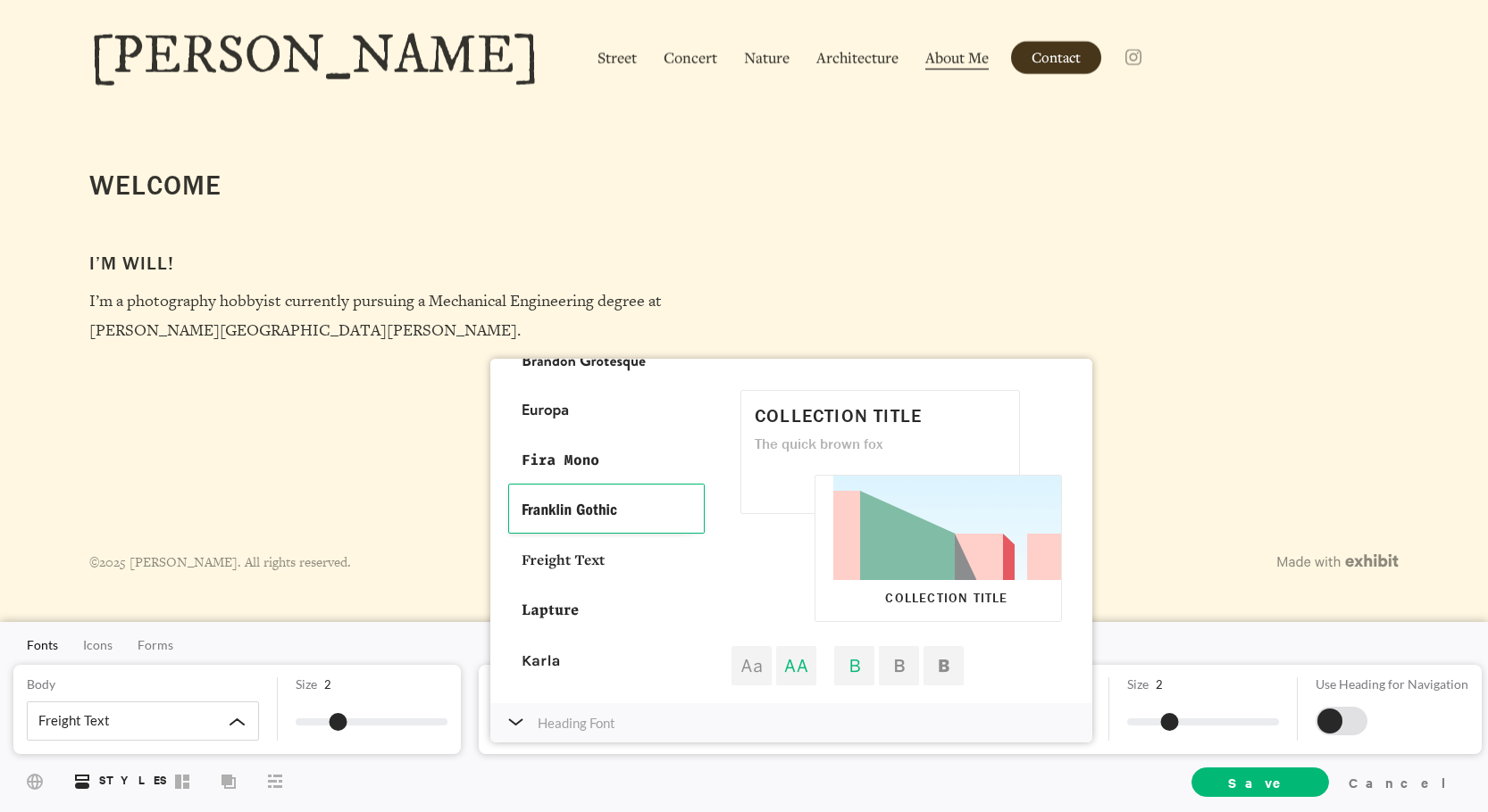
scroll to position [357, 0]
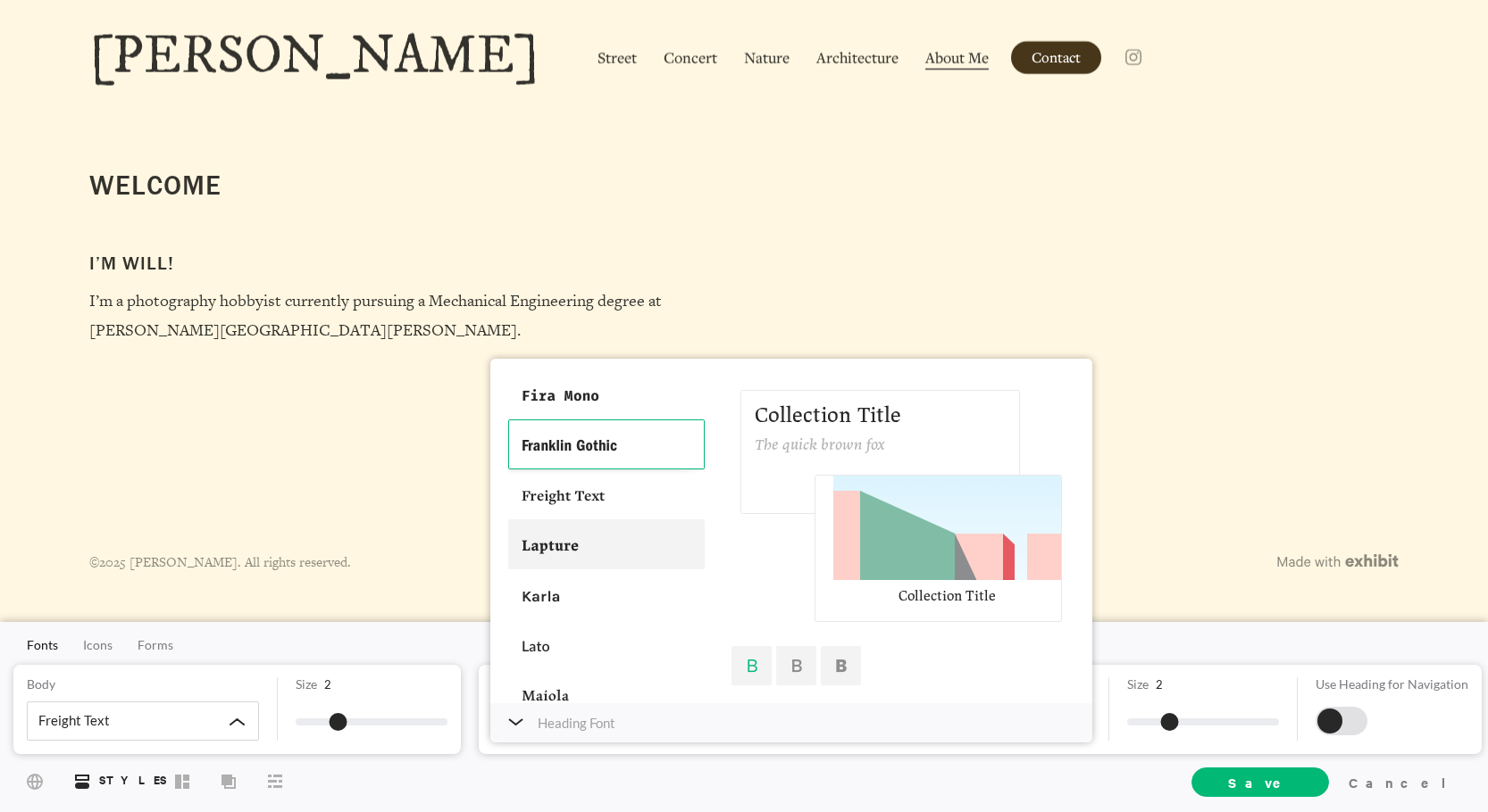
click at [609, 545] on div at bounding box center [606, 544] width 197 height 50
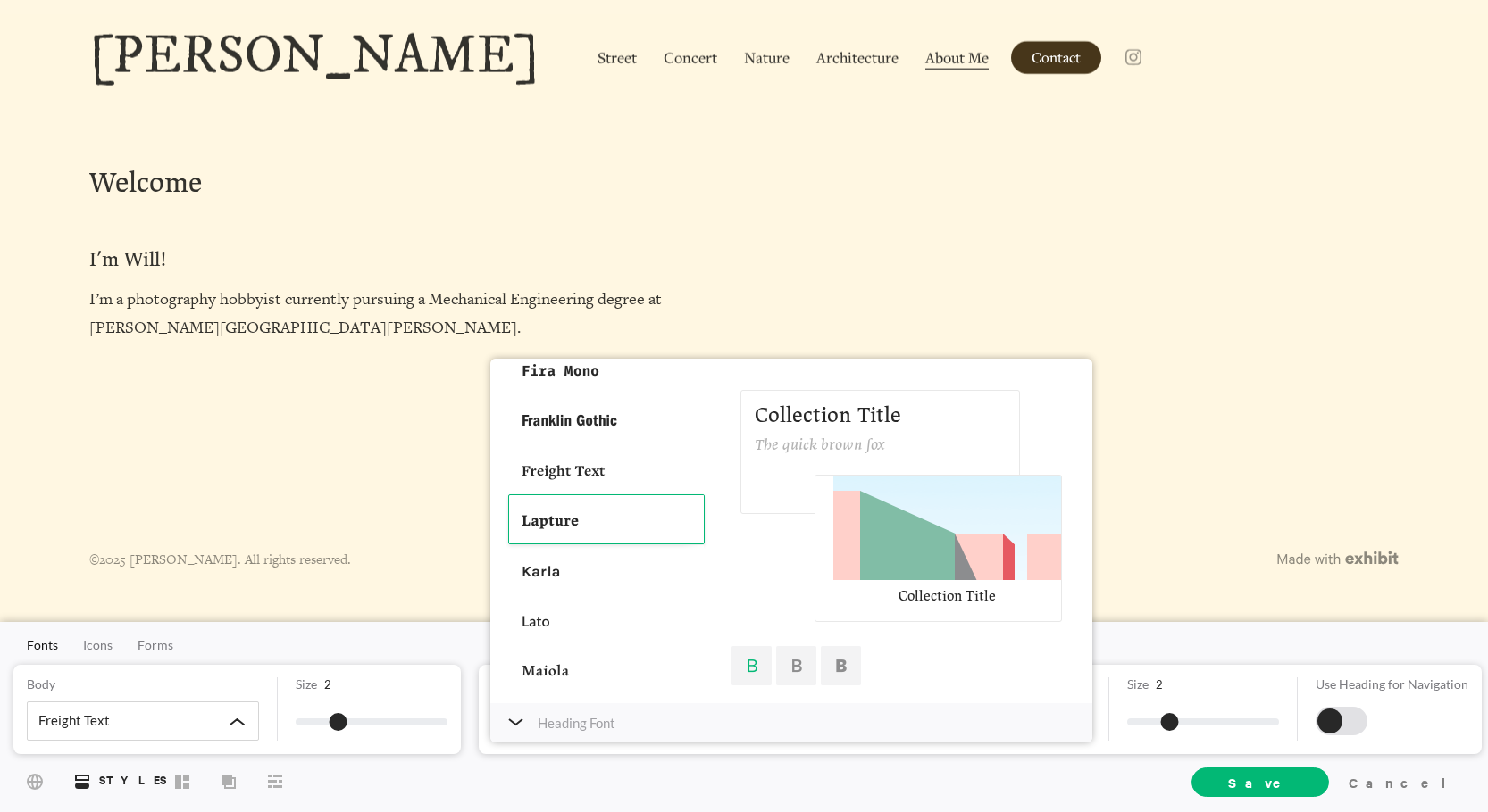
scroll to position [446, 0]
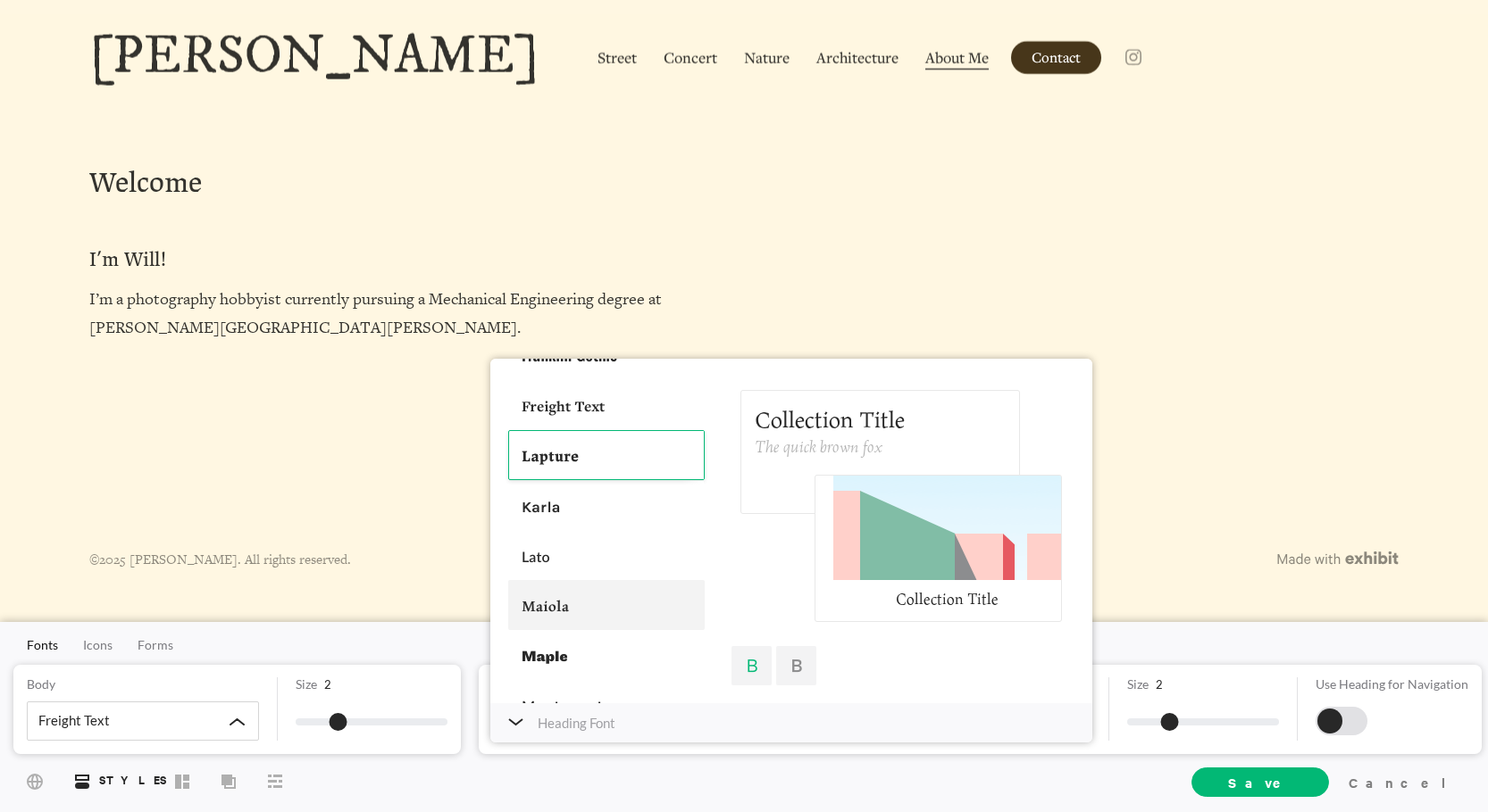
click at [613, 604] on div at bounding box center [606, 605] width 197 height 50
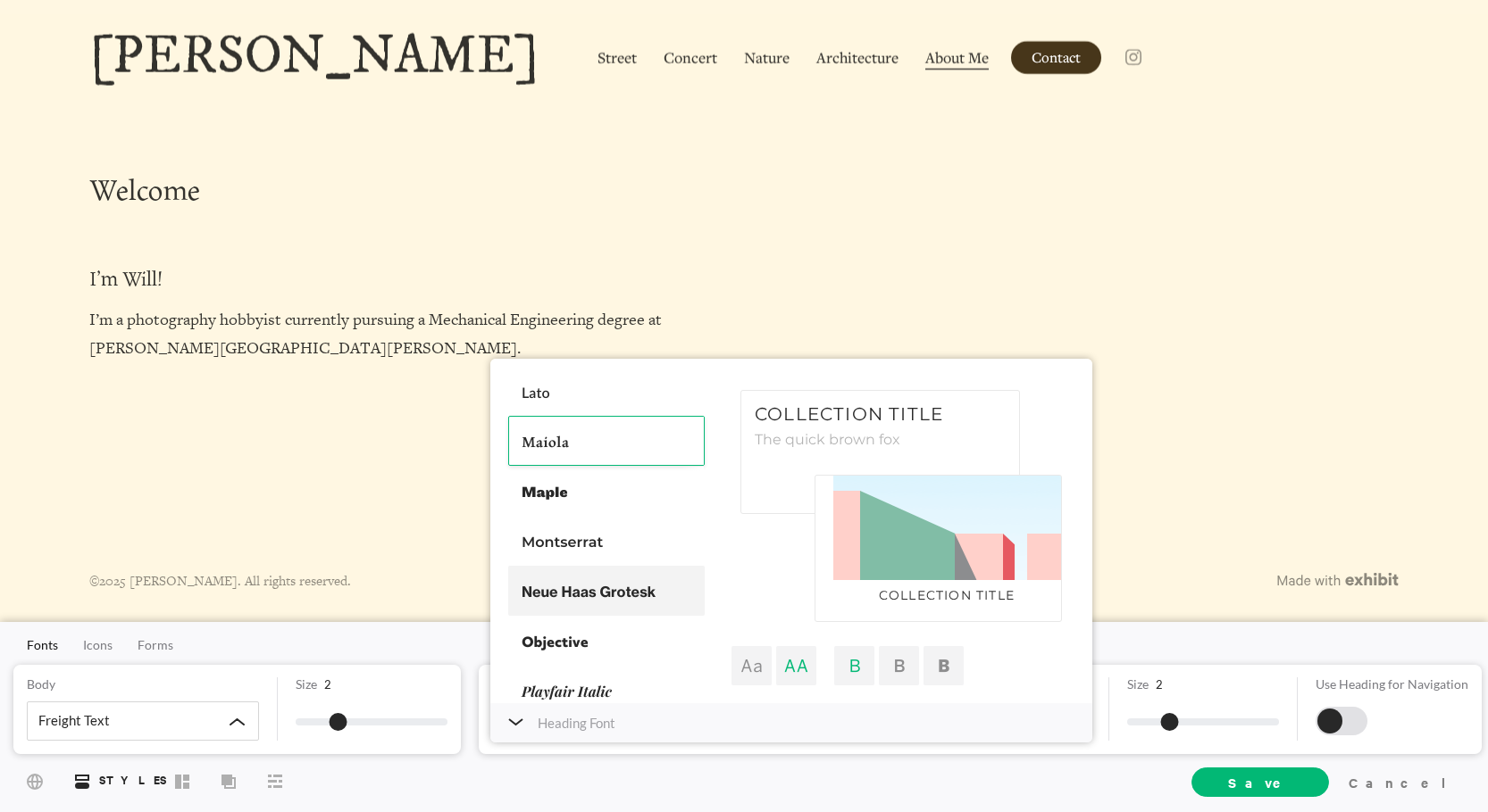
scroll to position [625, 0]
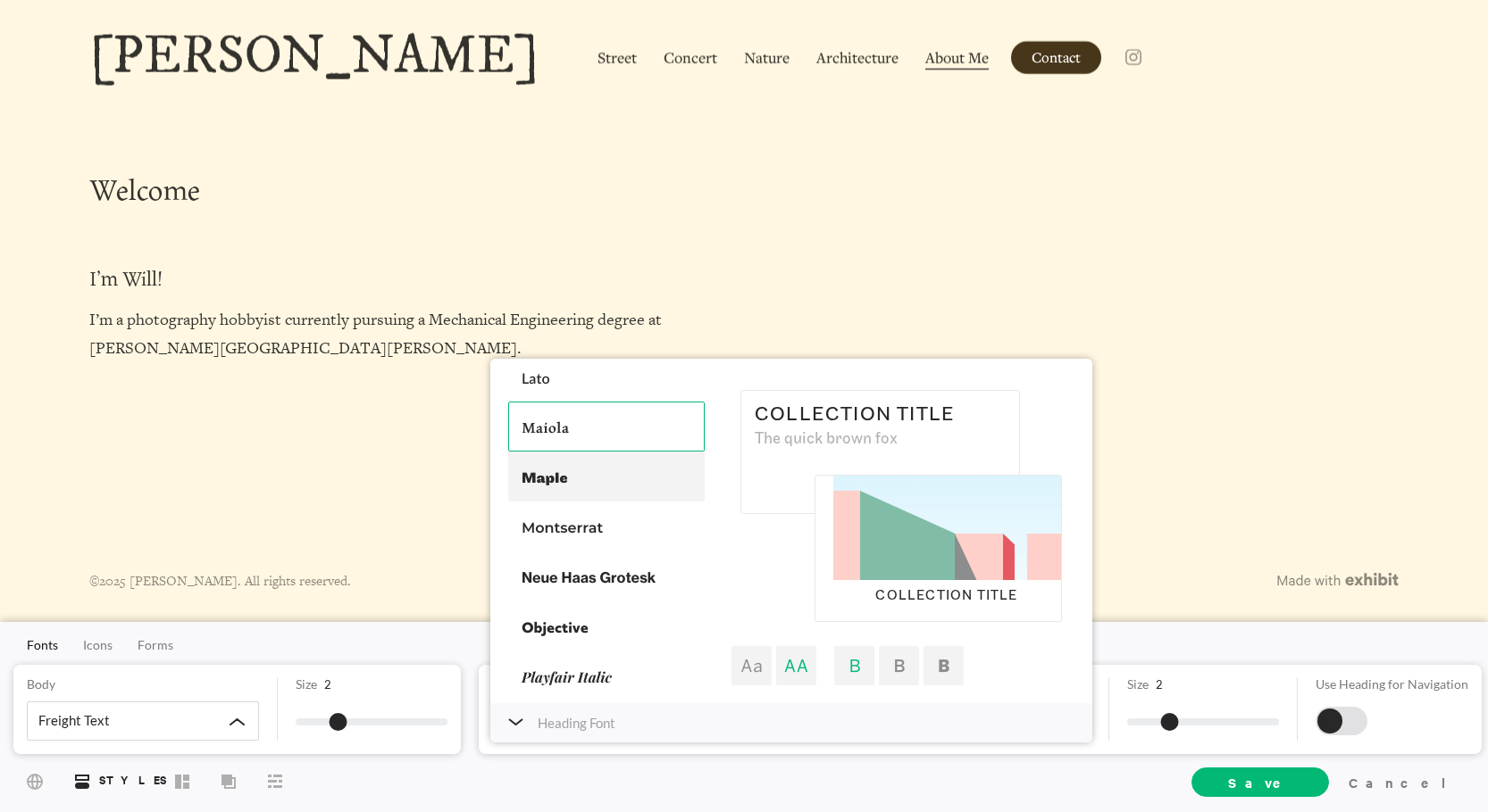
click at [582, 486] on div at bounding box center [606, 477] width 197 height 50
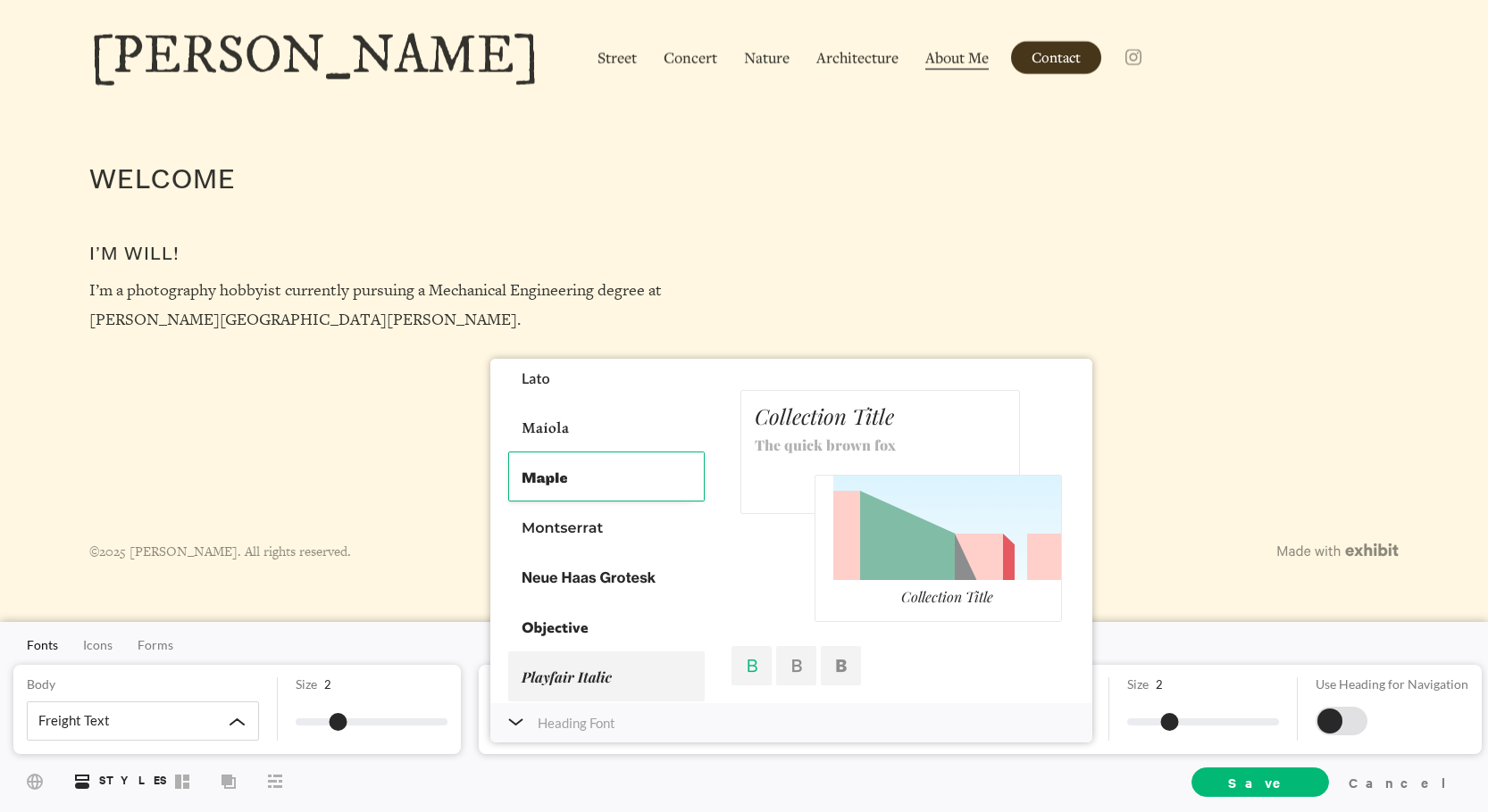
click at [630, 669] on div at bounding box center [606, 676] width 197 height 50
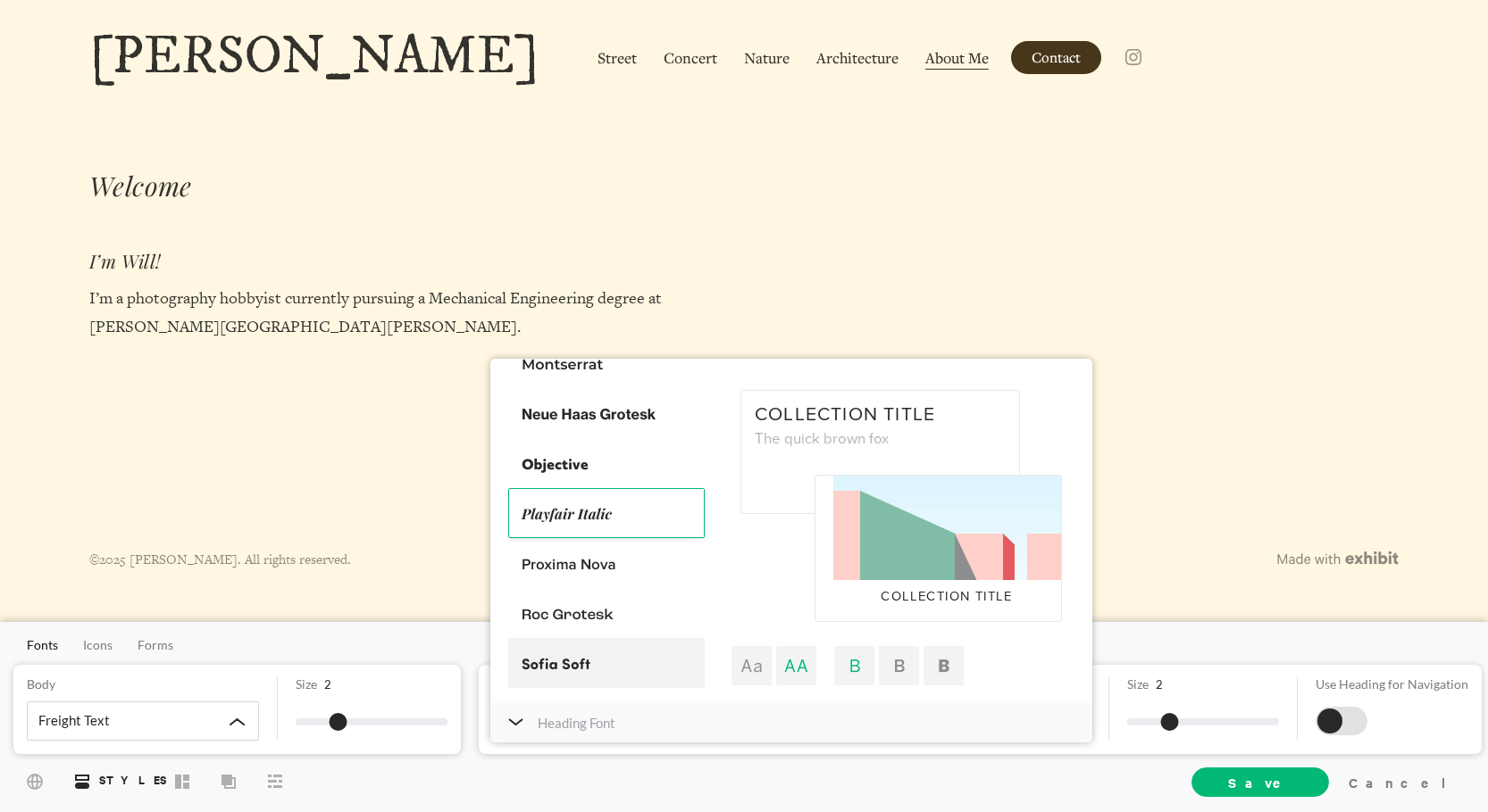
scroll to position [803, 0]
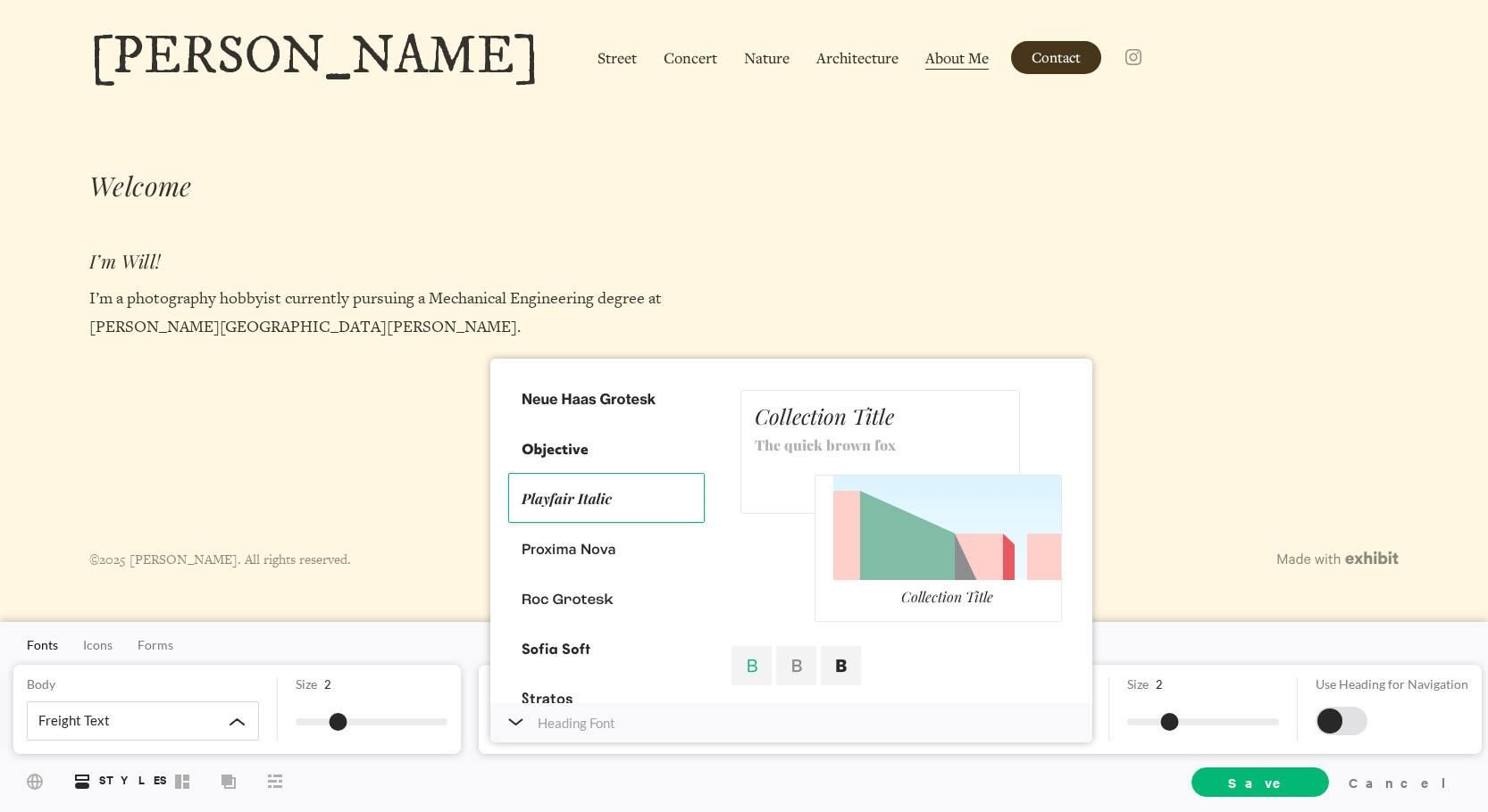
click at [838, 664] on div at bounding box center [841, 666] width 40 height 39
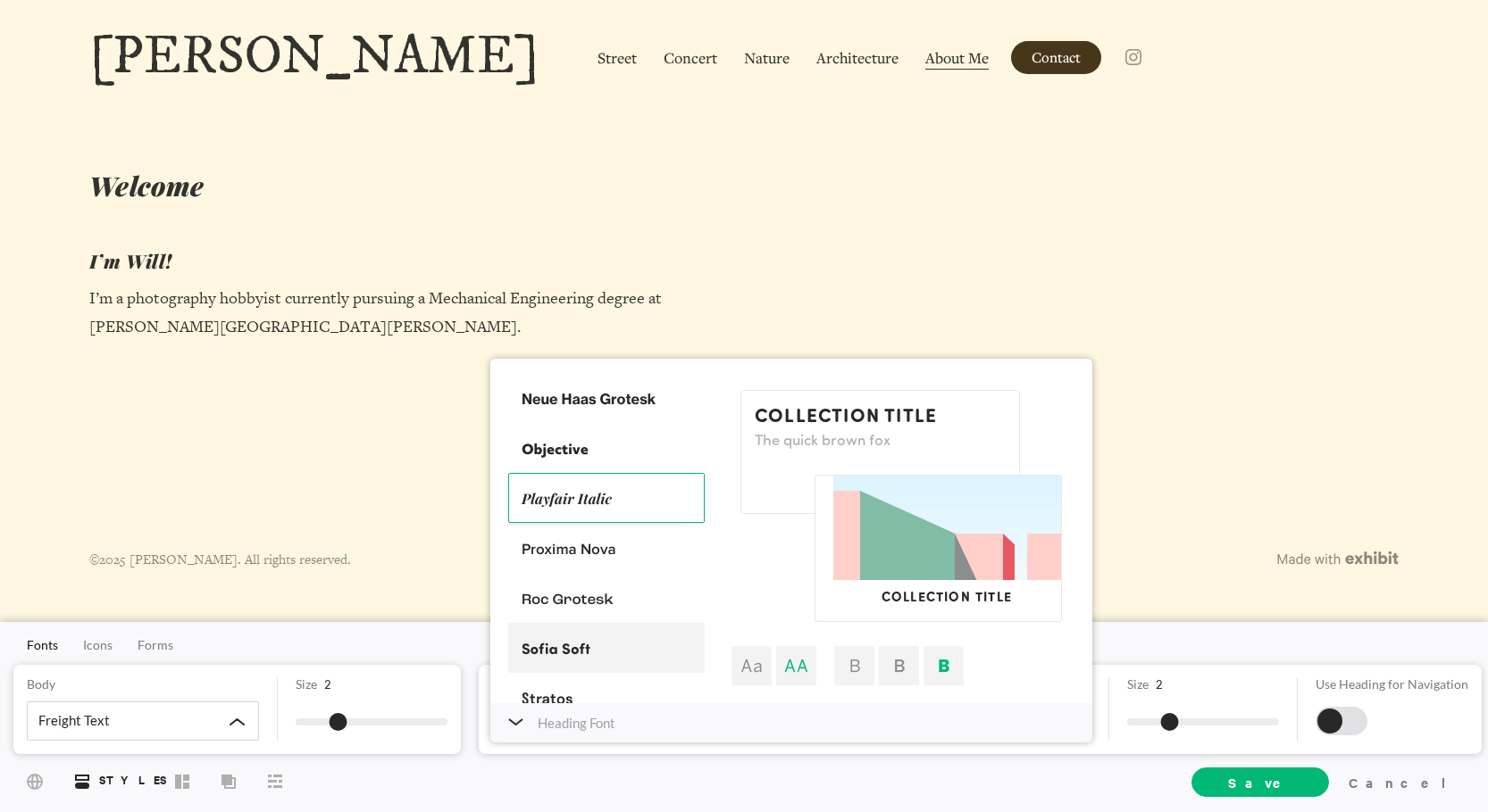
click at [632, 640] on div at bounding box center [606, 648] width 197 height 50
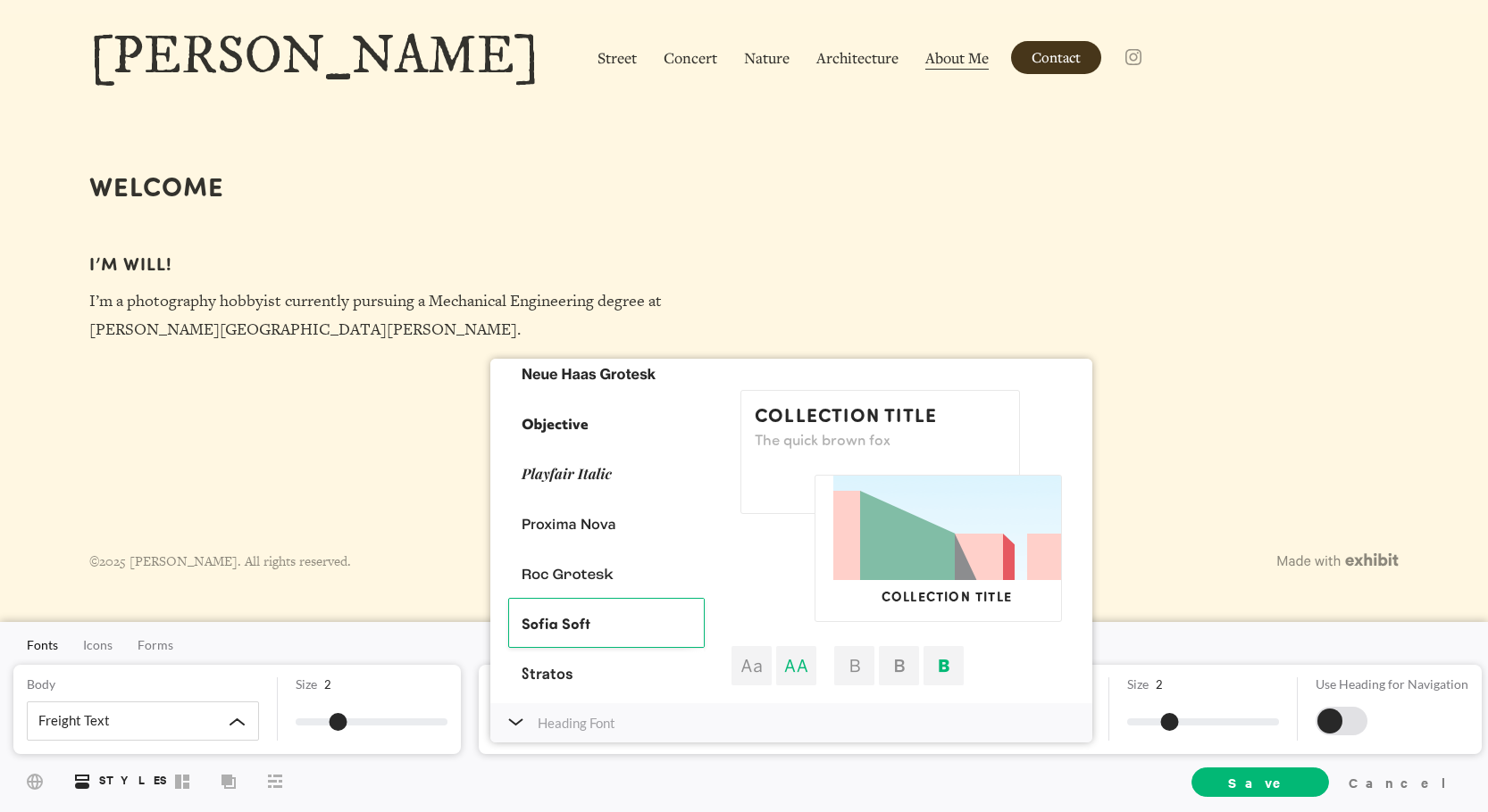
scroll to position [893, 0]
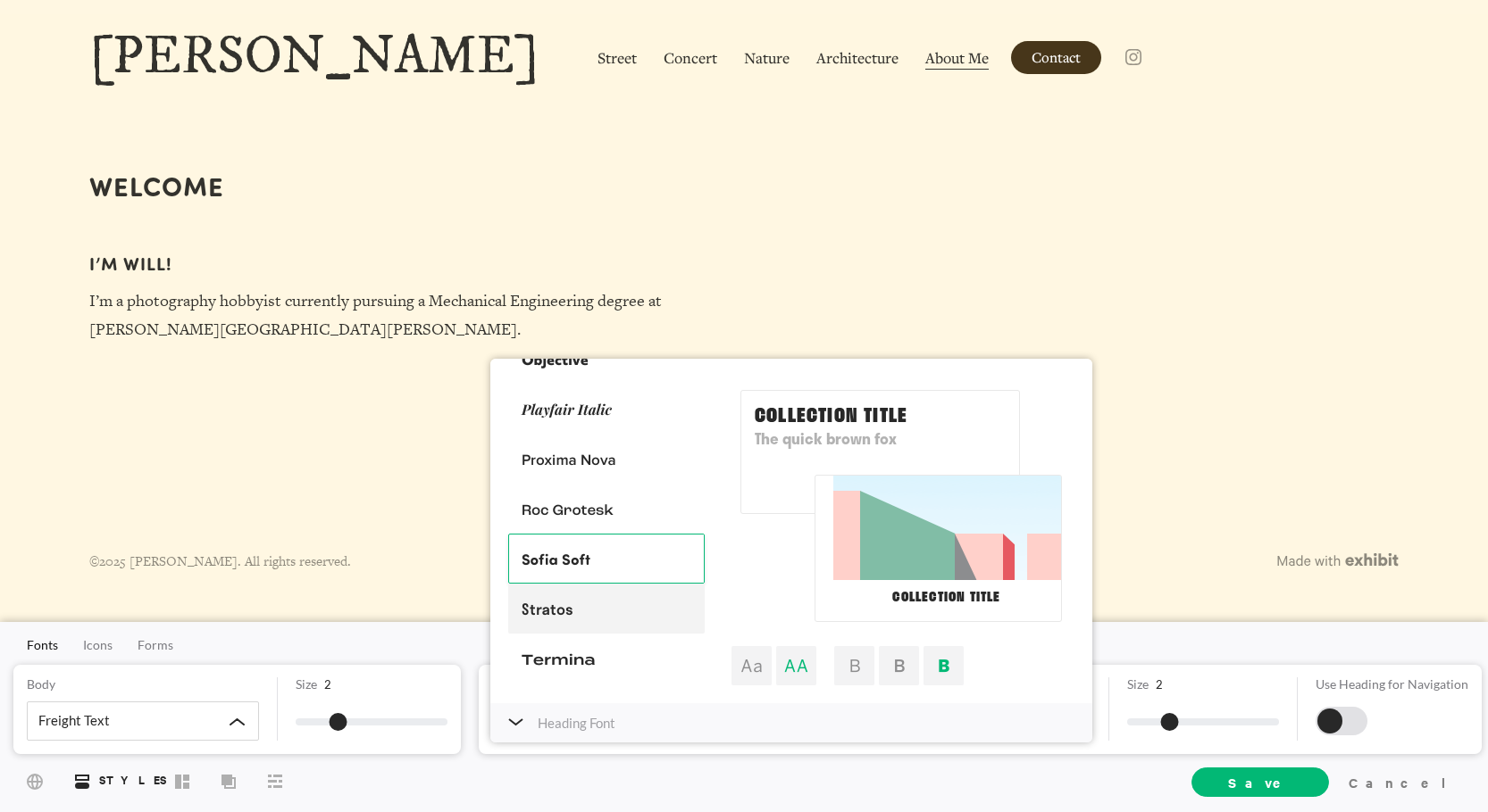
click at [611, 617] on div at bounding box center [606, 609] width 197 height 50
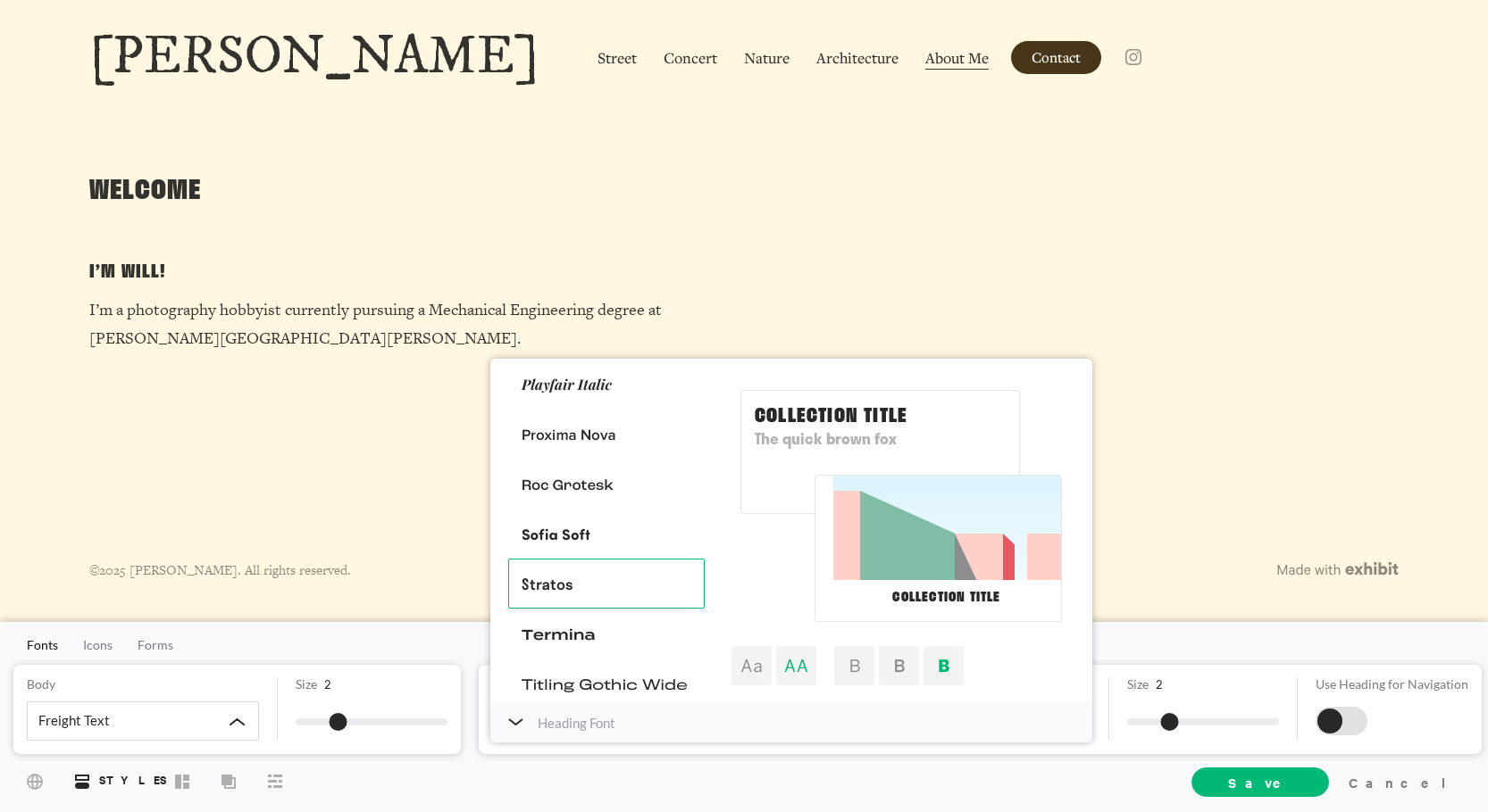
scroll to position [982, 0]
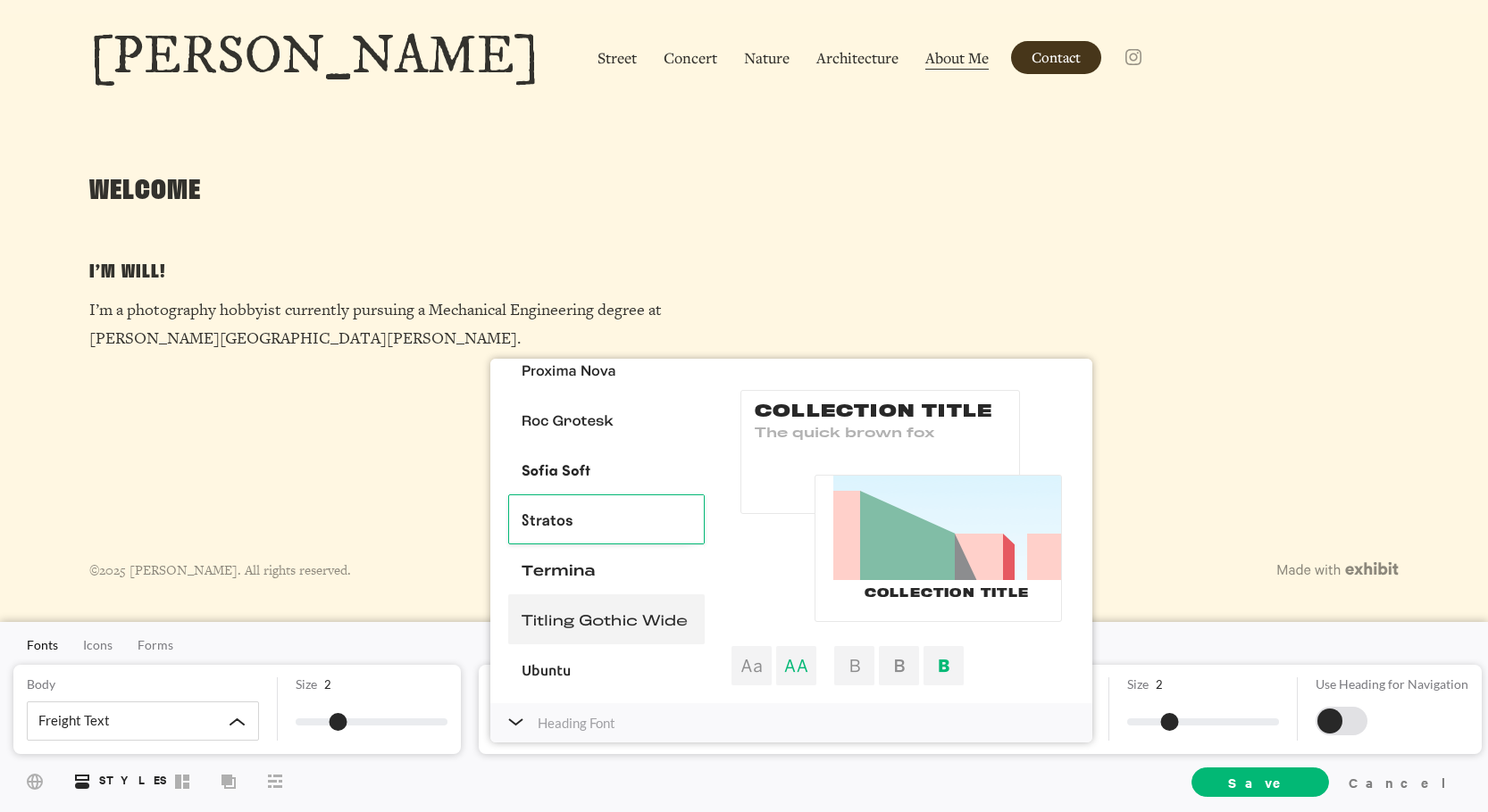
click at [614, 623] on div at bounding box center [606, 619] width 197 height 50
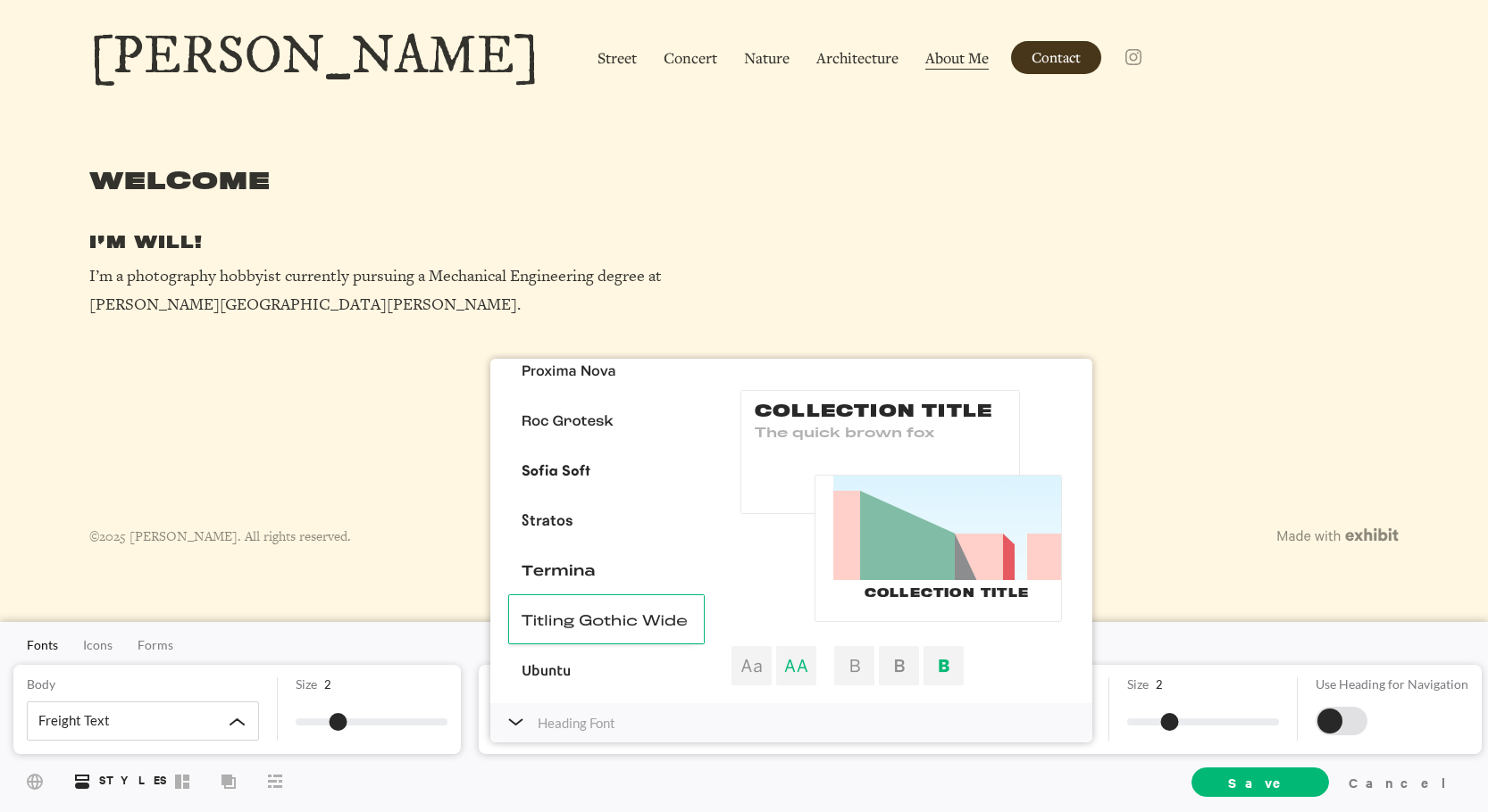
scroll to position [1041, 0]
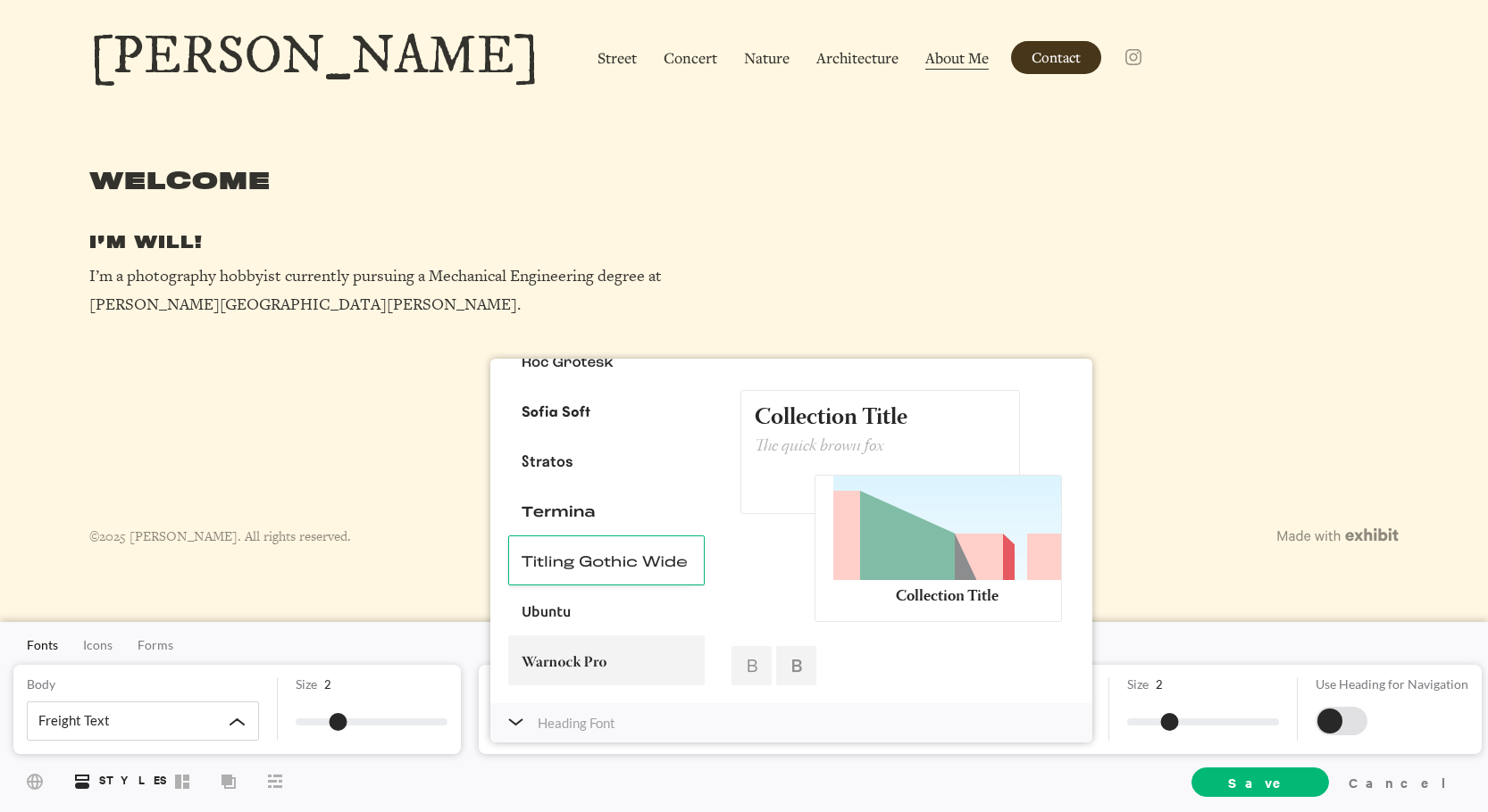
click at [614, 646] on div at bounding box center [606, 660] width 197 height 50
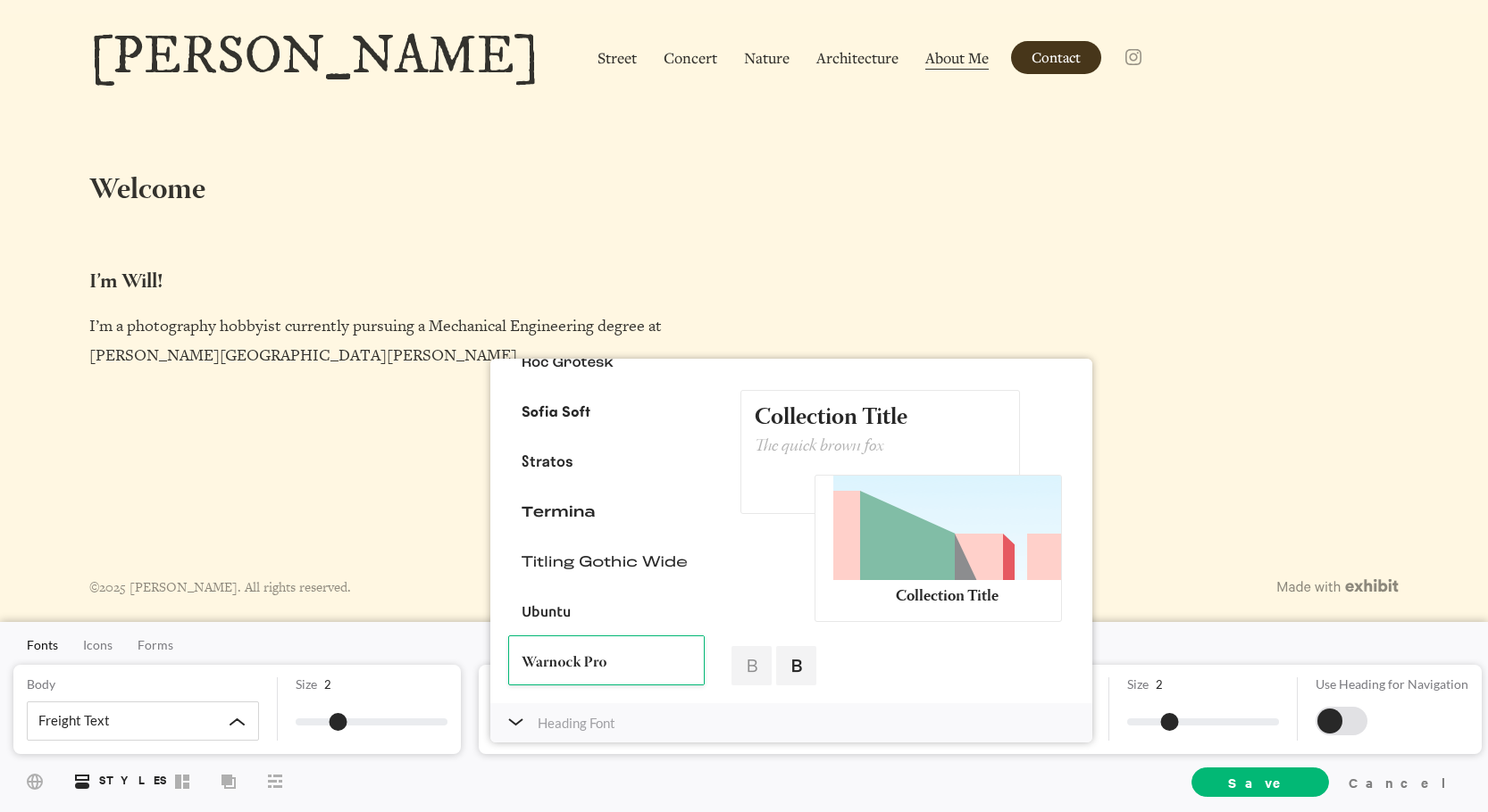
click at [801, 664] on div at bounding box center [796, 666] width 40 height 39
click at [752, 665] on div at bounding box center [752, 666] width 40 height 39
click at [805, 670] on div at bounding box center [796, 666] width 40 height 39
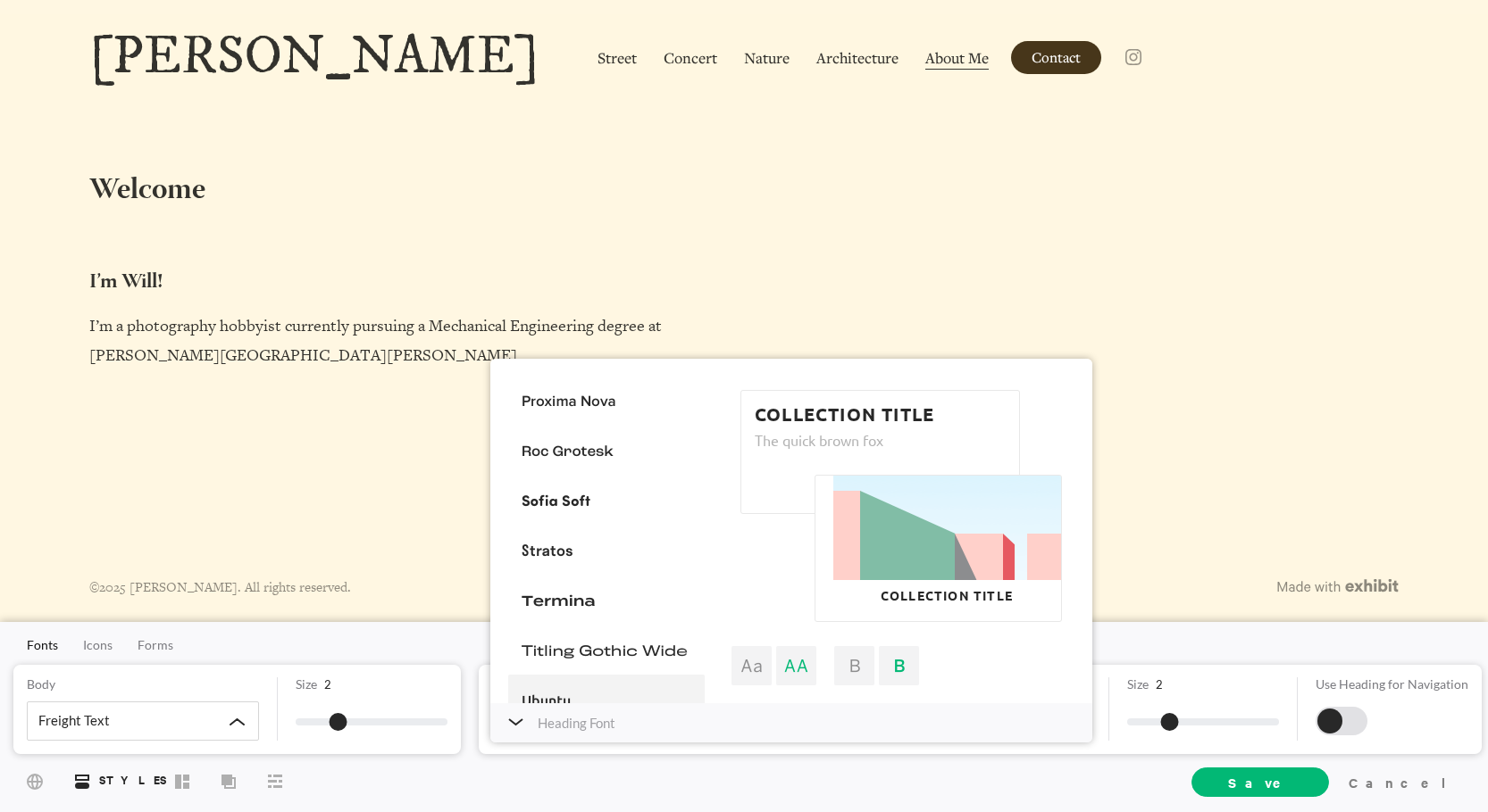
scroll to position [862, 0]
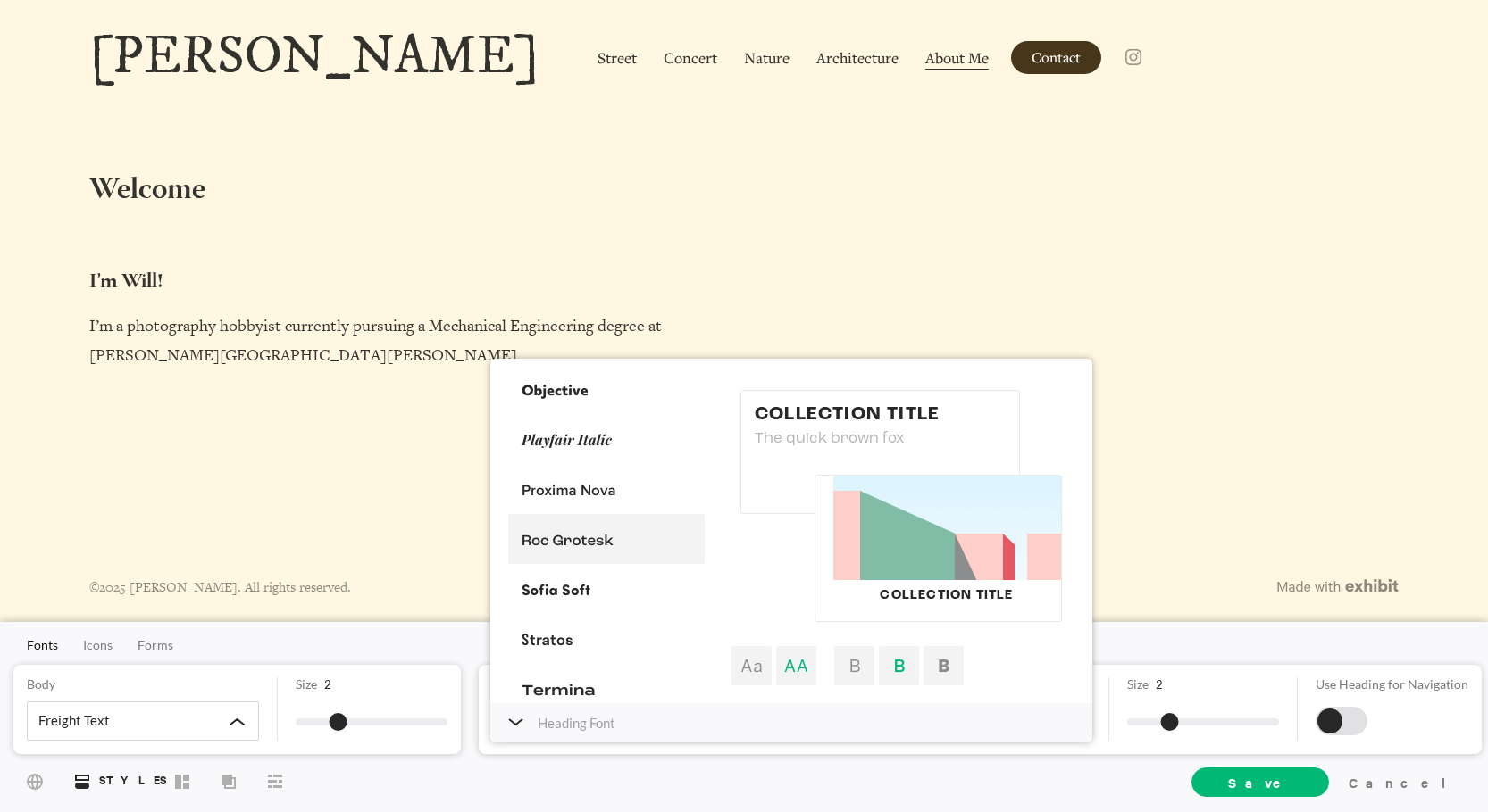
click at [611, 544] on div at bounding box center [606, 539] width 197 height 50
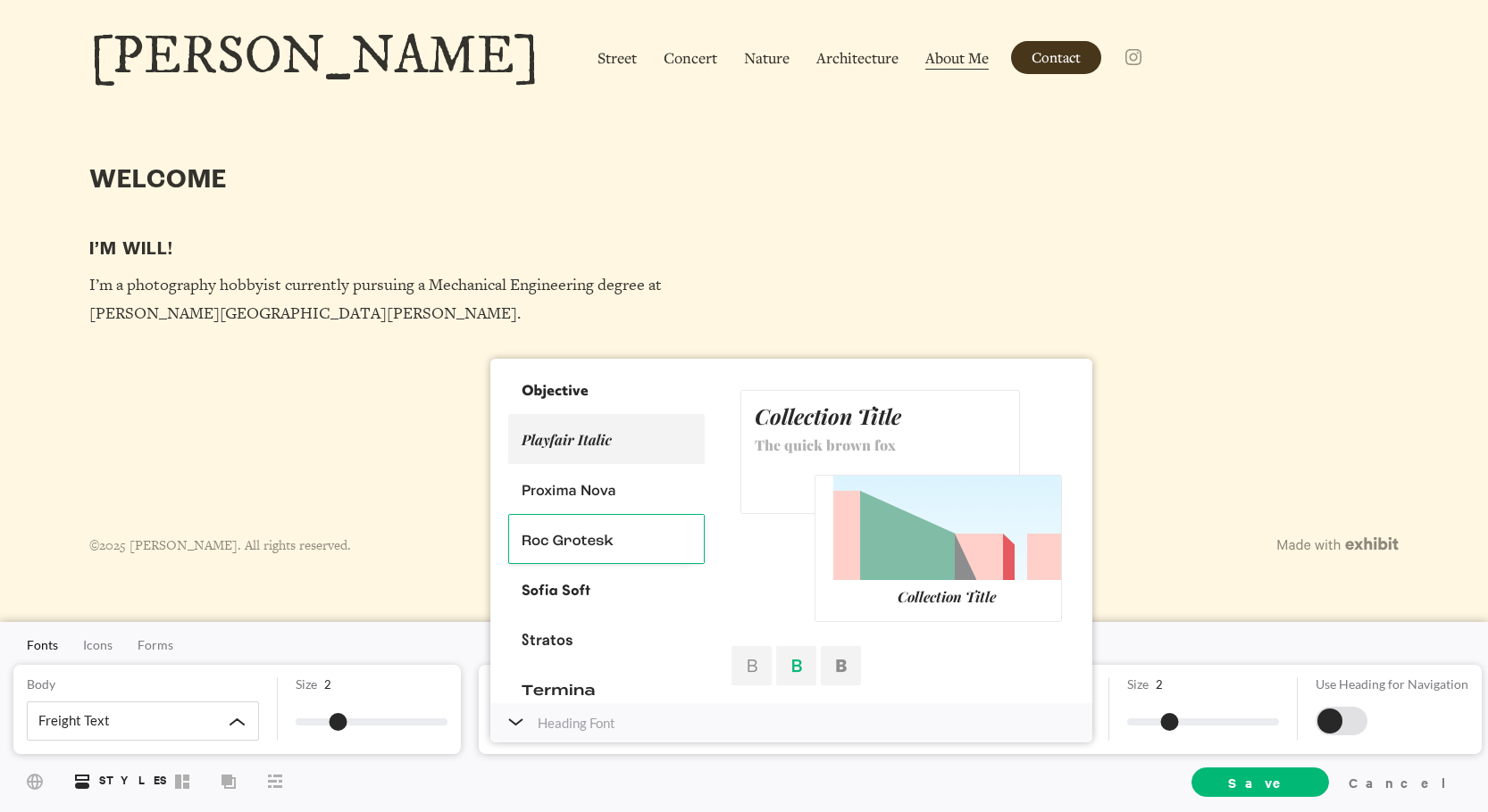
click at [600, 444] on div at bounding box center [606, 439] width 197 height 50
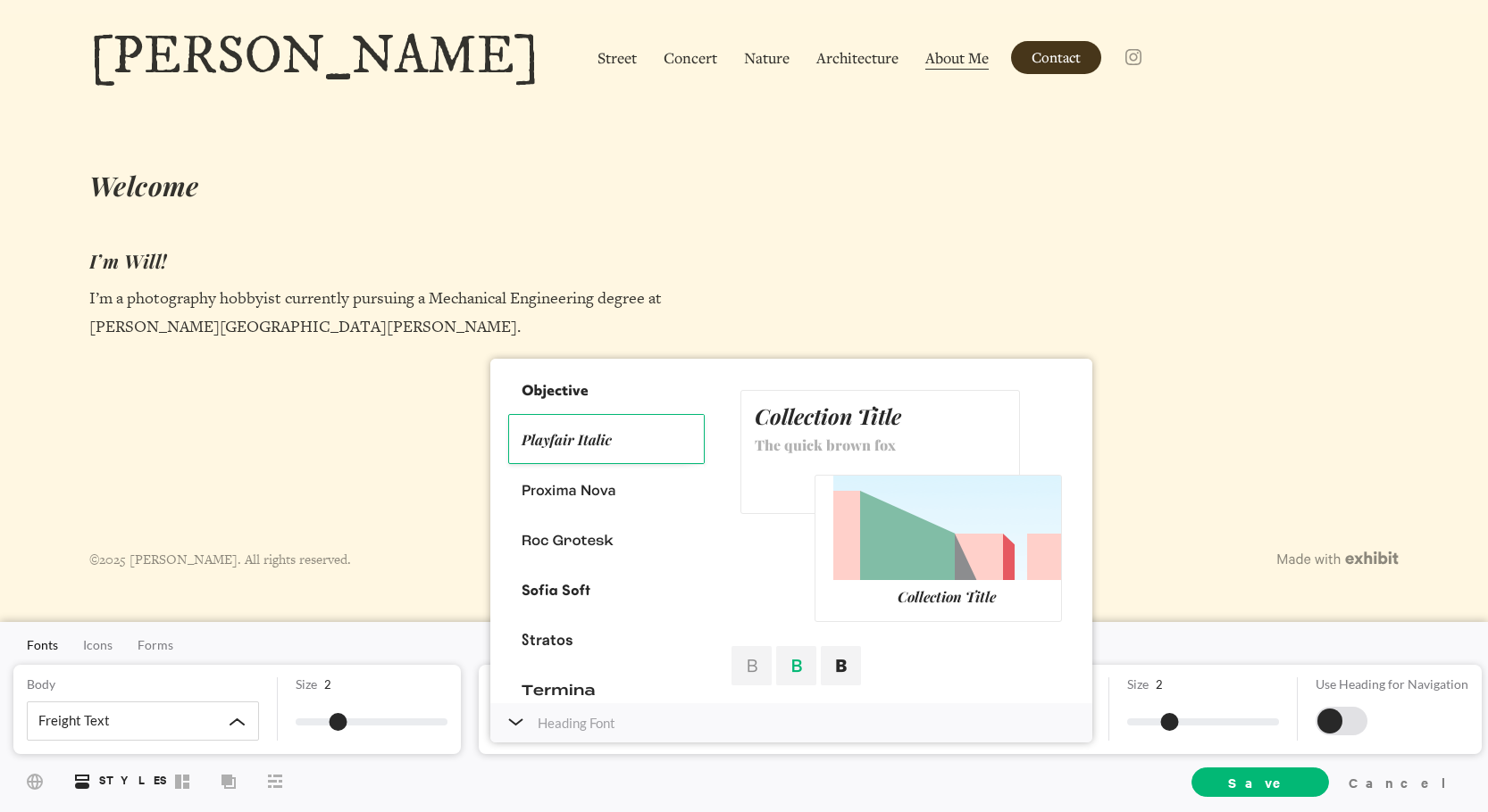
click at [848, 657] on div at bounding box center [841, 666] width 40 height 39
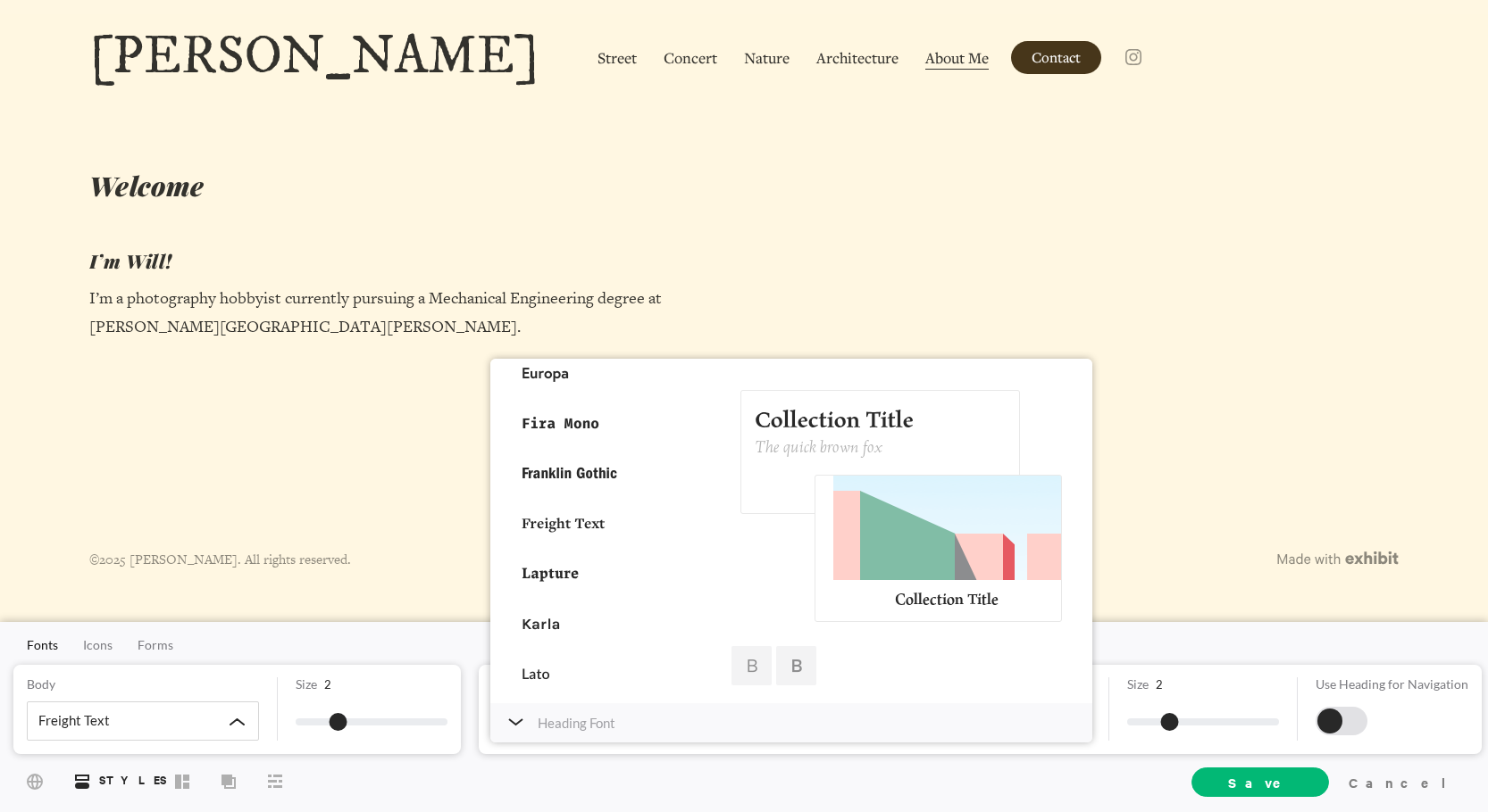
scroll to position [327, 0]
click at [614, 590] on div at bounding box center [606, 575] width 197 height 50
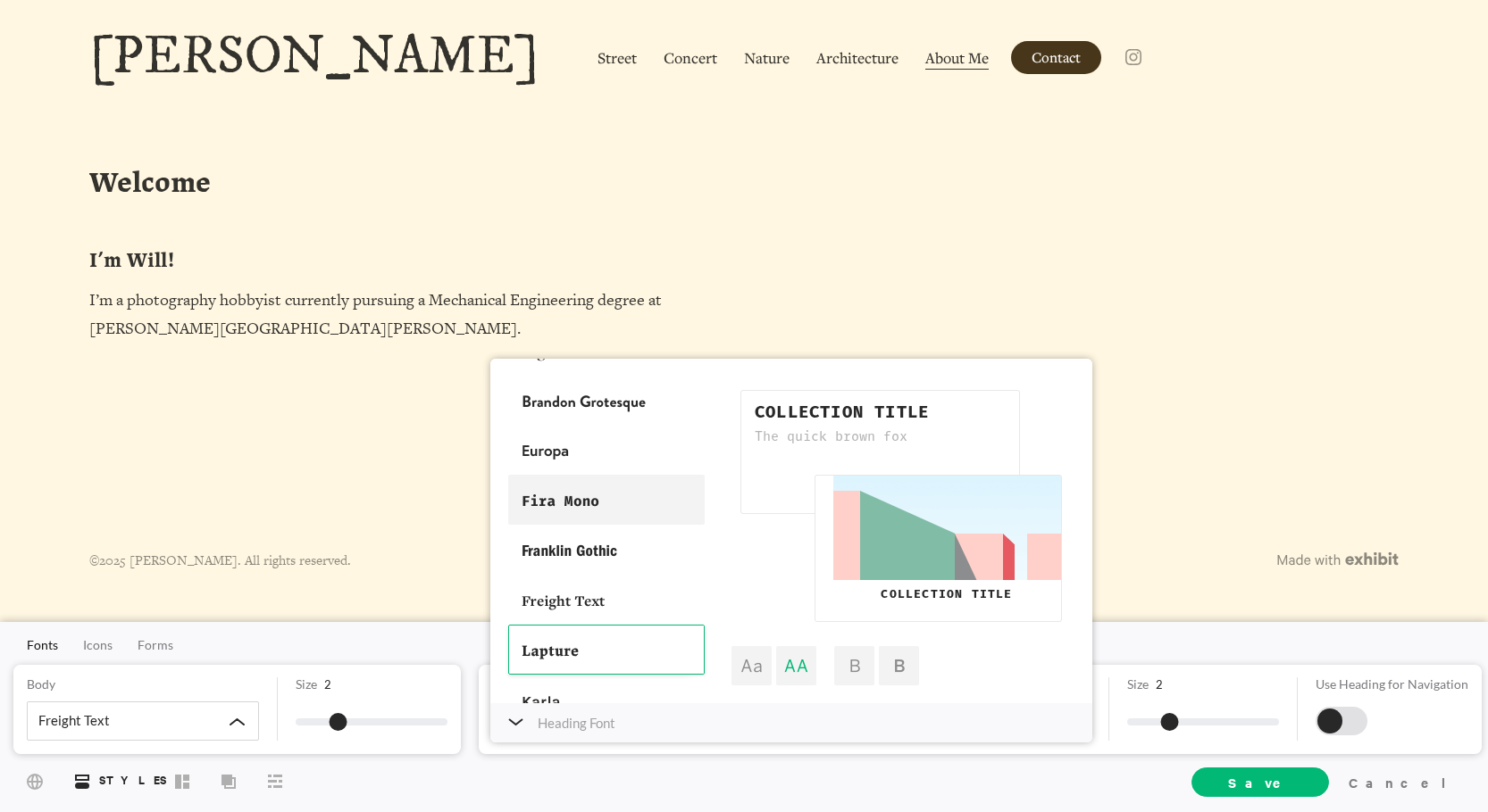
scroll to position [237, 0]
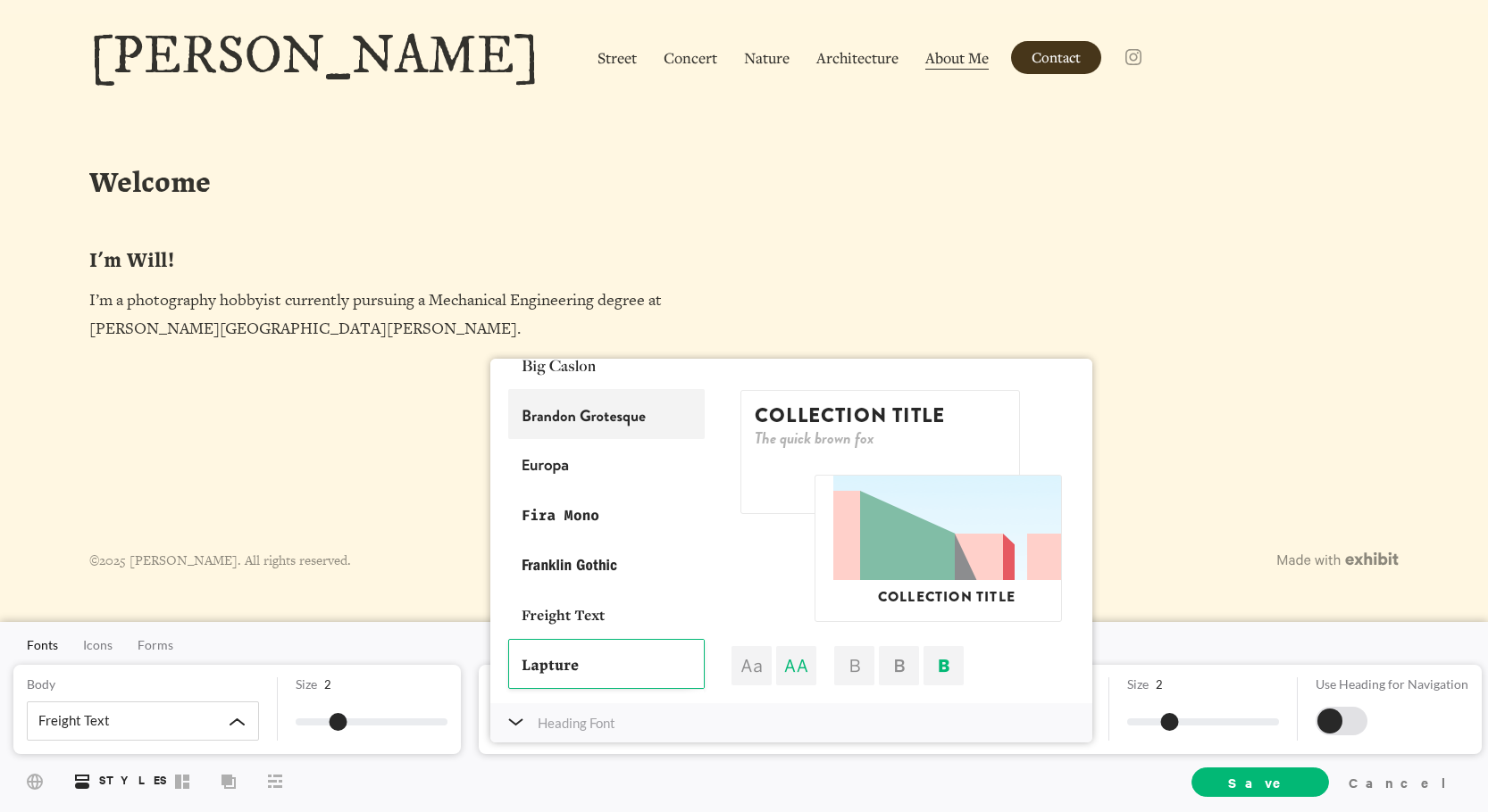
click at [608, 425] on div at bounding box center [606, 414] width 197 height 50
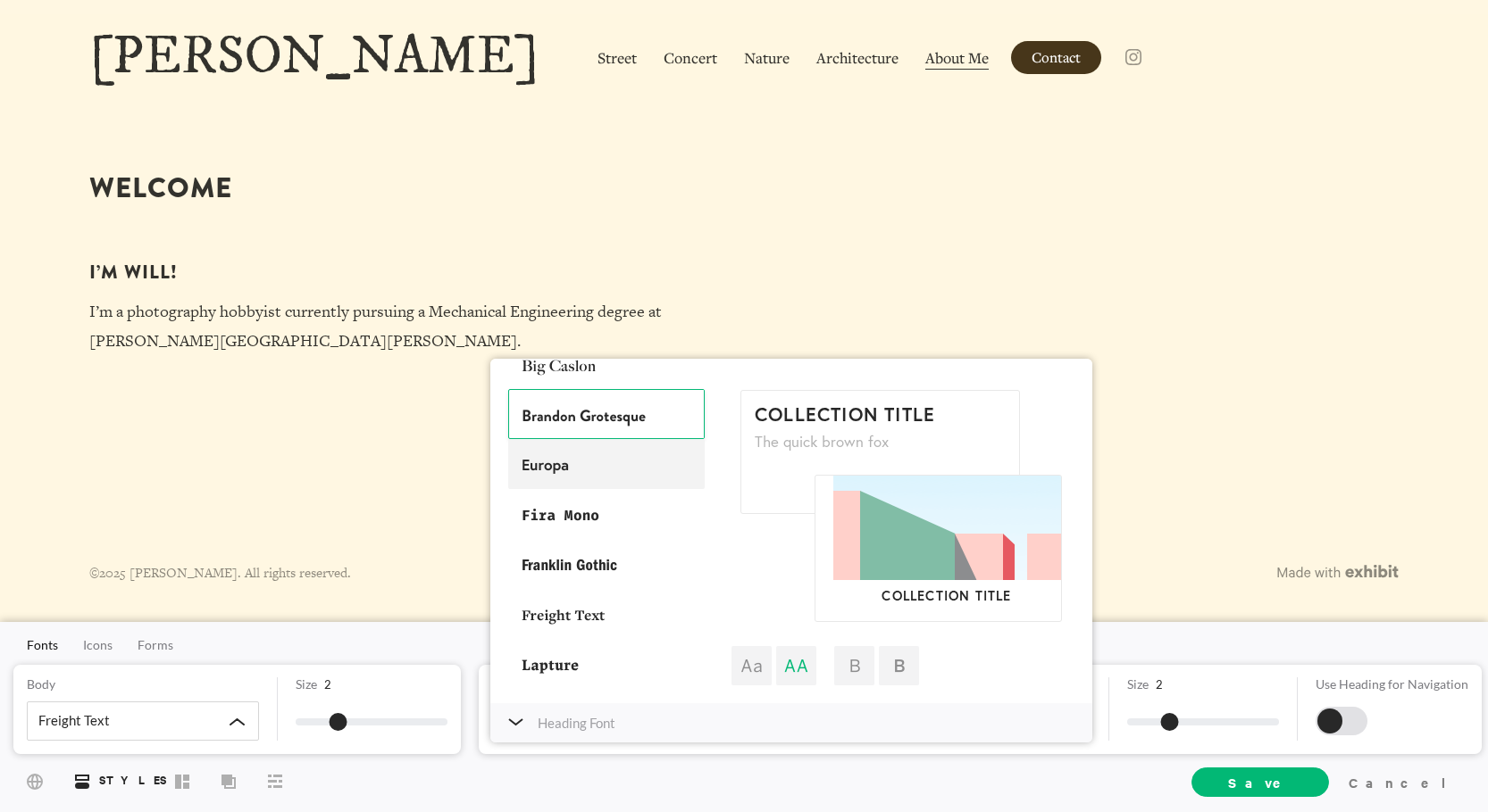
scroll to position [148, 0]
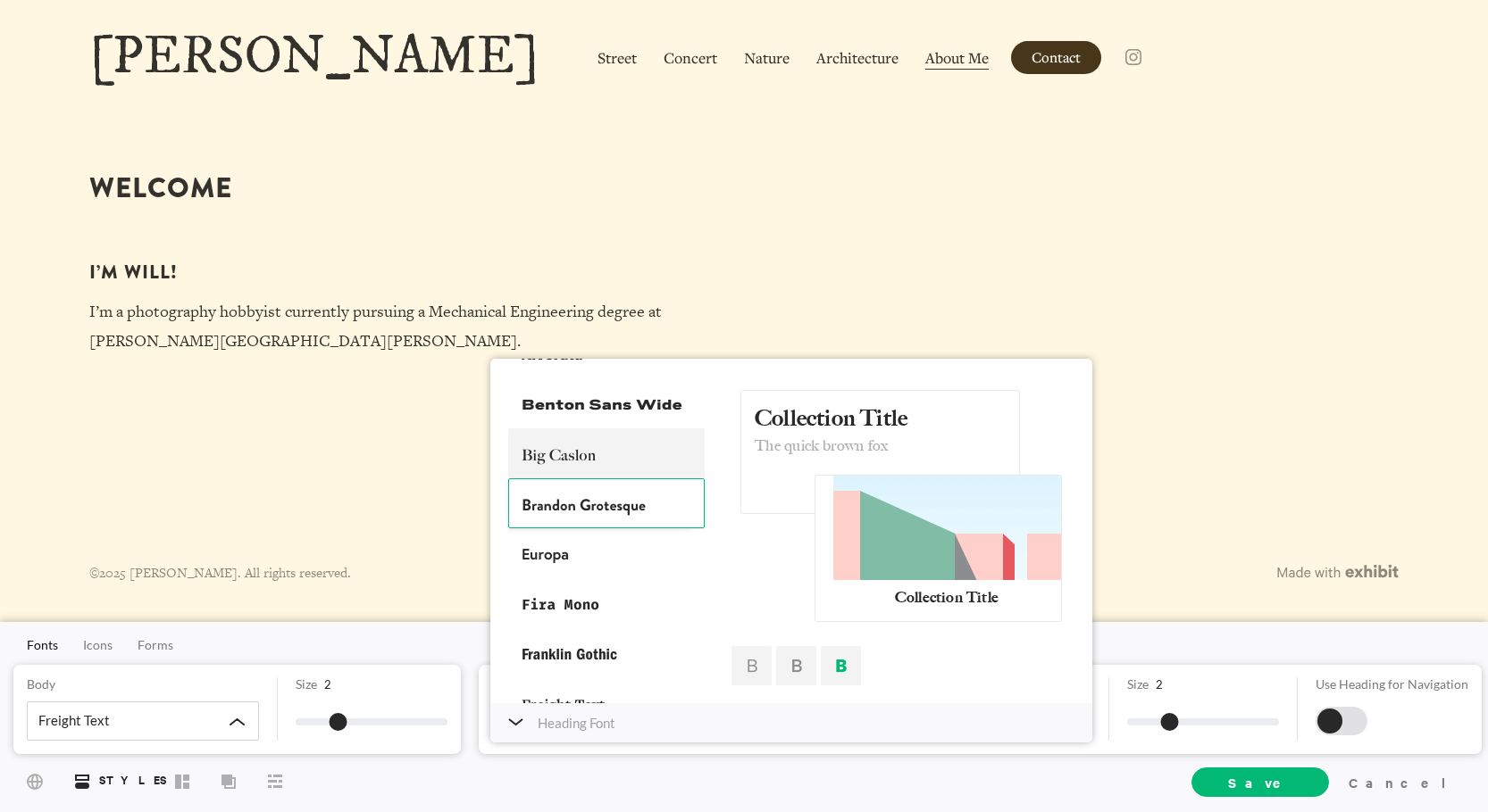
click at [612, 447] on div at bounding box center [606, 453] width 197 height 50
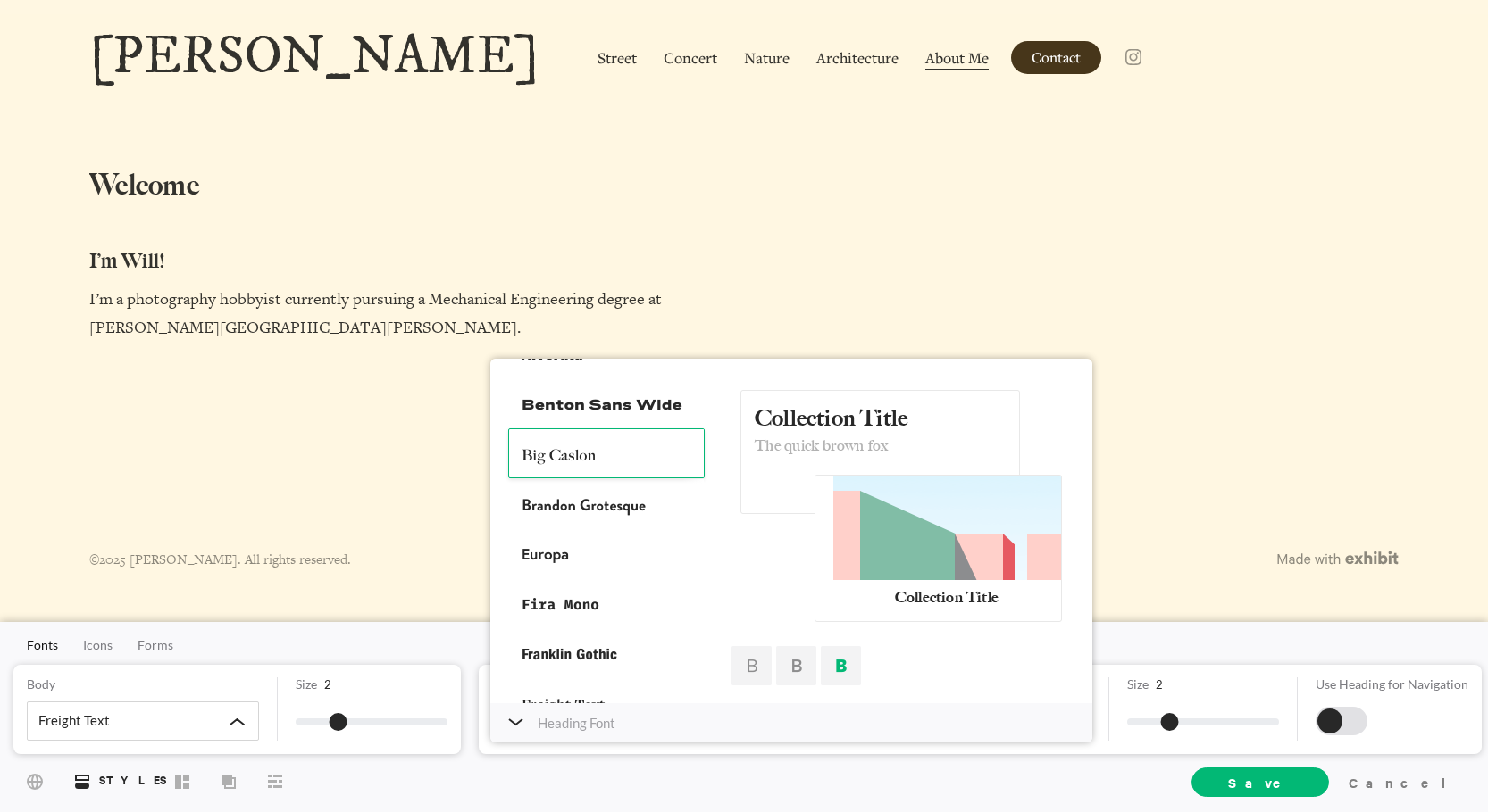
click at [841, 664] on div at bounding box center [841, 666] width 40 height 39
click at [797, 668] on div at bounding box center [796, 666] width 40 height 39
click at [841, 671] on div at bounding box center [841, 666] width 40 height 39
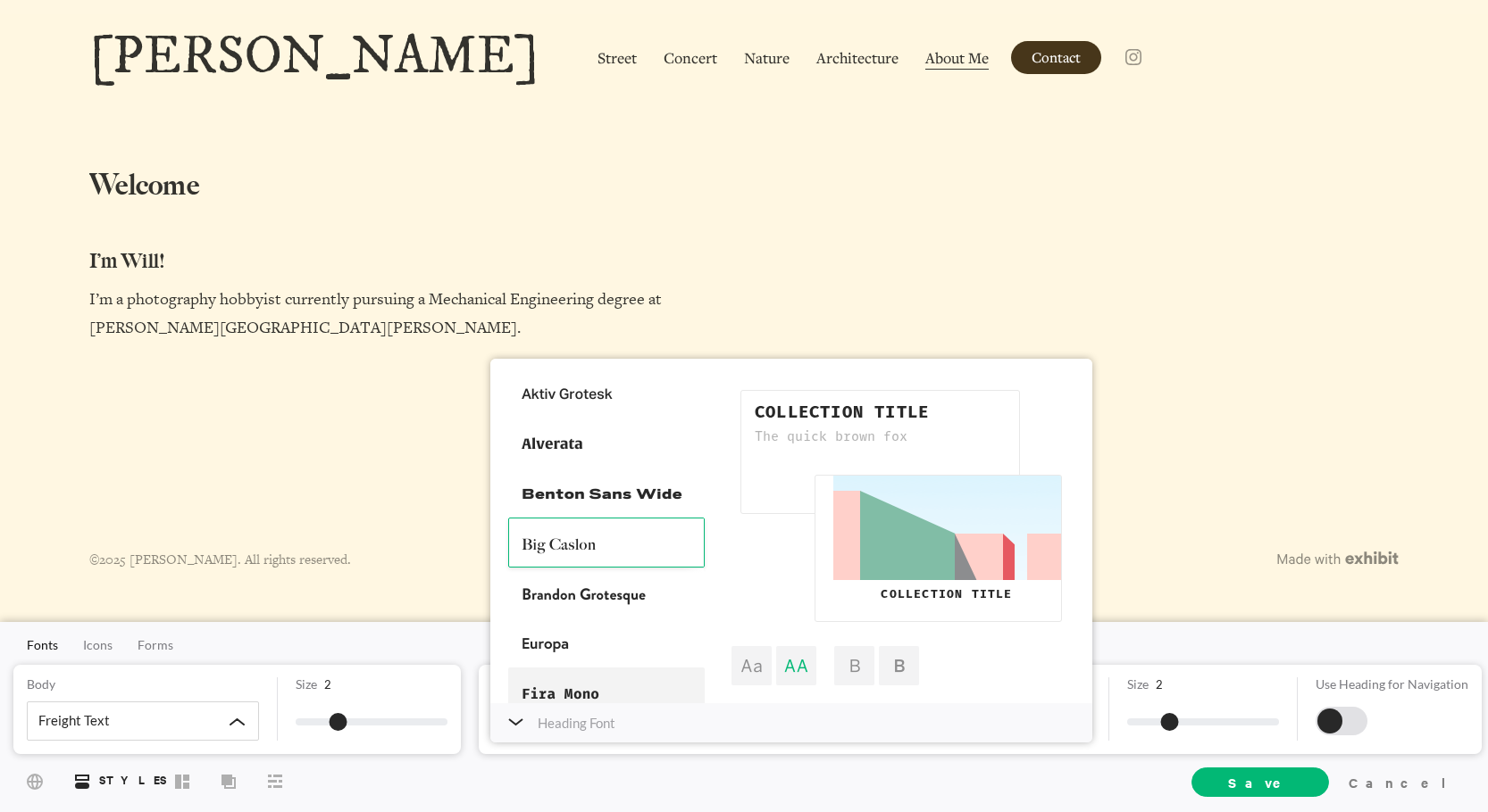
scroll to position [0, 0]
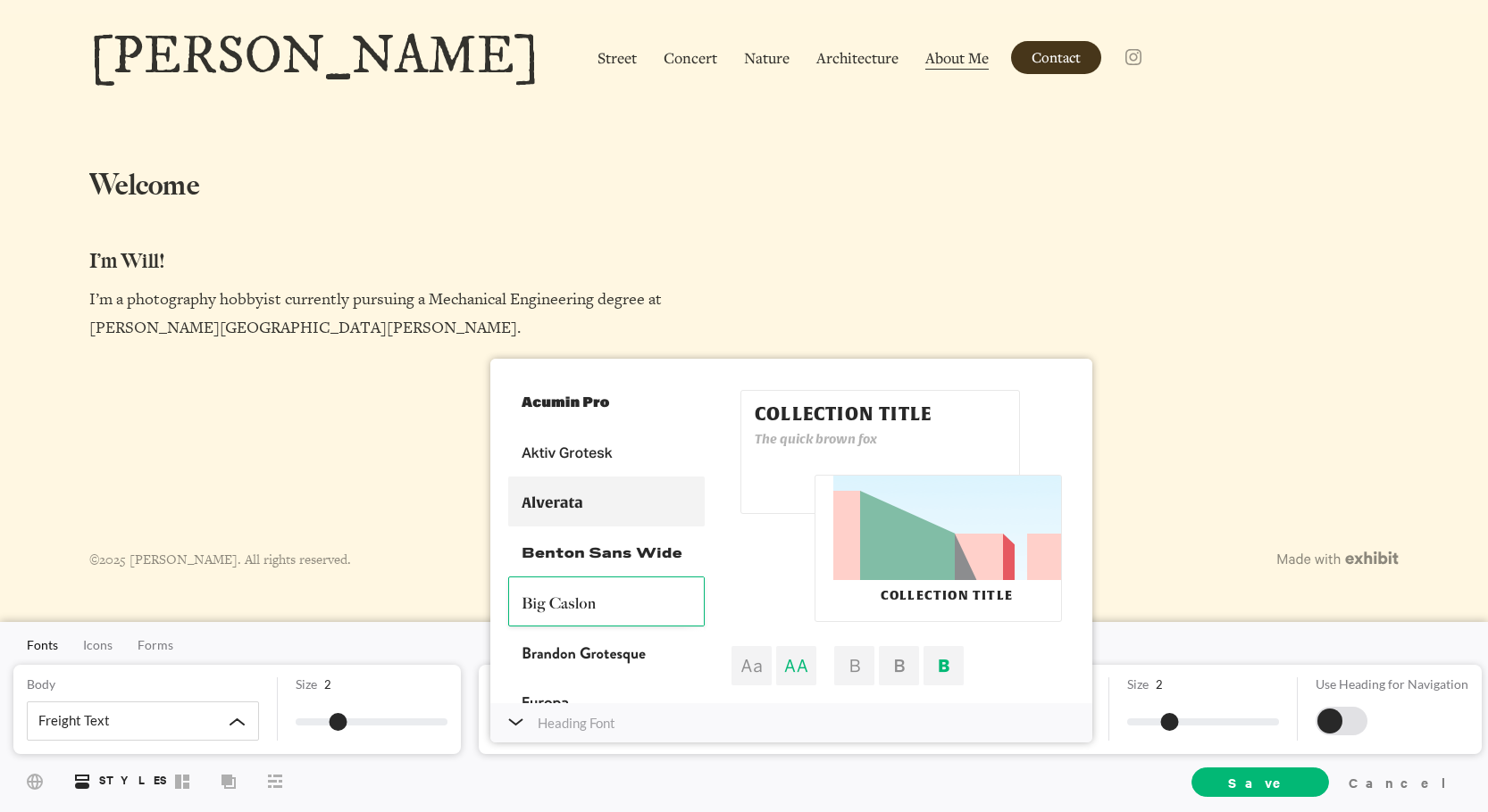
click at [614, 506] on div at bounding box center [606, 501] width 197 height 50
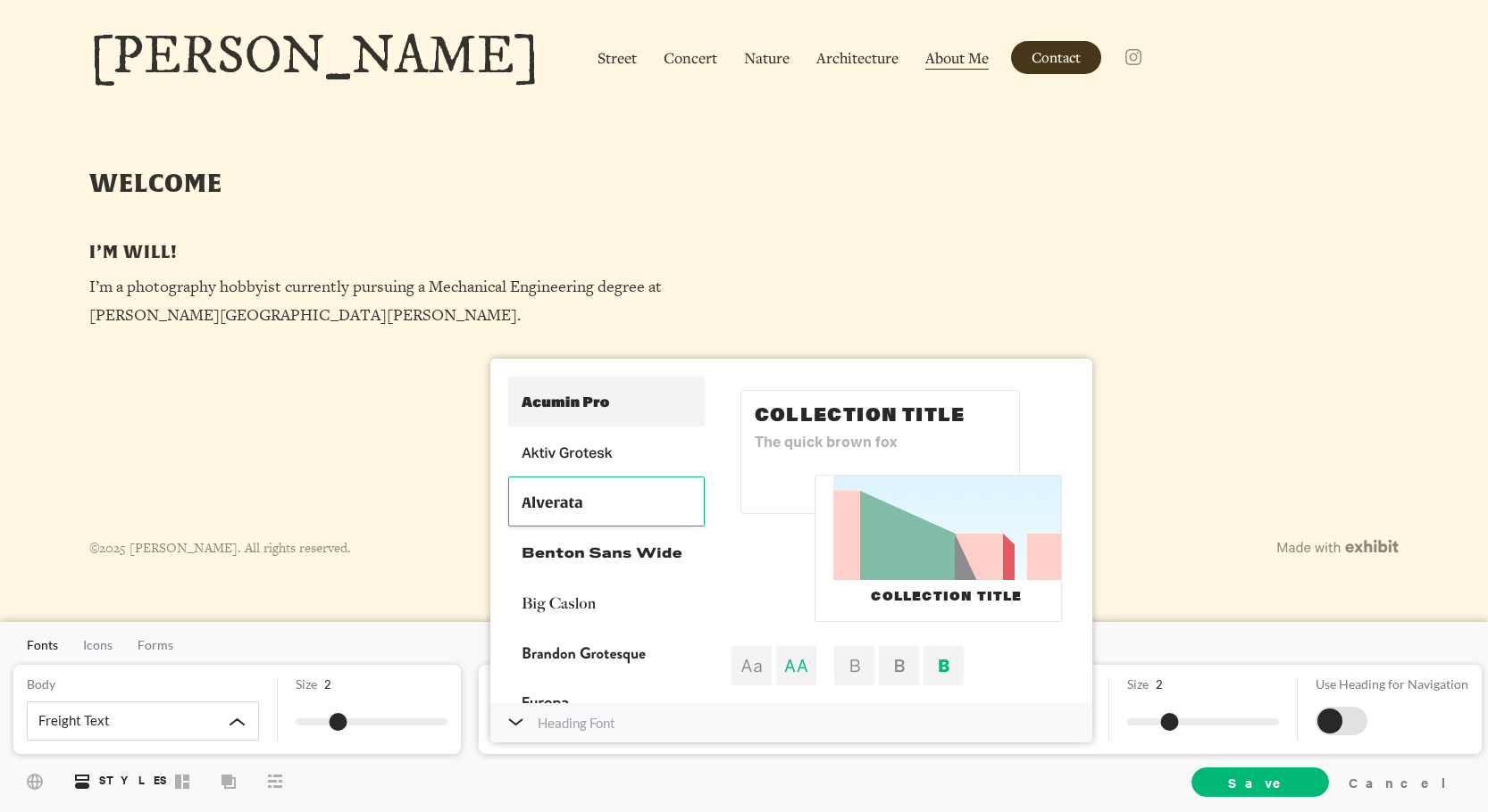
click at [582, 410] on div at bounding box center [606, 402] width 197 height 50
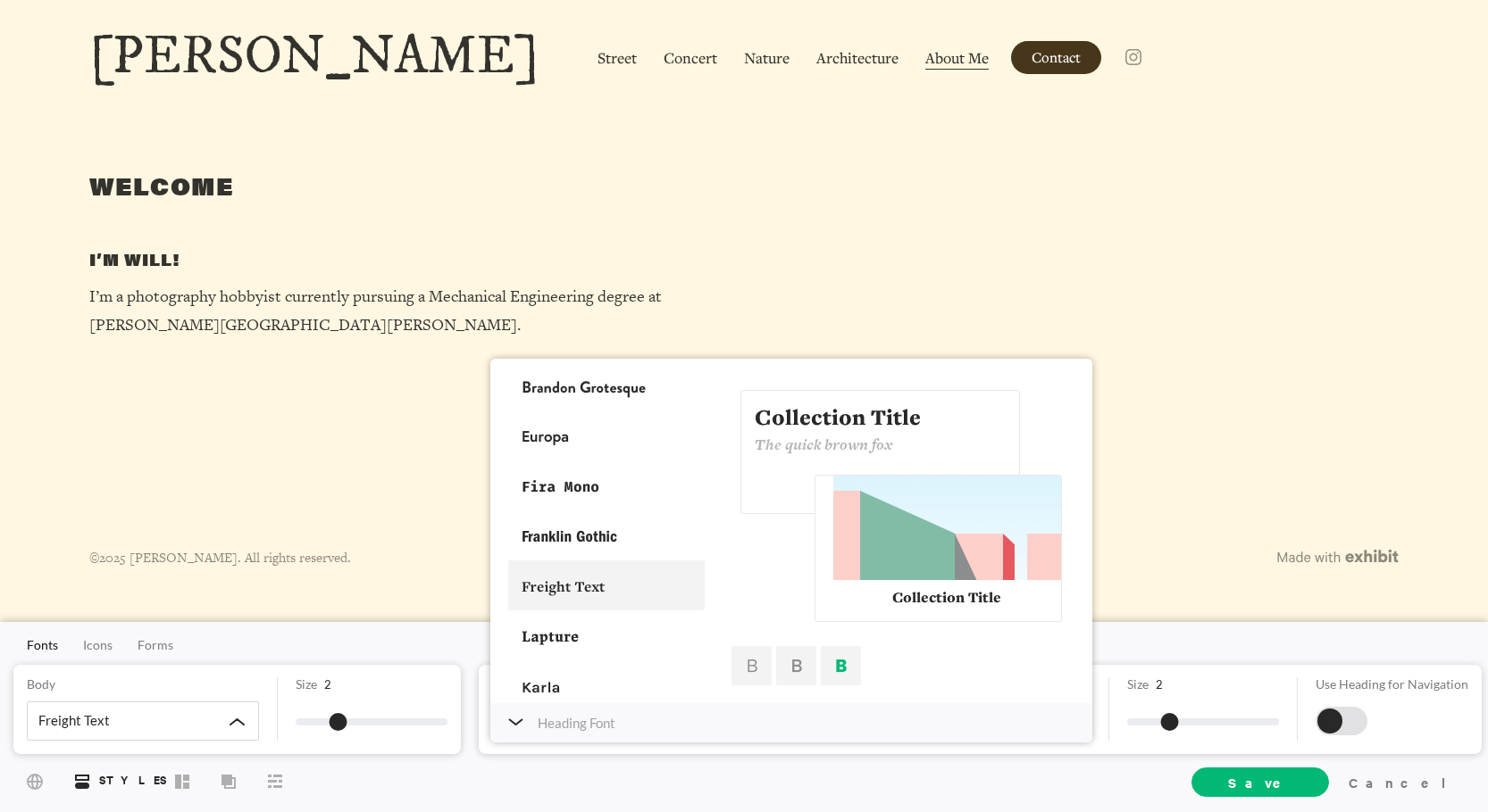
scroll to position [357, 0]
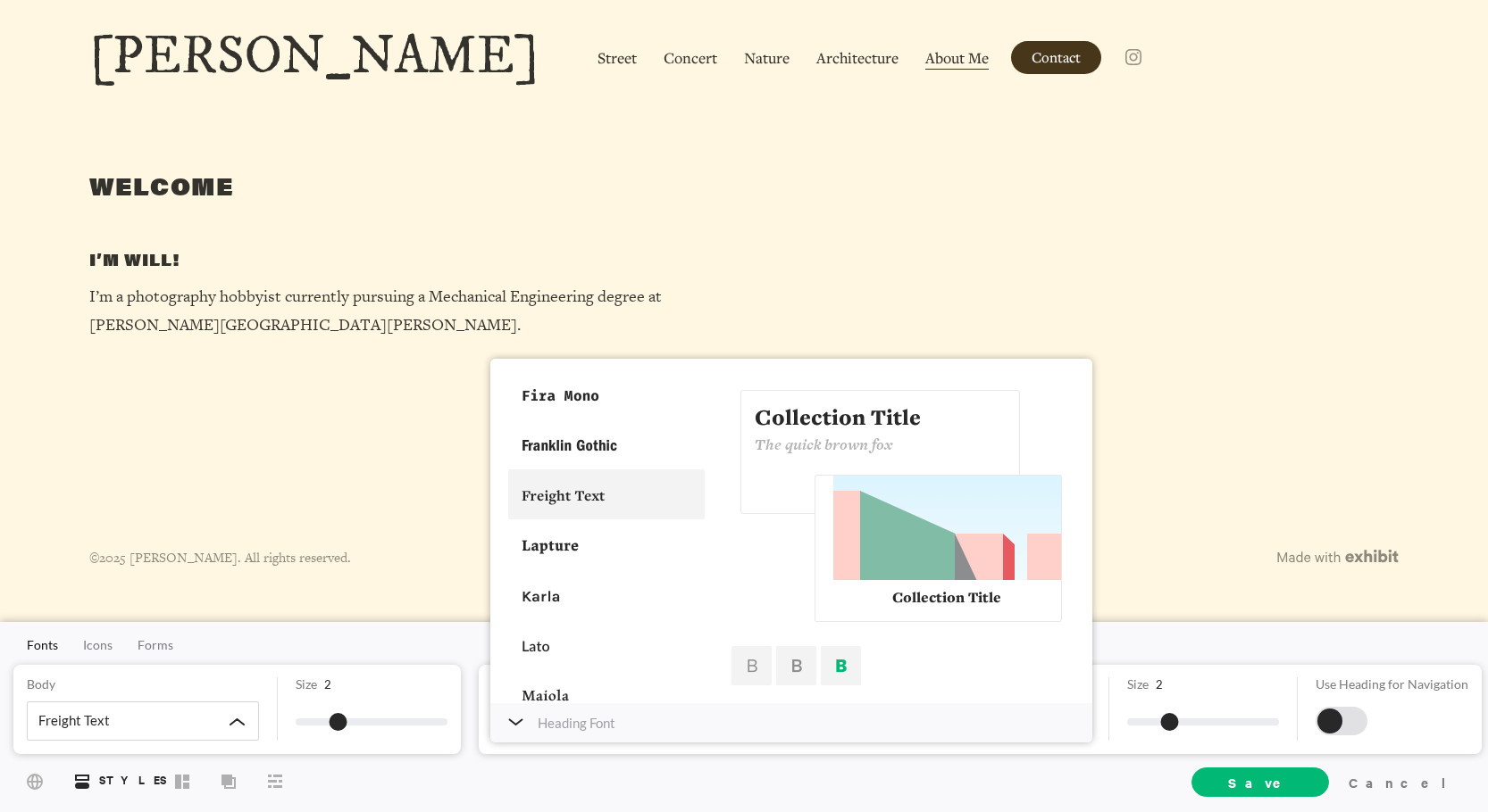
click at [598, 498] on div at bounding box center [606, 494] width 197 height 50
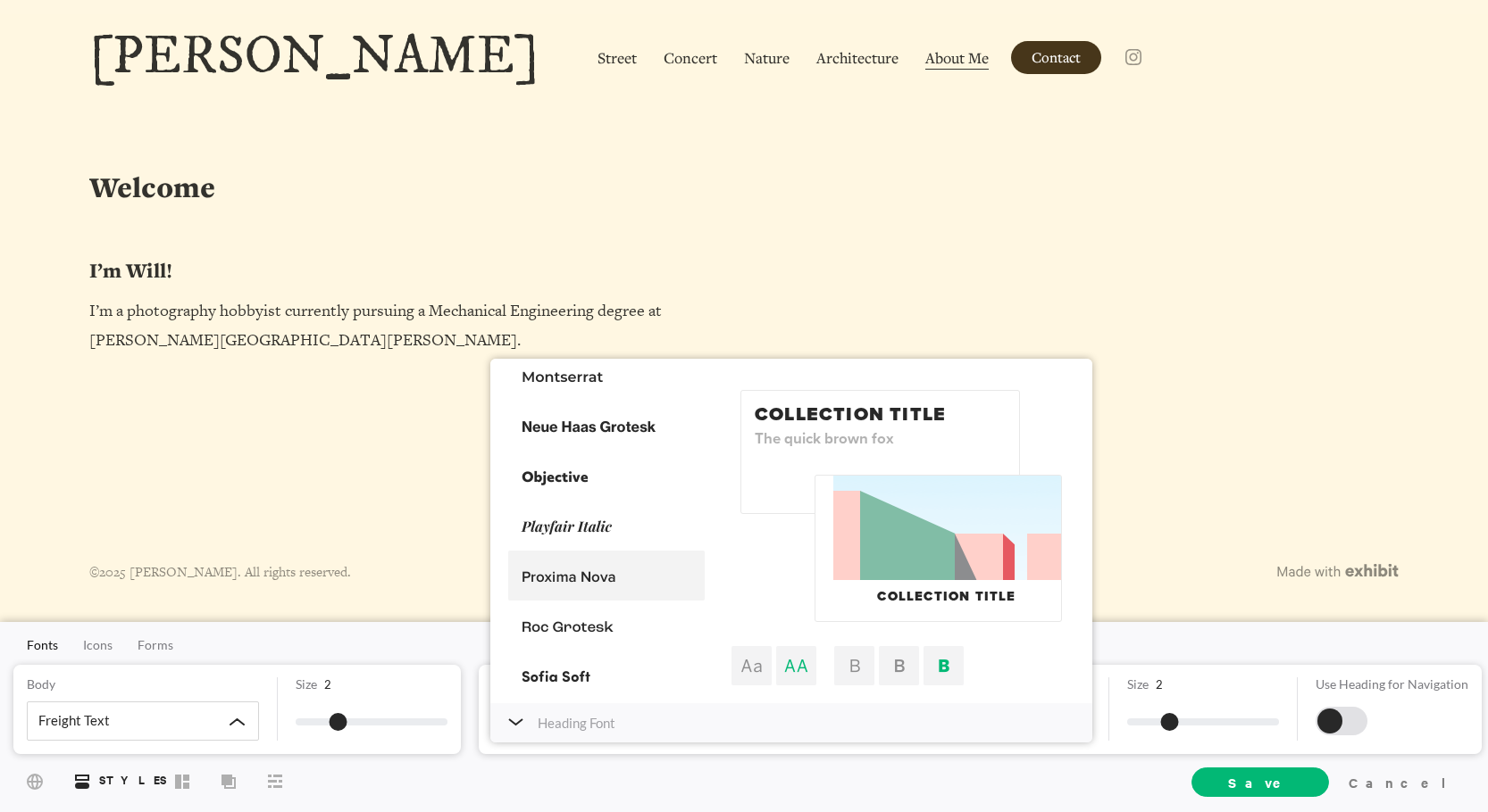
scroll to position [803, 0]
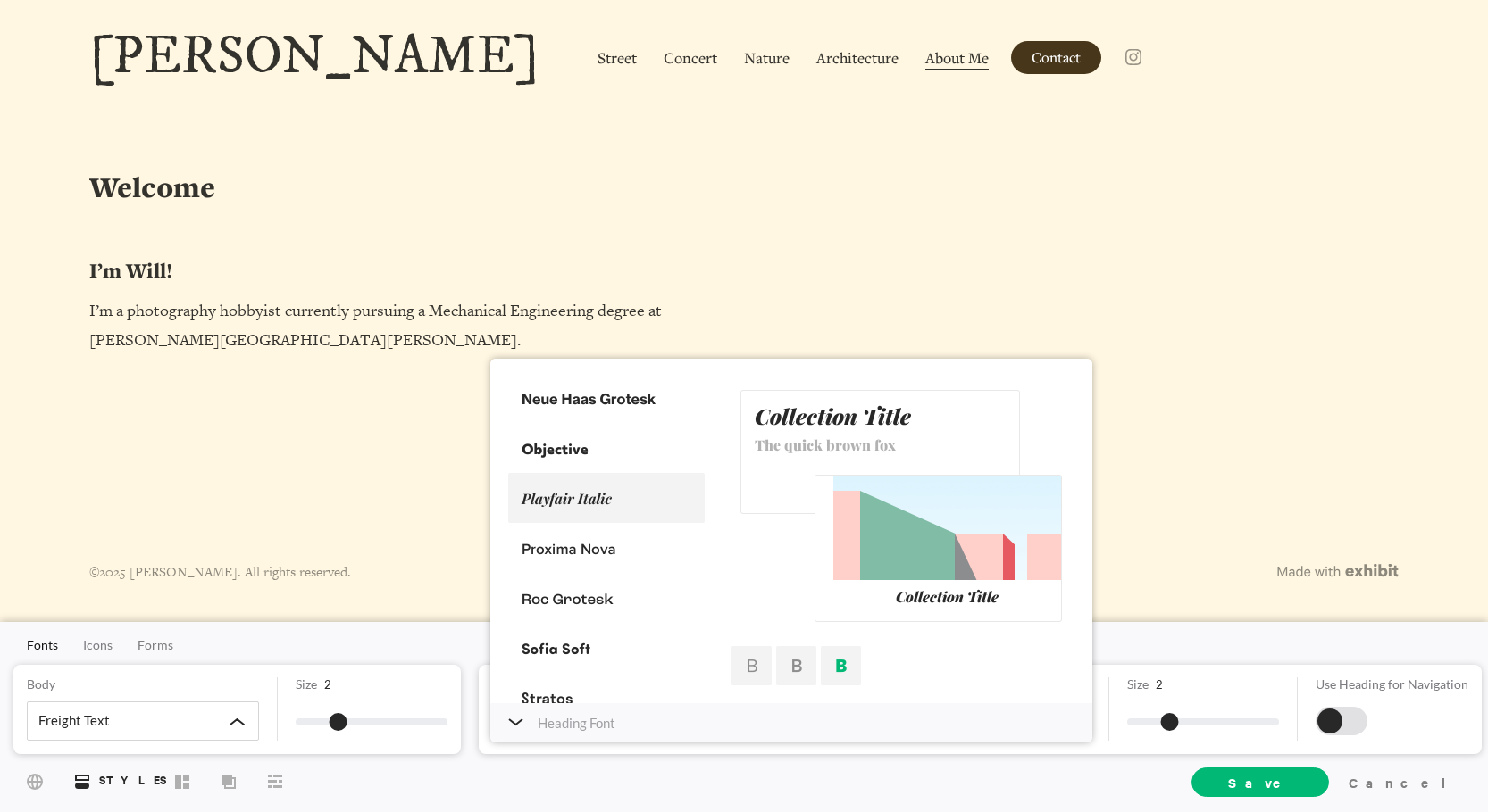
click at [605, 507] on div at bounding box center [606, 498] width 197 height 50
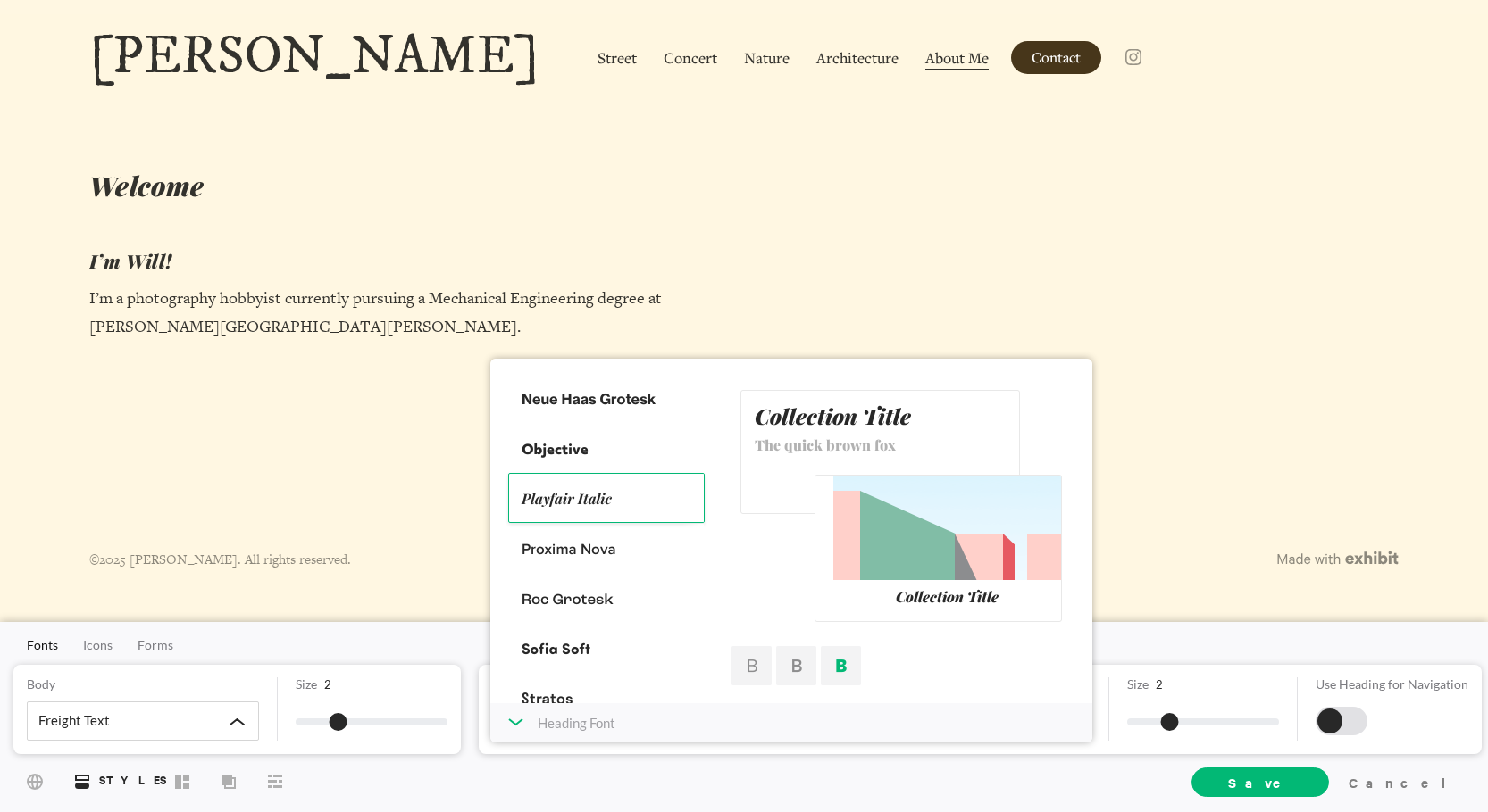
click at [526, 723] on div "Heading Font" at bounding box center [792, 723] width 602 height 39
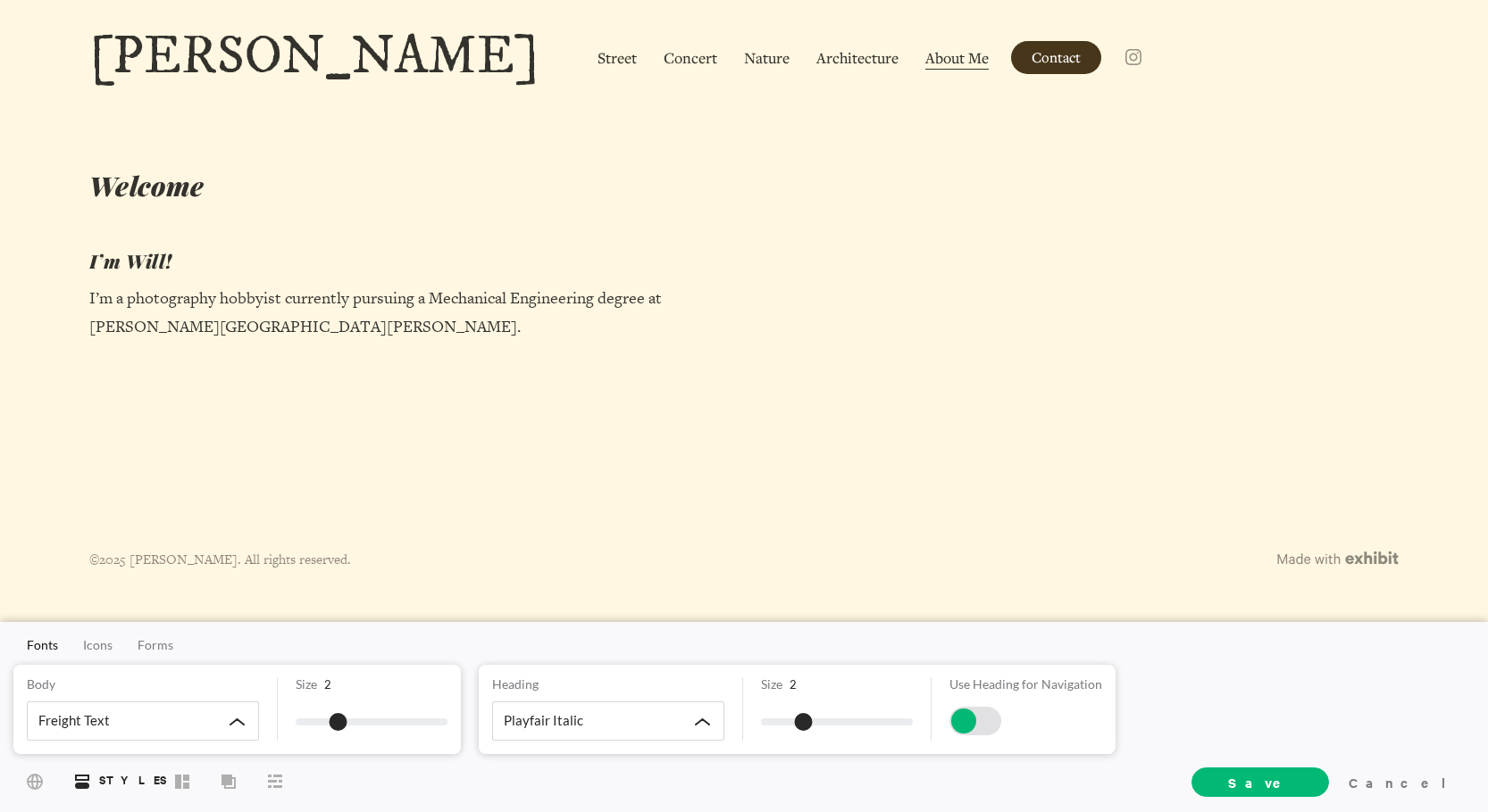
click at [980, 719] on div at bounding box center [975, 722] width 52 height 28
click at [978, 719] on div at bounding box center [987, 721] width 25 height 25
click at [972, 719] on div at bounding box center [963, 721] width 25 height 25
click at [977, 716] on div at bounding box center [987, 721] width 25 height 25
click at [973, 716] on div at bounding box center [963, 721] width 25 height 25
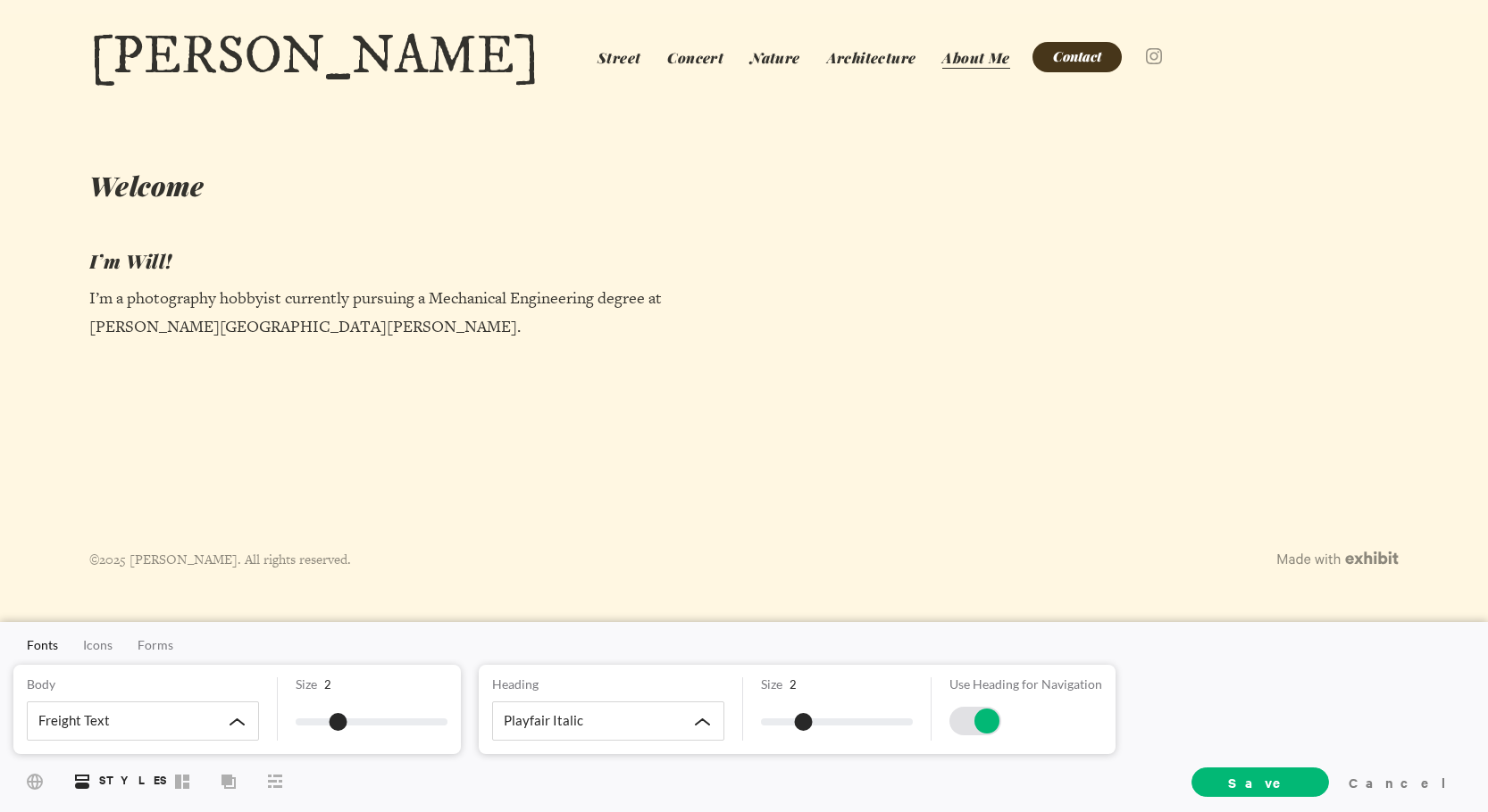
click at [982, 713] on div at bounding box center [987, 721] width 25 height 25
click at [697, 717] on div "Playfair Italic" at bounding box center [608, 721] width 232 height 39
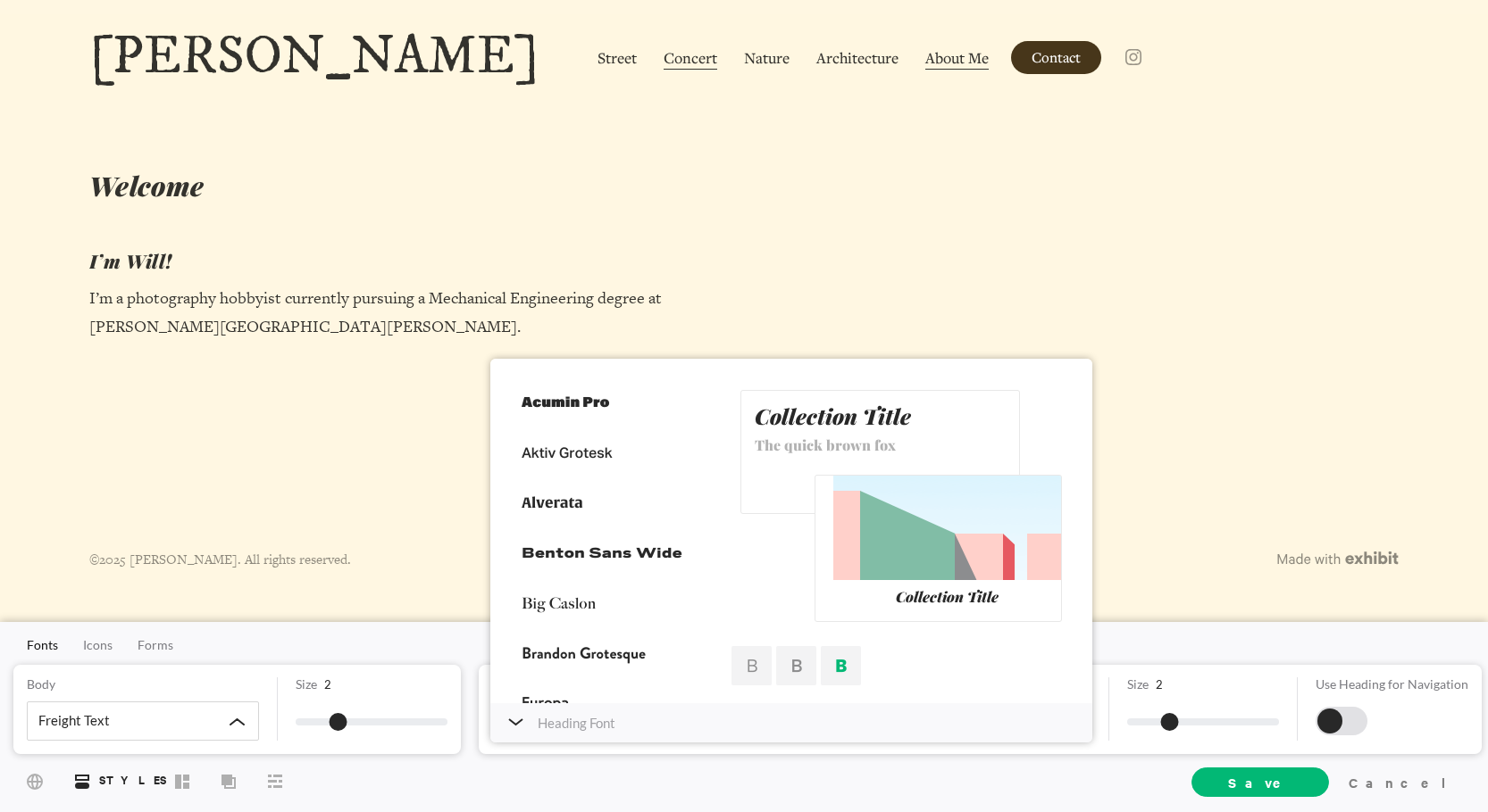
click at [664, 62] on span "Concert" at bounding box center [691, 59] width 53 height 23
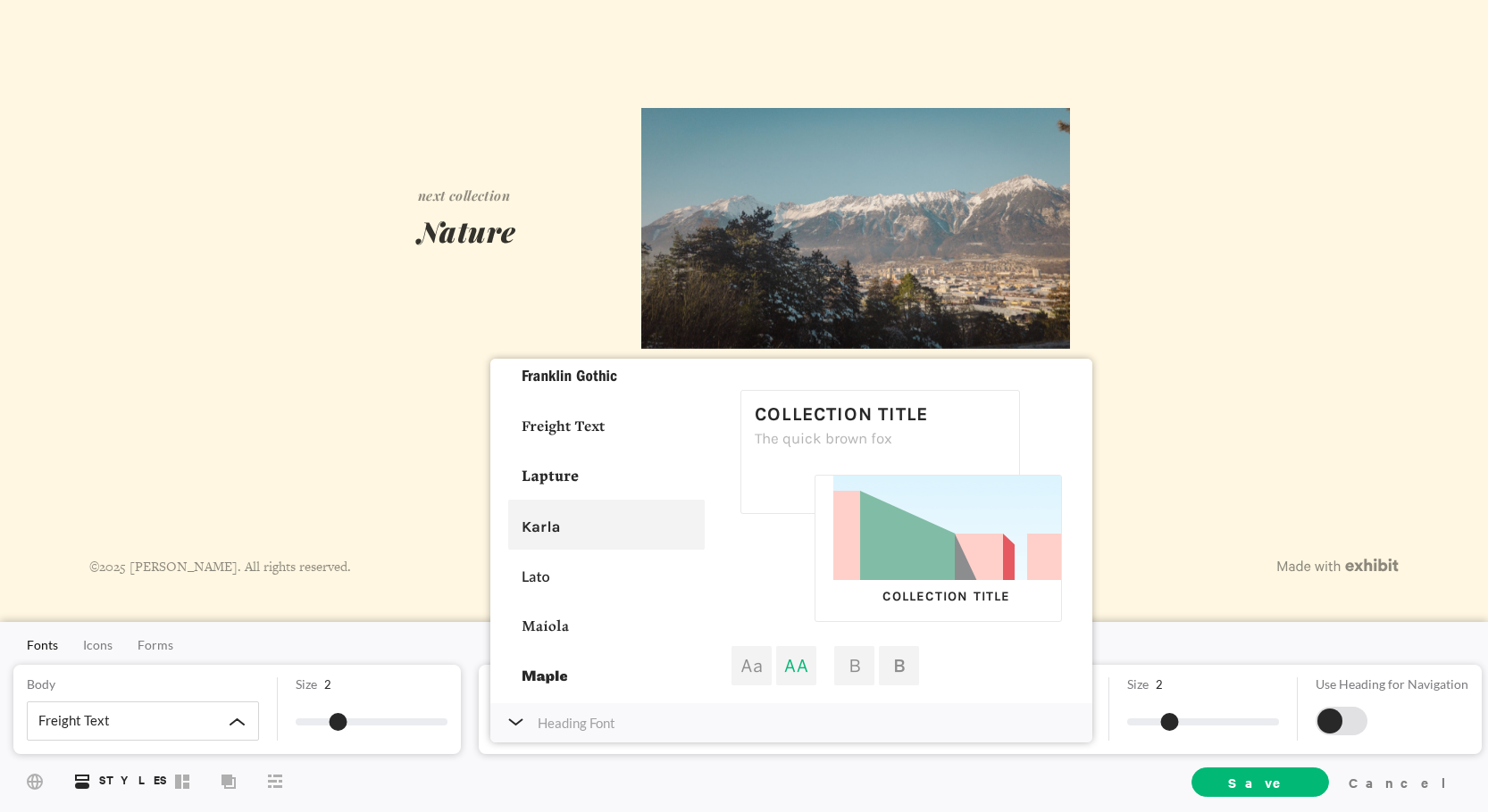
scroll to position [714, 0]
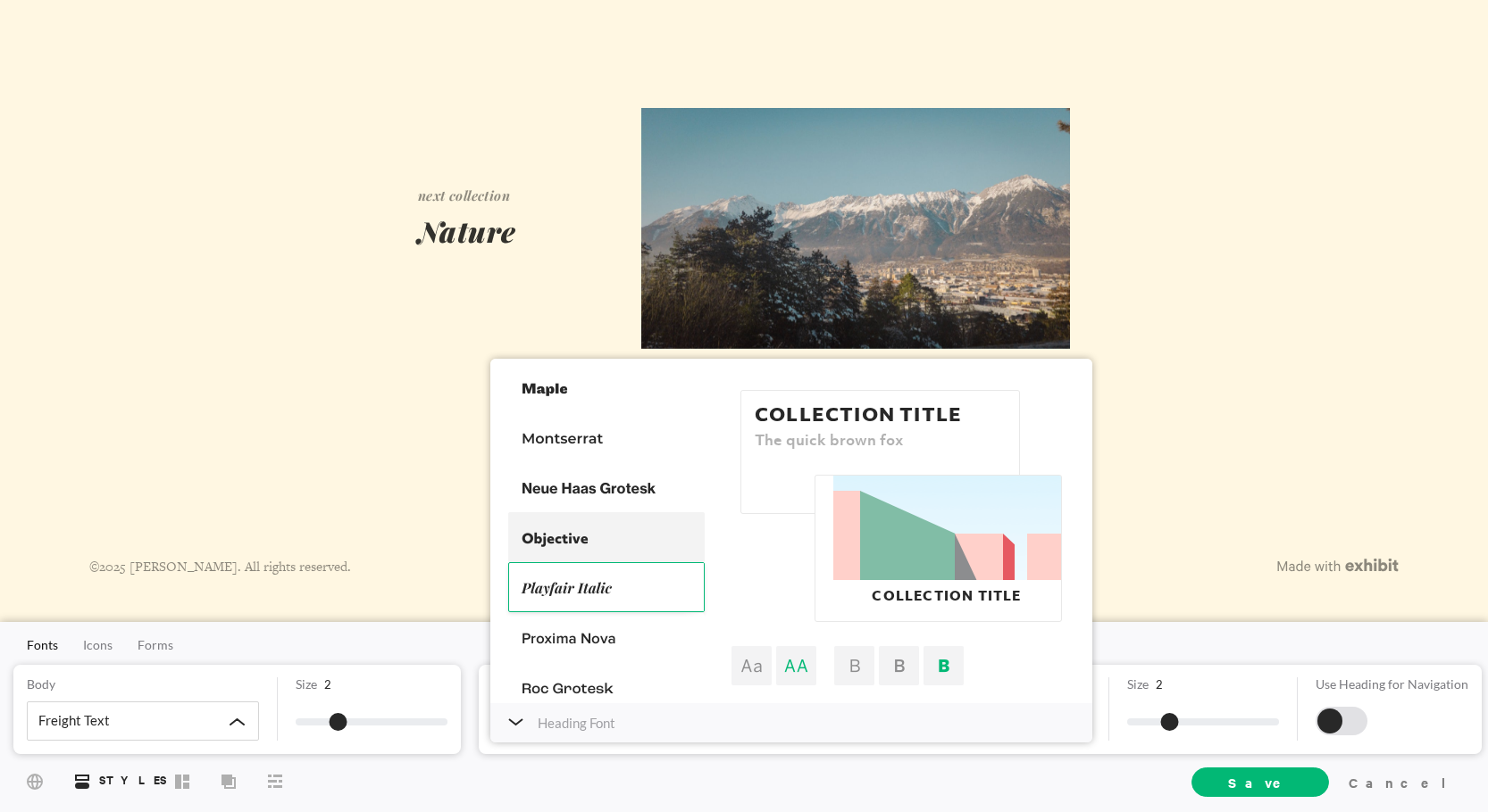
click at [576, 548] on div at bounding box center [606, 538] width 197 height 50
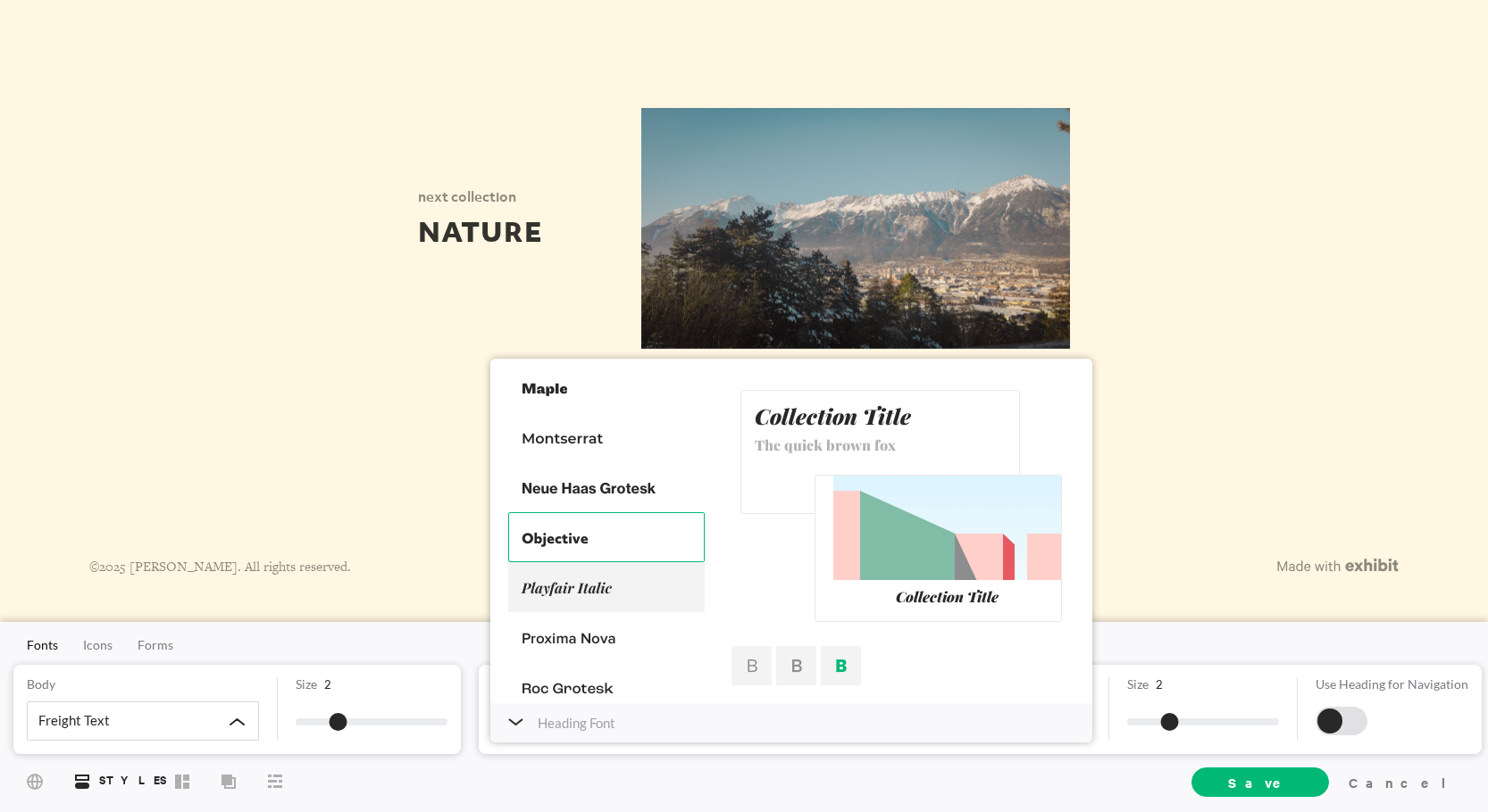
click at [601, 598] on div at bounding box center [606, 587] width 197 height 50
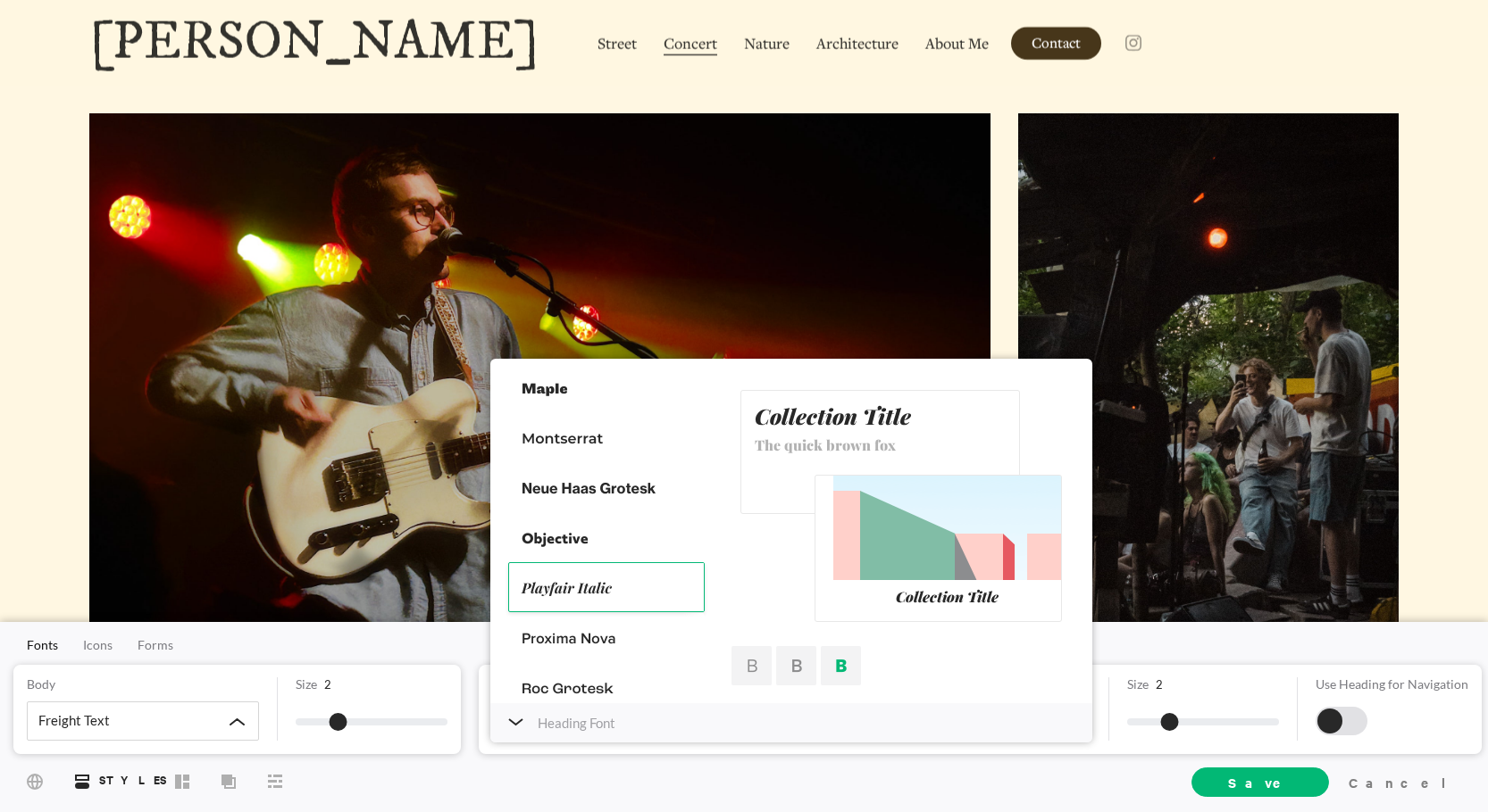
scroll to position [0, 0]
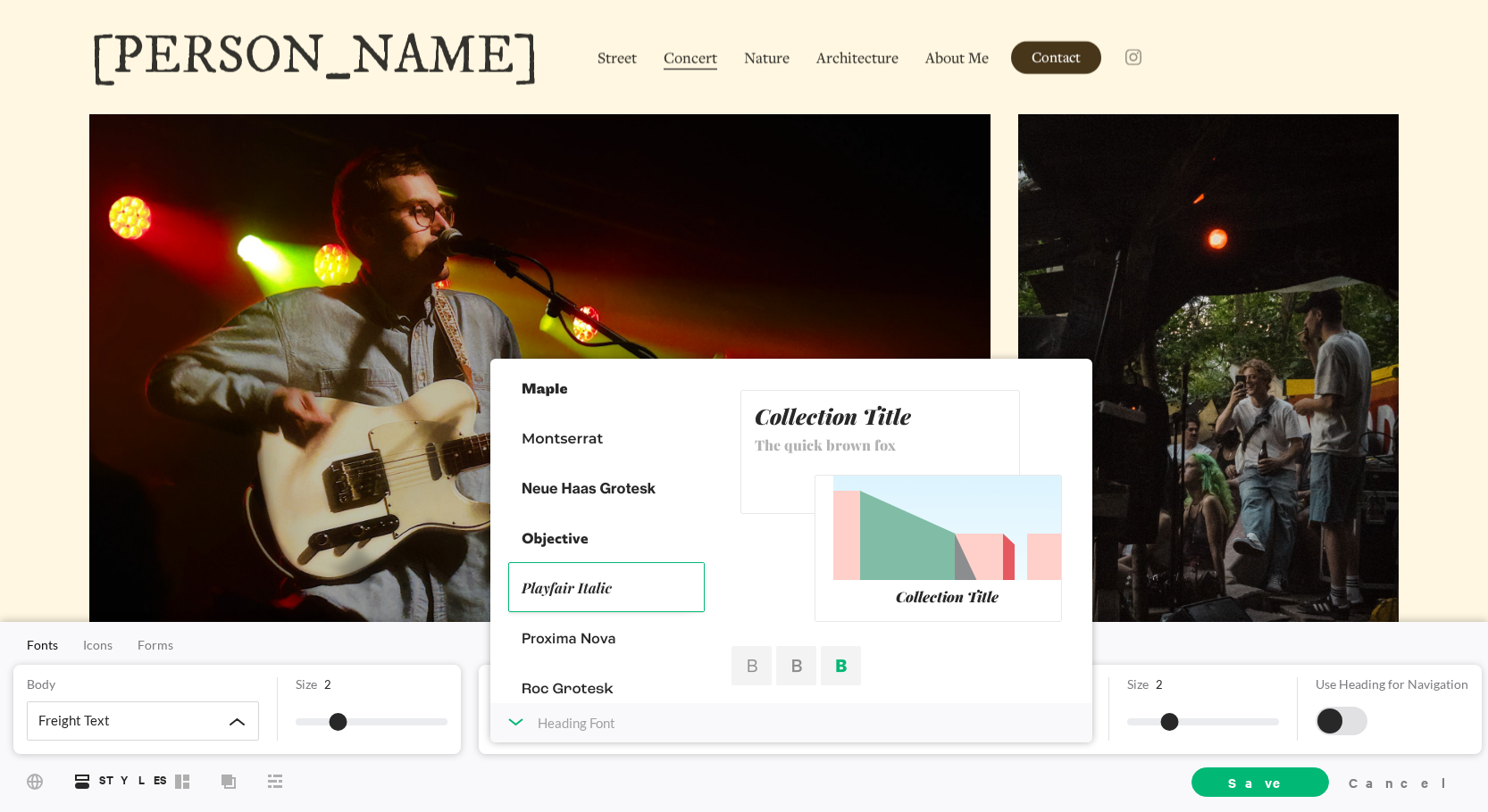
click at [510, 722] on icon at bounding box center [516, 723] width 13 height 6
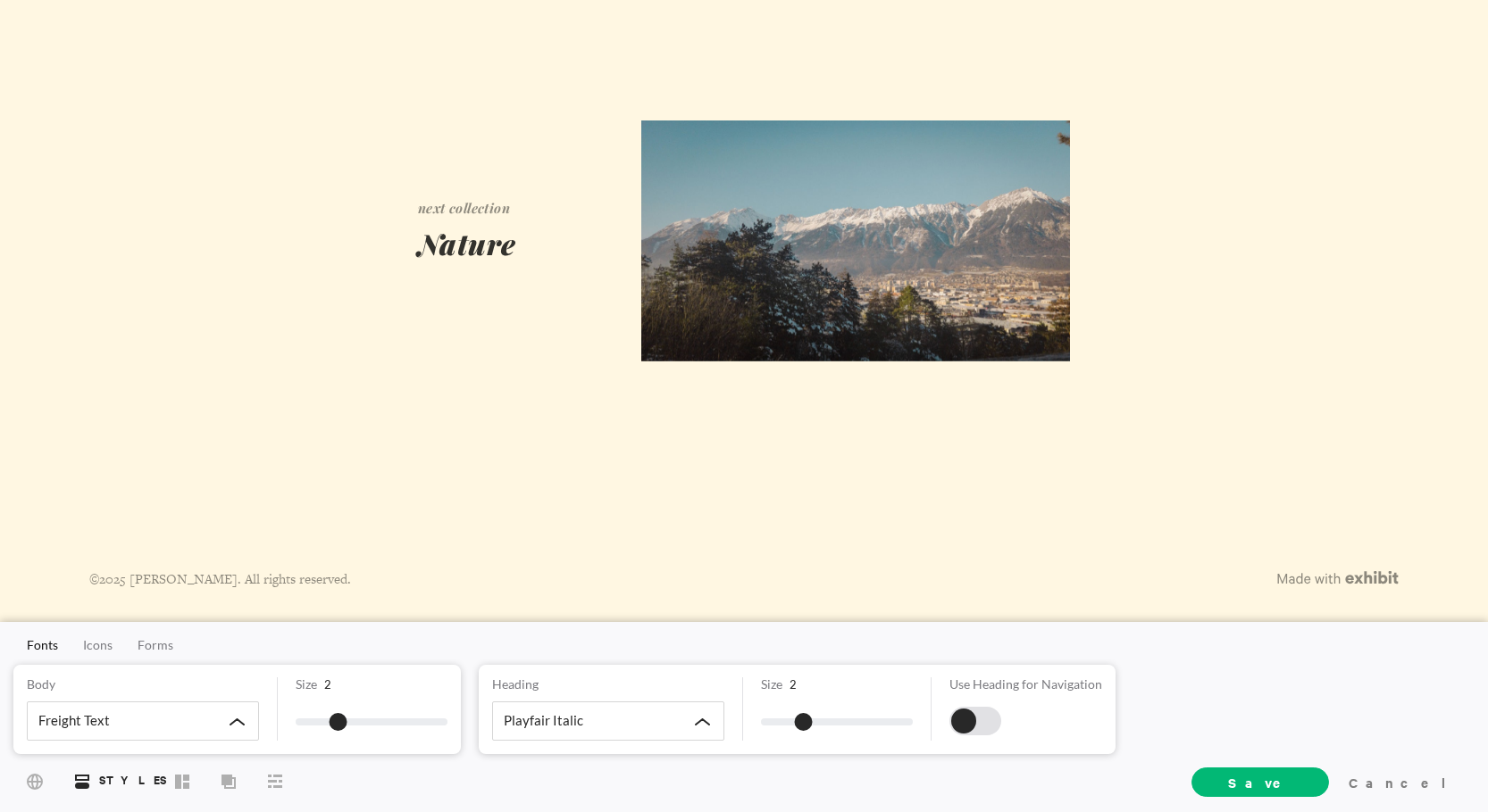
scroll to position [1350, 0]
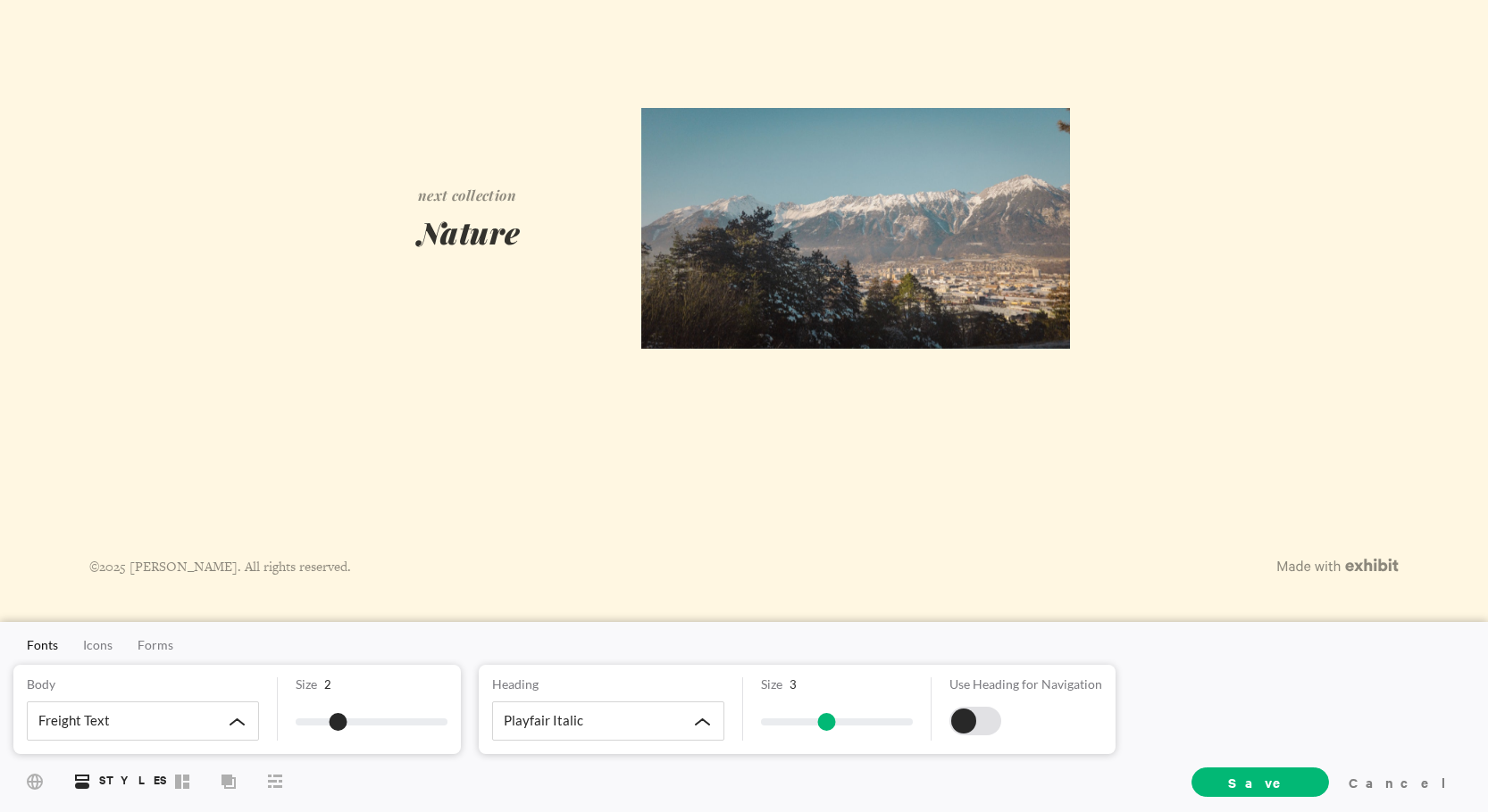
drag, startPoint x: 805, startPoint y: 721, endPoint x: 828, endPoint y: 723, distance: 23.1
click at [828, 723] on span at bounding box center [827, 722] width 18 height 18
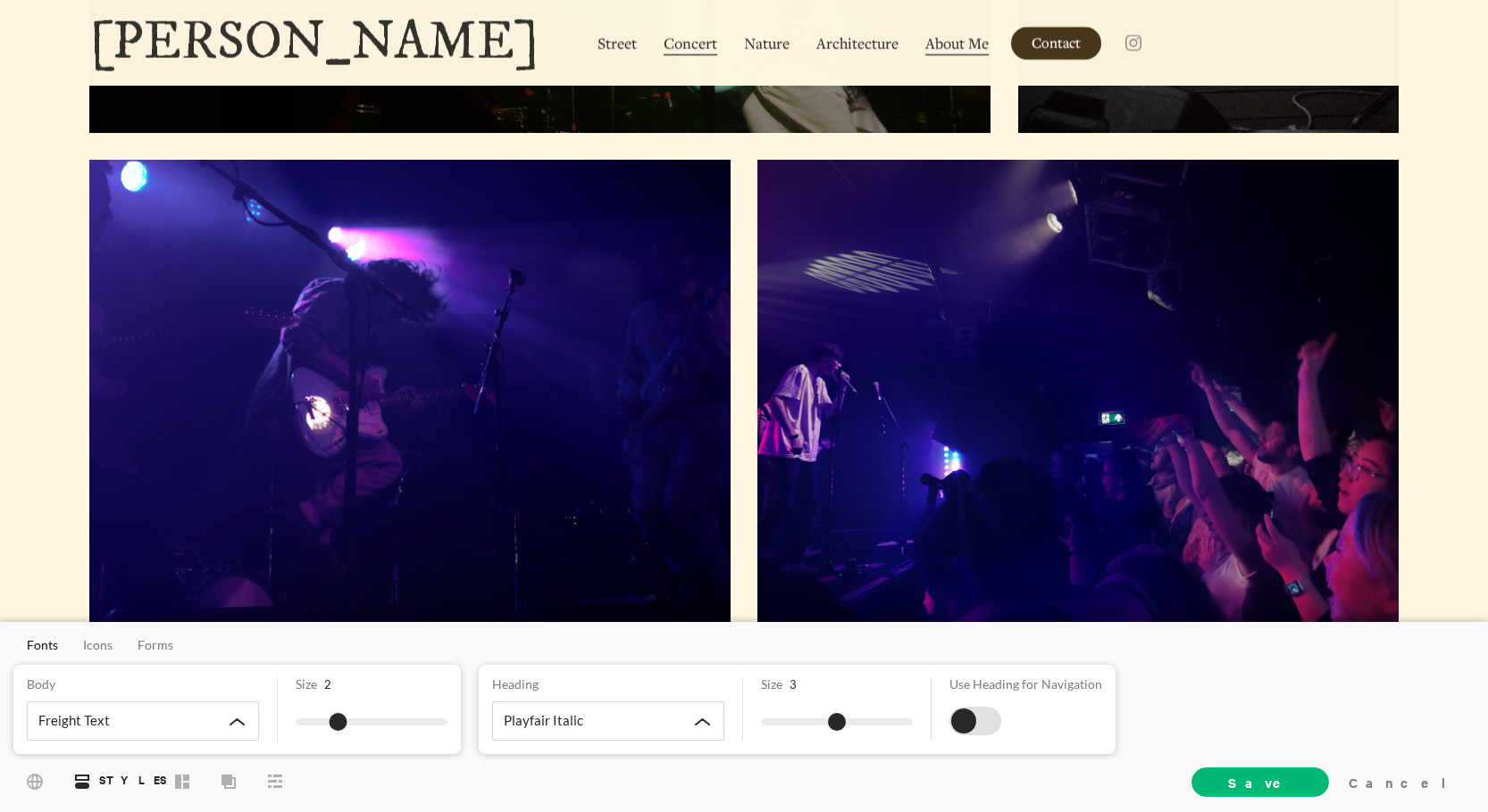
scroll to position [635, 0]
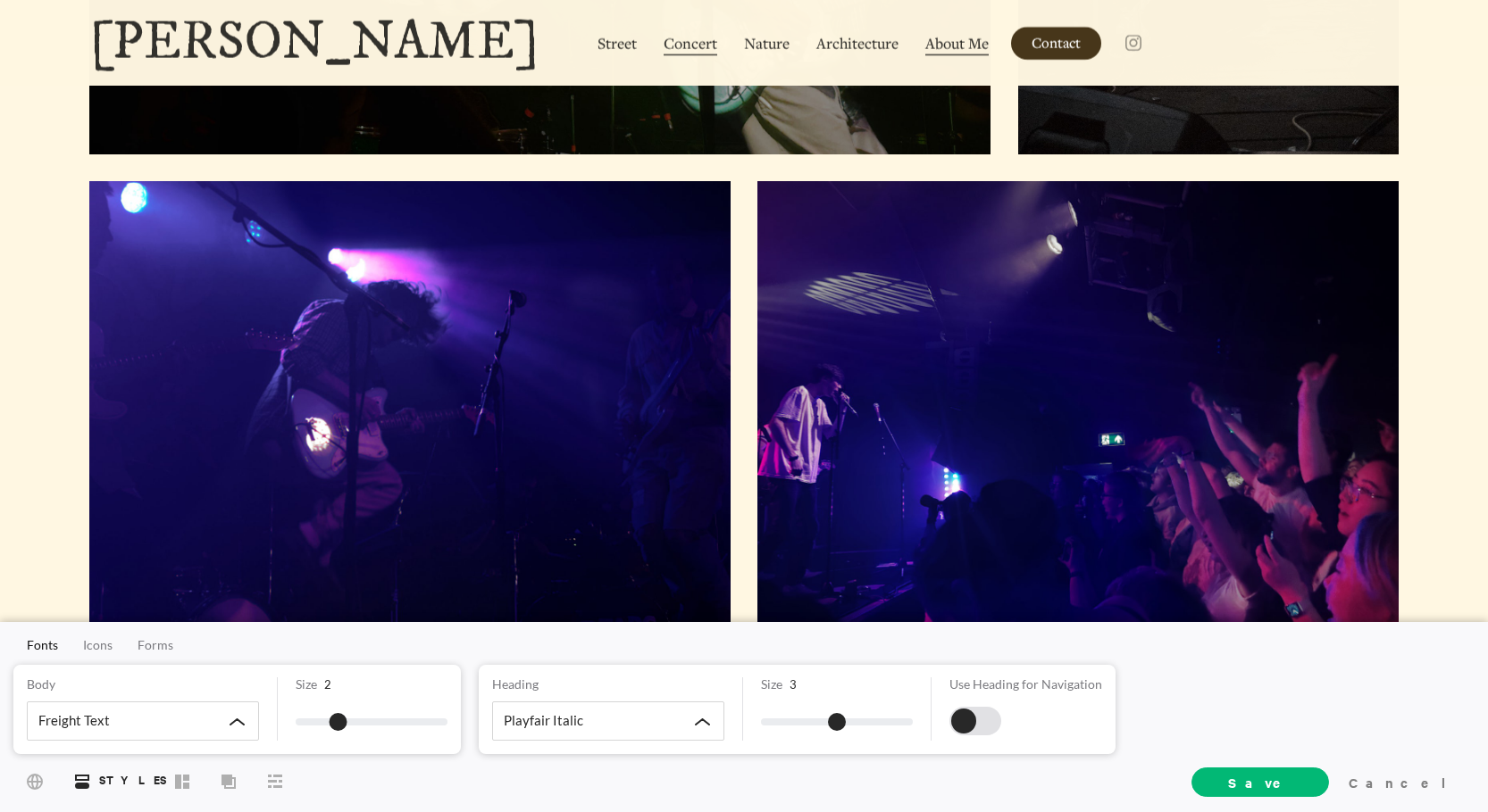
click at [925, 42] on span "About Me" at bounding box center [957, 45] width 64 height 23
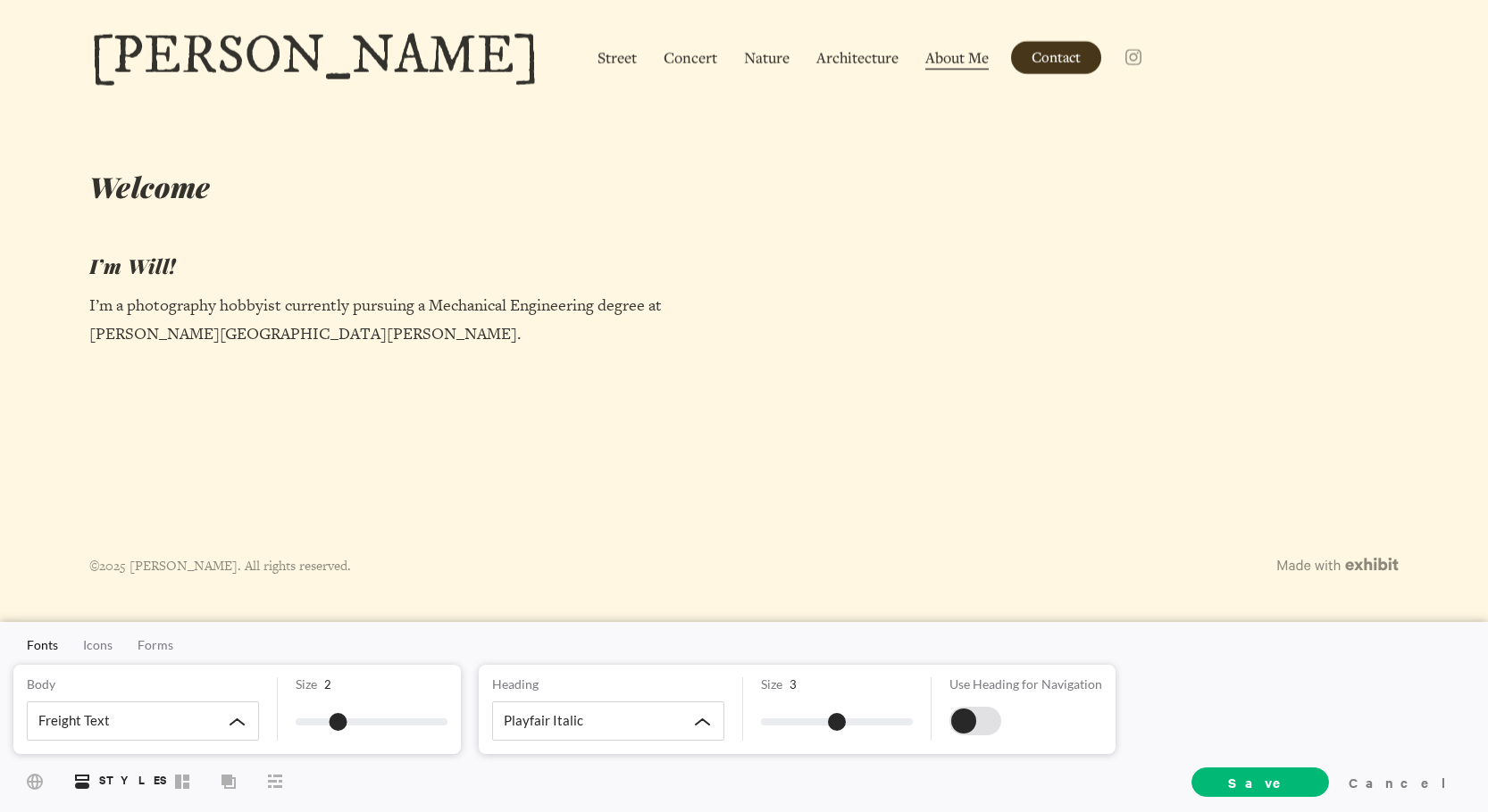
scroll to position [0, 0]
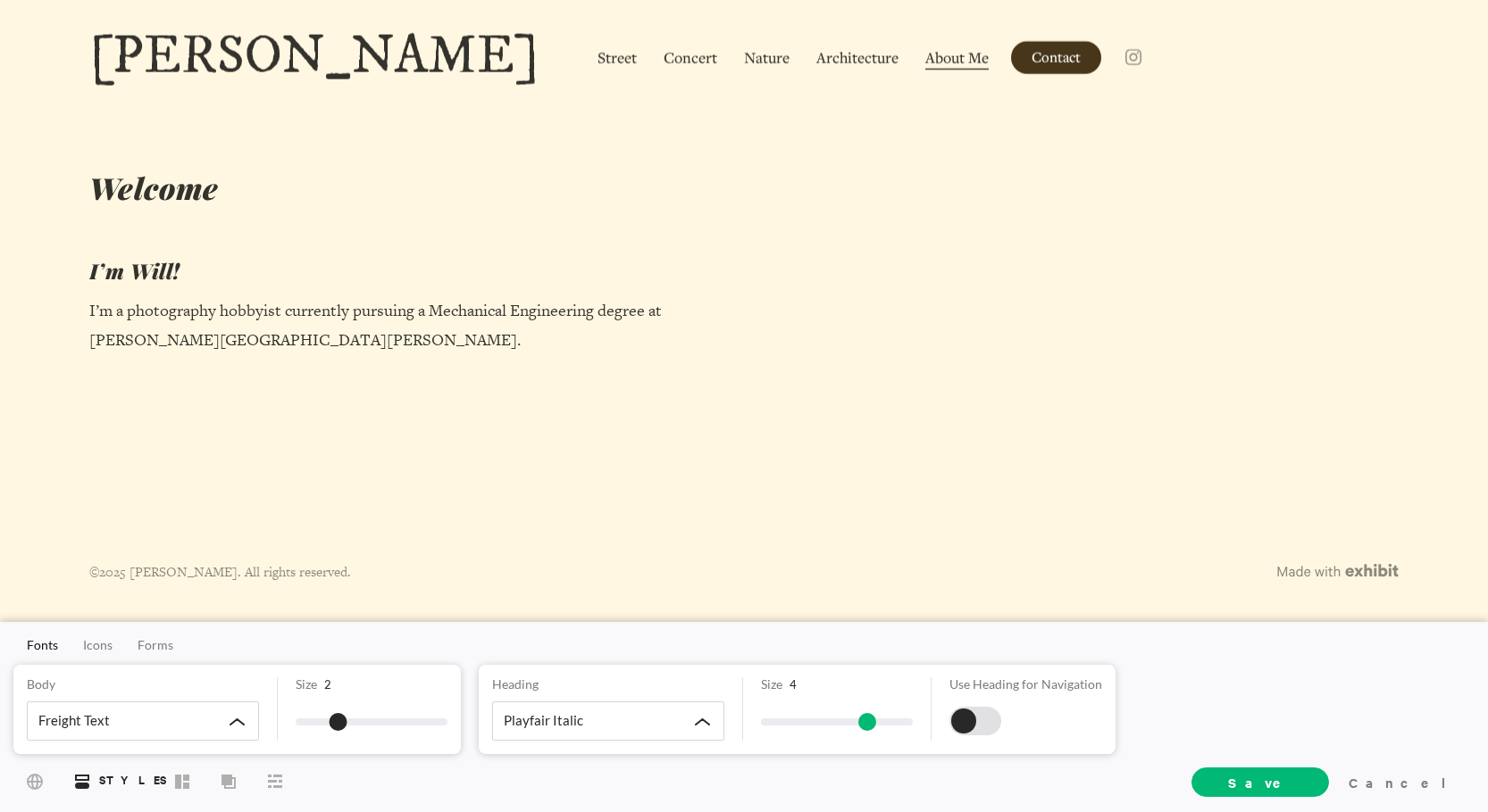
drag, startPoint x: 849, startPoint y: 725, endPoint x: 871, endPoint y: 732, distance: 23.1
click at [871, 732] on div "Size 4" at bounding box center [828, 709] width 171 height 64
click at [598, 56] on span "Street" at bounding box center [617, 59] width 39 height 23
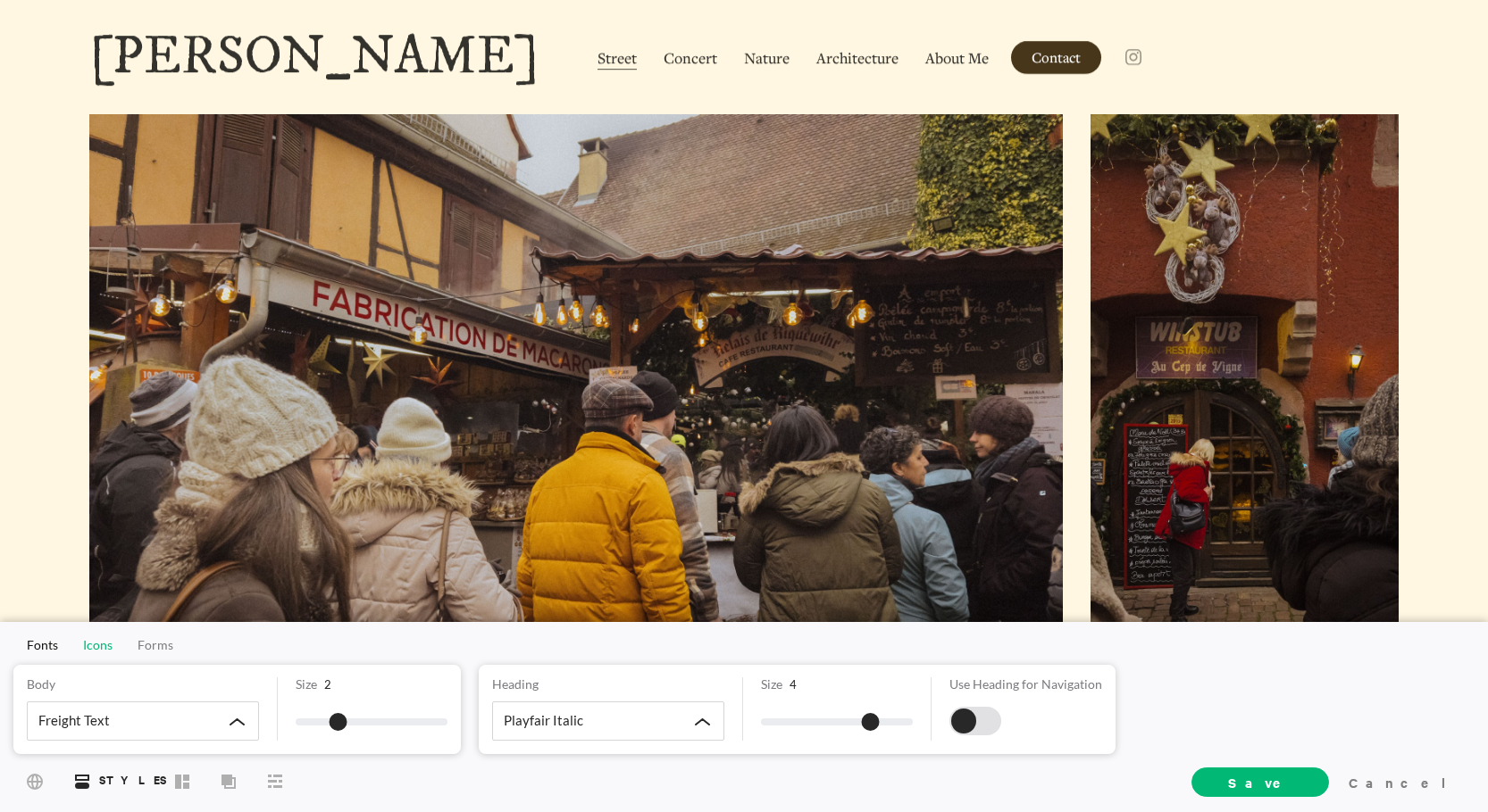
click at [108, 642] on span "Icons" at bounding box center [97, 645] width 29 height 15
click at [455, 726] on div at bounding box center [449, 721] width 40 height 39
click at [417, 724] on div at bounding box center [405, 721] width 40 height 39
click at [254, 713] on div "Default" at bounding box center [143, 721] width 232 height 39
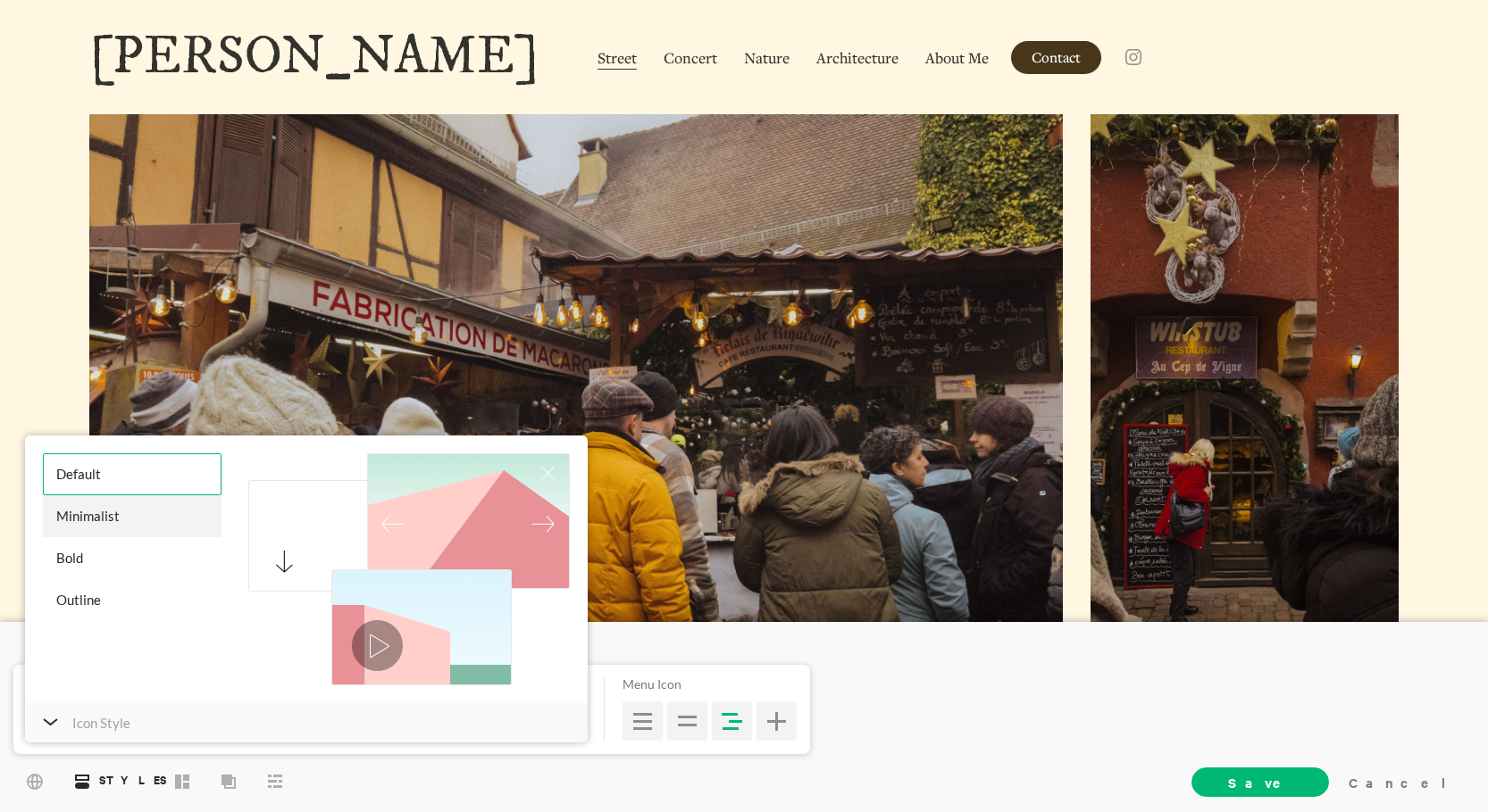
click at [126, 519] on div "Minimalist" at bounding box center [132, 517] width 179 height 42
click at [110, 483] on div "Default" at bounding box center [132, 475] width 179 height 42
click at [78, 712] on p "Icon Style" at bounding box center [101, 723] width 58 height 22
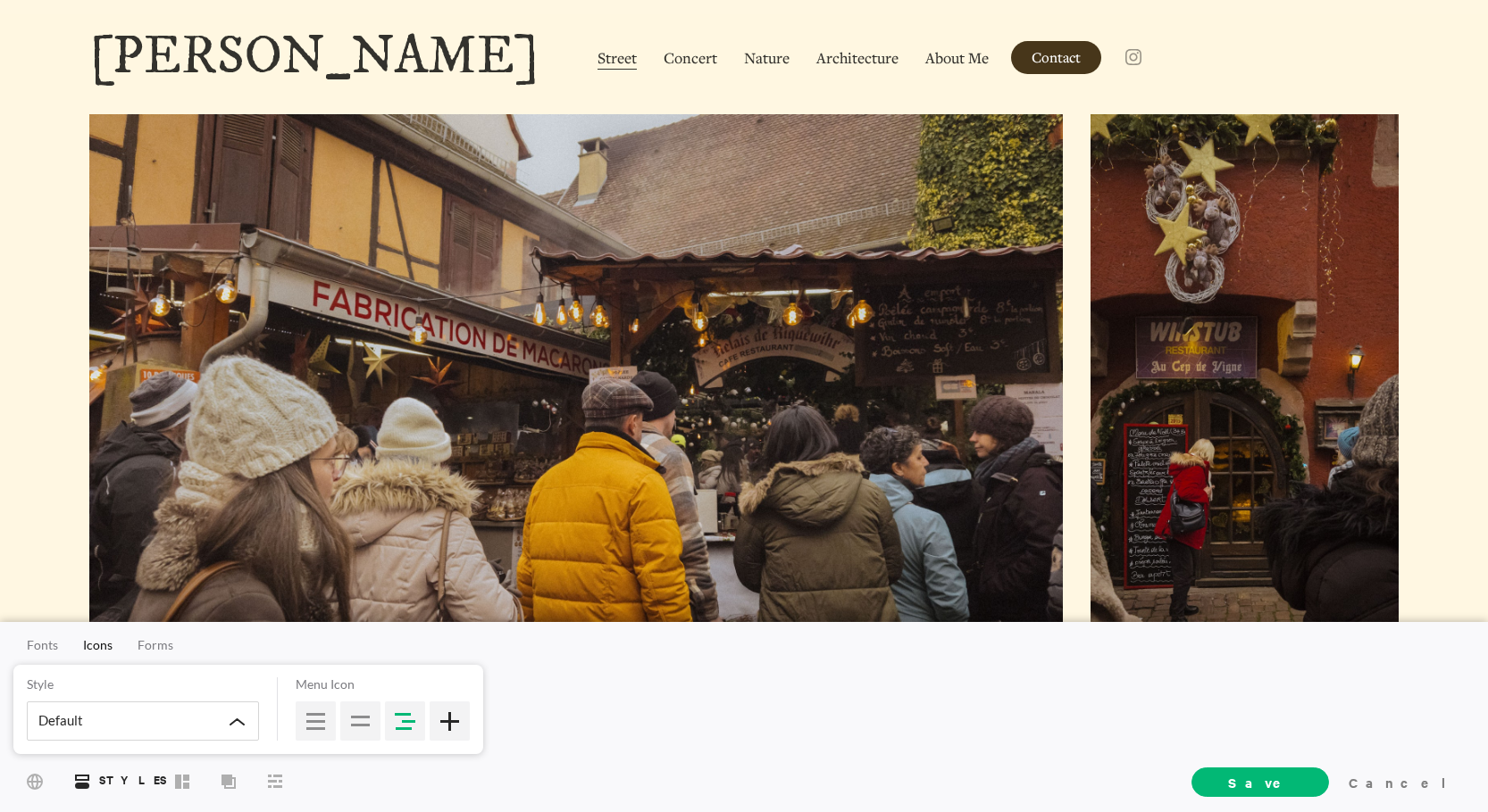
click at [455, 709] on div at bounding box center [449, 721] width 40 height 39
click at [162, 649] on span "Forms" at bounding box center [156, 645] width 36 height 15
click at [1032, 61] on span "Contact" at bounding box center [1057, 58] width 49 height 19
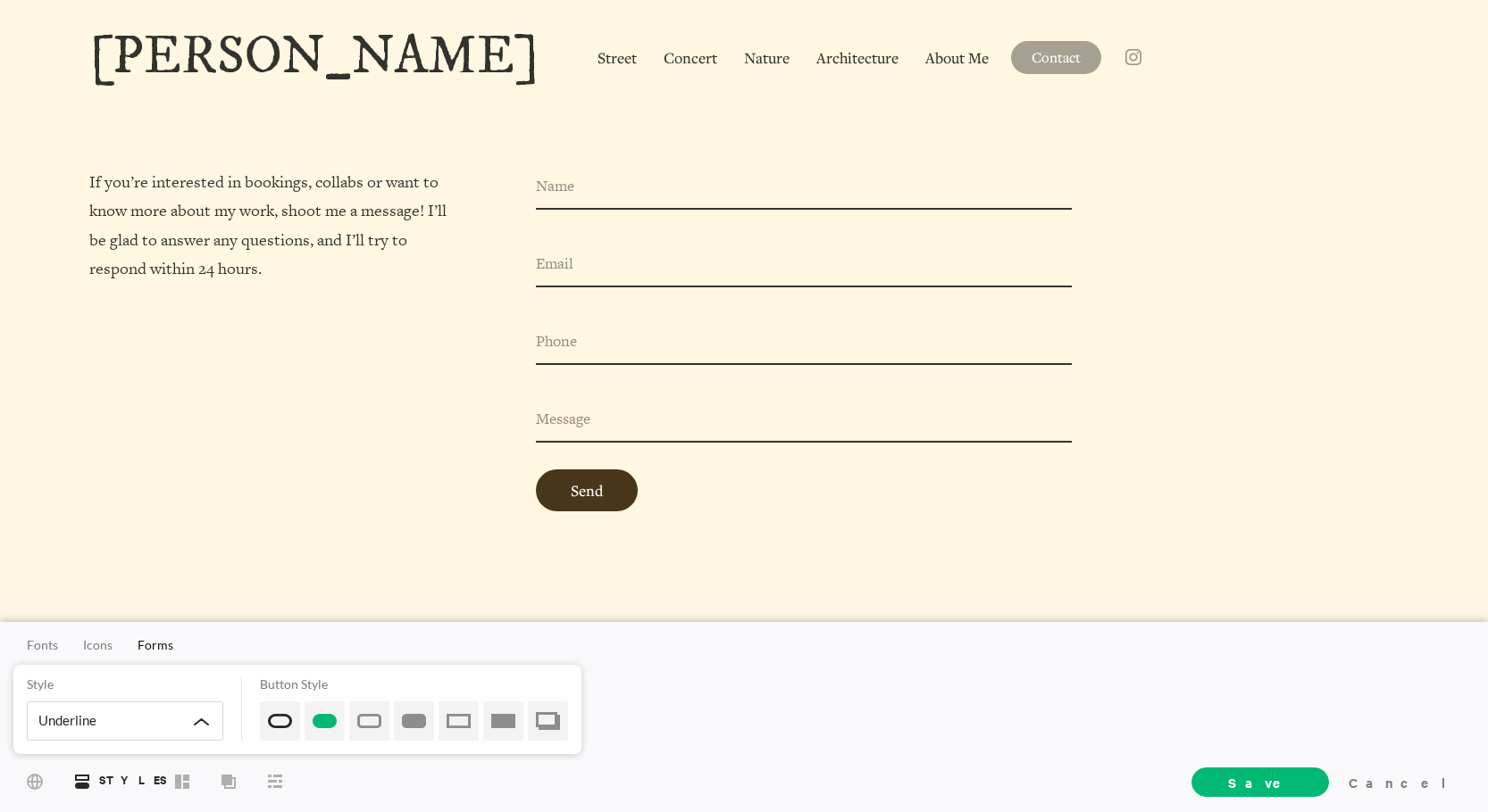
click at [293, 723] on div at bounding box center [280, 721] width 40 height 39
click at [314, 718] on div at bounding box center [325, 721] width 40 height 39
click at [275, 713] on div at bounding box center [280, 721] width 40 height 39
click at [1032, 58] on span "Contact" at bounding box center [1057, 58] width 49 height 19
click at [925, 60] on span "About Me" at bounding box center [957, 59] width 64 height 23
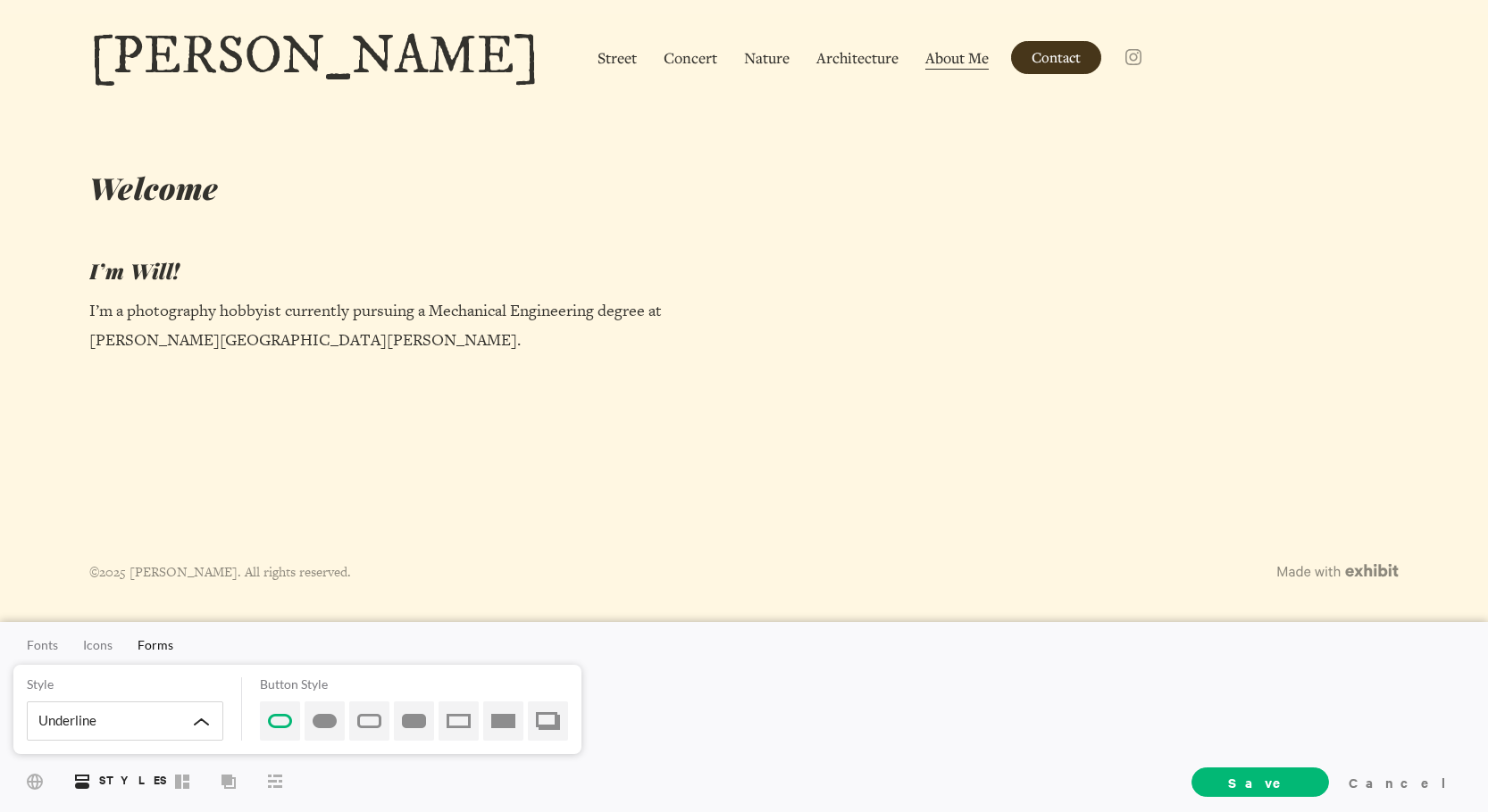
click at [1032, 59] on span "Contact" at bounding box center [1057, 58] width 49 height 19
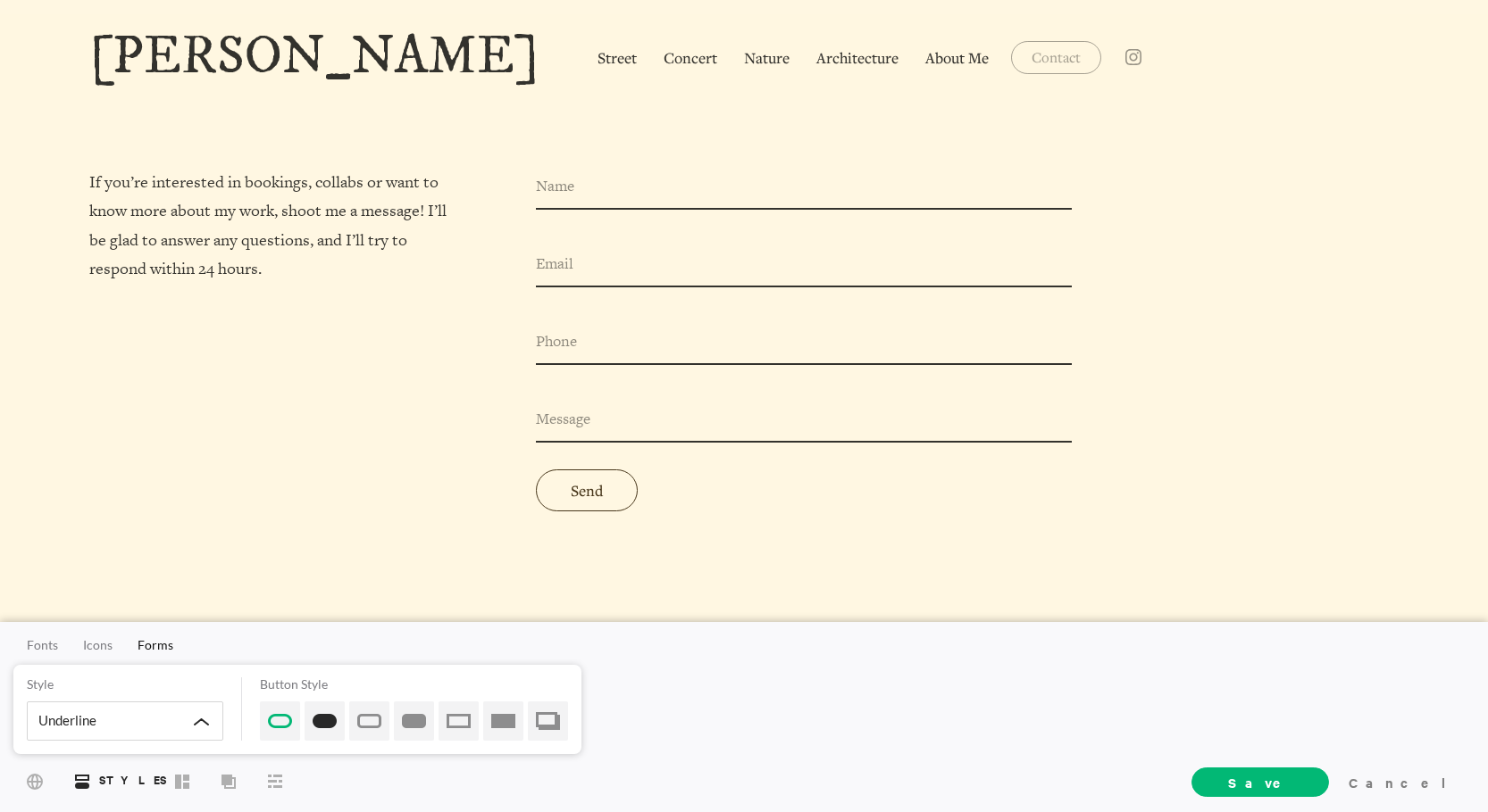
click at [336, 718] on div at bounding box center [325, 721] width 40 height 39
click at [370, 723] on div at bounding box center [370, 721] width 40 height 39
click at [403, 721] on div at bounding box center [414, 721] width 40 height 39
click at [449, 733] on div at bounding box center [459, 721] width 40 height 39
click at [553, 731] on div at bounding box center [548, 721] width 40 height 39
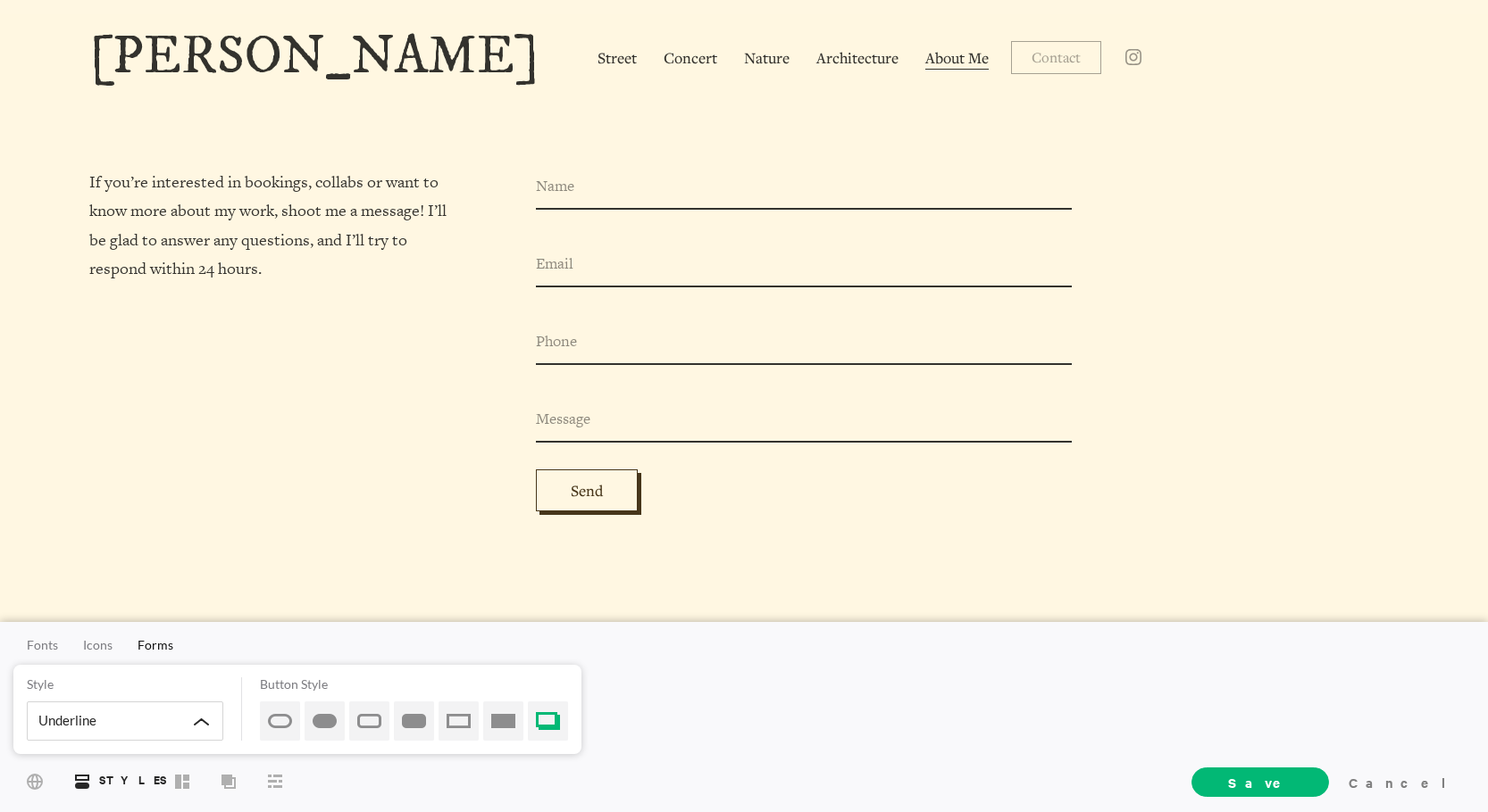
click at [925, 60] on span "About Me" at bounding box center [957, 59] width 64 height 23
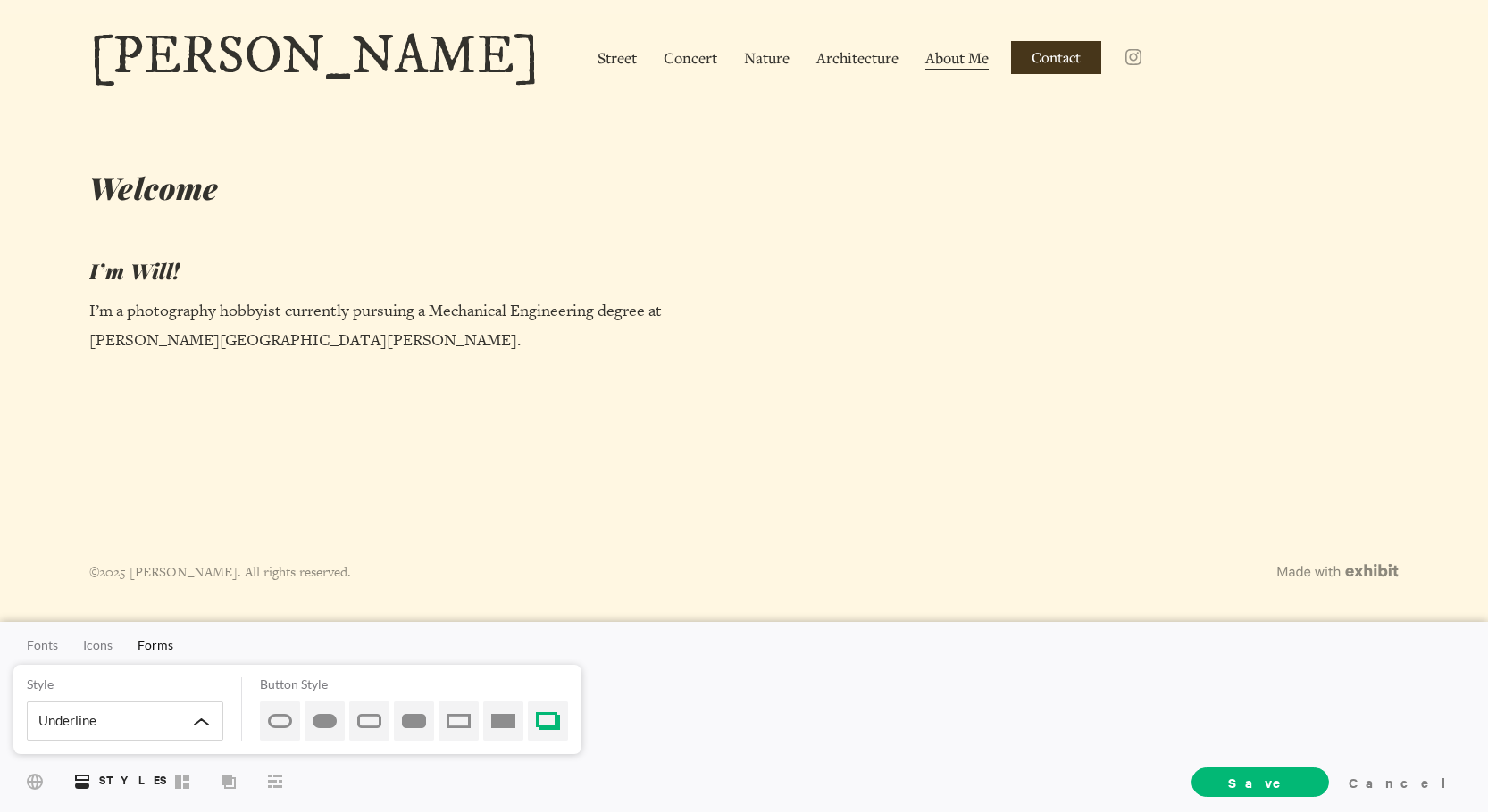
click at [1032, 65] on span "Contact" at bounding box center [1057, 58] width 49 height 19
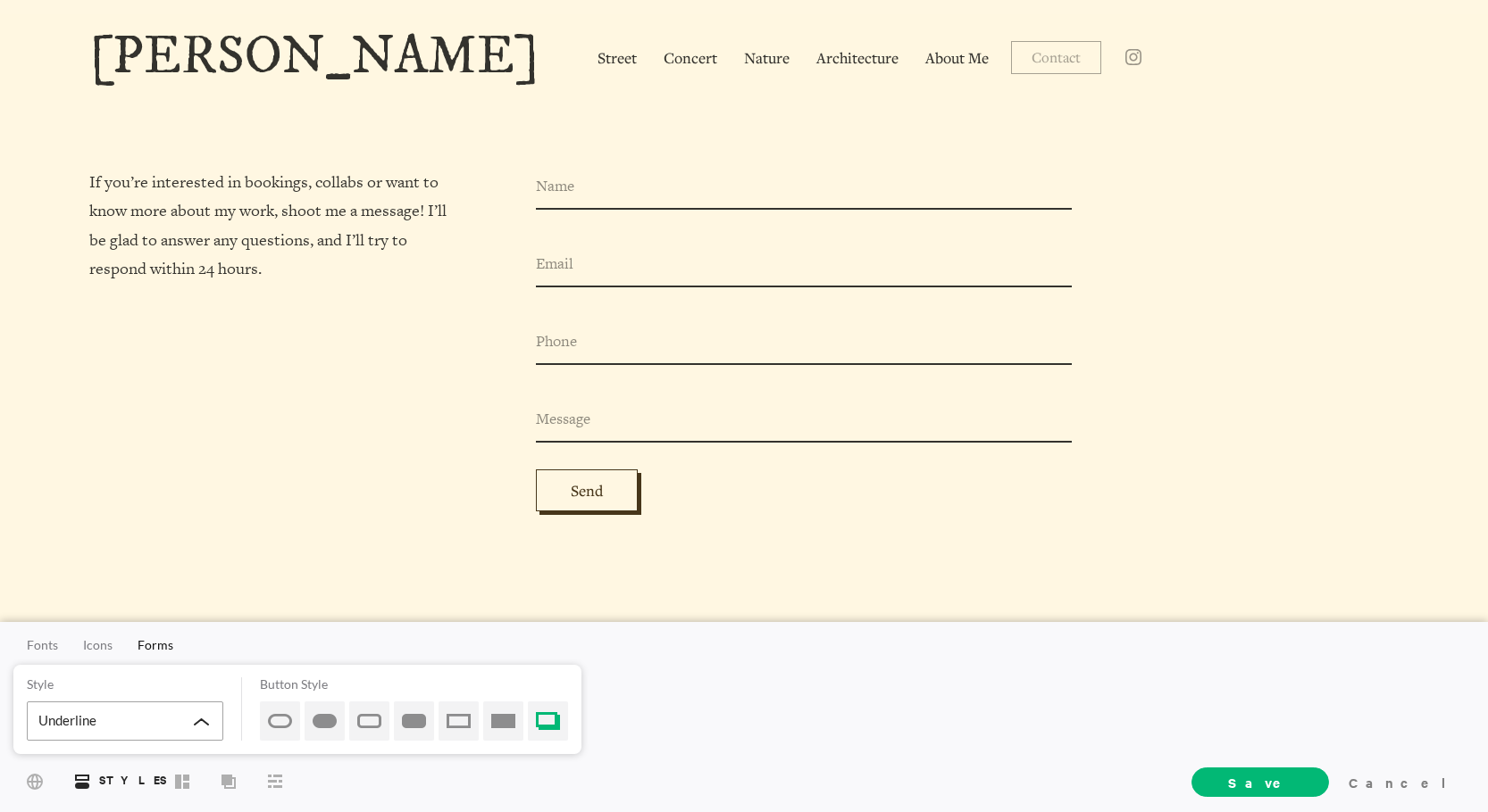
click at [194, 724] on div "Underline" at bounding box center [124, 721] width 197 height 39
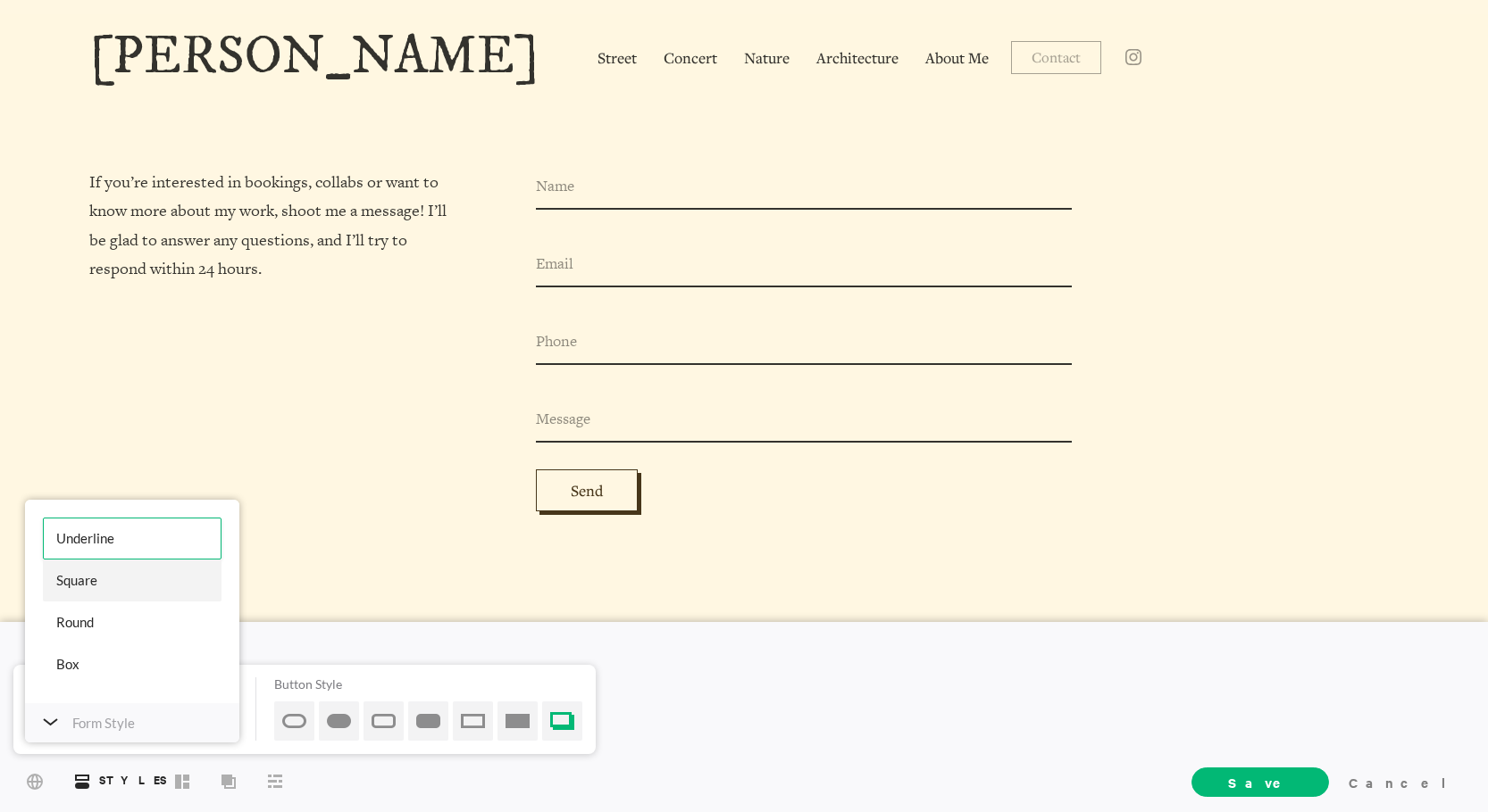
click at [155, 585] on div "Square" at bounding box center [132, 580] width 179 height 42
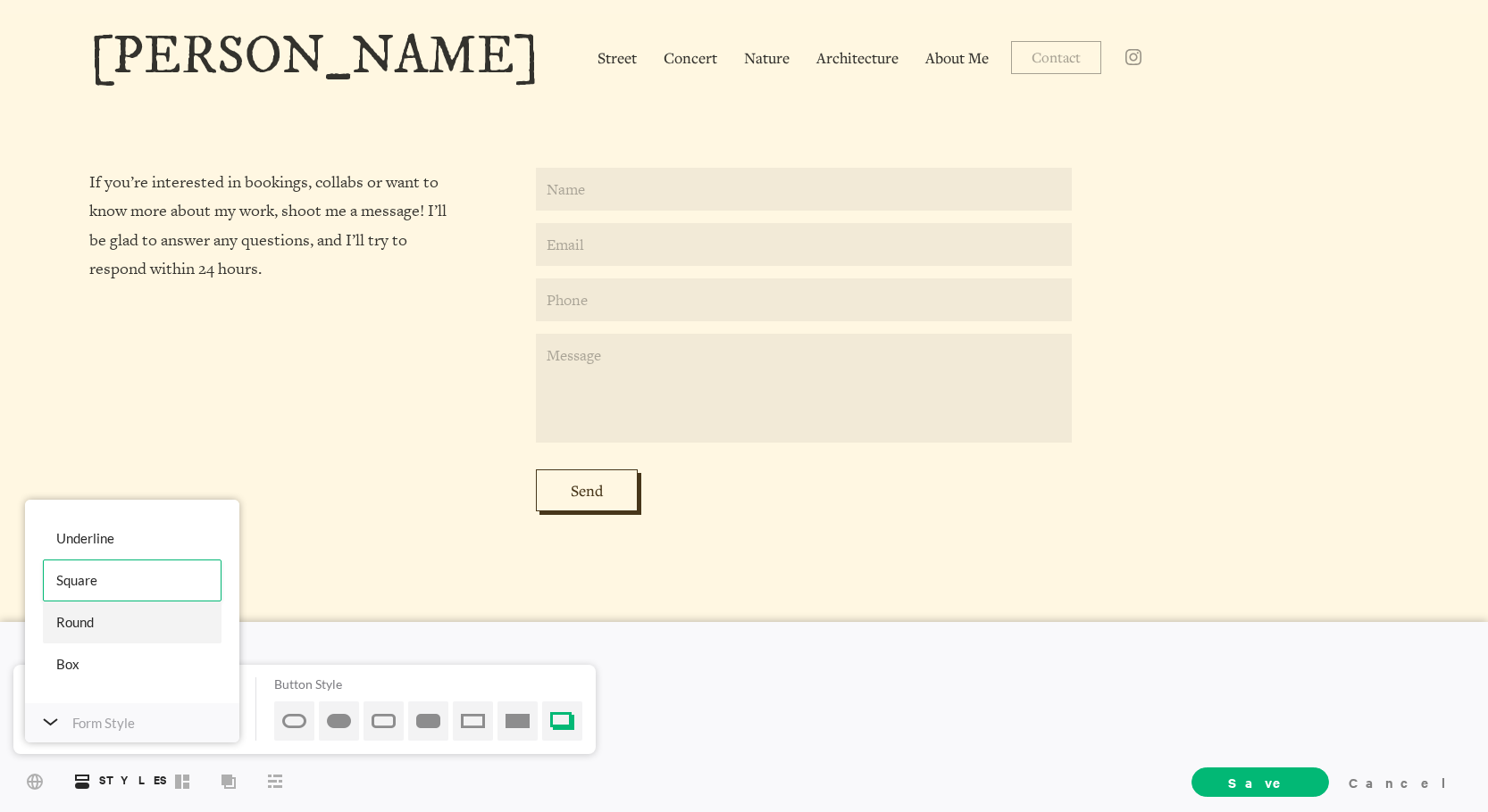
click at [141, 616] on div "Round" at bounding box center [132, 623] width 179 height 42
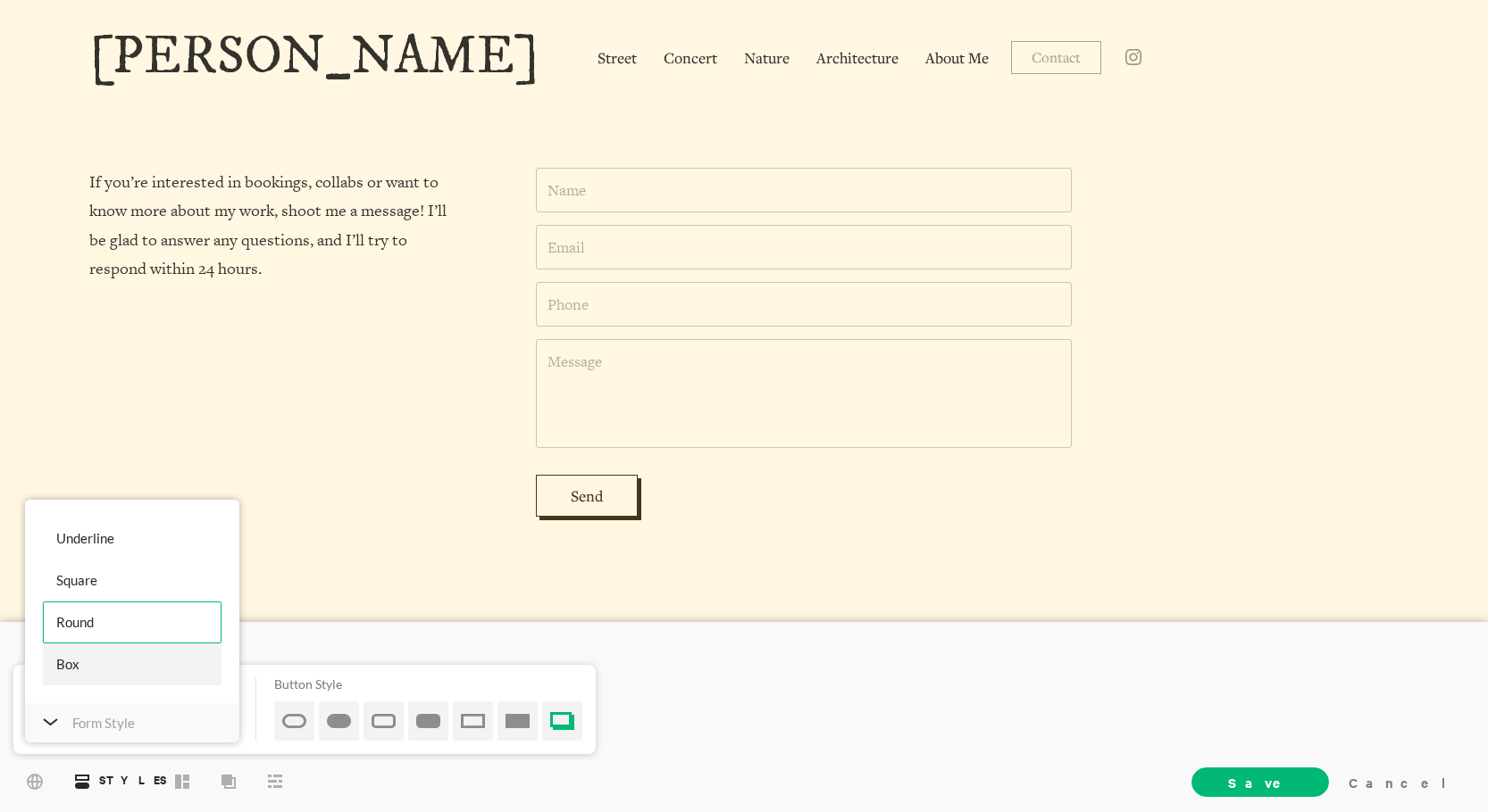
click at [143, 653] on div "Box" at bounding box center [132, 665] width 179 height 42
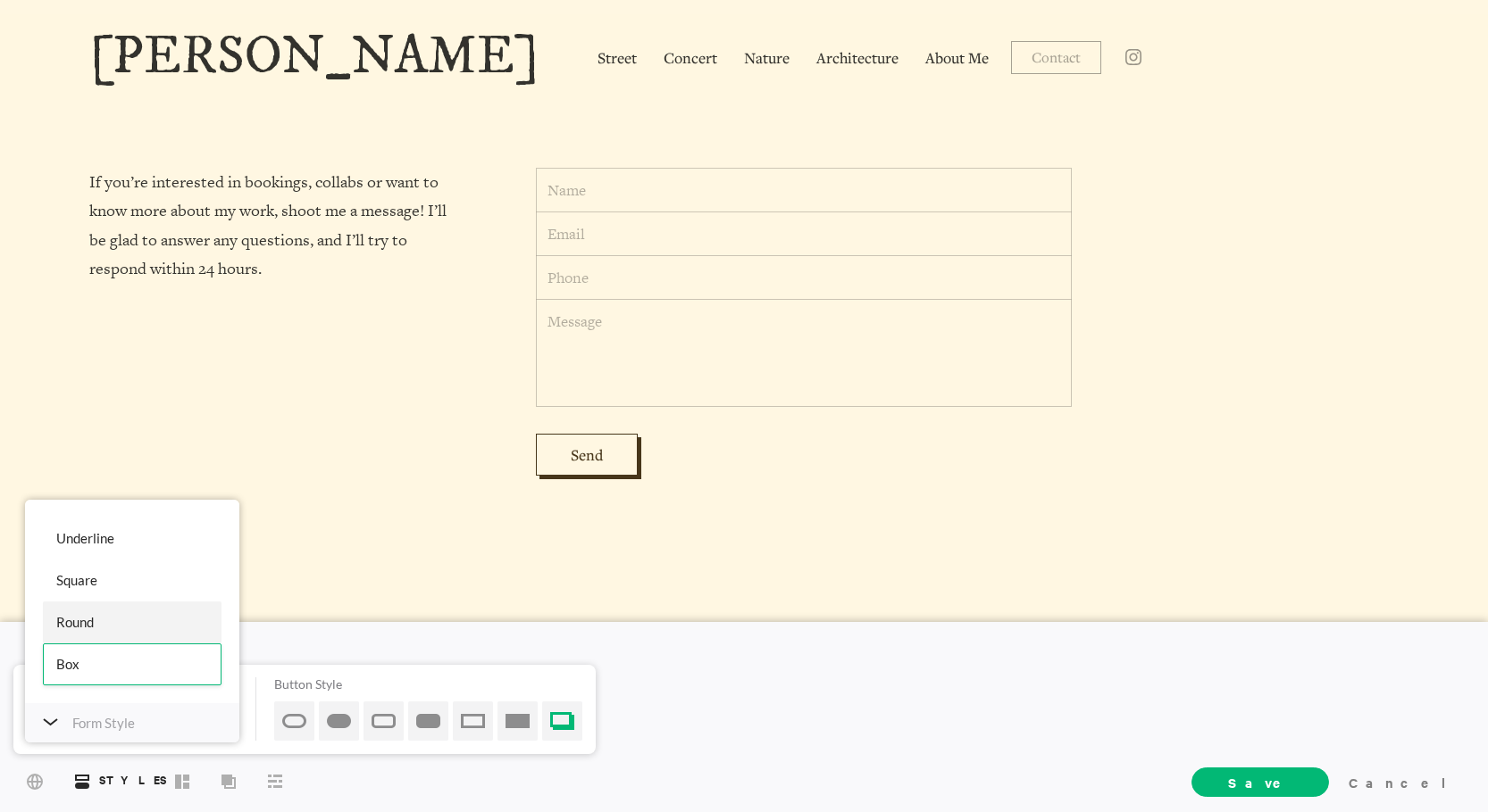
click at [144, 624] on div "Round" at bounding box center [132, 623] width 179 height 42
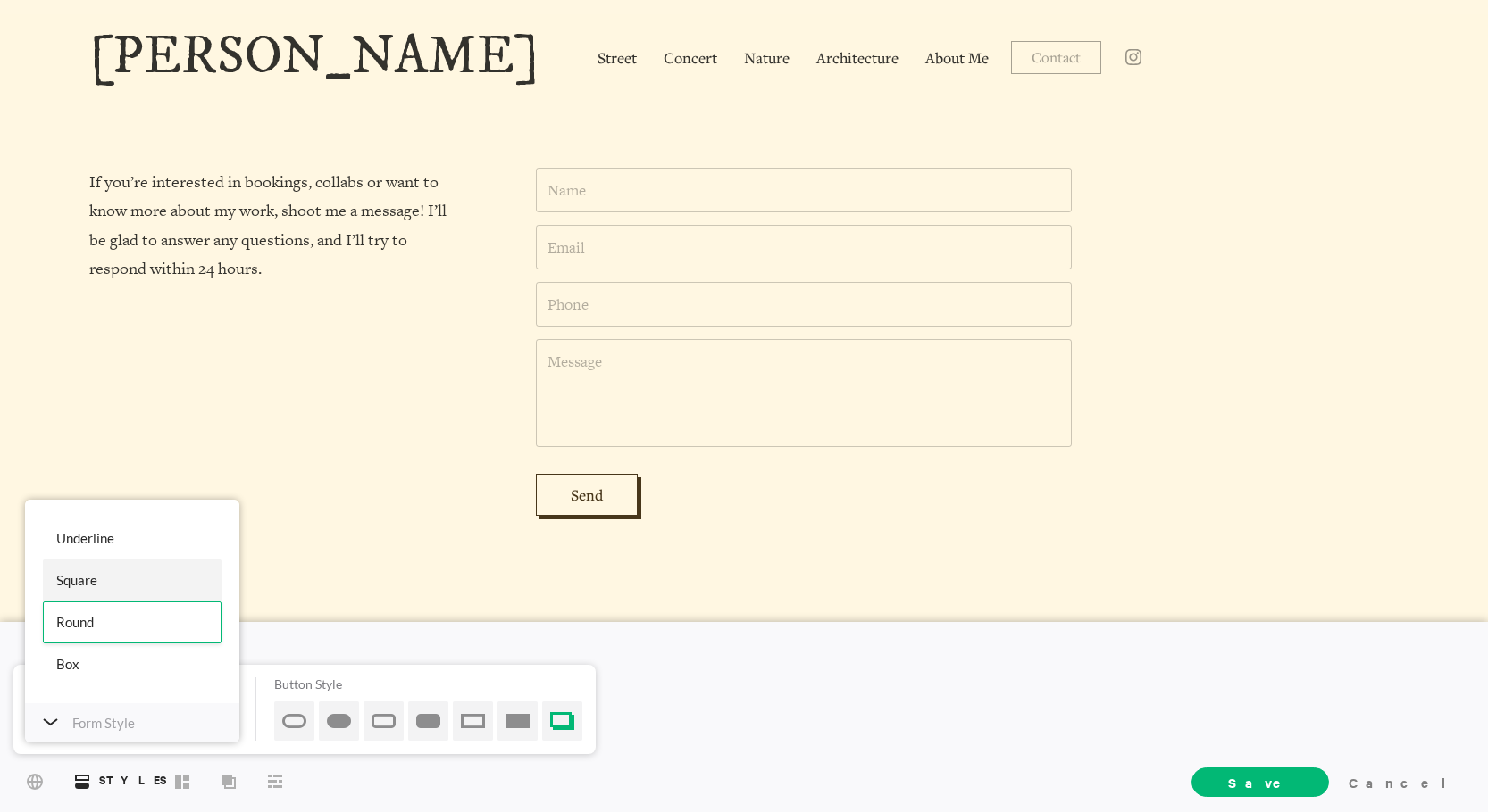
click at [124, 585] on div "Square" at bounding box center [132, 580] width 179 height 42
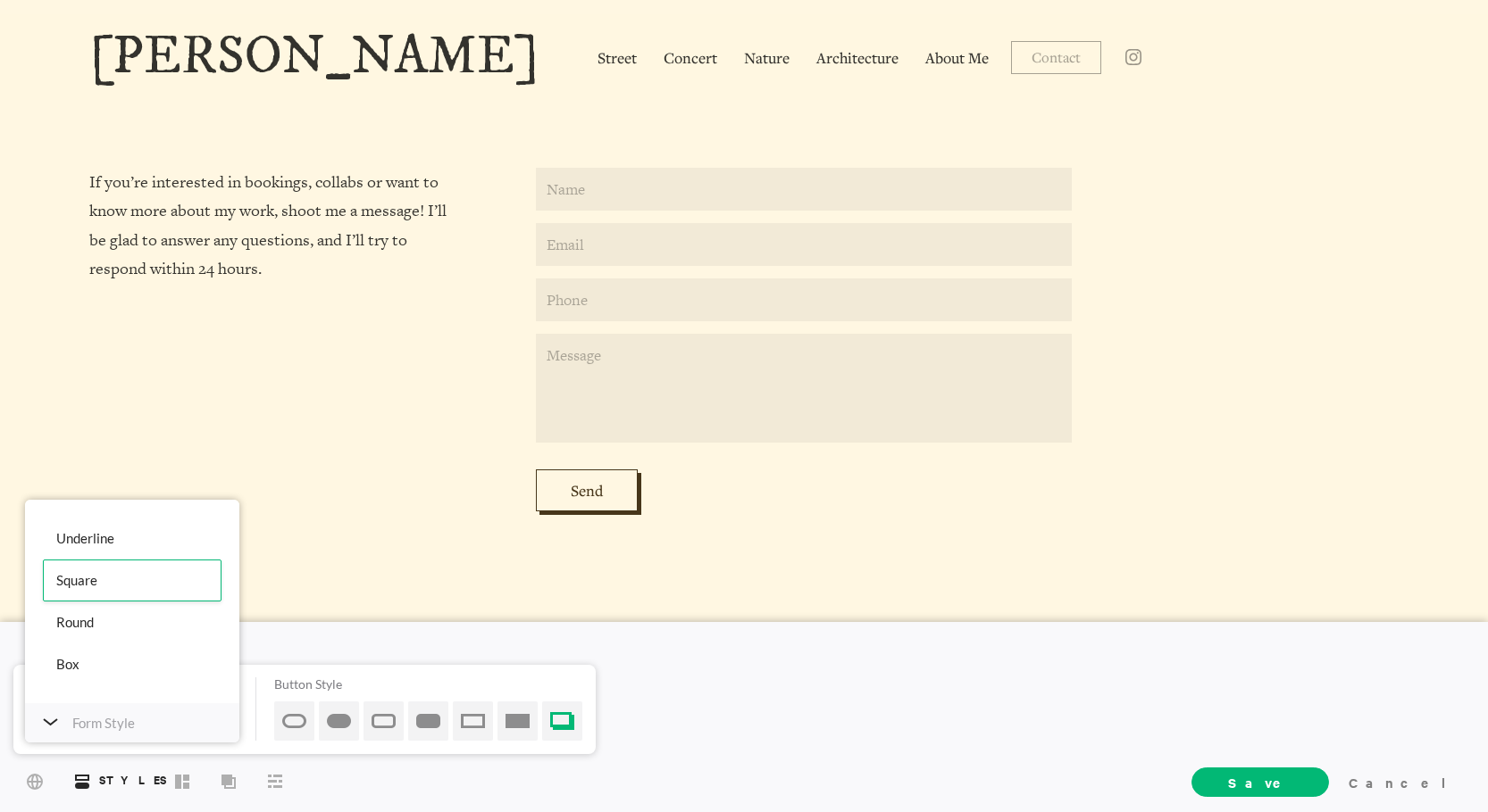
click at [294, 468] on div "If you’re interested in bookings, collabs or want to know more about my work, s…" at bounding box center [268, 322] width 357 height 308
click at [65, 727] on div "Form Style" at bounding box center [132, 723] width 215 height 39
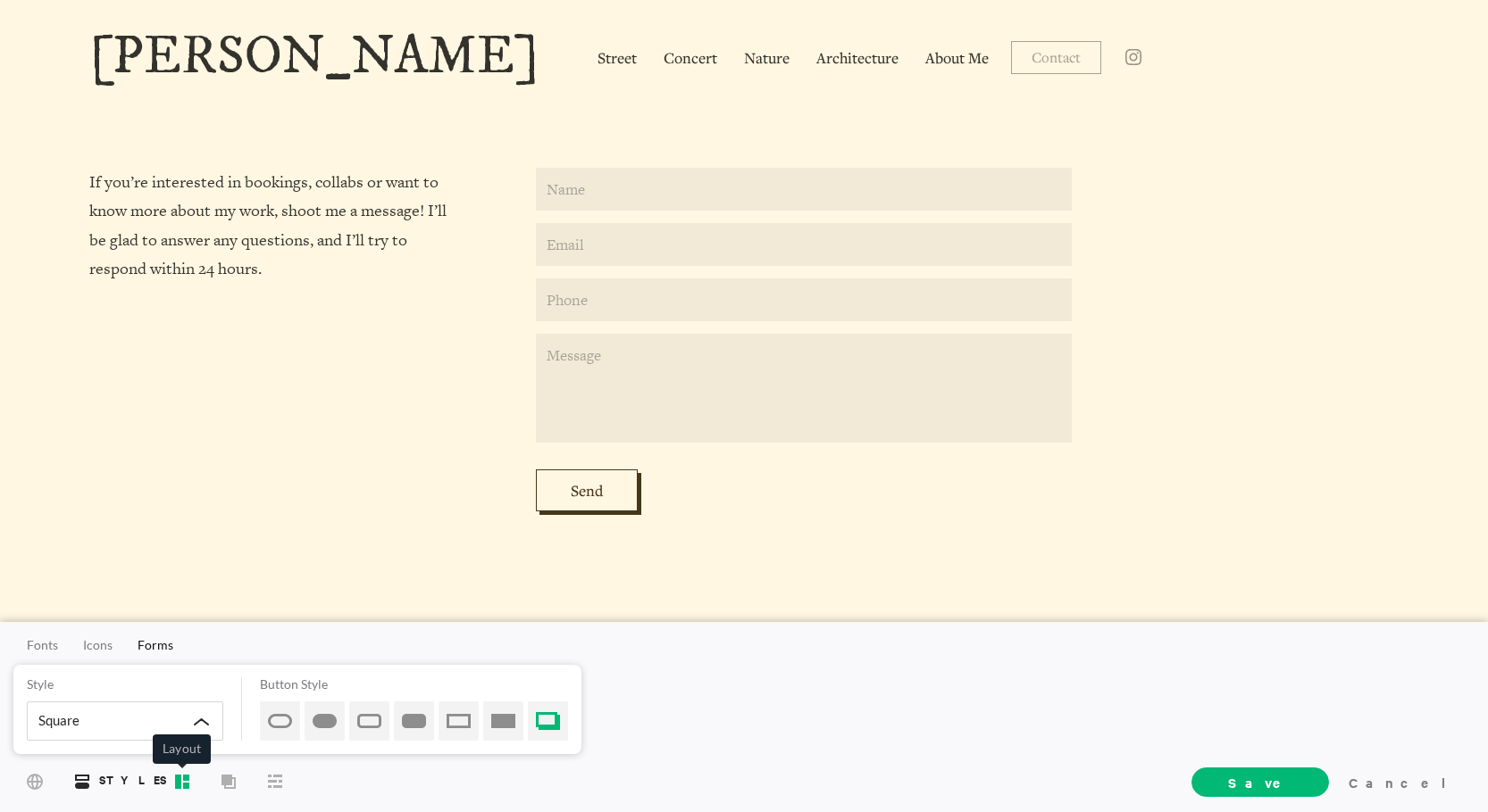
click at [172, 776] on span "Layout" at bounding box center [182, 781] width 29 height 32
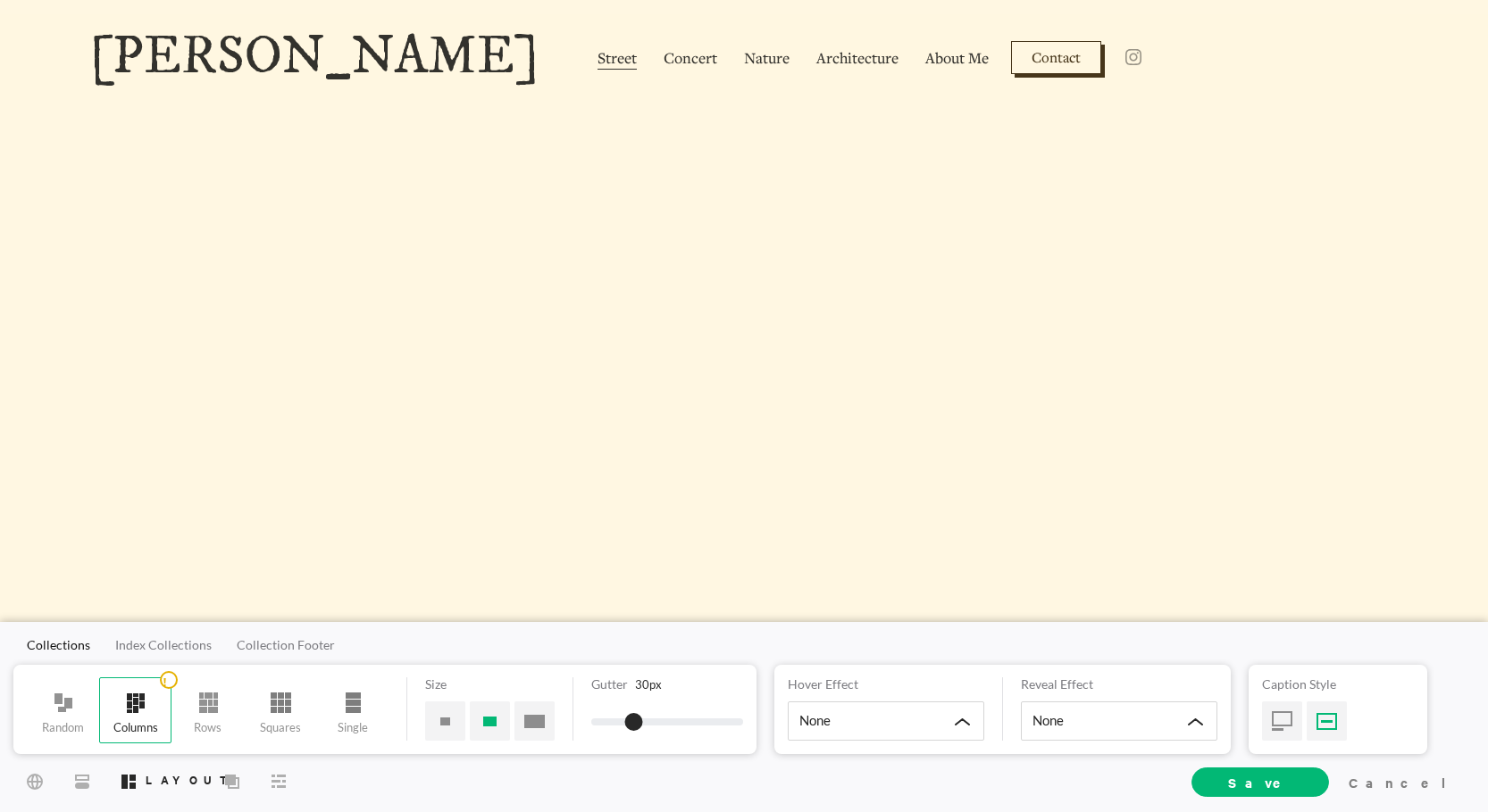
scroll to position [112, 0]
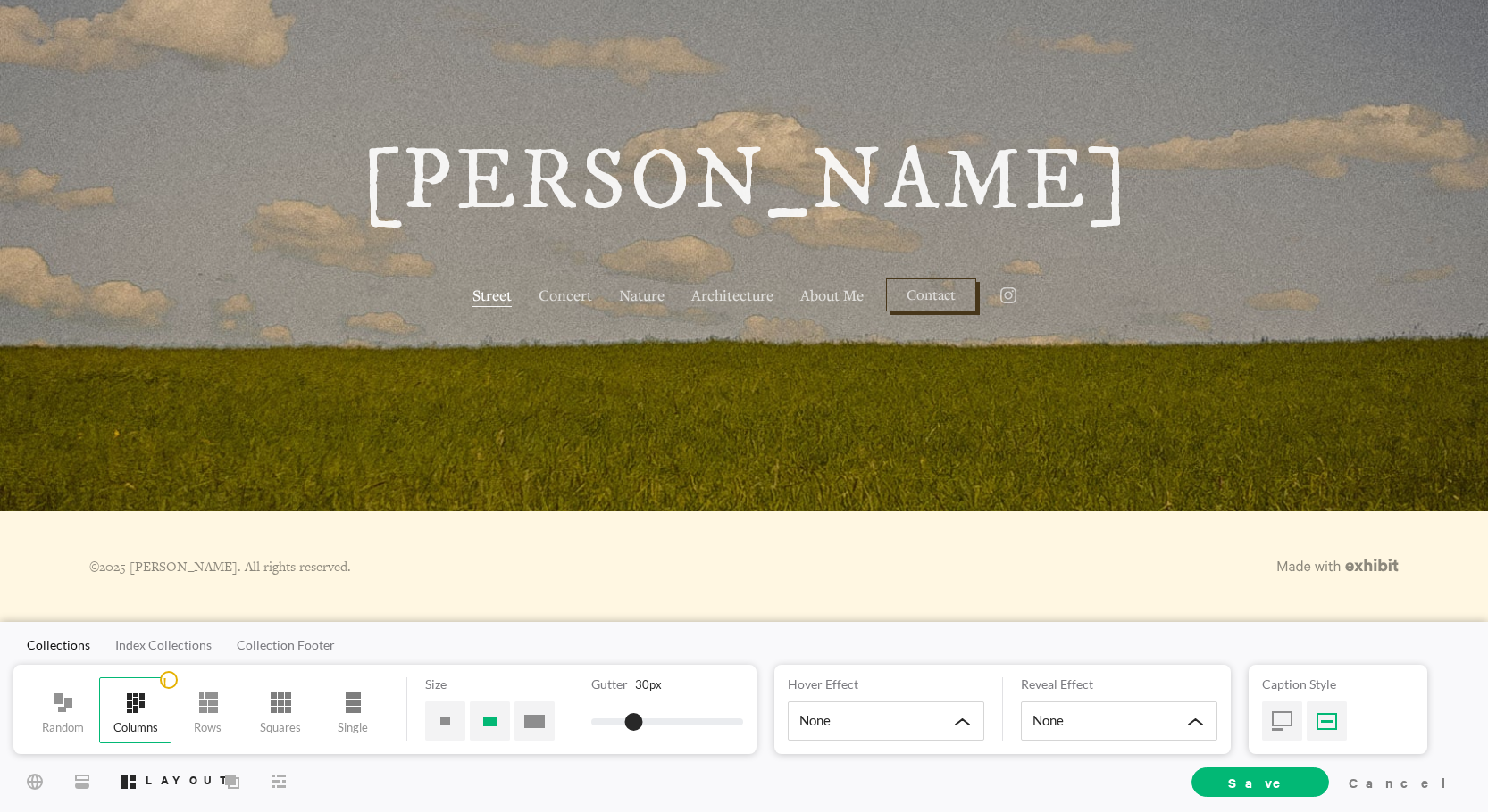
click at [495, 291] on span "Street" at bounding box center [491, 296] width 39 height 23
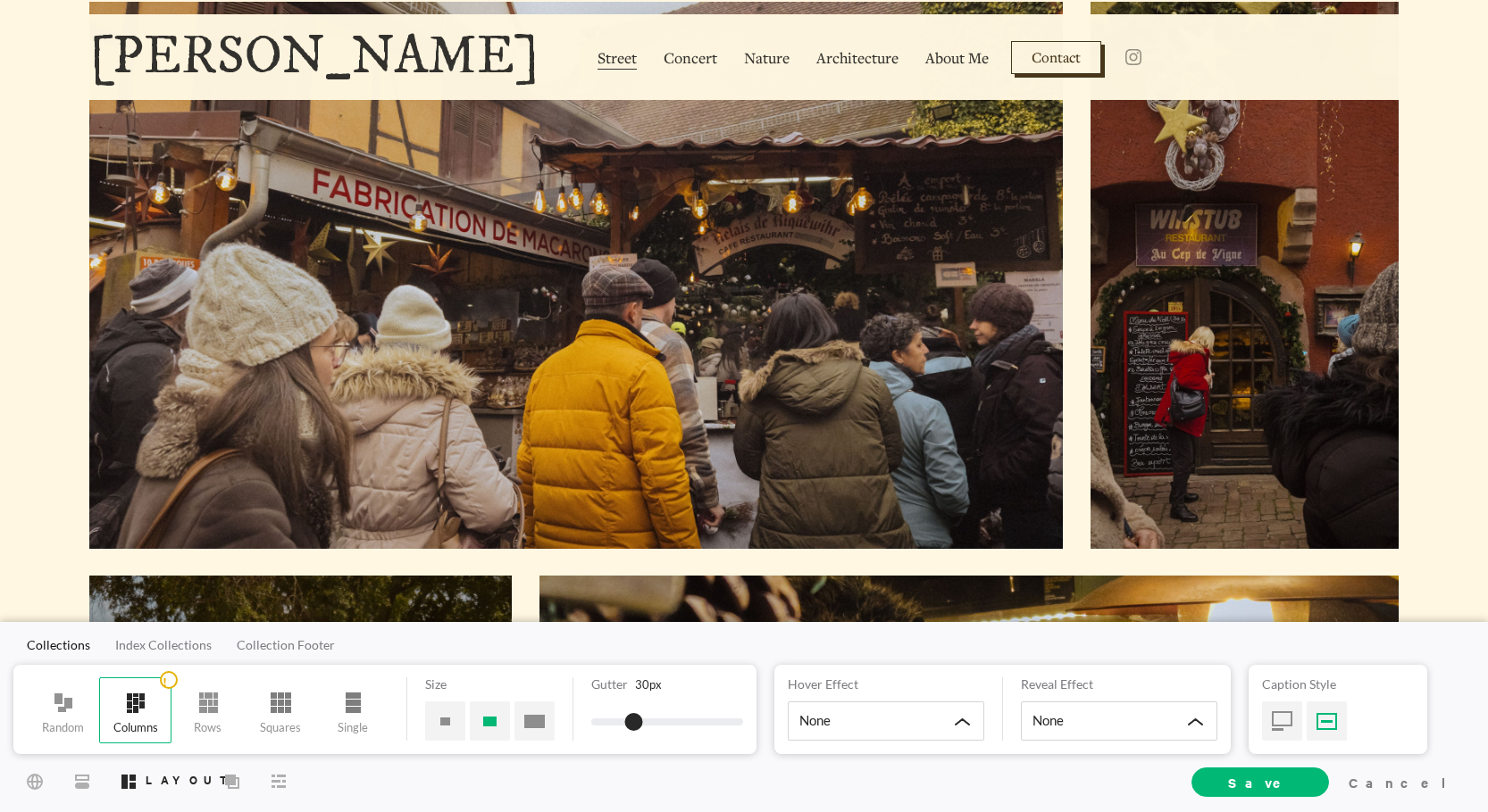
scroll to position [0, 0]
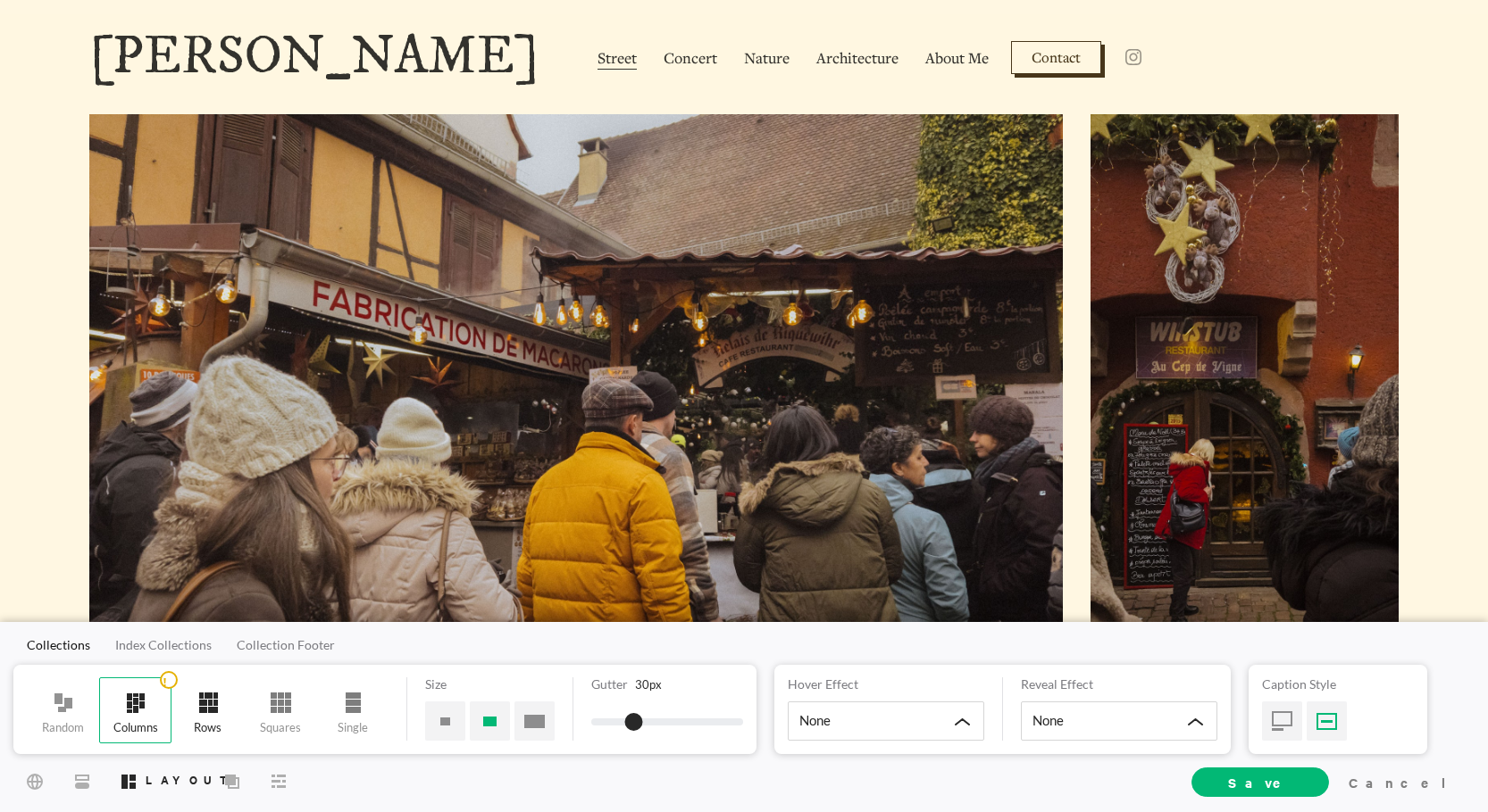
click at [217, 689] on div "Rows" at bounding box center [208, 711] width 72 height 66
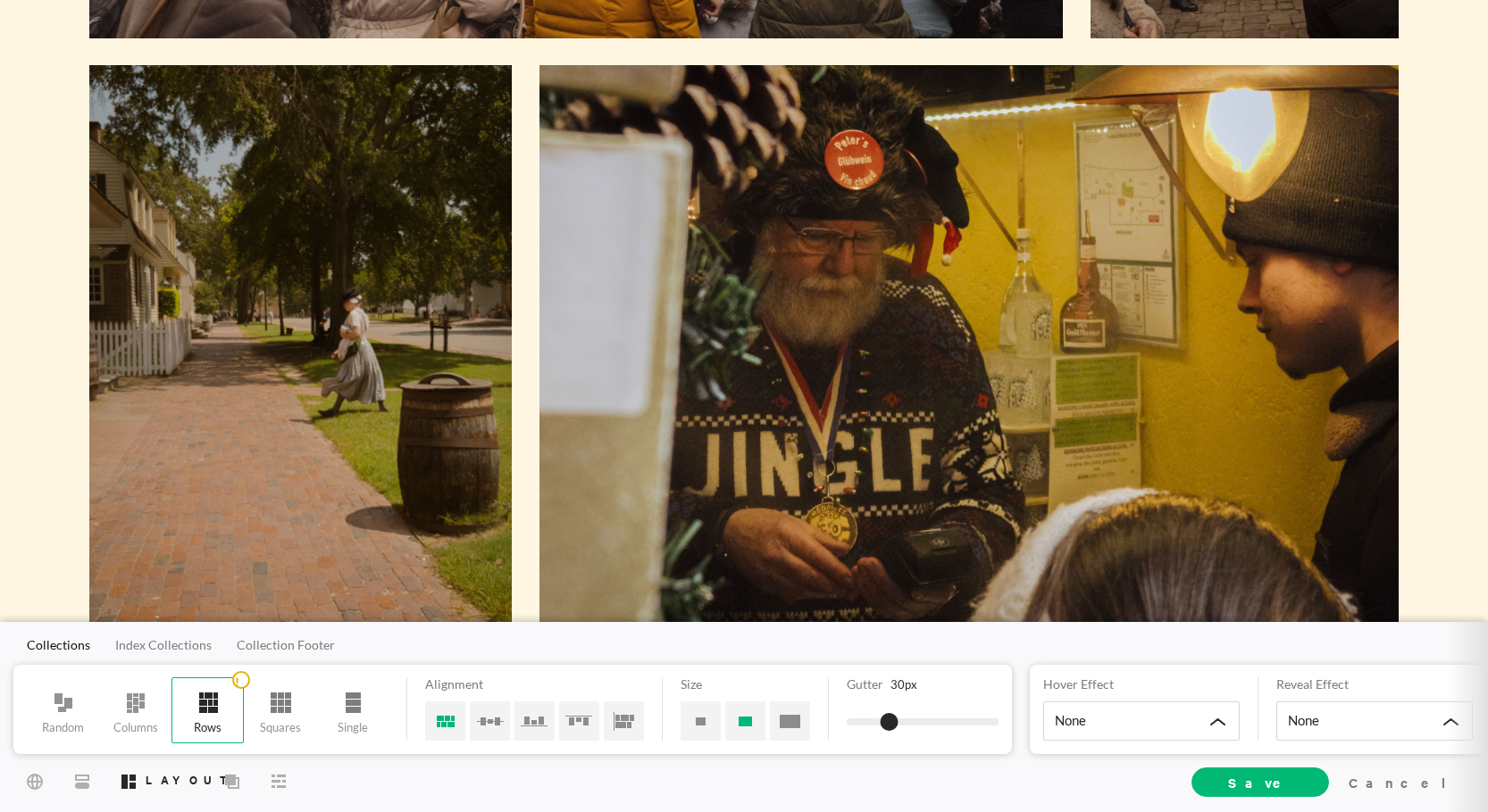
scroll to position [625, 0]
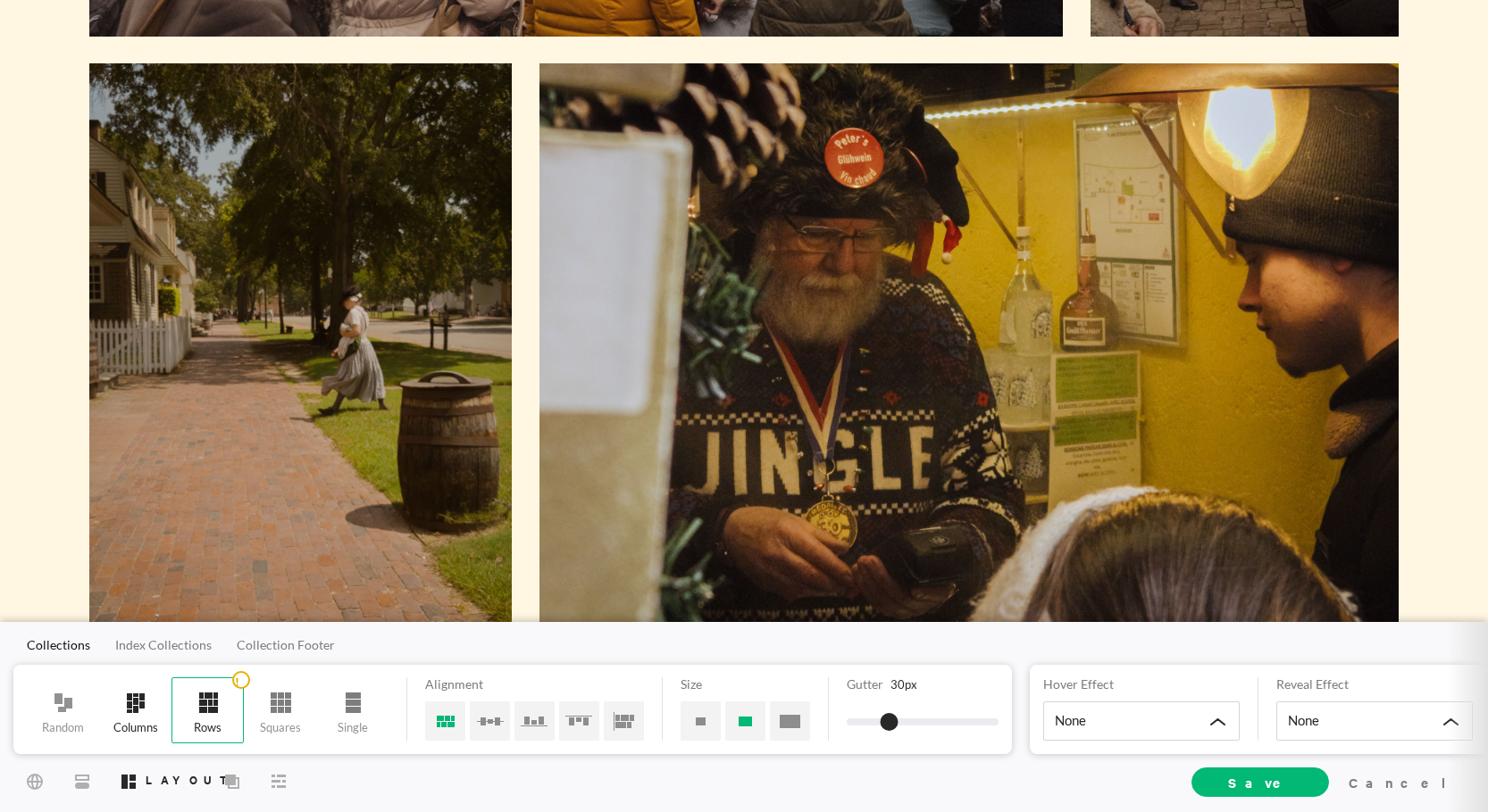
click at [153, 705] on span at bounding box center [136, 703] width 37 height 26
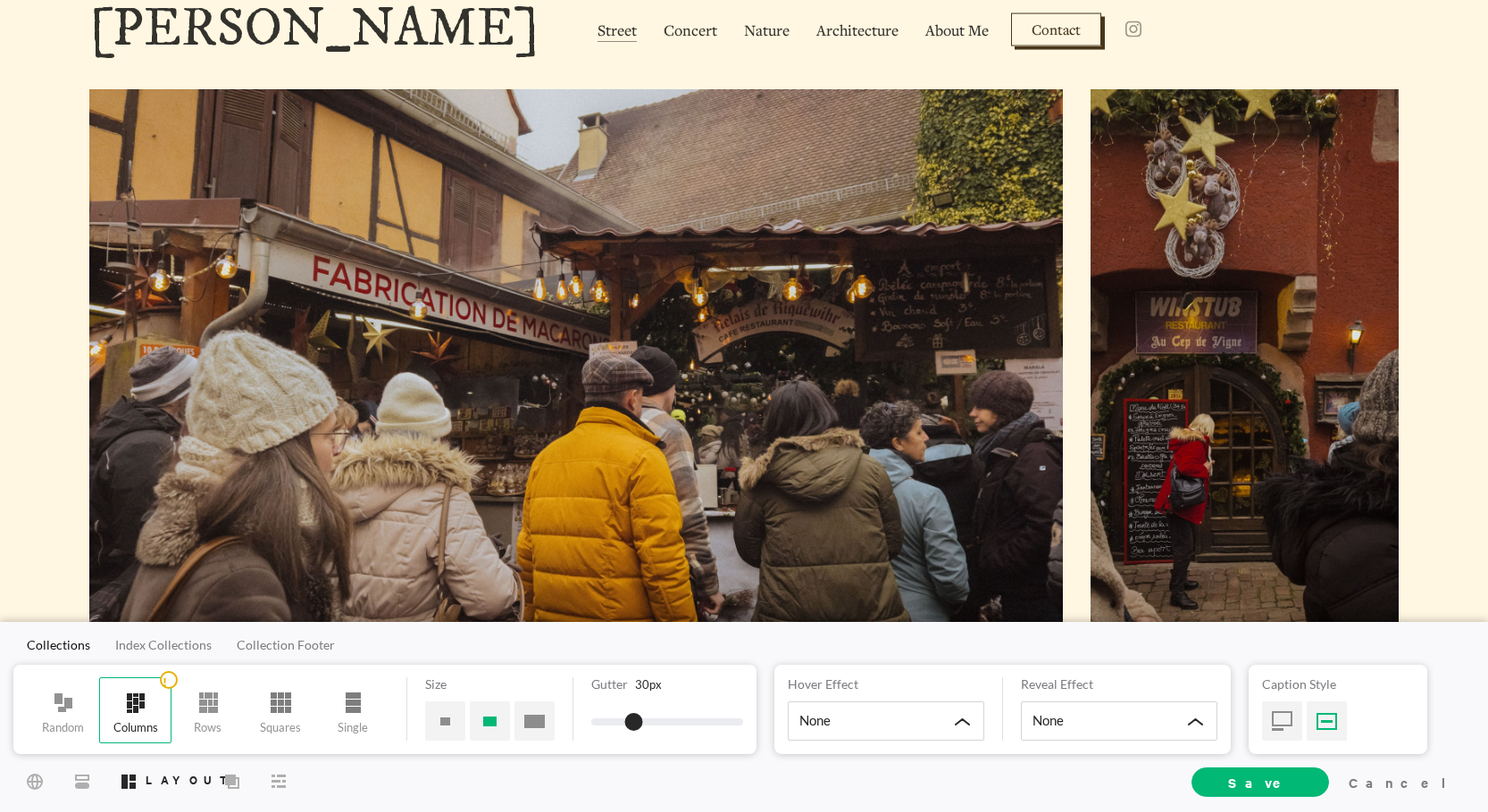
scroll to position [89, 0]
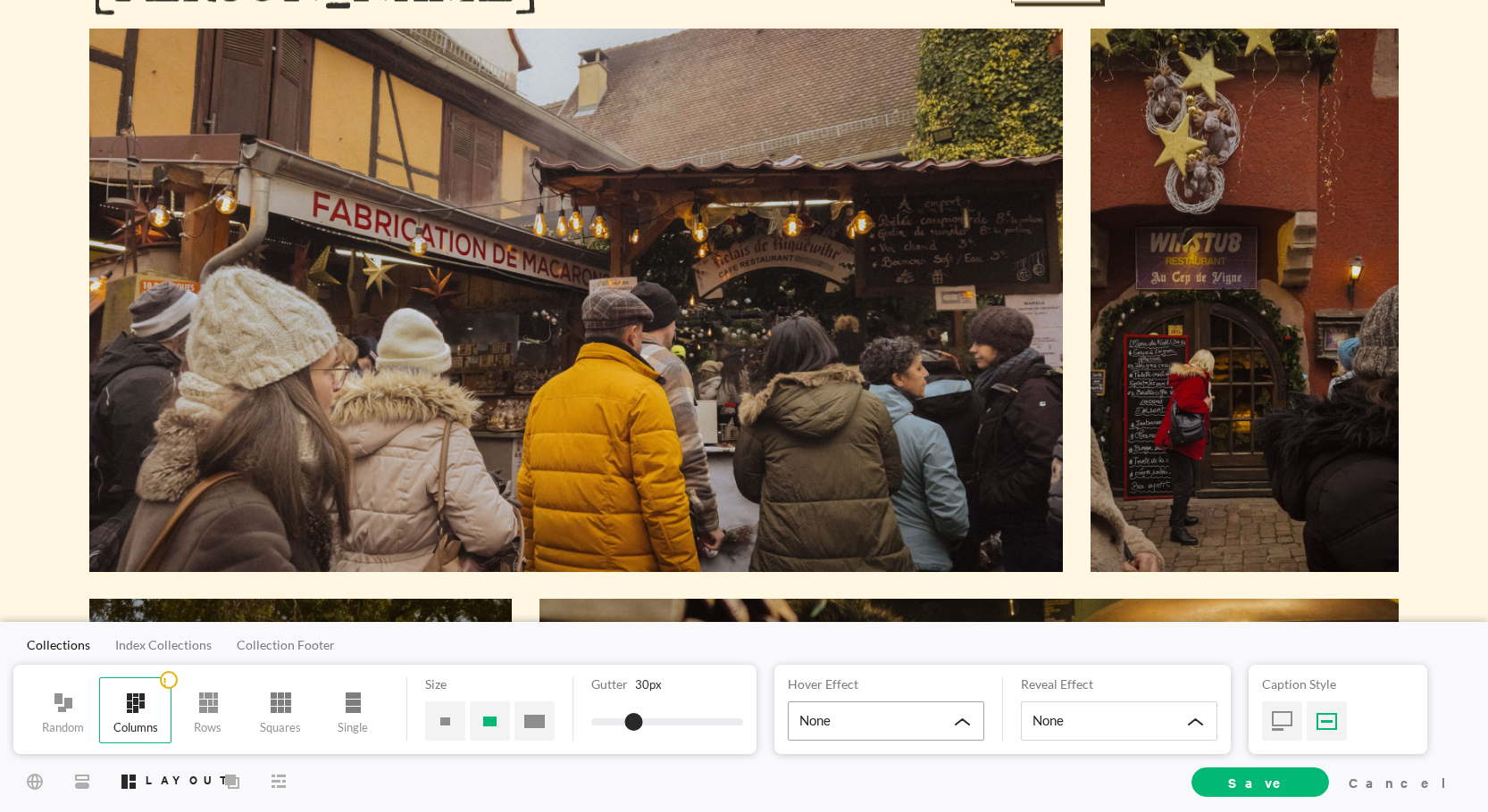
click at [889, 712] on div "None" at bounding box center [886, 721] width 197 height 39
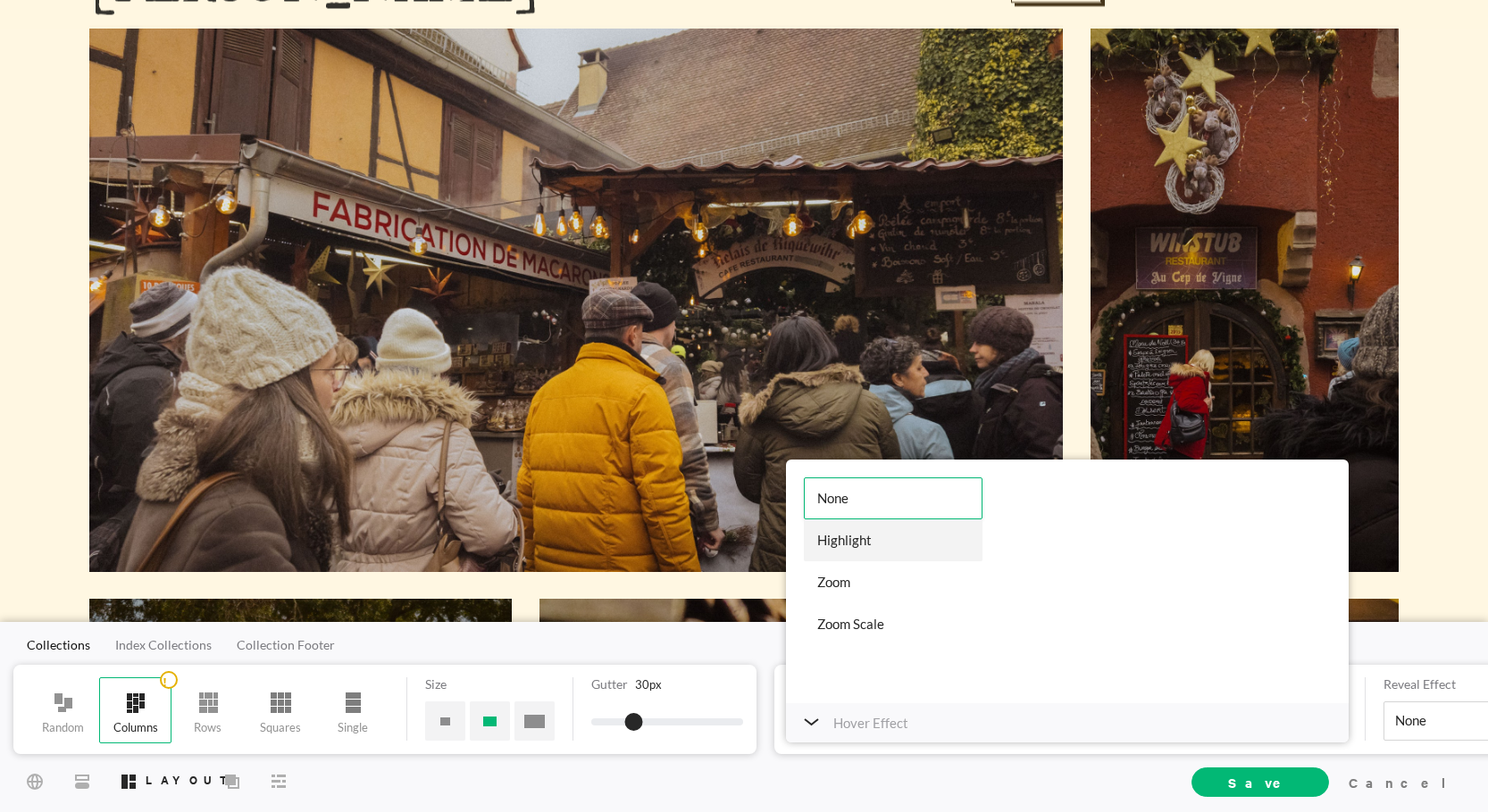
click at [863, 539] on div "Highlight" at bounding box center [893, 540] width 179 height 42
click at [828, 573] on div "Zoom" at bounding box center [893, 582] width 179 height 42
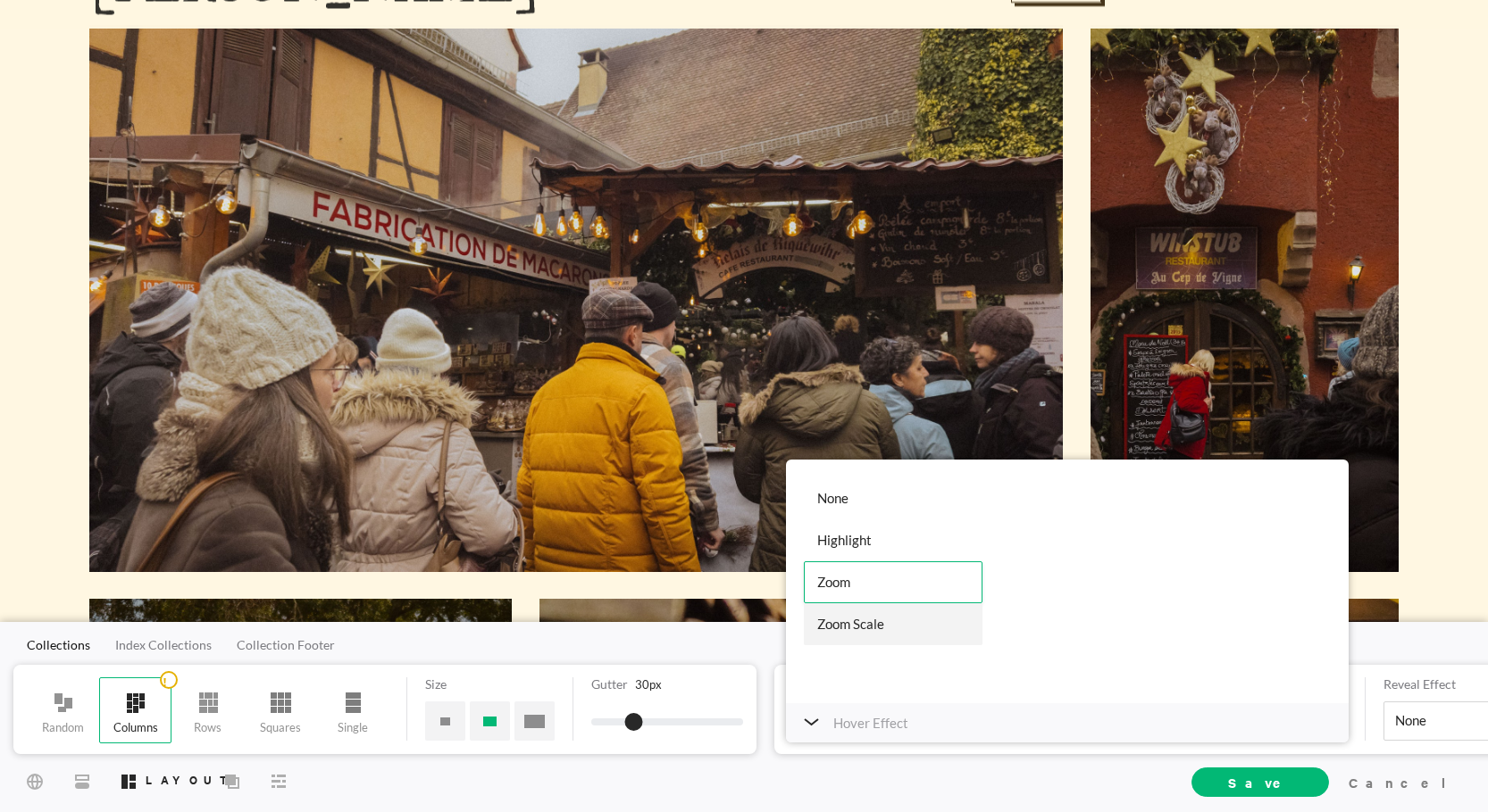
click at [872, 609] on div "Zoom Scale" at bounding box center [893, 625] width 179 height 42
click at [862, 595] on div "Zoom" at bounding box center [893, 582] width 179 height 42
click at [802, 717] on div "Hover Effect" at bounding box center [1067, 723] width 563 height 39
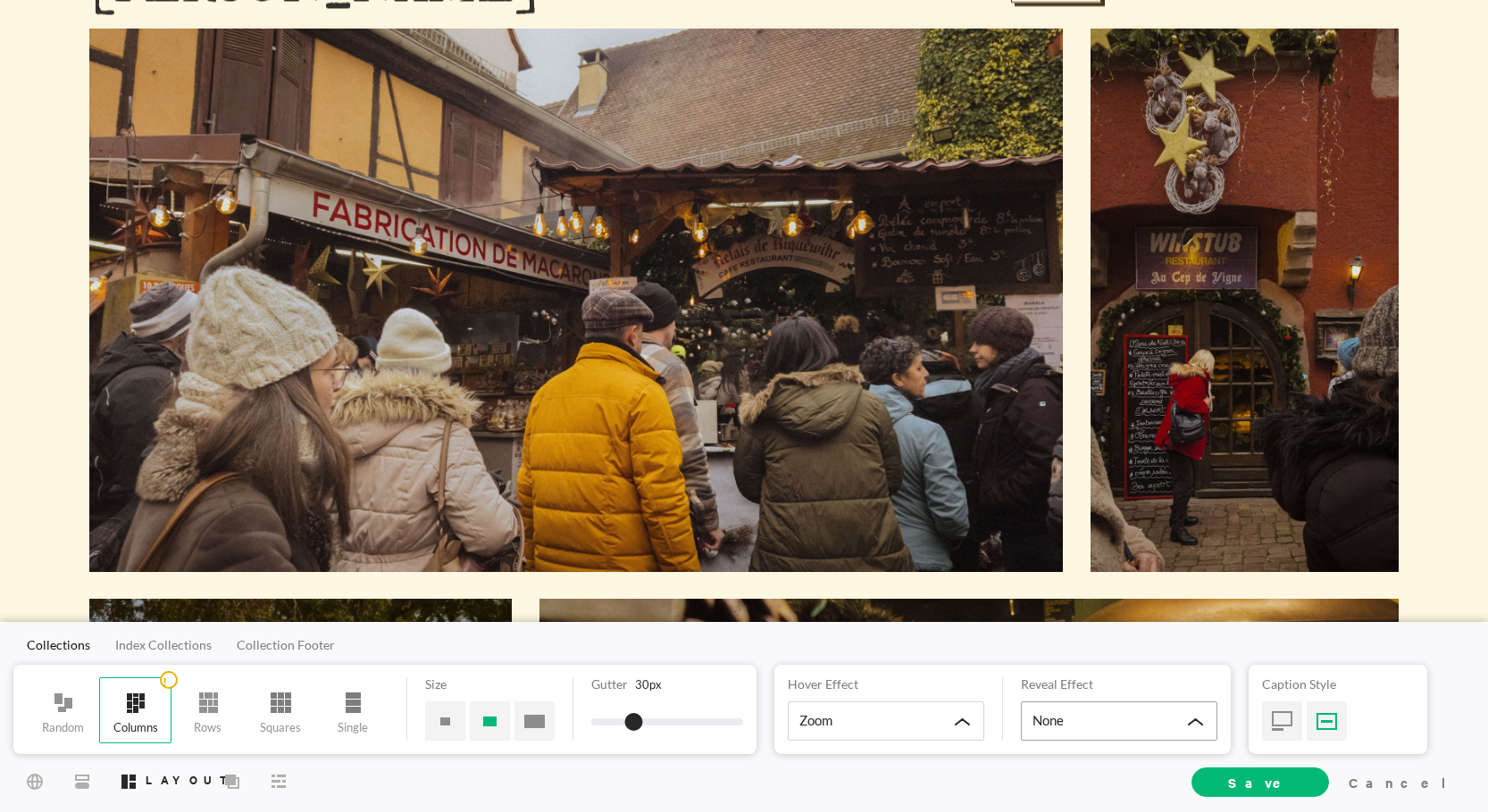
click at [1084, 707] on div "None" at bounding box center [1119, 721] width 197 height 39
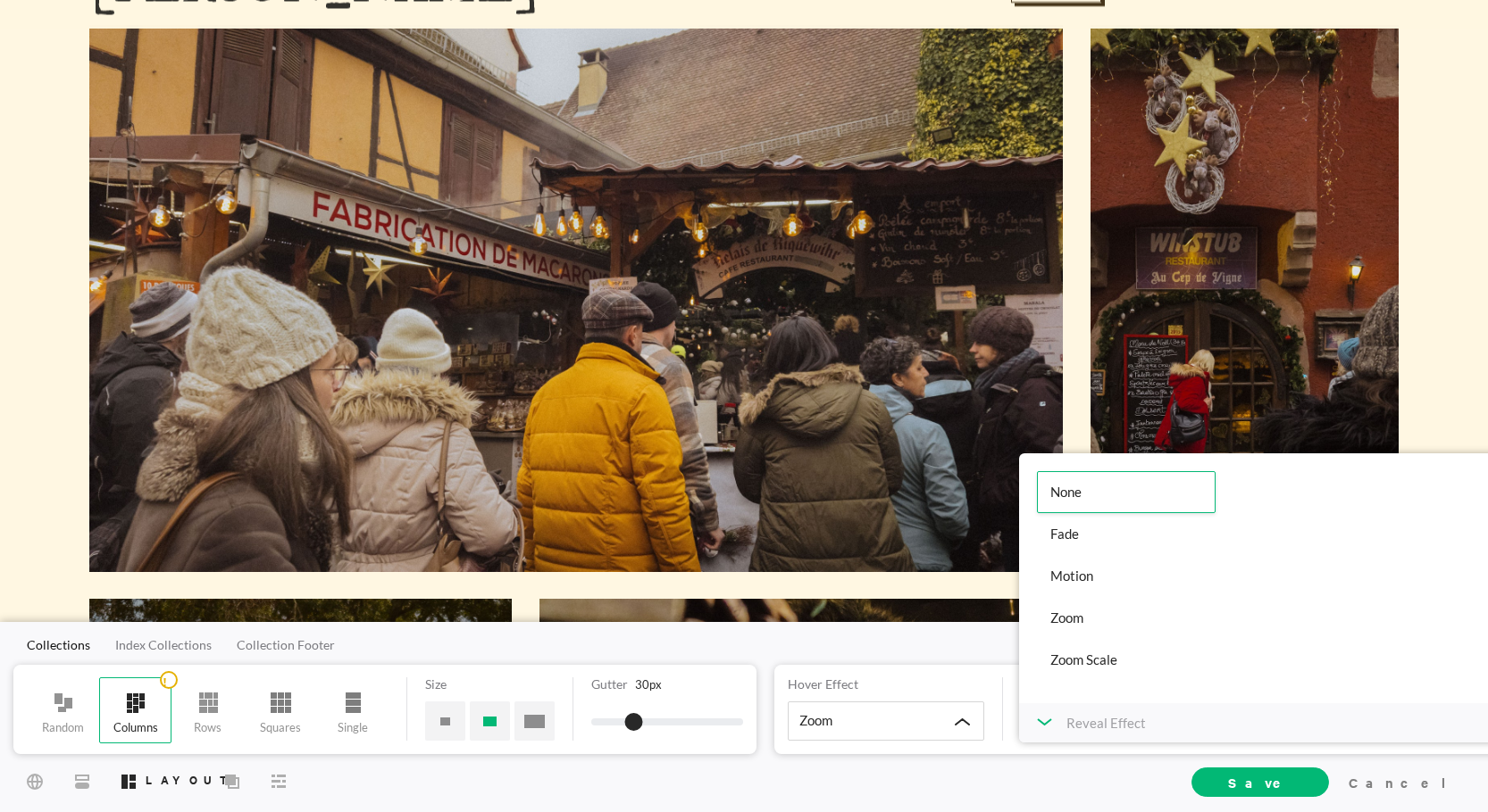
click at [1070, 723] on p "Reveal Effect" at bounding box center [1106, 723] width 80 height 22
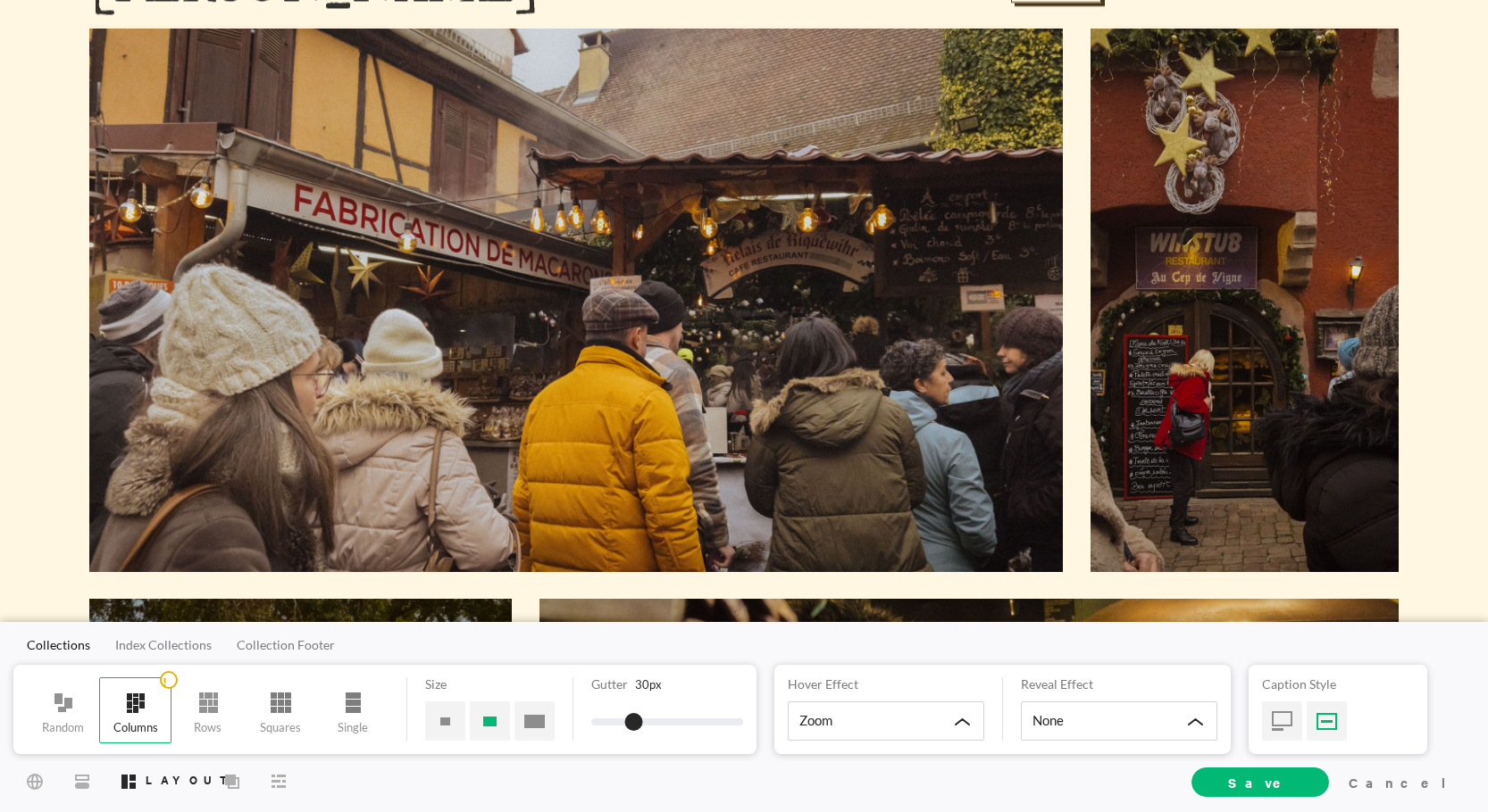
click at [912, 526] on div at bounding box center [576, 298] width 974 height 547
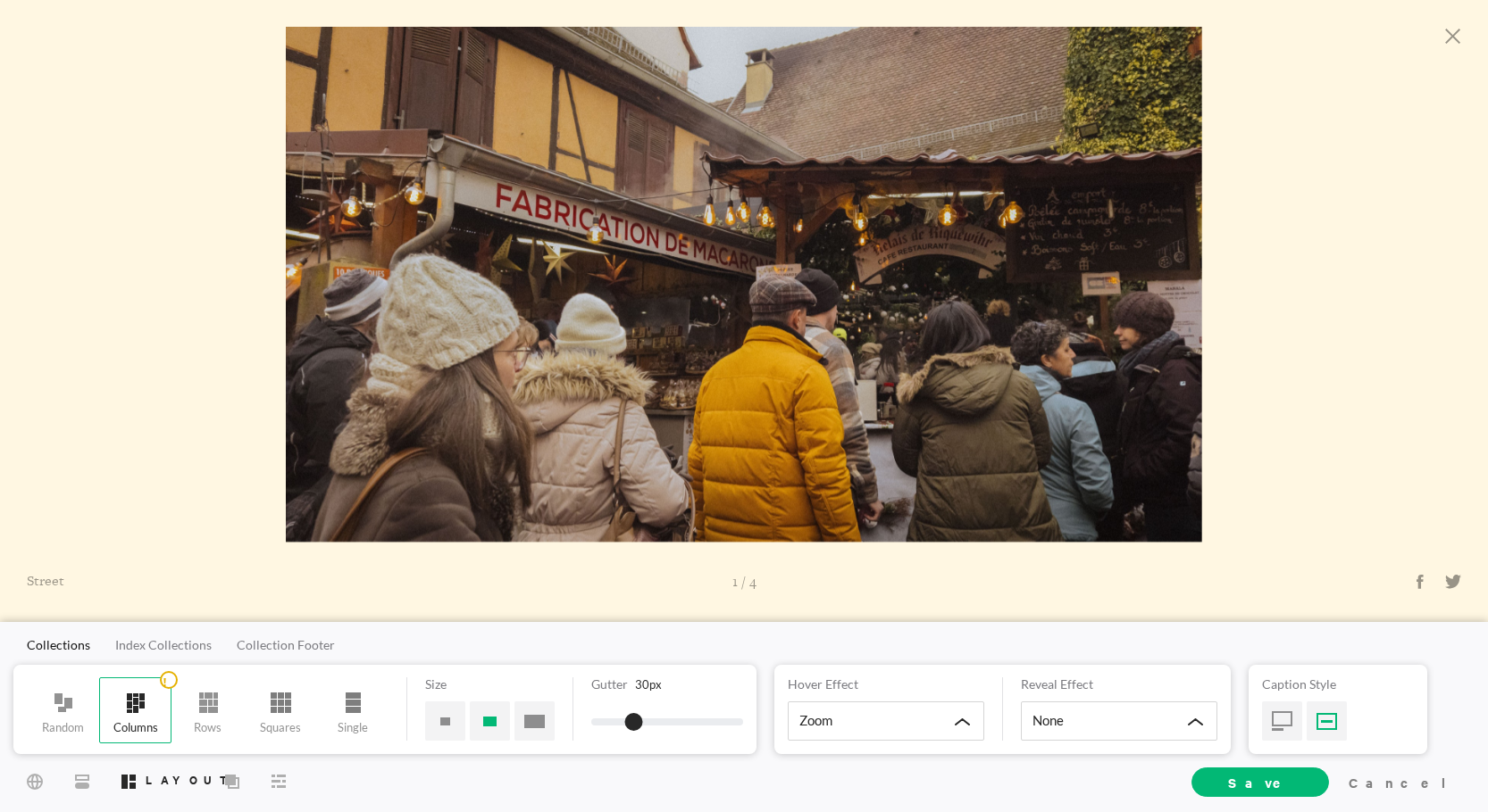
click at [919, 565] on div at bounding box center [576, 298] width 1023 height 576
click at [1459, 33] on icon at bounding box center [1453, 36] width 16 height 15
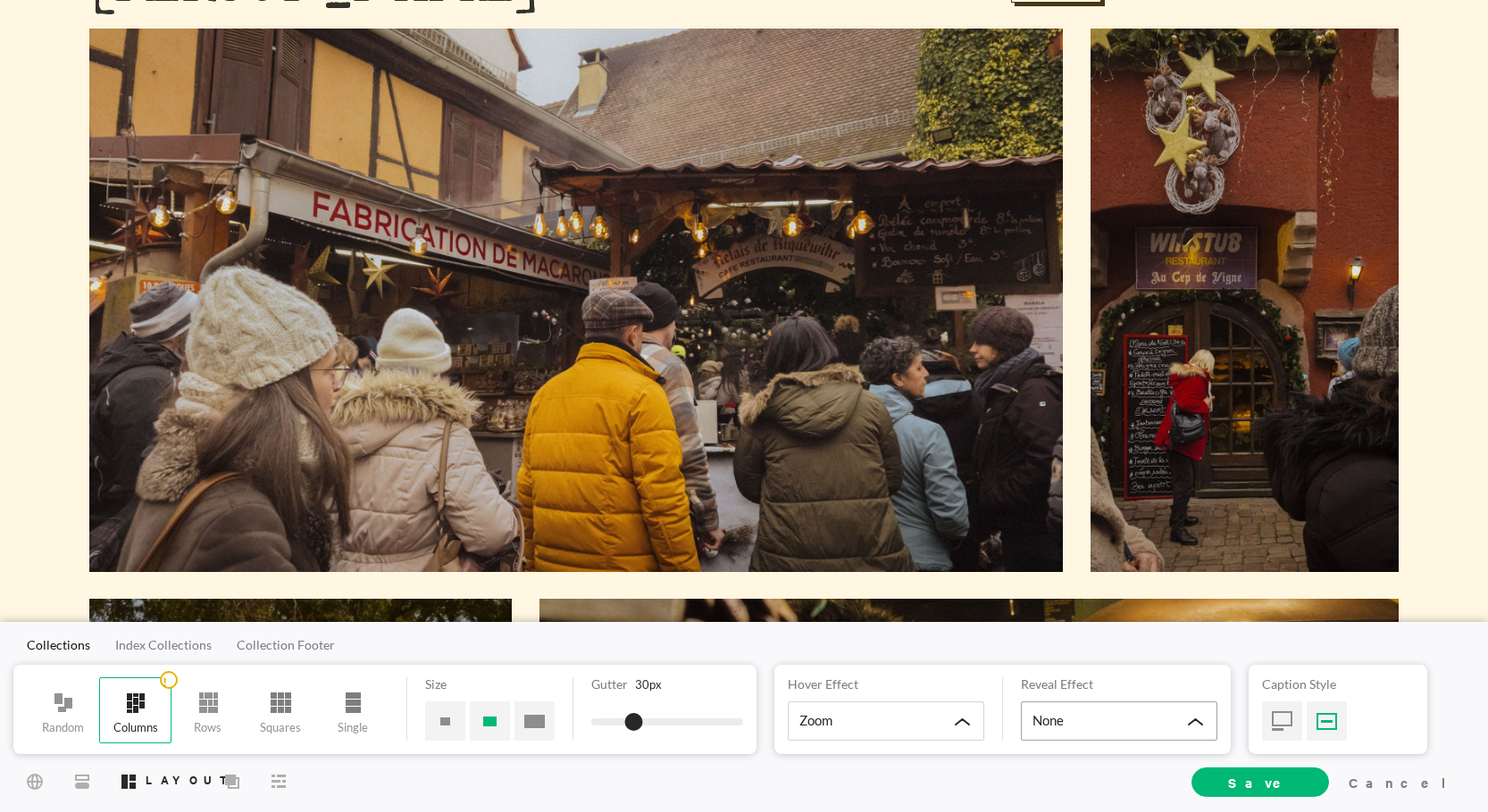
click at [1097, 715] on div "None" at bounding box center [1119, 721] width 197 height 39
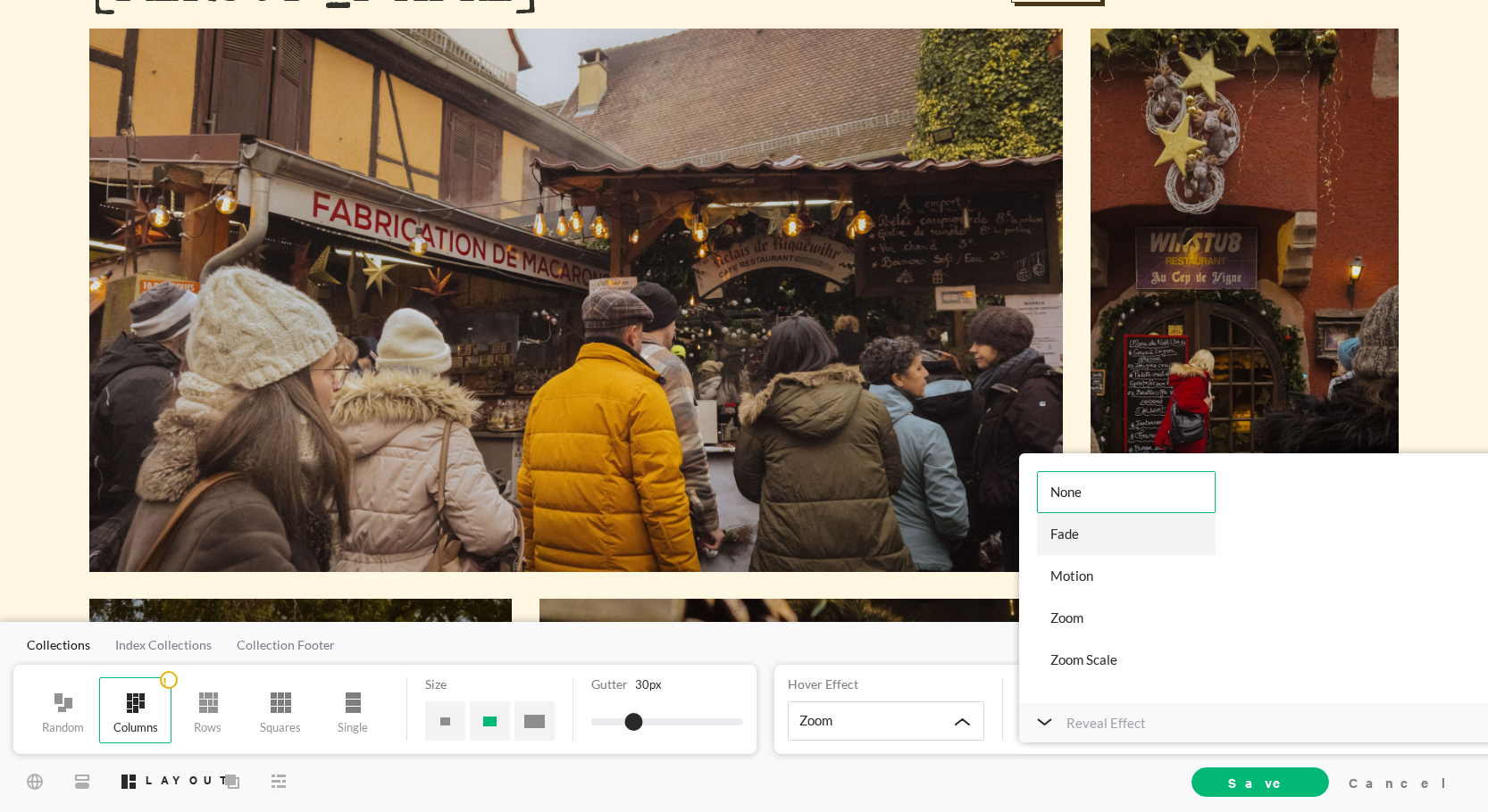
click at [1087, 536] on div "Fade" at bounding box center [1126, 535] width 179 height 42
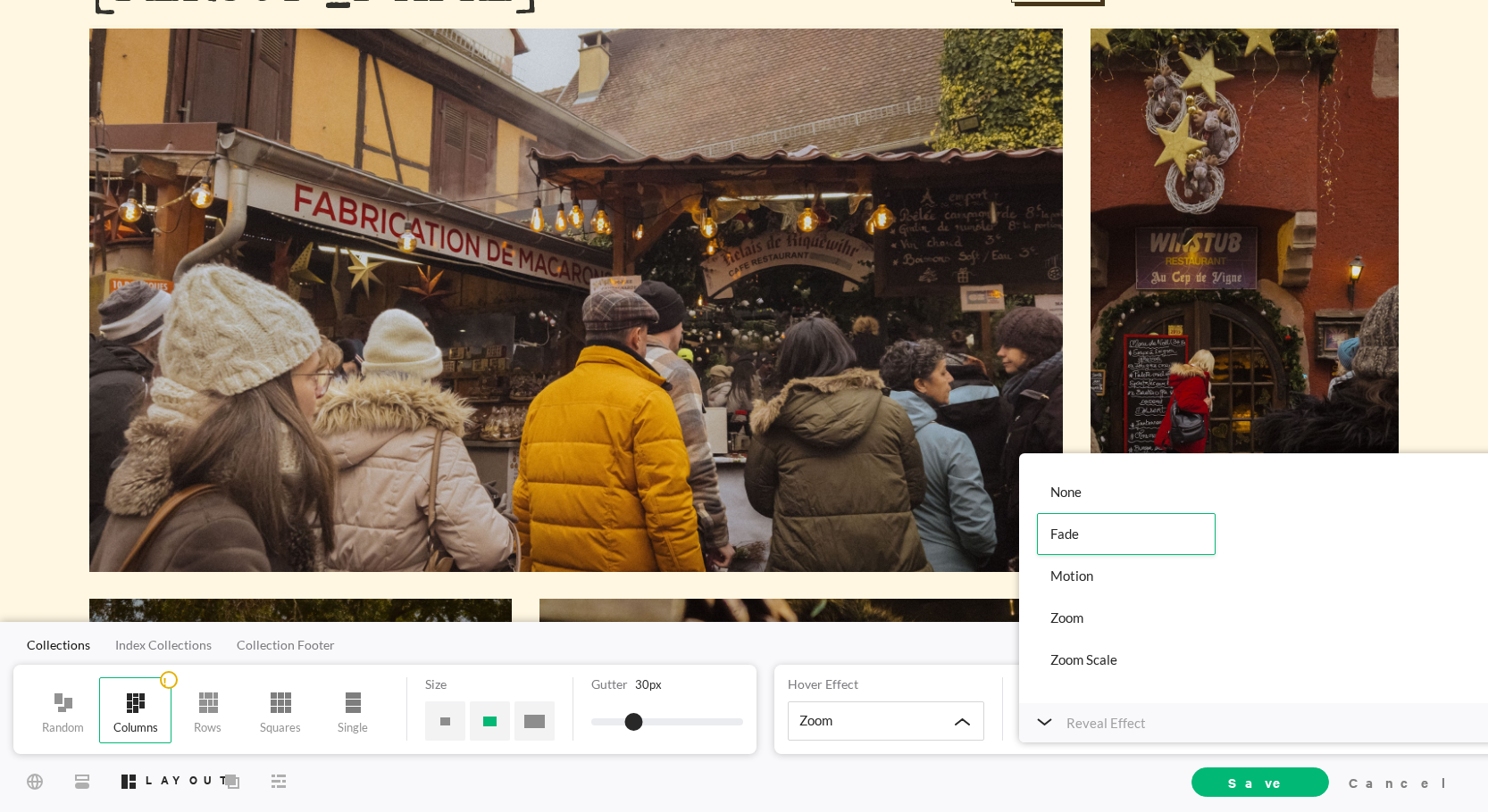
click at [910, 515] on div at bounding box center [576, 298] width 974 height 547
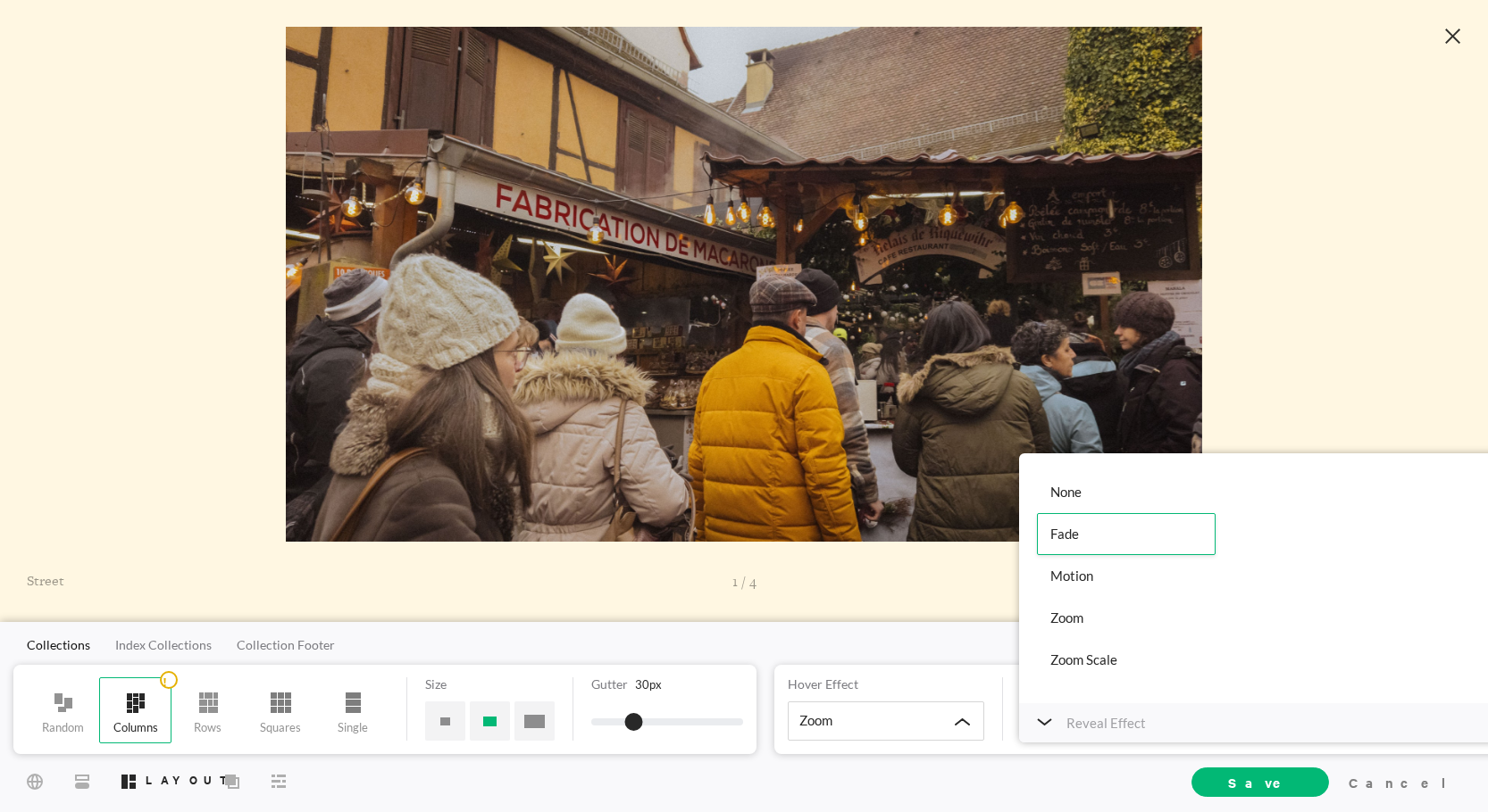
click at [1466, 27] on div at bounding box center [1453, 37] width 52 height 58
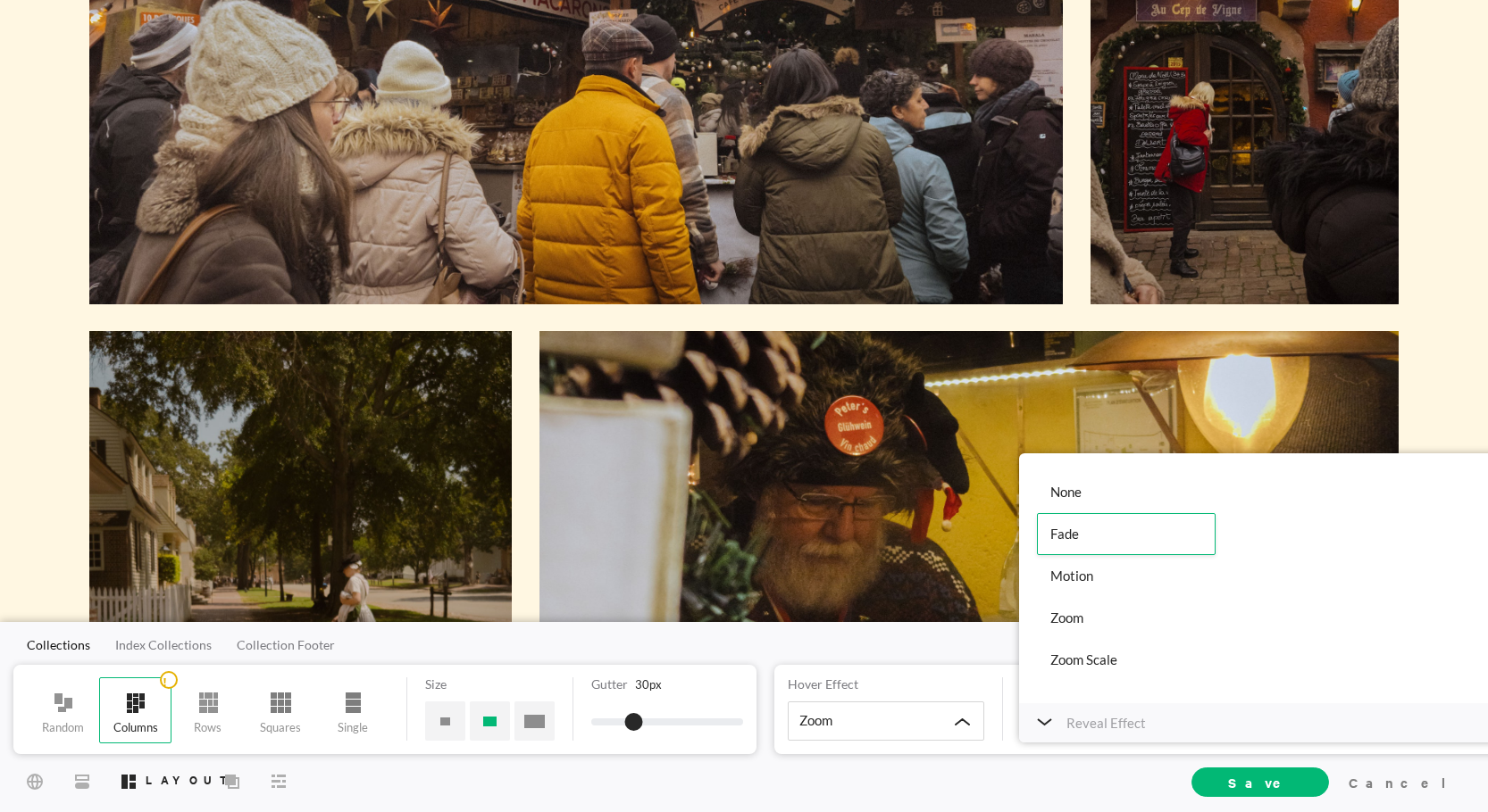
scroll to position [446, 0]
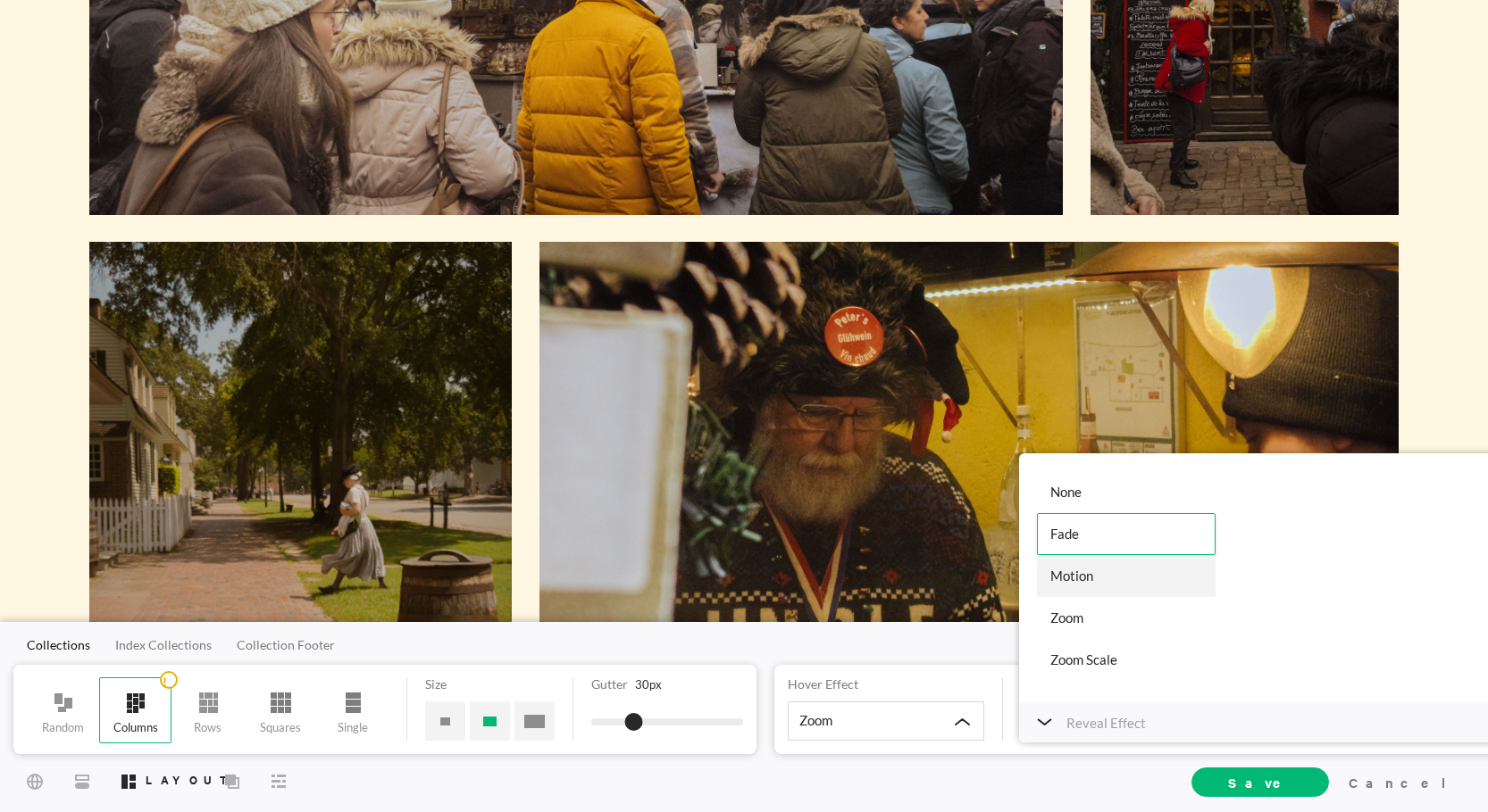
click at [1093, 566] on div "Motion" at bounding box center [1126, 576] width 179 height 42
click at [1124, 599] on div "Zoom" at bounding box center [1126, 618] width 179 height 42
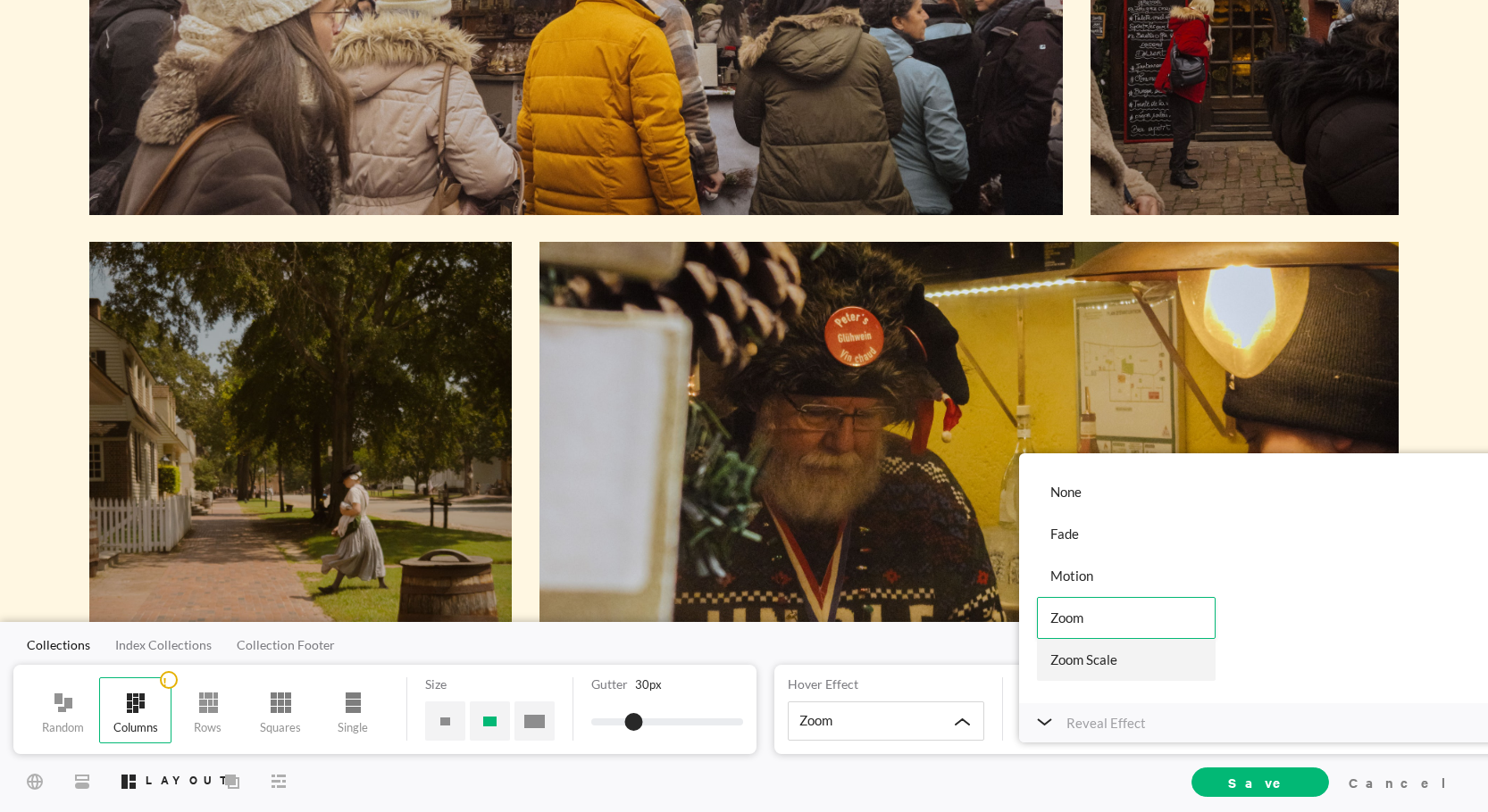
click at [1101, 649] on div "Zoom Scale" at bounding box center [1126, 660] width 179 height 42
click at [1097, 522] on div "Fade" at bounding box center [1126, 535] width 179 height 42
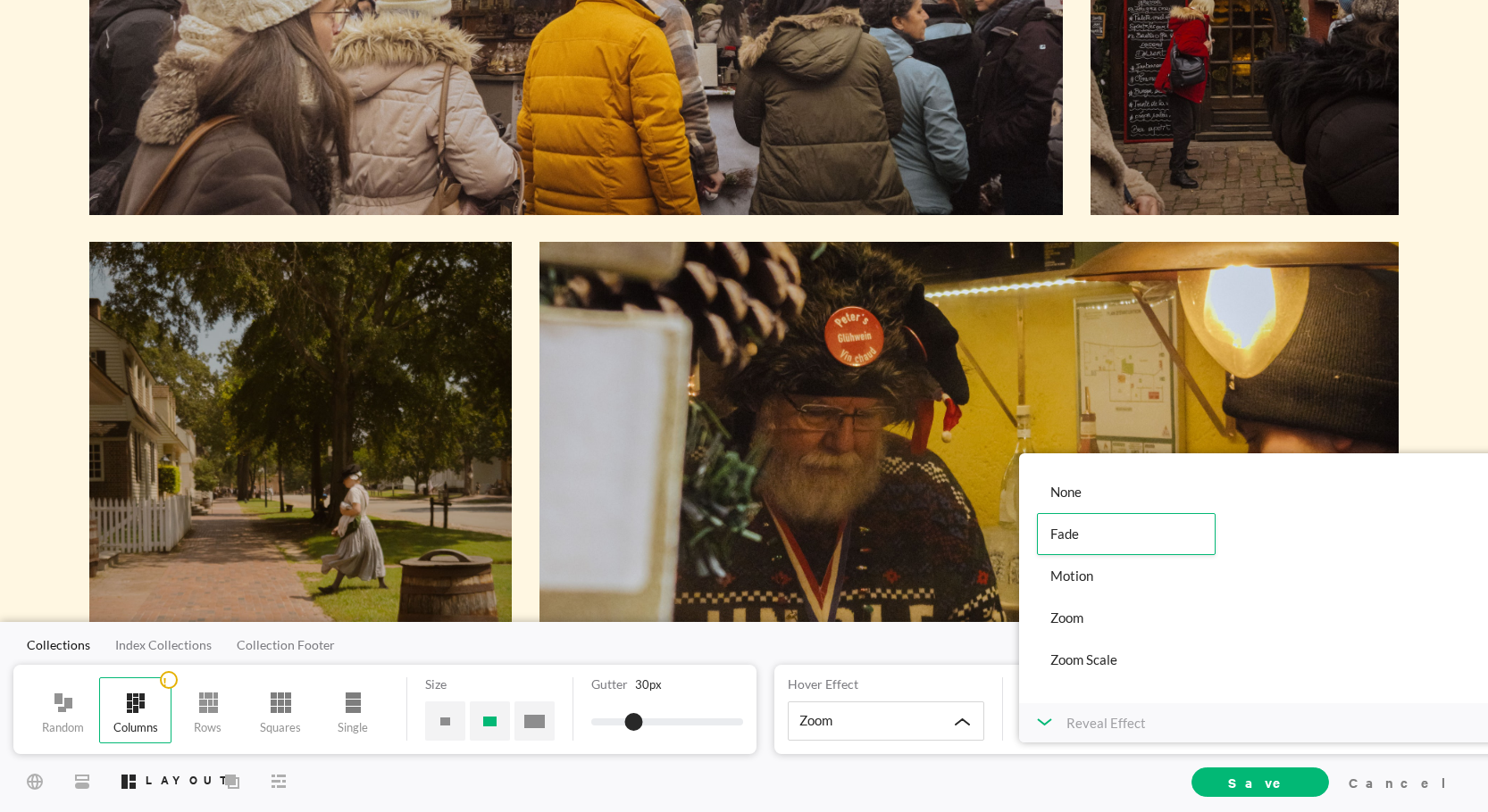
click at [1042, 719] on icon at bounding box center [1044, 723] width 15 height 8
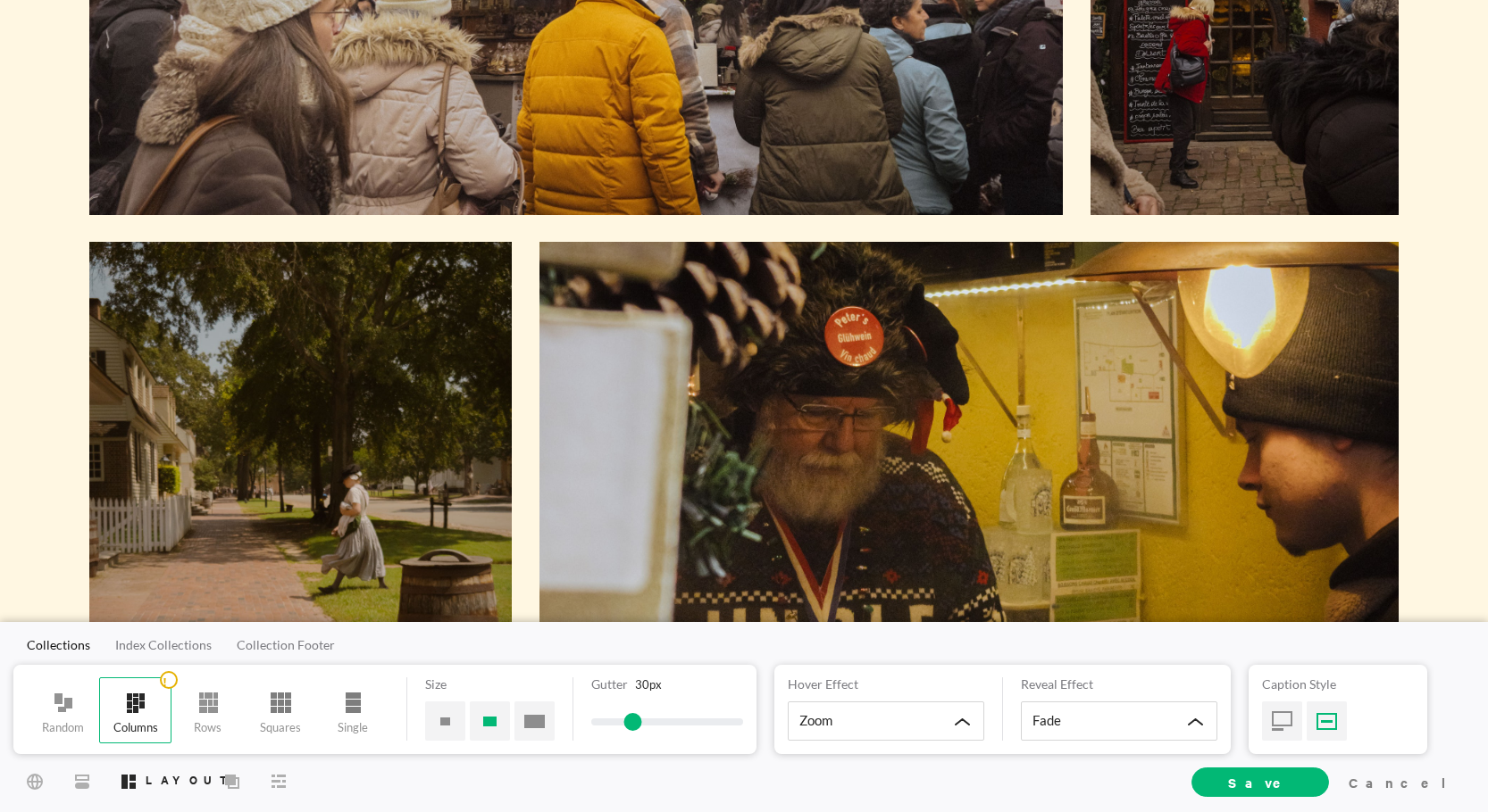
click at [638, 716] on span at bounding box center [633, 722] width 18 height 18
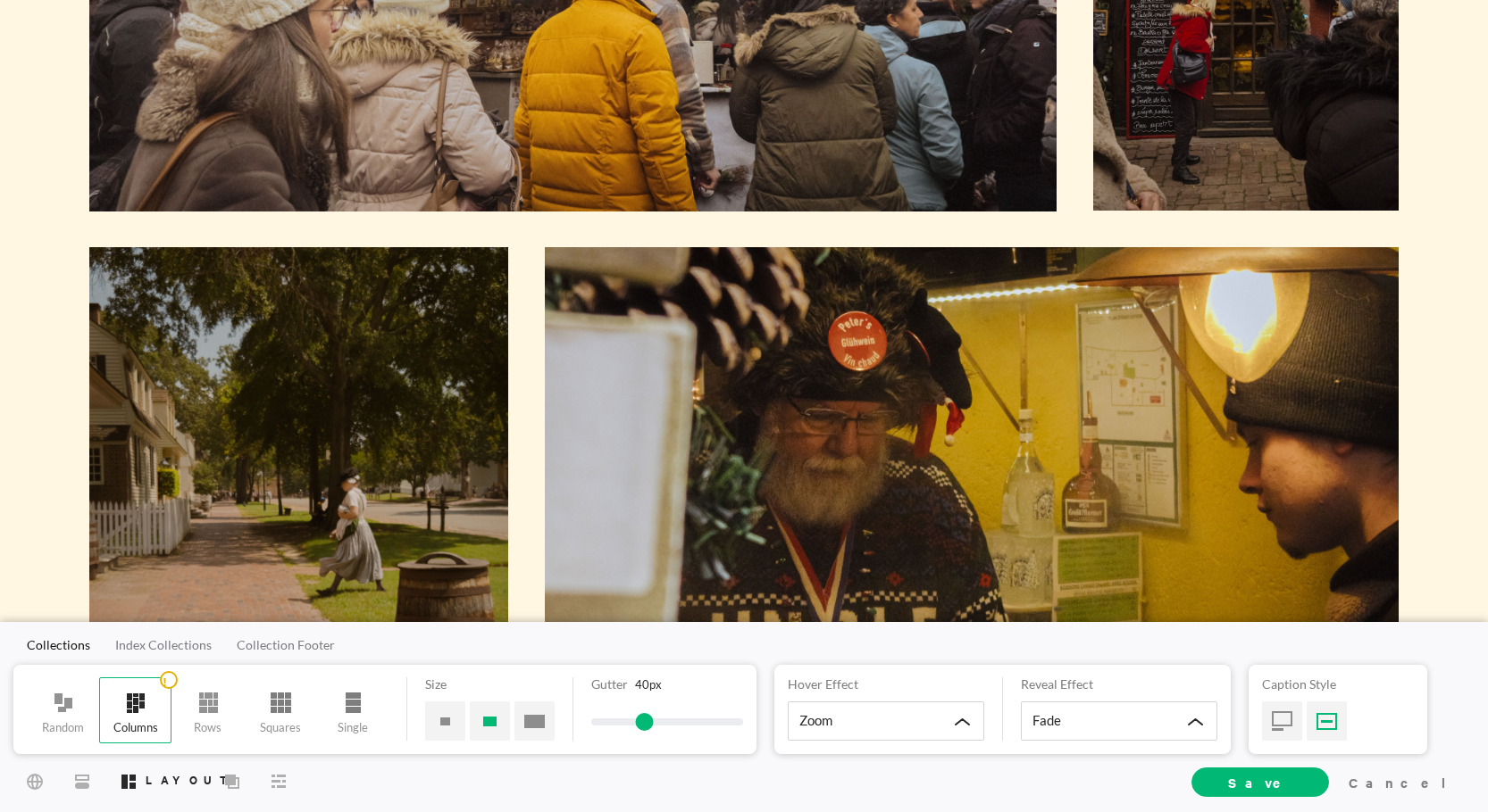
drag, startPoint x: 637, startPoint y: 721, endPoint x: 648, endPoint y: 723, distance: 11.2
click at [648, 723] on span at bounding box center [644, 722] width 18 height 18
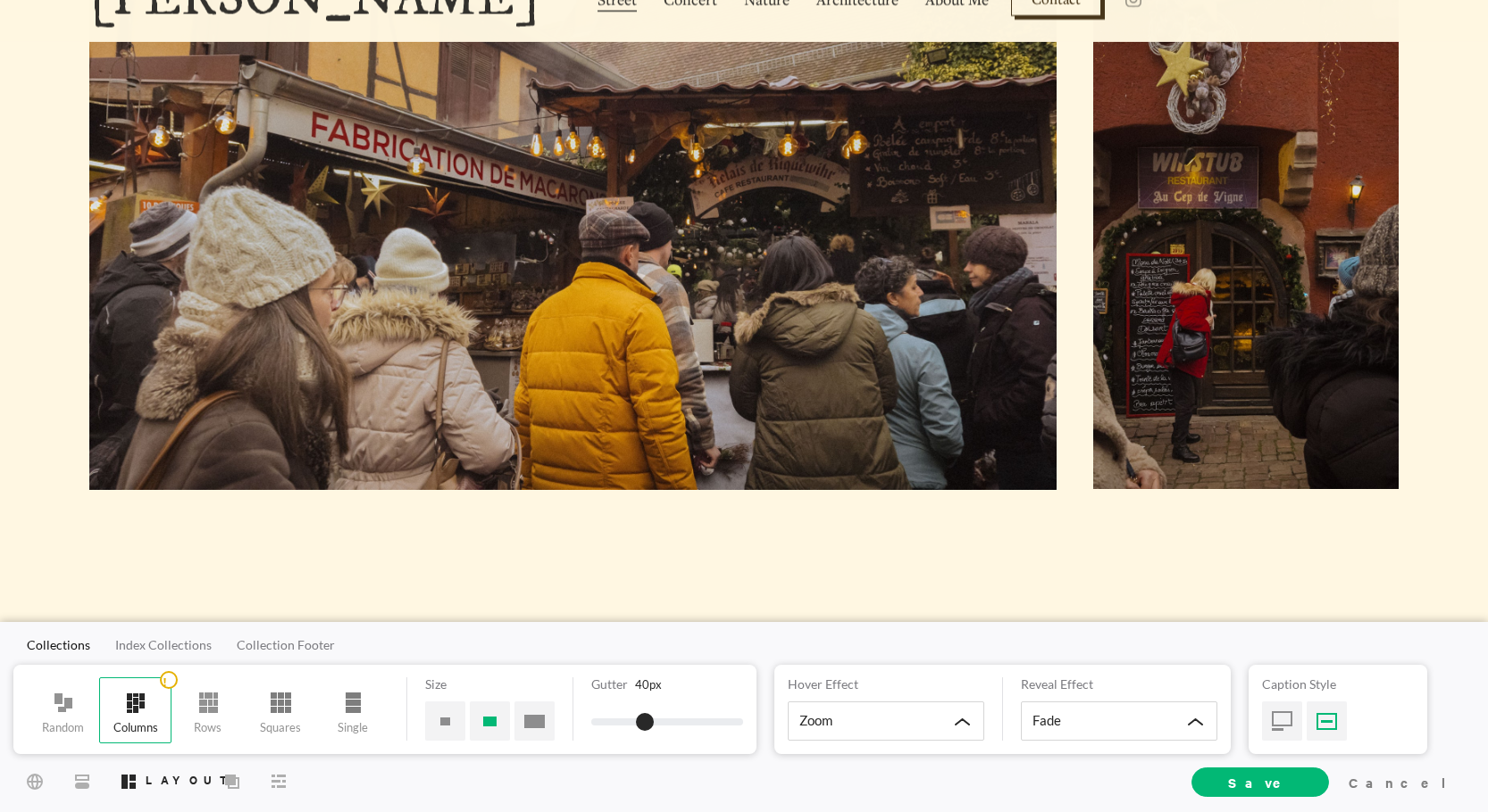
scroll to position [179, 0]
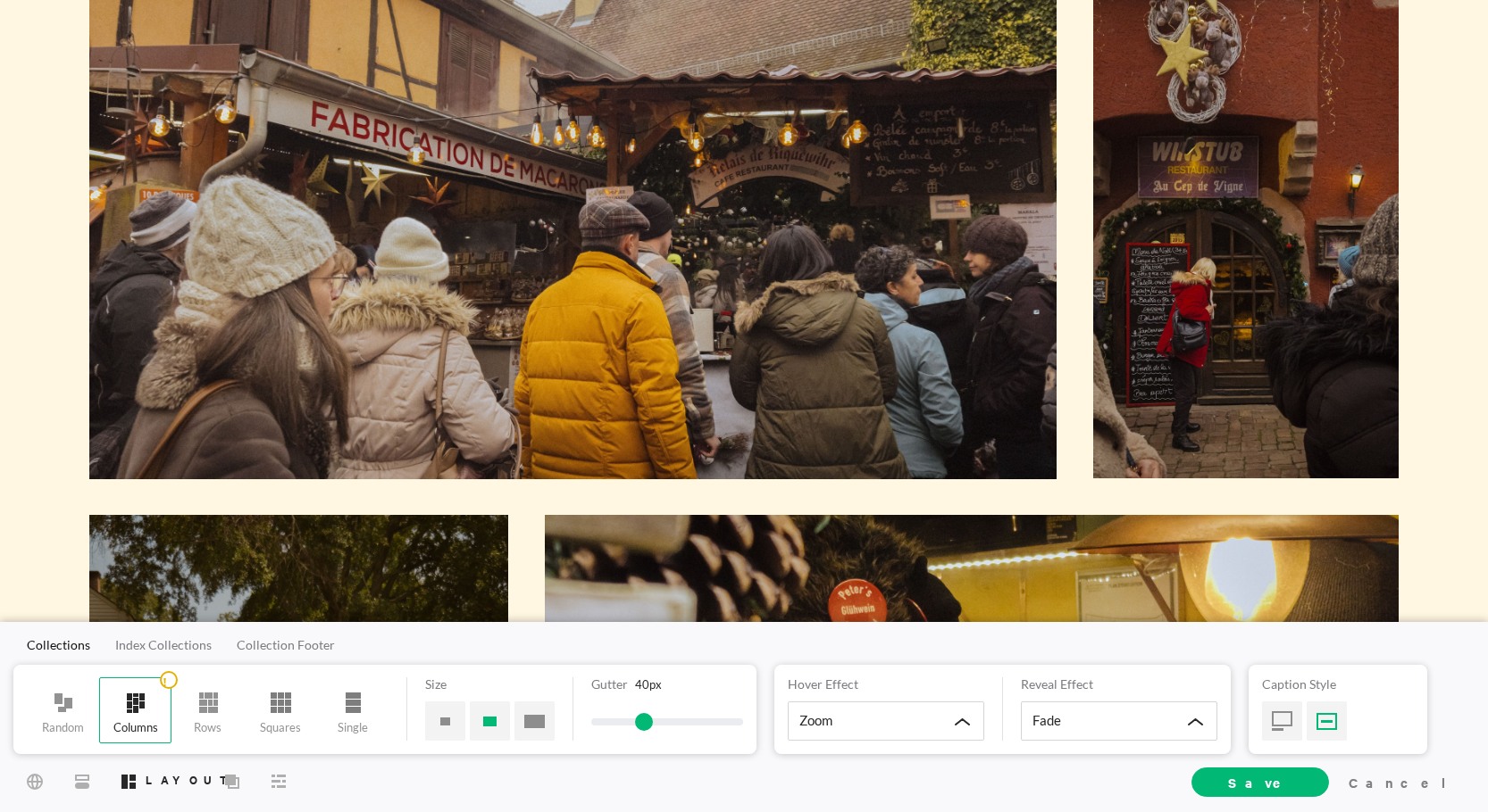
click at [644, 715] on span at bounding box center [643, 722] width 18 height 18
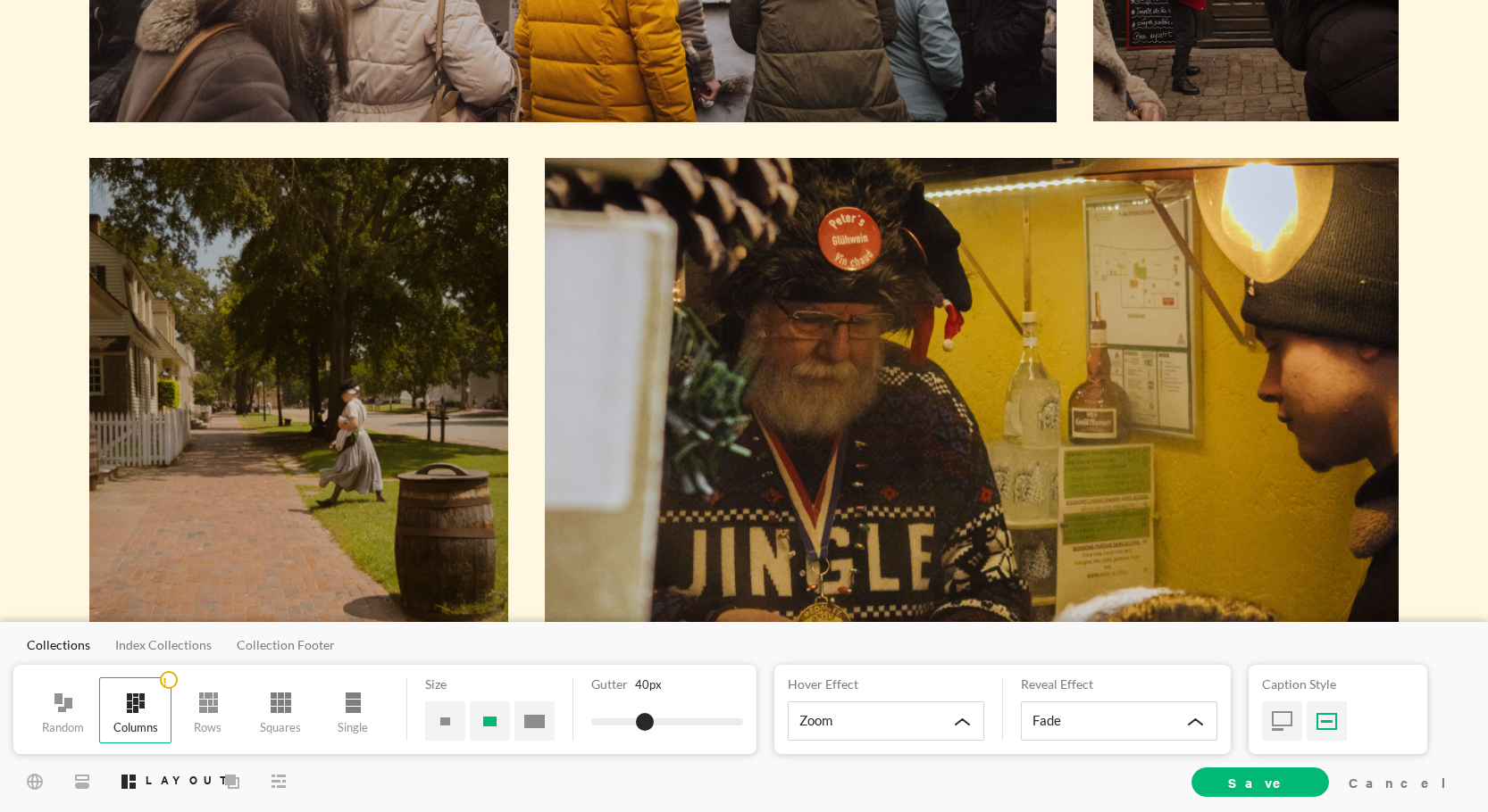
scroll to position [625, 0]
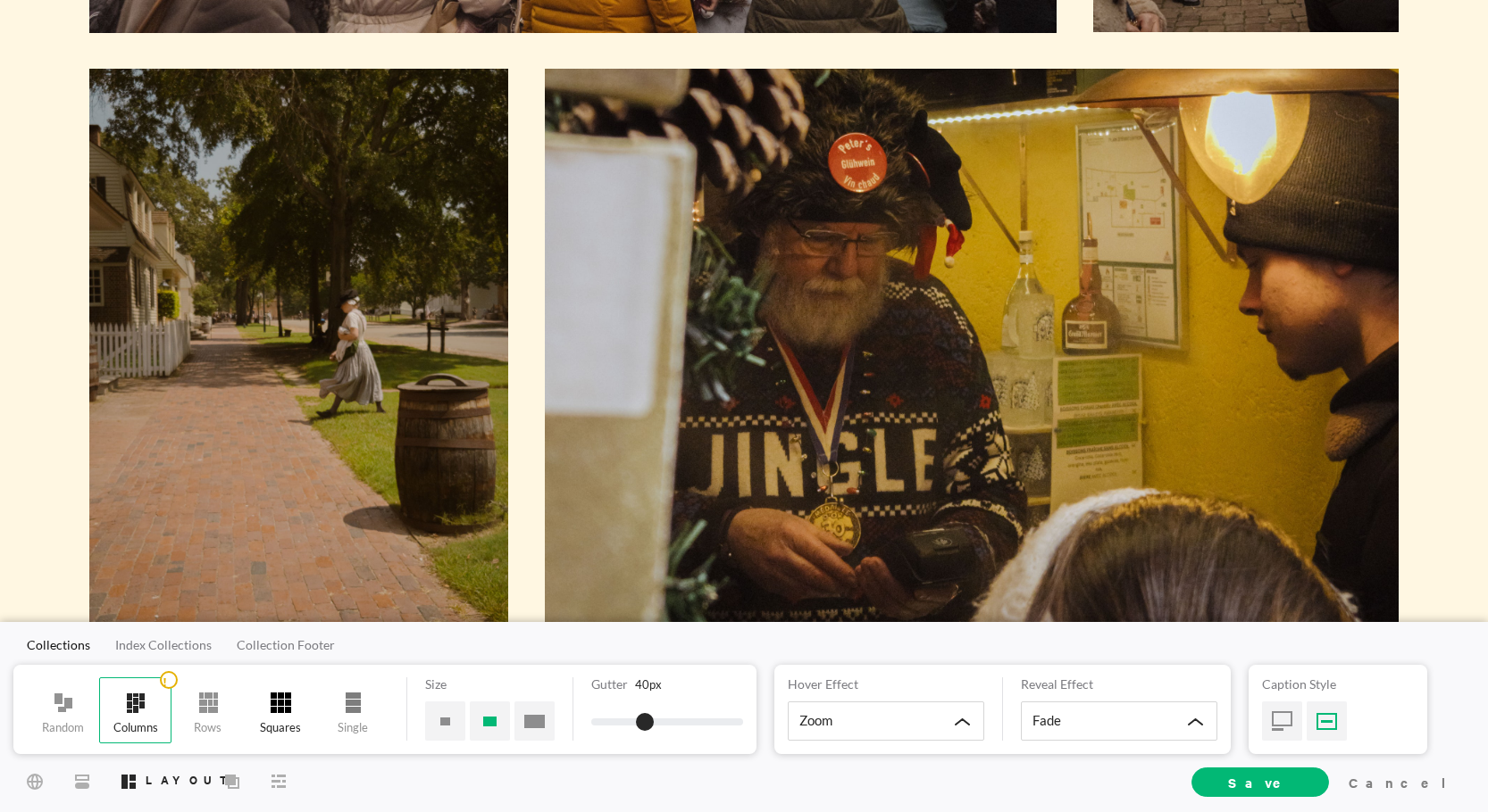
click at [291, 685] on div "Squares" at bounding box center [280, 711] width 72 height 66
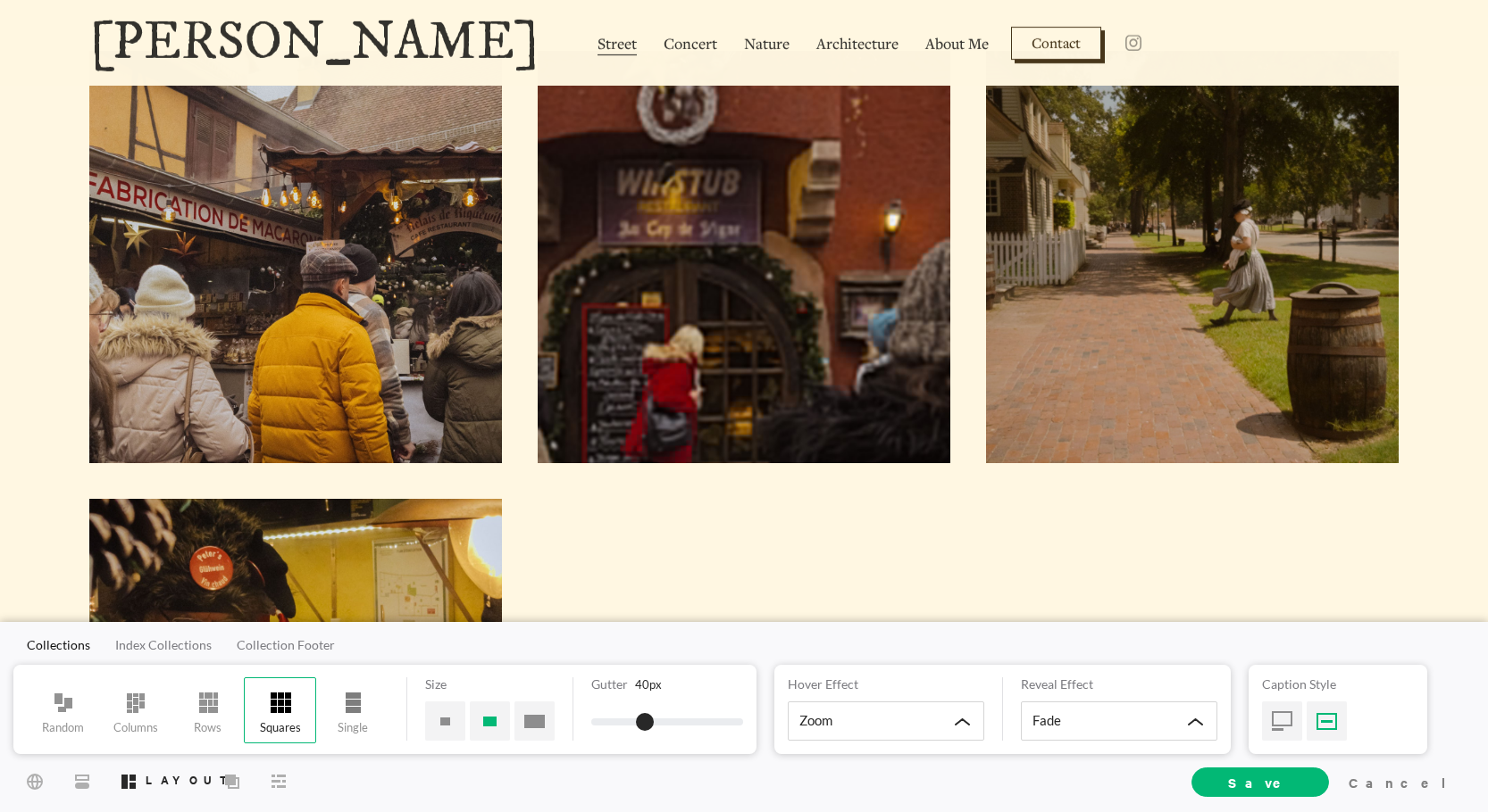
scroll to position [0, 0]
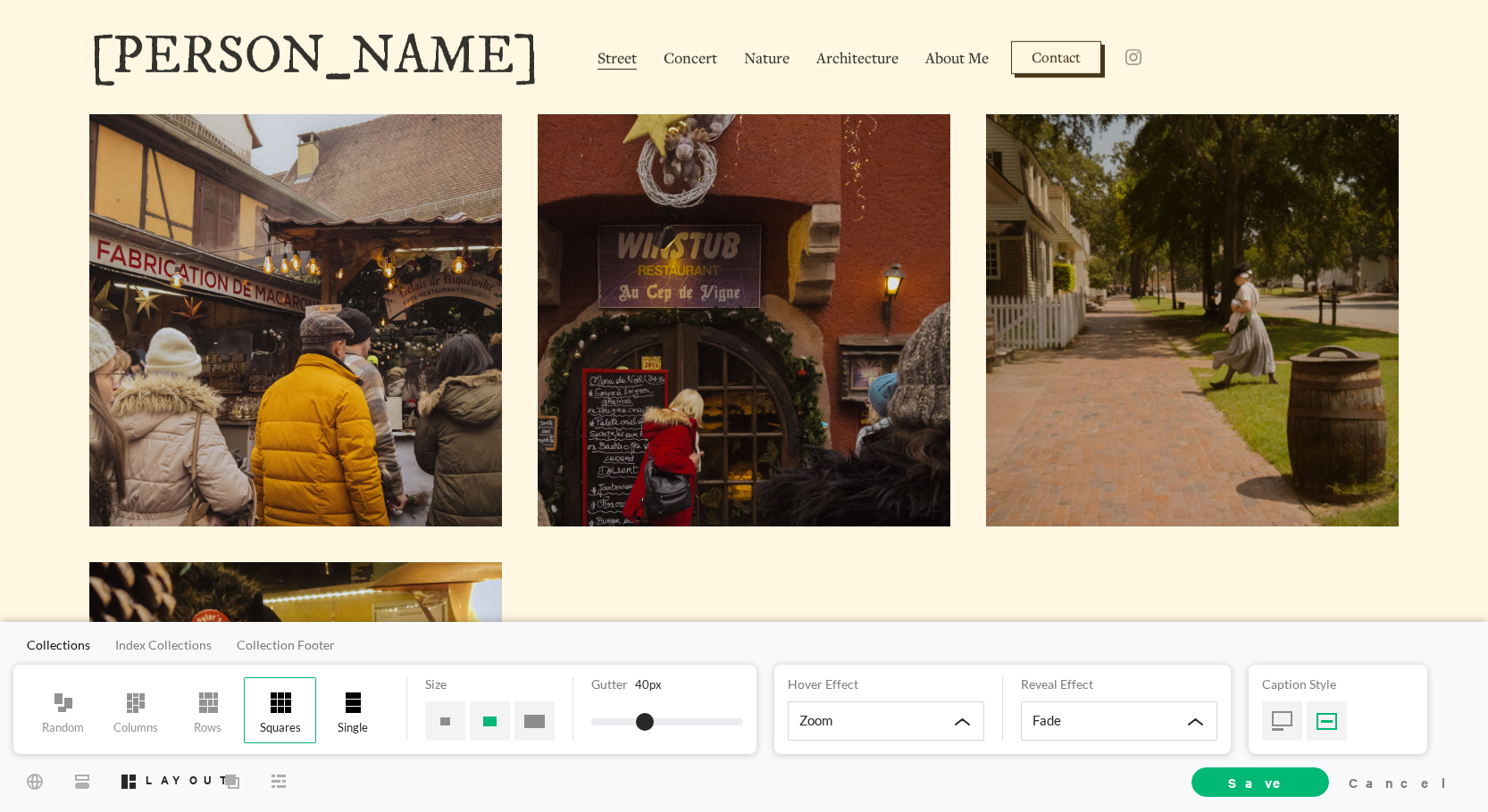
click at [375, 699] on div "Single" at bounding box center [353, 711] width 72 height 66
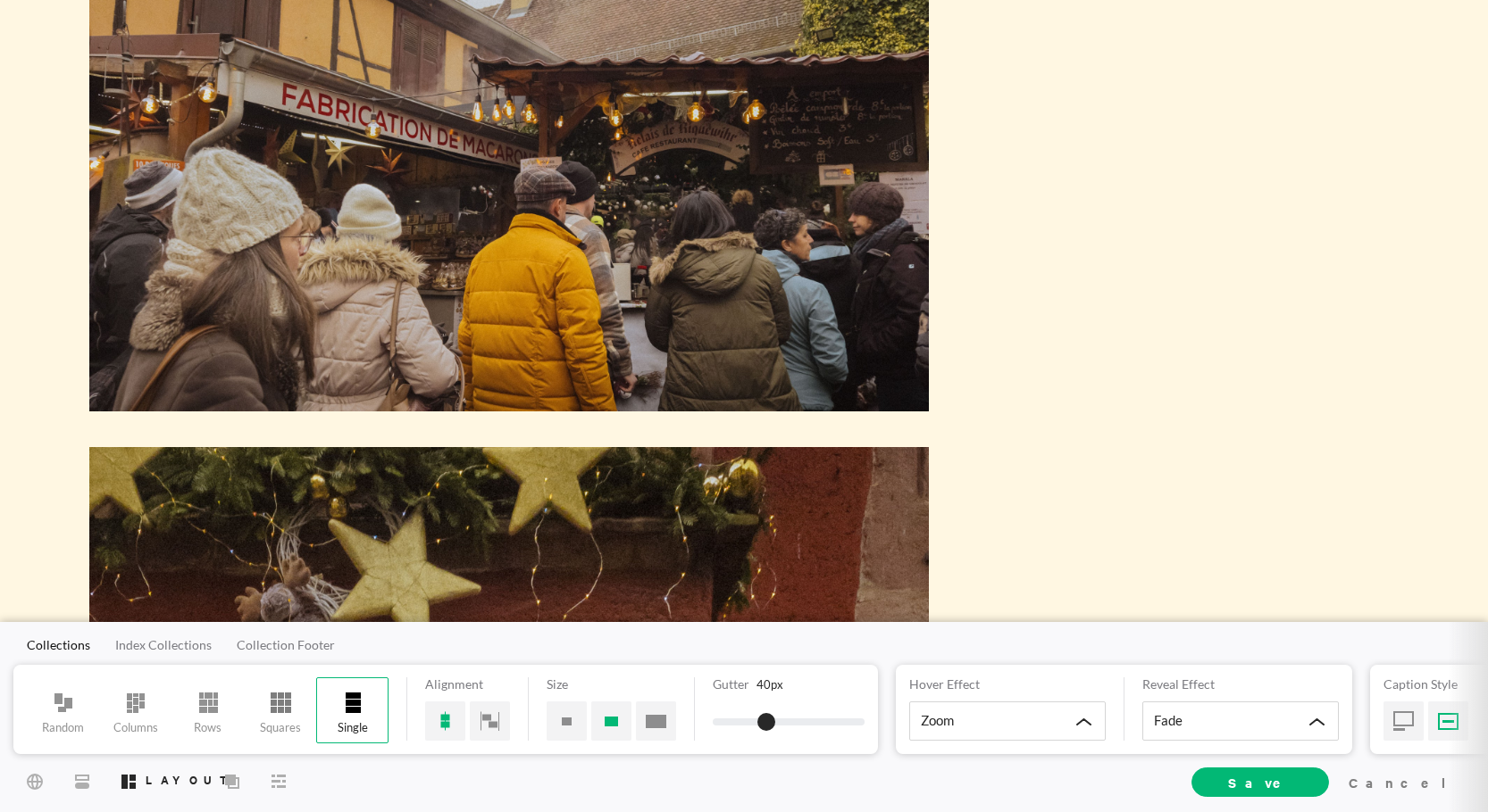
scroll to position [357, 0]
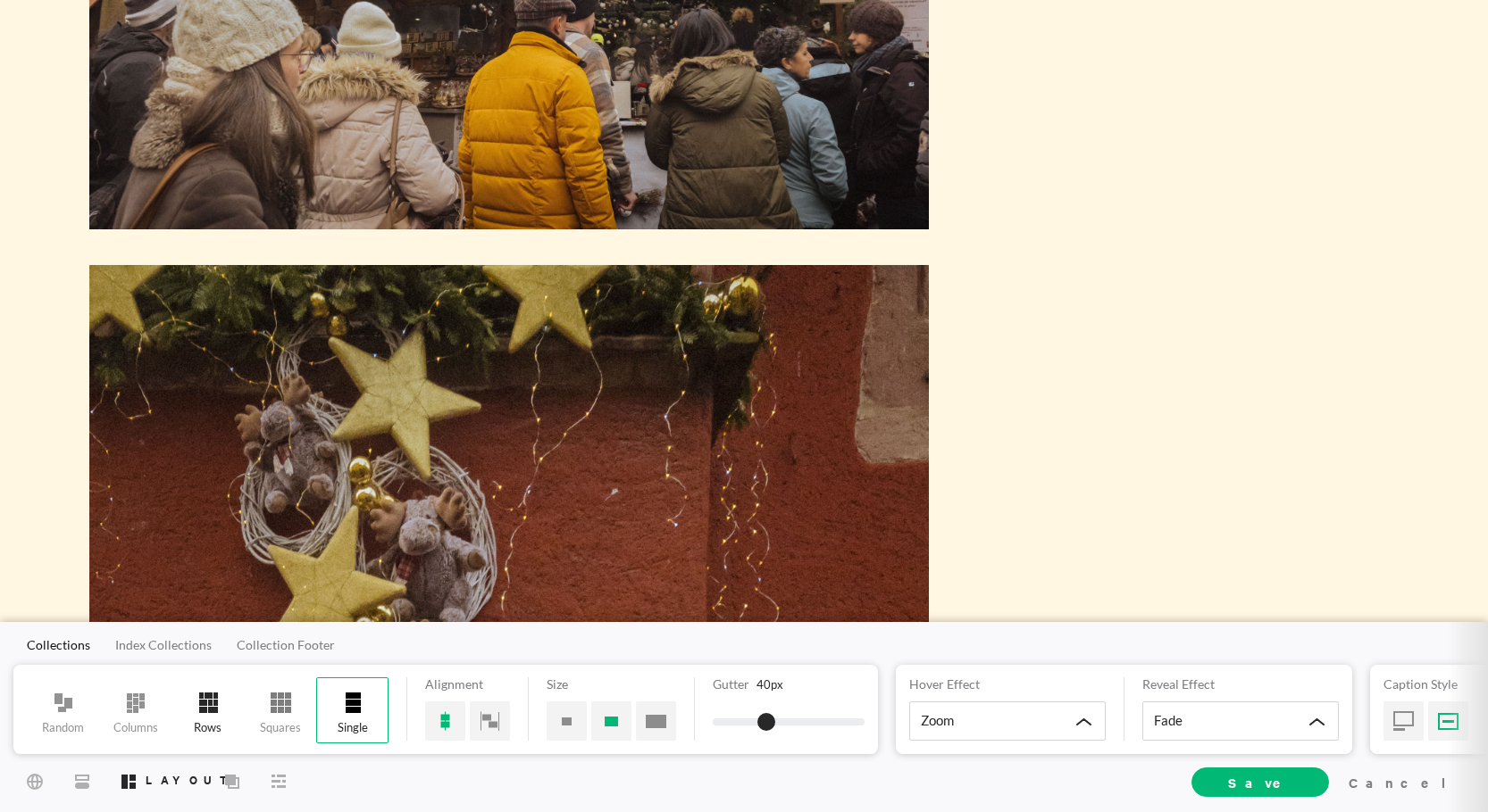
click at [225, 710] on span at bounding box center [208, 703] width 37 height 26
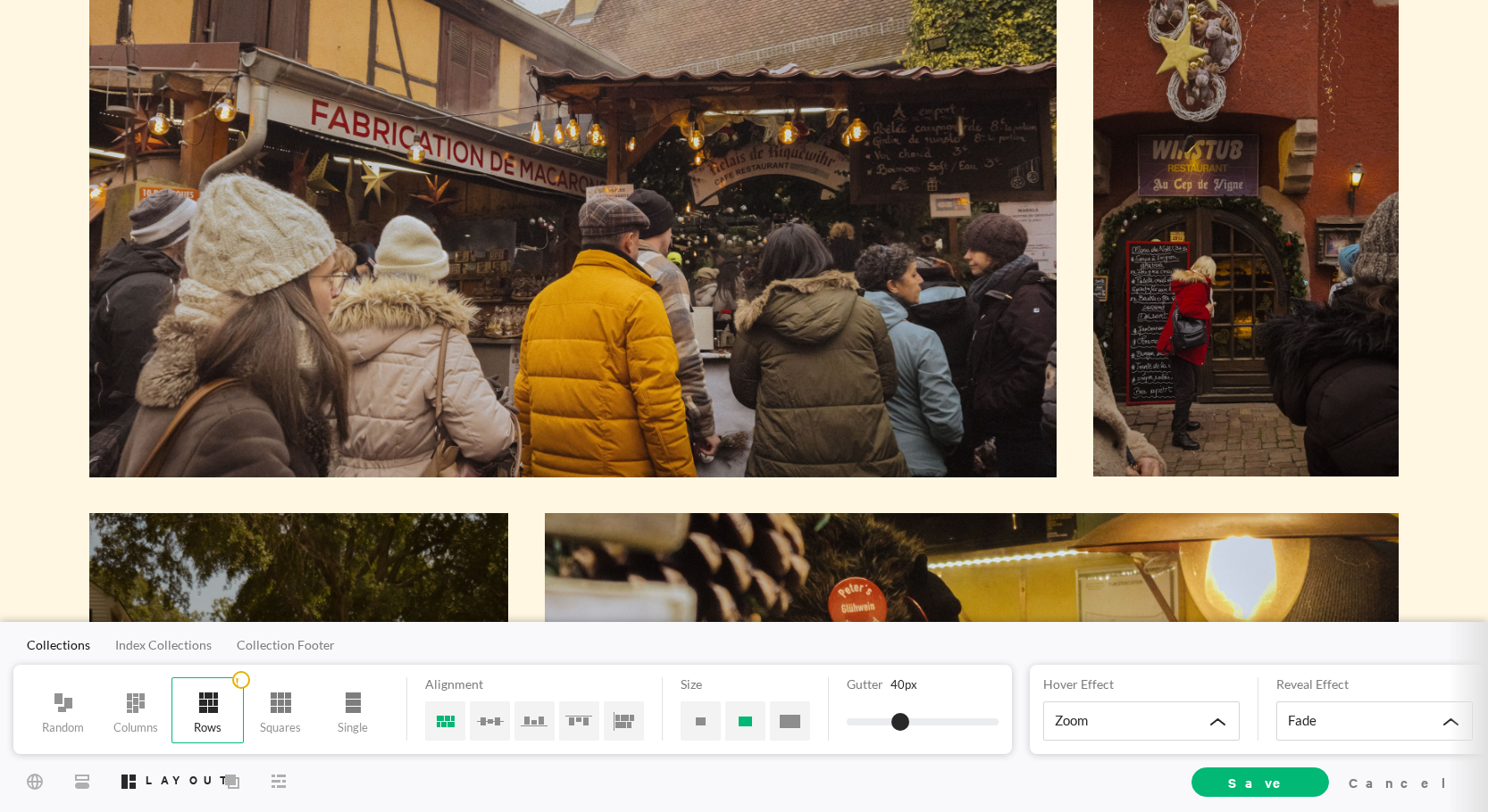
scroll to position [179, 0]
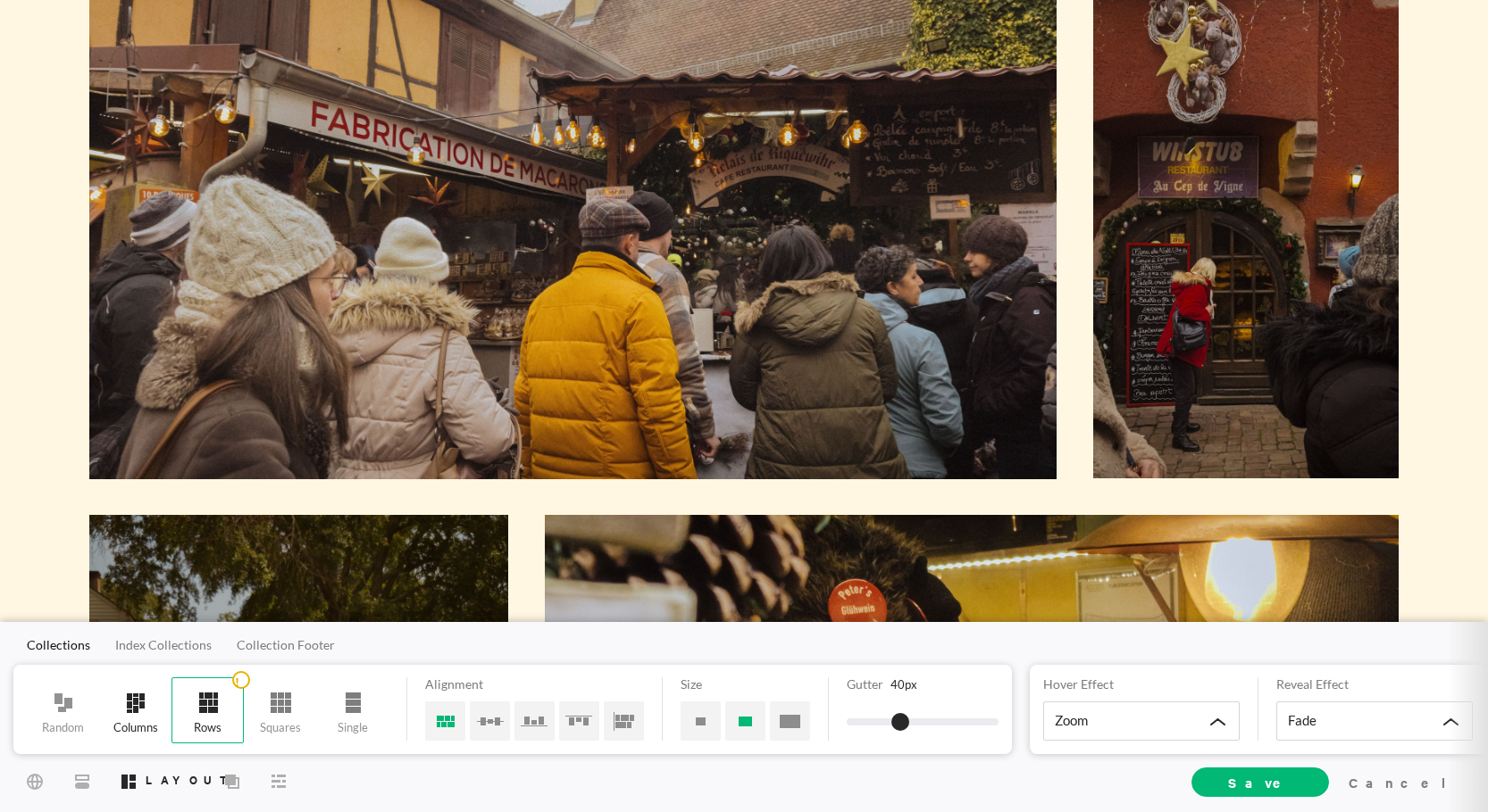
click at [131, 697] on span at bounding box center [136, 703] width 37 height 26
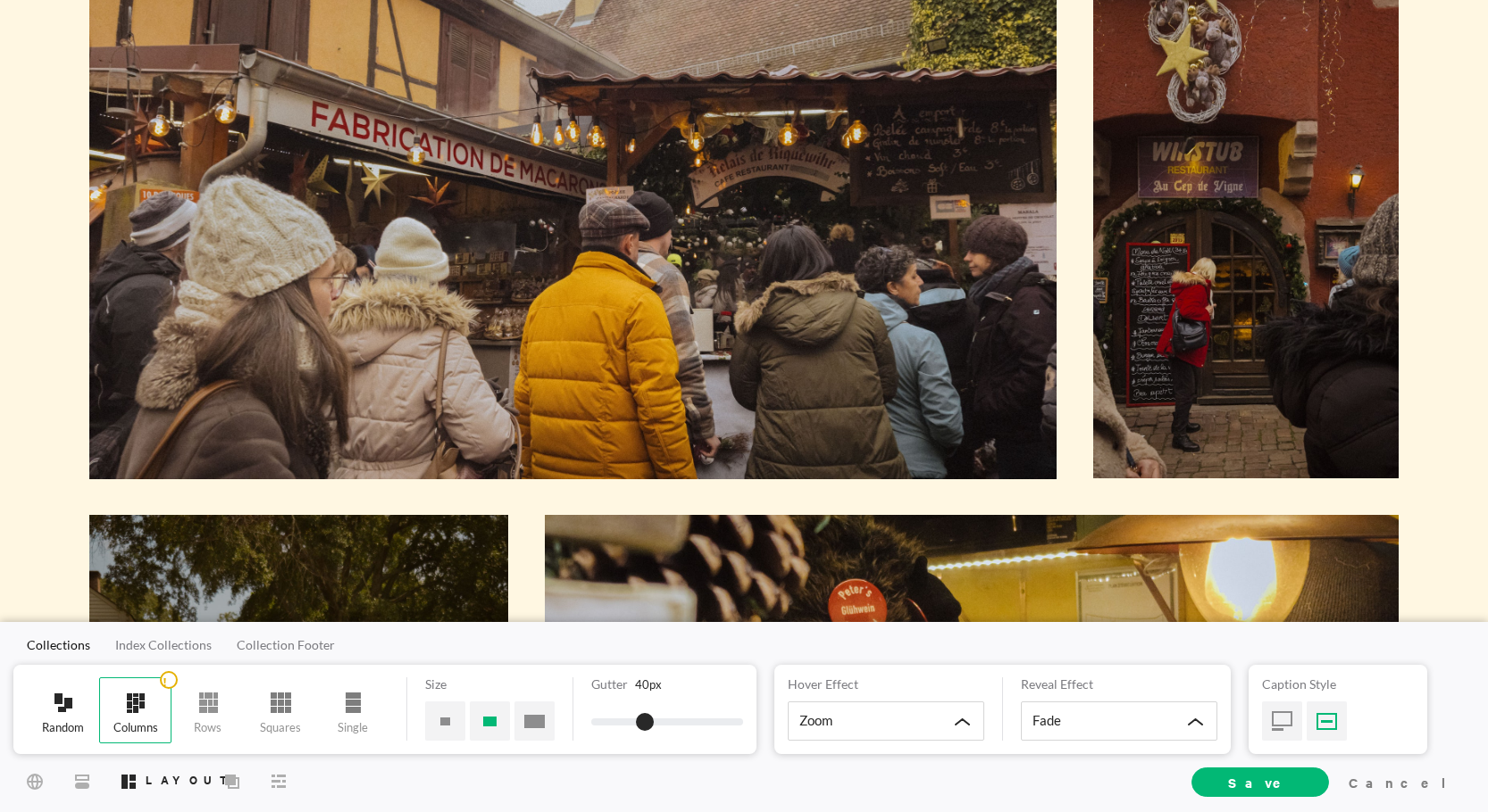
click at [56, 709] on span at bounding box center [64, 703] width 37 height 26
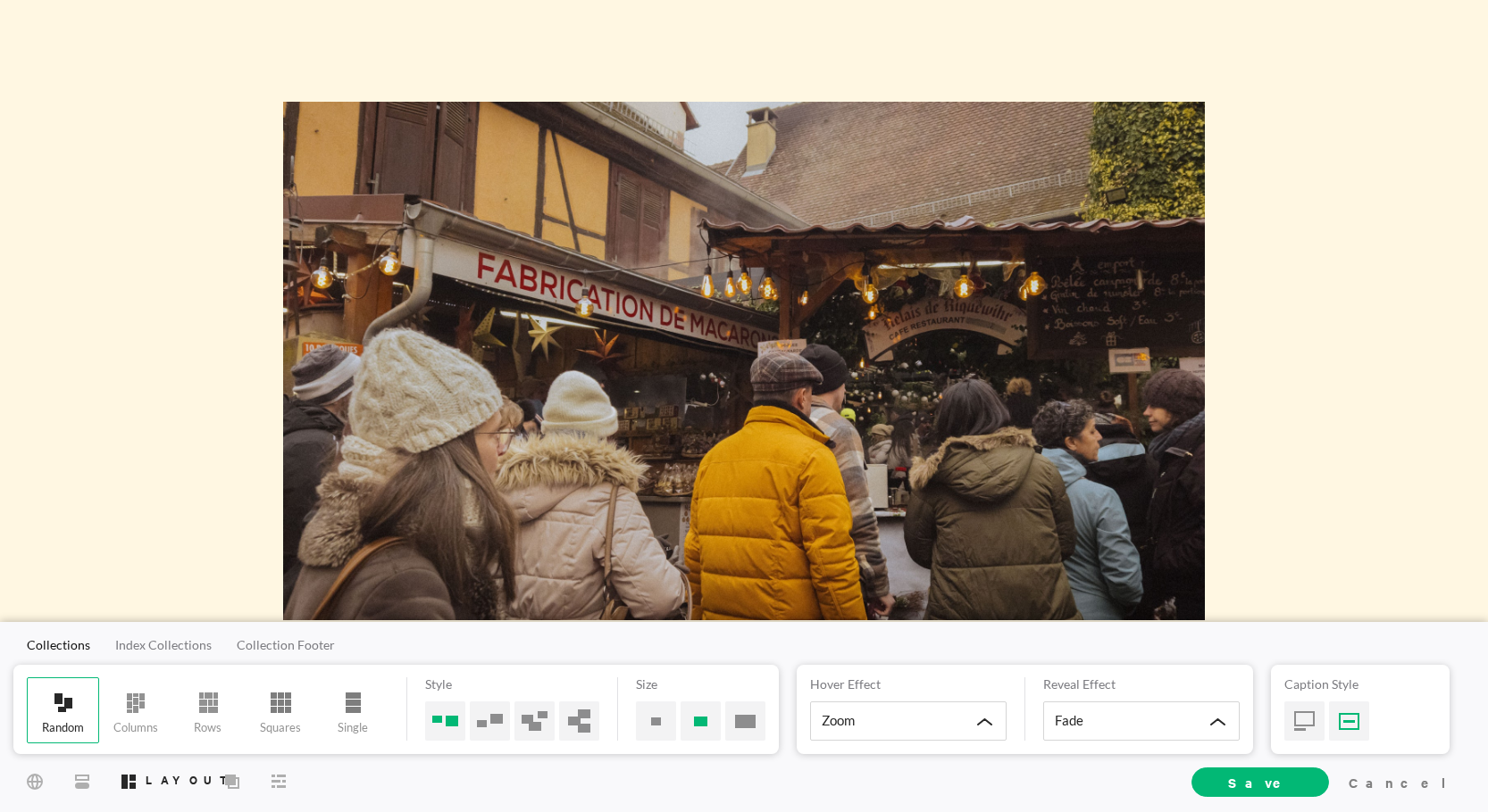
scroll to position [0, 0]
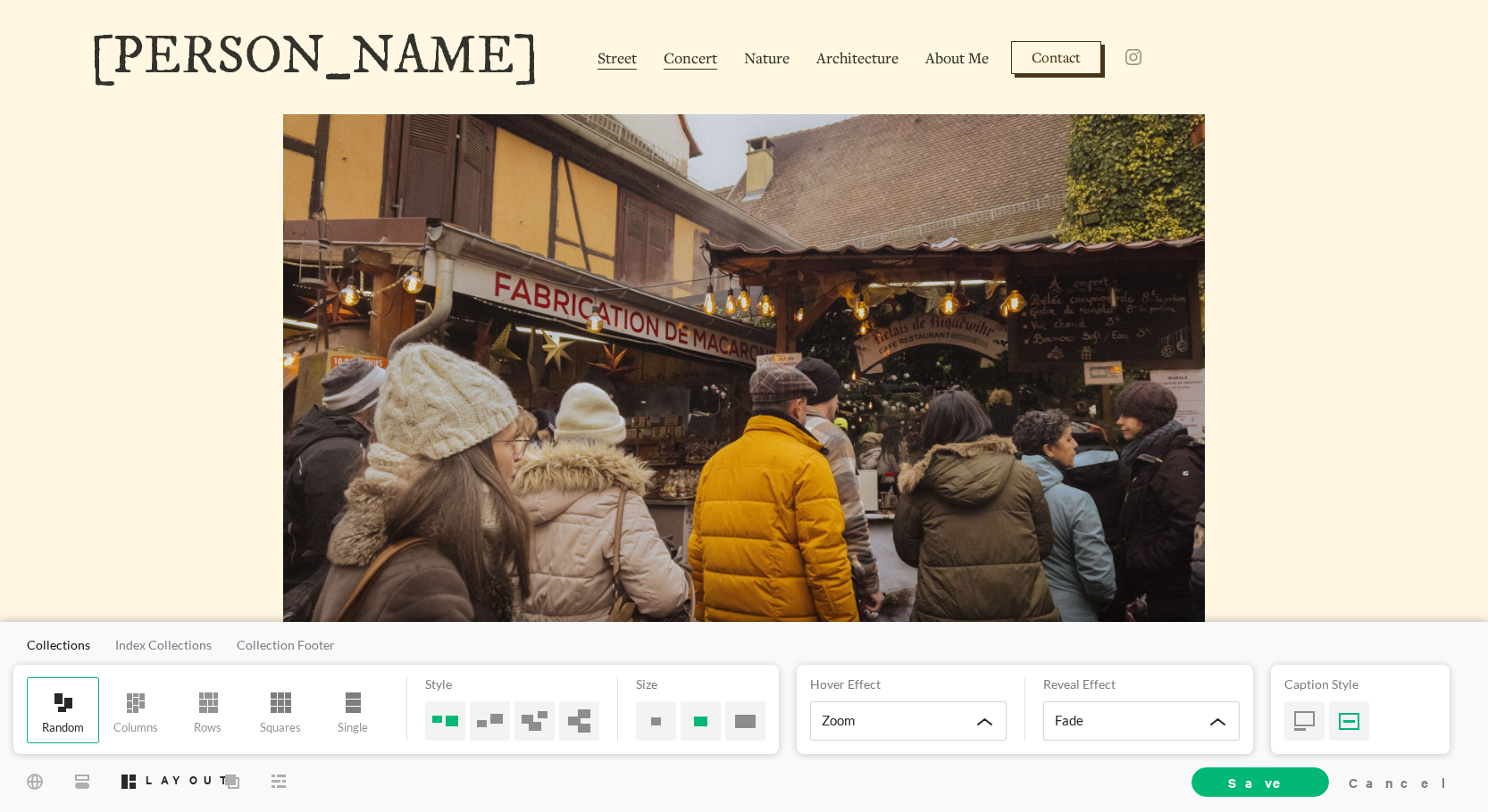
click at [664, 47] on span "Concert" at bounding box center [691, 59] width 53 height 23
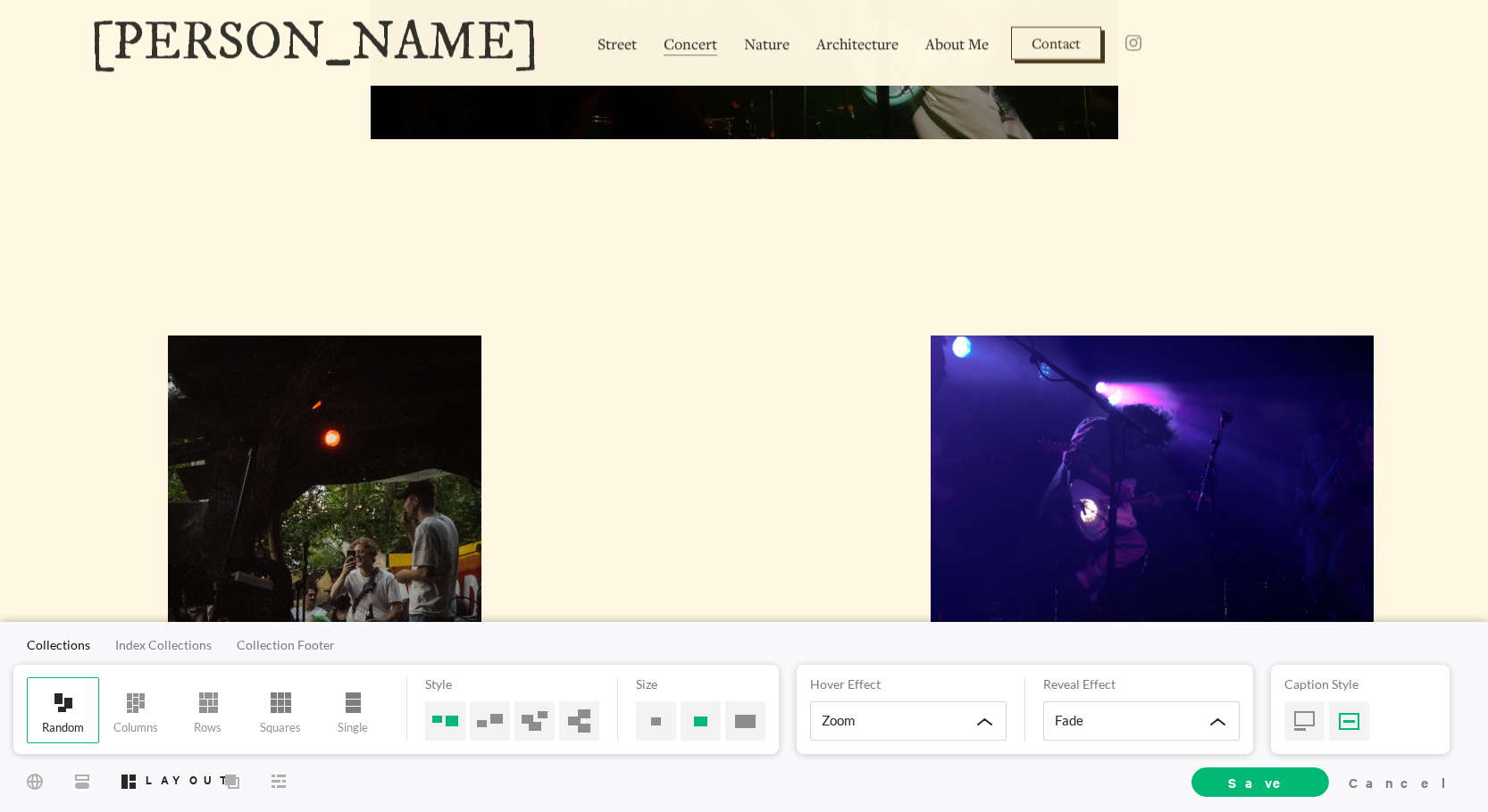
scroll to position [179, 0]
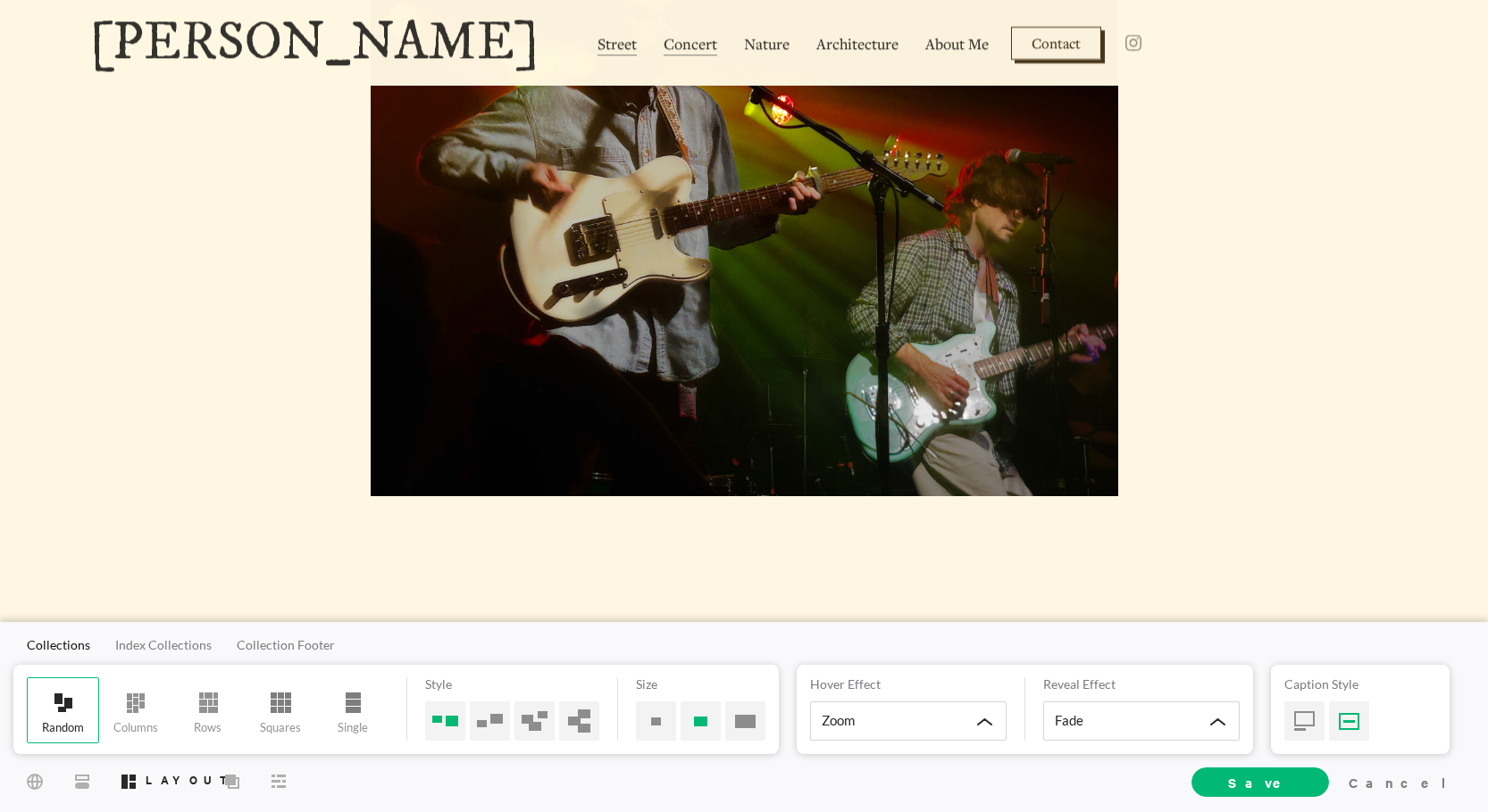
click at [598, 42] on span "Street" at bounding box center [617, 45] width 39 height 23
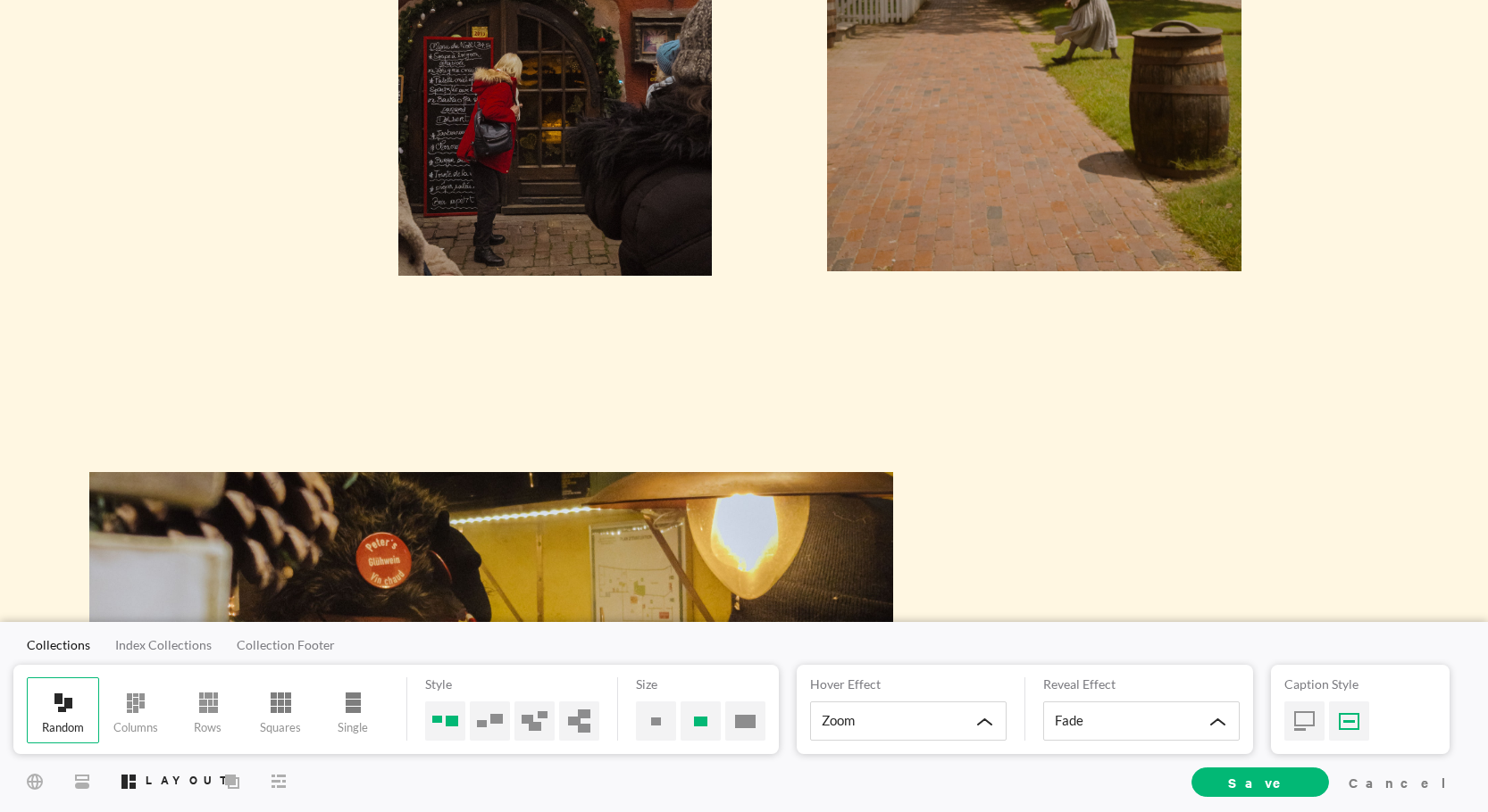
scroll to position [1428, 0]
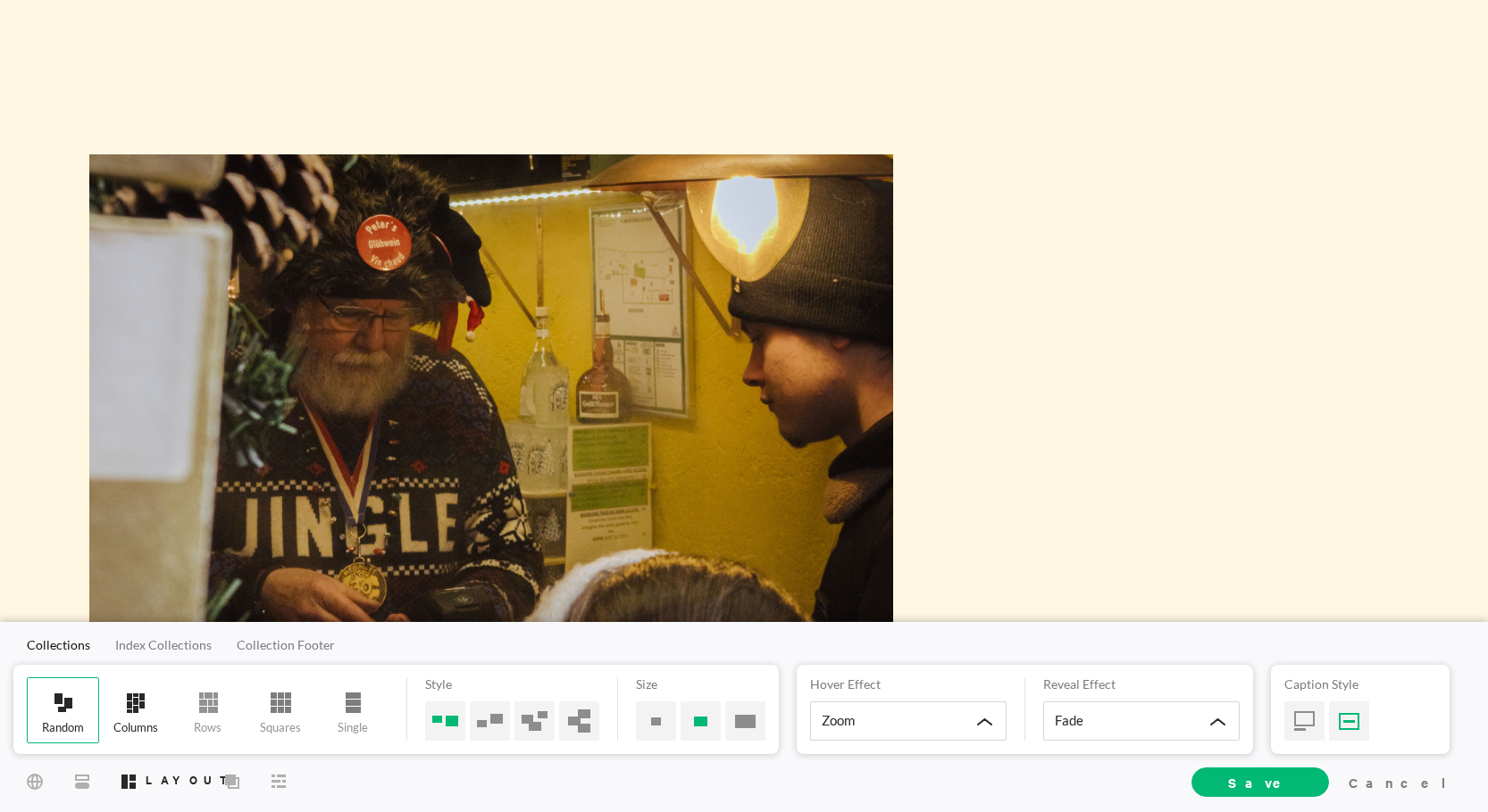
click at [145, 693] on span at bounding box center [136, 703] width 37 height 26
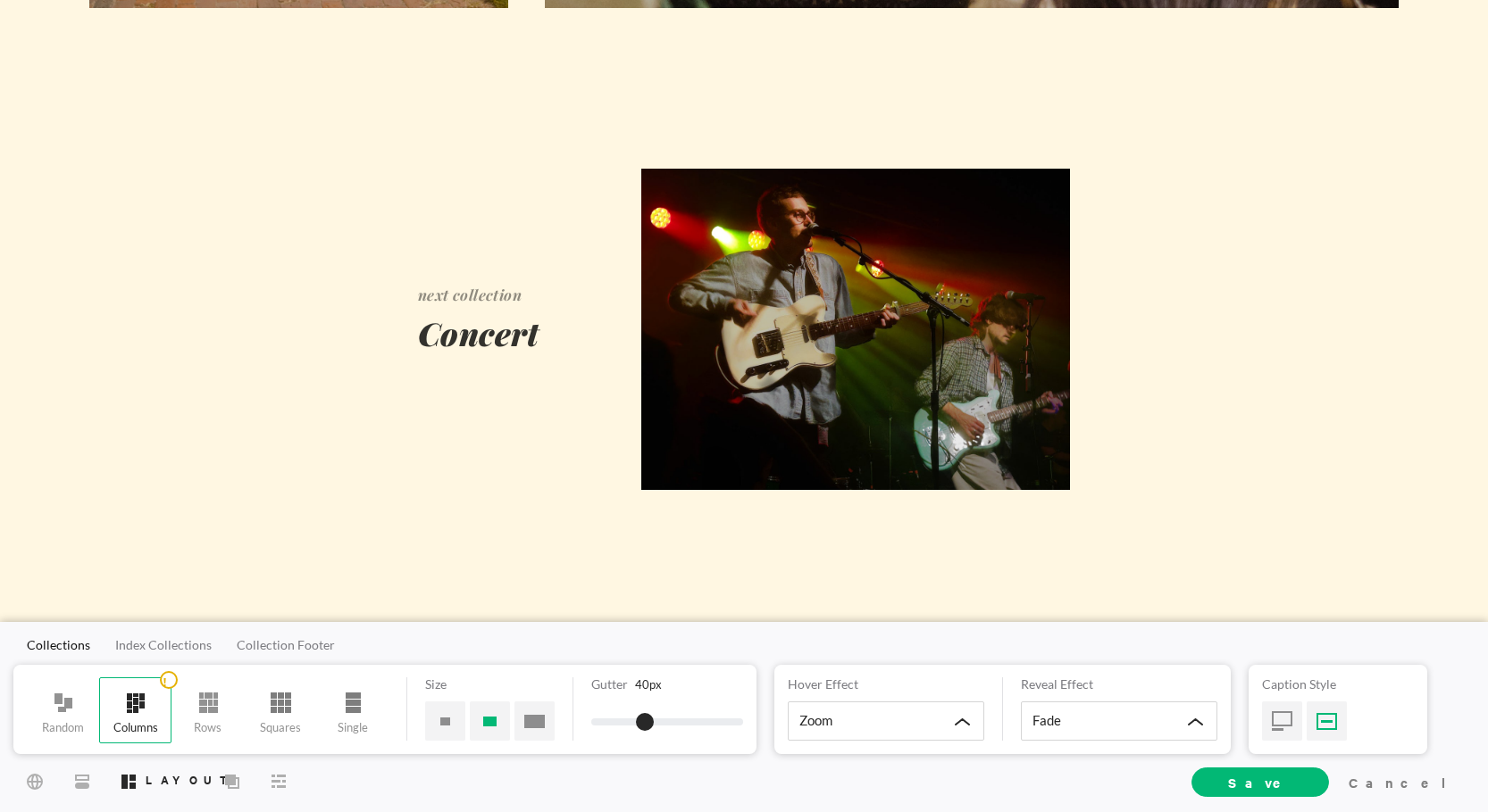
scroll to position [1250, 0]
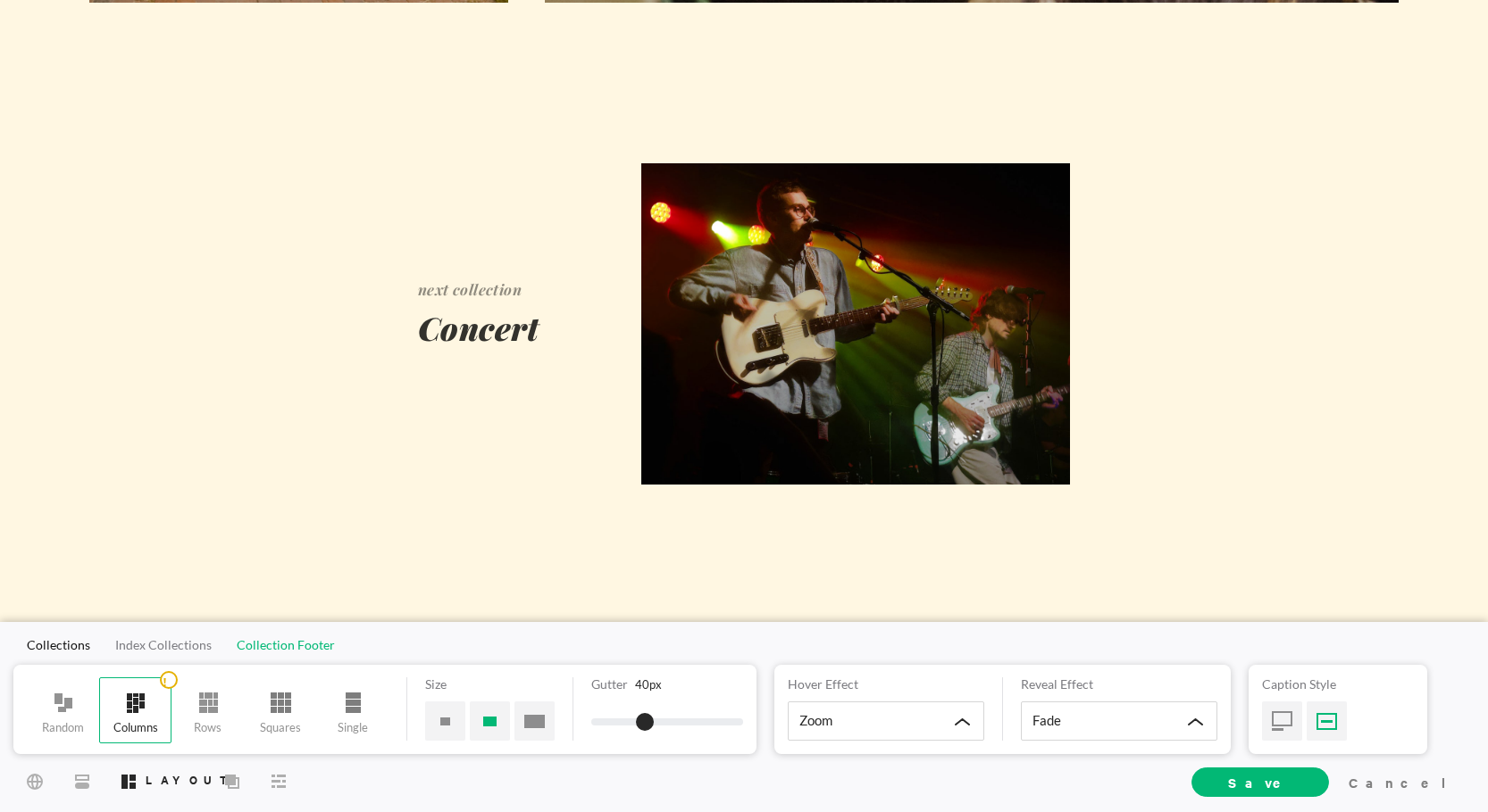
click at [314, 651] on span "Collection Footer" at bounding box center [285, 645] width 98 height 15
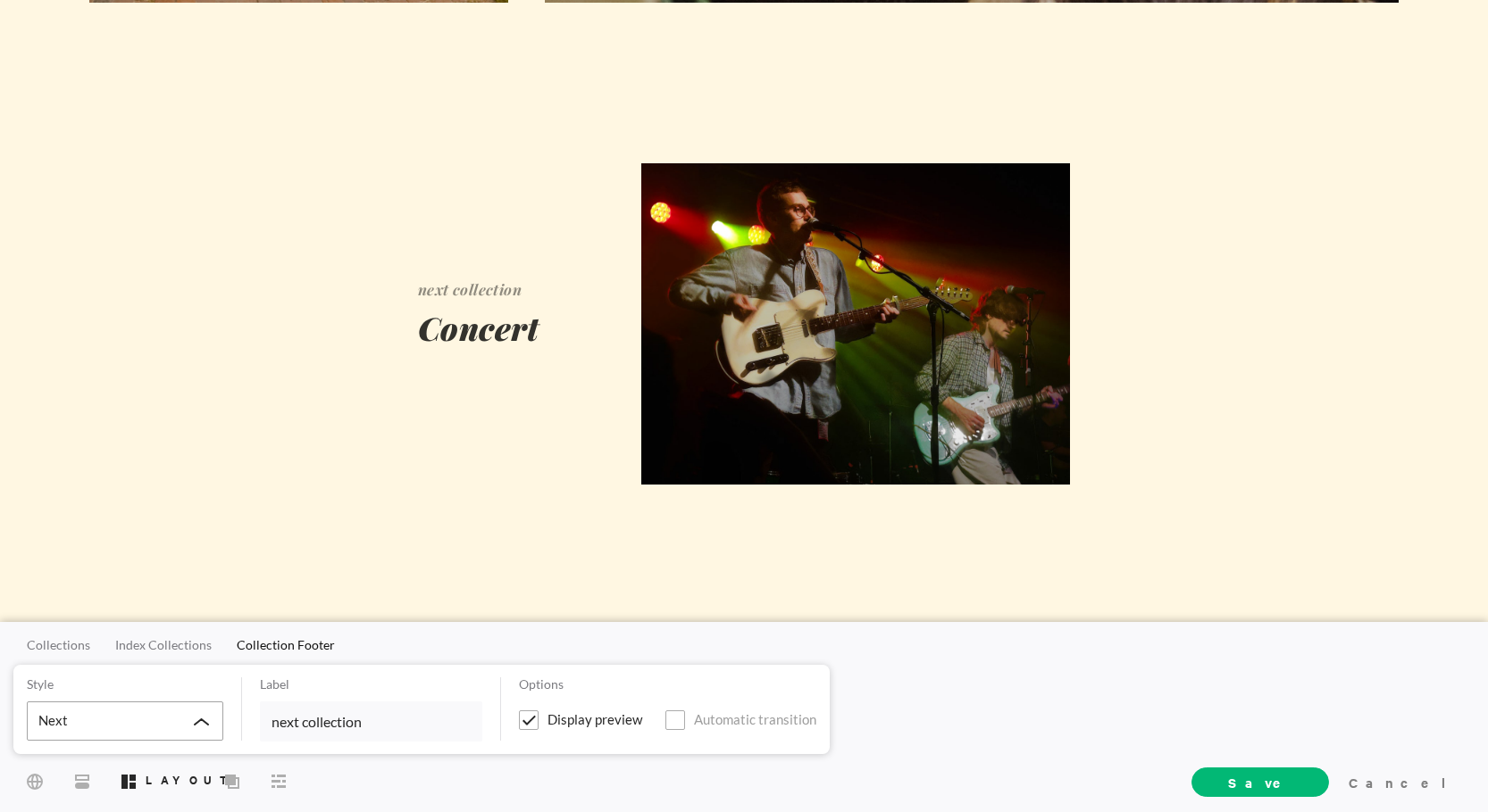
click at [186, 717] on div "Next" at bounding box center [124, 721] width 197 height 39
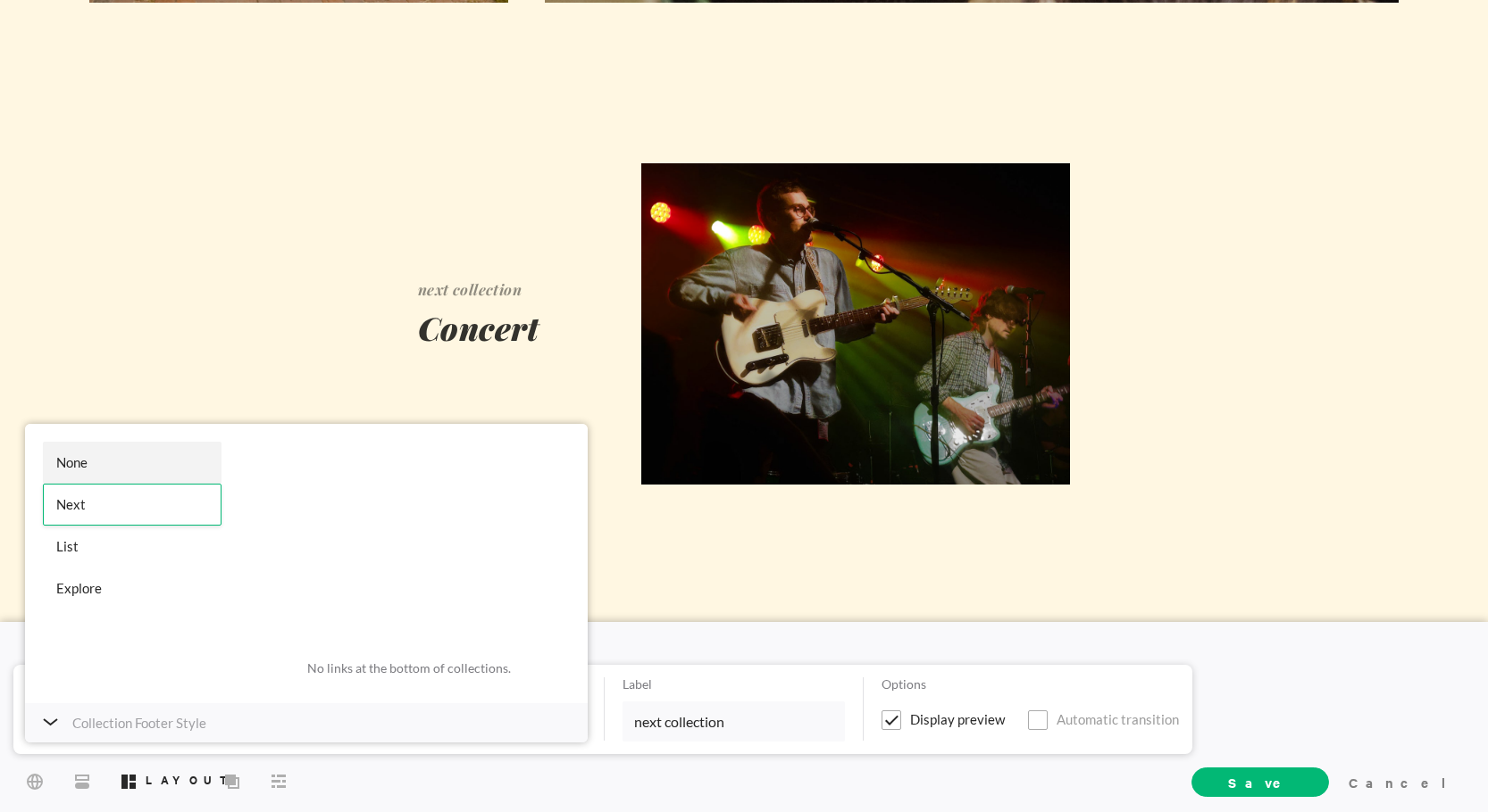
click at [117, 474] on div "None" at bounding box center [132, 463] width 179 height 42
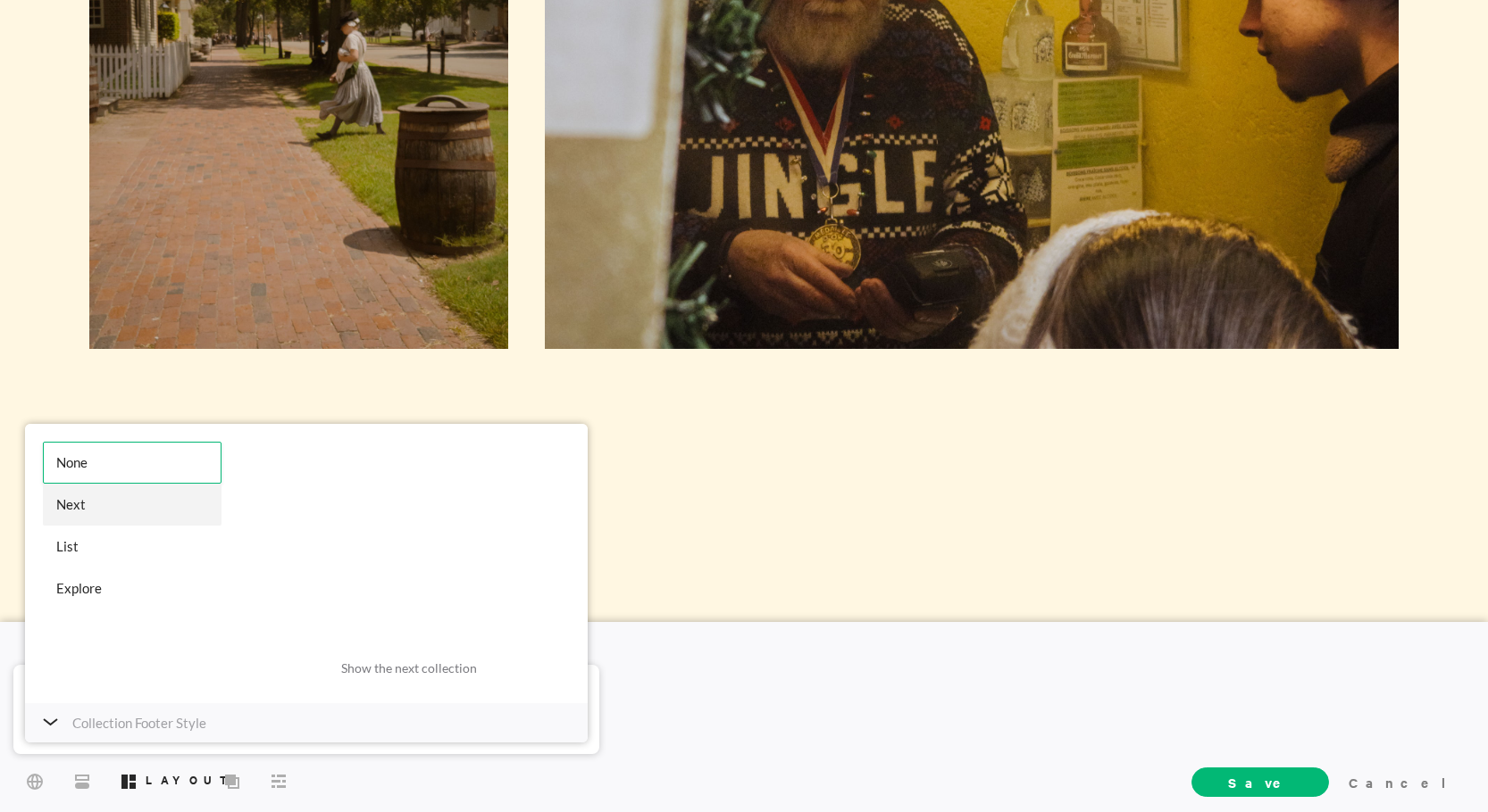
click at [114, 505] on div "Next" at bounding box center [132, 505] width 179 height 42
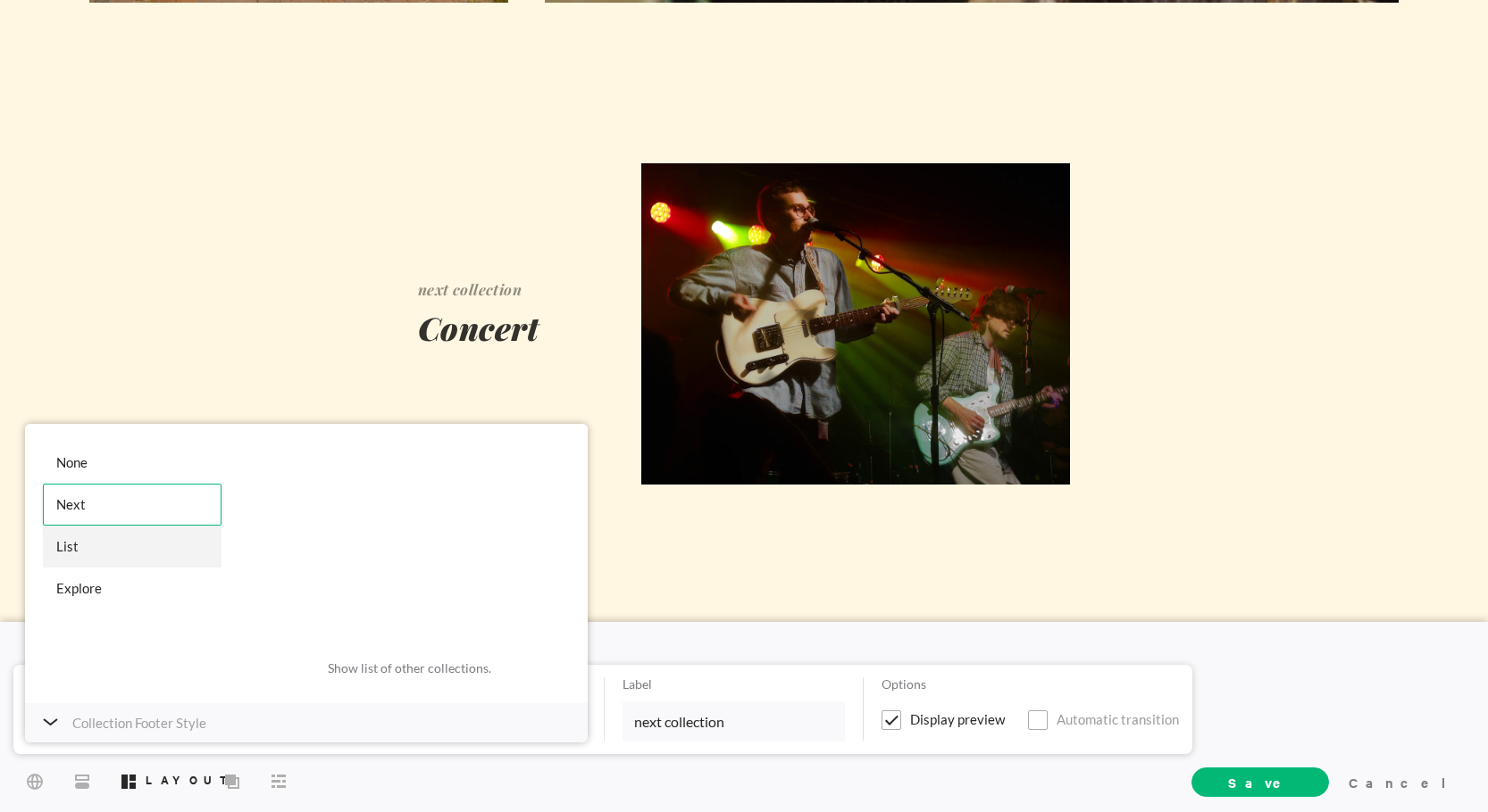
click at [103, 544] on div "List" at bounding box center [132, 547] width 179 height 42
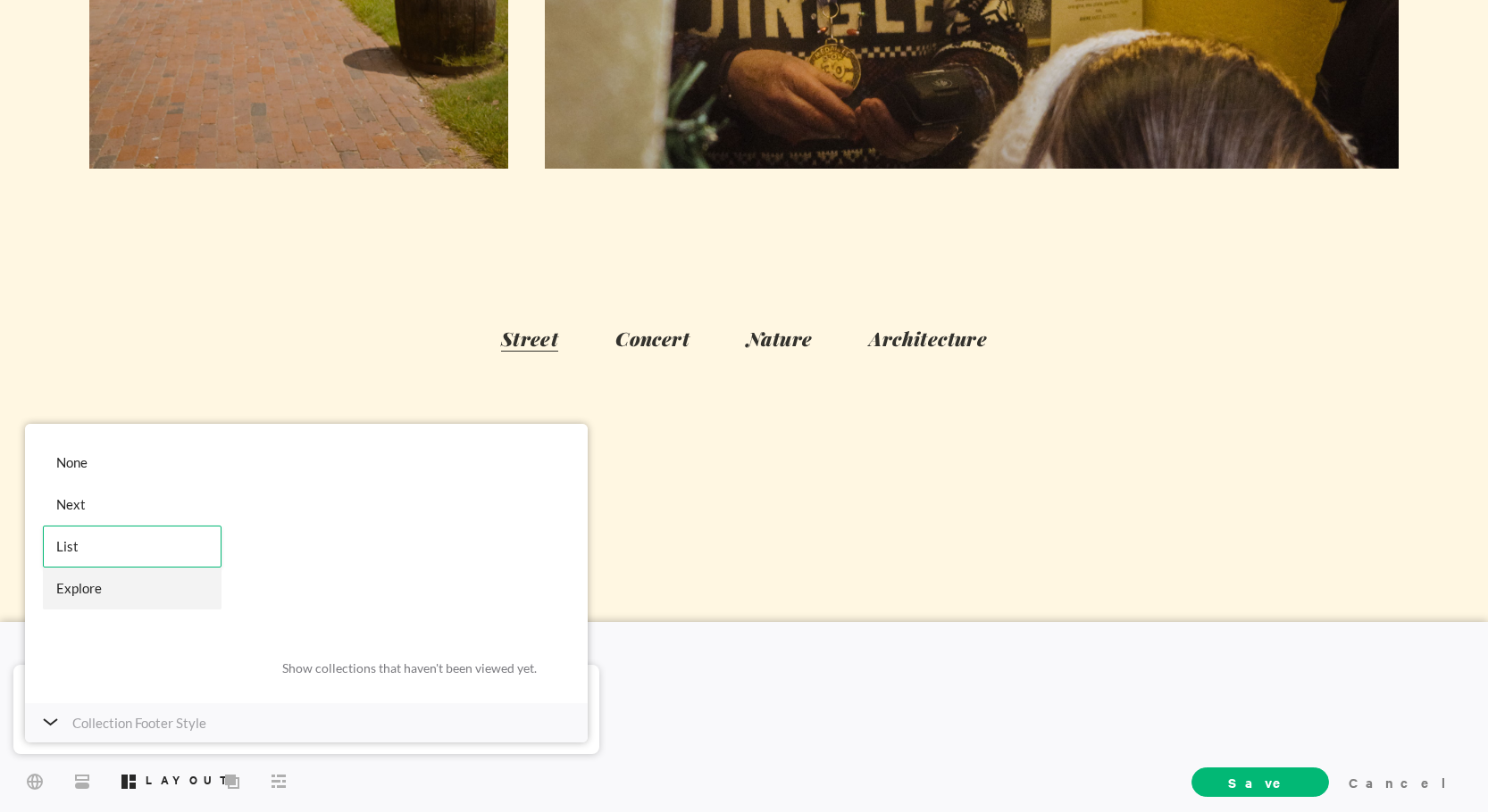
click at [91, 579] on div "Explore" at bounding box center [132, 589] width 179 height 42
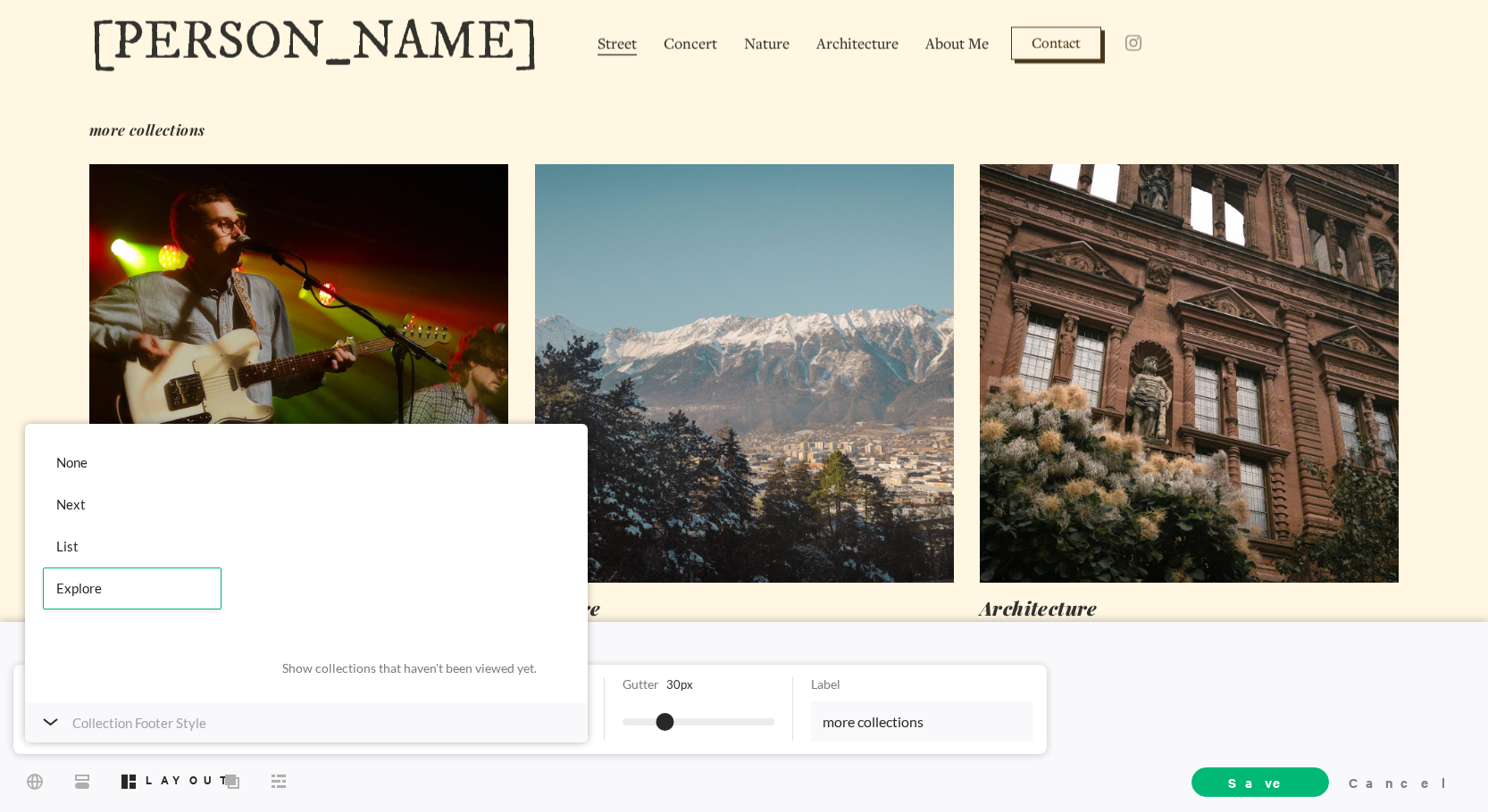
scroll to position [1564, 0]
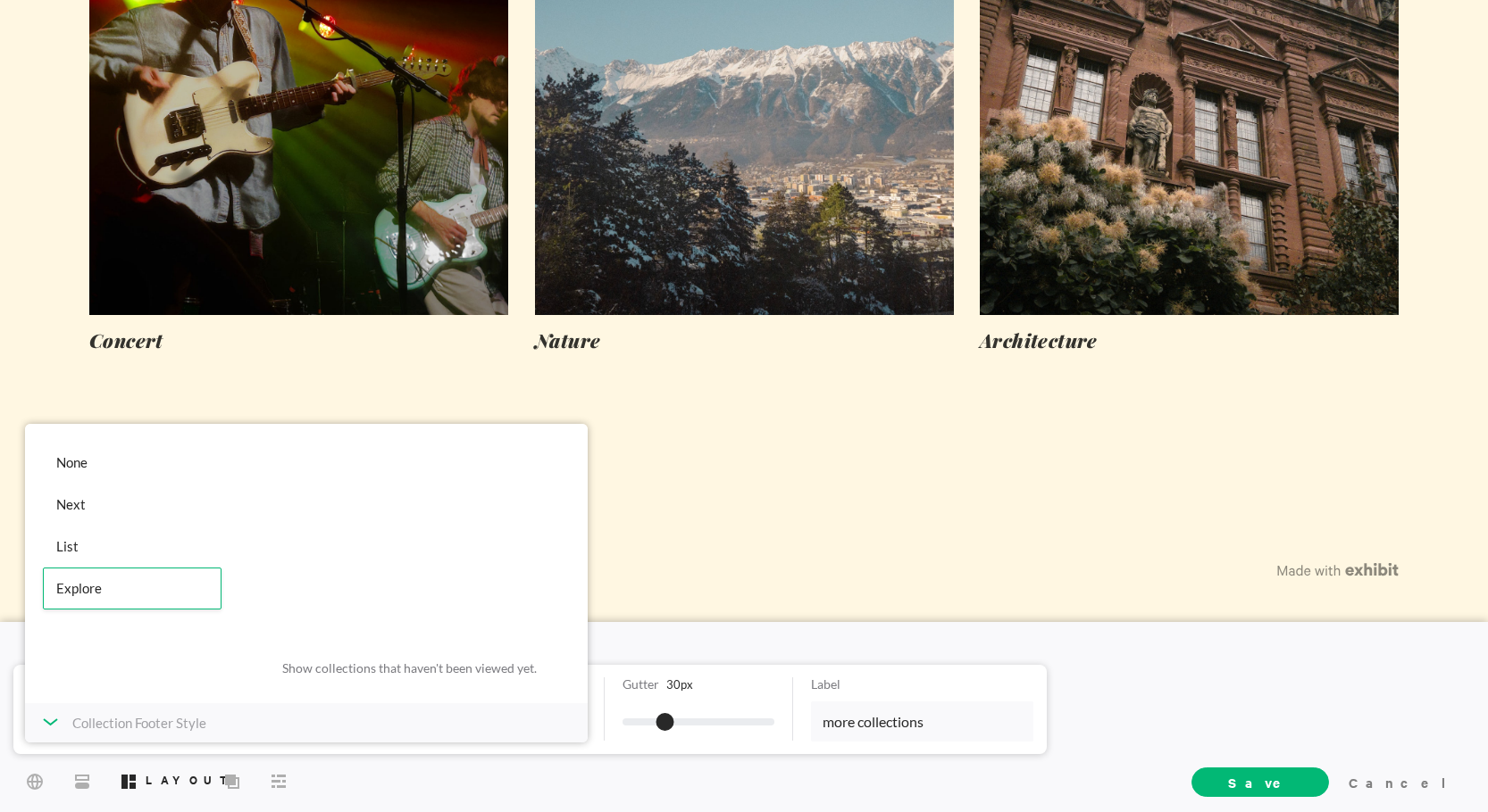
click at [63, 717] on div "Collection Footer Style" at bounding box center [306, 723] width 563 height 39
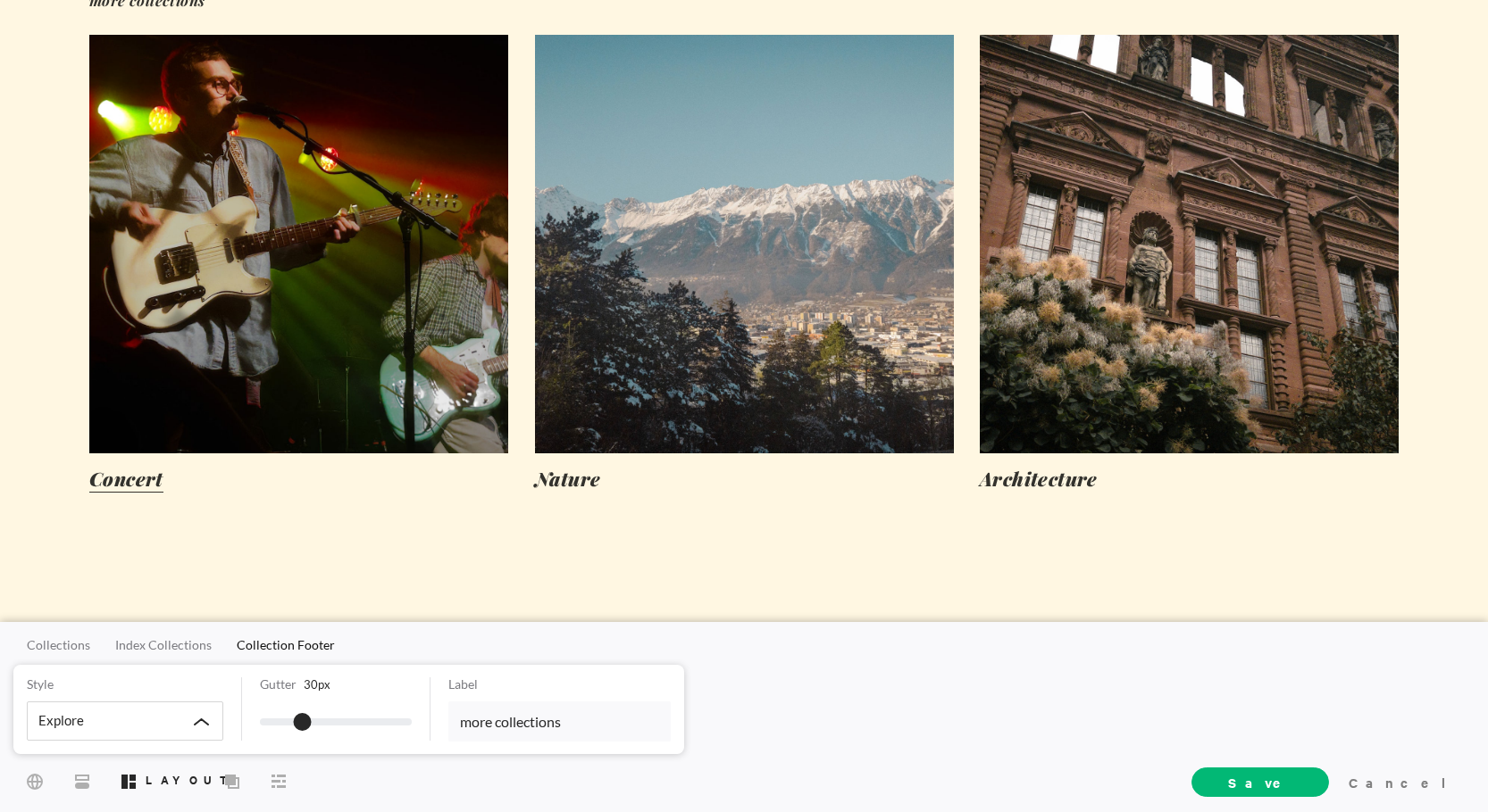
scroll to position [1428, 0]
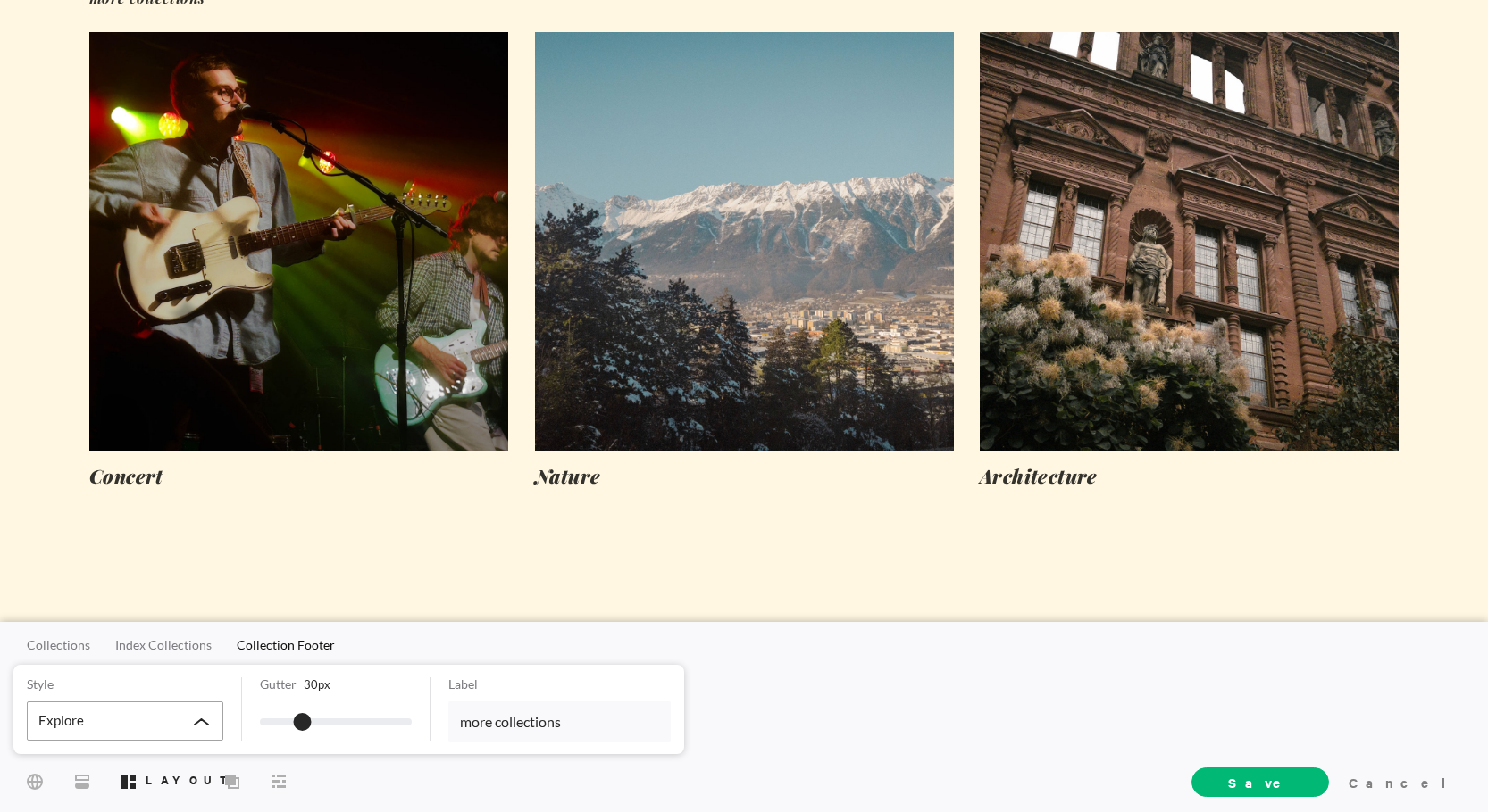
click at [121, 710] on div "Explore" at bounding box center [124, 721] width 197 height 39
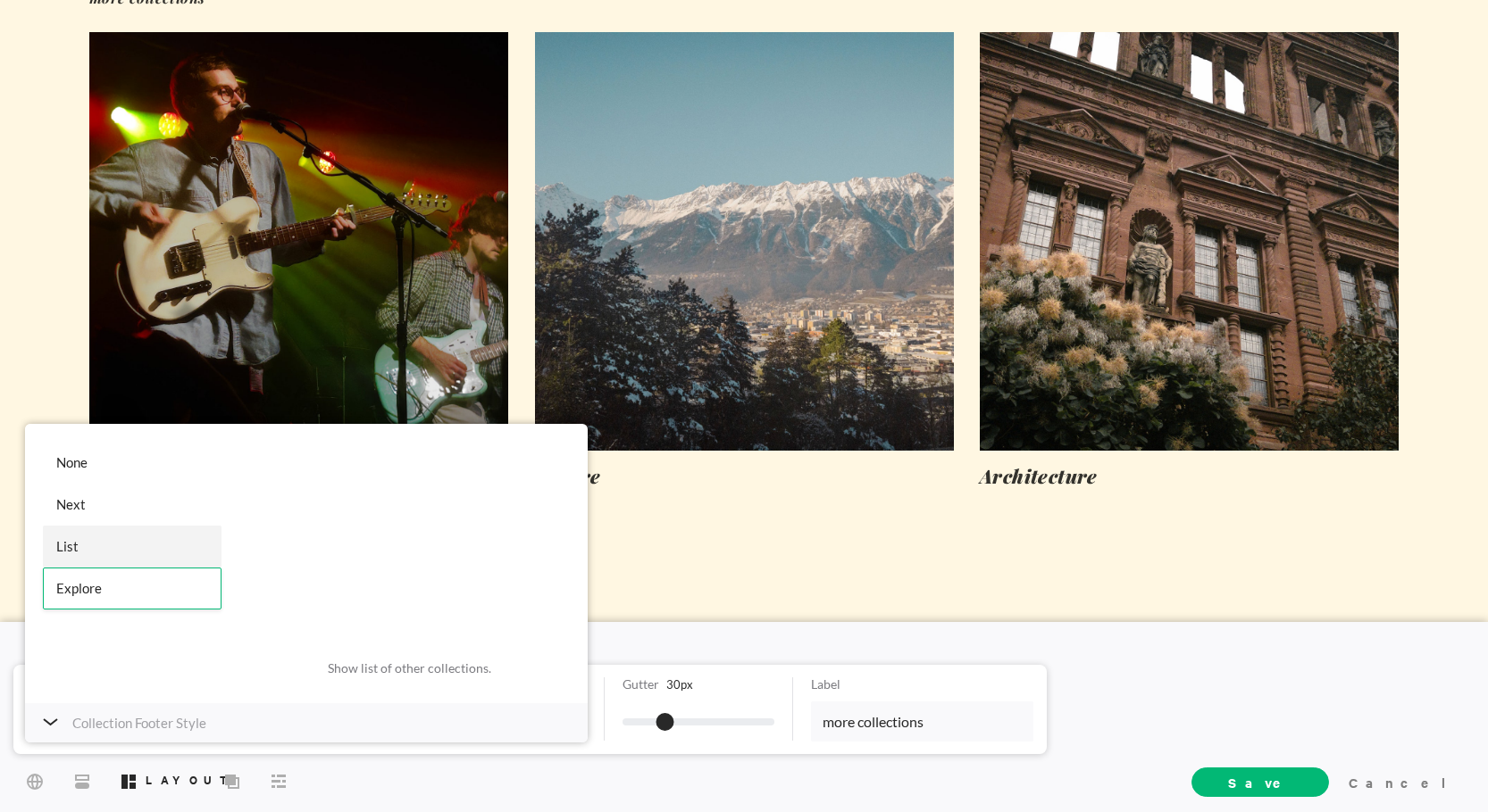
click at [90, 529] on div "List" at bounding box center [132, 547] width 179 height 42
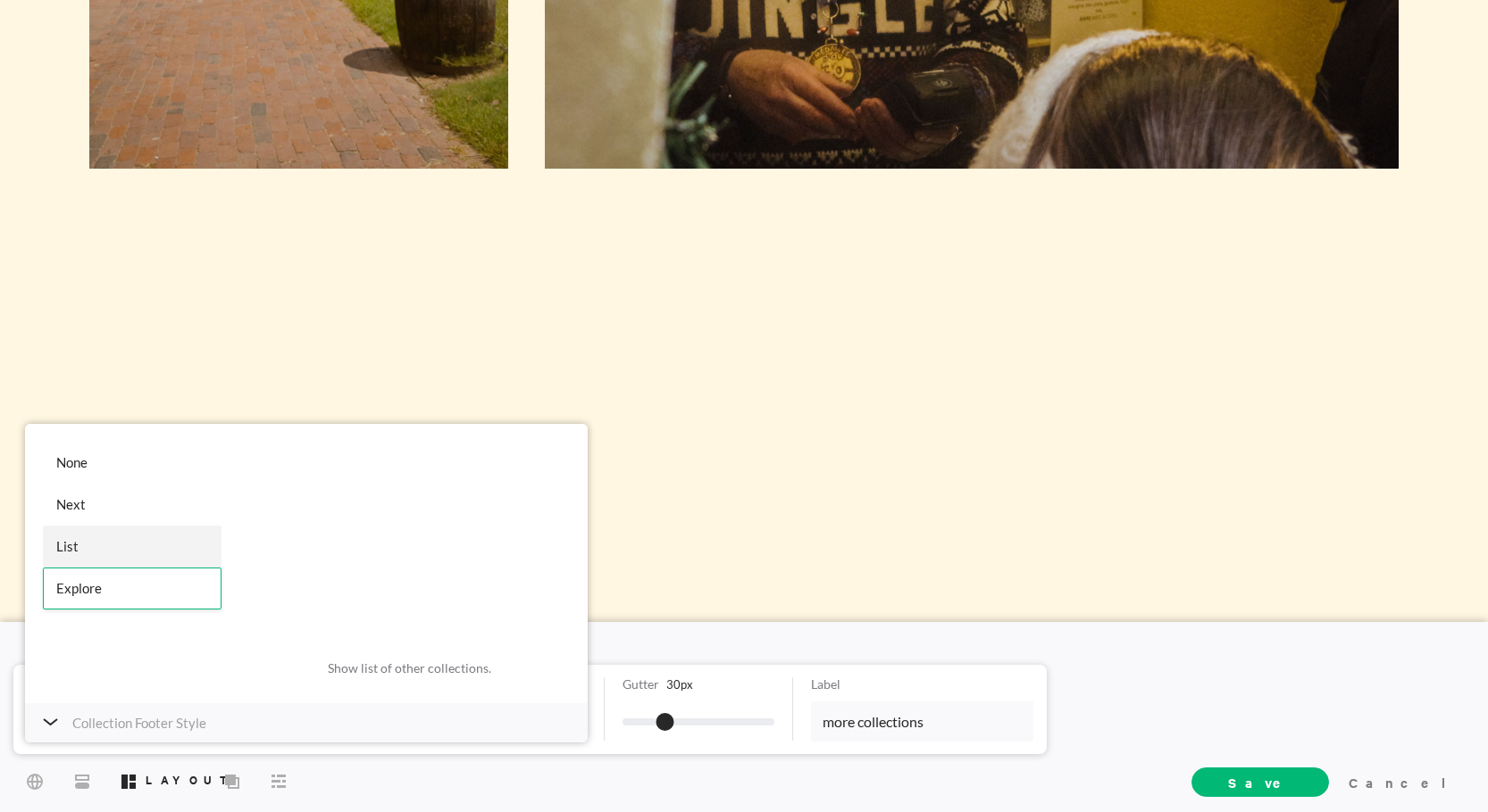
scroll to position [1084, 0]
click at [354, 368] on div "Street Concert Nature Architecture" at bounding box center [744, 362] width 1309 height 65
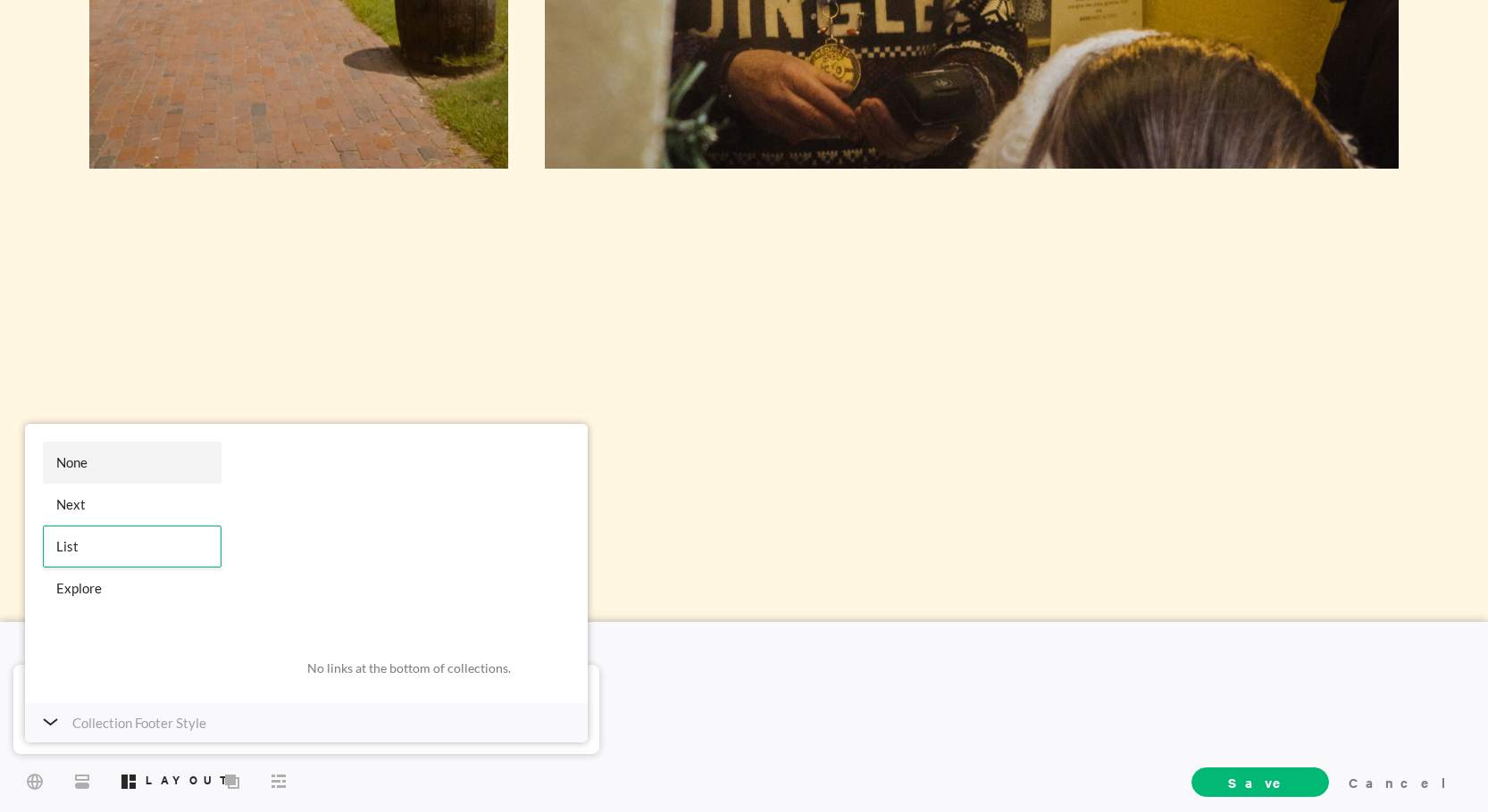
click at [110, 467] on div "None" at bounding box center [132, 463] width 179 height 42
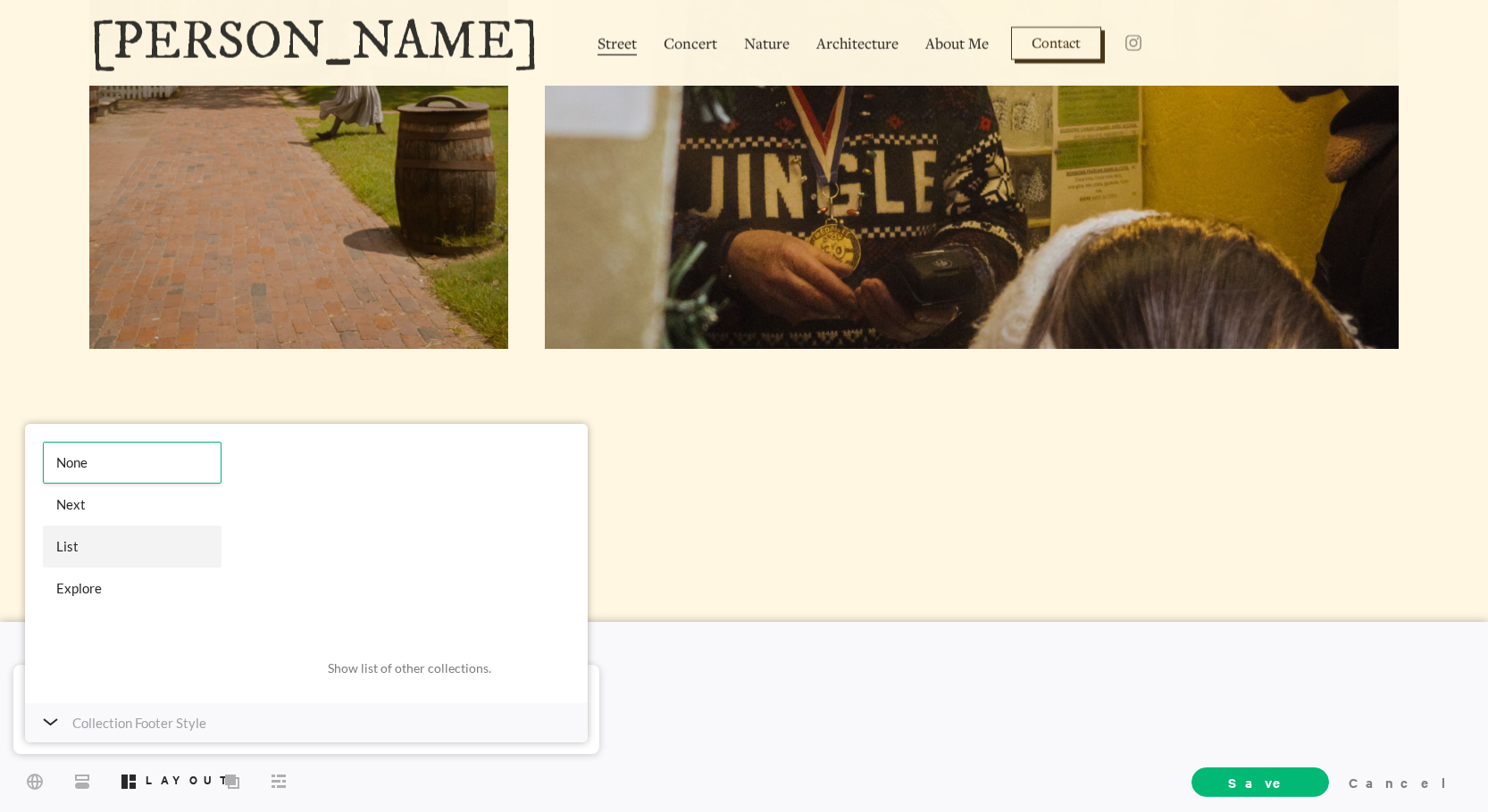
click at [92, 538] on div "List" at bounding box center [132, 547] width 179 height 42
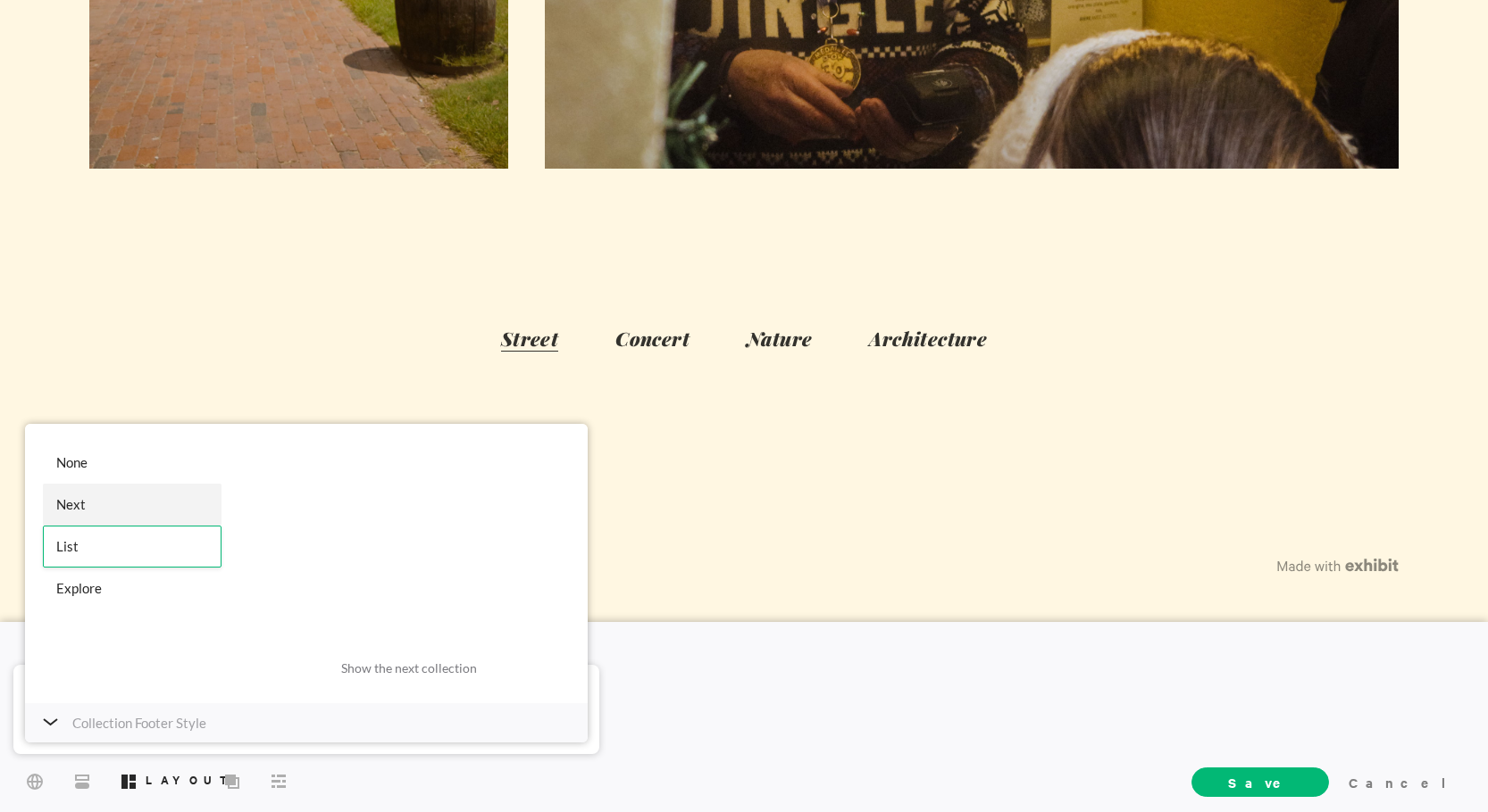
click at [158, 497] on div "Next" at bounding box center [132, 505] width 179 height 42
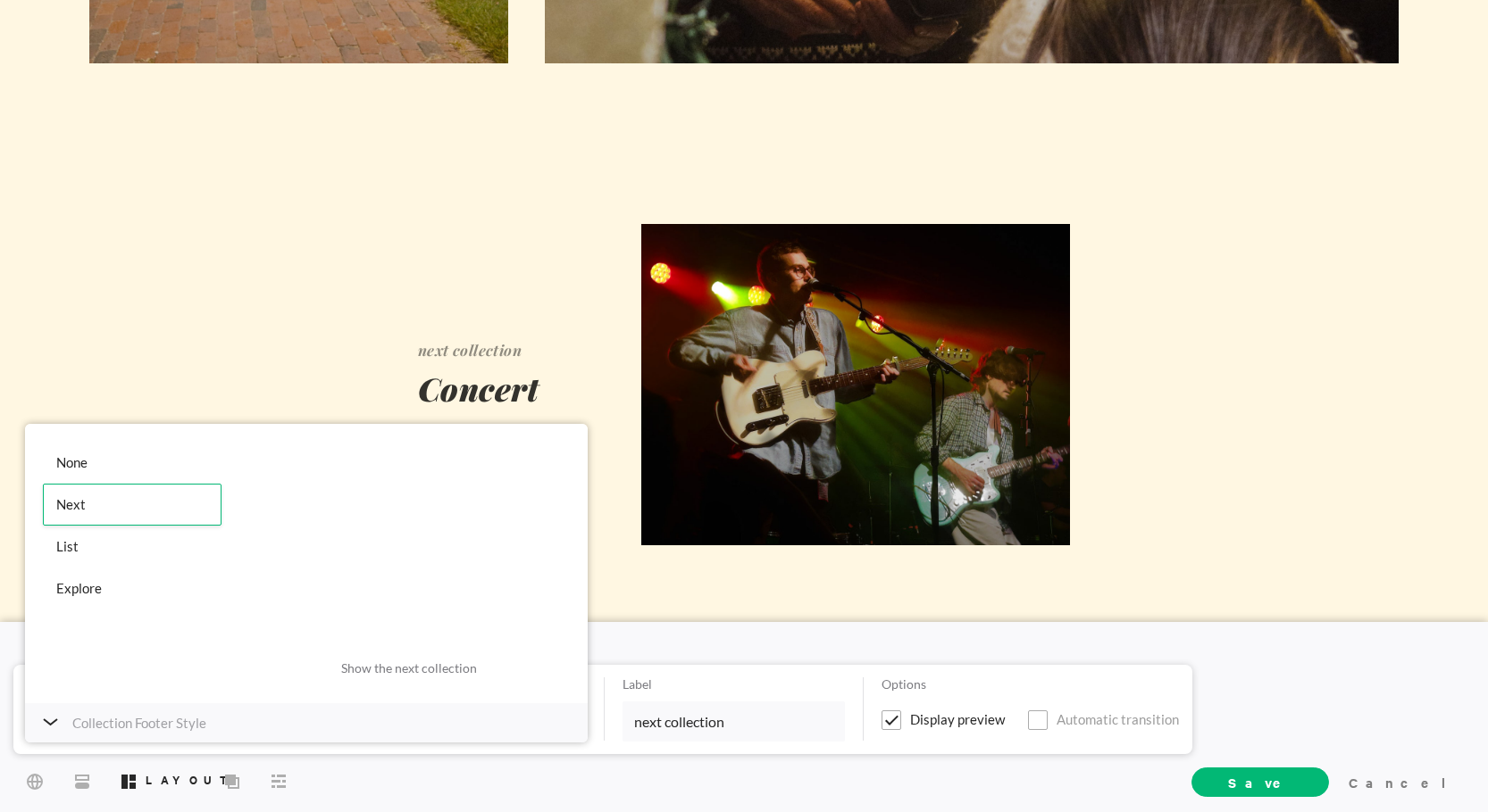
scroll to position [1386, 0]
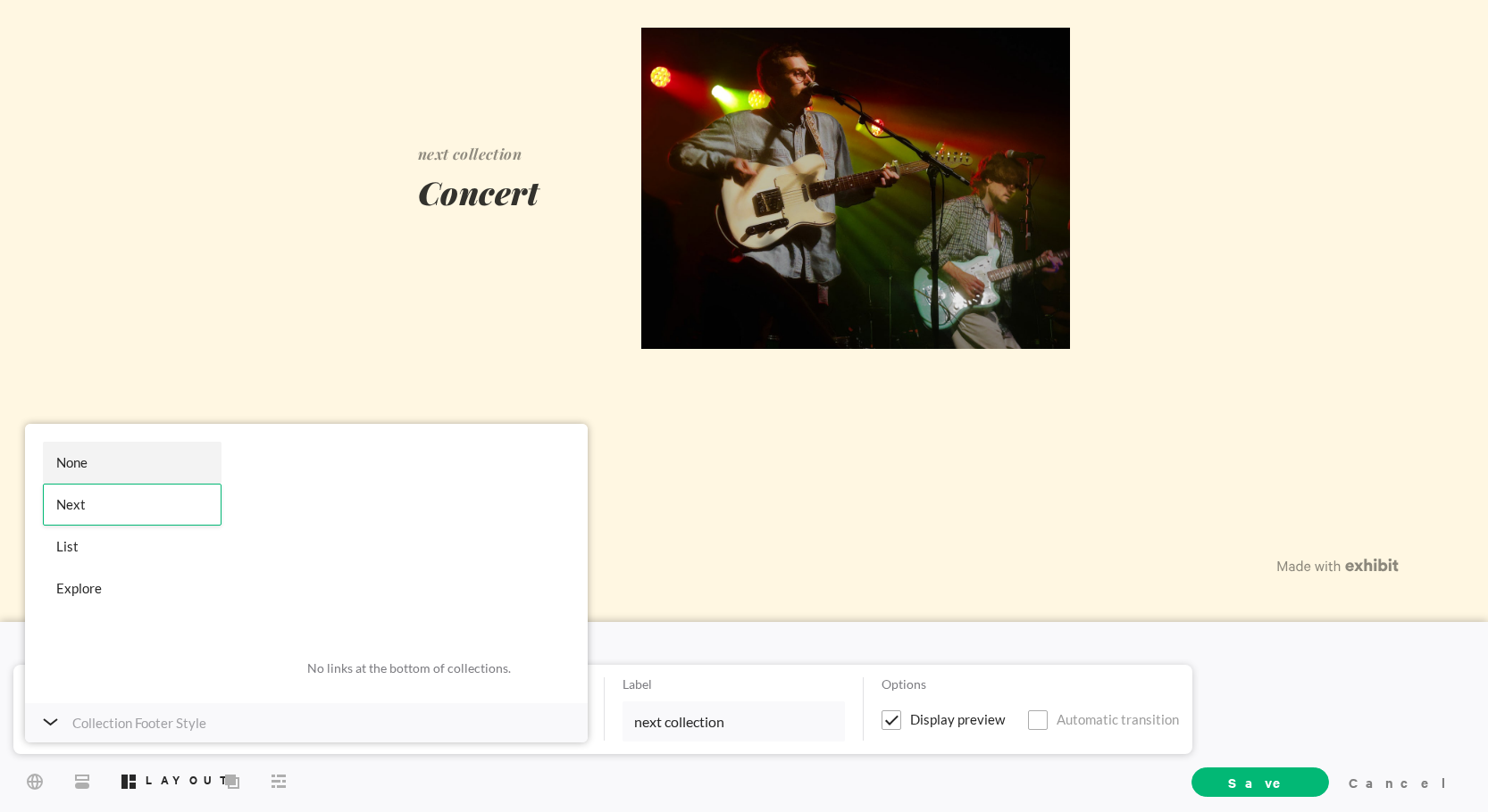
click at [157, 460] on div "None" at bounding box center [132, 463] width 179 height 42
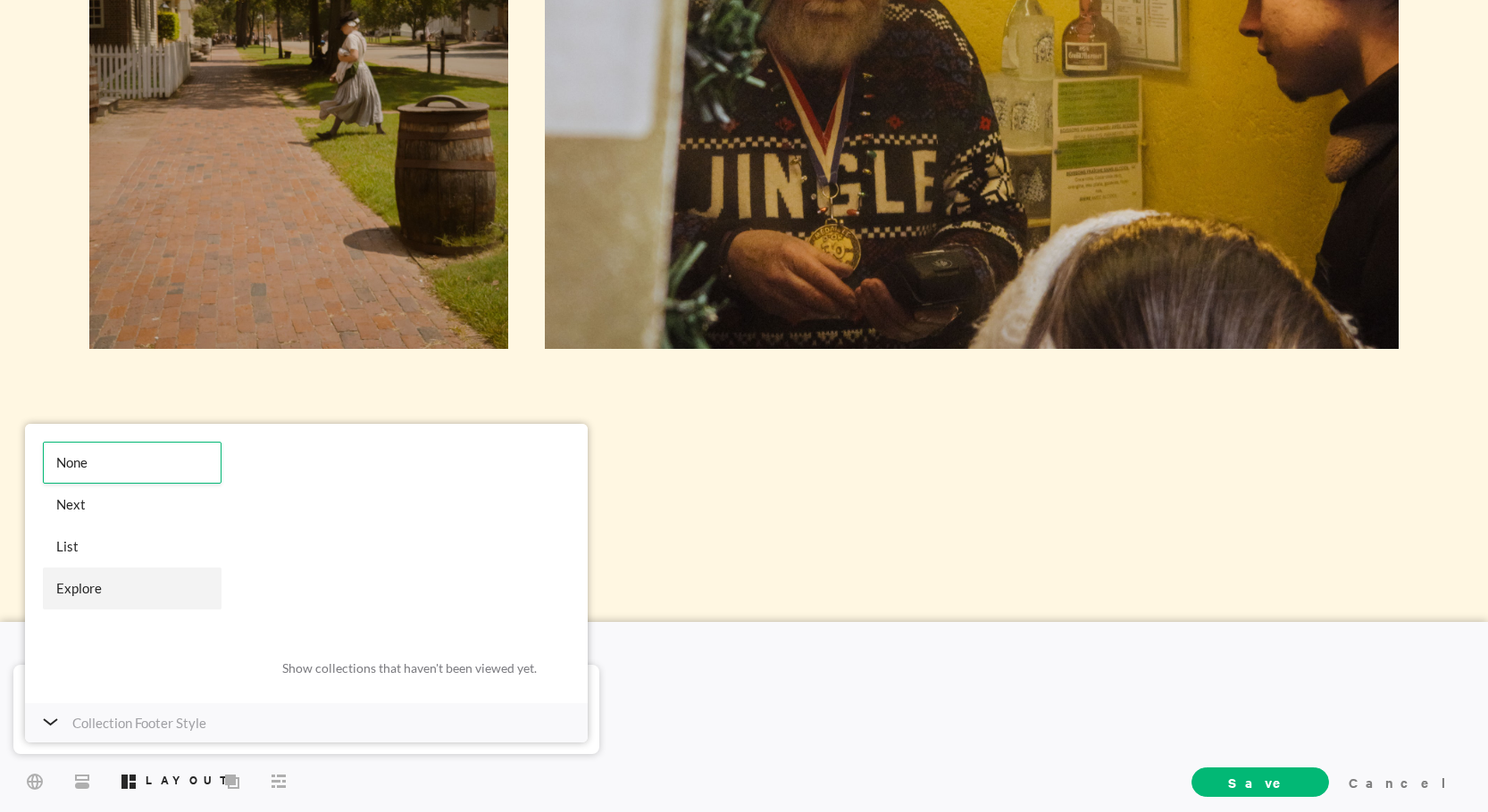
click at [126, 574] on div "Explore" at bounding box center [132, 589] width 179 height 42
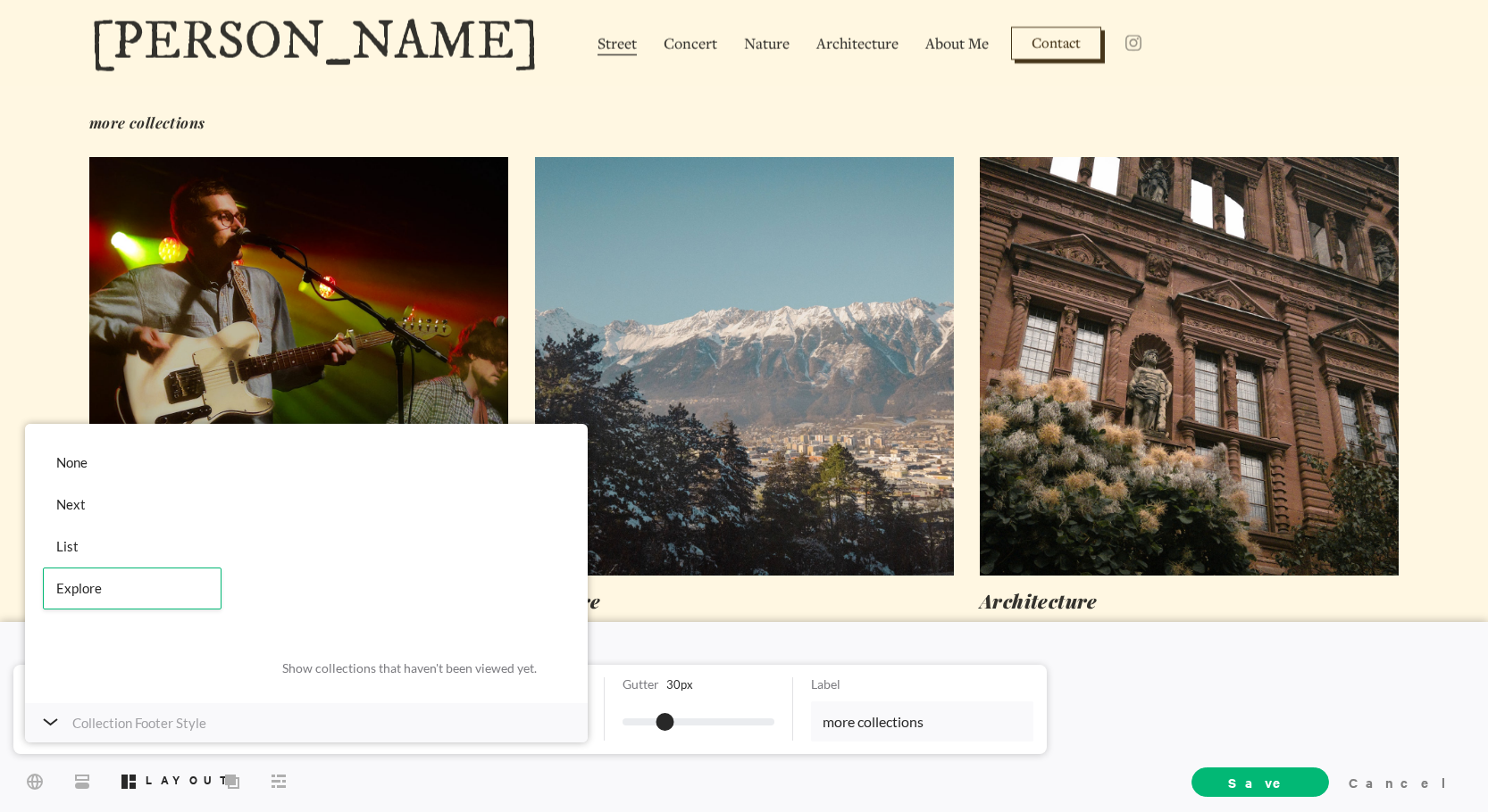
scroll to position [1296, 0]
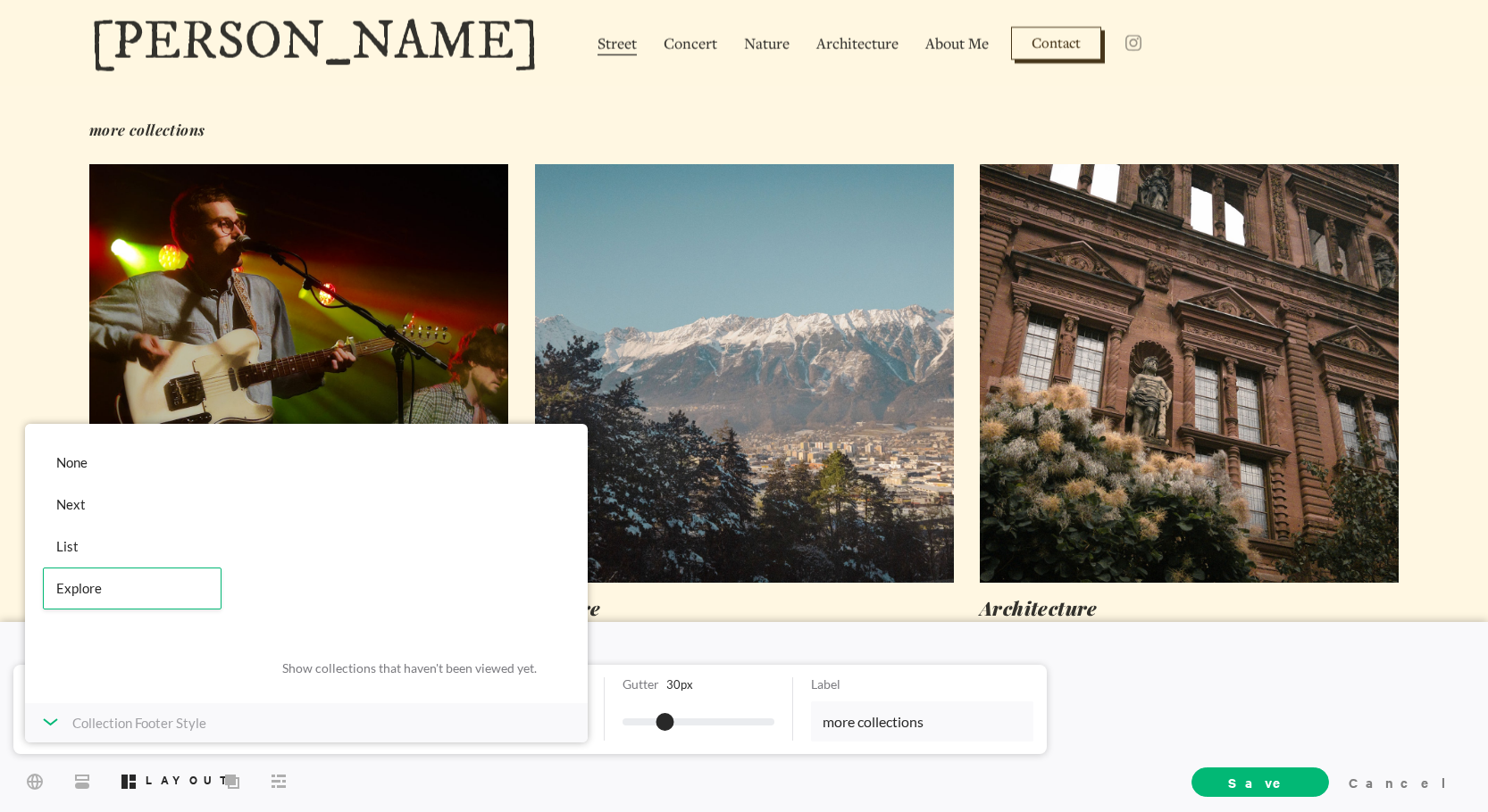
click at [58, 731] on div "Collection Footer Style" at bounding box center [306, 723] width 563 height 39
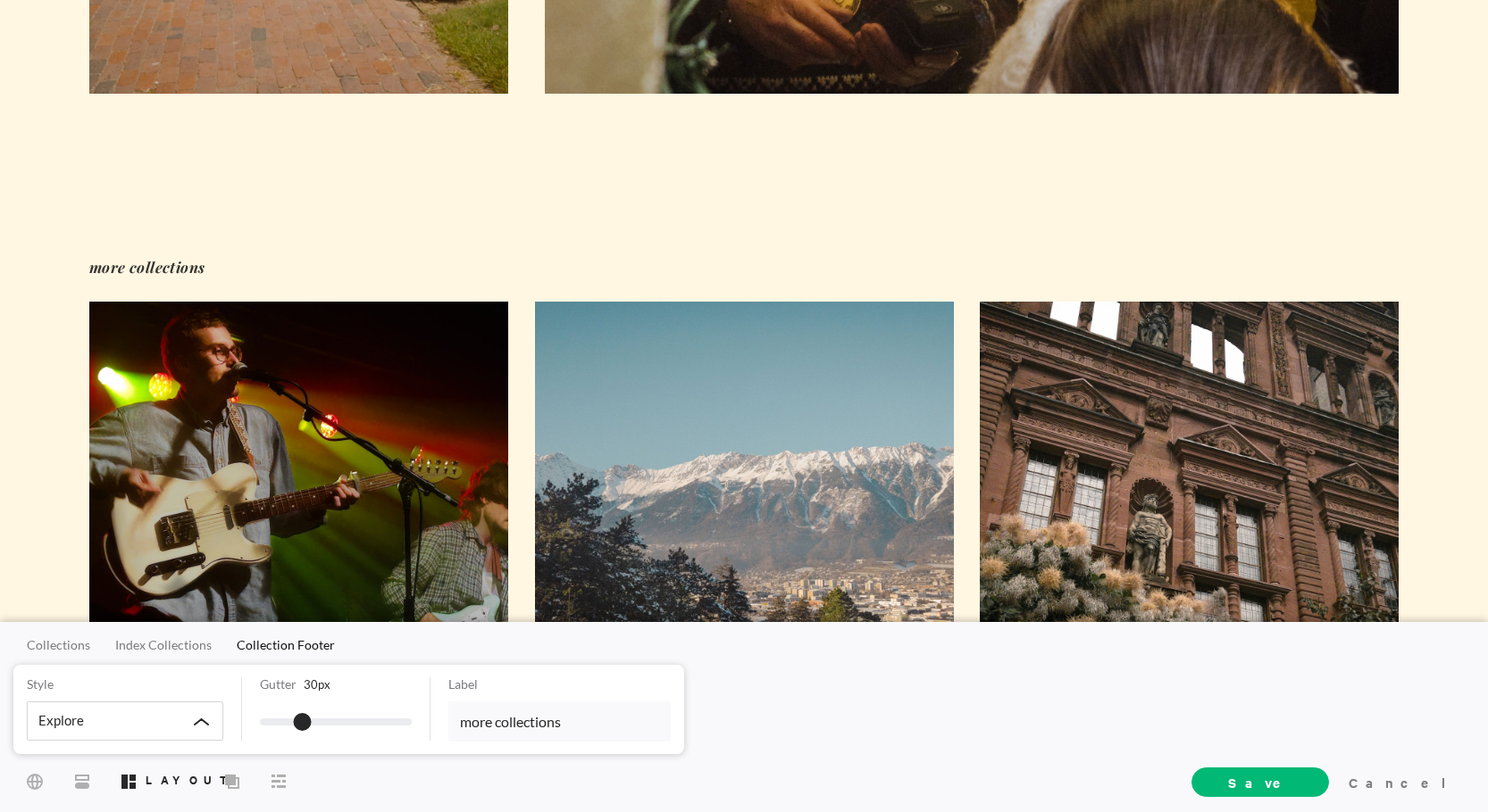
scroll to position [1386, 0]
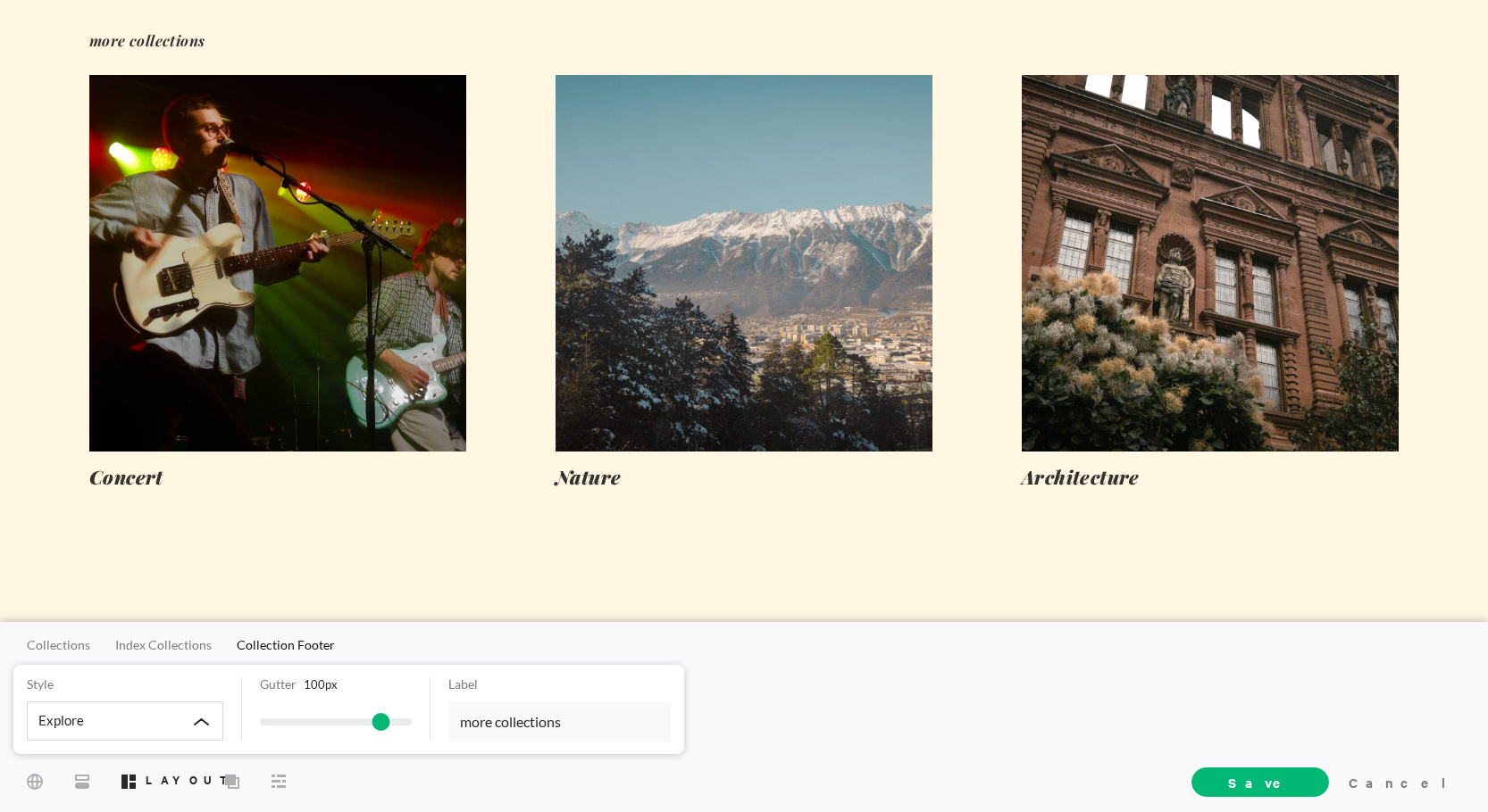
drag, startPoint x: 299, startPoint y: 721, endPoint x: 381, endPoint y: 720, distance: 82.0
click at [381, 720] on span at bounding box center [381, 722] width 18 height 18
click at [440, 543] on div "Concert" at bounding box center [277, 328] width 467 height 505
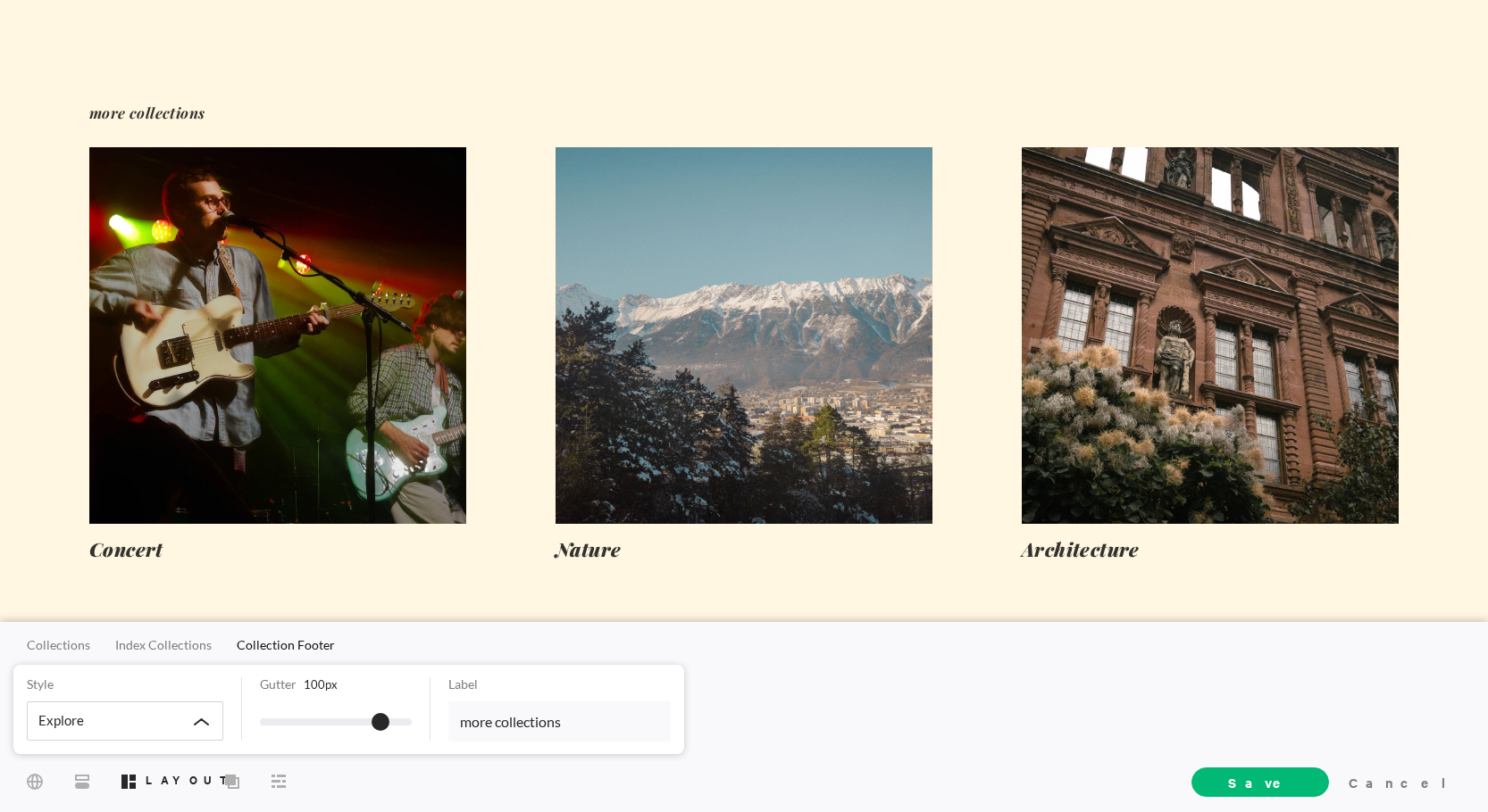
scroll to position [1339, 0]
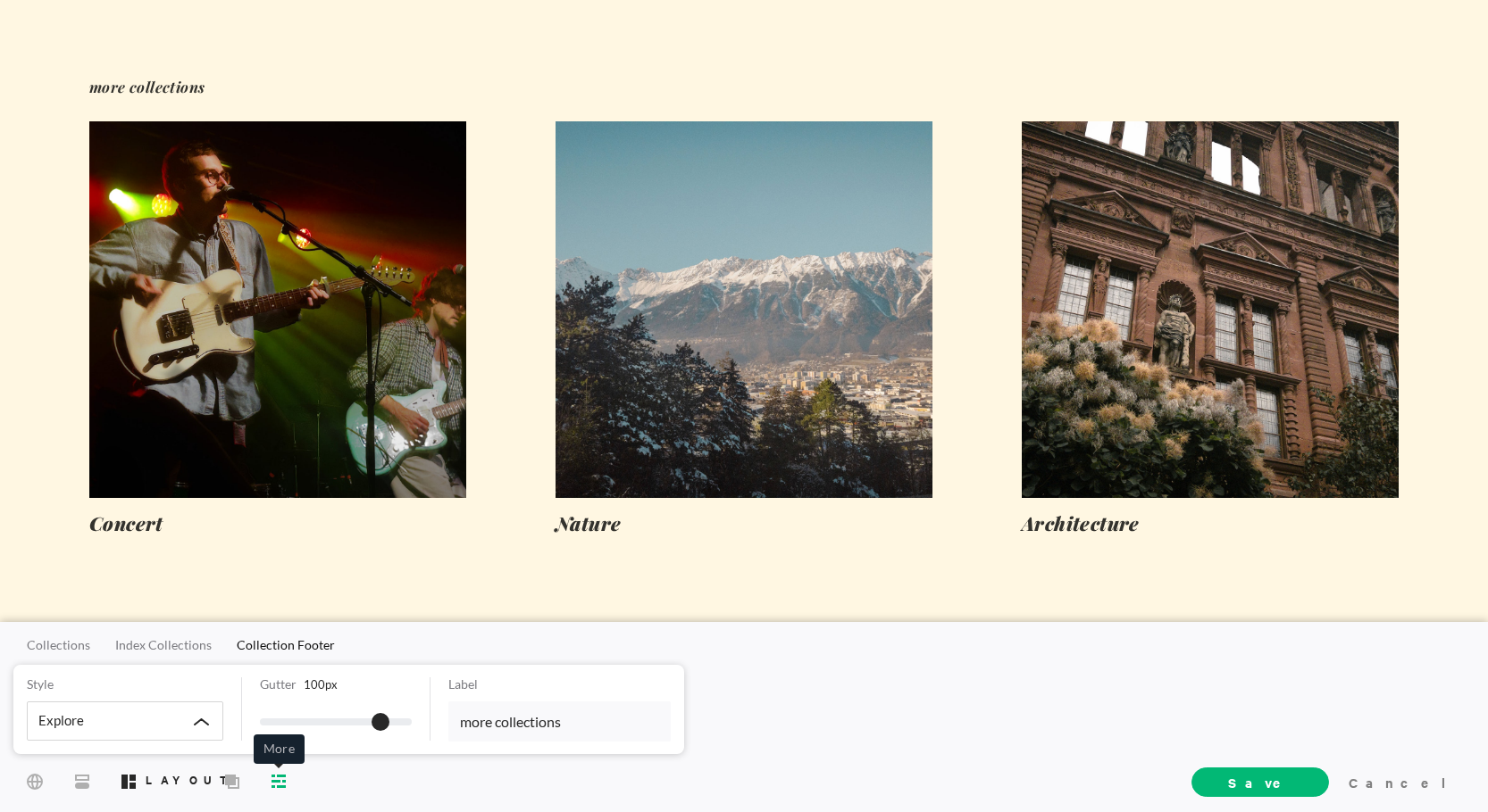
click at [277, 778] on icon at bounding box center [278, 782] width 14 height 13
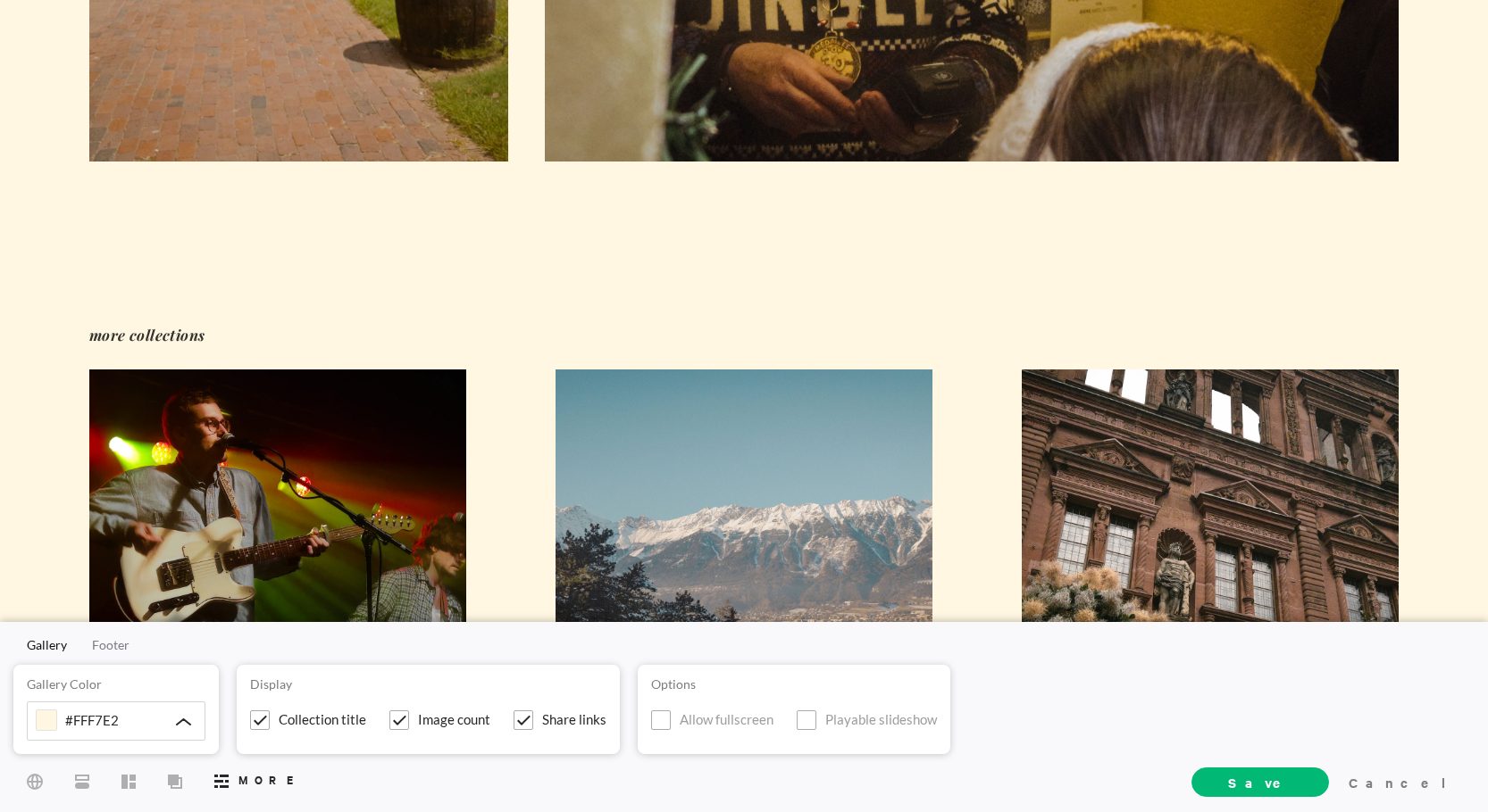
scroll to position [1071, 0]
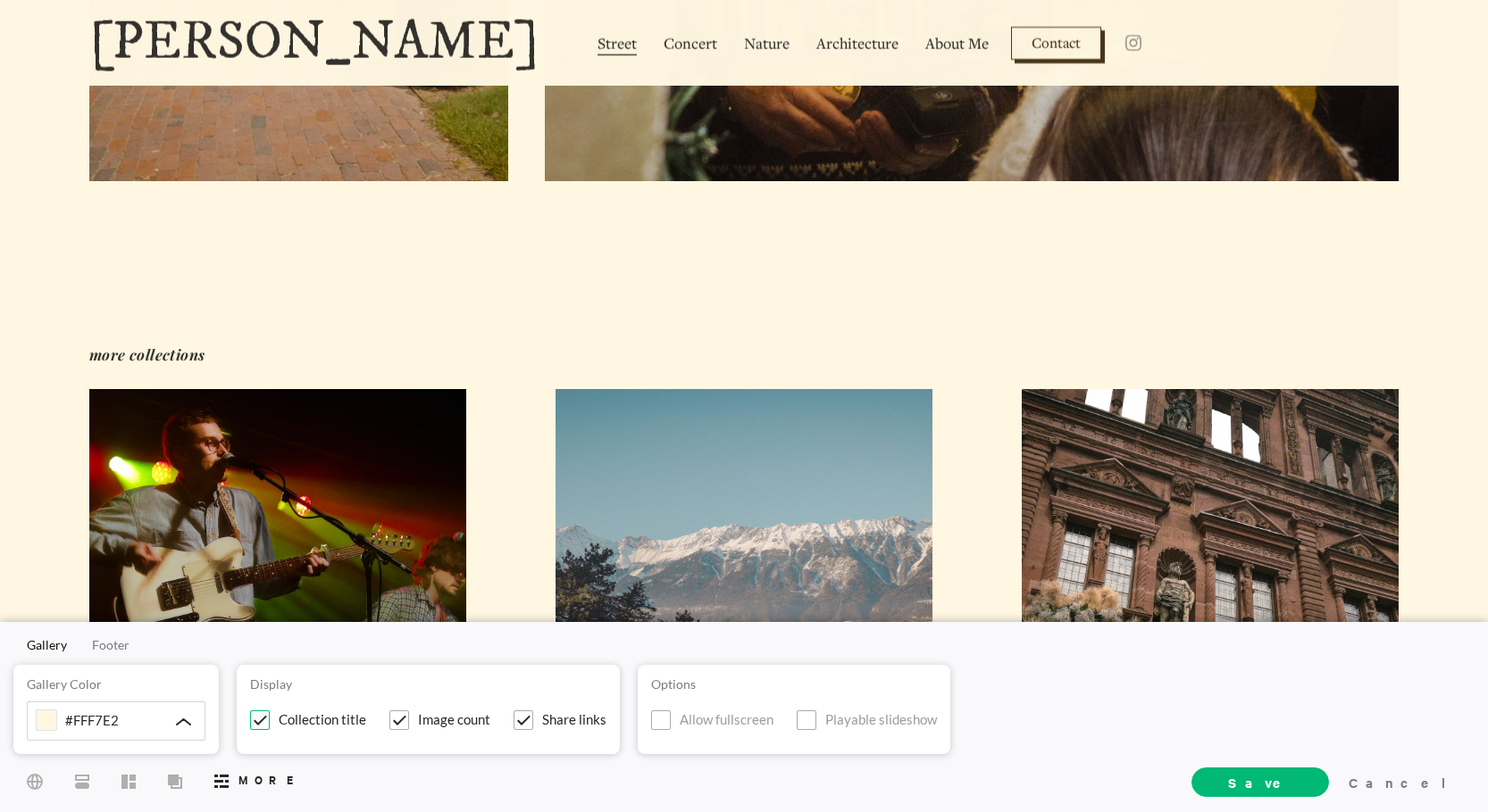
click at [261, 724] on span at bounding box center [259, 720] width 20 height 20
click at [0, 0] on input "Collection title" at bounding box center [0, 0] width 0 height 0
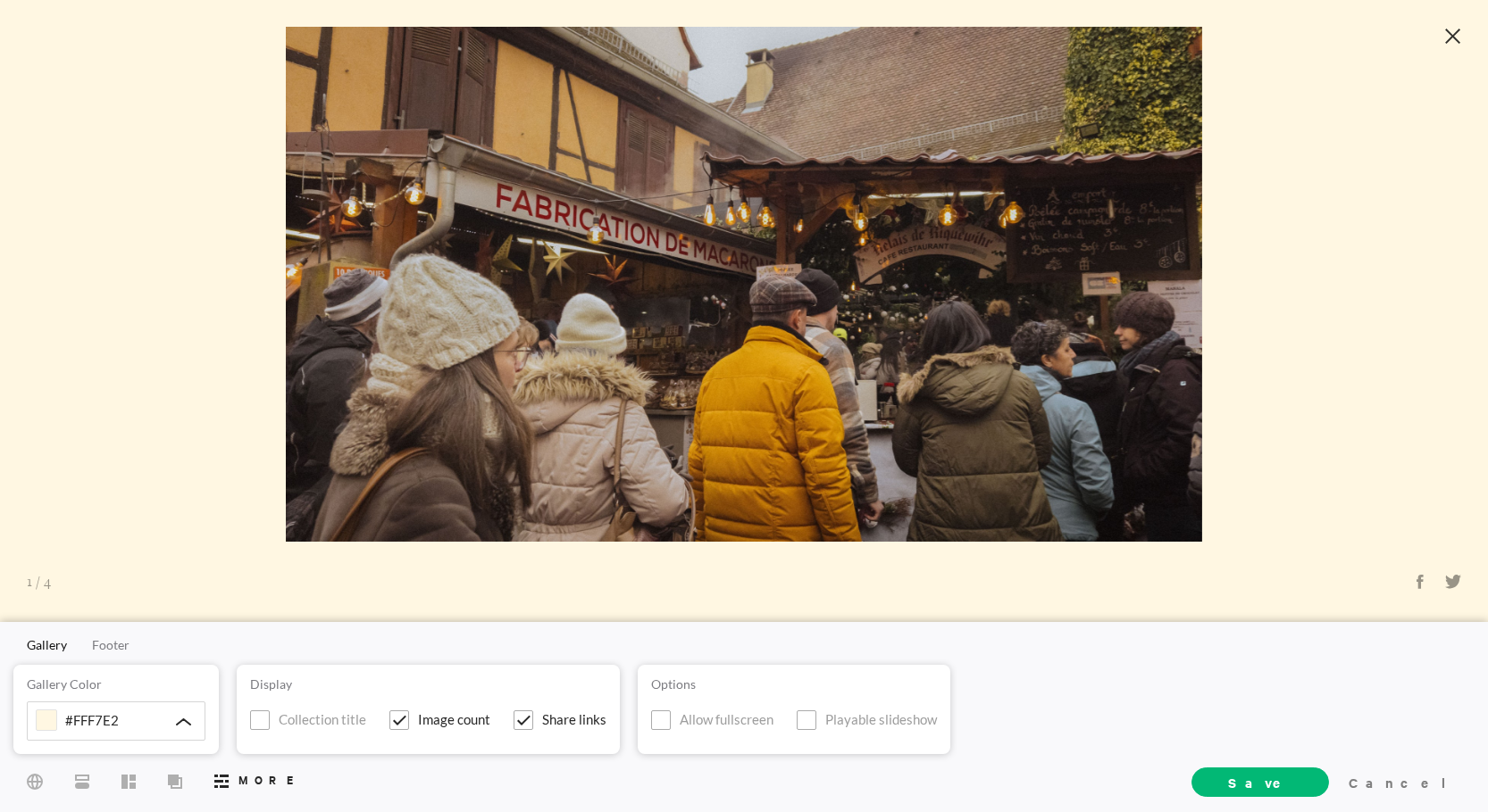
click at [1442, 40] on div at bounding box center [1453, 37] width 52 height 58
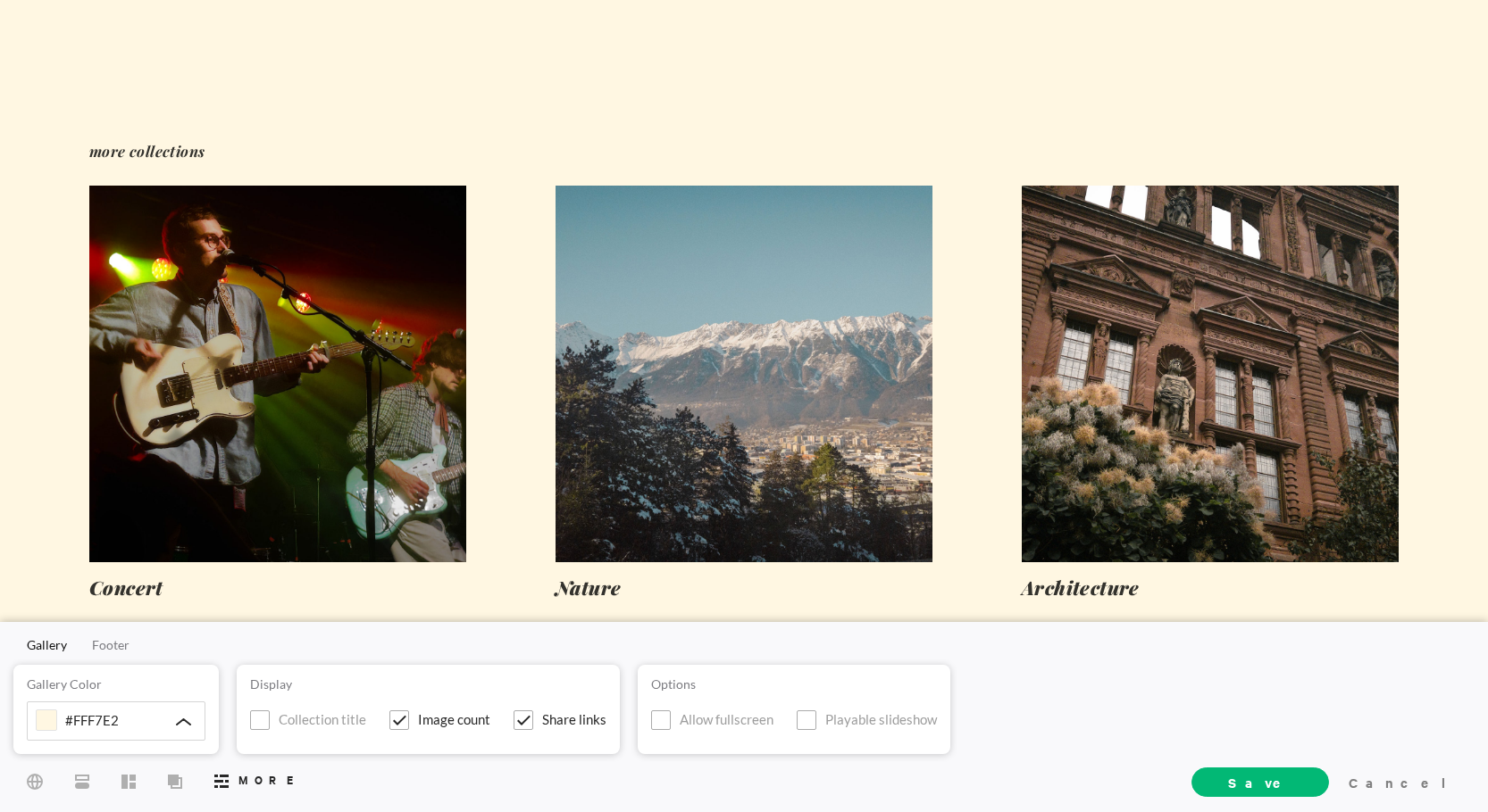
scroll to position [1339, 0]
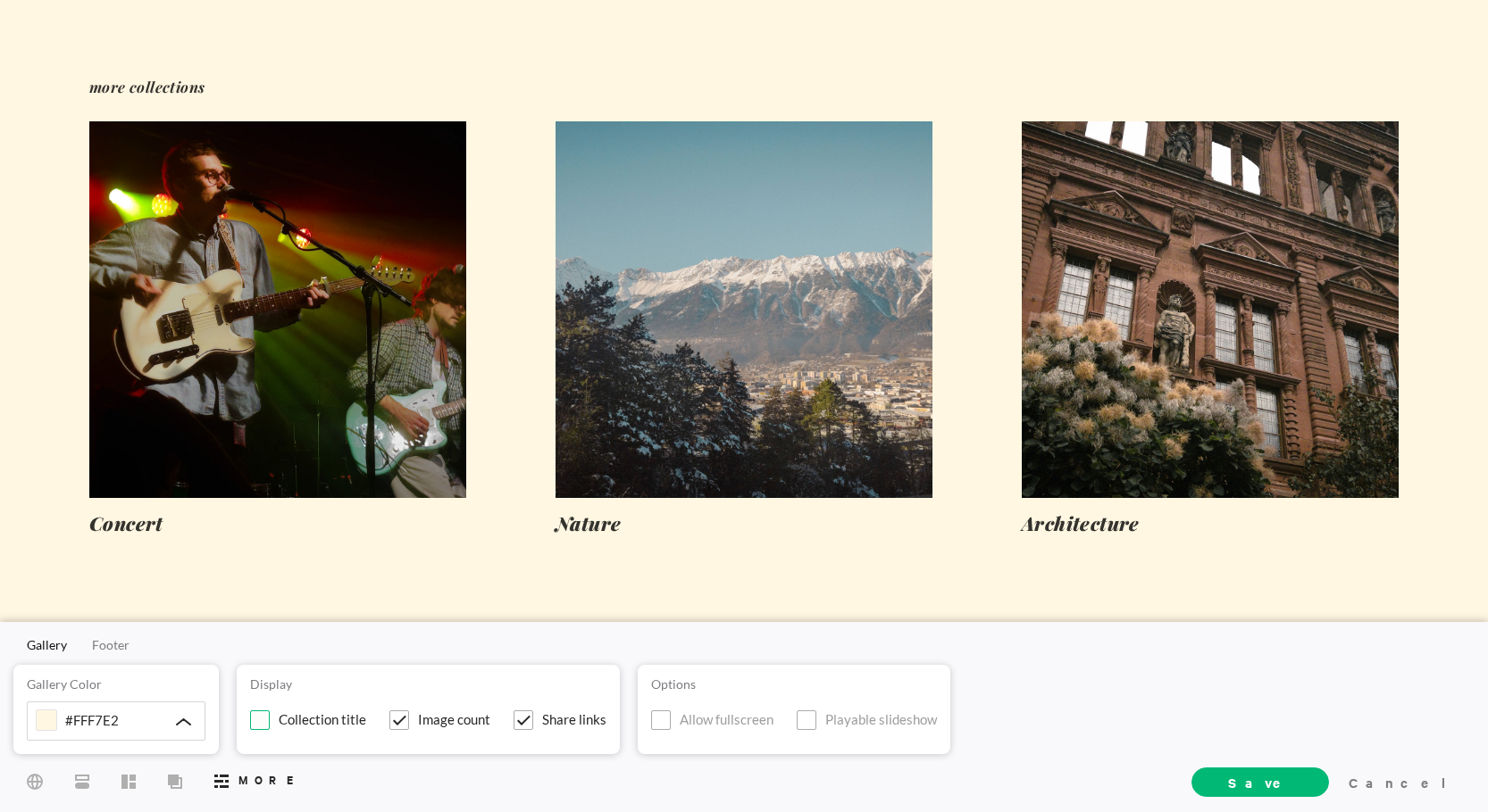
click at [269, 723] on span at bounding box center [259, 720] width 20 height 20
click at [0, 0] on input "Collection title" at bounding box center [0, 0] width 0 height 0
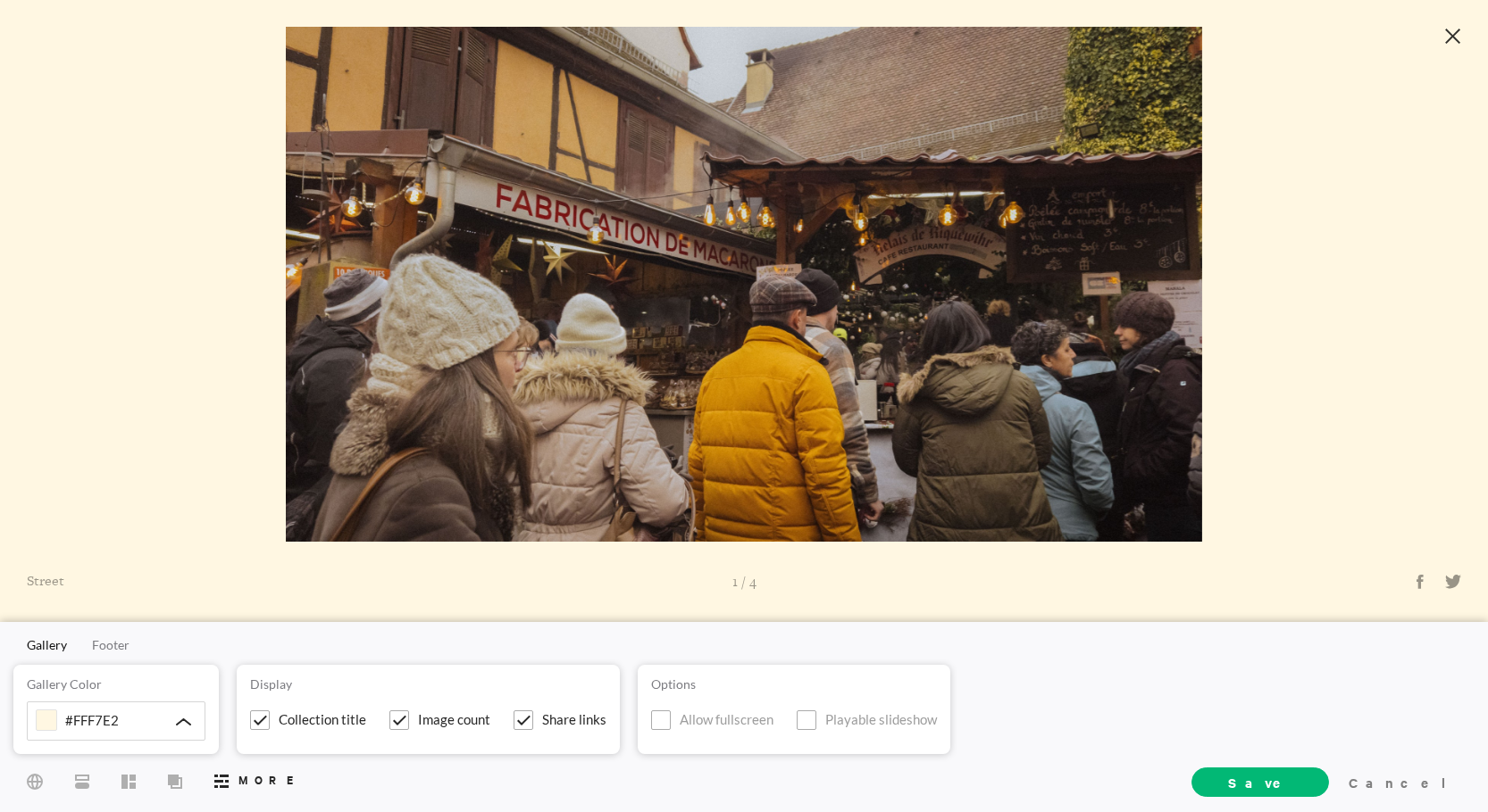
click at [1451, 36] on icon at bounding box center [1453, 36] width 16 height 15
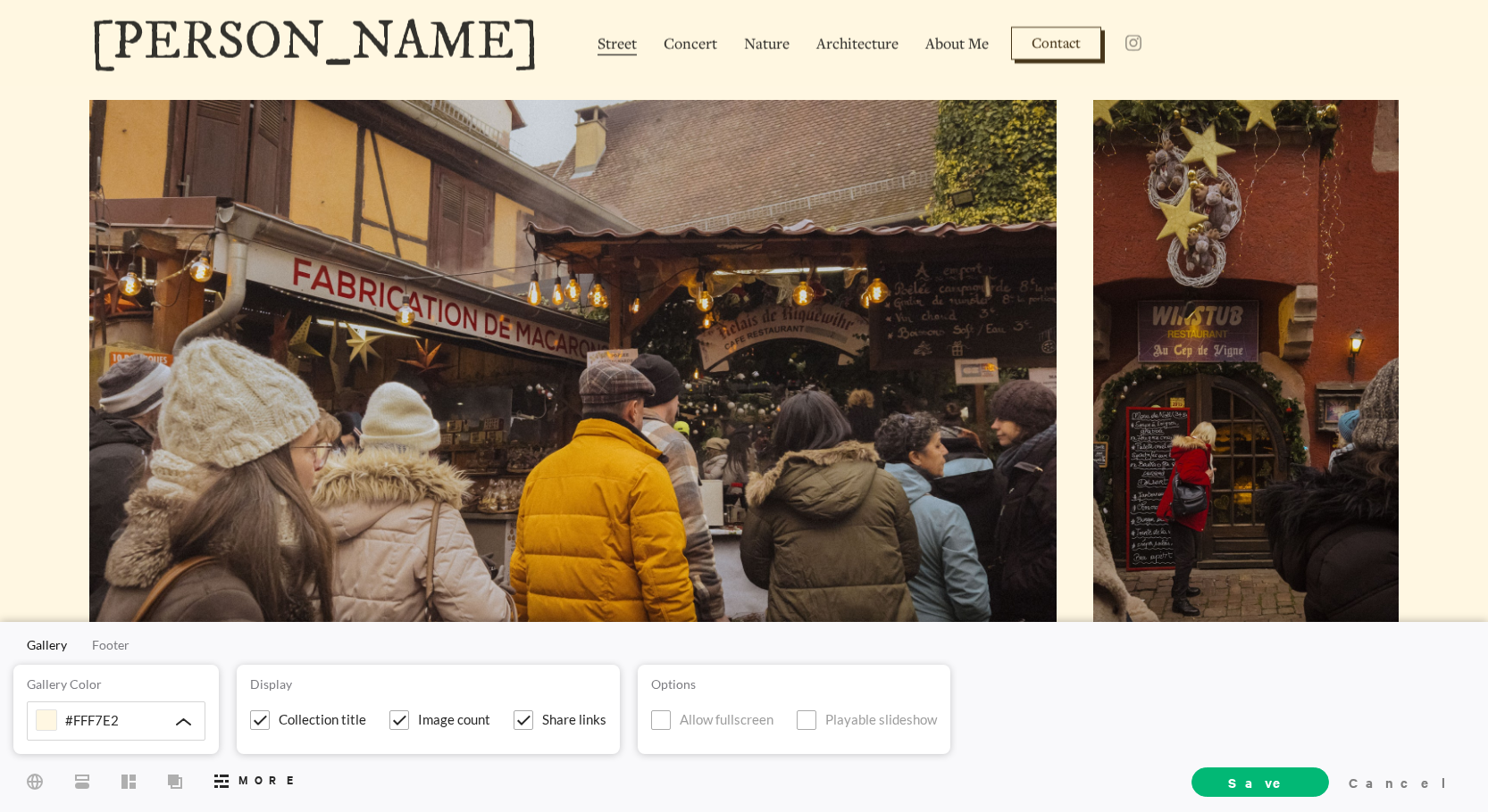
scroll to position [0, 0]
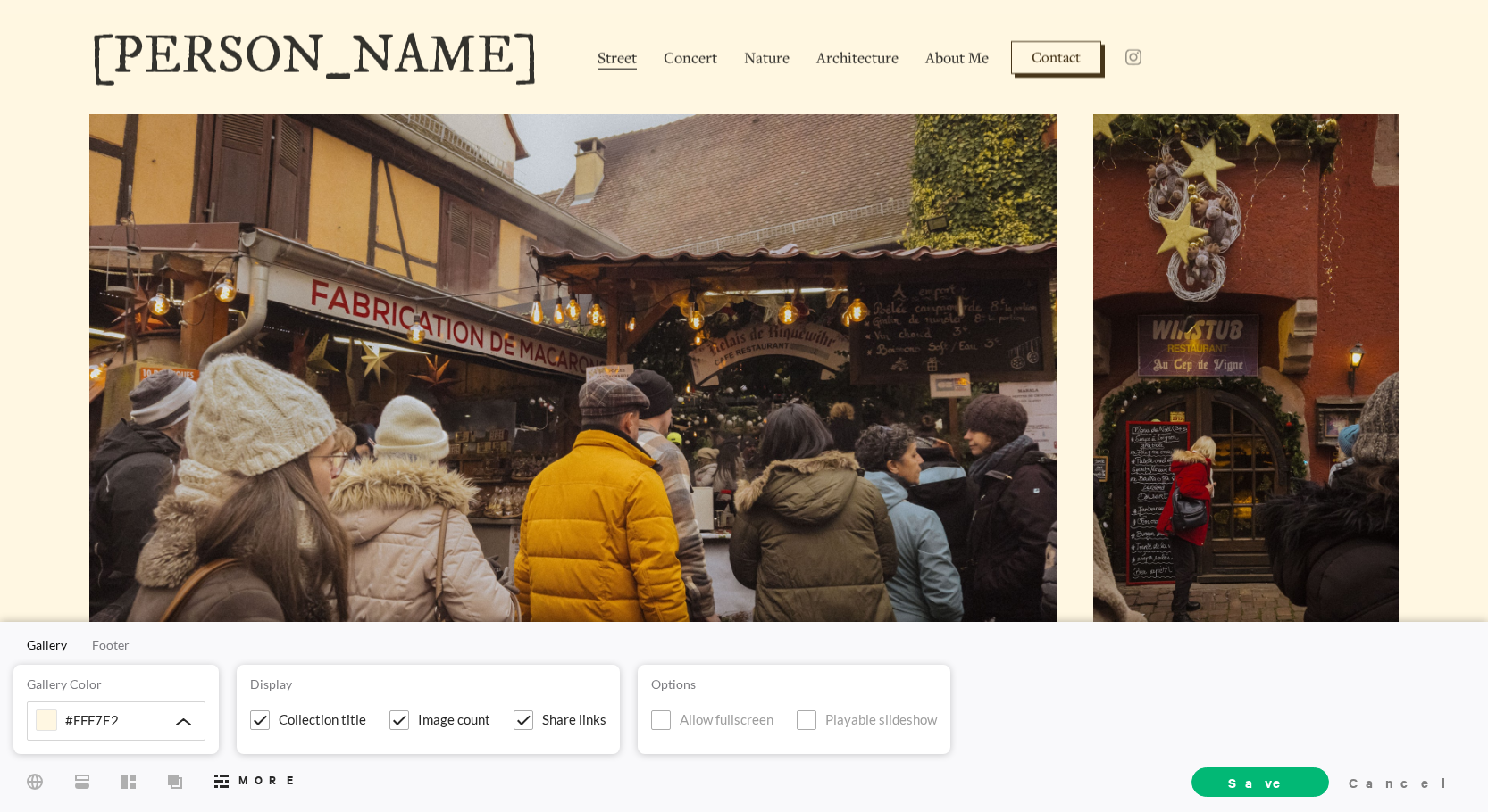
click at [344, 75] on link "[PERSON_NAME]" at bounding box center [315, 57] width 450 height 53
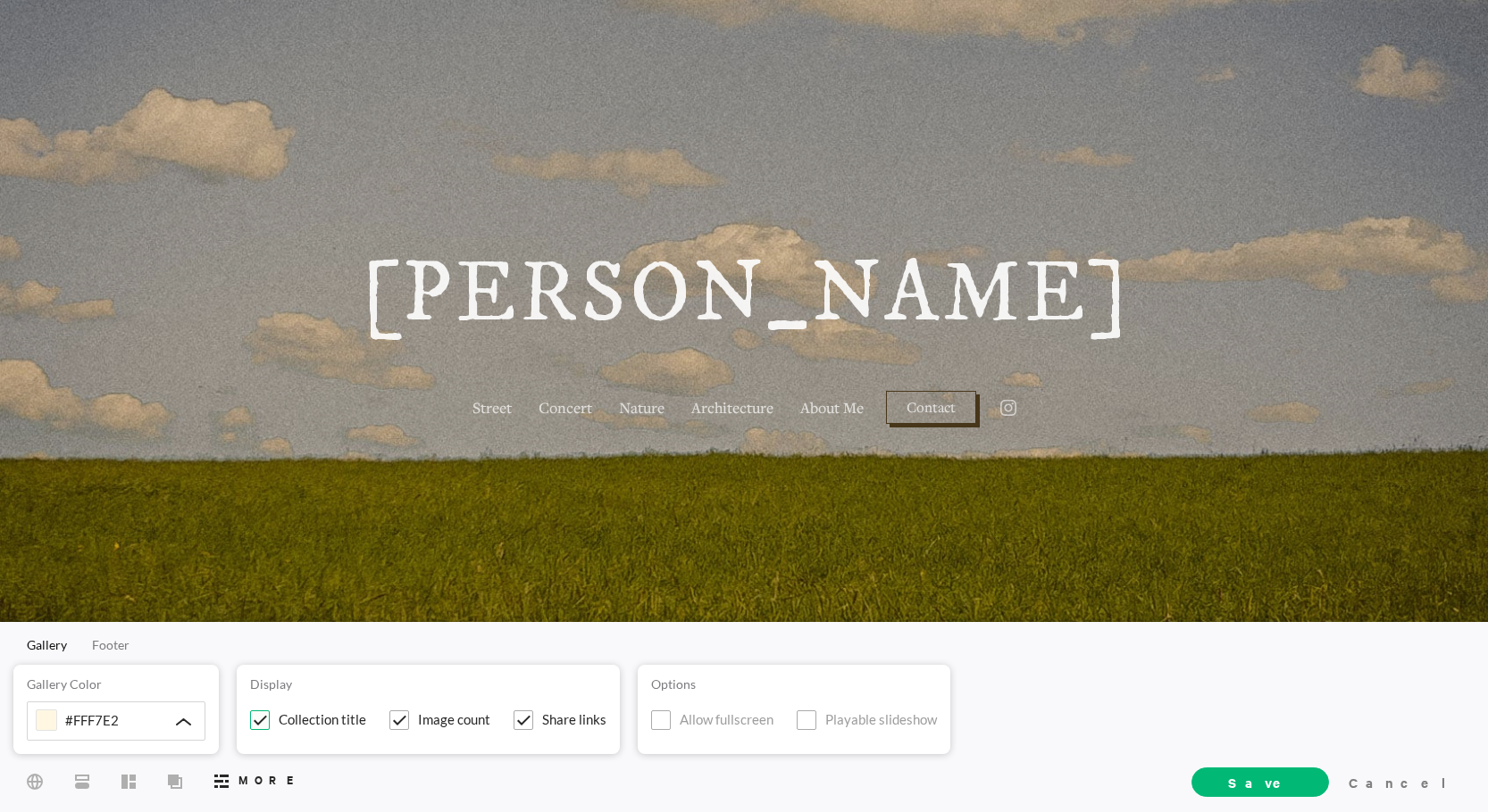
click at [265, 724] on span at bounding box center [259, 720] width 20 height 20
click at [0, 0] on input "Collection title" at bounding box center [0, 0] width 0 height 0
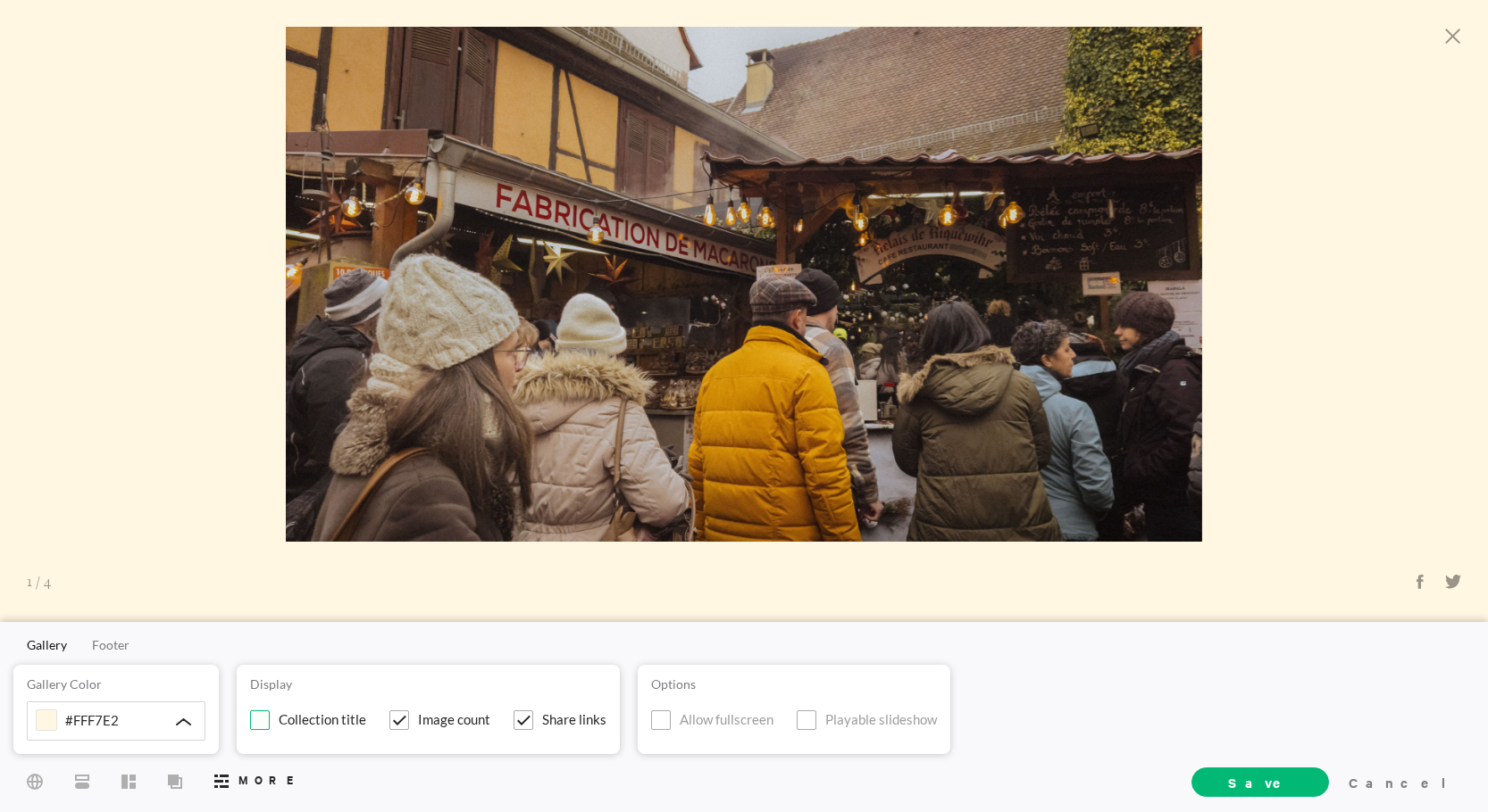
click at [260, 714] on span at bounding box center [259, 720] width 20 height 20
click at [0, 0] on input "Collection title" at bounding box center [0, 0] width 0 height 0
click at [261, 723] on span at bounding box center [259, 720] width 20 height 20
click at [0, 0] on input "Collection title" at bounding box center [0, 0] width 0 height 0
click at [261, 723] on span at bounding box center [259, 720] width 20 height 20
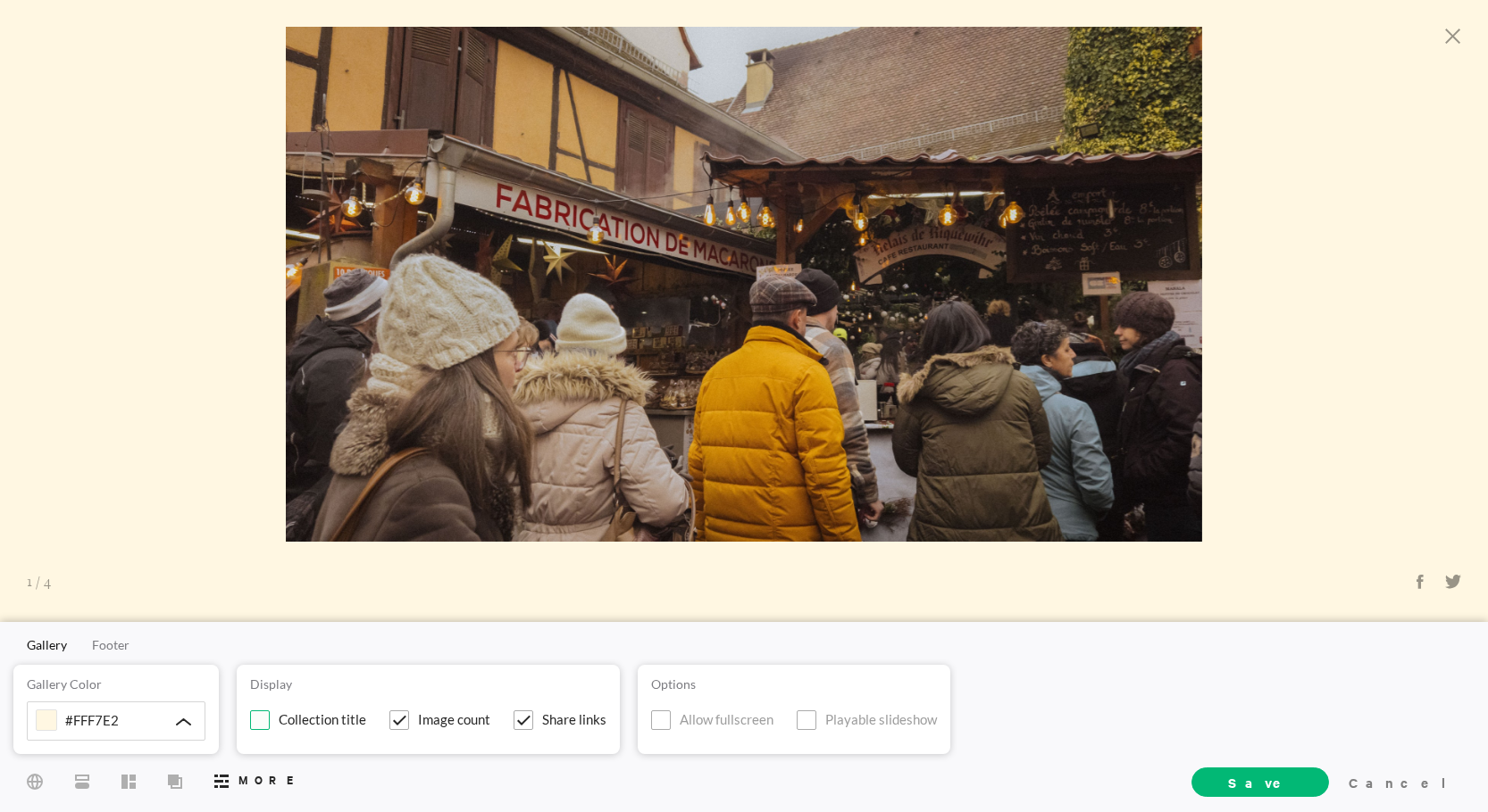
click at [0, 0] on input "Collection title" at bounding box center [0, 0] width 0 height 0
click at [396, 719] on span at bounding box center [399, 720] width 20 height 20
click at [0, 0] on input "Image count" at bounding box center [0, 0] width 0 height 0
click at [396, 719] on span at bounding box center [399, 720] width 20 height 20
click at [0, 0] on input "Image count" at bounding box center [0, 0] width 0 height 0
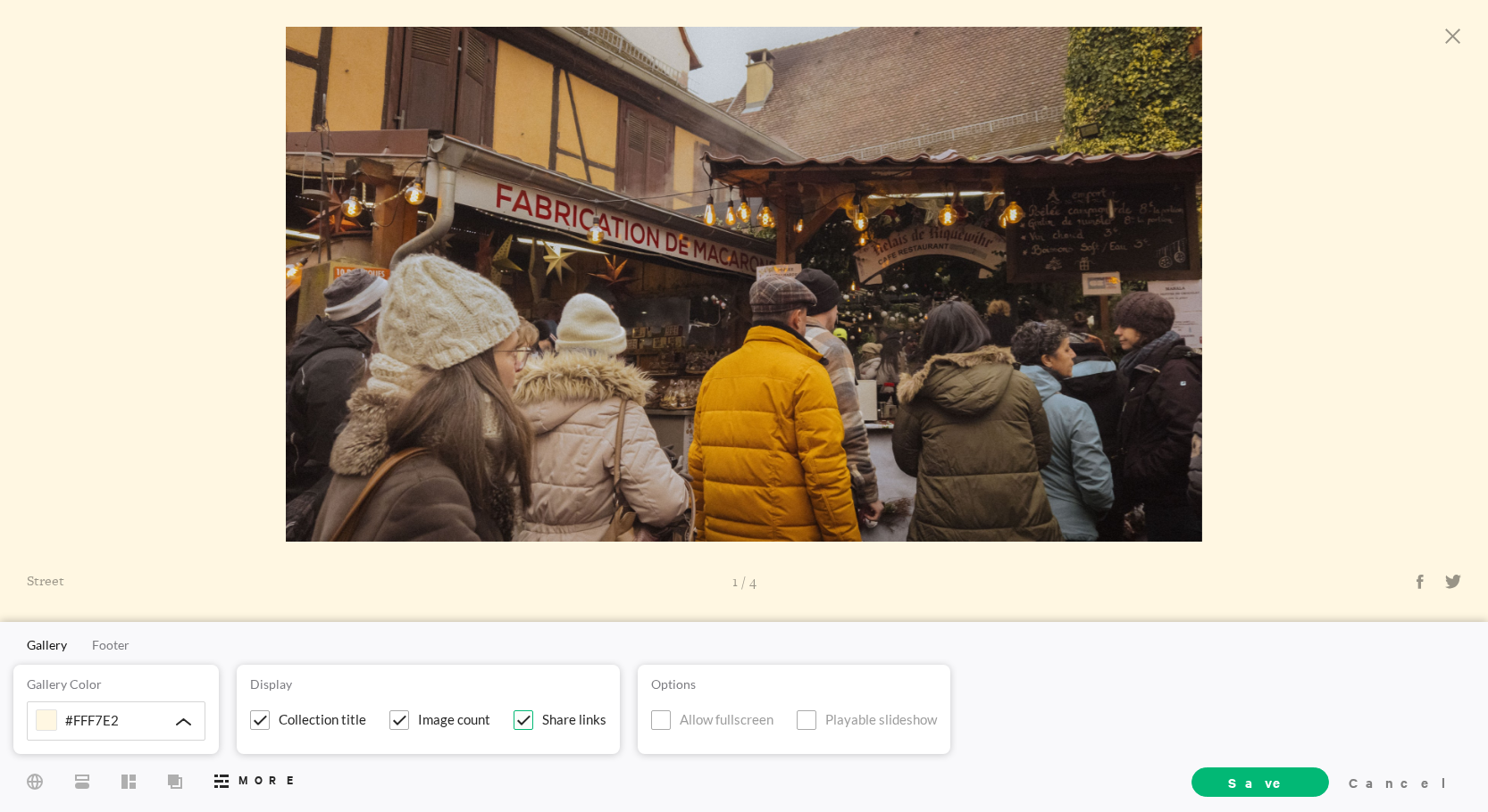
click at [528, 720] on span at bounding box center [524, 720] width 20 height 20
click at [0, 0] on input "Share links" at bounding box center [0, 0] width 0 height 0
click at [528, 719] on span at bounding box center [524, 720] width 20 height 20
click at [0, 0] on input "Share links" at bounding box center [0, 0] width 0 height 0
click at [517, 723] on span at bounding box center [524, 720] width 20 height 20
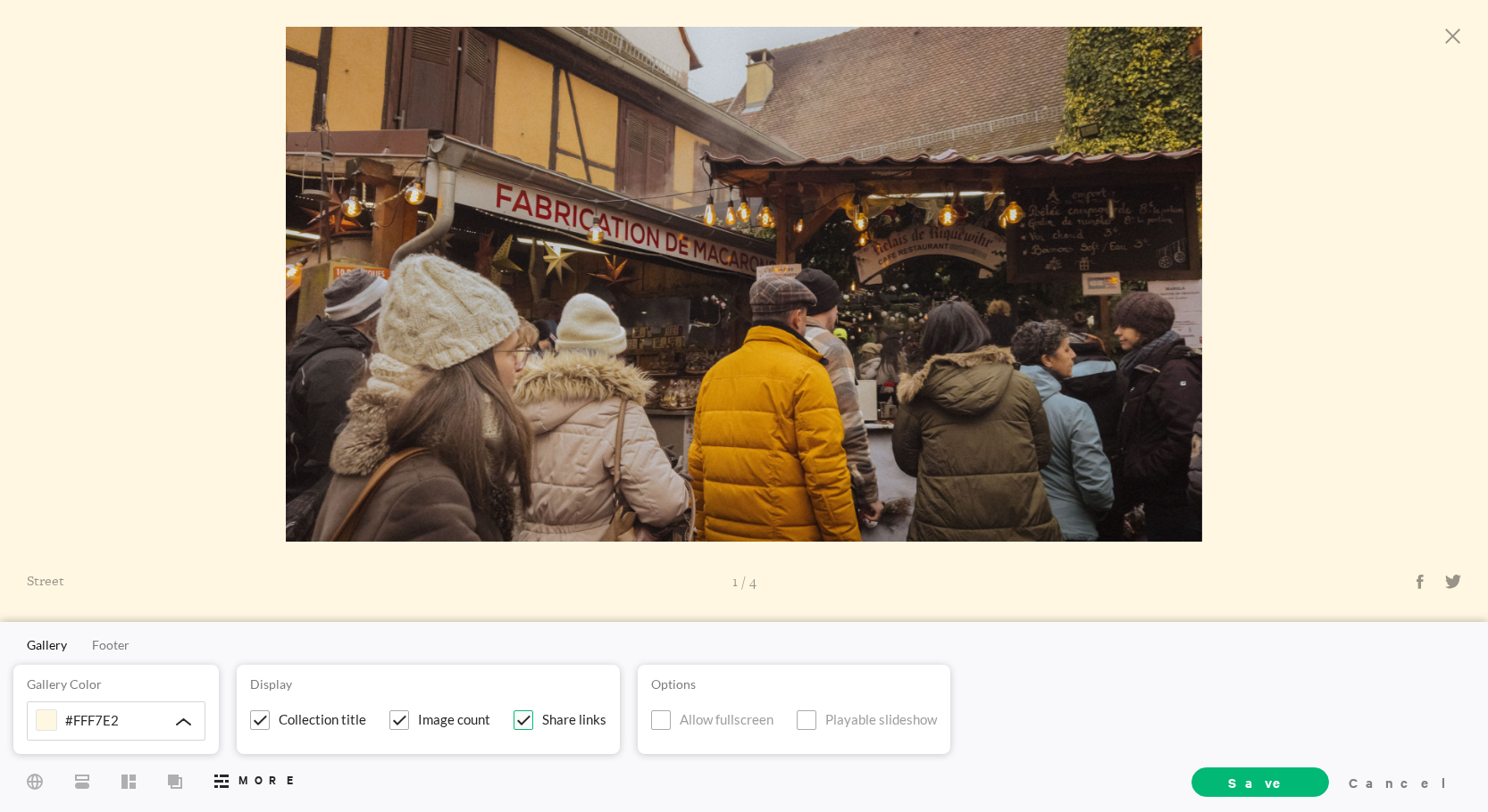
click at [0, 0] on input "Share links" at bounding box center [0, 0] width 0 height 0
click at [526, 719] on span at bounding box center [524, 720] width 20 height 20
click at [0, 0] on input "Share links" at bounding box center [0, 0] width 0 height 0
click at [659, 720] on span at bounding box center [660, 720] width 20 height 20
click at [0, 0] on input "Allow fullscreen" at bounding box center [0, 0] width 0 height 0
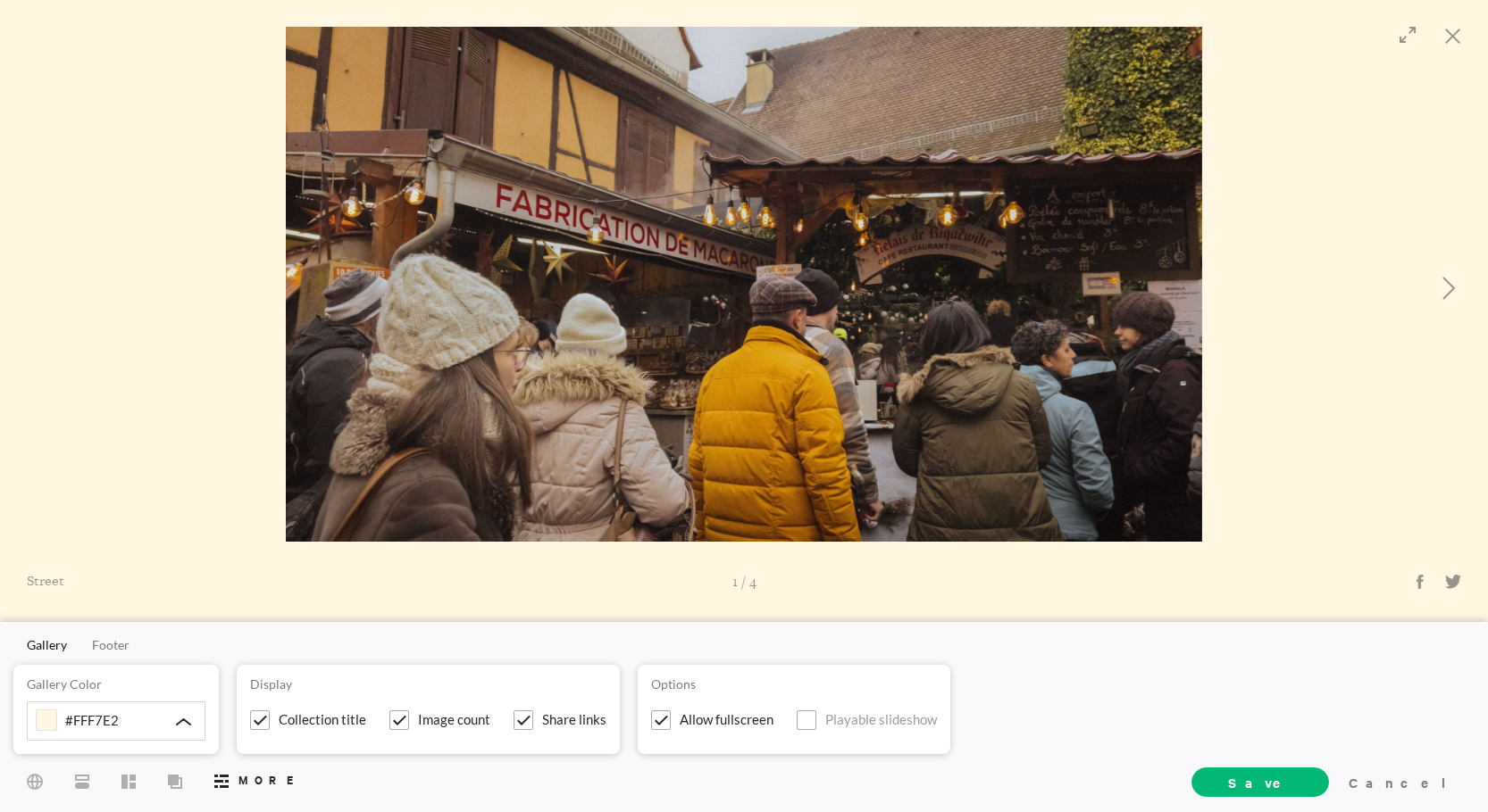
click at [788, 508] on div at bounding box center [1116, 284] width 744 height 515
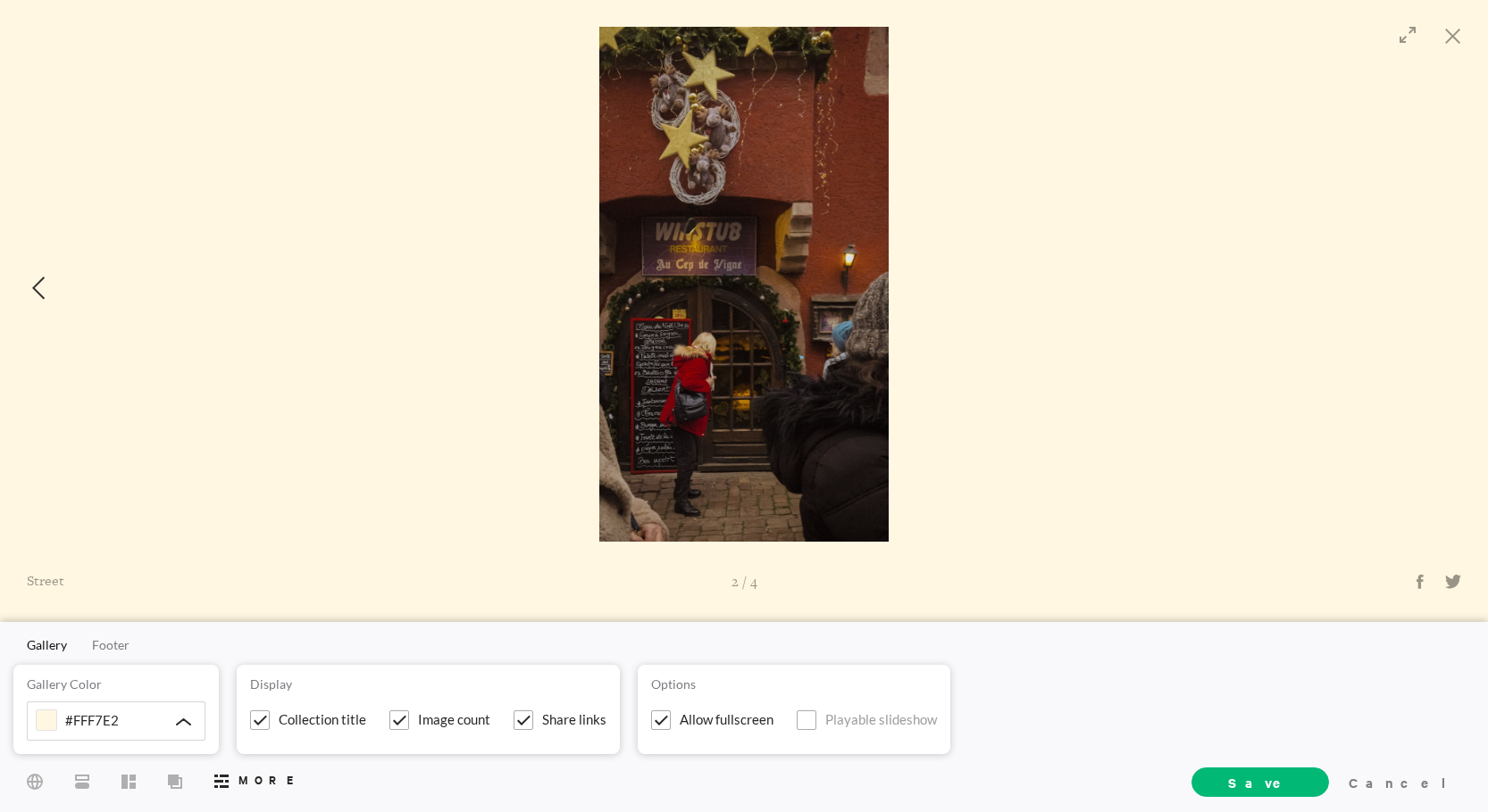
click at [29, 286] on div at bounding box center [40, 288] width 36 height 37
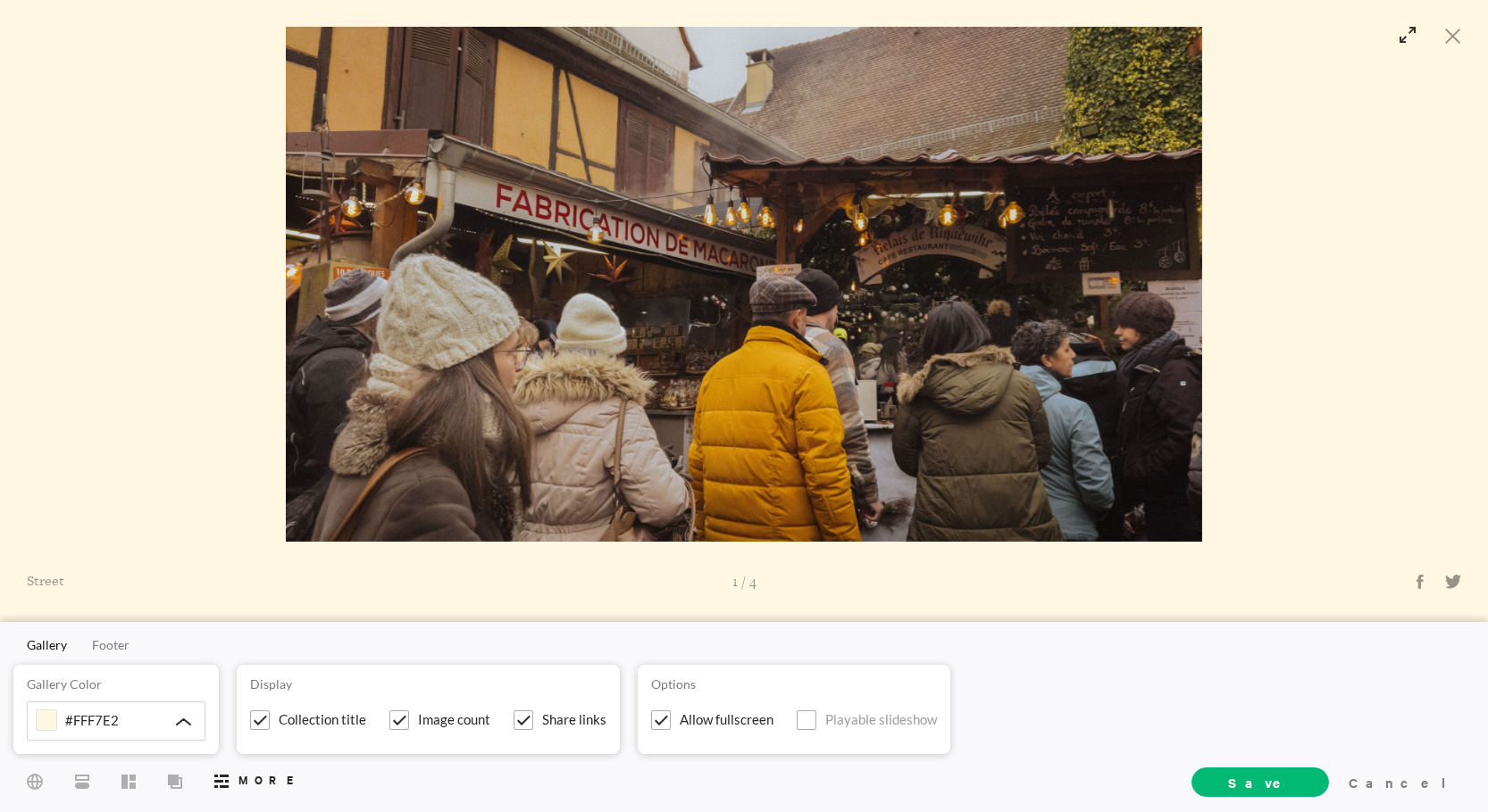
click at [1407, 31] on icon at bounding box center [1408, 34] width 17 height 16
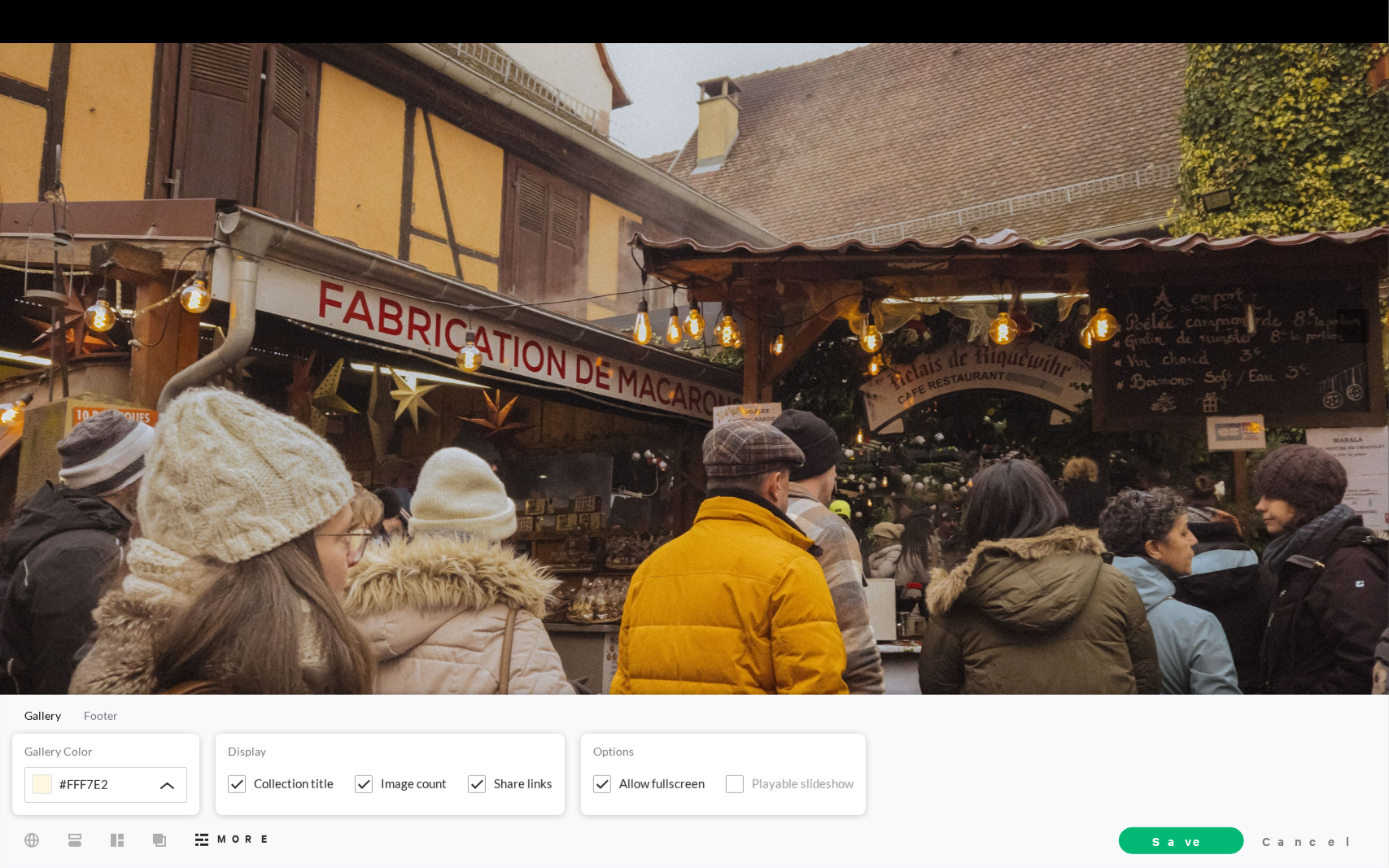
click at [1148, 119] on div at bounding box center [1042, 323] width 695 height 597
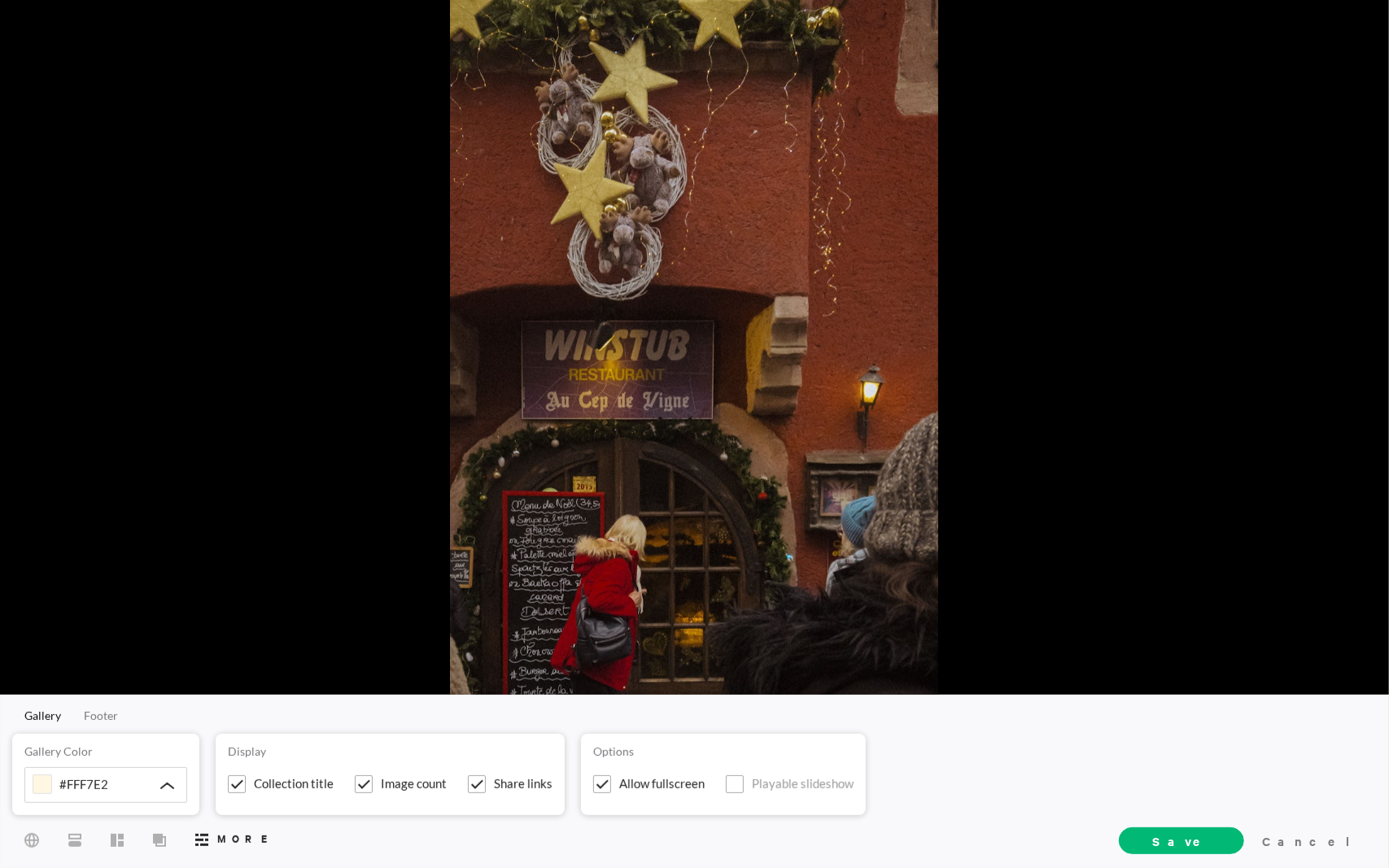
click at [1126, 143] on div at bounding box center [1042, 323] width 695 height 597
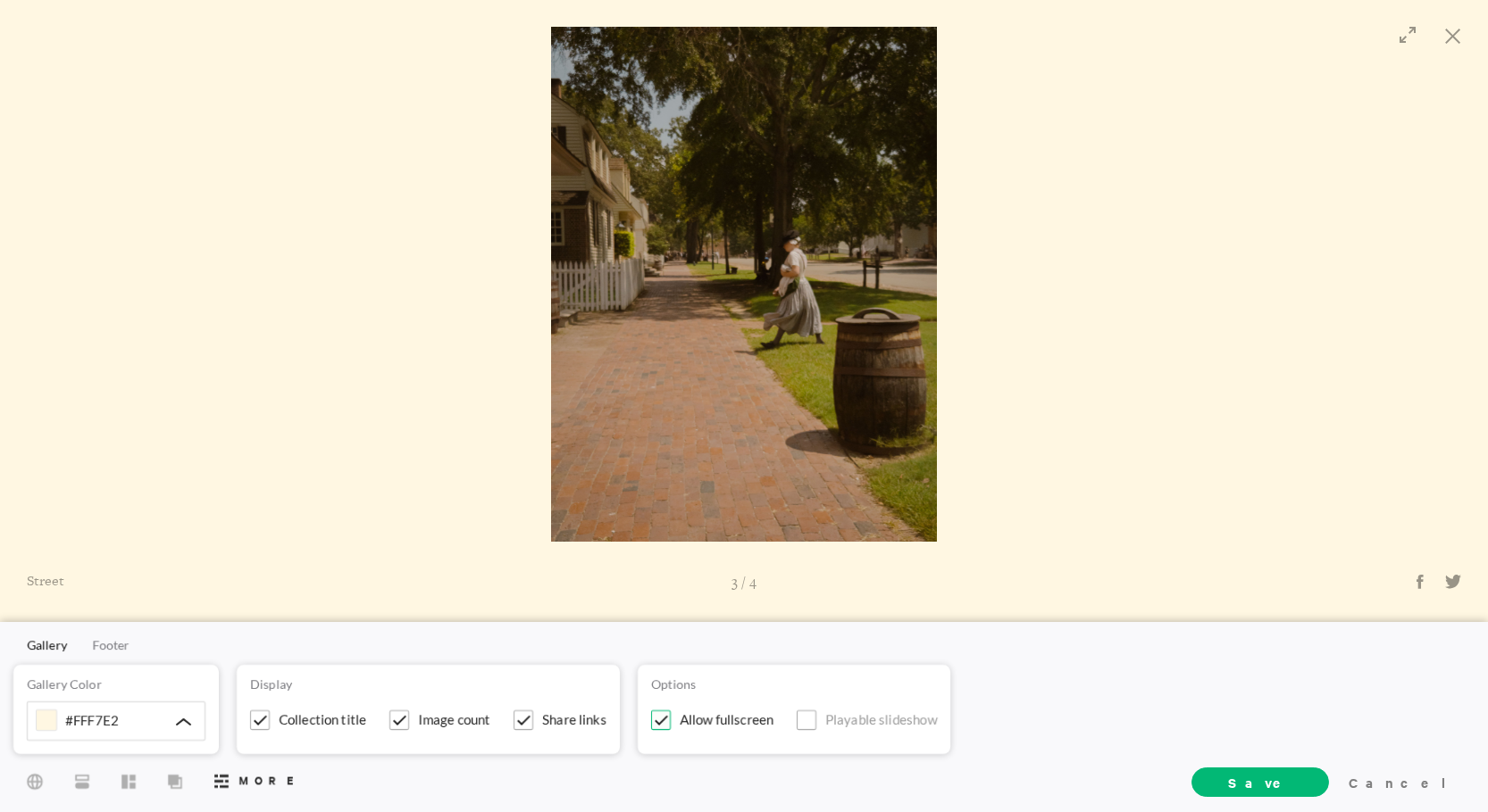
click at [651, 722] on span at bounding box center [660, 720] width 20 height 20
click at [0, 0] on input "Allow fullscreen" at bounding box center [0, 0] width 0 height 0
click at [723, 355] on div at bounding box center [372, 284] width 744 height 515
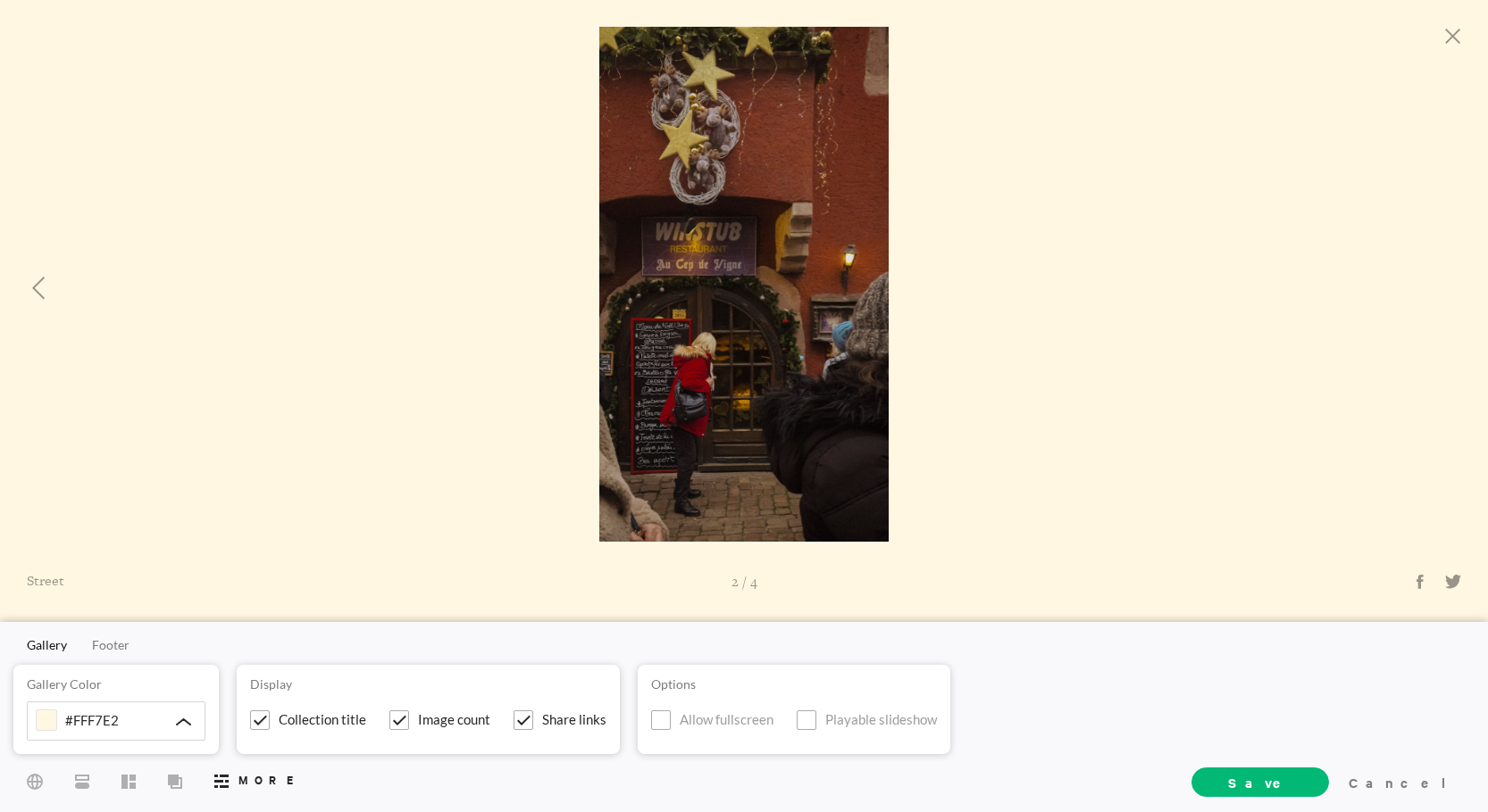
click at [721, 351] on div at bounding box center [372, 284] width 744 height 515
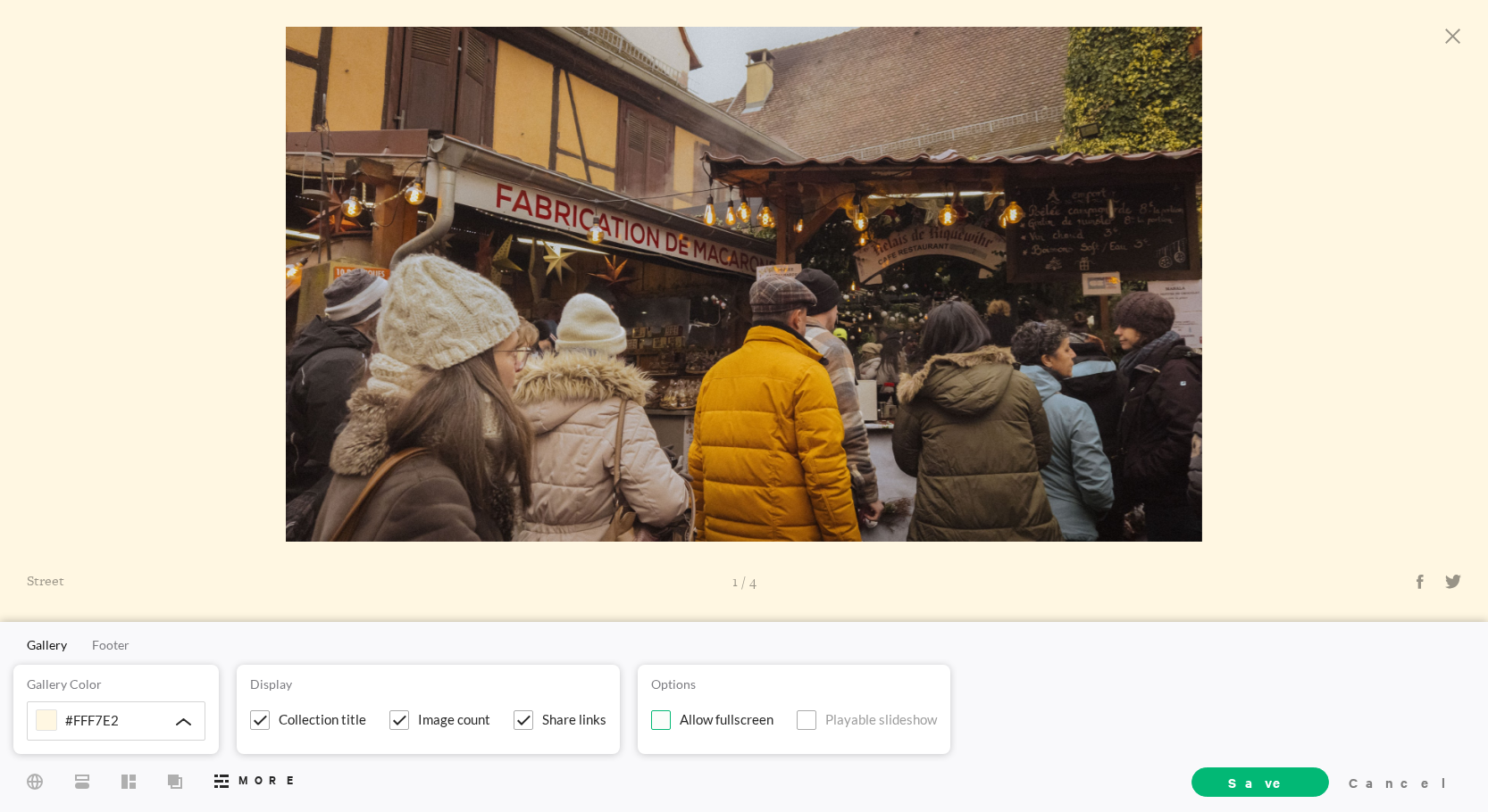
click at [651, 713] on span at bounding box center [660, 720] width 20 height 20
click at [0, 0] on input "Allow fullscreen" at bounding box center [0, 0] width 0 height 0
click at [392, 717] on span at bounding box center [399, 720] width 20 height 20
click at [0, 0] on input "Image count" at bounding box center [0, 0] width 0 height 0
click at [392, 717] on span at bounding box center [399, 720] width 20 height 20
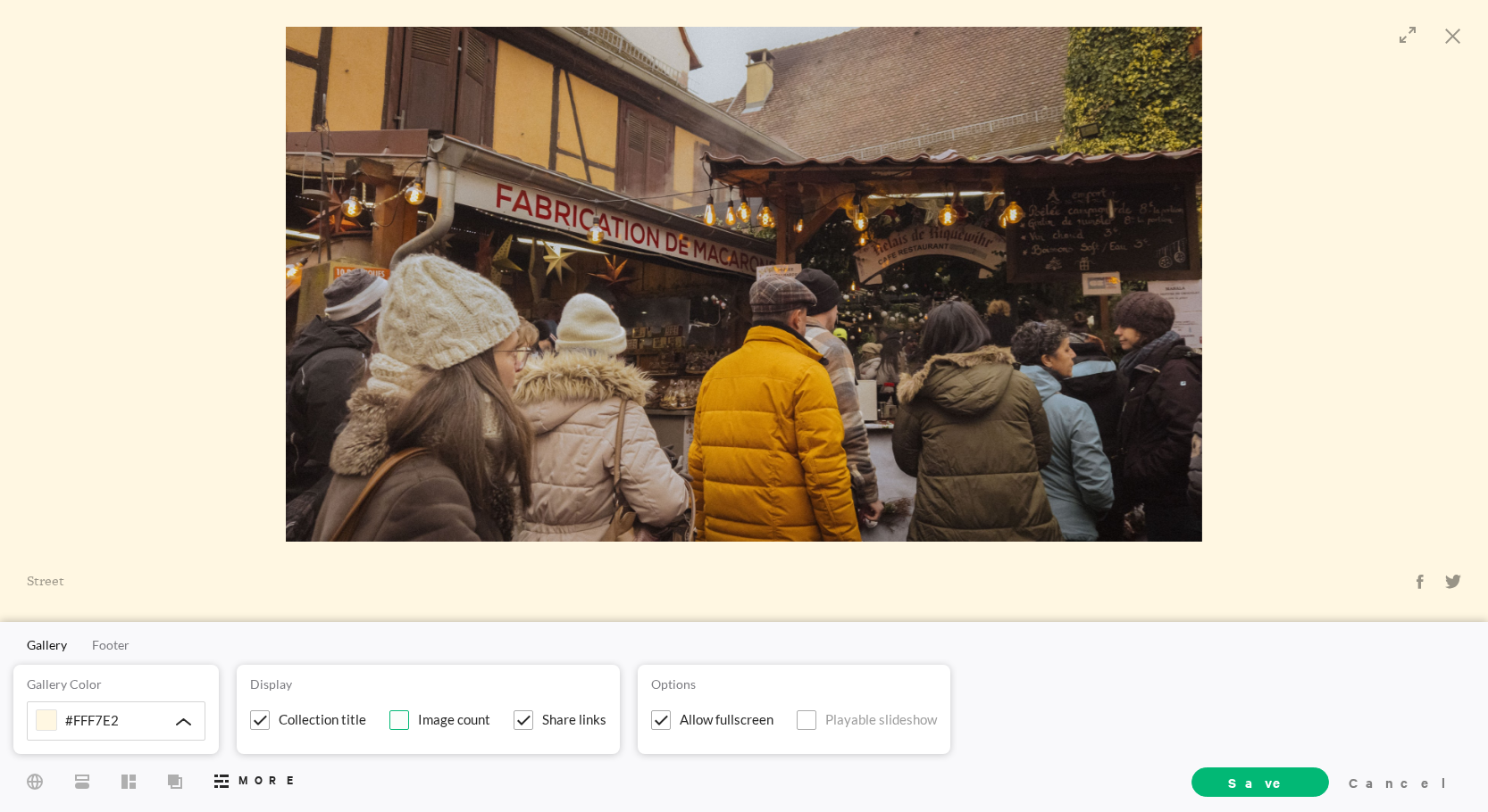
click at [0, 0] on input "Image count" at bounding box center [0, 0] width 0 height 0
click at [520, 716] on span at bounding box center [524, 720] width 20 height 20
click at [0, 0] on input "Share links" at bounding box center [0, 0] width 0 height 0
drag, startPoint x: 1447, startPoint y: 577, endPoint x: 1375, endPoint y: 577, distance: 72.0
click at [1456, 581] on icon at bounding box center [1453, 581] width 16 height 13
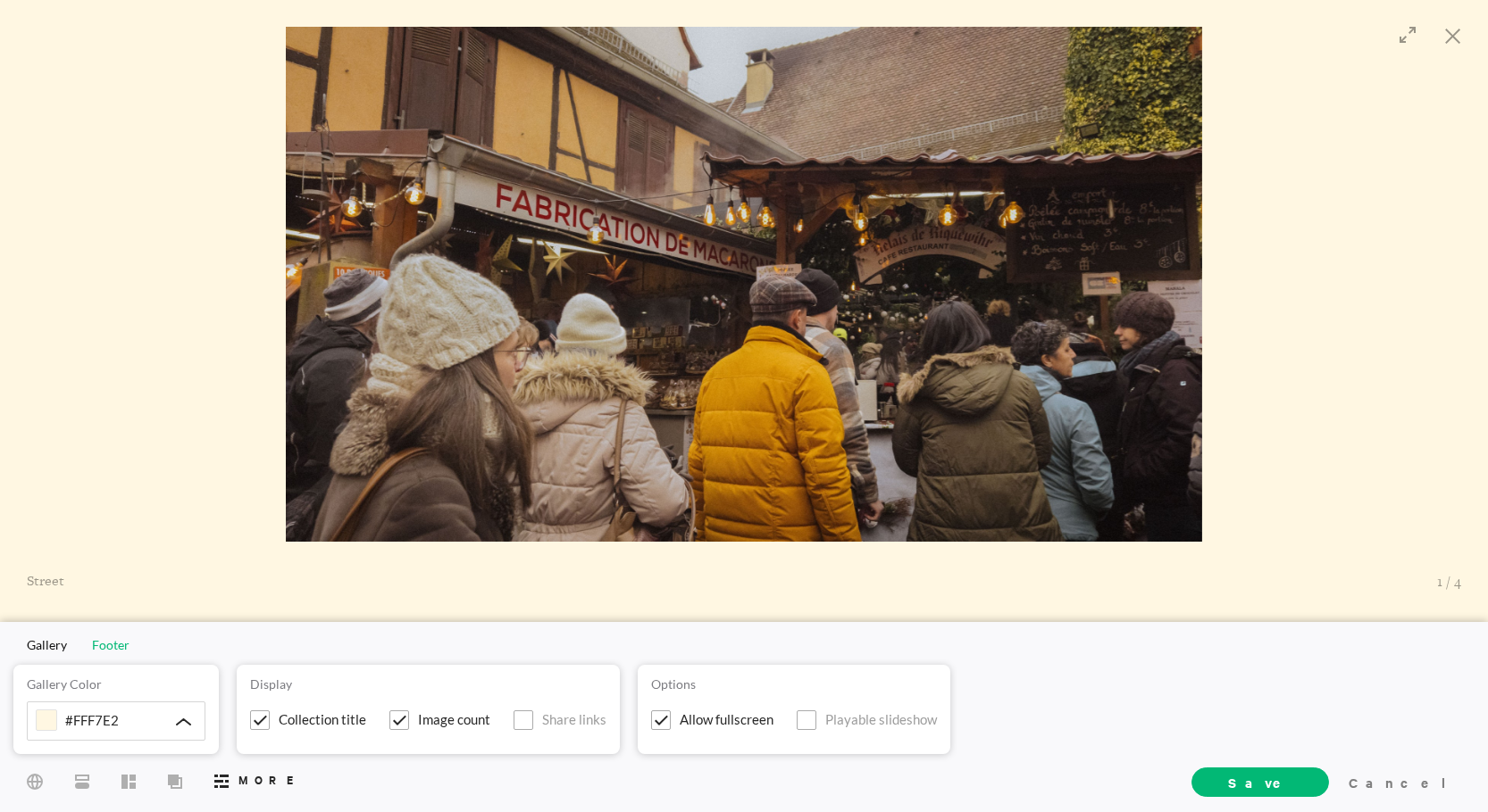
click at [112, 641] on span "Footer" at bounding box center [110, 645] width 37 height 15
click at [506, 726] on div at bounding box center [503, 721] width 25 height 25
click at [488, 722] on div at bounding box center [480, 721] width 25 height 25
click at [58, 652] on div "Gallery Footer Copyright Text Exhibit Support Badge Site Styles Layout Cover Mo…" at bounding box center [744, 717] width 1488 height 190
click at [56, 646] on span "Gallery" at bounding box center [47, 645] width 40 height 15
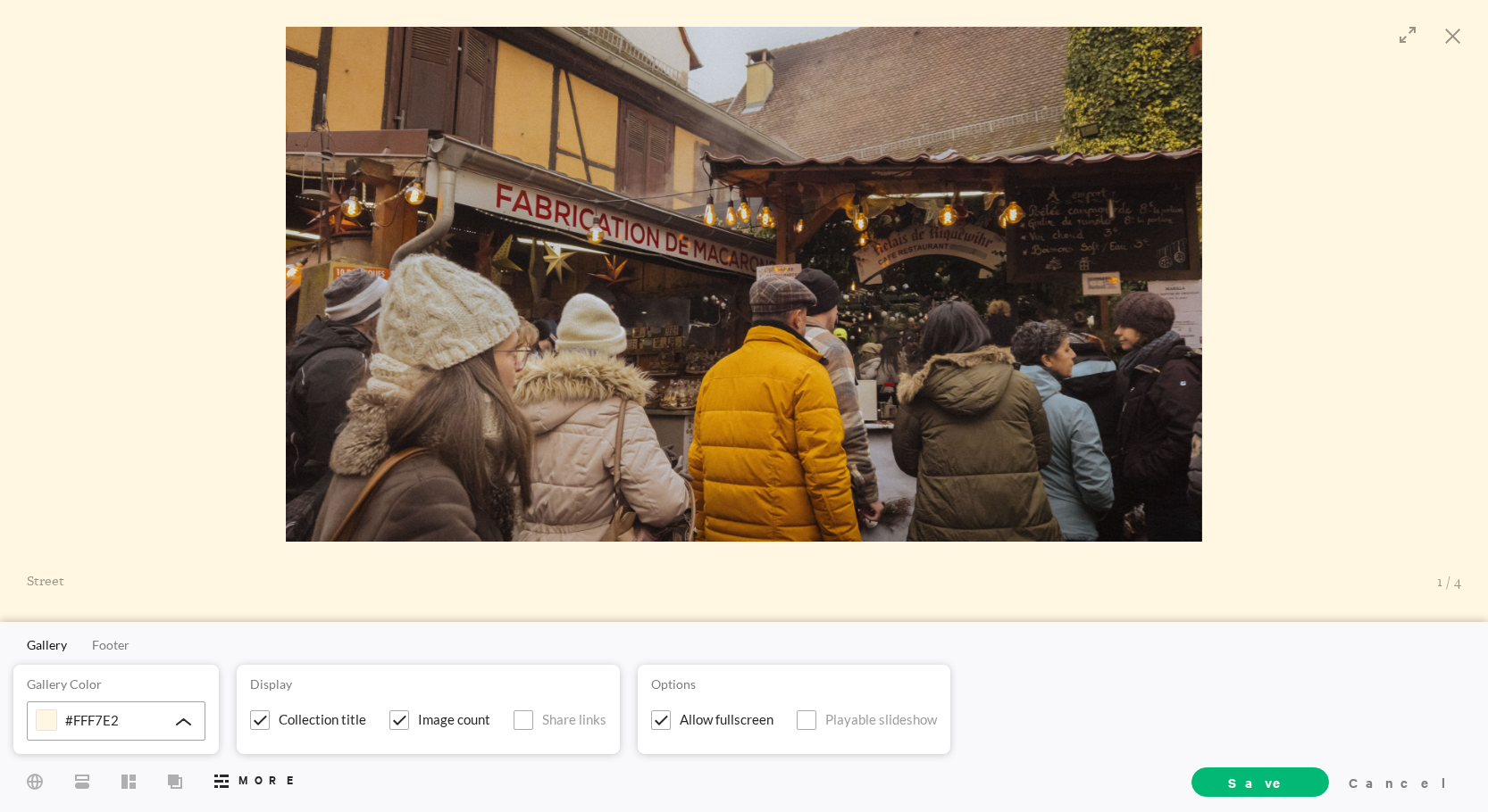
click at [184, 721] on icon at bounding box center [183, 723] width 13 height 6
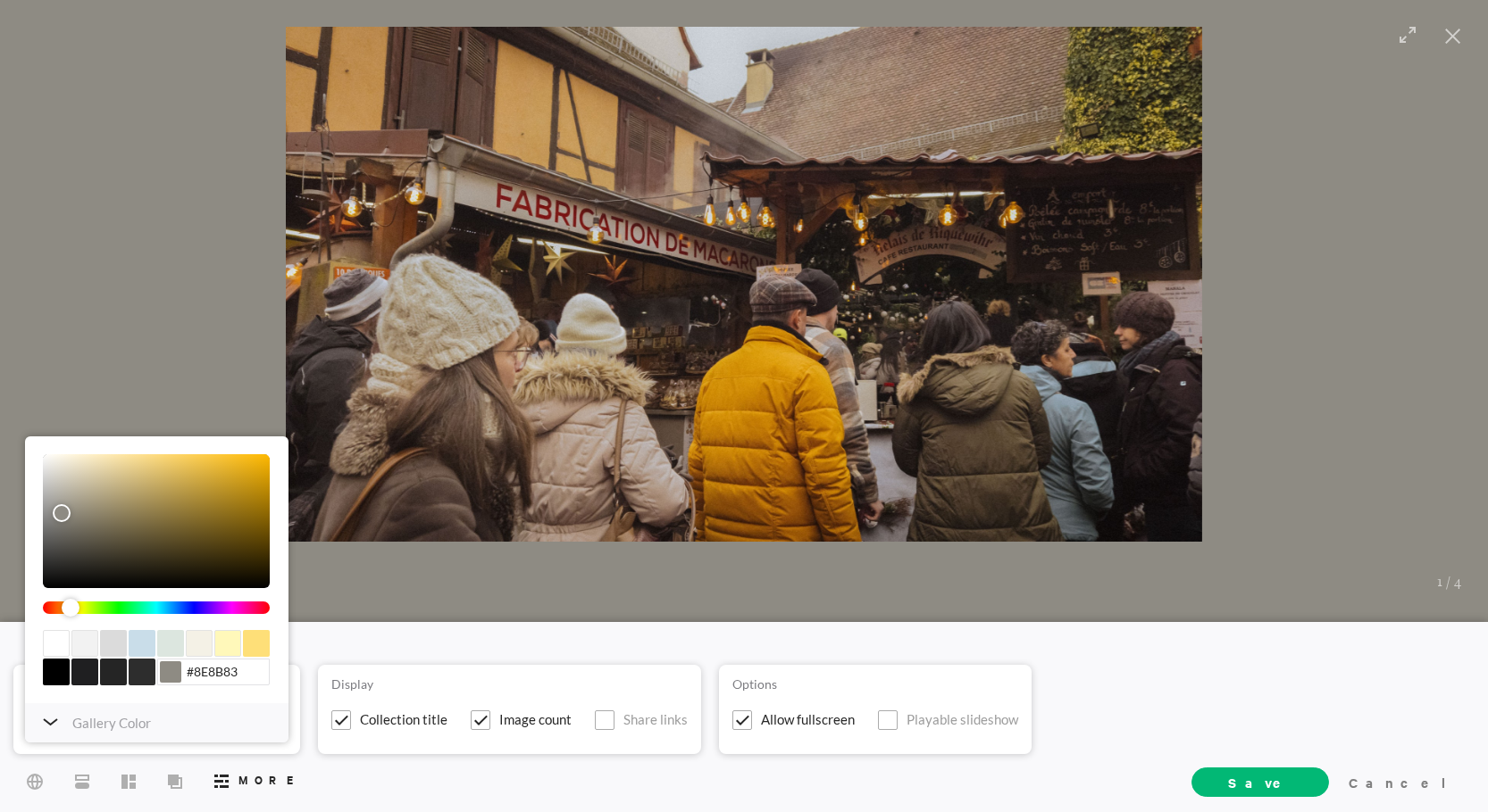
click at [62, 514] on div "color picker dialog" at bounding box center [156, 521] width 227 height 134
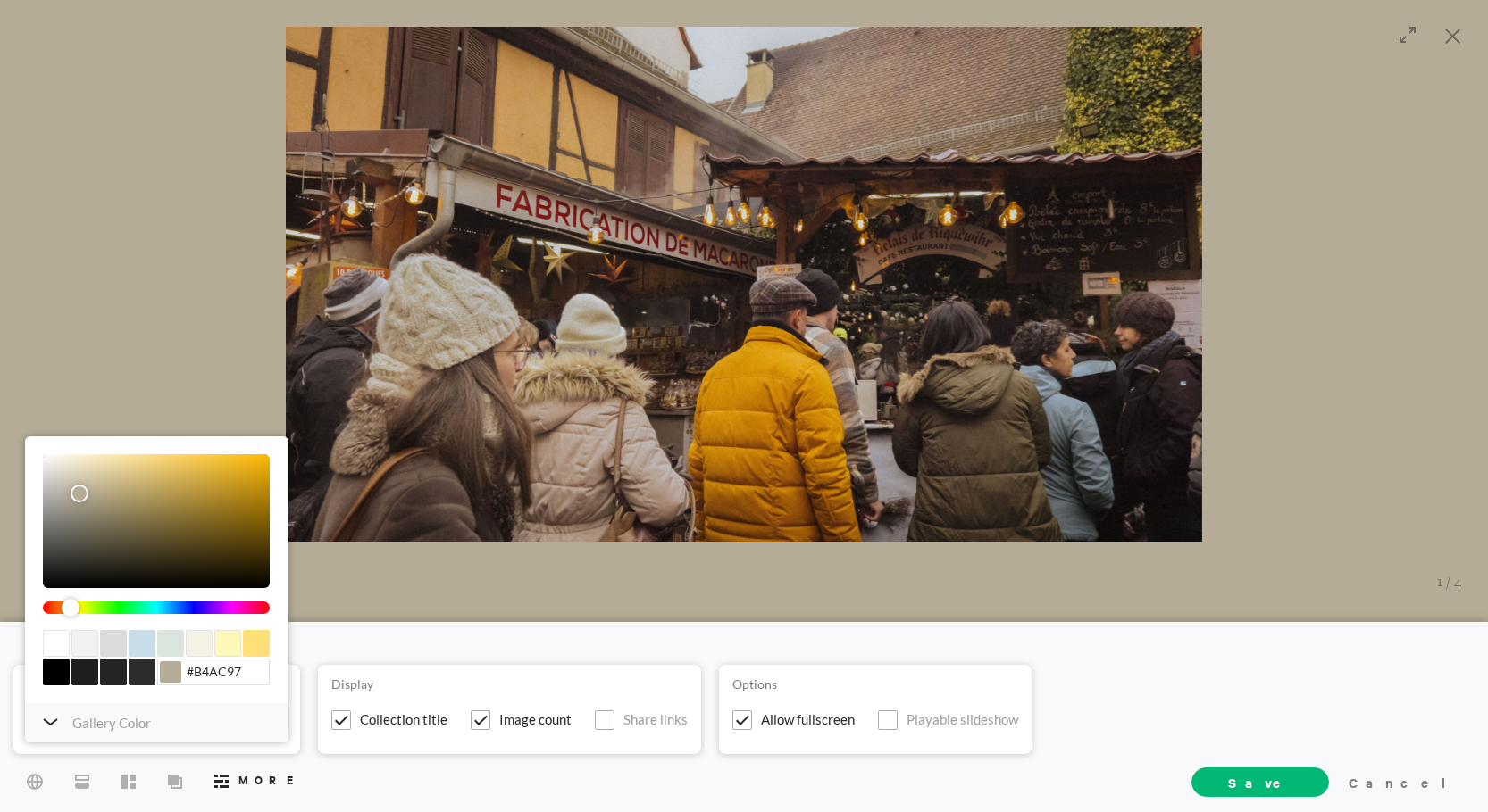
type input "#B2AA95"
drag, startPoint x: 78, startPoint y: 471, endPoint x: 80, endPoint y: 495, distance: 24.1
click at [80, 495] on div "color picker dialog" at bounding box center [156, 521] width 227 height 134
click at [115, 408] on div at bounding box center [372, 284] width 744 height 515
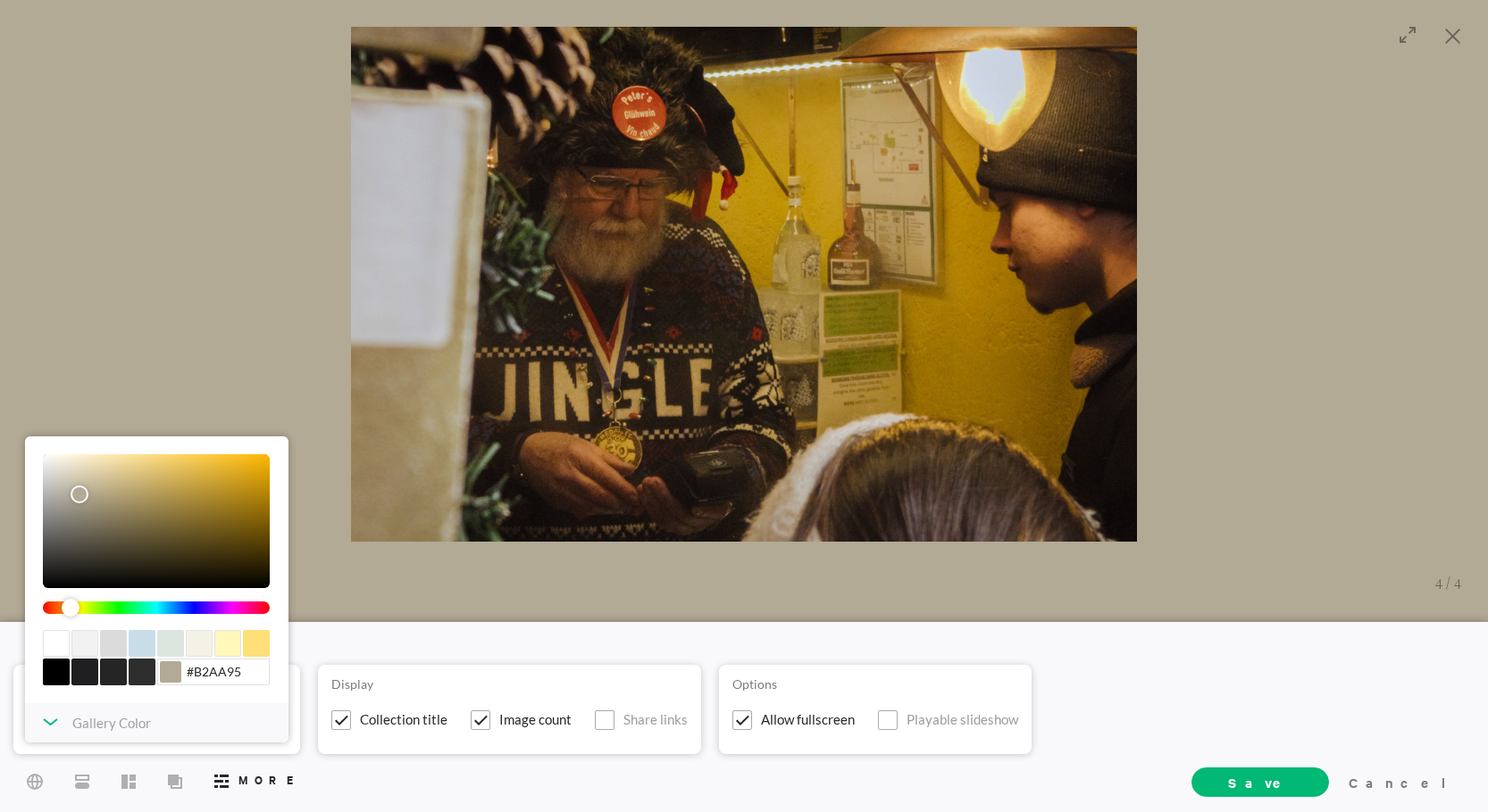
click at [45, 722] on icon at bounding box center [50, 723] width 13 height 6
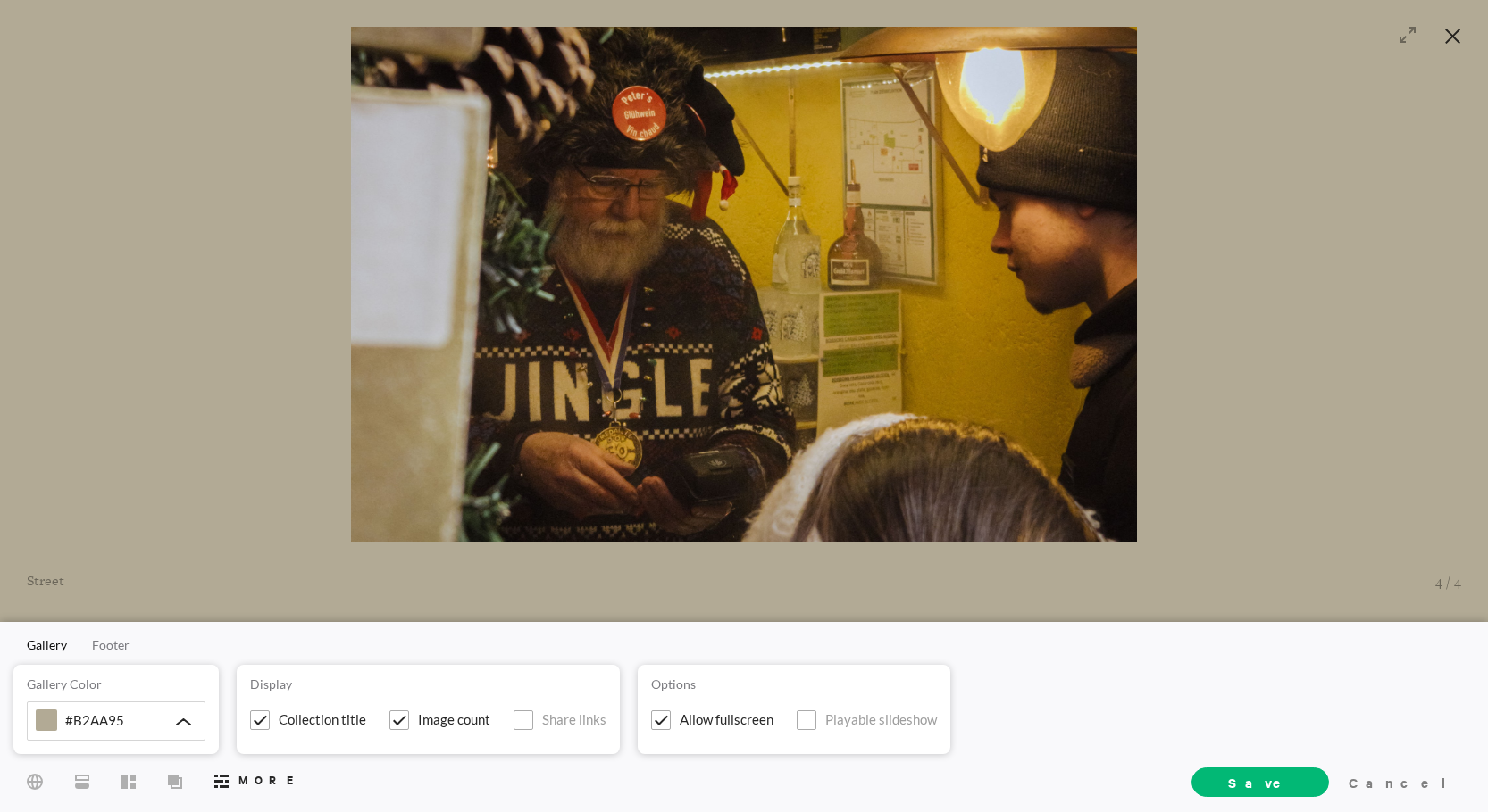
click at [1461, 38] on div at bounding box center [1453, 37] width 52 height 58
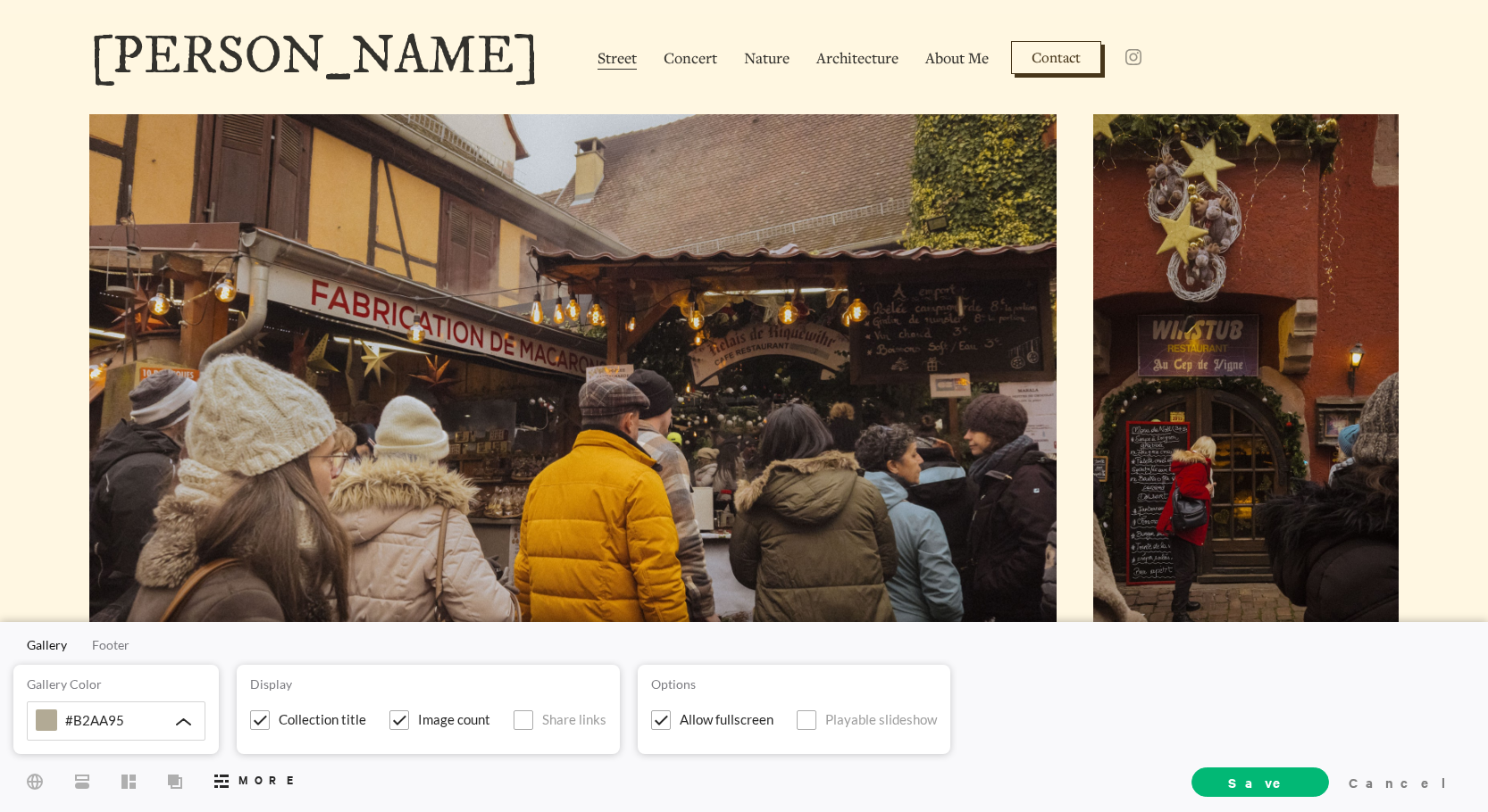
click at [1219, 63] on div at bounding box center [744, 57] width 1488 height 85
click at [42, 776] on icon at bounding box center [34, 781] width 16 height 16
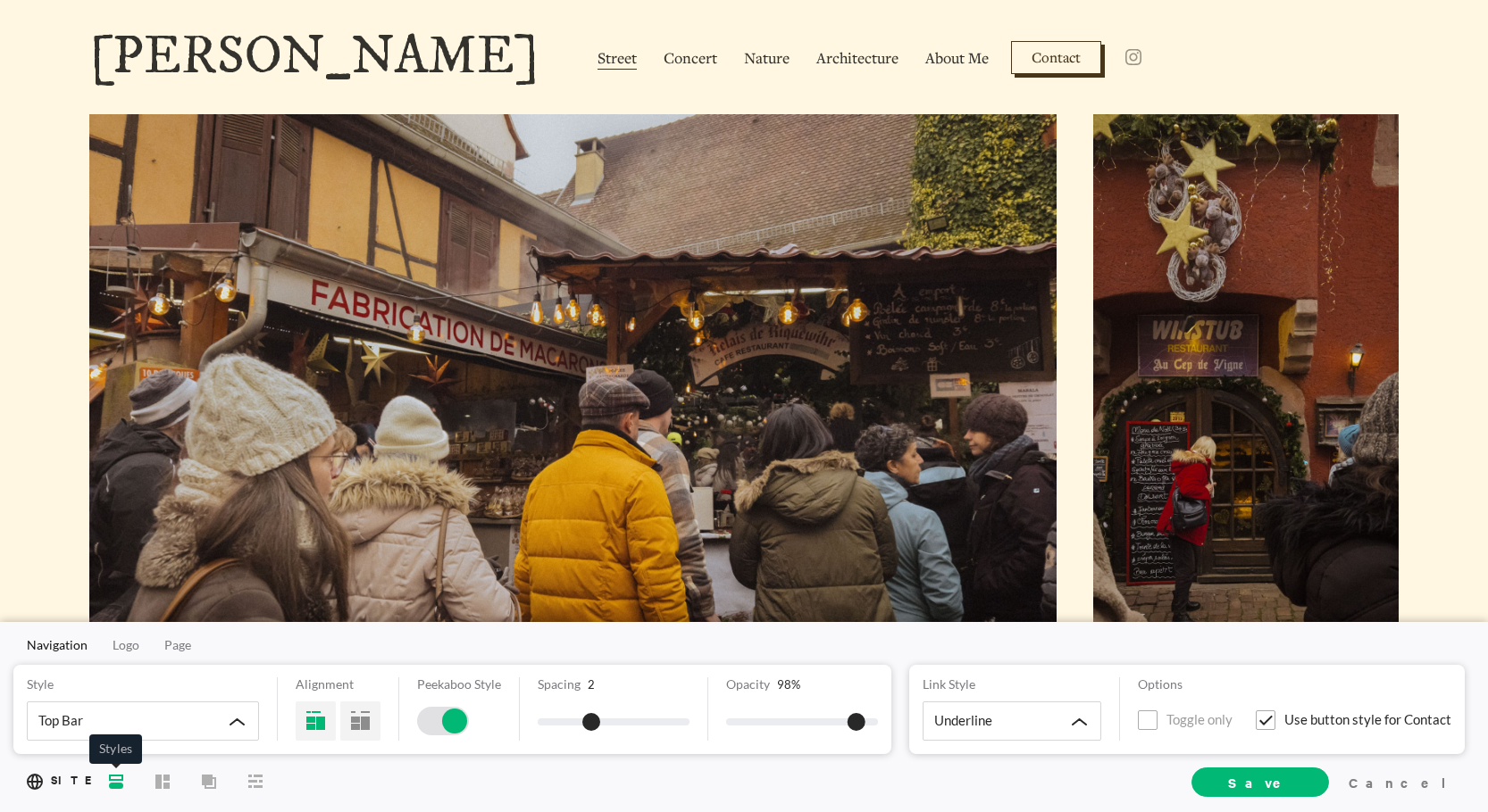
click at [116, 779] on icon at bounding box center [116, 781] width 14 height 14
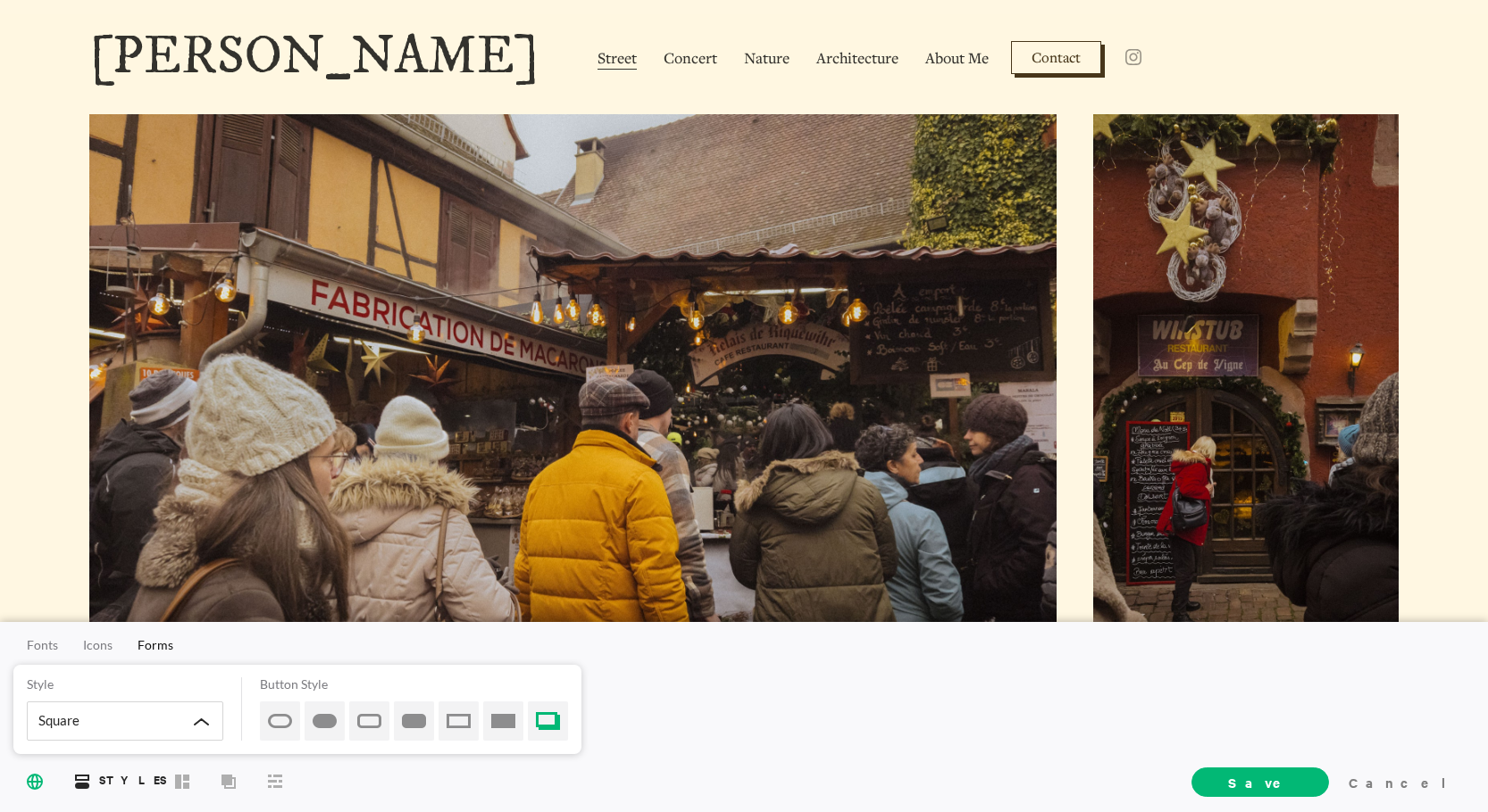
click at [32, 778] on icon at bounding box center [34, 781] width 16 height 16
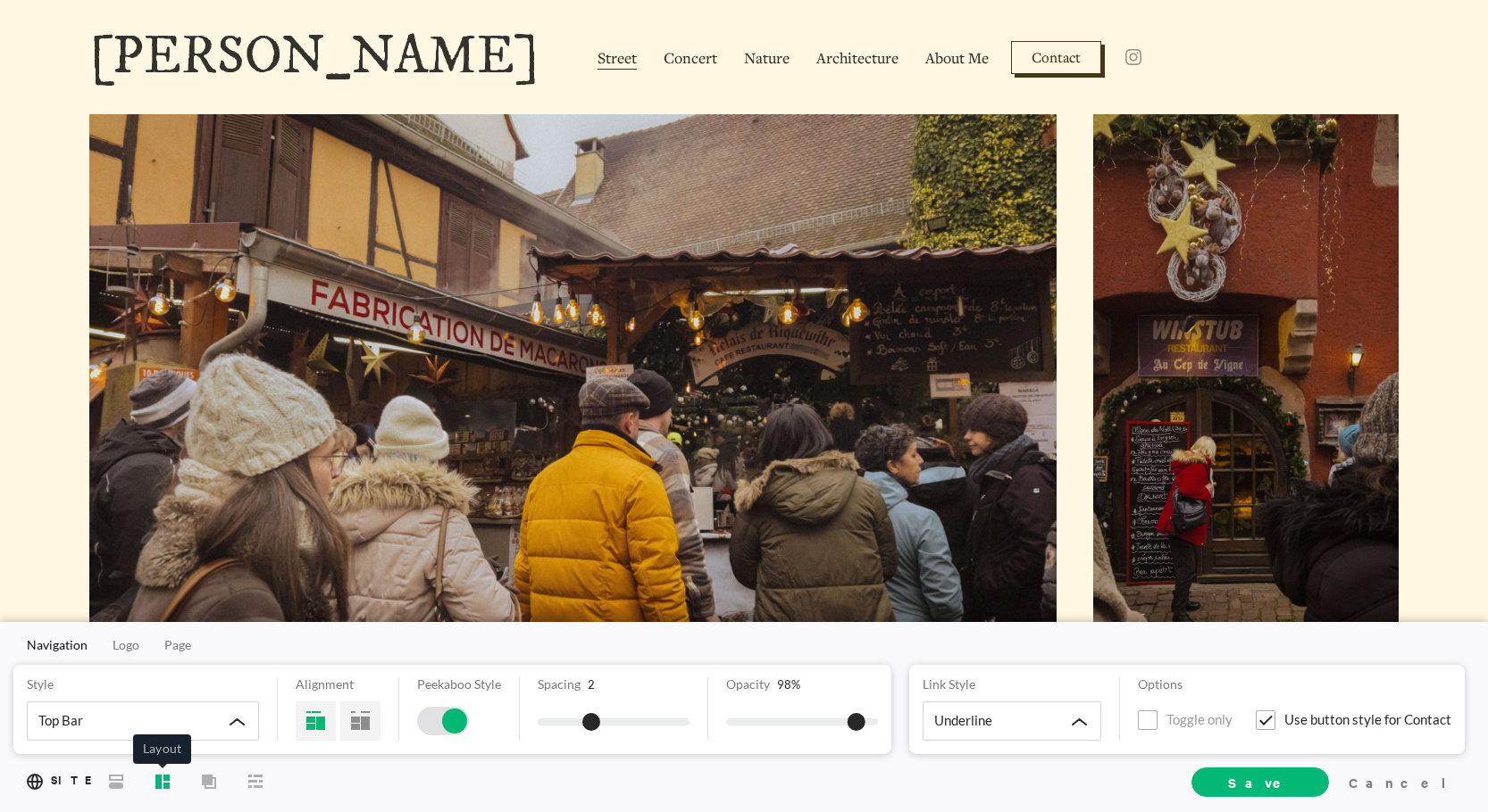
click at [158, 783] on rect at bounding box center [159, 781] width 7 height 14
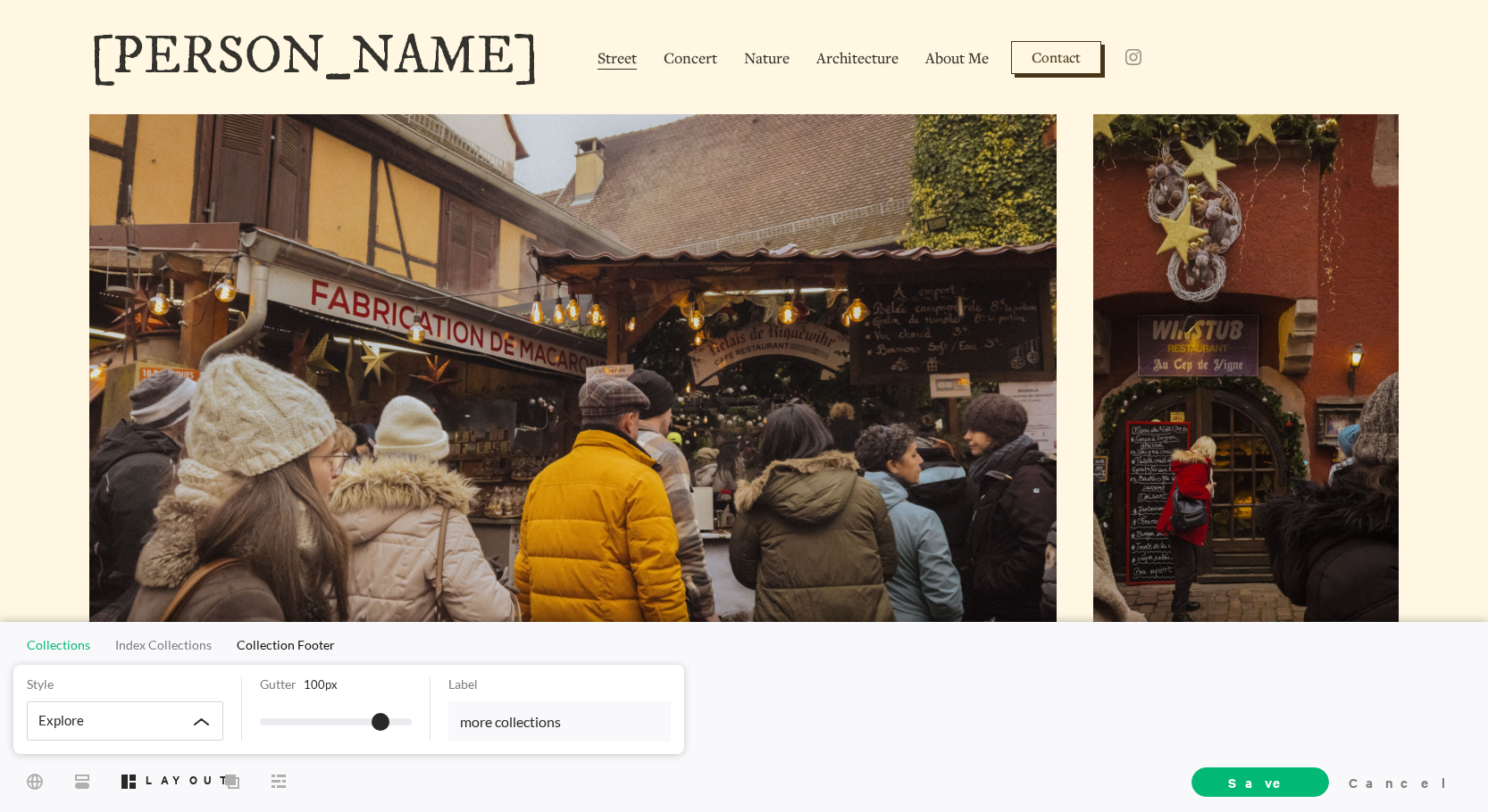
click at [70, 649] on span "Collections" at bounding box center [58, 645] width 64 height 15
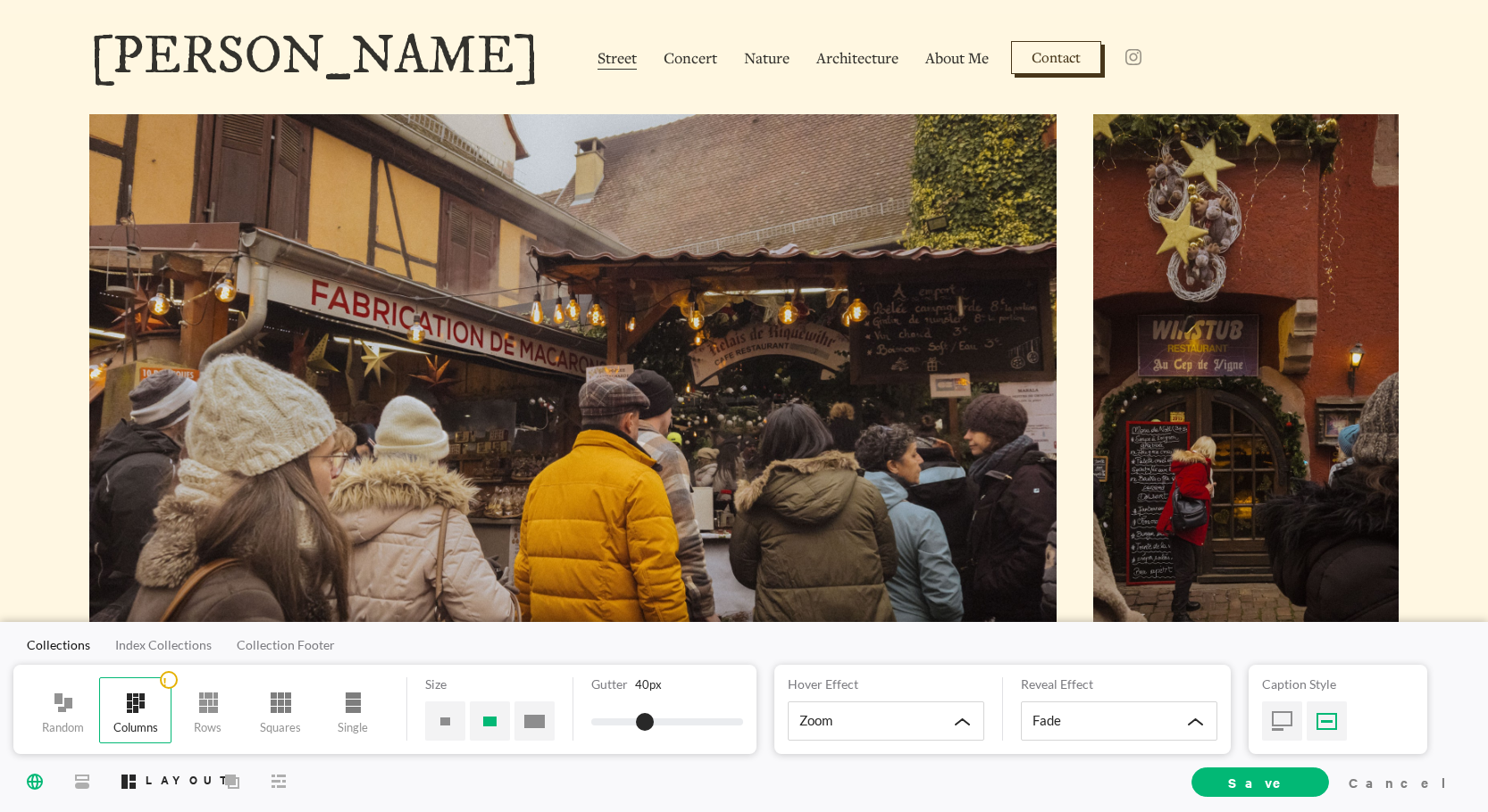
click at [33, 782] on icon at bounding box center [34, 781] width 16 height 16
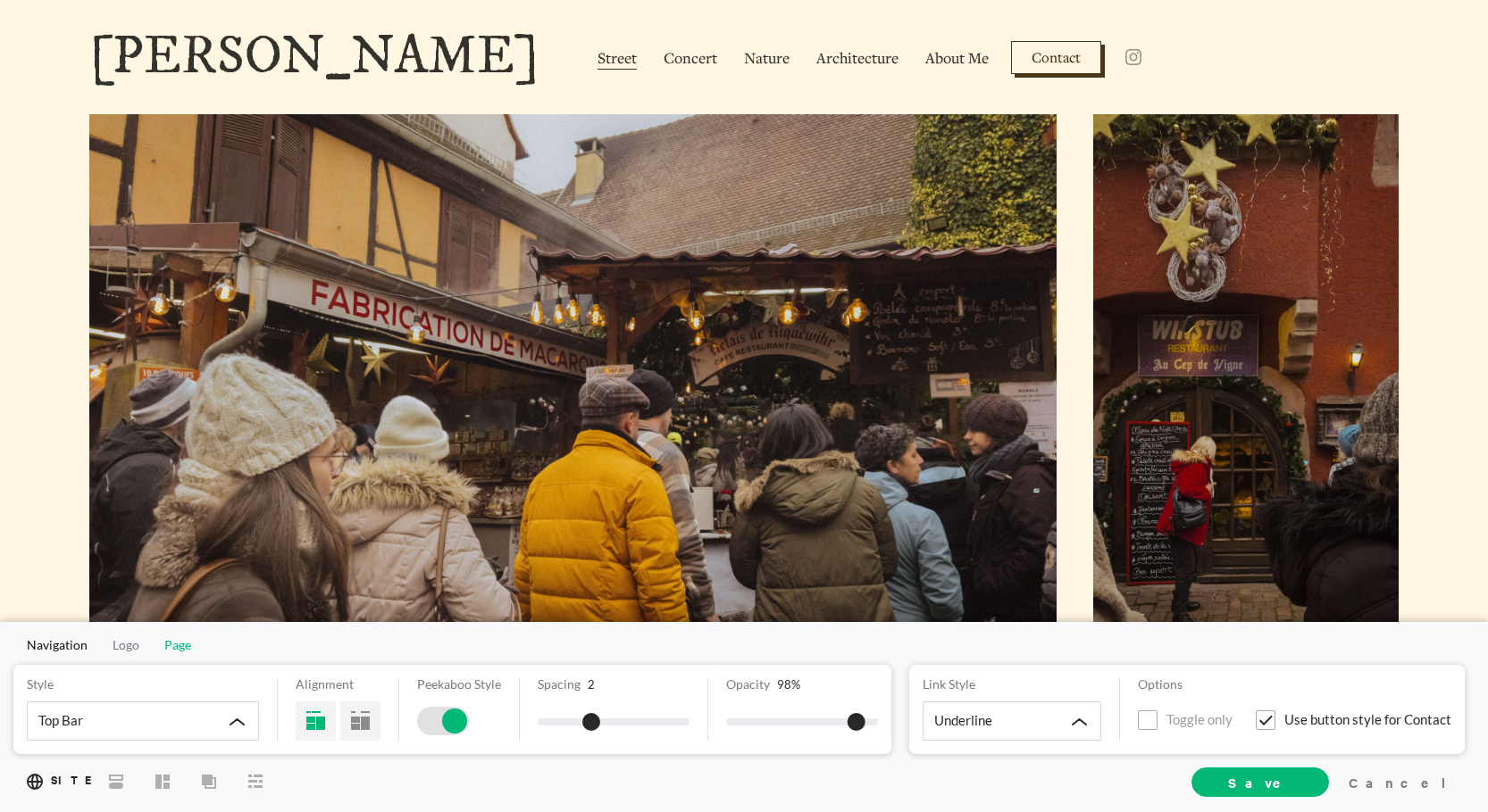
click at [174, 649] on span "Page" at bounding box center [178, 645] width 27 height 15
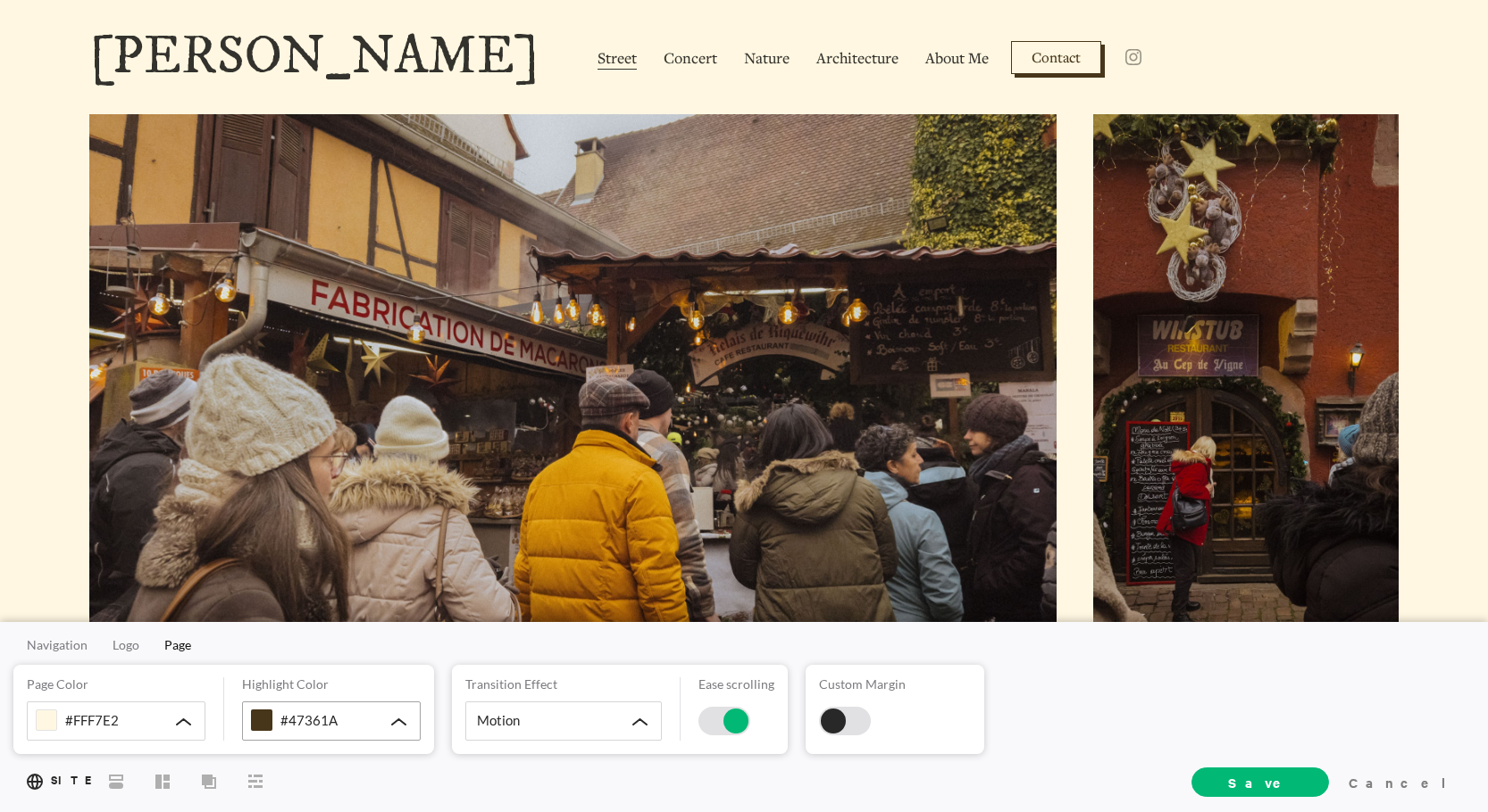
click at [360, 723] on div "#47361A" at bounding box center [332, 721] width 179 height 39
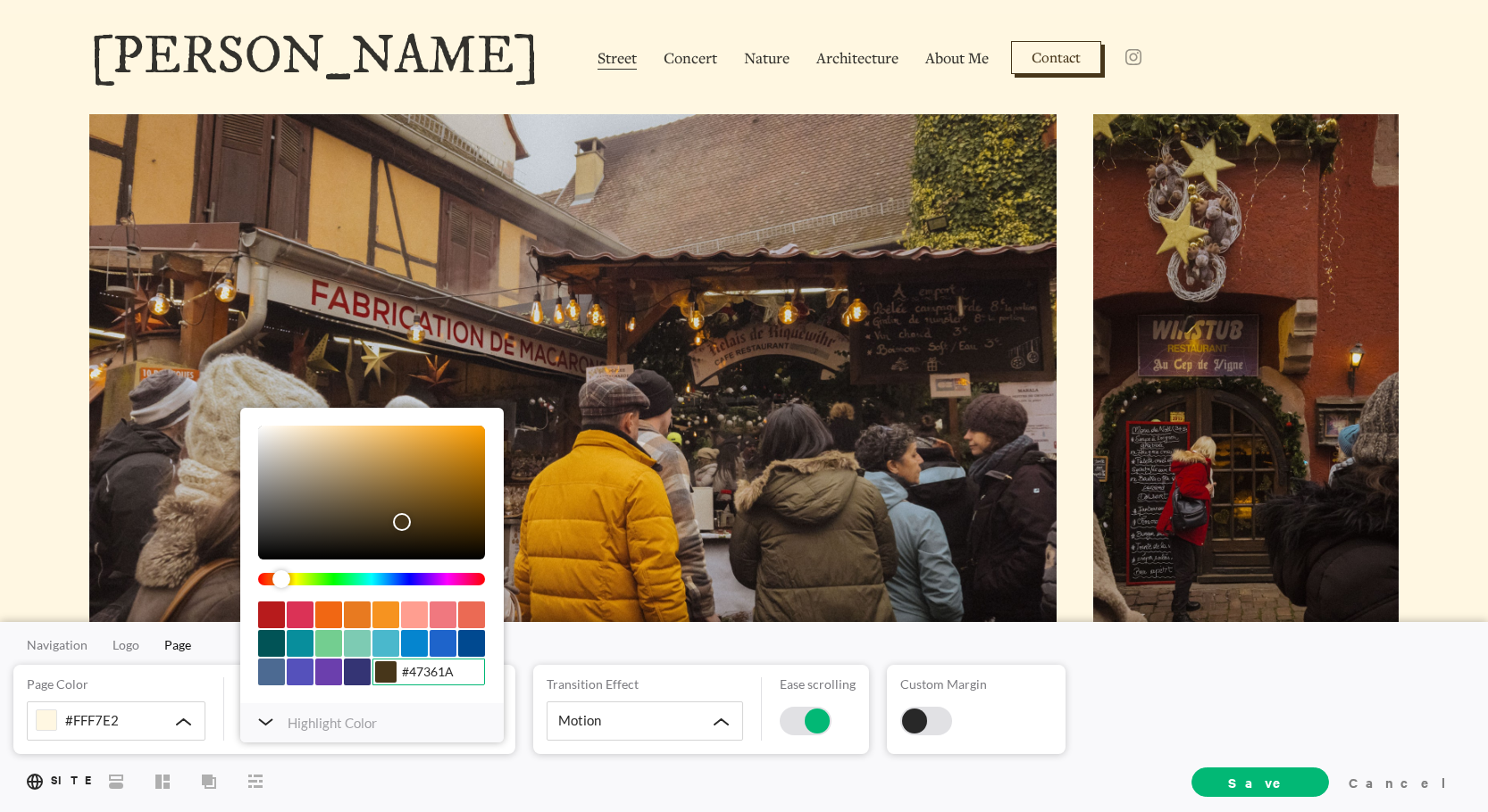
click at [424, 678] on input "#47361A" at bounding box center [429, 672] width 112 height 27
click at [391, 747] on div "Page Color #FFF7E2 Highlight Color #47361A #47361A HEX RGB HSL HSV CMYK Save Ca…" at bounding box center [264, 709] width 502 height 89
click at [255, 776] on icon at bounding box center [255, 782] width 14 height 13
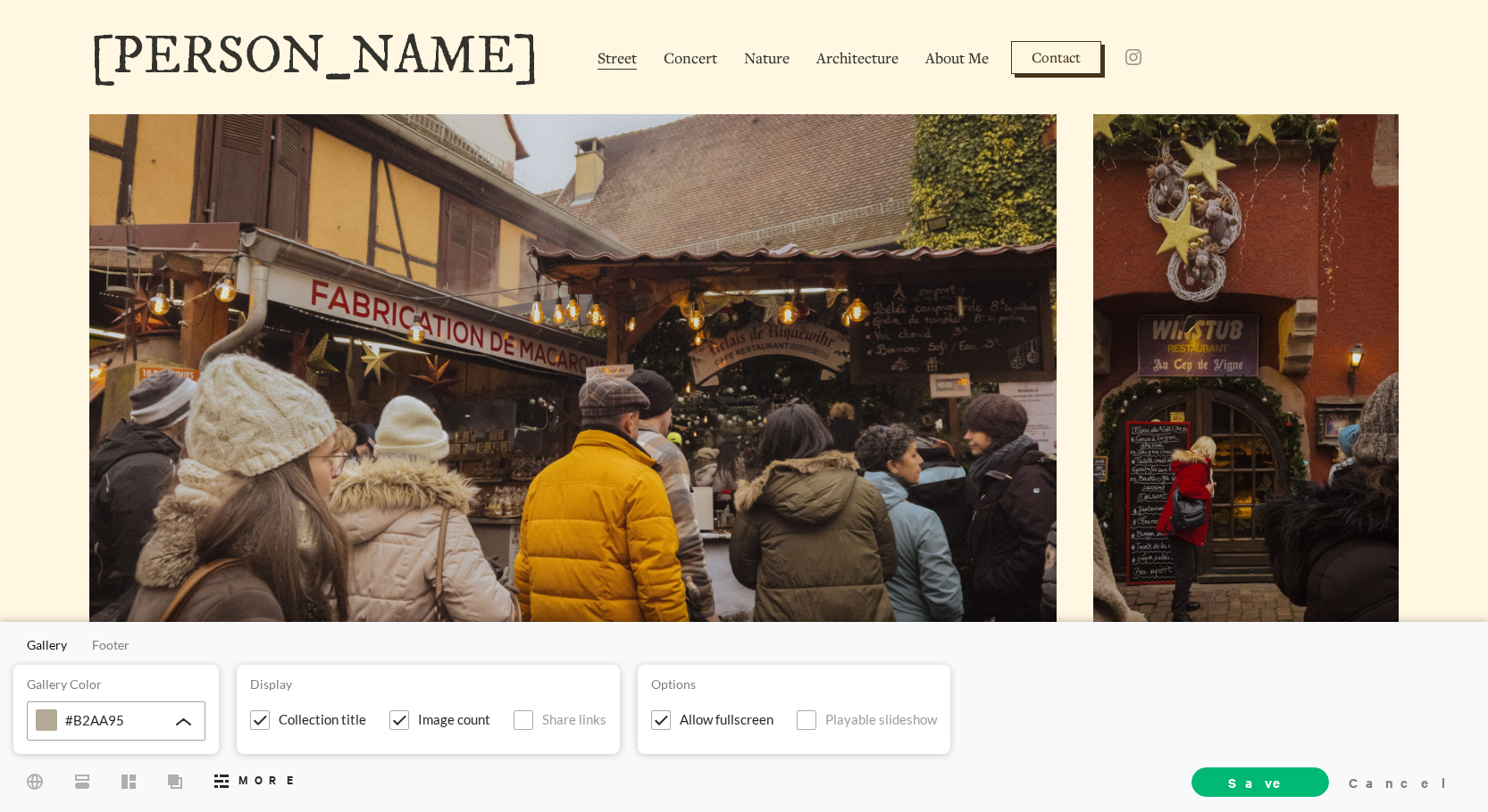
click at [178, 726] on div "#B2AA95" at bounding box center [116, 721] width 179 height 39
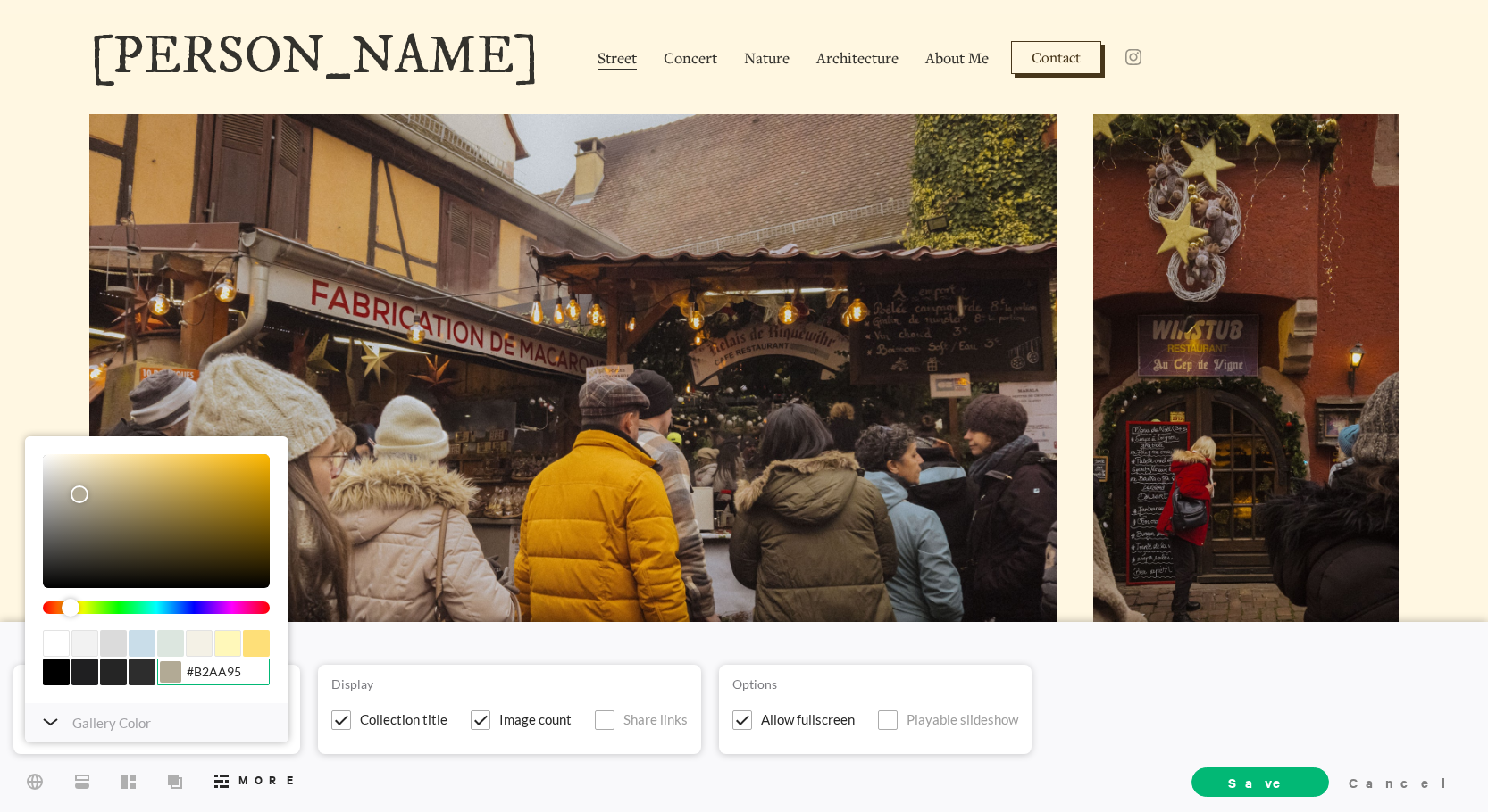
click at [213, 679] on input "#B2AA95" at bounding box center [213, 672] width 112 height 27
paste input "47361A"
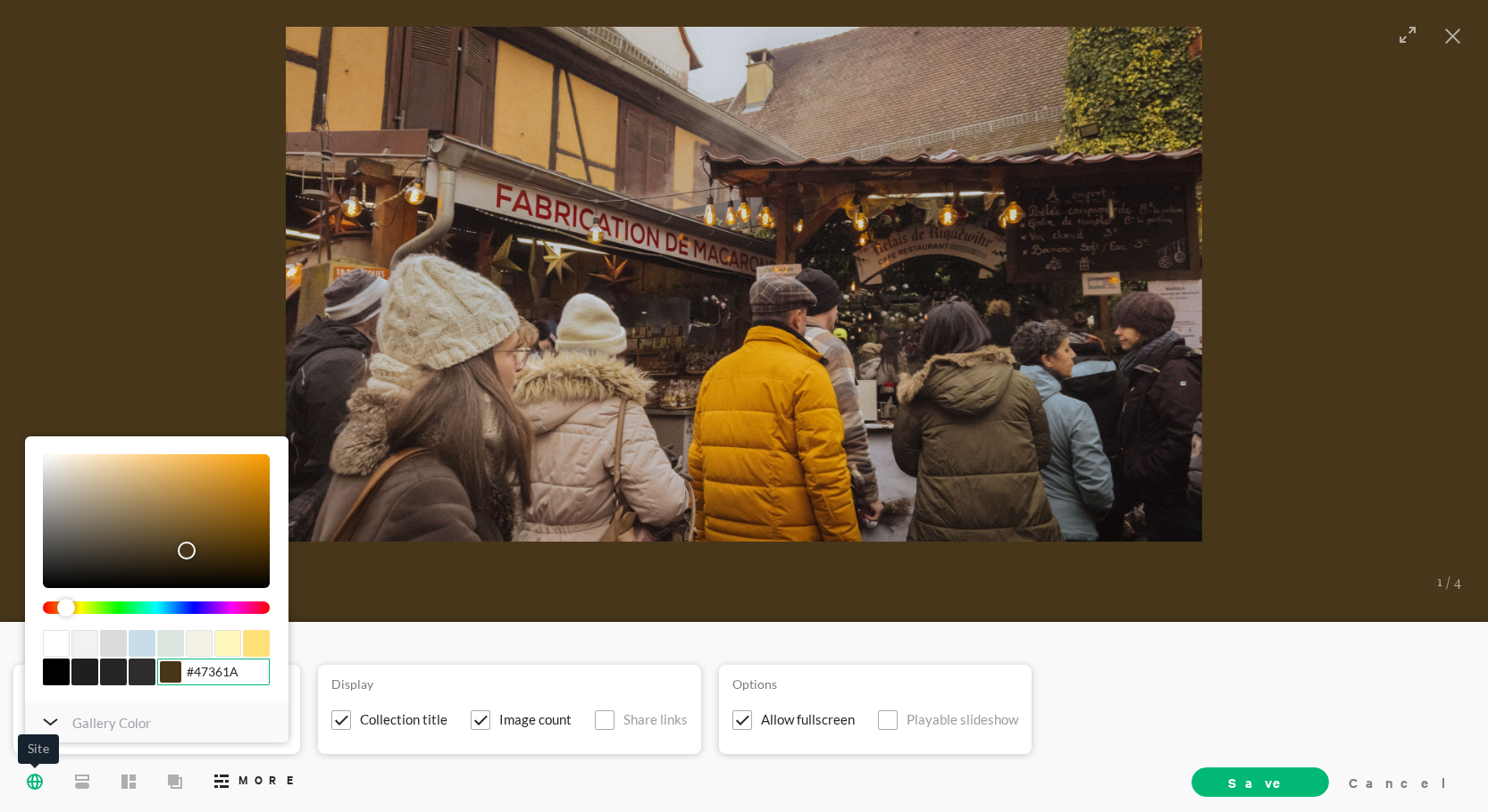
type input "#47361A"
click at [38, 776] on icon at bounding box center [34, 781] width 16 height 16
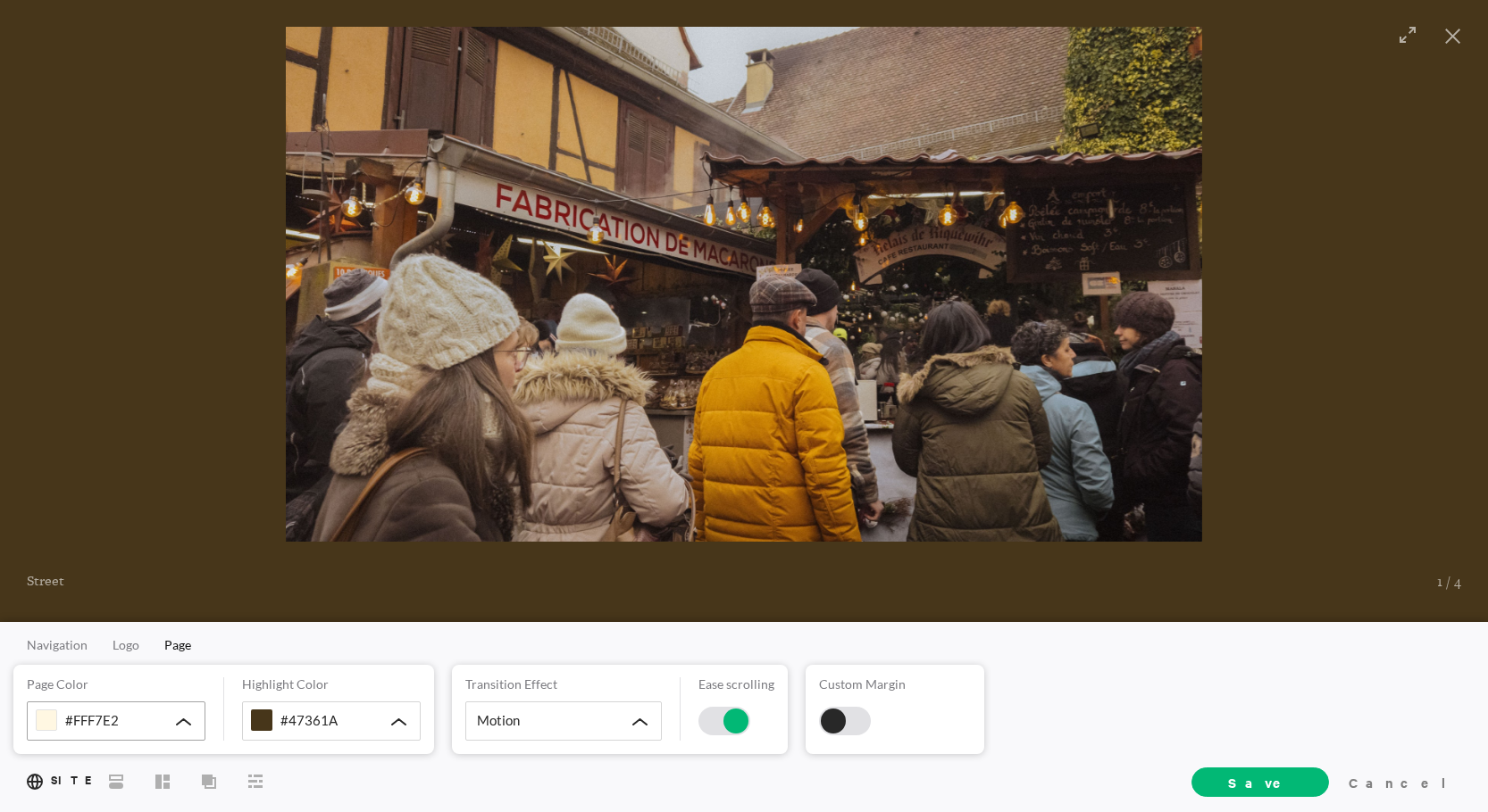
click at [183, 723] on icon at bounding box center [183, 723] width 13 height 6
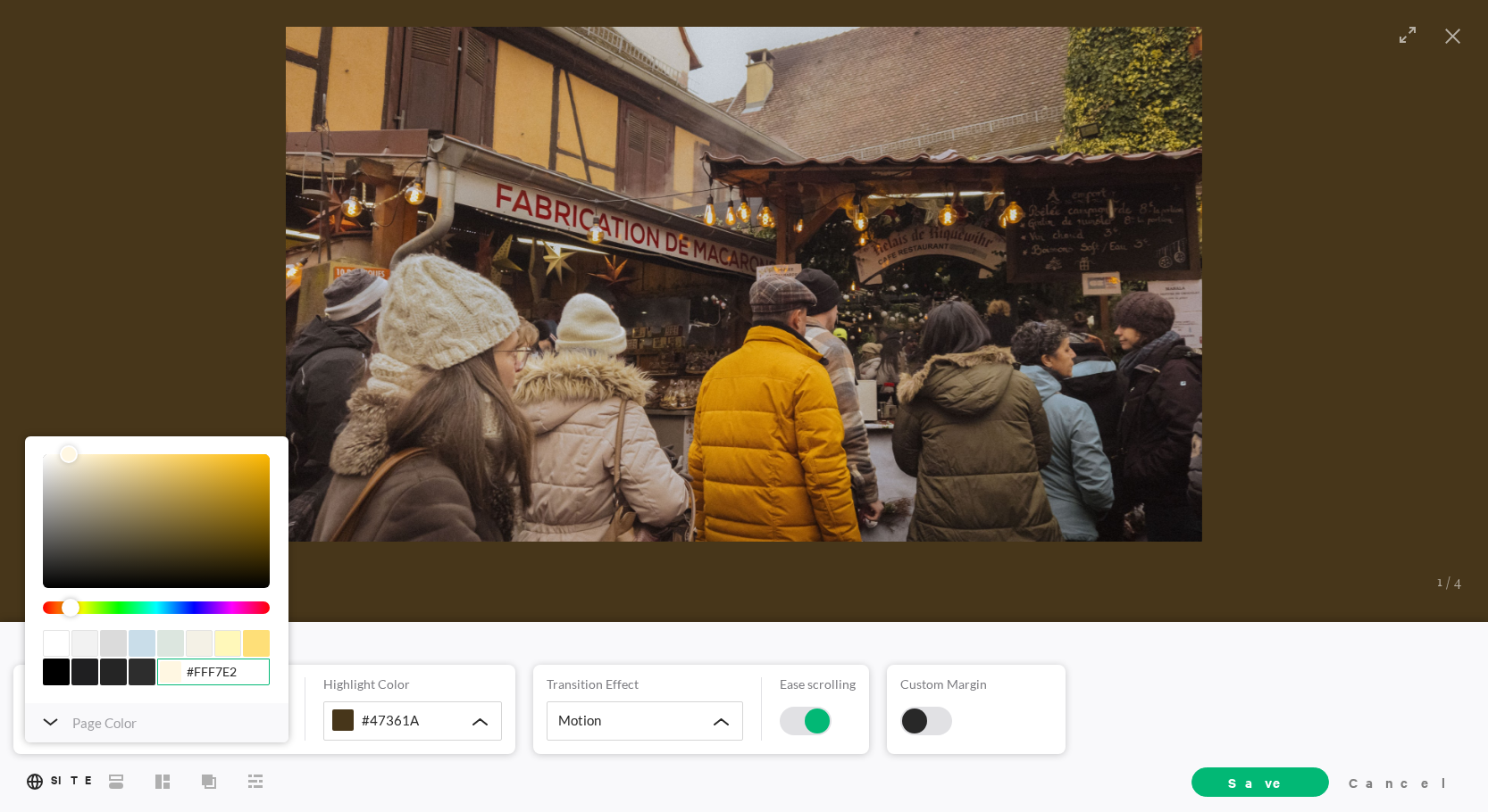
click at [238, 678] on input "#FFF7E2" at bounding box center [213, 672] width 112 height 27
click at [253, 771] on span "More" at bounding box center [256, 780] width 29 height 31
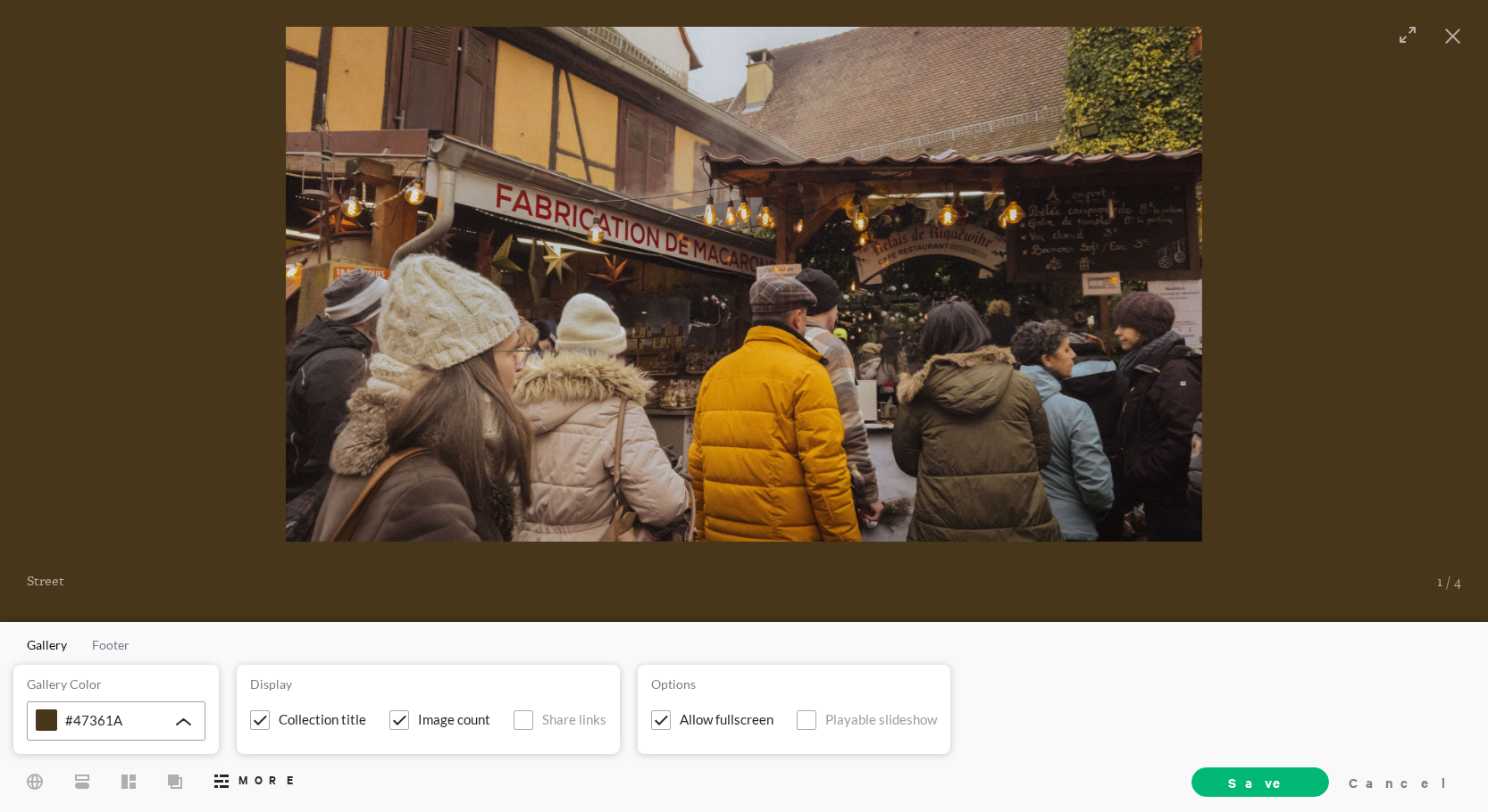
click at [171, 721] on div "#47361A" at bounding box center [116, 721] width 179 height 39
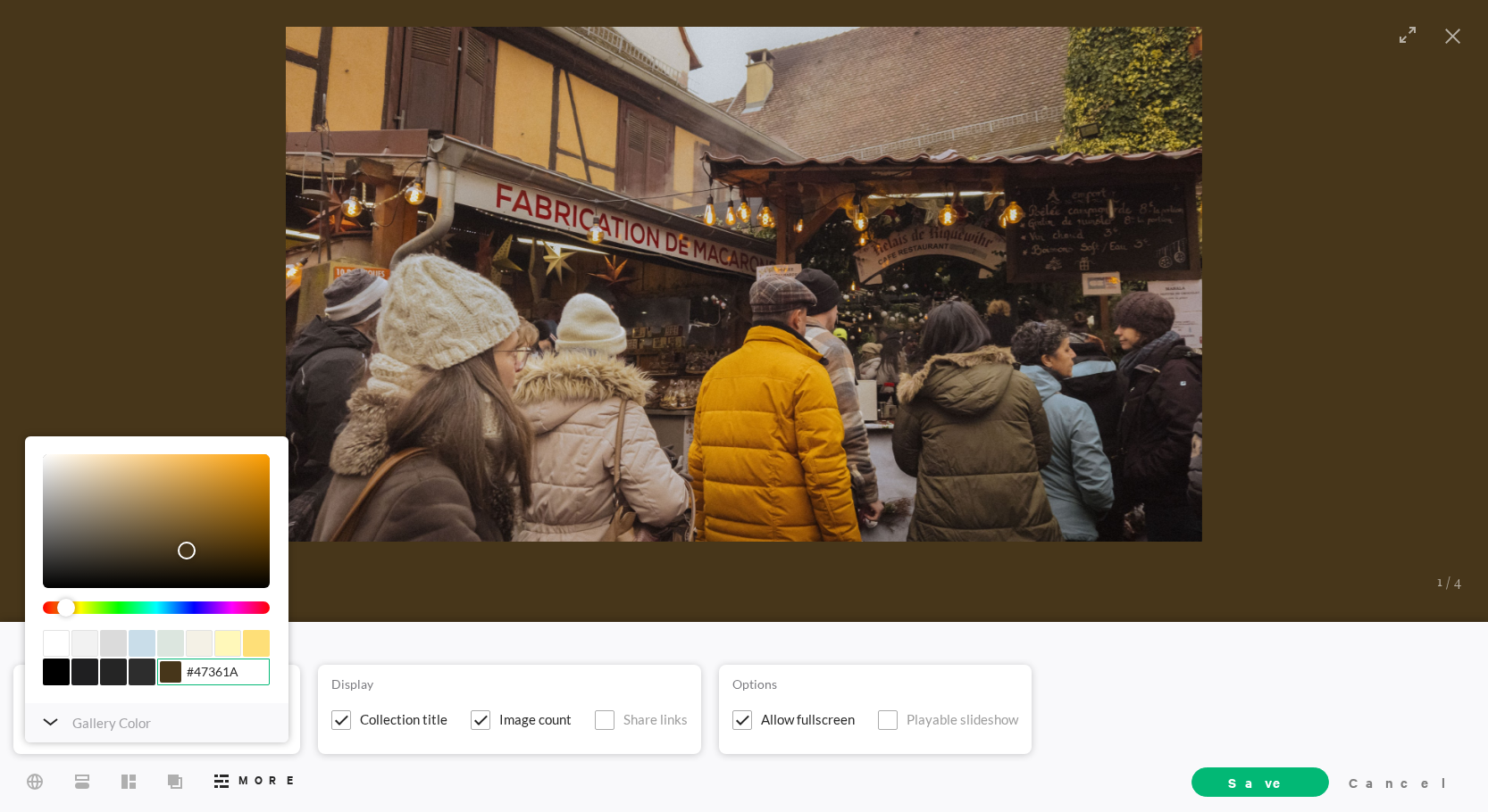
click at [220, 677] on input "#47361A" at bounding box center [213, 672] width 112 height 27
paste input "FFF7E2"
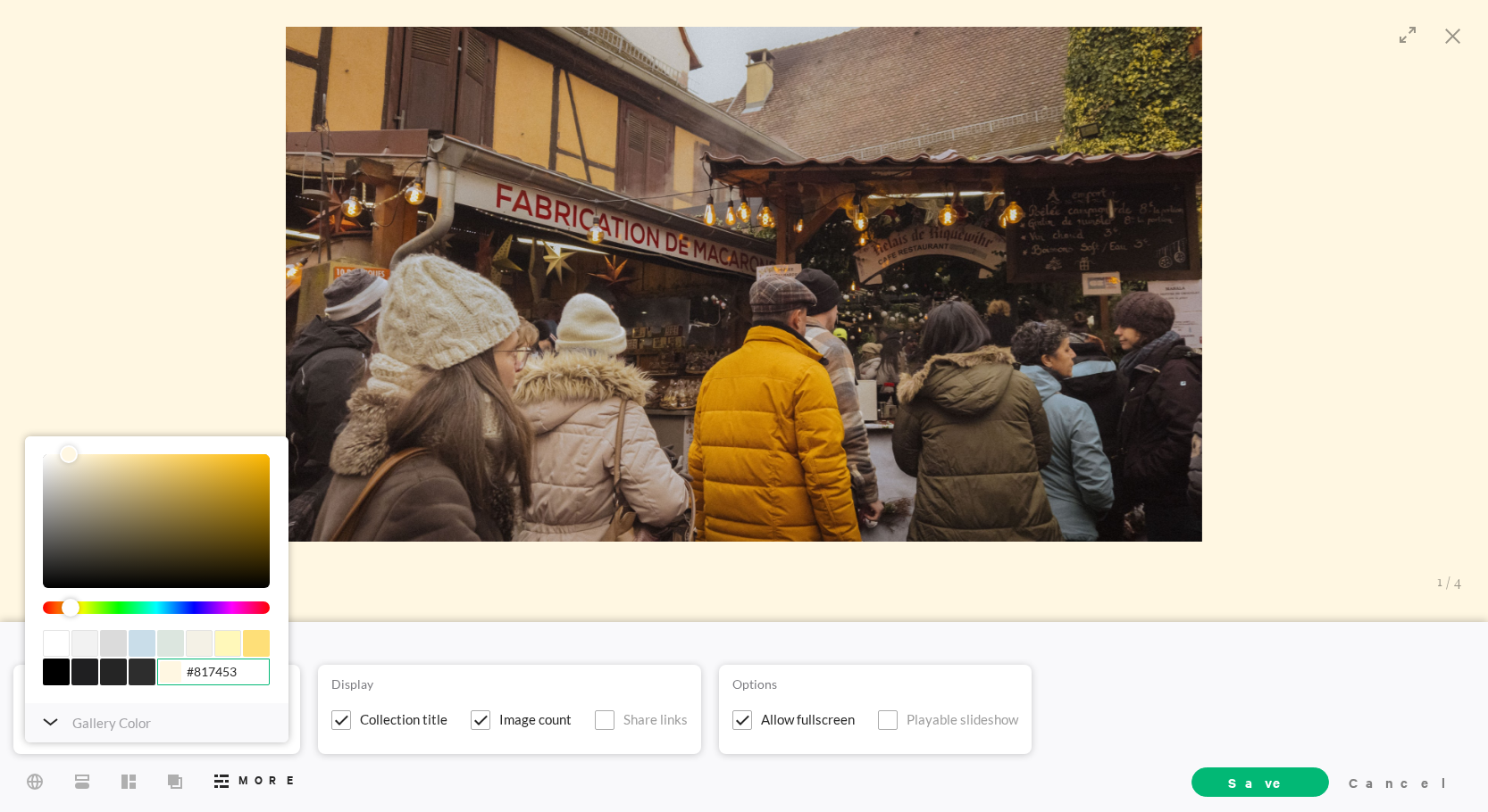
click at [124, 520] on div "color picker dialog" at bounding box center [156, 521] width 227 height 134
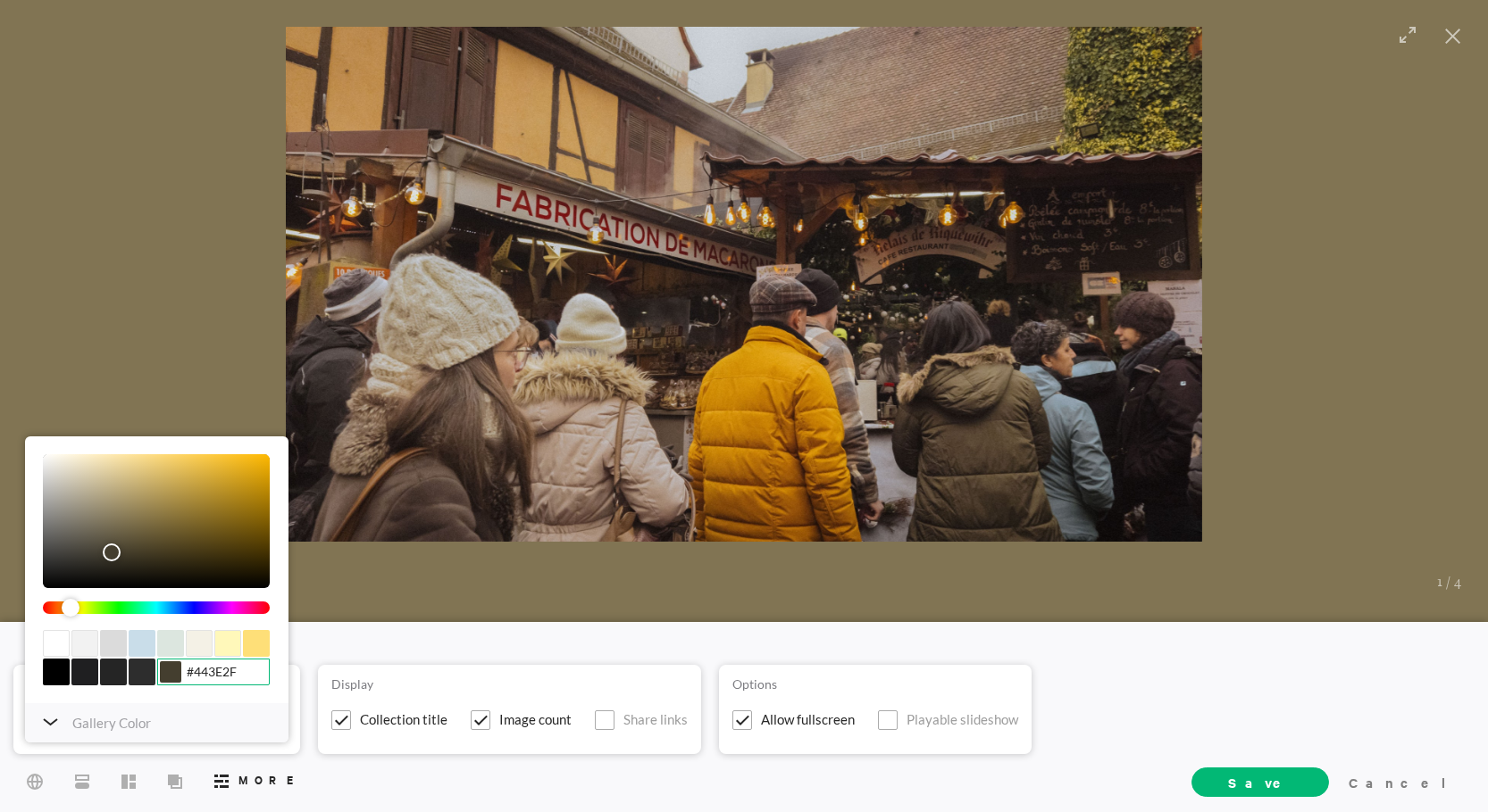
click at [112, 553] on div "color picker dialog" at bounding box center [156, 521] width 227 height 134
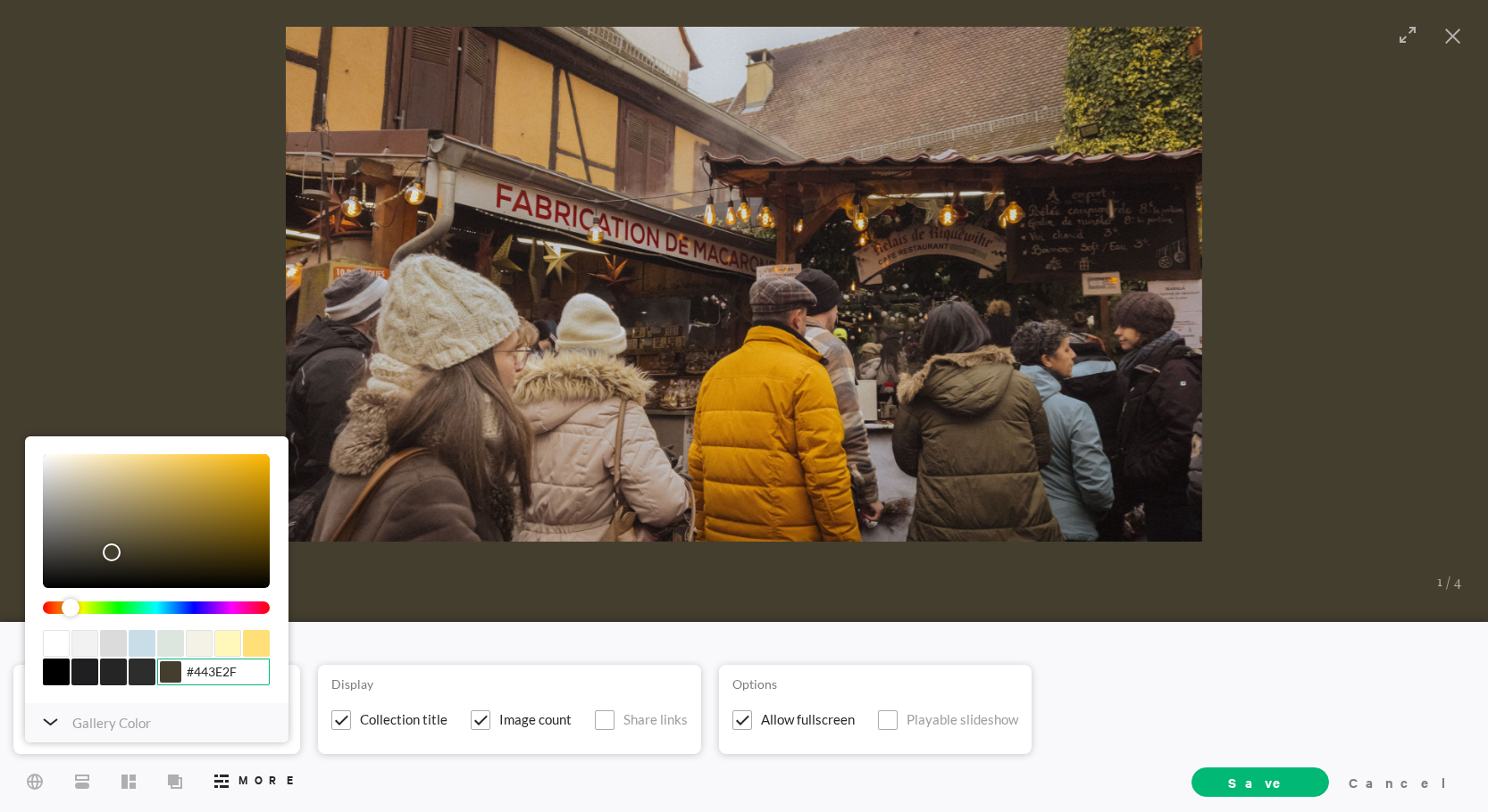
click at [259, 670] on input "#443E2F" at bounding box center [213, 672] width 112 height 27
paste input "FFF7E2"
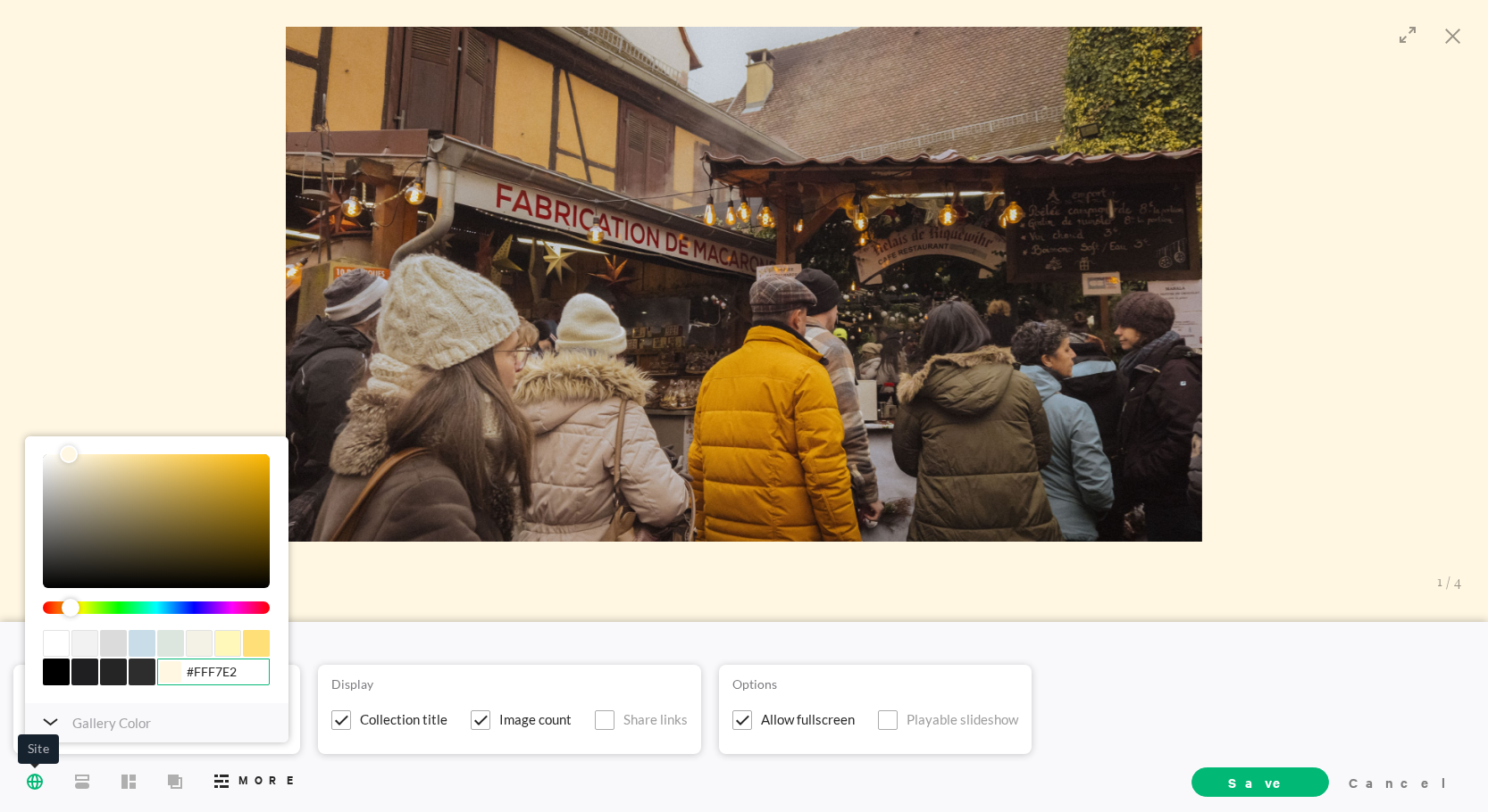
type input "#FFF7E2"
click at [38, 768] on span "Site" at bounding box center [35, 781] width 30 height 33
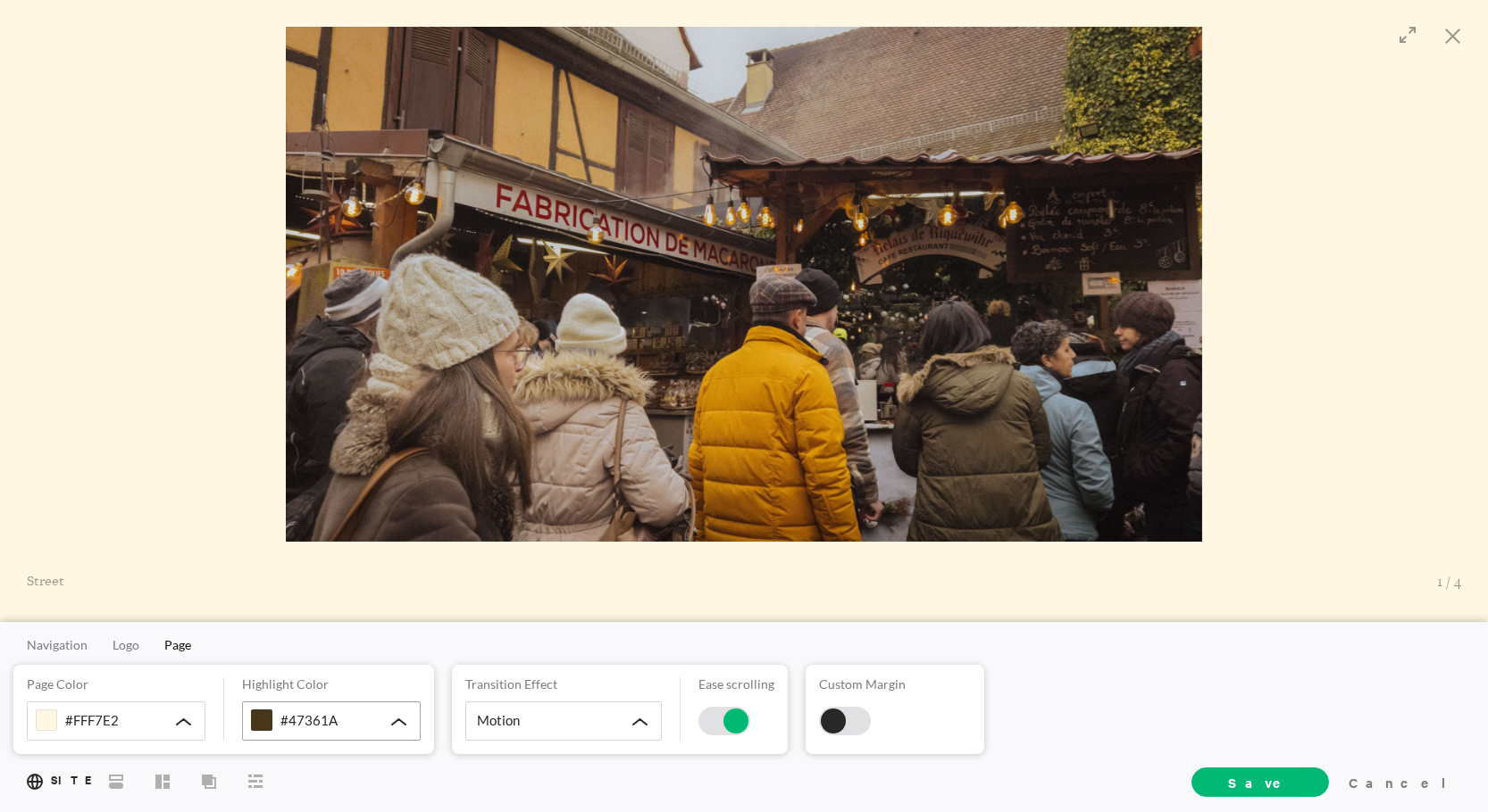
click at [310, 721] on span "#47361A" at bounding box center [309, 720] width 57 height 16
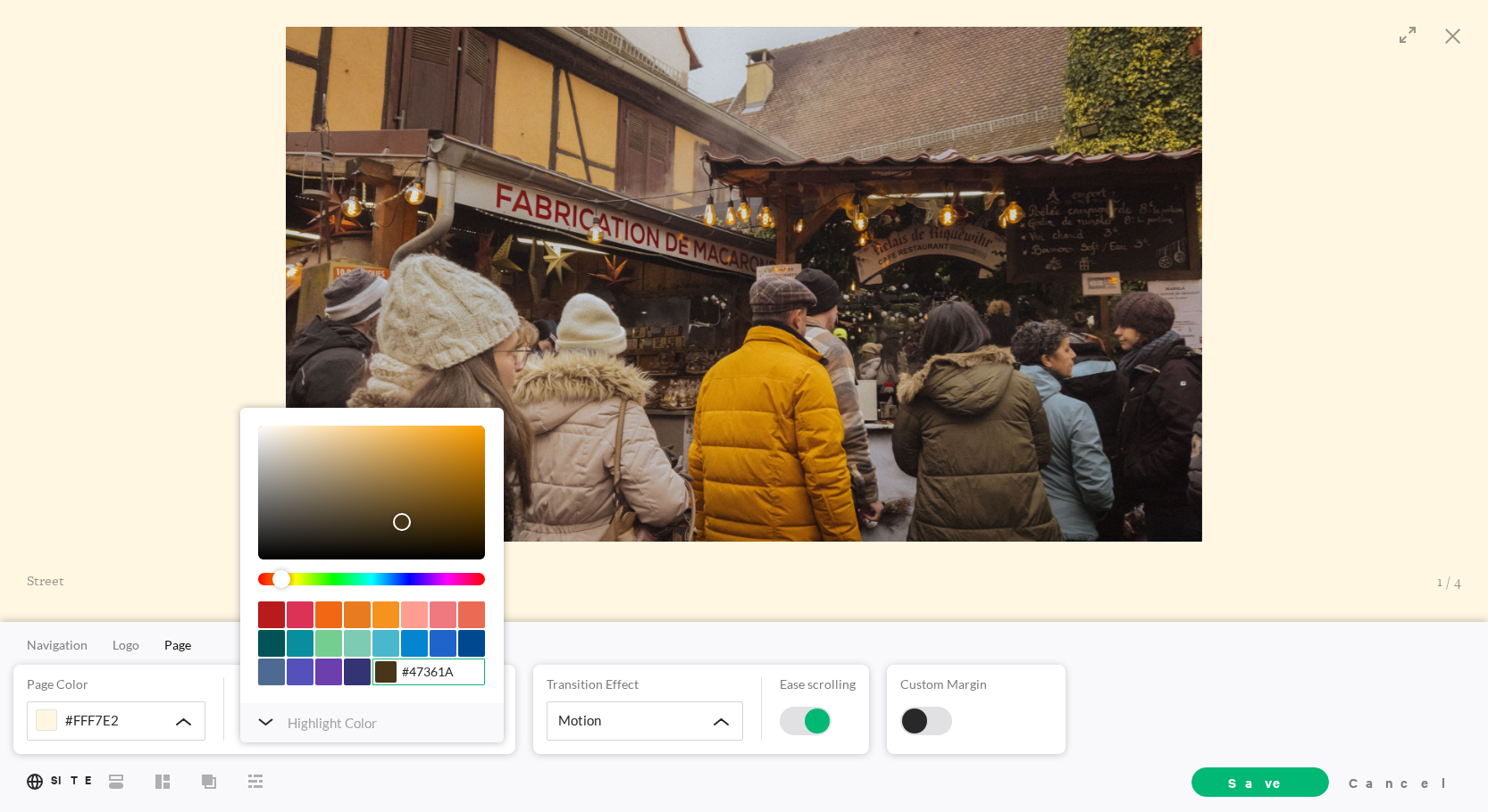
click at [415, 672] on input "#47361A" at bounding box center [429, 672] width 112 height 27
click at [256, 772] on span "More" at bounding box center [256, 780] width 29 height 31
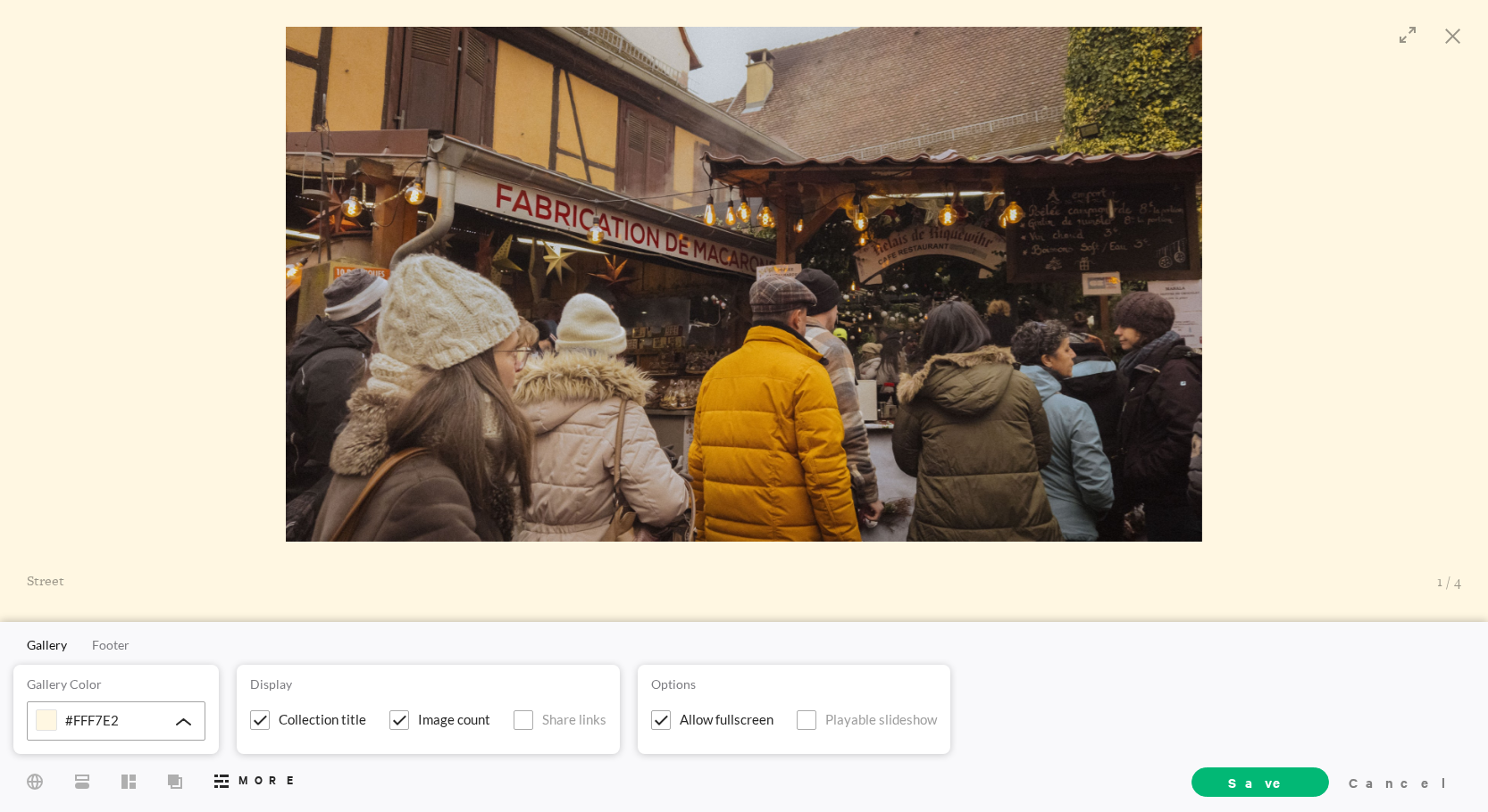
click at [157, 719] on div "#FFF7E2" at bounding box center [116, 721] width 179 height 39
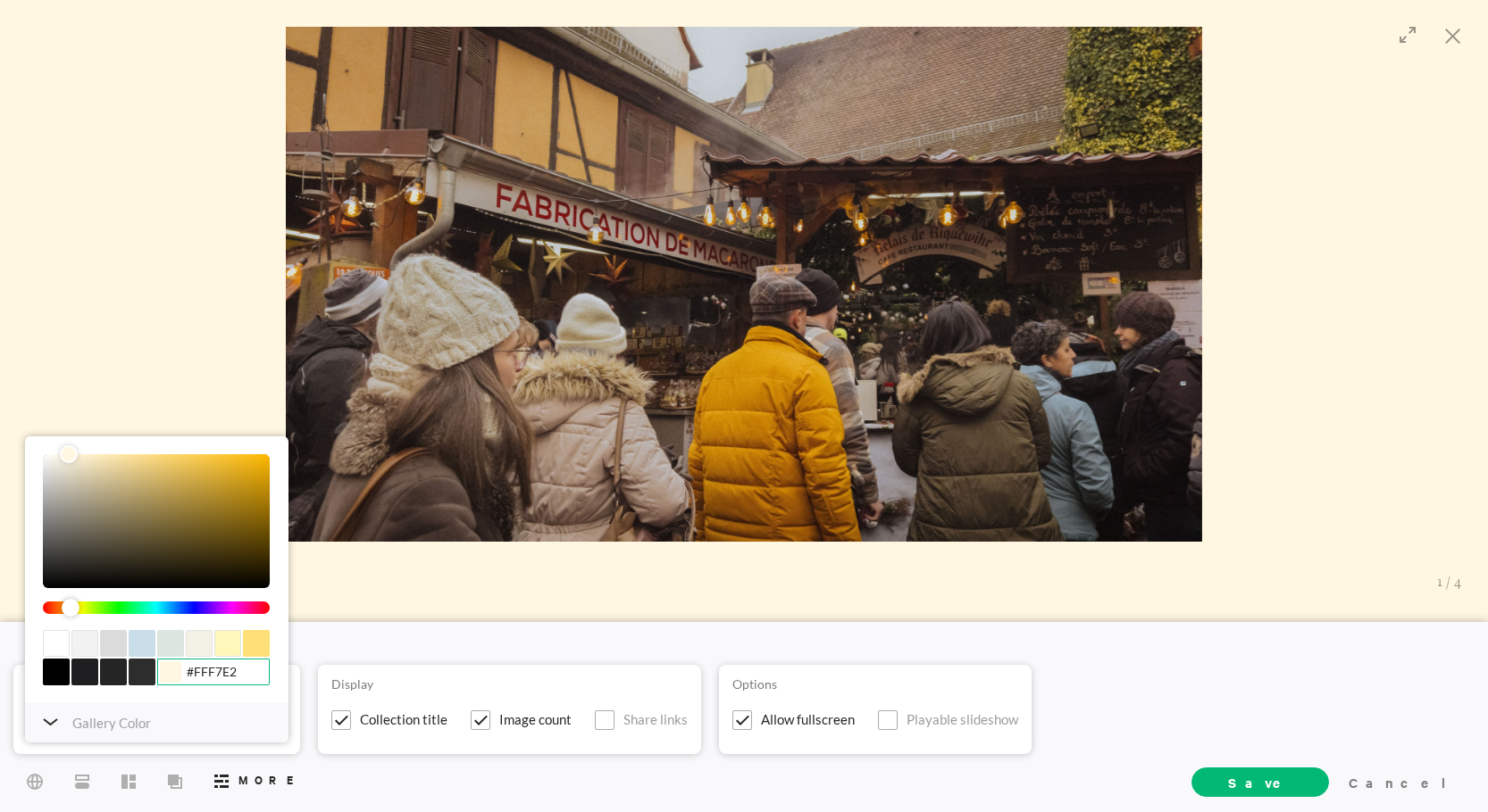
click at [220, 678] on input "#FFF7E2" at bounding box center [213, 672] width 112 height 27
paste input "47361A"
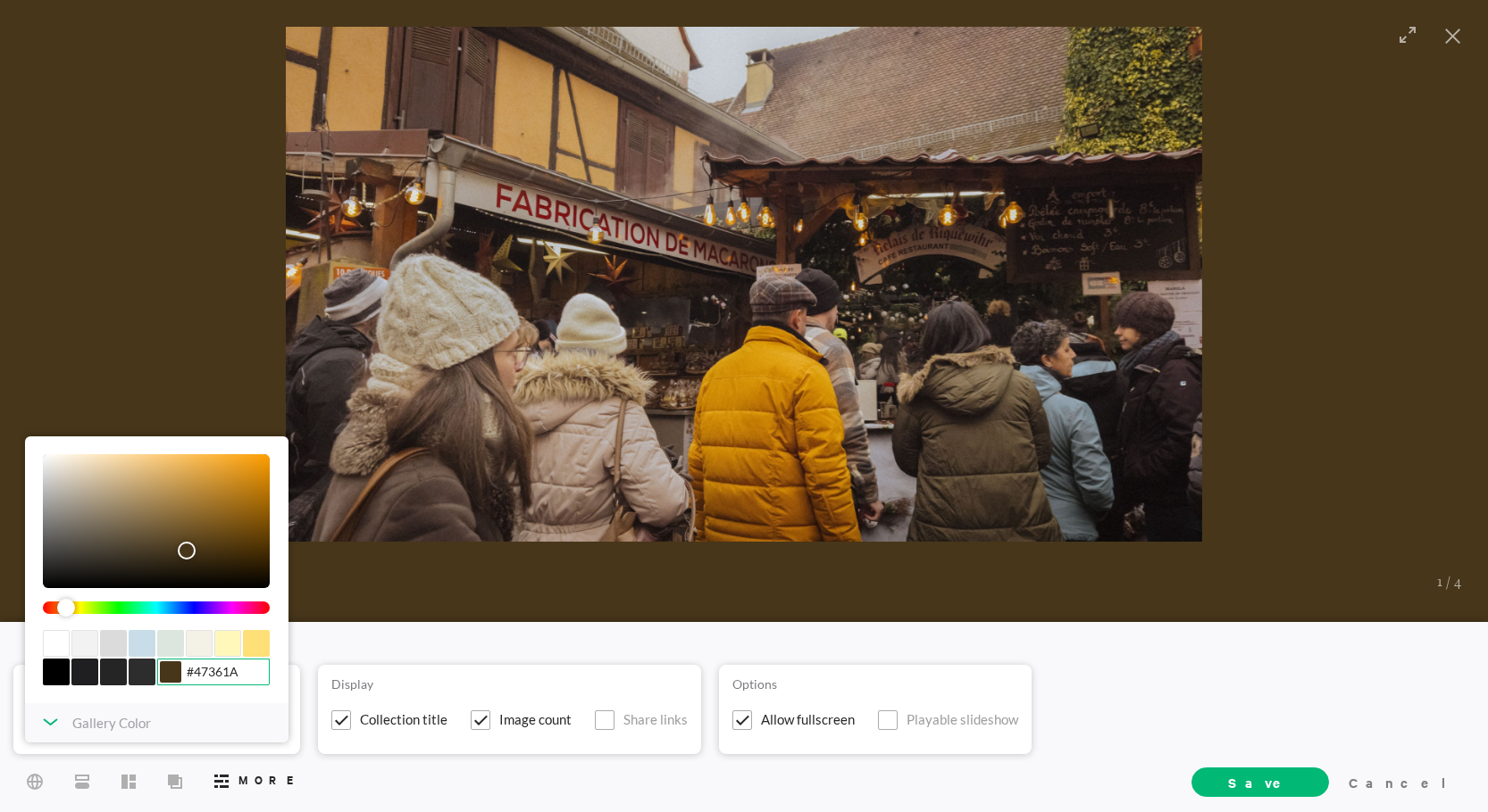
type input "#47361A"
click at [234, 729] on div "Gallery Color" at bounding box center [156, 723] width 263 height 39
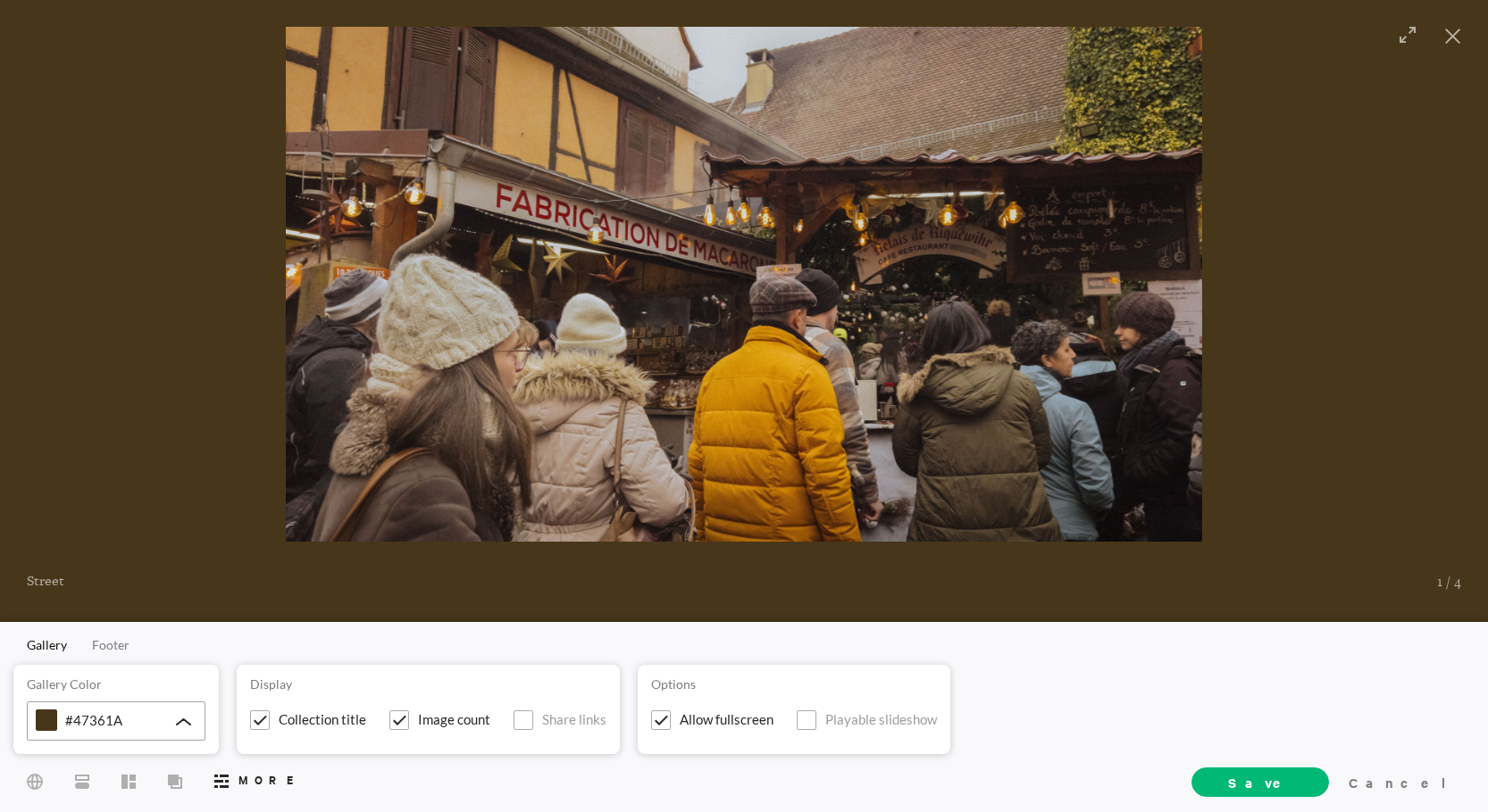
click at [166, 717] on div "#47361A" at bounding box center [116, 721] width 179 height 39
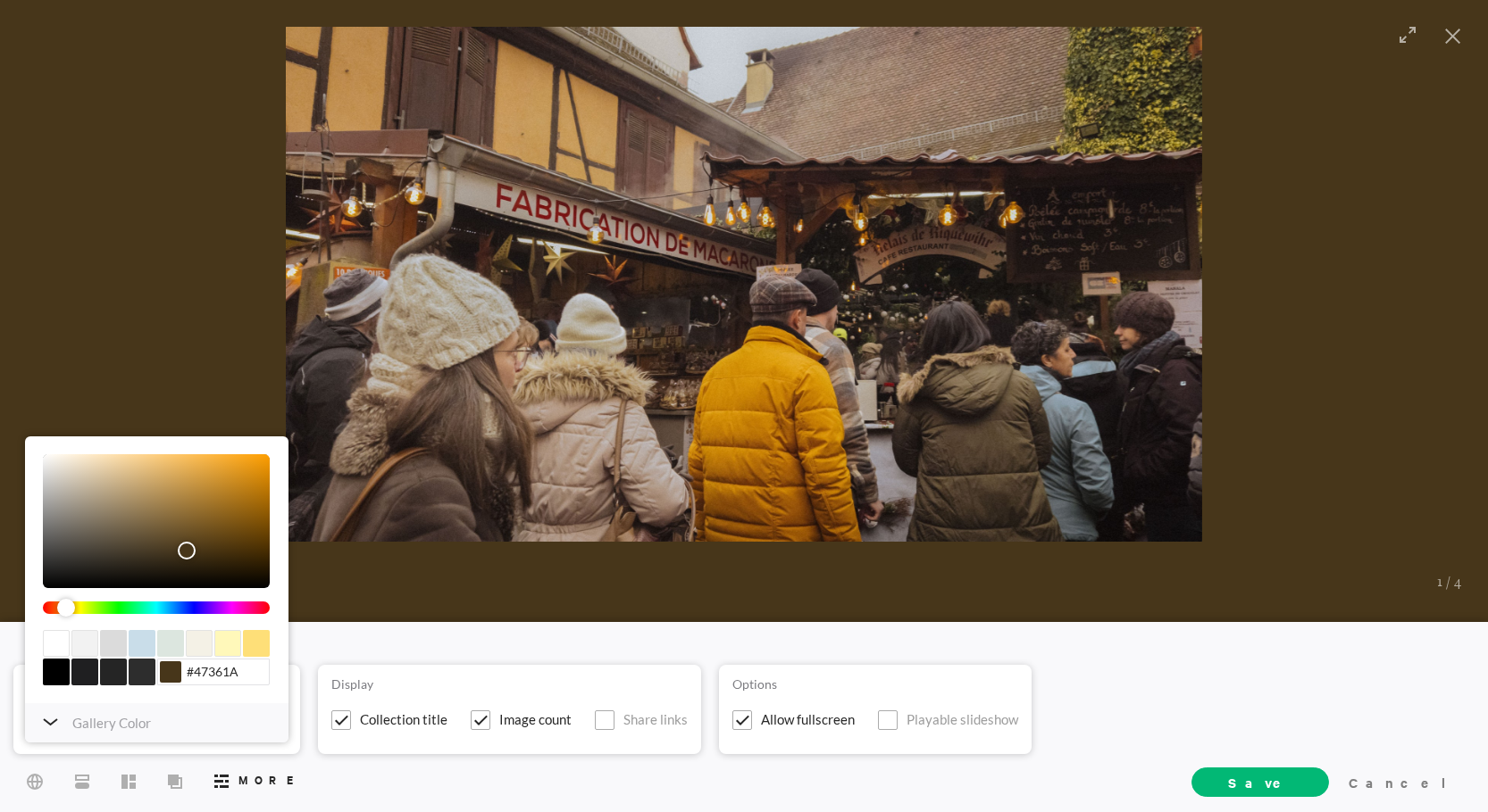
type input "#20180B"
click at [195, 572] on div "color picker dialog" at bounding box center [156, 521] width 227 height 134
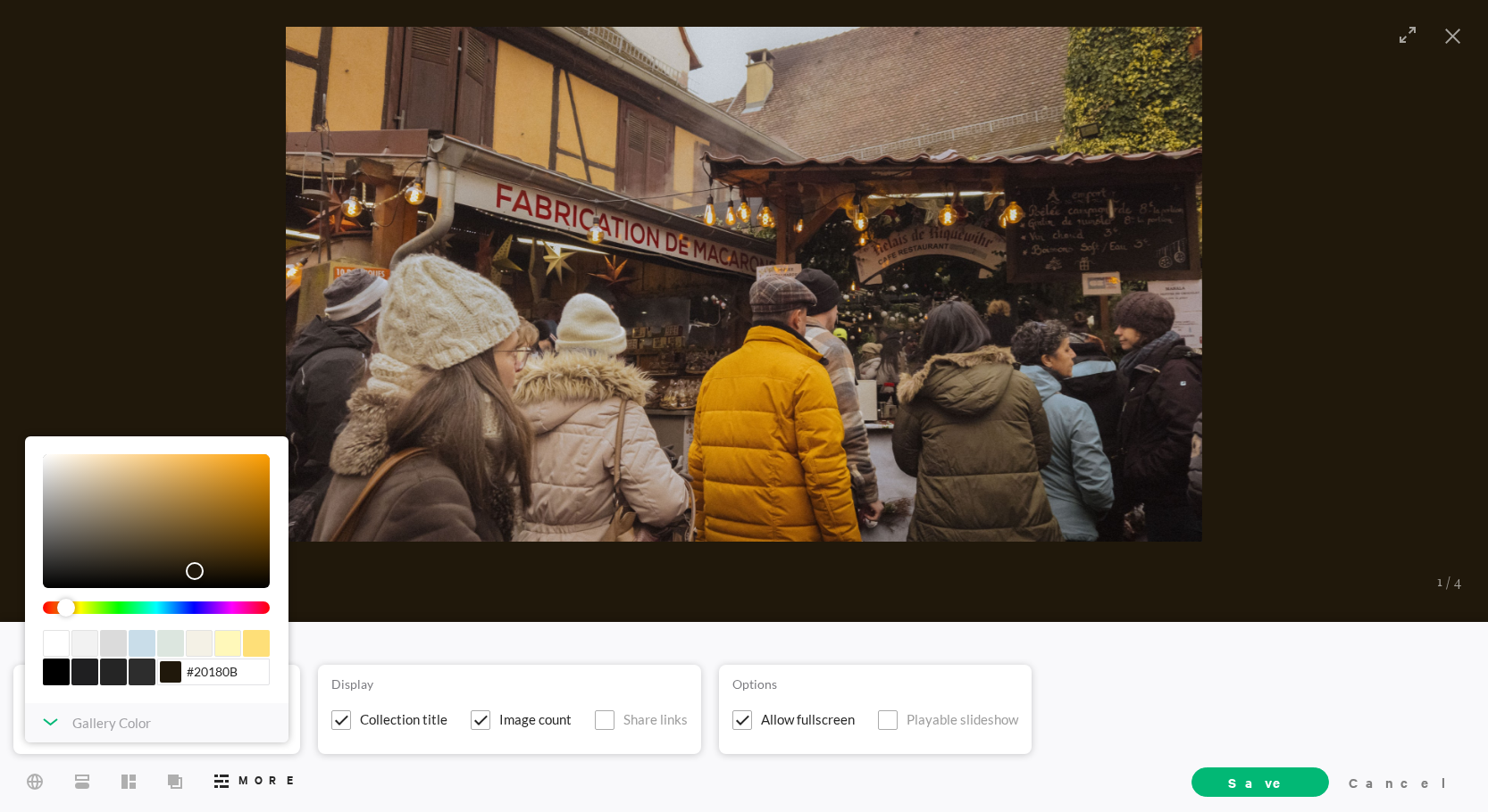
click at [65, 721] on div "Gallery Color" at bounding box center [156, 723] width 263 height 39
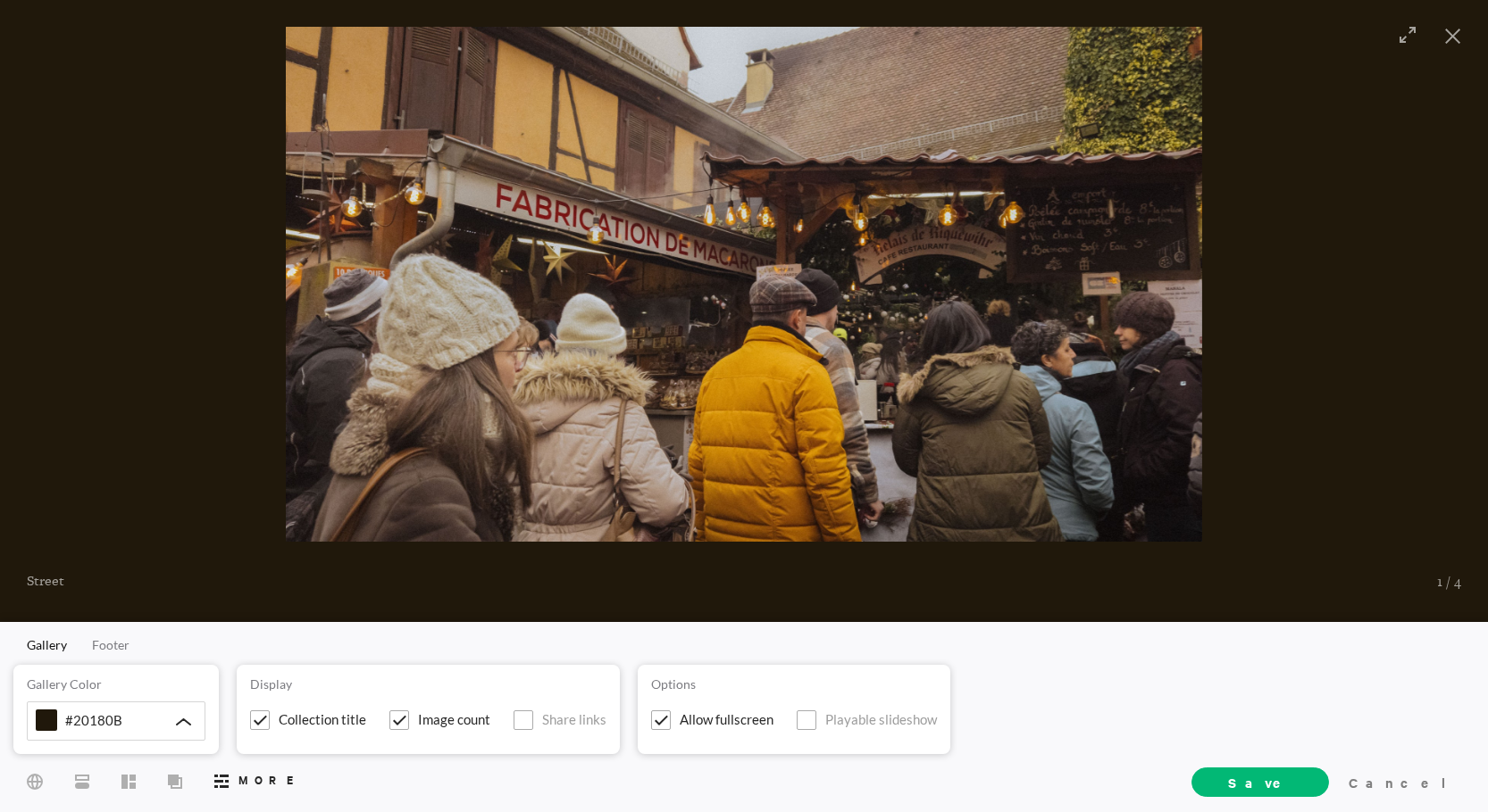
click at [126, 652] on span "Footer" at bounding box center [110, 644] width 37 height 16
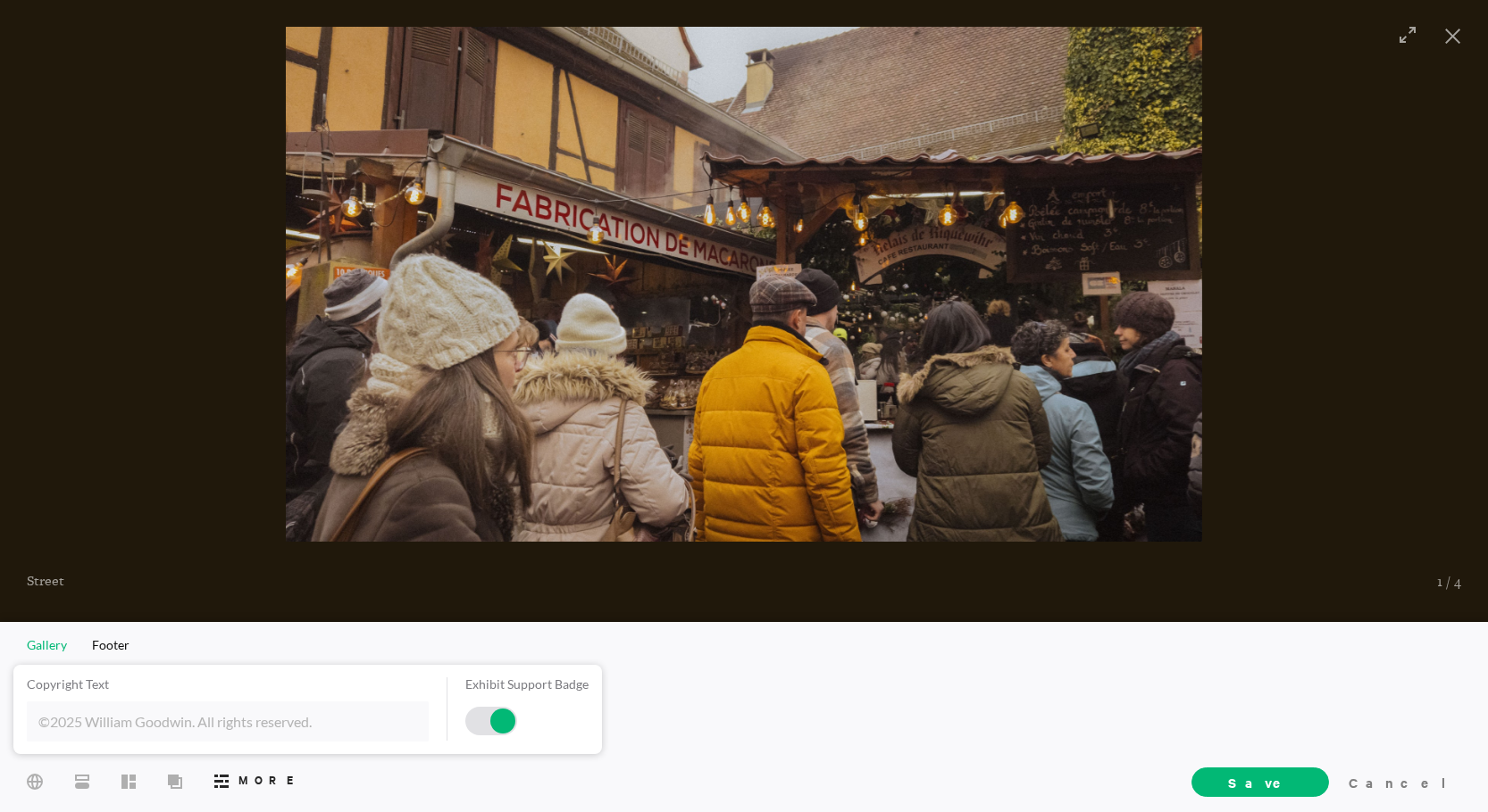
click at [52, 643] on span "Gallery" at bounding box center [47, 645] width 40 height 15
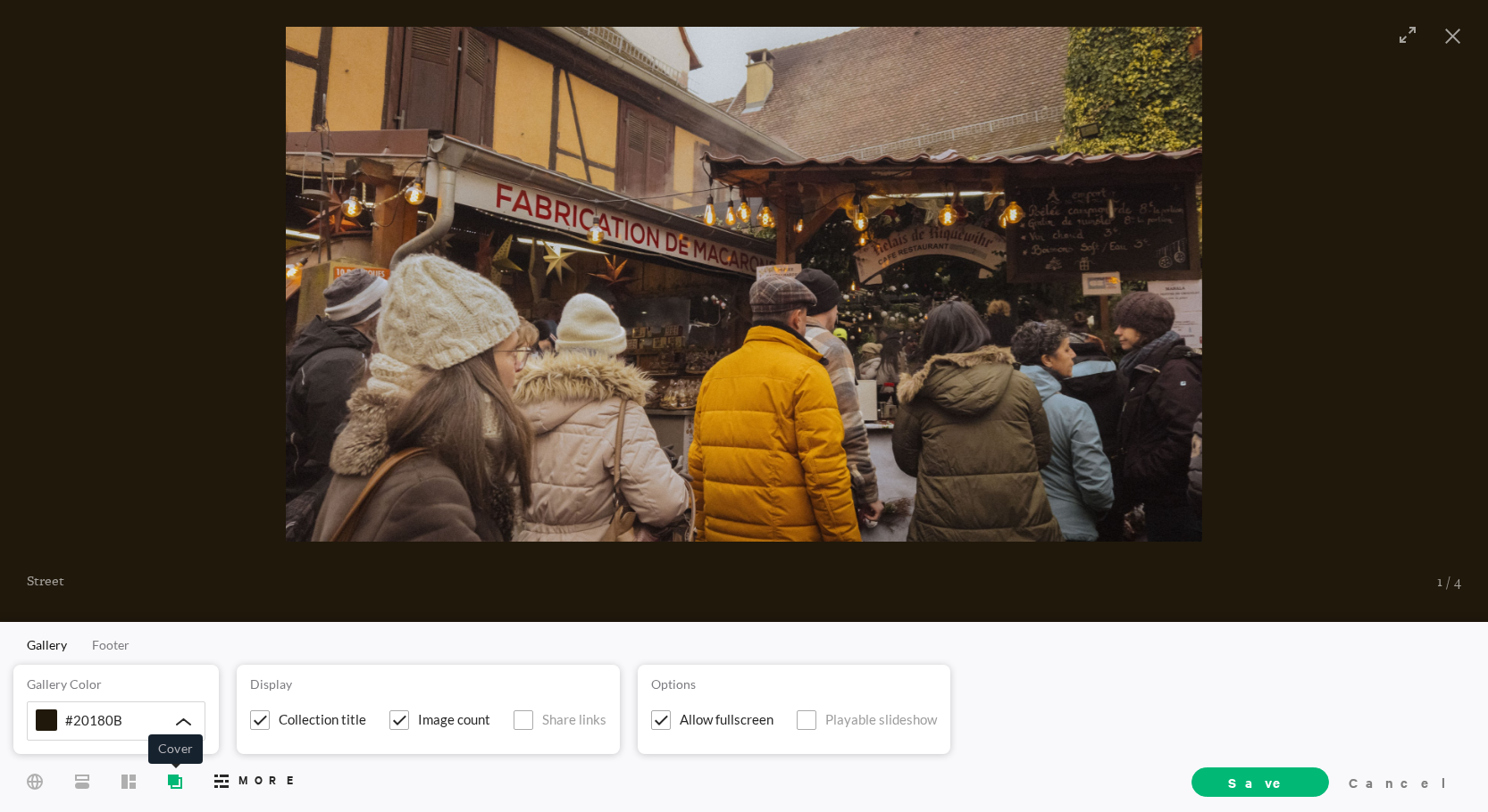
click at [181, 783] on icon at bounding box center [177, 783] width 10 height 9
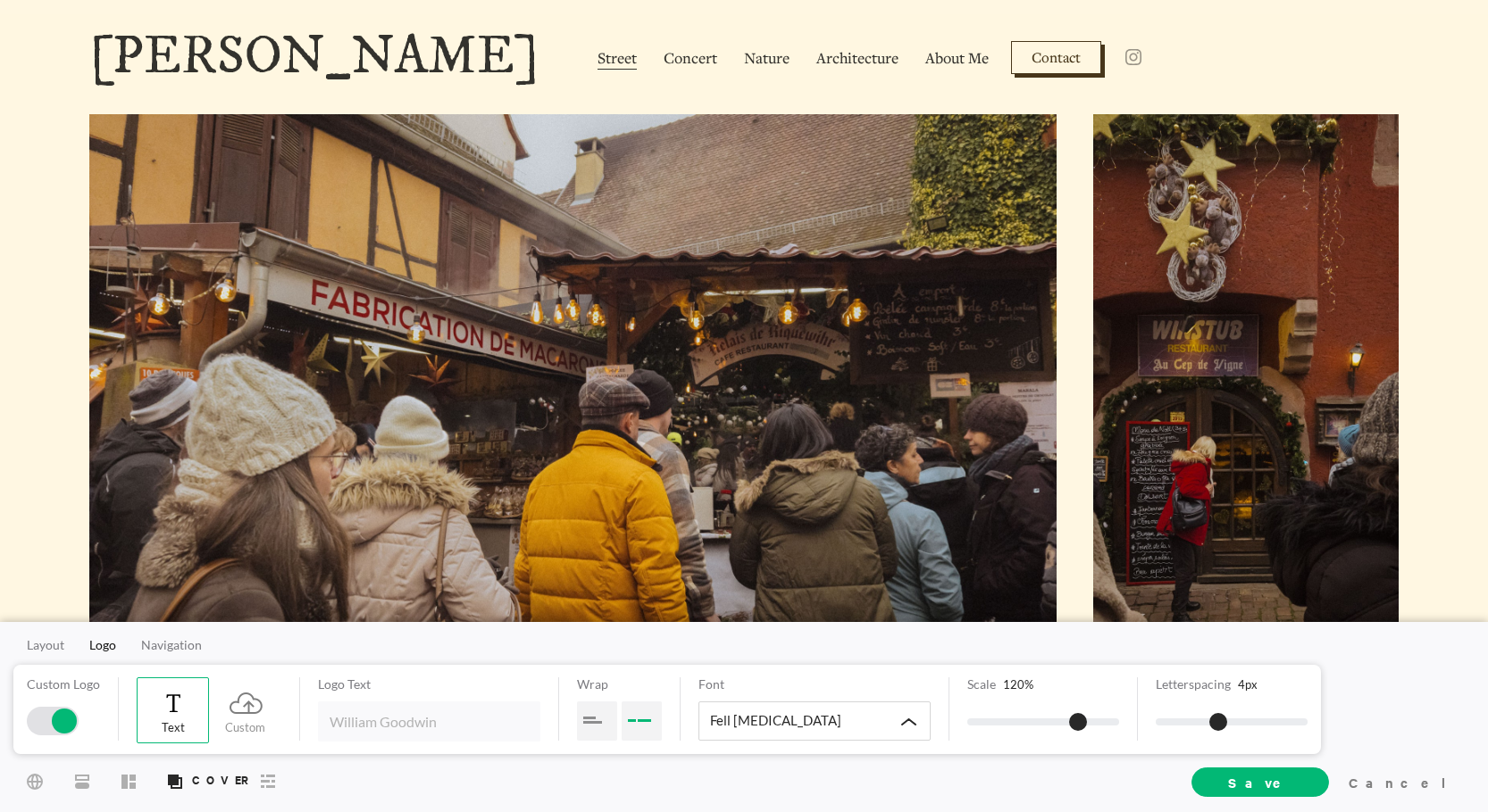
click at [409, 56] on link "[PERSON_NAME]" at bounding box center [315, 57] width 450 height 53
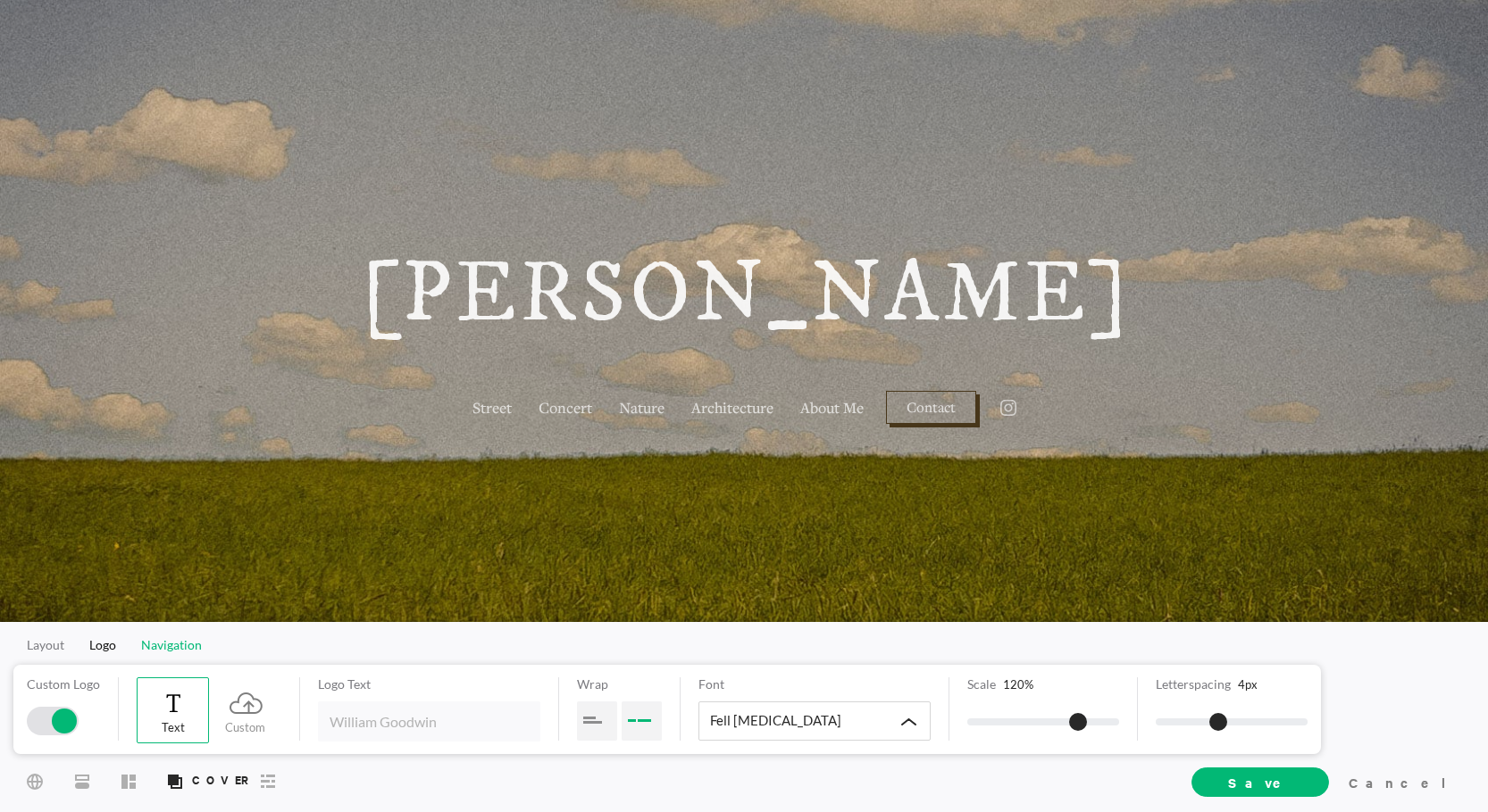
click at [185, 649] on span "Navigation" at bounding box center [172, 645] width 61 height 15
click at [508, 410] on span "Street" at bounding box center [491, 408] width 39 height 23
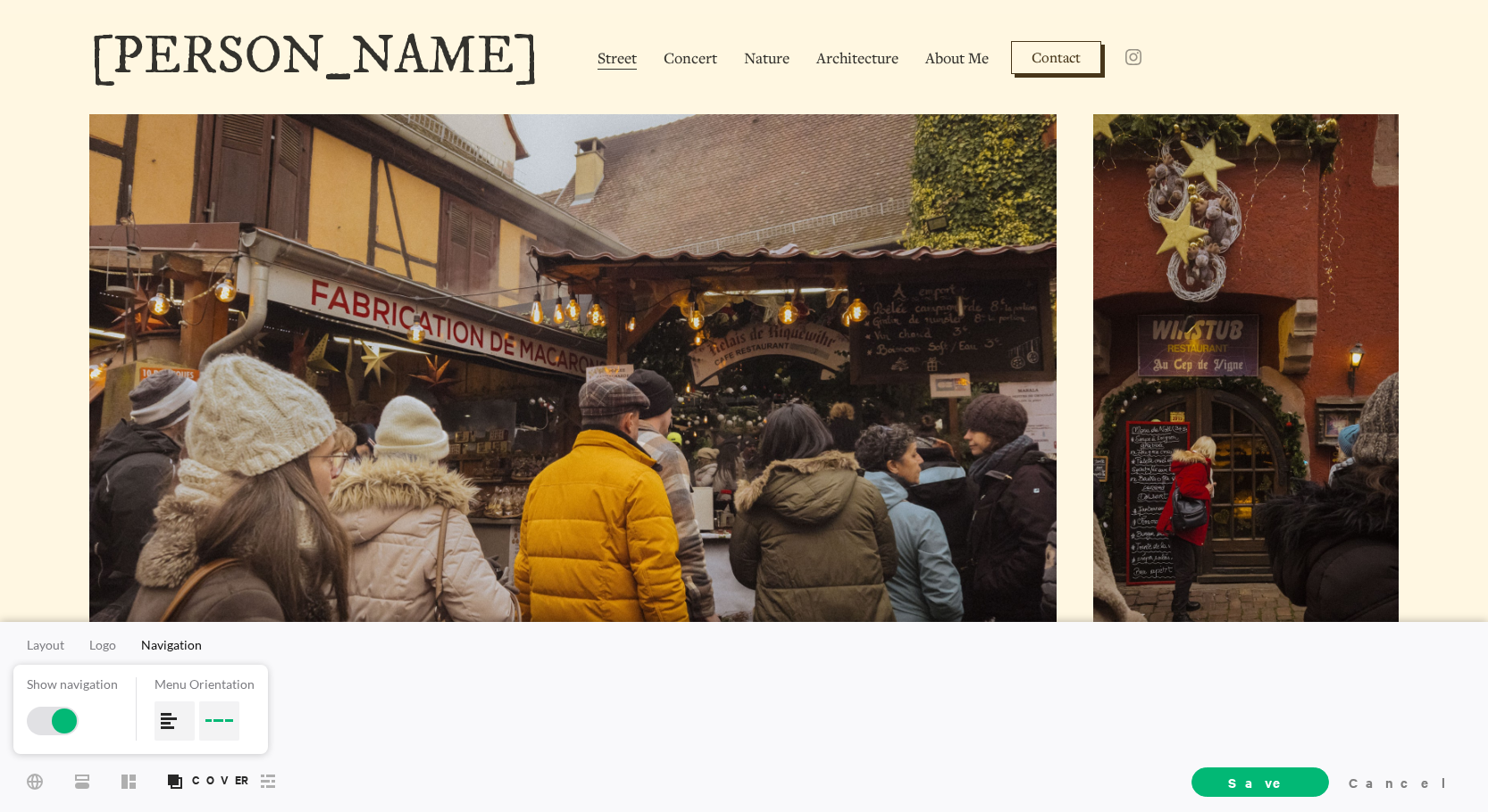
click at [166, 733] on div at bounding box center [175, 721] width 40 height 39
click at [212, 721] on div at bounding box center [219, 721] width 40 height 39
click at [66, 719] on div at bounding box center [65, 721] width 25 height 25
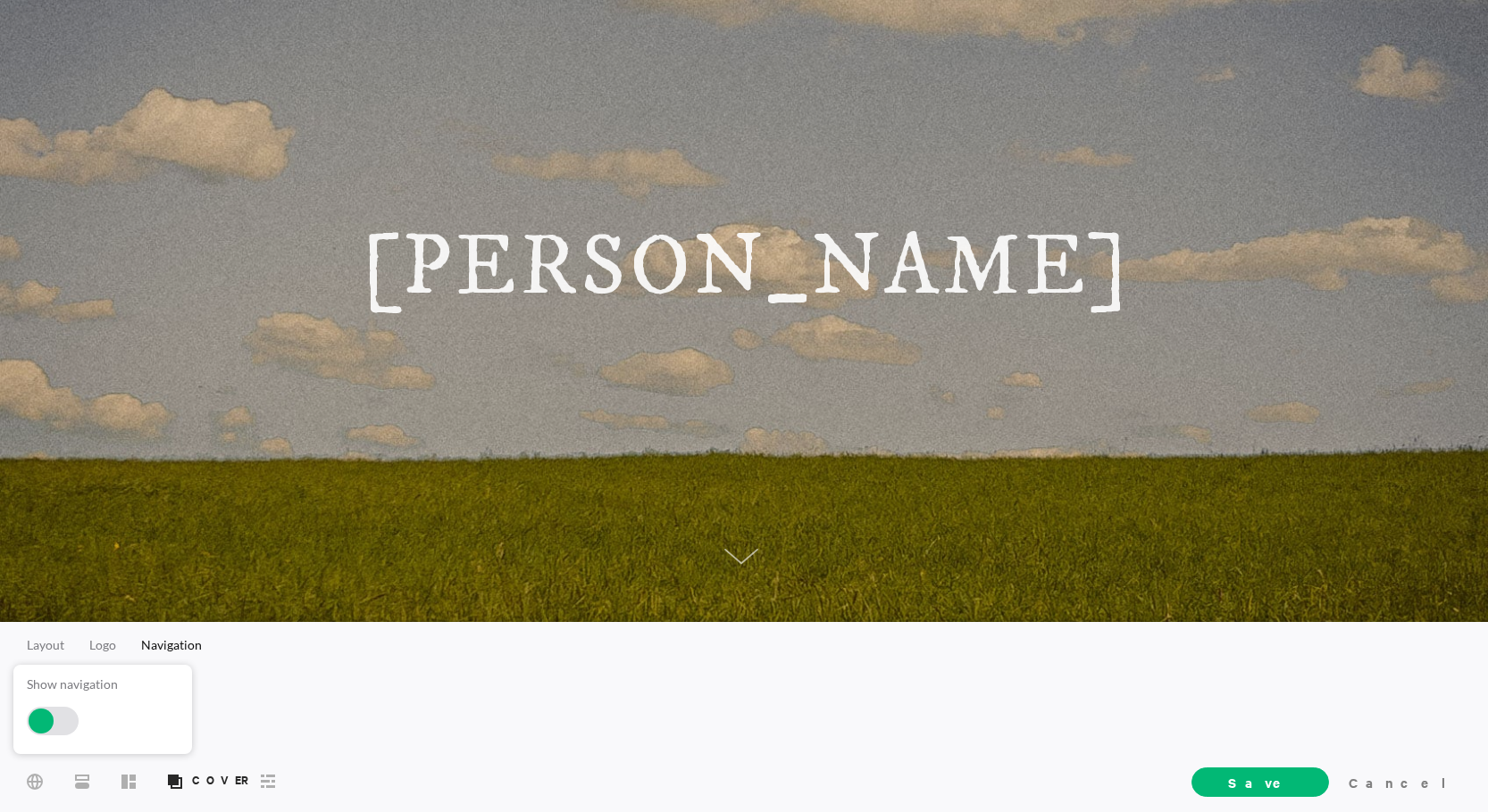
click at [67, 716] on div at bounding box center [52, 722] width 52 height 28
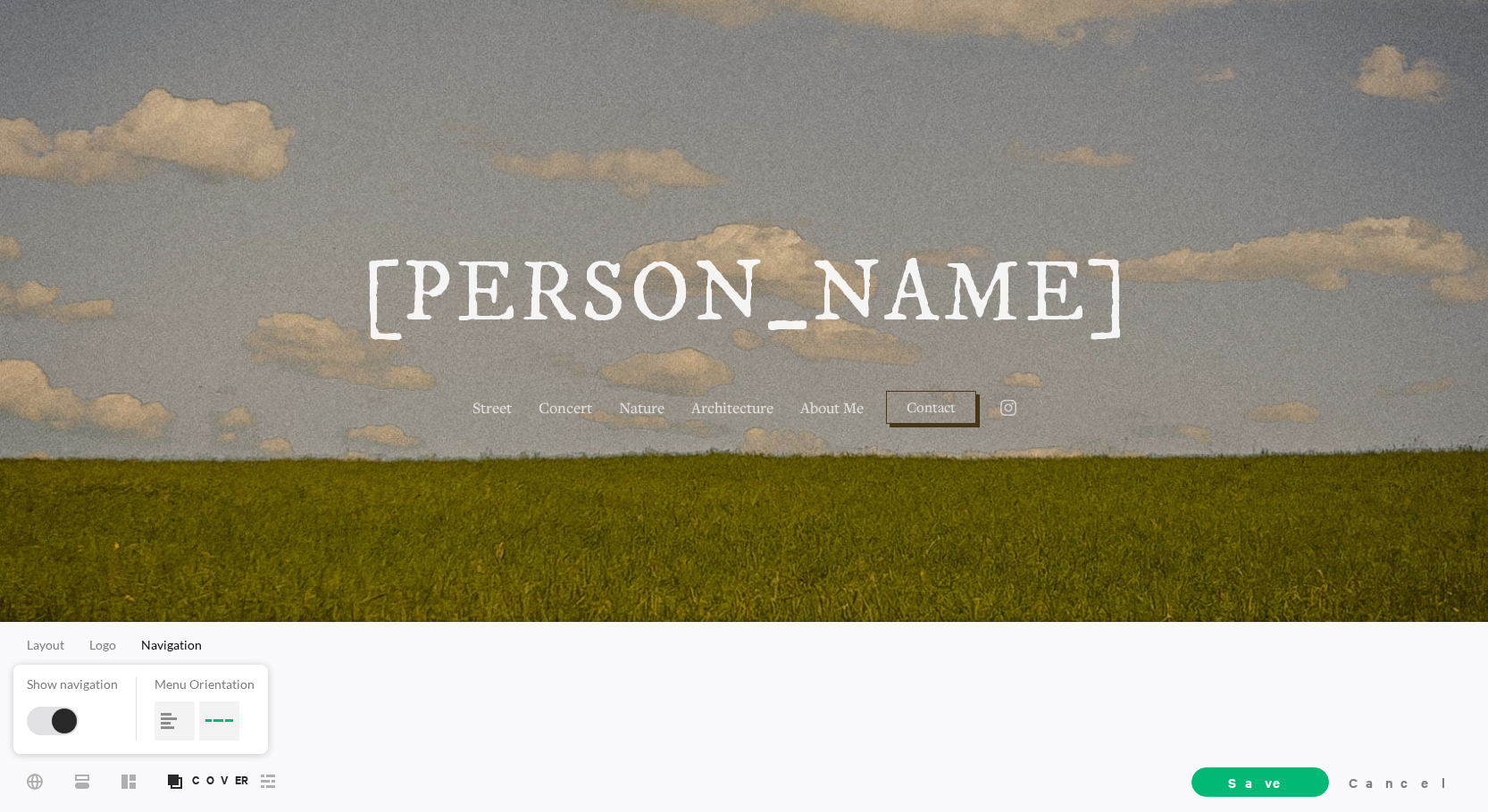
click at [48, 723] on div at bounding box center [52, 722] width 52 height 28
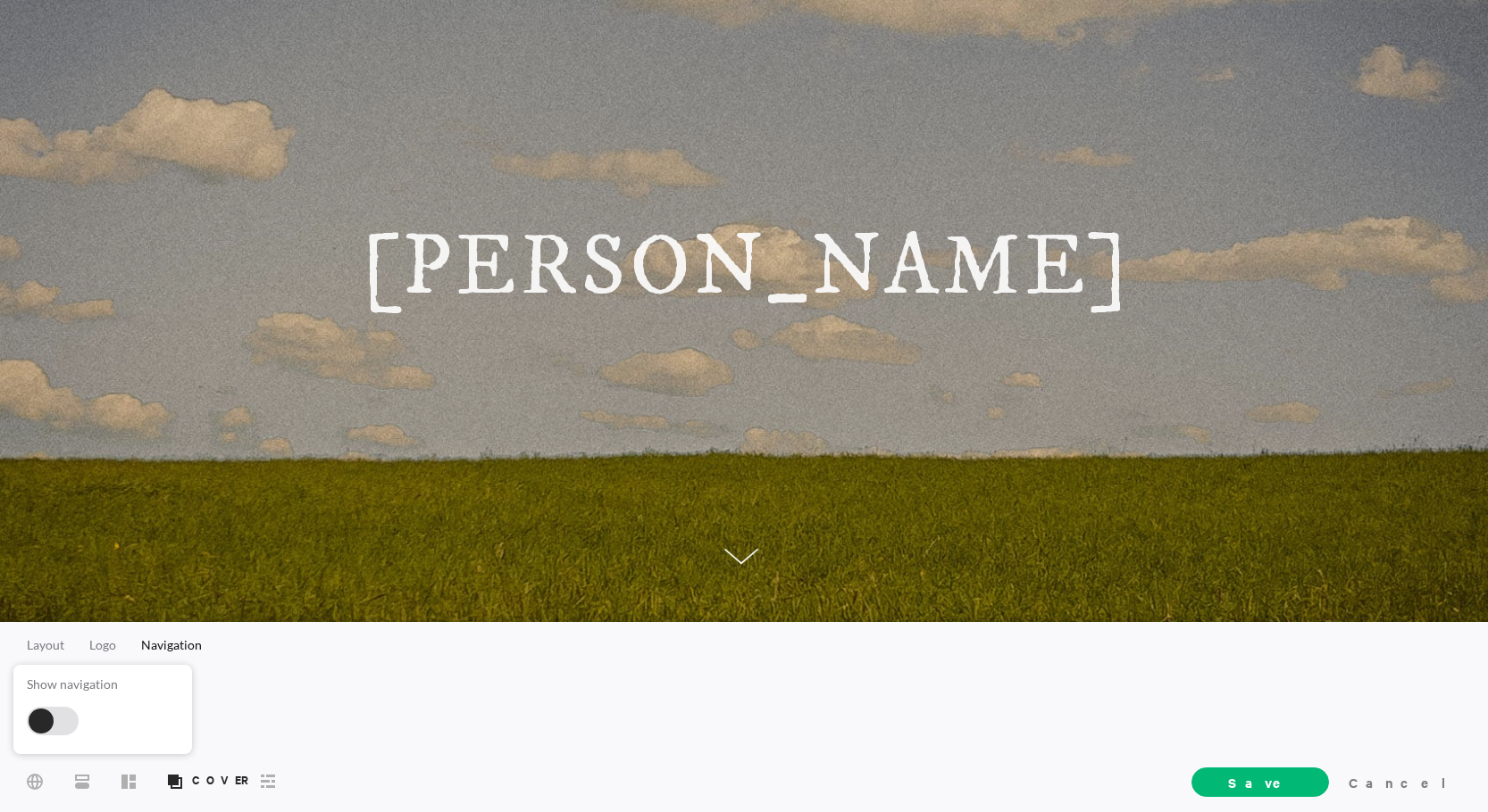
click at [741, 548] on div at bounding box center [741, 559] width 34 height 23
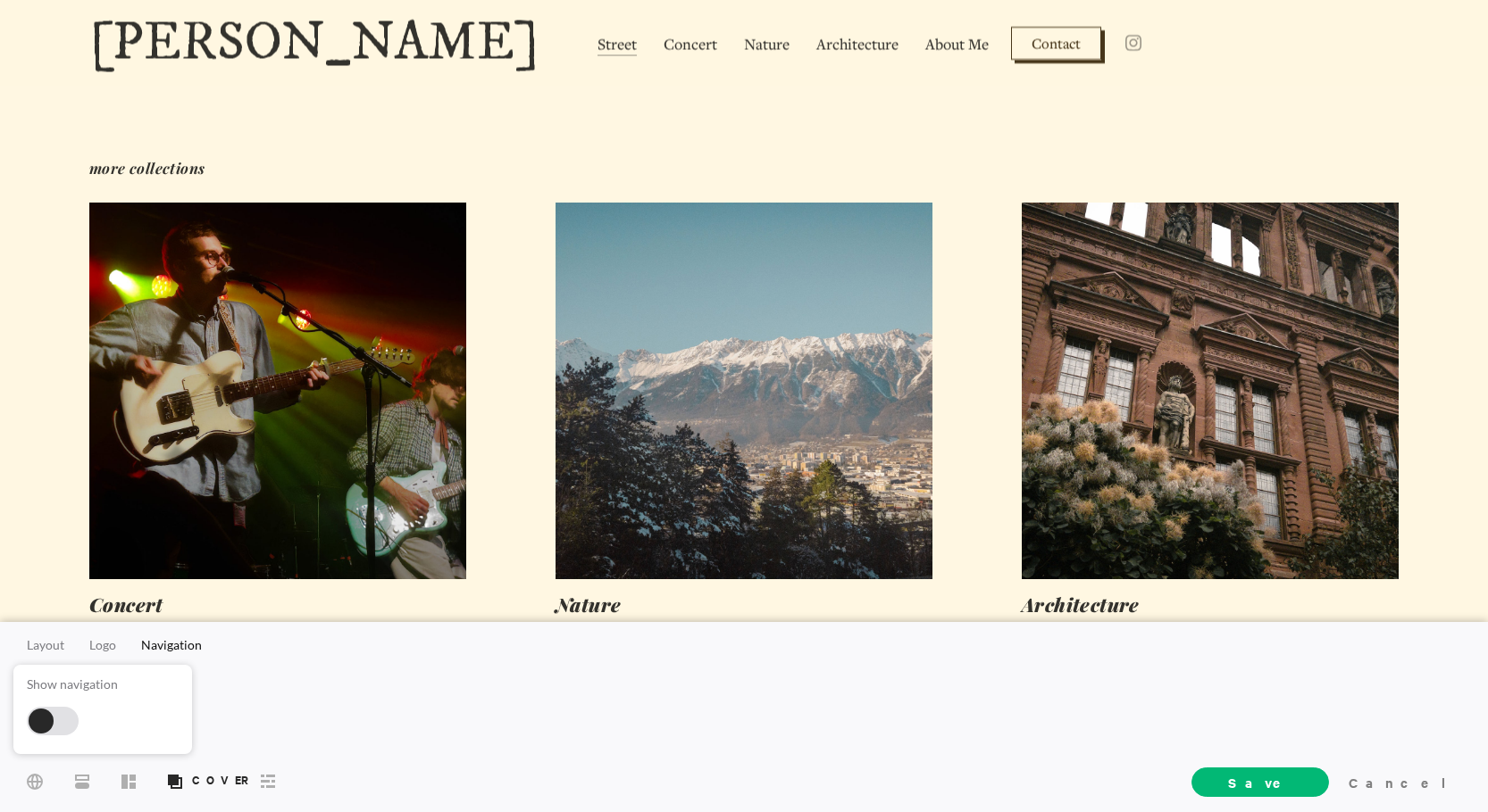
scroll to position [1873, 0]
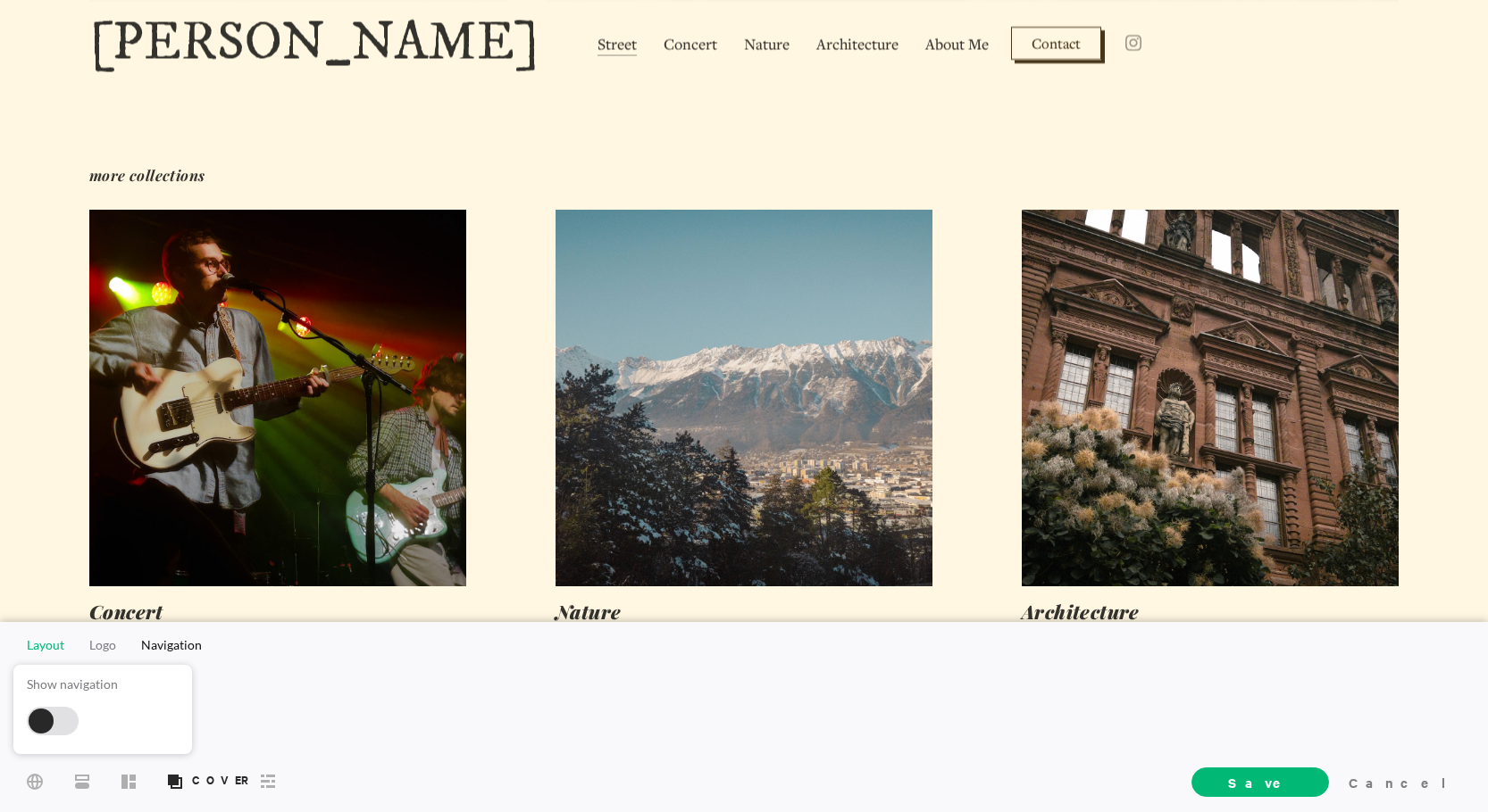
click at [53, 642] on span "Layout" at bounding box center [45, 645] width 37 height 15
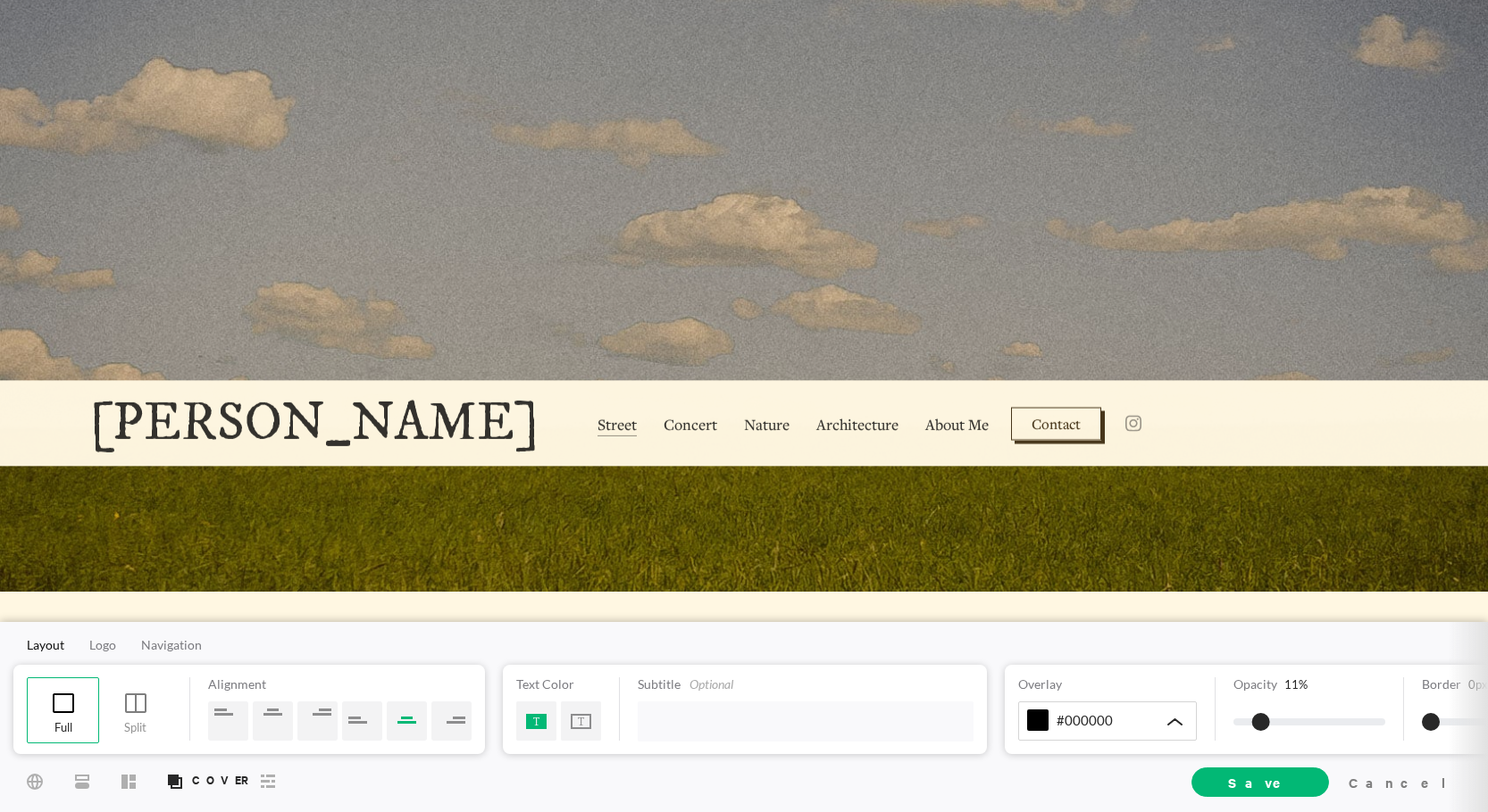
scroll to position [0, 0]
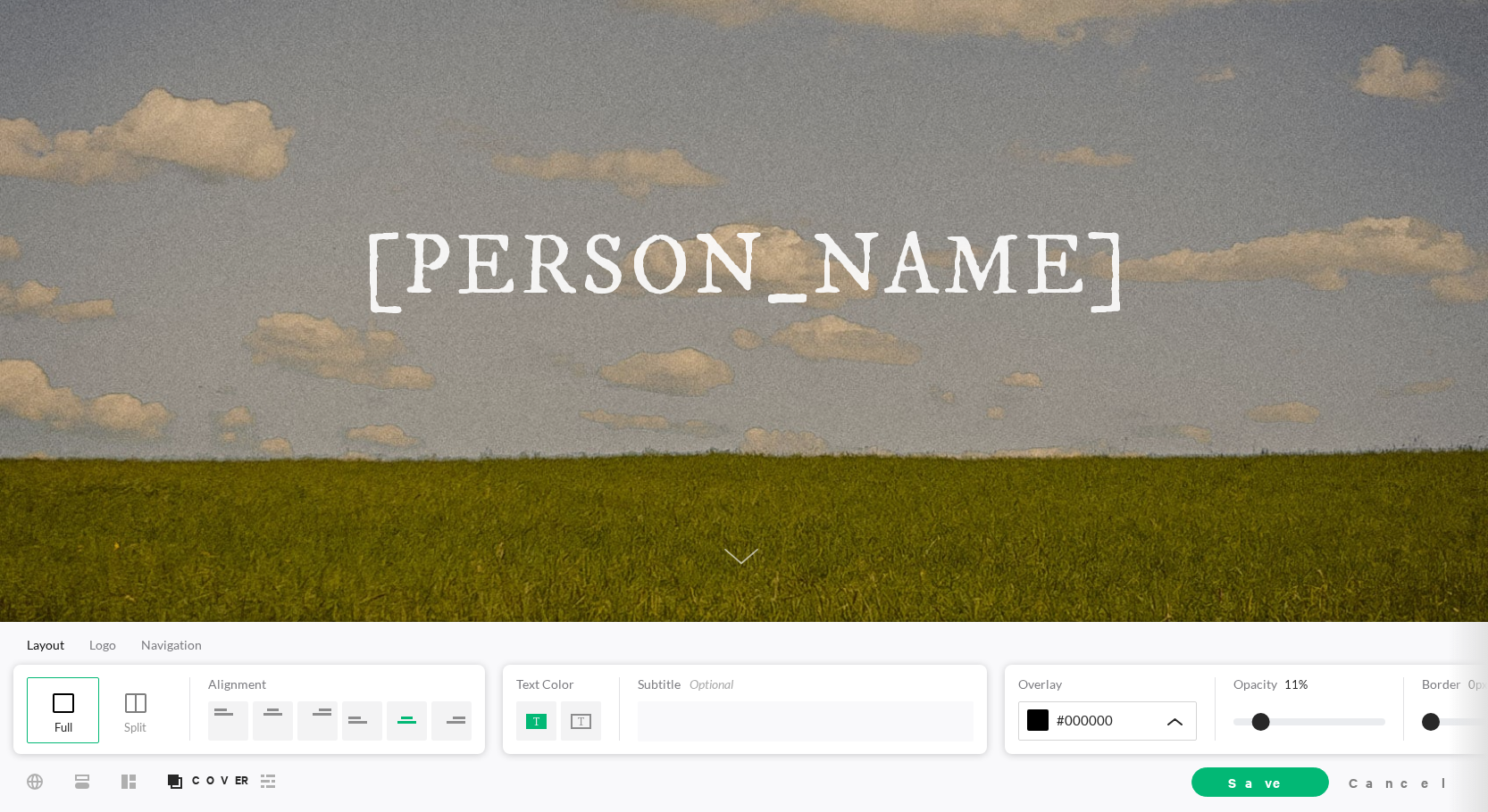
click at [163, 633] on div "Layout Logo Navigation Full Split Alignment Text Color Subtitle Optional Overla…" at bounding box center [744, 717] width 1488 height 190
click at [159, 643] on span "Navigation" at bounding box center [172, 645] width 61 height 15
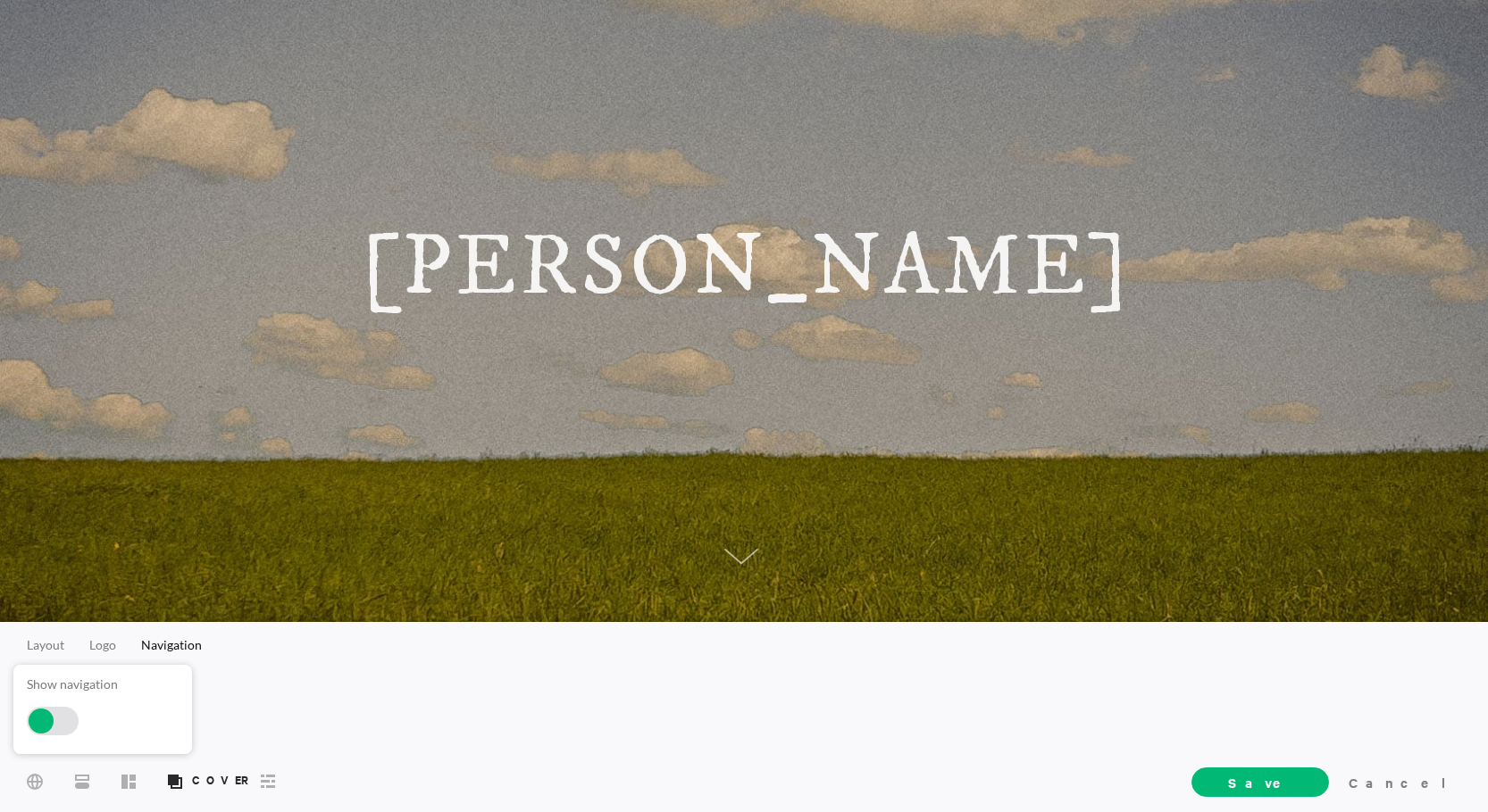
click at [67, 719] on div at bounding box center [52, 722] width 52 height 28
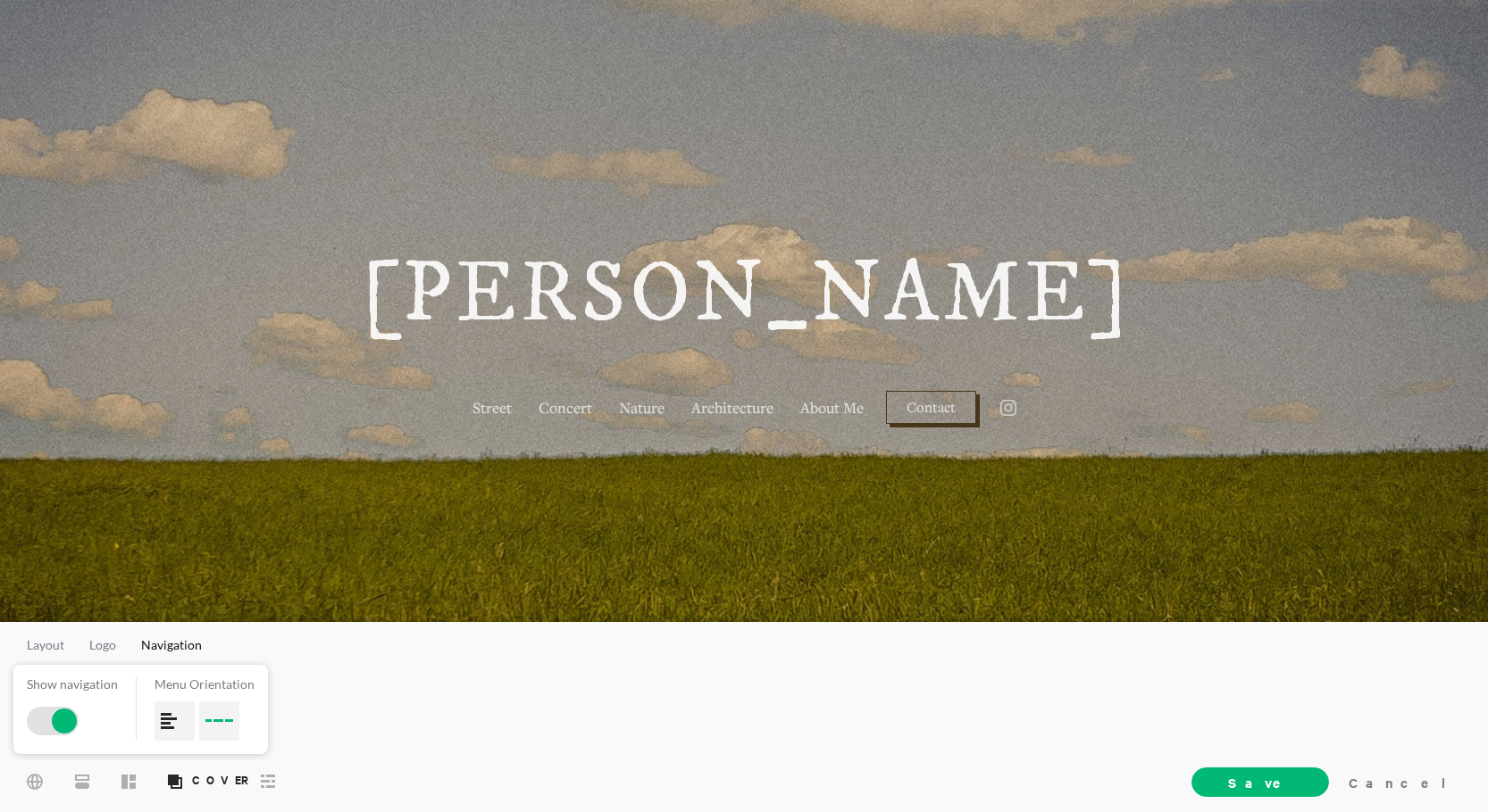
click at [172, 723] on div at bounding box center [175, 721] width 40 height 39
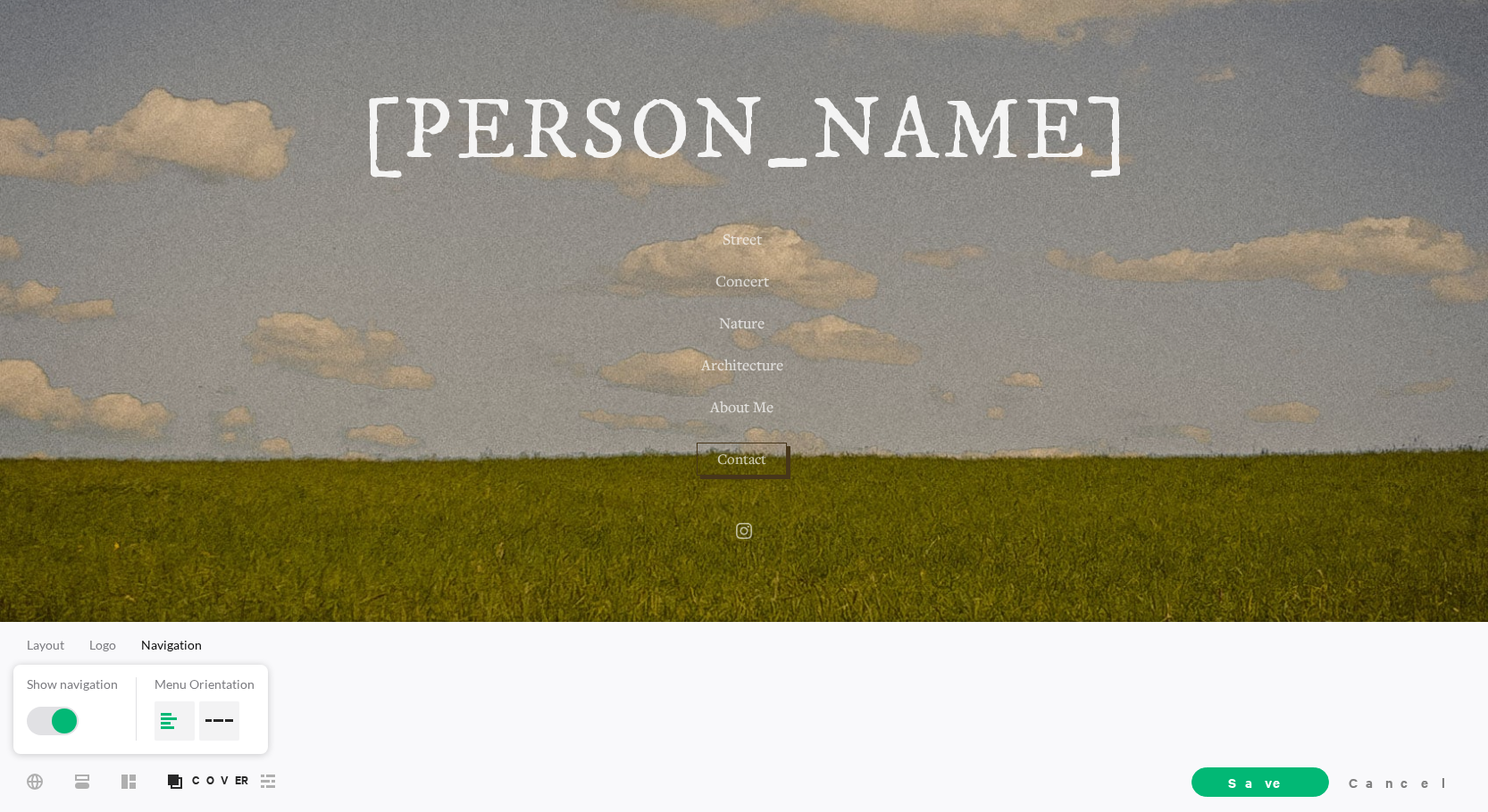
click at [225, 724] on div at bounding box center [219, 721] width 40 height 39
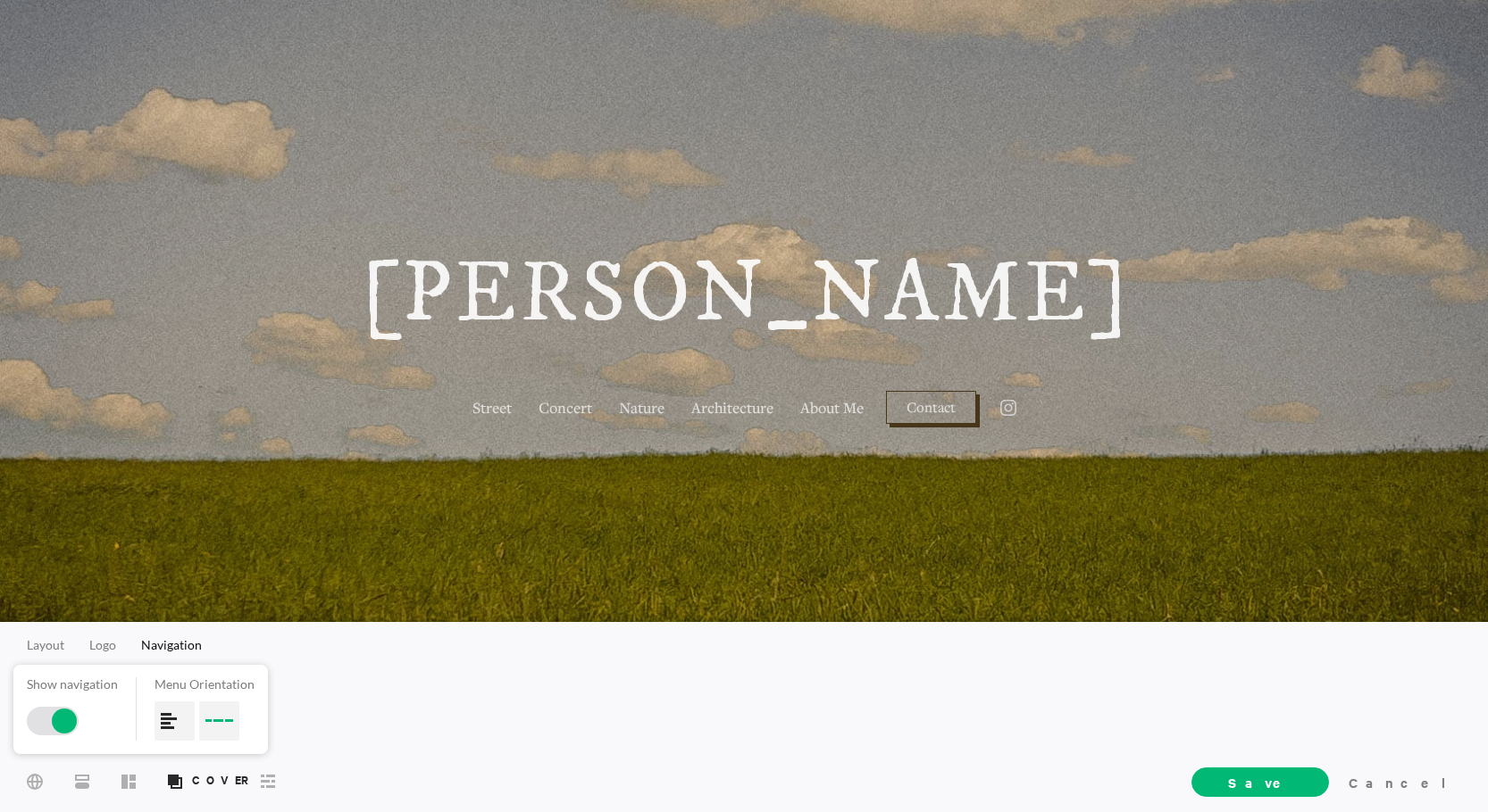
click at [182, 723] on div at bounding box center [175, 721] width 40 height 39
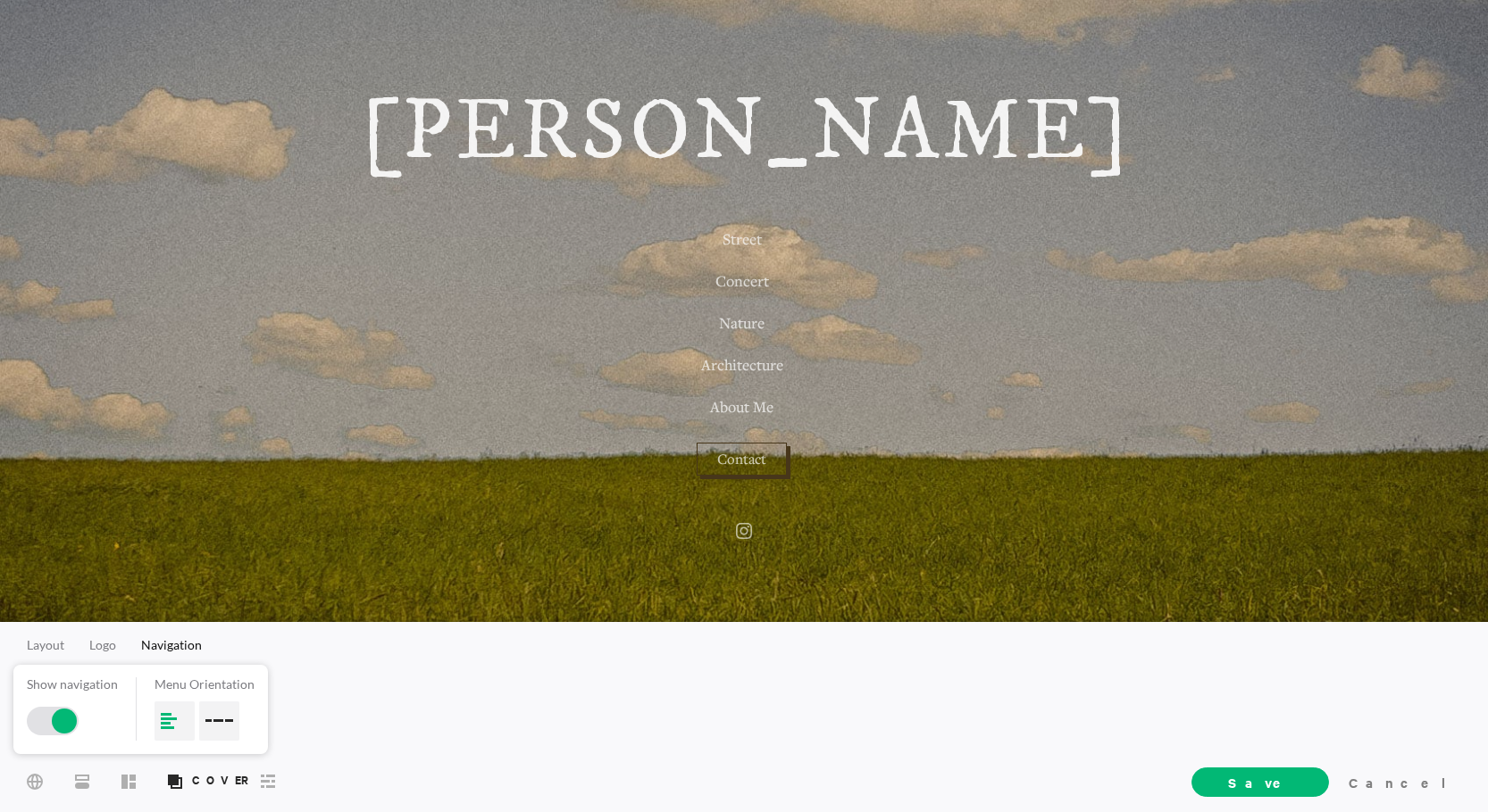
click at [223, 723] on div at bounding box center [219, 721] width 40 height 39
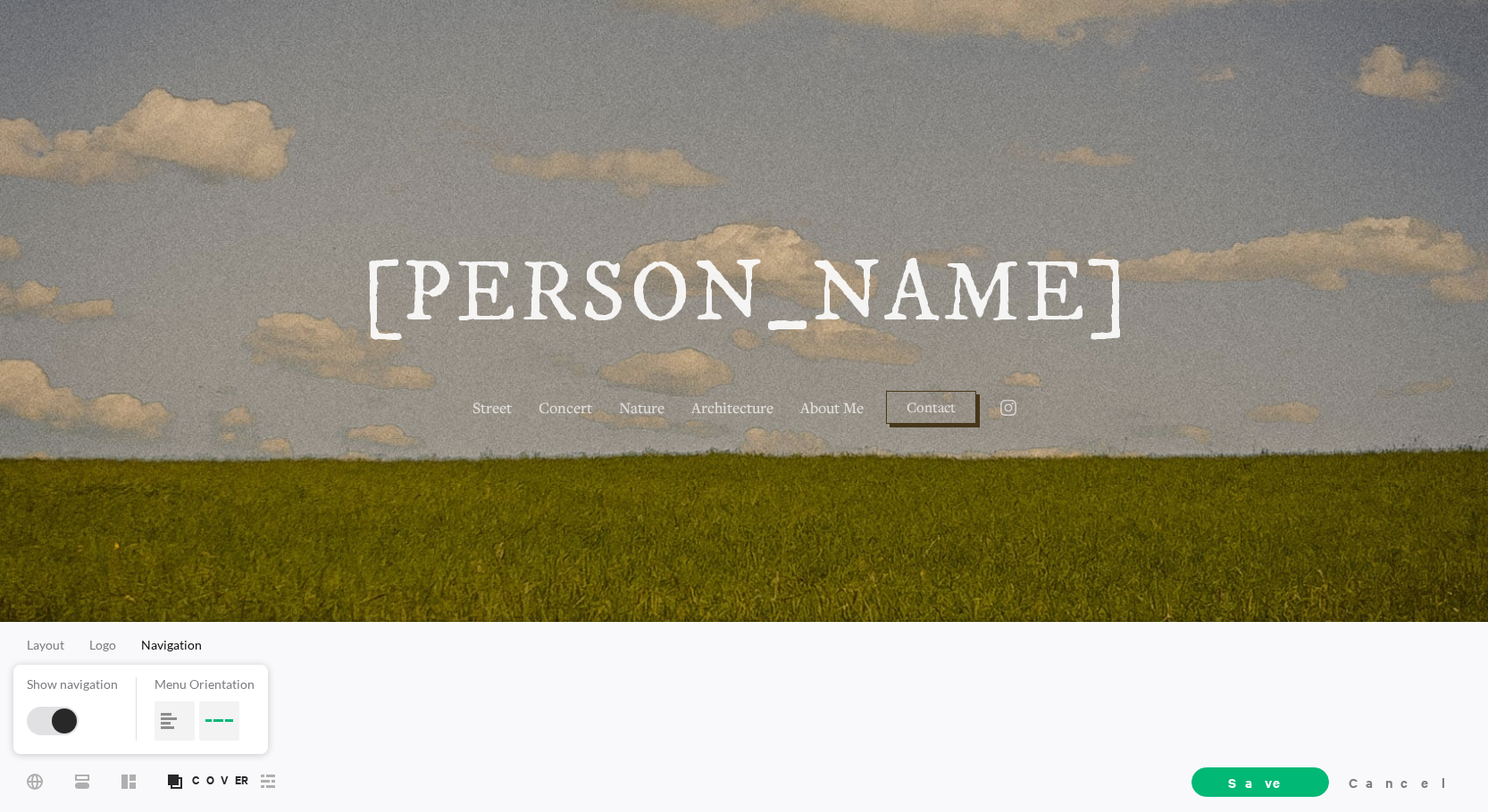
click at [58, 719] on div at bounding box center [65, 721] width 25 height 25
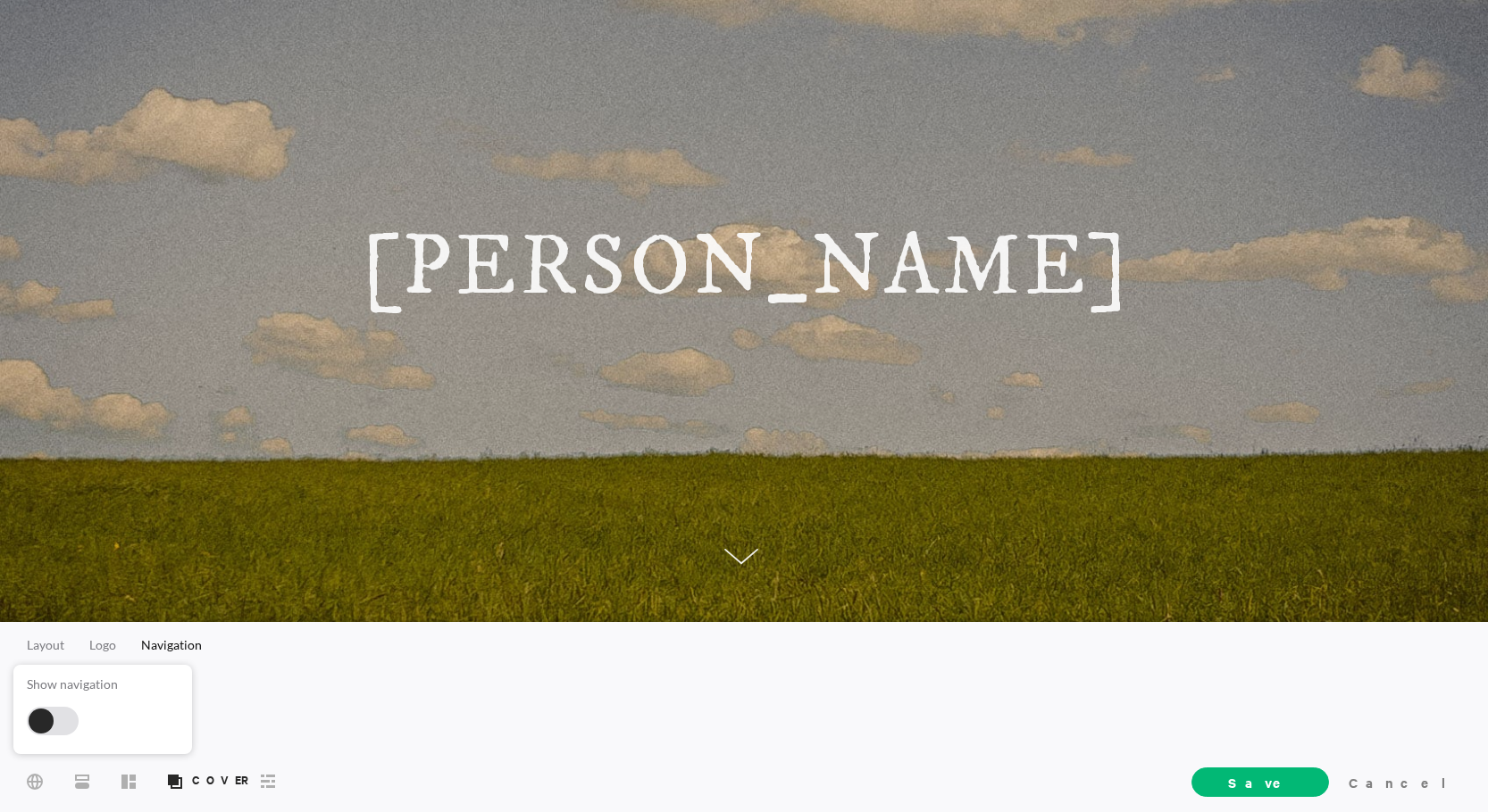
click at [724, 548] on div at bounding box center [741, 559] width 34 height 23
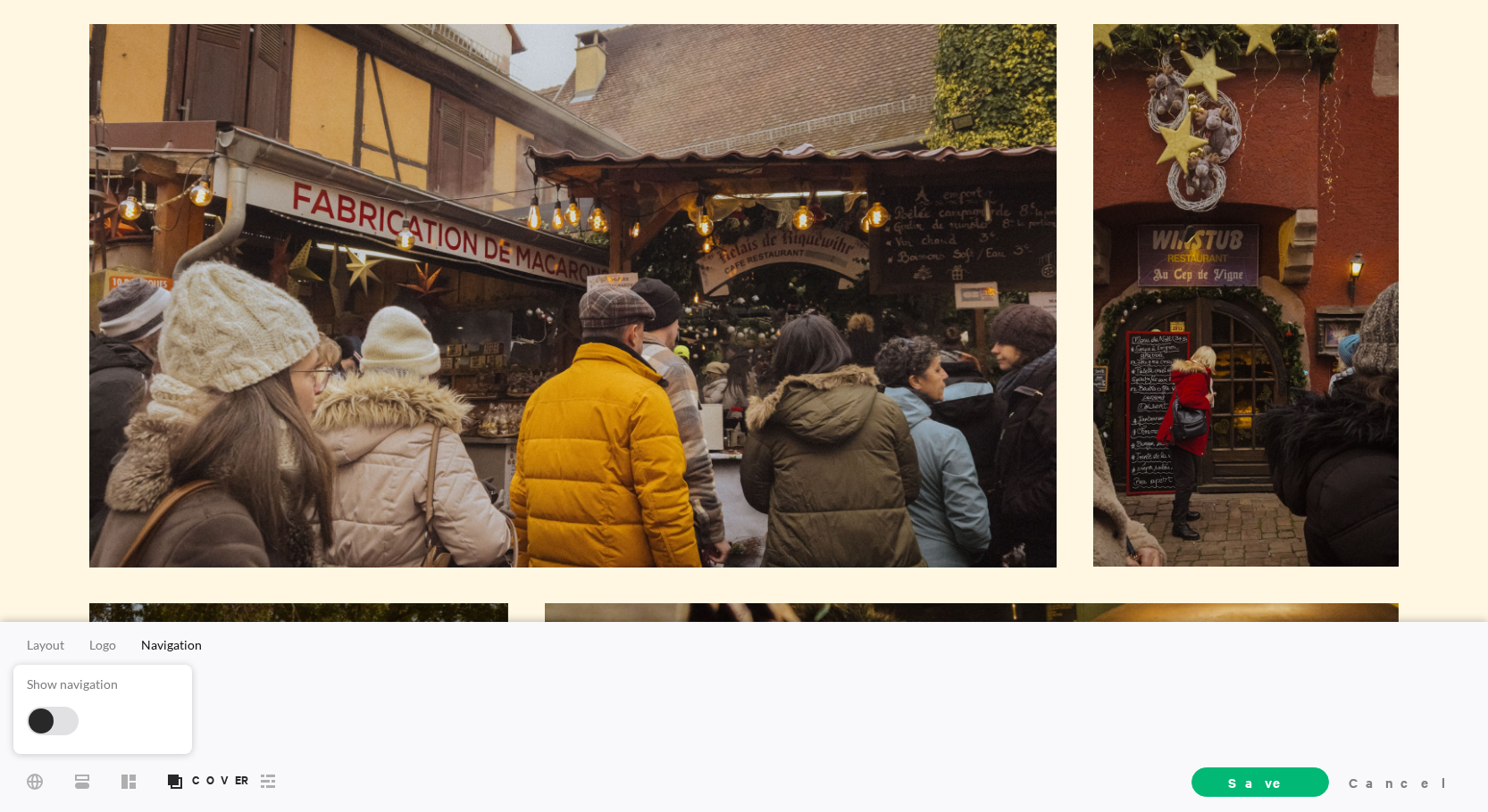
scroll to position [802, 0]
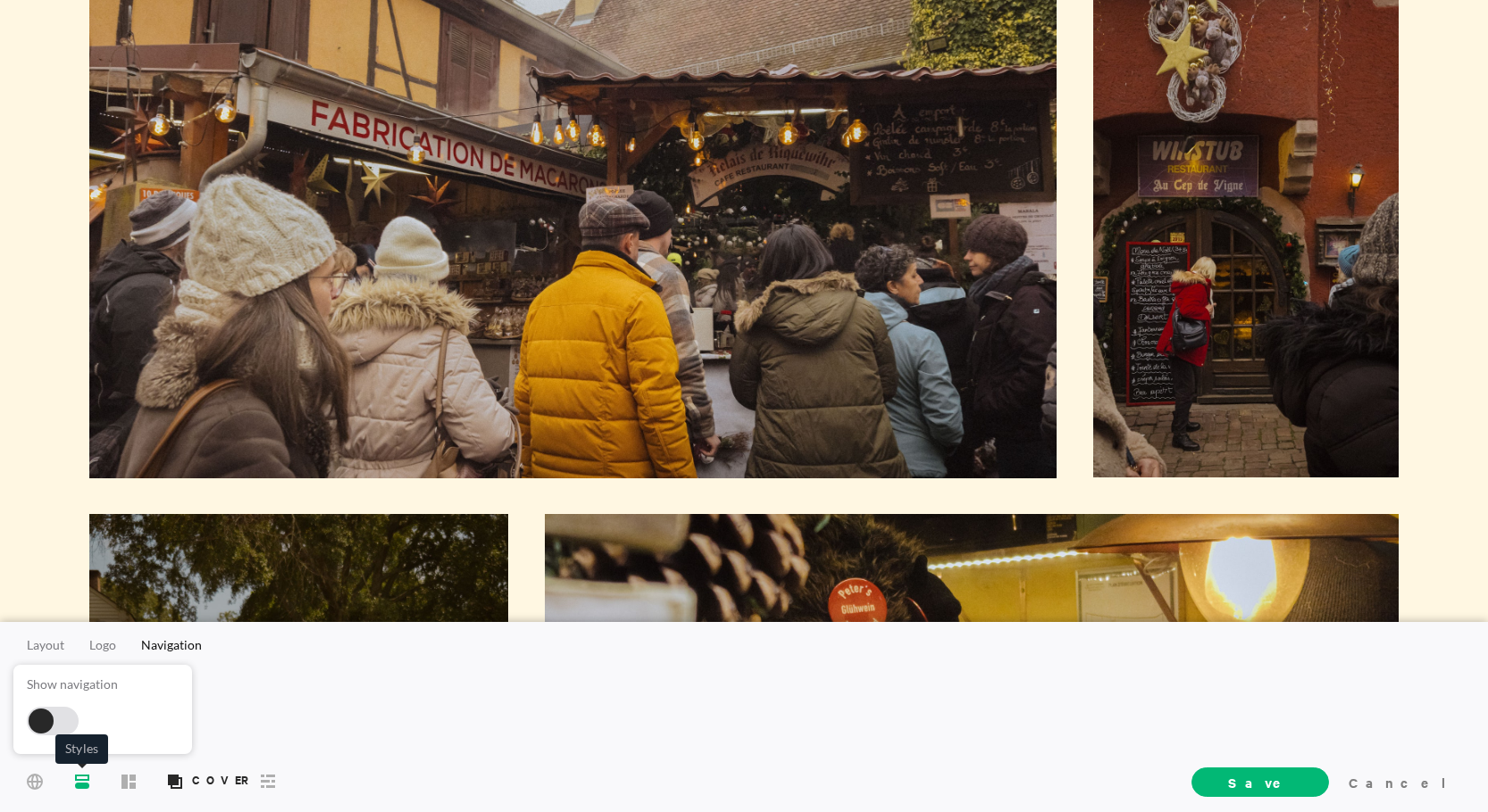
click at [89, 773] on span "Styles" at bounding box center [82, 781] width 29 height 32
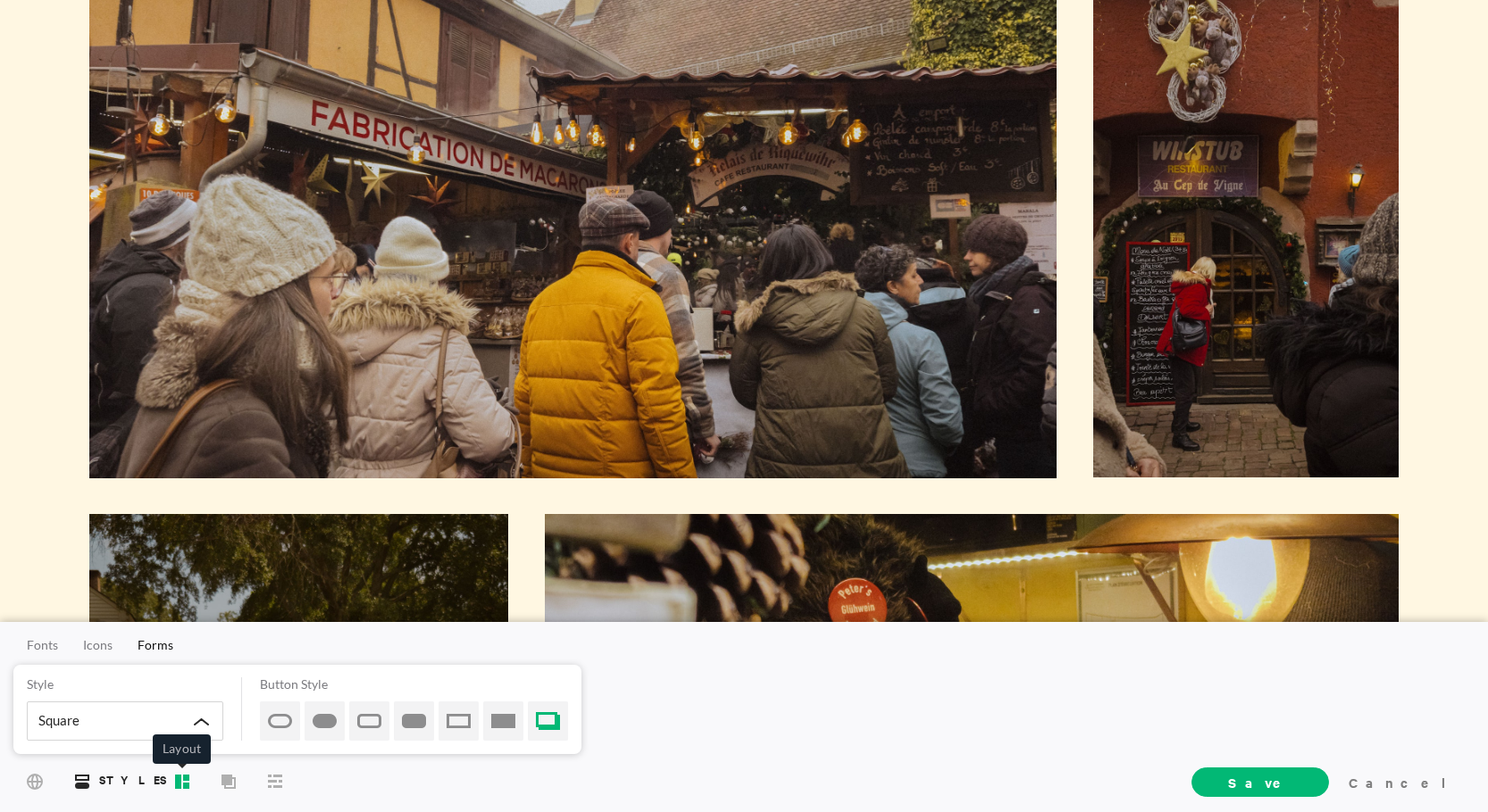
click at [181, 776] on rect at bounding box center [178, 781] width 7 height 14
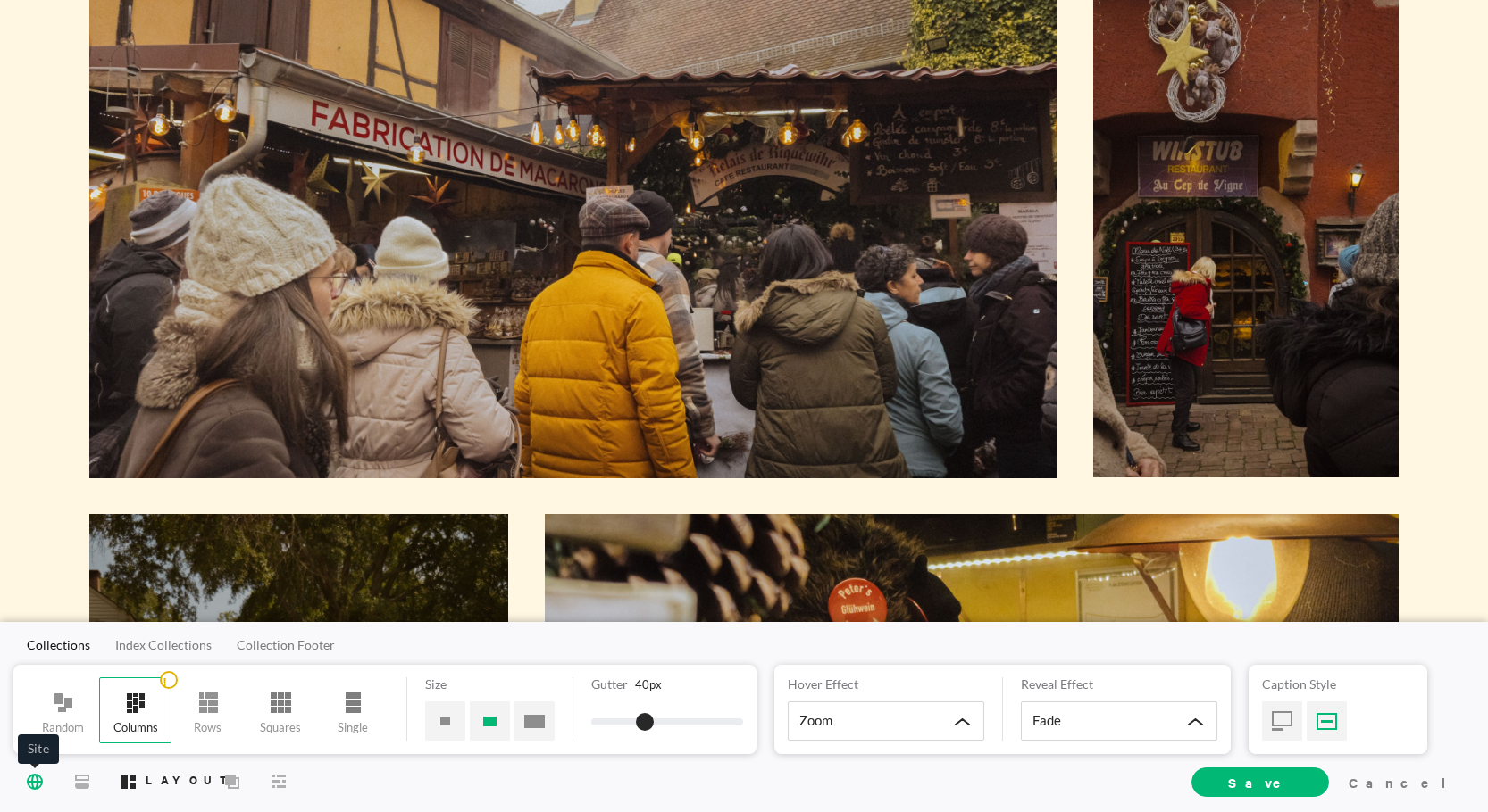
click at [42, 777] on icon at bounding box center [34, 781] width 16 height 16
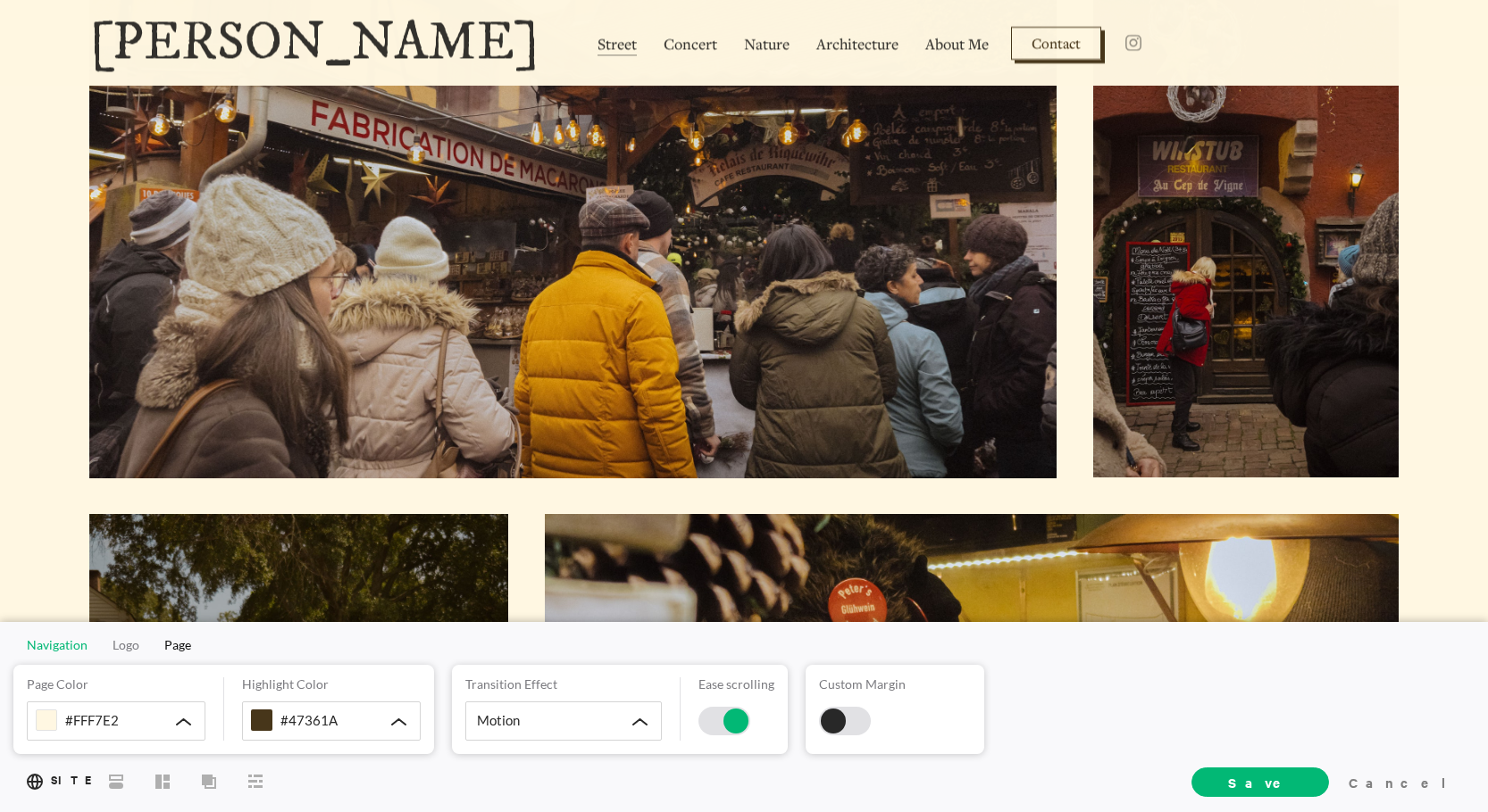
click at [78, 644] on span "Navigation" at bounding box center [57, 645] width 61 height 15
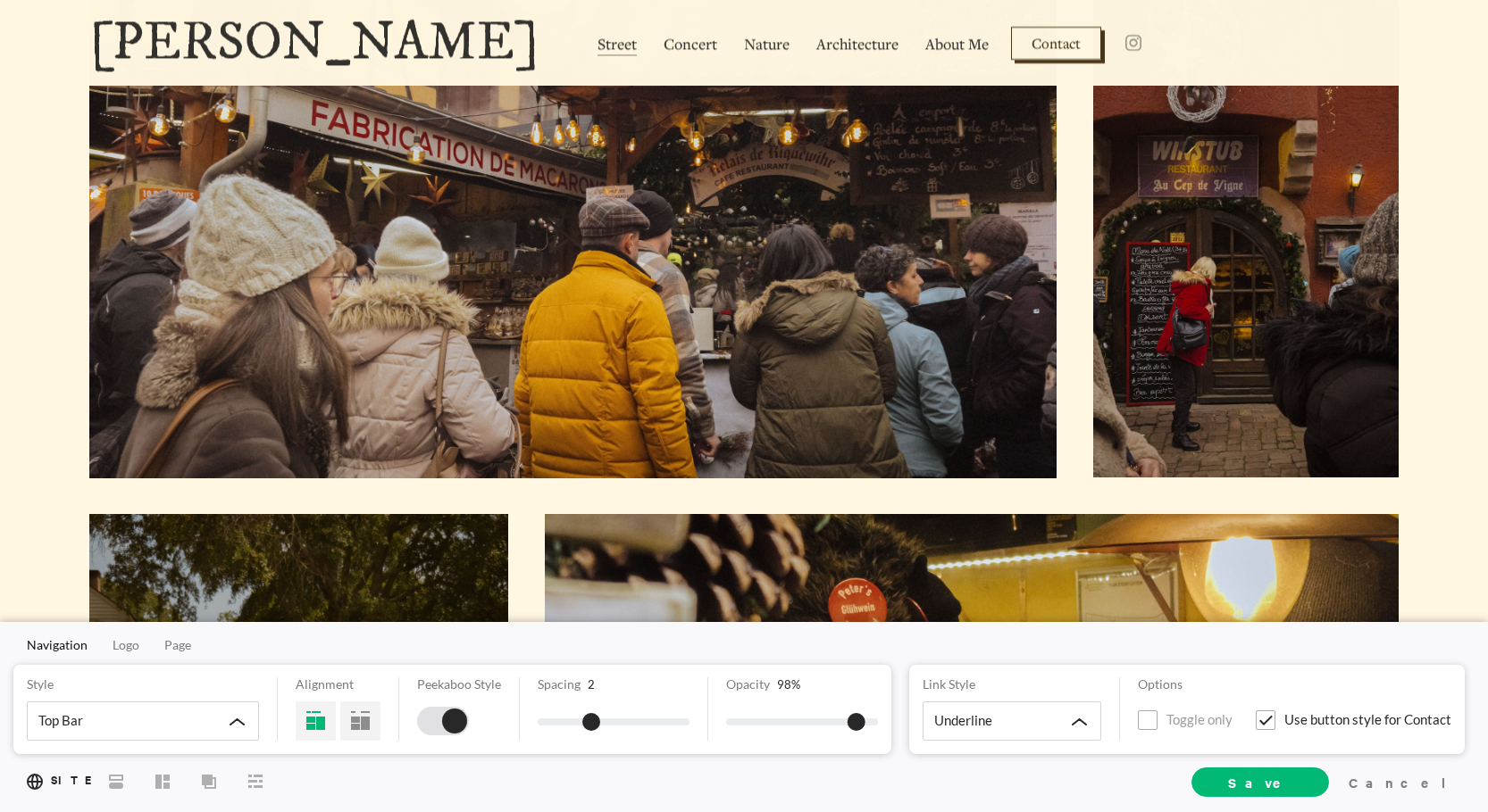
click at [446, 723] on div at bounding box center [454, 721] width 25 height 25
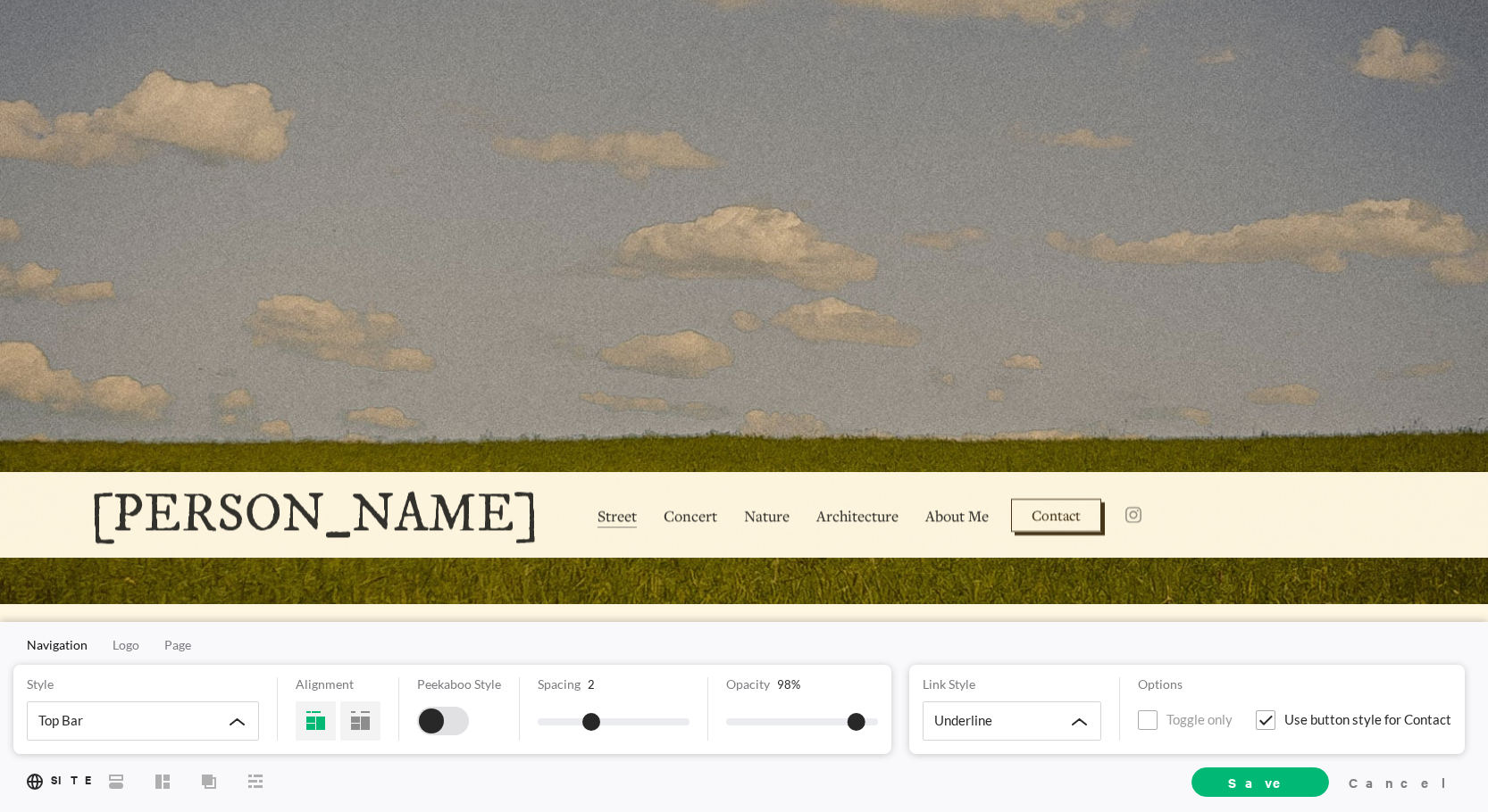
scroll to position [0, 0]
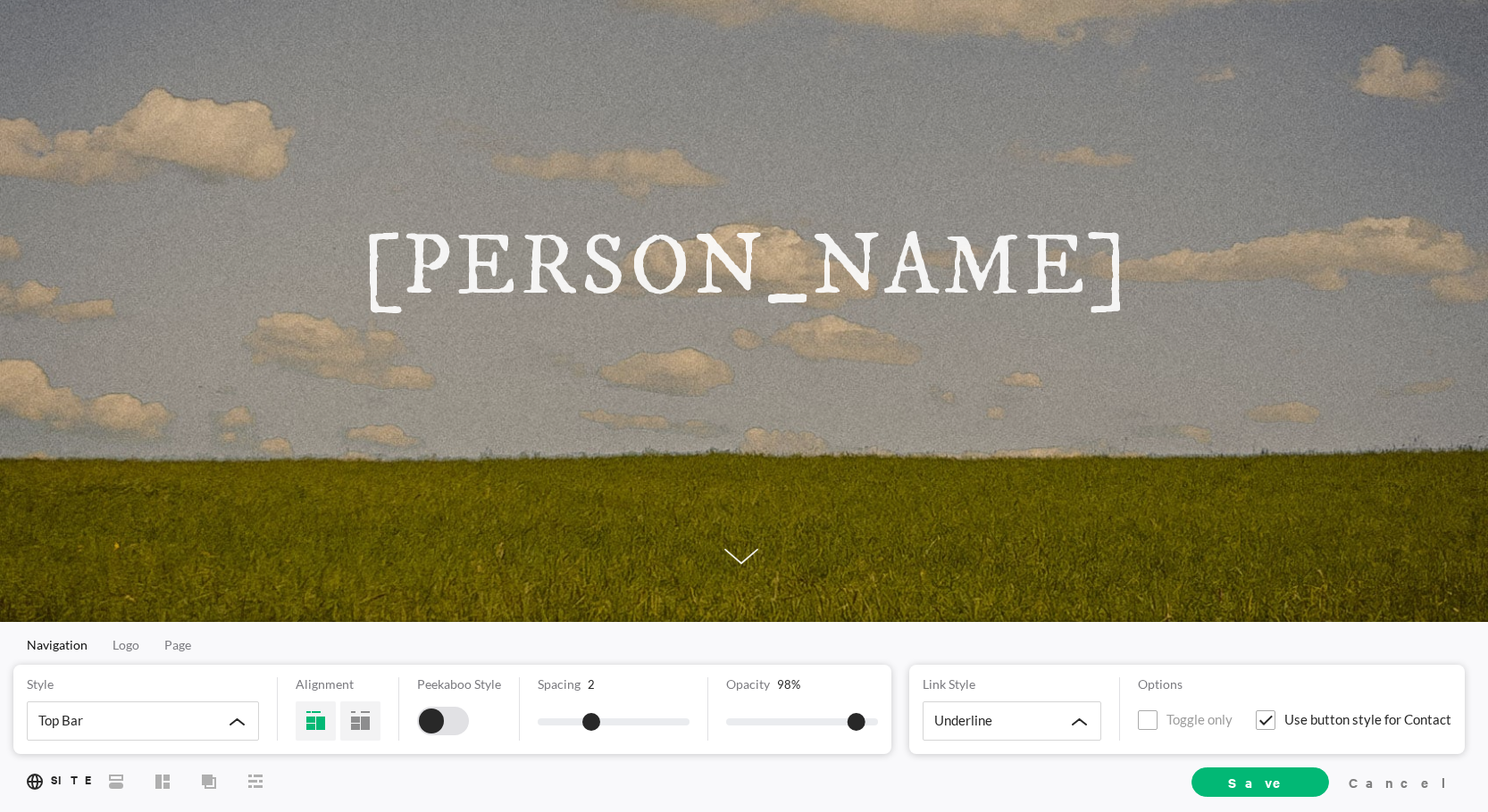
click at [728, 573] on div at bounding box center [741, 559] width 61 height 49
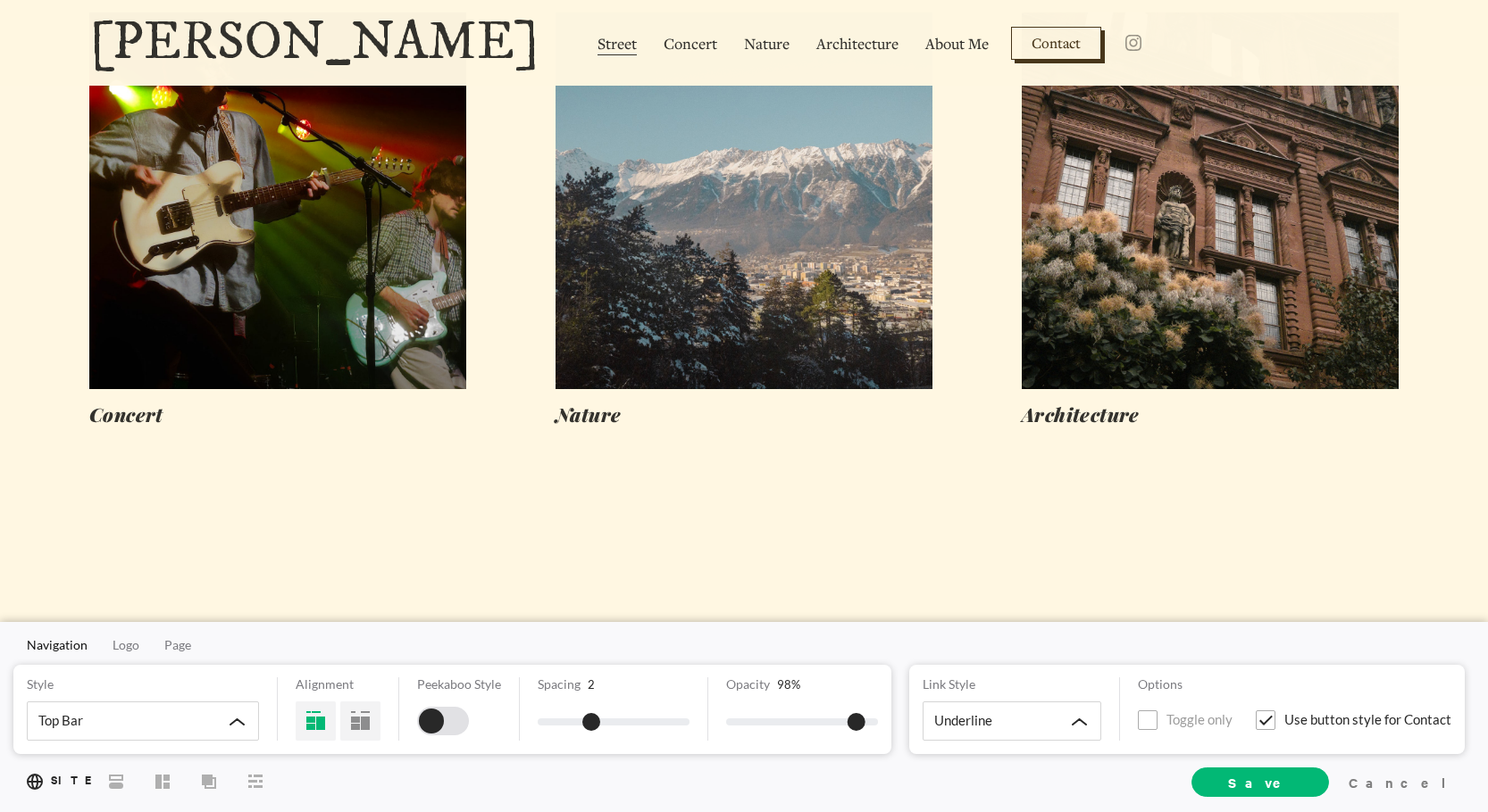
scroll to position [2056, 0]
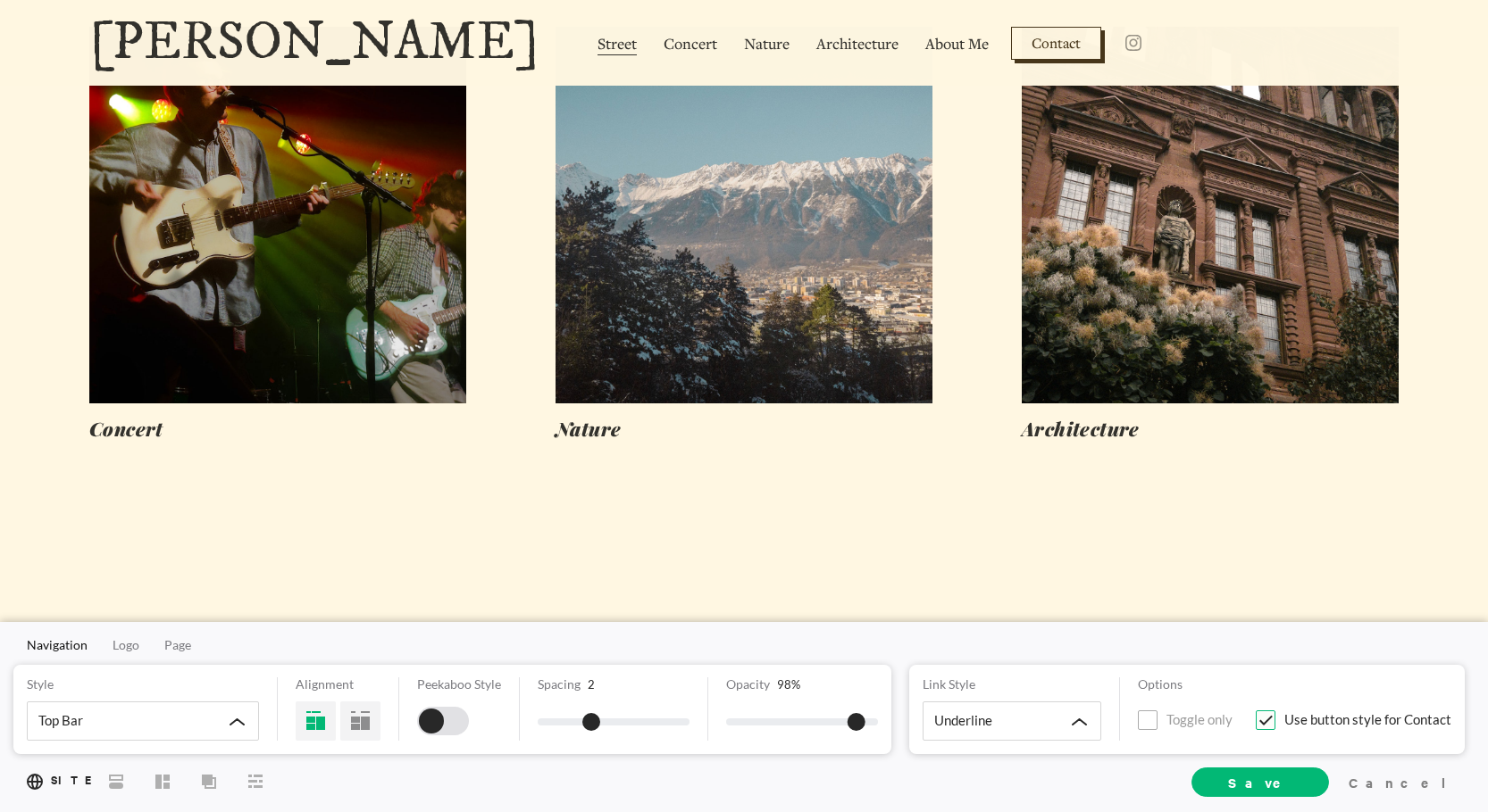
click at [1269, 717] on span at bounding box center [1266, 720] width 20 height 20
click at [0, 0] on input "Use button style for Contact" at bounding box center [0, 0] width 0 height 0
click at [1269, 717] on span at bounding box center [1266, 720] width 20 height 20
click at [0, 0] on input "Use button style for Contact" at bounding box center [0, 0] width 0 height 0
click at [1292, 773] on span "Save" at bounding box center [1261, 783] width 65 height 19
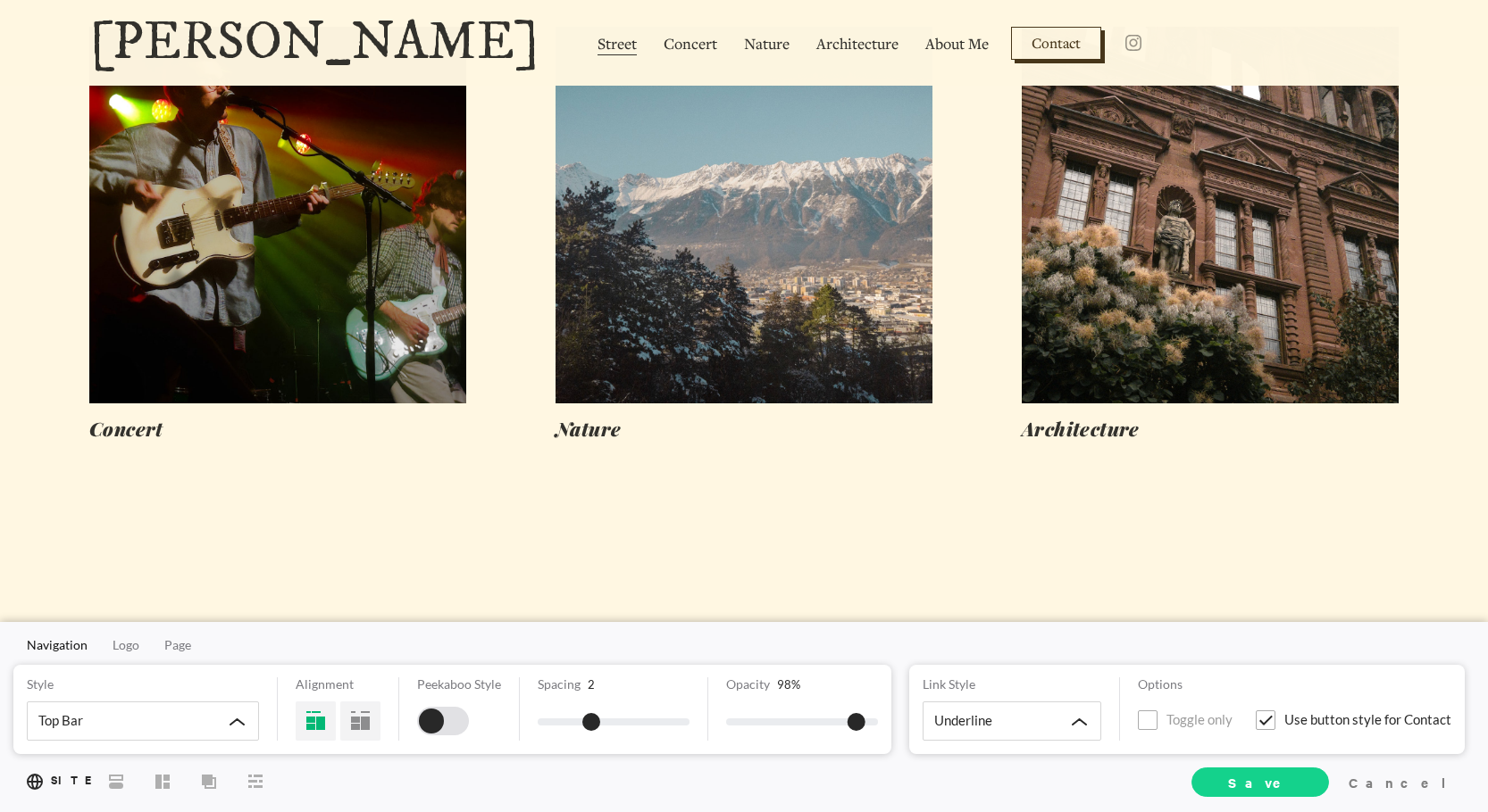
click at [1329, 778] on span "Save" at bounding box center [1260, 782] width 138 height 29
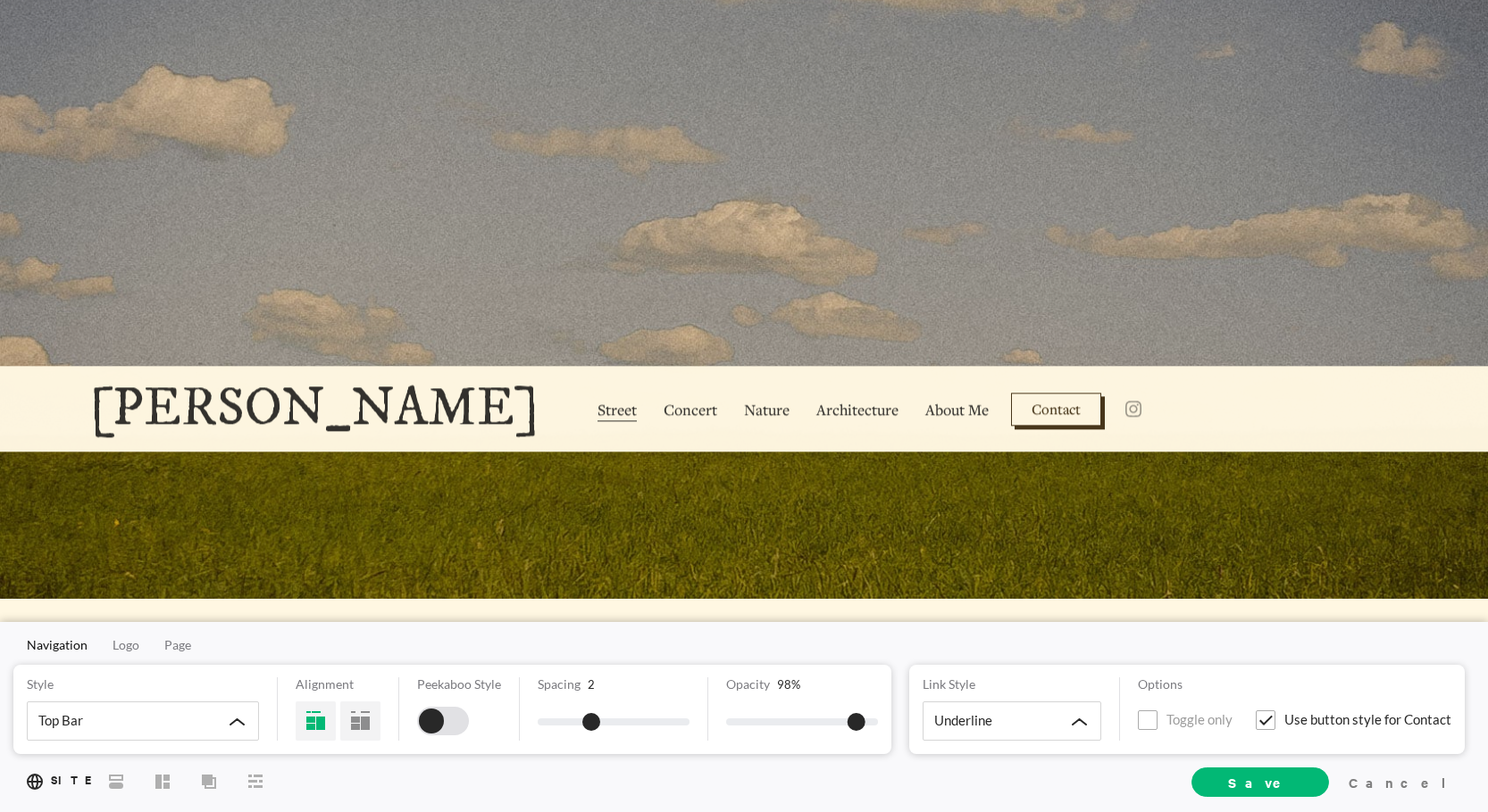
scroll to position [0, 0]
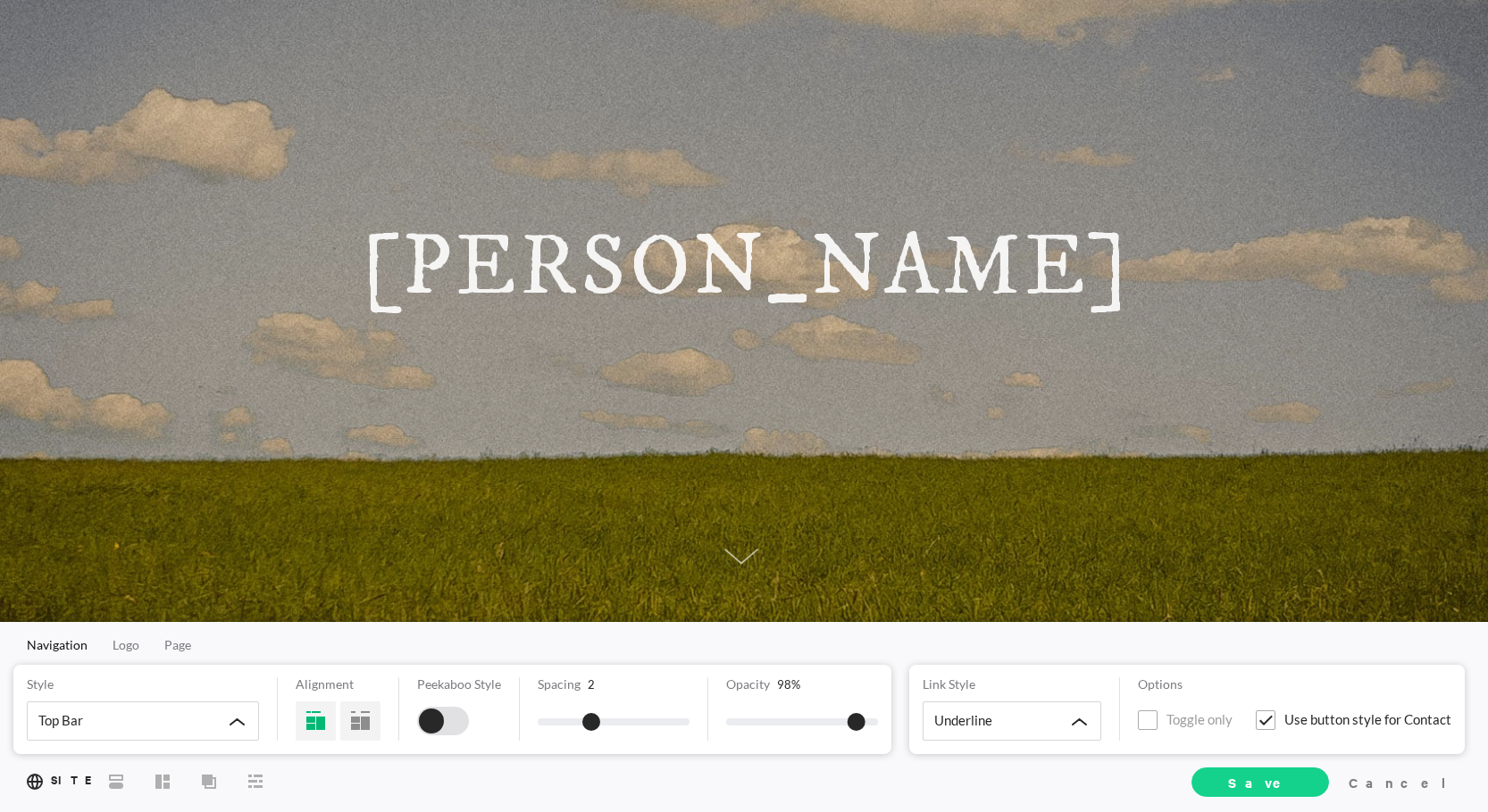
click at [1329, 778] on span "Save" at bounding box center [1260, 782] width 138 height 29
click at [1409, 779] on div "Cancel" at bounding box center [1402, 782] width 120 height 27
click at [1329, 774] on span "Save" at bounding box center [1260, 782] width 138 height 29
click at [257, 778] on icon at bounding box center [255, 782] width 14 height 13
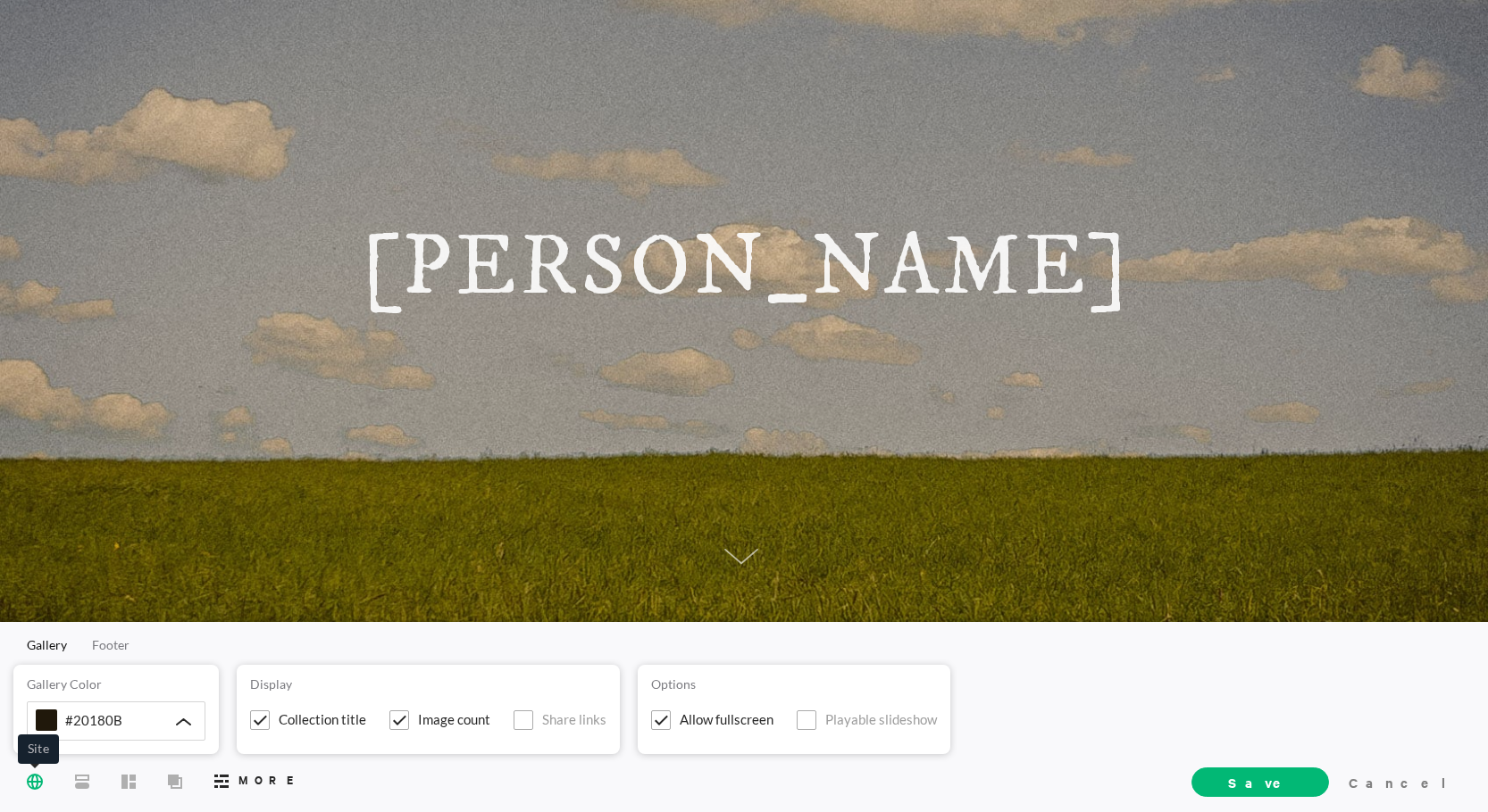
click at [38, 780] on icon at bounding box center [34, 781] width 16 height 16
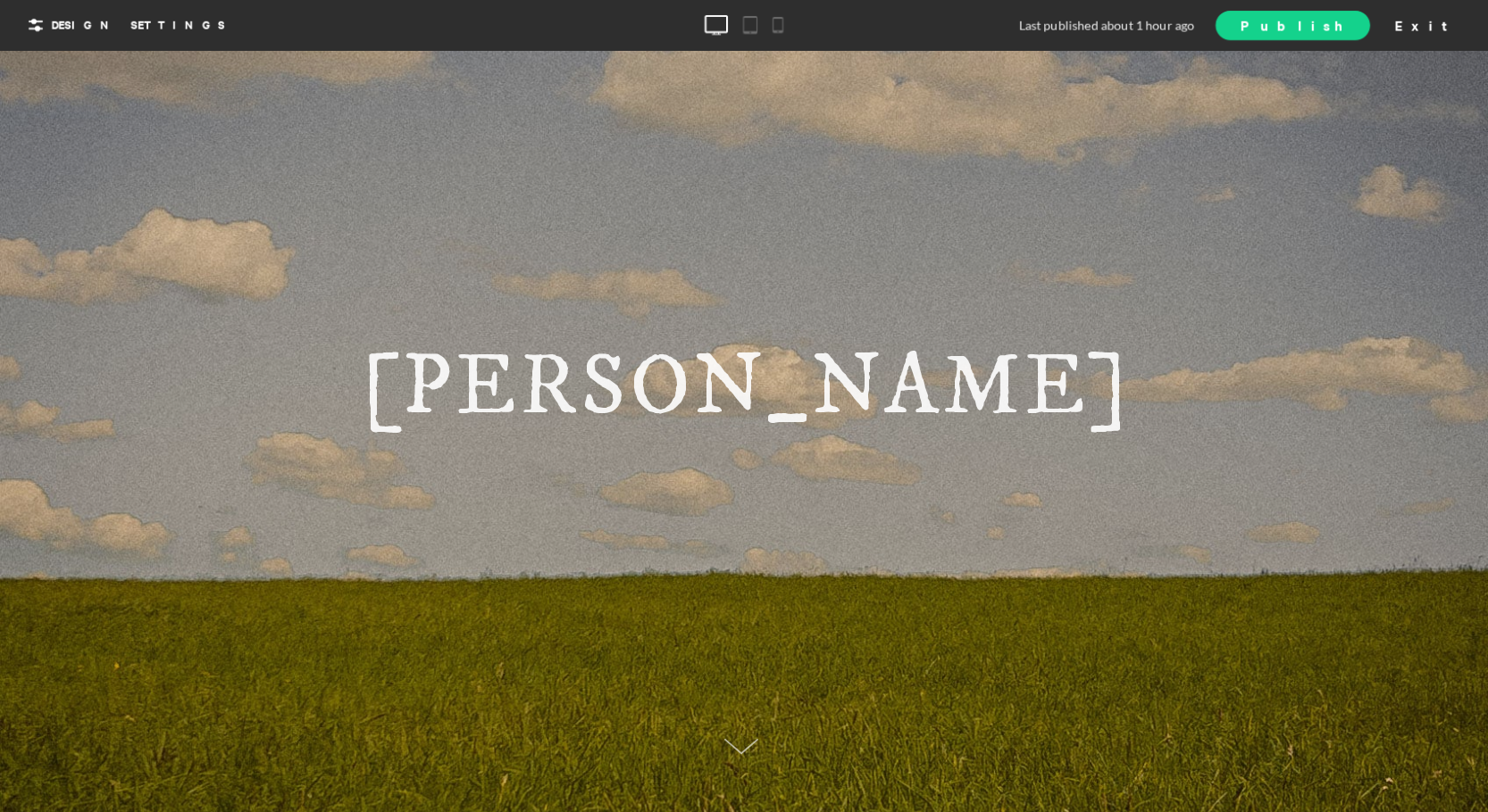
click at [1345, 24] on span "Publish" at bounding box center [1292, 26] width 105 height 19
click at [771, 19] on div at bounding box center [777, 25] width 18 height 30
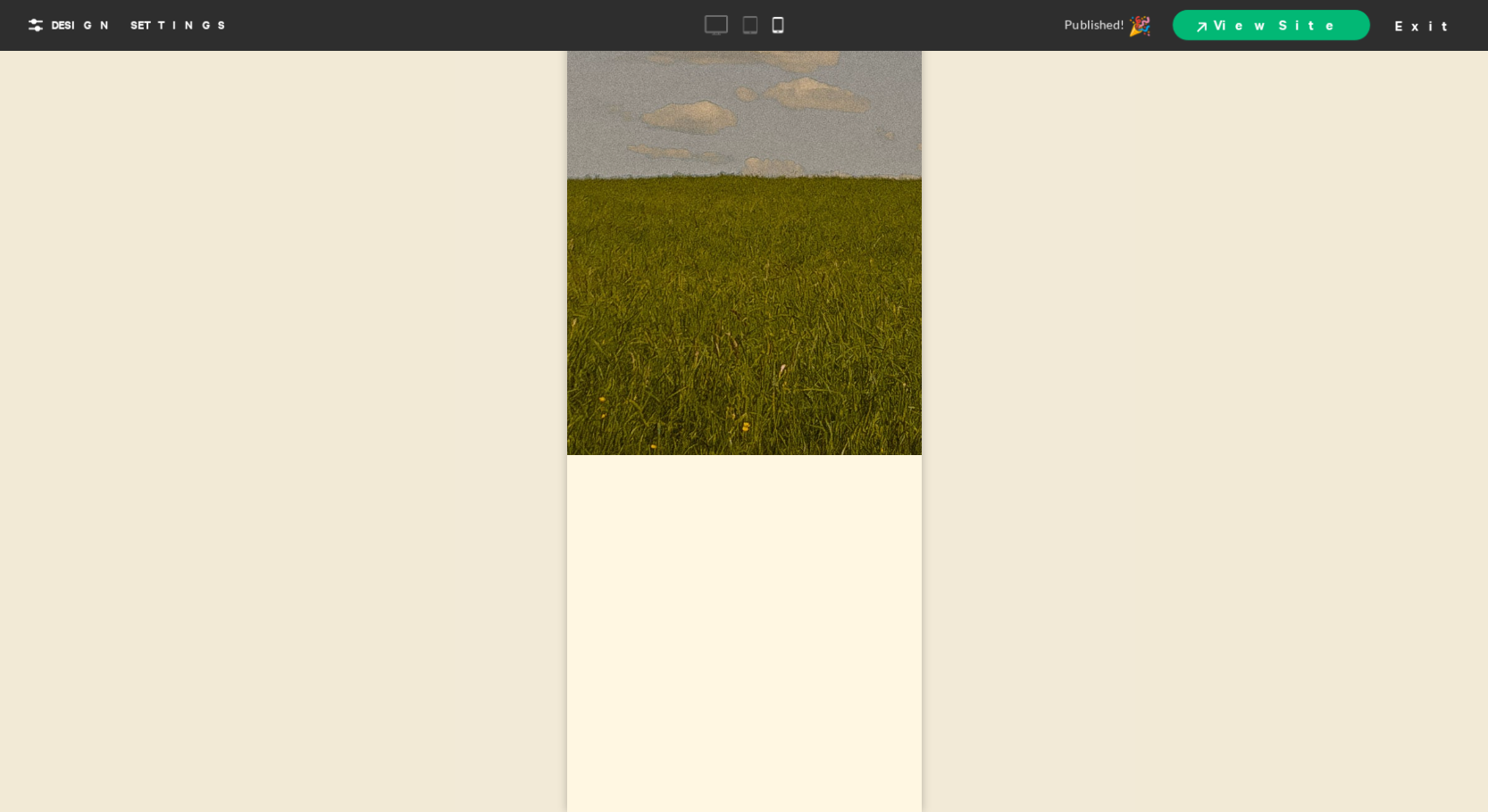
click at [823, 253] on div "[PERSON_NAME]" at bounding box center [744, 75] width 283 height 693
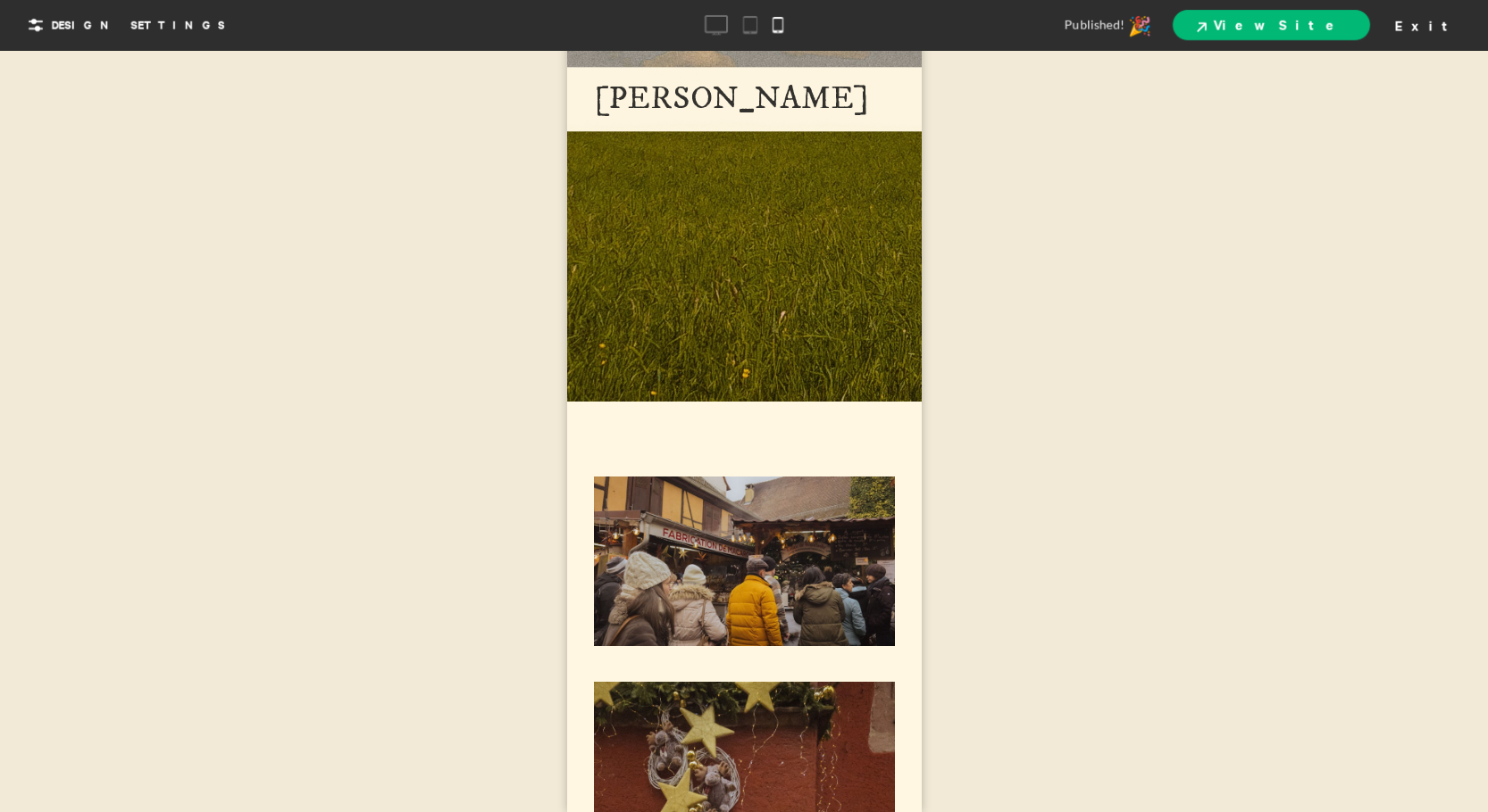
scroll to position [406, 0]
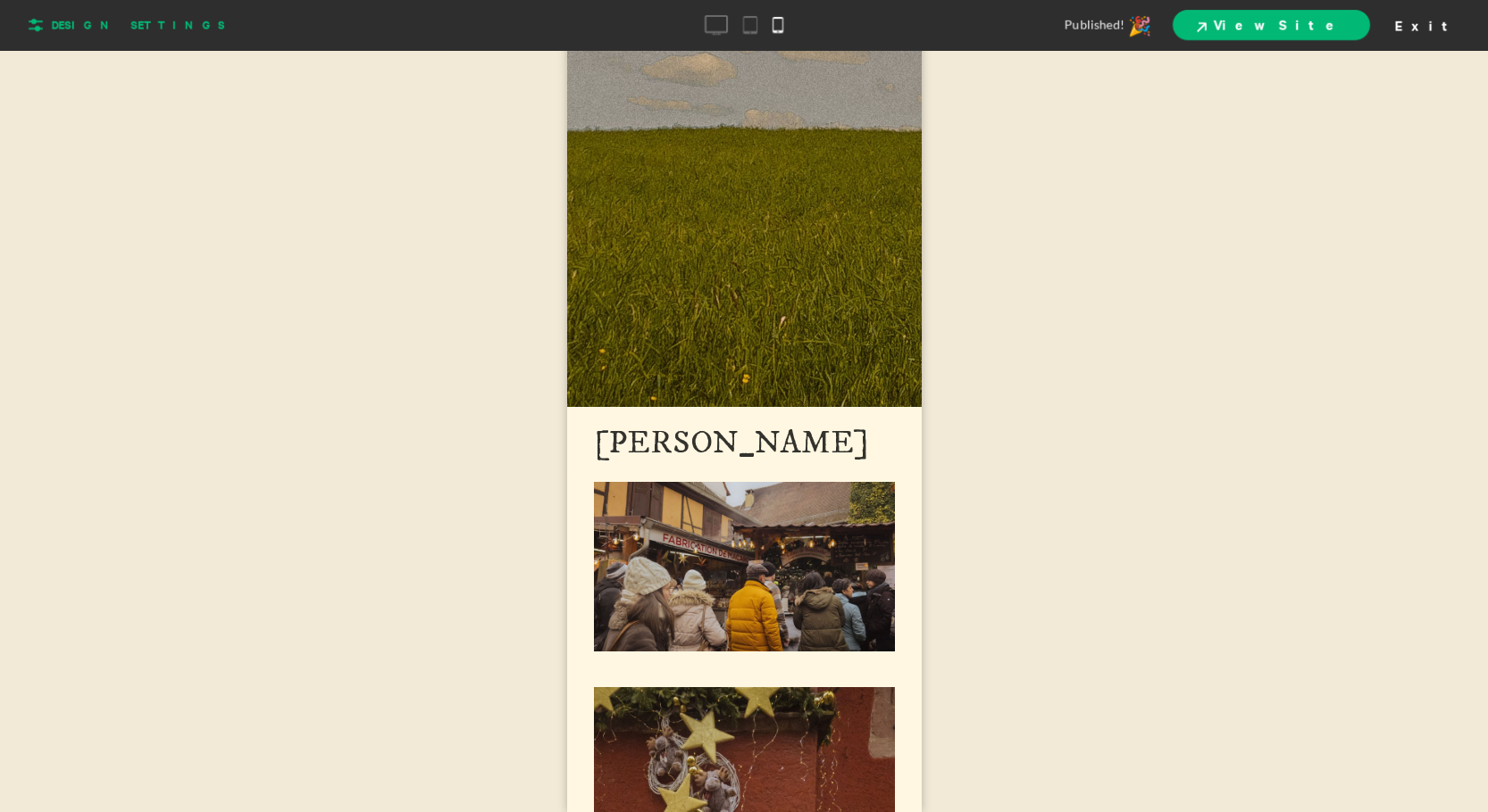
click at [80, 24] on span "Design Settings" at bounding box center [139, 25] width 173 height 16
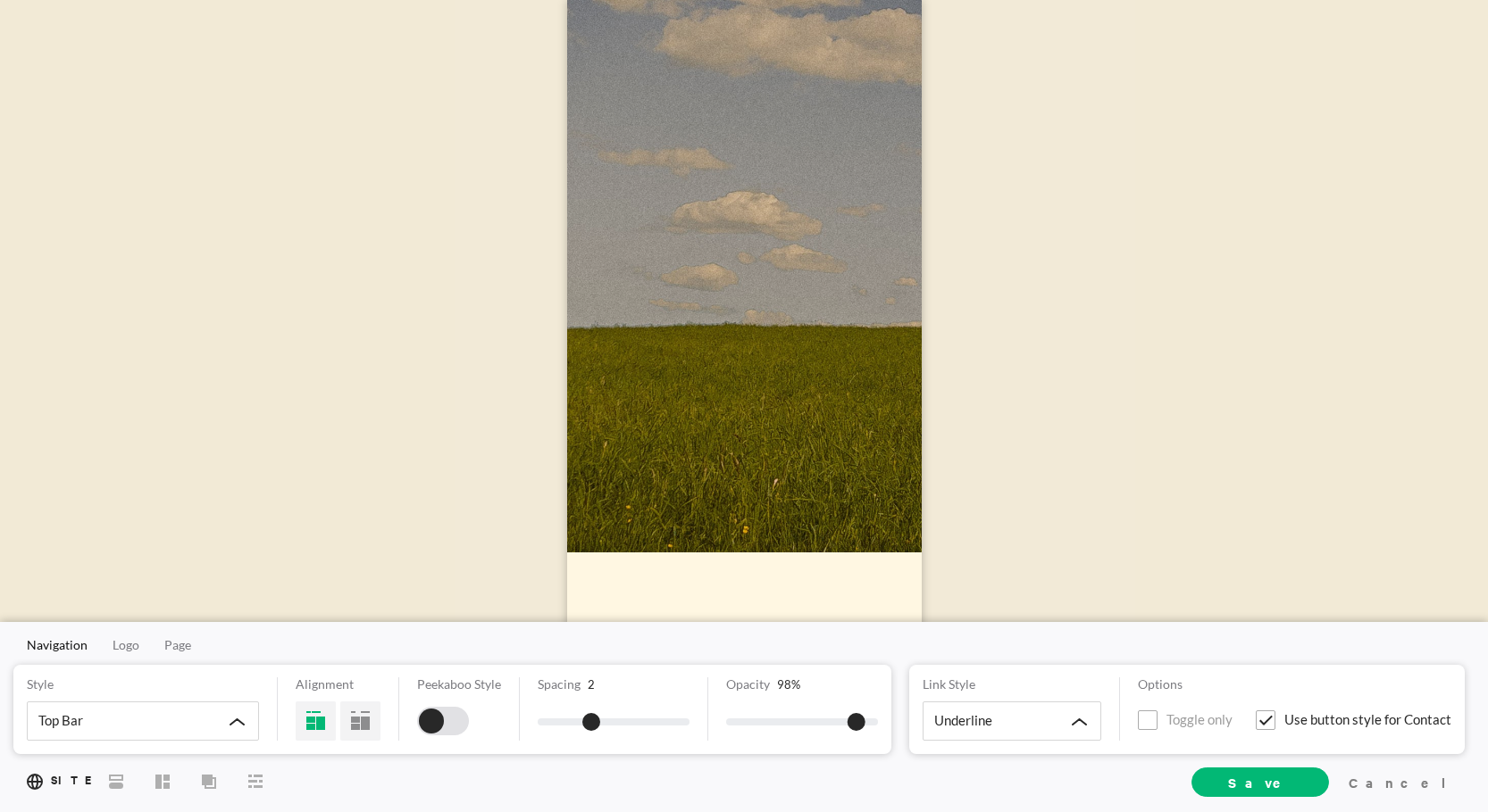
scroll to position [0, 0]
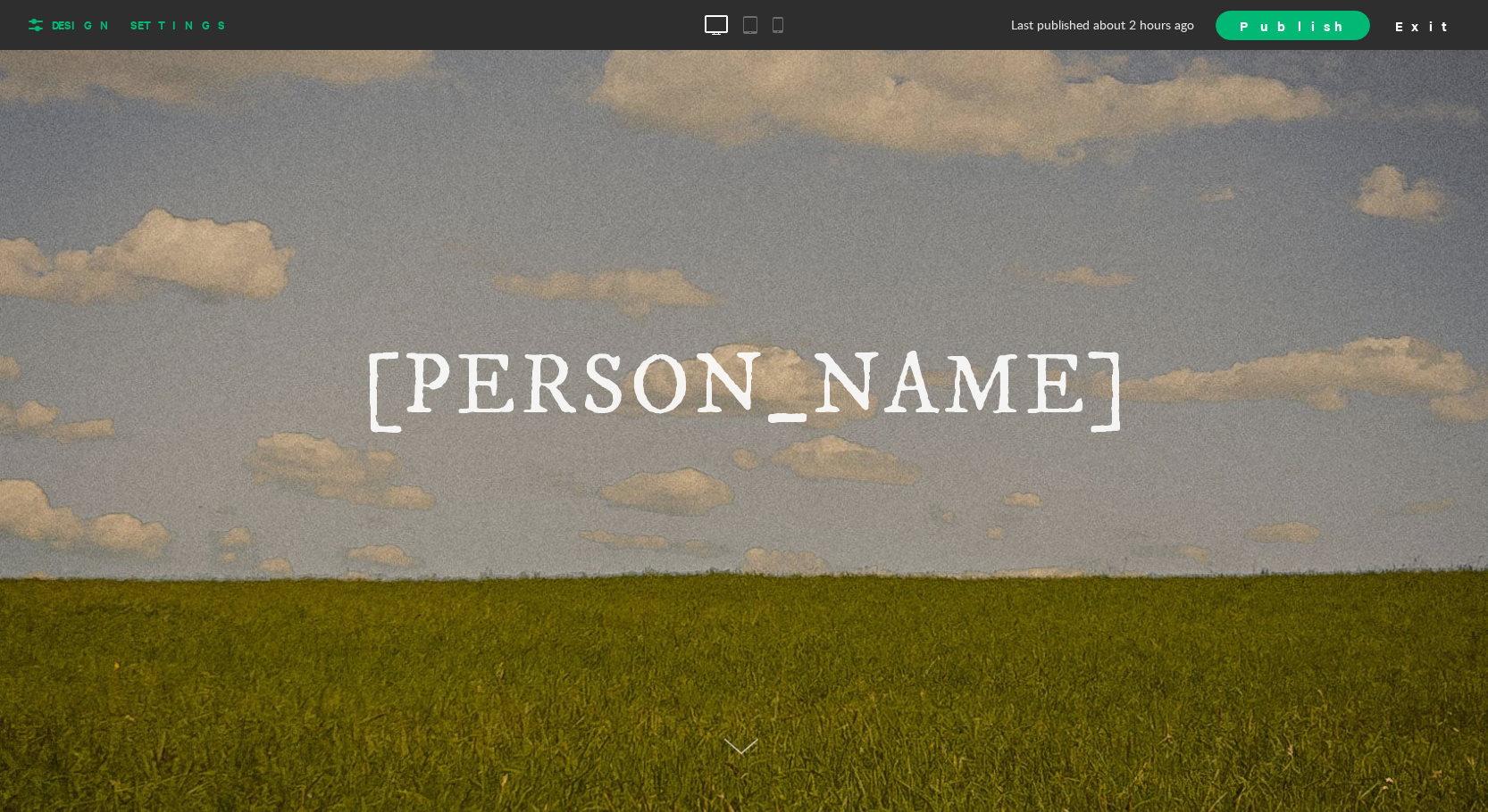
click at [121, 25] on span "Design Settings" at bounding box center [139, 25] width 173 height 16
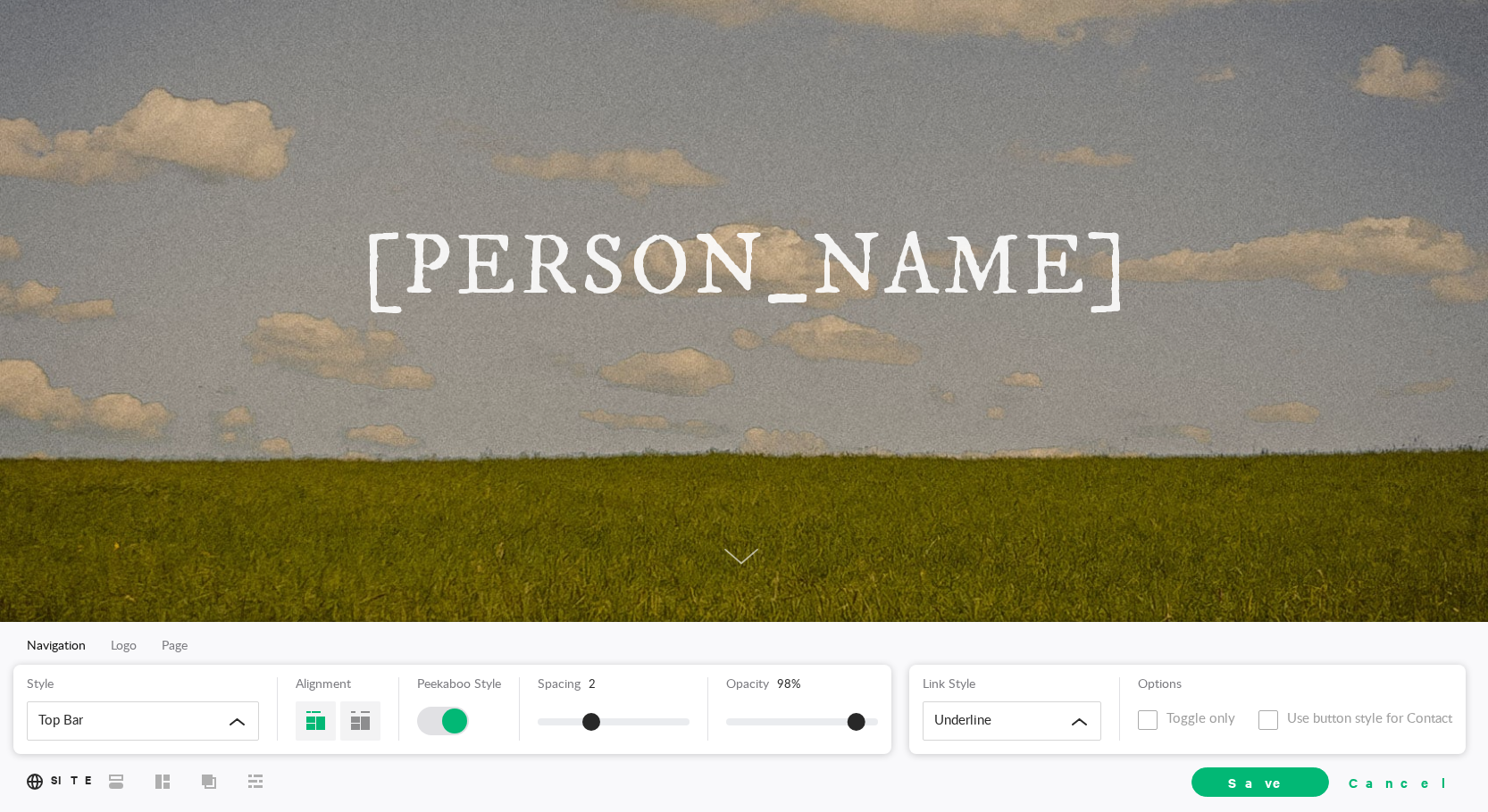
click at [1429, 789] on div "Cancel" at bounding box center [1402, 782] width 120 height 27
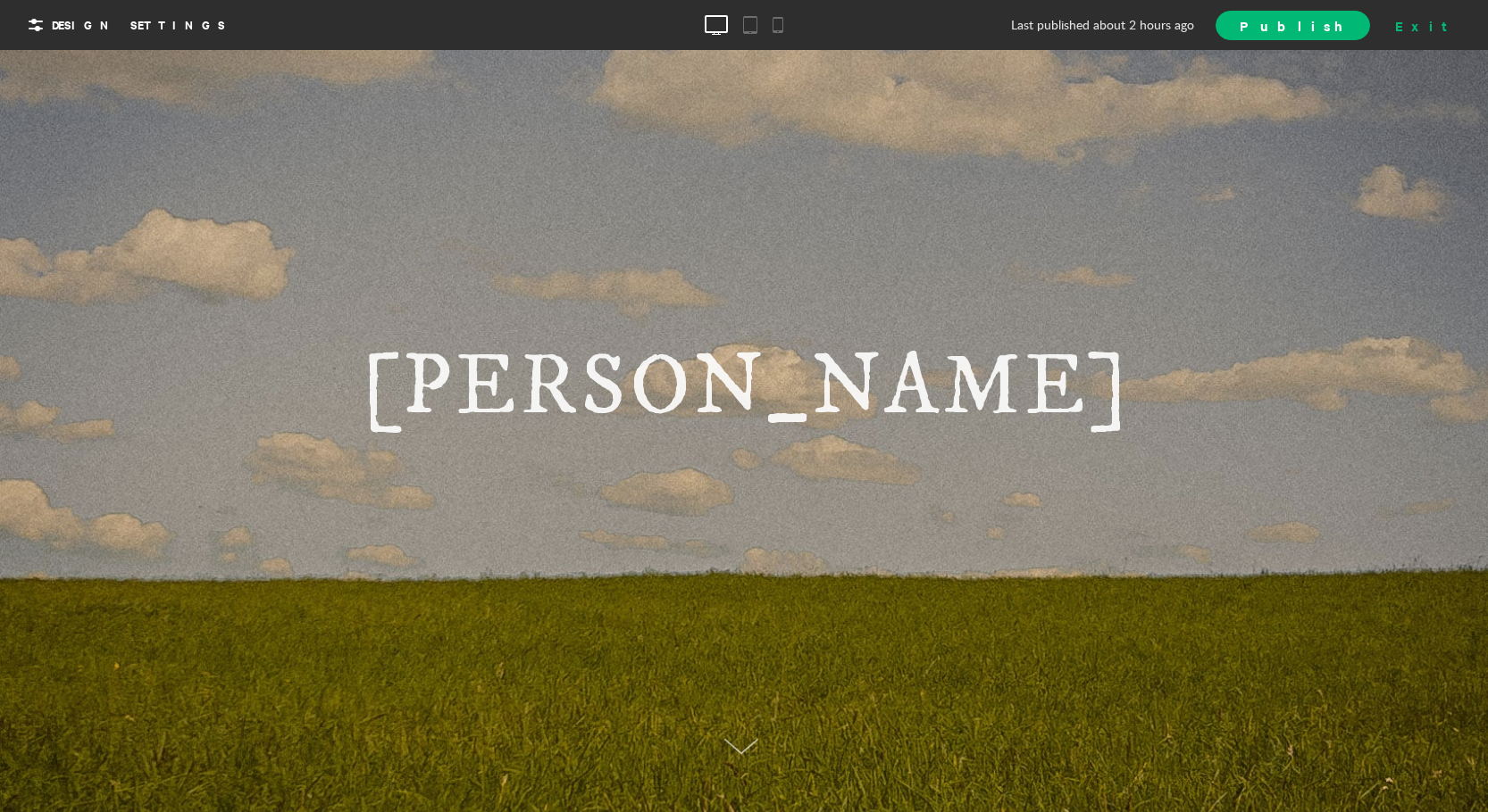
click at [1448, 23] on div "Exit" at bounding box center [1427, 25] width 79 height 27
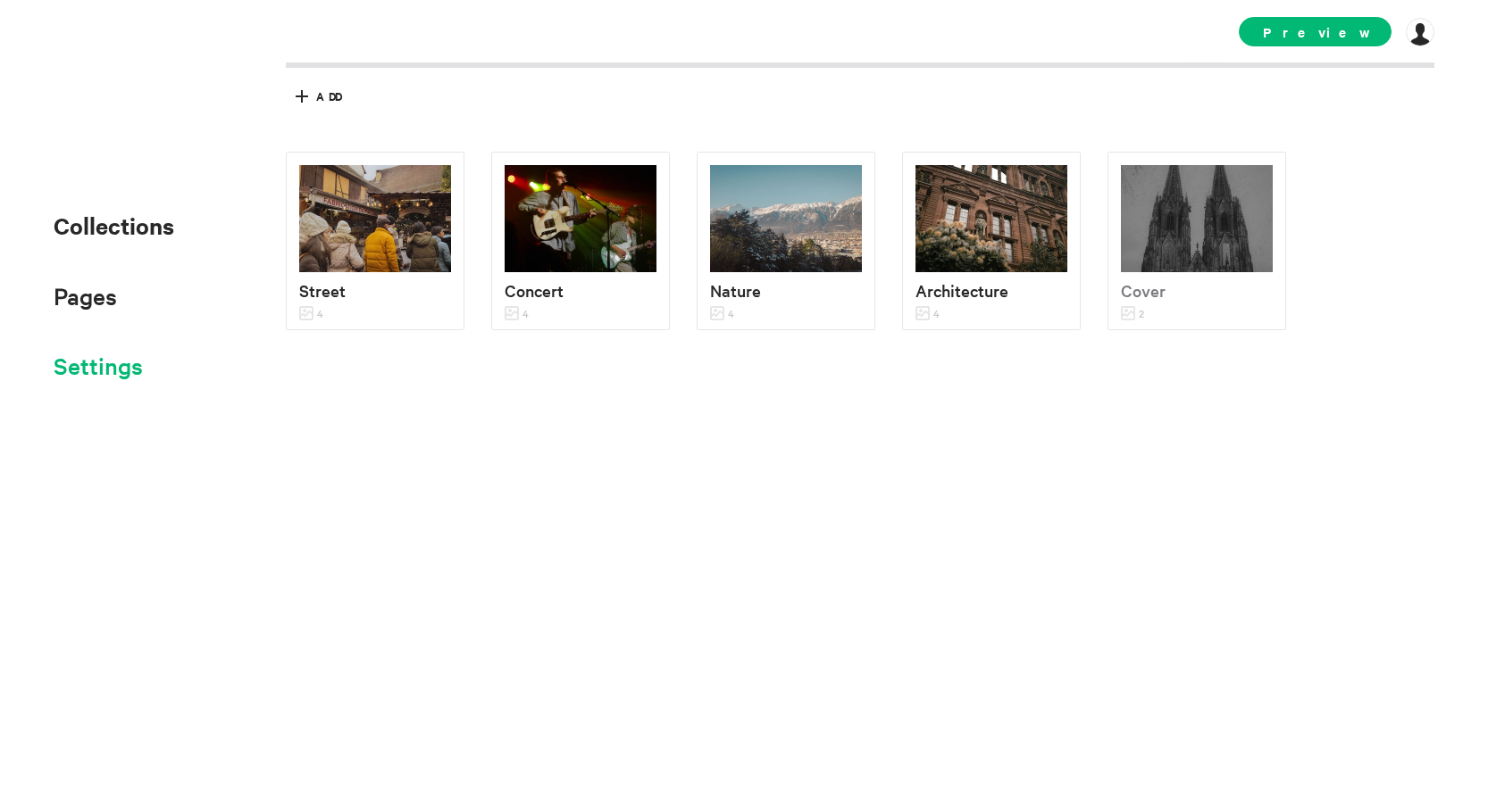
click at [95, 374] on span "Settings" at bounding box center [98, 365] width 89 height 29
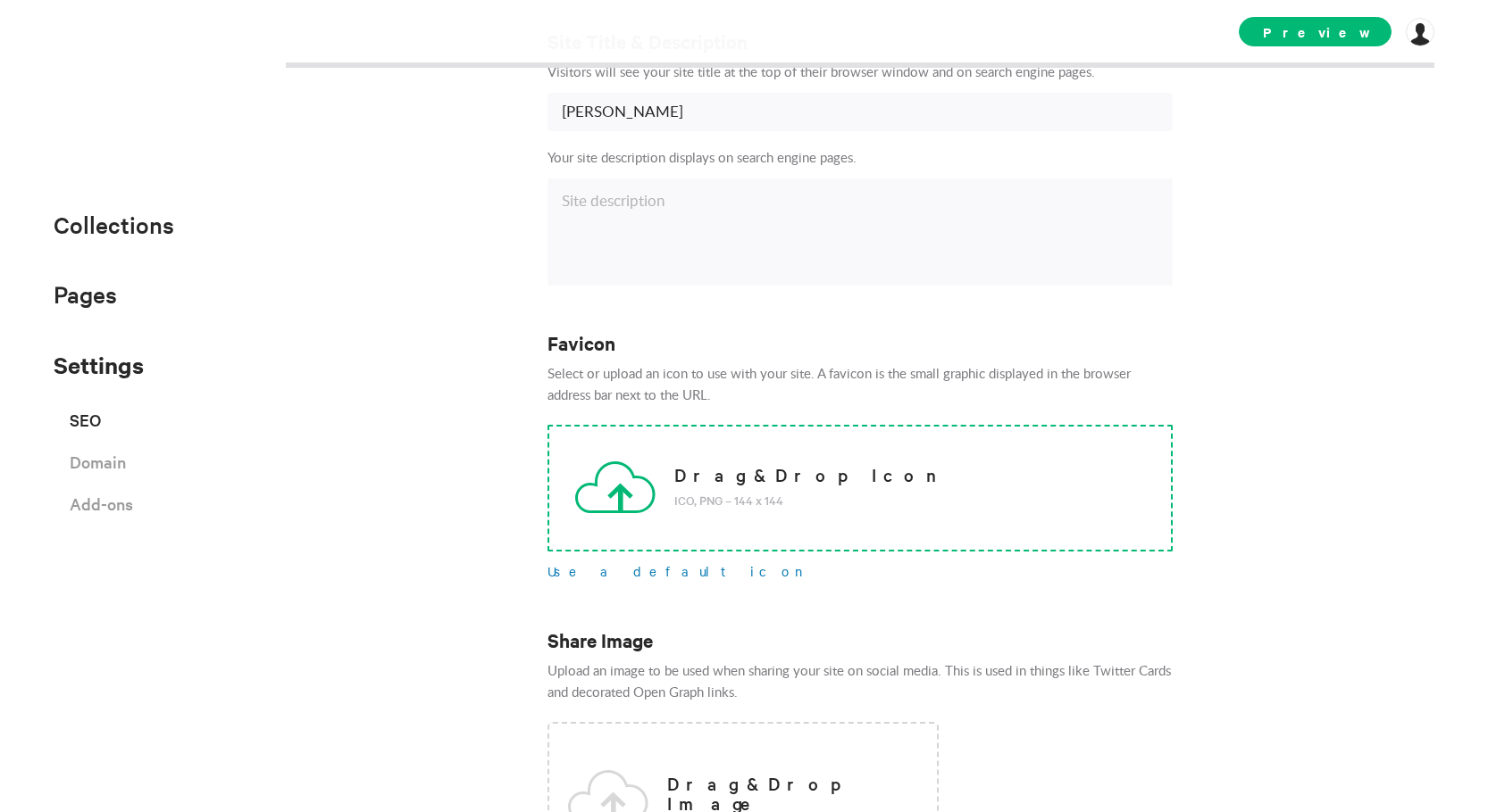
scroll to position [179, 0]
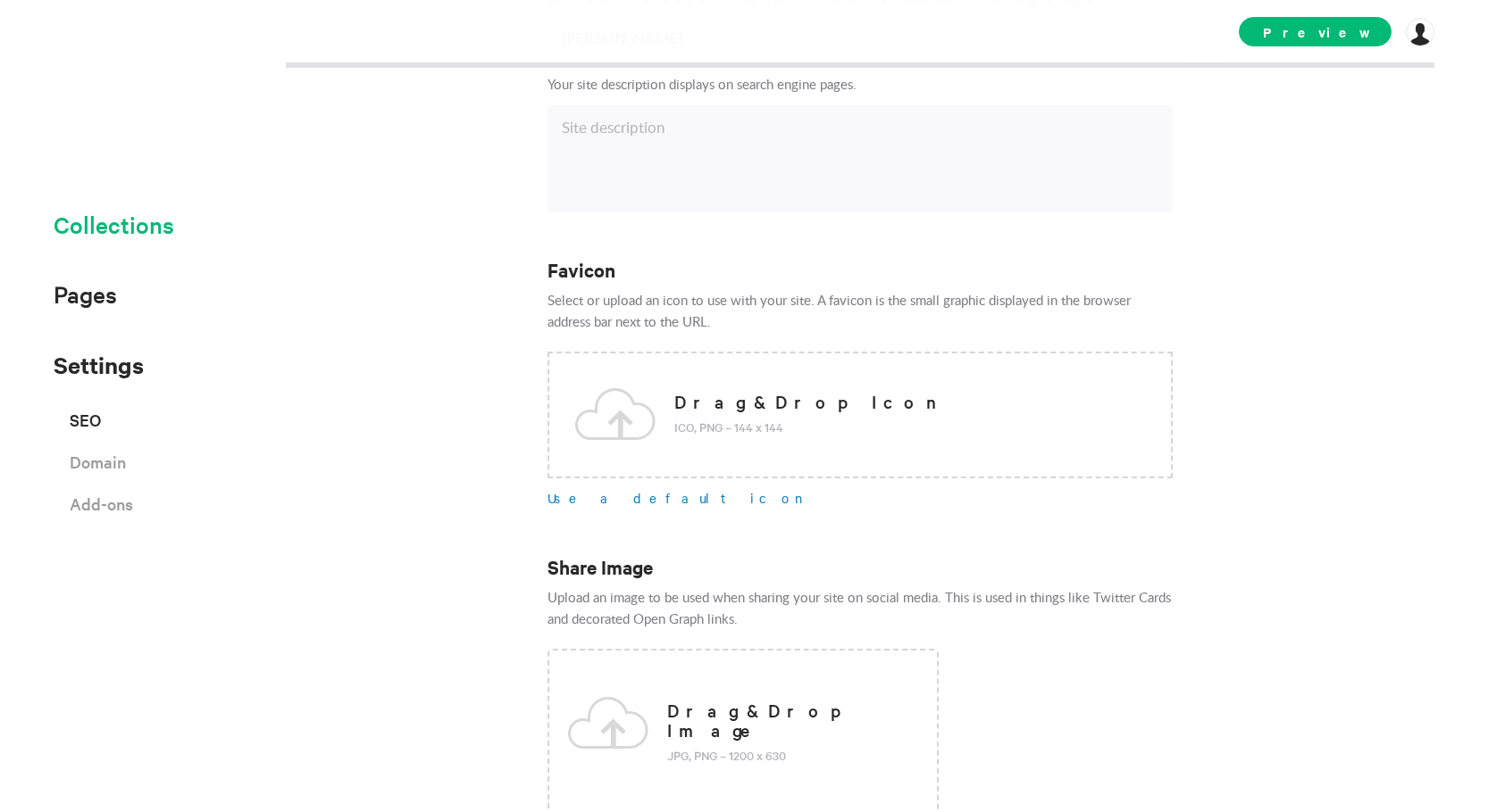
click at [121, 231] on span "Collections" at bounding box center [113, 224] width 121 height 29
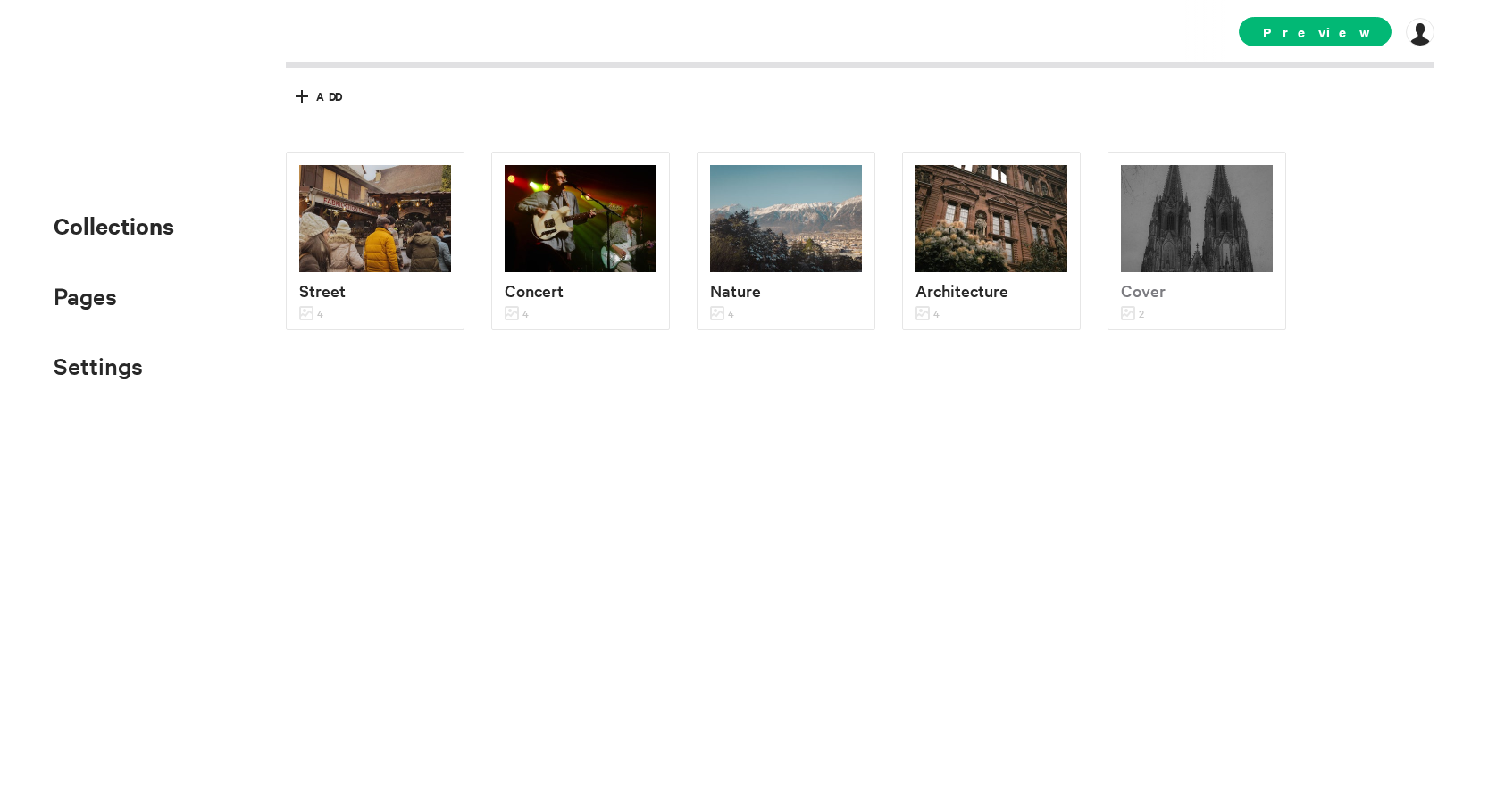
click at [1337, 15] on div "Preview williamhgoodwin.com williamhgoodwin.exhibit.site Subscription Collabora…" at bounding box center [1337, 31] width 196 height 63
click at [1333, 28] on span "Preview" at bounding box center [1315, 31] width 153 height 29
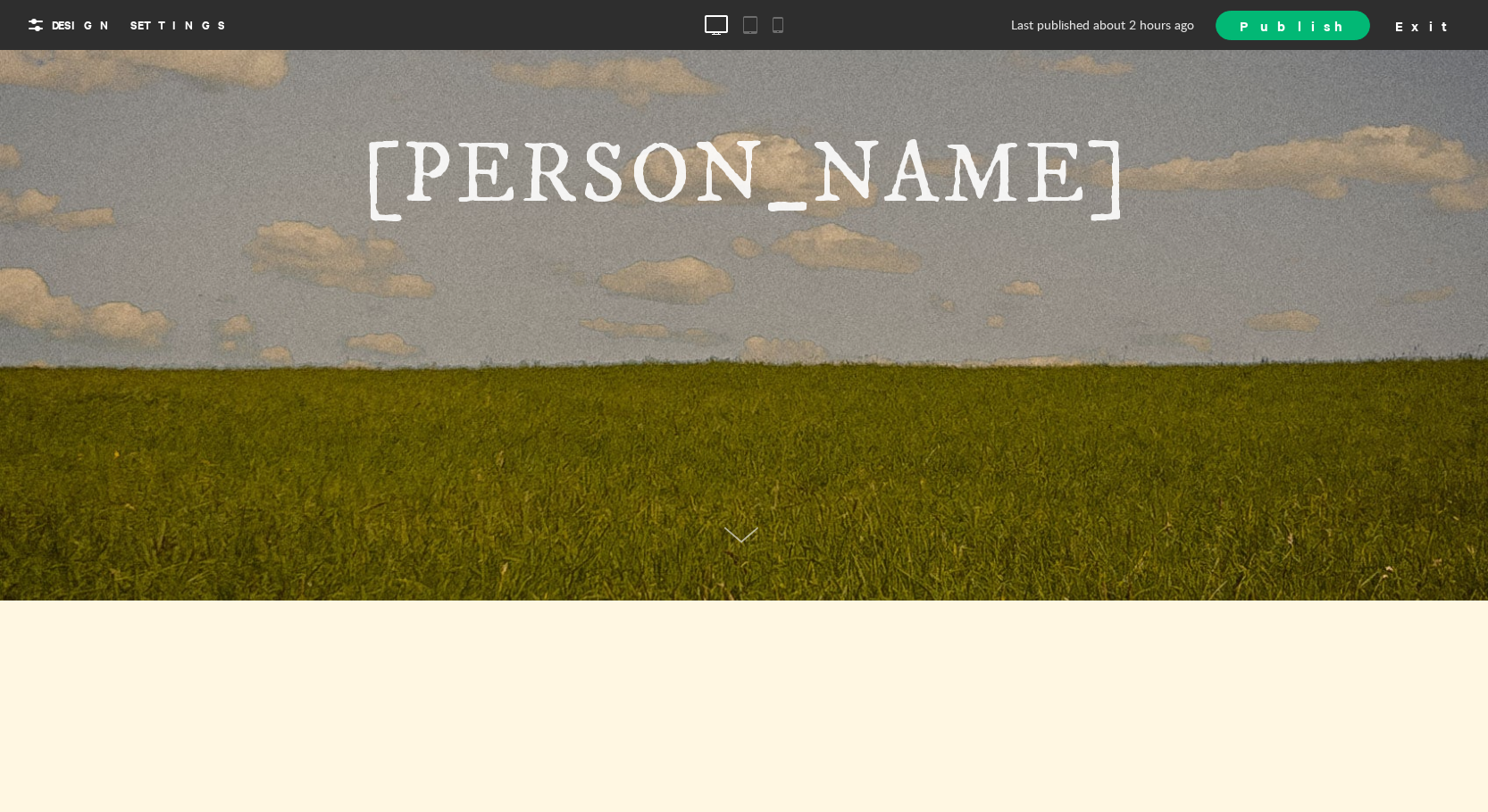
scroll to position [268, 0]
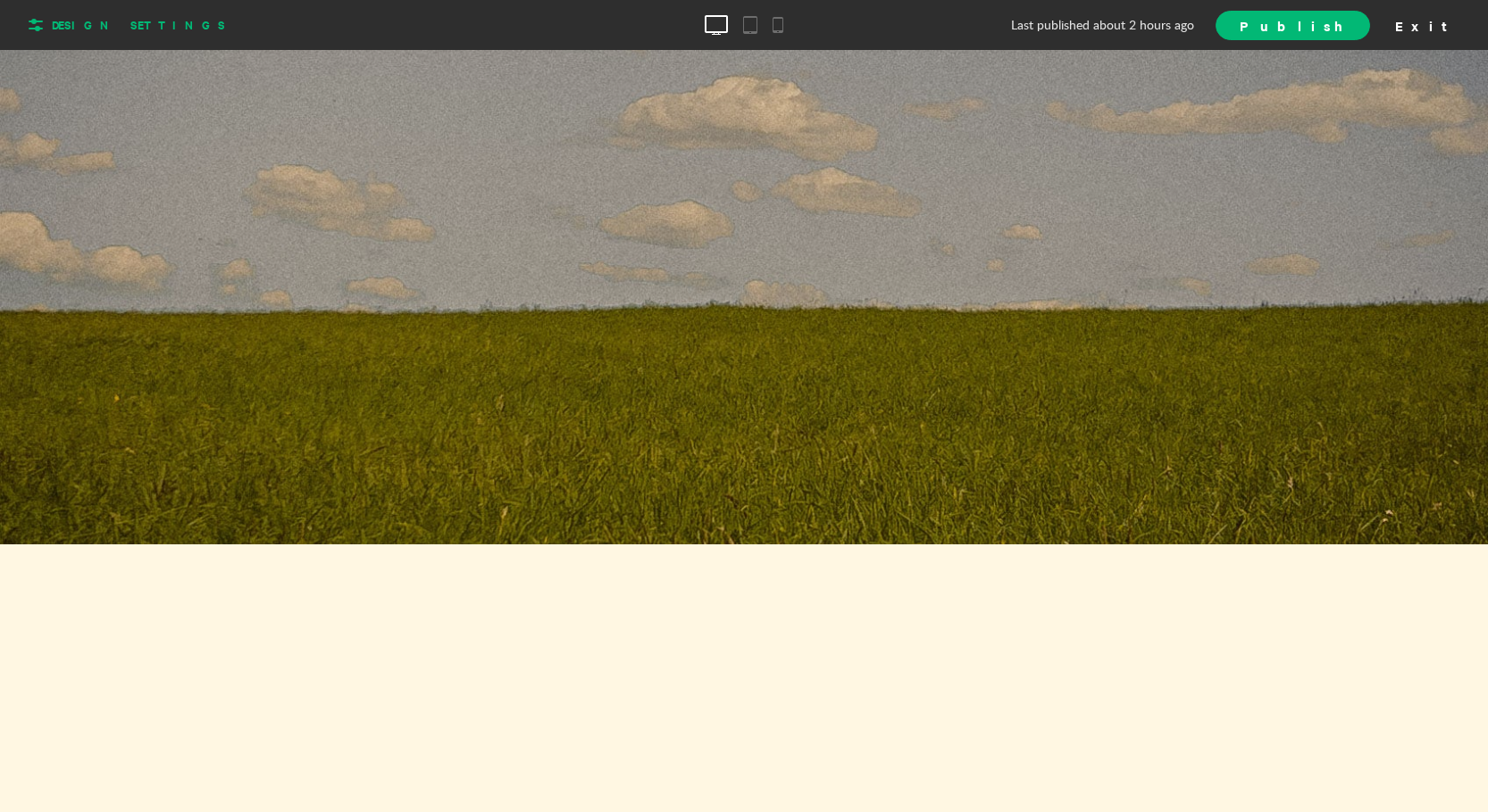
click at [126, 28] on span "Design Settings" at bounding box center [139, 25] width 173 height 16
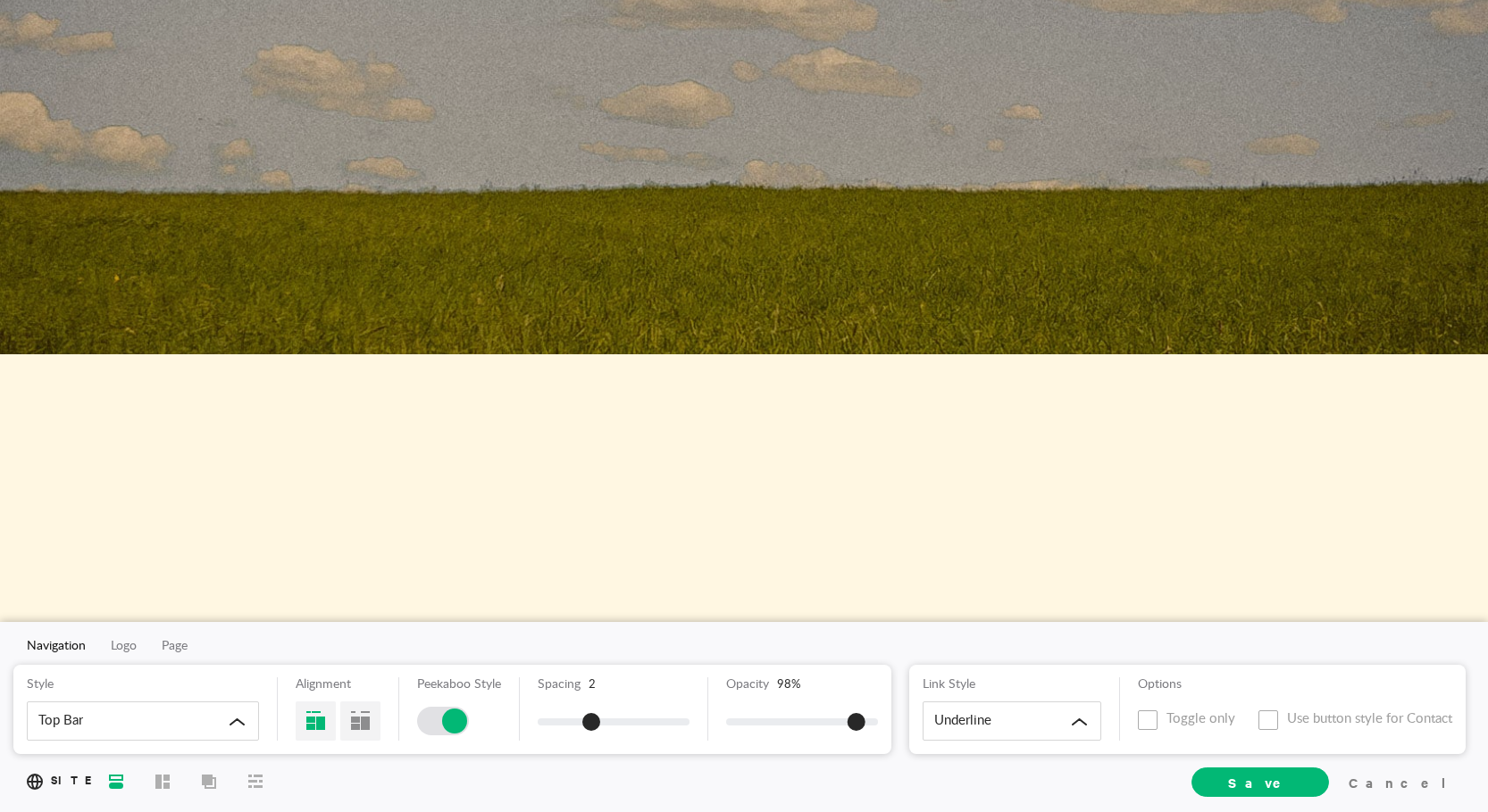
click at [121, 774] on icon at bounding box center [116, 781] width 14 height 14
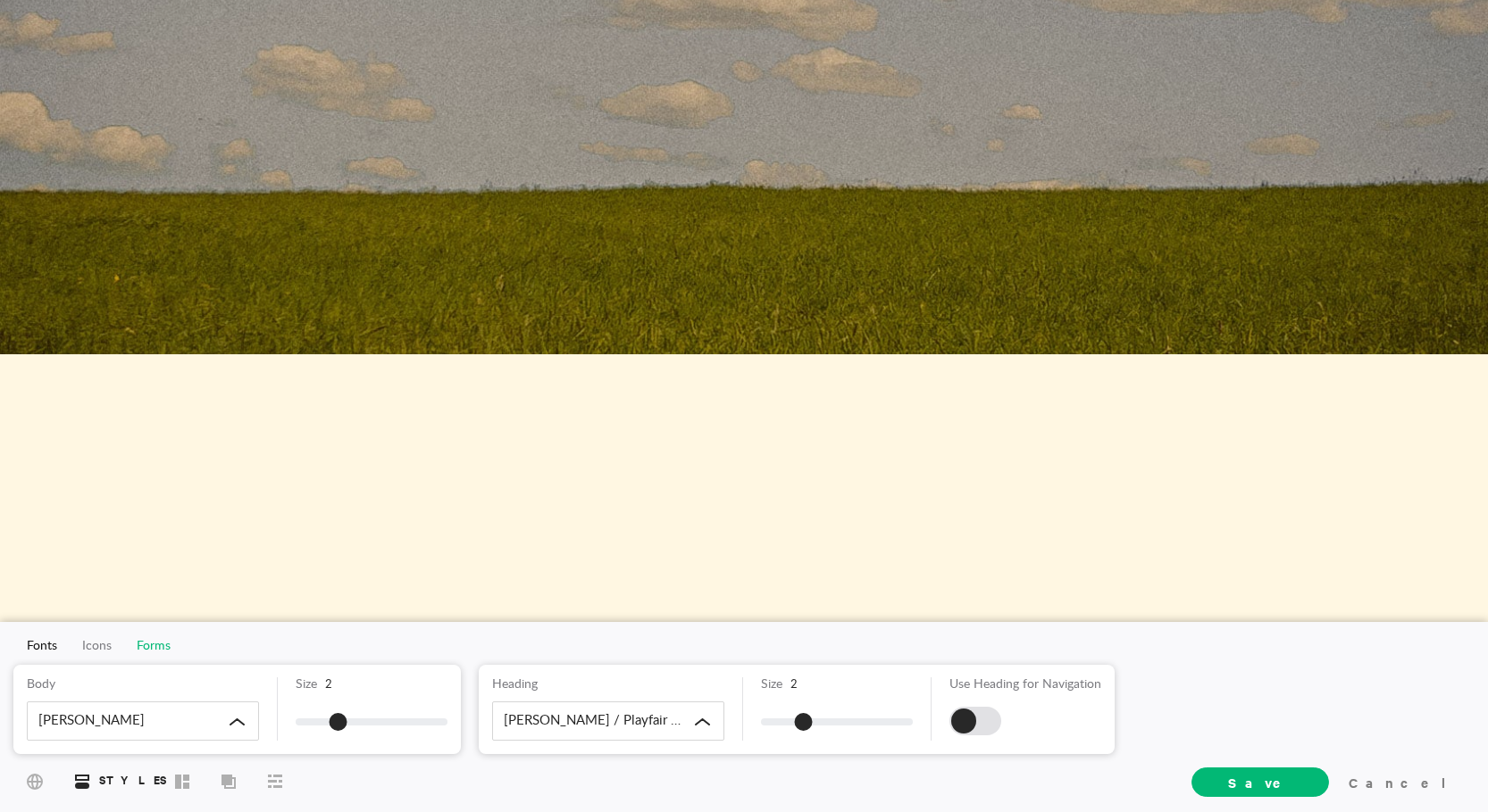
click at [137, 646] on span "Forms" at bounding box center [154, 646] width 34 height 12
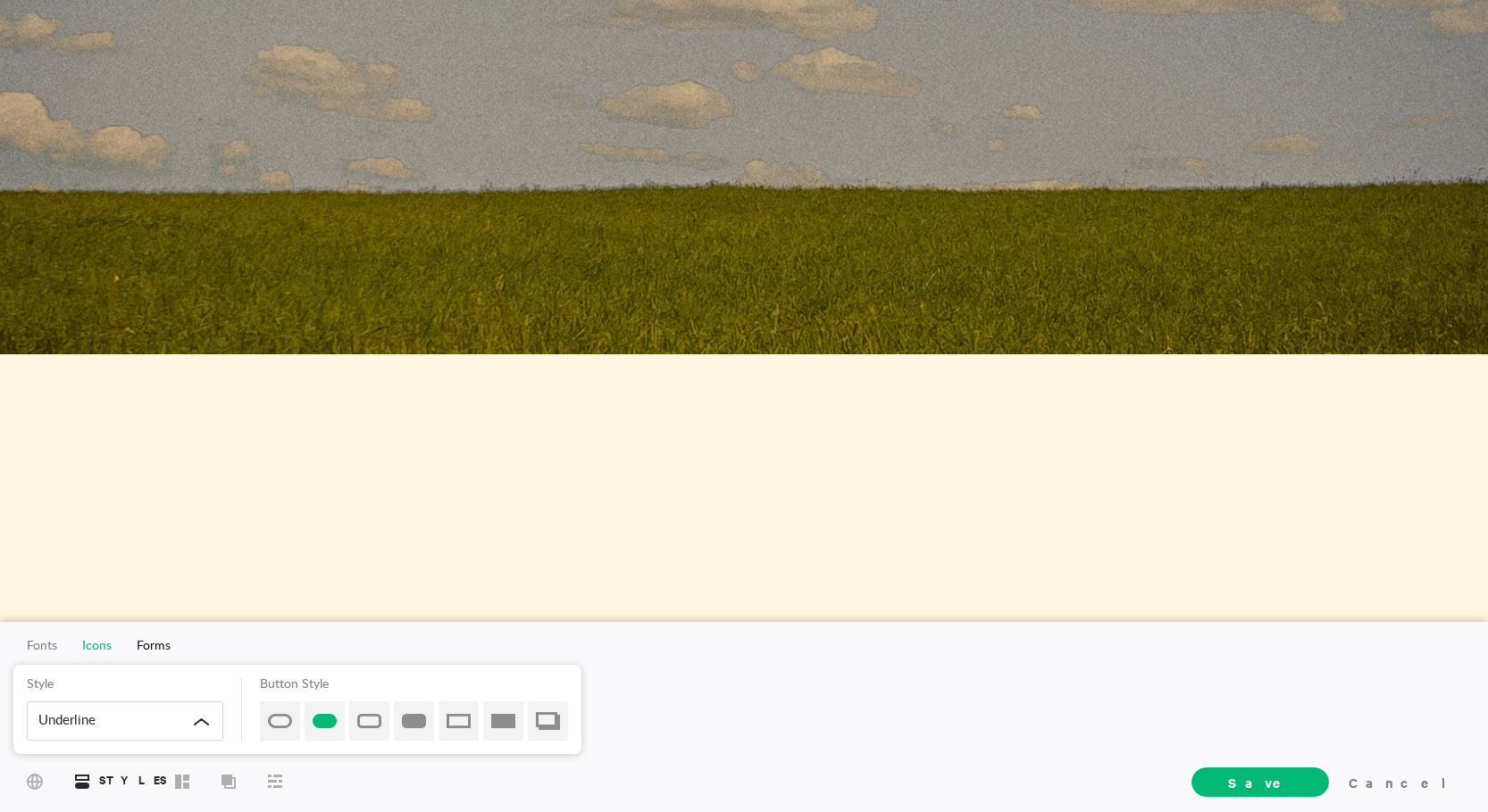
click at [86, 642] on span "Icons" at bounding box center [96, 646] width 29 height 12
click at [42, 646] on span "Fonts" at bounding box center [42, 646] width 30 height 12
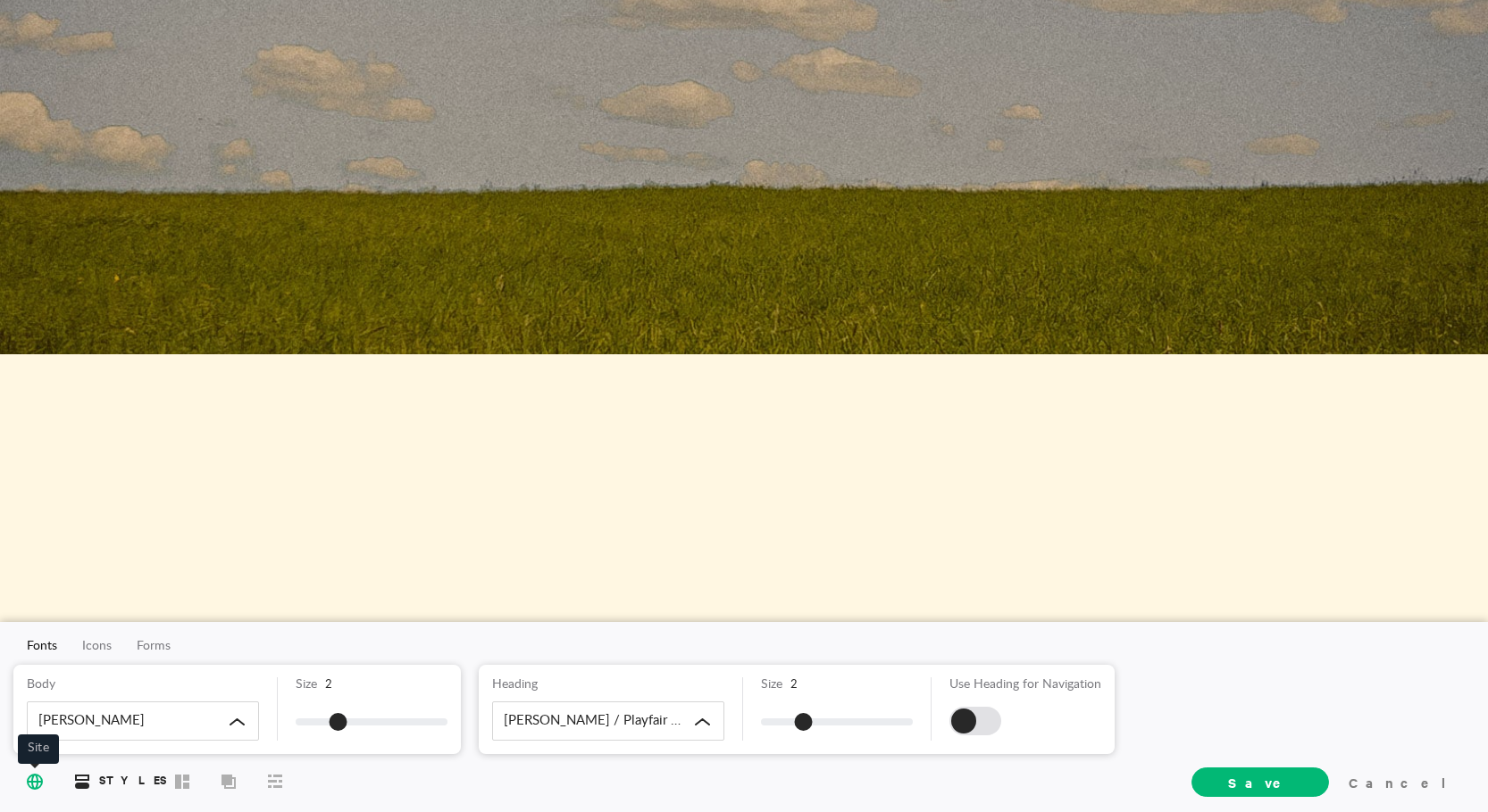
click at [29, 778] on icon at bounding box center [34, 781] width 16 height 16
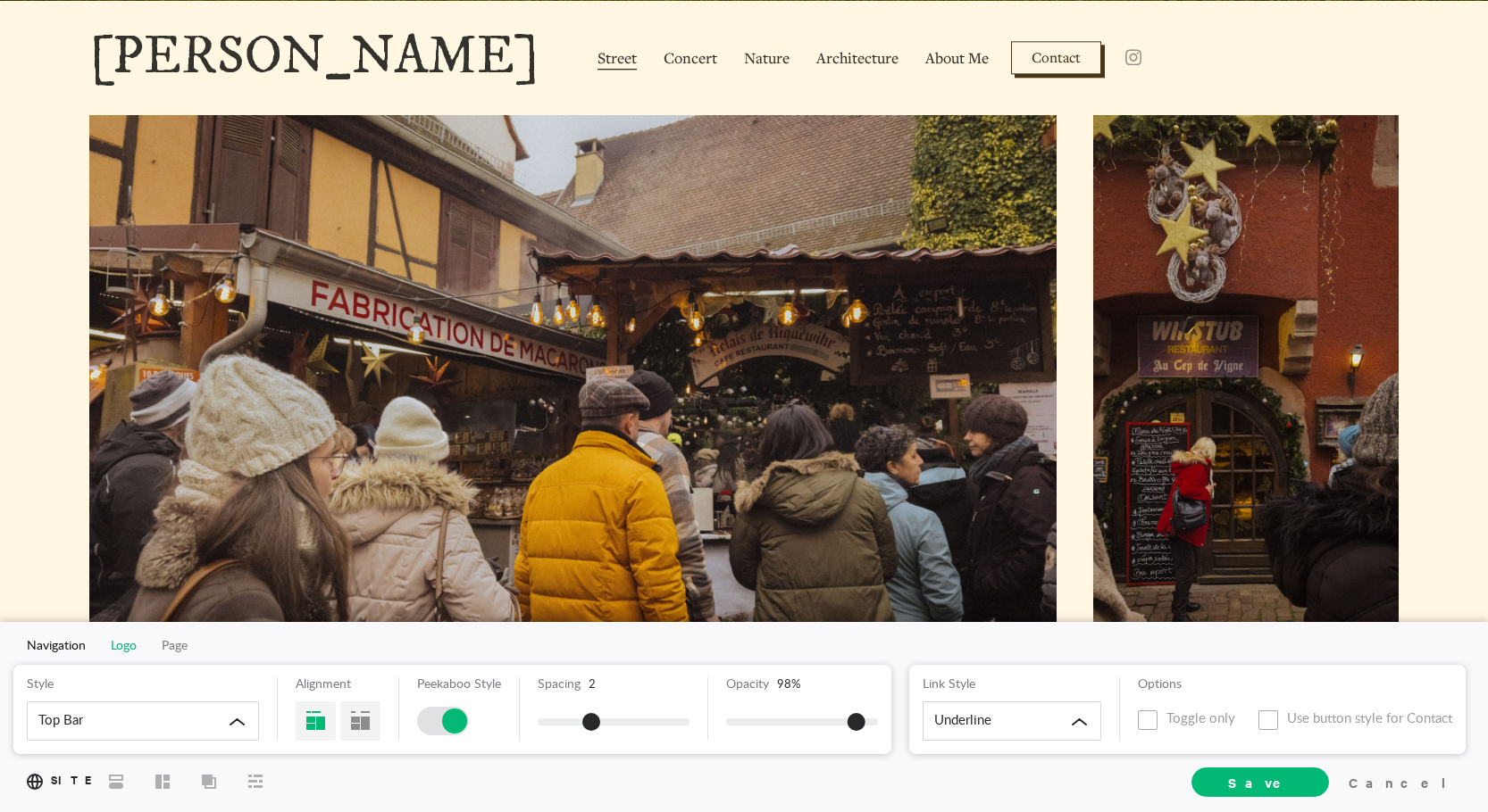
scroll to position [621, 0]
click at [126, 648] on span "Logo" at bounding box center [124, 646] width 26 height 12
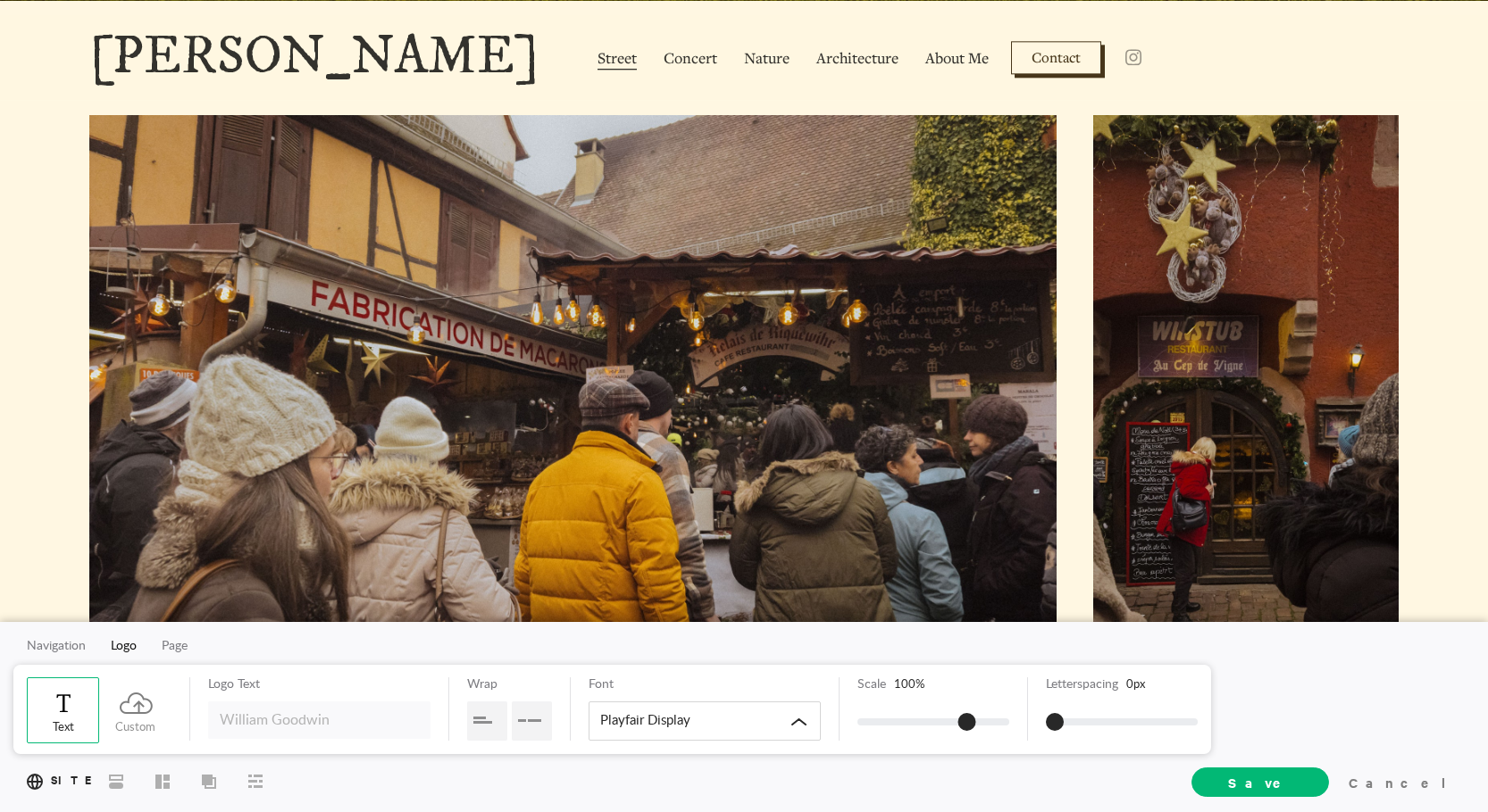
click at [189, 649] on nav "Navigation Logo Page" at bounding box center [107, 646] width 215 height 13
click at [186, 648] on span "Page" at bounding box center [174, 646] width 26 height 12
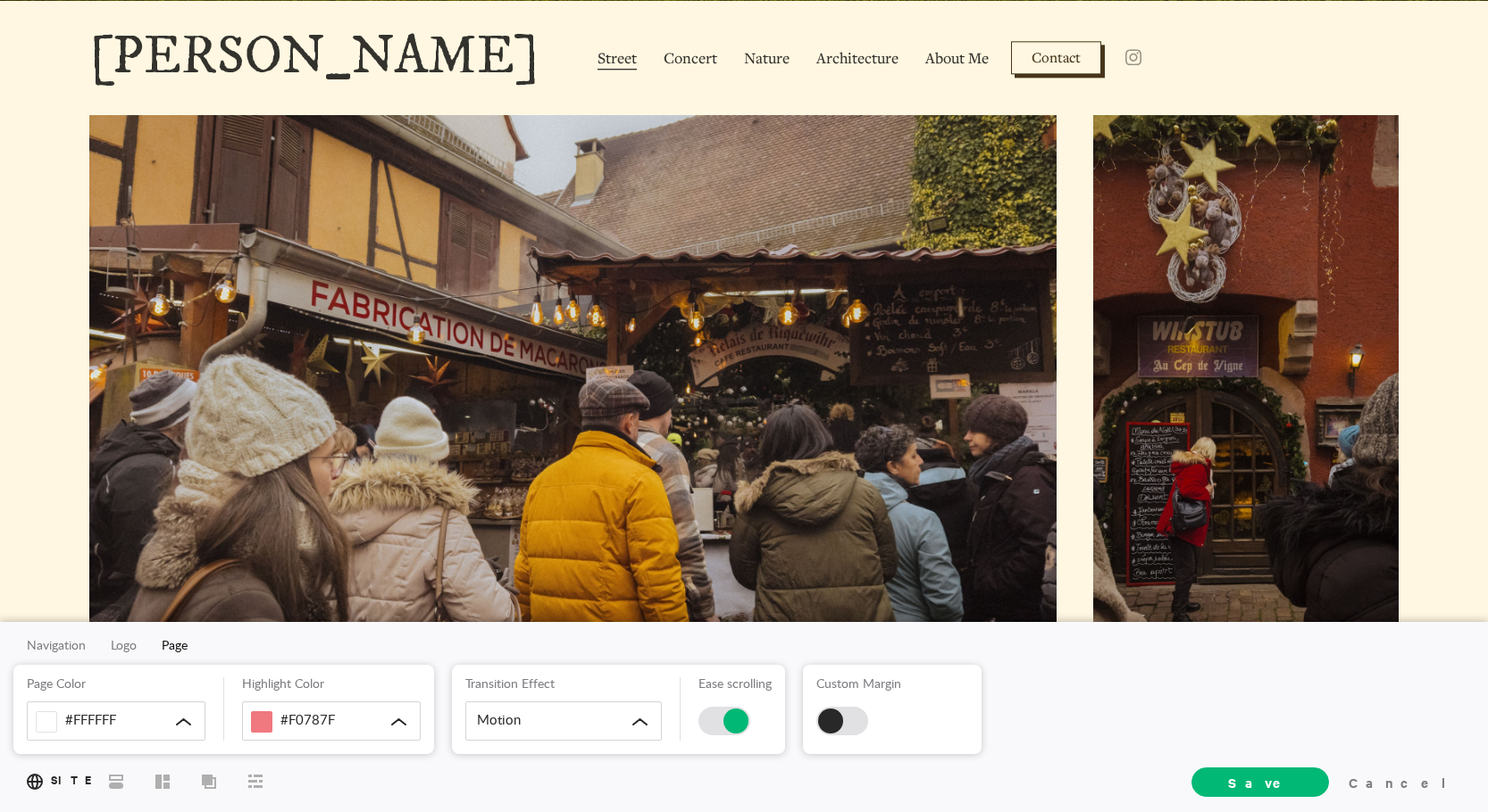
click at [20, 351] on div at bounding box center [744, 708] width 1488 height 1413
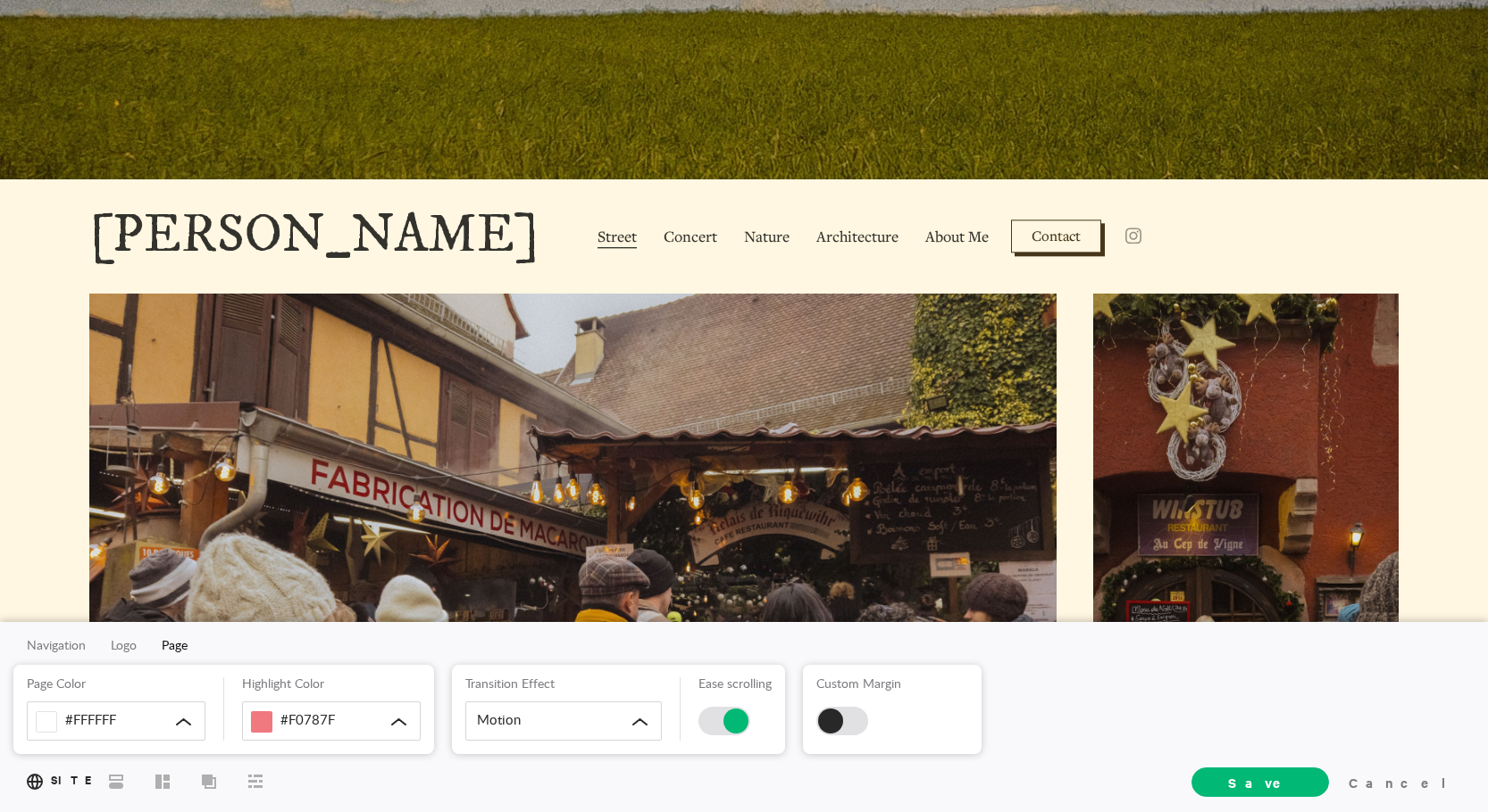
scroll to position [532, 0]
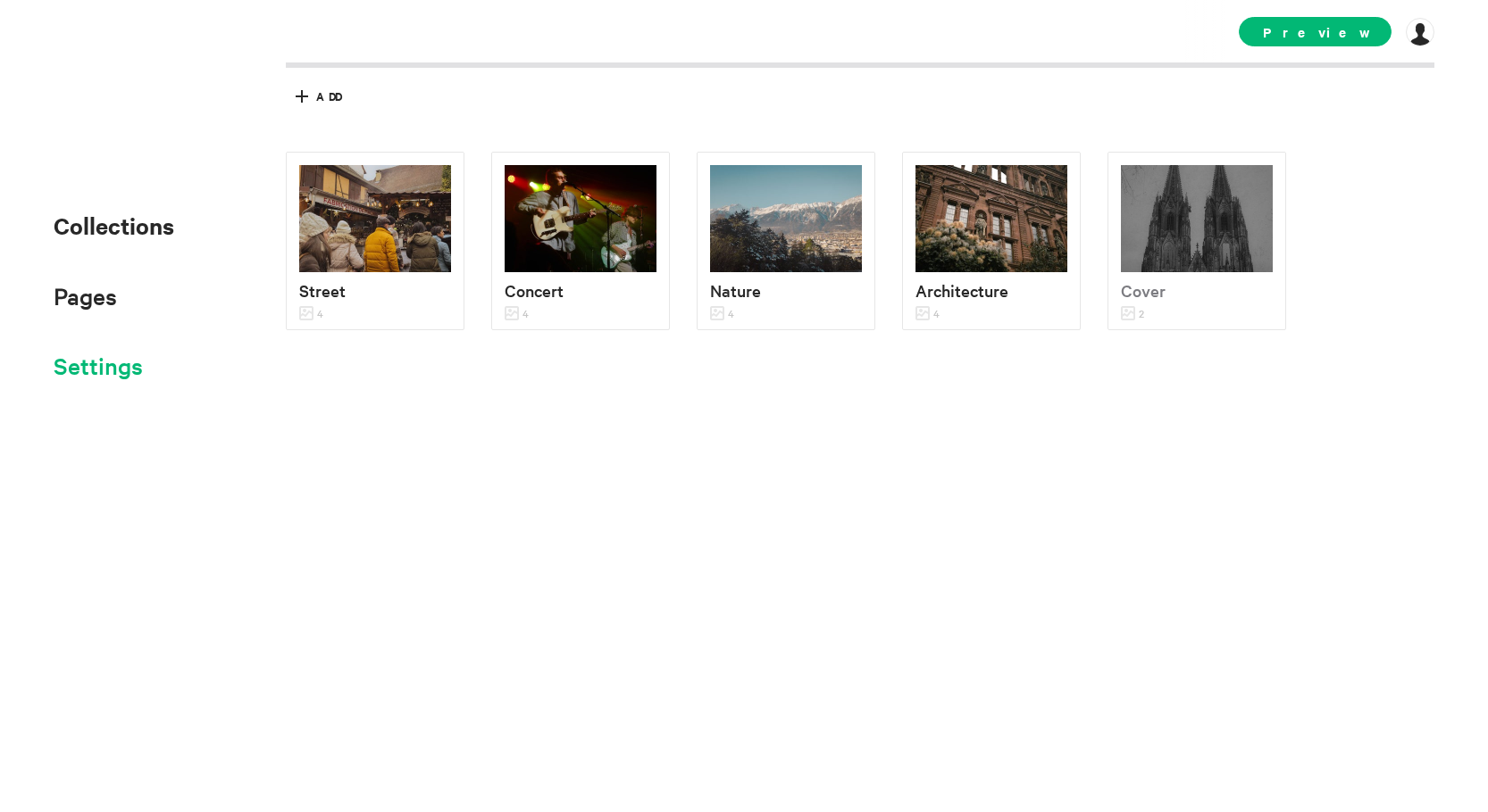
click at [119, 371] on span "Settings" at bounding box center [98, 365] width 89 height 29
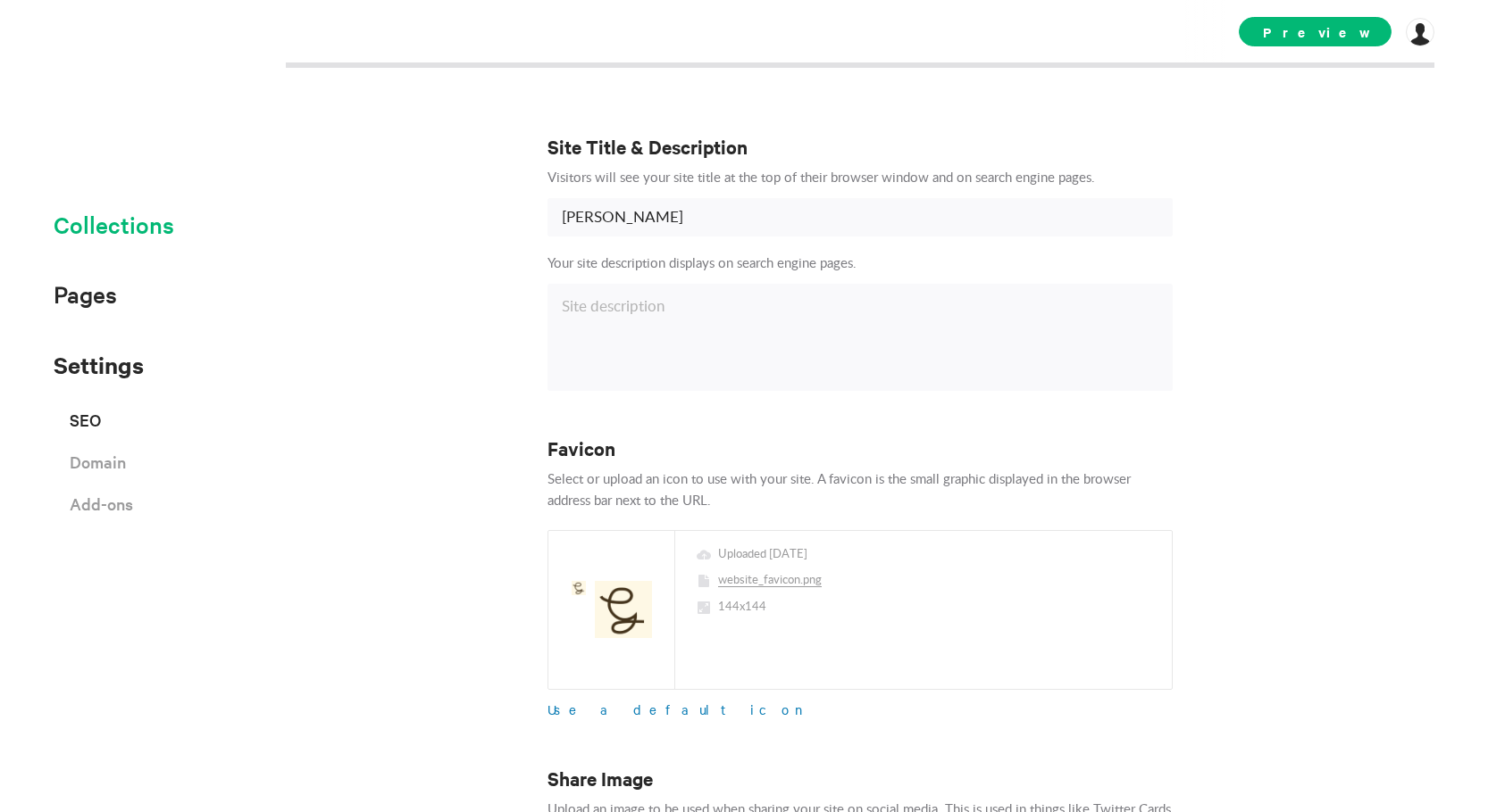
click at [123, 235] on span "Collections" at bounding box center [113, 224] width 121 height 29
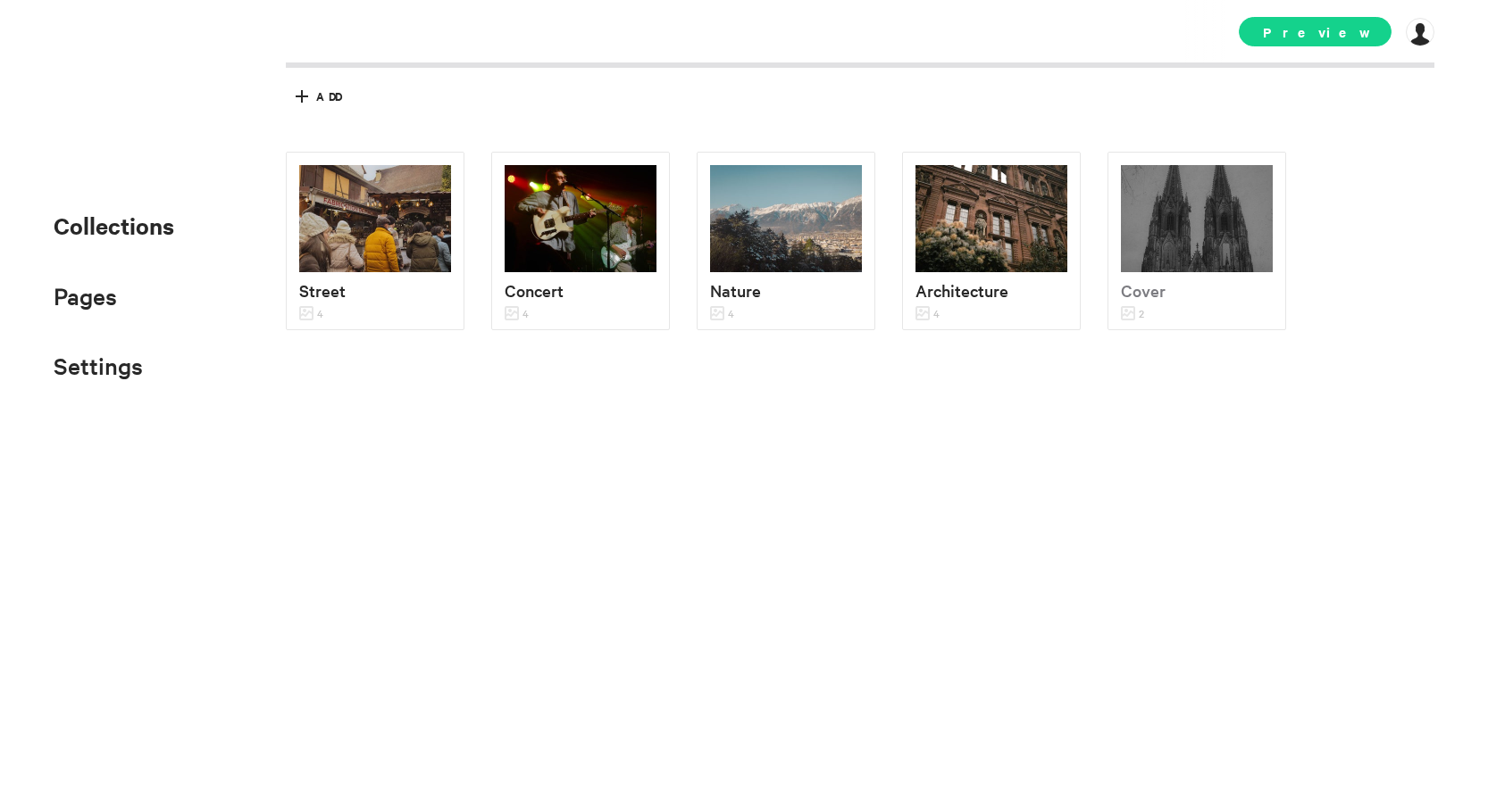
click at [1348, 37] on span "Preview" at bounding box center [1315, 31] width 153 height 29
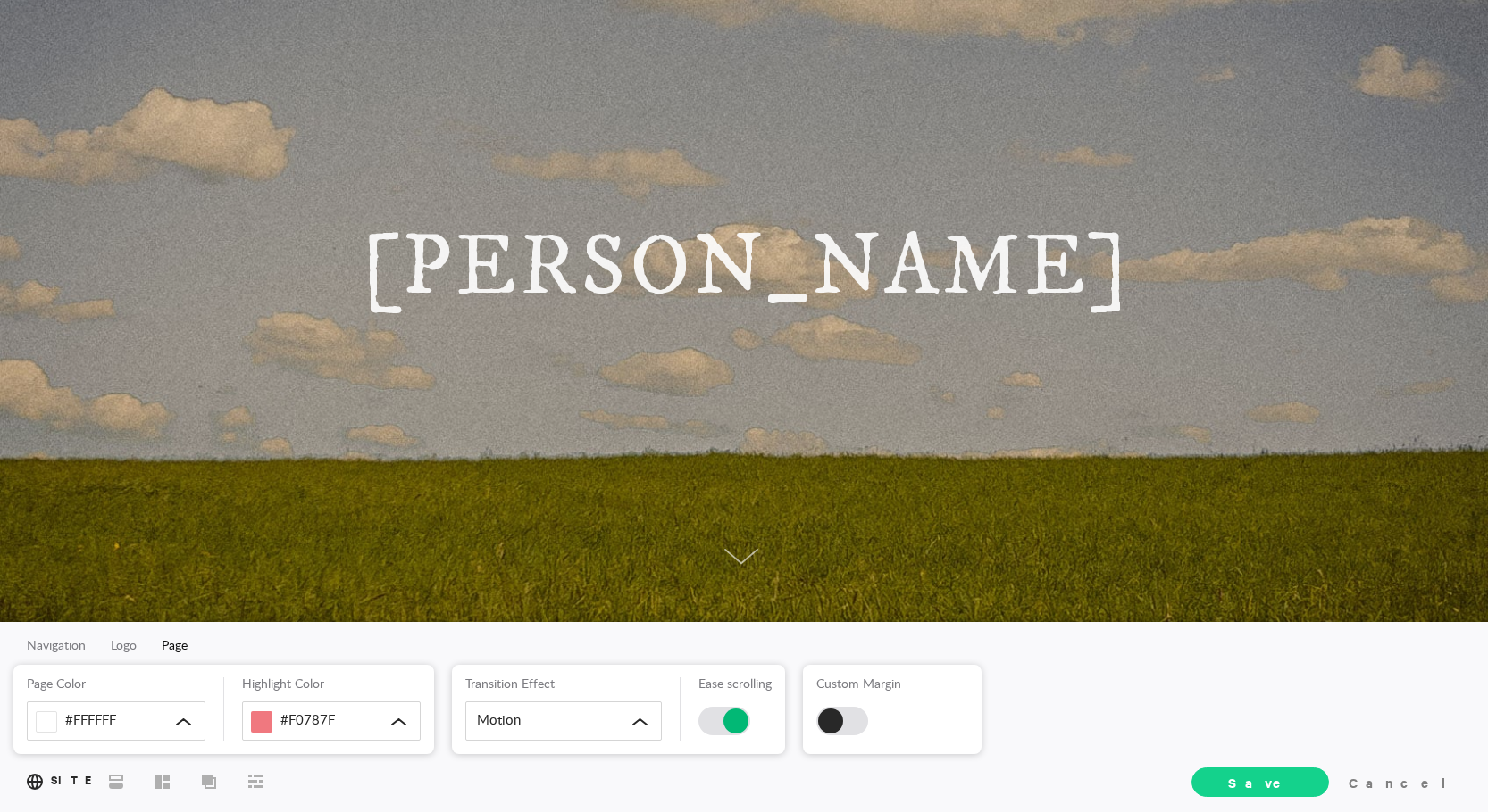
click at [1304, 767] on span "Save" at bounding box center [1260, 782] width 138 height 29
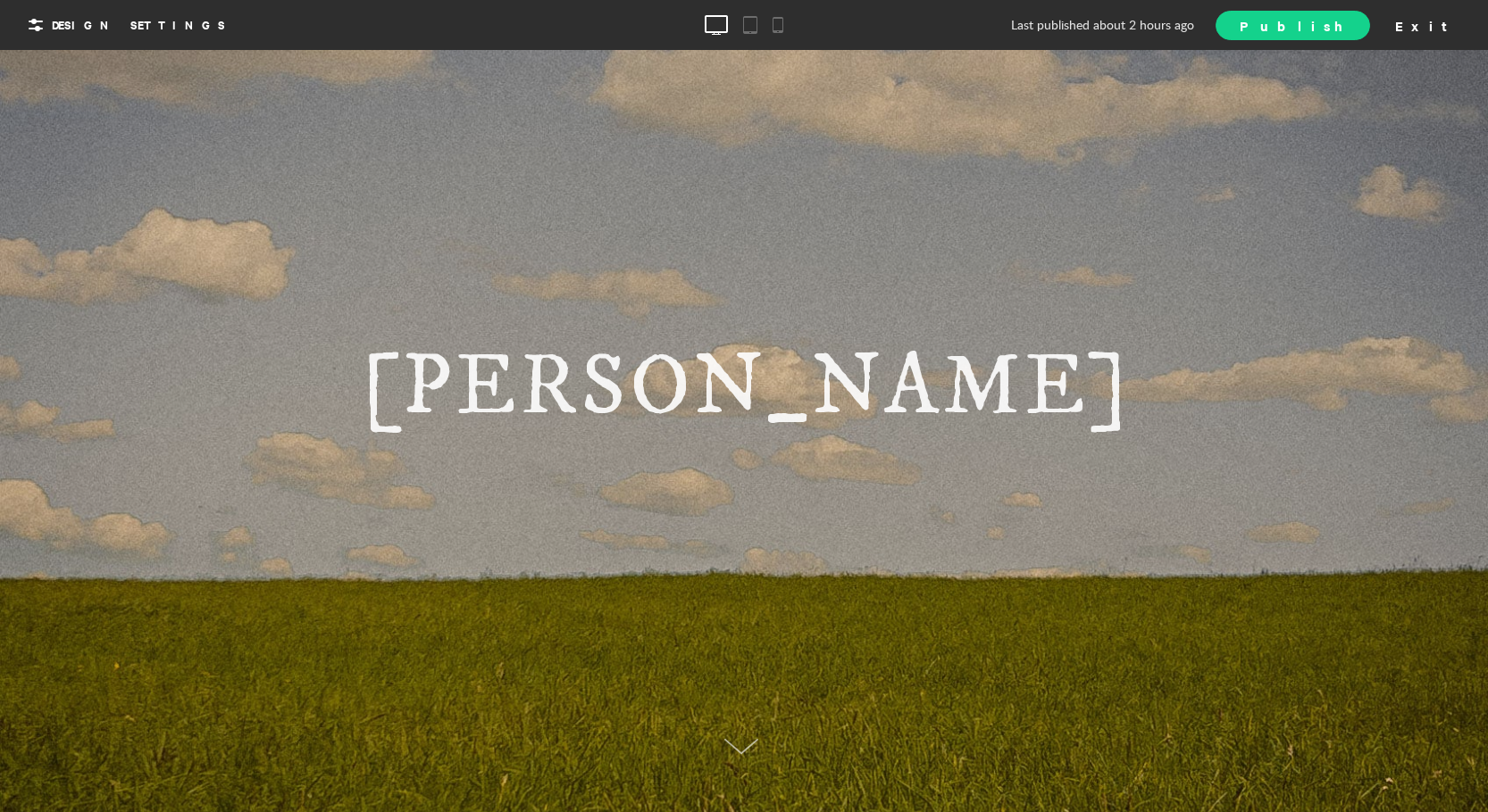
click at [1345, 26] on span "Publish" at bounding box center [1292, 26] width 105 height 19
click at [1346, 31] on span "View Site" at bounding box center [1271, 25] width 149 height 19
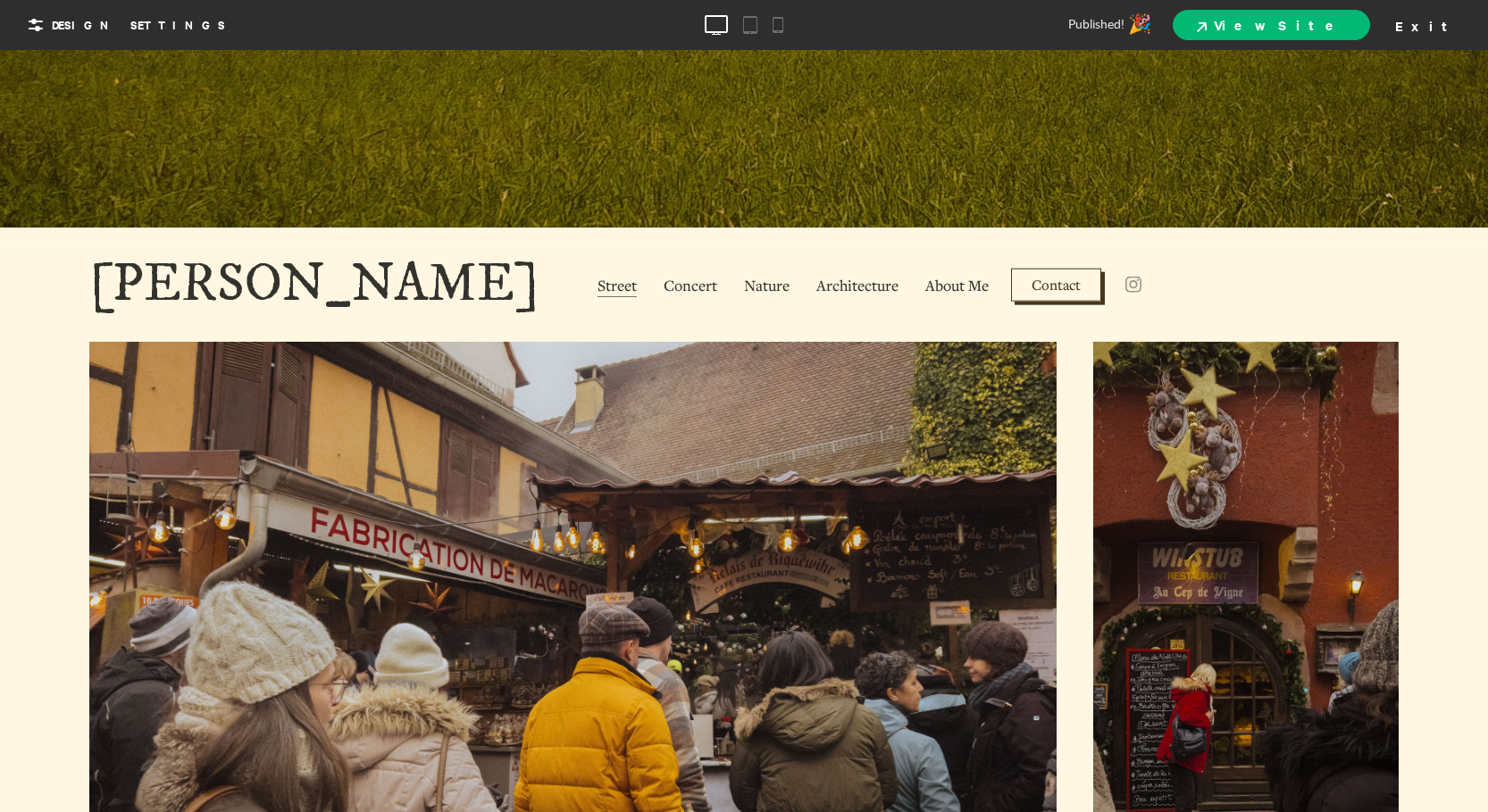
scroll to position [982, 0]
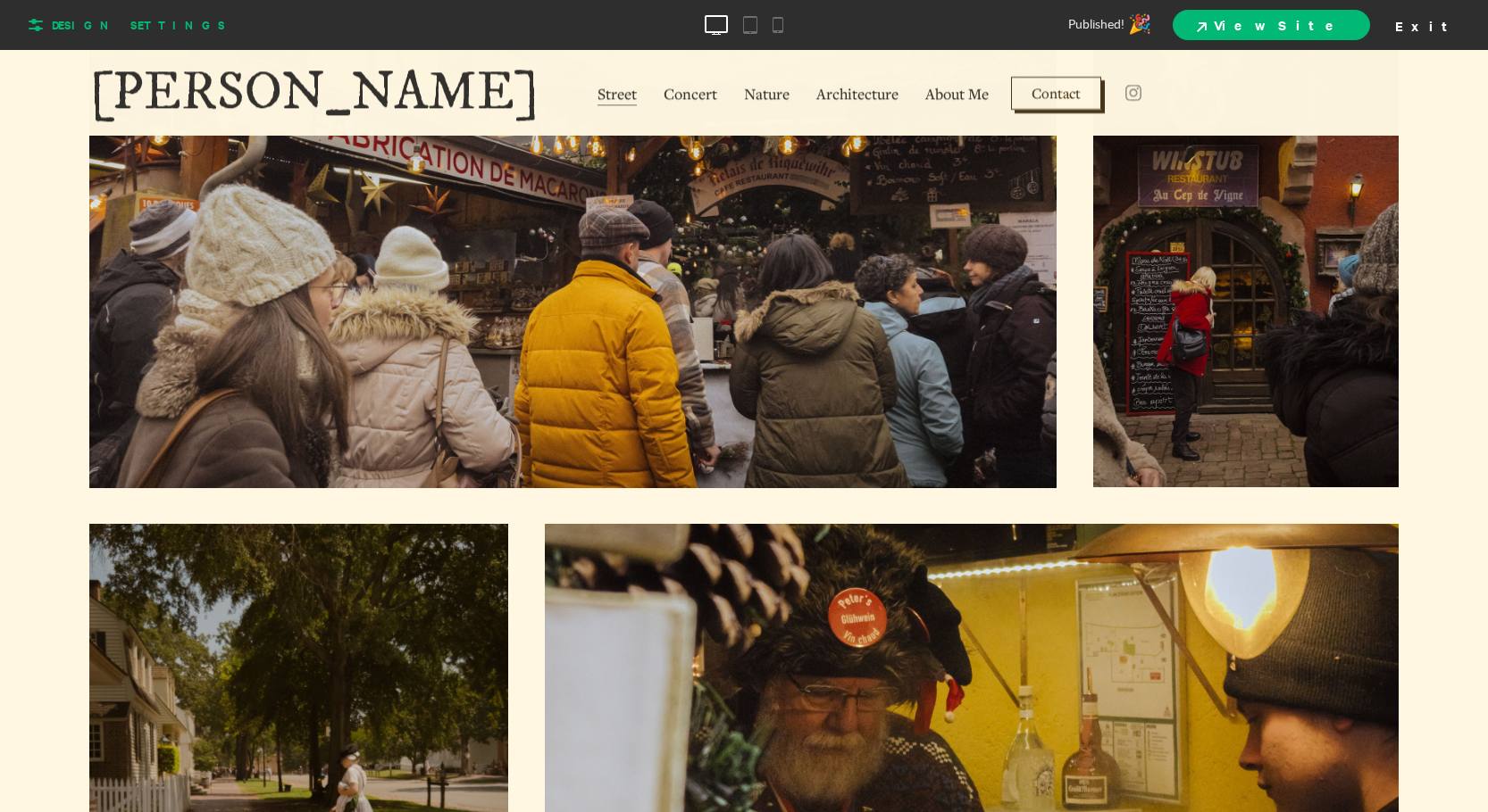
click at [141, 33] on span "Design Settings" at bounding box center [124, 25] width 203 height 28
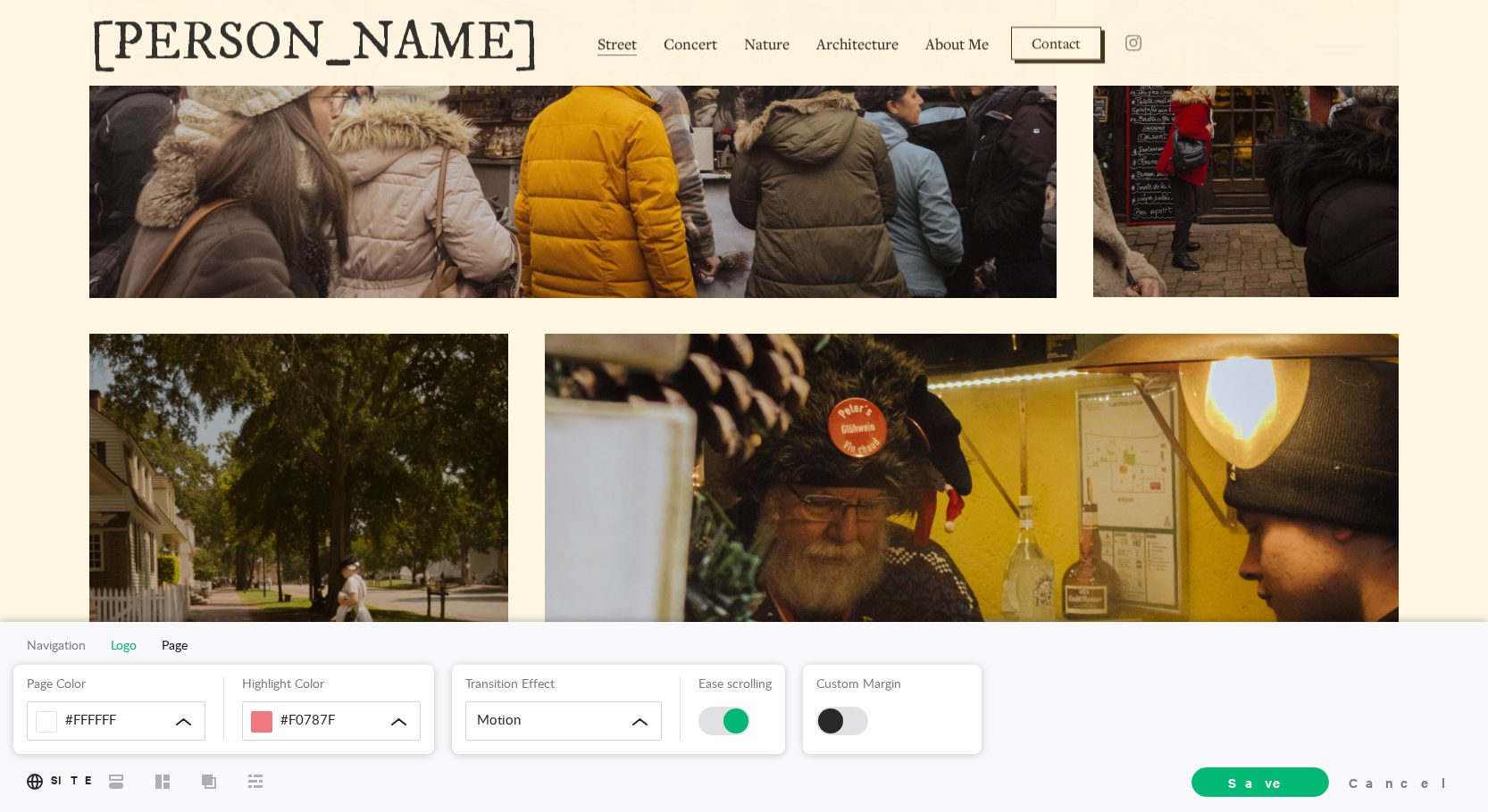
click at [120, 649] on span "Logo" at bounding box center [124, 646] width 26 height 12
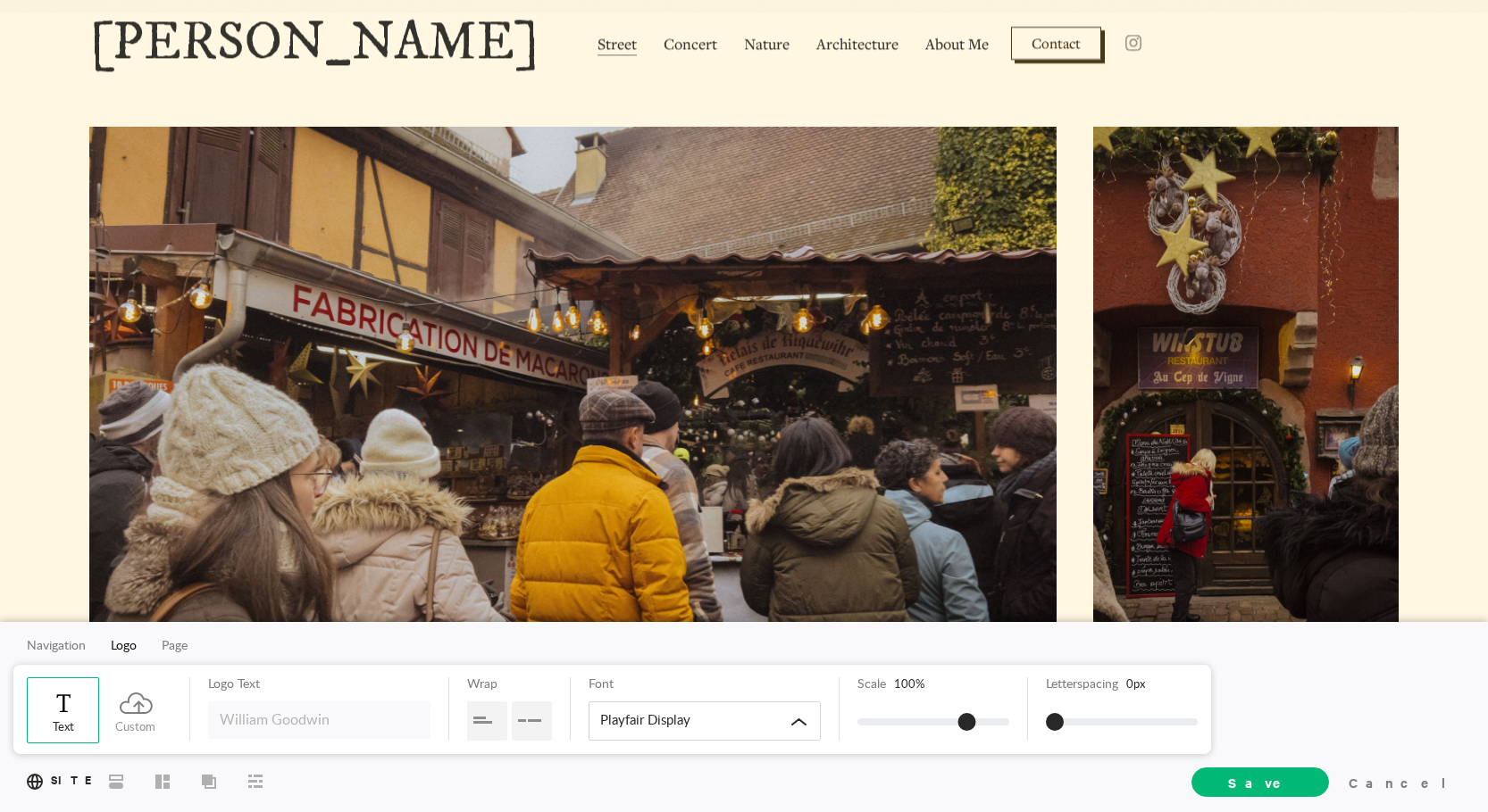
scroll to position [714, 0]
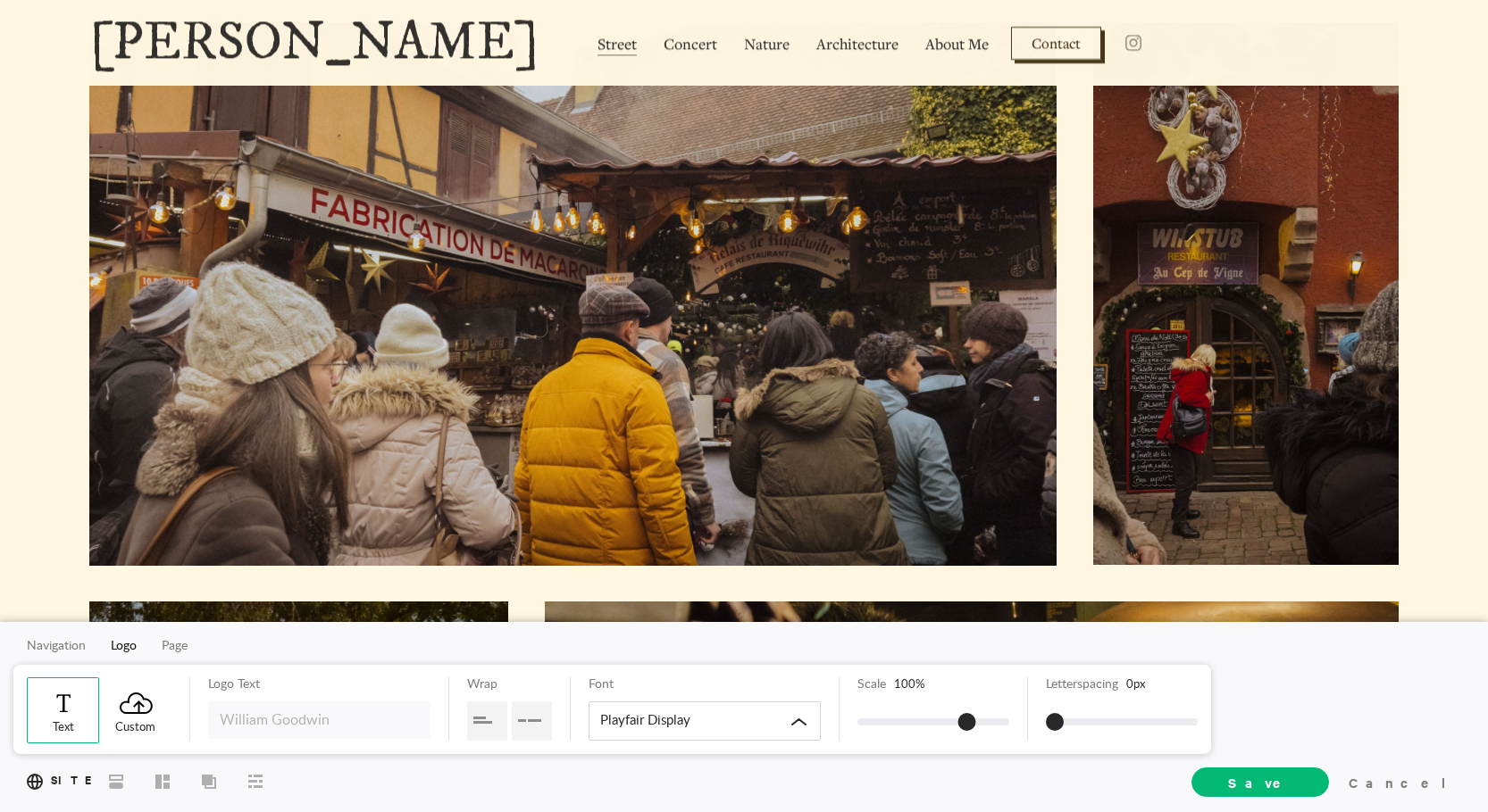
click at [157, 707] on div "Custom" at bounding box center [135, 711] width 72 height 66
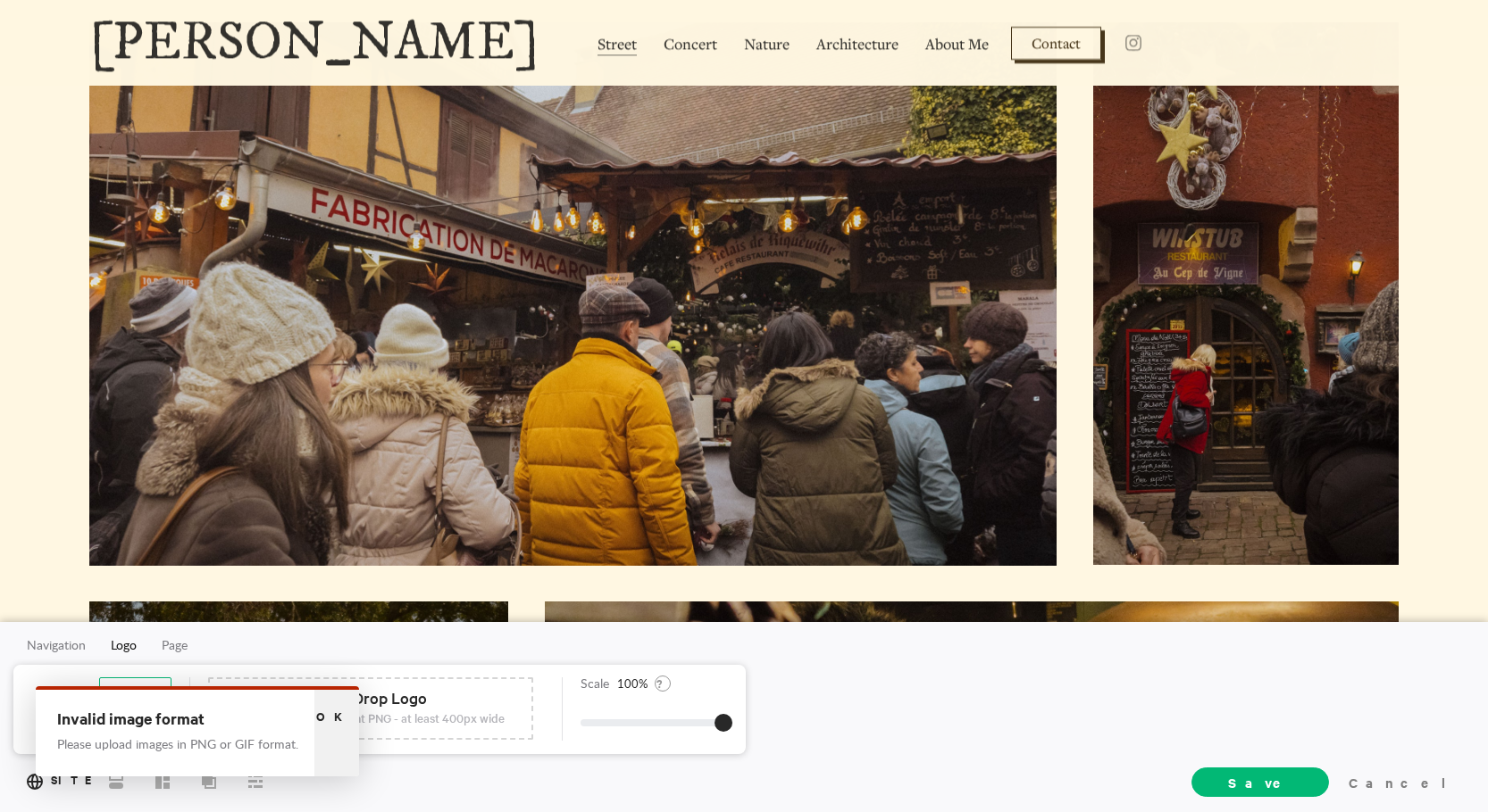
click at [346, 710] on div "Ok" at bounding box center [336, 733] width 45 height 86
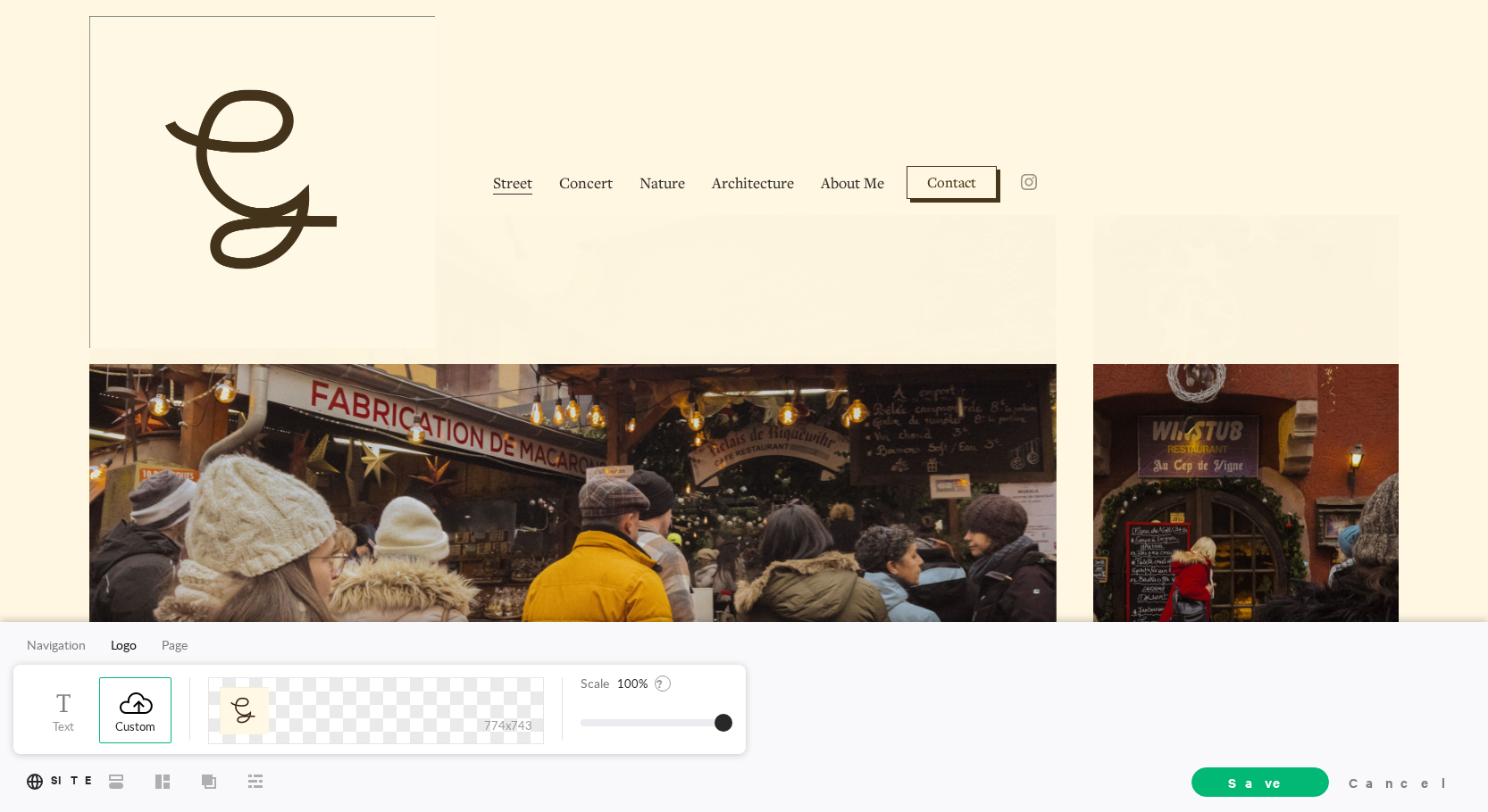
scroll to position [803, 0]
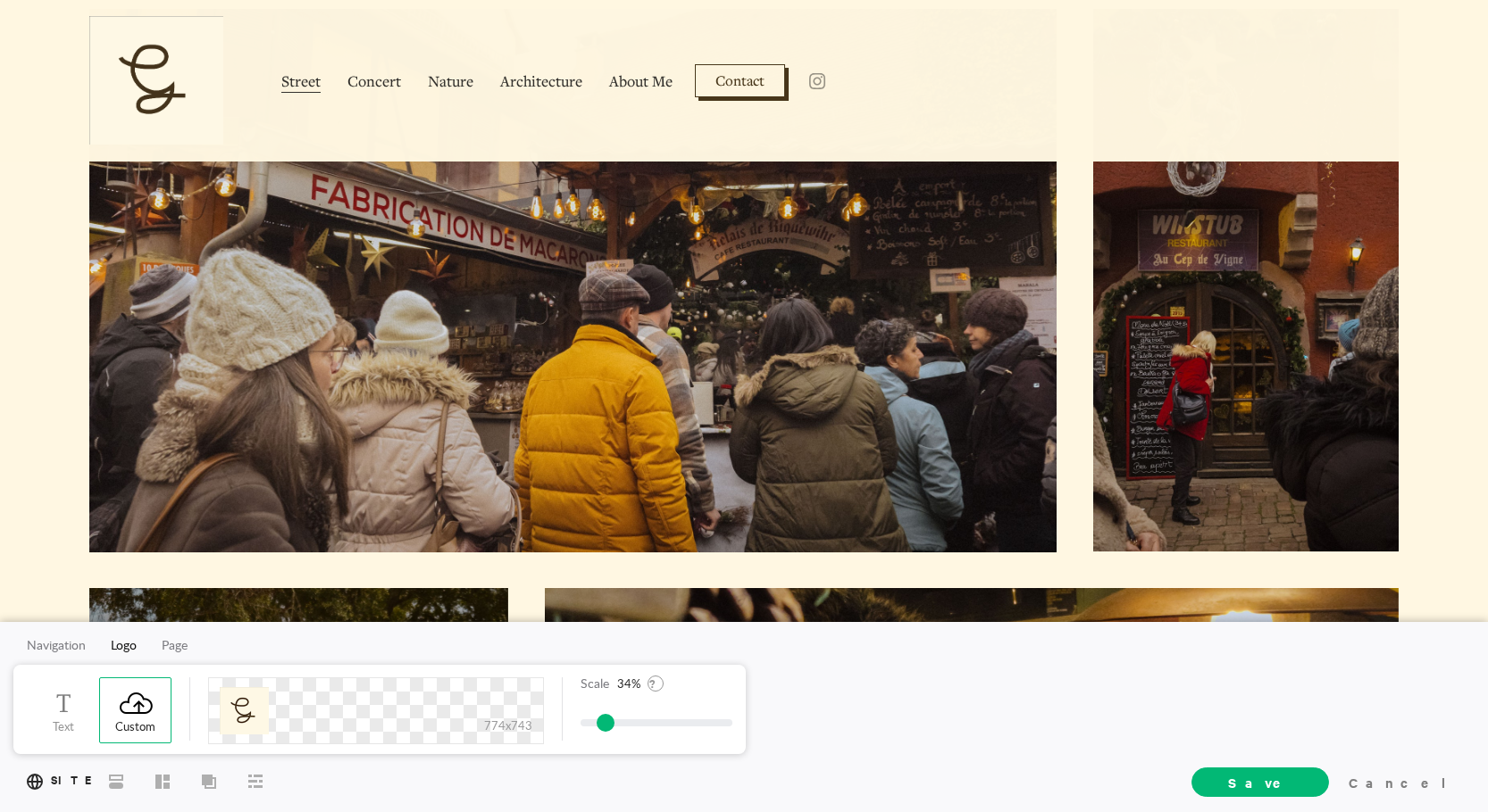
drag, startPoint x: 721, startPoint y: 730, endPoint x: 603, endPoint y: 728, distance: 118.0
click at [603, 728] on span at bounding box center [605, 723] width 18 height 18
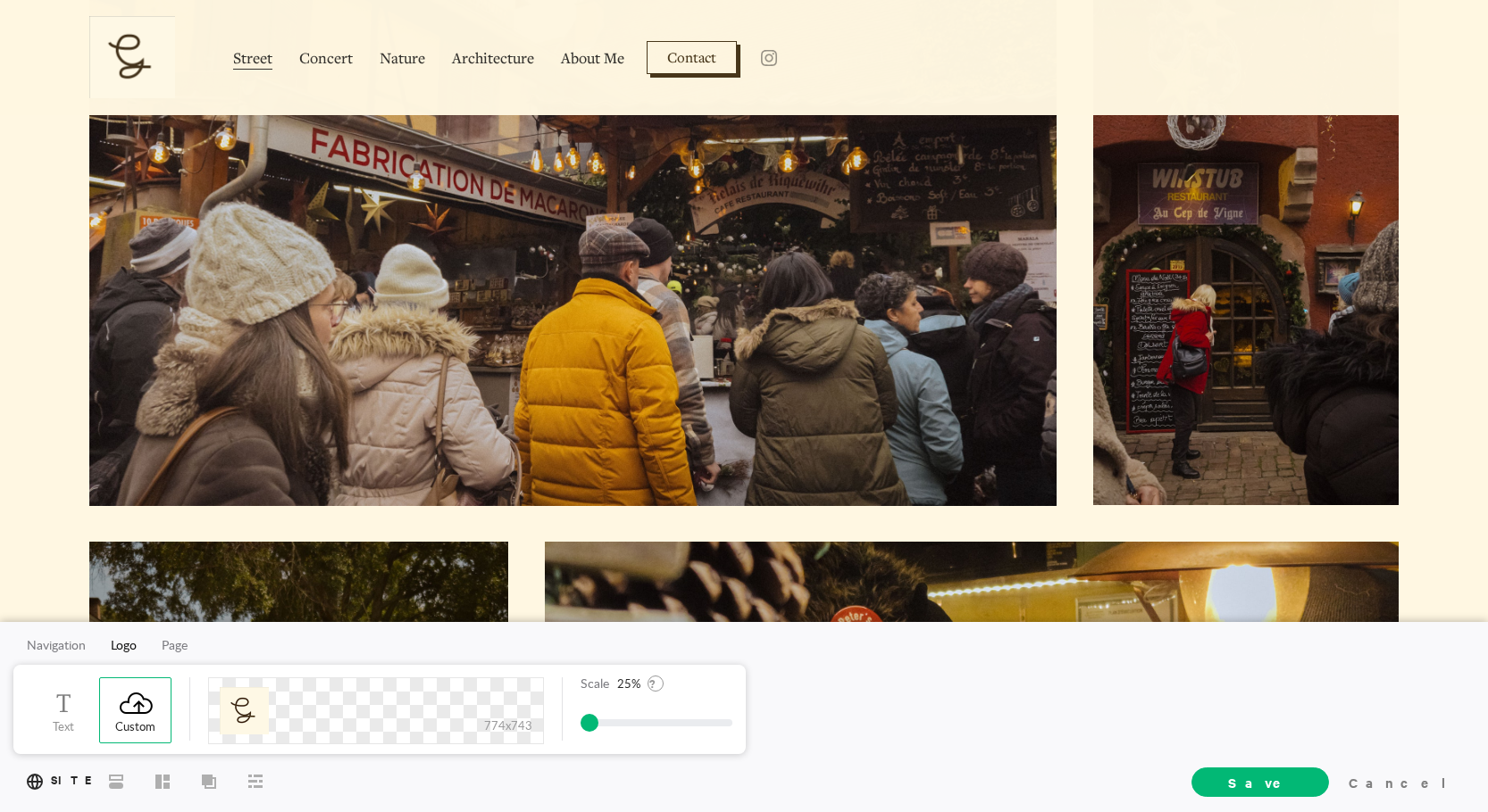
drag, startPoint x: 610, startPoint y: 723, endPoint x: 583, endPoint y: 719, distance: 27.3
click at [583, 719] on span at bounding box center [589, 723] width 18 height 18
click at [114, 70] on img at bounding box center [132, 57] width 86 height 82
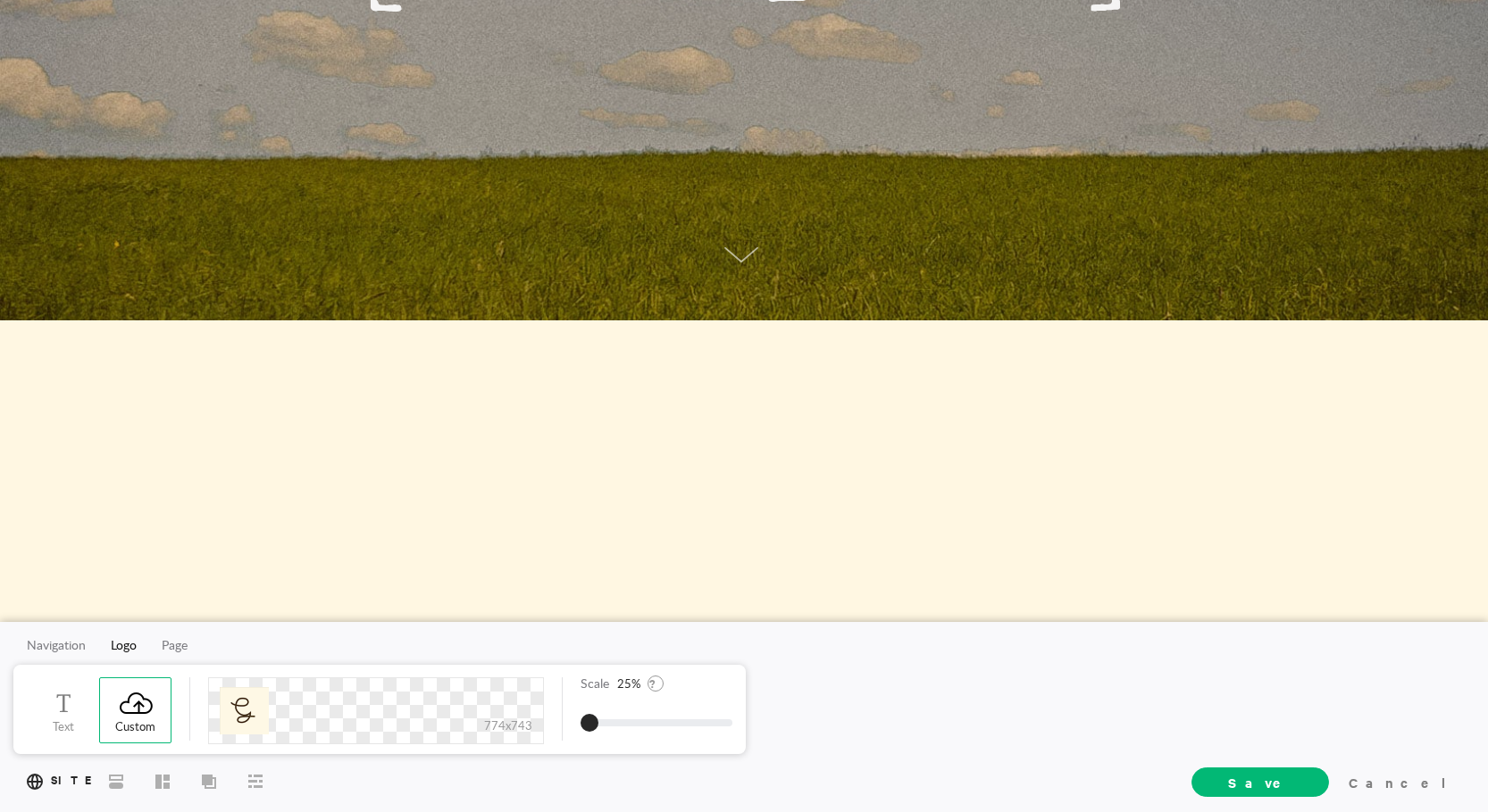
scroll to position [357, 0]
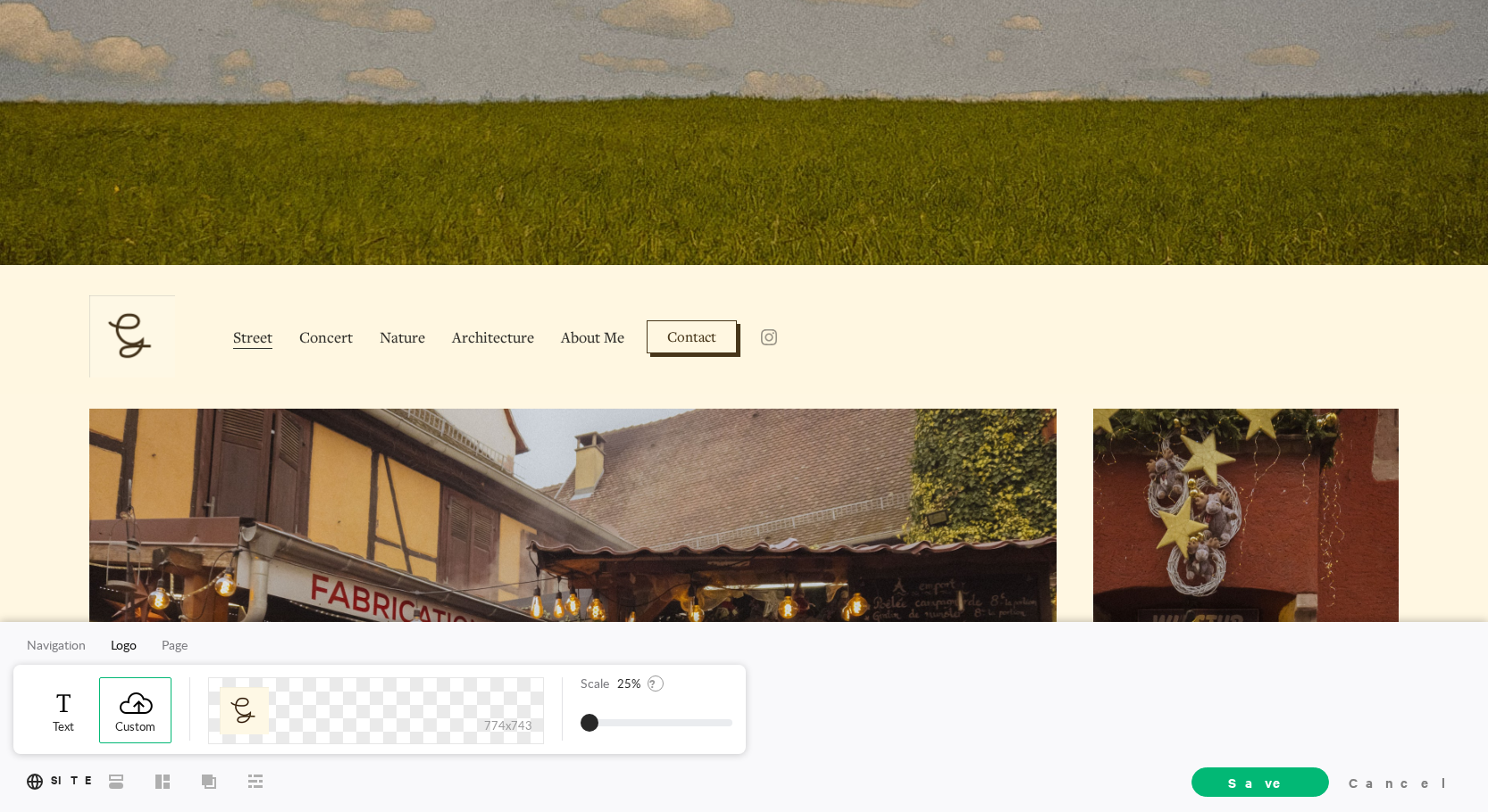
click at [80, 692] on span at bounding box center [64, 703] width 37 height 26
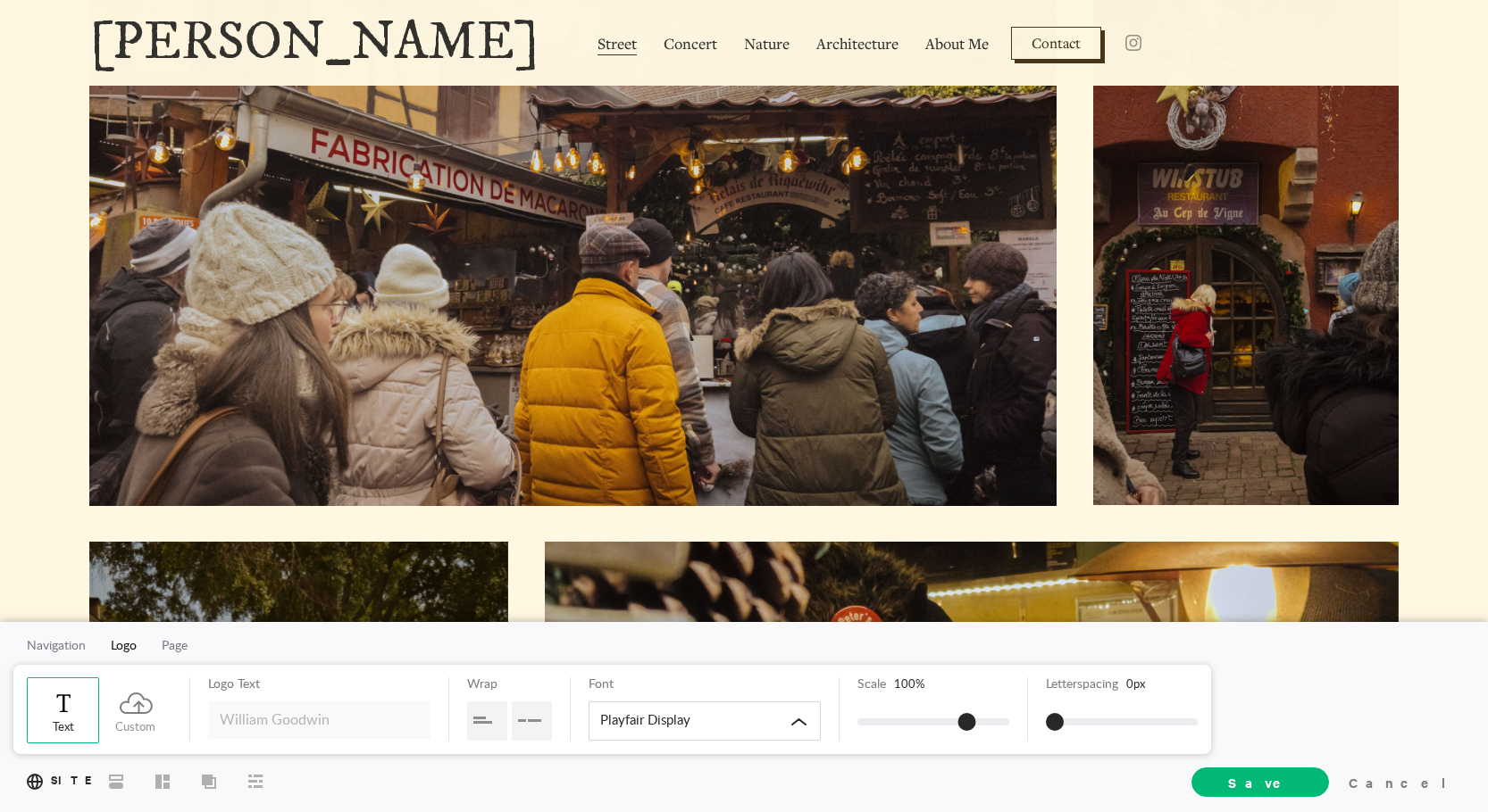
scroll to position [1071, 0]
